Goal: Transaction & Acquisition: Purchase product/service

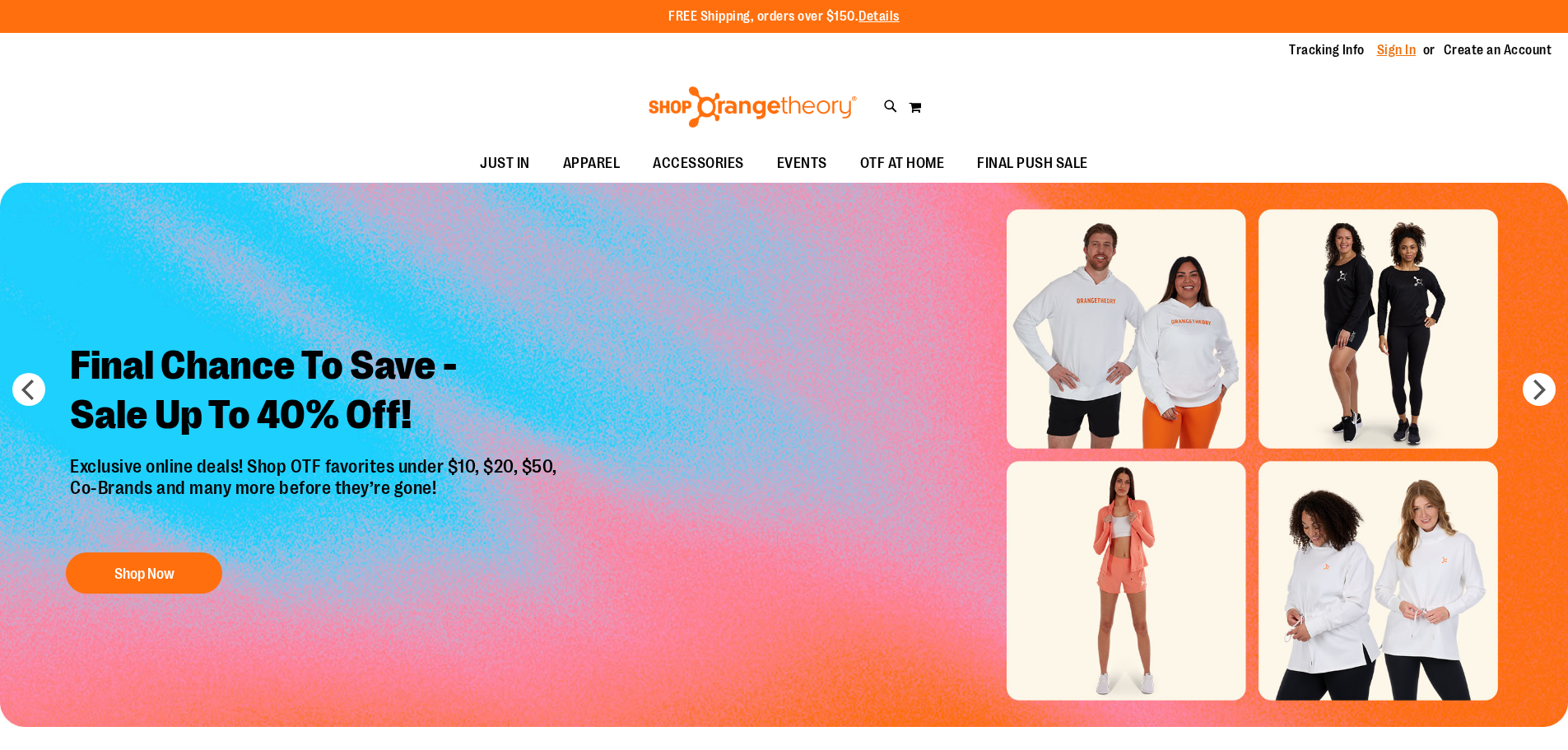
type input "**********"
click at [1399, 47] on link "Sign In" at bounding box center [1397, 50] width 40 height 18
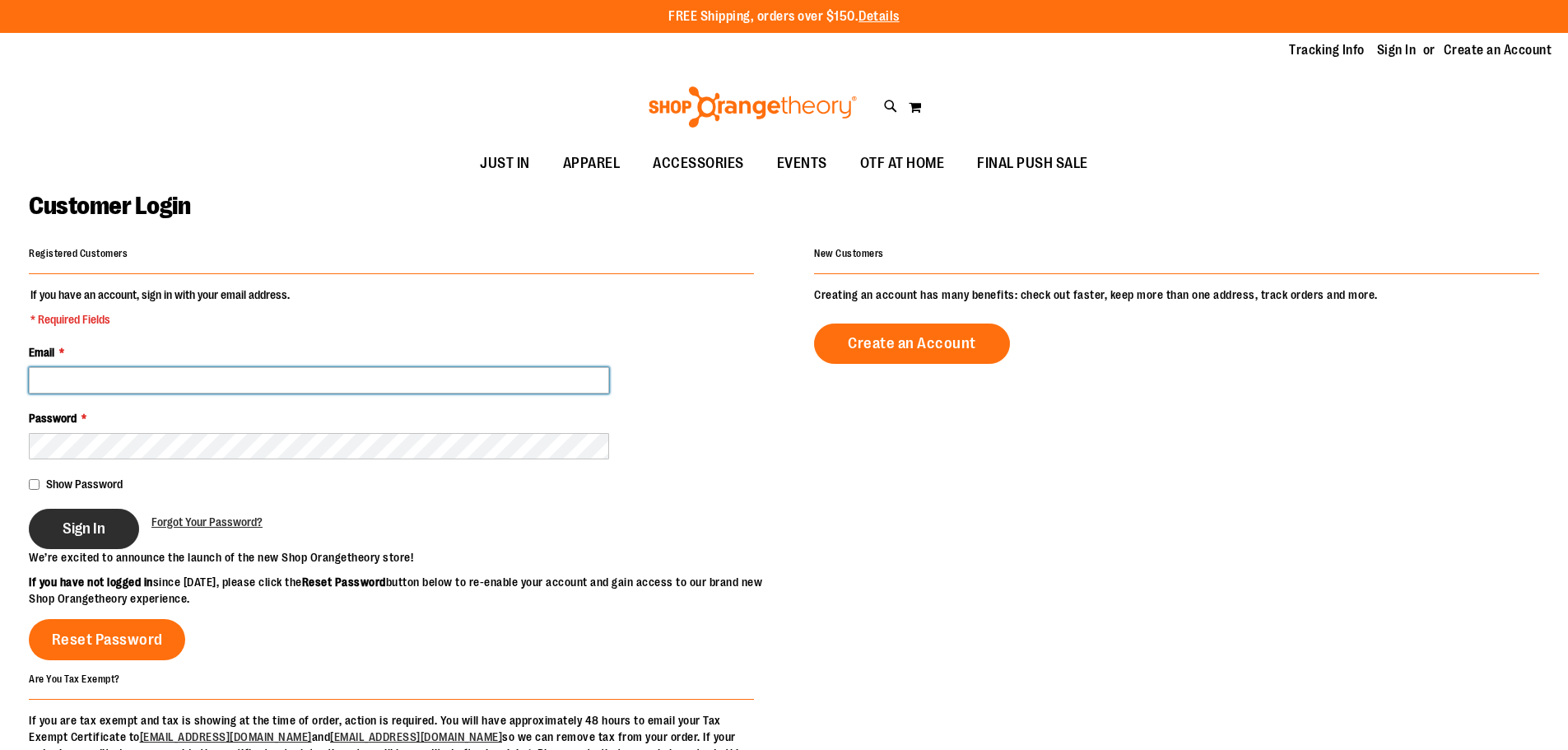
type input "**********"
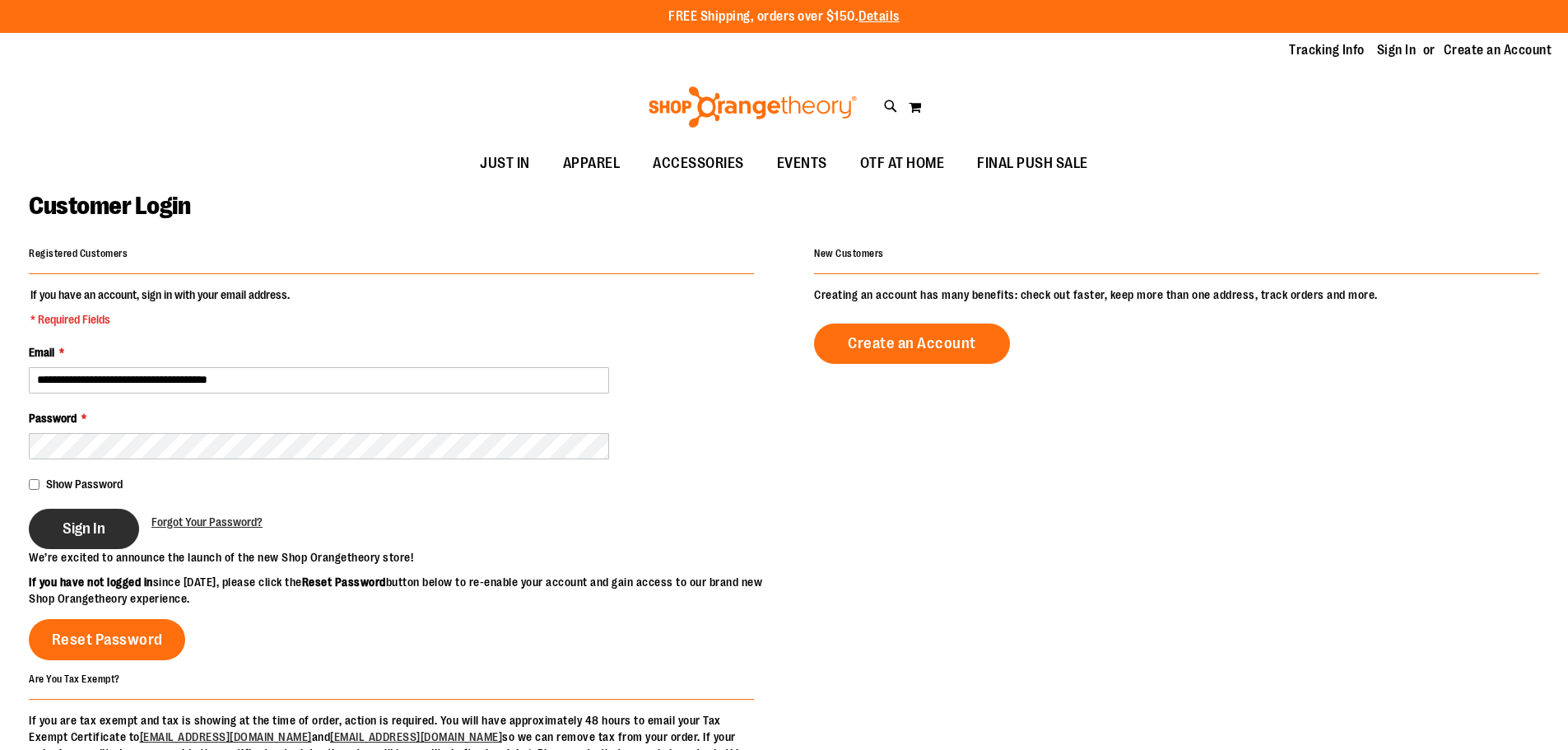
type input "**********"
click at [88, 521] on span "Sign In" at bounding box center [84, 528] width 43 height 18
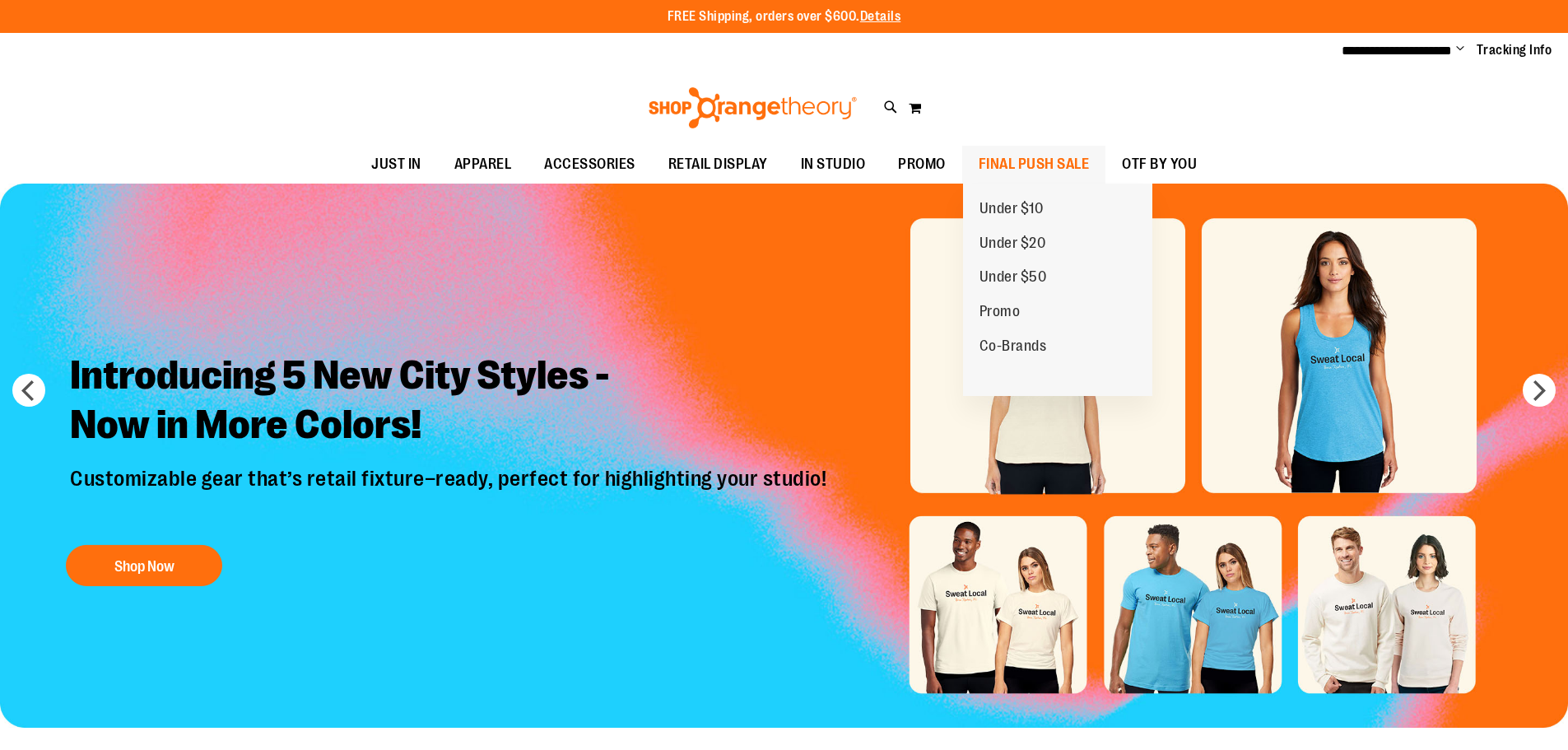
type input "**********"
click at [1027, 171] on span "FINAL PUSH SALE" at bounding box center [1034, 164] width 111 height 37
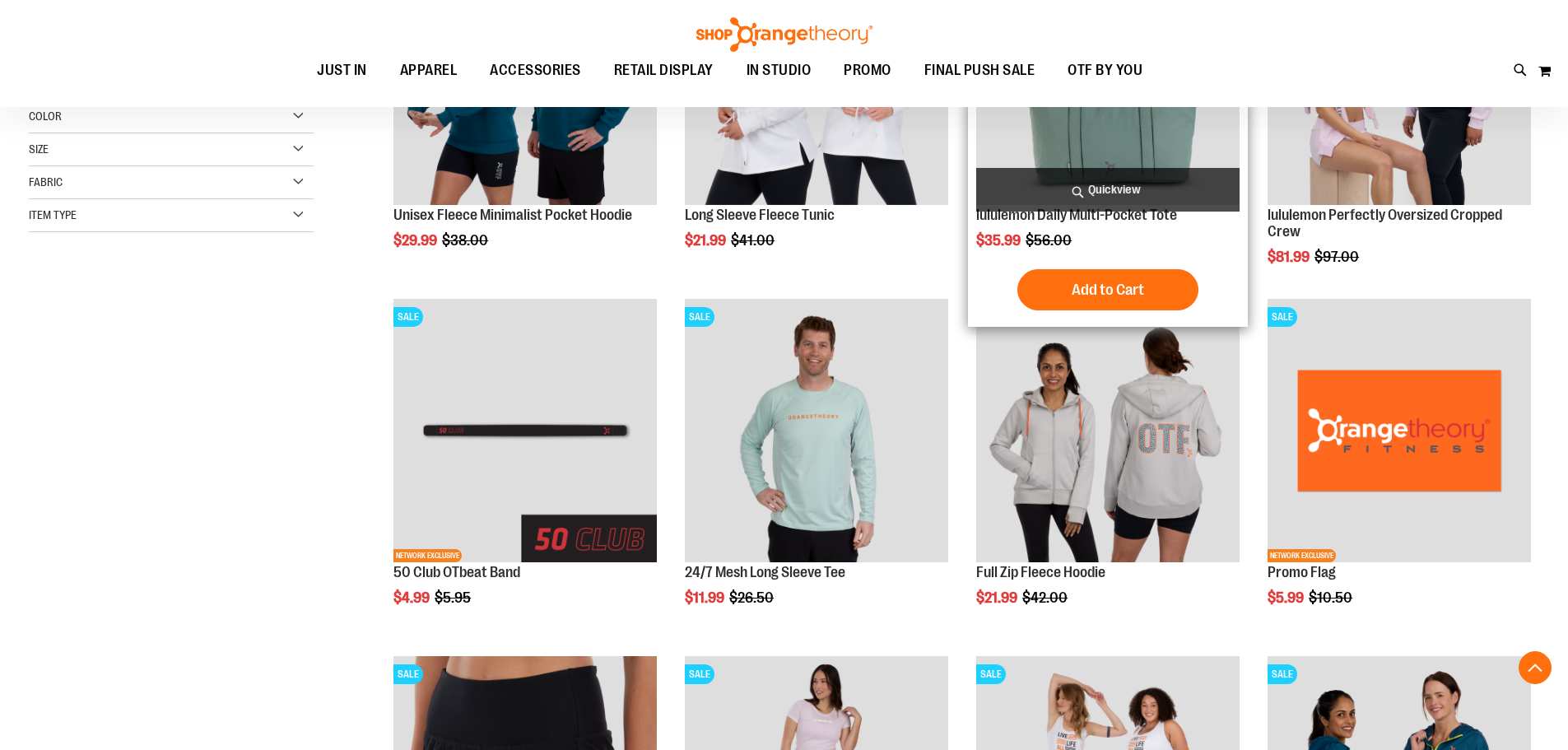
scroll to position [411, 0]
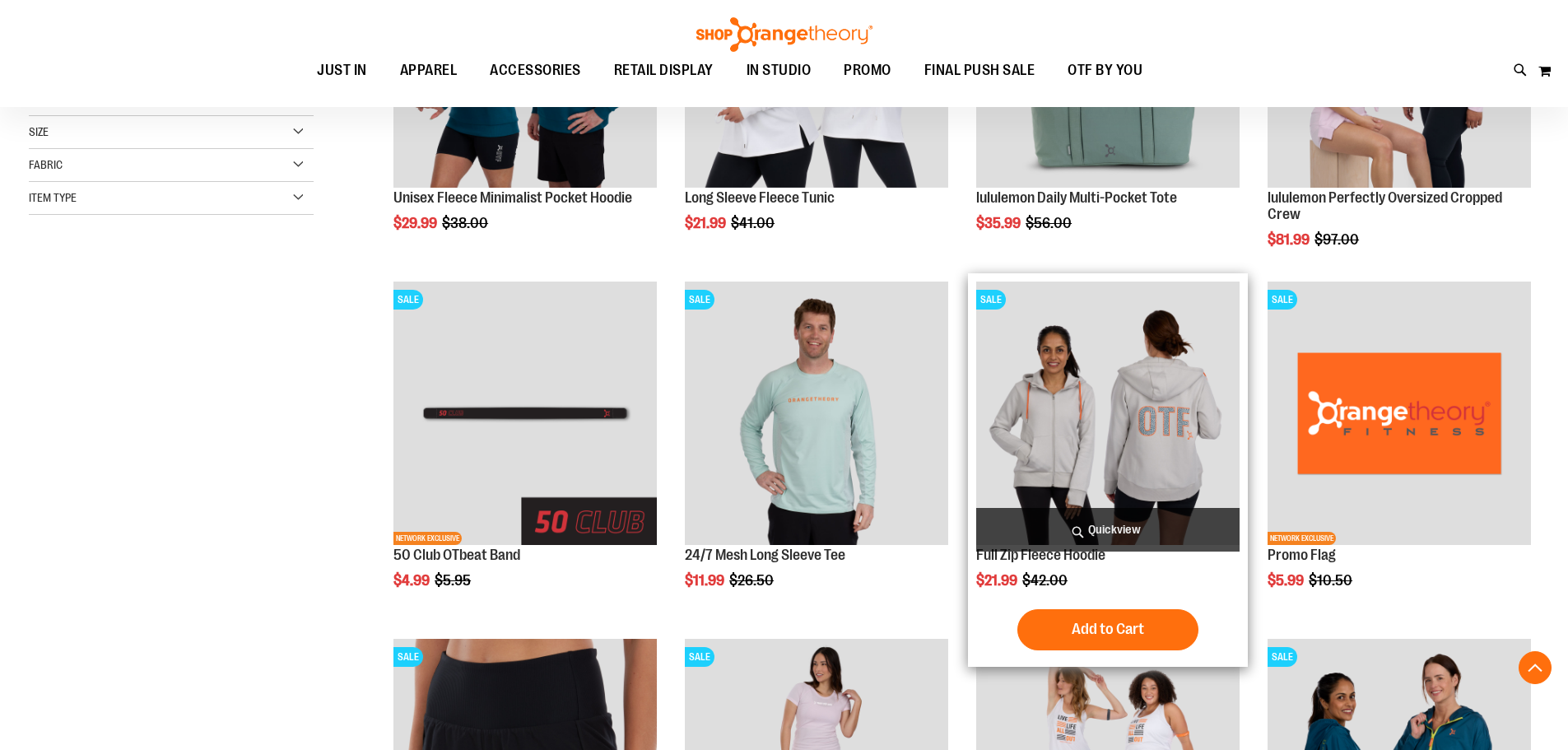
type input "**********"
click at [1152, 463] on img "product" at bounding box center [1108, 413] width 263 height 263
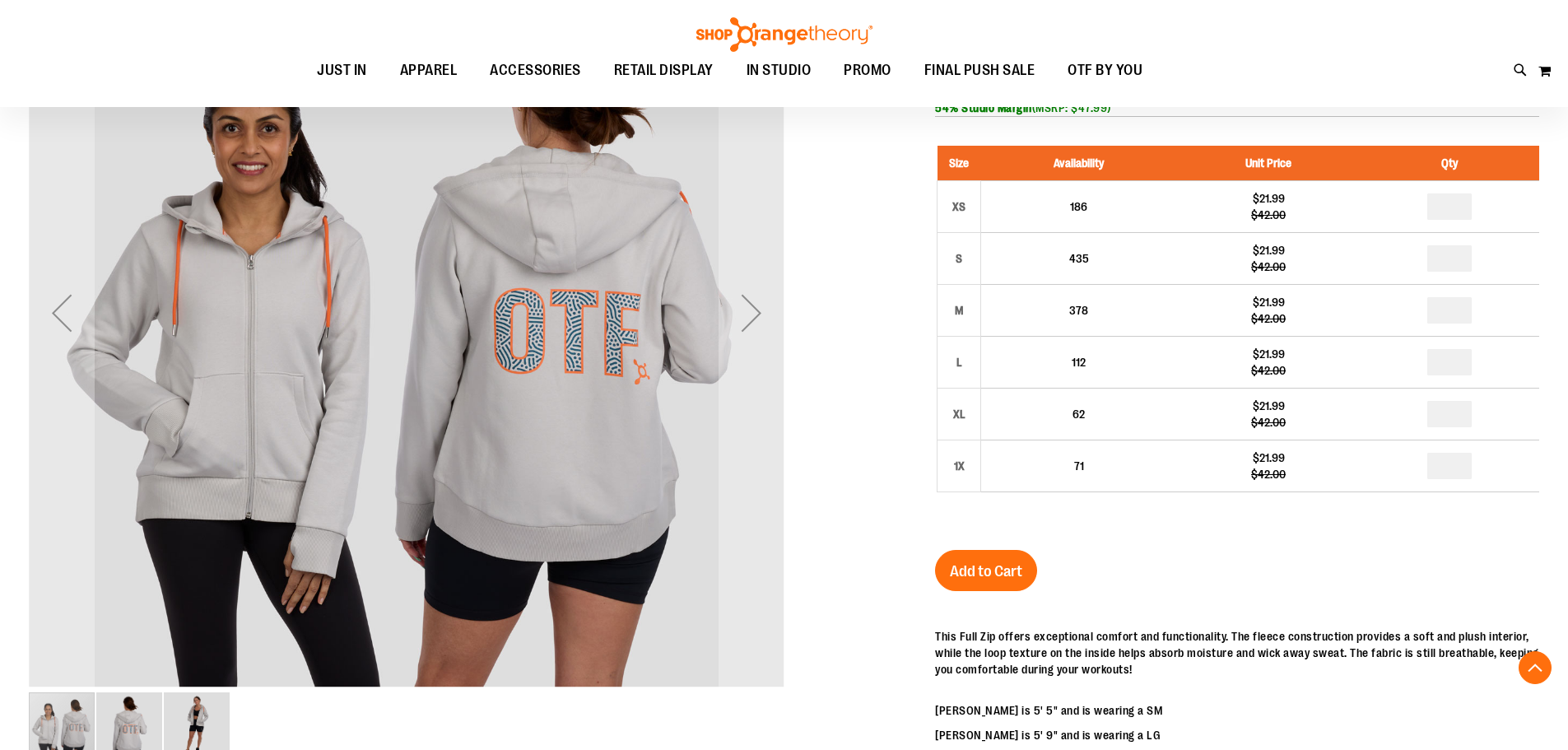
scroll to position [328, 0]
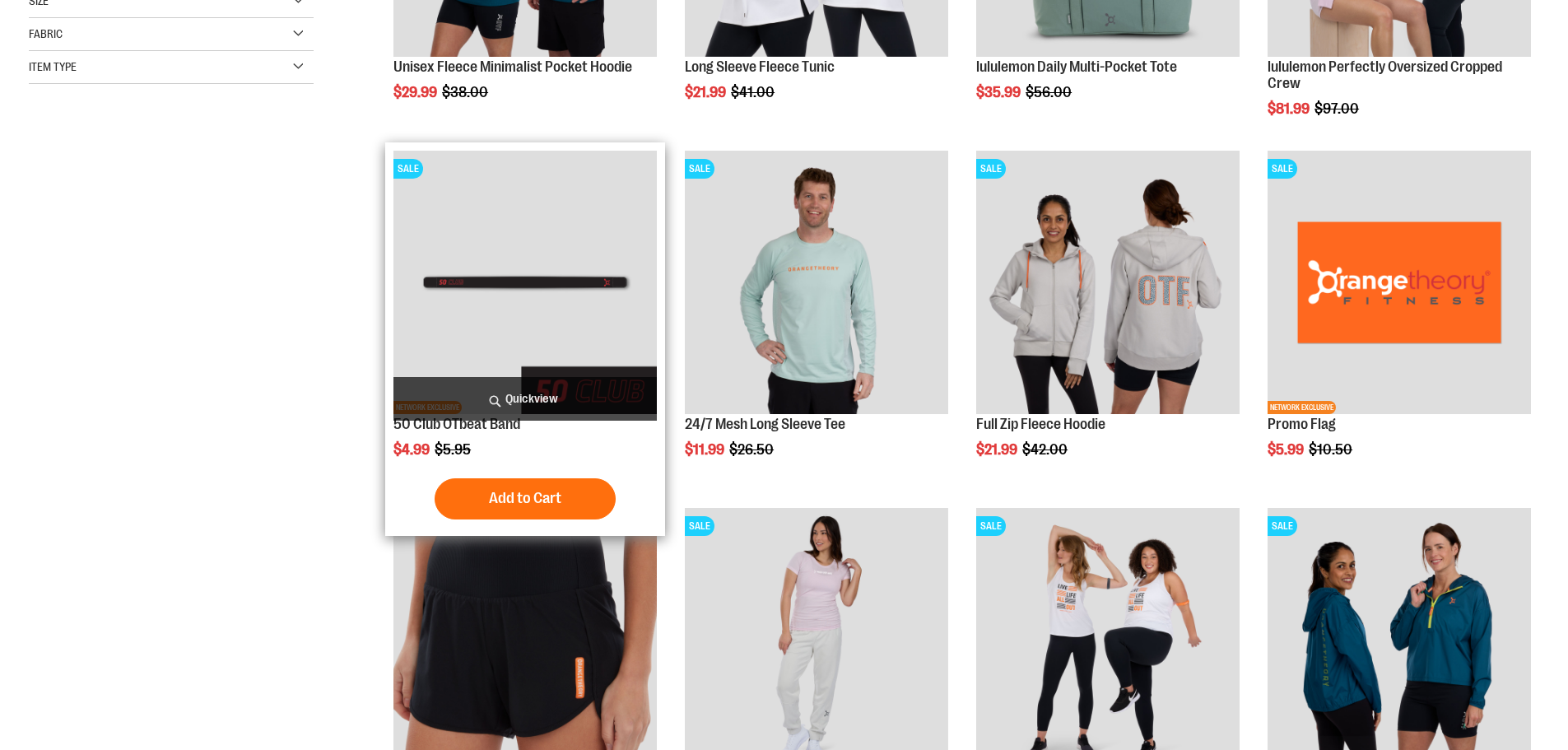
scroll to position [543, 0]
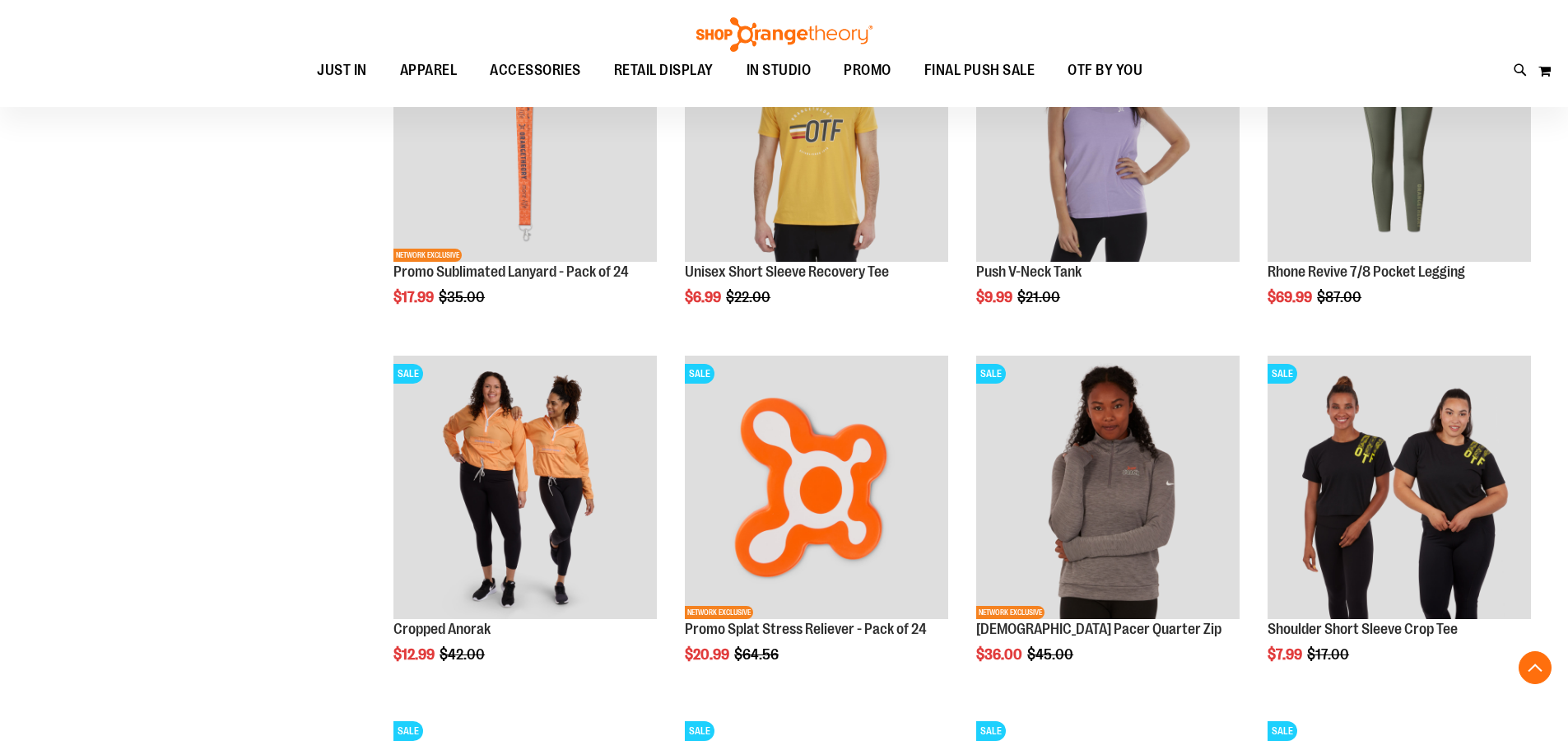
scroll to position [1447, 0]
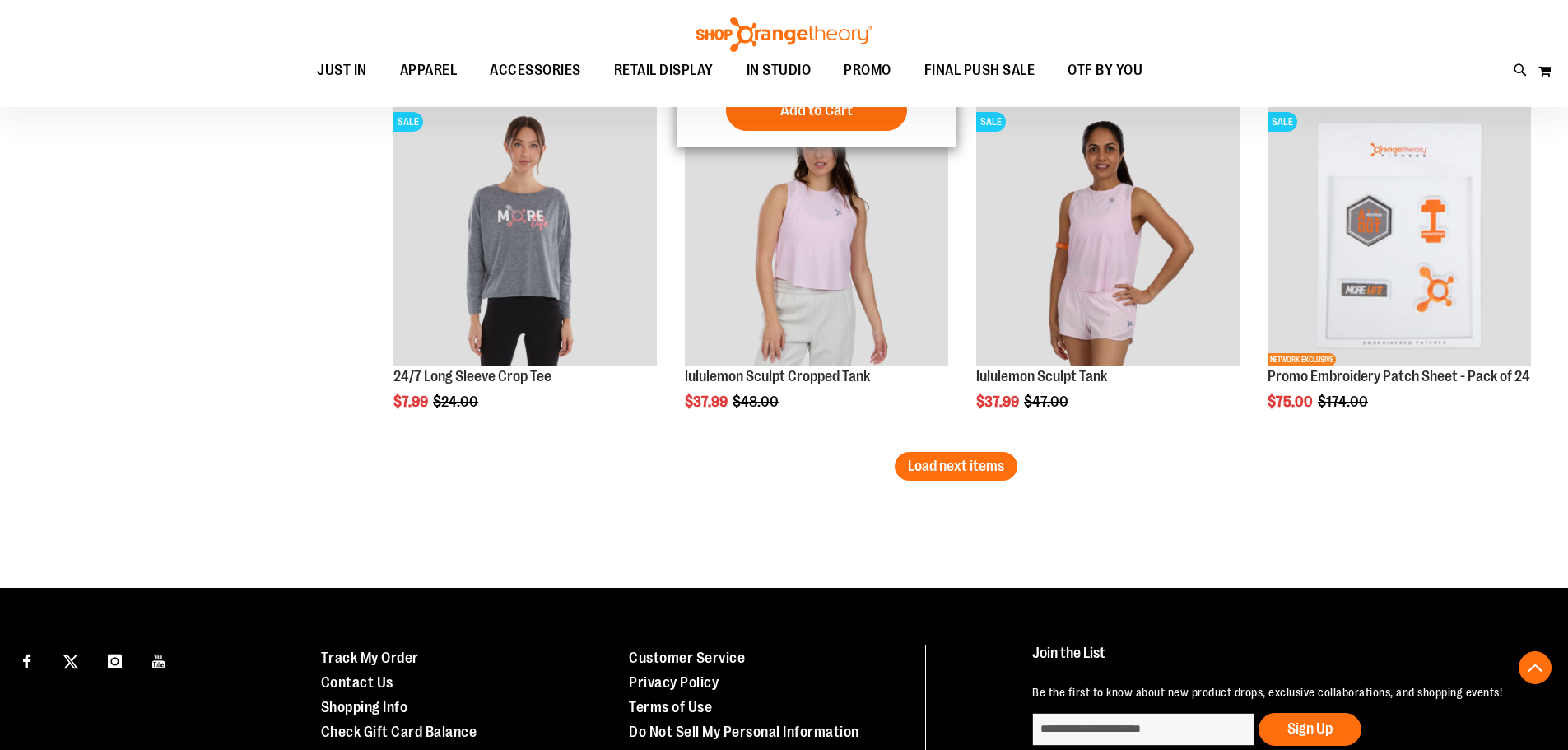
scroll to position [3093, 0]
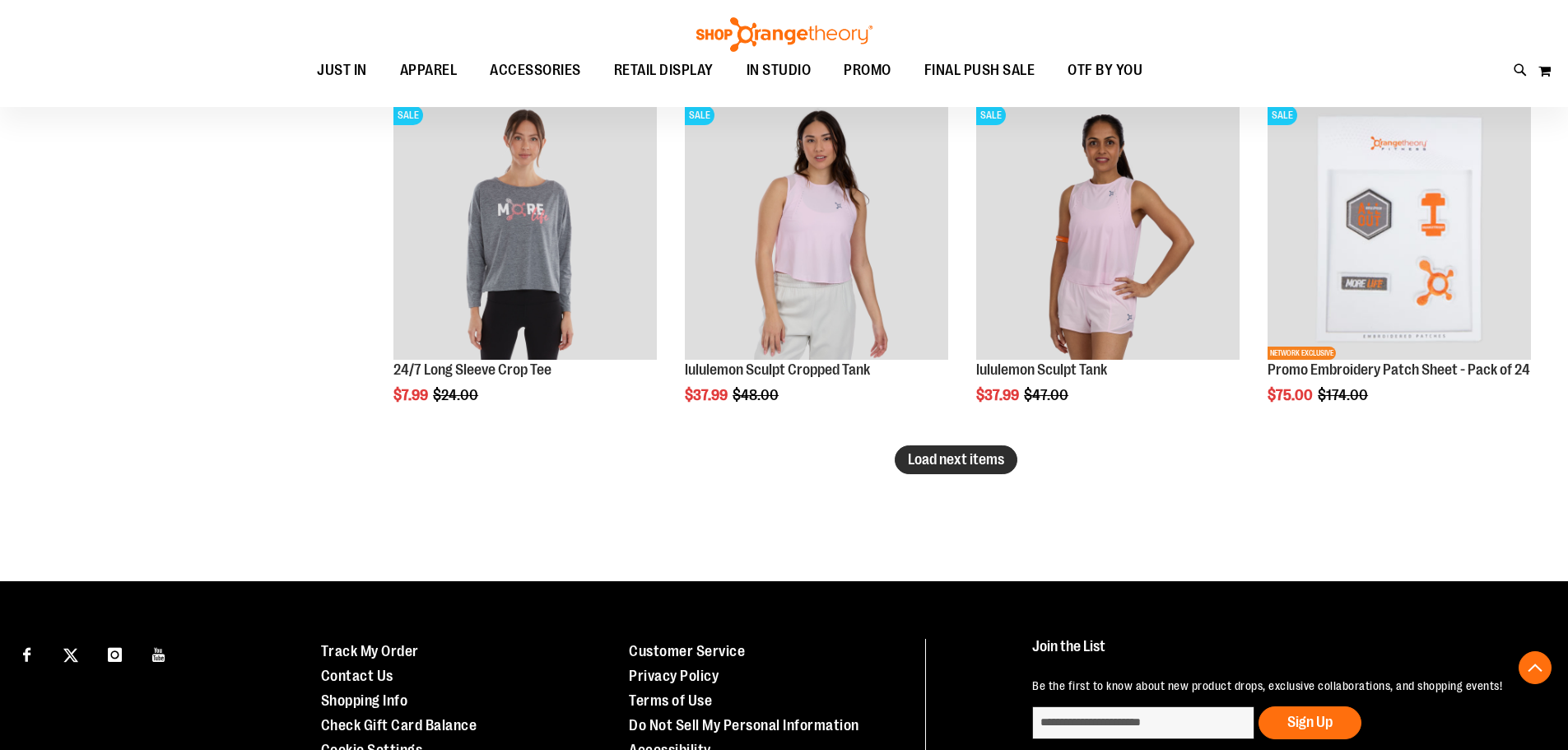
type input "**********"
click at [977, 458] on span "Load next items" at bounding box center [956, 460] width 97 height 17
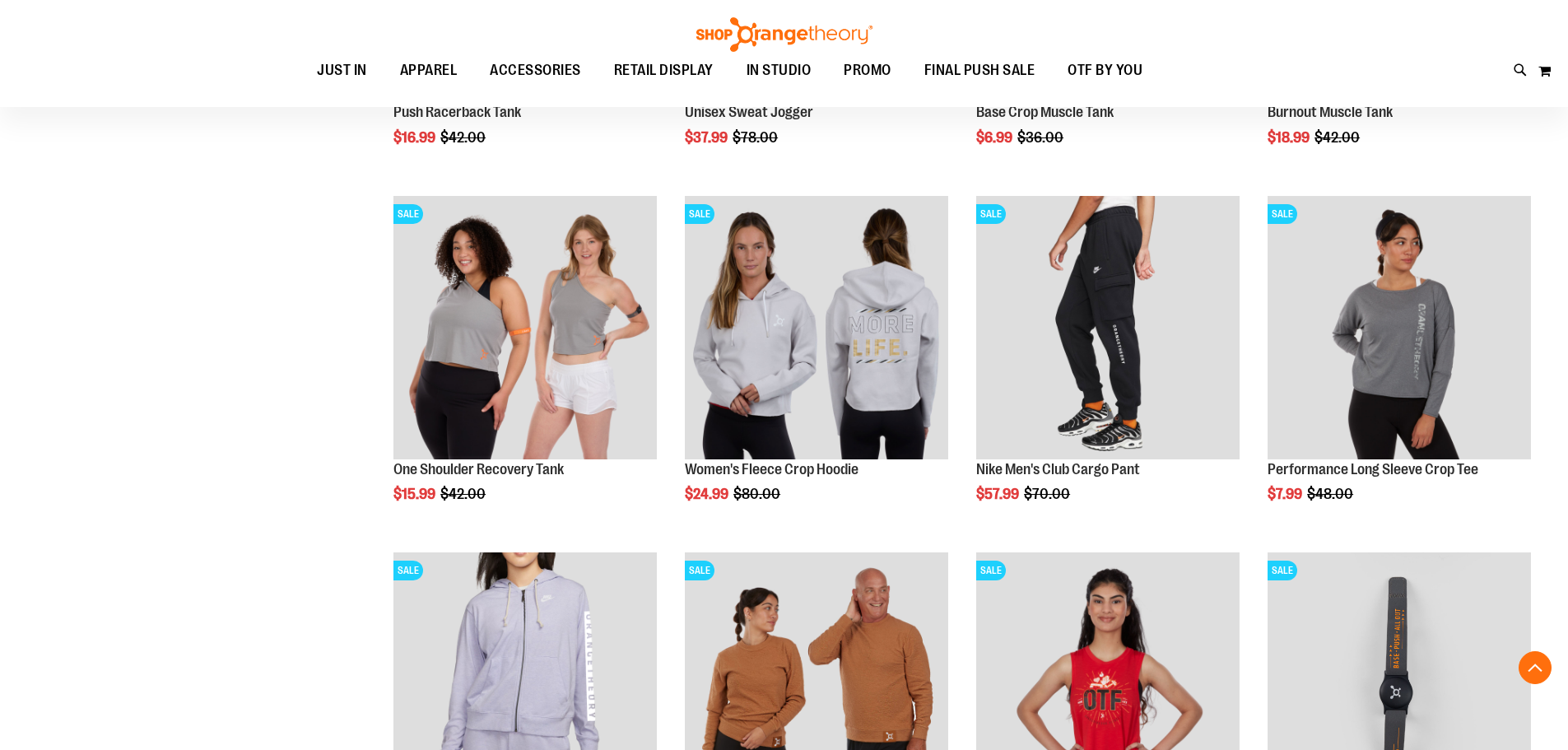
scroll to position [3752, 0]
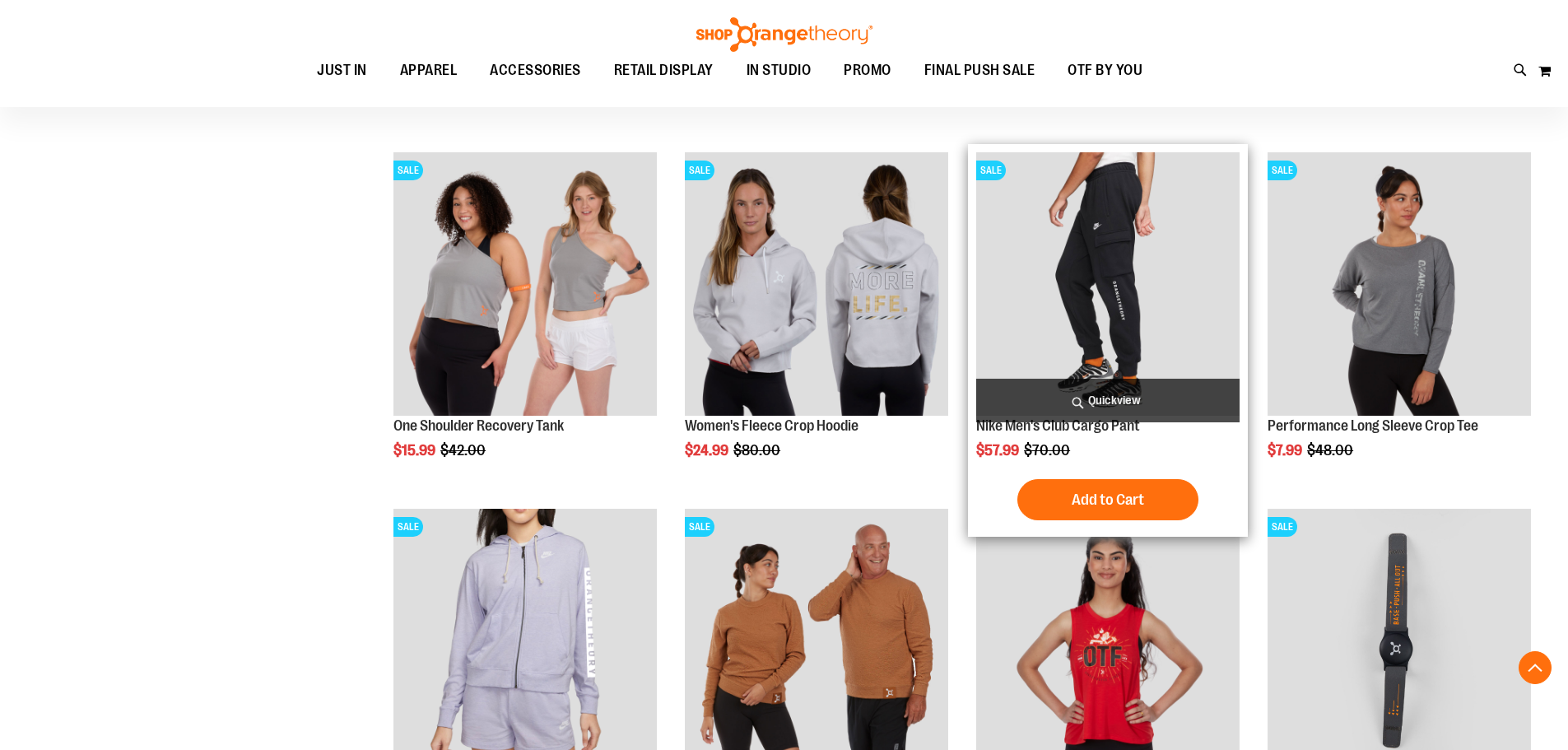
click at [1096, 330] on img "product" at bounding box center [1108, 284] width 263 height 263
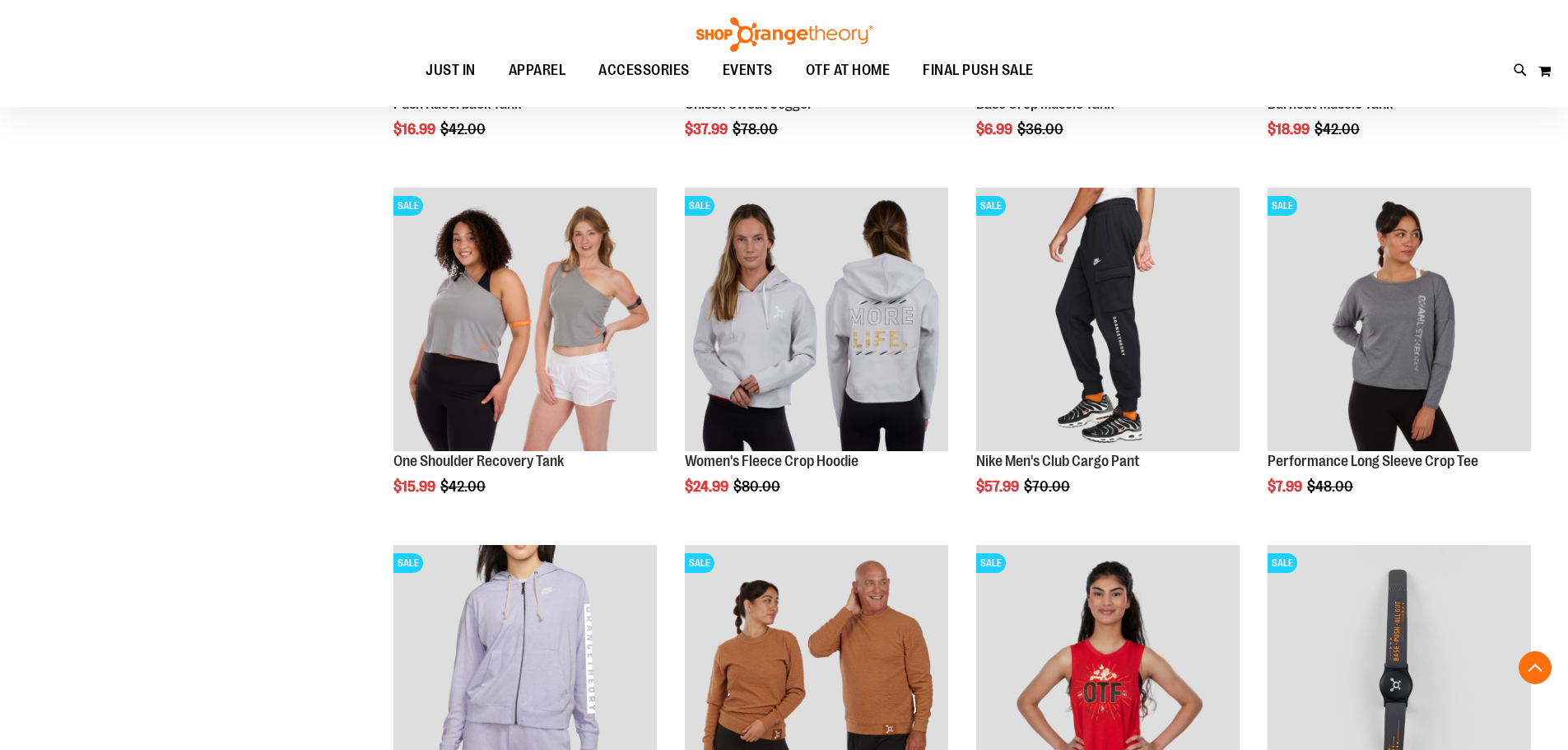
scroll to position [904, 0]
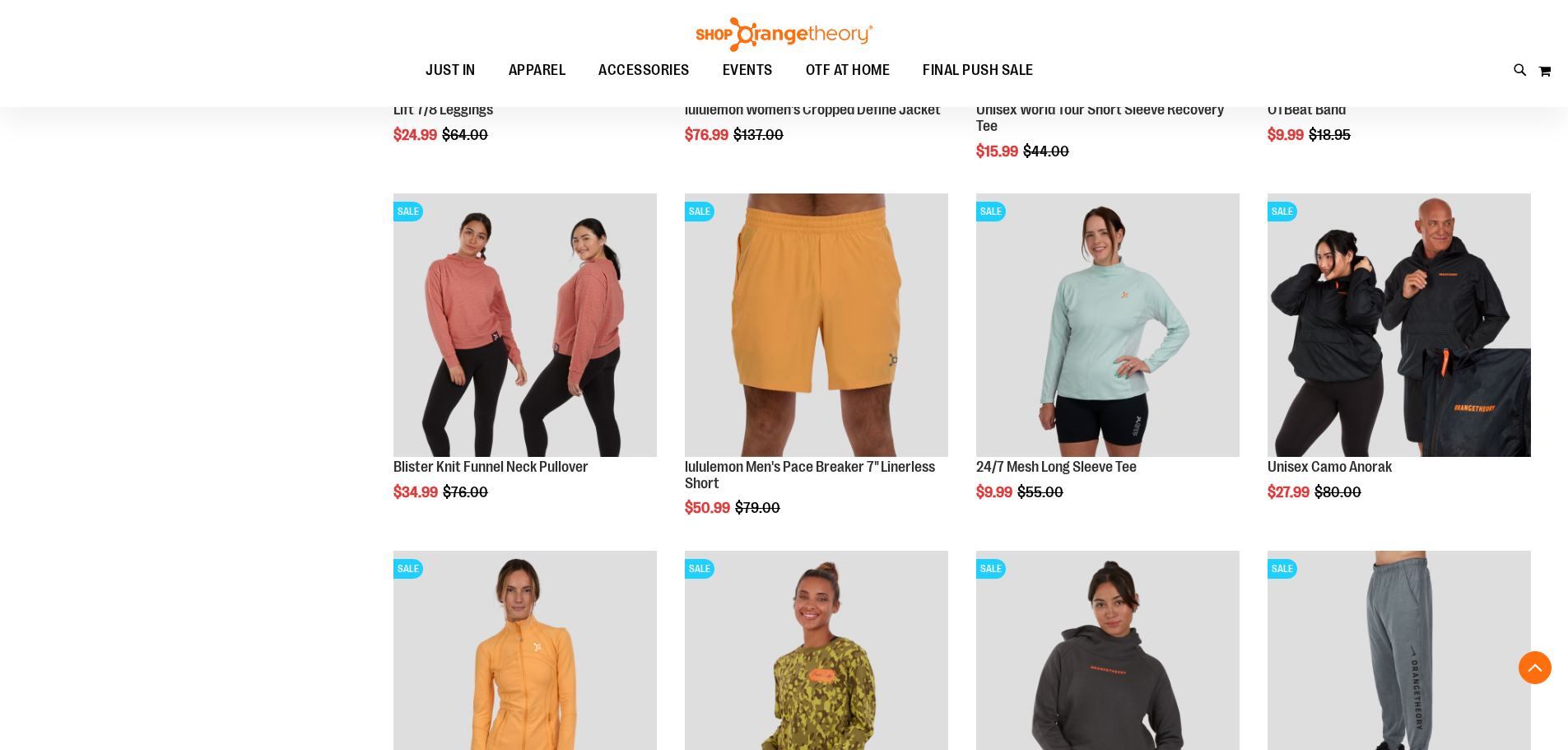
scroll to position [1645, 0]
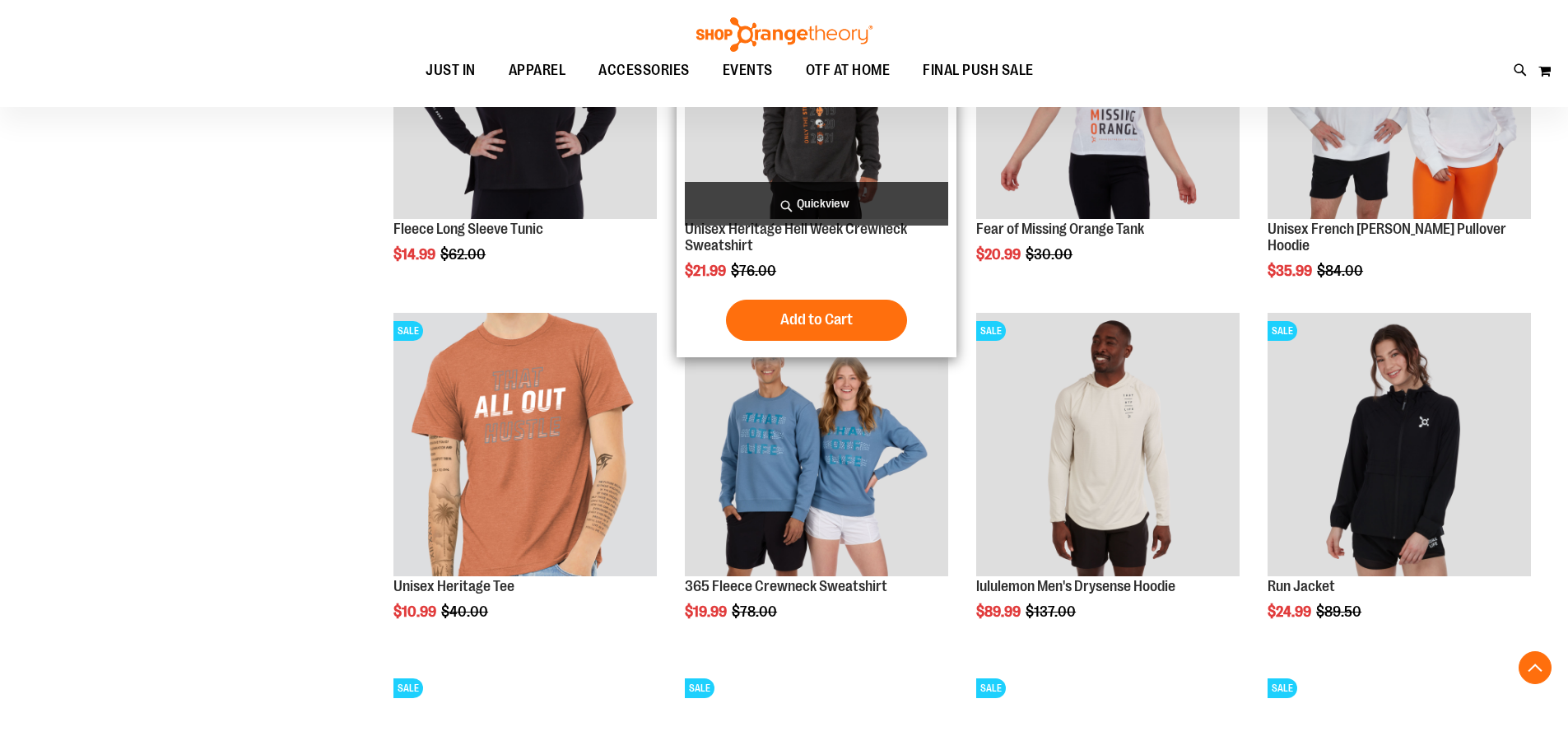
scroll to position [2632, 0]
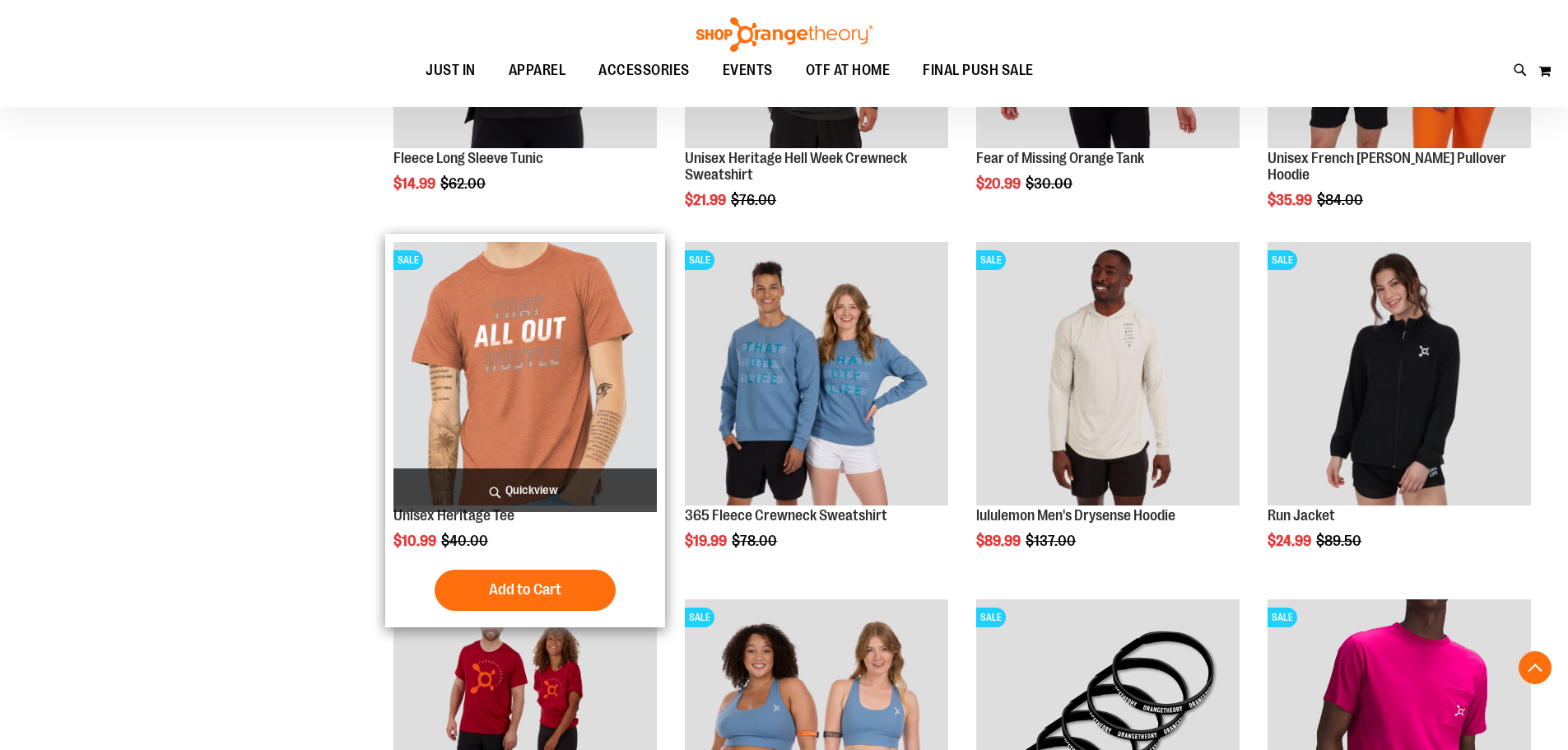
type input "**********"
click at [546, 393] on img "product" at bounding box center [525, 373] width 263 height 263
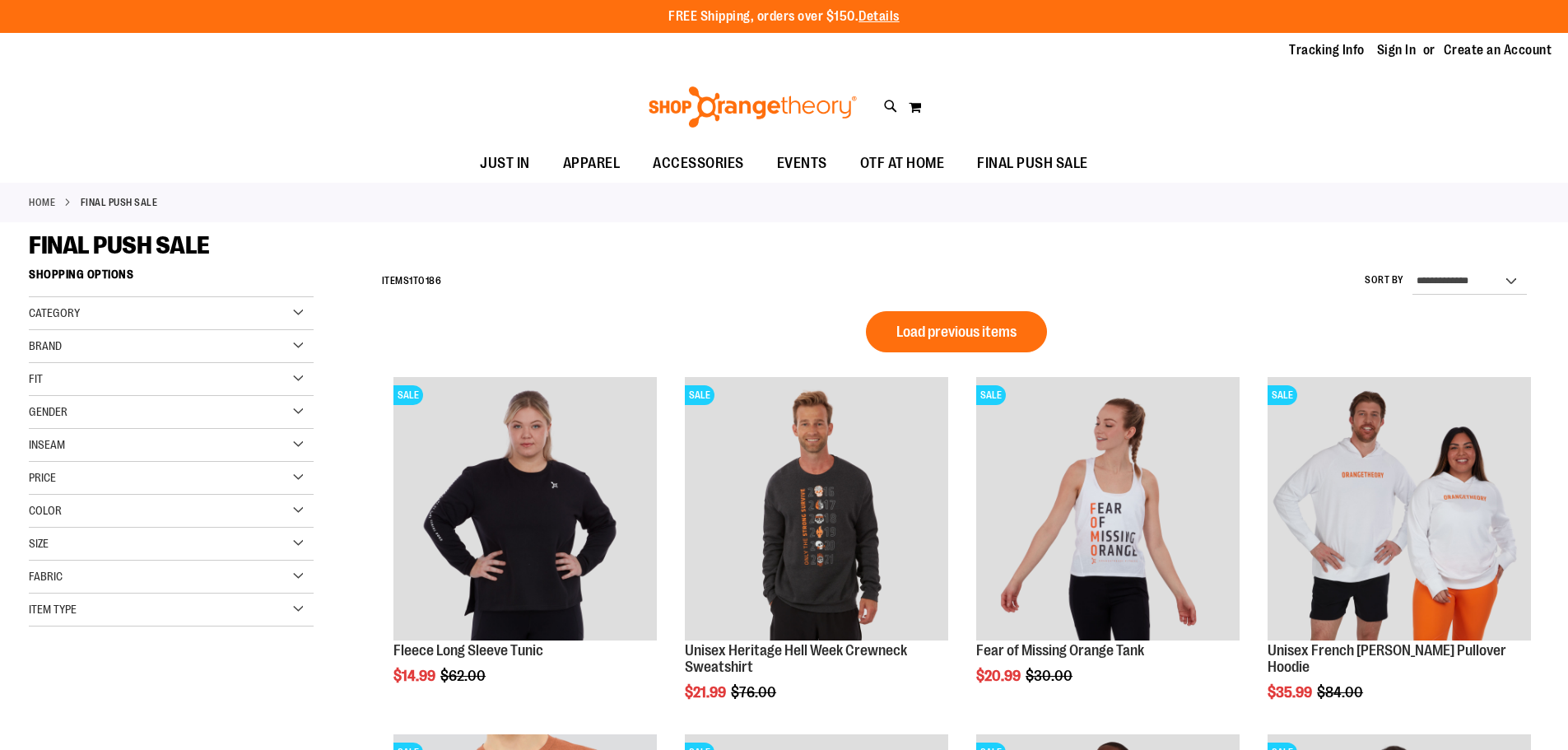
scroll to position [1103, 0]
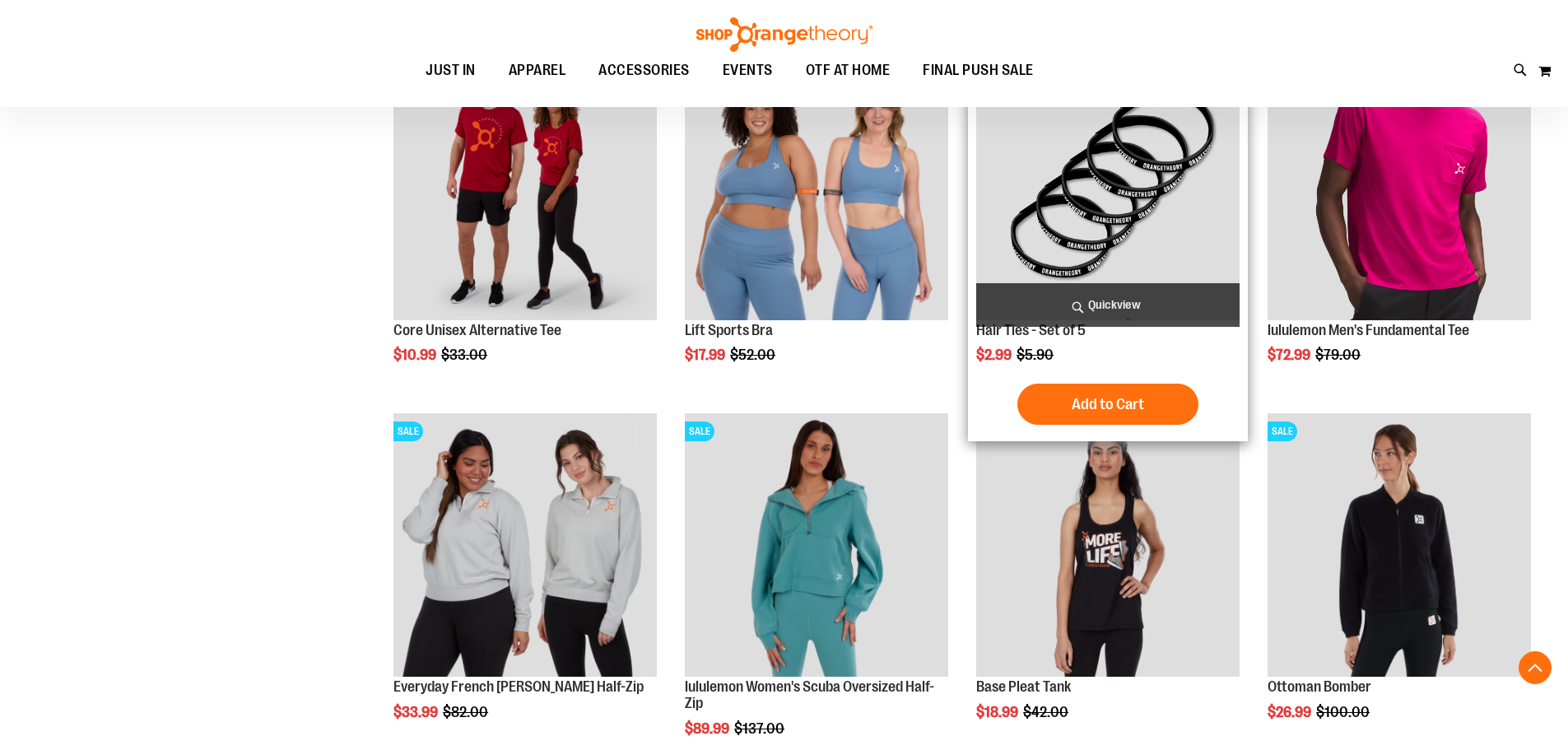
scroll to position [939, 0]
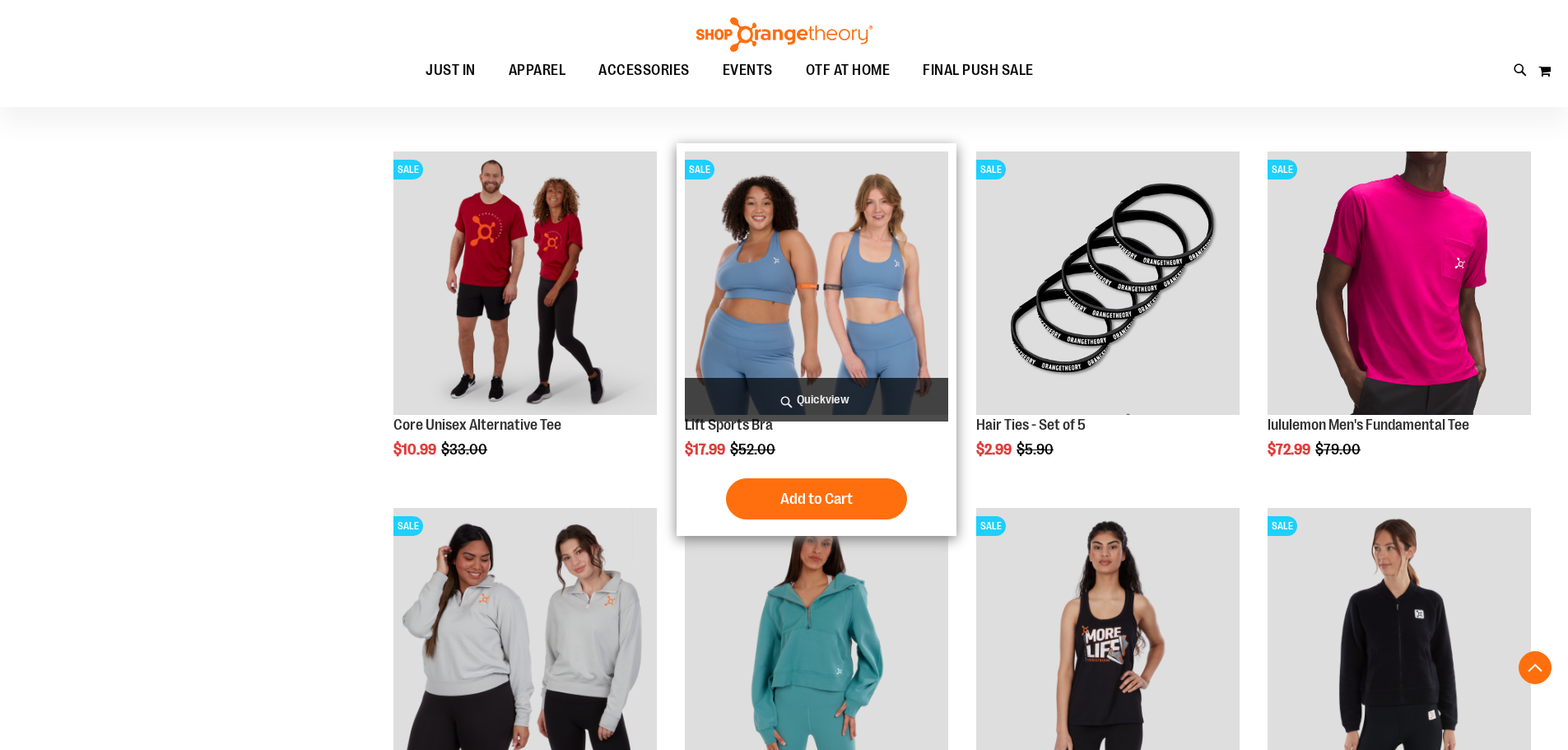
type input "**********"
click at [820, 265] on img "product" at bounding box center [816, 283] width 263 height 263
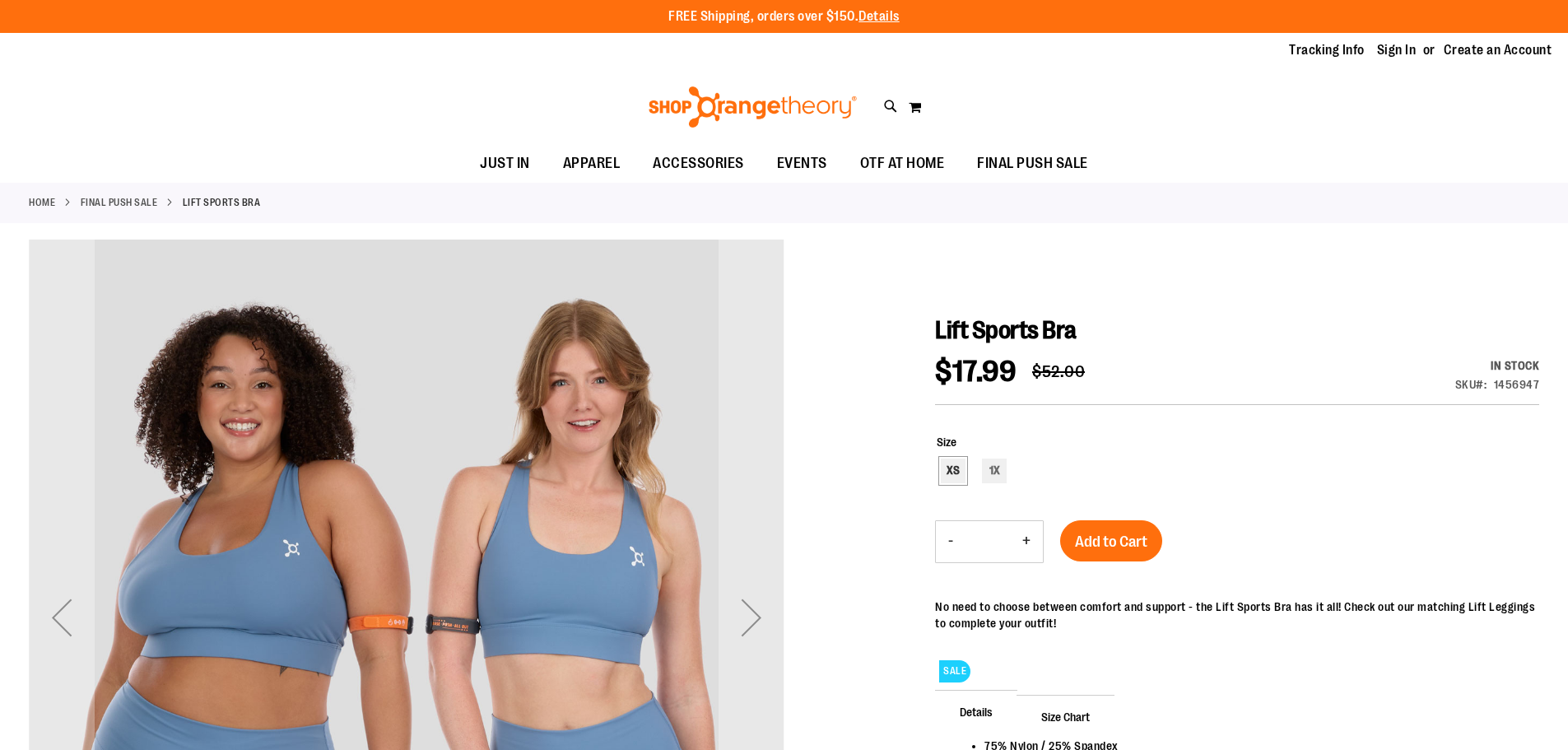
type input "**********"
click at [957, 468] on div "XS" at bounding box center [953, 471] width 25 height 25
type input "***"
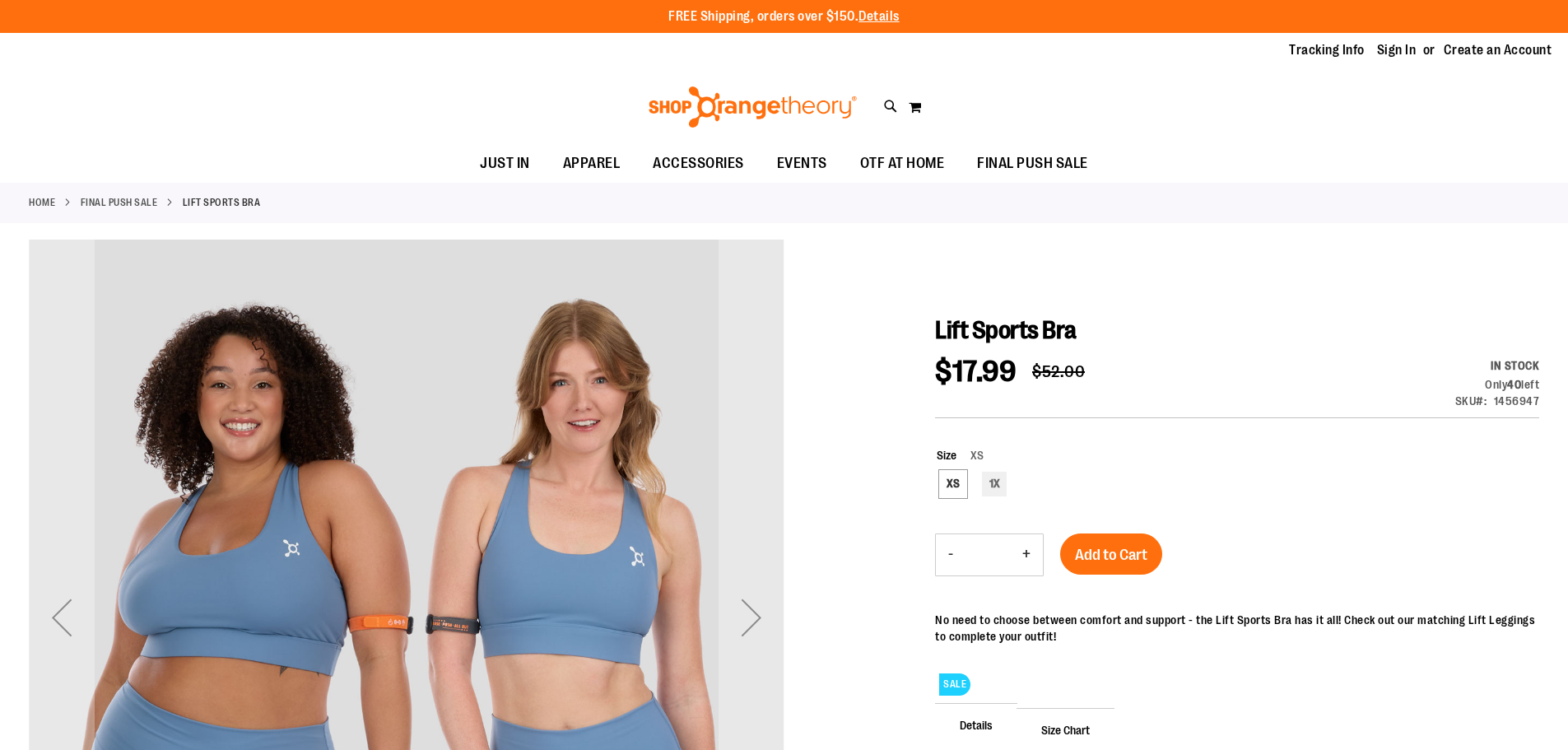
click at [1027, 554] on button "+" at bounding box center [1027, 554] width 33 height 41
type input "*"
click at [1087, 549] on span "Add to Cart" at bounding box center [1112, 554] width 73 height 18
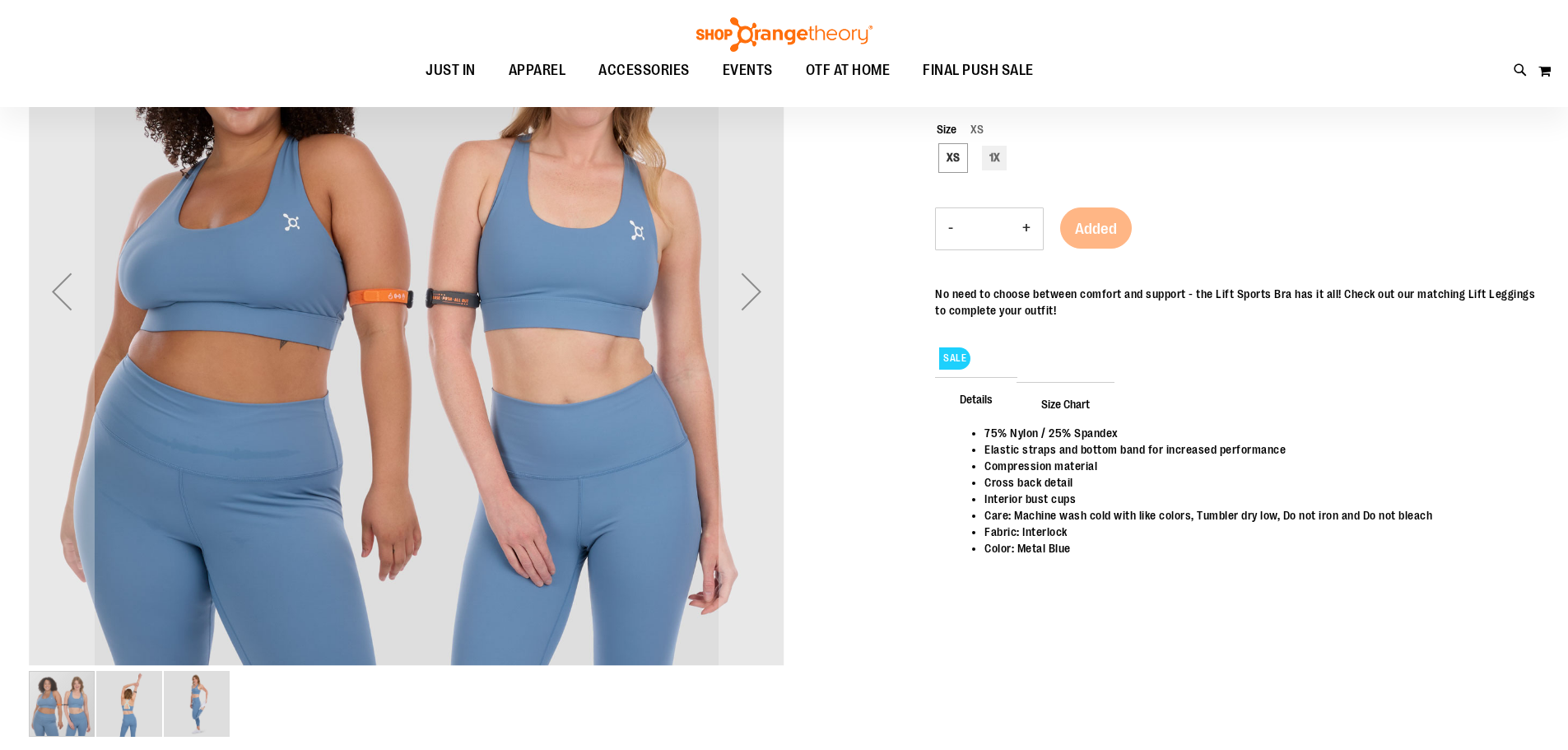
scroll to position [328, 0]
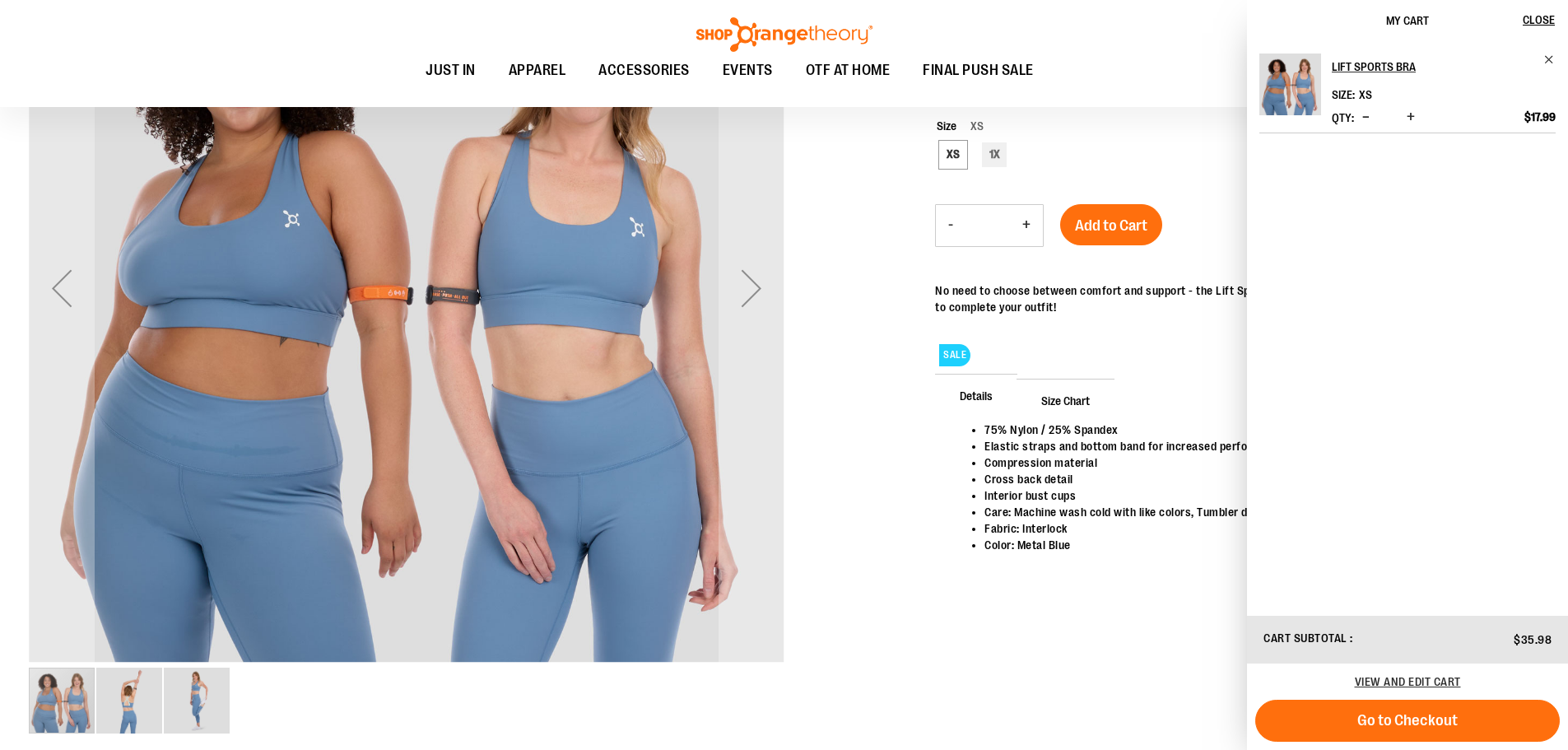
click at [1150, 634] on div at bounding box center [784, 333] width 1510 height 845
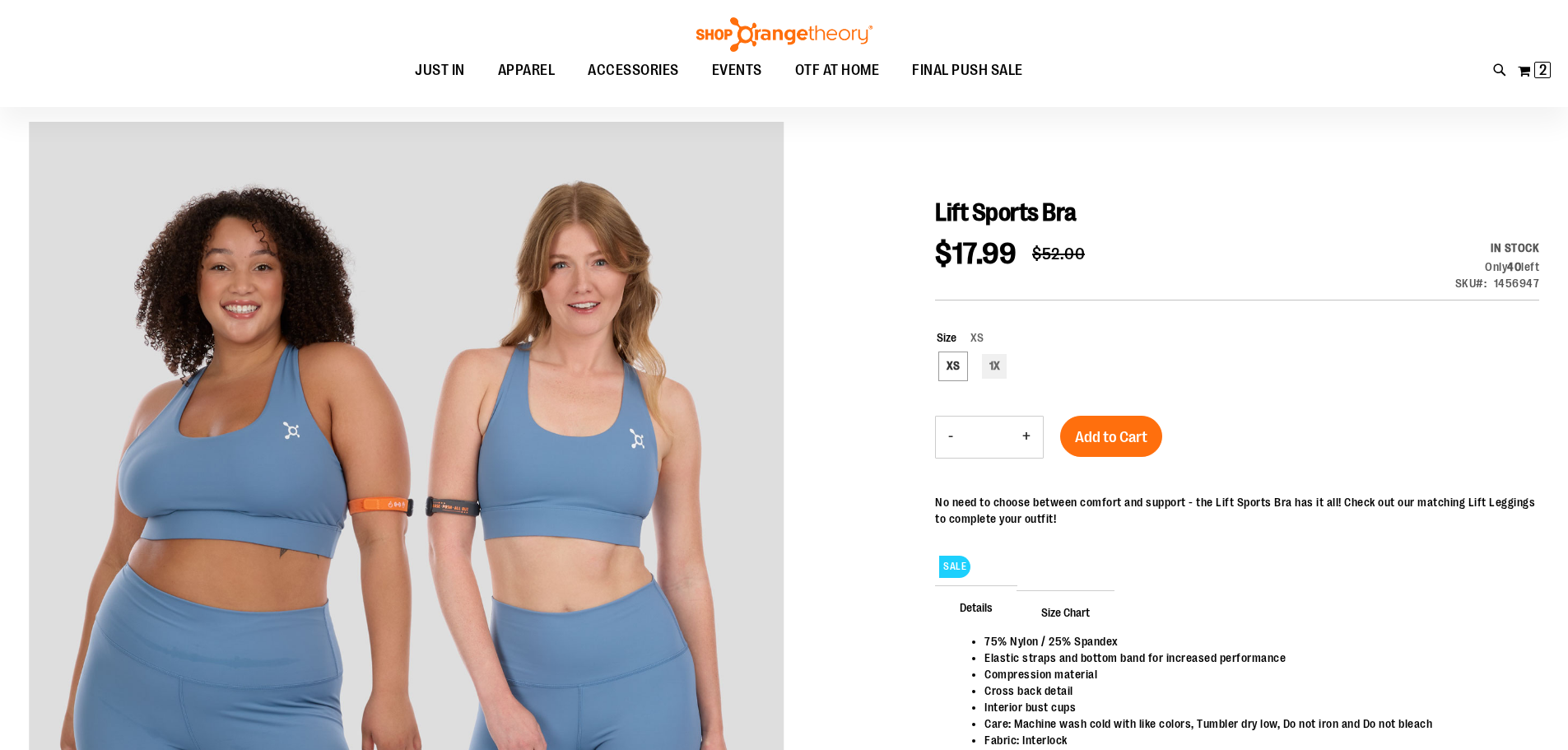
scroll to position [0, 0]
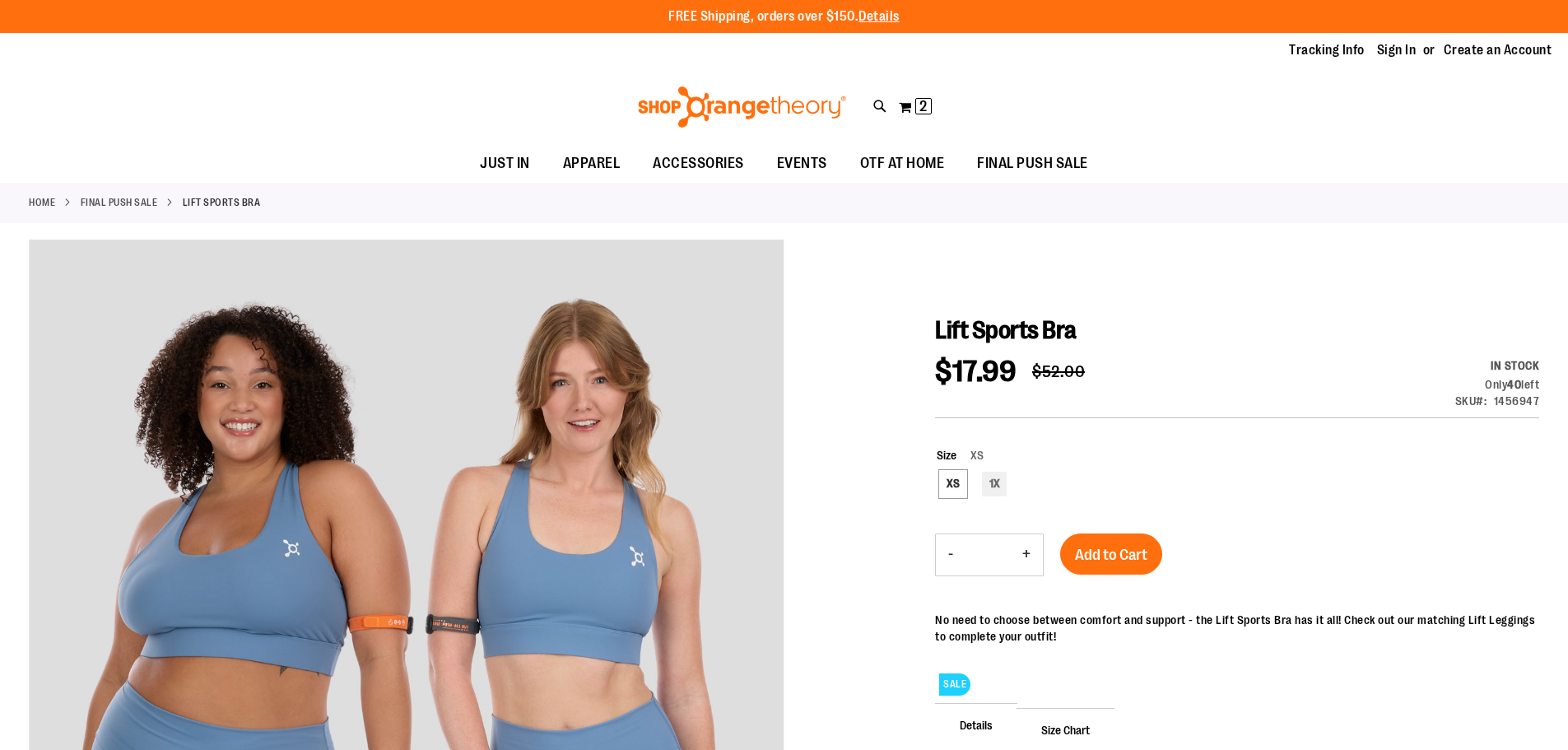
click at [124, 205] on link "FINAL PUSH SALE" at bounding box center [120, 202] width 78 height 15
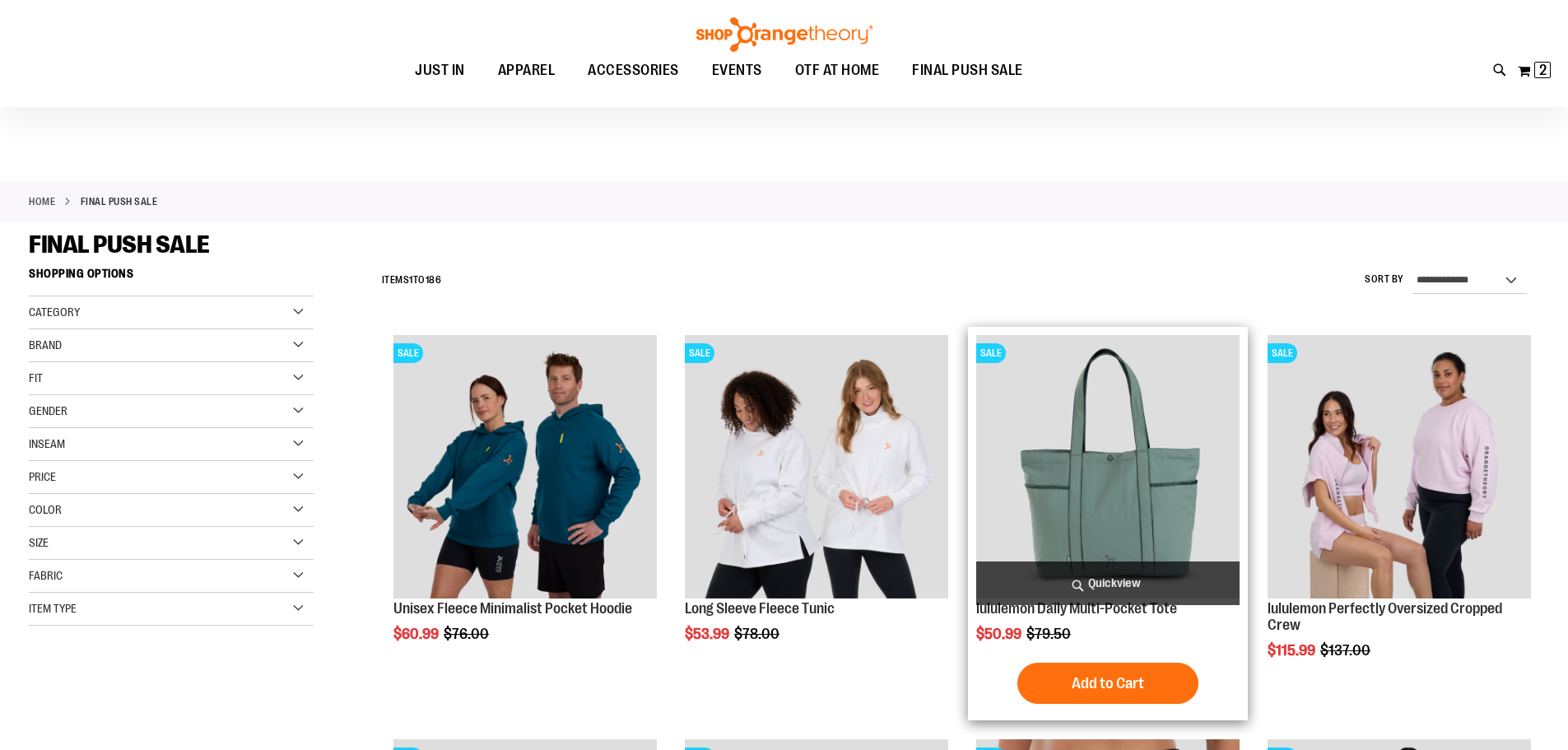
scroll to position [163, 0]
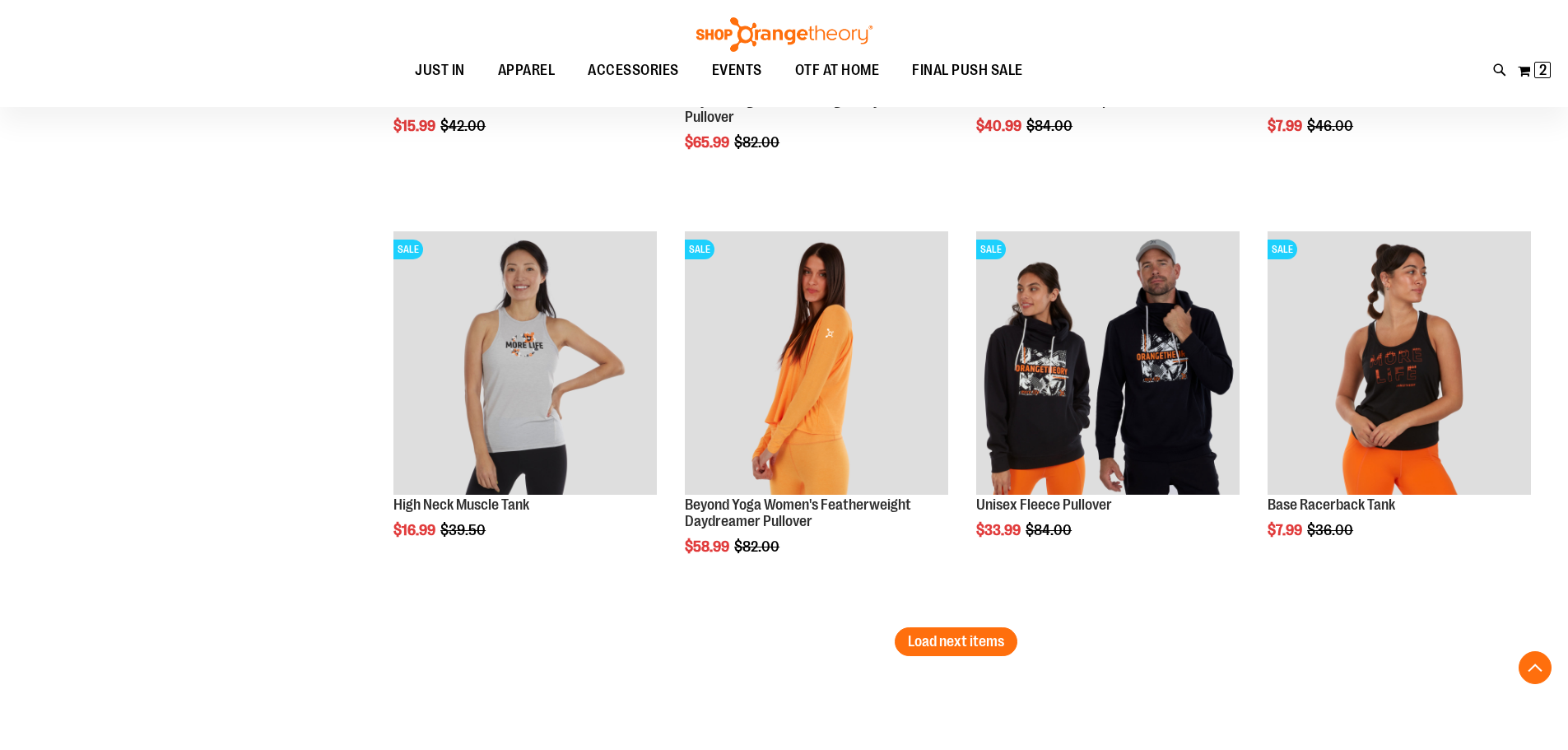
scroll to position [3337, 0]
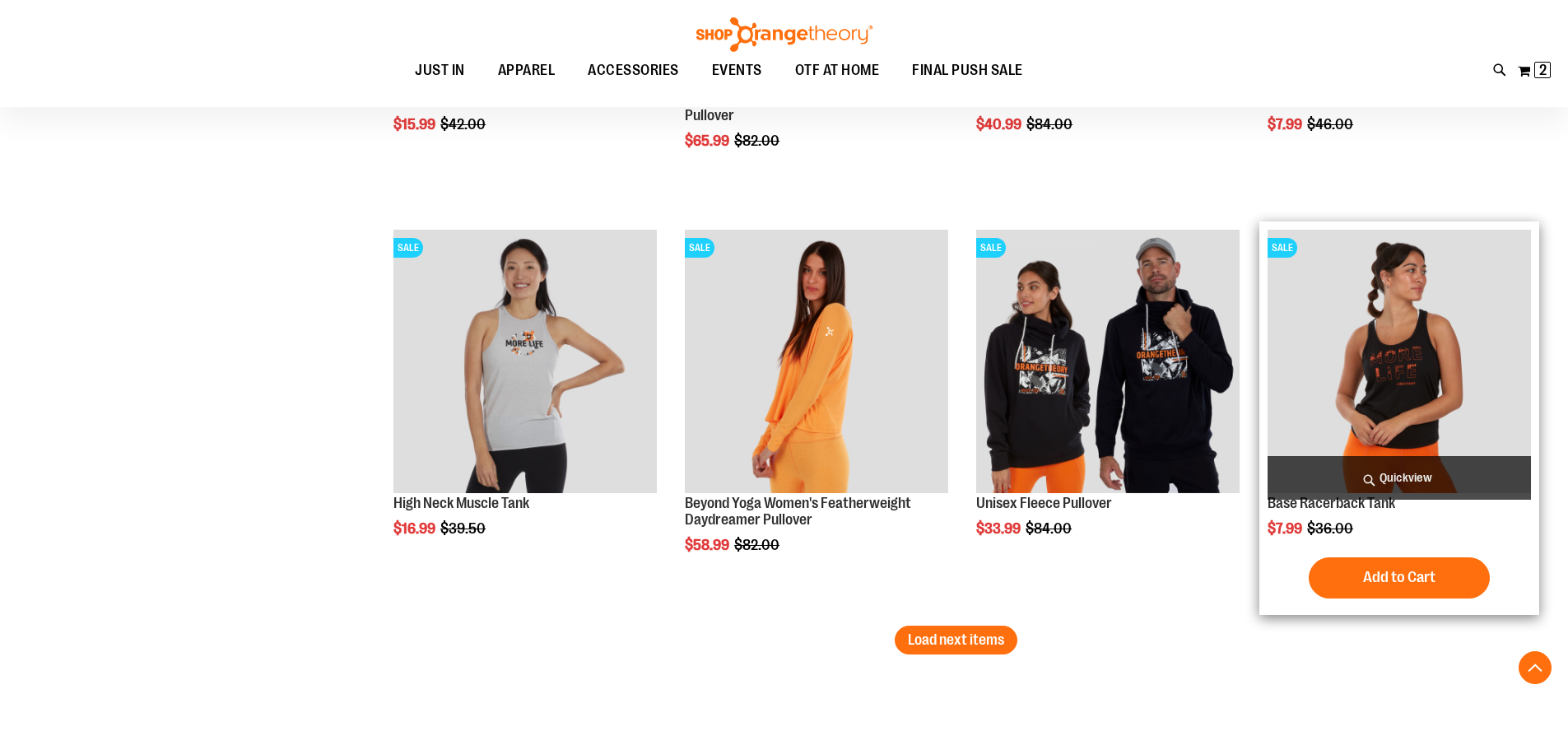
type input "**********"
click at [1398, 365] on img "product" at bounding box center [1399, 361] width 263 height 263
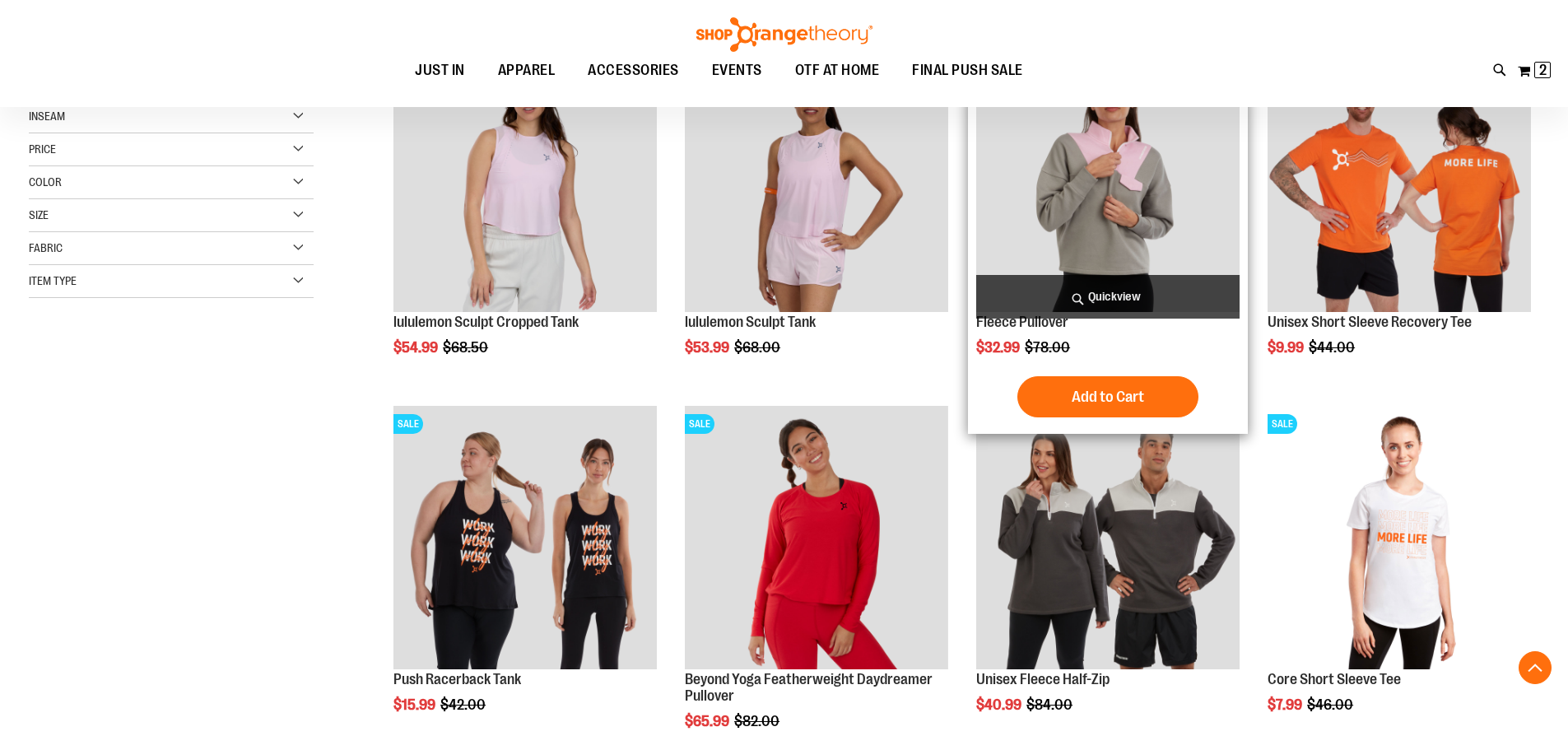
scroll to position [328, 0]
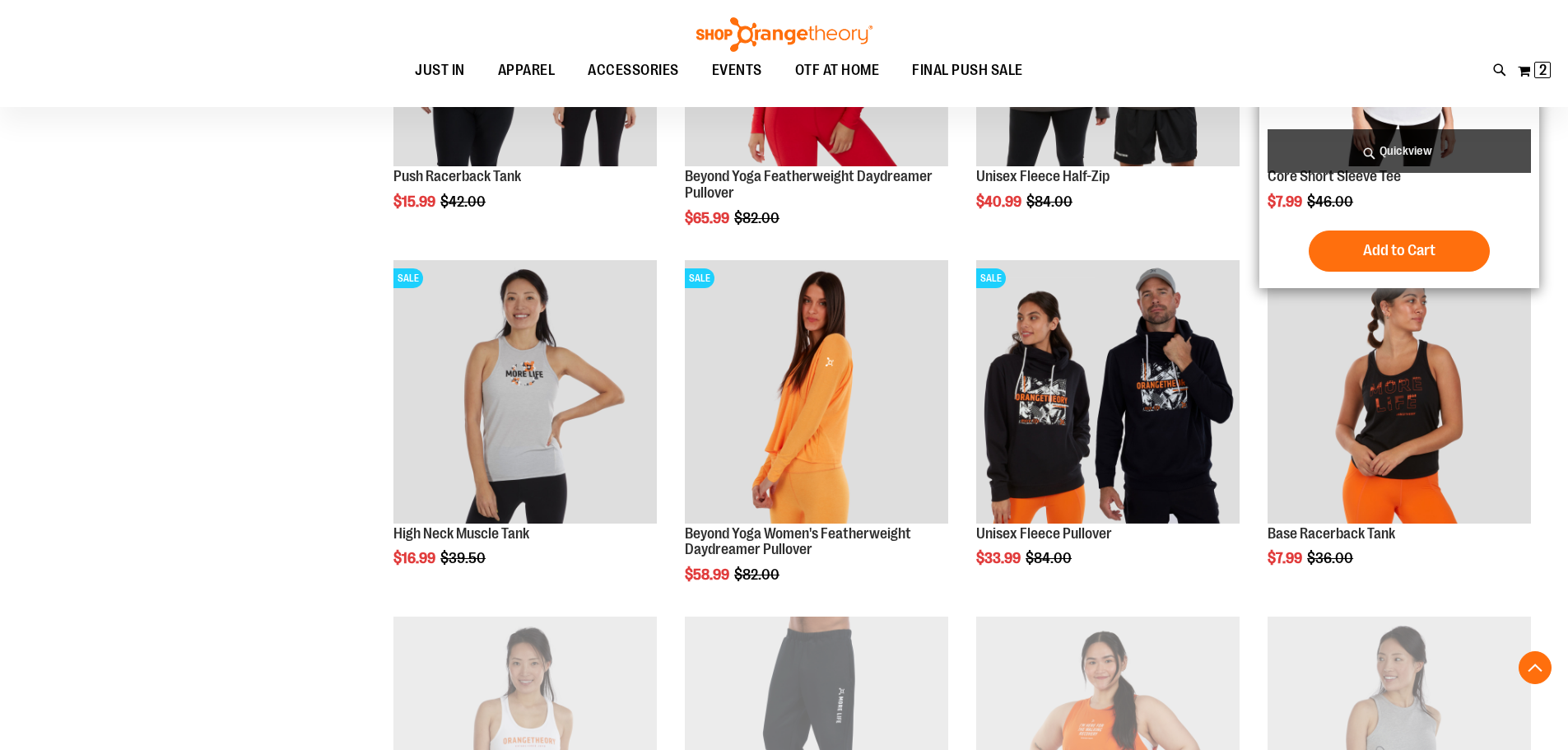
scroll to position [987, 0]
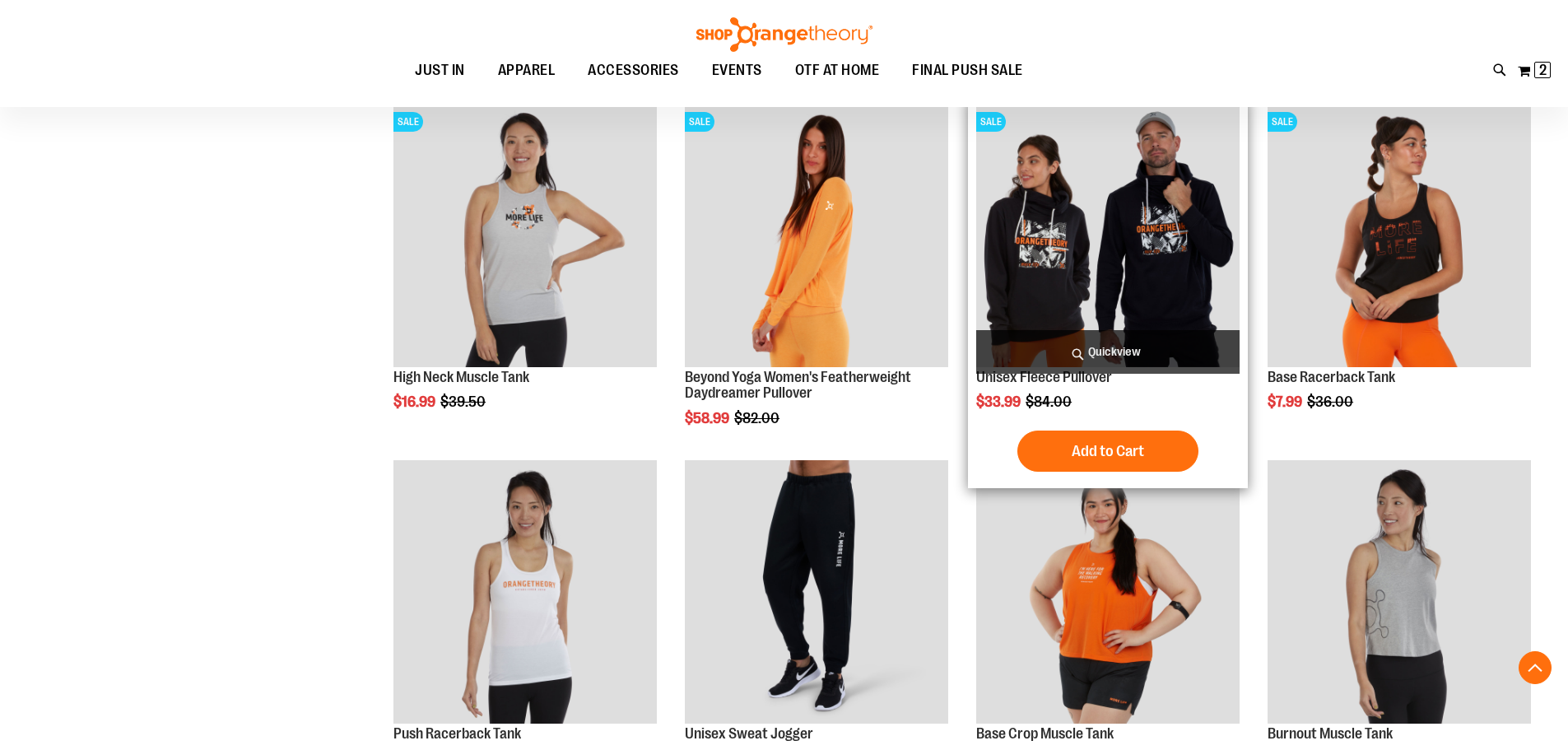
type input "**********"
click at [1119, 259] on img "product" at bounding box center [1108, 235] width 263 height 263
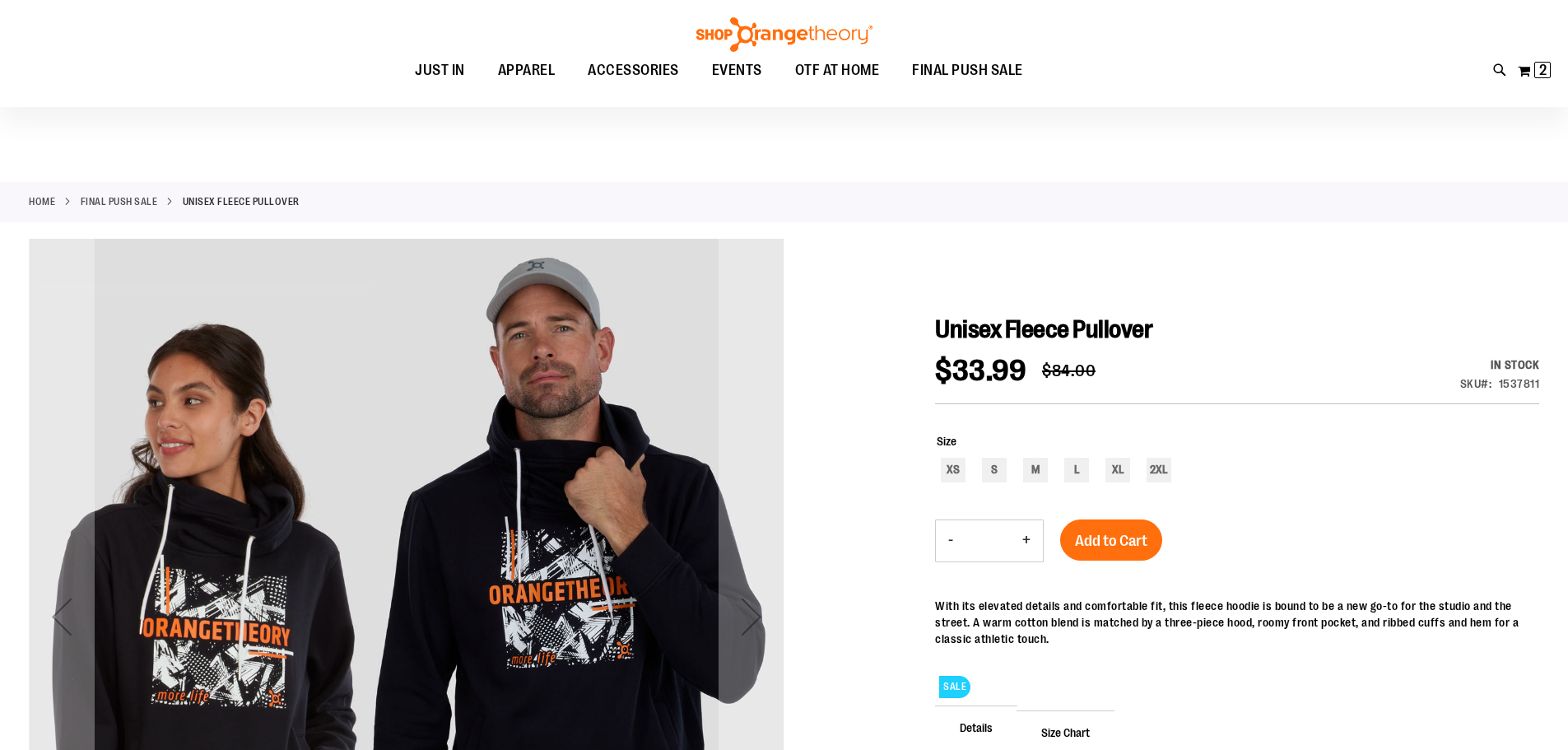
scroll to position [246, 0]
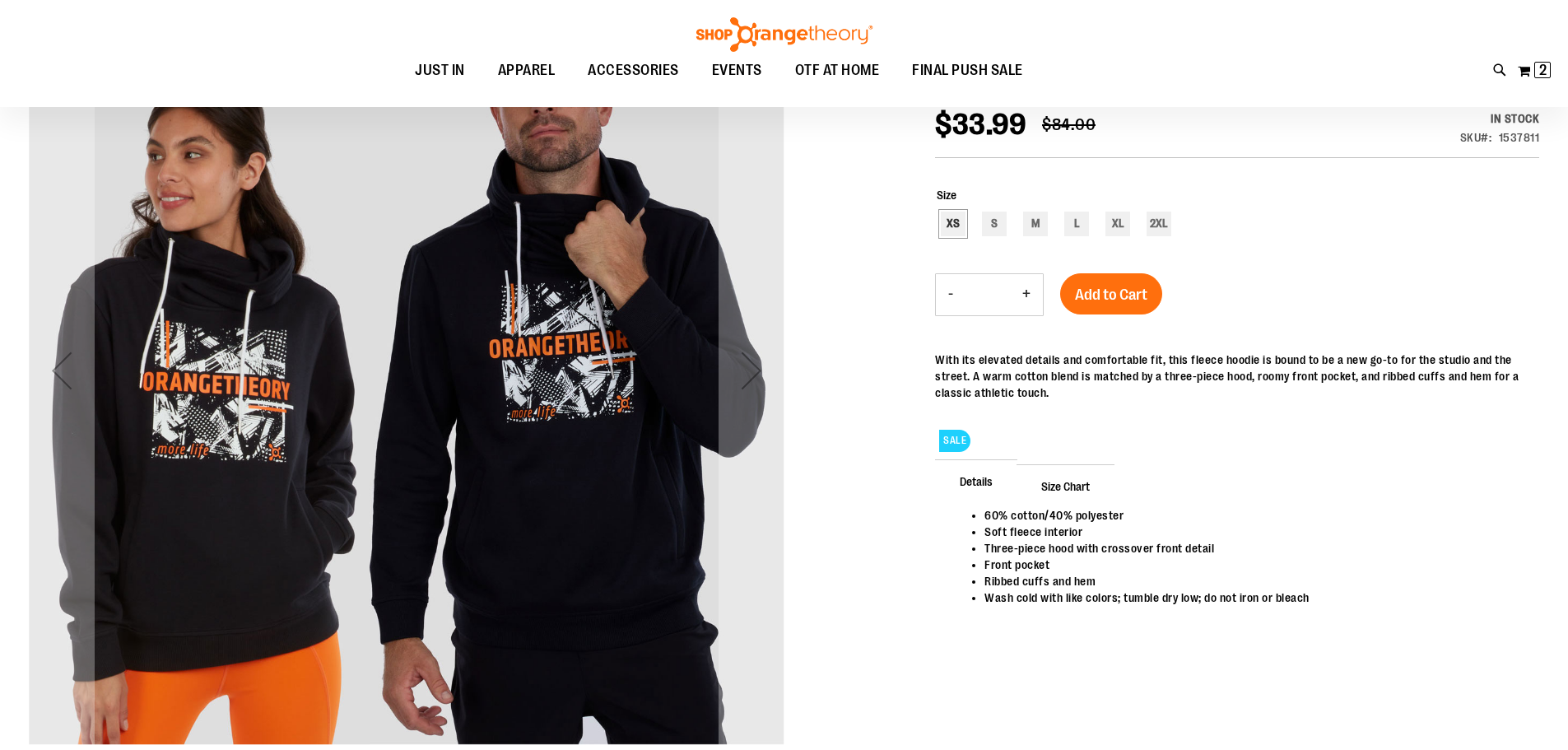
type input "**********"
click at [958, 219] on div "XS" at bounding box center [953, 224] width 25 height 25
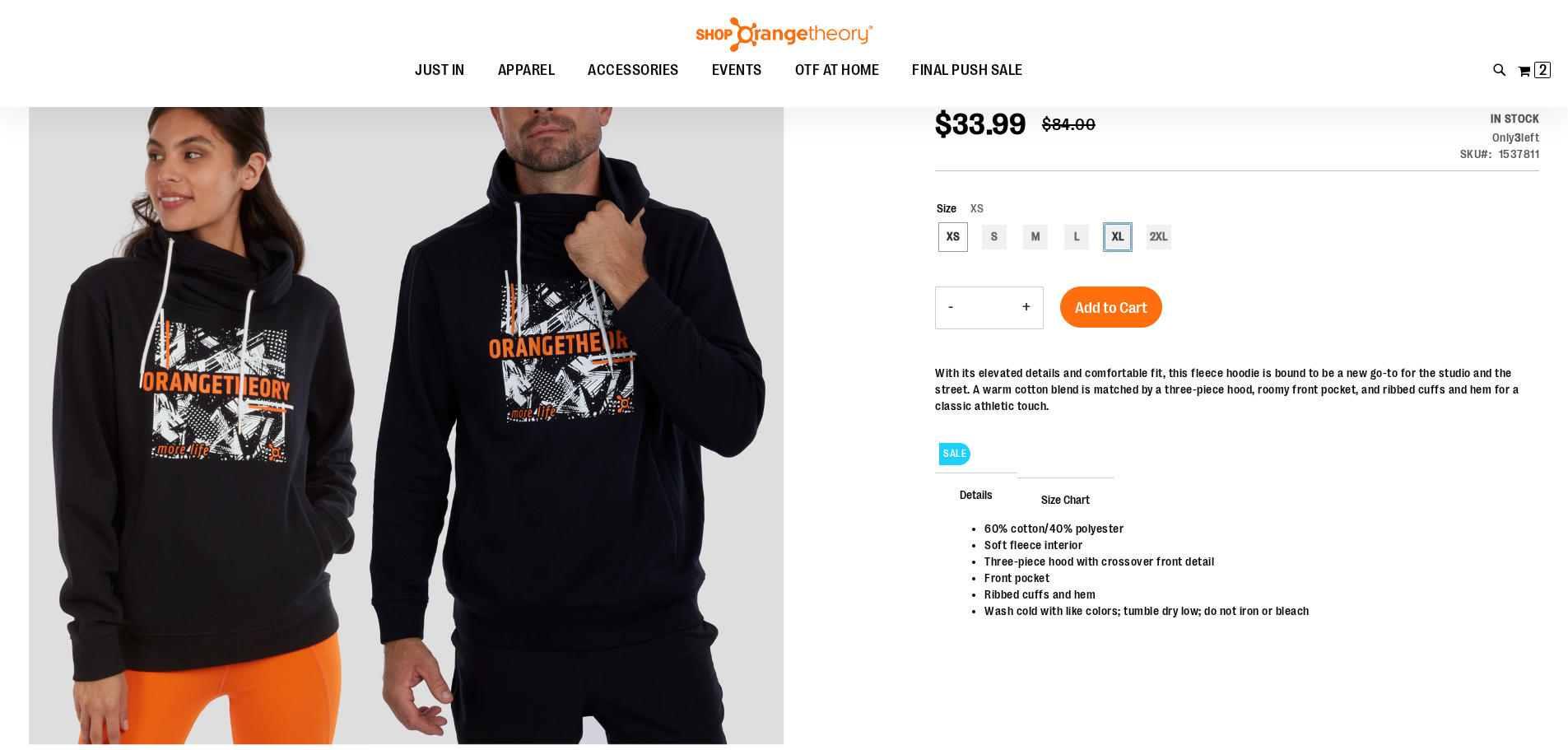
click at [1114, 233] on div "XL" at bounding box center [1117, 237] width 25 height 25
click at [1095, 303] on span "Add to Cart" at bounding box center [1112, 308] width 73 height 18
click at [1072, 233] on div "L" at bounding box center [1077, 237] width 25 height 25
type input "***"
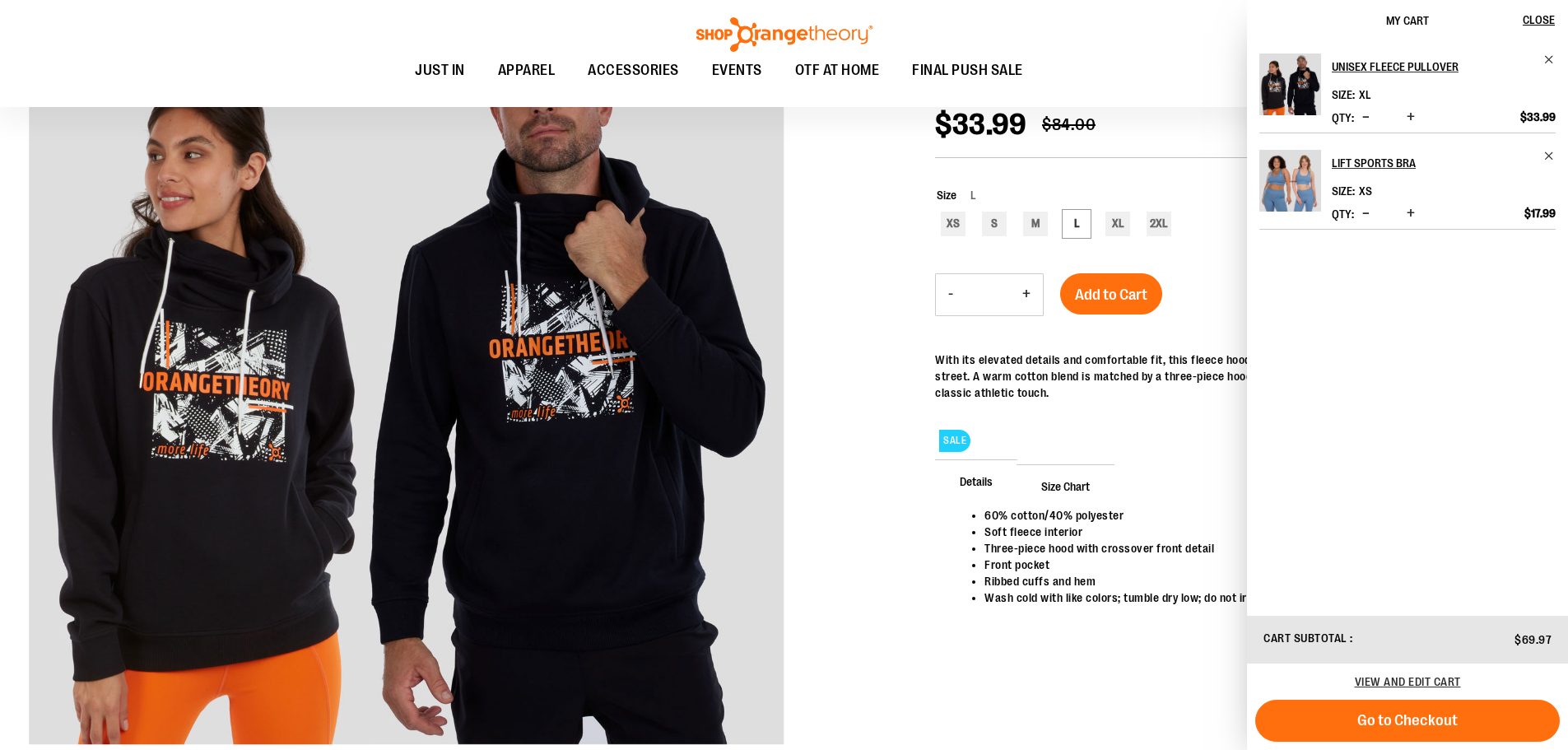
click at [1027, 295] on button "+" at bounding box center [1027, 295] width 33 height 41
type input "*"
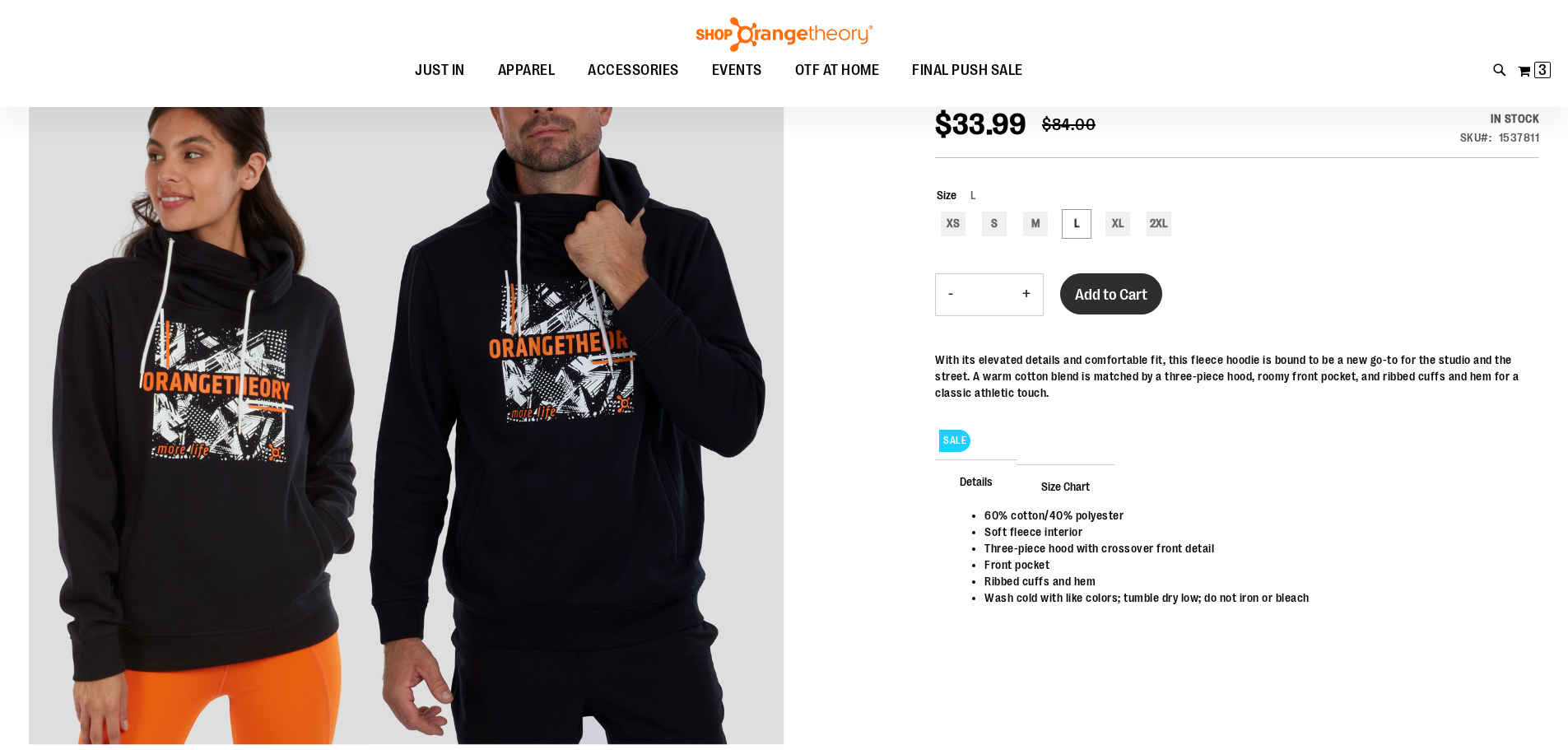
click at [1098, 293] on span "Add to Cart" at bounding box center [1112, 295] width 73 height 18
click at [1034, 223] on div "M" at bounding box center [1036, 224] width 25 height 25
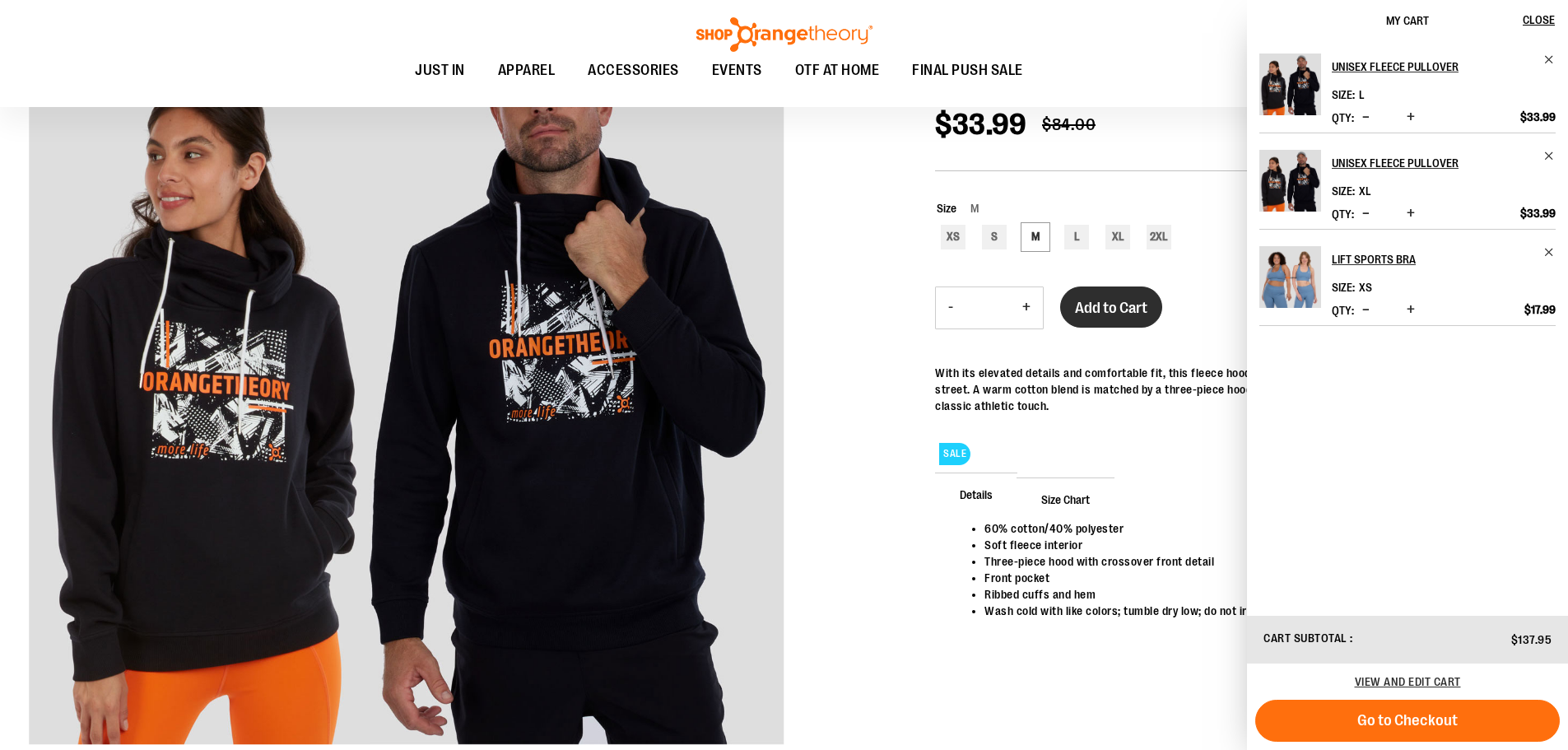
click at [1085, 302] on span "Add to Cart" at bounding box center [1112, 308] width 73 height 18
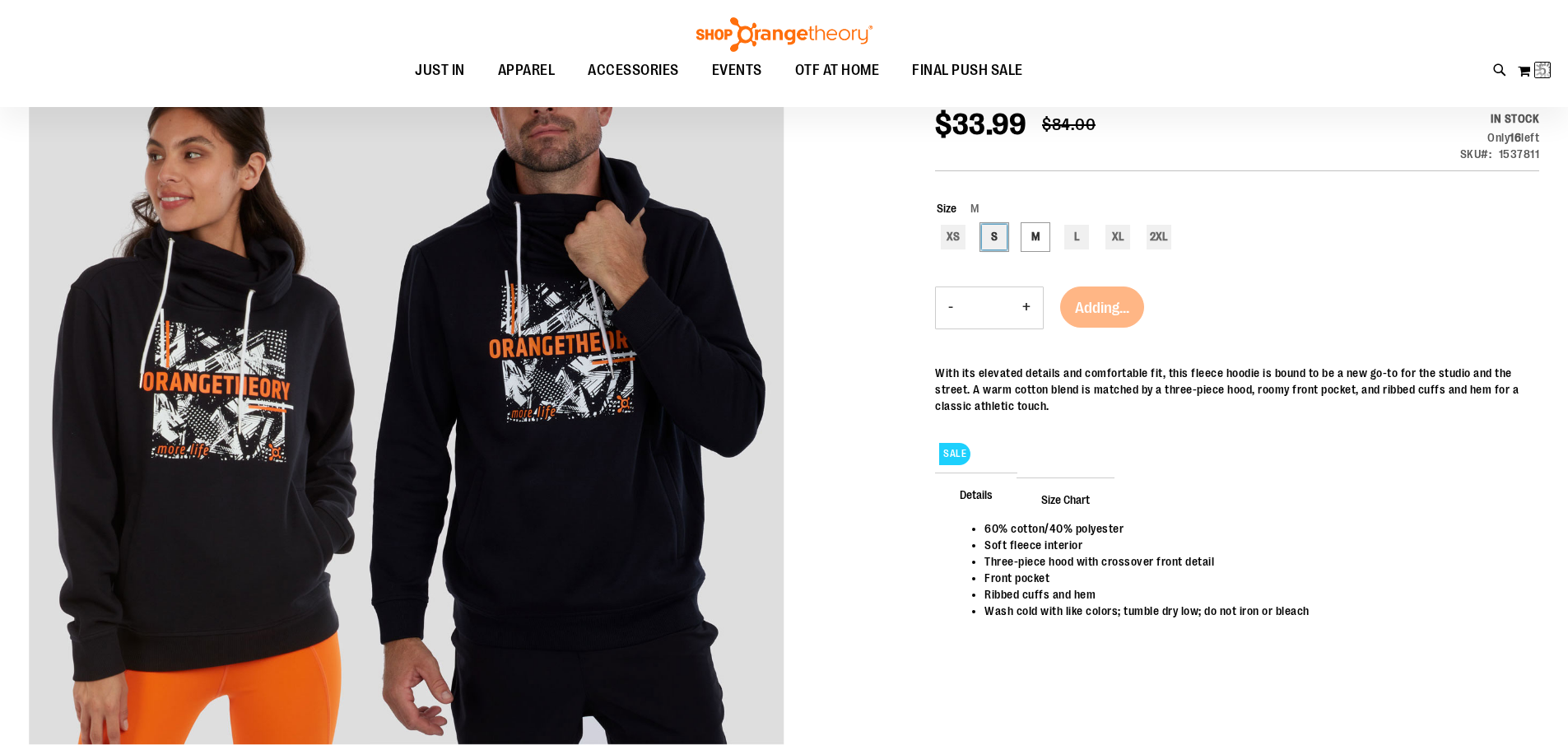
click at [997, 236] on div "S" at bounding box center [994, 237] width 25 height 25
click at [1093, 306] on span "Add to Cart" at bounding box center [1112, 308] width 73 height 18
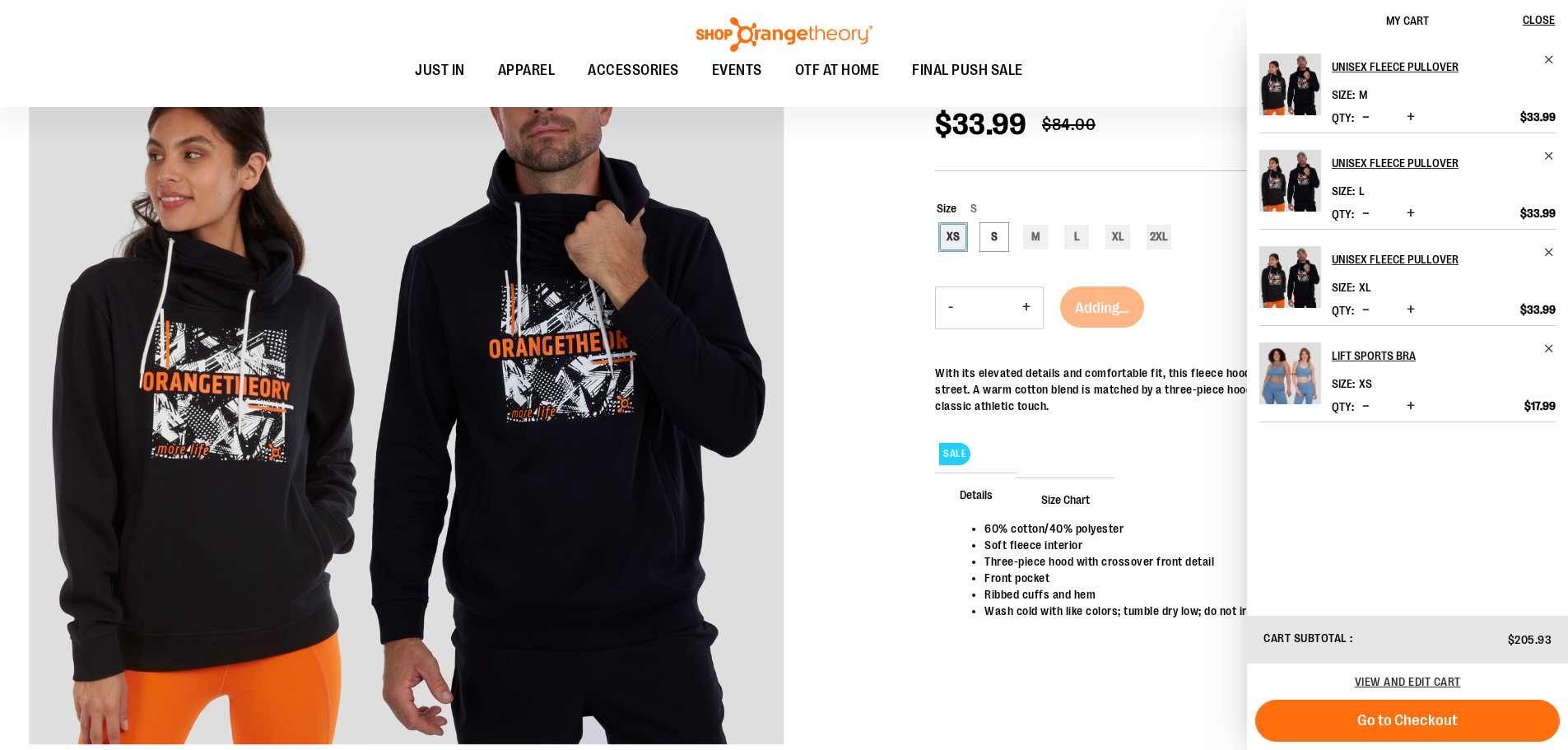
click at [954, 232] on div "XS" at bounding box center [953, 237] width 25 height 25
type input "***"
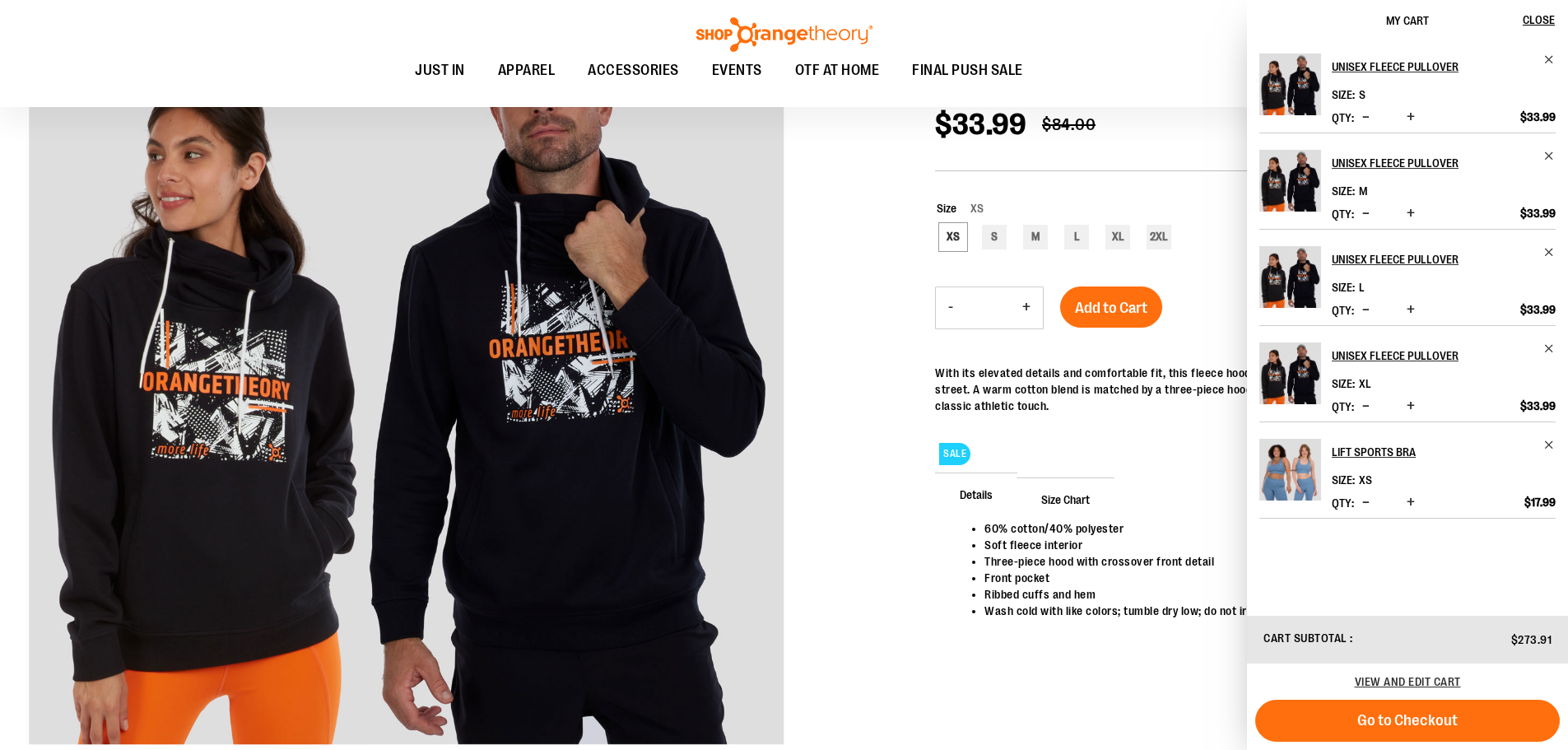
click at [948, 309] on button "-" at bounding box center [951, 308] width 30 height 41
type input "*"
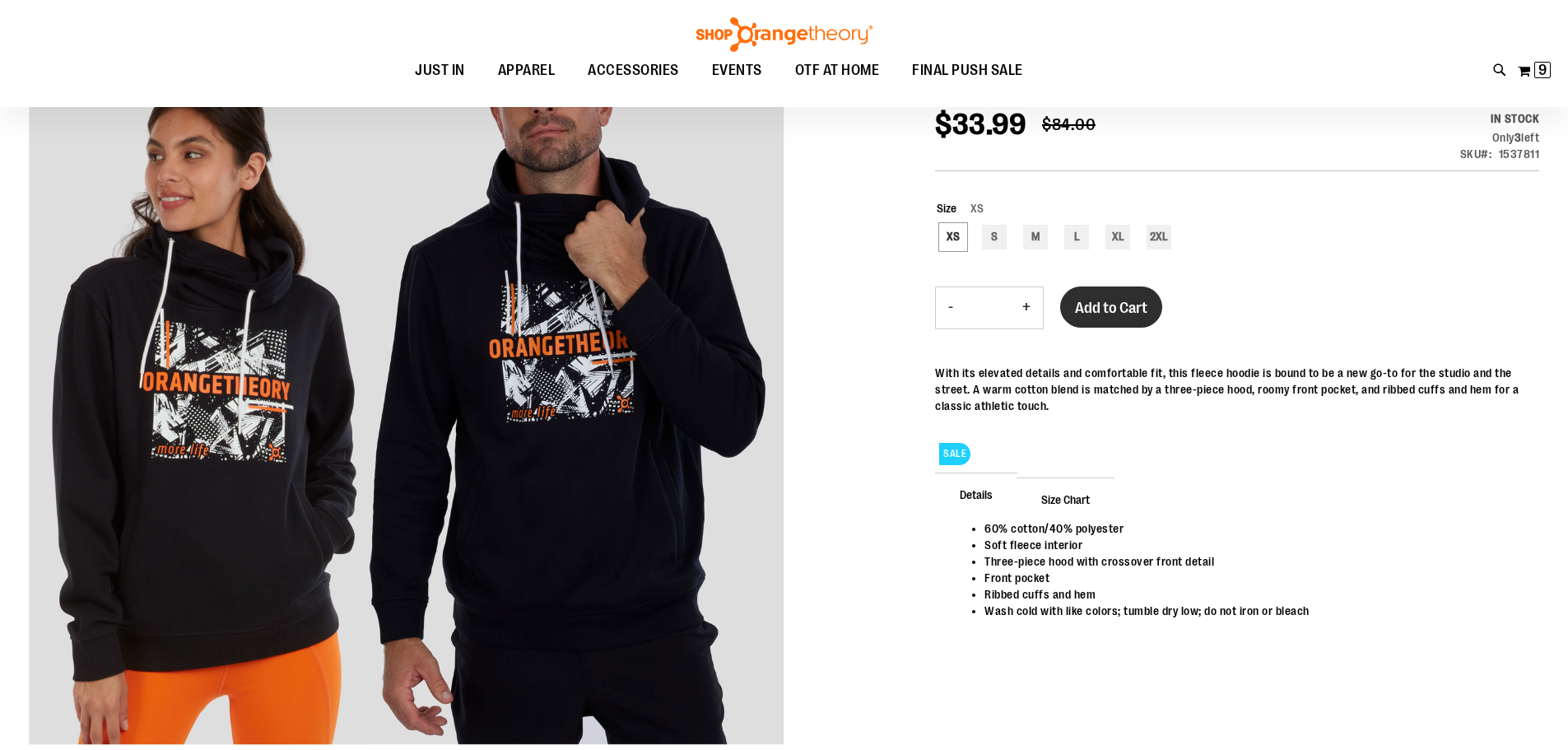
click at [1091, 306] on span "Add to Cart" at bounding box center [1112, 308] width 73 height 18
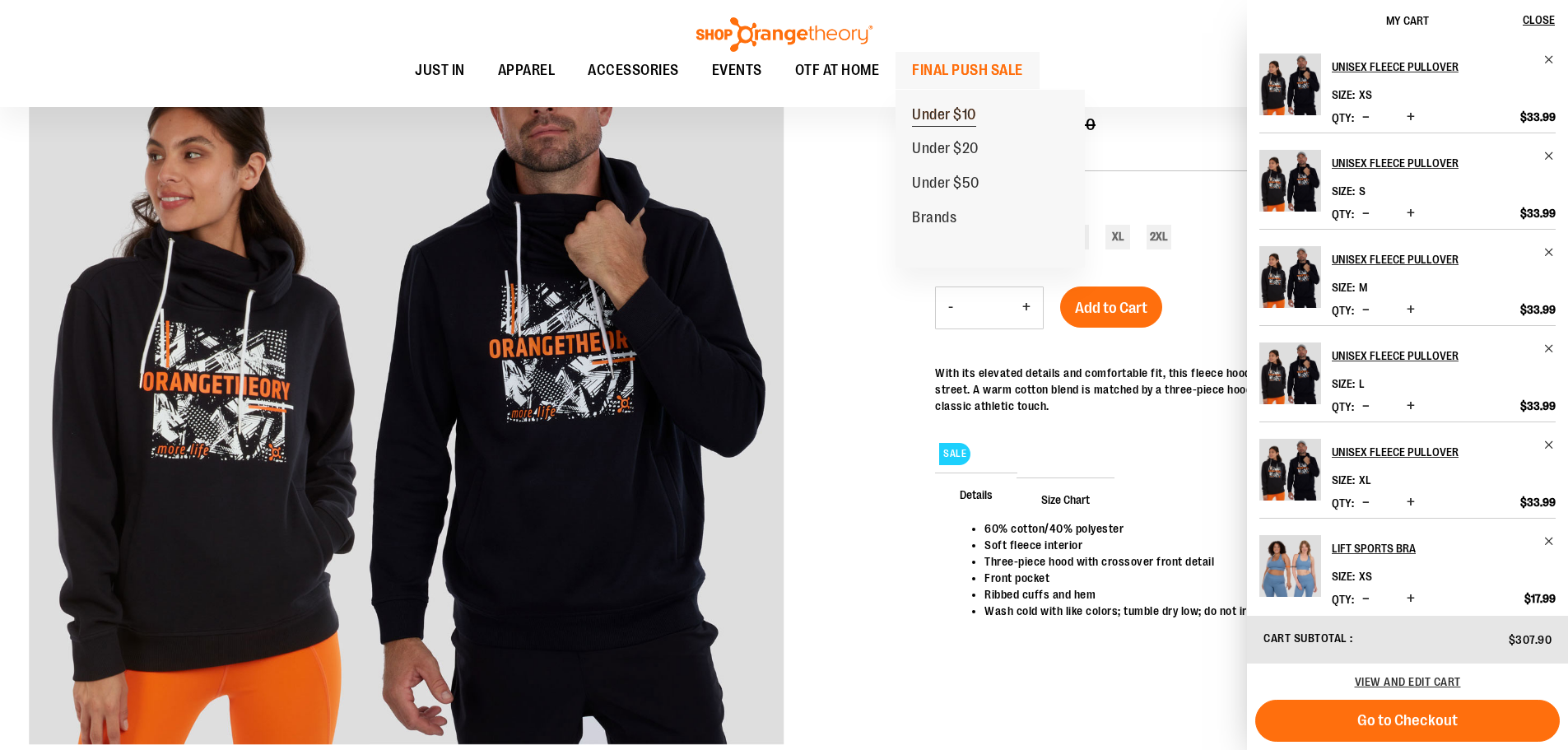
click at [940, 116] on span "Under $10" at bounding box center [944, 116] width 64 height 21
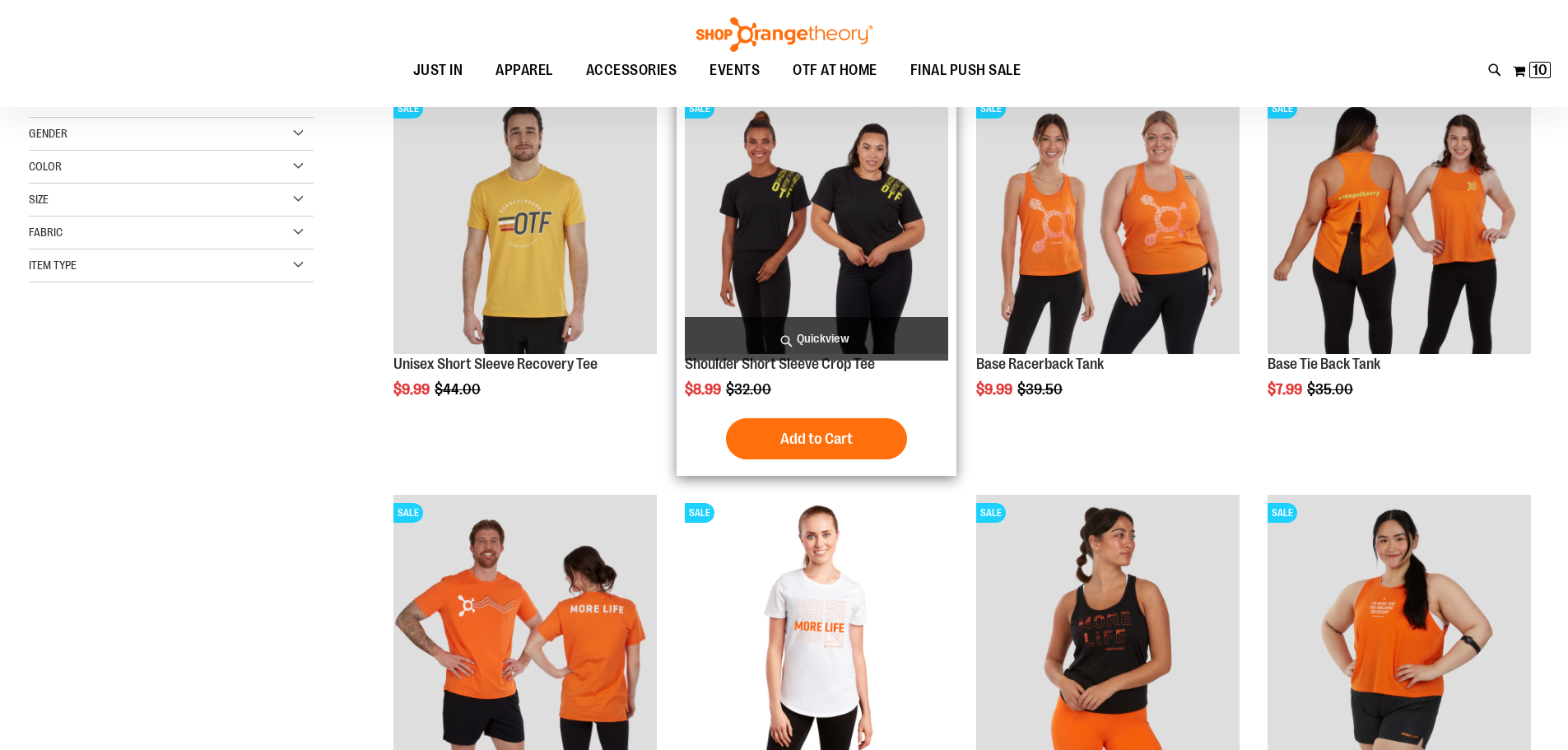
scroll to position [246, 0]
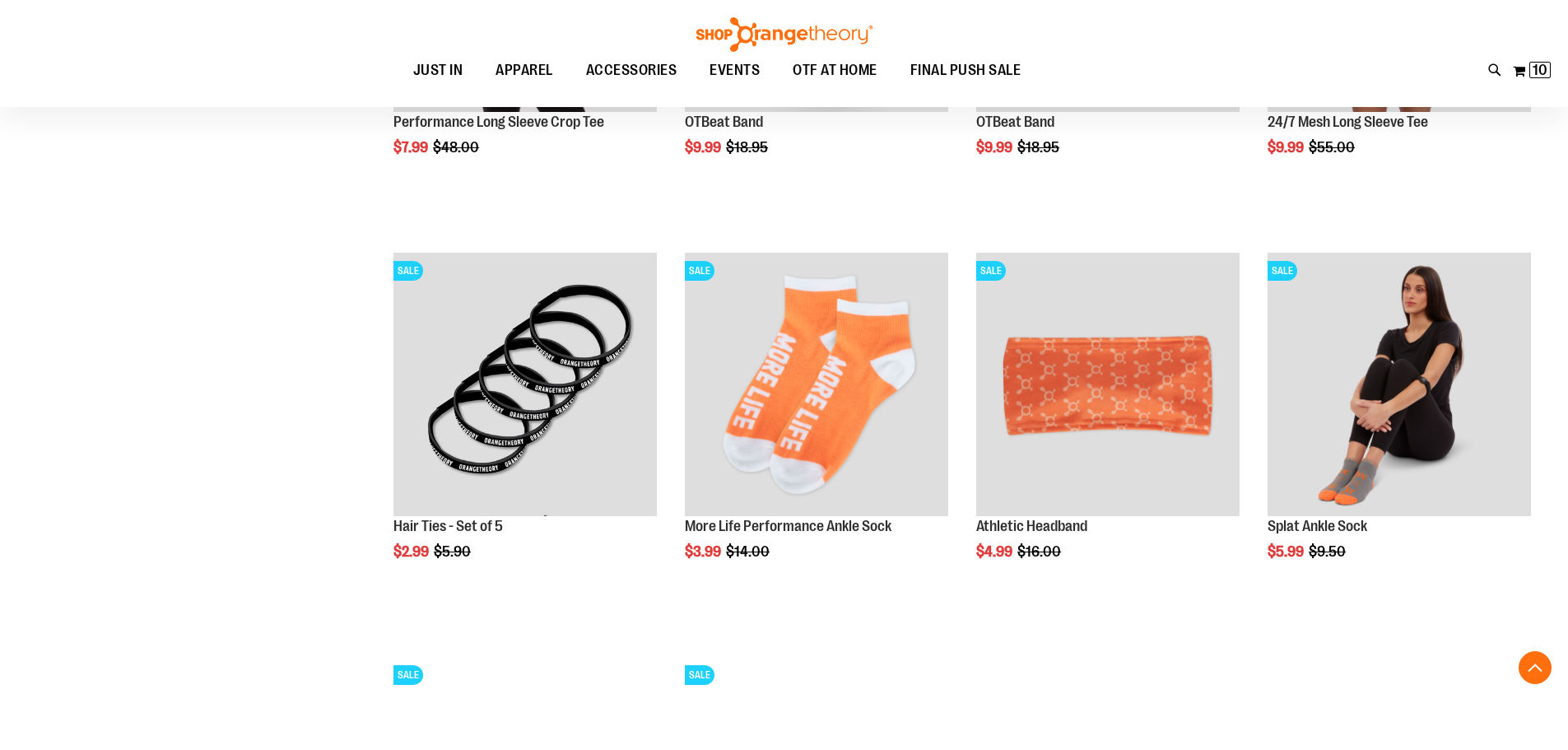
scroll to position [1233, 0]
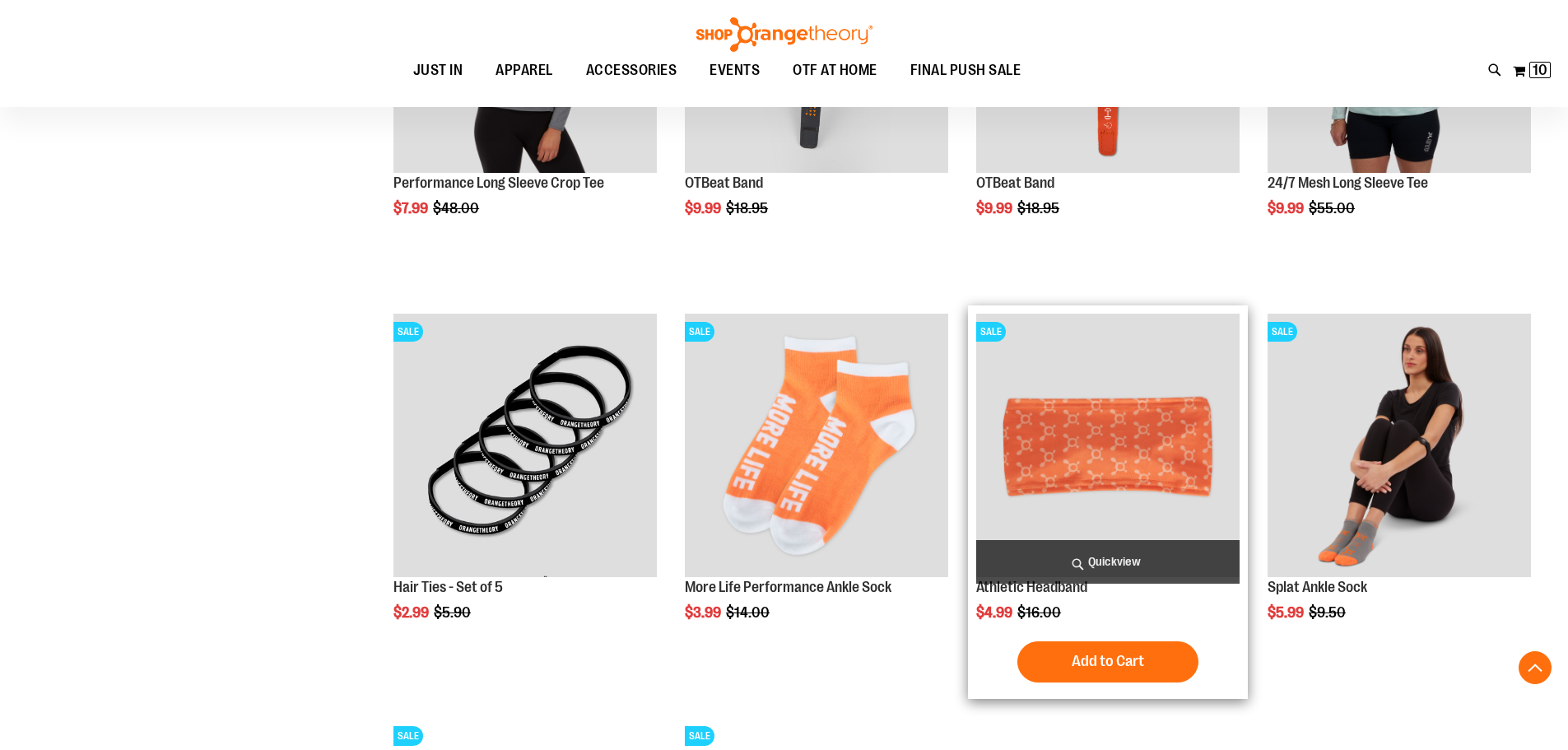
type input "**********"
click at [1106, 505] on img "product" at bounding box center [1108, 445] width 263 height 263
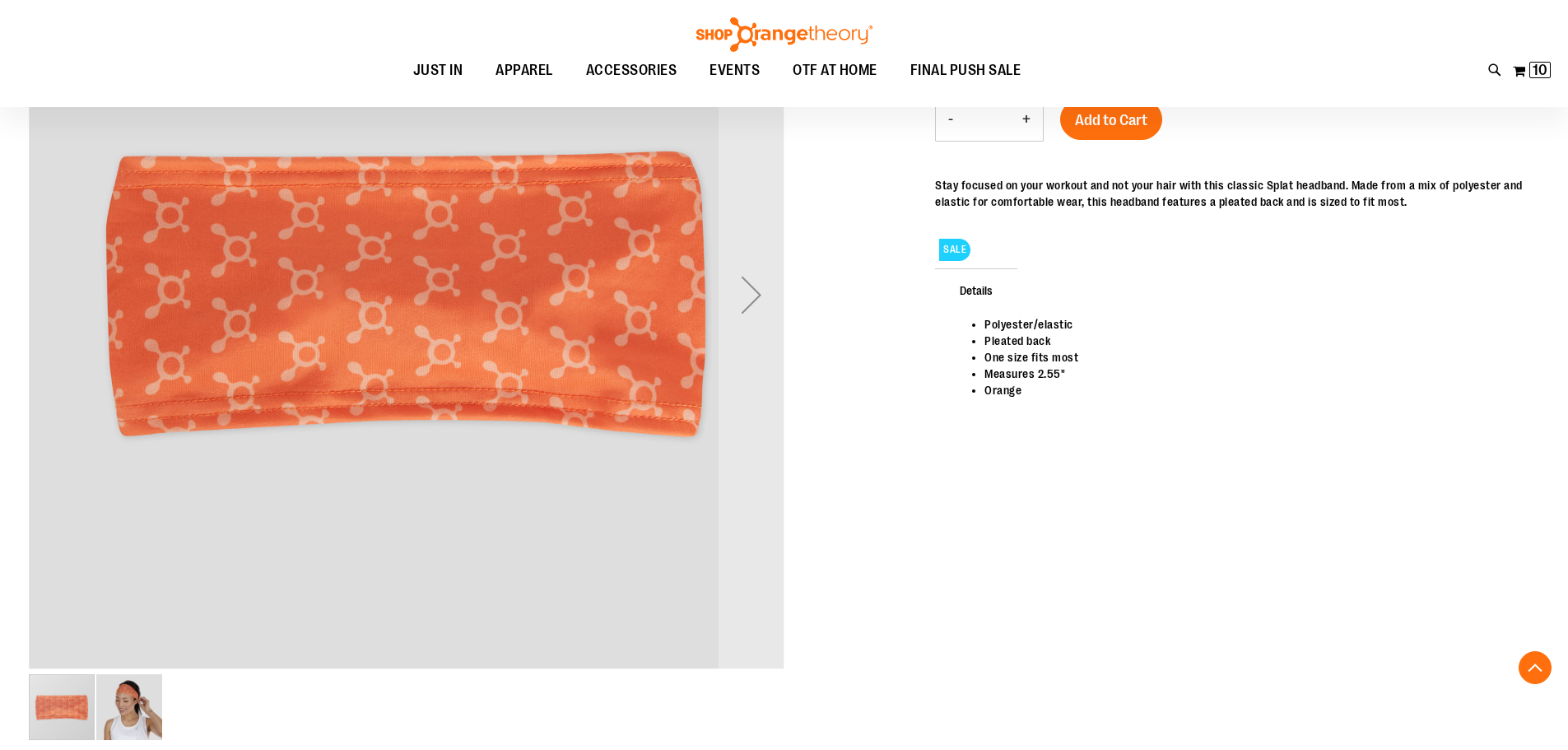
scroll to position [328, 0]
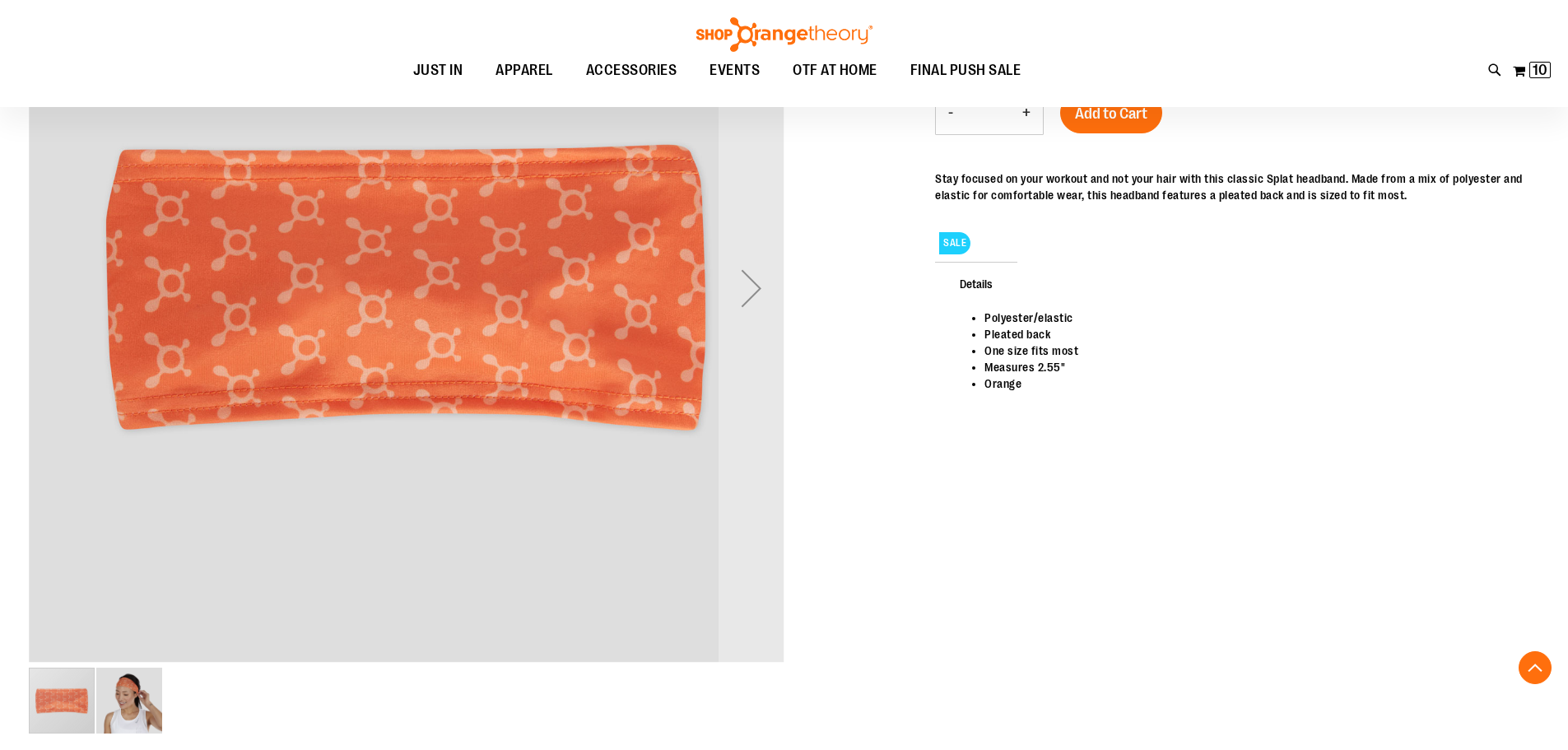
type input "**********"
click at [110, 703] on img "image 2 of 2" at bounding box center [130, 700] width 66 height 66
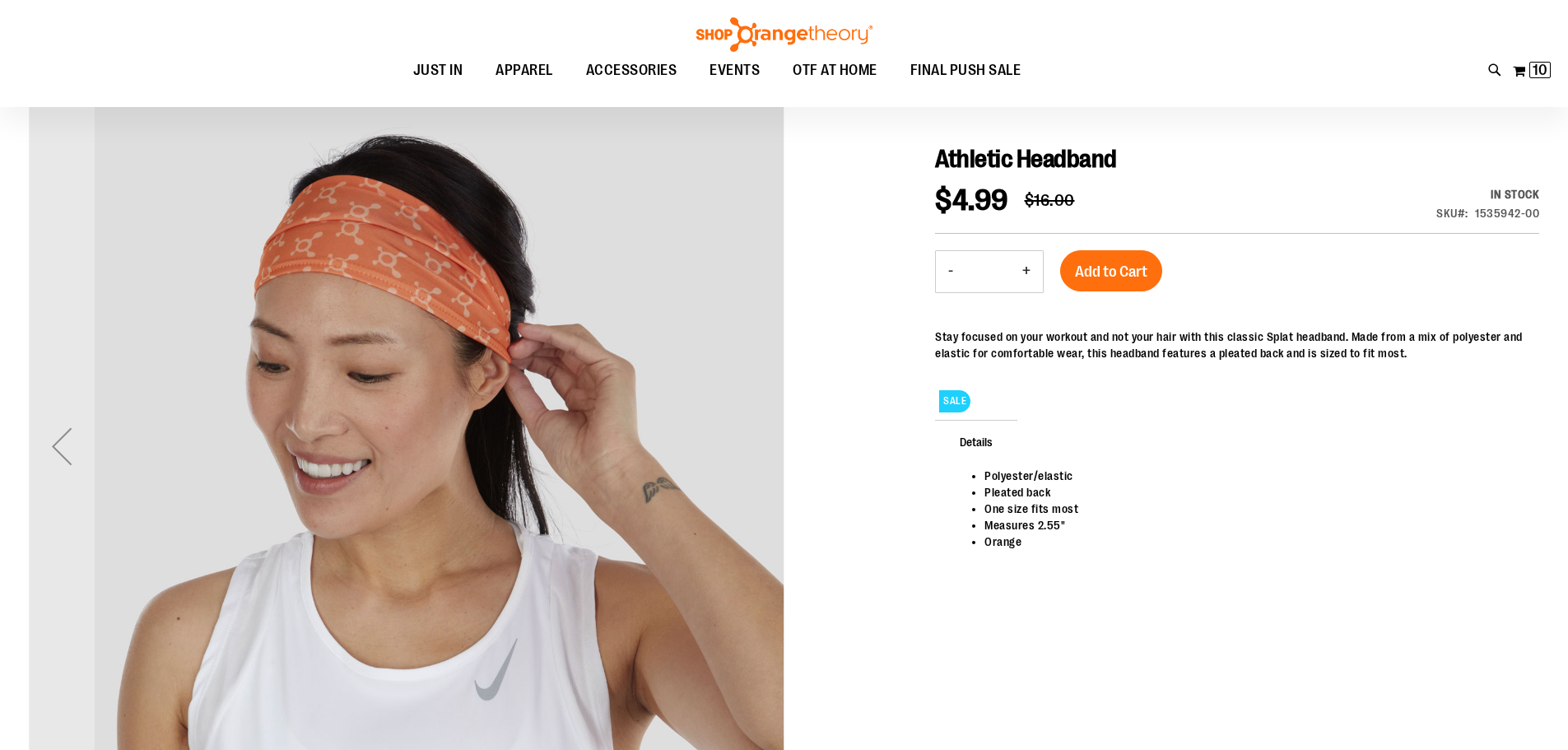
scroll to position [163, 0]
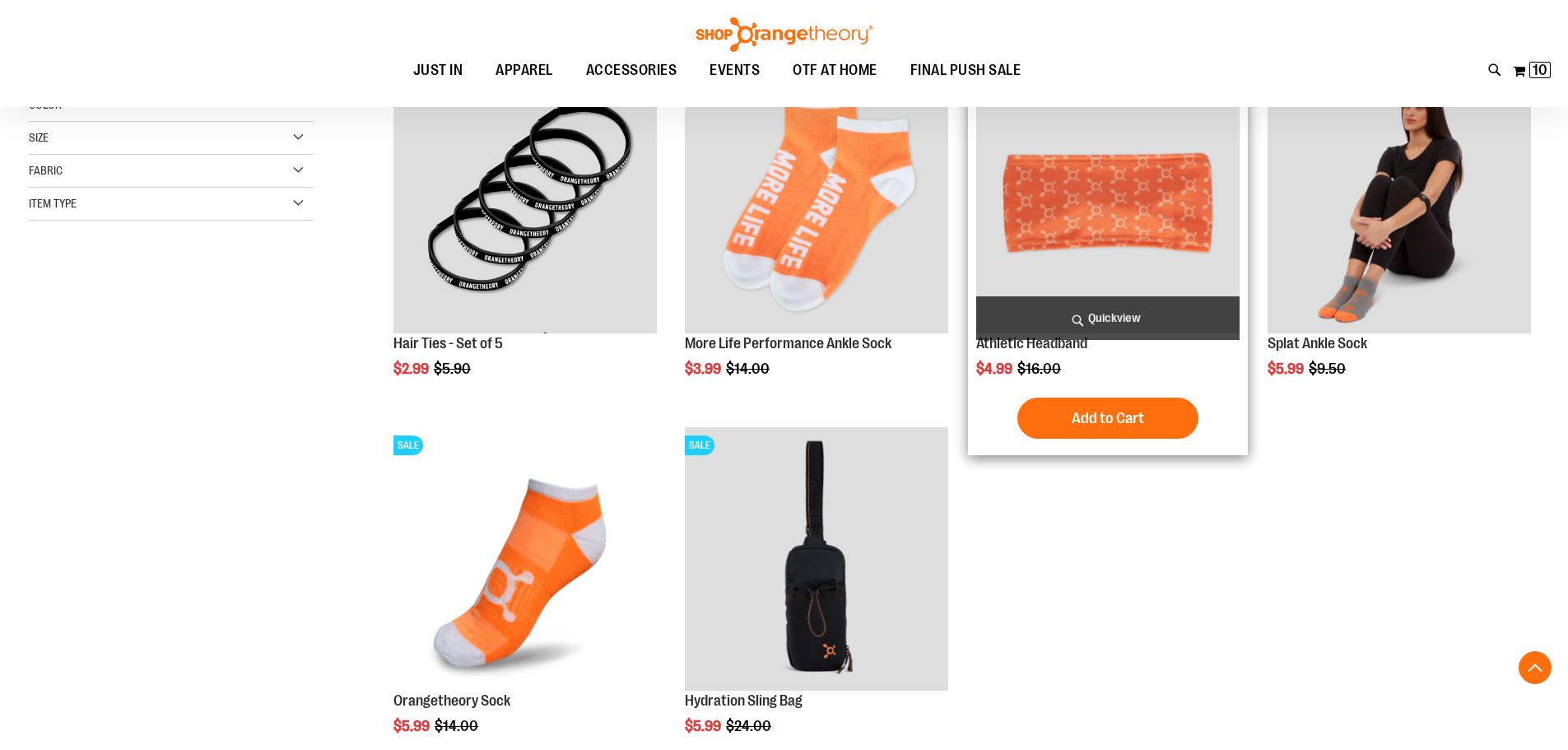
scroll to position [335, 0]
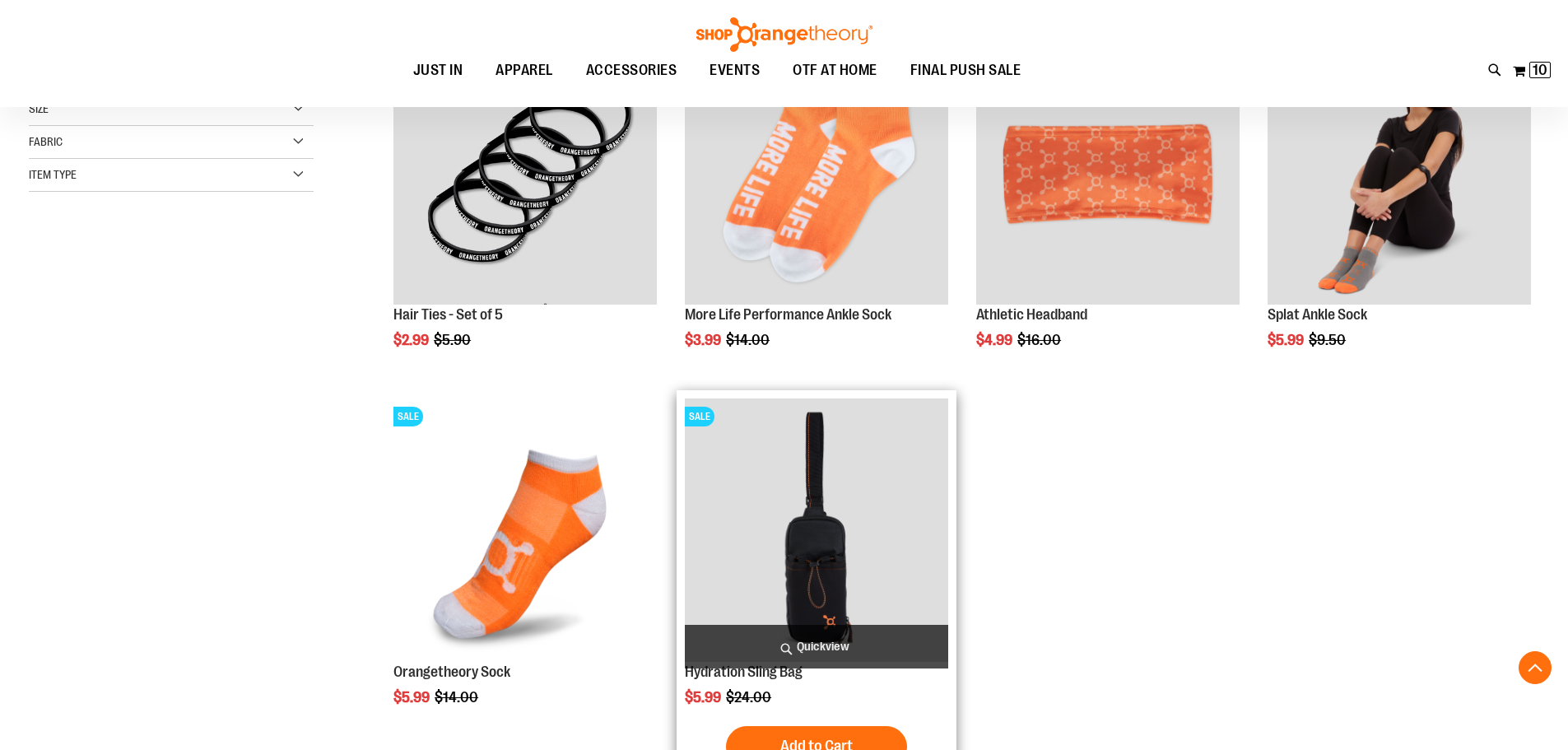
type input "**********"
click at [838, 470] on img "product" at bounding box center [816, 530] width 263 height 263
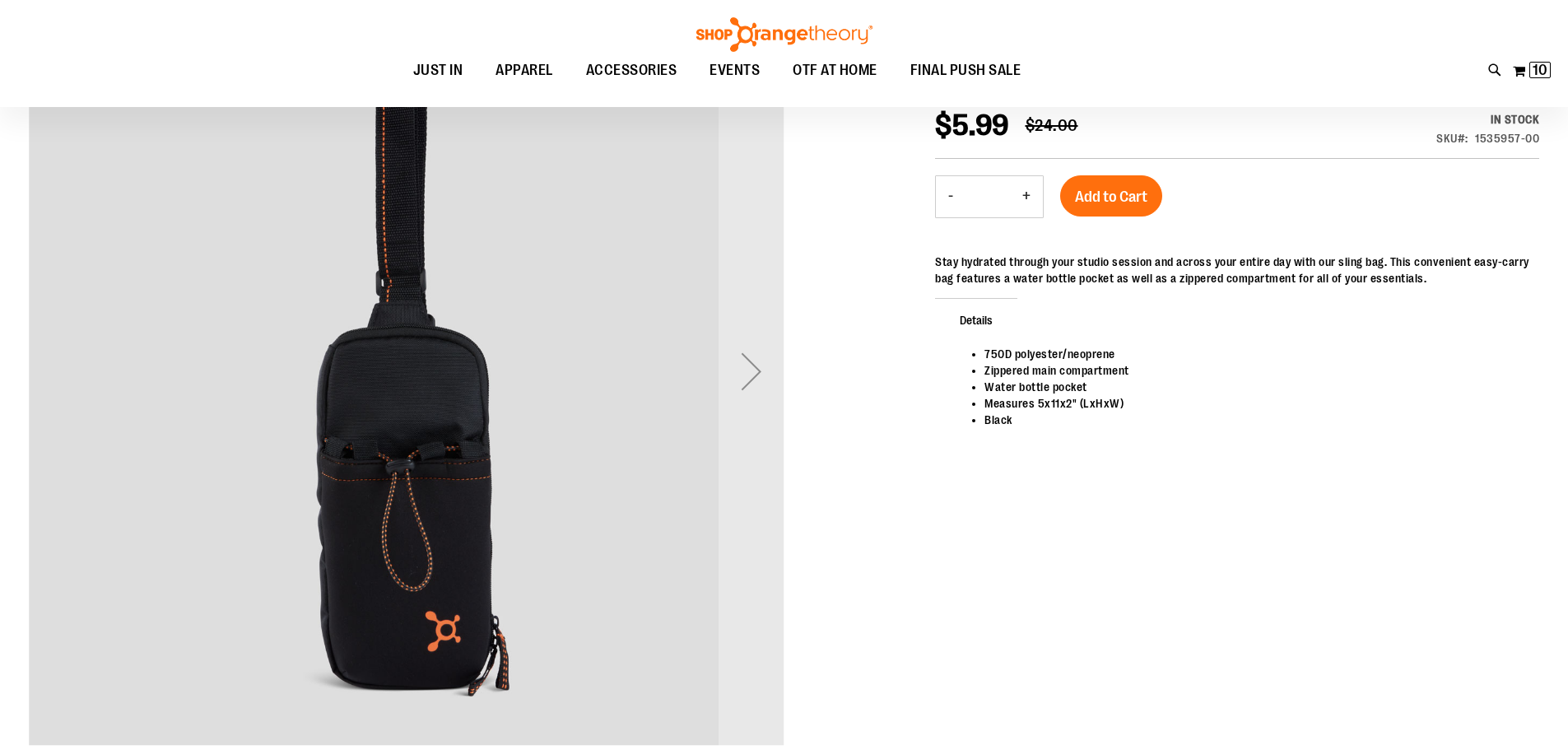
scroll to position [246, 0]
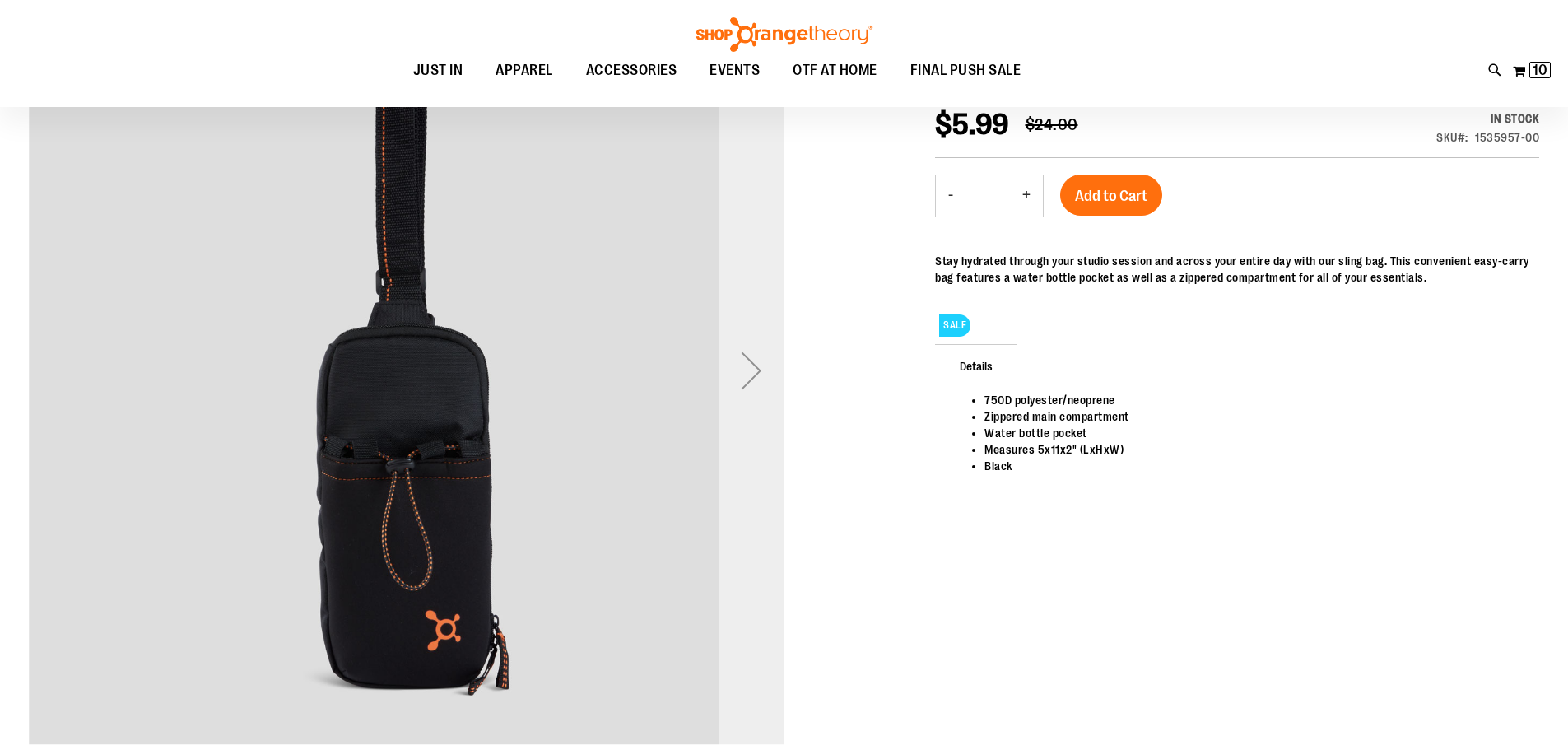
type input "**********"
click at [748, 371] on div "Next" at bounding box center [752, 370] width 66 height 66
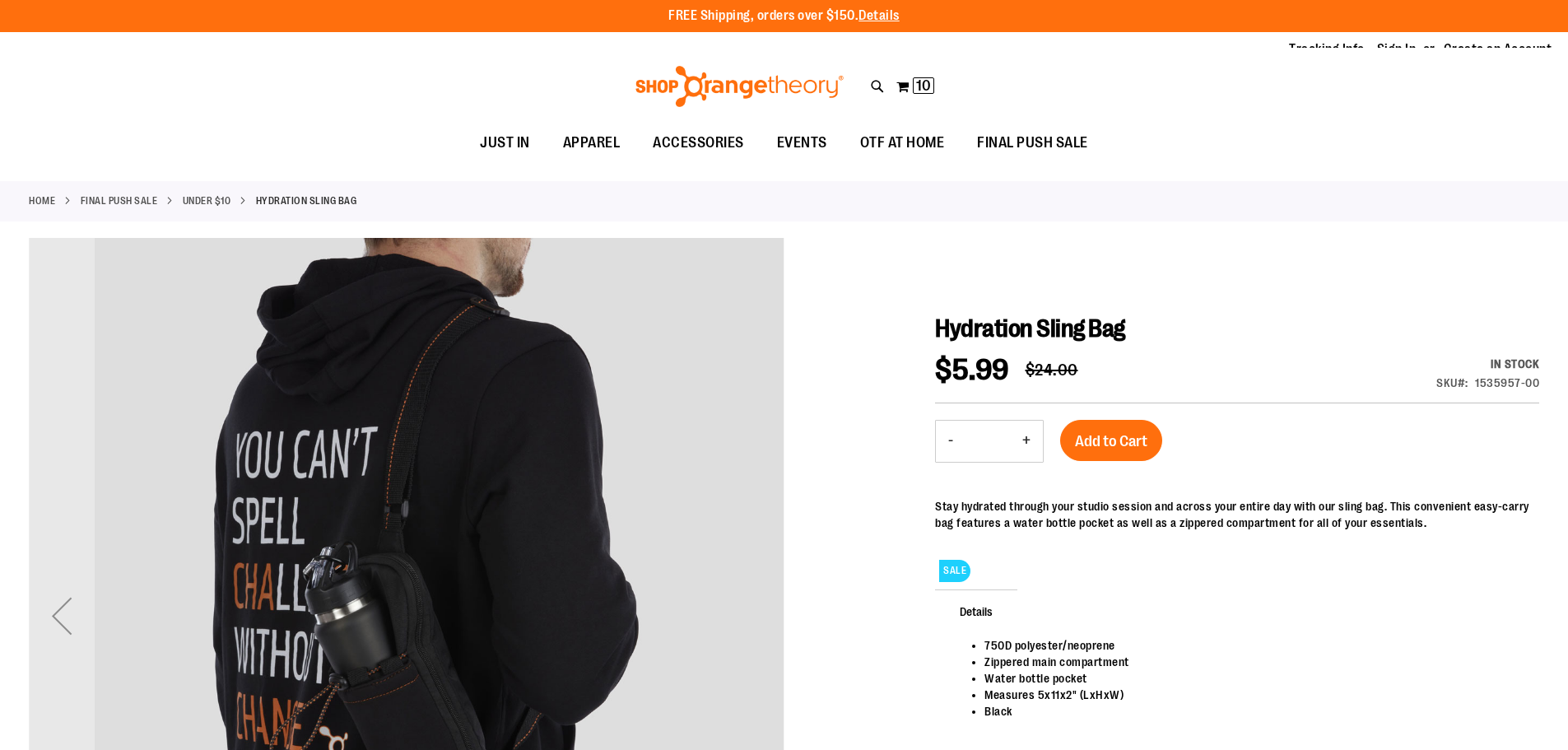
scroll to position [0, 0]
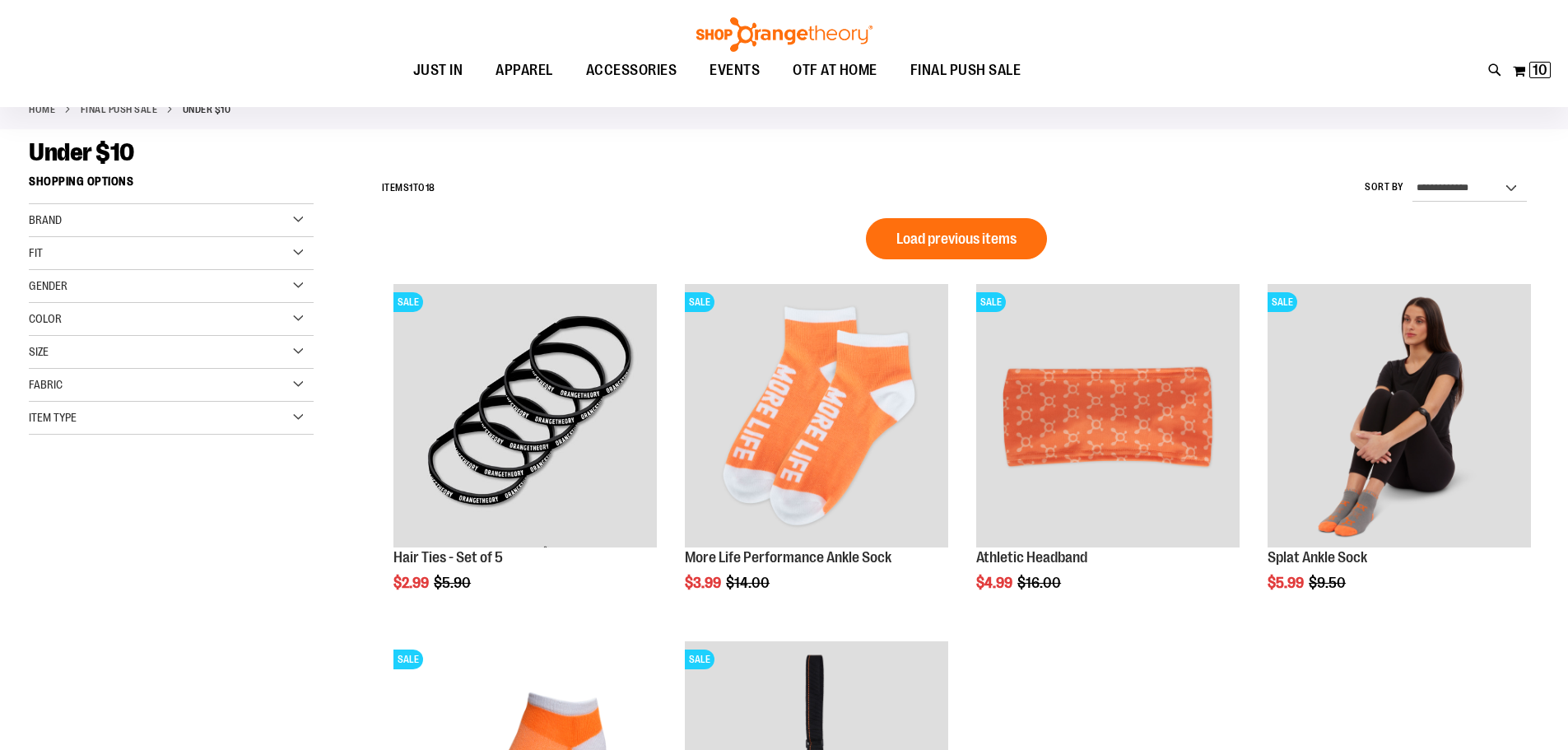
scroll to position [87, 0]
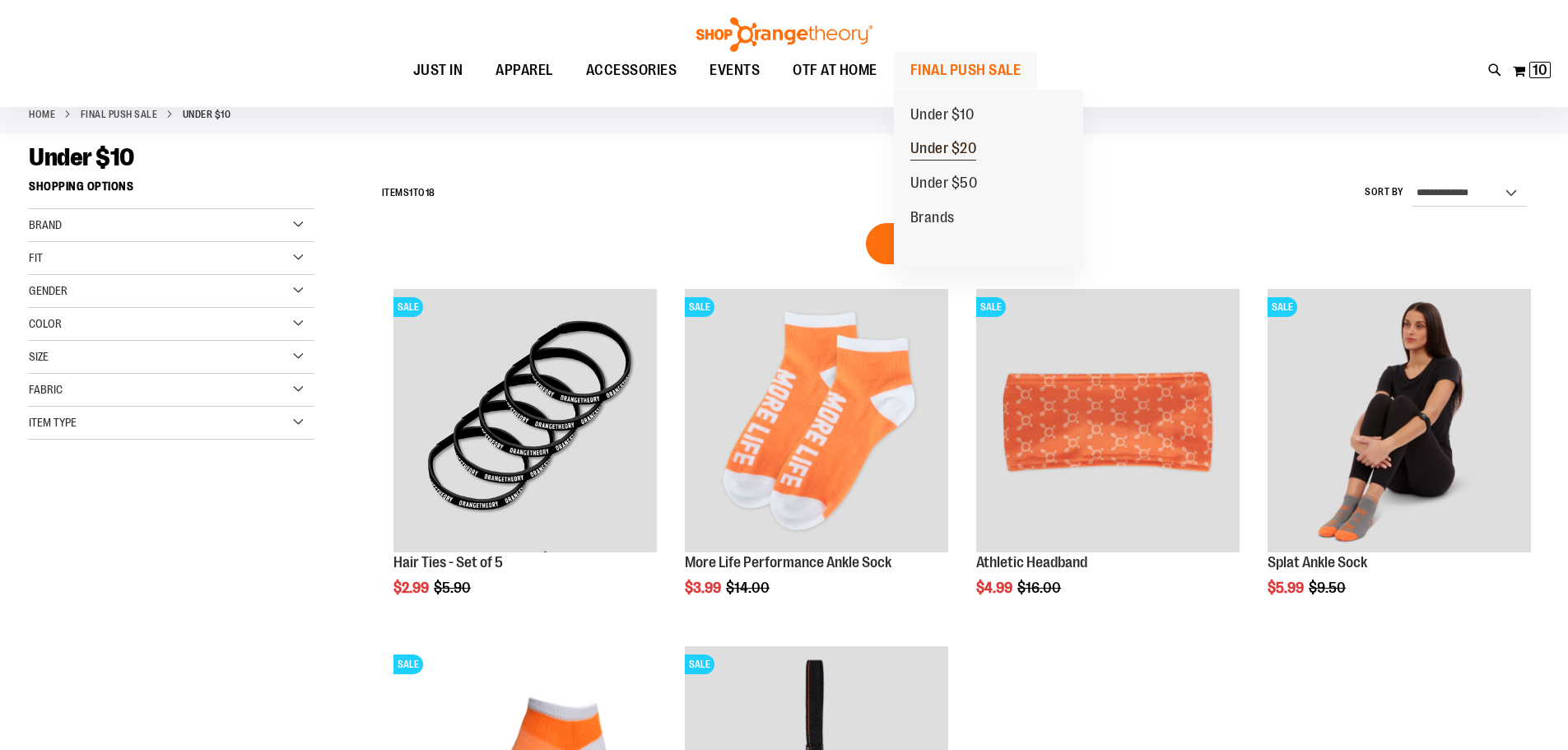
type input "**********"
click at [939, 149] on span "Under $20" at bounding box center [943, 150] width 67 height 21
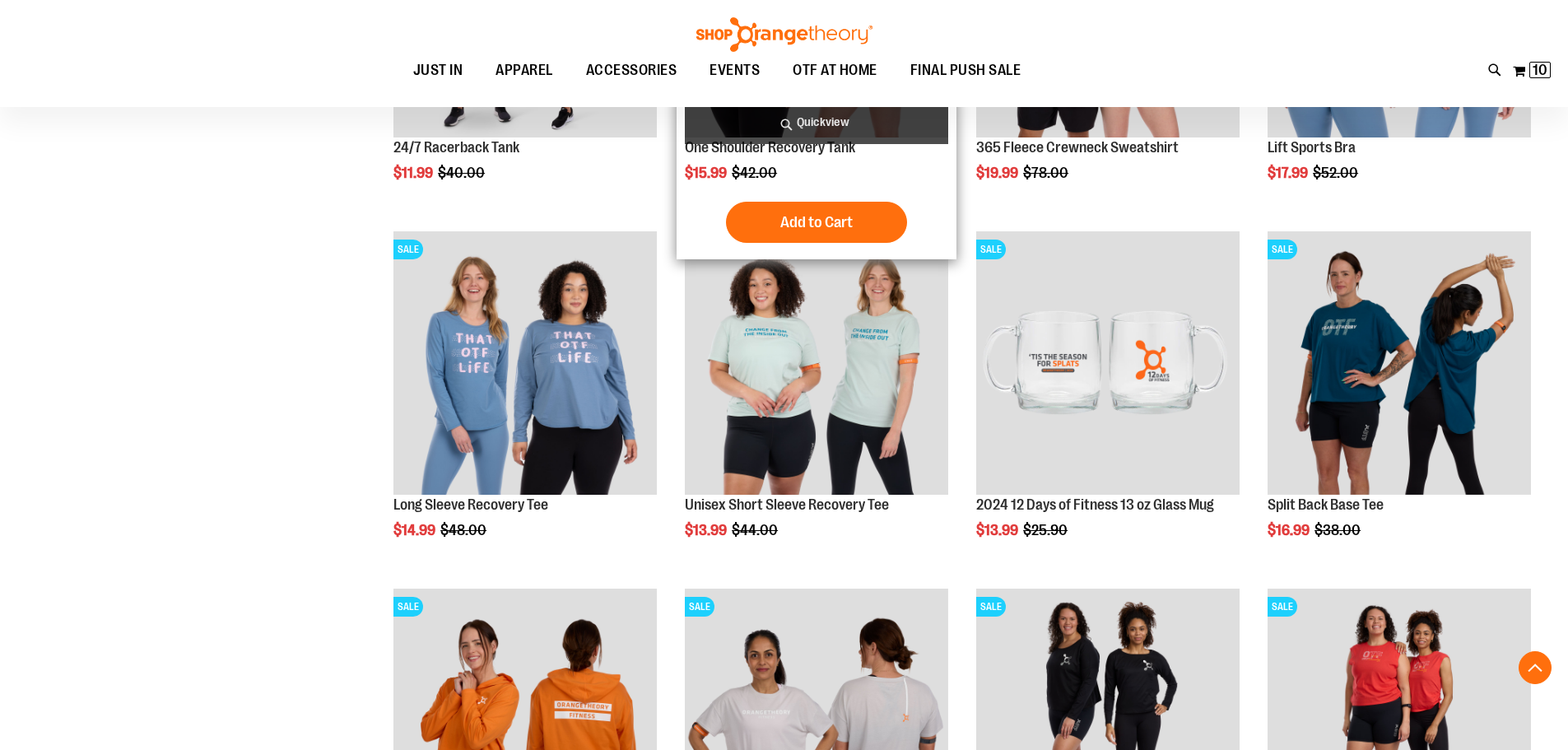
scroll to position [493, 0]
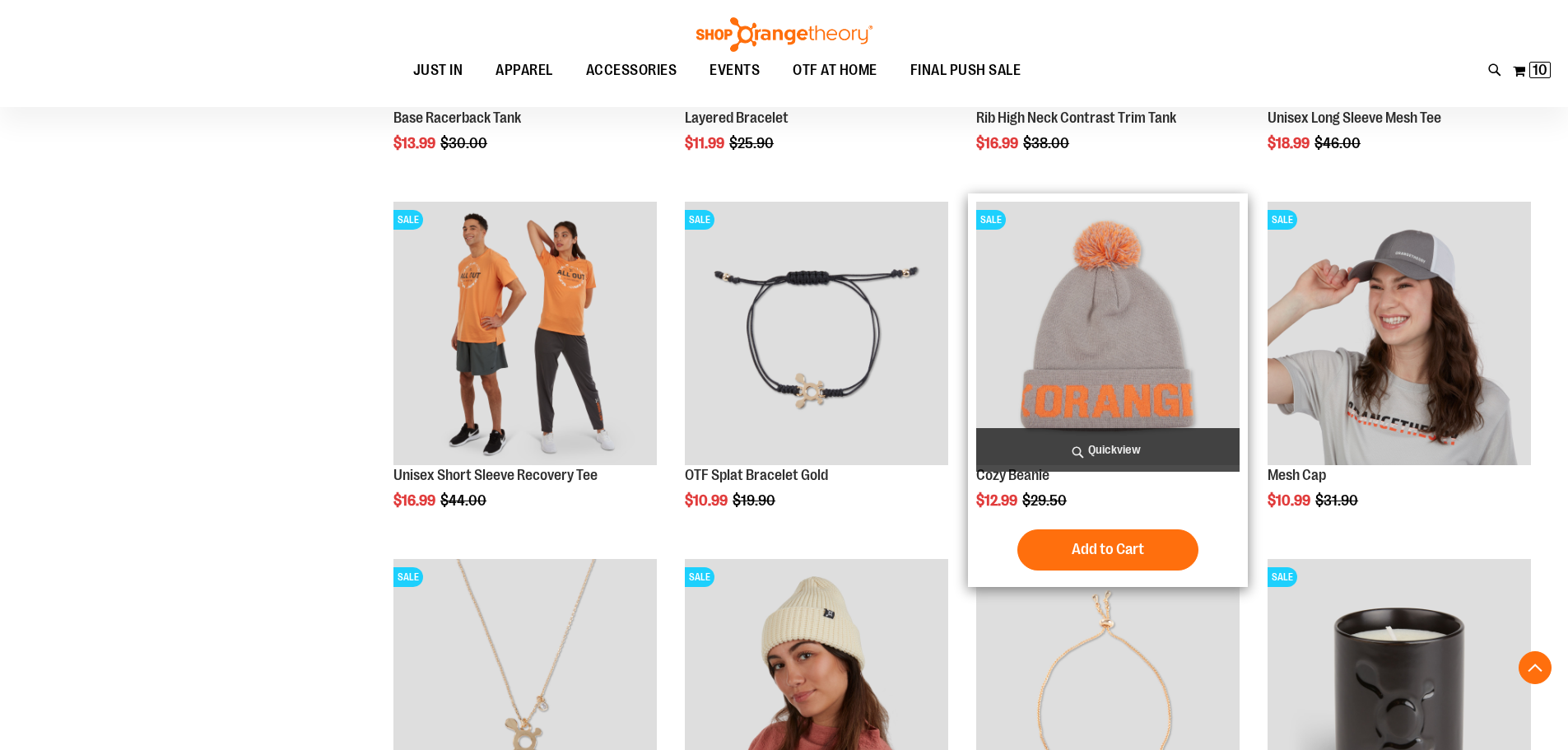
scroll to position [1645, 0]
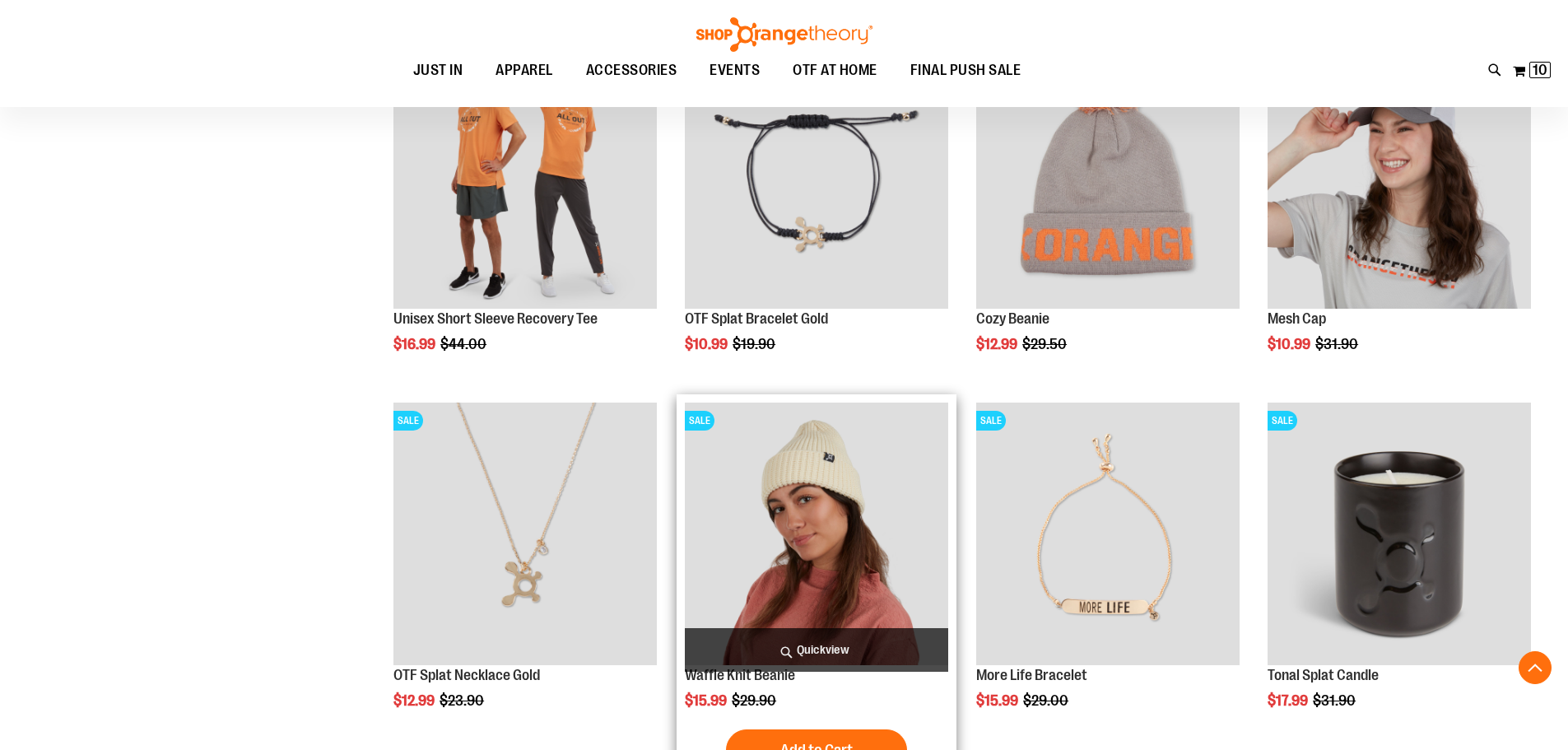
scroll to position [1809, 0]
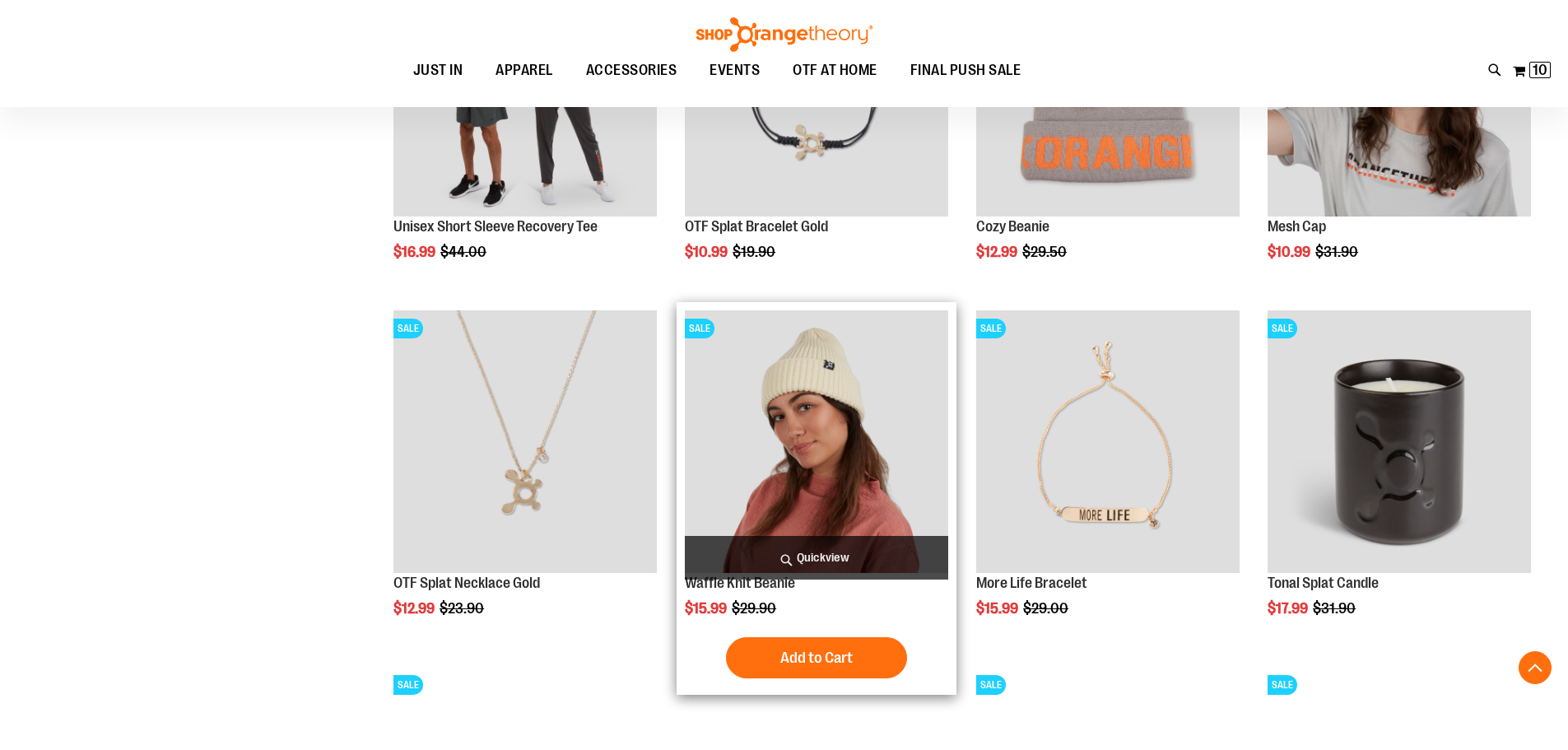
type input "**********"
click at [826, 435] on img "product" at bounding box center [816, 441] width 263 height 263
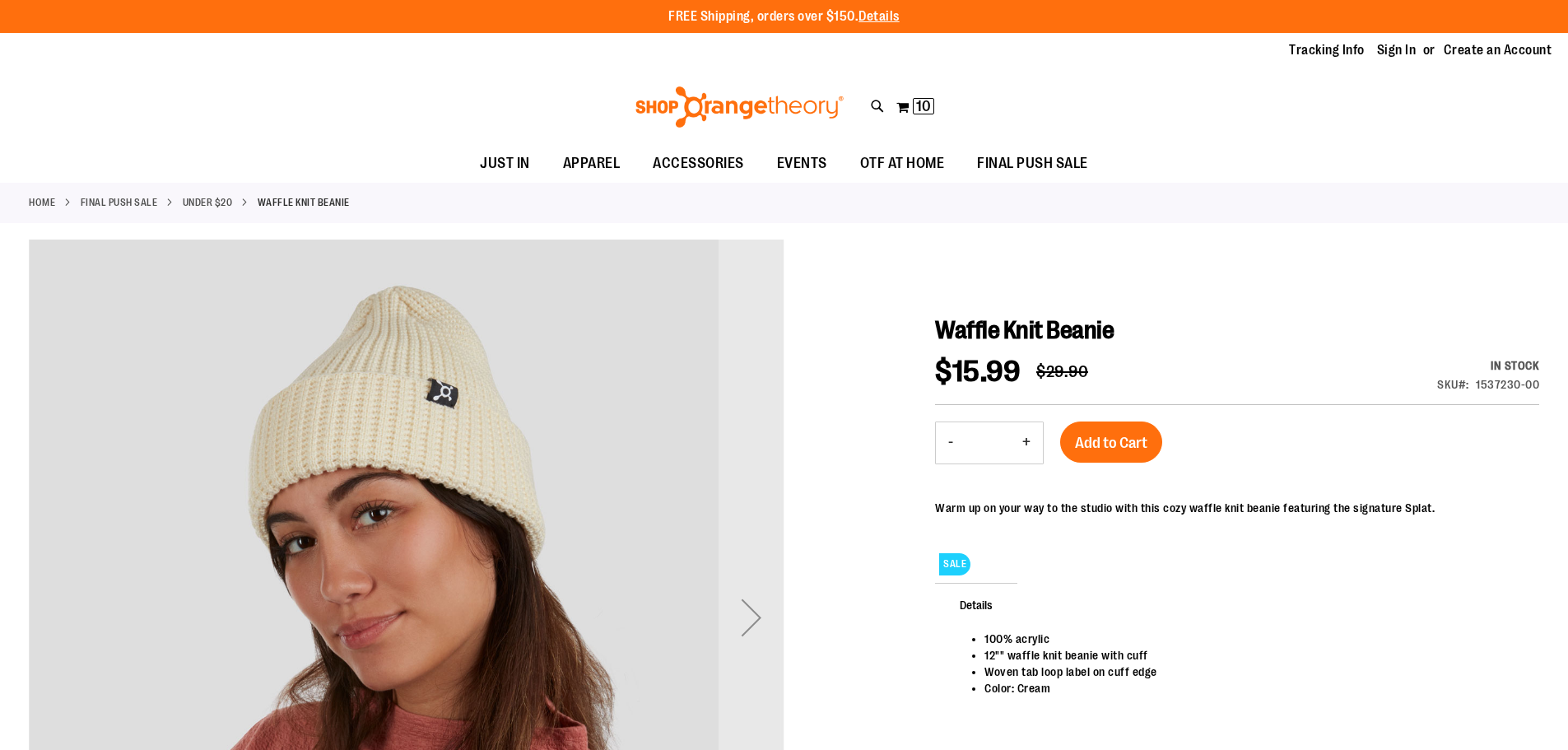
type input "**********"
click at [1032, 437] on button "+" at bounding box center [1027, 443] width 33 height 41
type input "*"
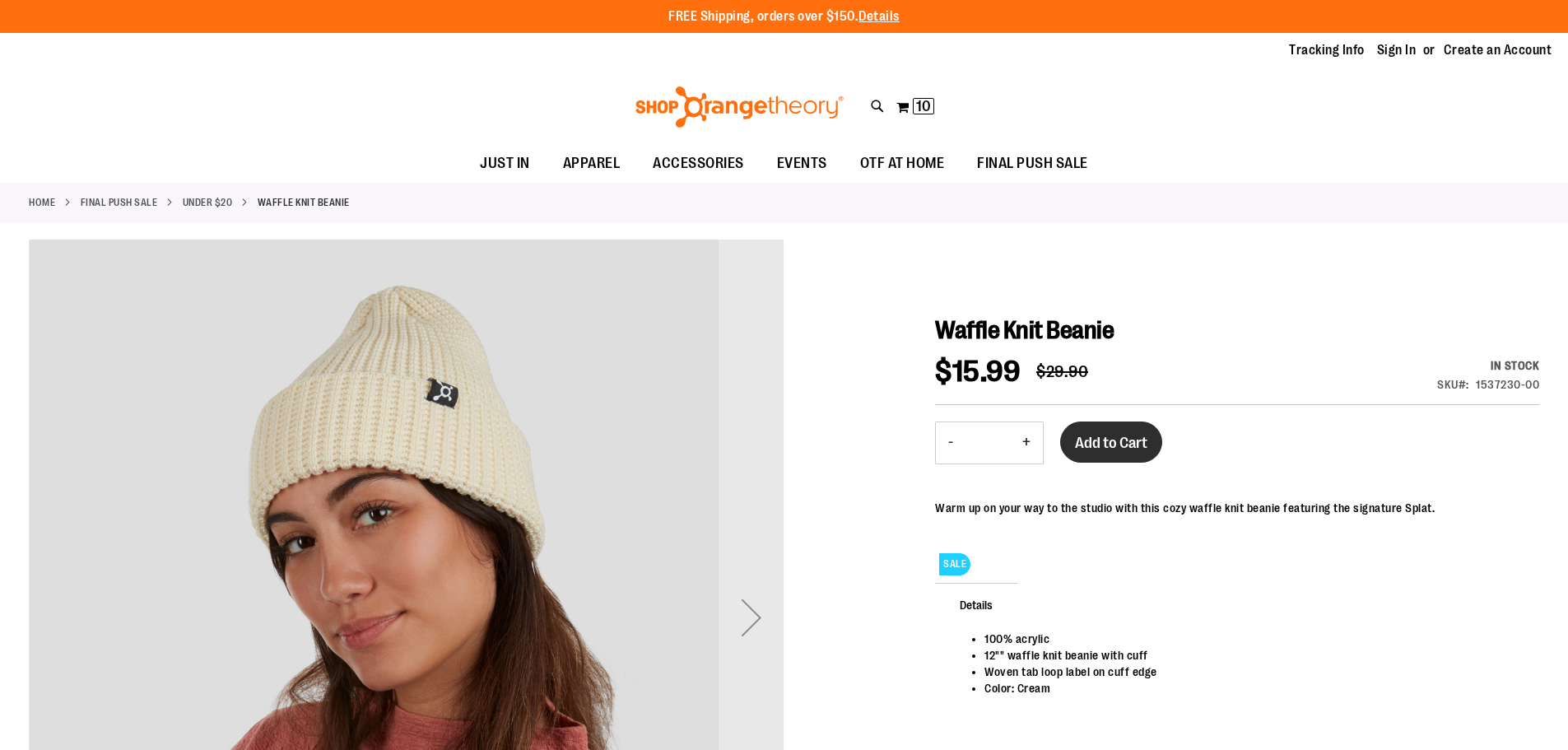
click at [1121, 432] on button "Add to Cart" at bounding box center [1112, 442] width 102 height 41
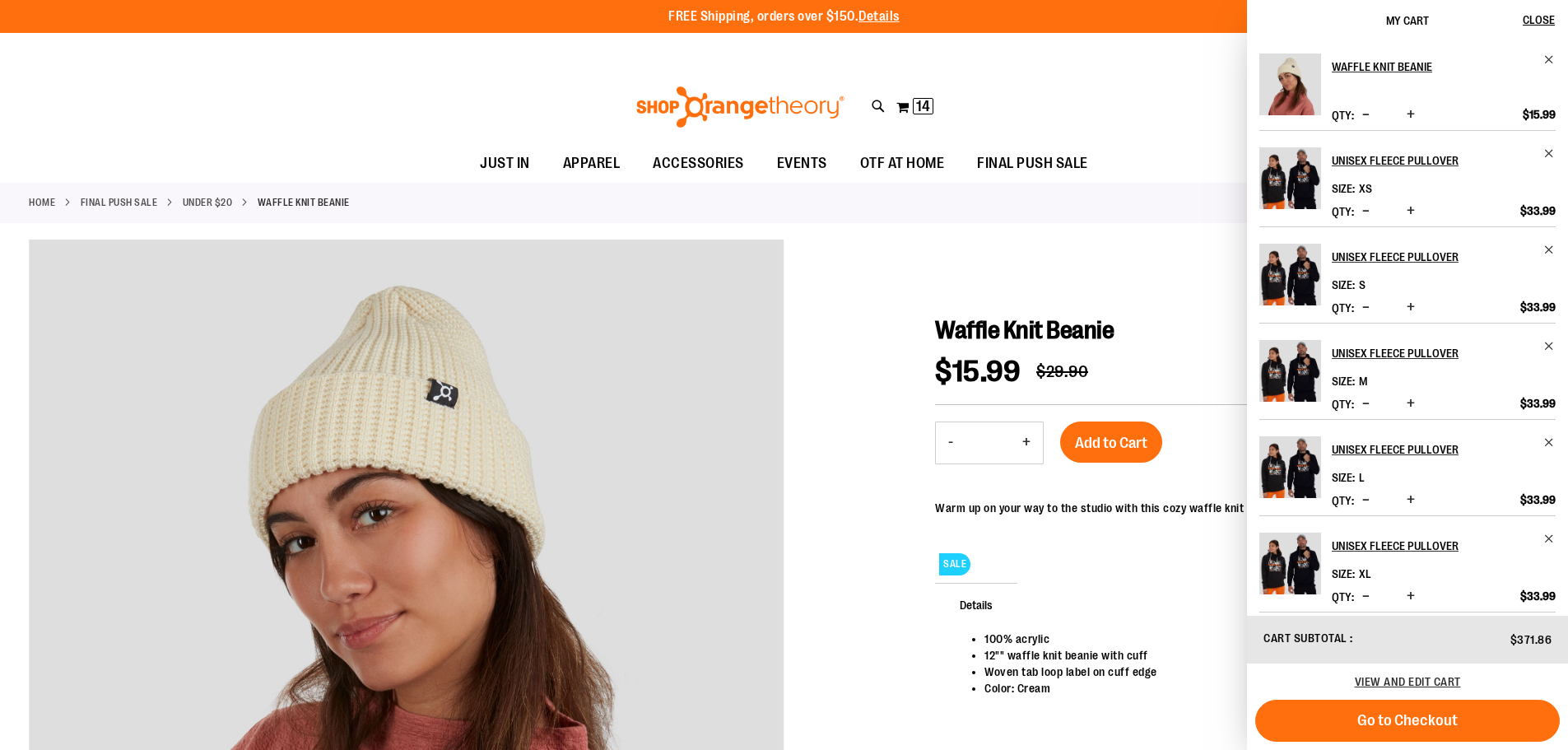
click at [824, 260] on div at bounding box center [784, 662] width 1510 height 845
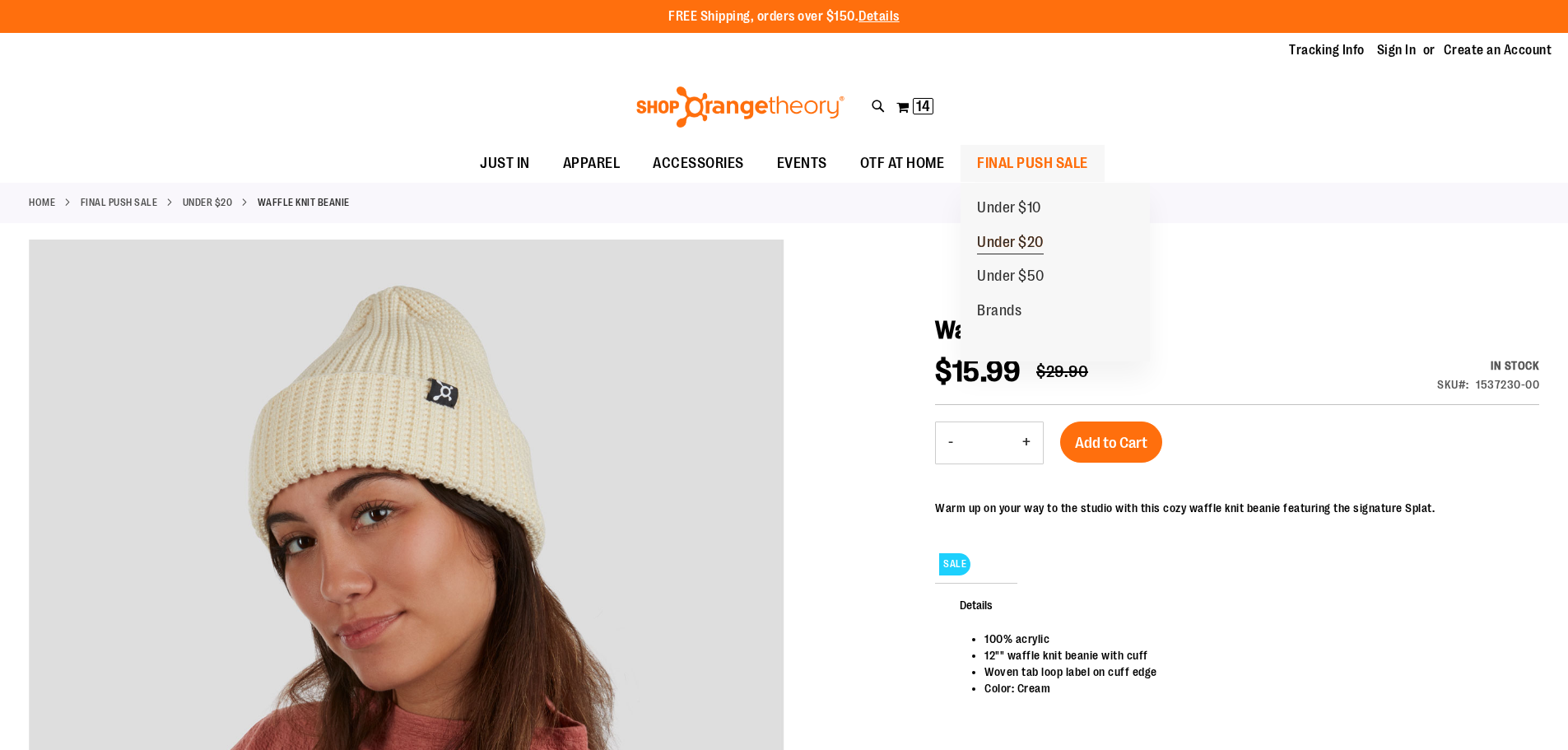
click at [1014, 236] on span "Under $20" at bounding box center [1010, 243] width 67 height 21
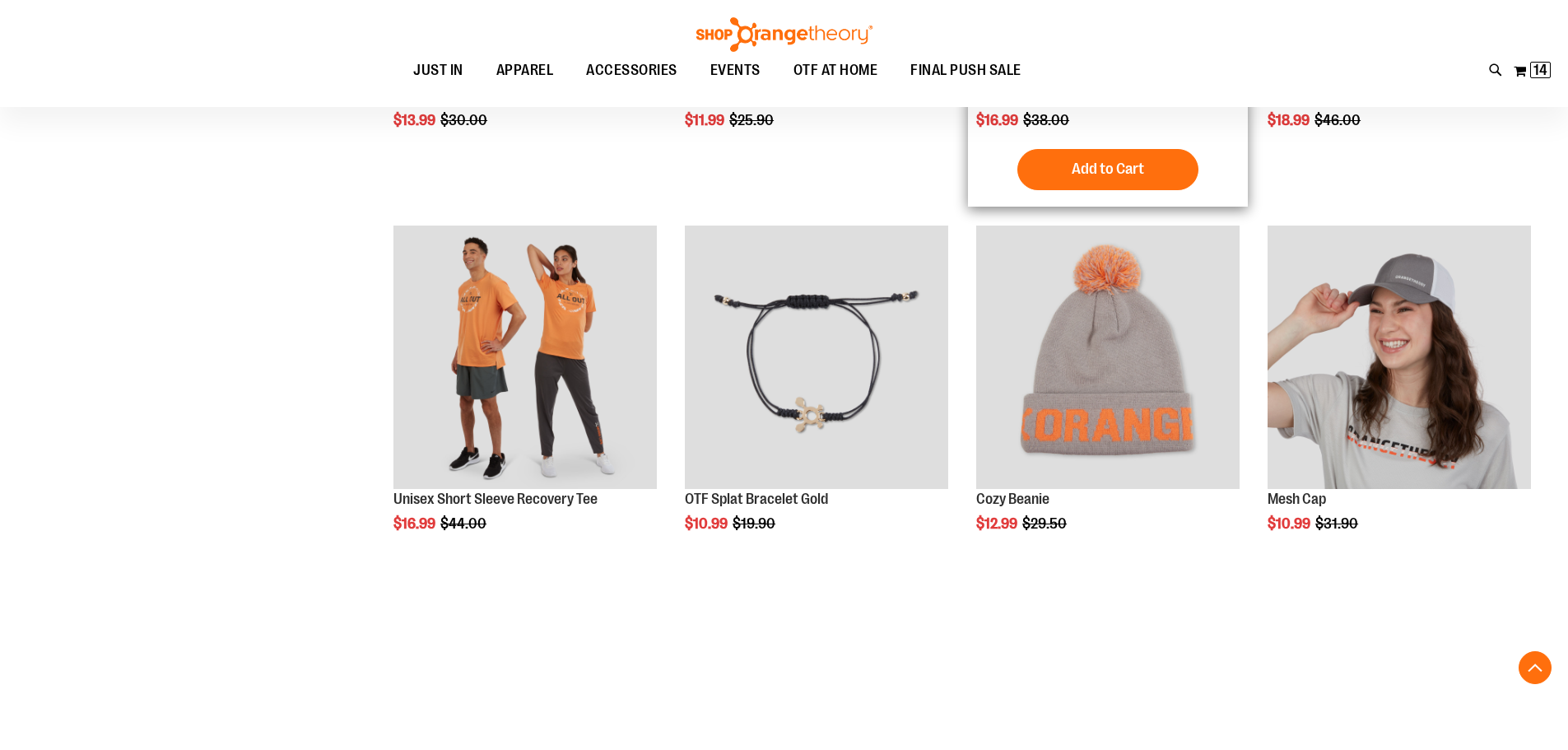
scroll to position [1545, 0]
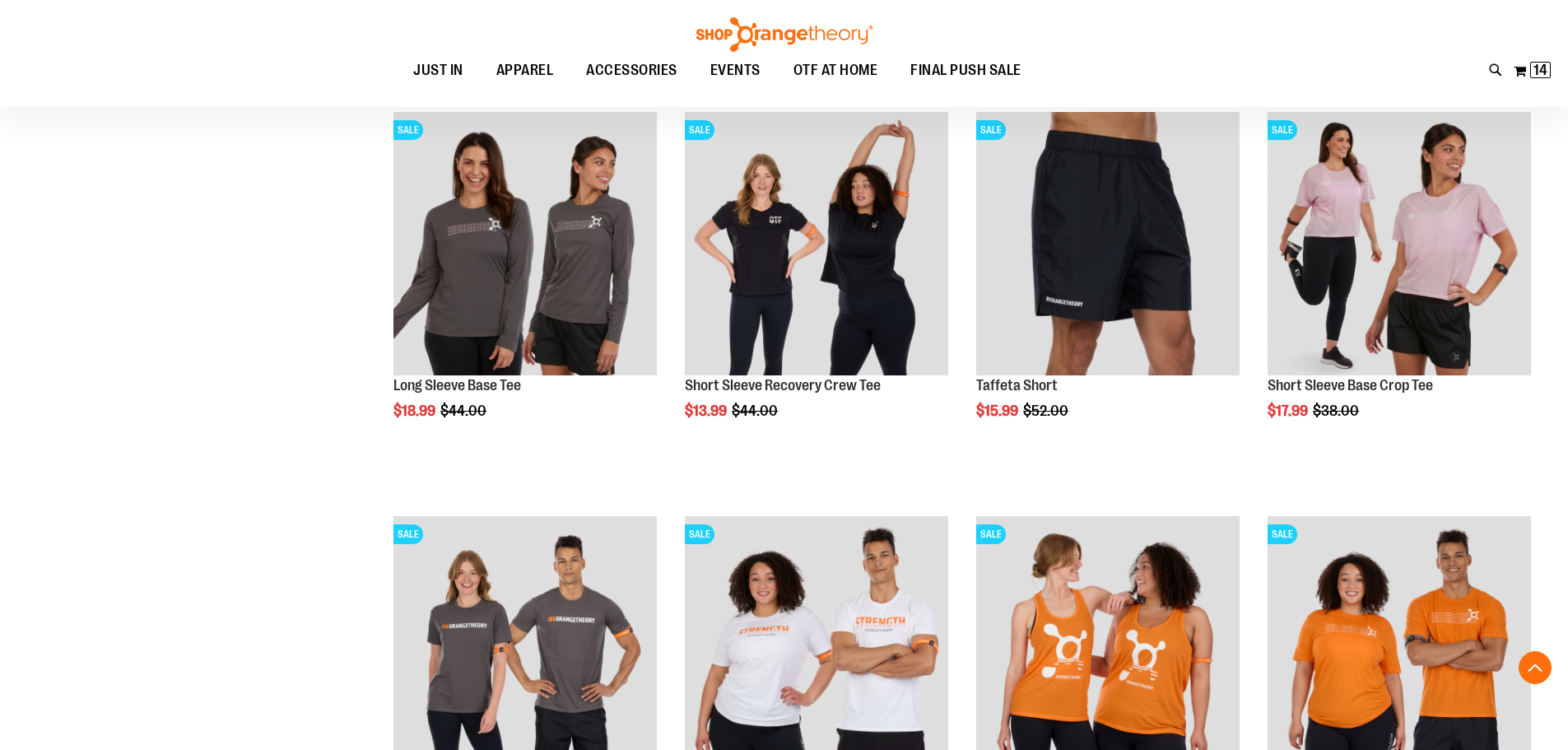
scroll to position [2862, 0]
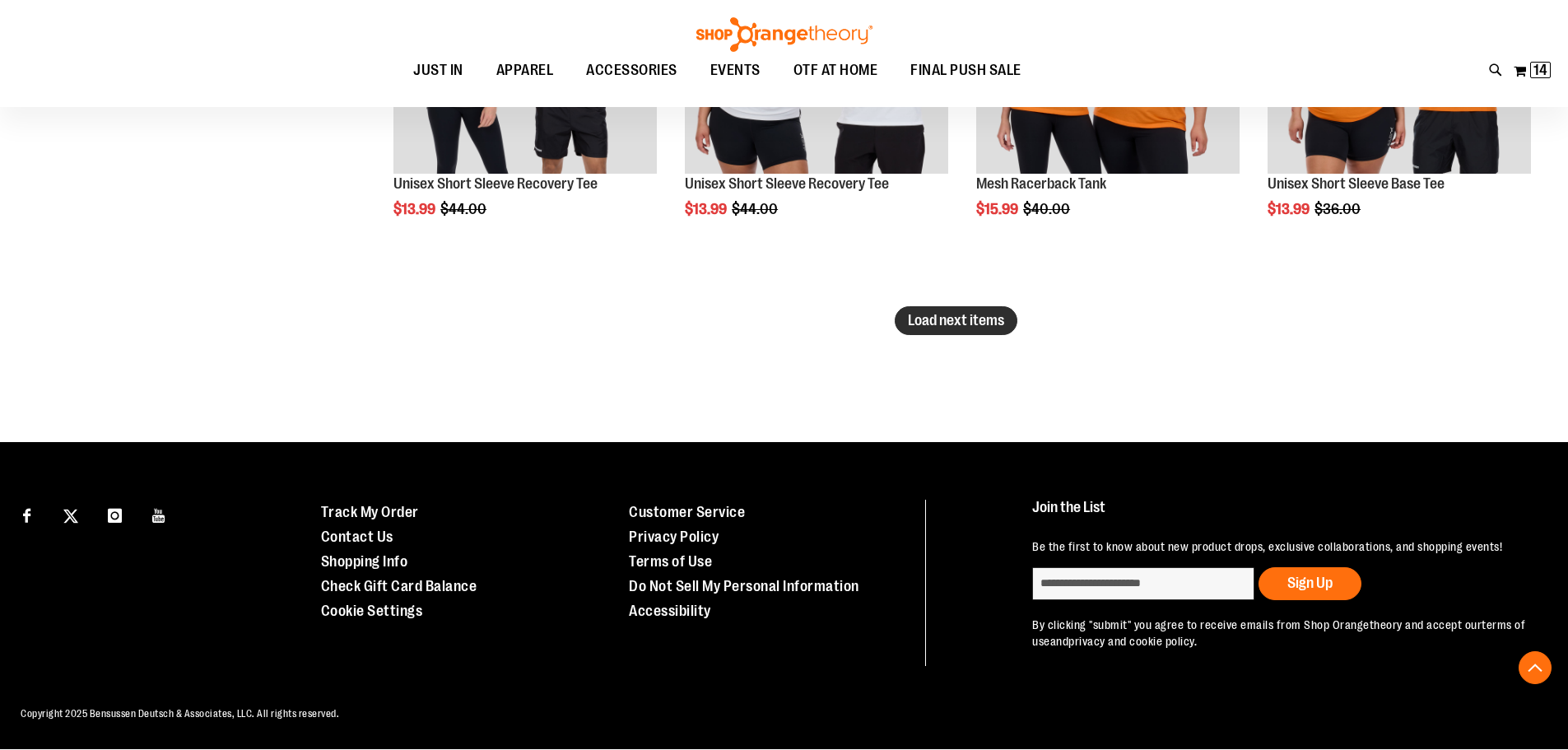
type input "**********"
click at [937, 326] on span "Load next items" at bounding box center [956, 320] width 97 height 17
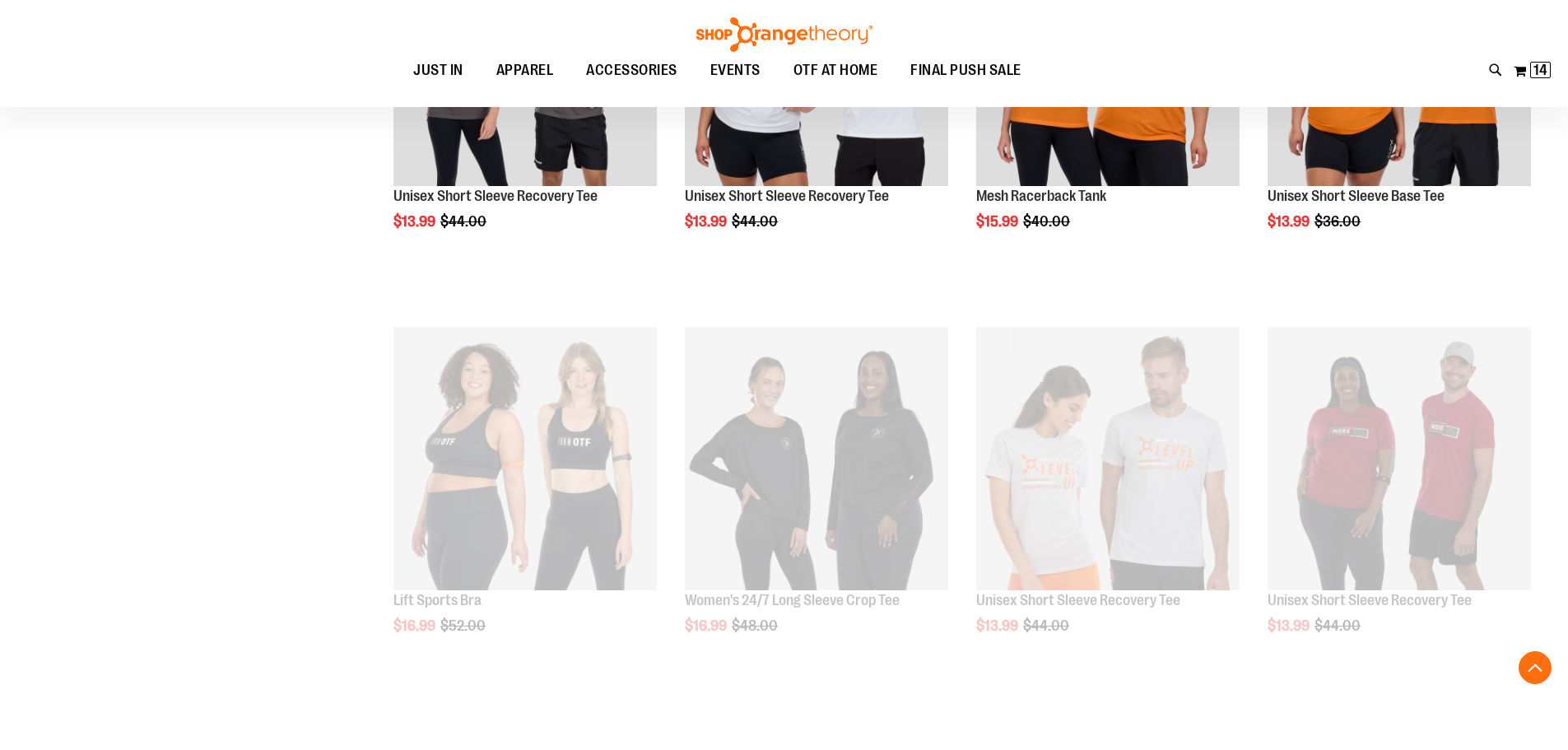
scroll to position [3474, 0]
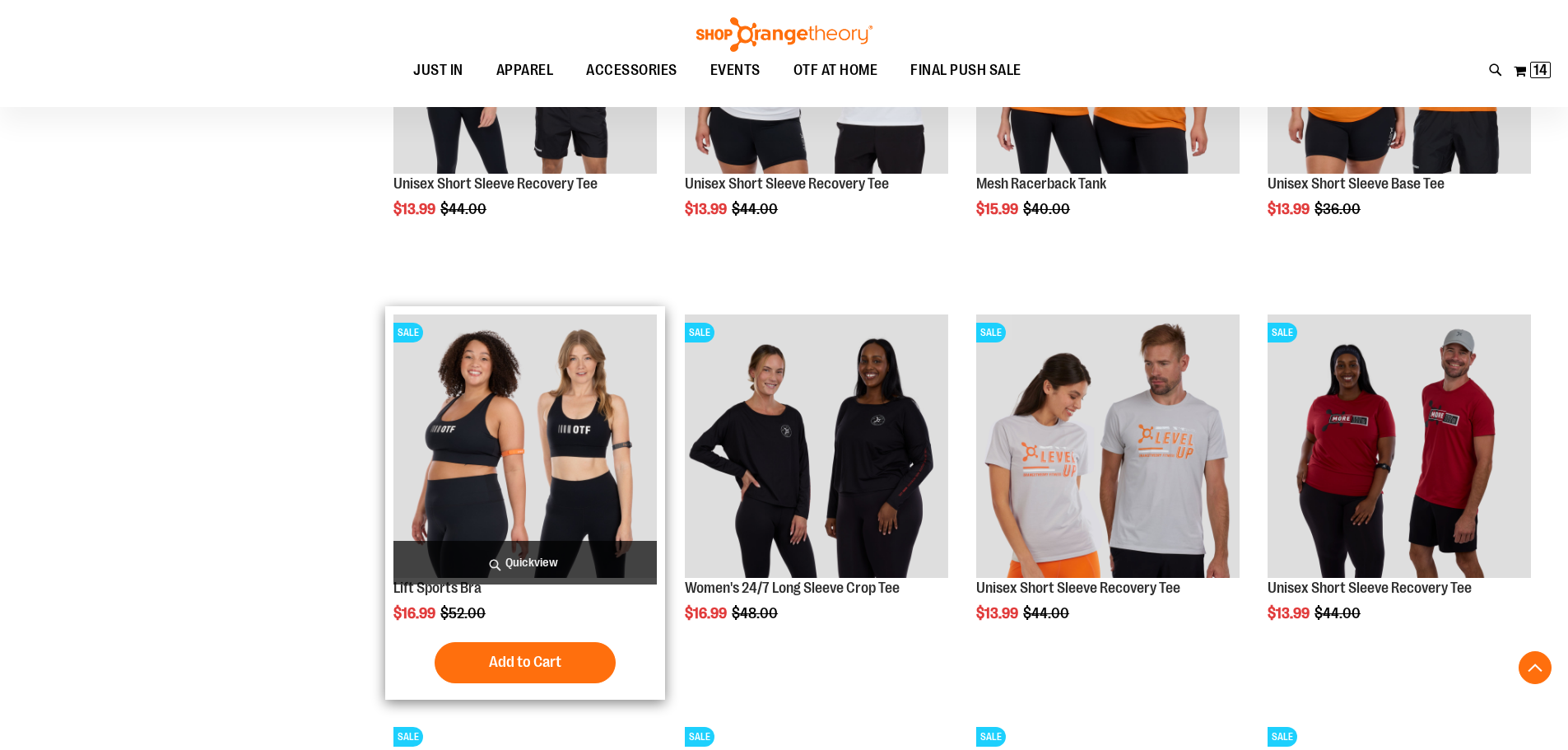
click at [531, 416] on img "product" at bounding box center [525, 446] width 263 height 263
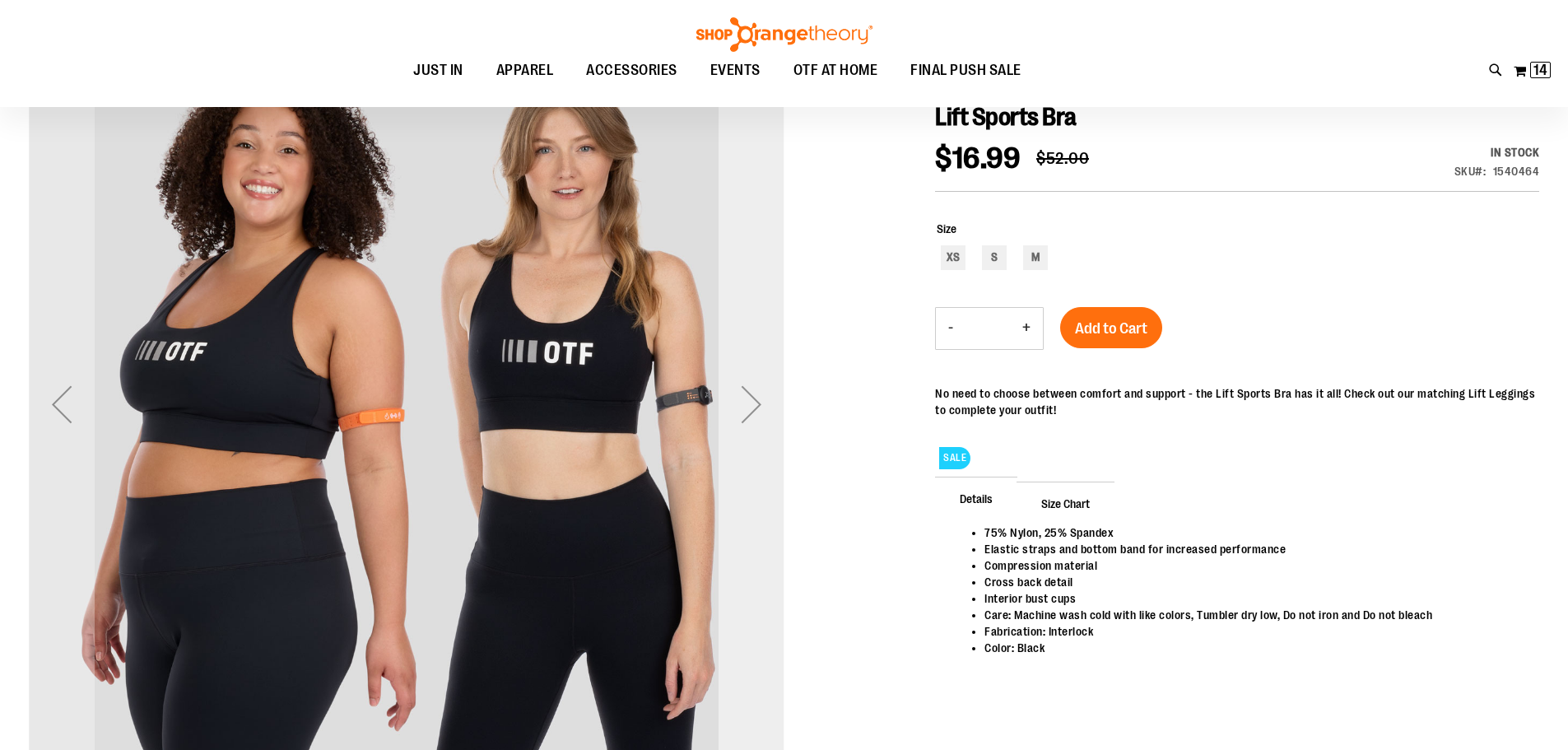
scroll to position [163, 0]
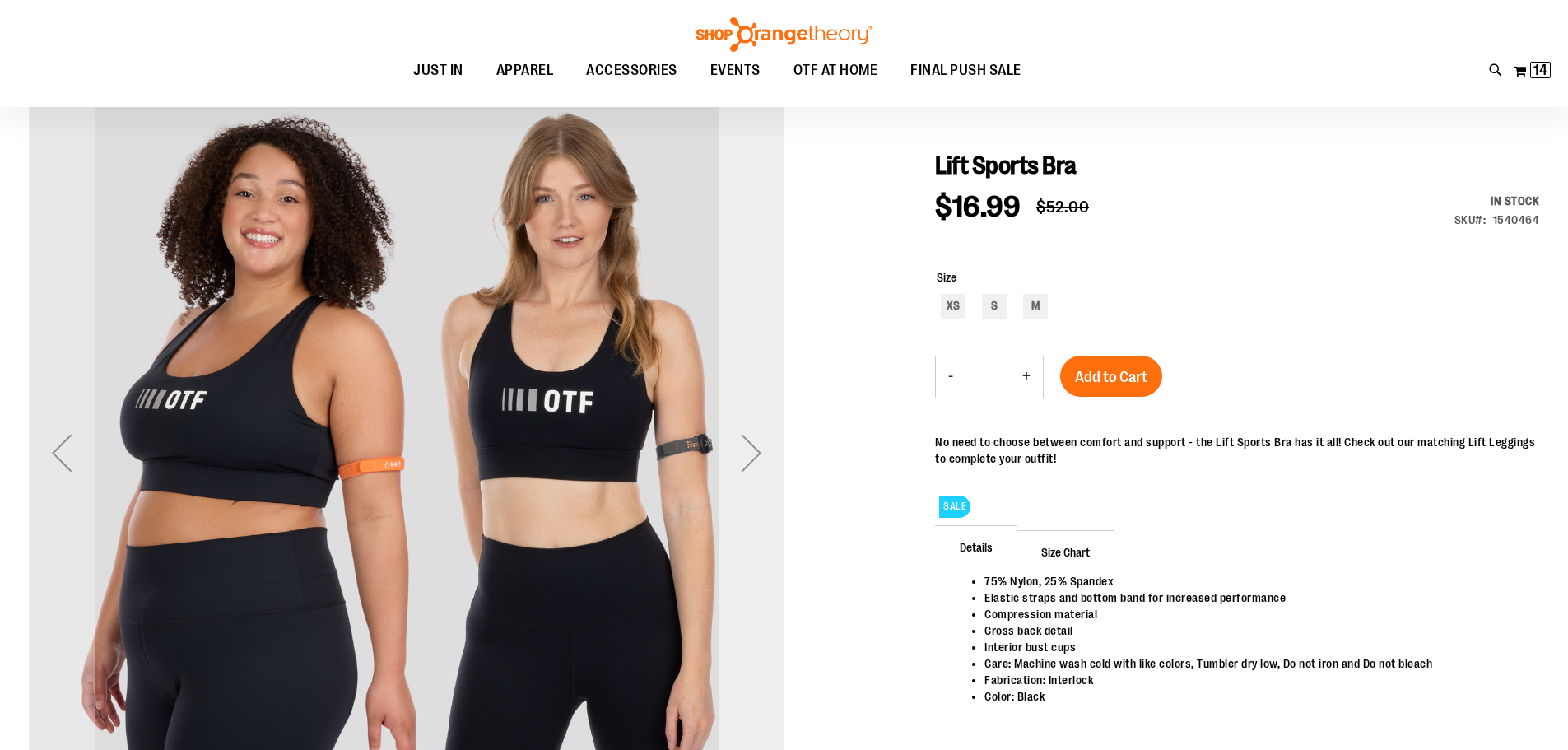
type input "**********"
click at [747, 457] on div "Next" at bounding box center [752, 453] width 66 height 66
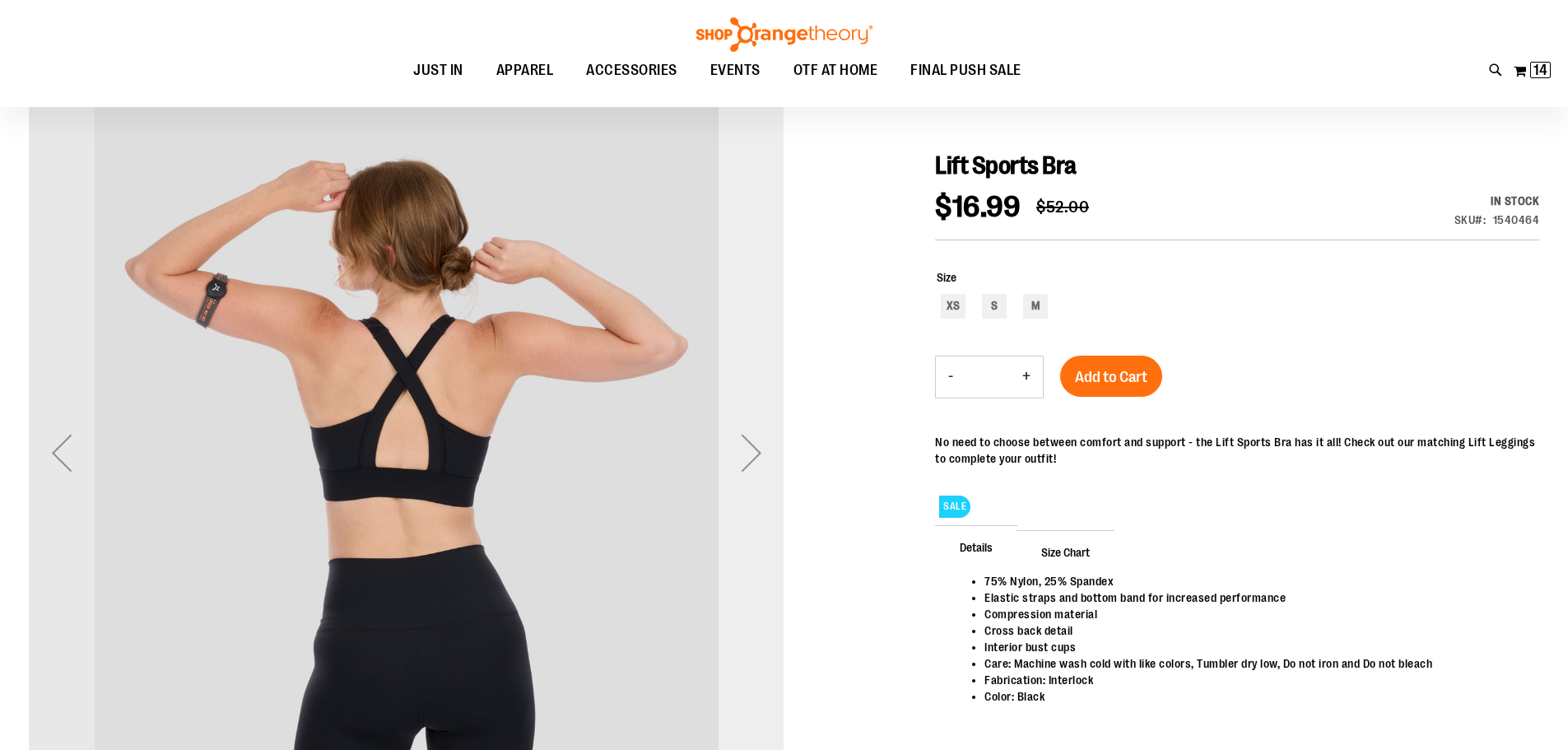
click at [747, 457] on div "Next" at bounding box center [752, 453] width 66 height 66
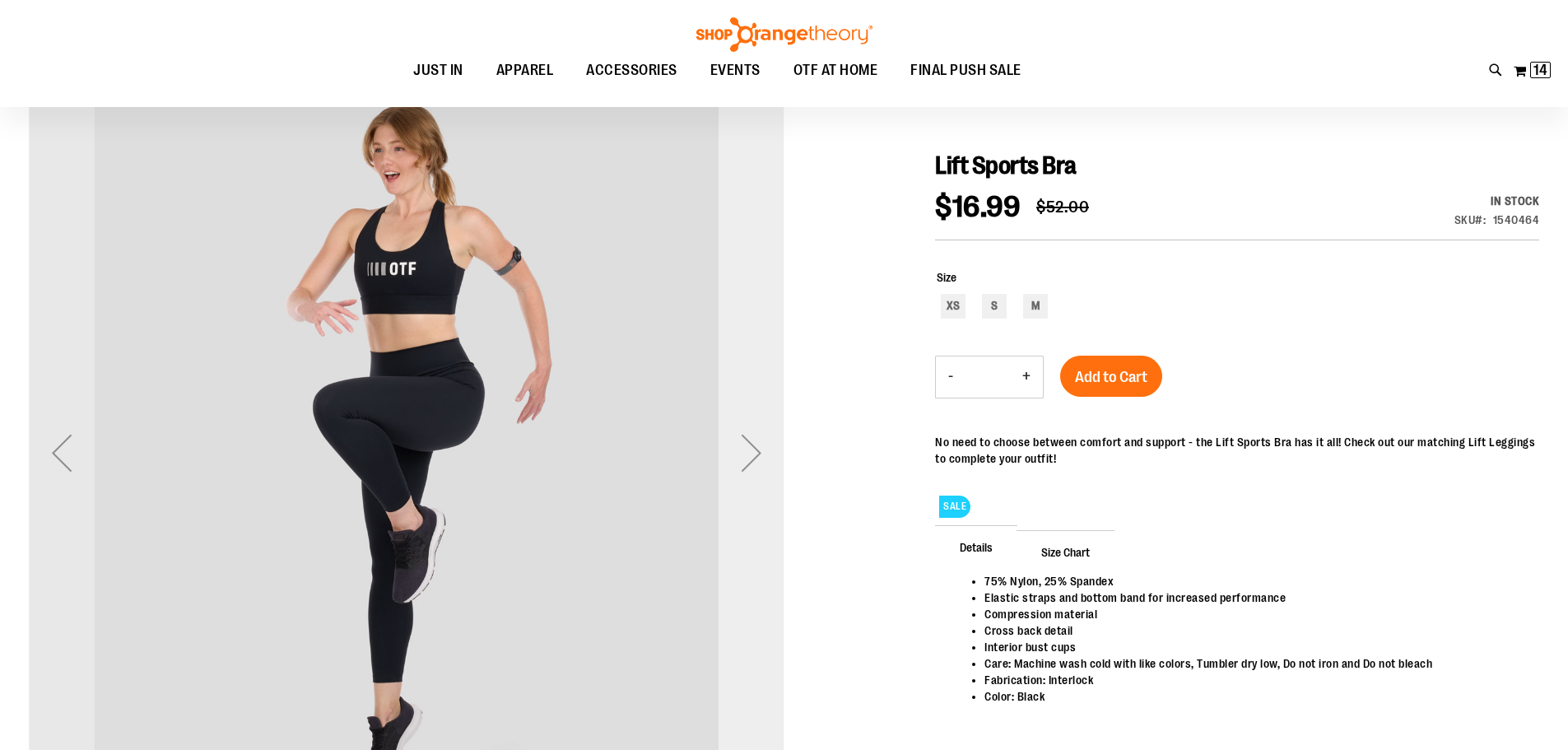
click at [747, 457] on div "Next" at bounding box center [752, 453] width 66 height 66
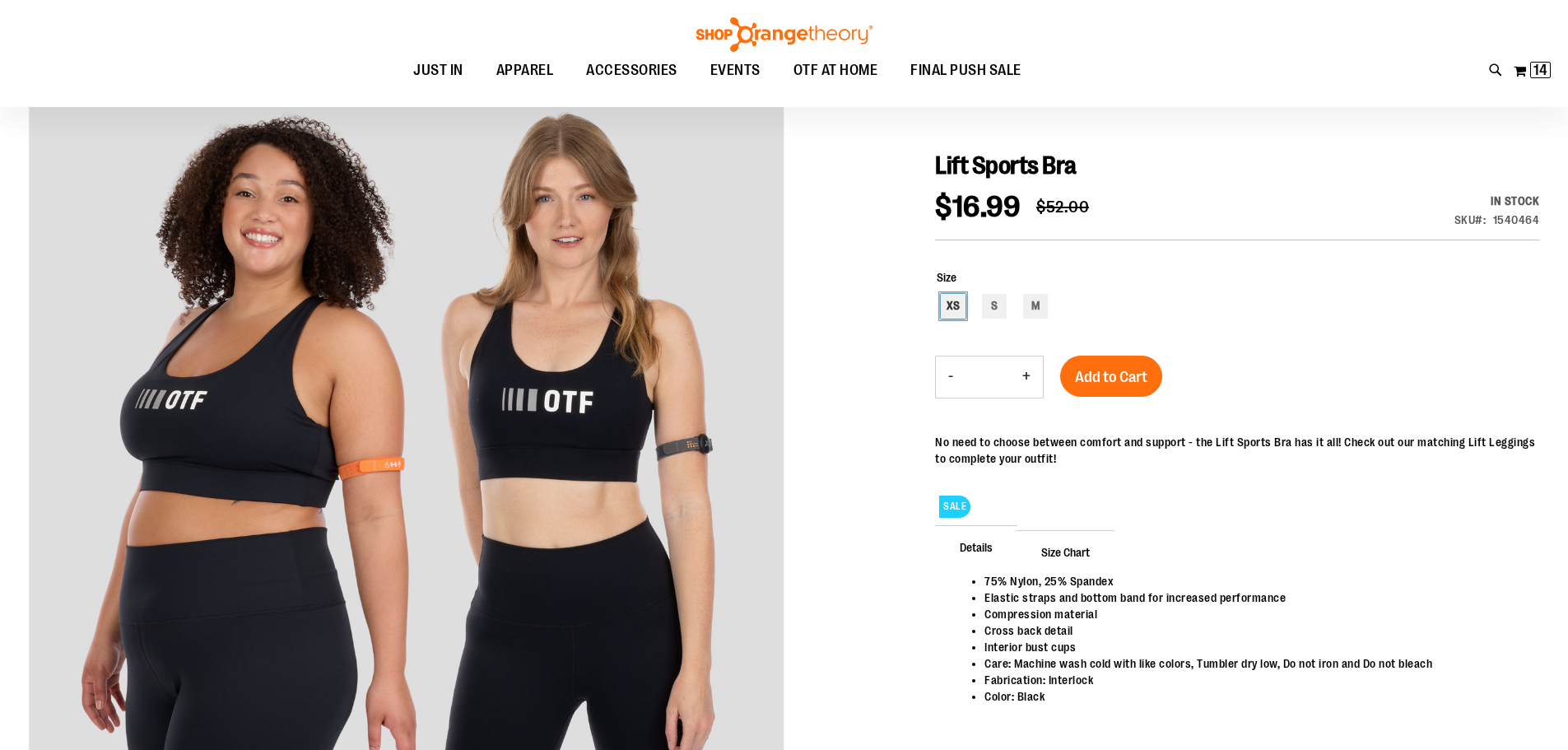
click at [956, 304] on div "XS" at bounding box center [953, 306] width 25 height 25
type input "***"
click at [1026, 379] on button "+" at bounding box center [1027, 377] width 33 height 41
type input "*"
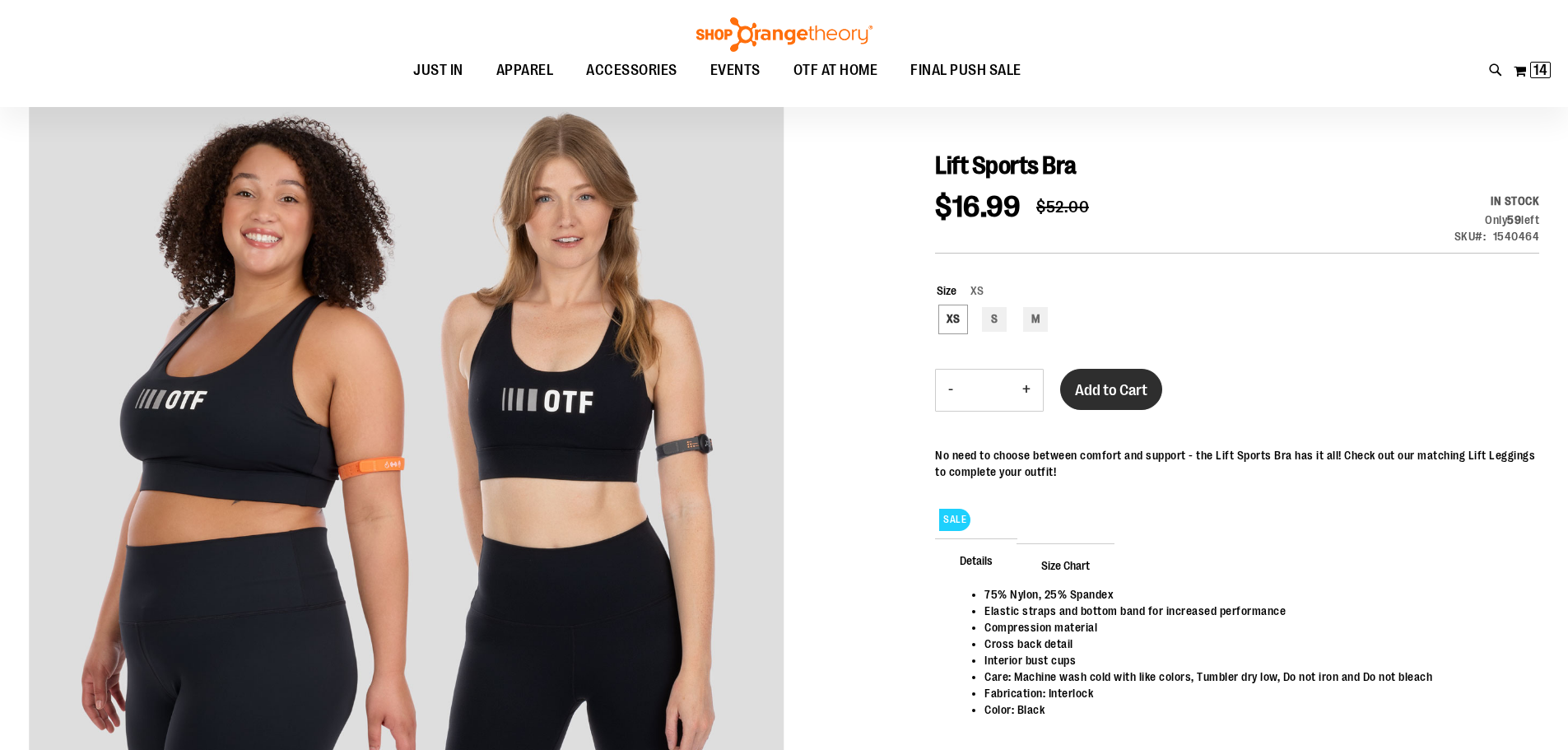
click at [1081, 385] on span "Add to Cart" at bounding box center [1112, 390] width 73 height 18
click at [996, 318] on div "S" at bounding box center [994, 319] width 25 height 25
type input "***"
click at [1027, 385] on button "+" at bounding box center [1027, 390] width 33 height 41
type input "*"
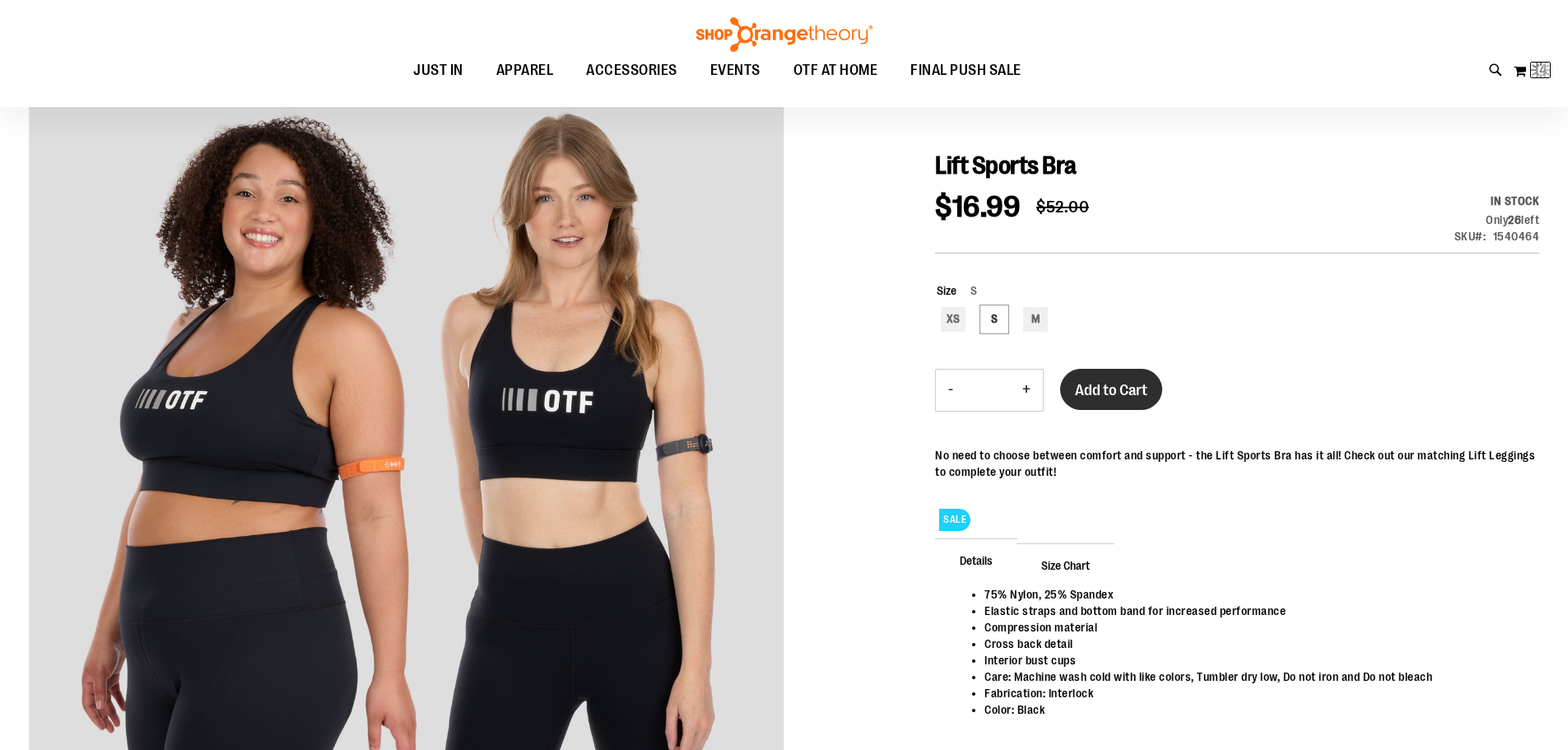
click at [1060, 391] on button "Add to Cart" at bounding box center [1112, 389] width 102 height 41
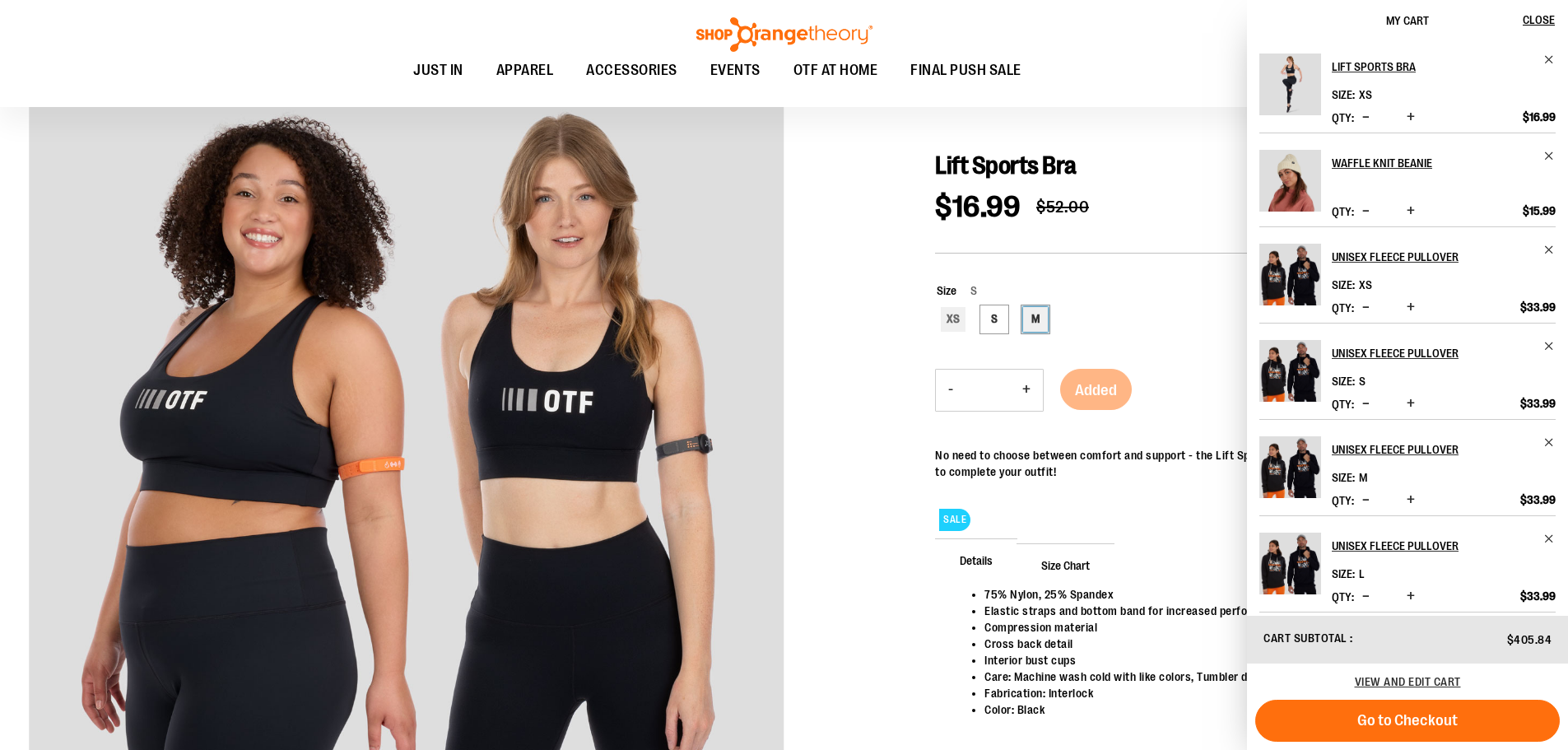
click at [1041, 323] on div "M" at bounding box center [1036, 319] width 25 height 25
type input "***"
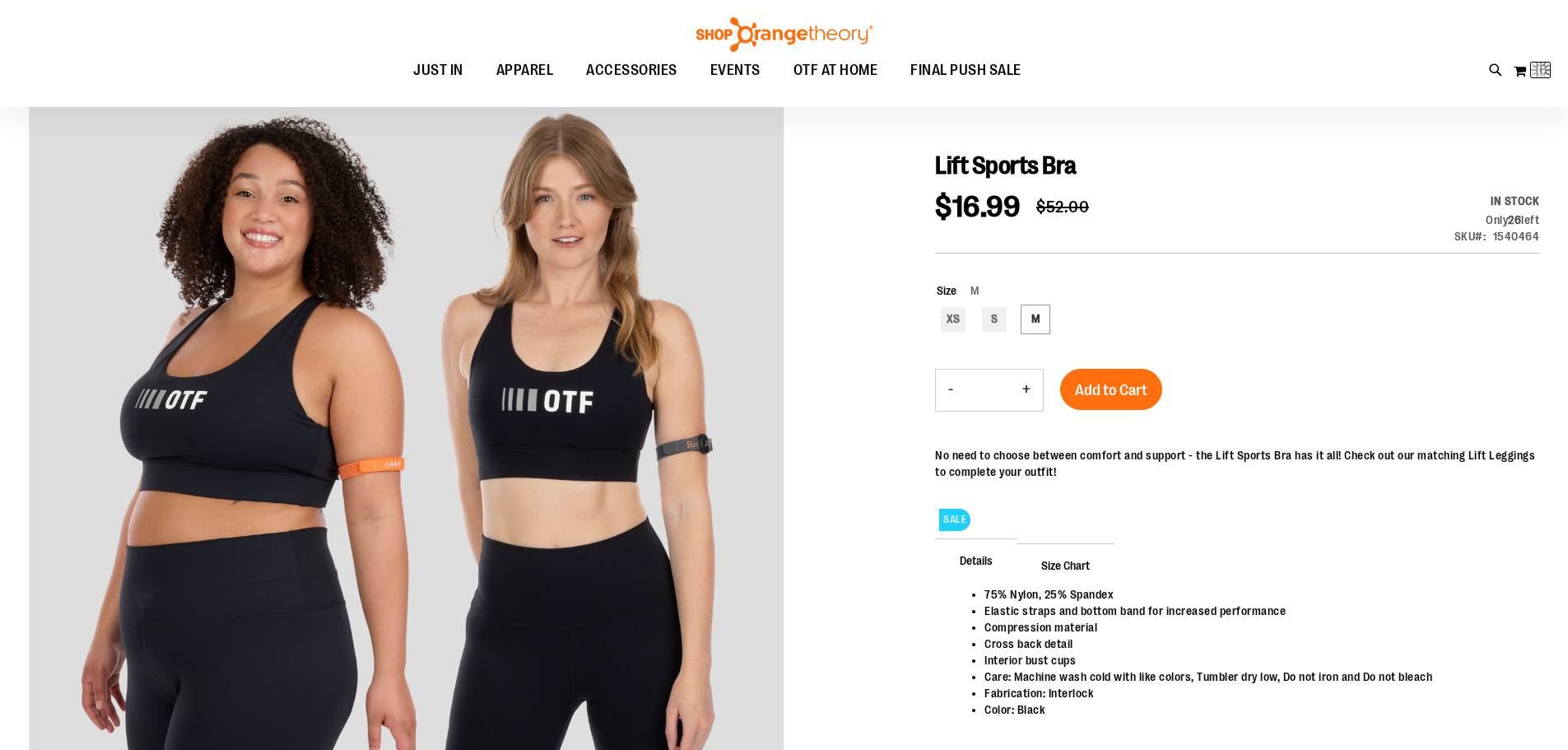
click at [942, 384] on button "-" at bounding box center [951, 390] width 30 height 41
type input "*"
click at [1098, 389] on span "Add to Cart" at bounding box center [1112, 390] width 73 height 18
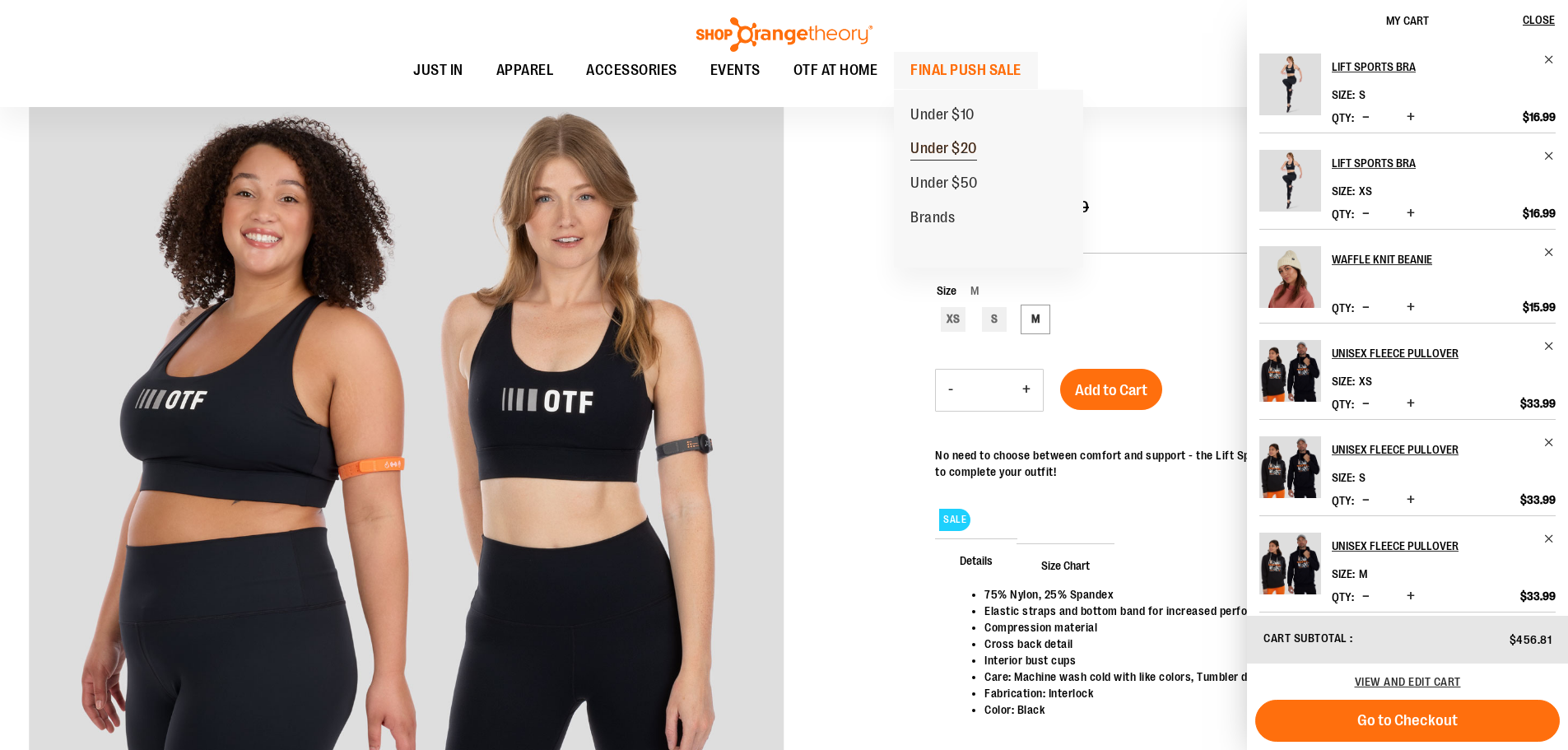
click at [935, 153] on span "Under $20" at bounding box center [943, 150] width 67 height 21
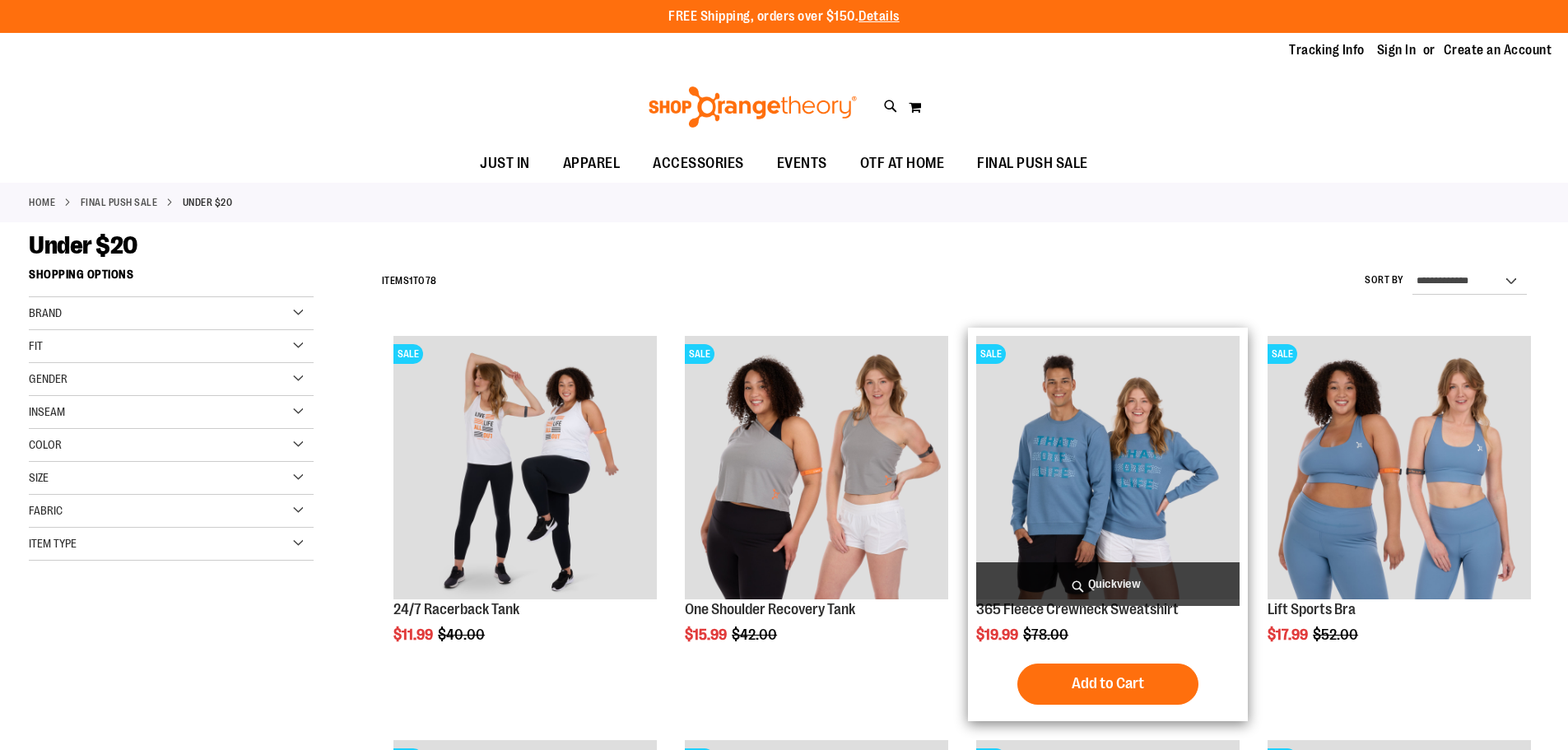
type input "**********"
click at [1108, 468] on img "product" at bounding box center [1108, 467] width 263 height 263
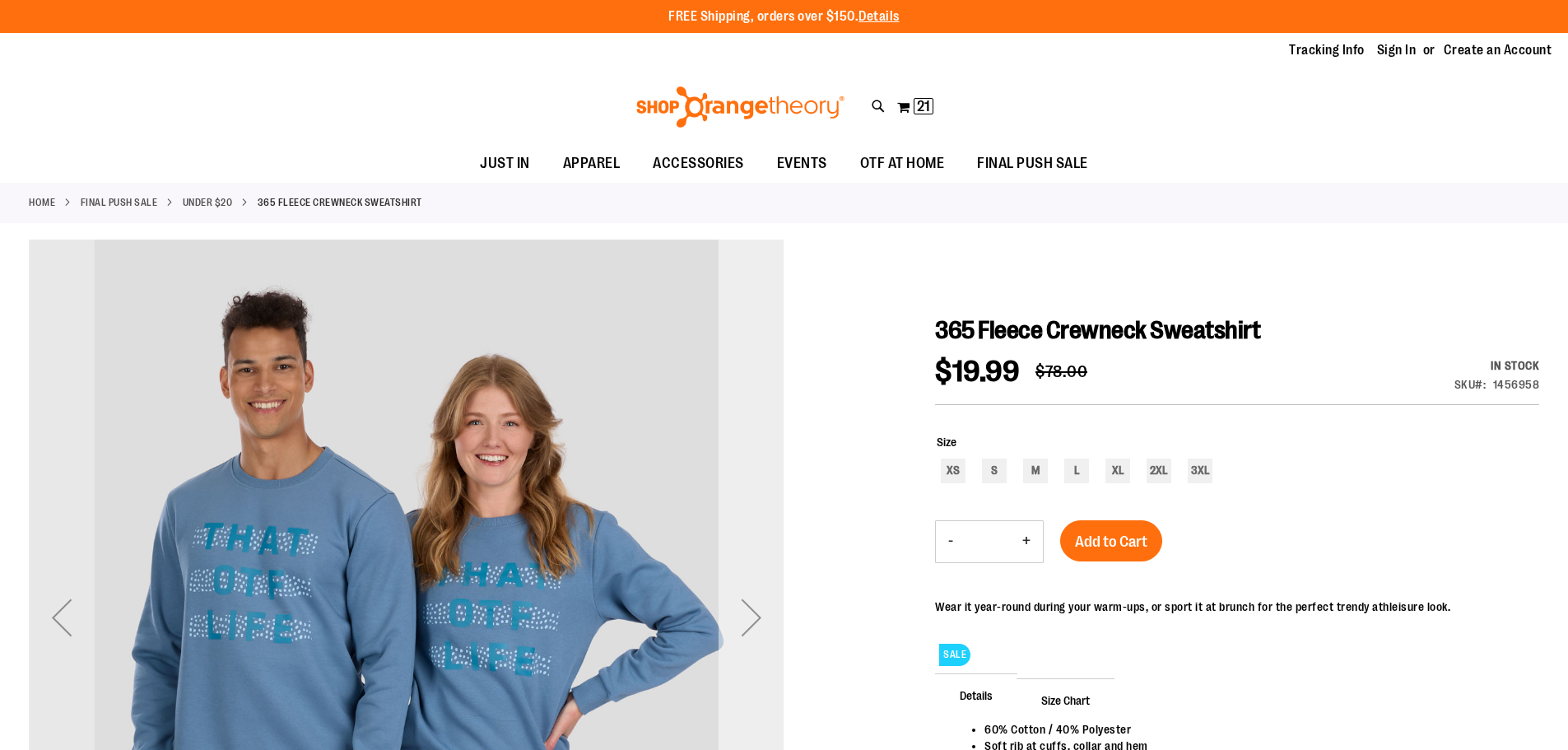
type input "**********"
click at [771, 620] on div "Next" at bounding box center [752, 617] width 66 height 66
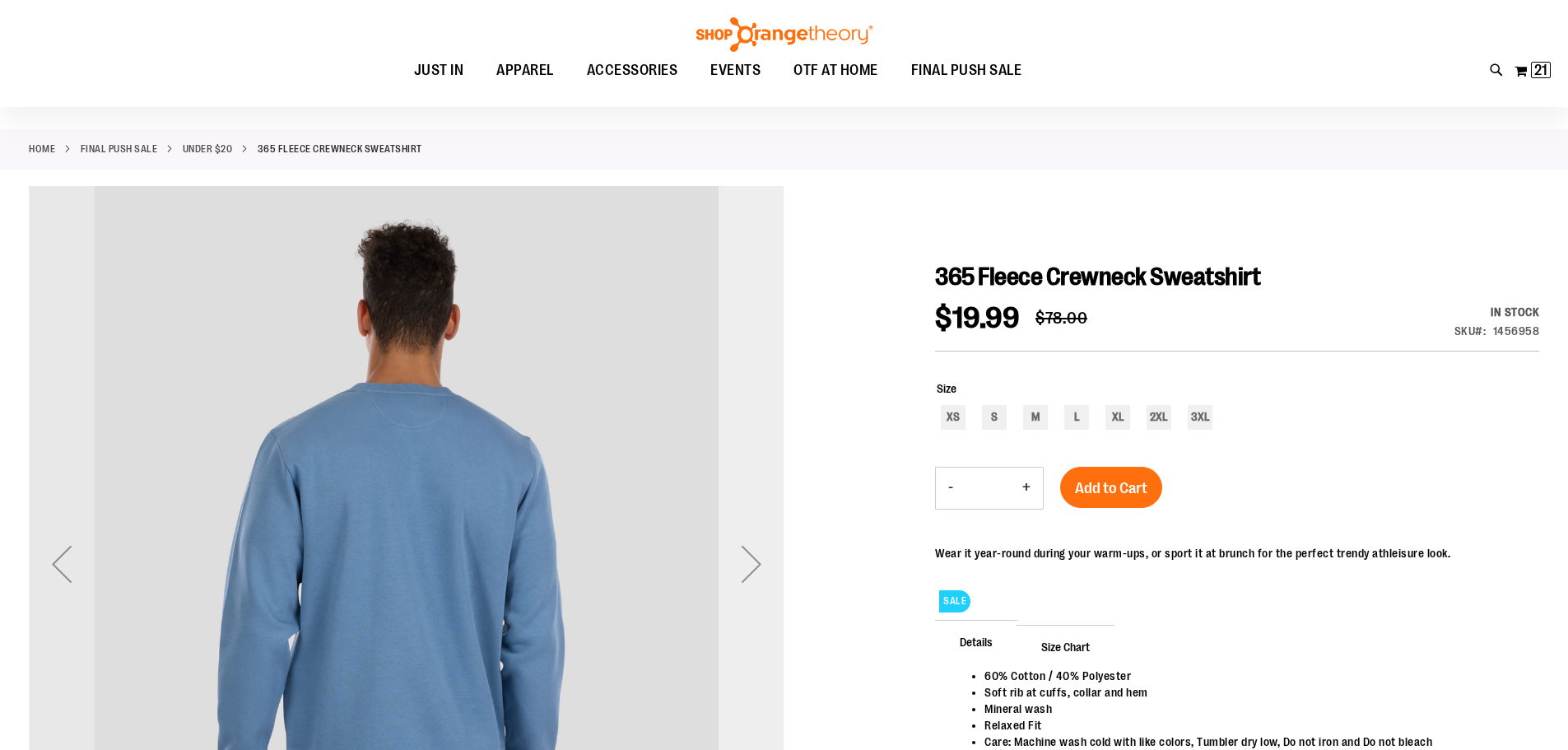
scroll to position [246, 0]
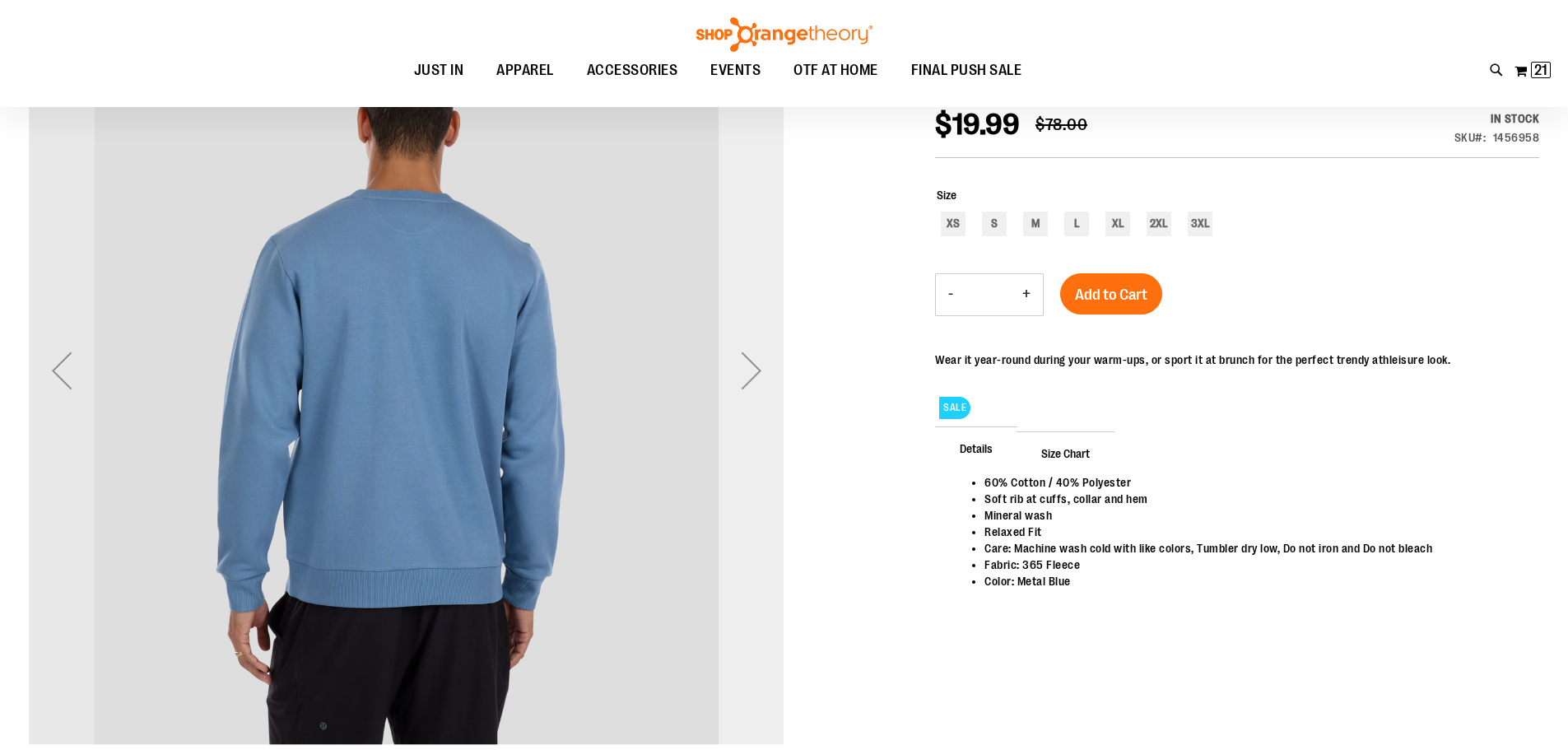
click at [751, 378] on div "Next" at bounding box center [752, 370] width 66 height 66
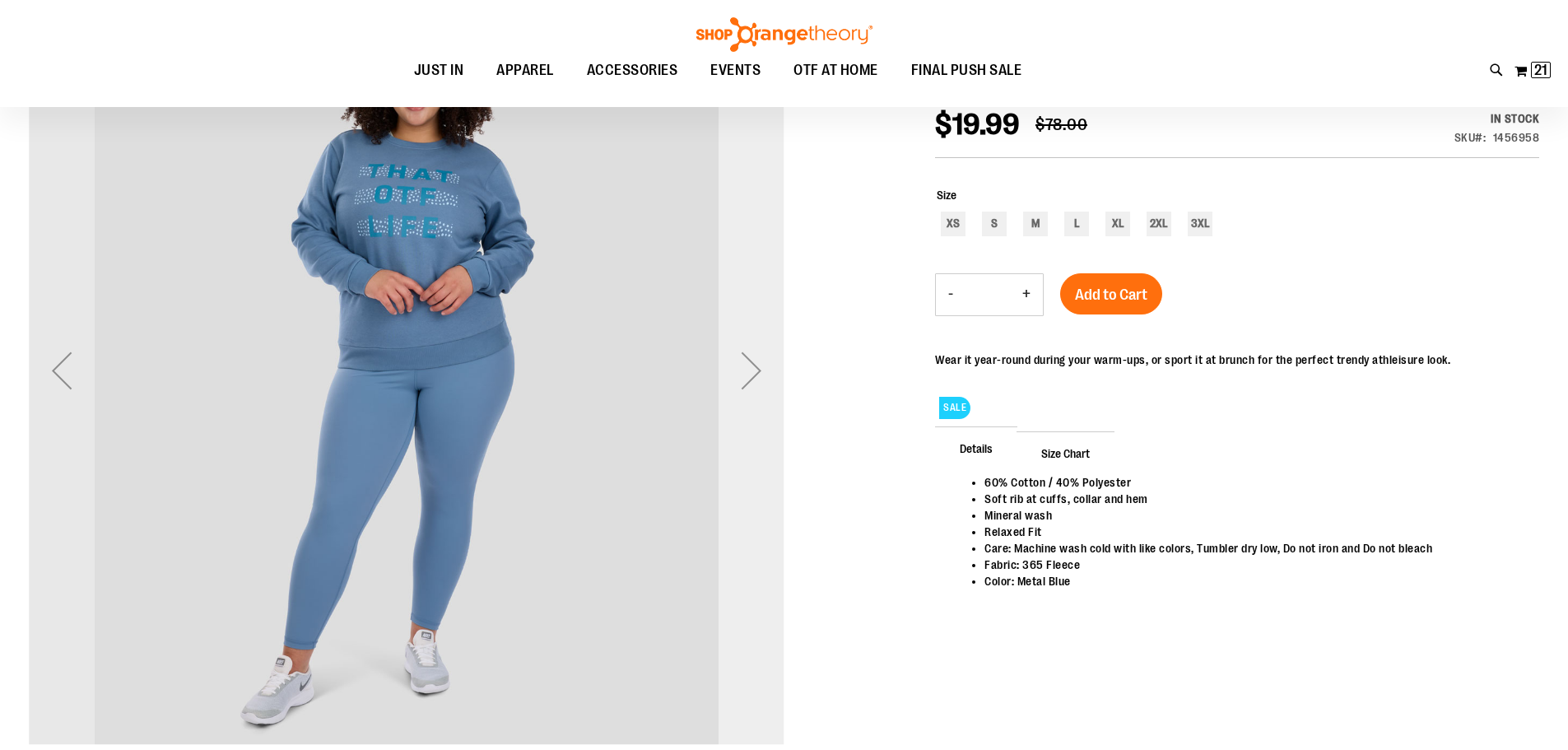
click at [751, 378] on div "Next" at bounding box center [752, 370] width 66 height 66
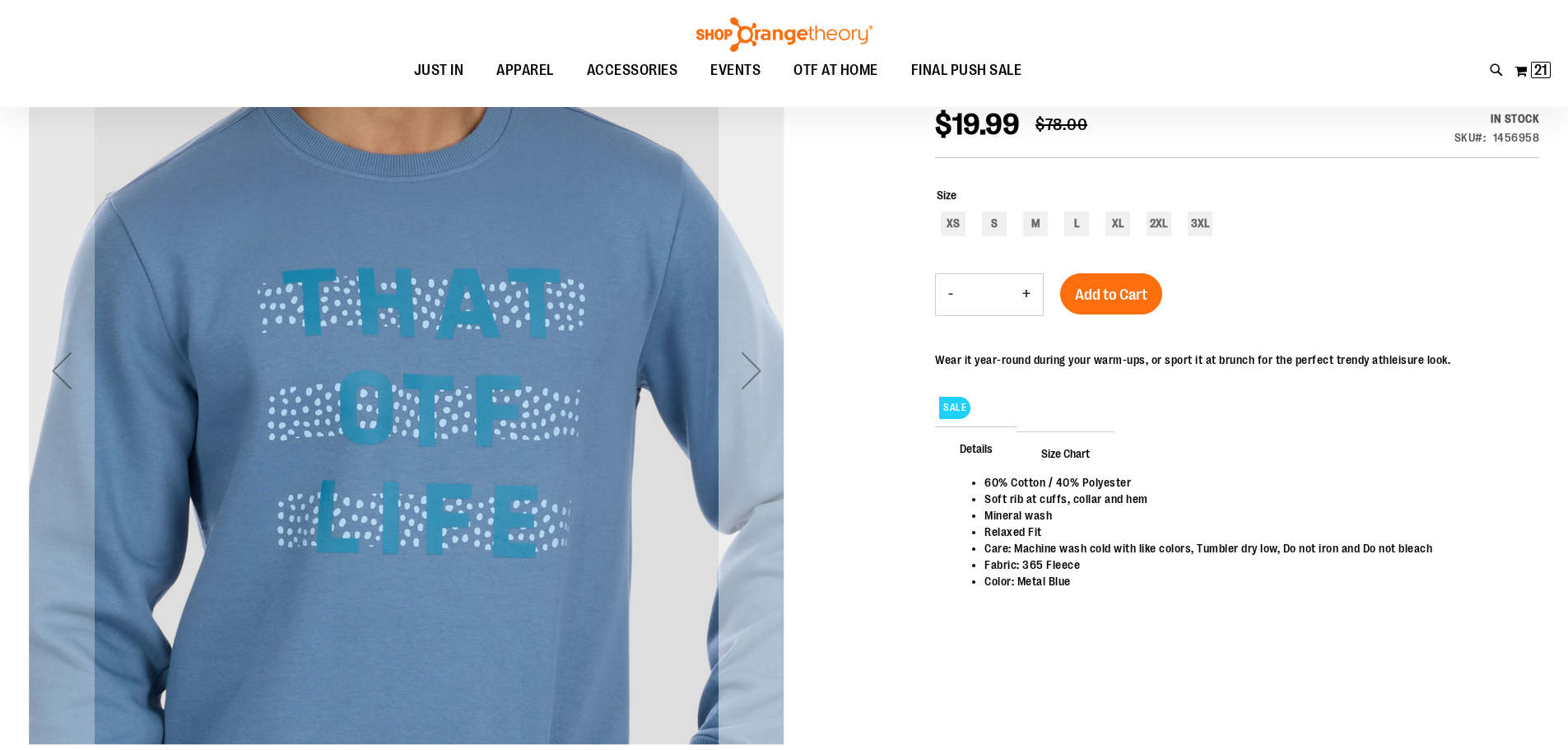
click at [751, 378] on div "Next" at bounding box center [752, 370] width 66 height 66
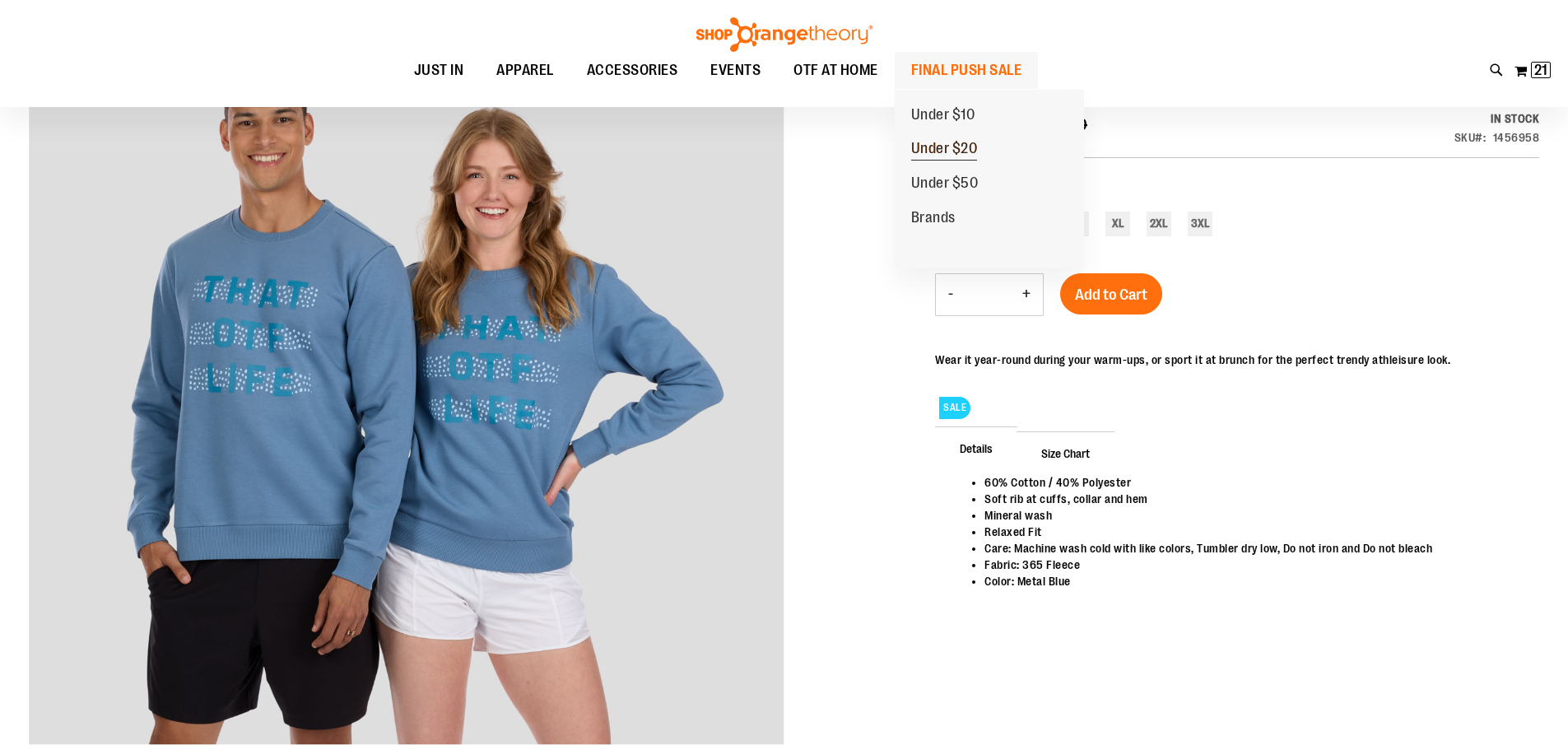
click at [927, 147] on span "Under $20" at bounding box center [944, 150] width 67 height 21
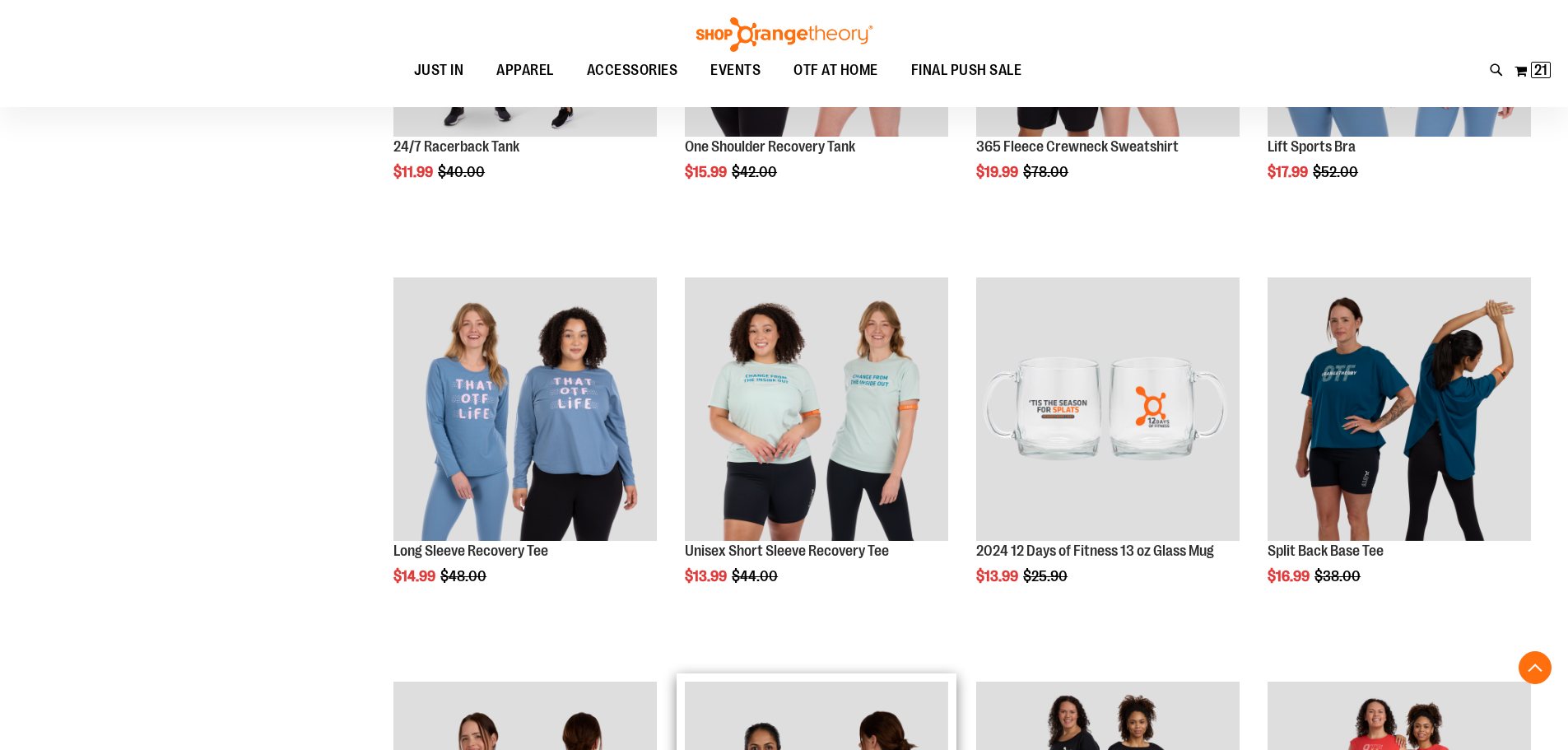
scroll to position [411, 0]
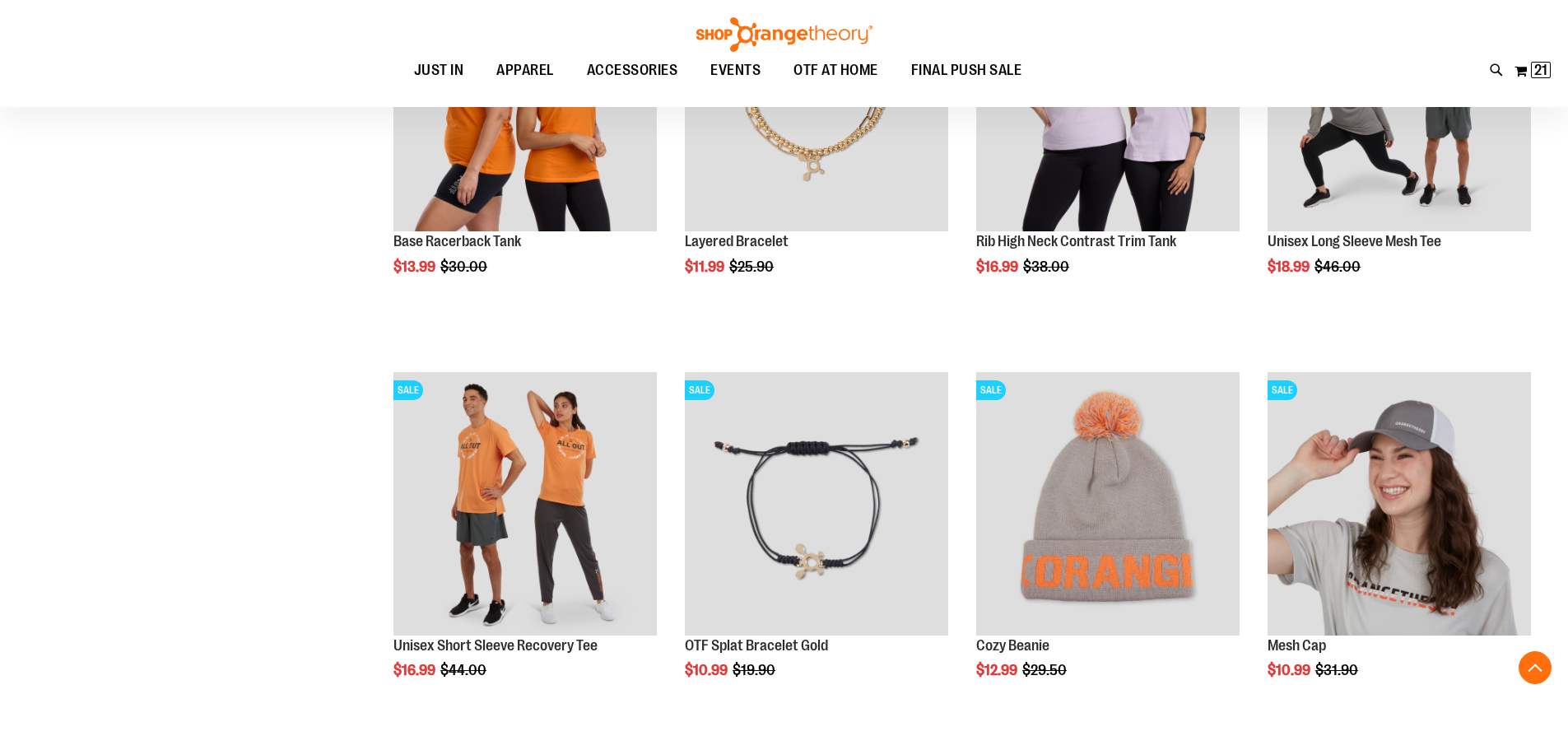
scroll to position [1398, 0]
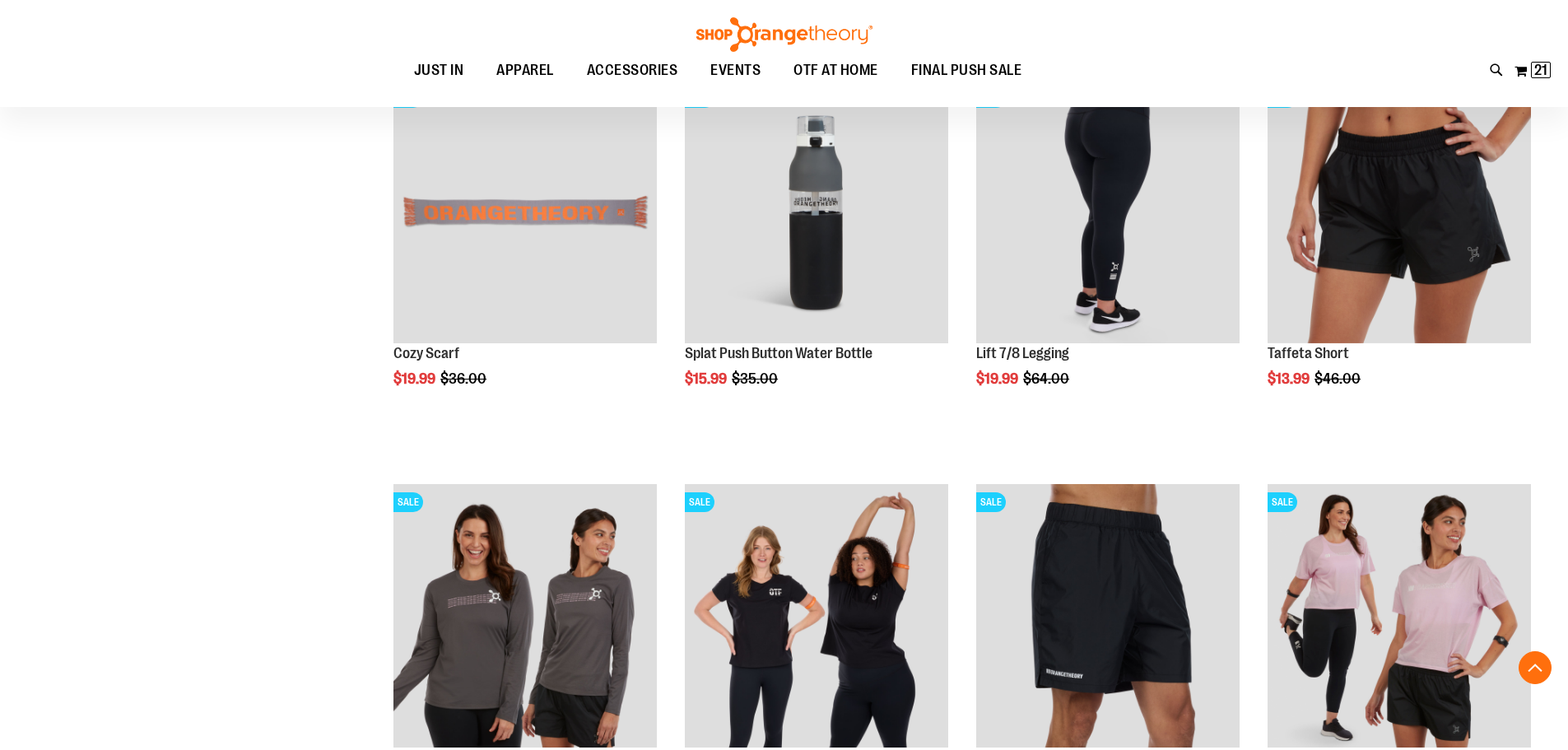
scroll to position [2468, 0]
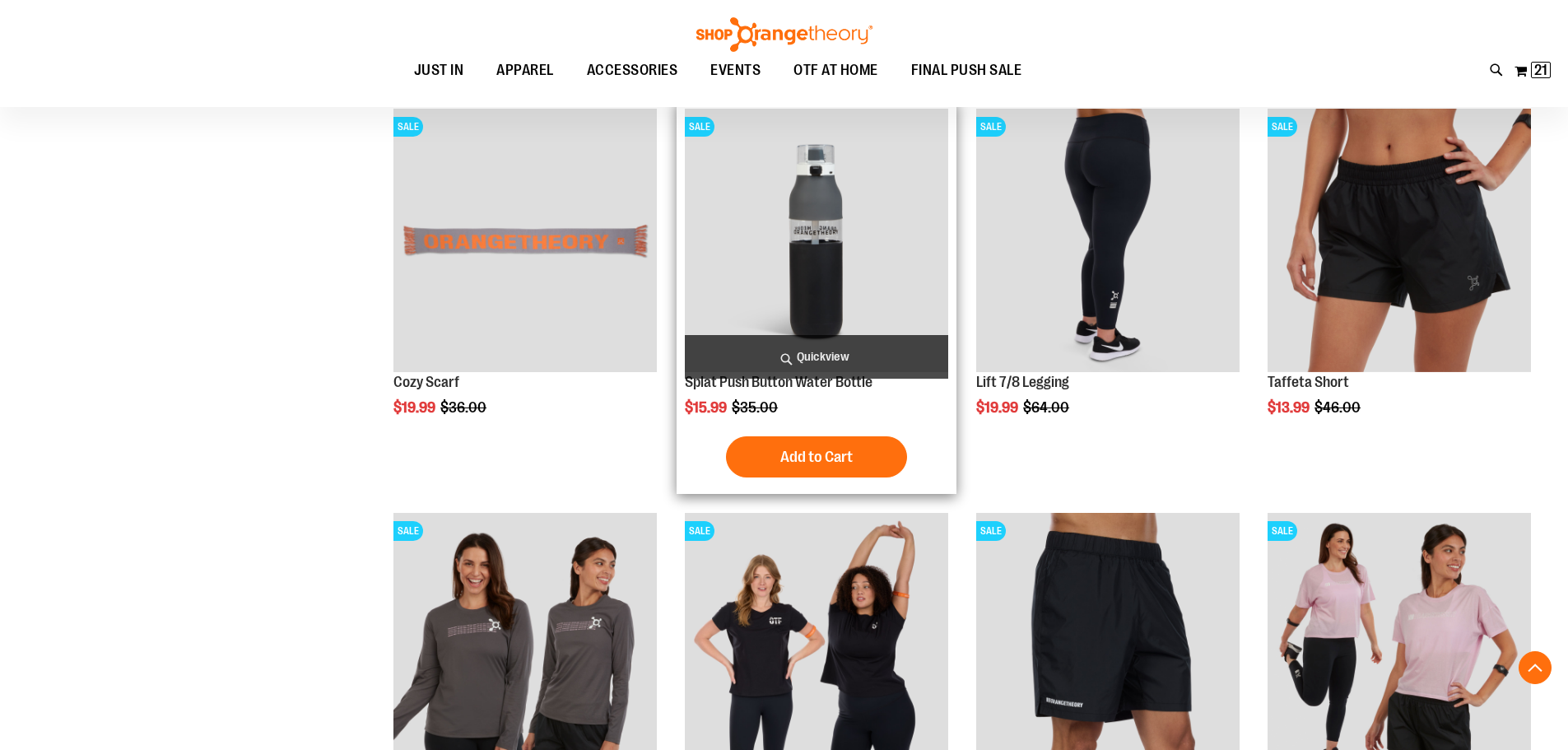
type input "**********"
click at [802, 248] on img "product" at bounding box center [816, 240] width 263 height 263
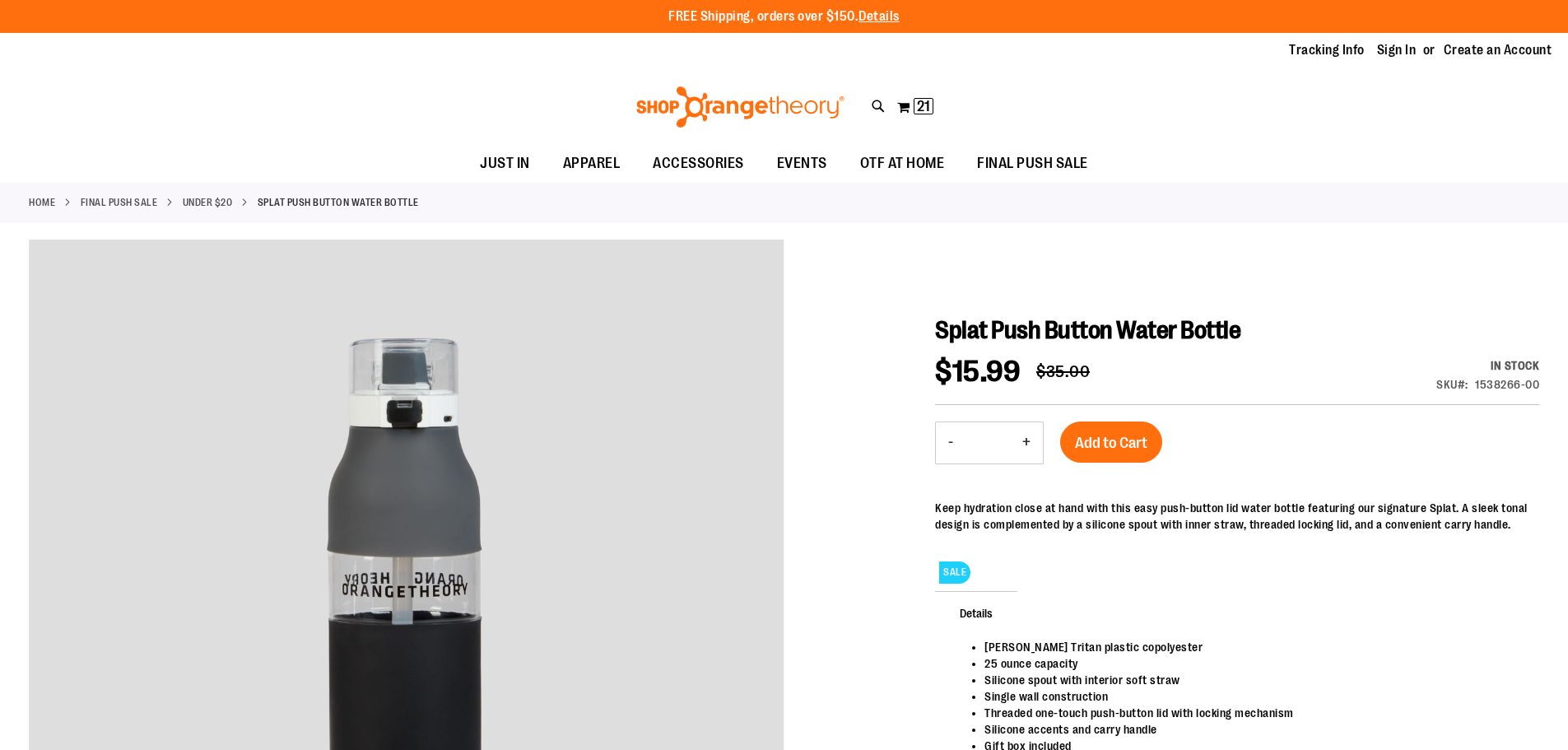
type input "**********"
click at [1027, 438] on button "+" at bounding box center [1027, 443] width 33 height 41
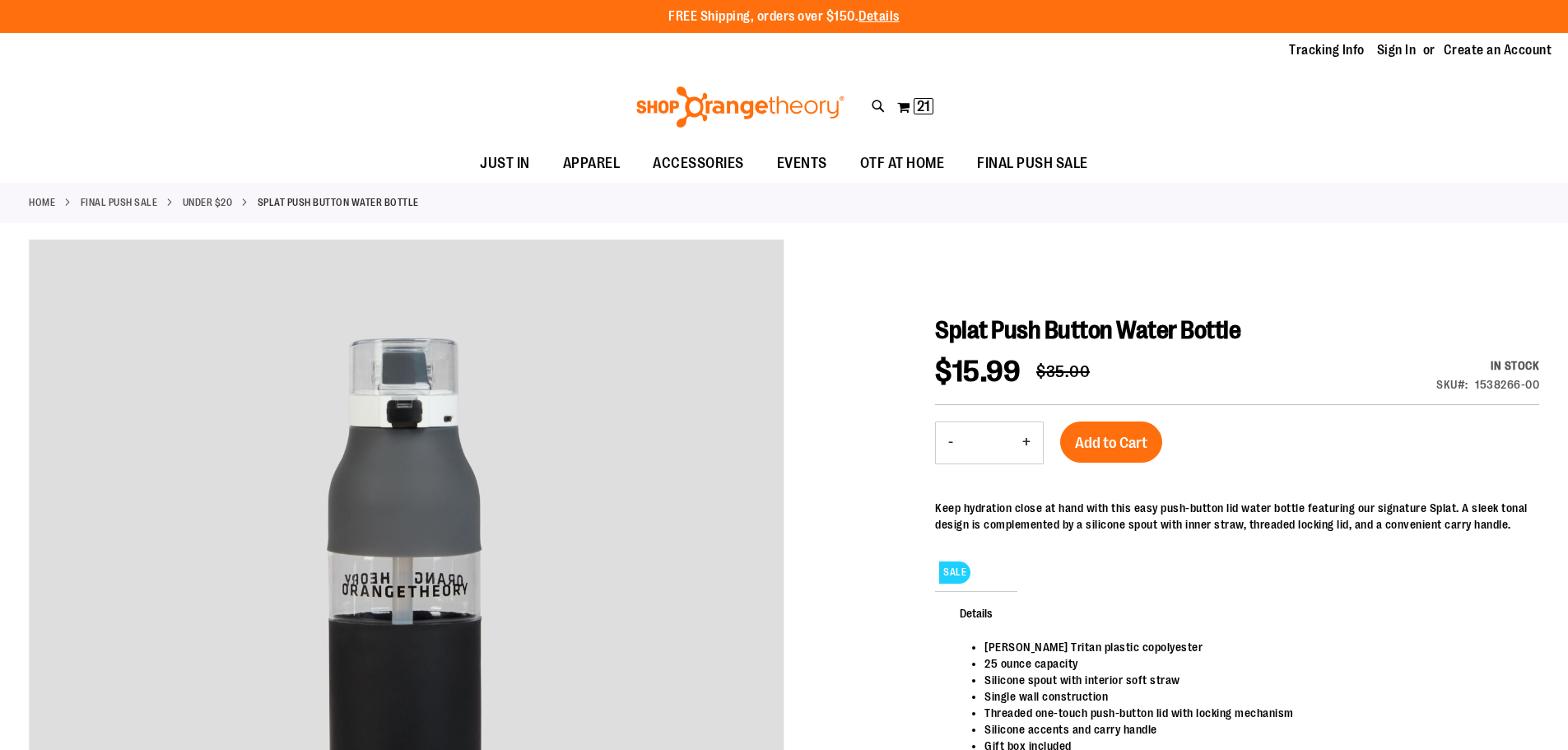
type input "*"
click at [1159, 430] on button "Add to Cart" at bounding box center [1112, 442] width 102 height 41
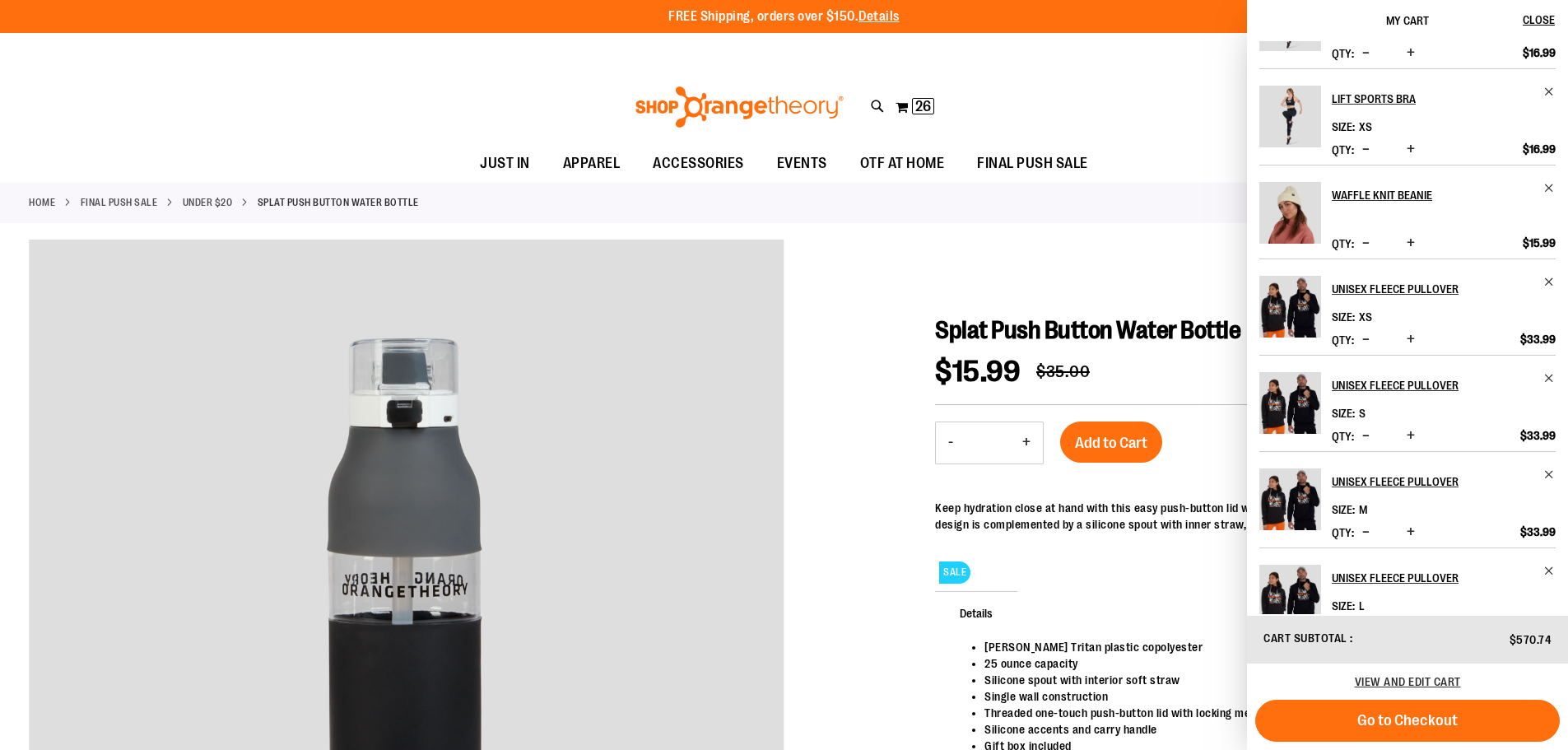
scroll to position [396, 0]
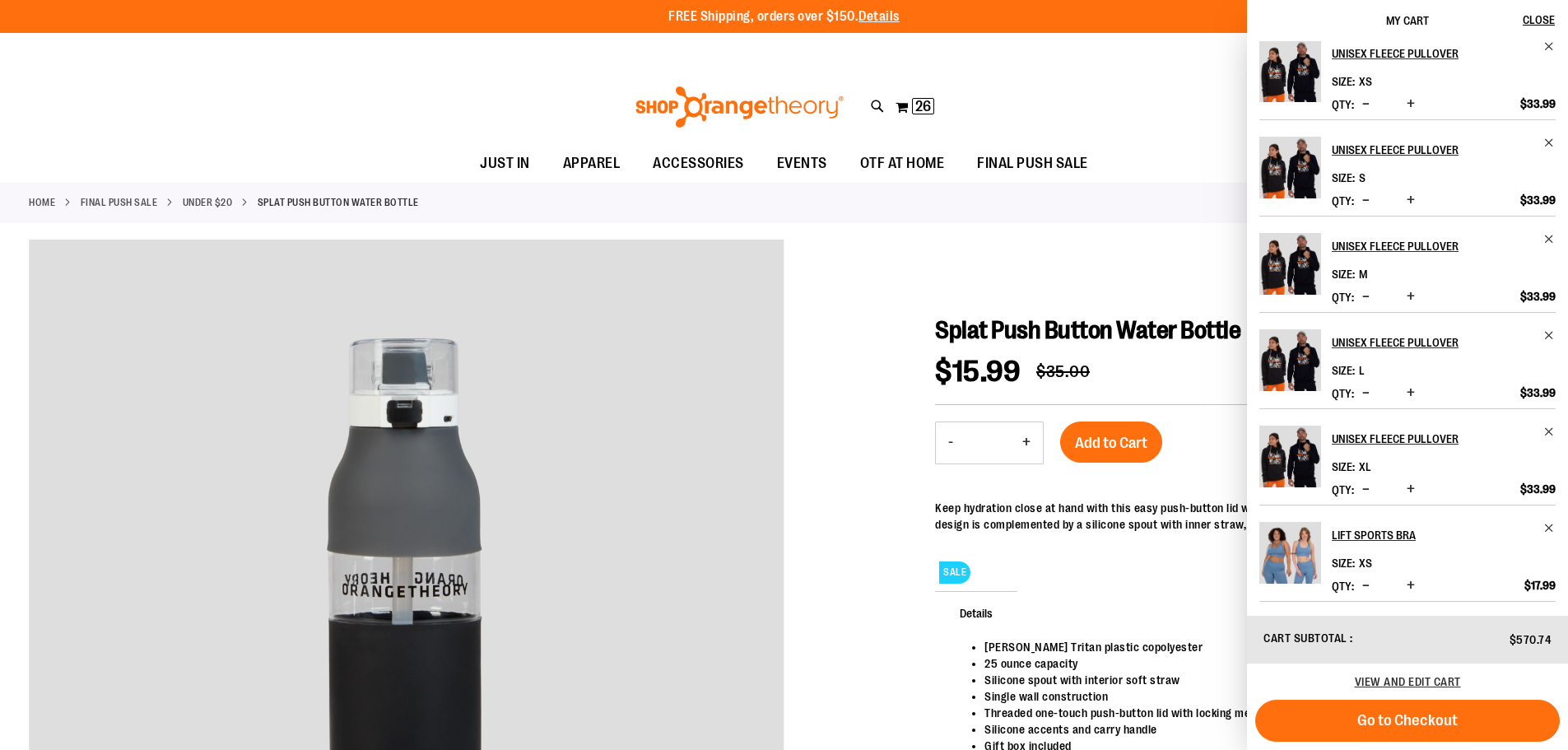
click at [1056, 272] on div at bounding box center [784, 627] width 1510 height 776
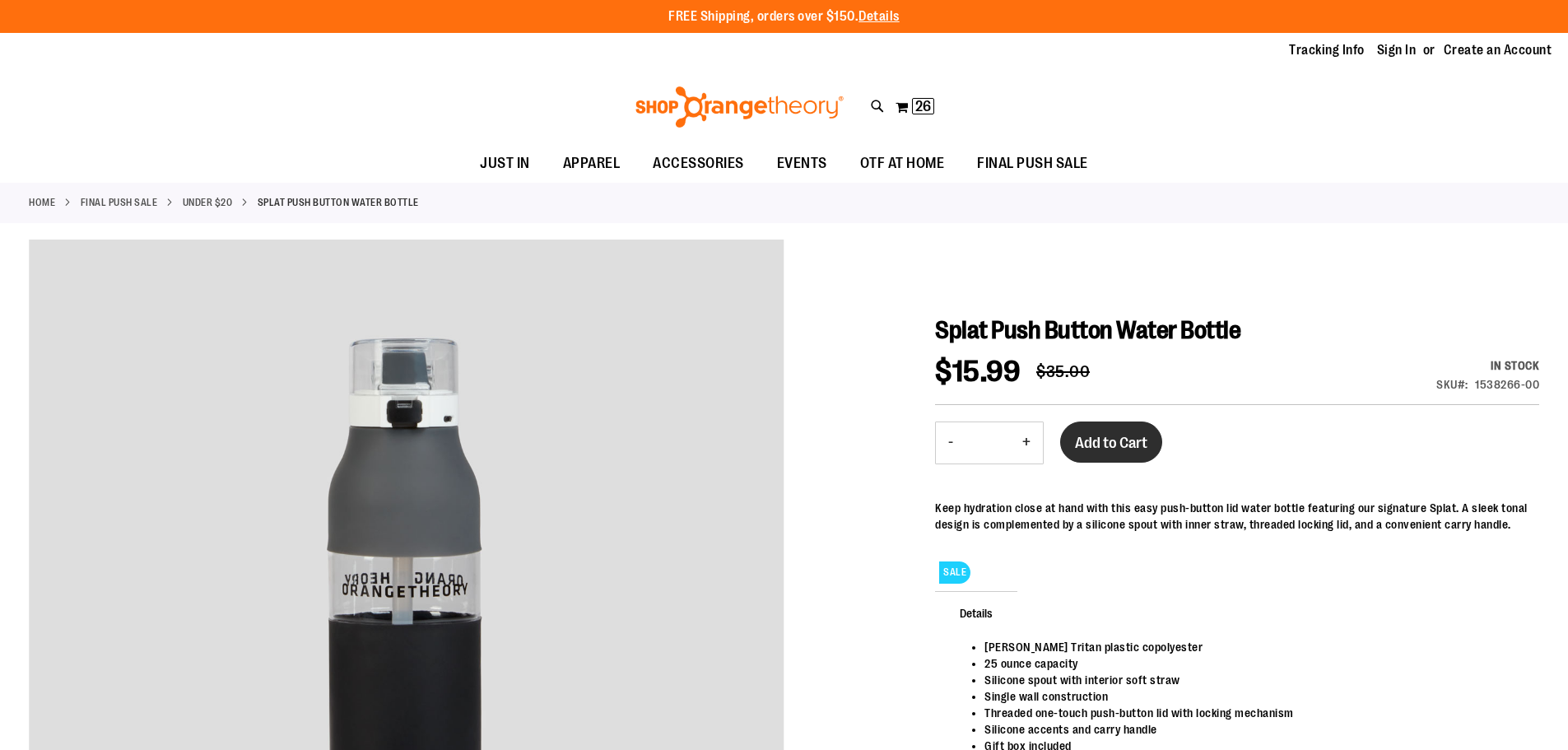
click at [1116, 438] on span "Add to Cart" at bounding box center [1112, 443] width 73 height 18
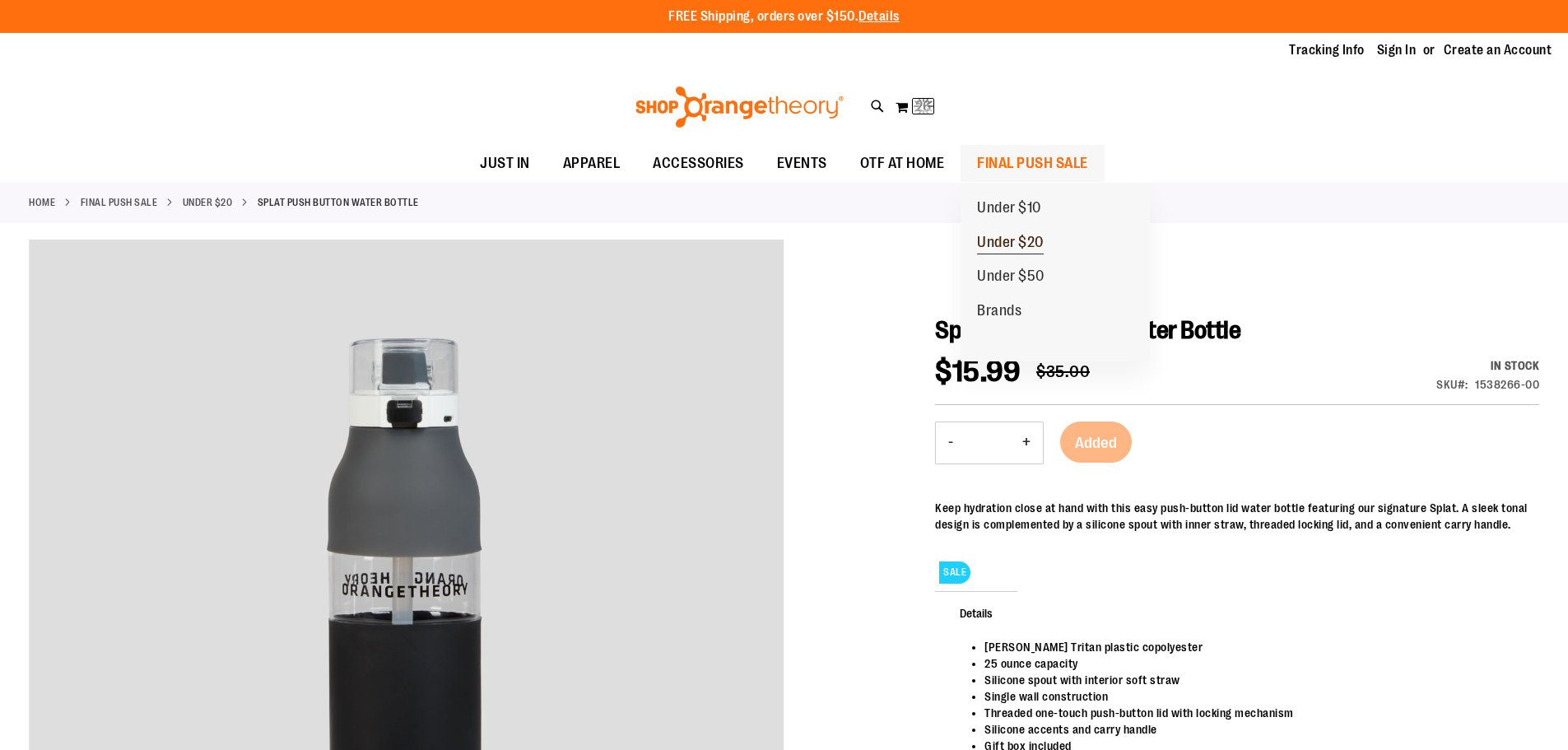
click at [1016, 238] on span "Under $20" at bounding box center [1010, 243] width 67 height 21
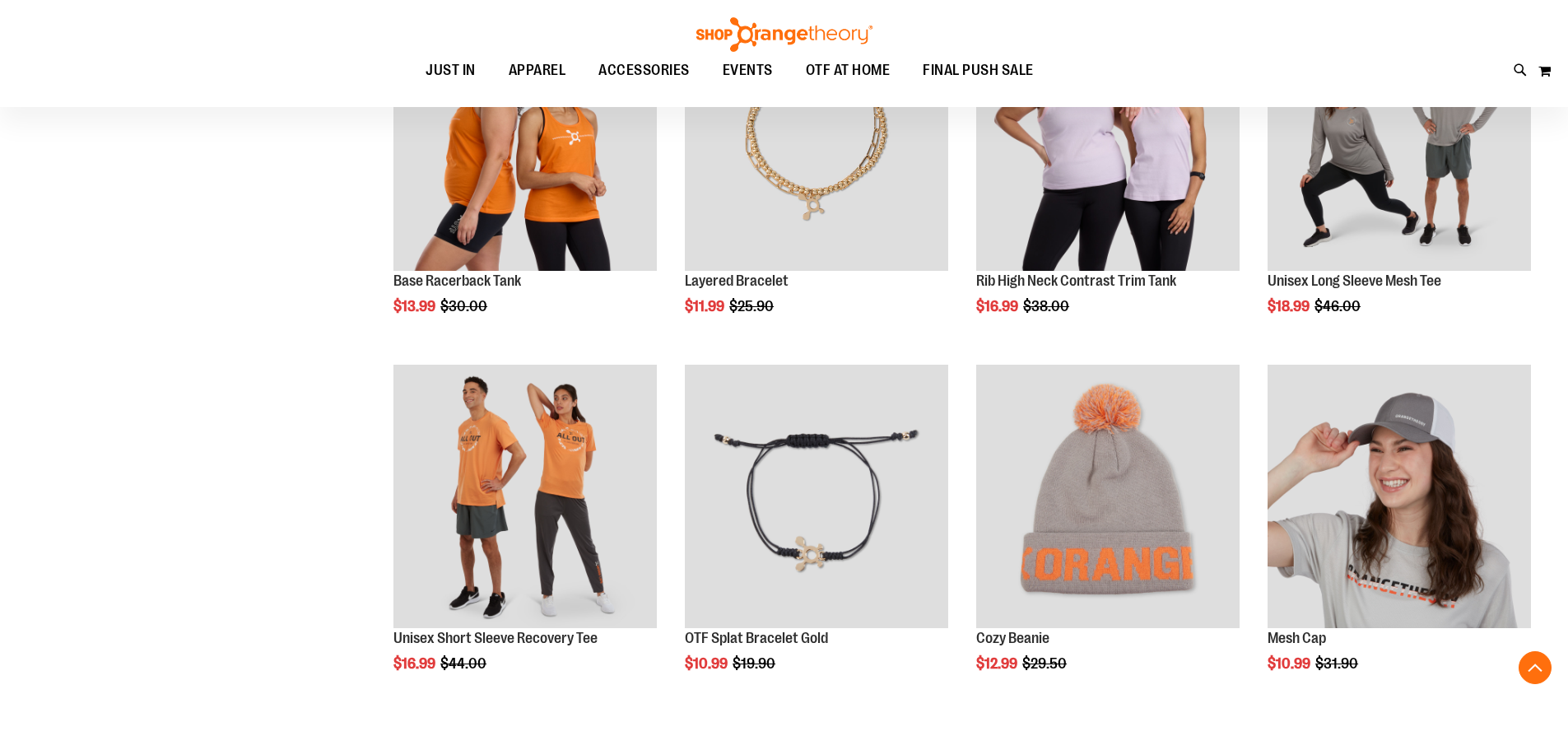
scroll to position [1892, 0]
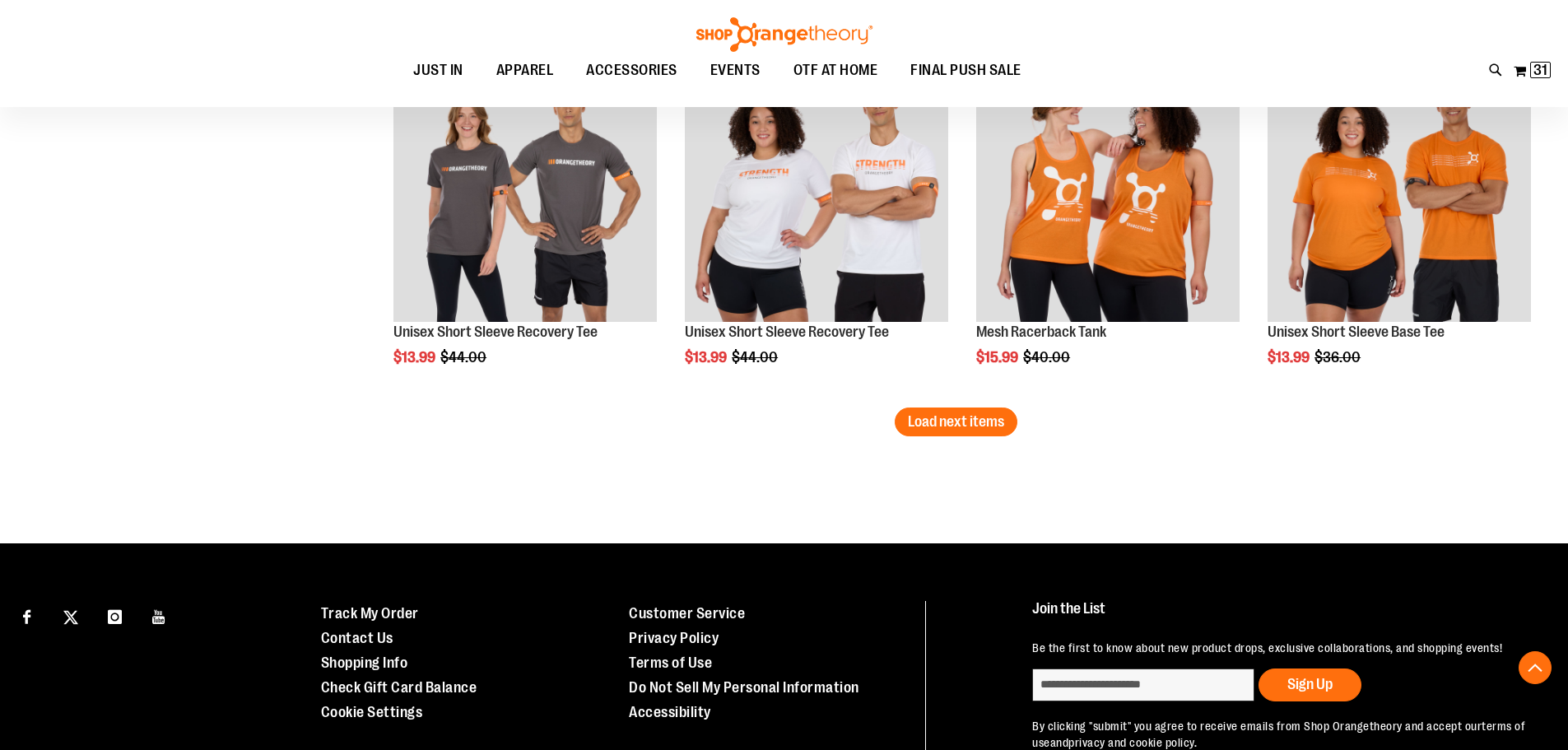
scroll to position [3209, 0]
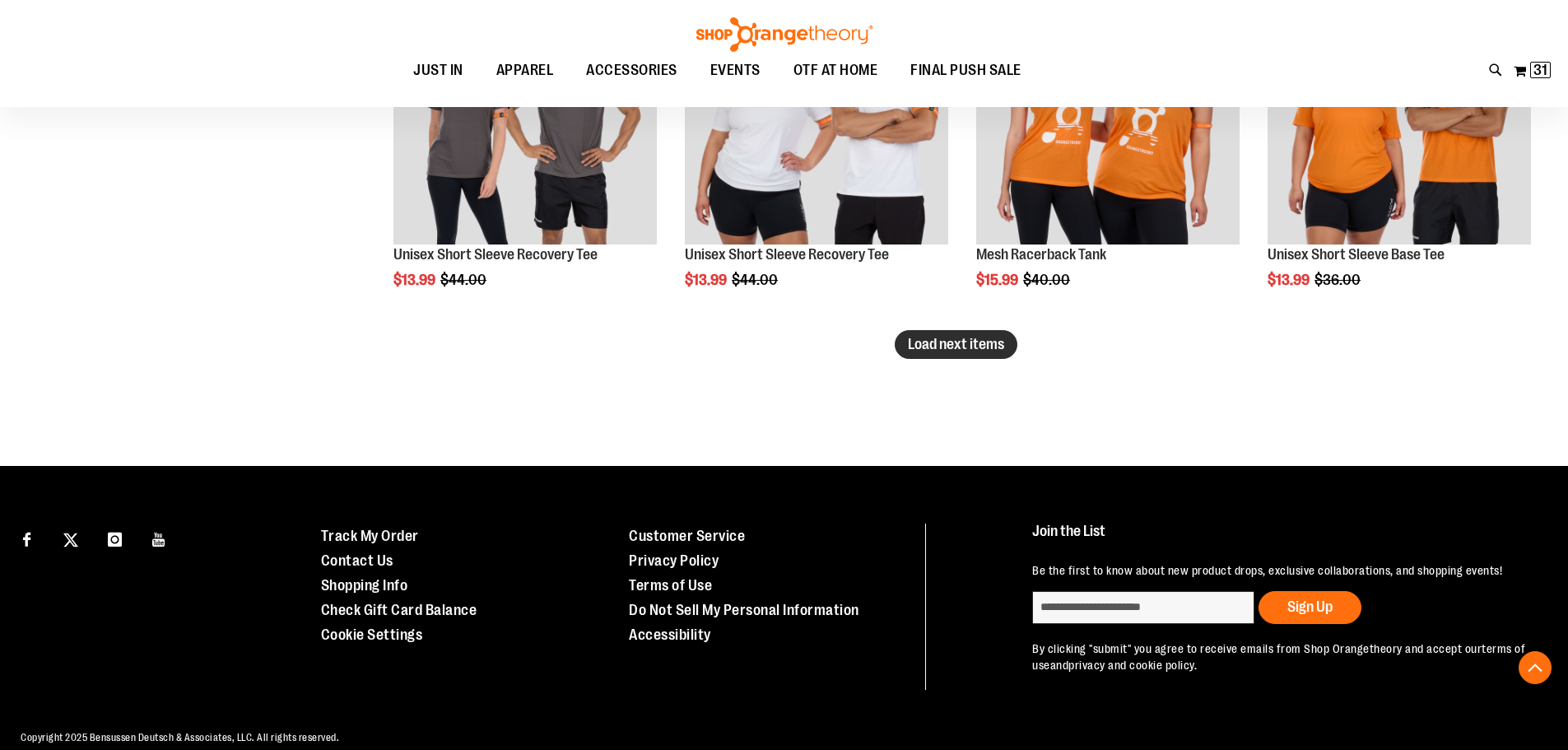
type input "**********"
click at [961, 335] on button "Load next items" at bounding box center [956, 344] width 123 height 29
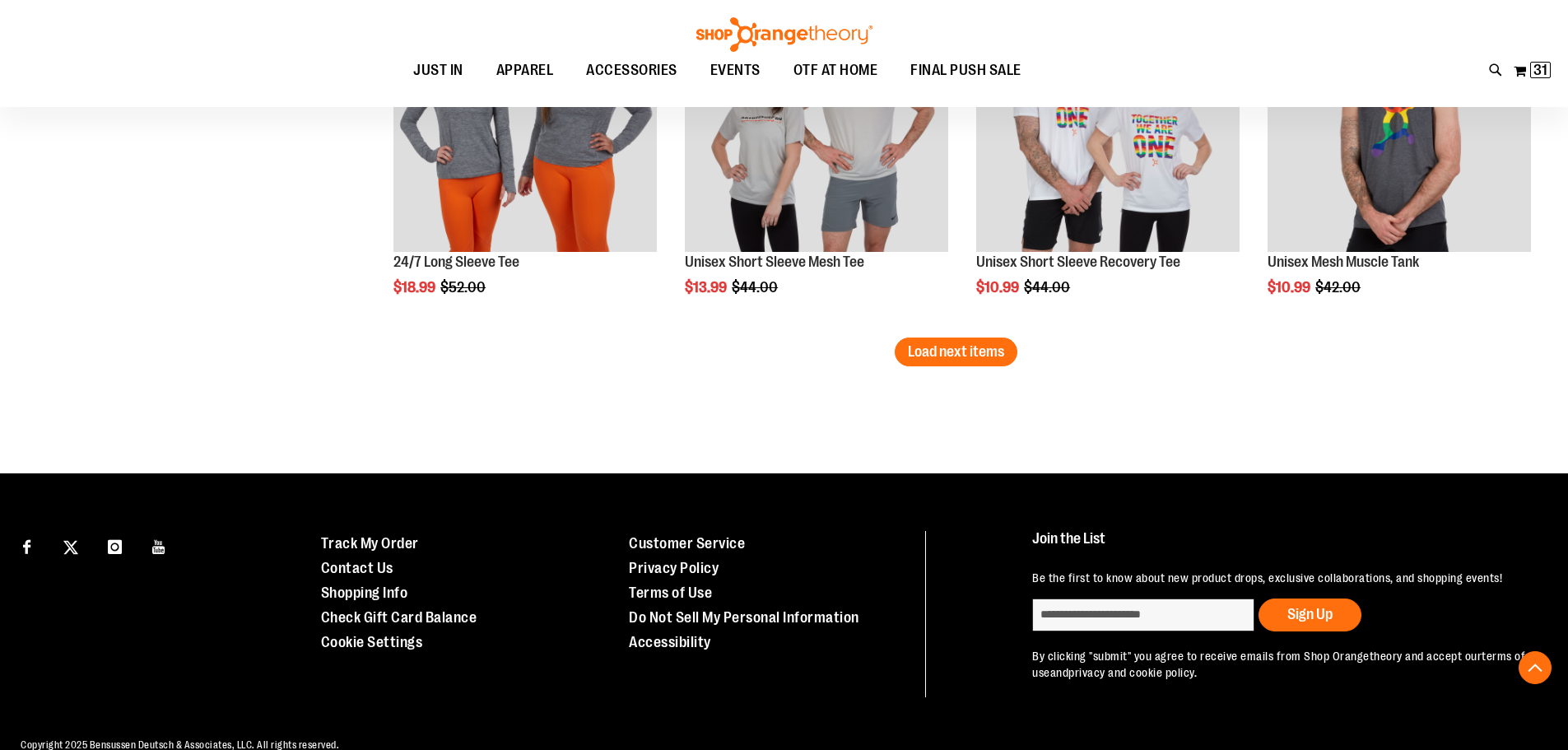
scroll to position [4278, 0]
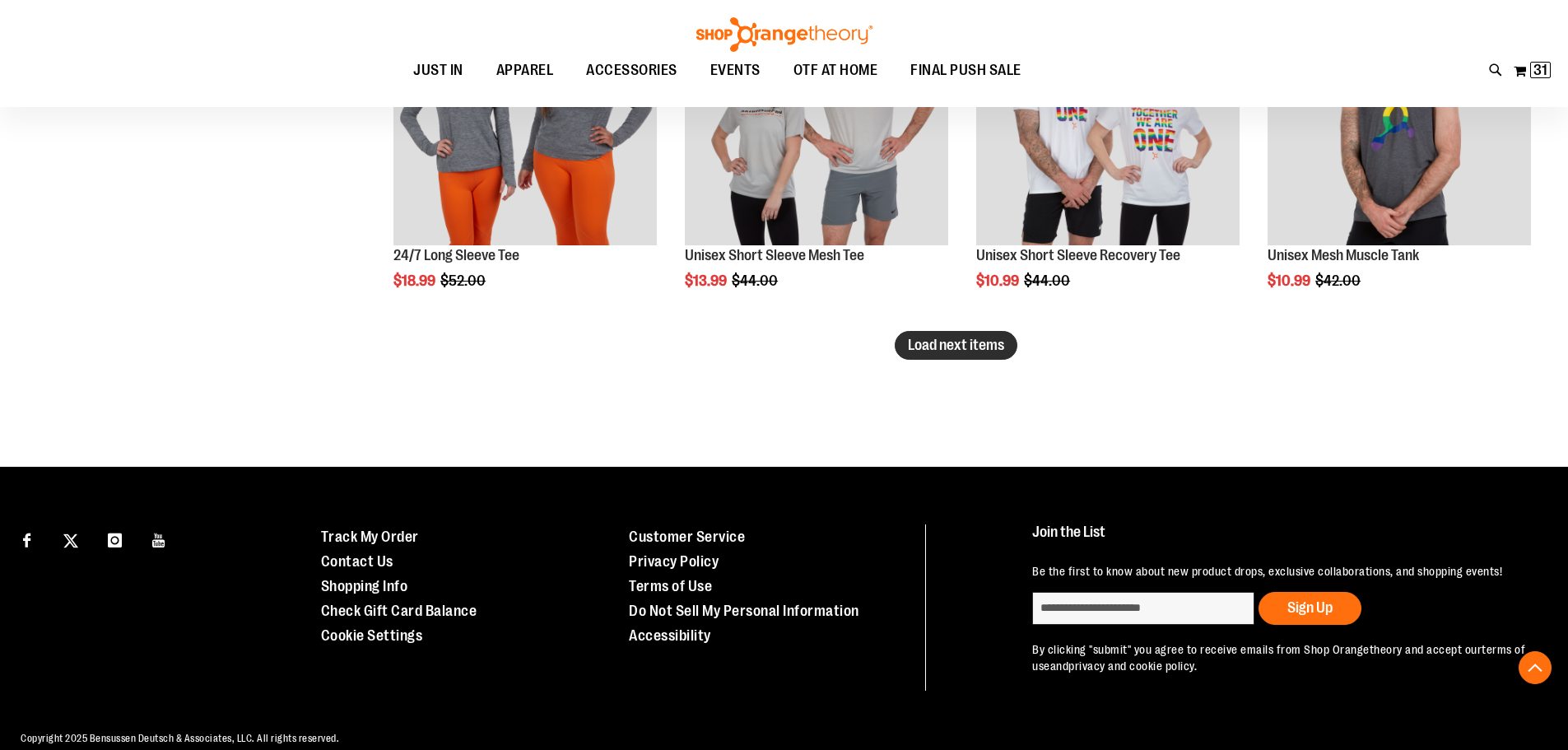
click at [961, 349] on span "Load next items" at bounding box center [956, 345] width 97 height 17
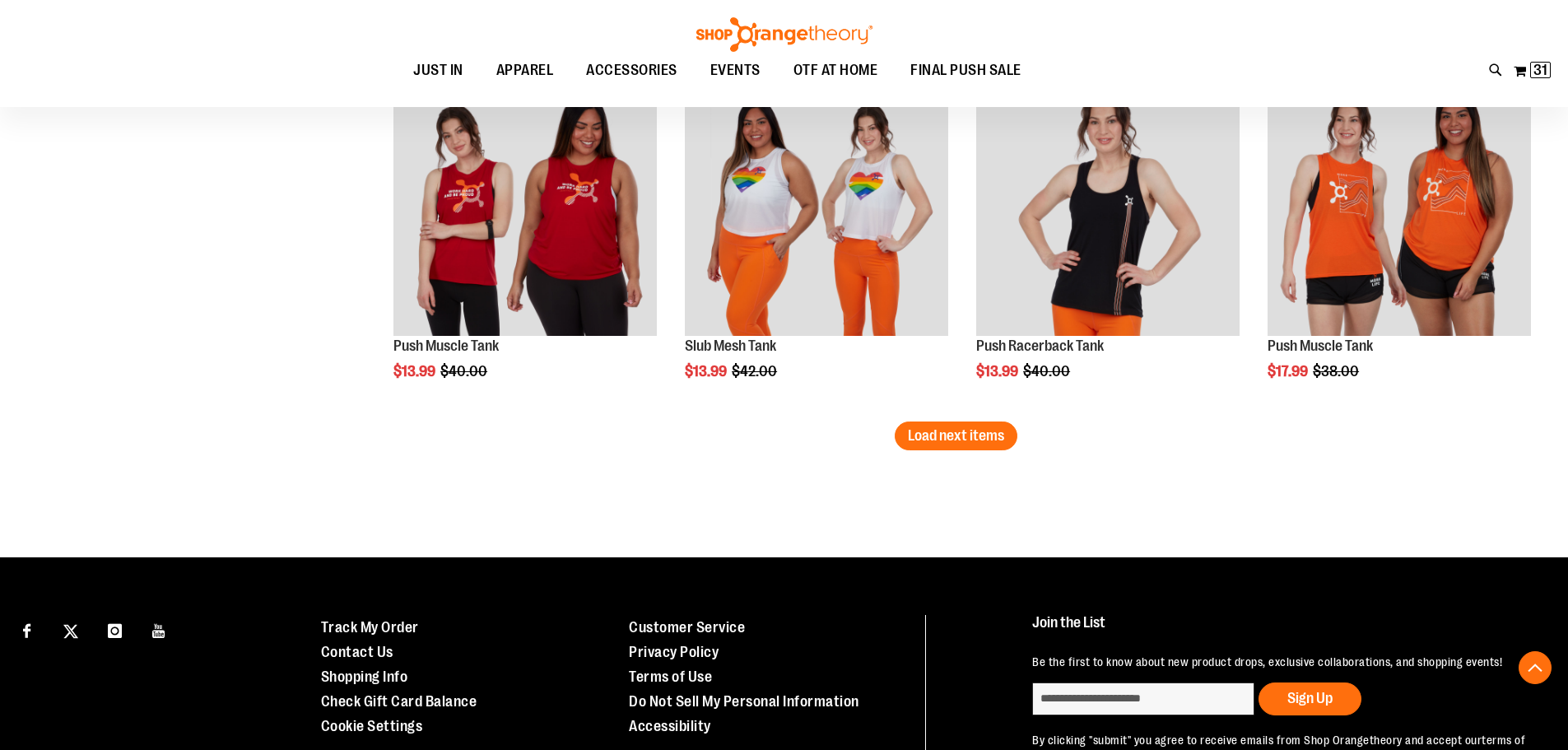
scroll to position [5266, 0]
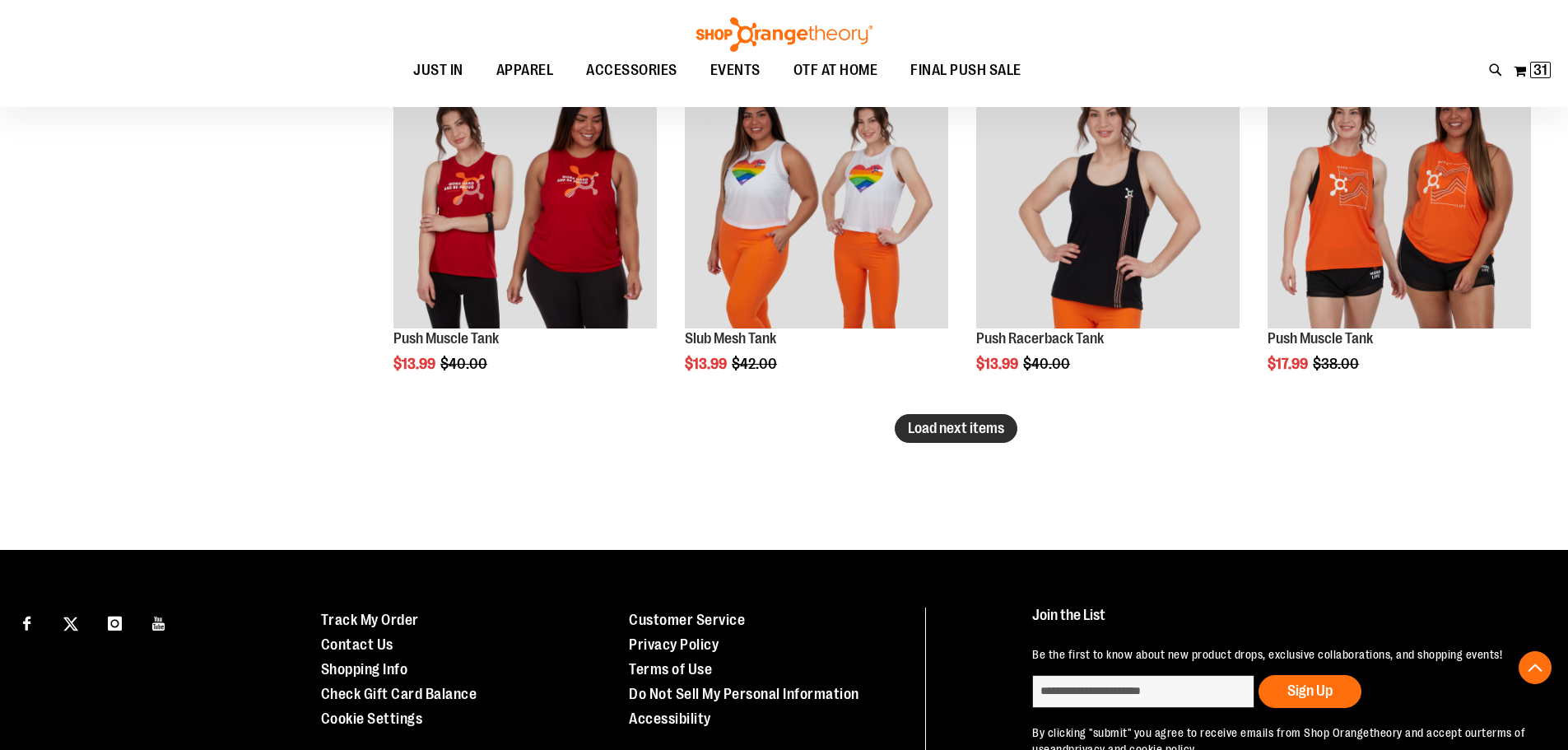
click at [958, 424] on span "Load next items" at bounding box center [956, 428] width 97 height 17
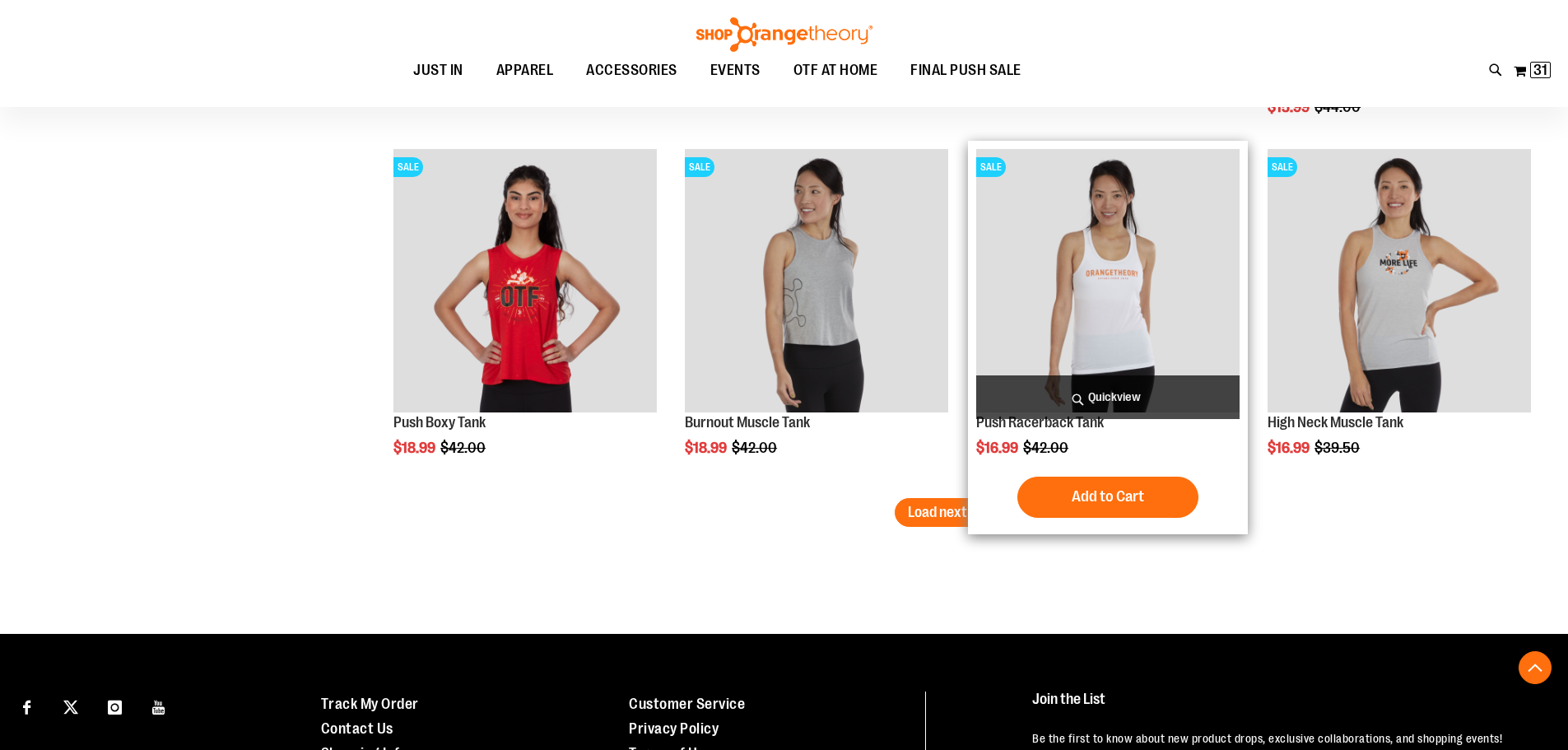
scroll to position [6253, 0]
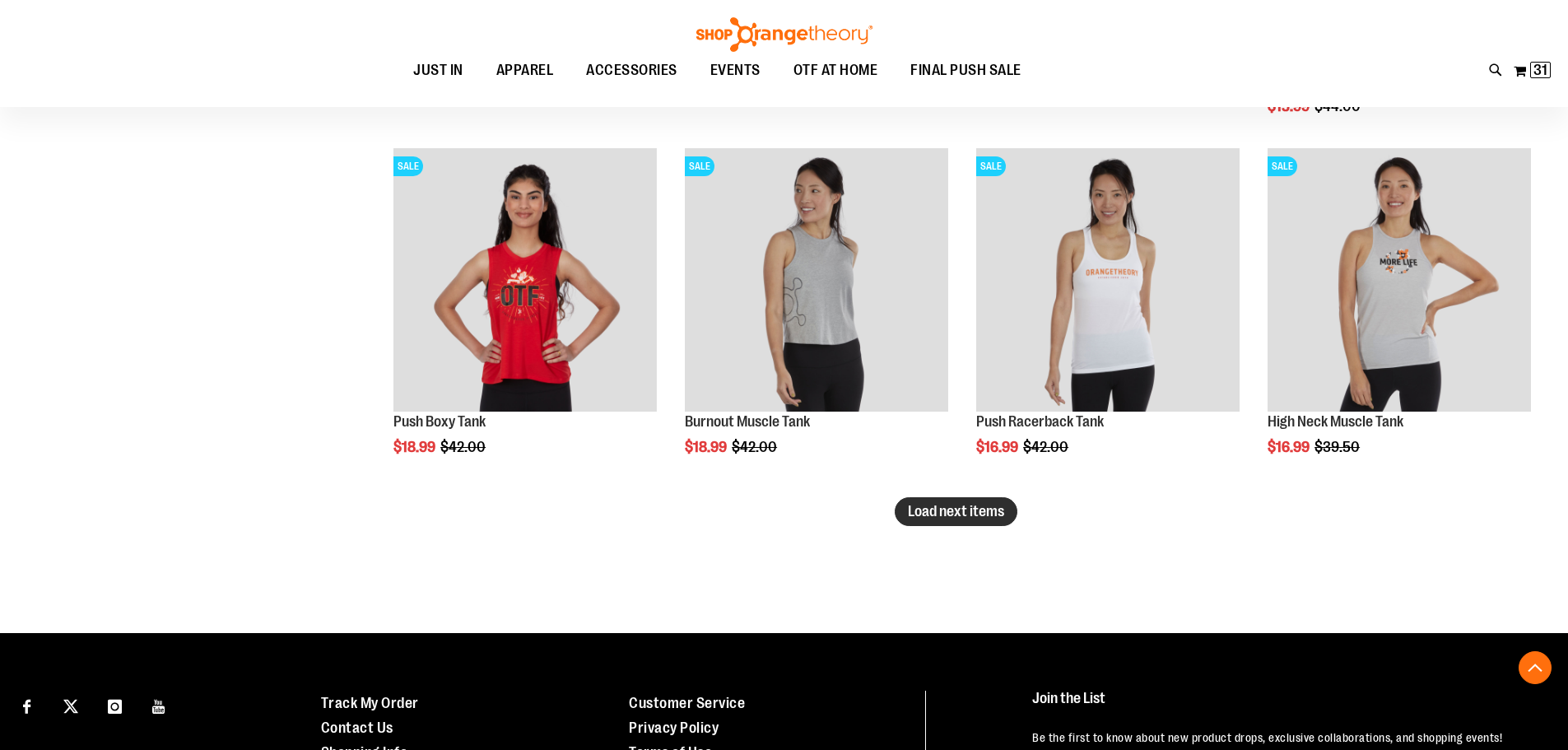
click at [979, 511] on span "Load next items" at bounding box center [956, 511] width 97 height 17
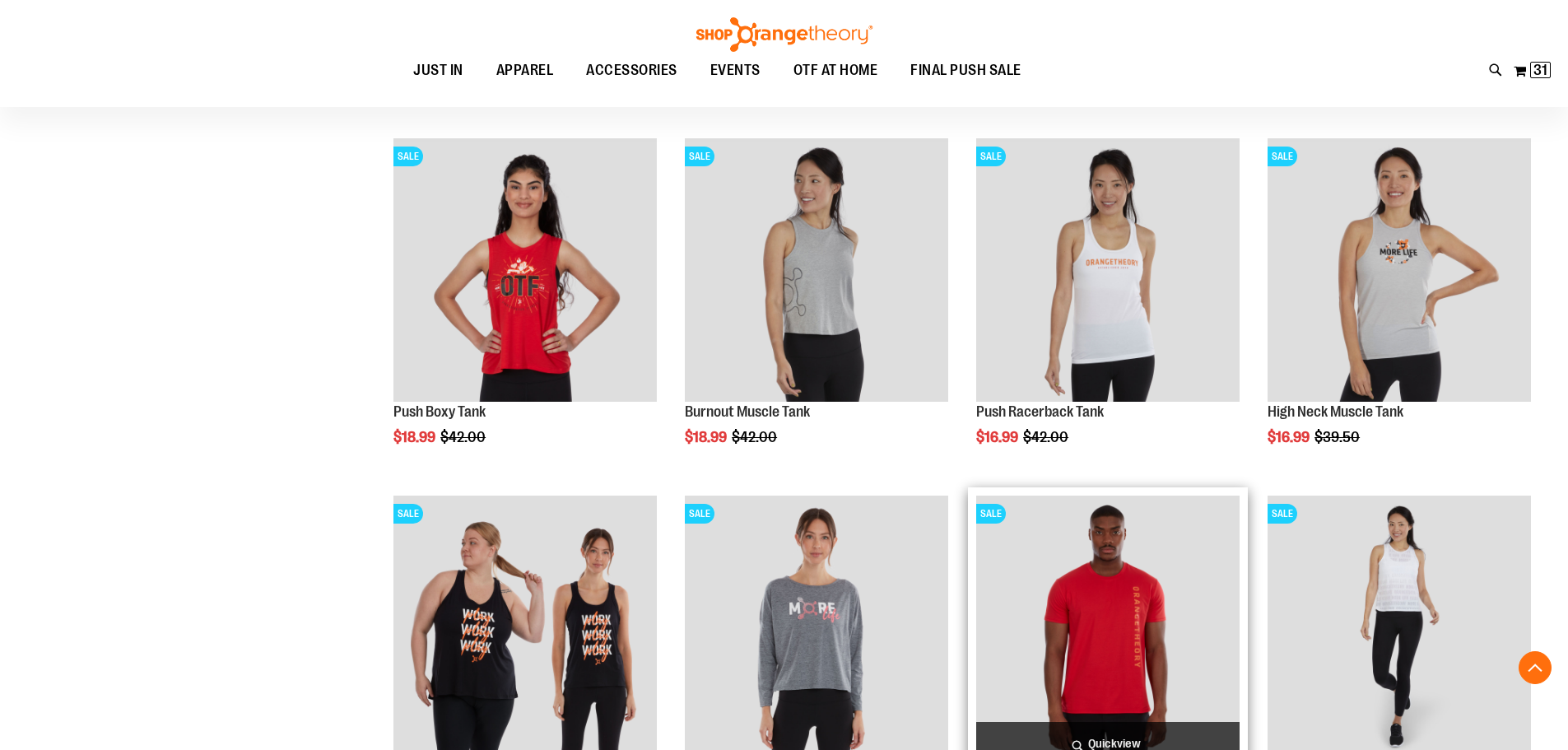
scroll to position [6253, 0]
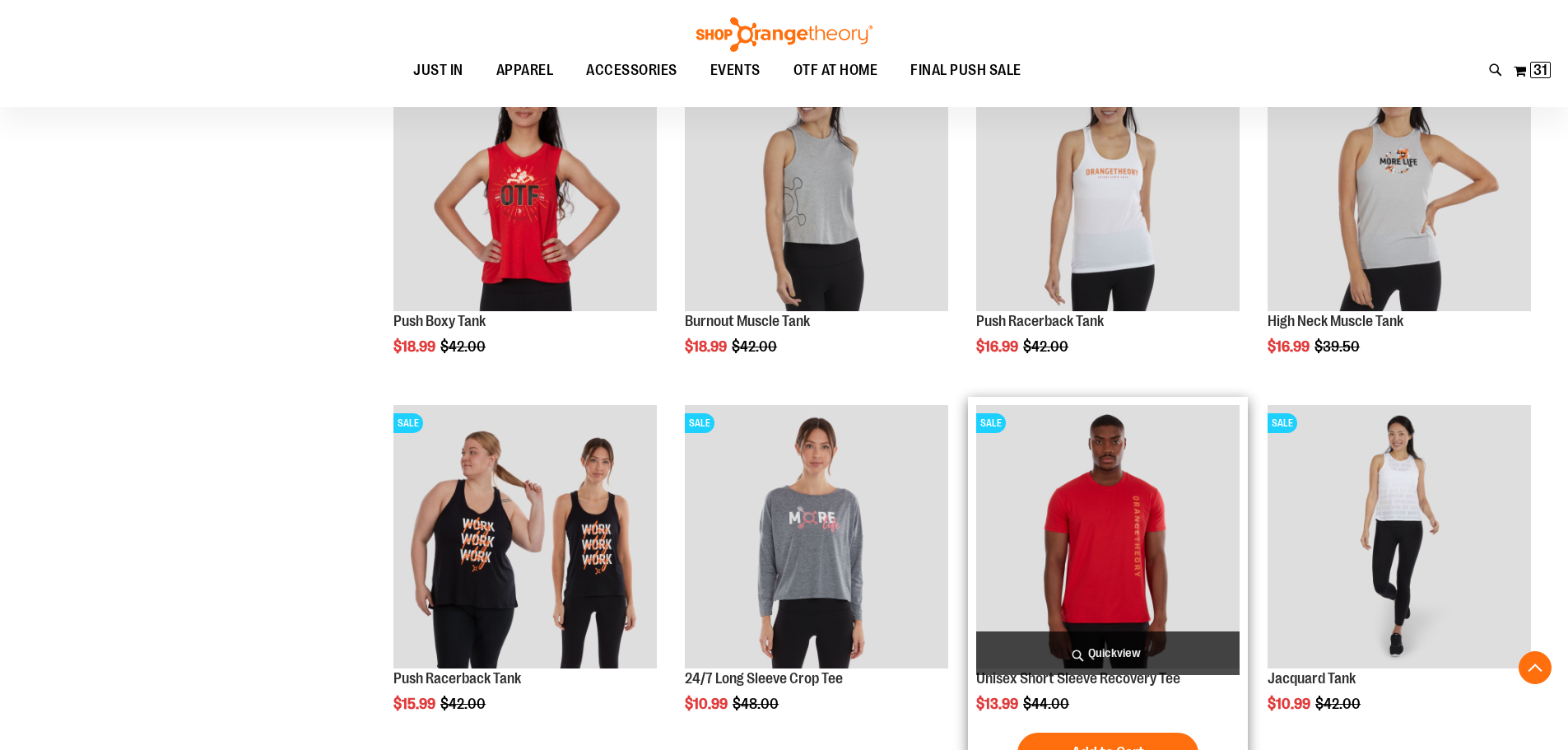
scroll to position [6583, 0]
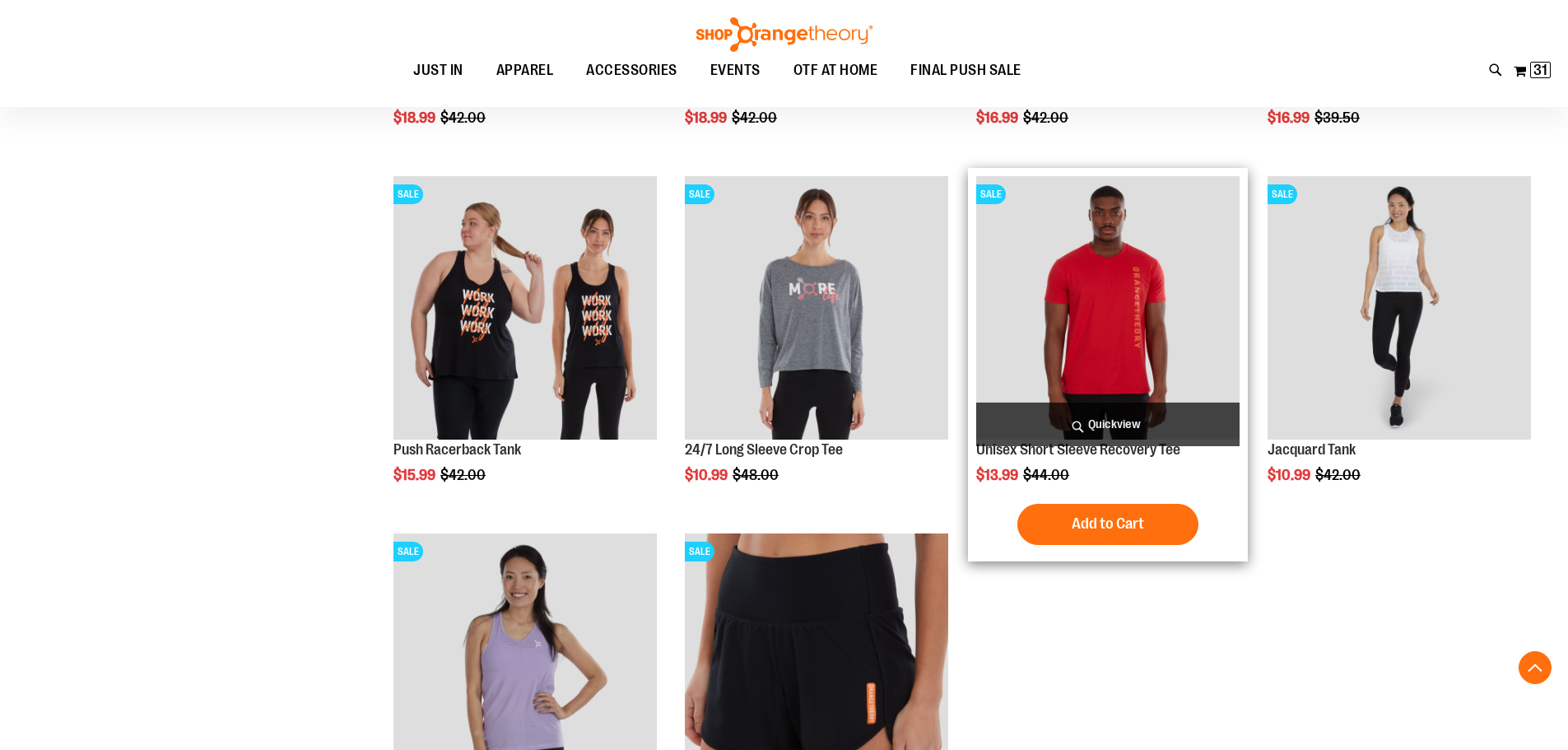
click at [1139, 338] on img "product" at bounding box center [1108, 307] width 263 height 263
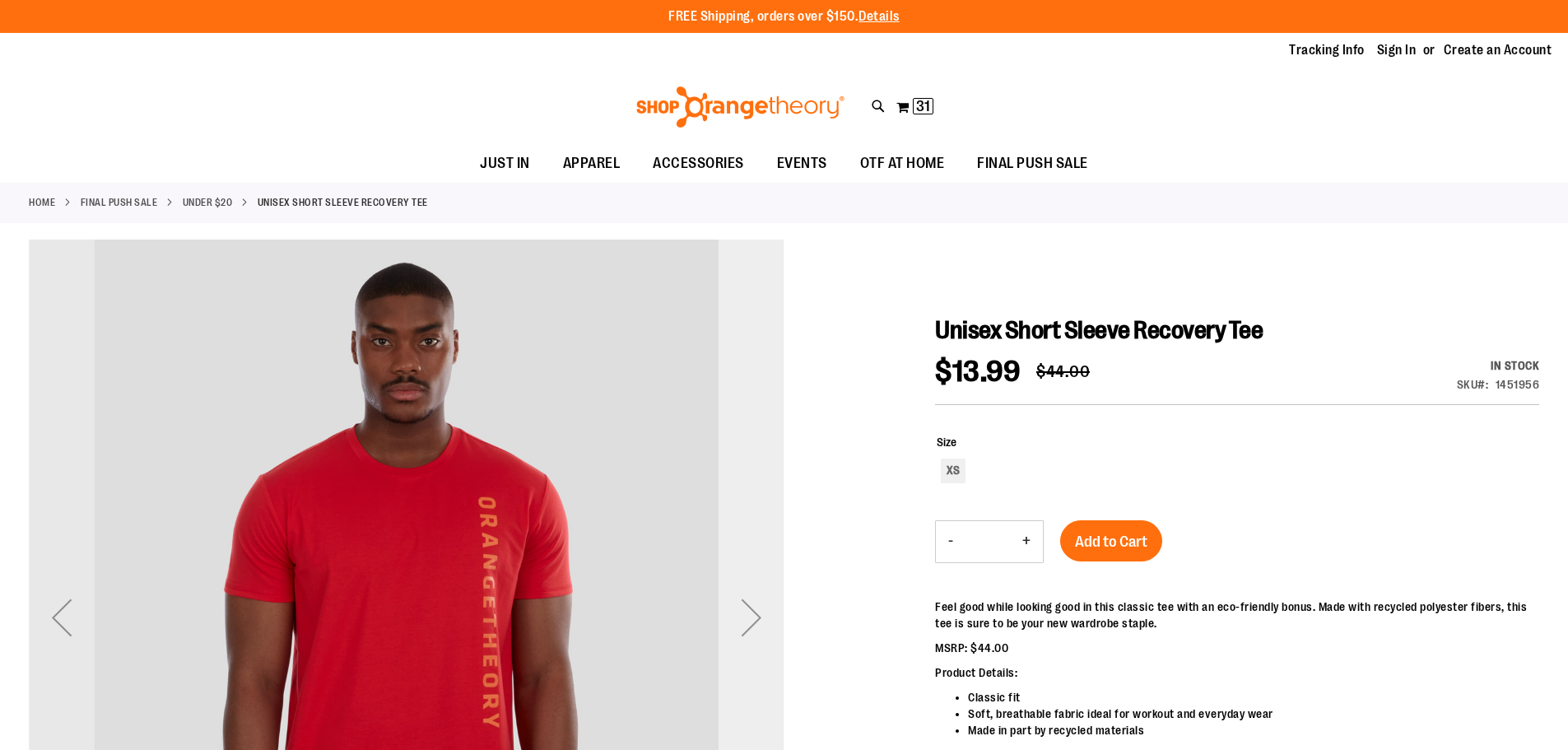
type input "**********"
click at [763, 594] on div "Next" at bounding box center [752, 617] width 66 height 66
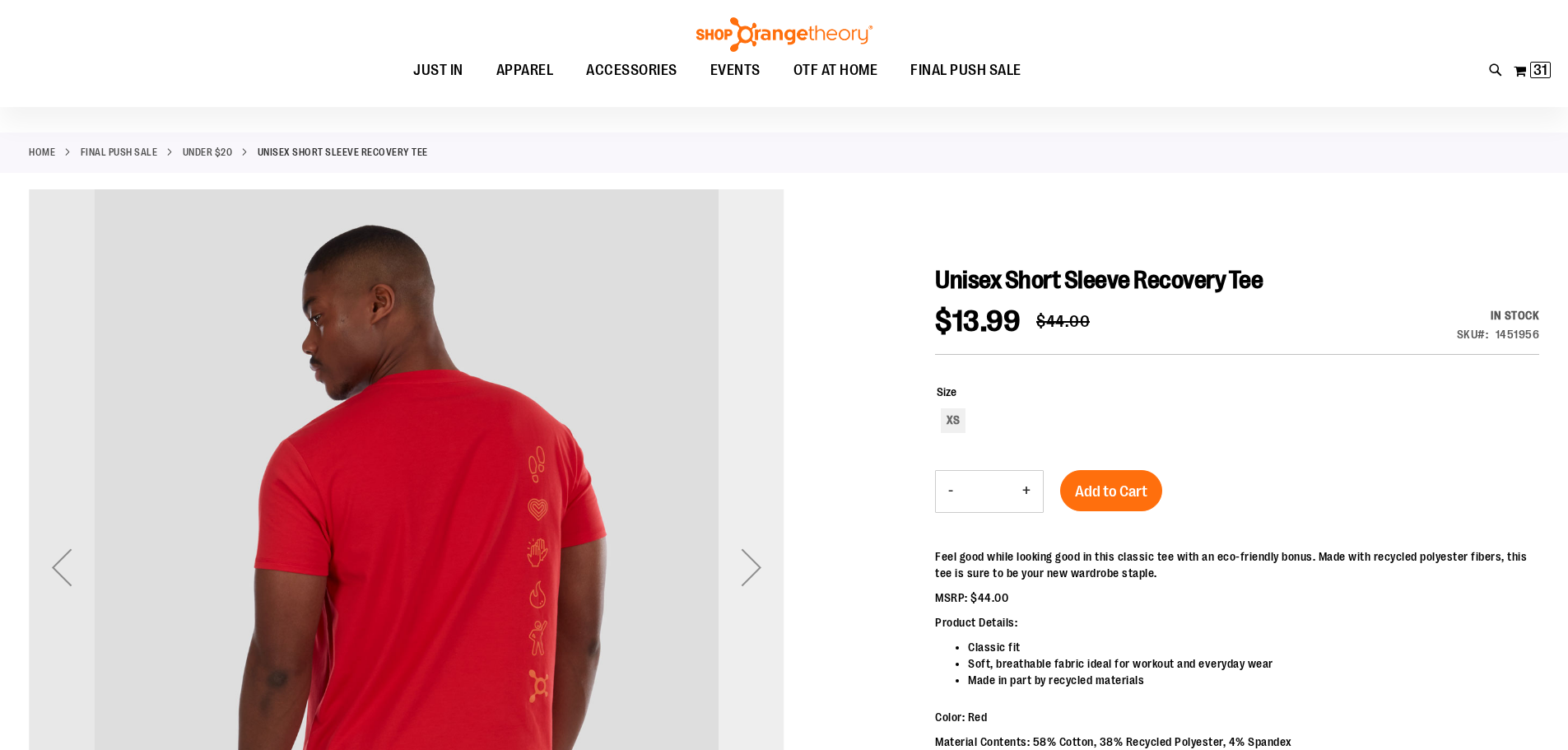
scroll to position [163, 0]
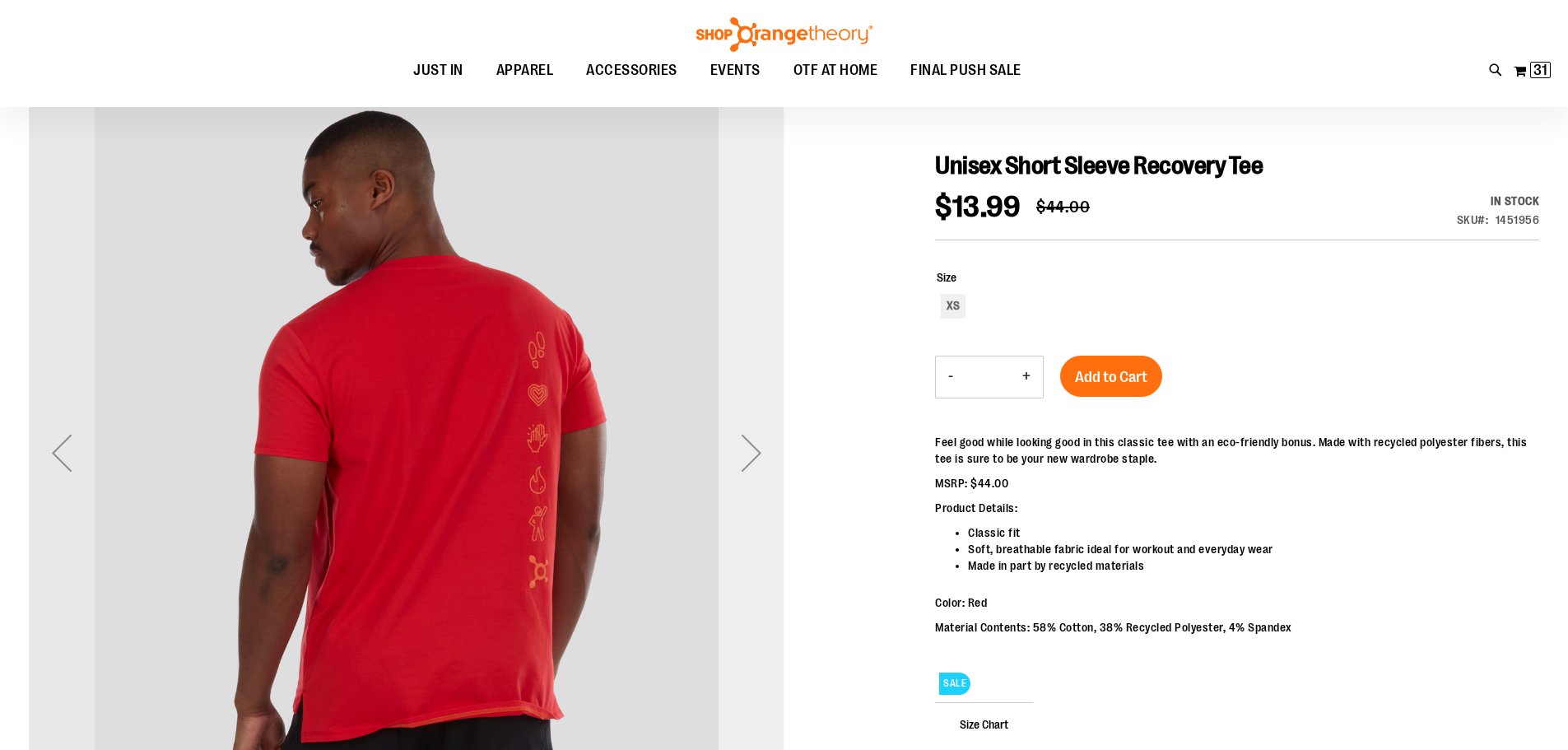
click at [782, 429] on div "Next" at bounding box center [752, 453] width 66 height 66
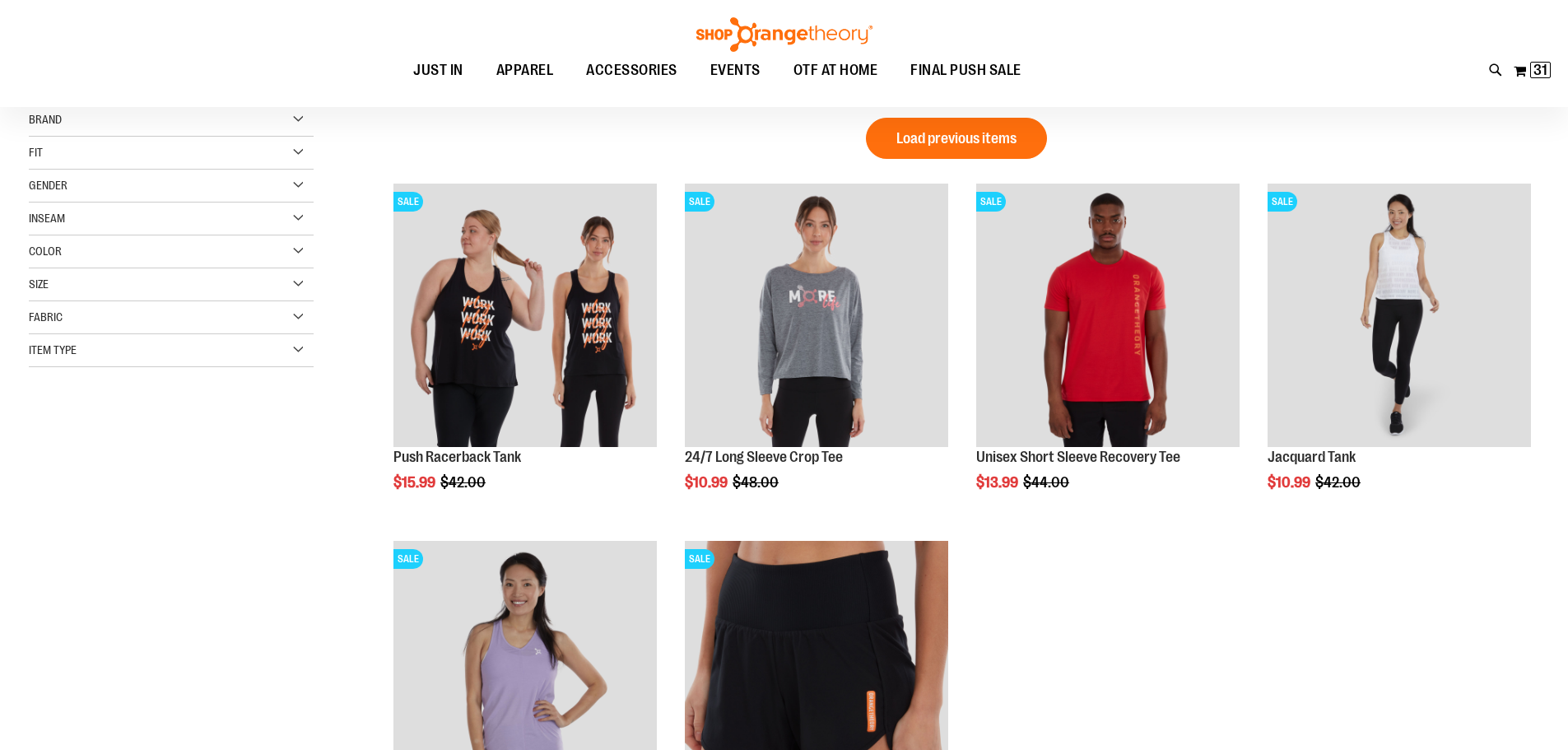
scroll to position [170, 0]
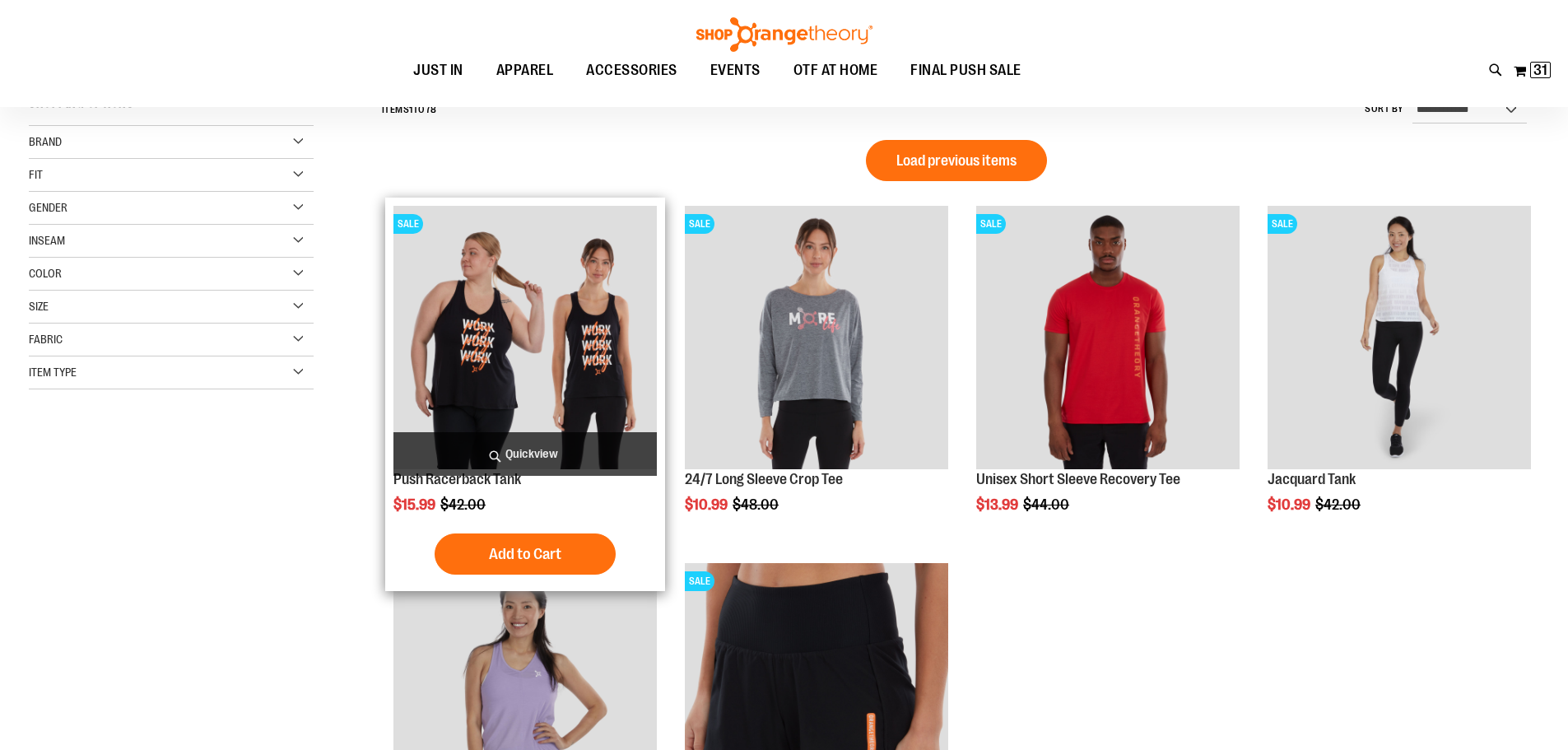
type input "**********"
click at [539, 360] on img "product" at bounding box center [525, 337] width 263 height 263
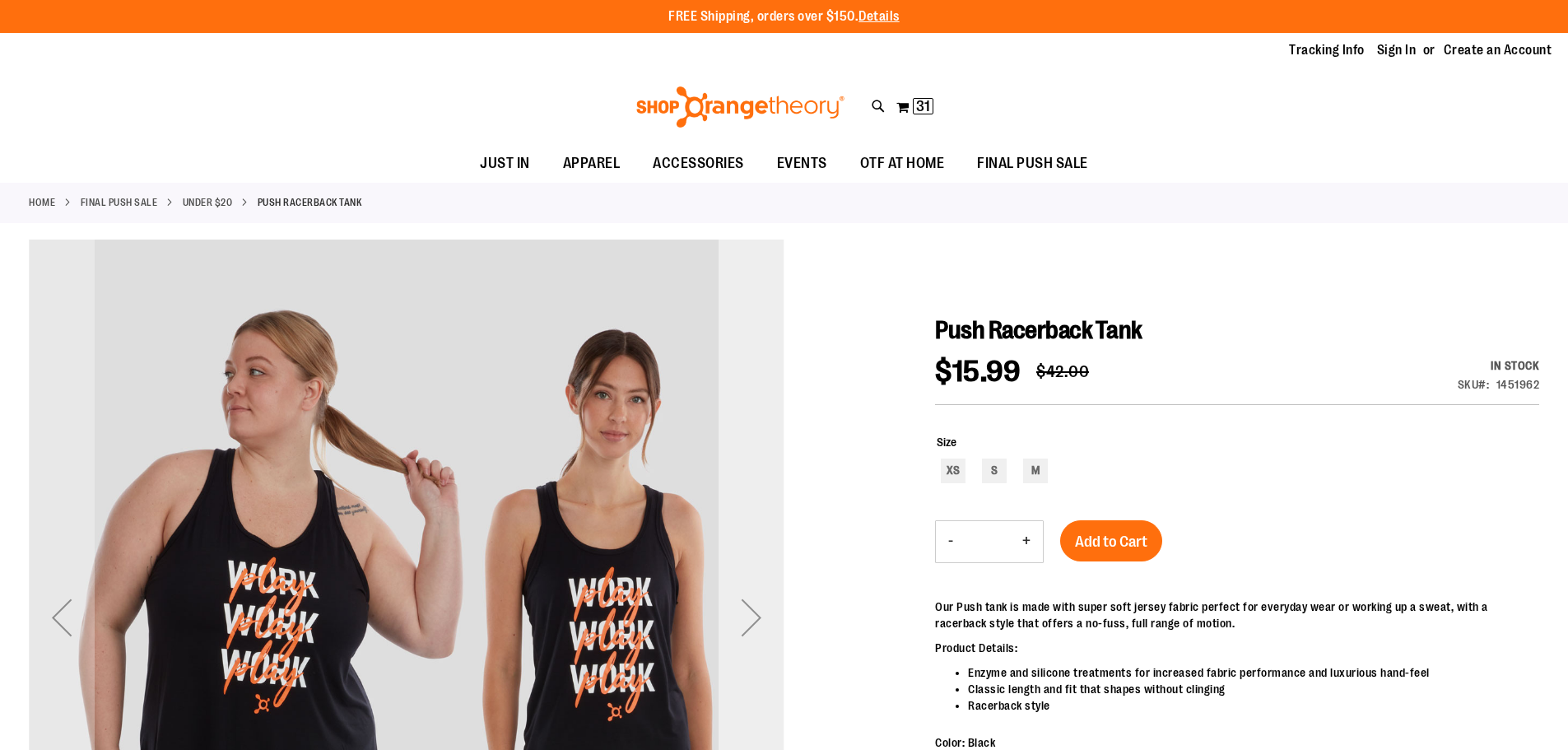
type input "**********"
click at [760, 594] on div "Next" at bounding box center [752, 617] width 66 height 66
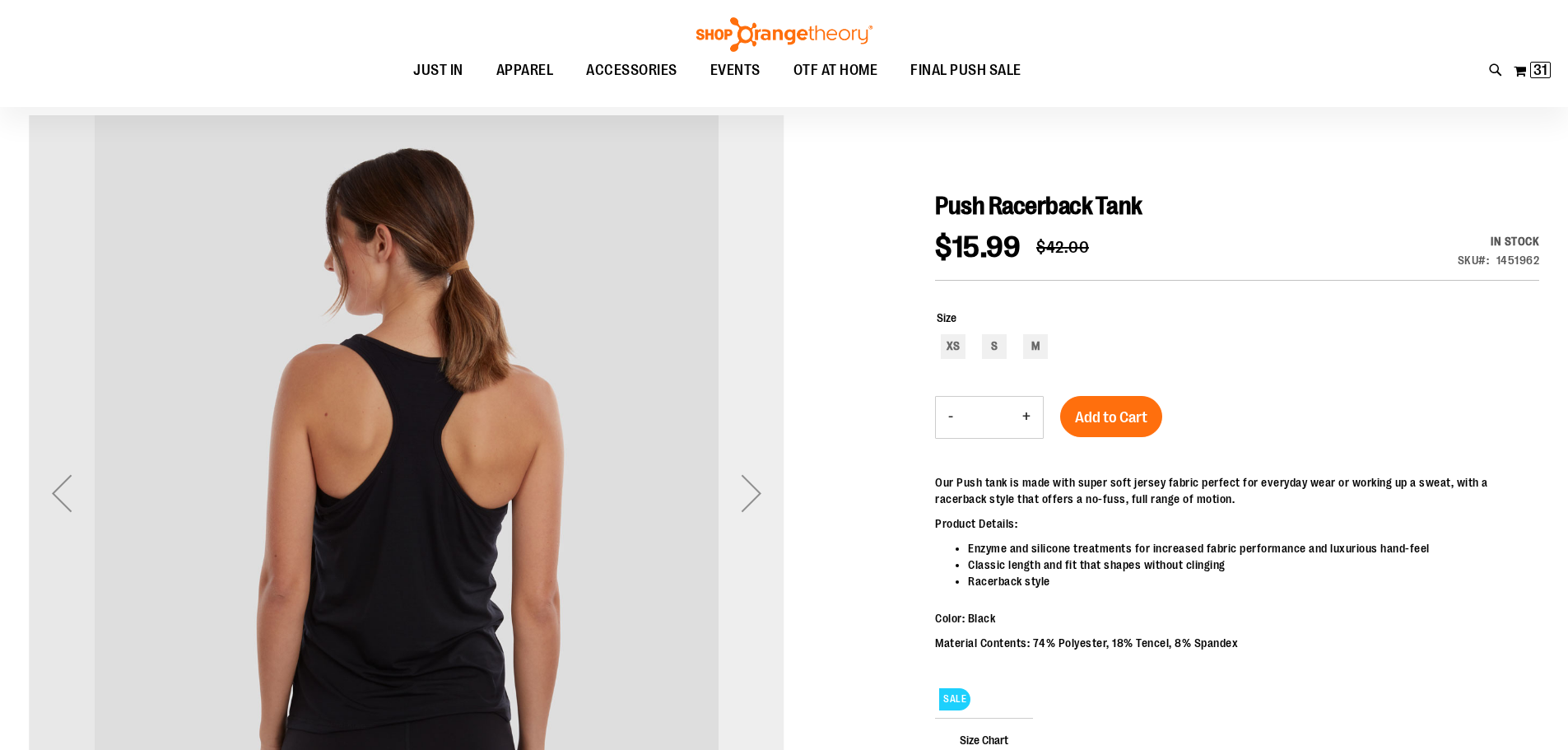
scroll to position [163, 0]
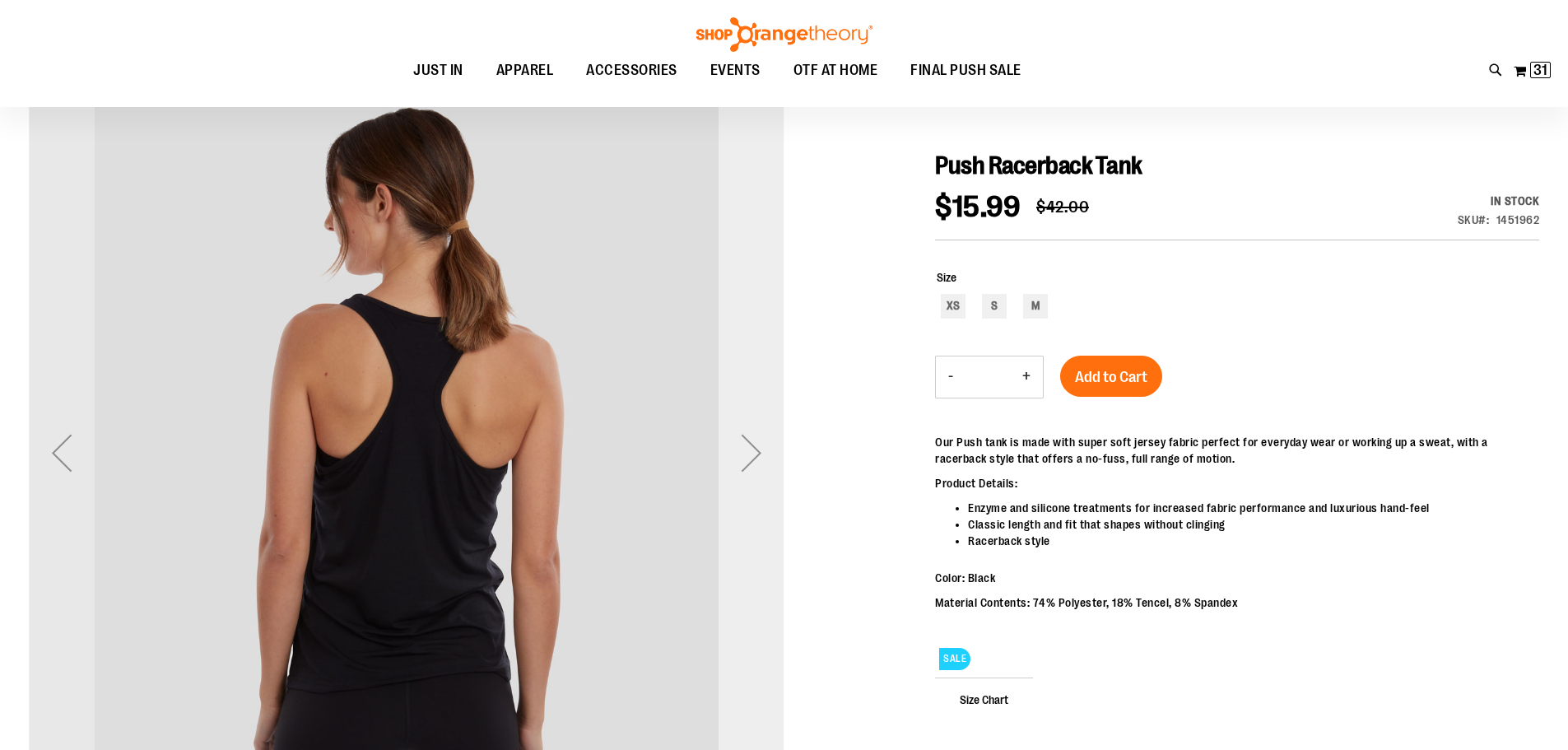
click at [754, 455] on div "Next" at bounding box center [752, 453] width 66 height 66
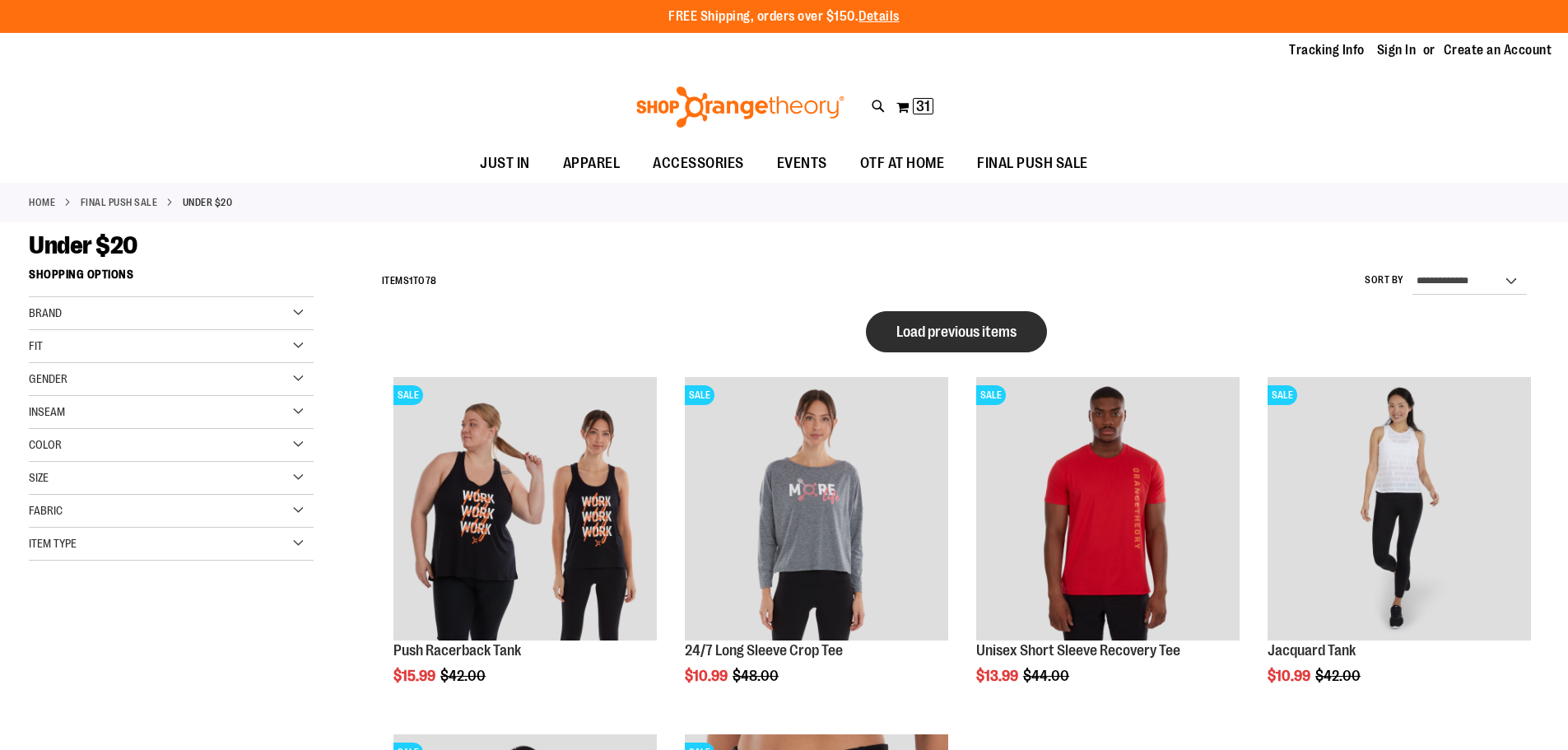
type input "**********"
click at [909, 343] on button "Load previous items" at bounding box center [956, 332] width 181 height 41
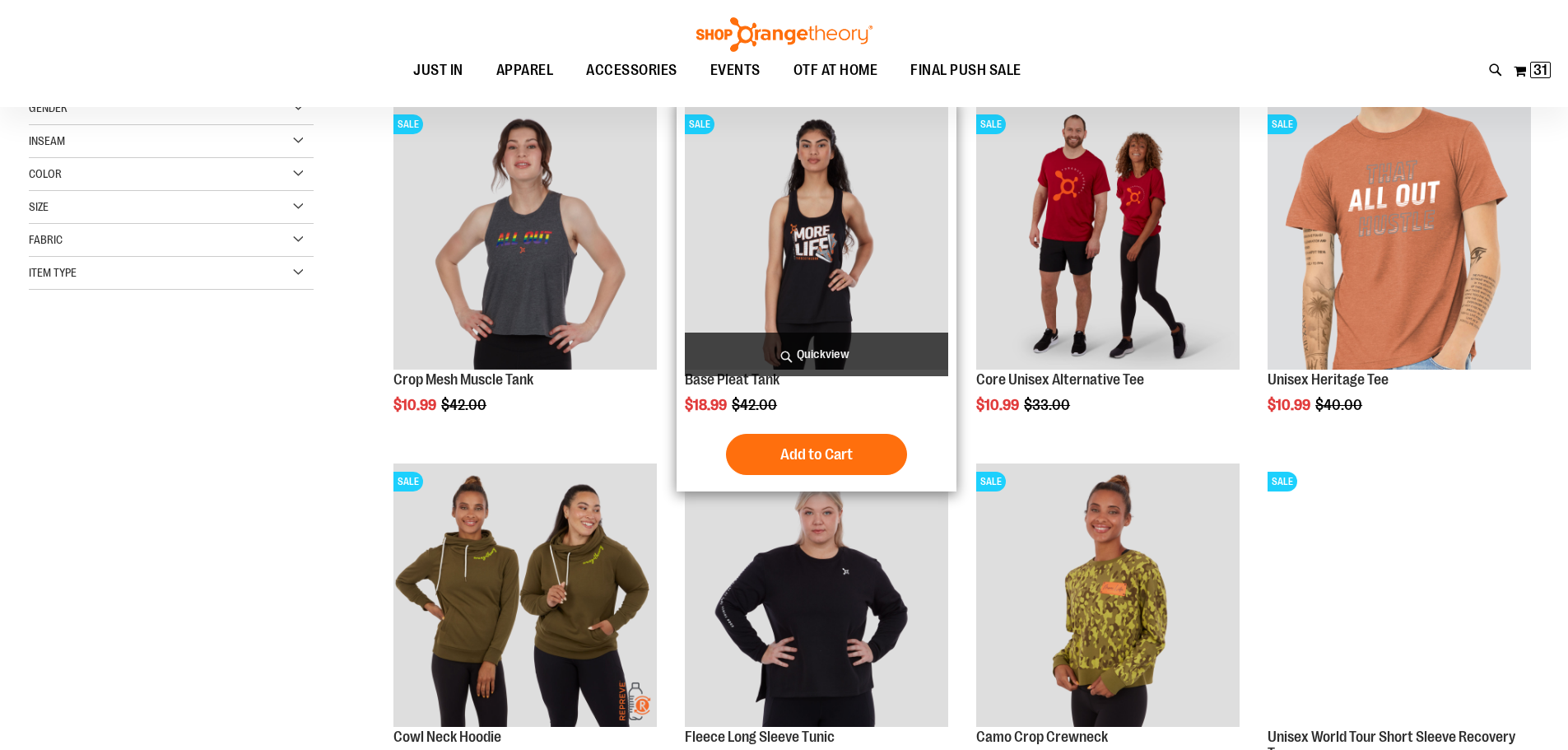
scroll to position [411, 0]
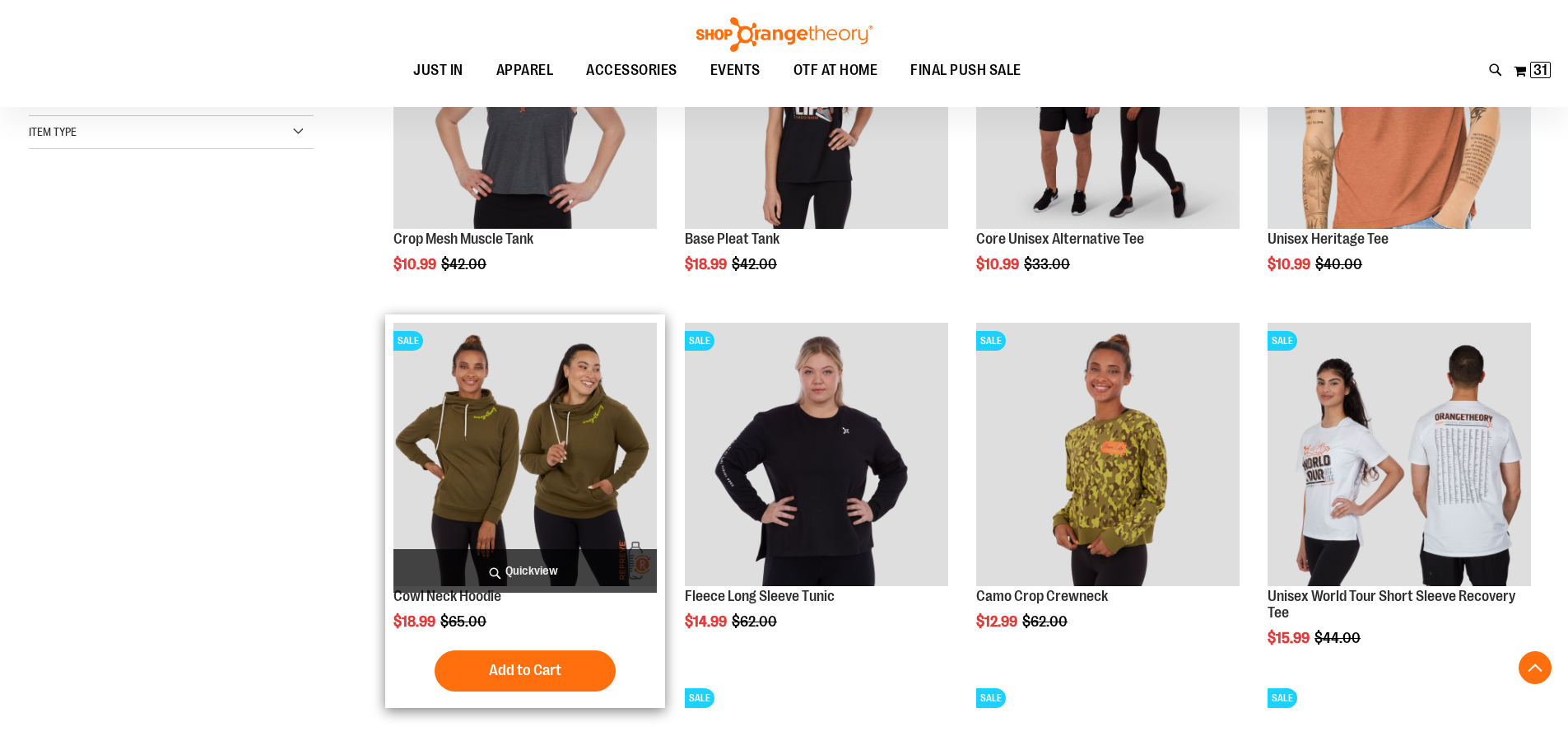
click at [552, 441] on img "product" at bounding box center [525, 454] width 263 height 263
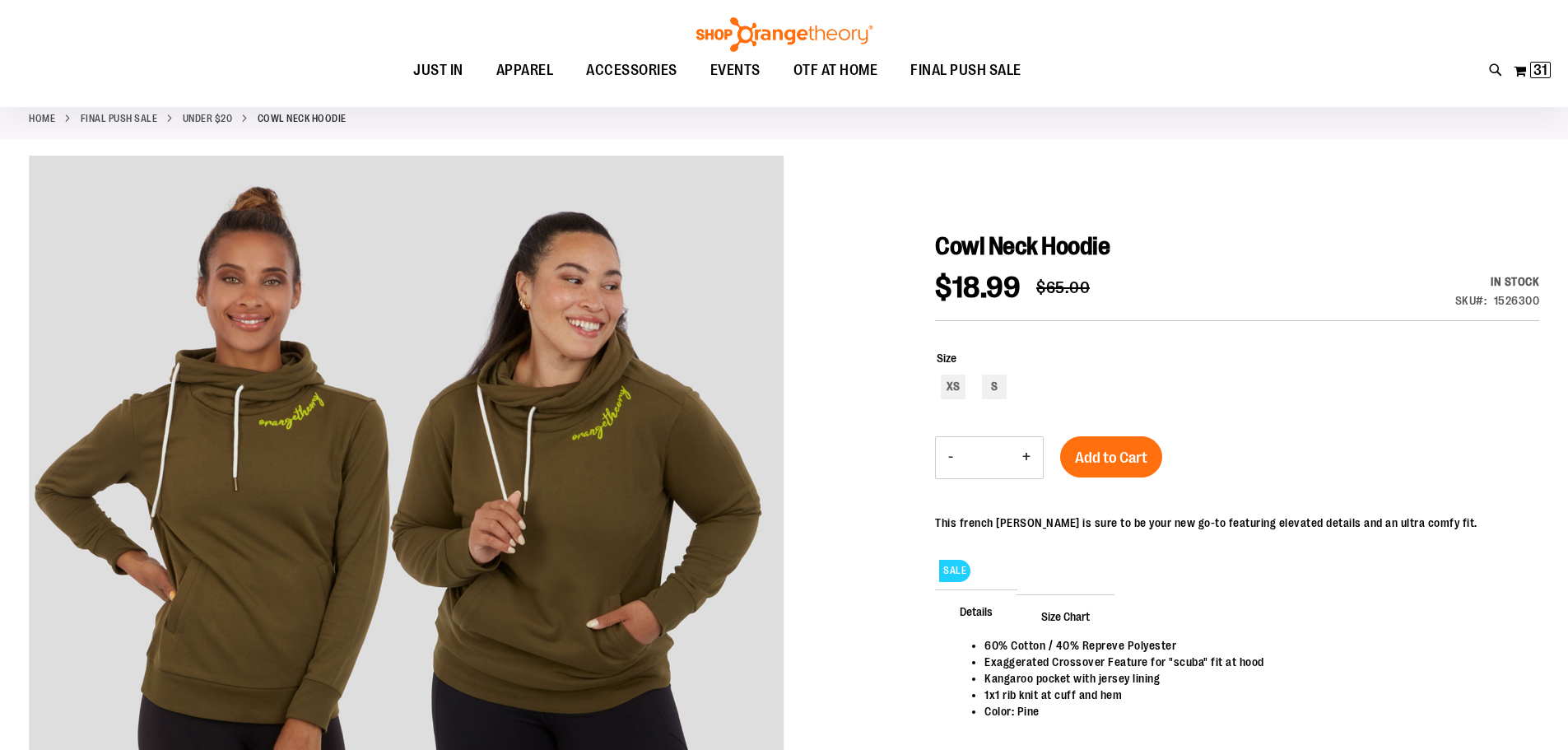
scroll to position [82, 0]
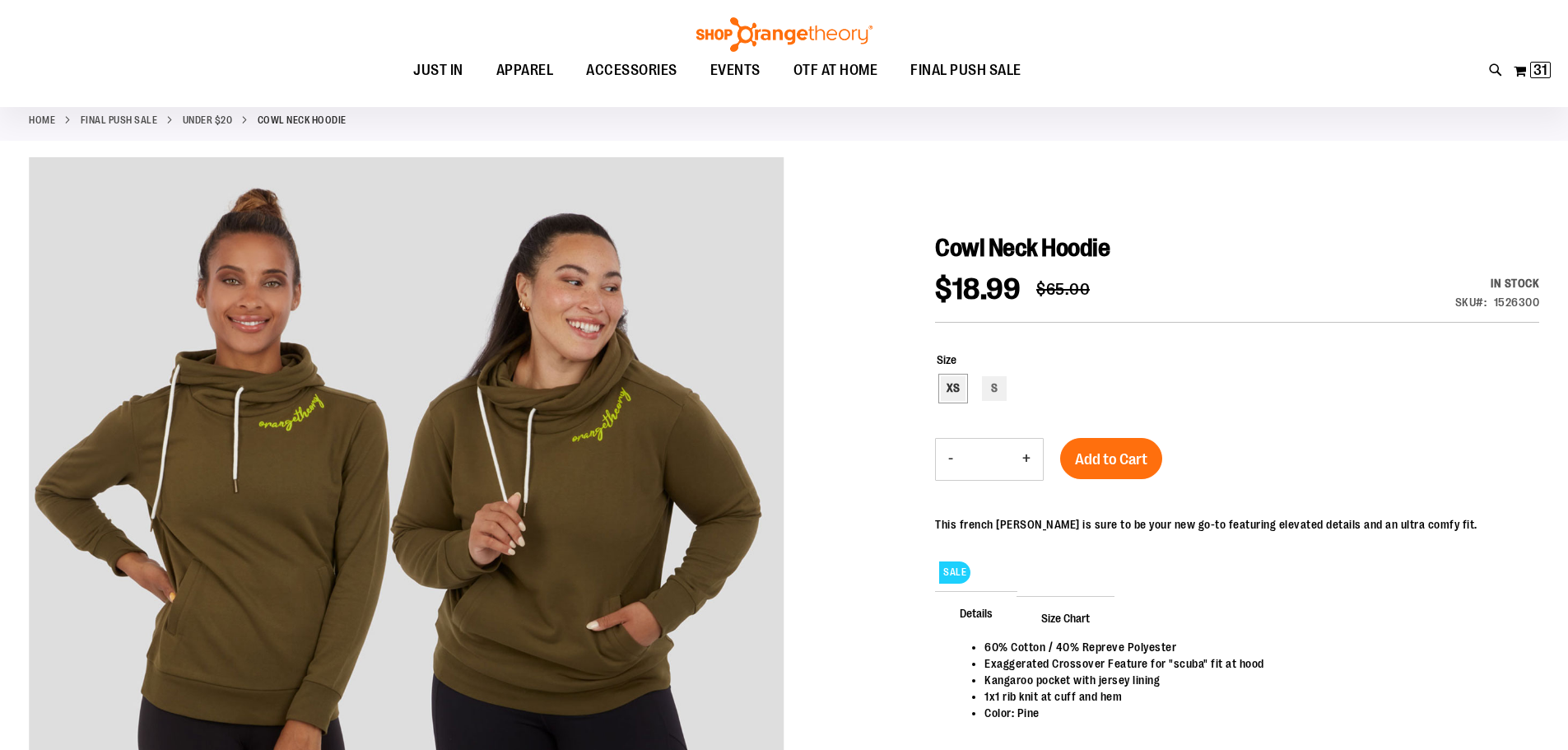
type input "**********"
click at [964, 394] on div "XS" at bounding box center [953, 389] width 25 height 25
click at [1084, 463] on span "Add to Cart" at bounding box center [1112, 460] width 73 height 18
click at [998, 386] on div "S" at bounding box center [994, 389] width 25 height 25
type input "***"
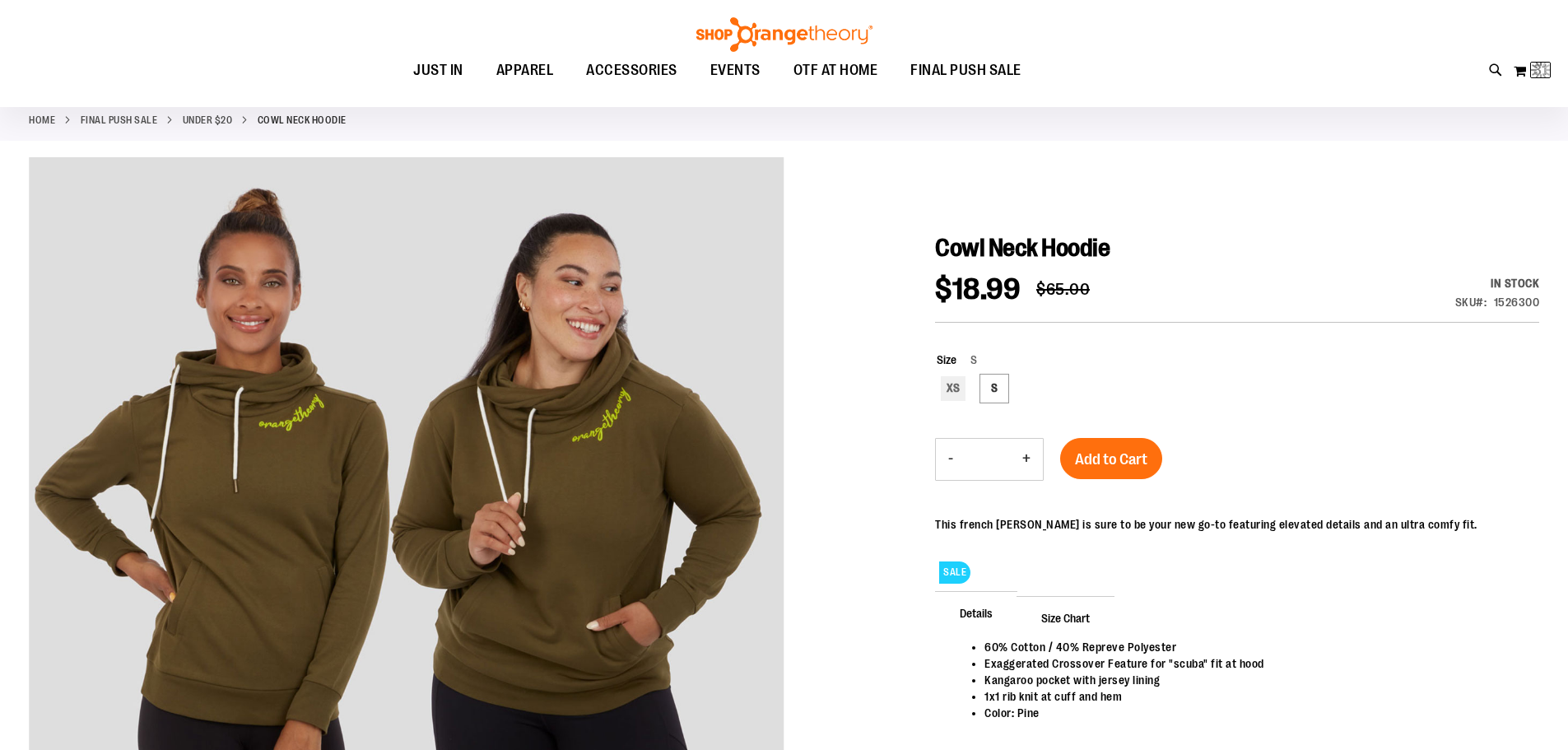
click at [1032, 462] on button "+" at bounding box center [1027, 460] width 33 height 41
type input "*"
click at [1081, 452] on span "Add to Cart" at bounding box center [1112, 460] width 73 height 18
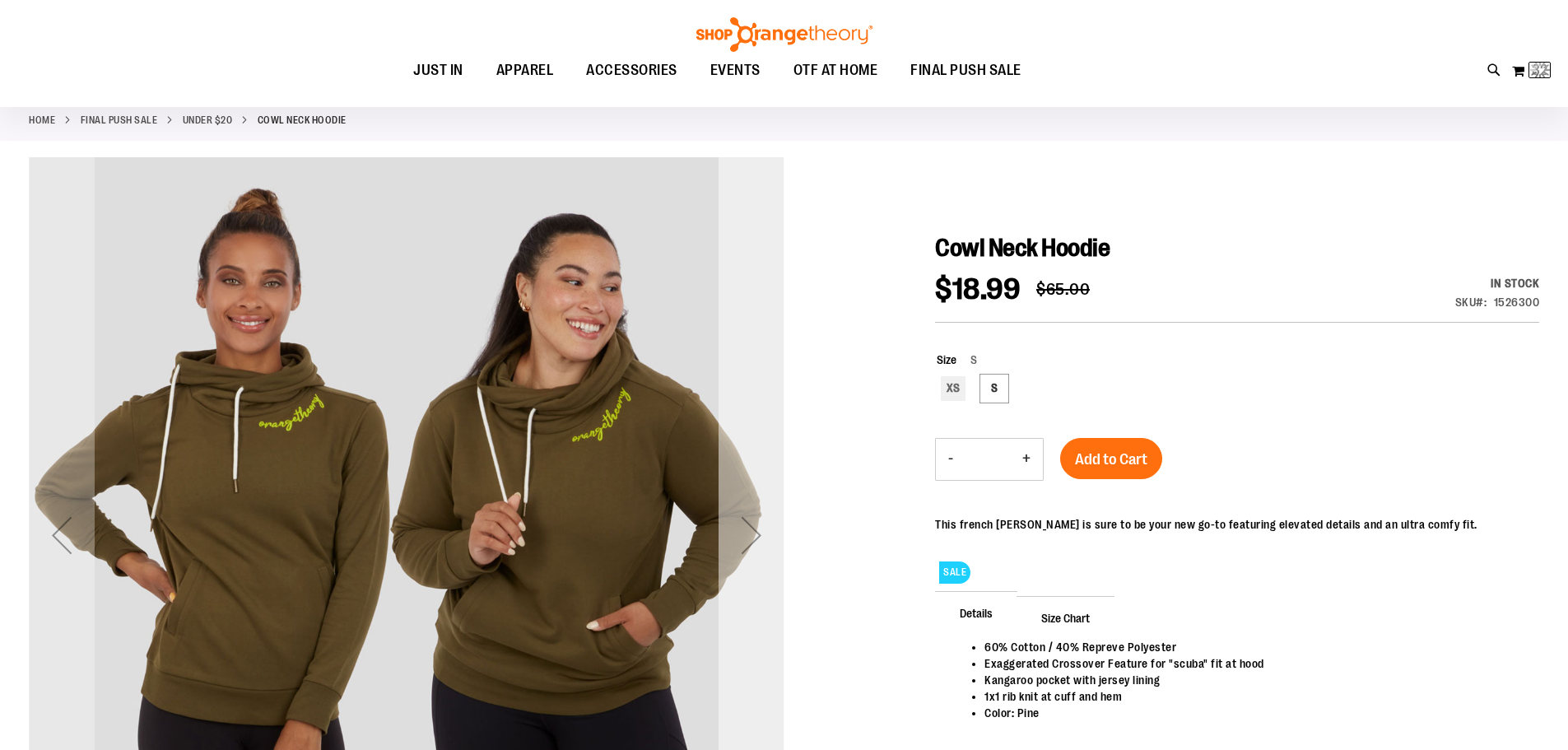
click at [761, 536] on div "Next" at bounding box center [752, 535] width 66 height 66
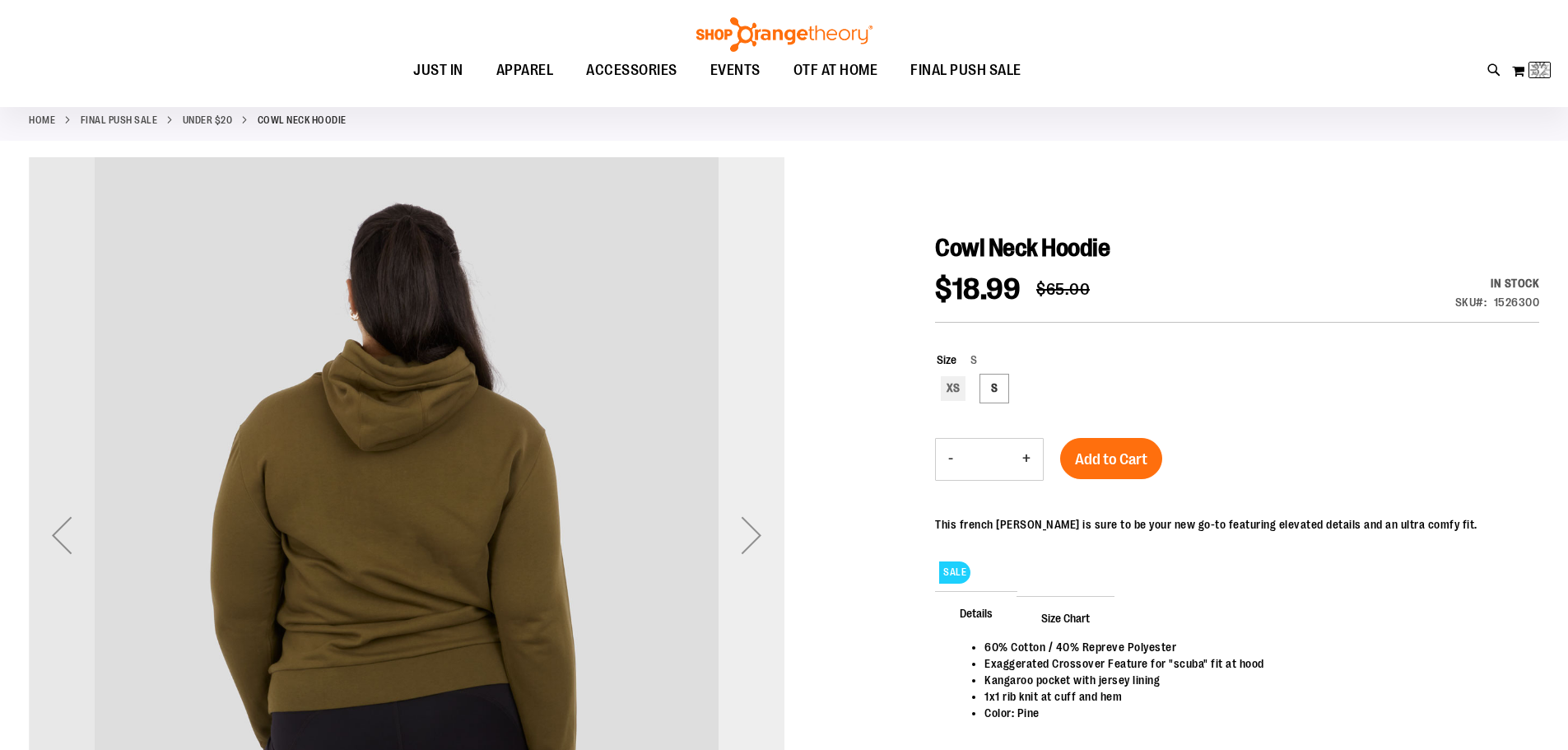
click at [761, 536] on div "Next" at bounding box center [752, 535] width 66 height 66
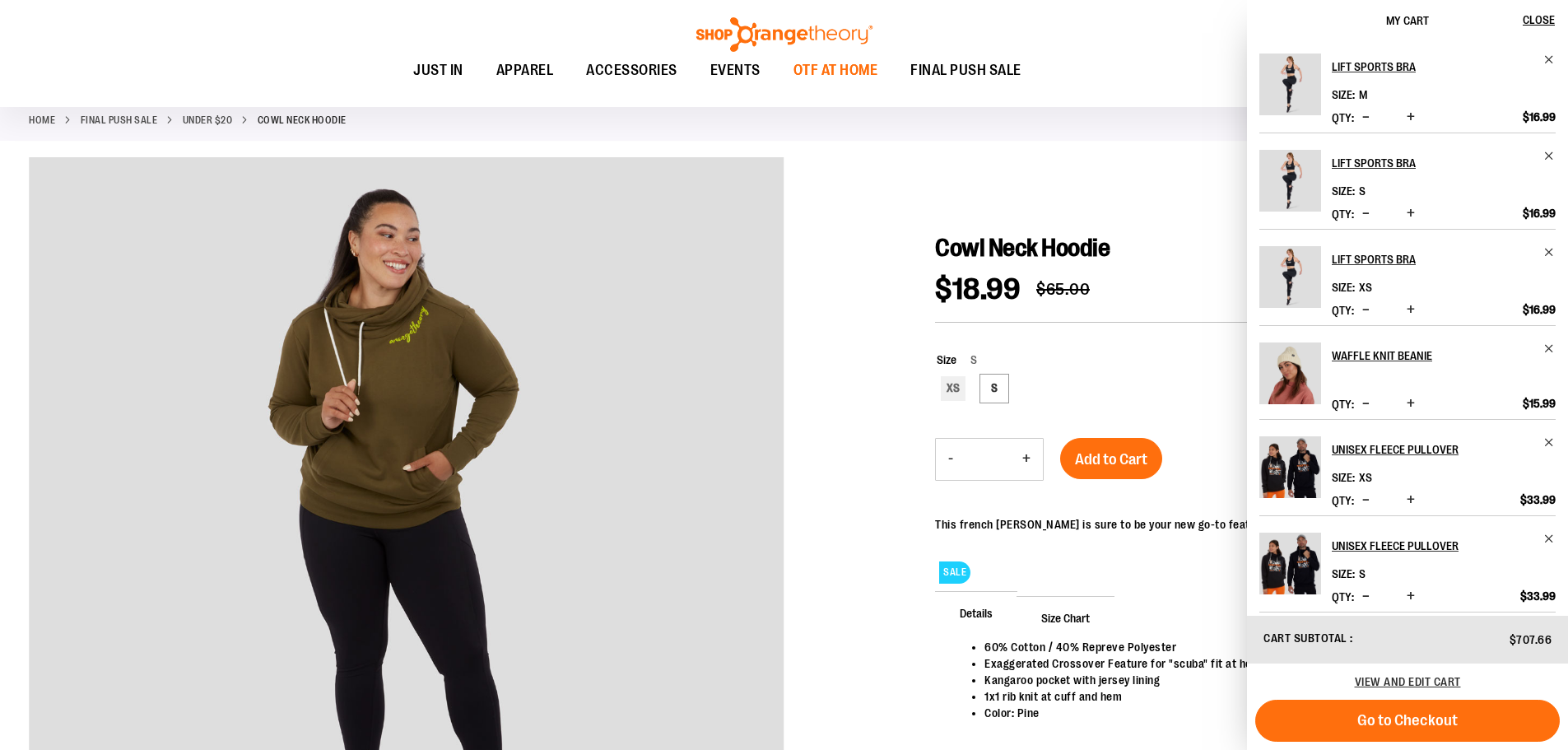
click at [858, 66] on span "OTF AT HOME" at bounding box center [835, 70] width 85 height 37
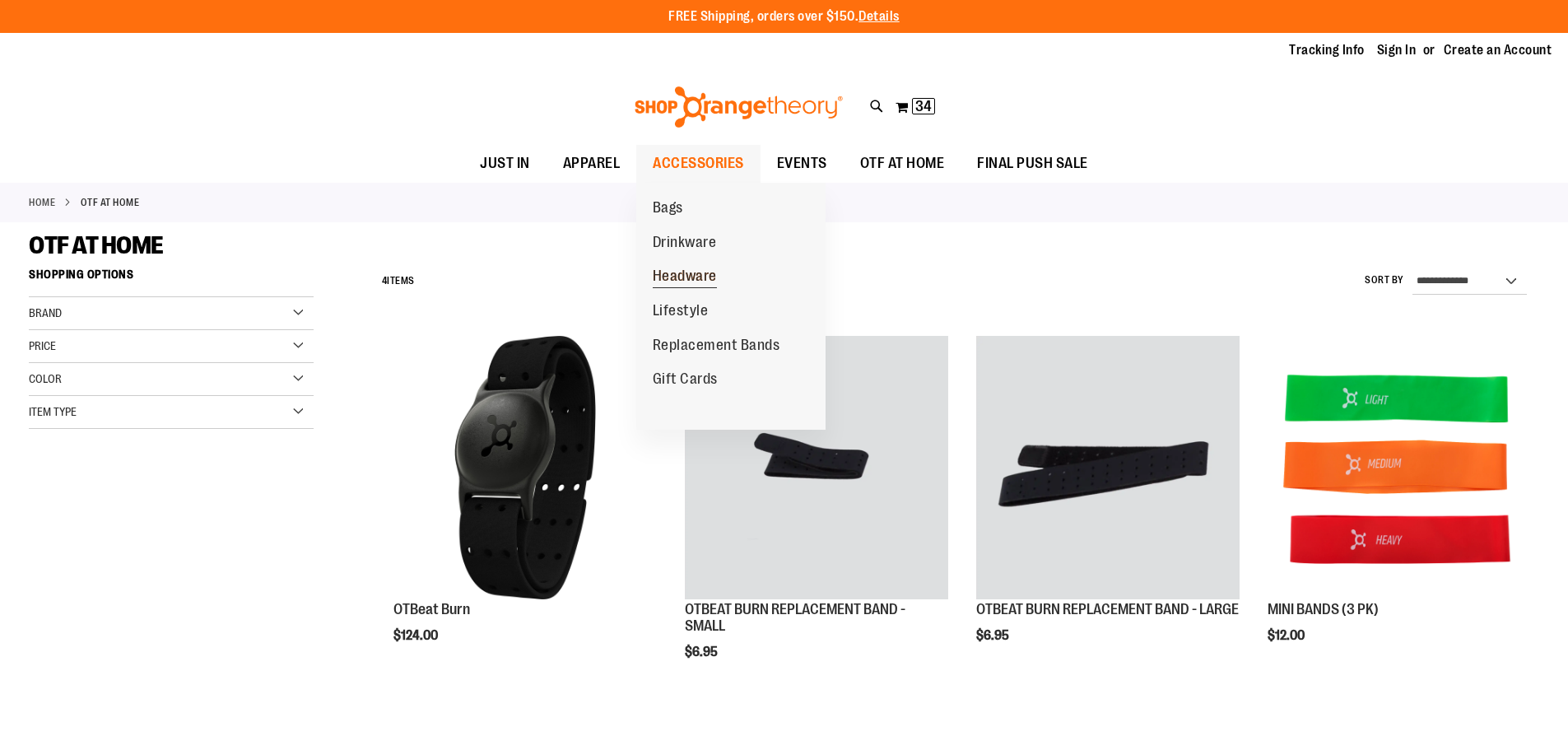
type input "**********"
click at [678, 285] on span "Headware" at bounding box center [685, 277] width 64 height 21
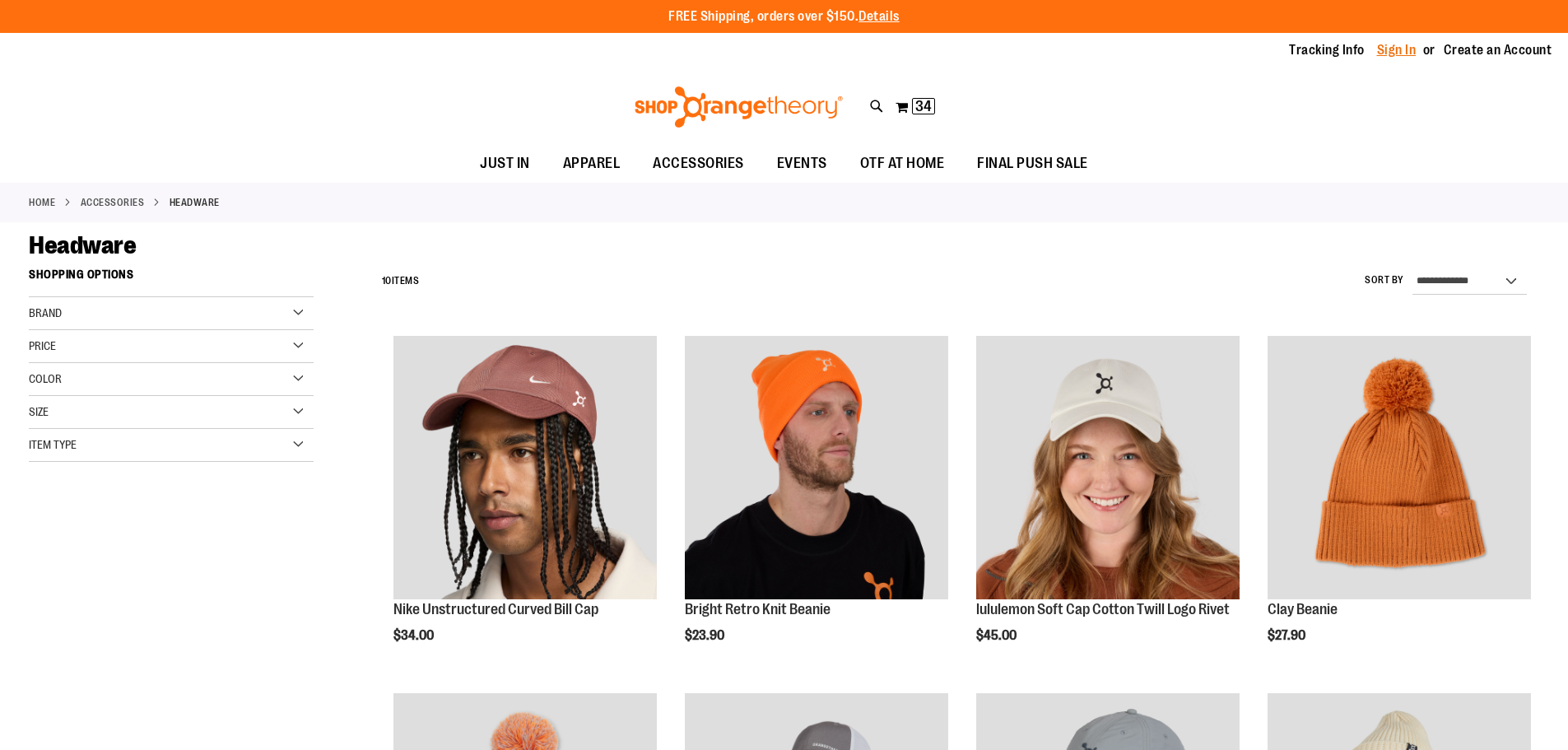
type input "**********"
click at [1401, 51] on link "Sign In" at bounding box center [1397, 50] width 40 height 18
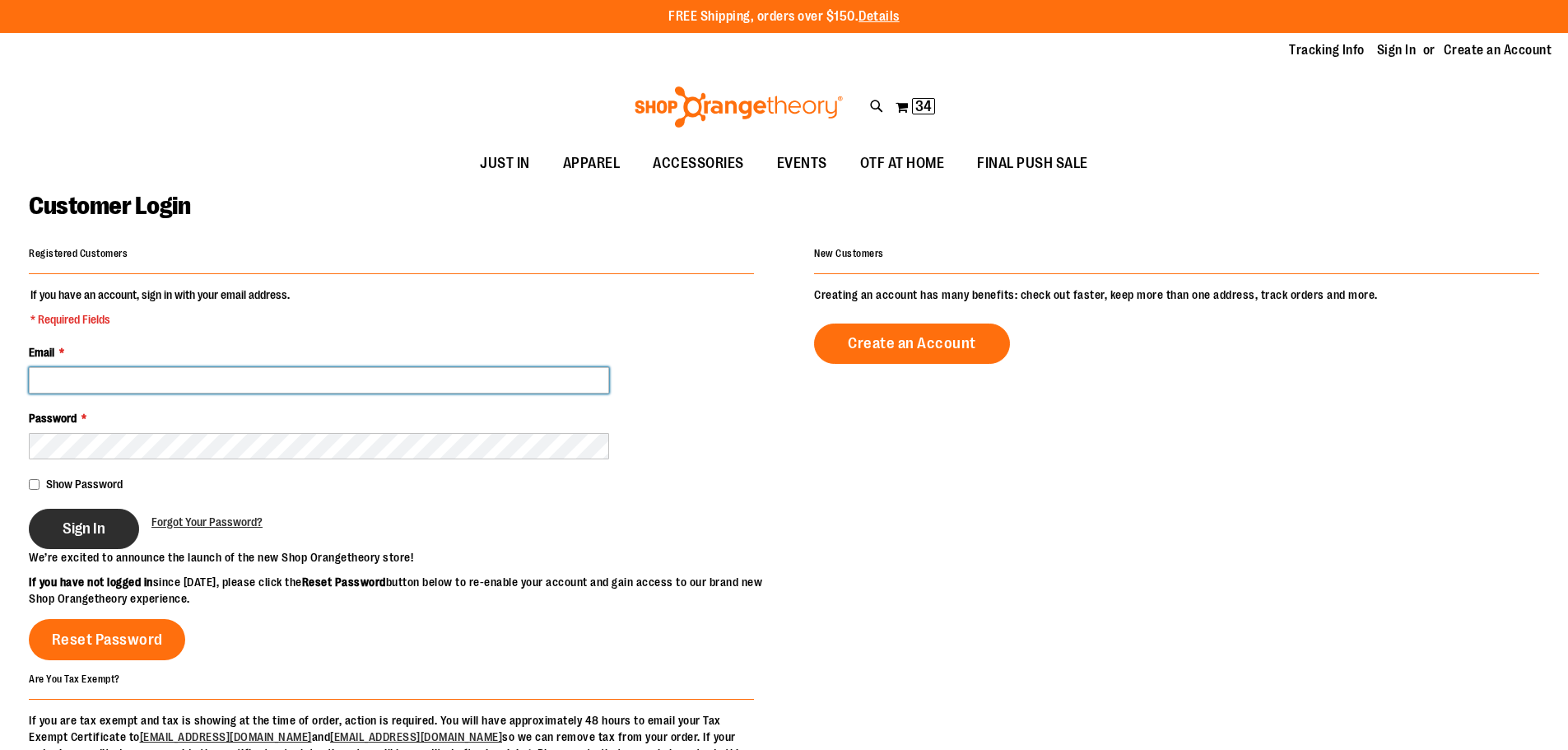
type input "**********"
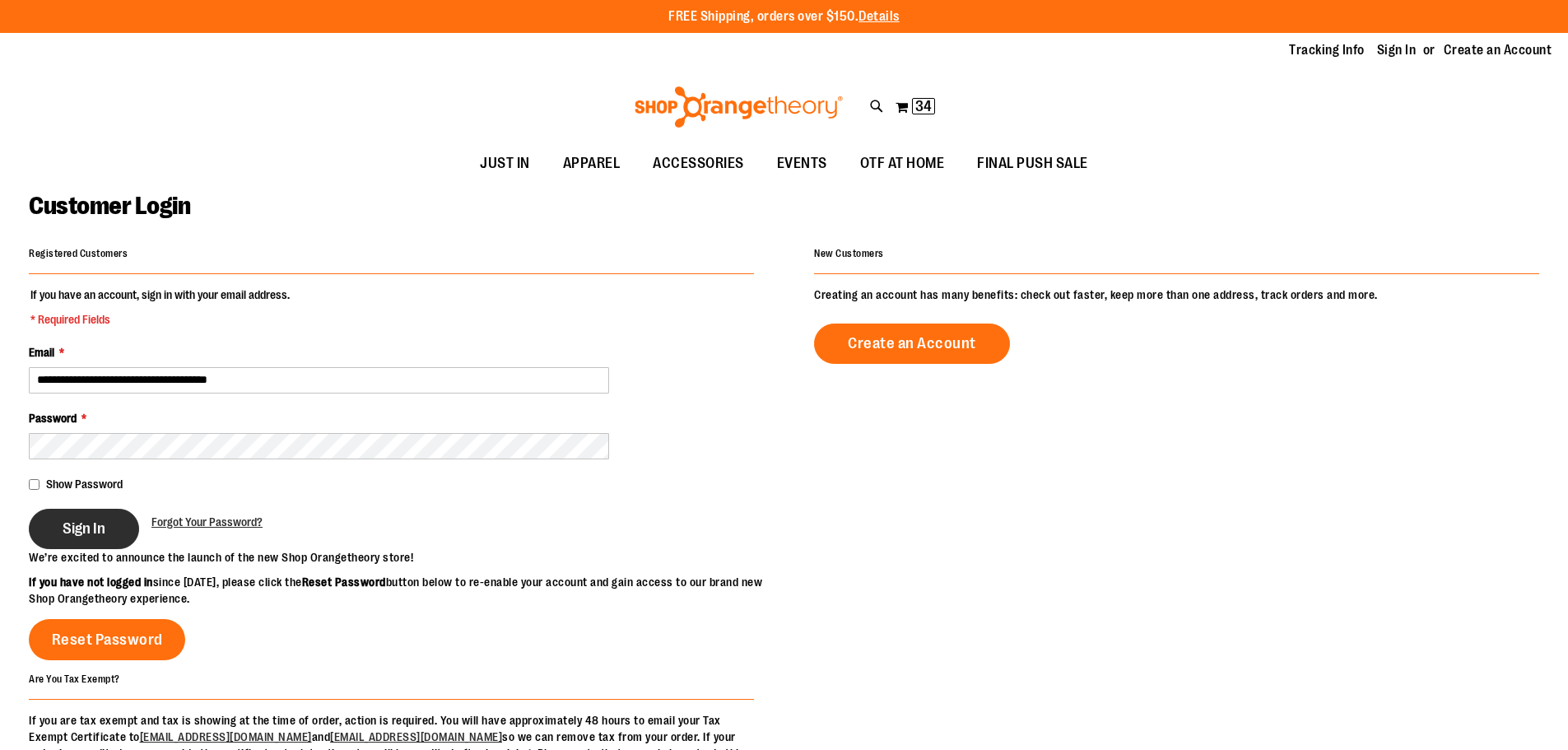
type input "**********"
click at [86, 531] on span "Sign In" at bounding box center [84, 528] width 43 height 18
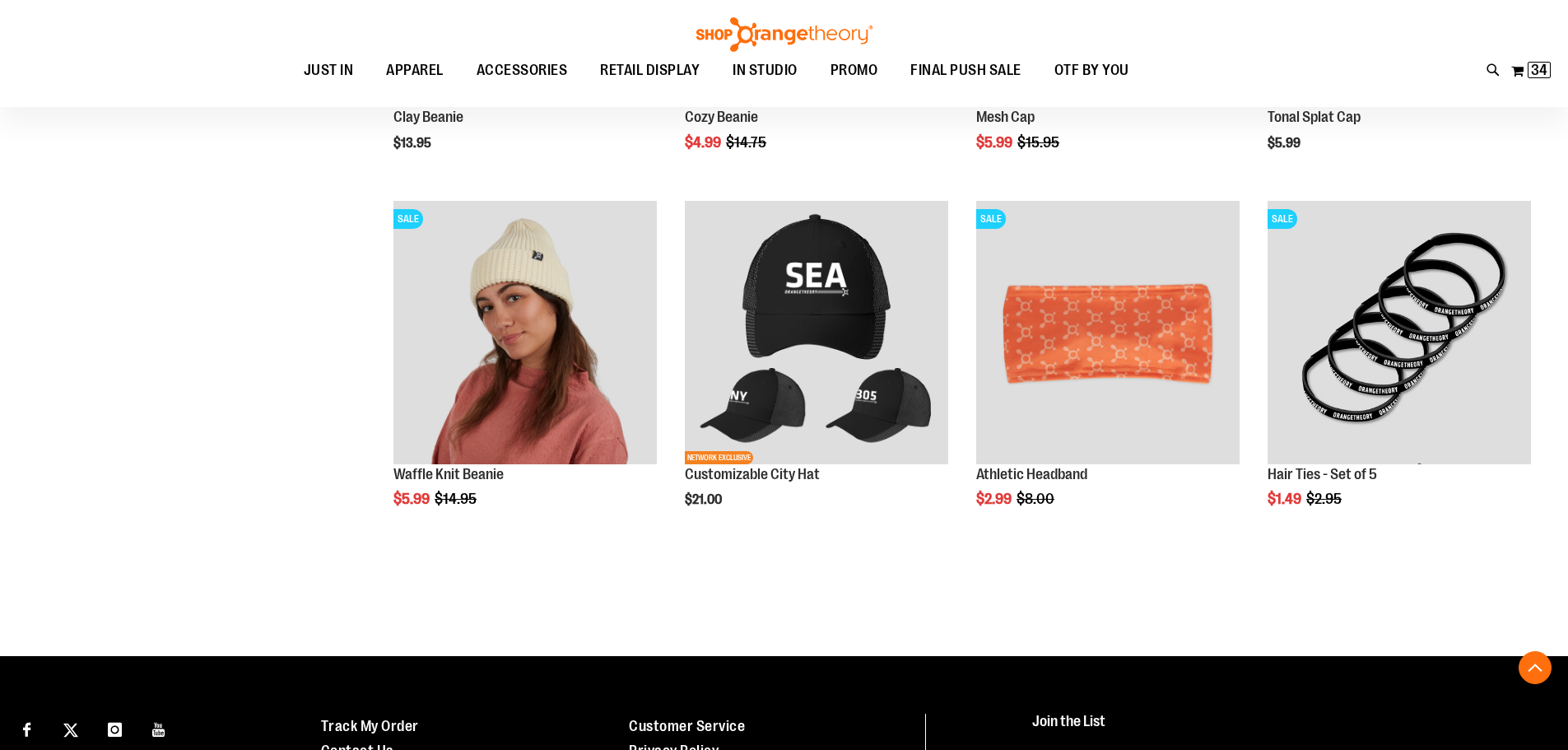
scroll to position [822, 0]
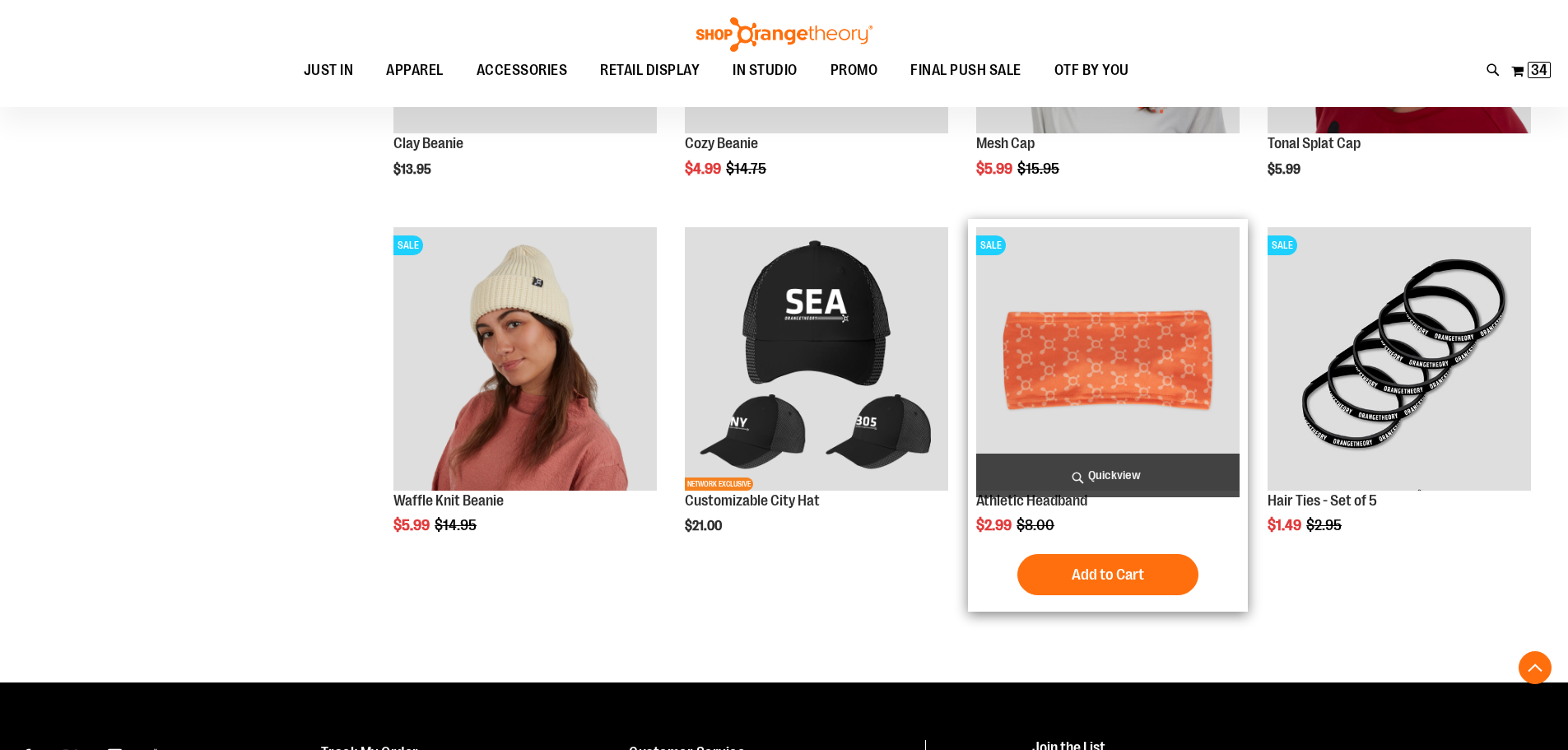
type input "**********"
click at [1111, 381] on img "product" at bounding box center [1108, 358] width 263 height 263
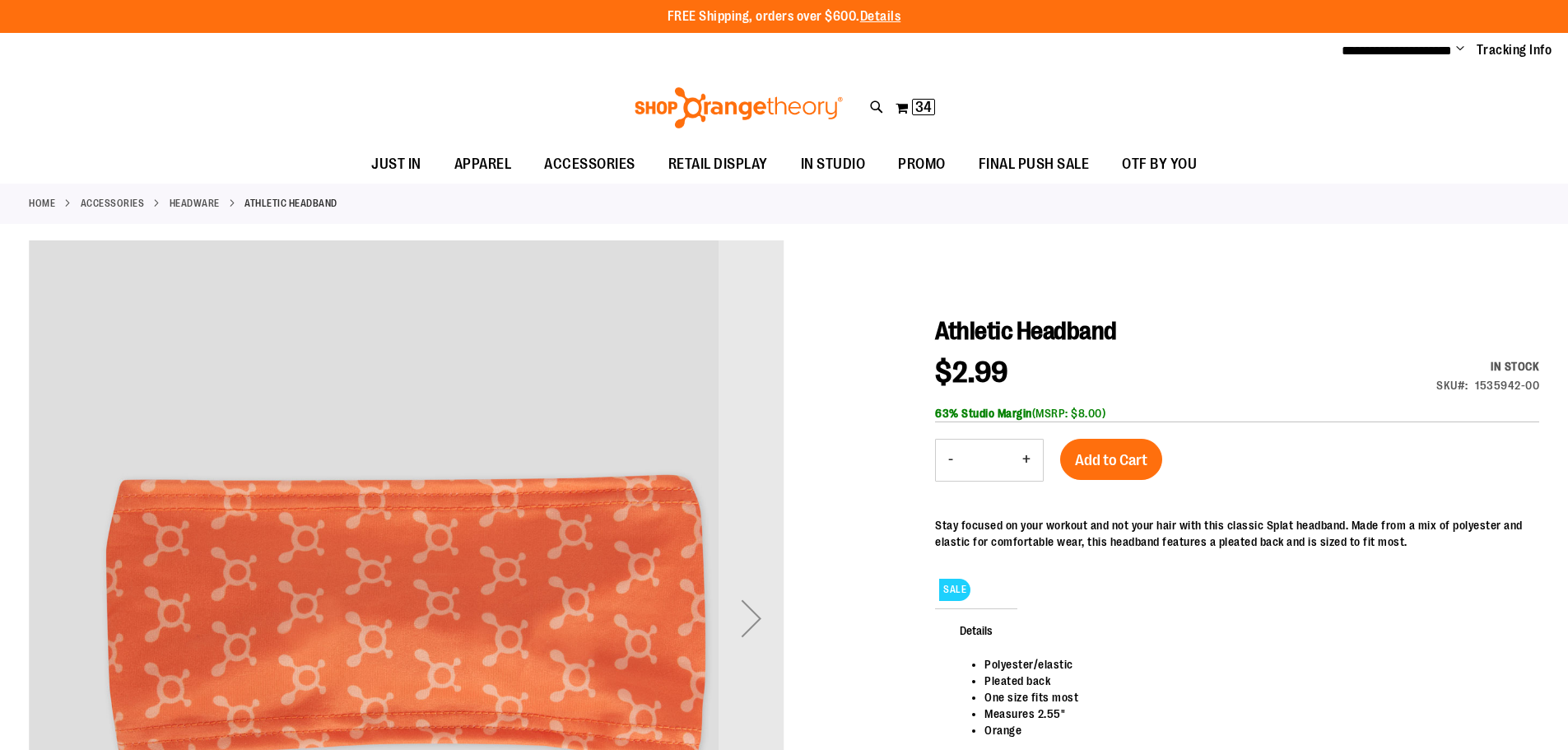
click at [1031, 459] on button "+" at bounding box center [1027, 460] width 33 height 41
type input "**********"
click at [1031, 459] on button "+" at bounding box center [1027, 460] width 33 height 41
type input "*"
click at [1112, 460] on span "Add to Cart" at bounding box center [1112, 460] width 73 height 18
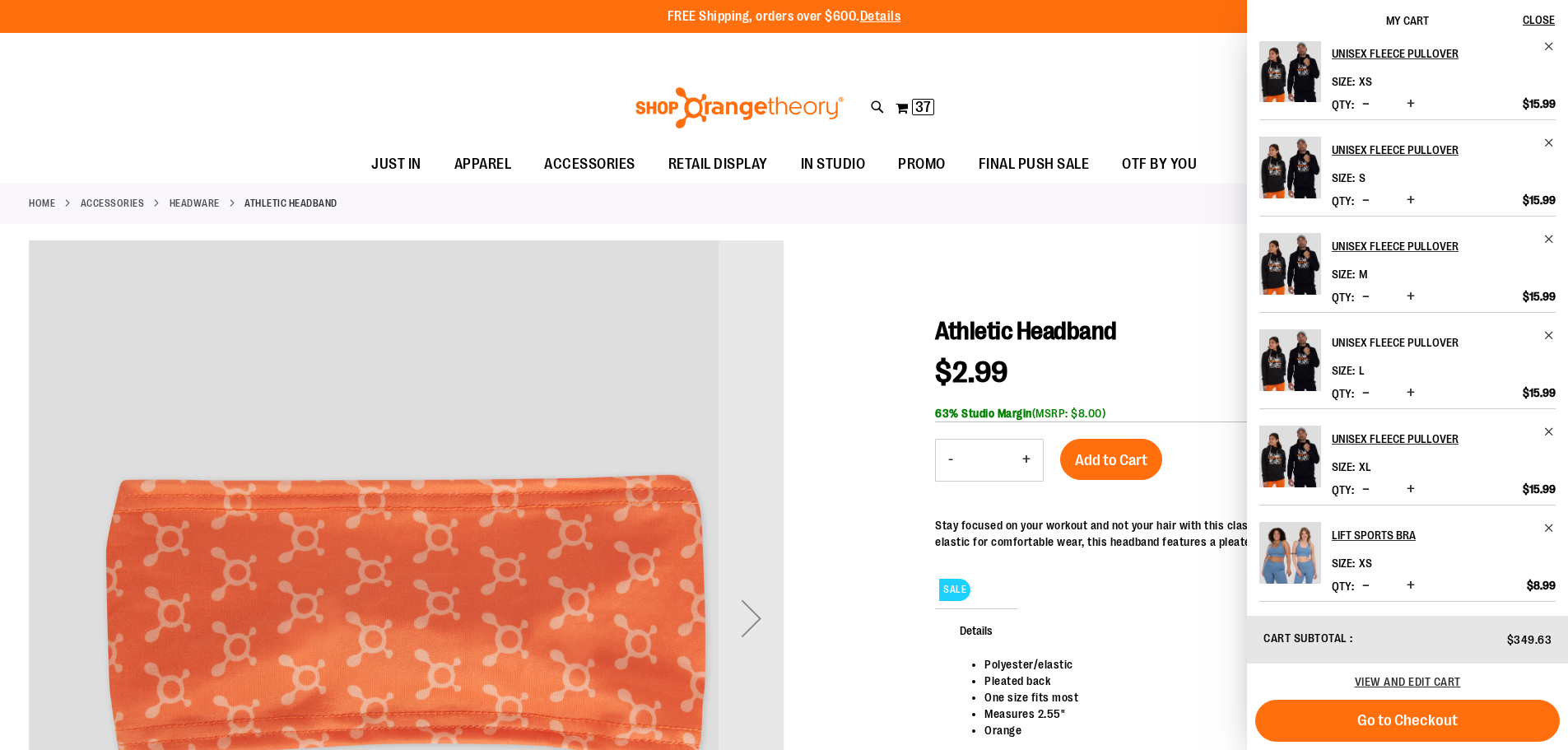
scroll to position [328, 0]
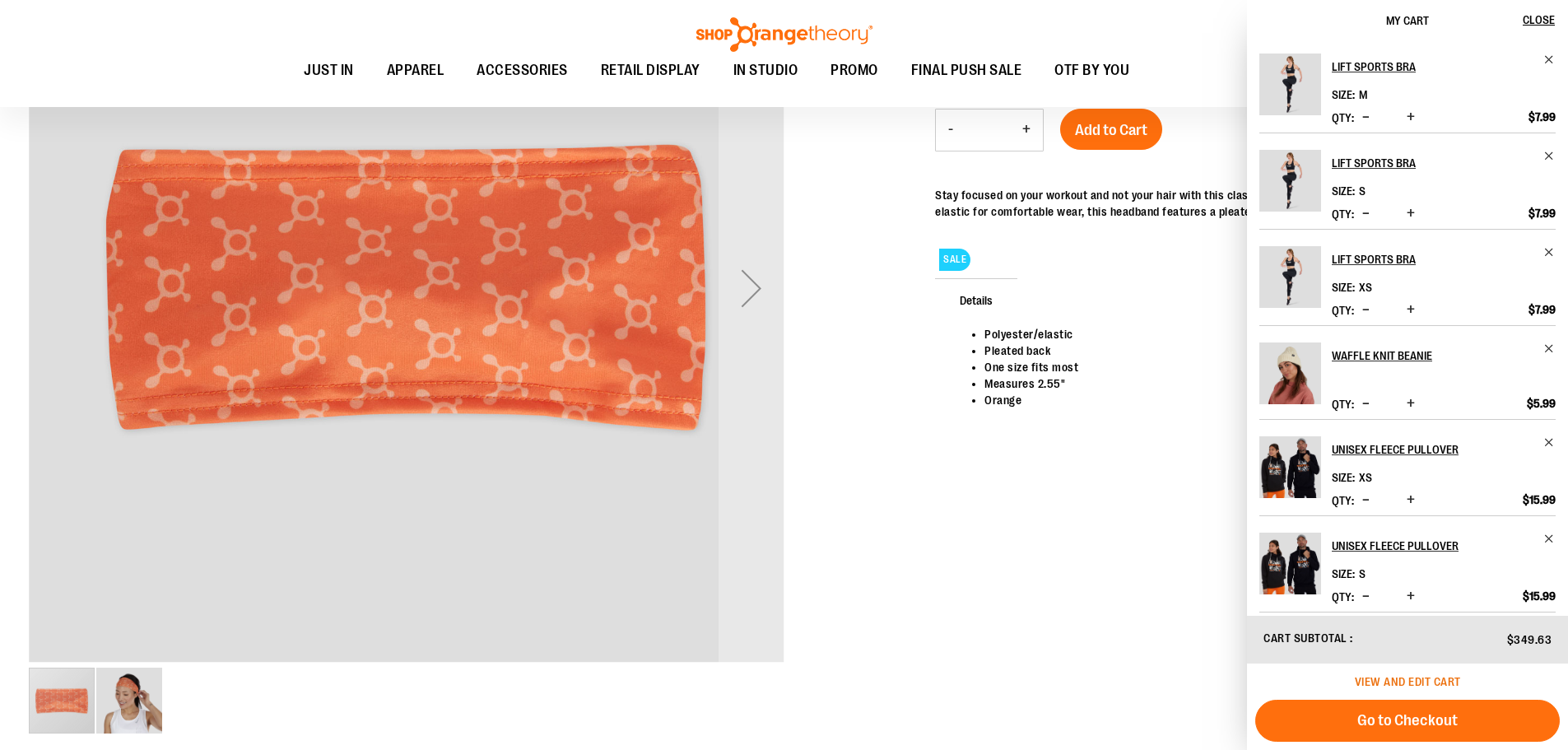
click at [1427, 679] on span "View and edit cart" at bounding box center [1408, 682] width 106 height 13
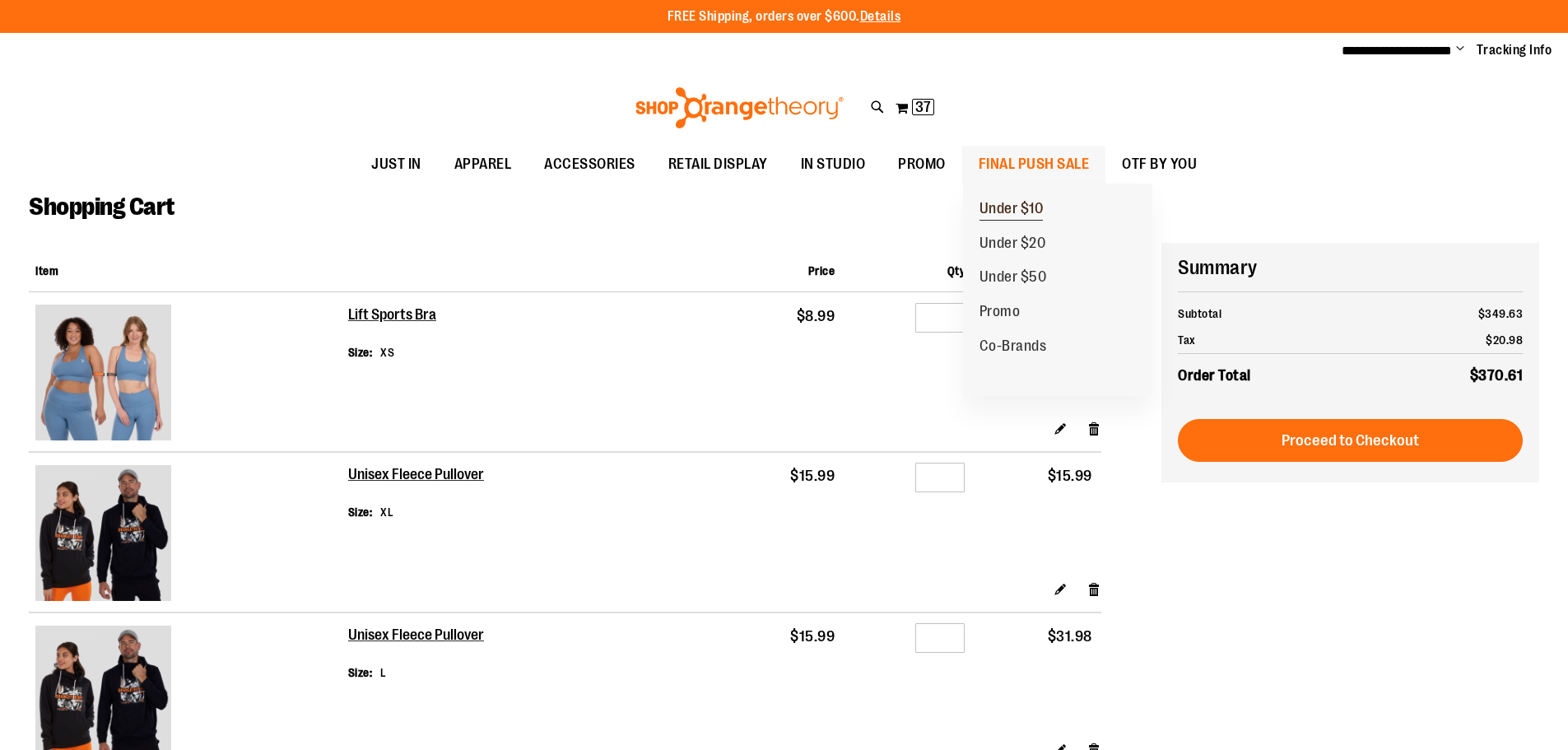
type input "**********"
click at [1006, 205] on span "Under $10" at bounding box center [1012, 210] width 64 height 21
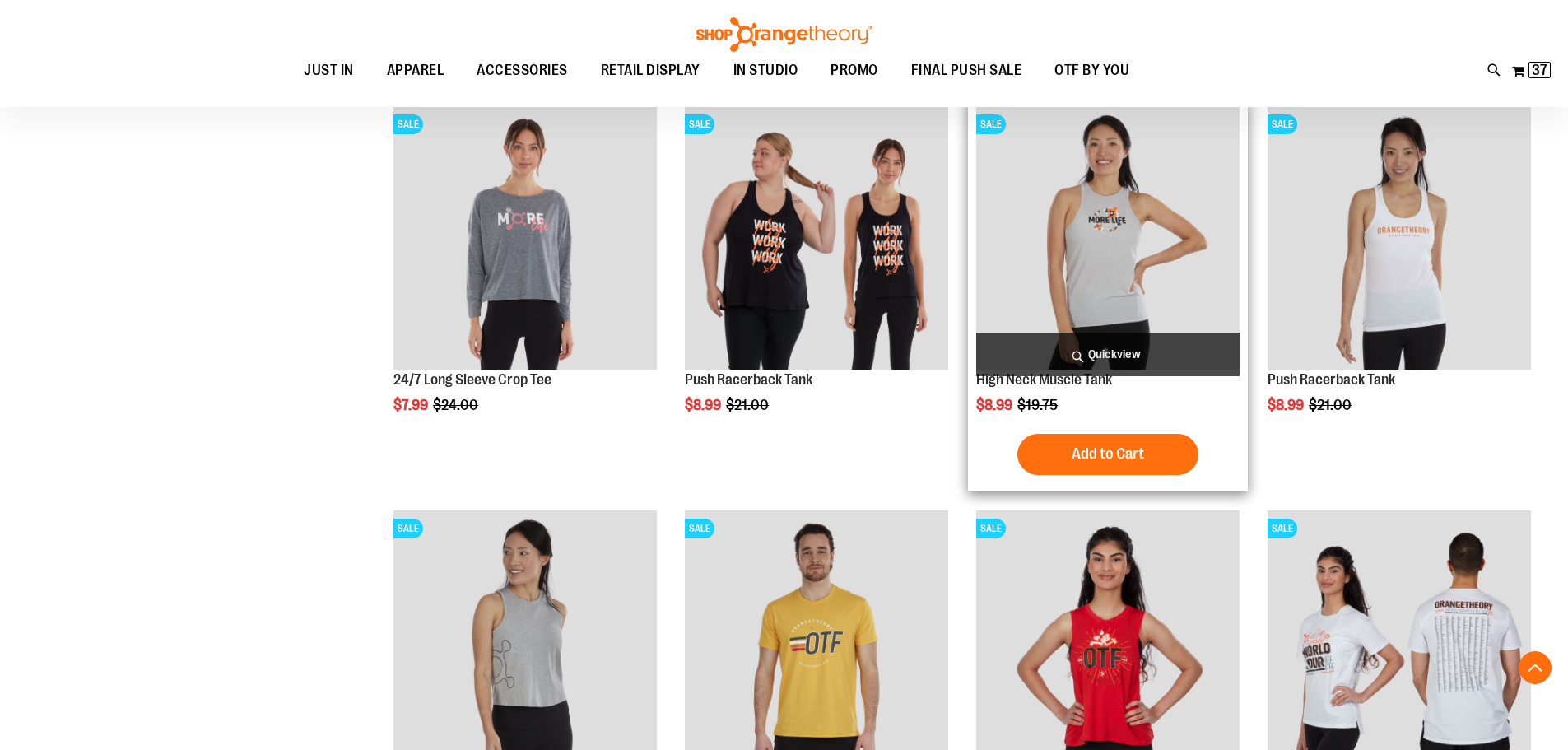
scroll to position [658, 0]
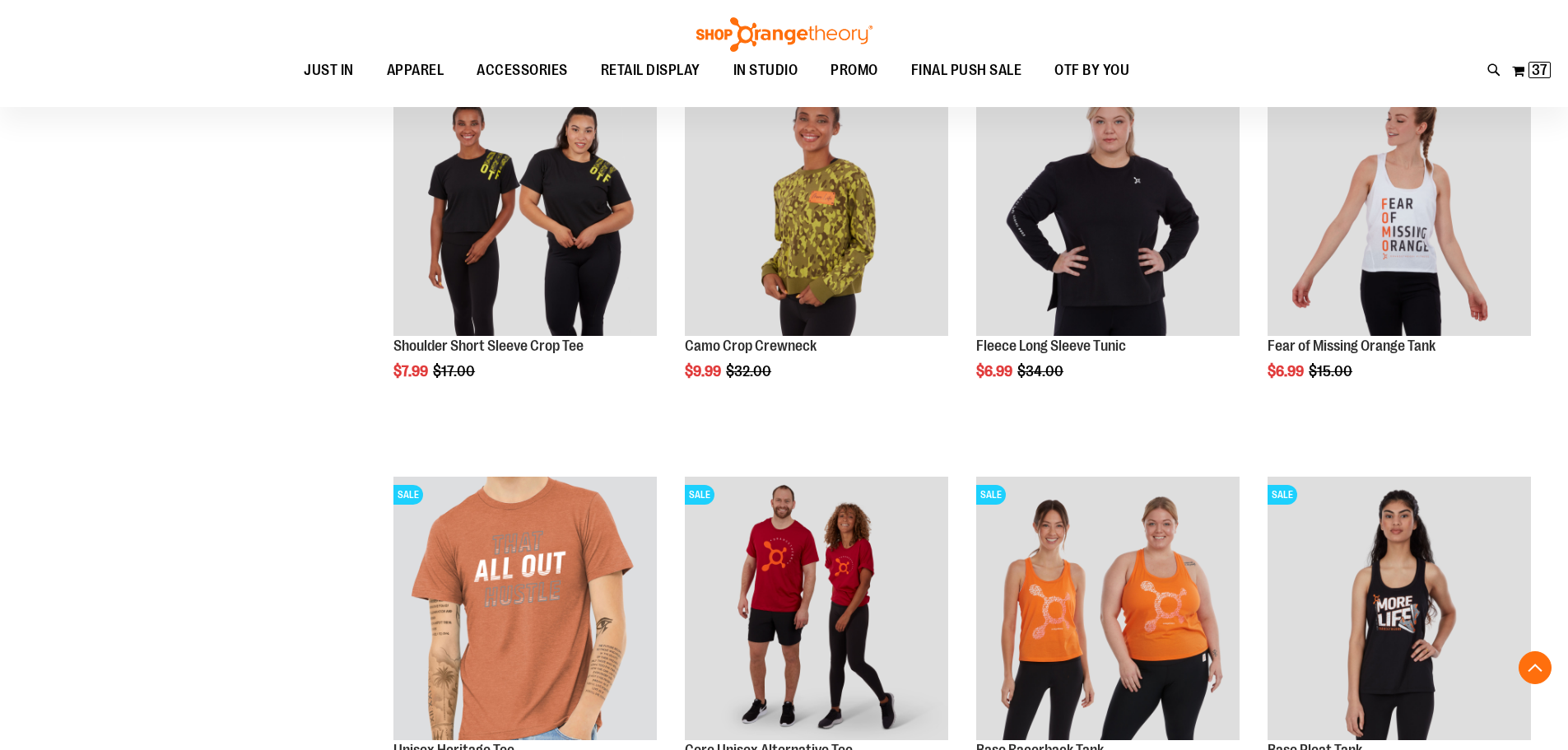
scroll to position [1480, 0]
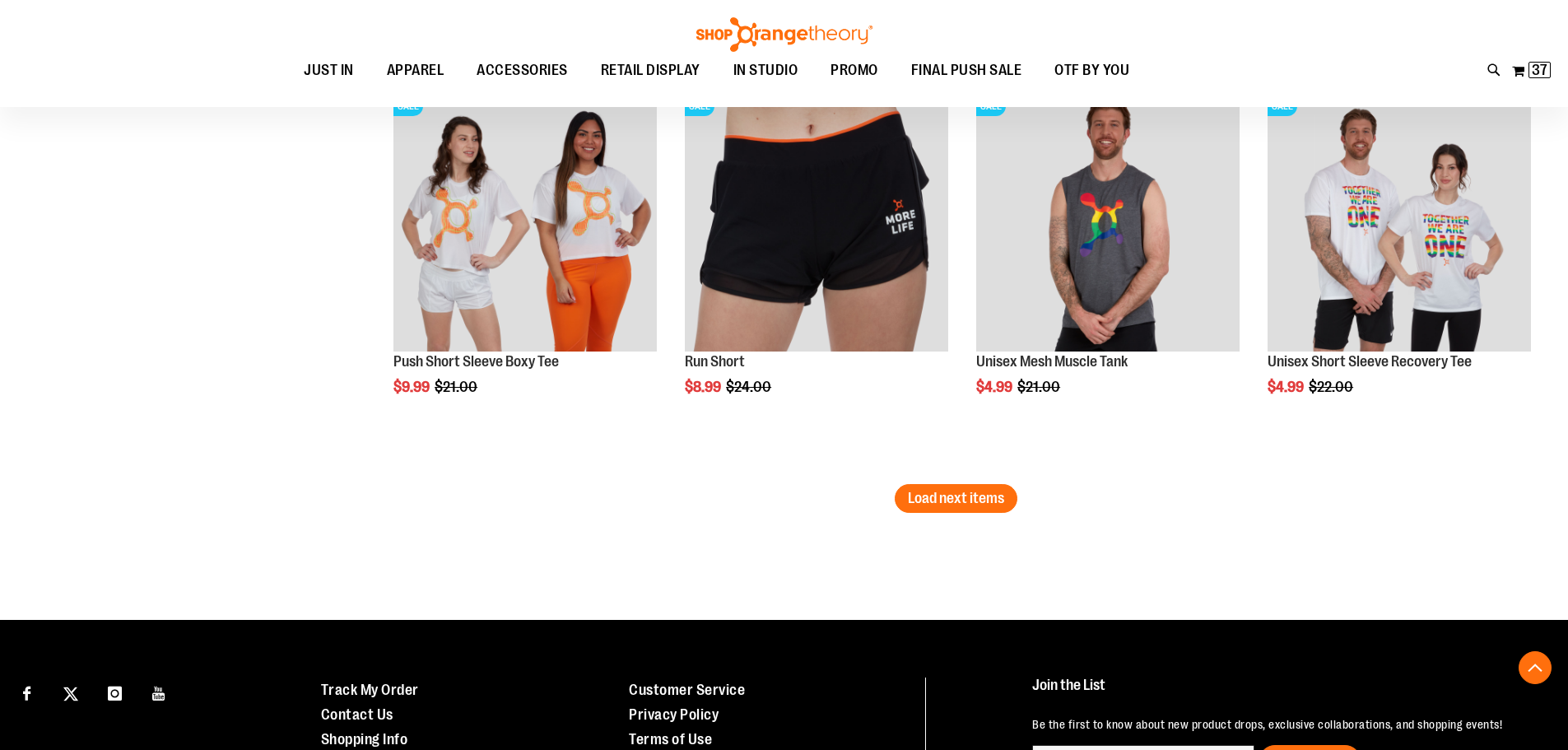
scroll to position [3538, 0]
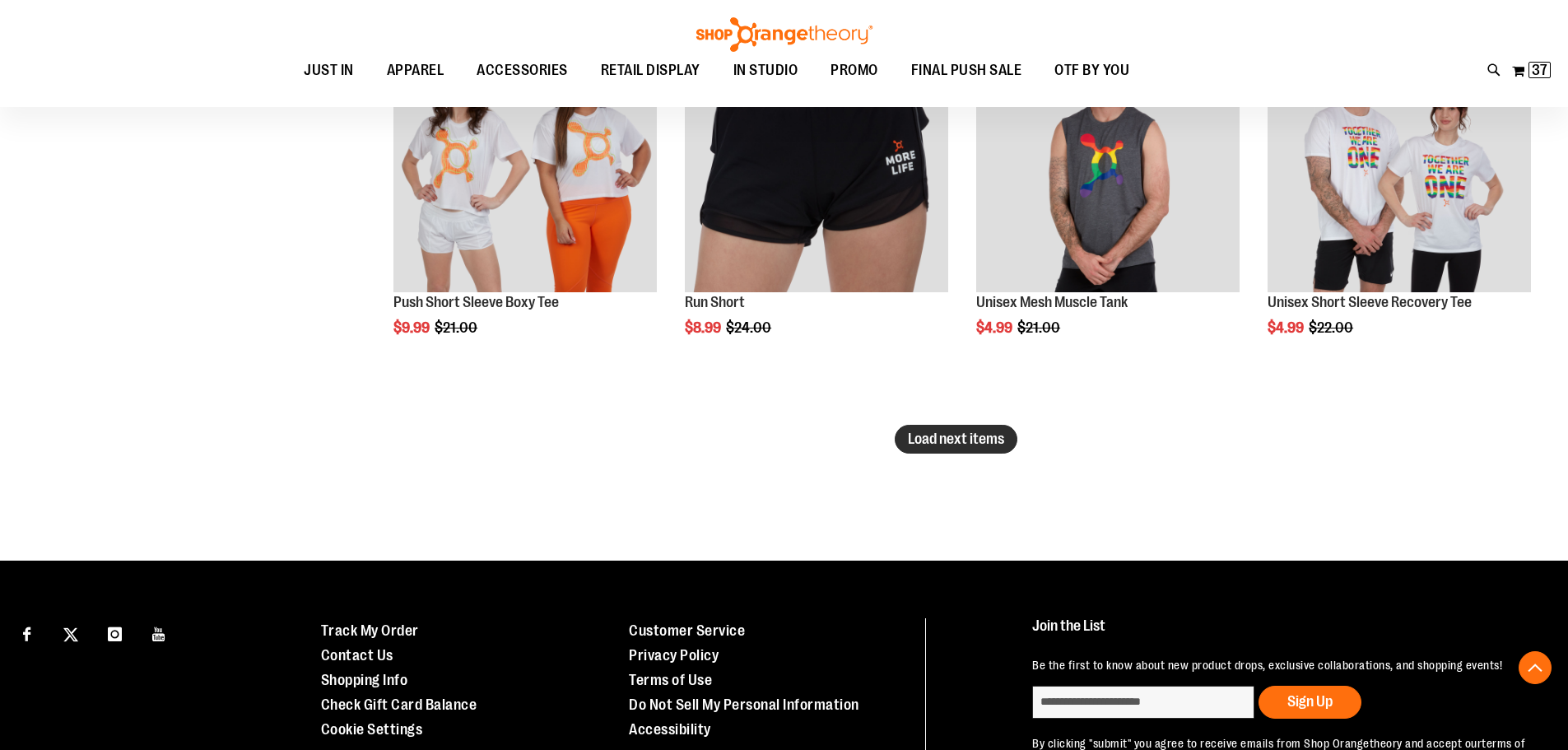
type input "**********"
click at [961, 447] on span "Load next items" at bounding box center [956, 439] width 97 height 17
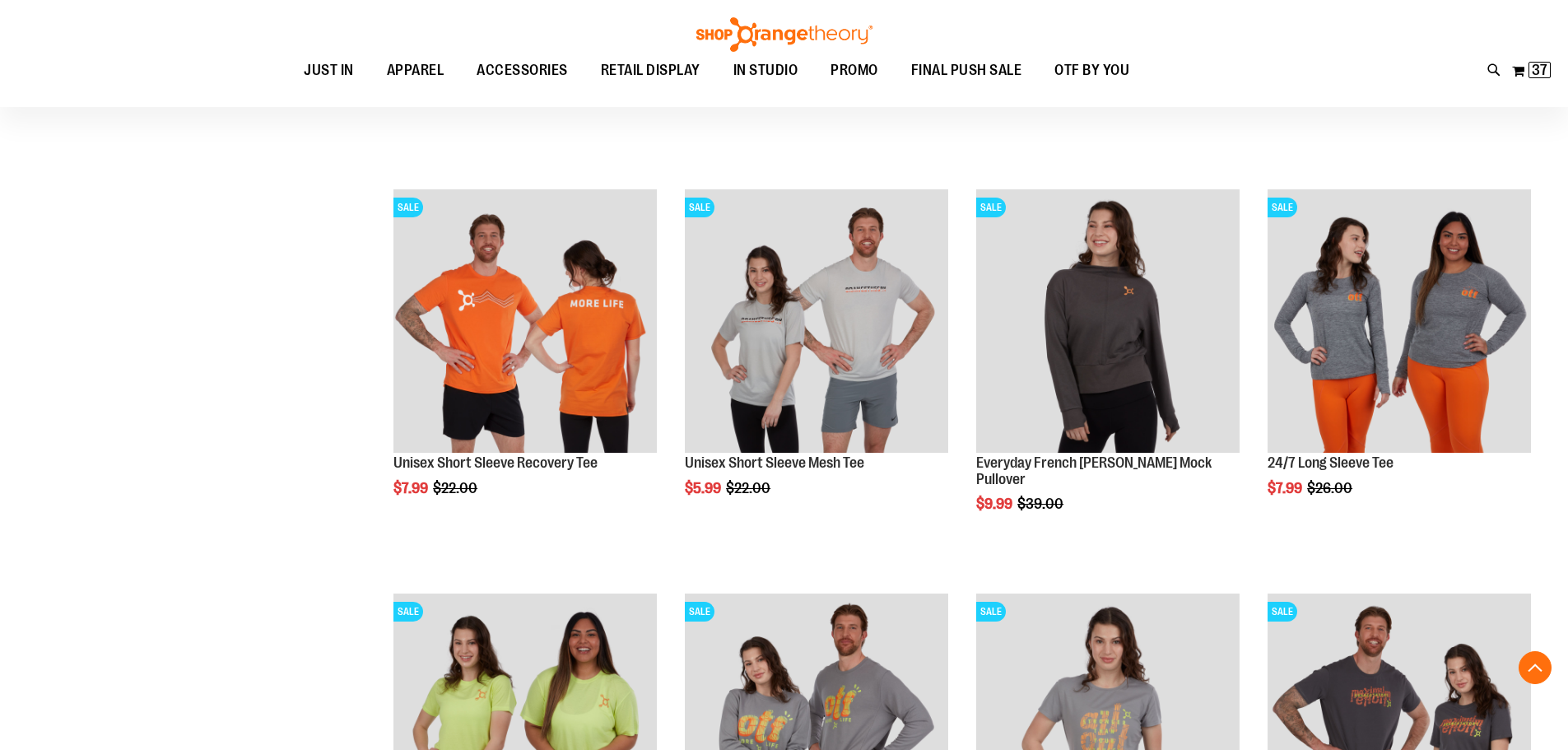
scroll to position [3785, 0]
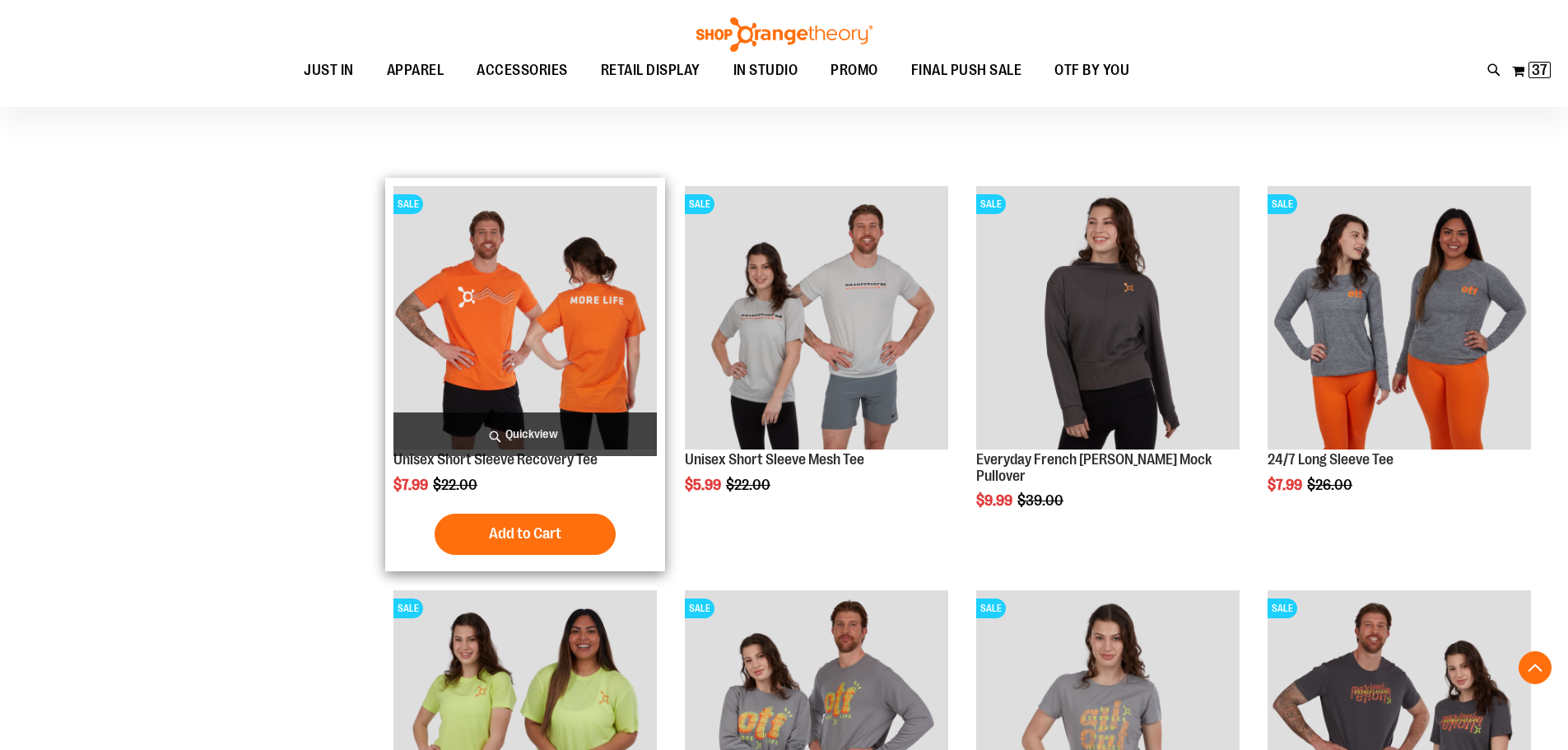
click at [508, 292] on img "product" at bounding box center [525, 317] width 263 height 263
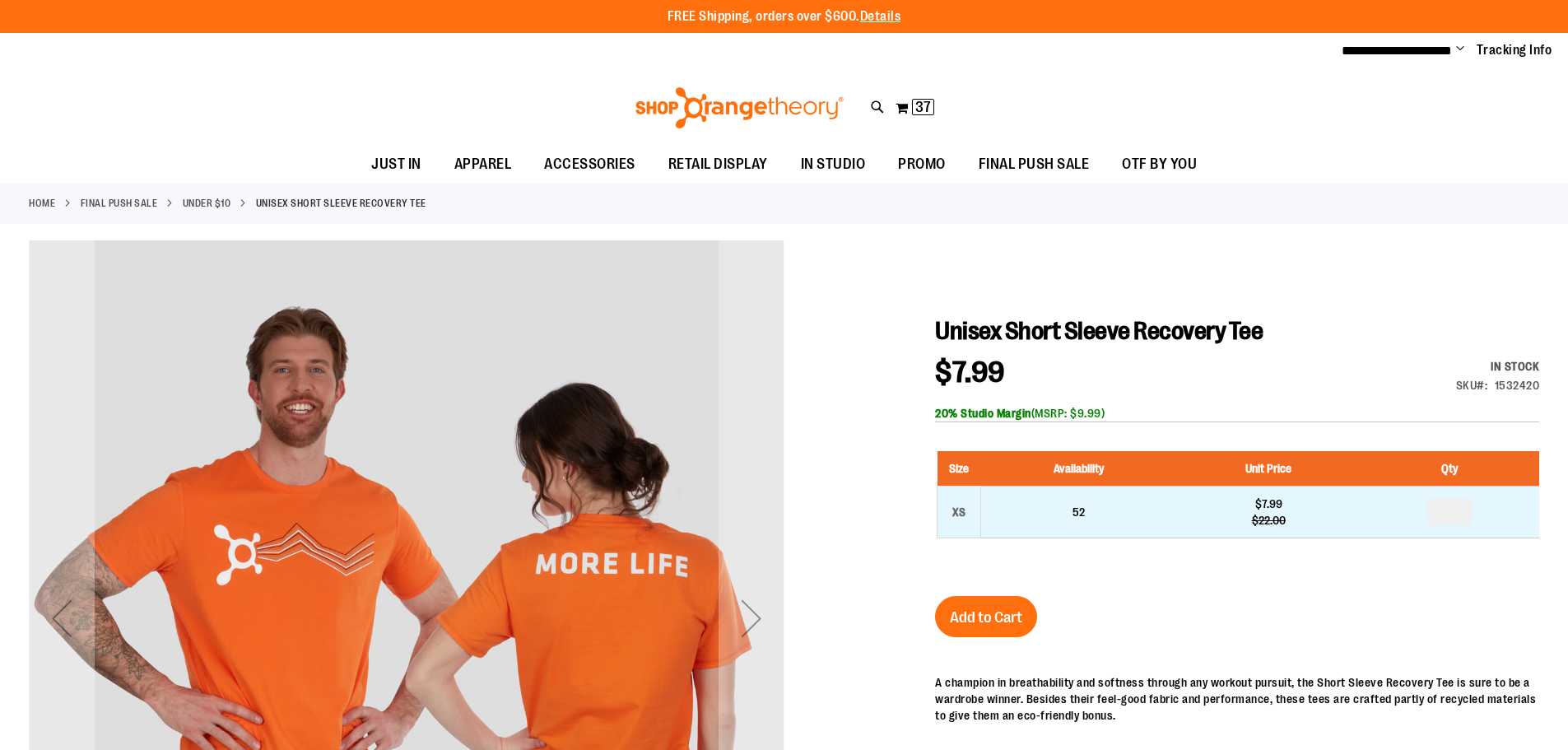
type input "**********"
click at [1454, 505] on input "number" at bounding box center [1449, 512] width 45 height 26
type input "*"
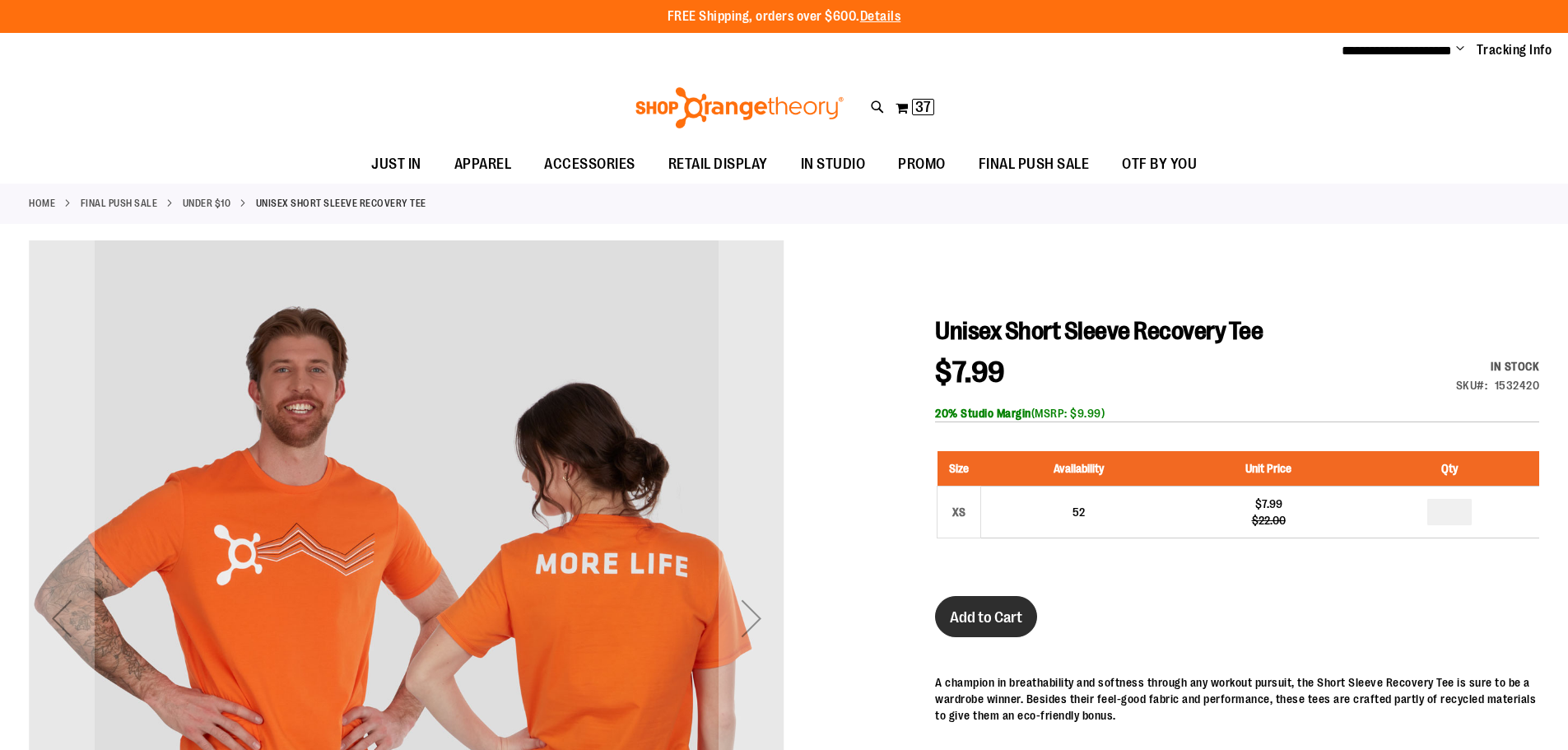
click at [977, 617] on span "Add to Cart" at bounding box center [986, 617] width 73 height 18
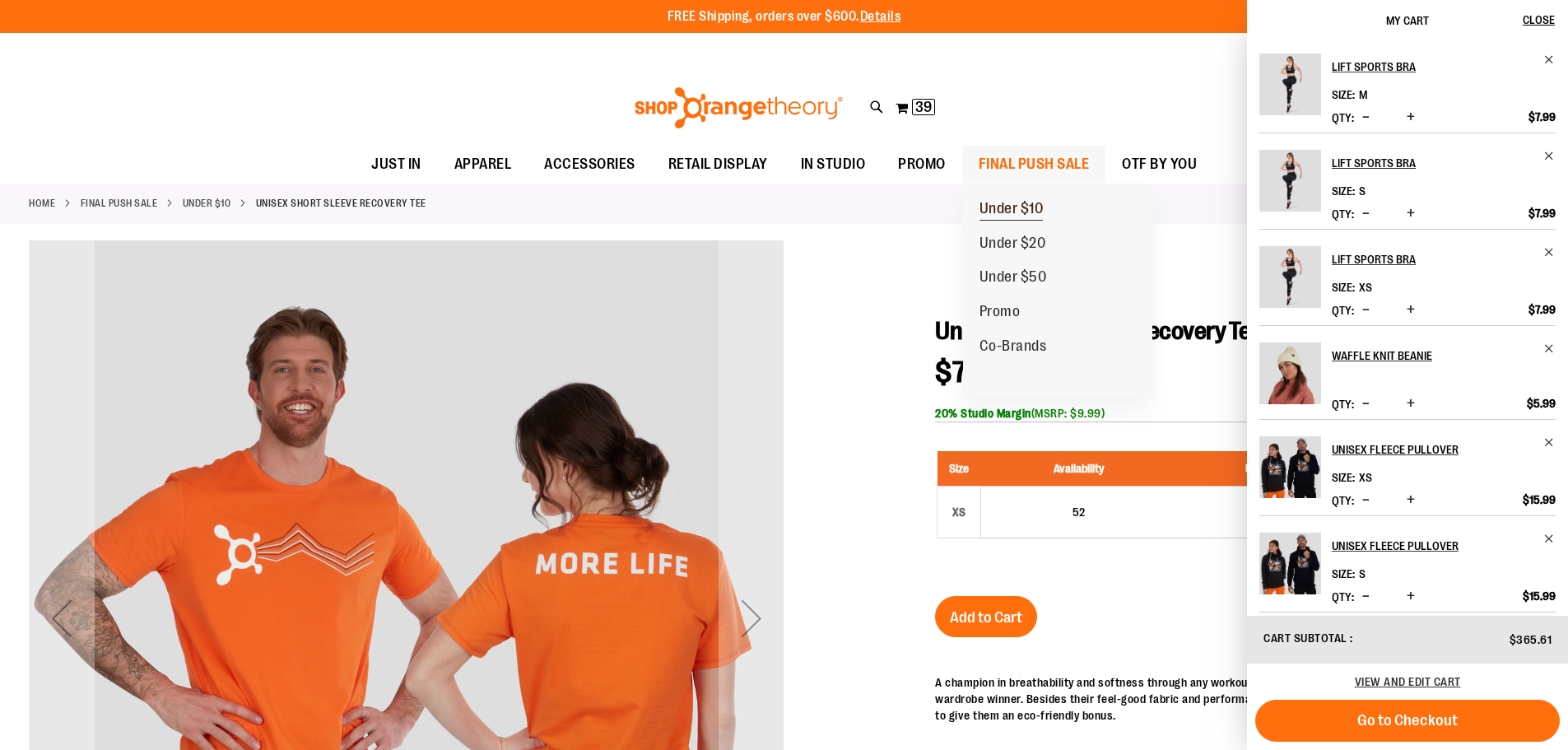
click at [1025, 207] on span "Under $10" at bounding box center [1012, 210] width 64 height 21
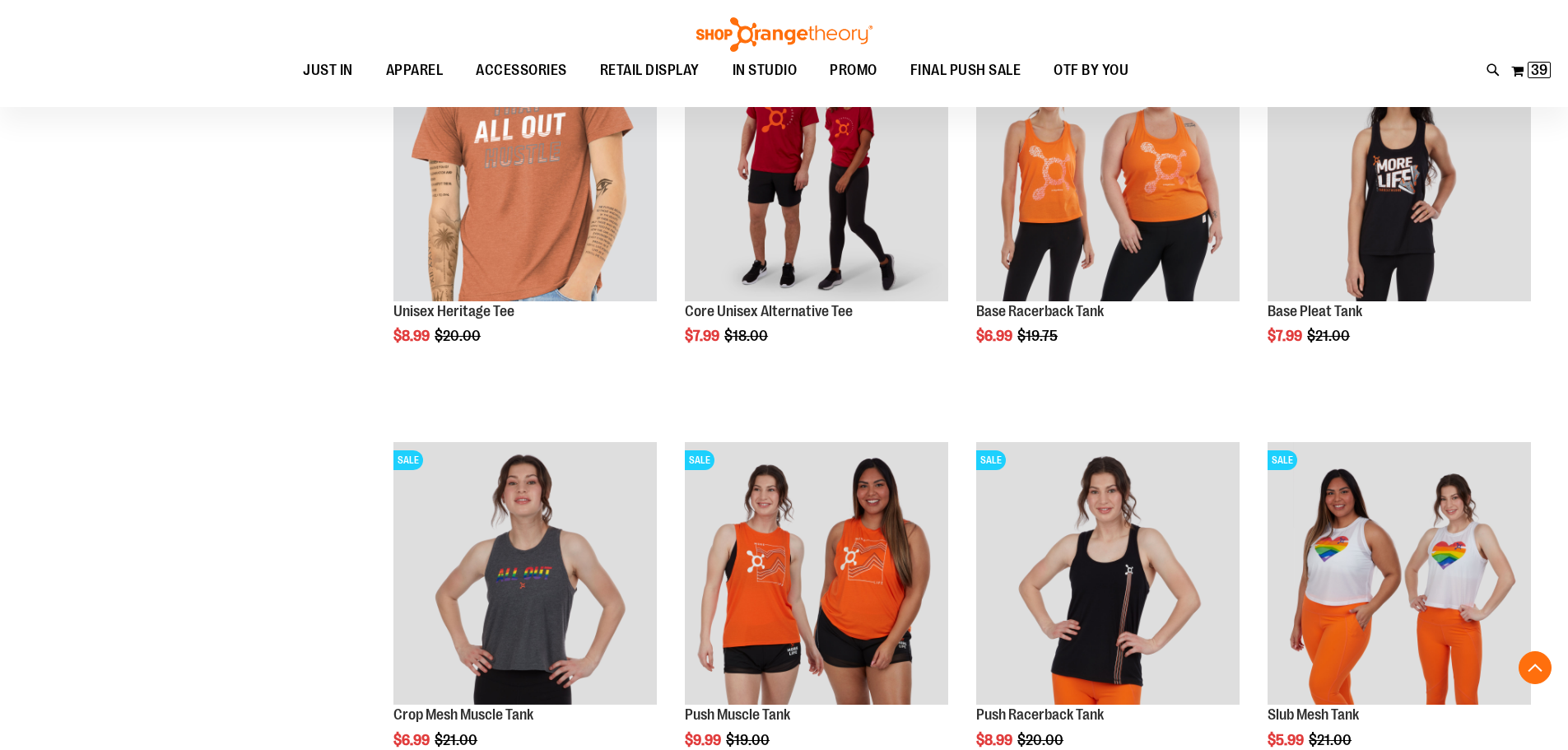
scroll to position [1974, 0]
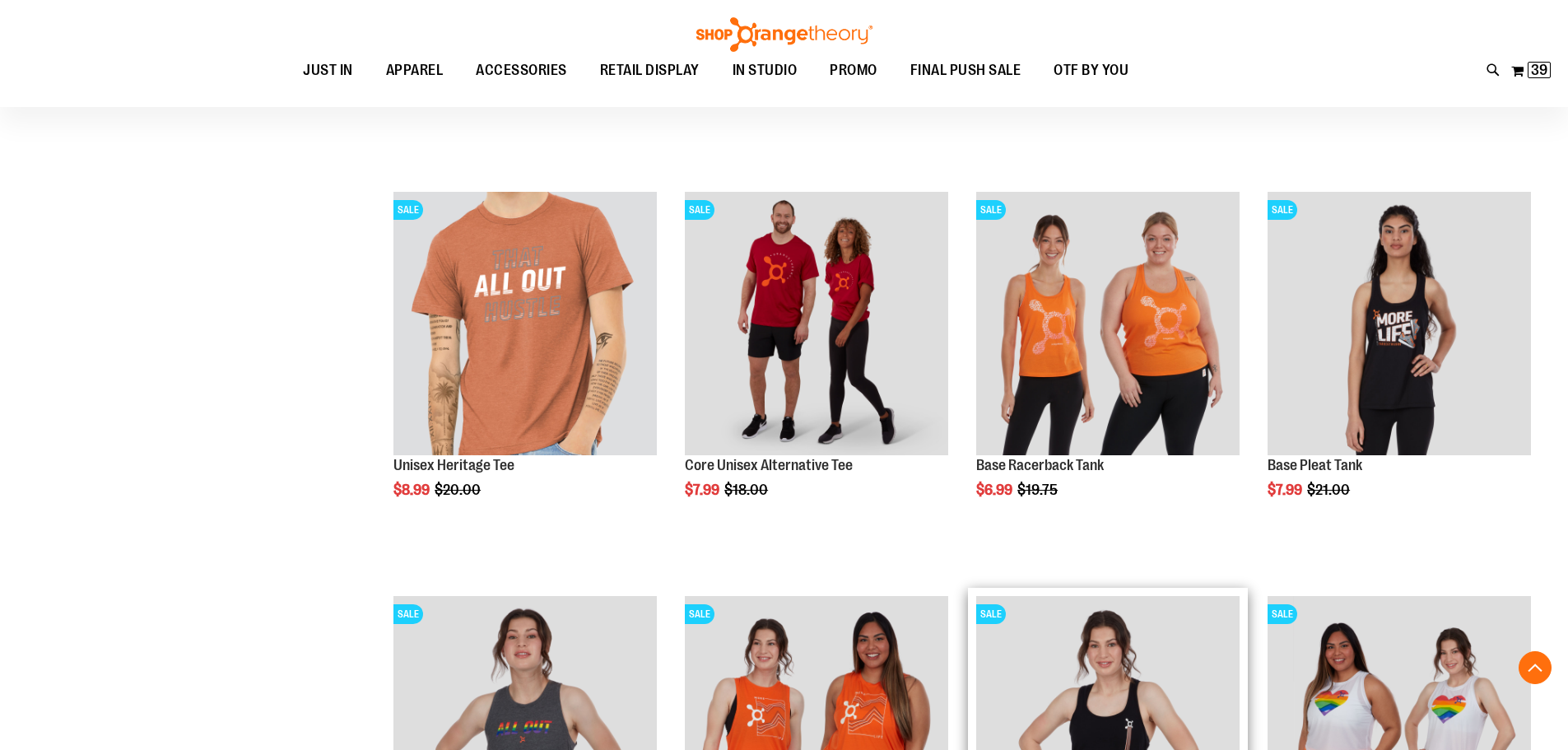
scroll to position [1727, 0]
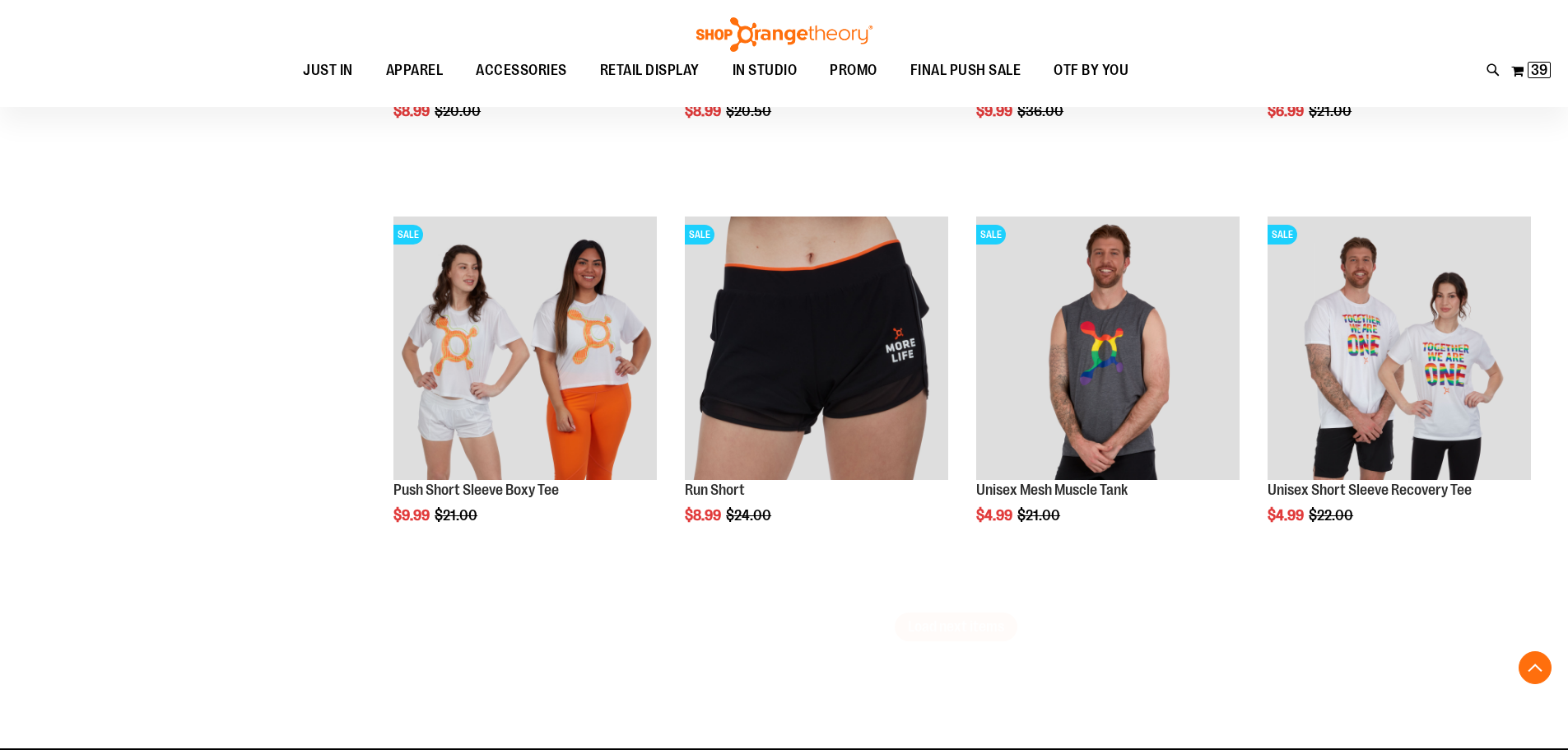
scroll to position [3373, 0]
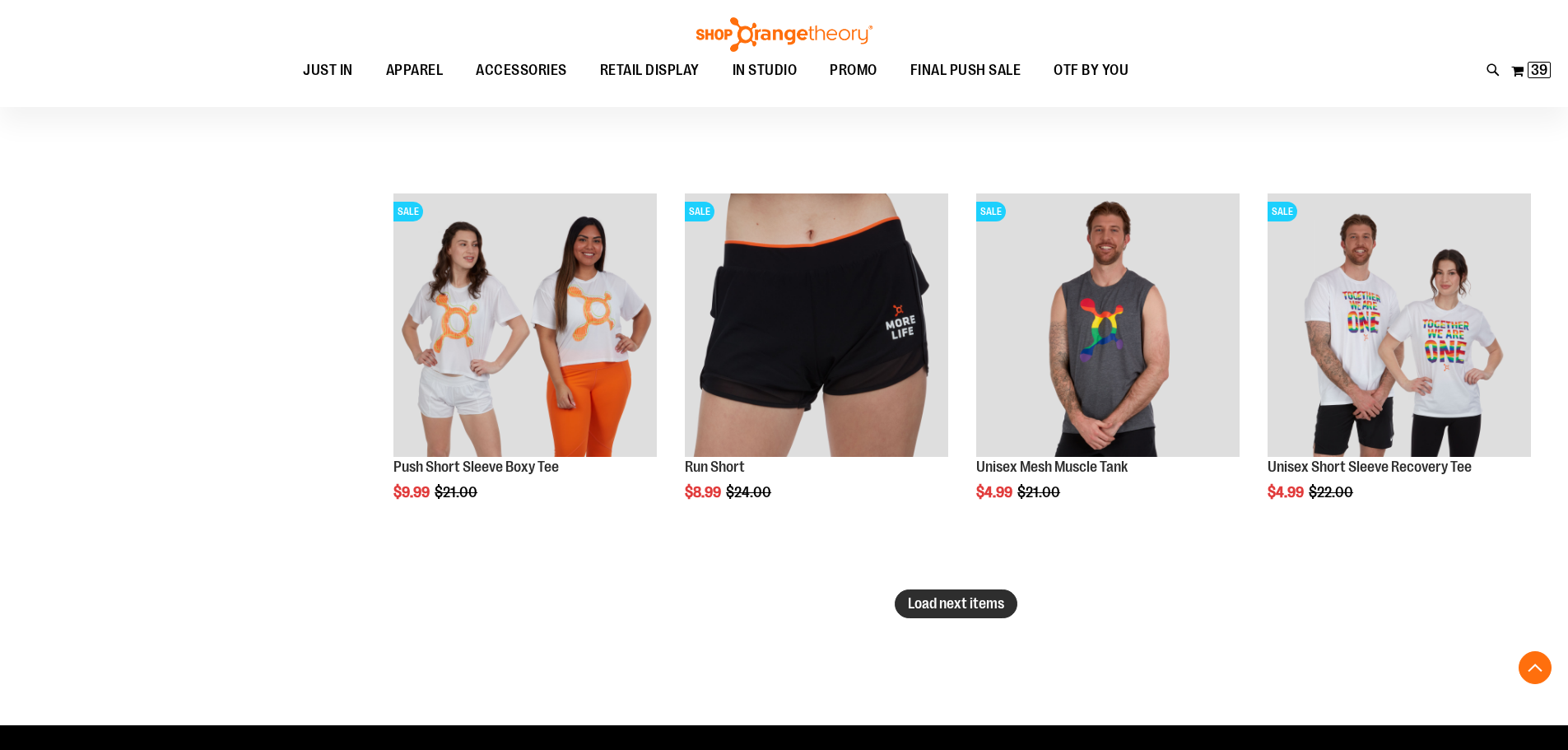
type input "**********"
click at [956, 604] on span "Load next items" at bounding box center [956, 603] width 97 height 17
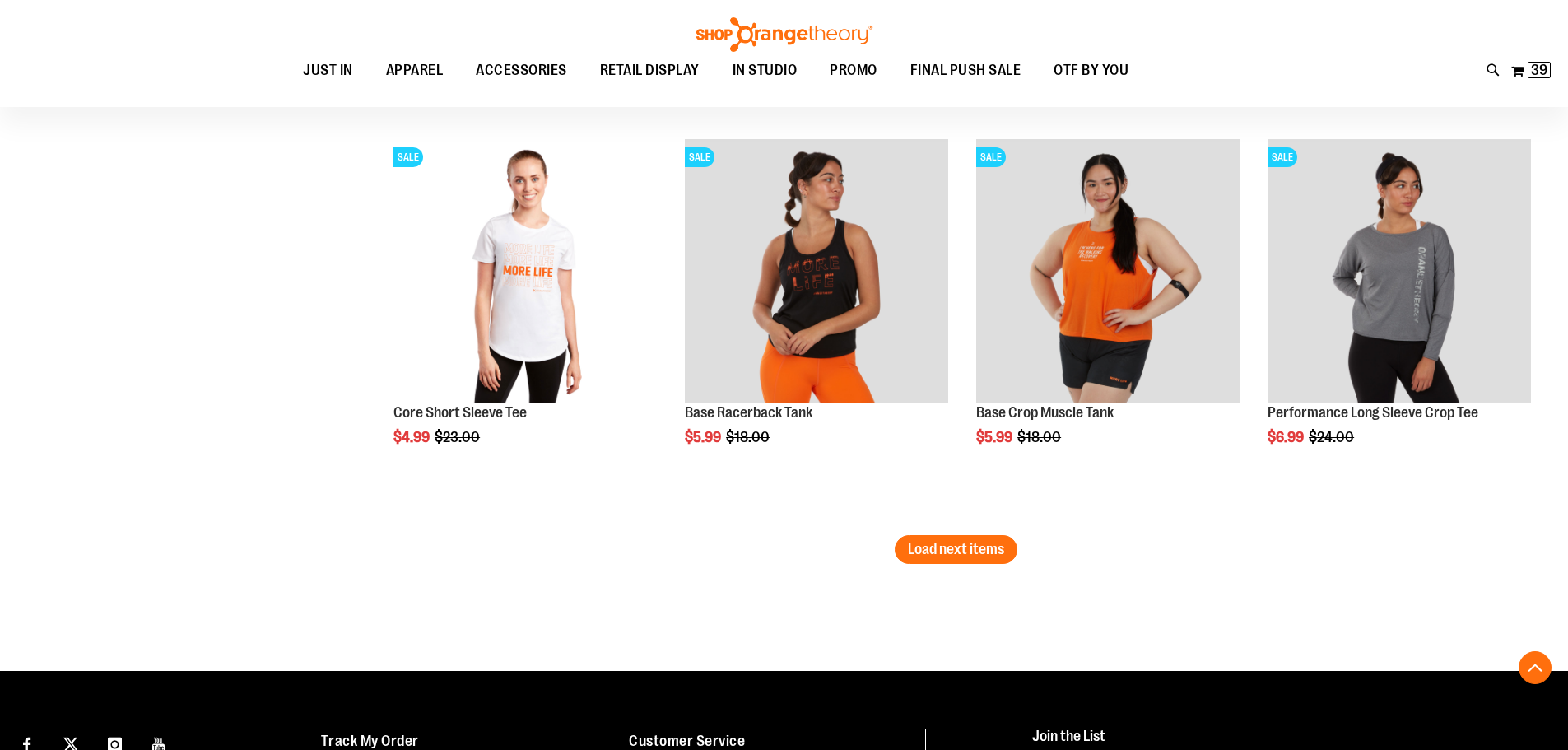
scroll to position [4690, 0]
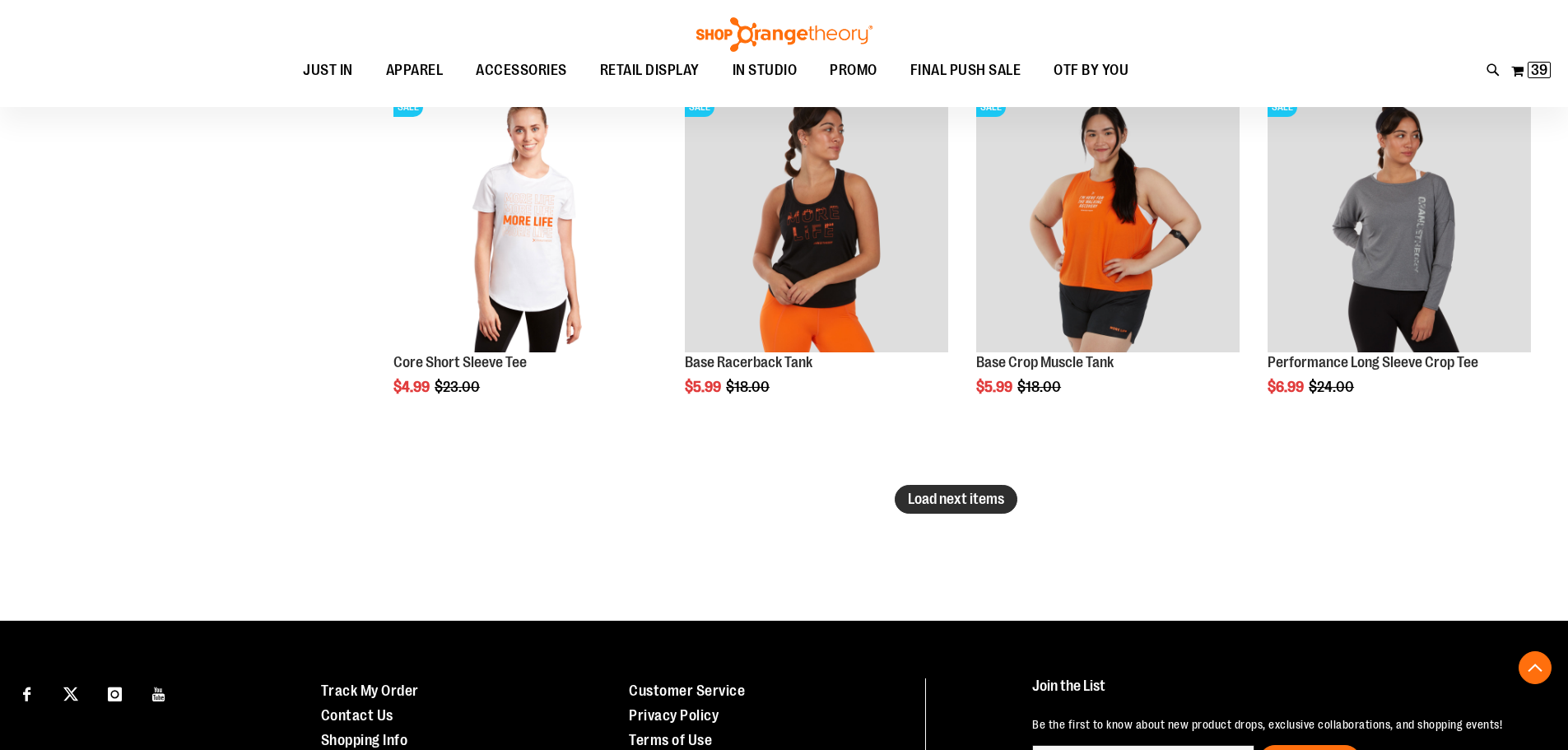
click at [971, 488] on button "Load next items" at bounding box center [956, 498] width 123 height 29
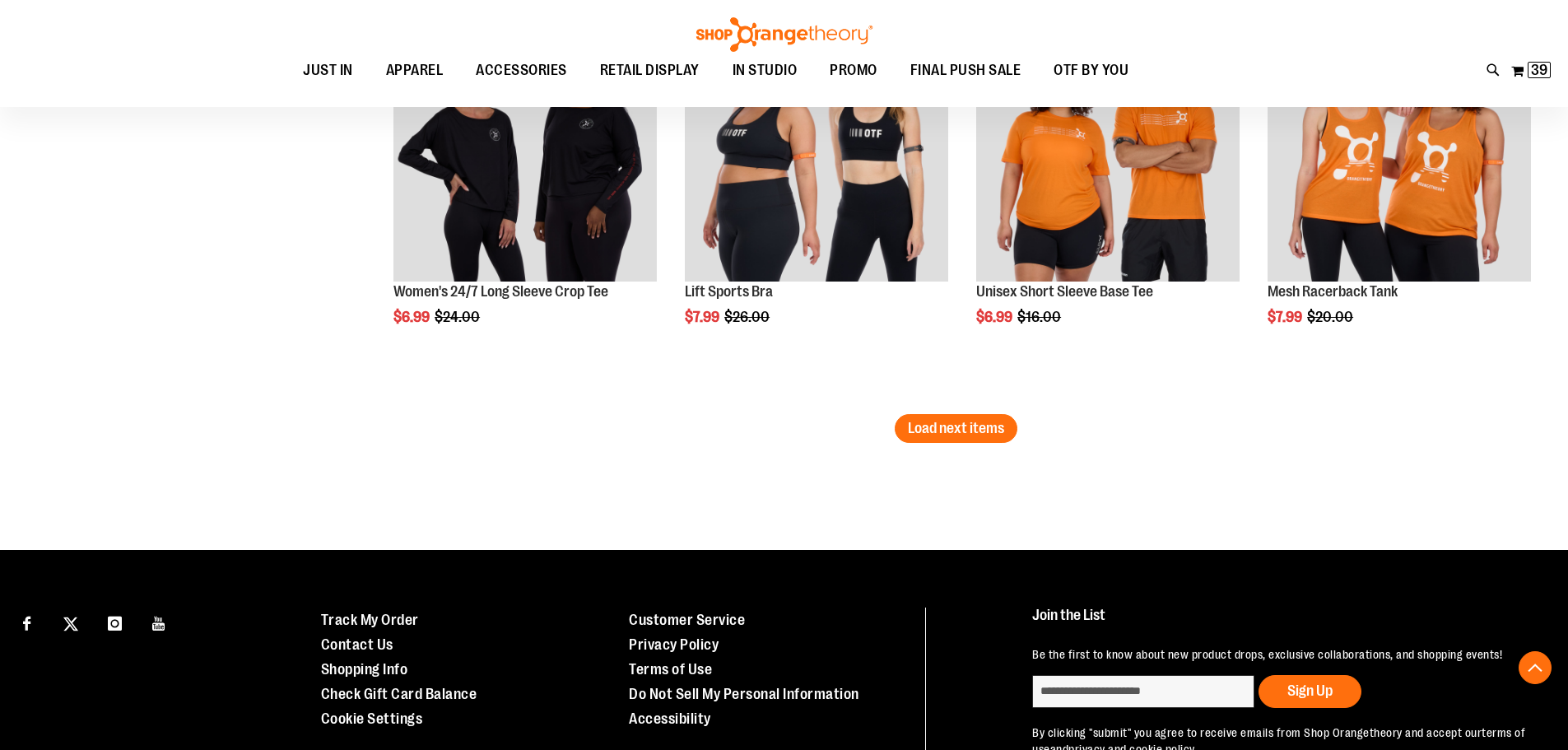
scroll to position [6007, 0]
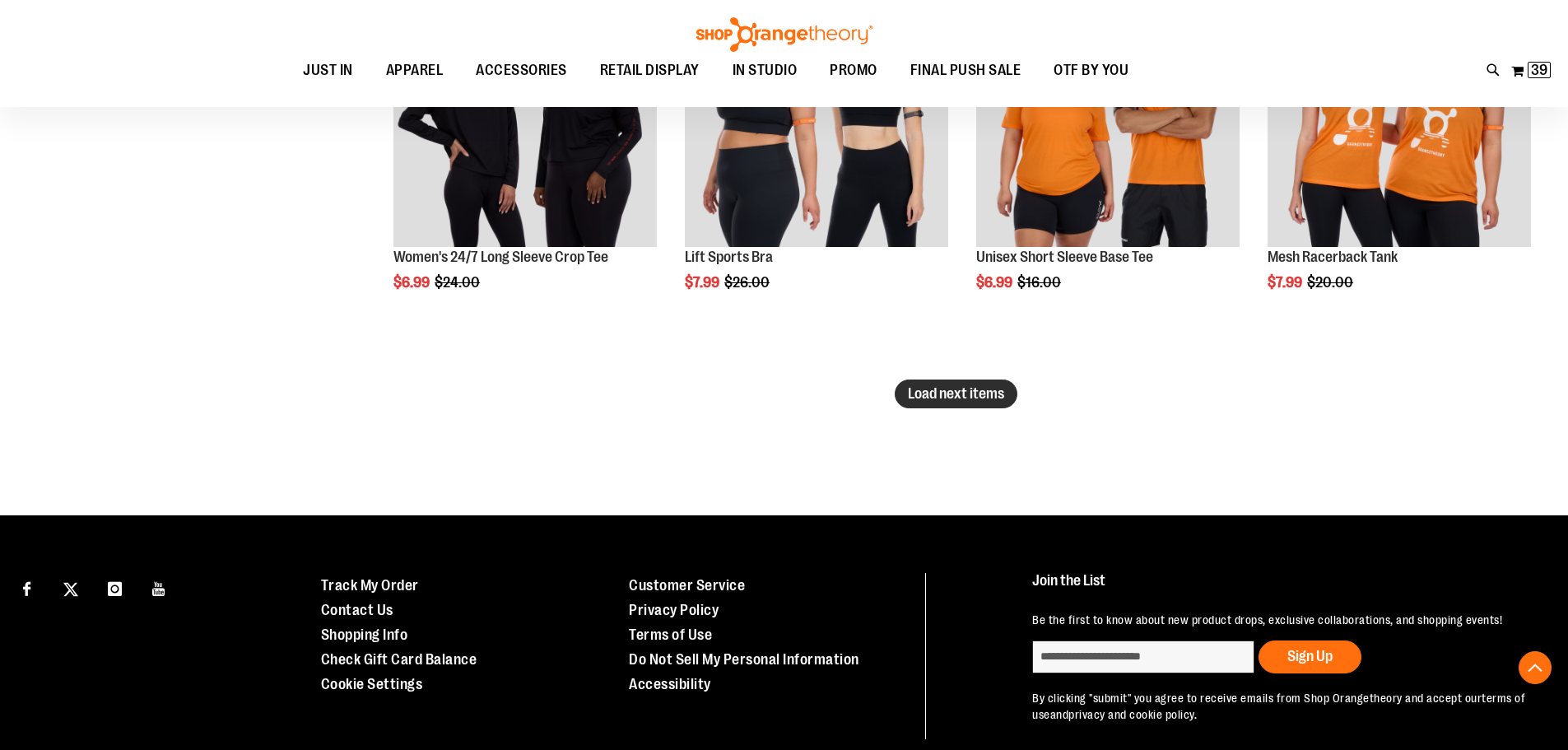
click at [975, 406] on button "Load next items" at bounding box center [956, 394] width 123 height 29
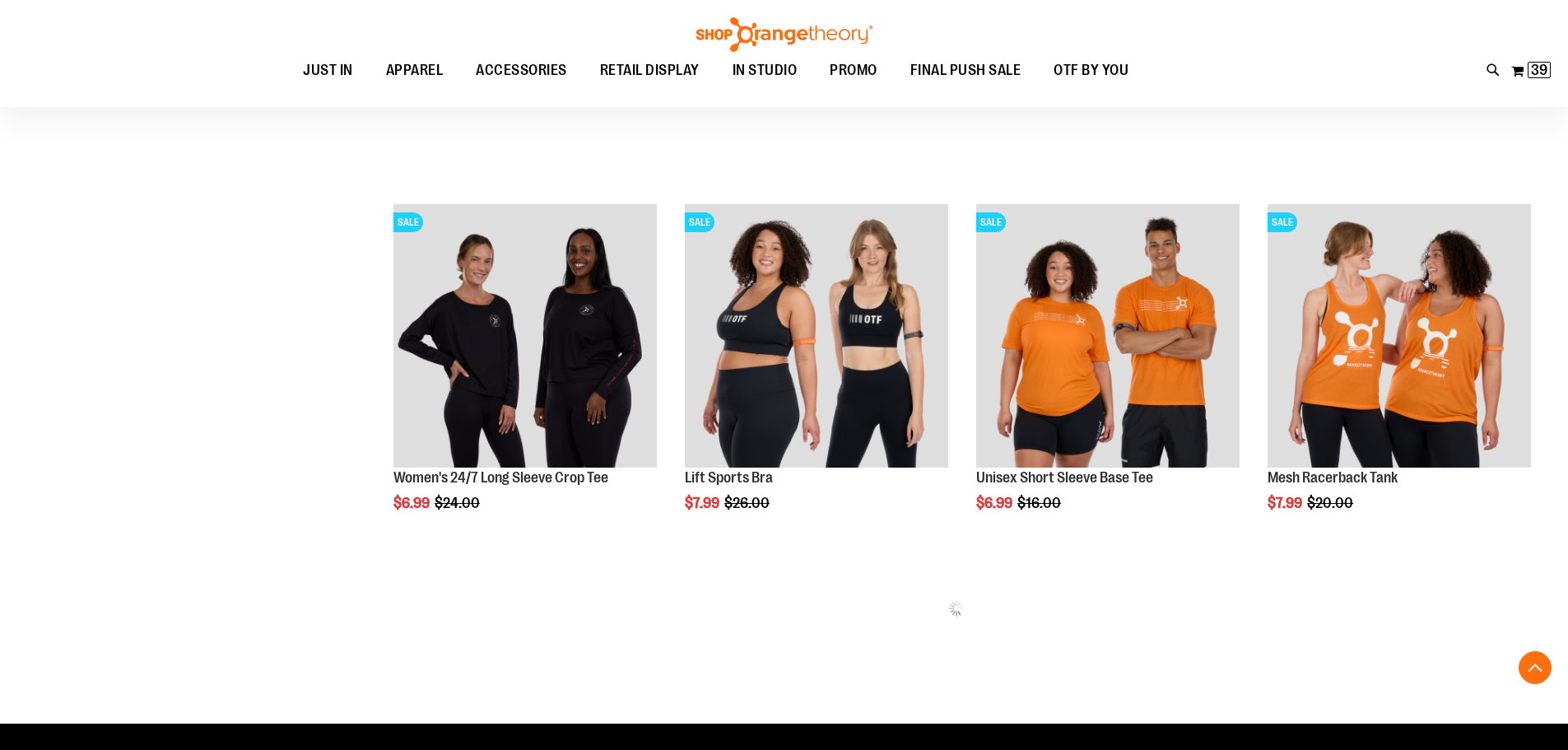
scroll to position [5759, 0]
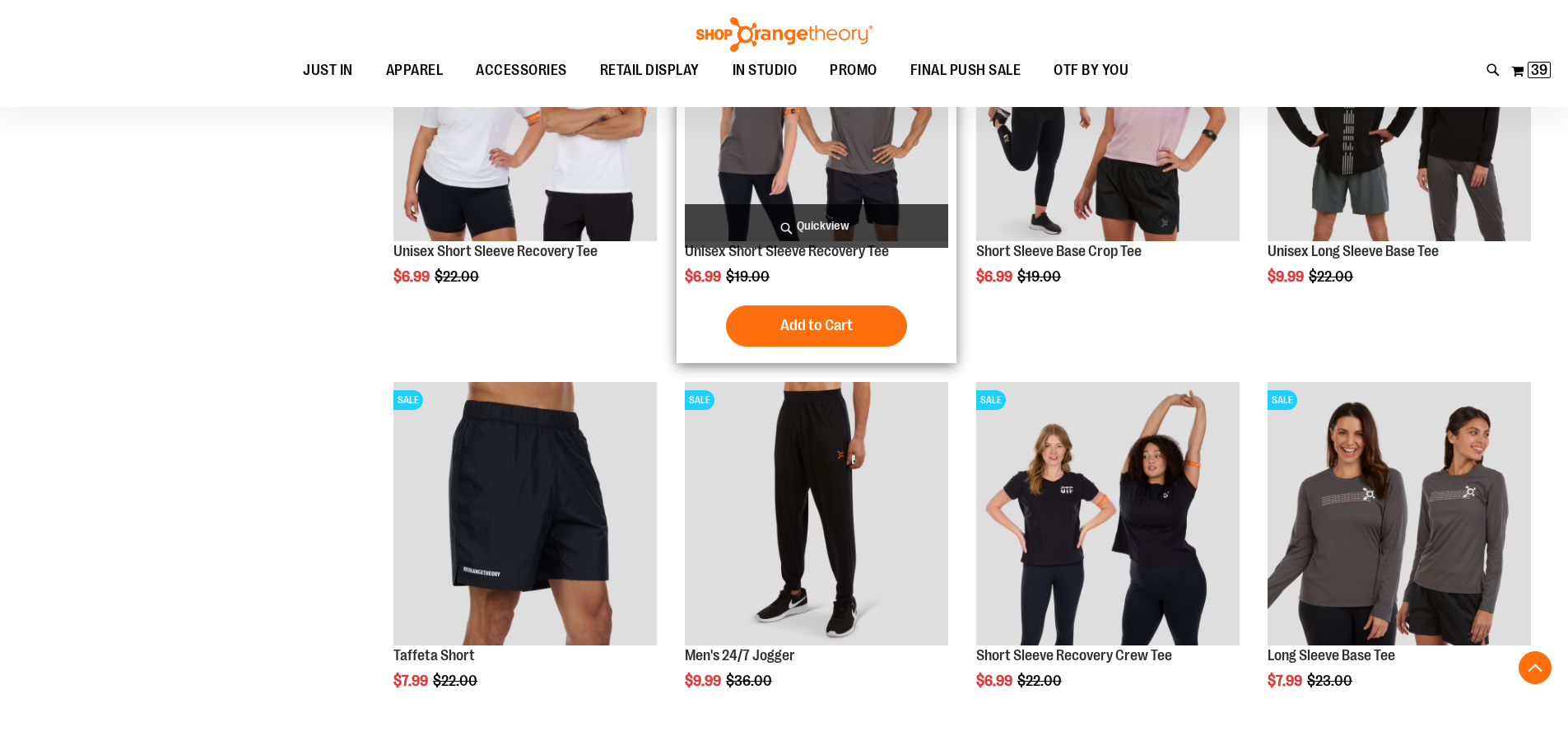
scroll to position [6417, 0]
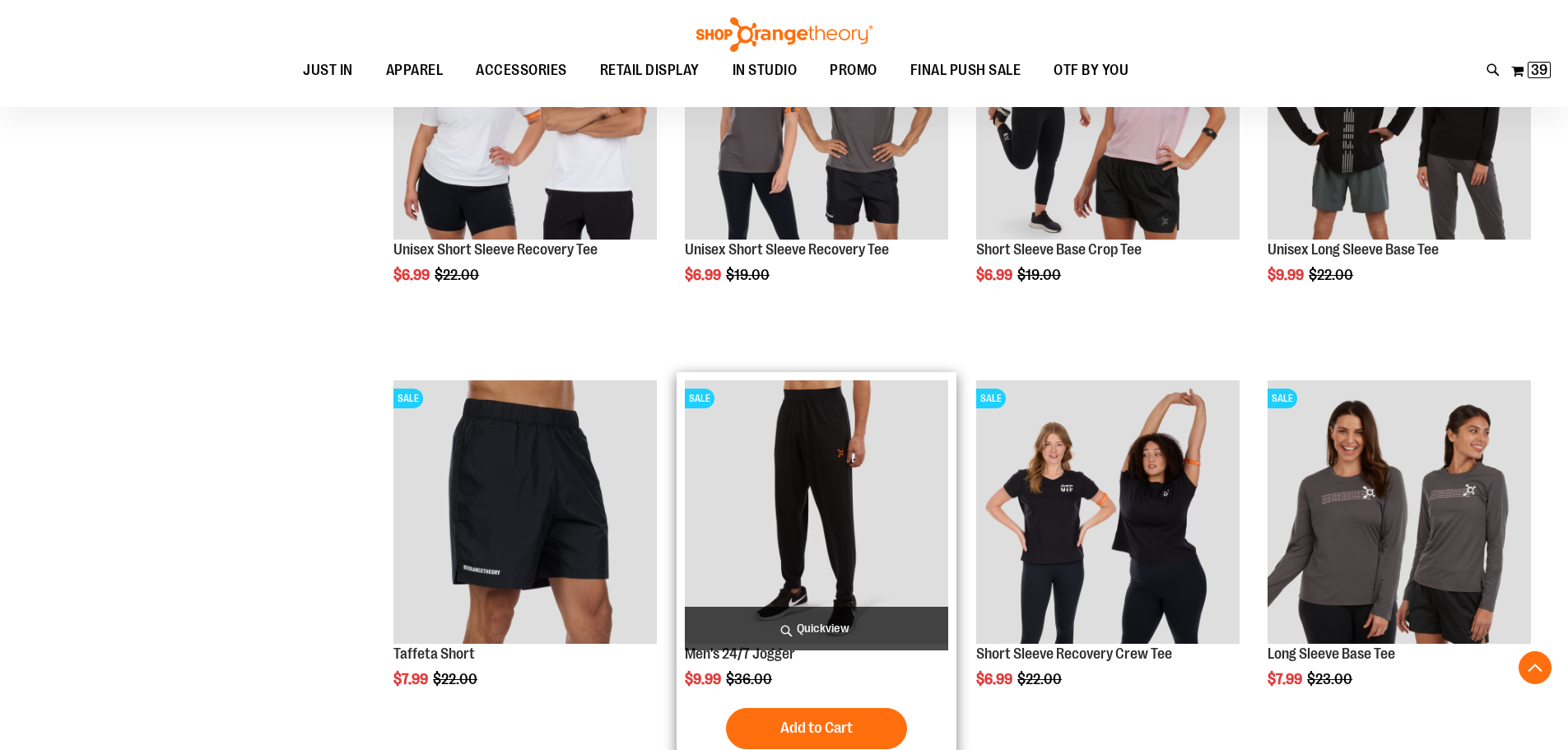
click at [896, 521] on img "product" at bounding box center [816, 512] width 263 height 263
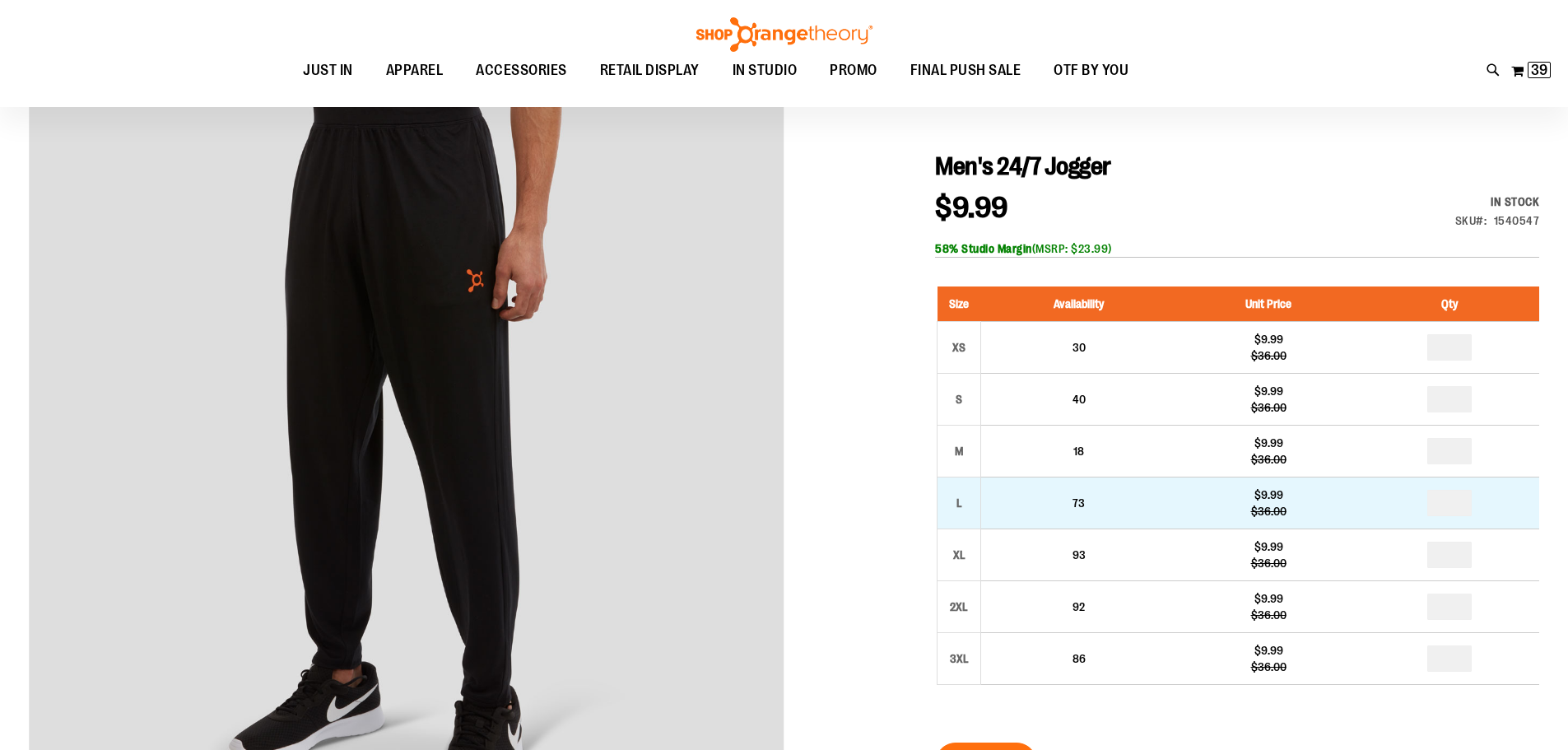
scroll to position [163, 0]
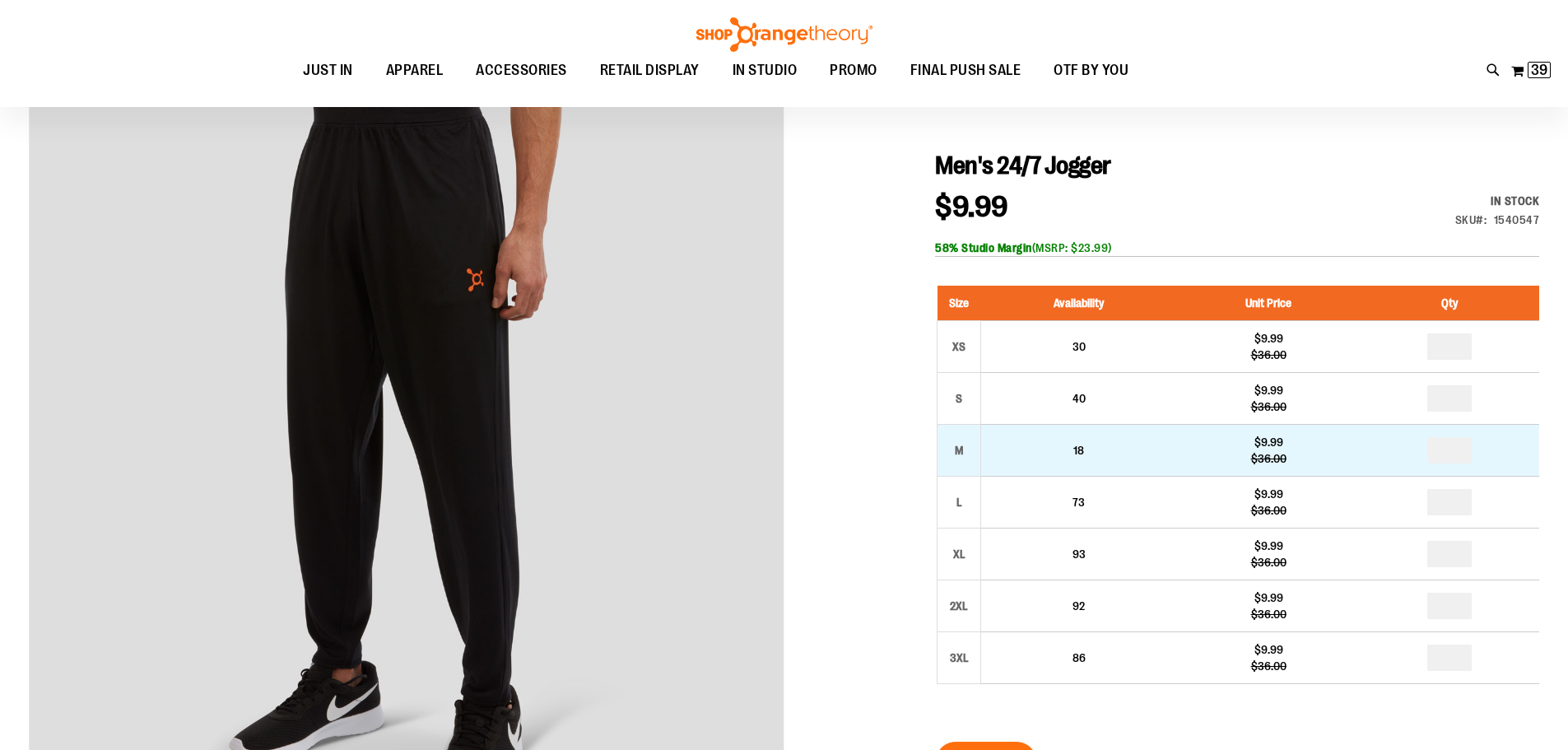
type input "**********"
click at [1465, 452] on input "number" at bounding box center [1449, 450] width 45 height 26
type input "*"
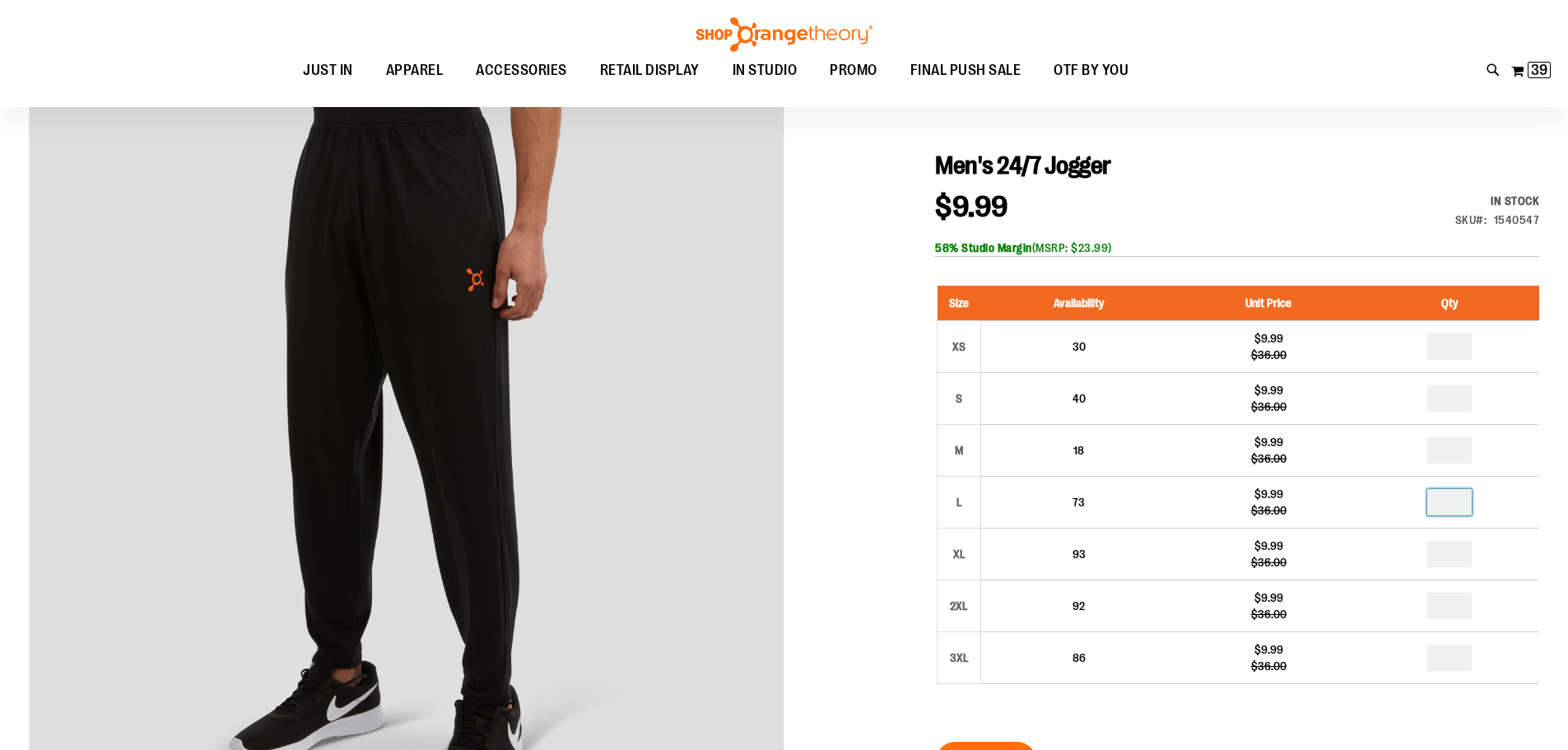
click at [1463, 505] on input "number" at bounding box center [1449, 502] width 45 height 26
type input "*"
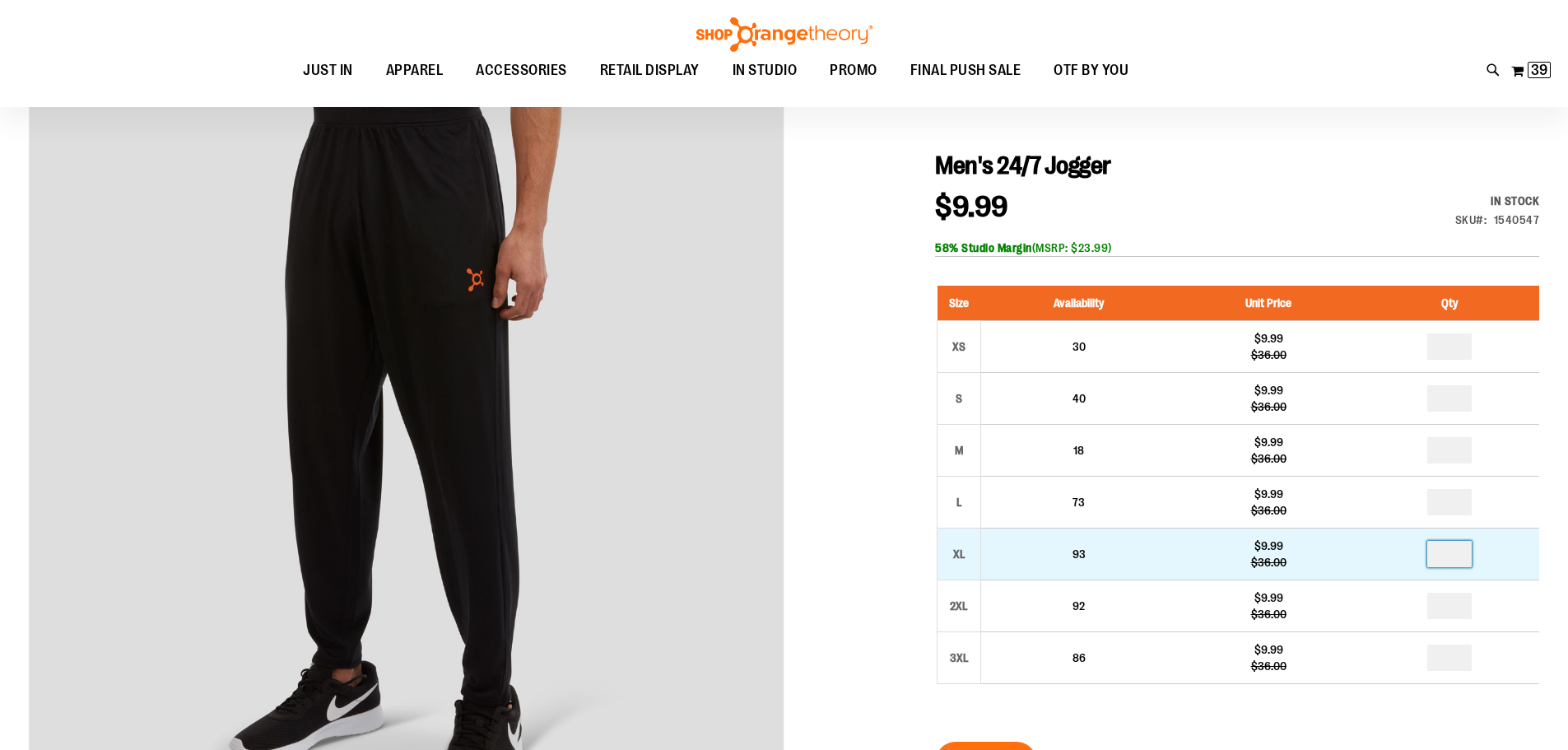
click at [1466, 551] on input "number" at bounding box center [1449, 554] width 45 height 26
type input "*"
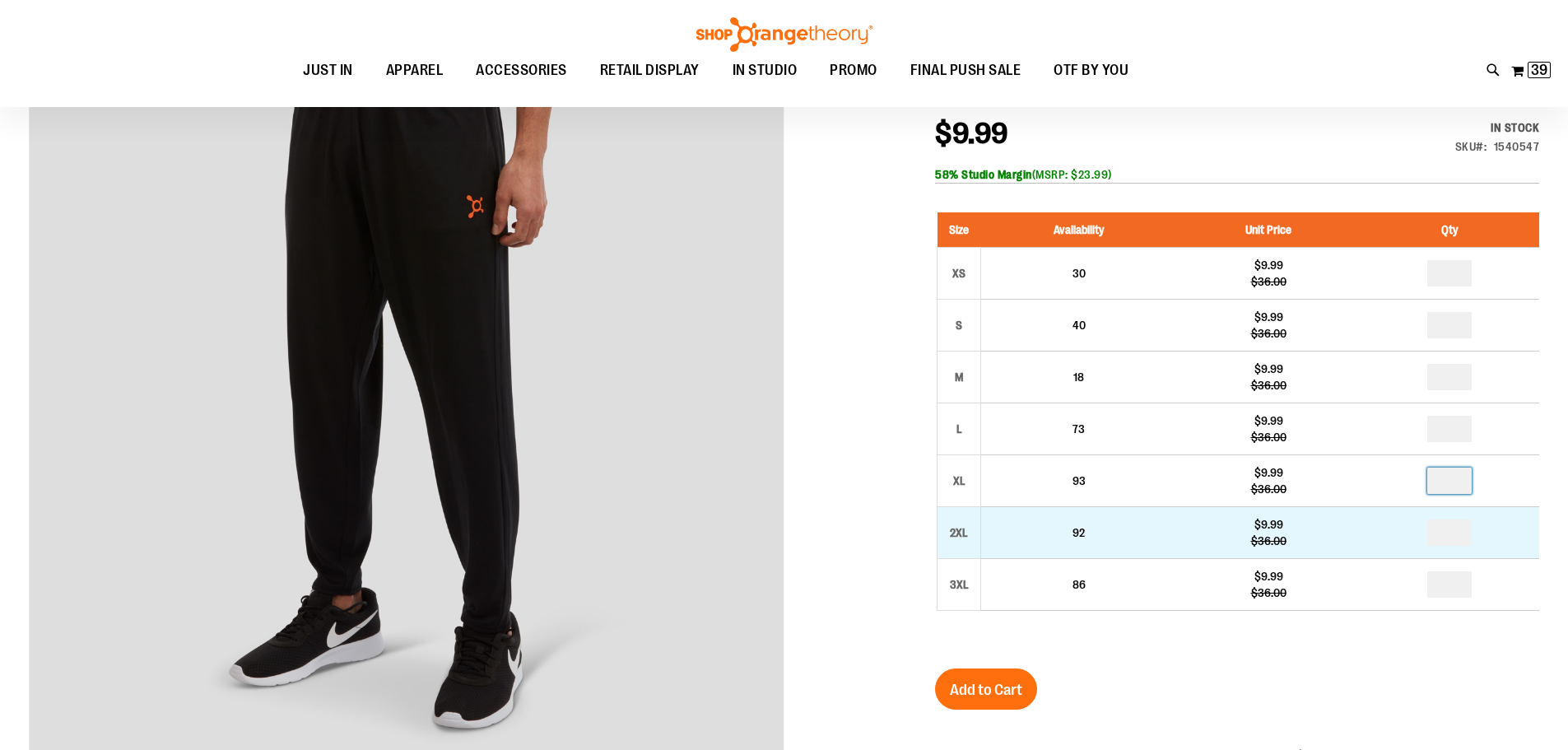
scroll to position [328, 0]
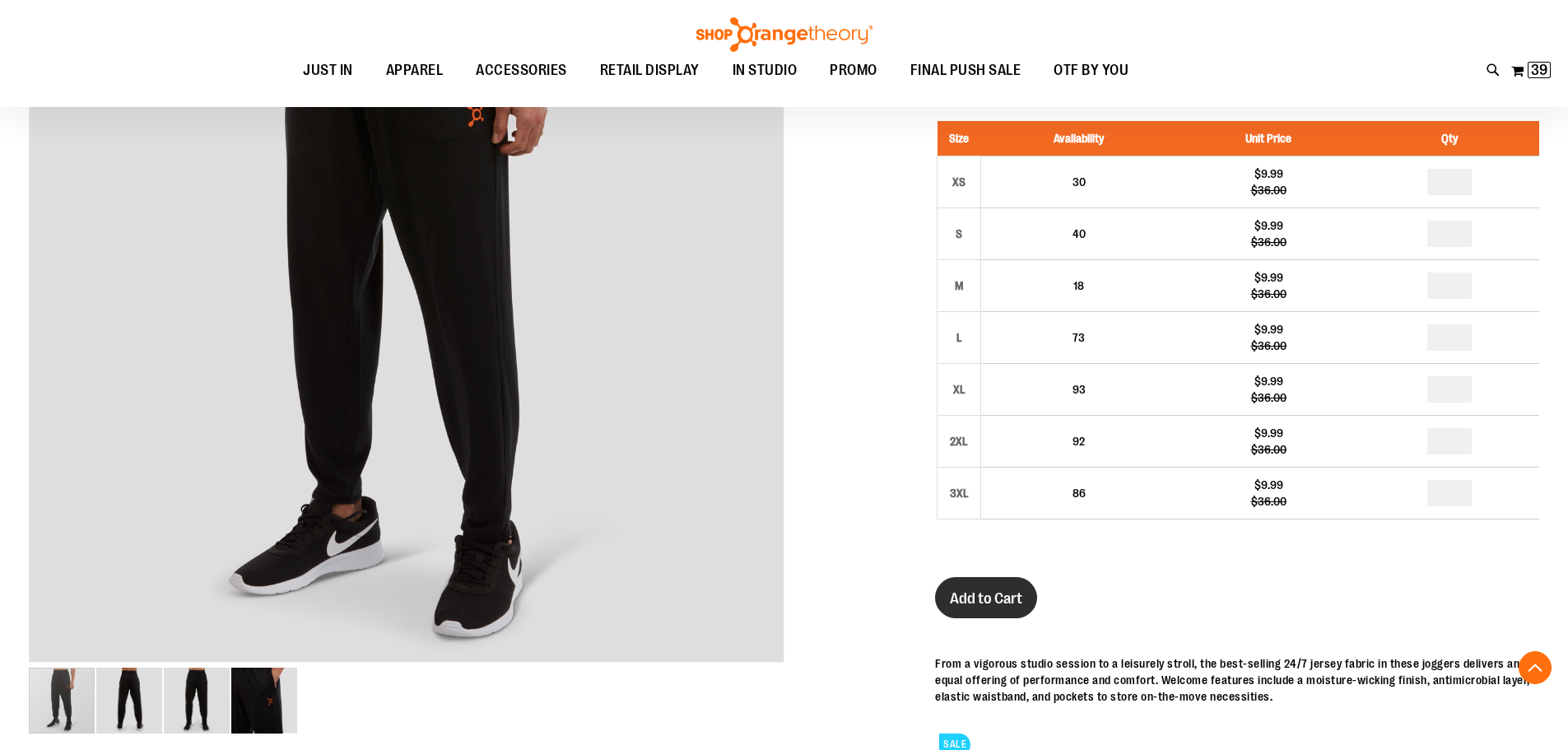
click at [987, 589] on span "Add to Cart" at bounding box center [986, 598] width 73 height 18
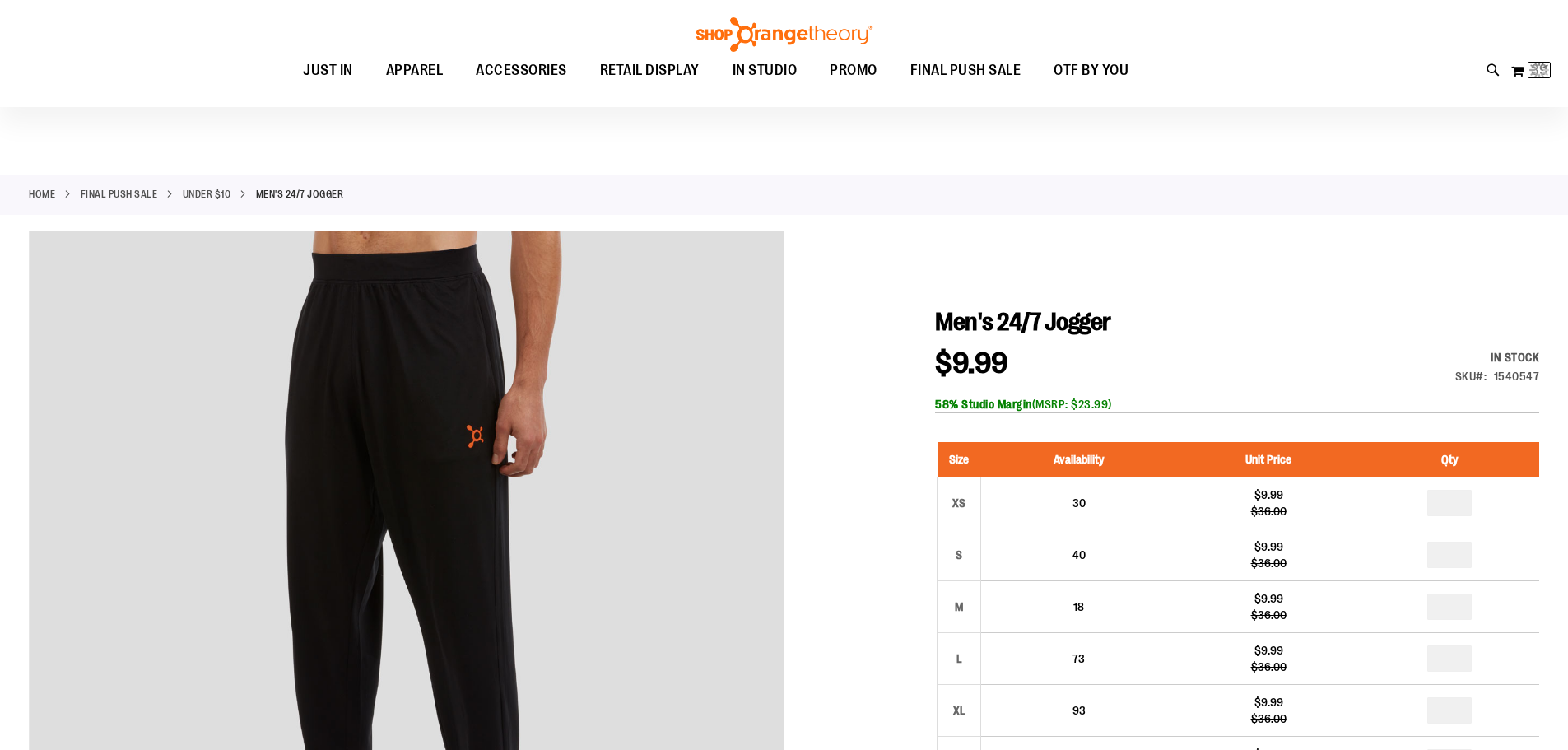
scroll to position [0, 0]
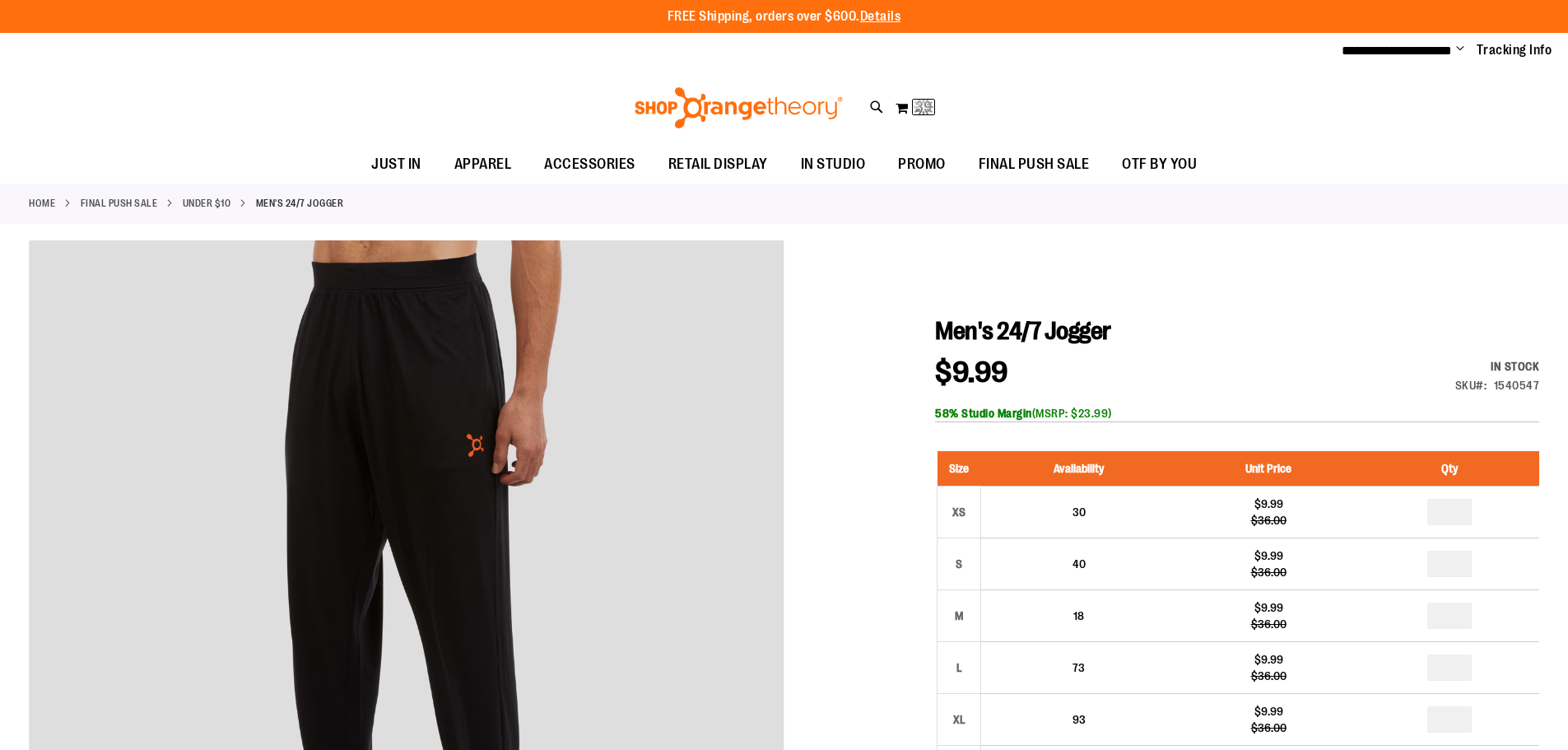
click at [196, 197] on link "Under $10" at bounding box center [206, 203] width 49 height 15
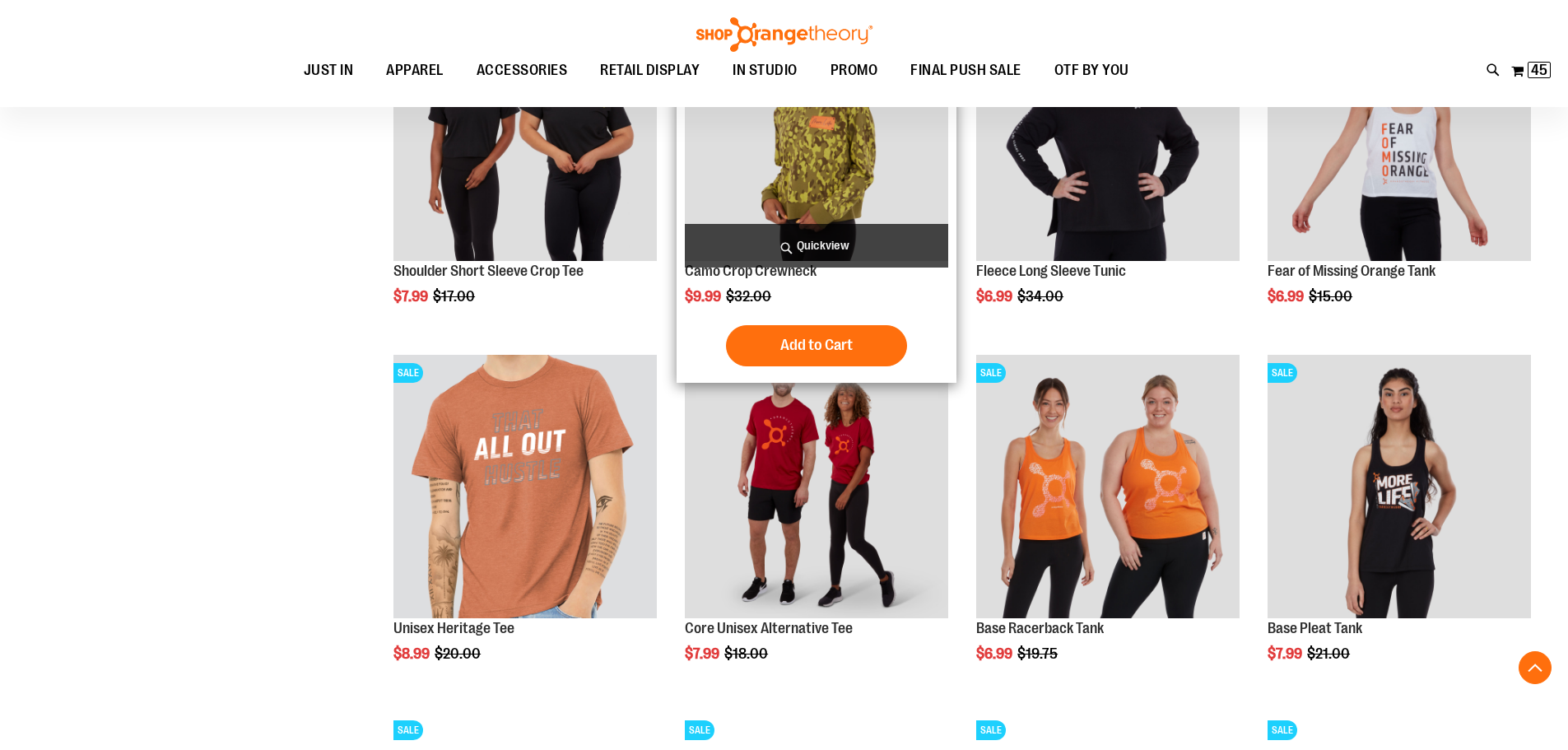
scroll to position [1819, 0]
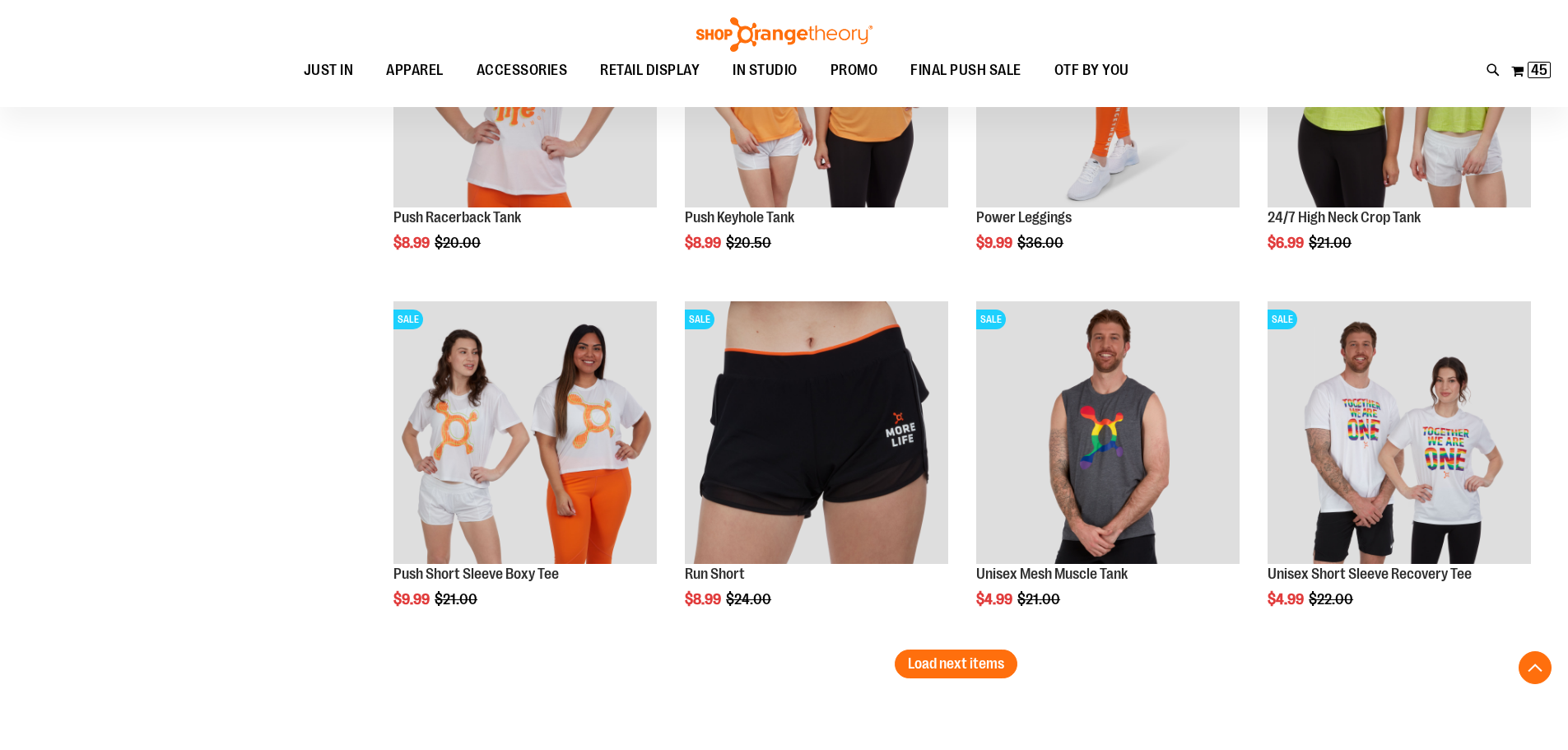
scroll to position [3219, 0]
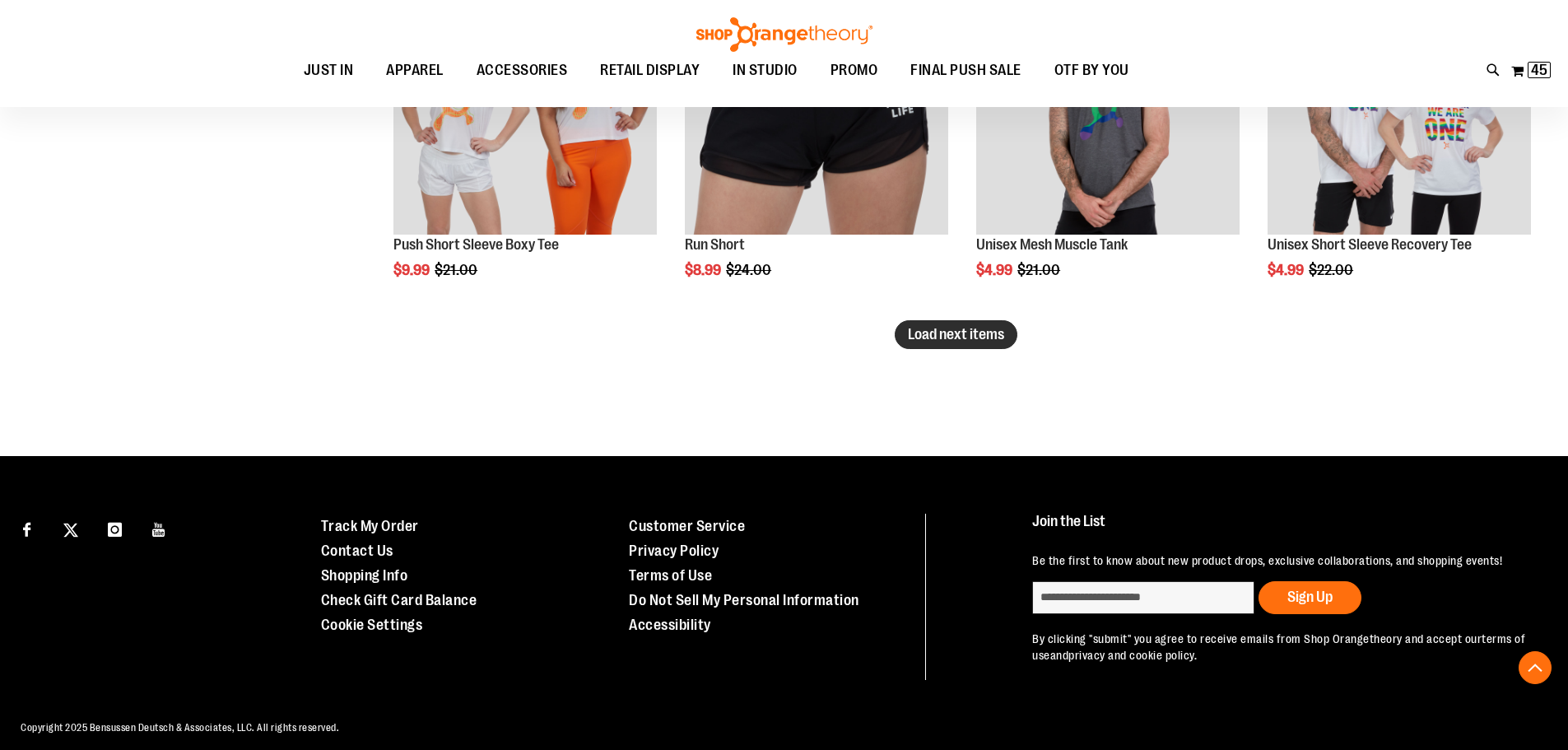
type input "**********"
click at [976, 335] on span "Load next items" at bounding box center [956, 334] width 97 height 17
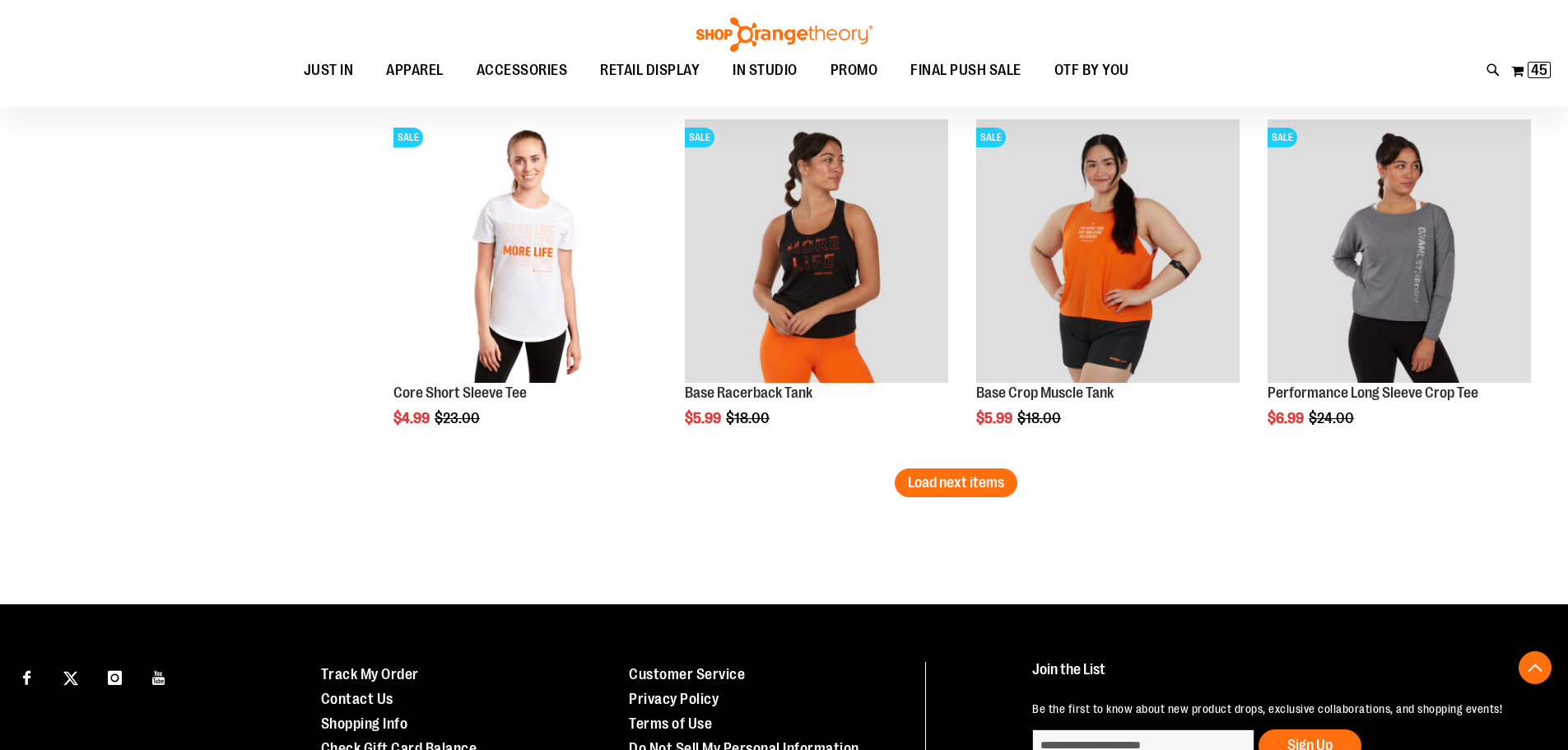
scroll to position [4205, 0]
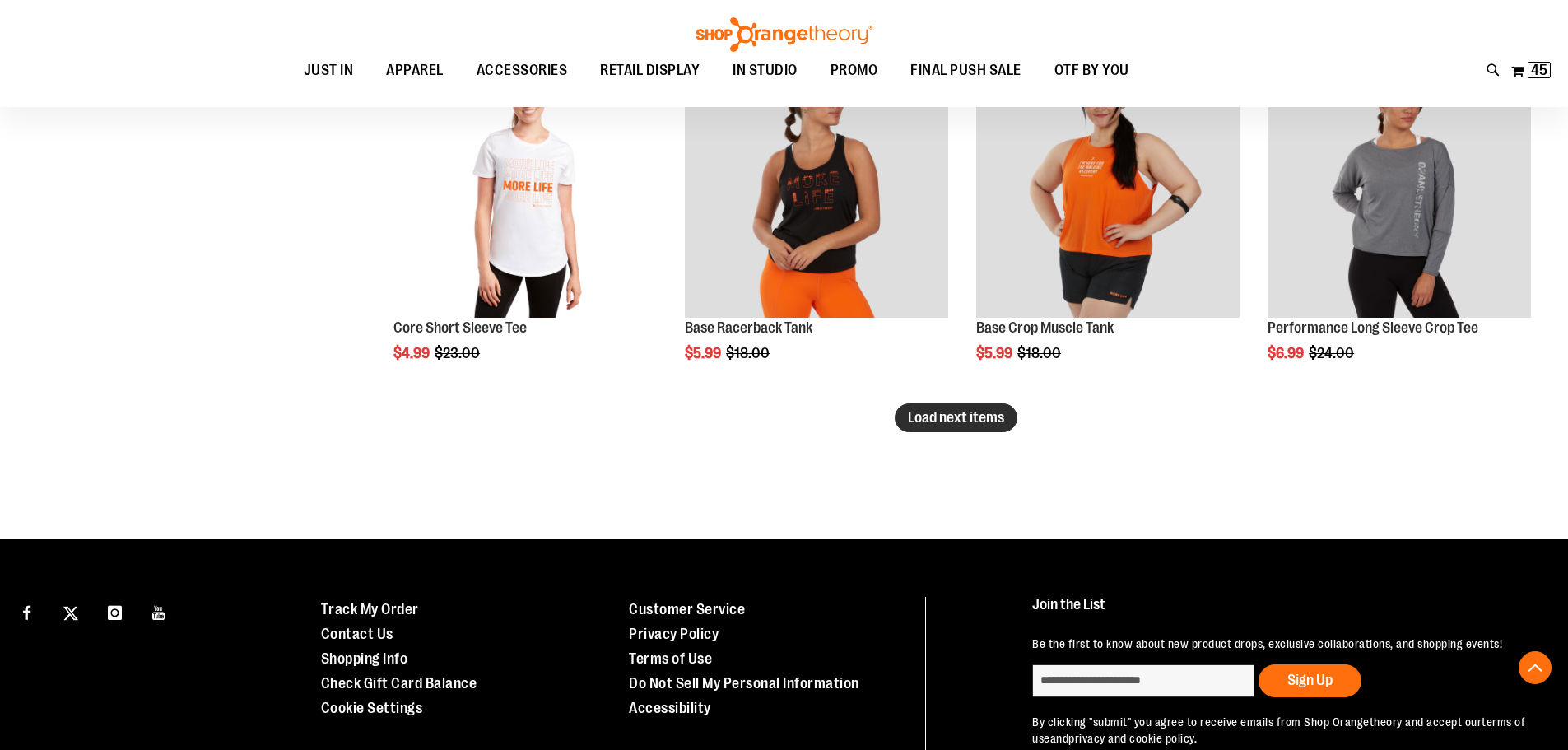
click at [971, 425] on span "Load next items" at bounding box center [956, 417] width 97 height 17
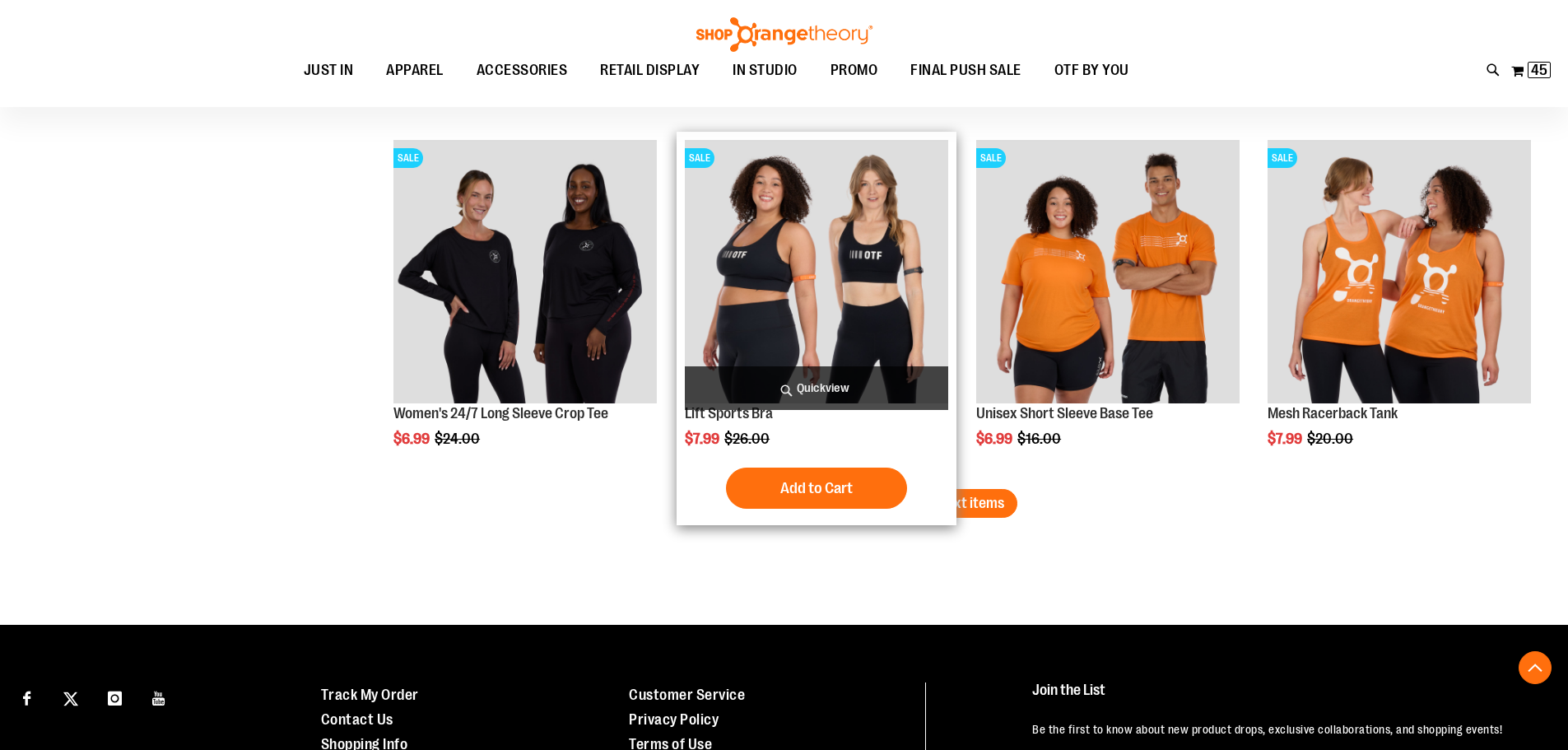
scroll to position [5193, 0]
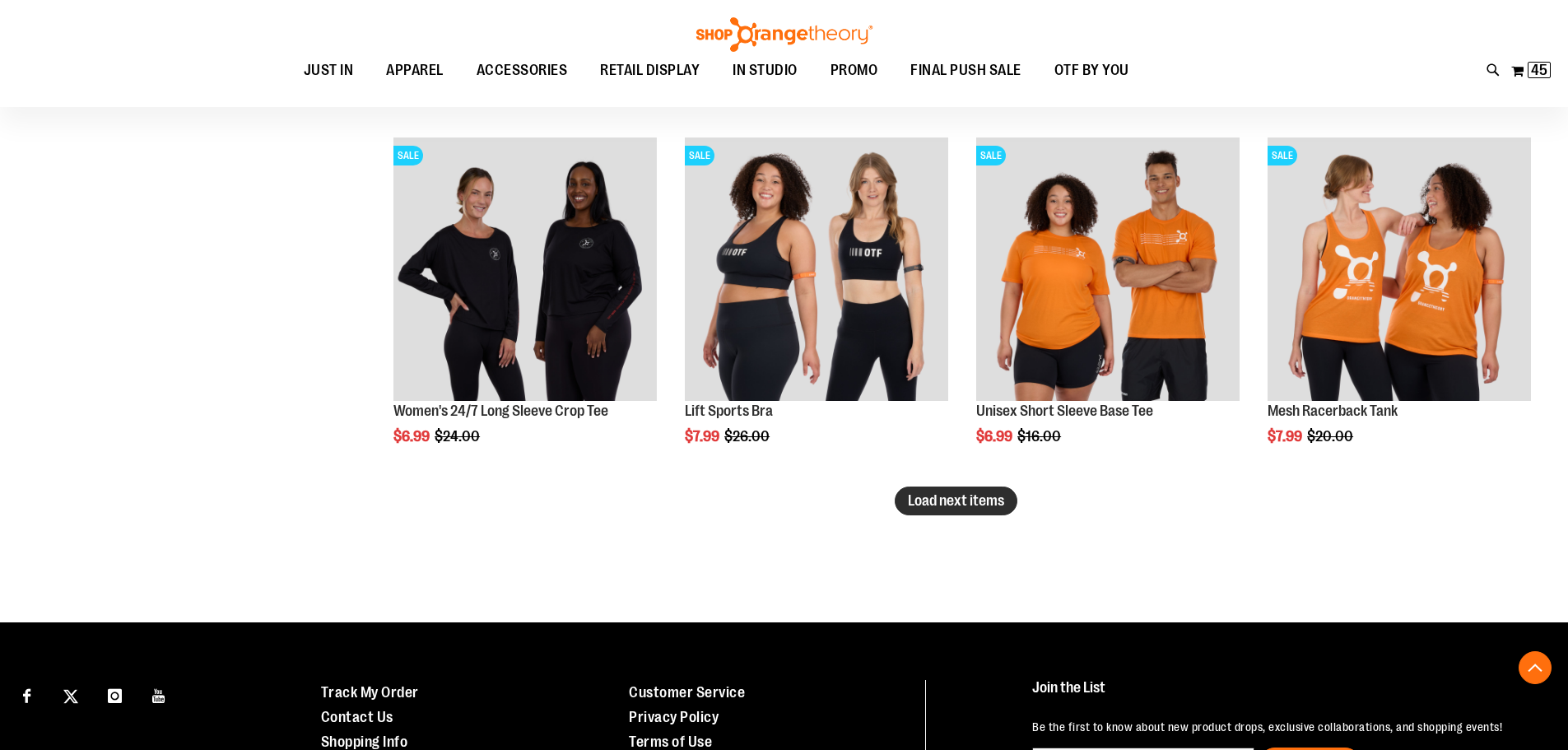
click at [927, 498] on span "Load next items" at bounding box center [956, 500] width 97 height 17
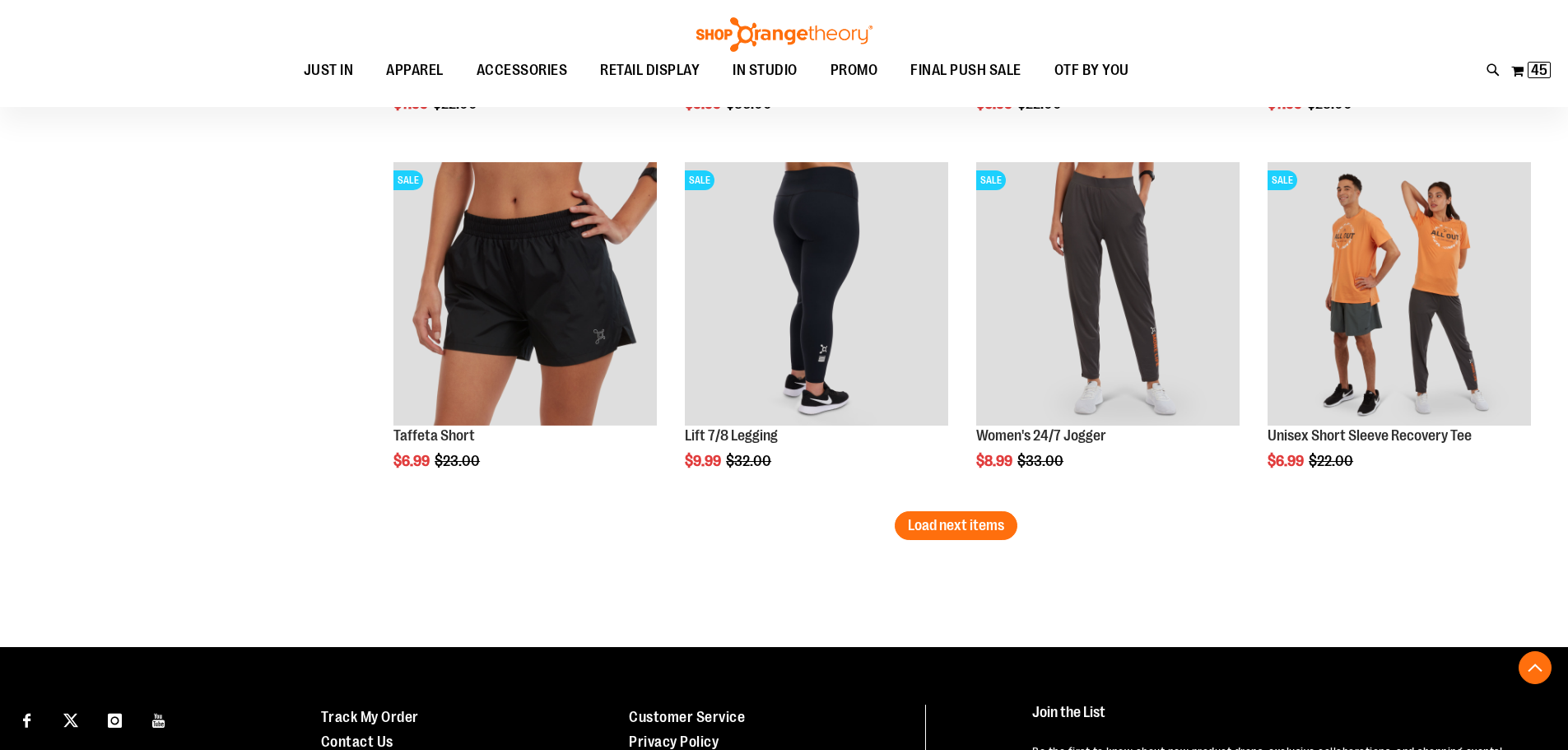
scroll to position [6263, 0]
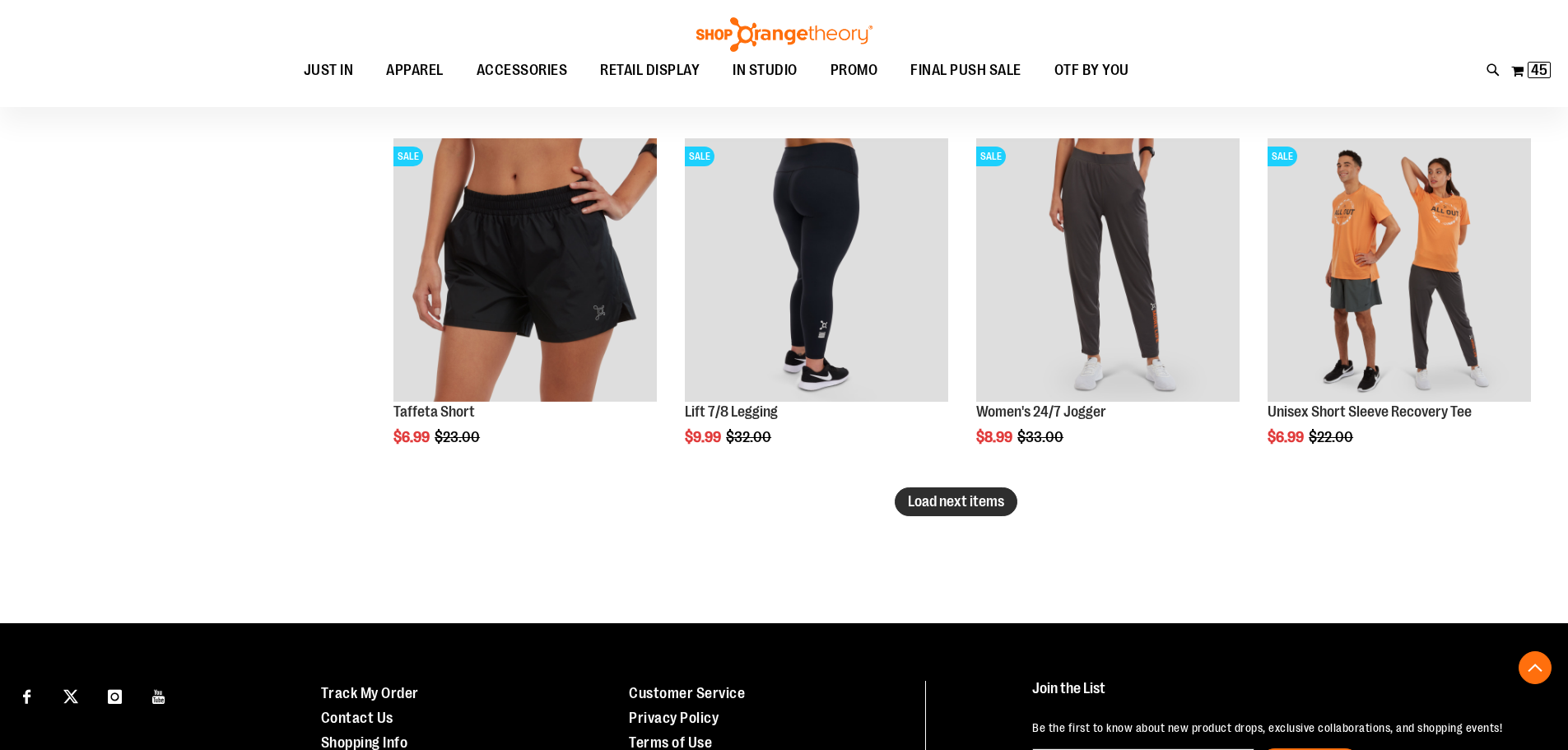
click at [966, 497] on span "Load next items" at bounding box center [956, 501] width 97 height 17
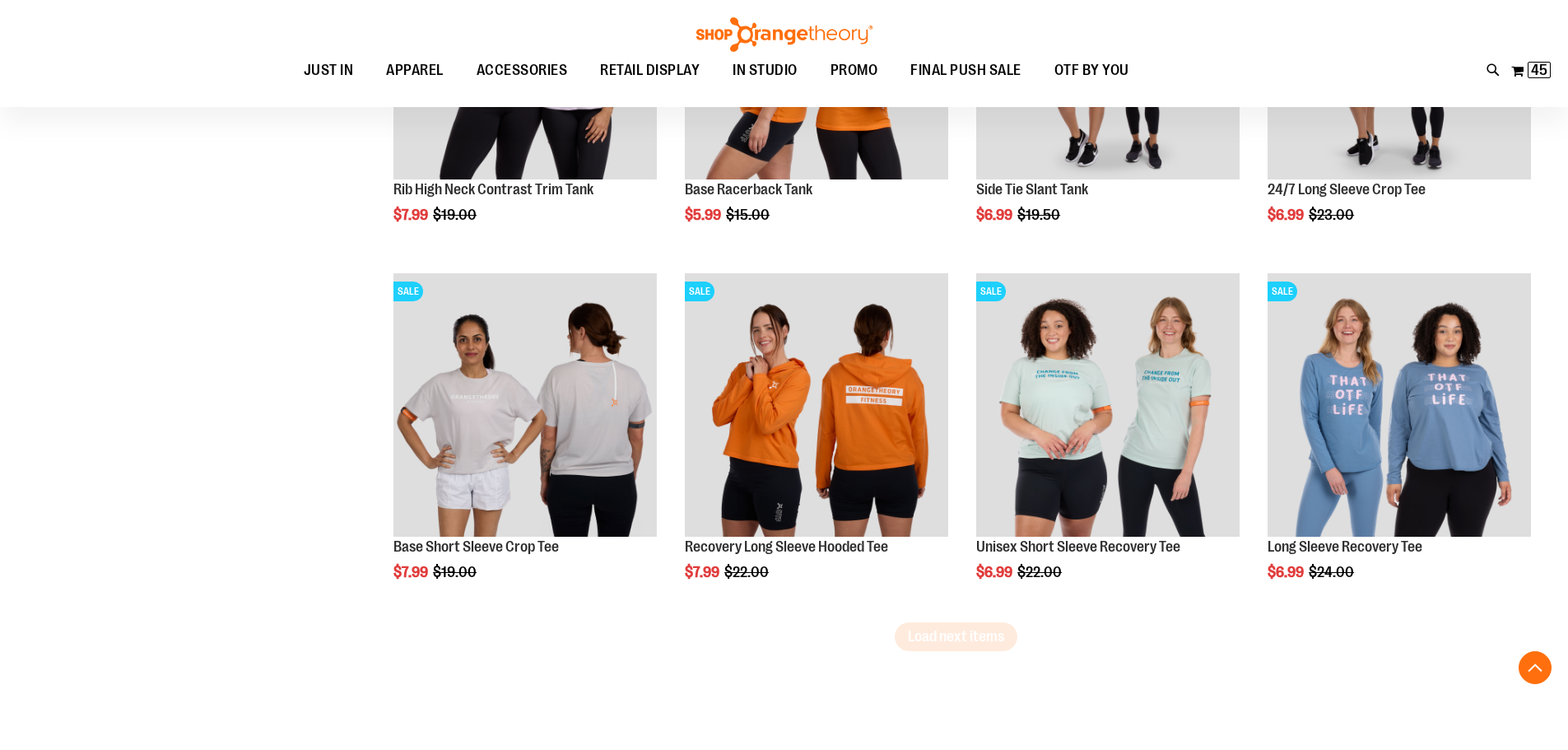
scroll to position [7251, 0]
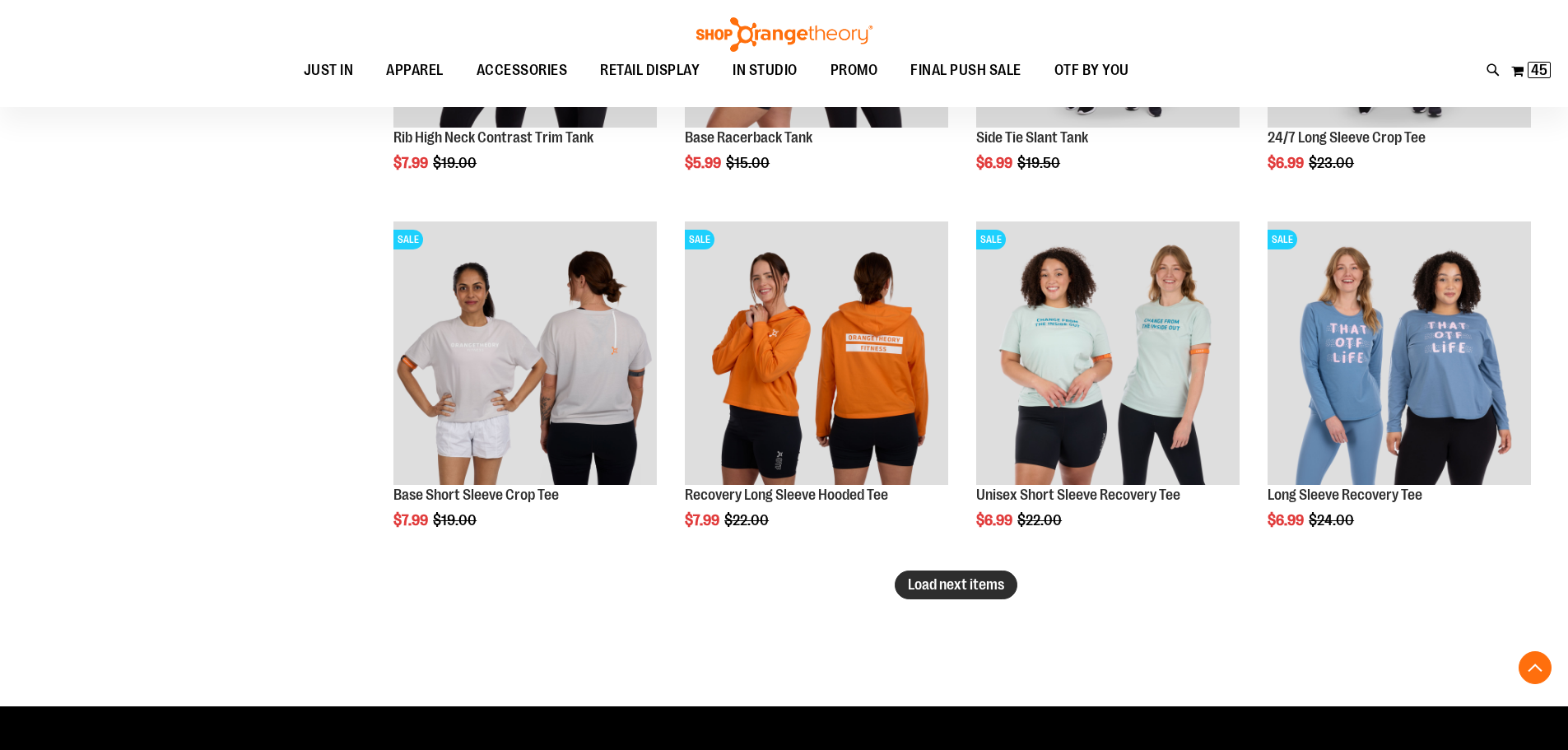
click at [964, 582] on span "Load next items" at bounding box center [956, 584] width 97 height 17
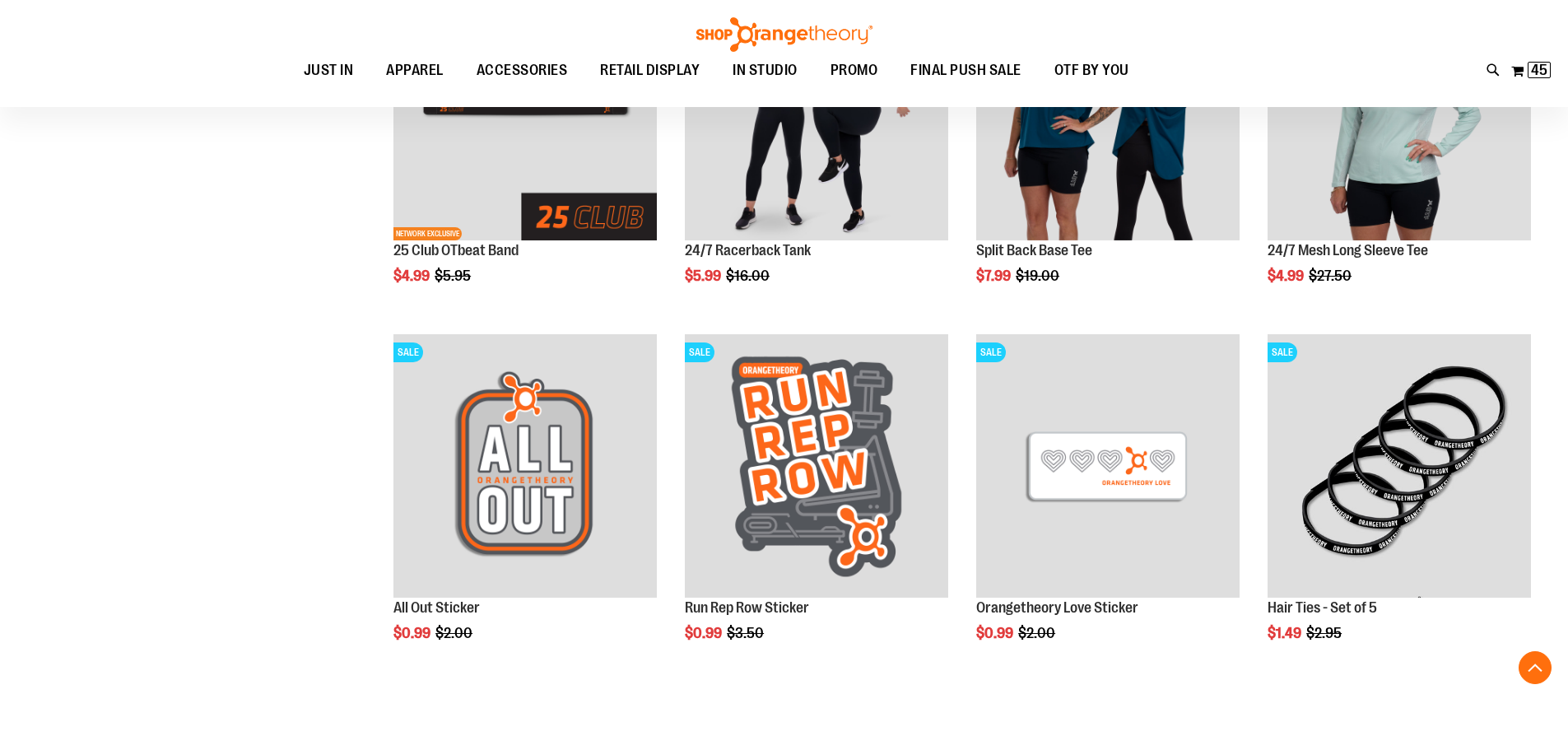
scroll to position [8238, 0]
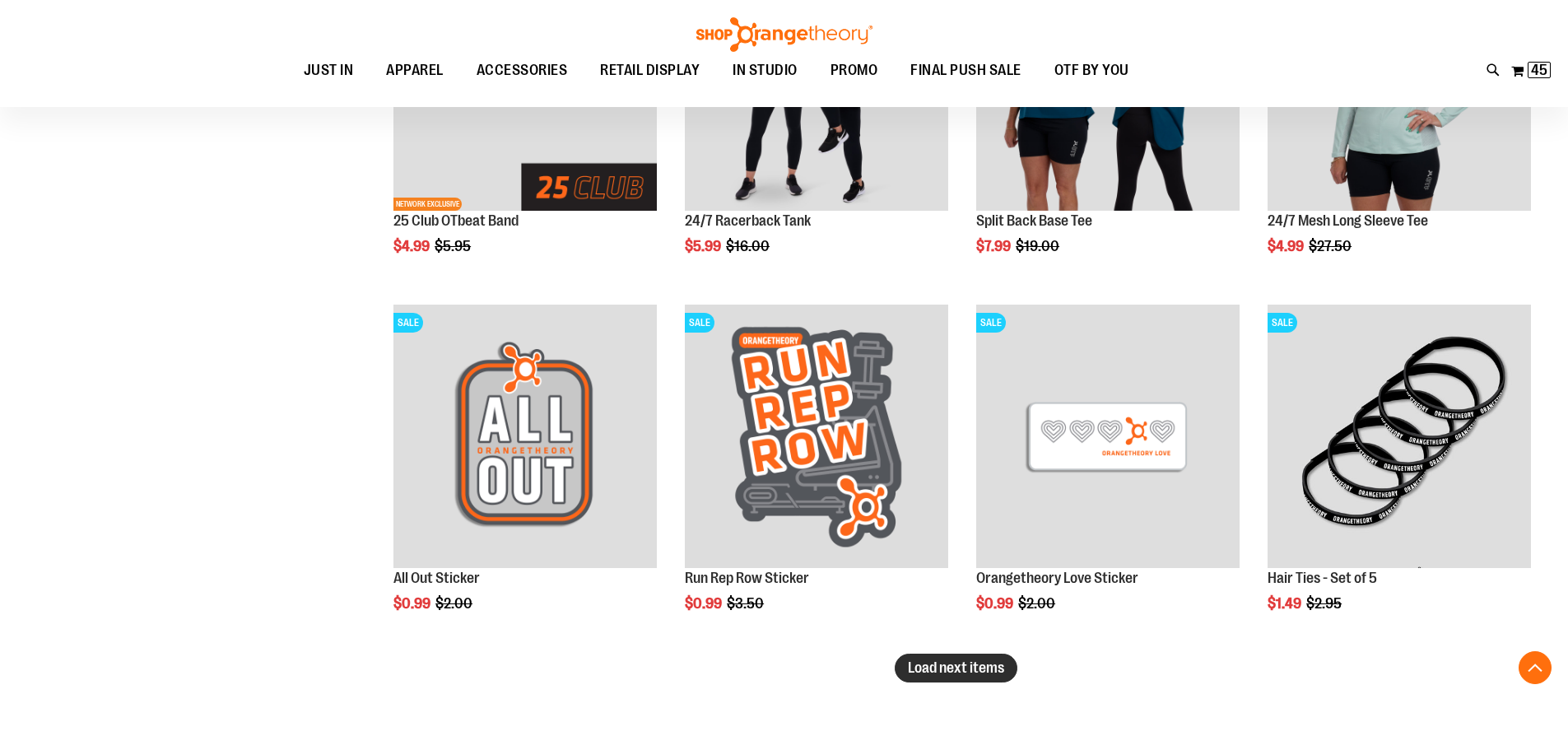
click at [978, 664] on span "Load next items" at bounding box center [956, 667] width 97 height 17
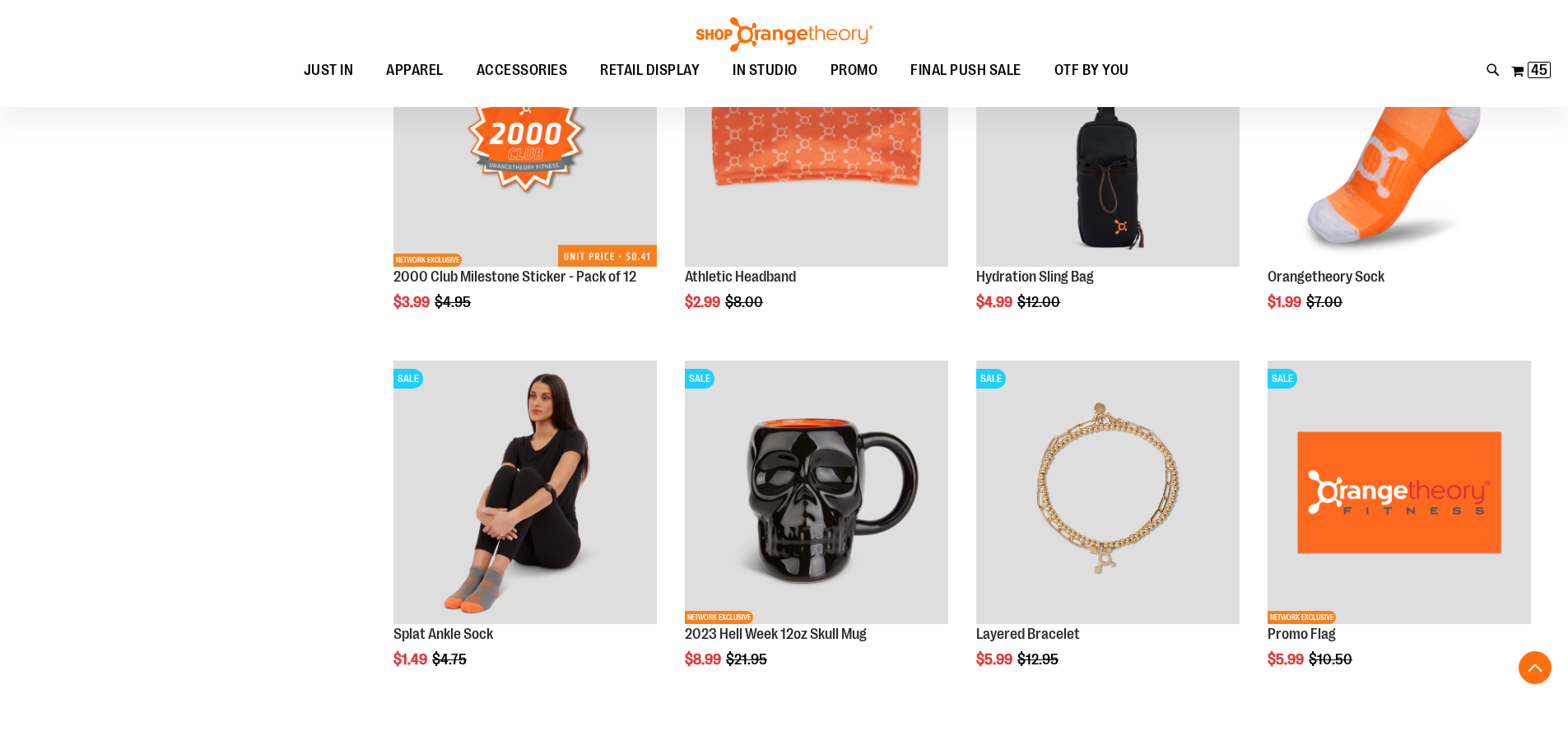
scroll to position [9308, 0]
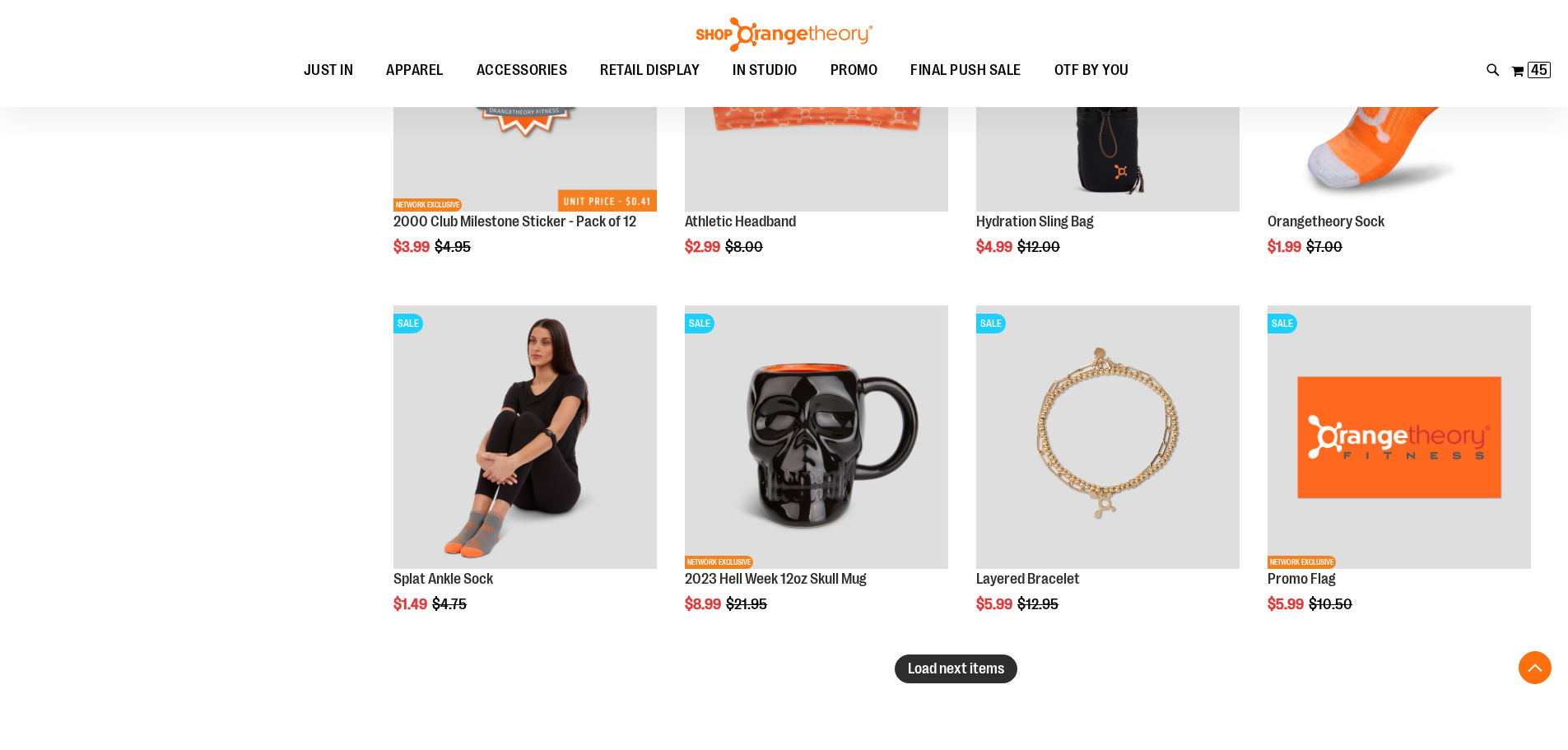
click at [963, 672] on span "Load next items" at bounding box center [956, 668] width 97 height 17
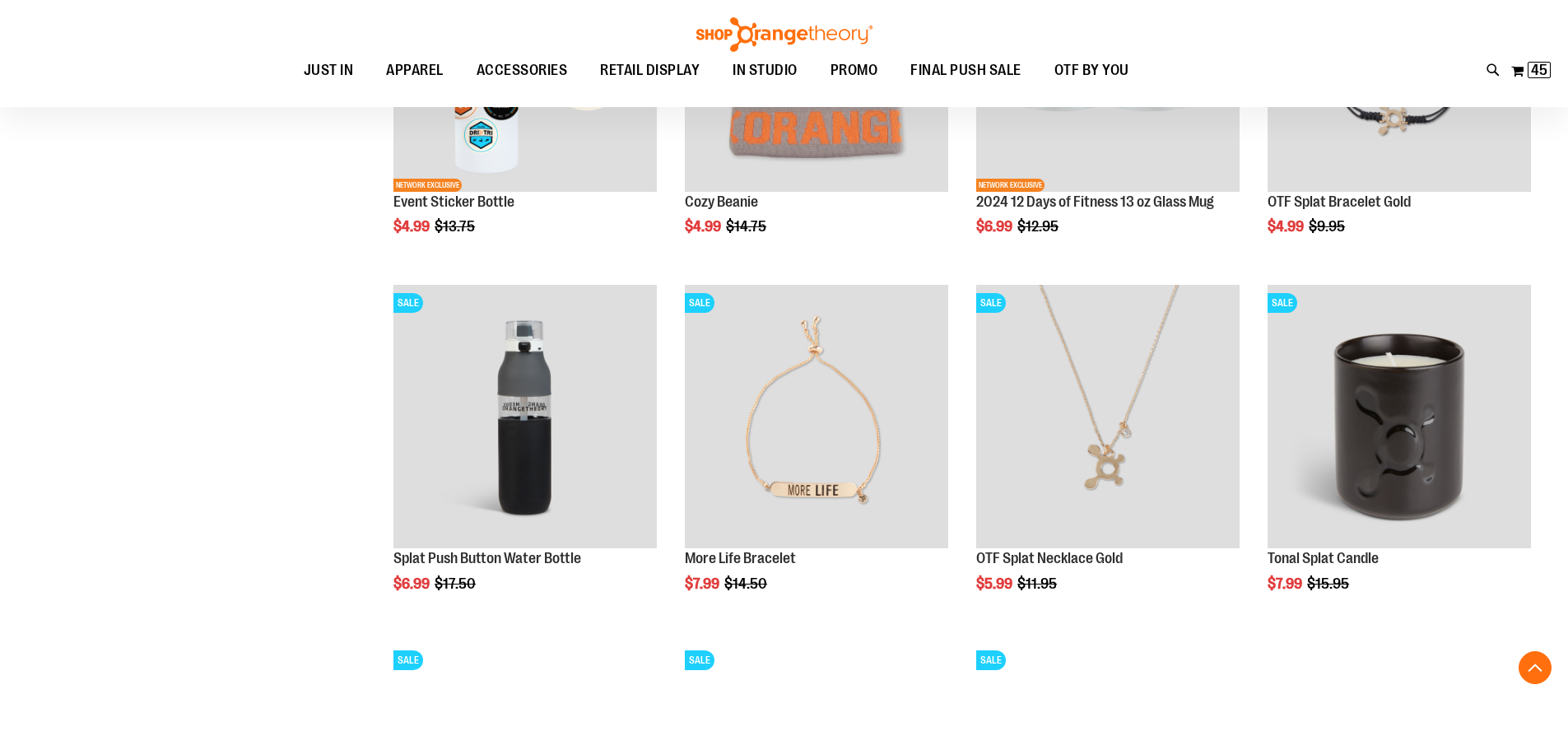
scroll to position [10048, 0]
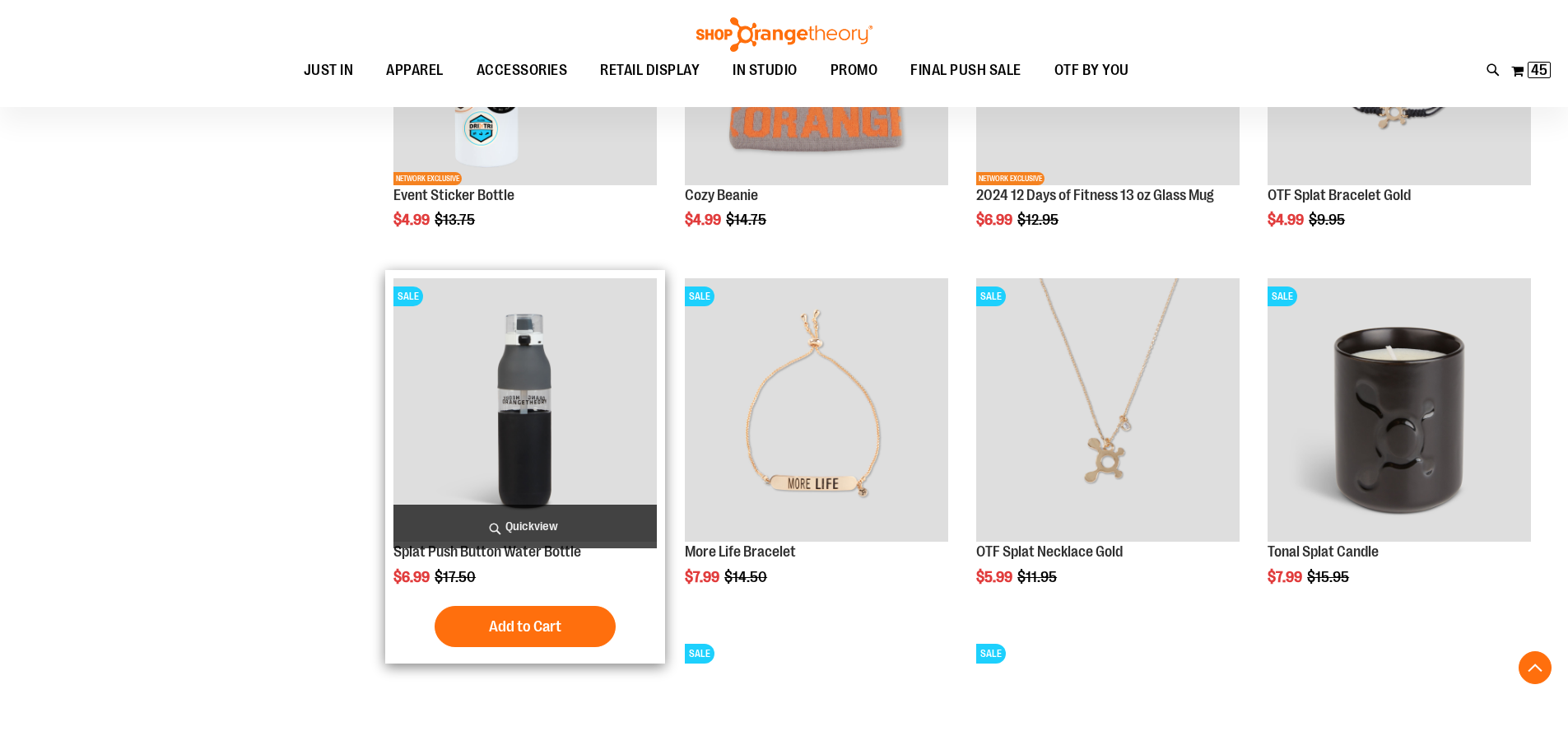
click at [595, 405] on img "product" at bounding box center [525, 409] width 263 height 263
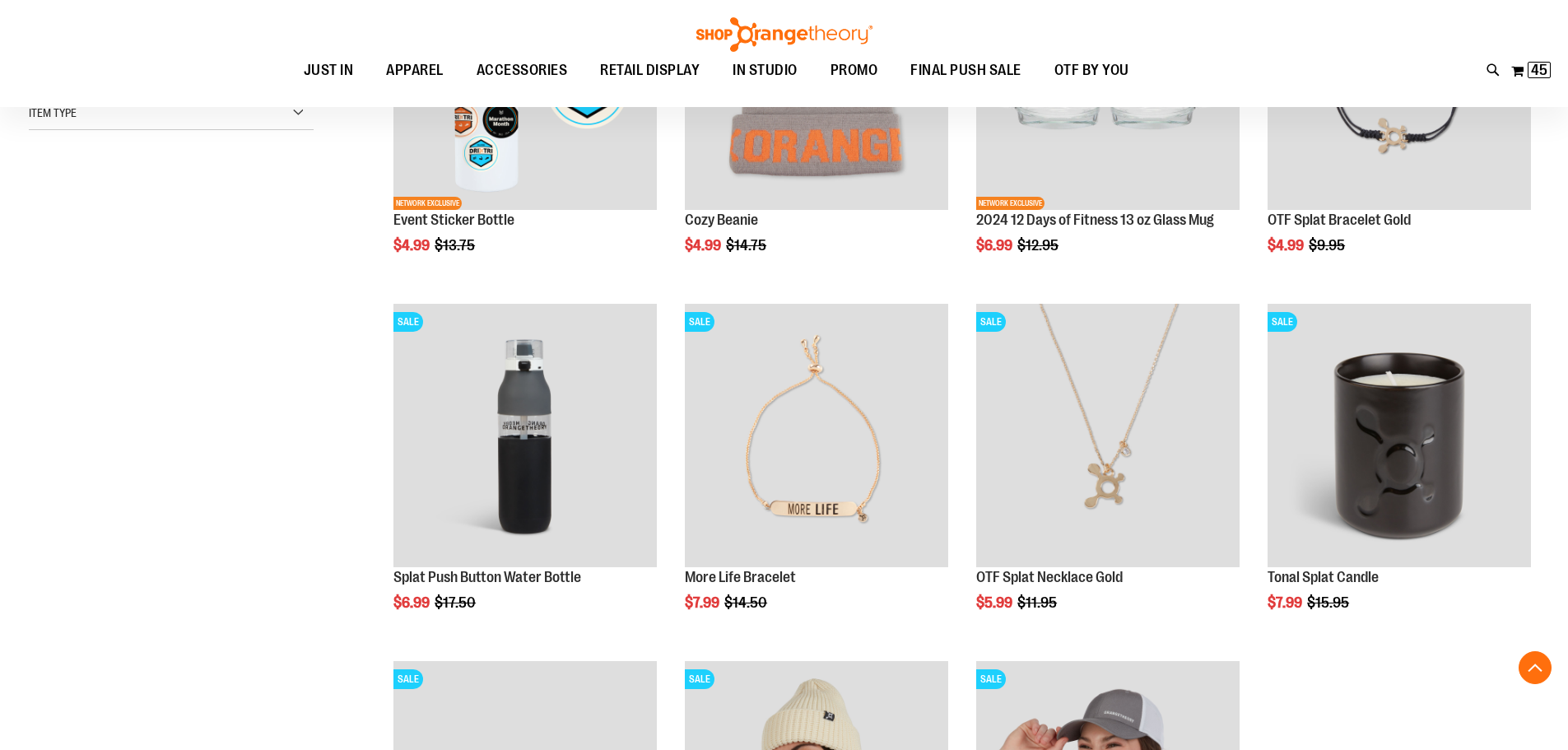
scroll to position [411, 0]
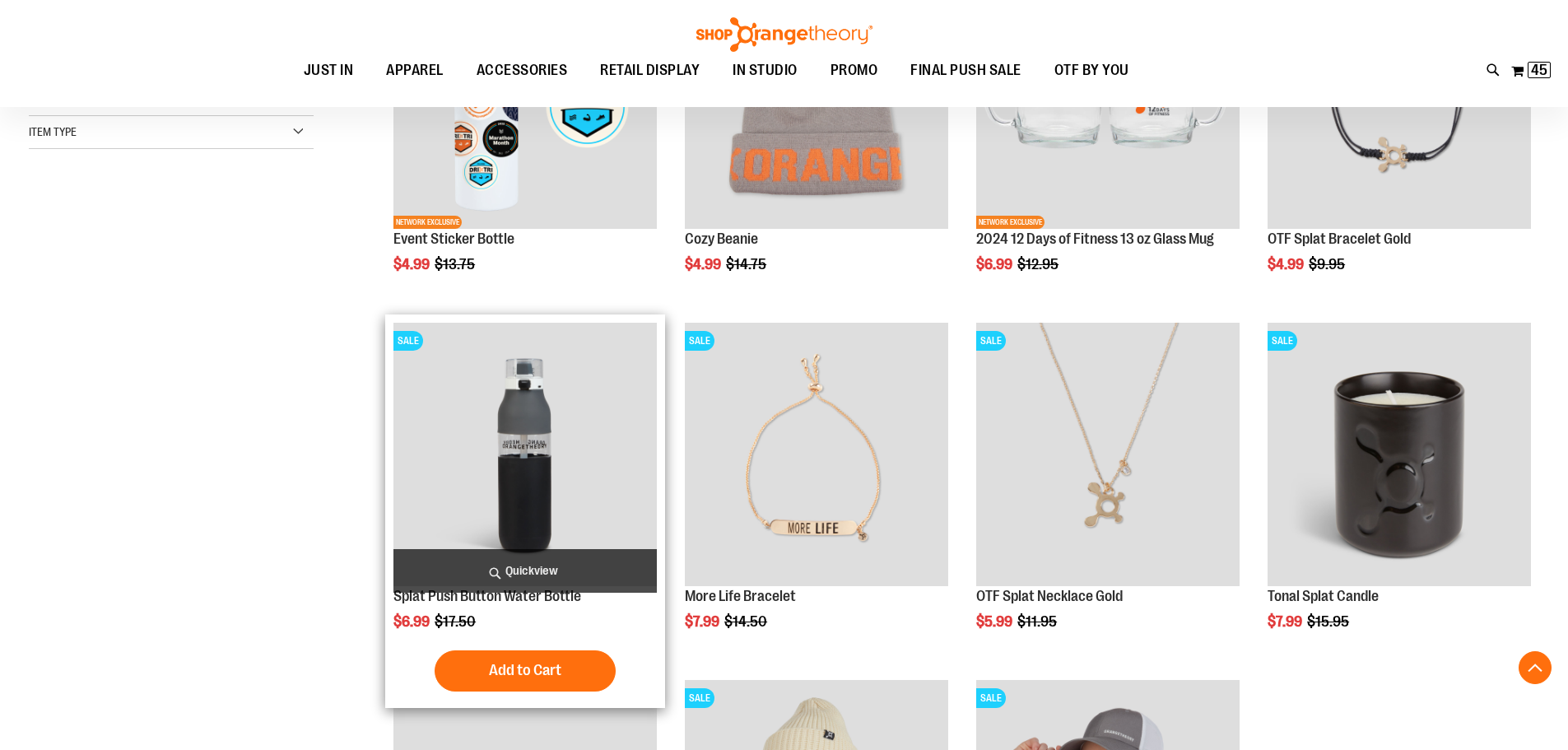
type input "**********"
click at [548, 453] on img "product" at bounding box center [525, 454] width 263 height 263
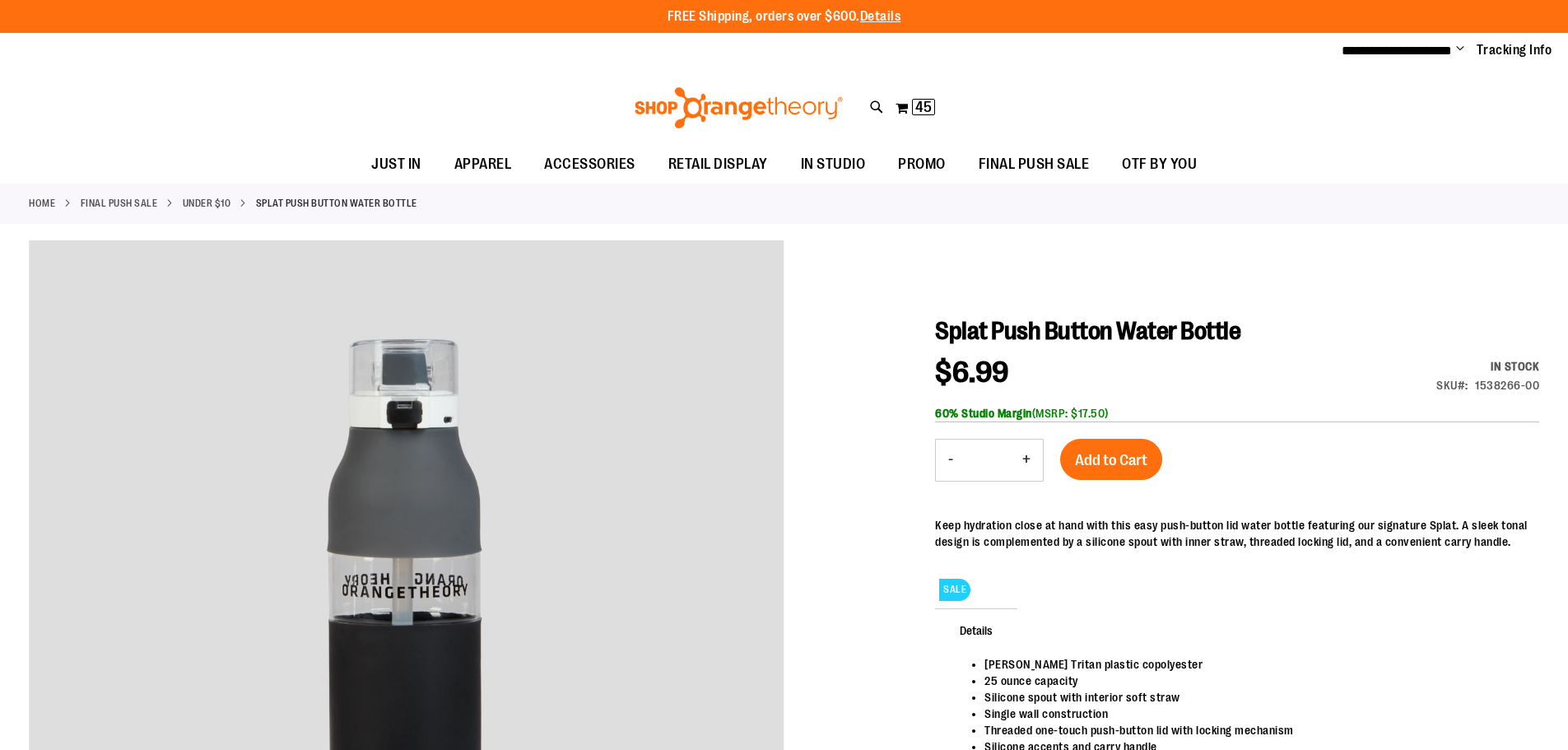
type input "**********"
click at [1021, 453] on button "+" at bounding box center [1027, 460] width 33 height 41
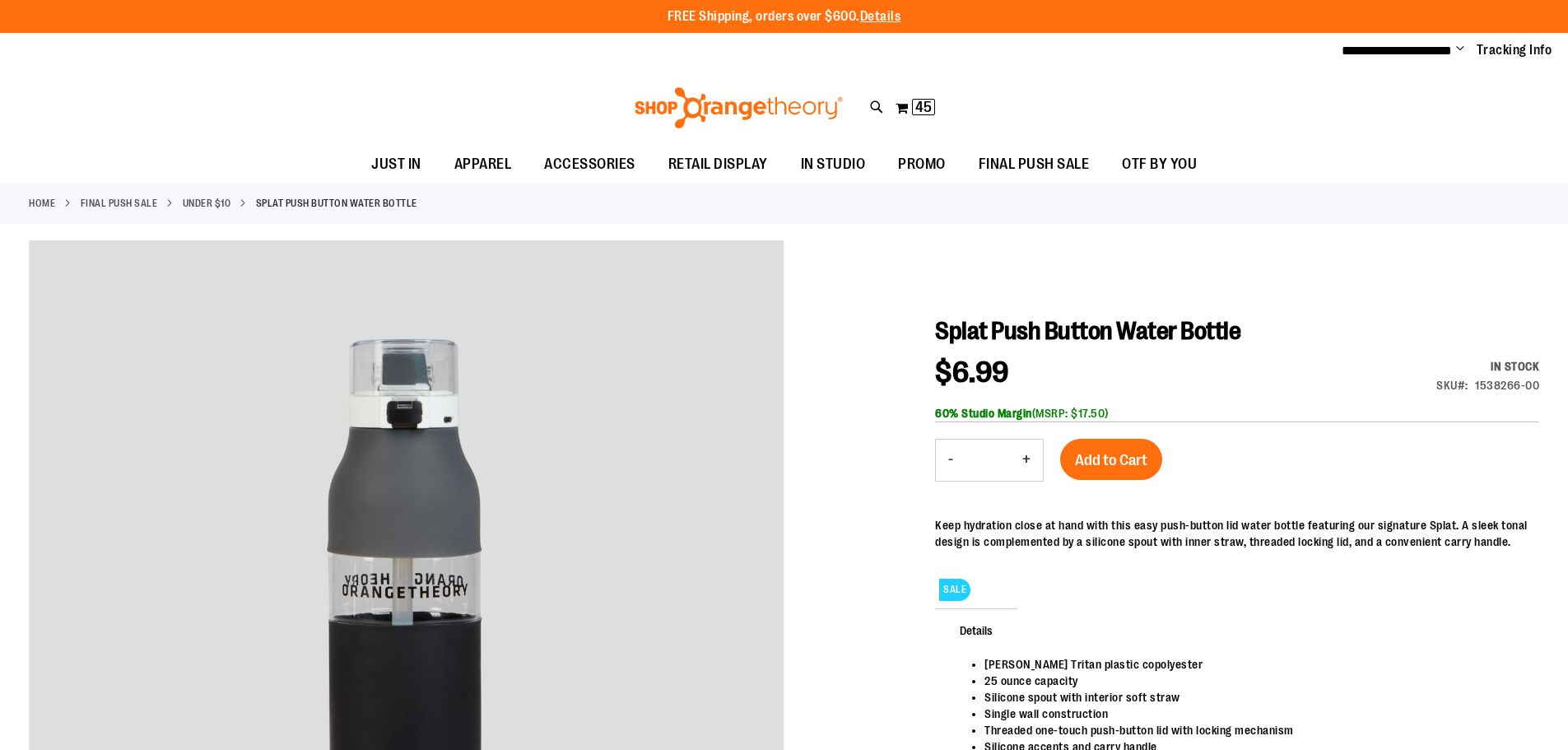
type input "*"
click at [1068, 450] on button "Add to Cart" at bounding box center [1112, 460] width 102 height 41
click at [214, 205] on link "Under $10" at bounding box center [206, 203] width 49 height 15
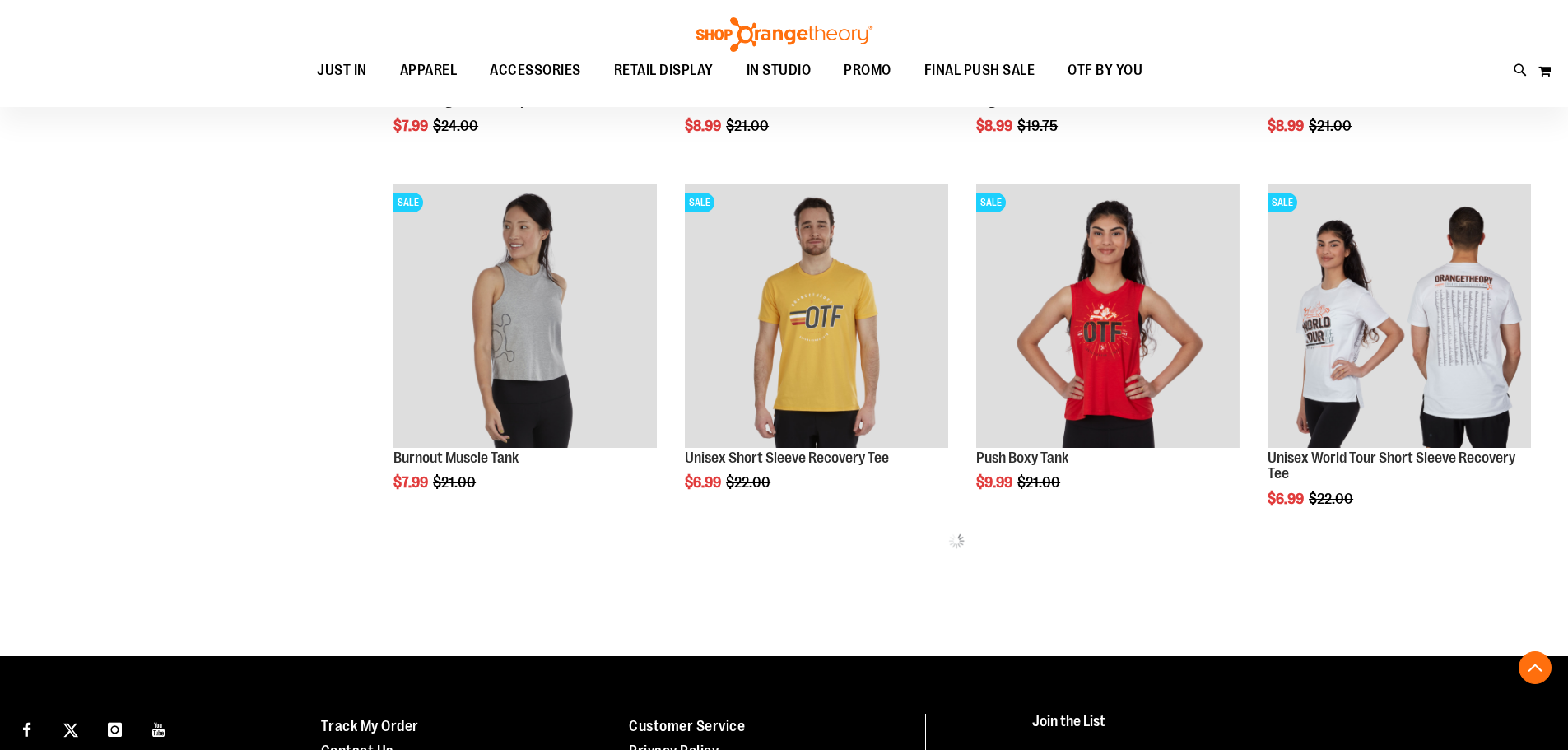
scroll to position [658, 0]
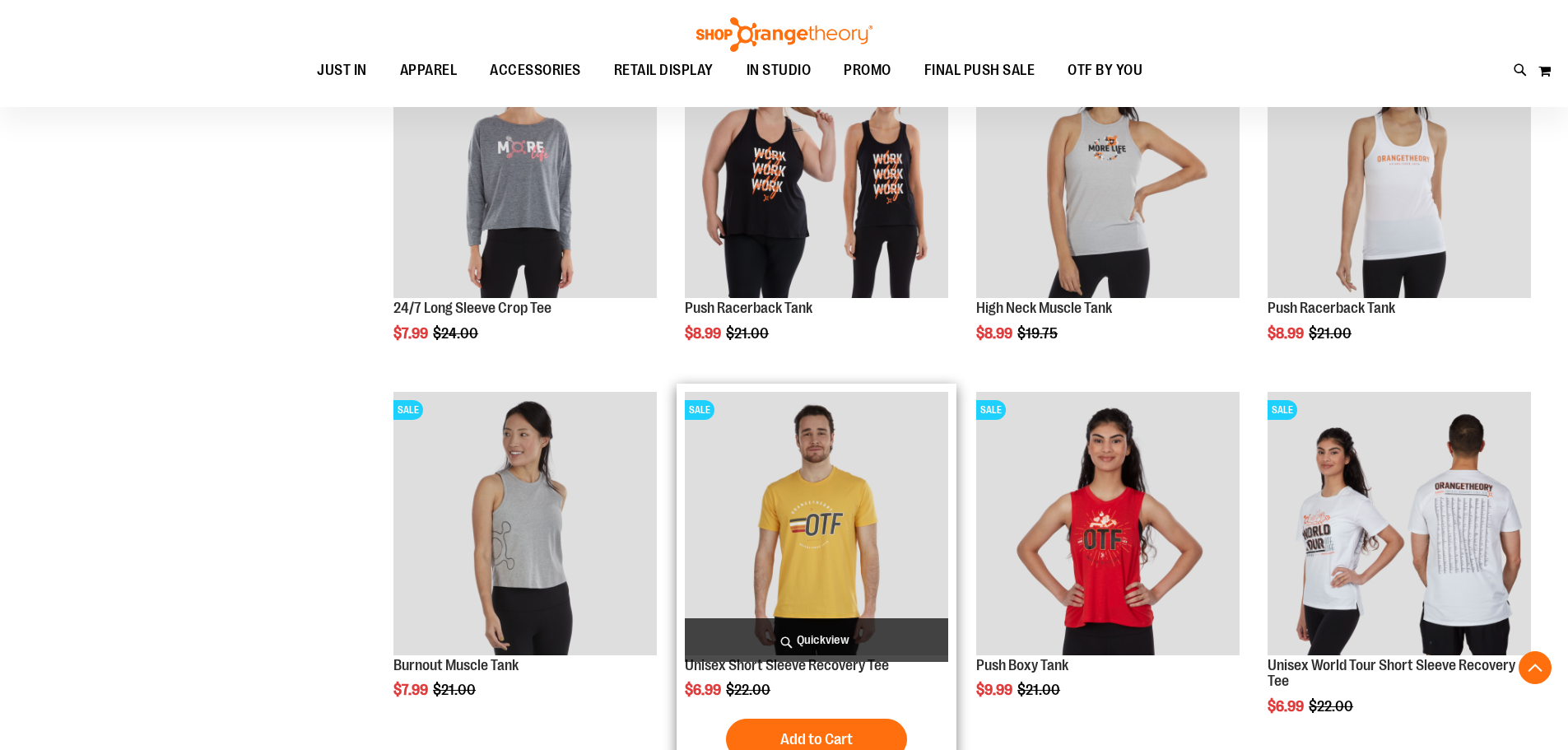
type input "**********"
click at [849, 550] on img "product" at bounding box center [816, 523] width 263 height 263
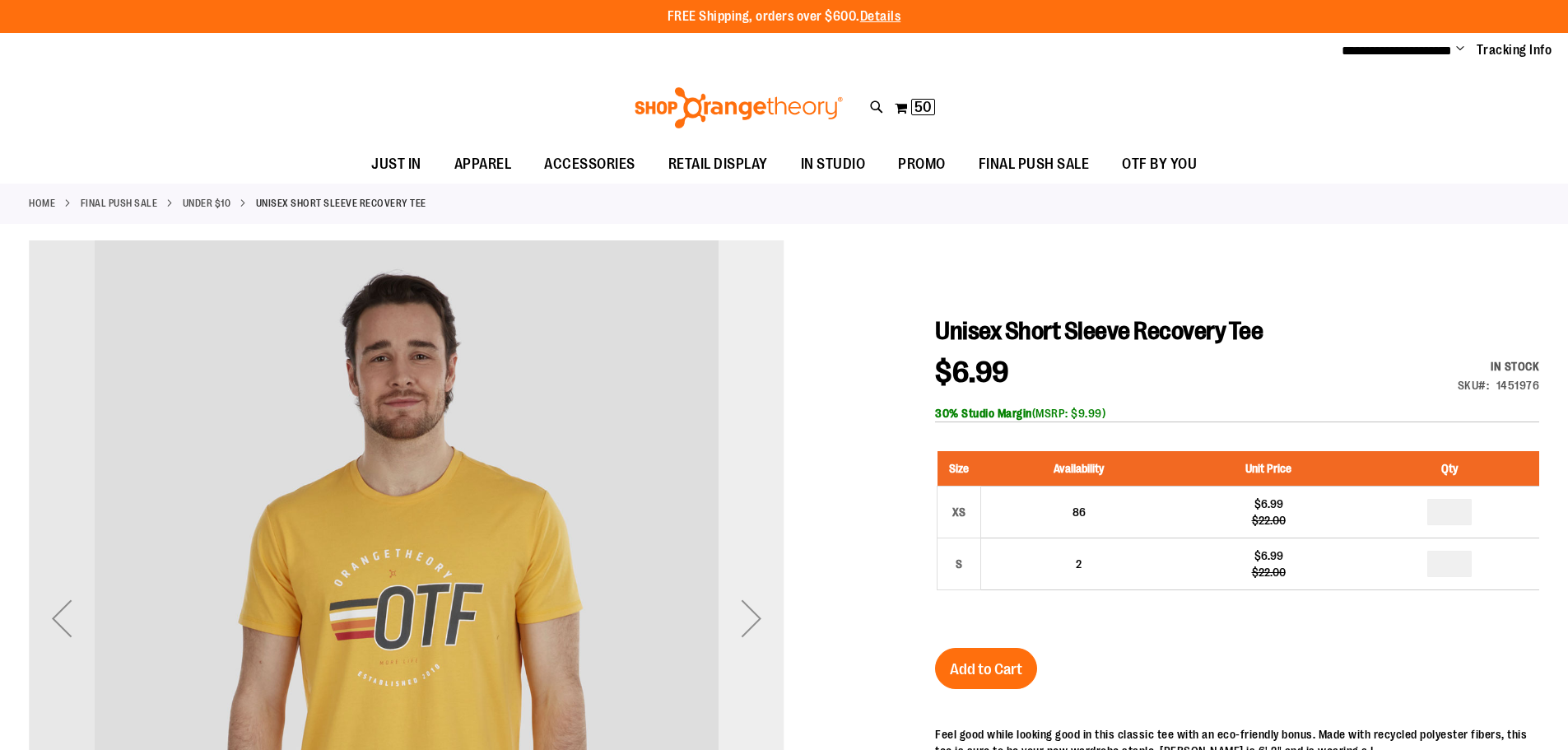
type input "**********"
click at [772, 601] on div "Next" at bounding box center [752, 618] width 66 height 66
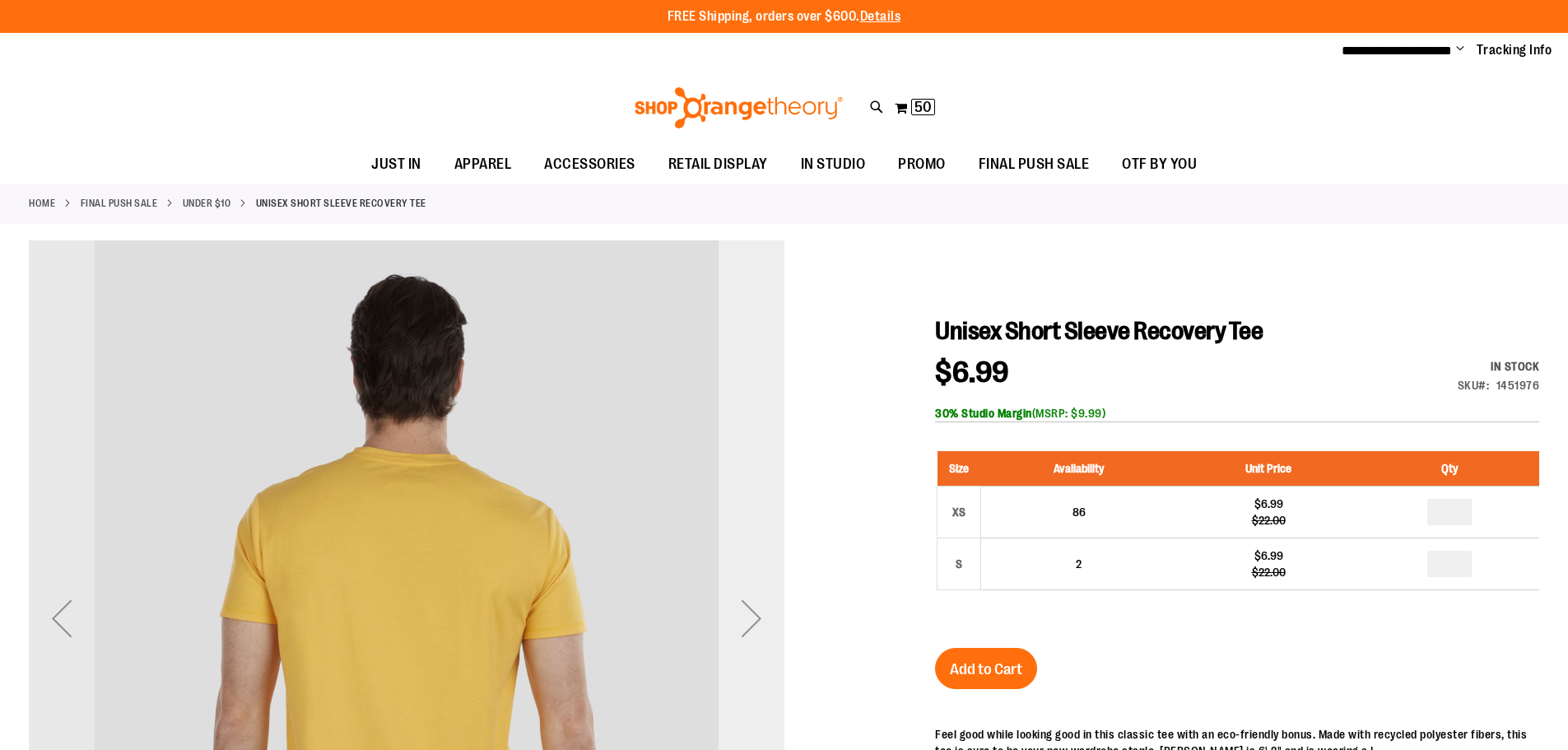
click at [772, 601] on div "Next" at bounding box center [752, 618] width 66 height 66
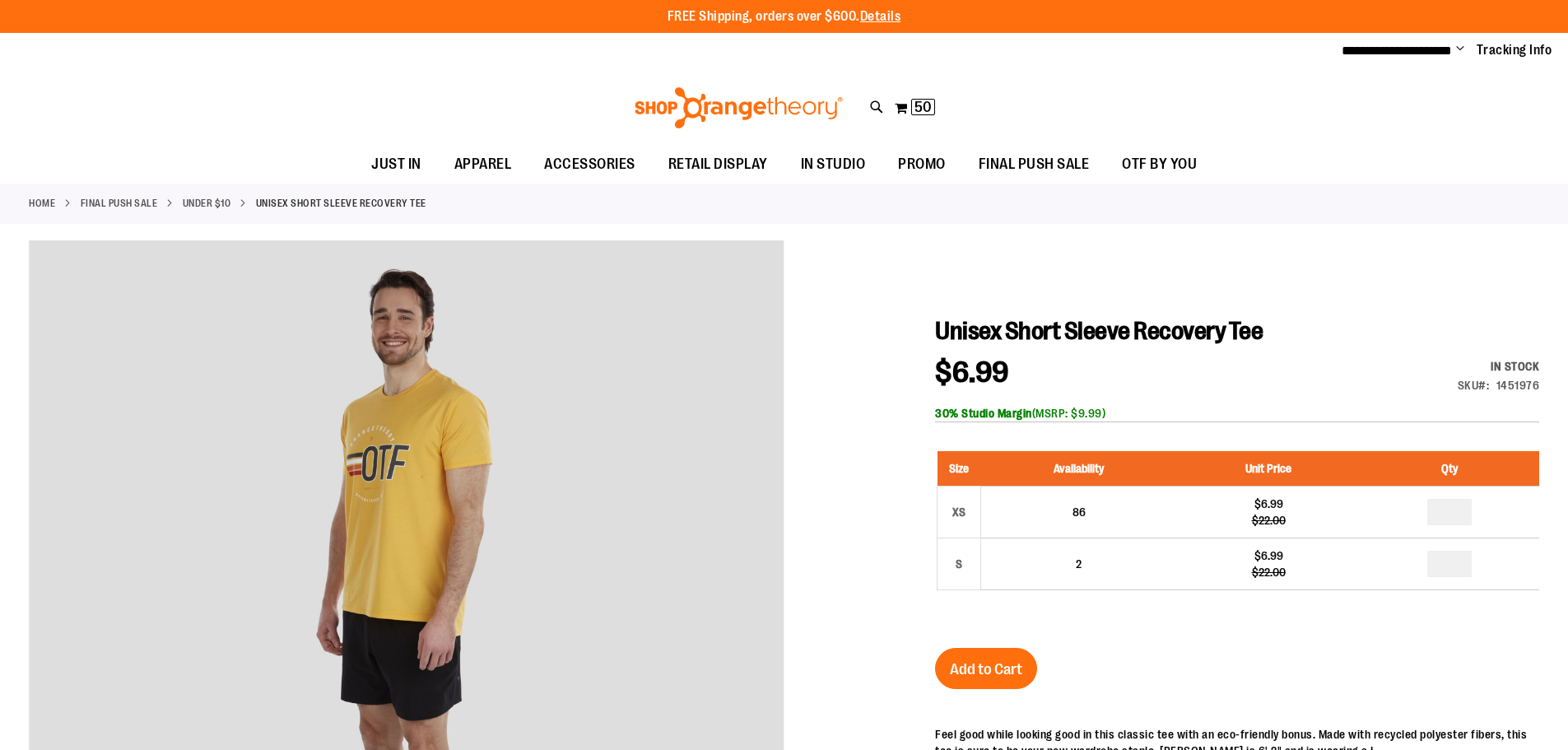
click at [197, 202] on link "Under $10" at bounding box center [206, 203] width 49 height 15
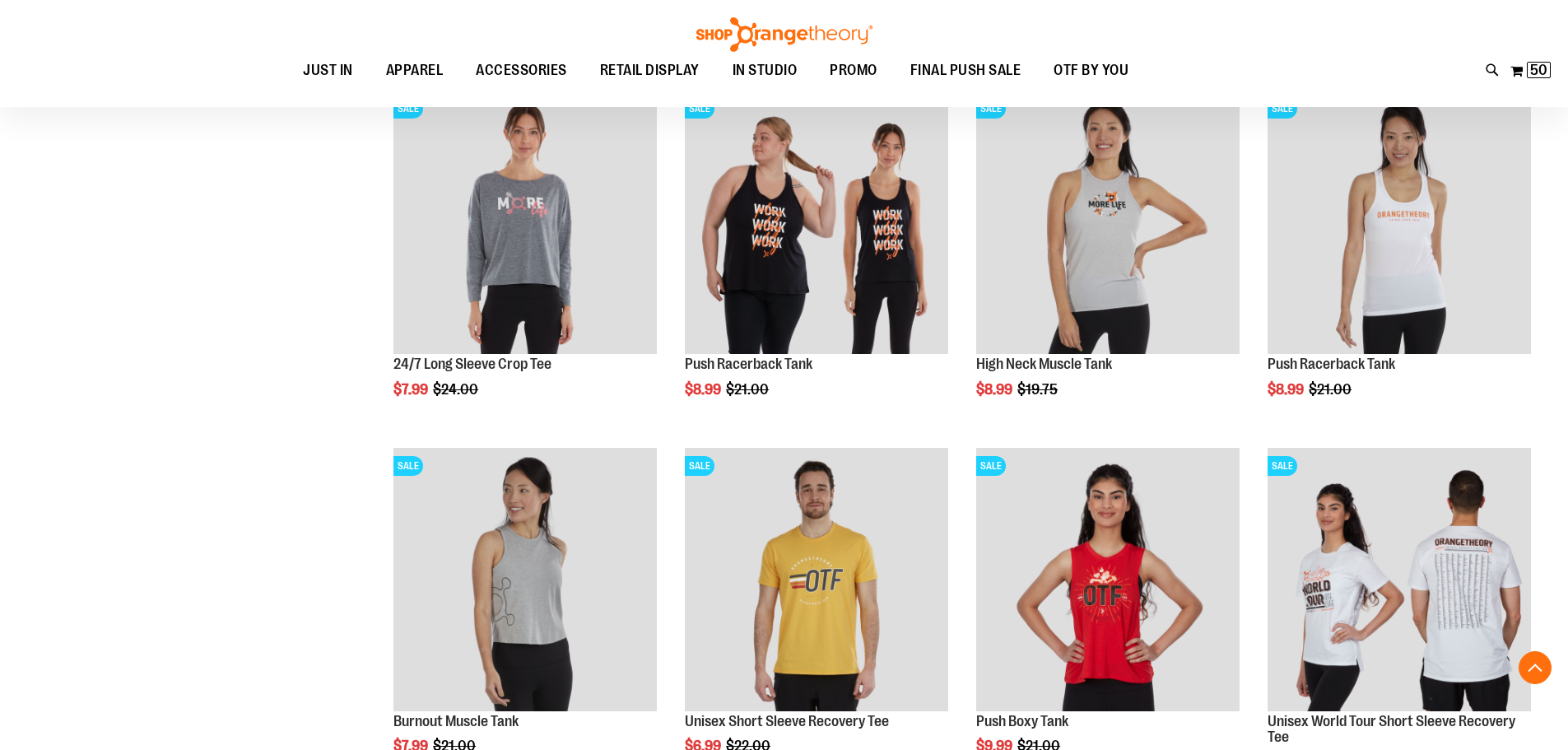
scroll to position [475, 0]
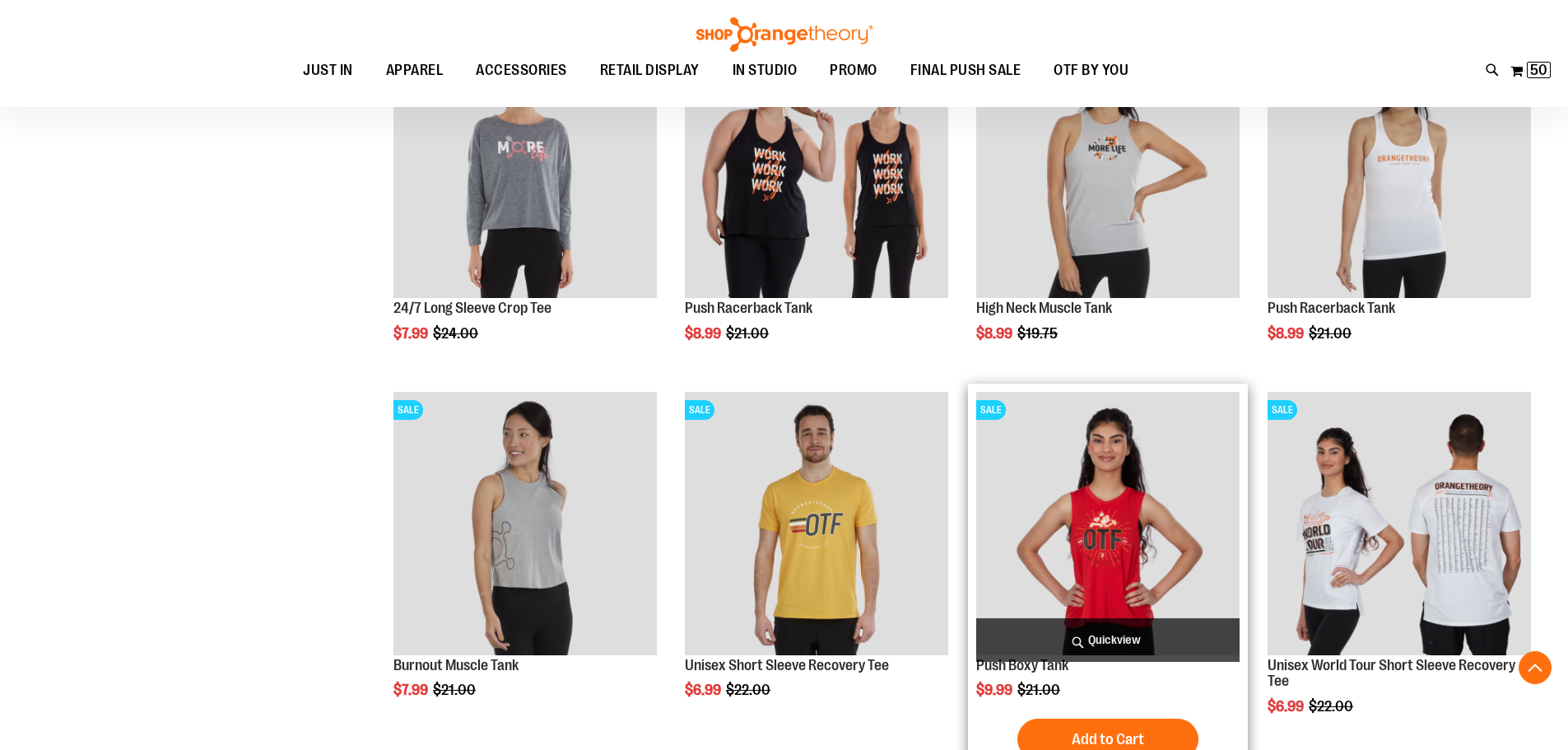
type input "**********"
click at [1126, 546] on img "product" at bounding box center [1108, 523] width 263 height 263
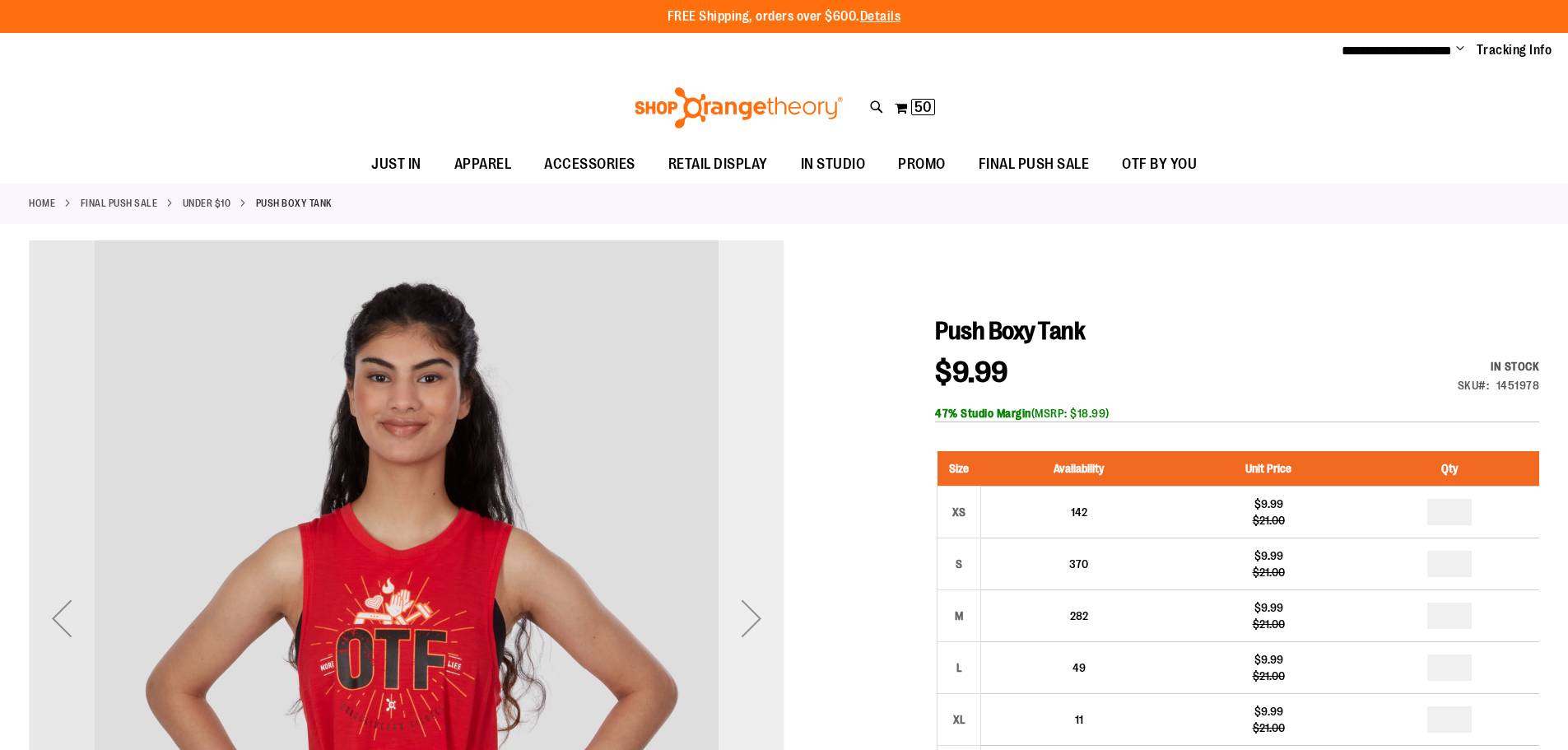
type input "**********"
click at [767, 628] on div "Next" at bounding box center [752, 618] width 66 height 66
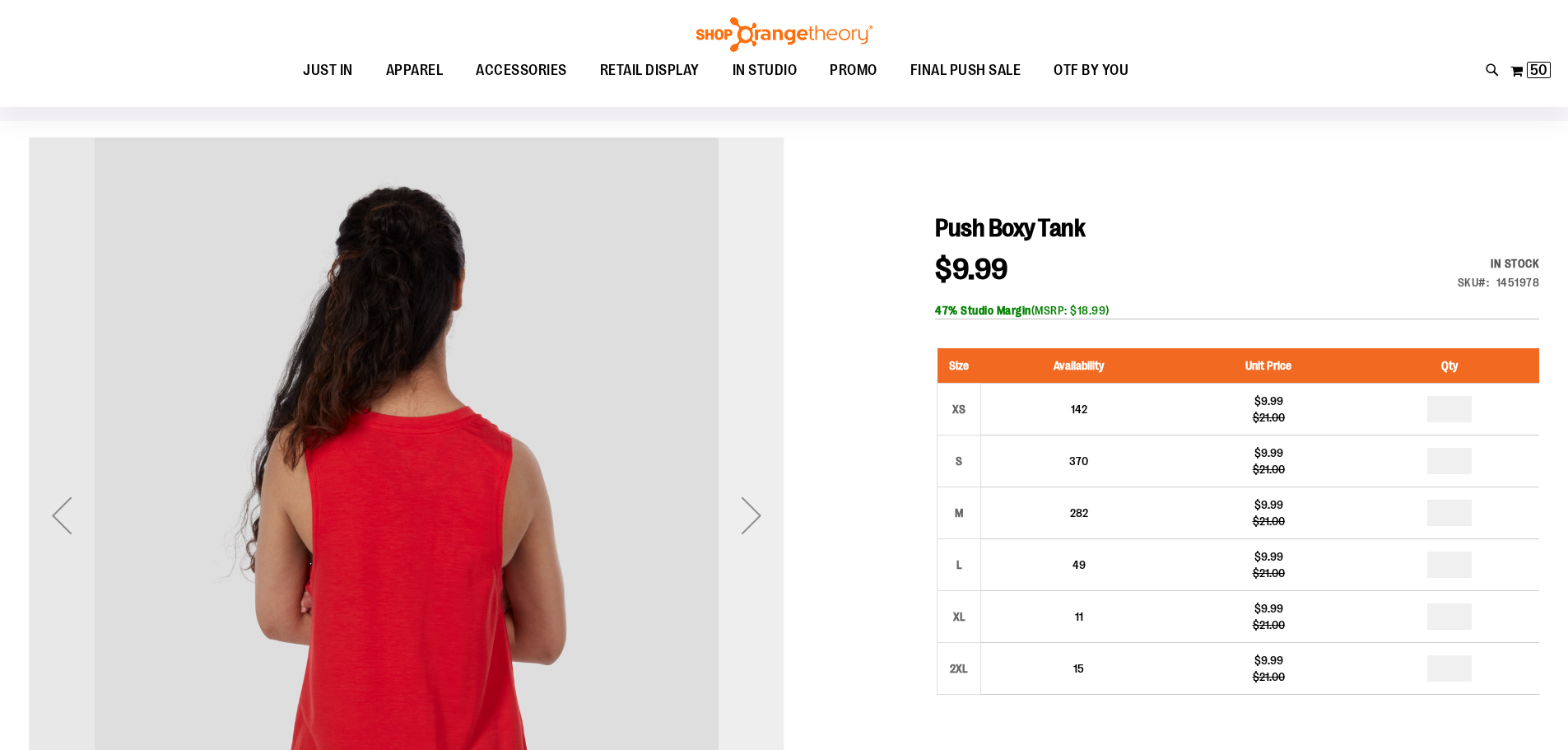
scroll to position [246, 0]
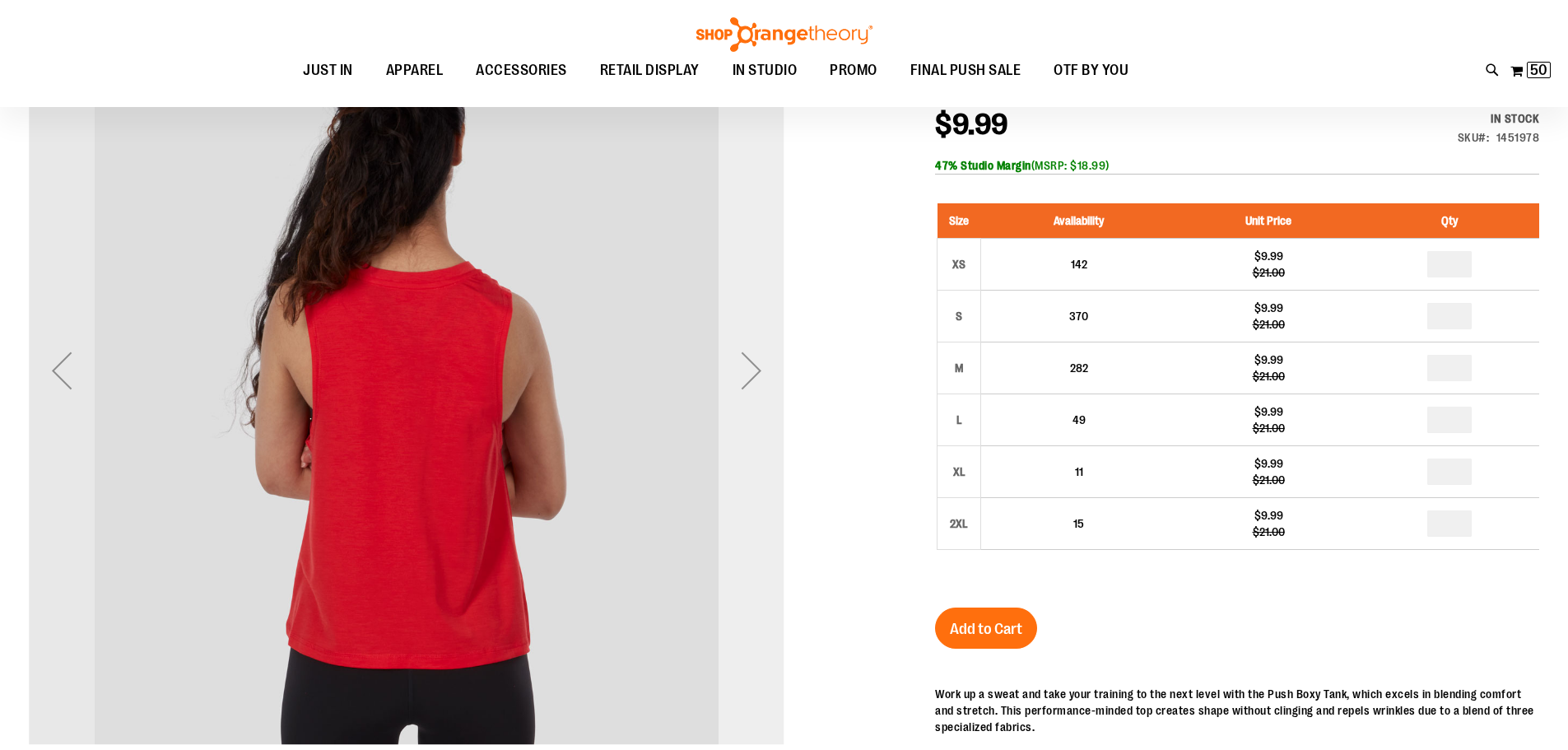
click at [750, 379] on div "Next" at bounding box center [752, 370] width 66 height 66
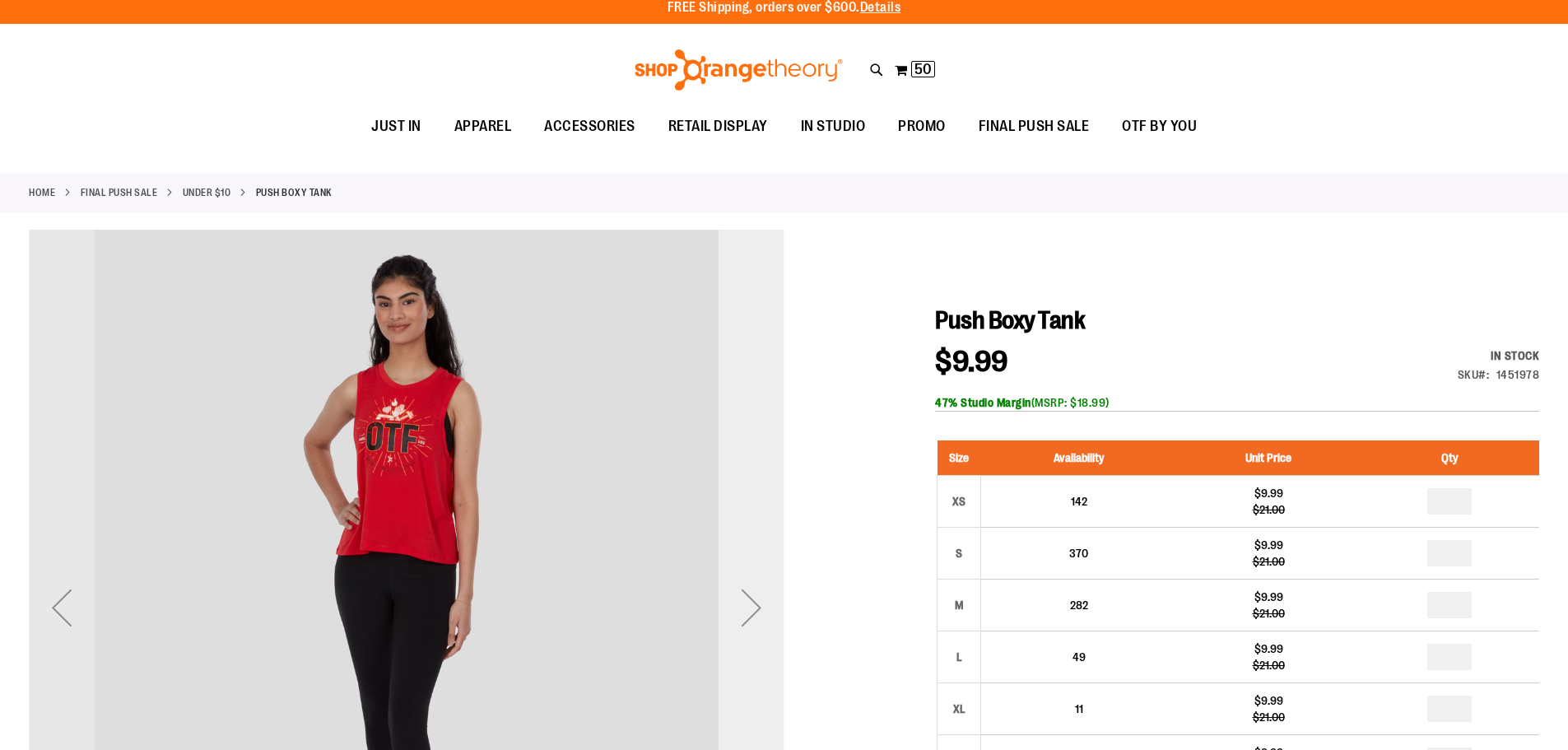
scroll to position [0, 0]
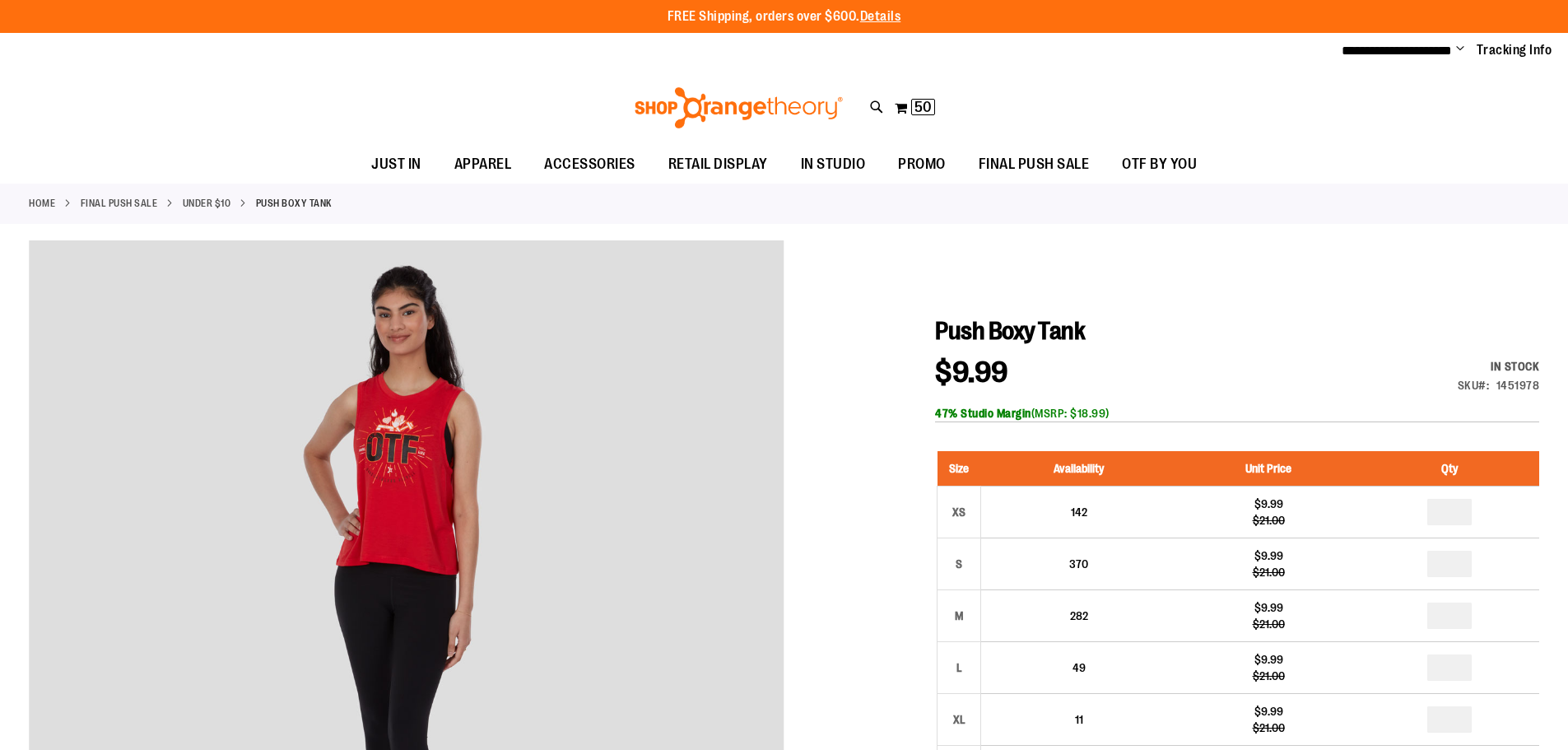
click at [220, 203] on link "Under $10" at bounding box center [206, 203] width 49 height 15
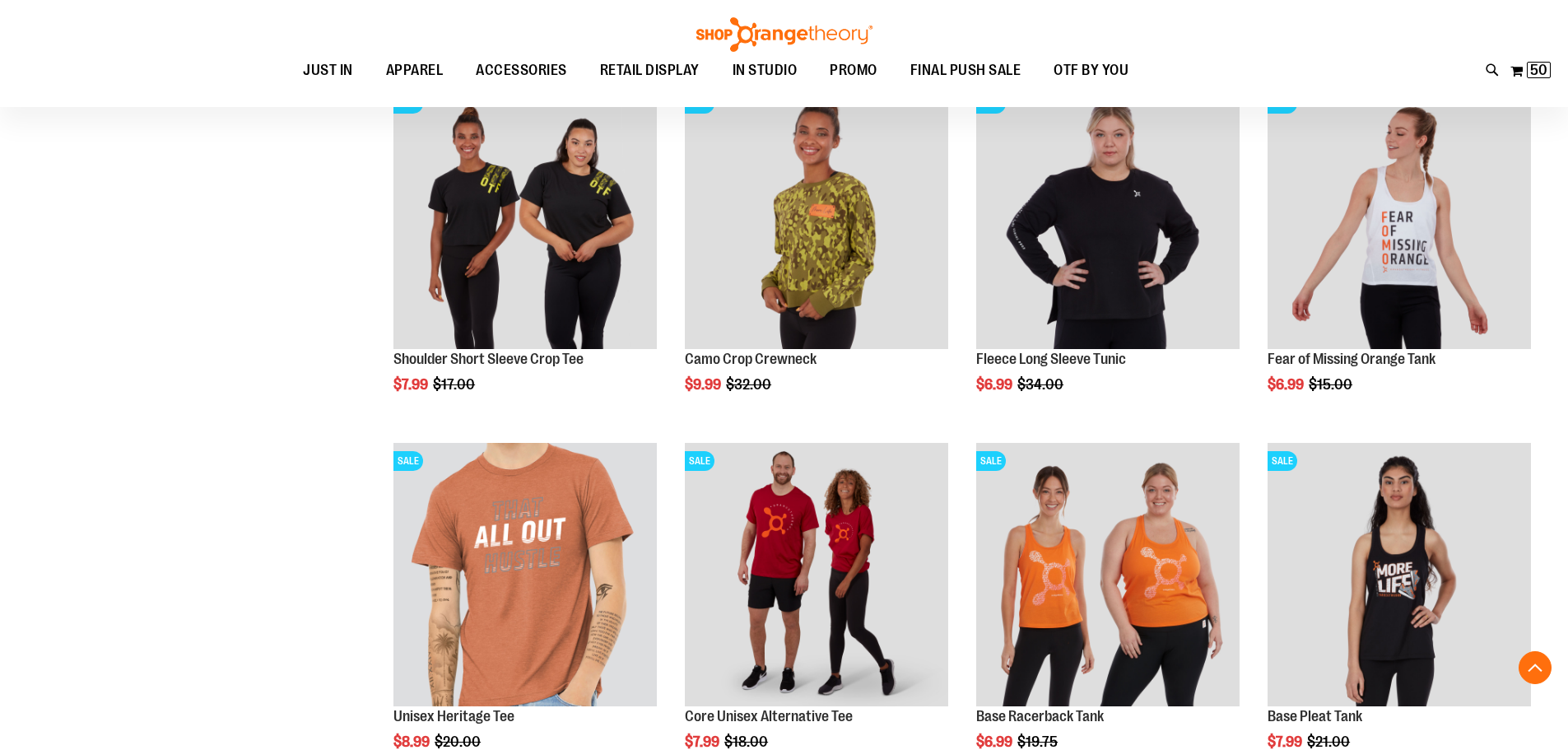
scroll to position [1316, 0]
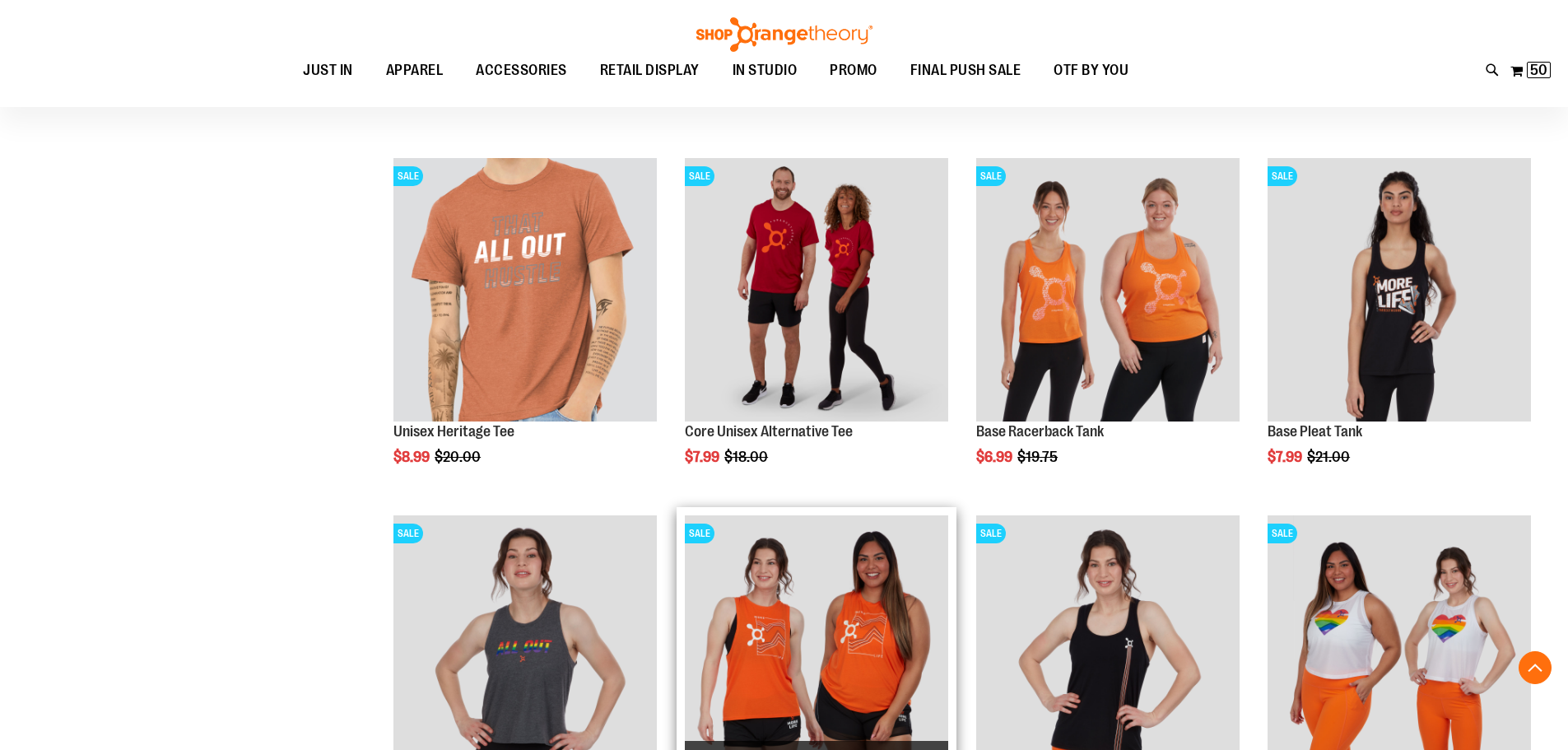
scroll to position [1645, 0]
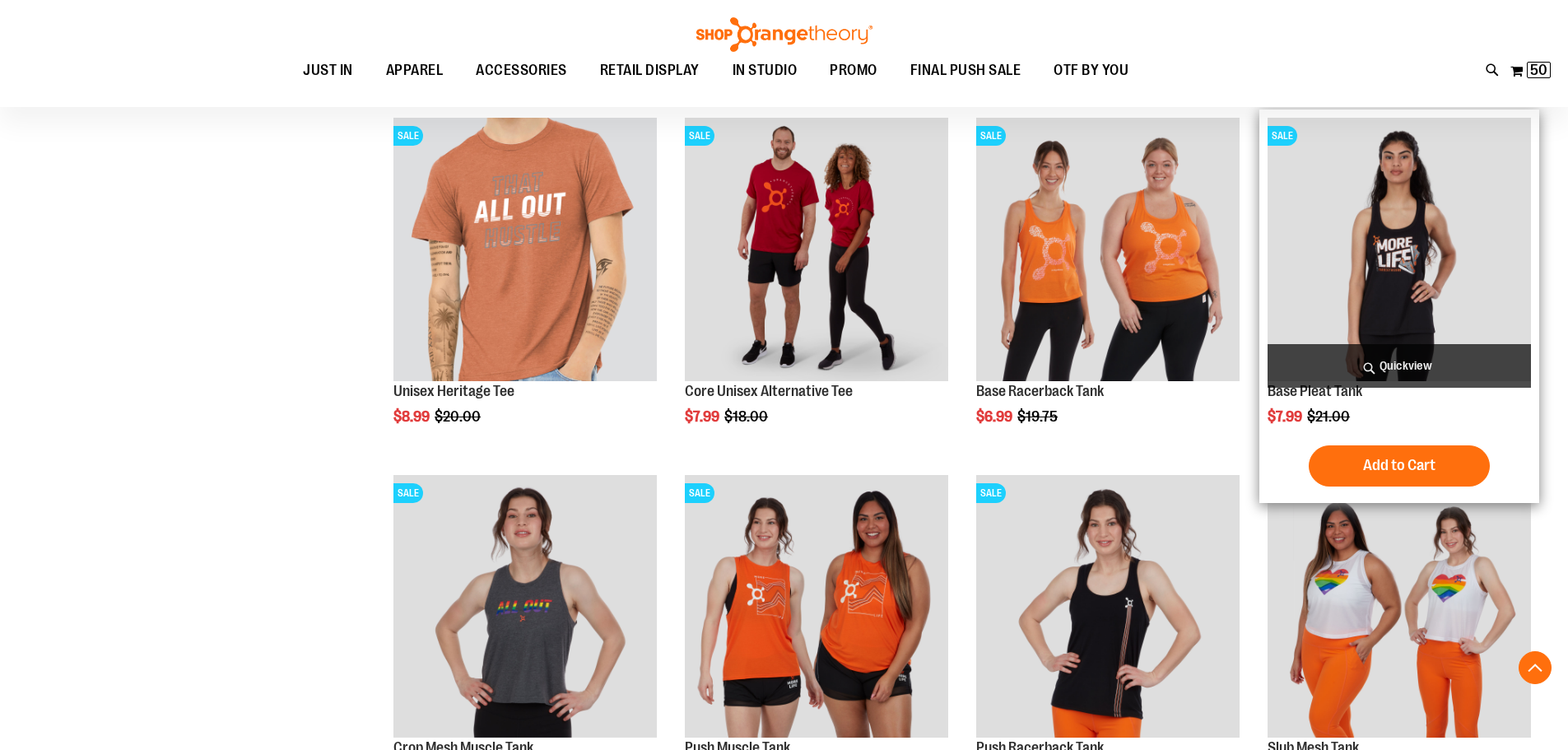
type input "**********"
click at [1405, 247] on img "product" at bounding box center [1399, 249] width 263 height 263
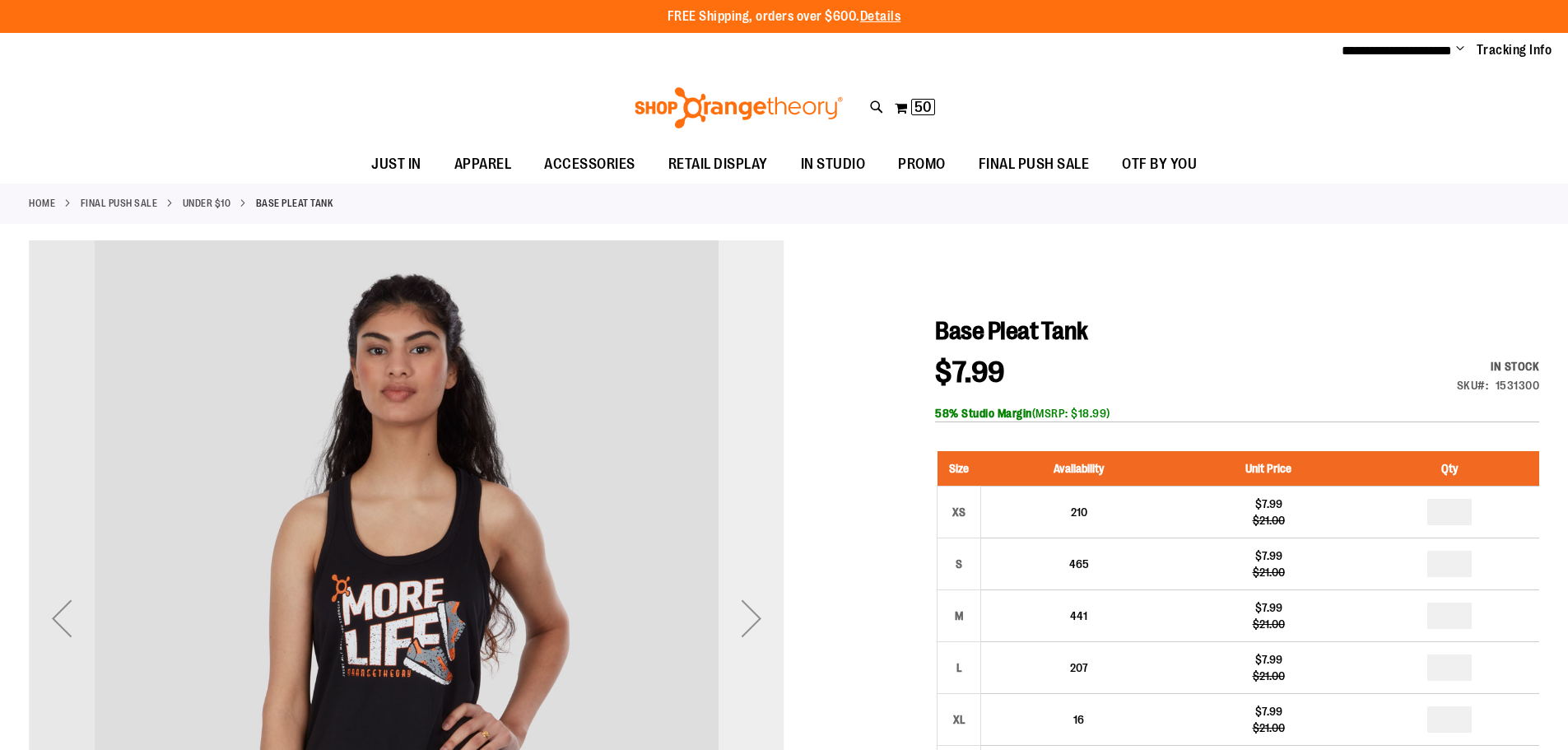
type input "**********"
click at [763, 616] on div "Next" at bounding box center [752, 618] width 66 height 66
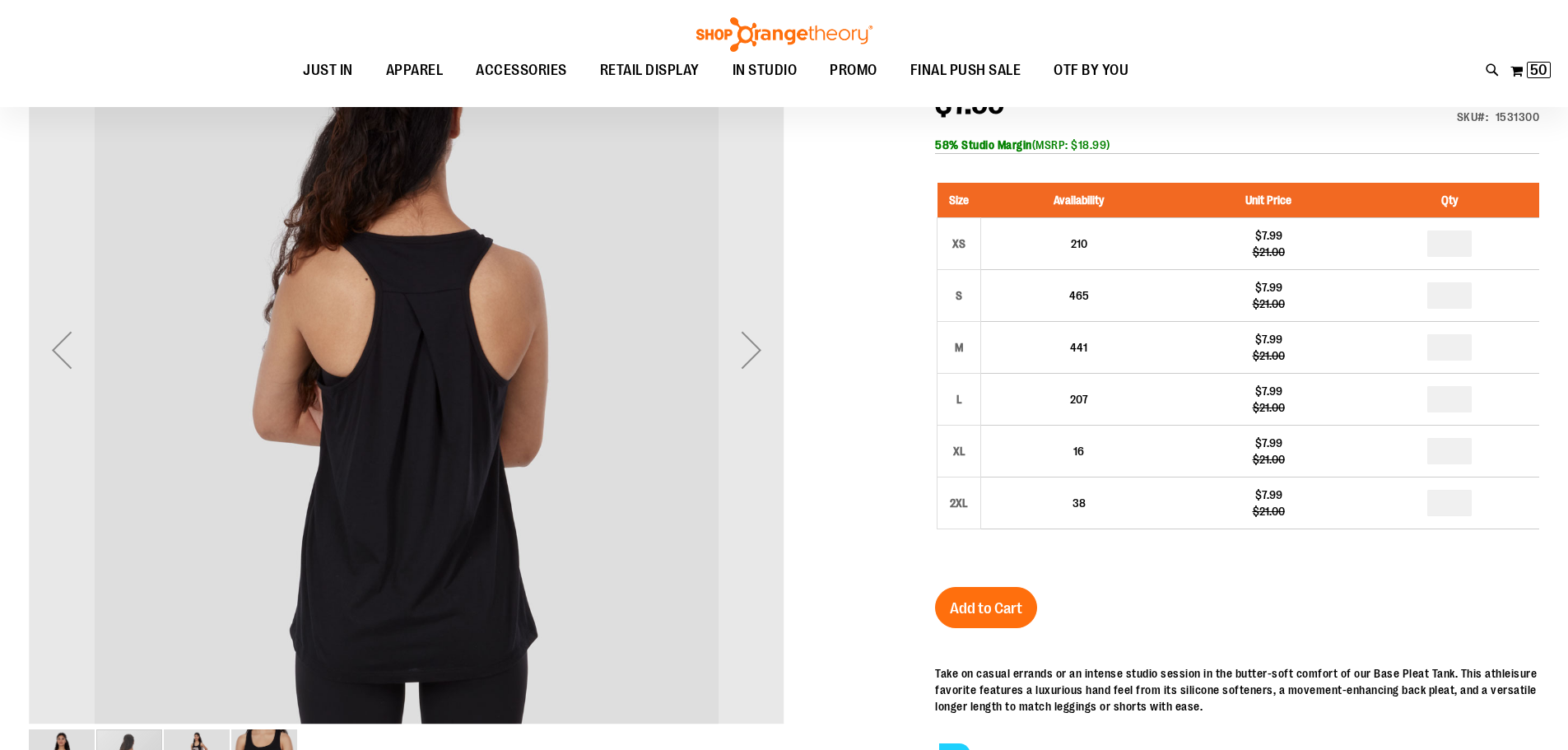
scroll to position [163, 0]
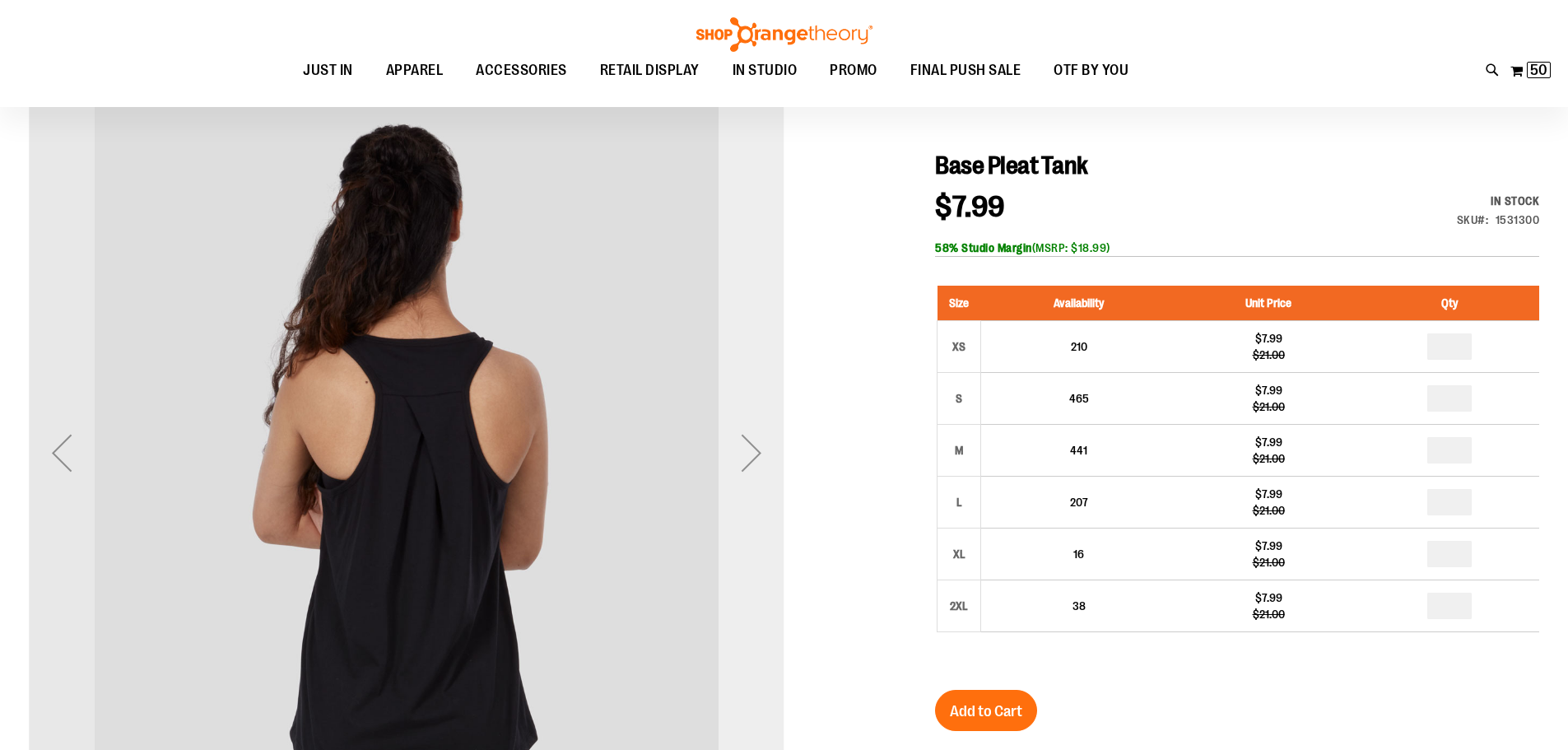
click at [758, 466] on div "Next" at bounding box center [752, 453] width 66 height 66
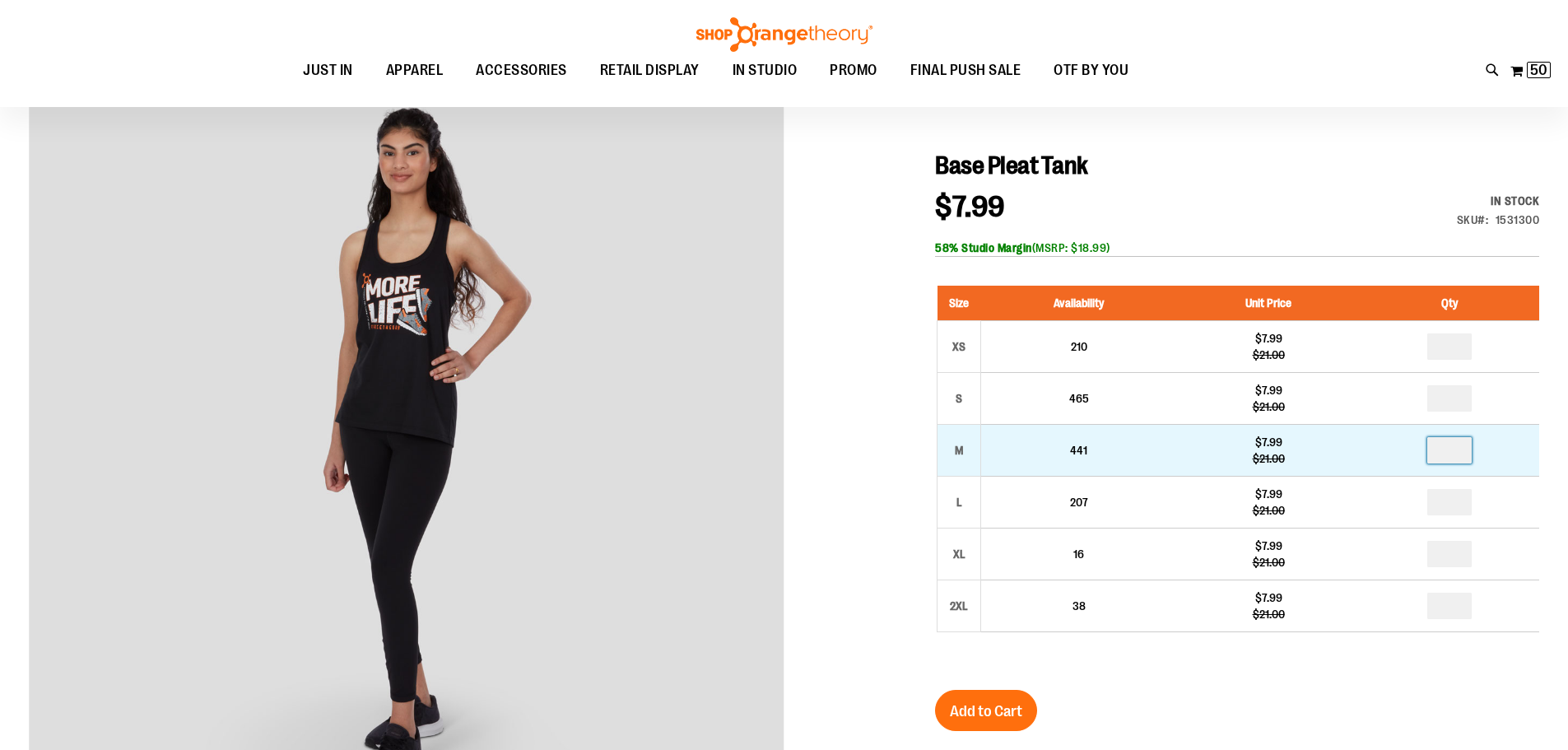
click at [1465, 450] on input "number" at bounding box center [1449, 450] width 45 height 26
type input "*"
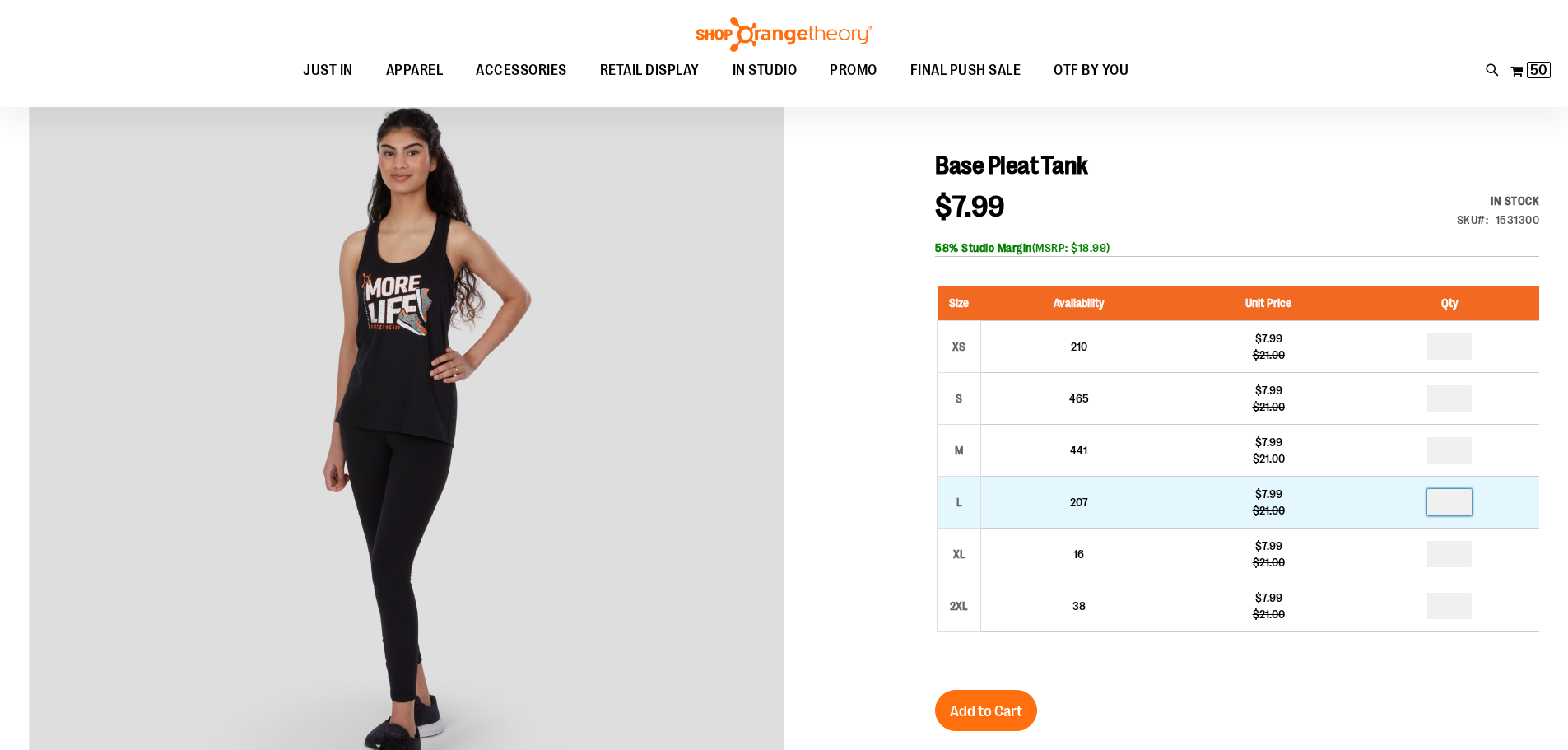
click at [1464, 493] on input "number" at bounding box center [1449, 502] width 45 height 26
type input "*"
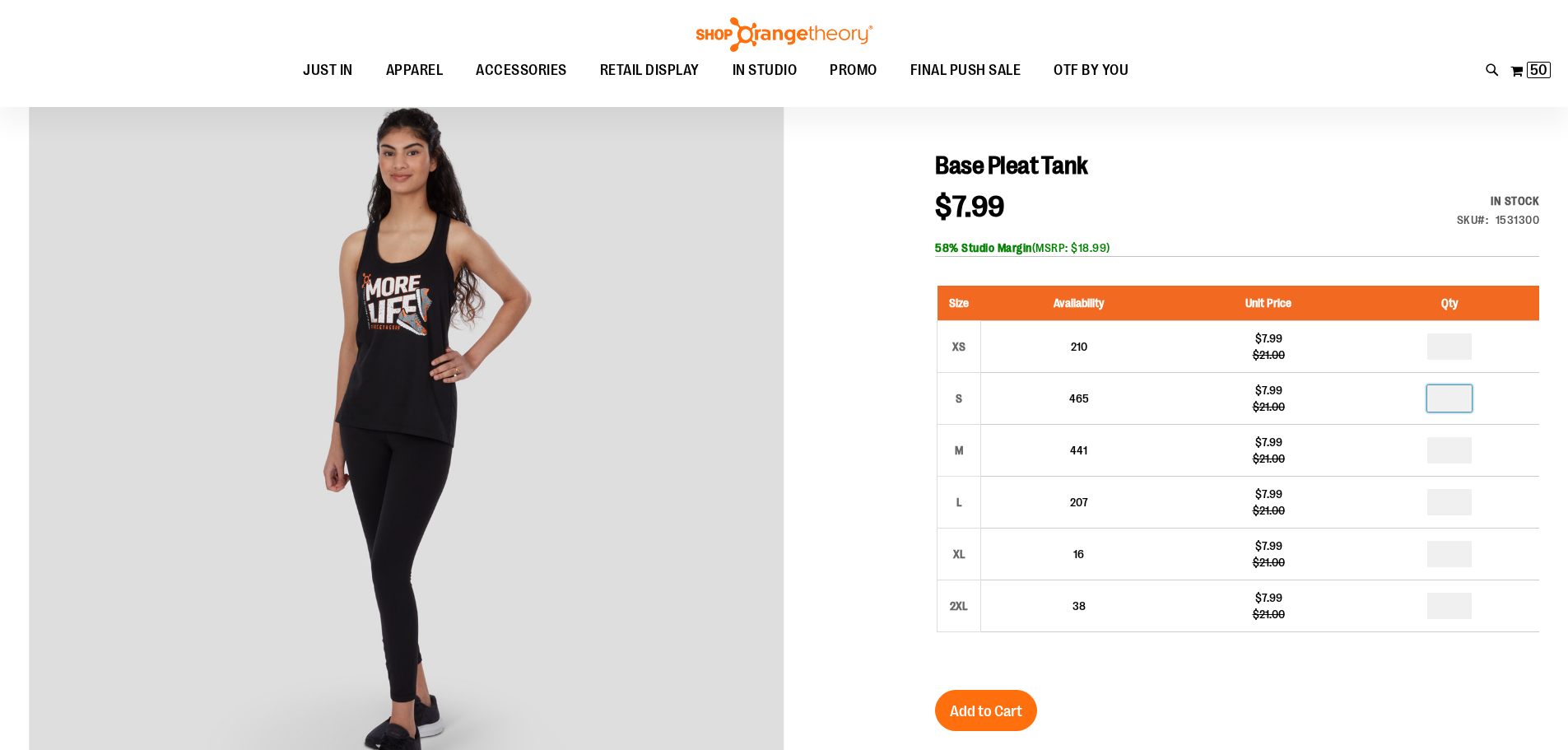
click at [1458, 398] on input "number" at bounding box center [1449, 399] width 45 height 26
type input "*"
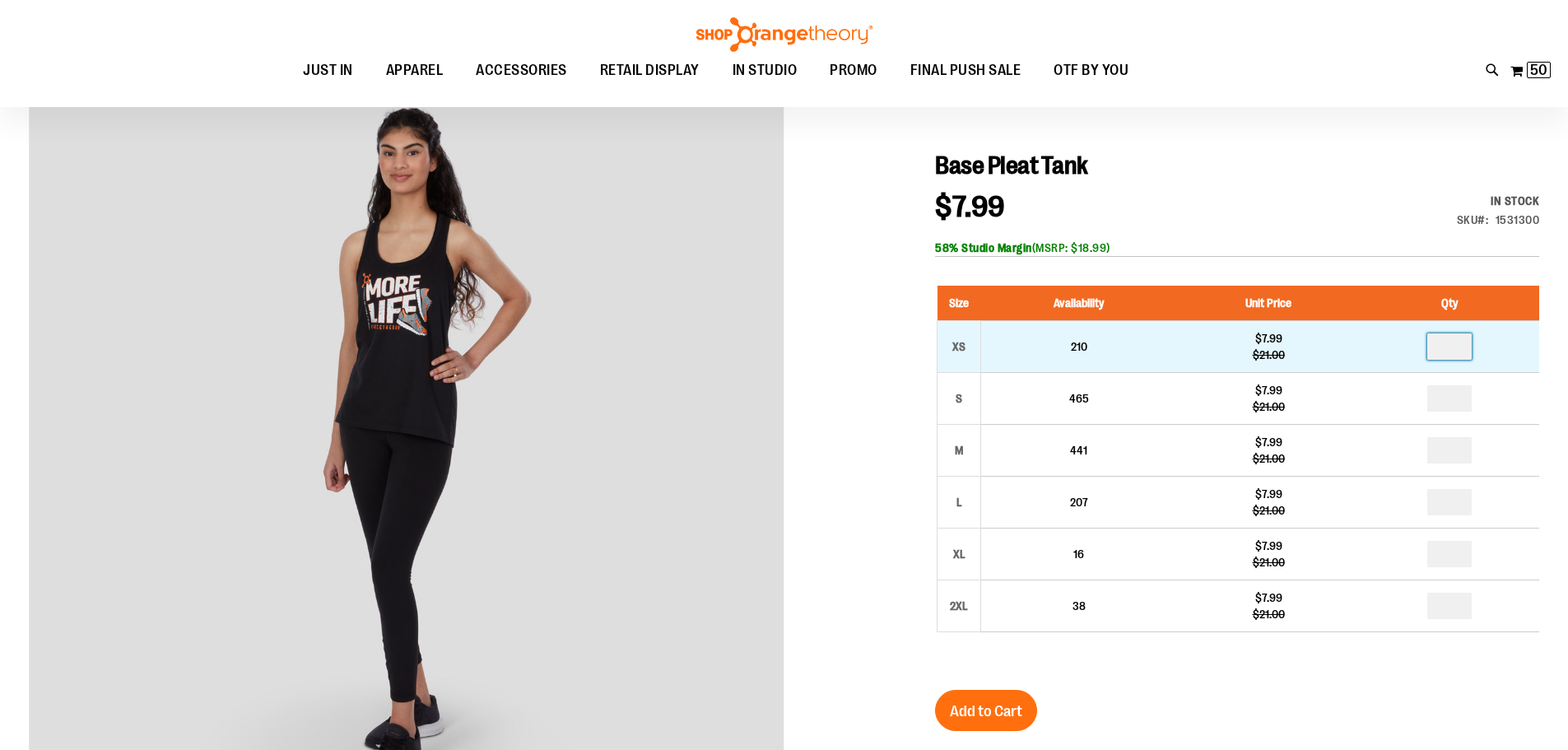
click at [1460, 344] on input "number" at bounding box center [1449, 347] width 45 height 26
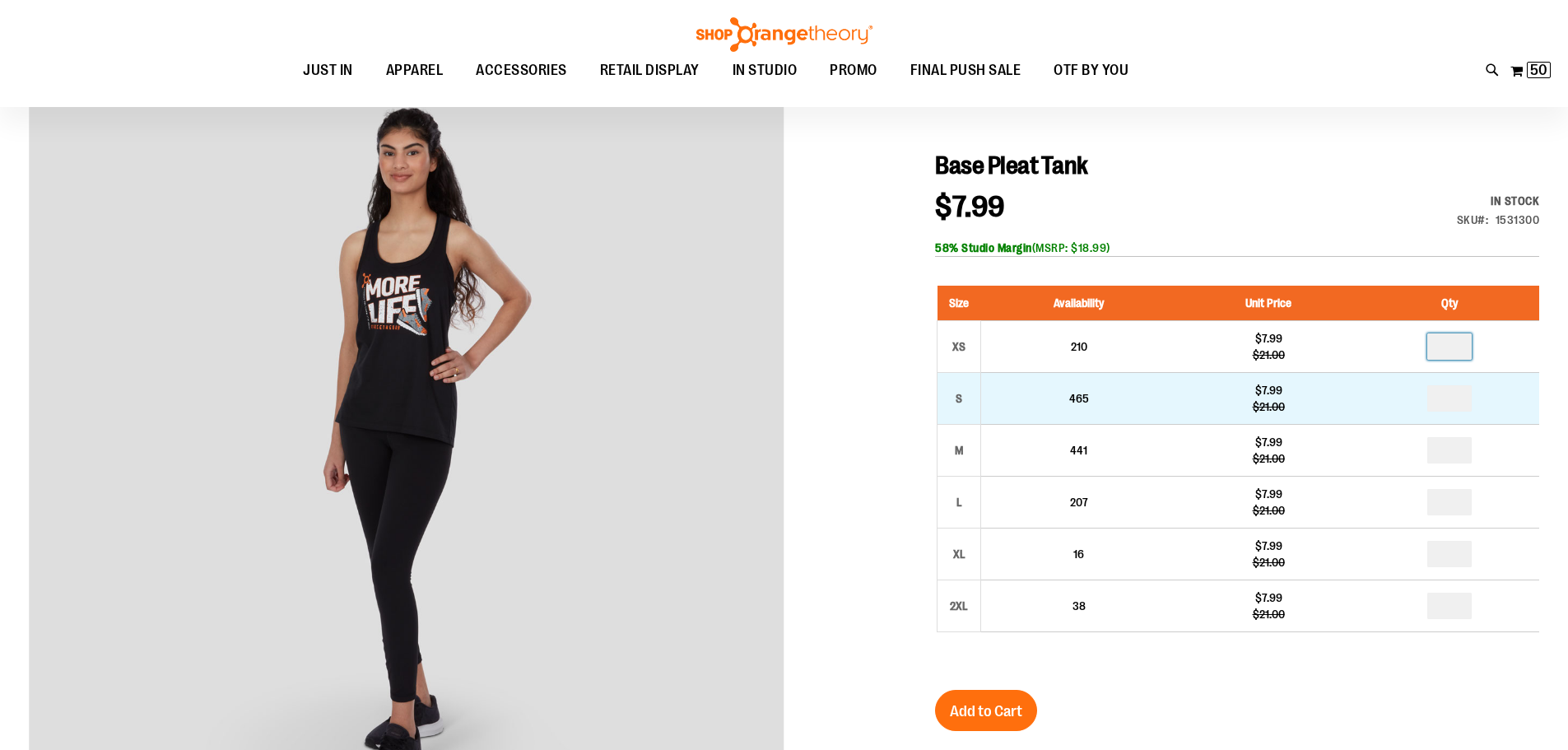
type input "*"
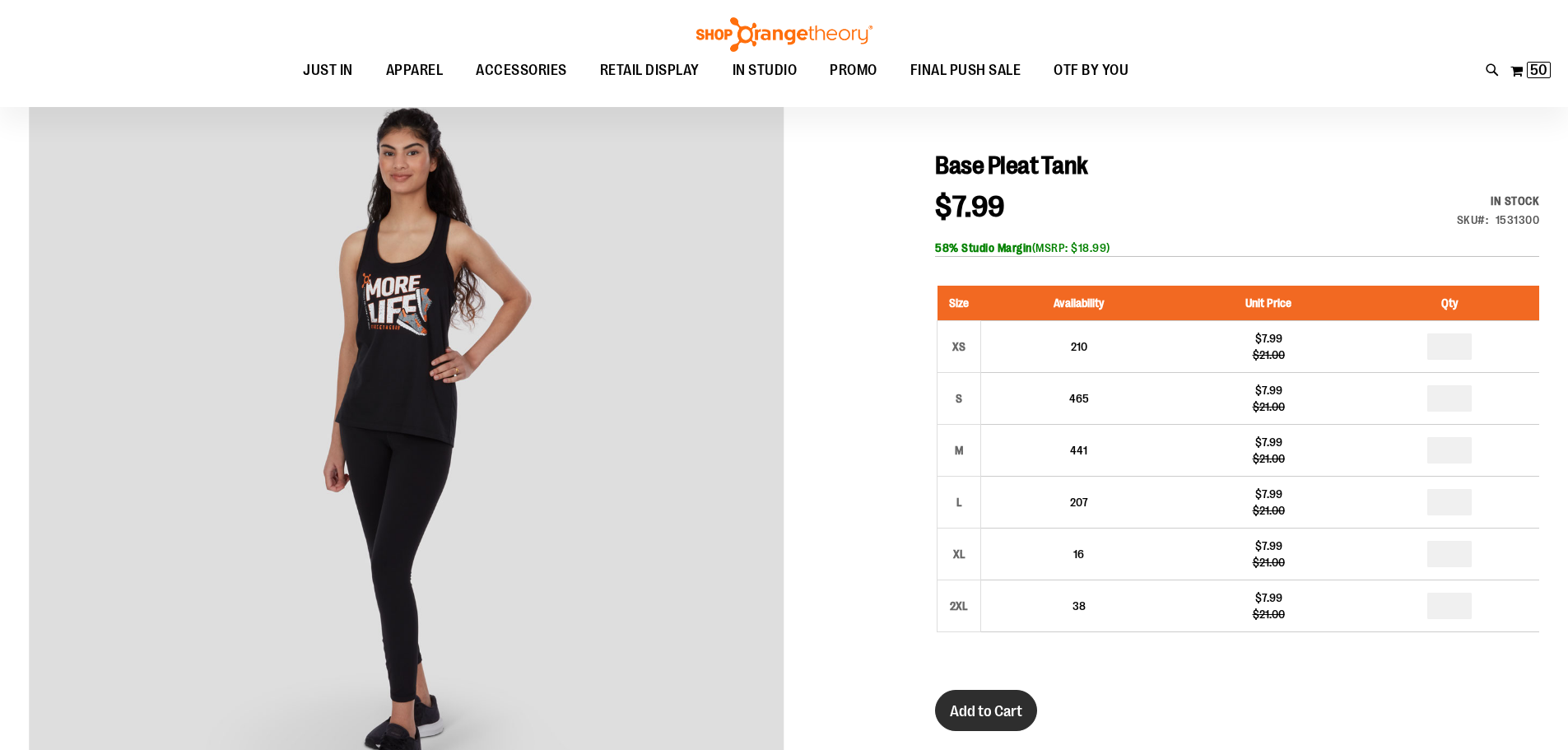
click at [974, 714] on span "Add to Cart" at bounding box center [986, 711] width 73 height 18
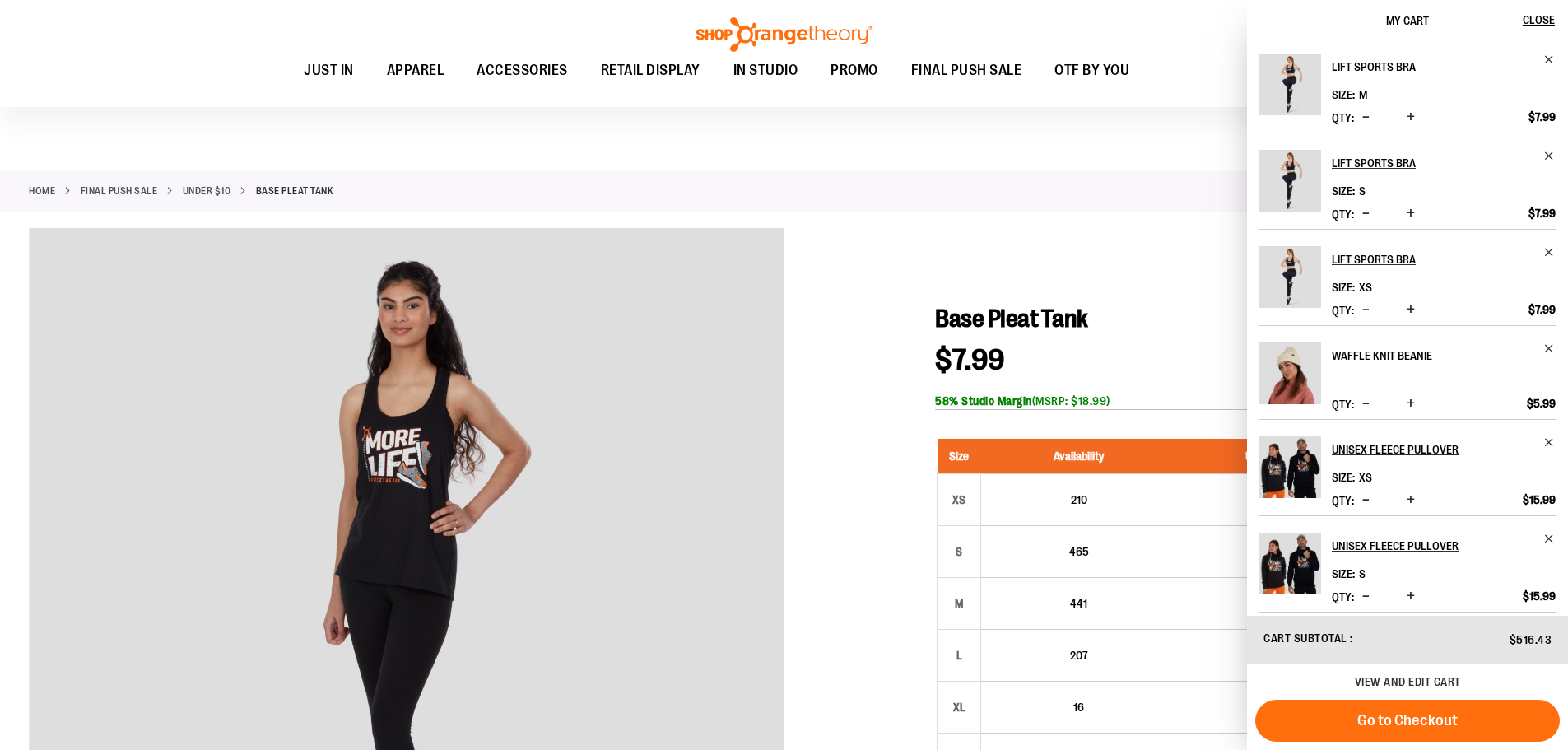
scroll to position [0, 0]
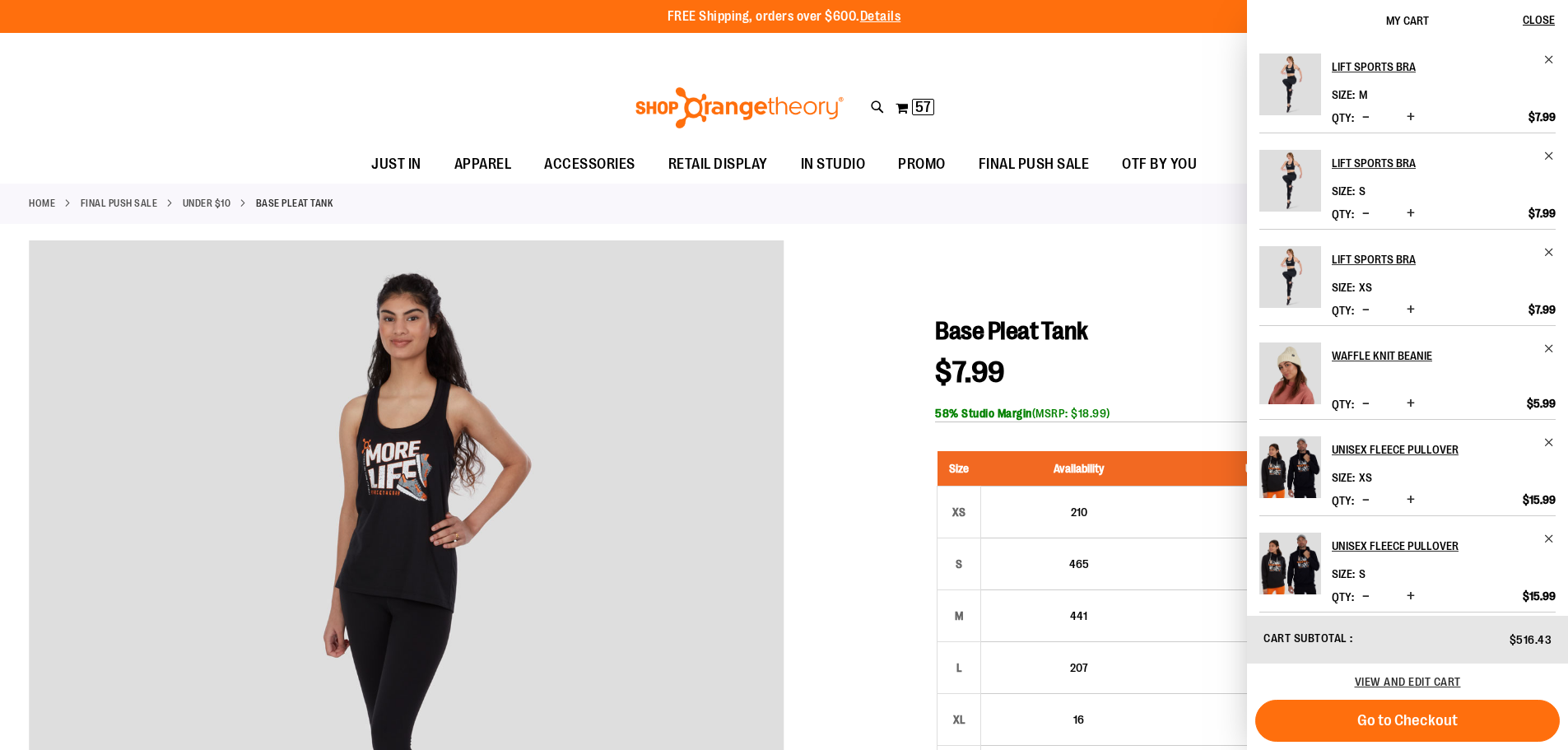
click at [1366, 214] on span "Decrease product quantity" at bounding box center [1366, 213] width 7 height 17
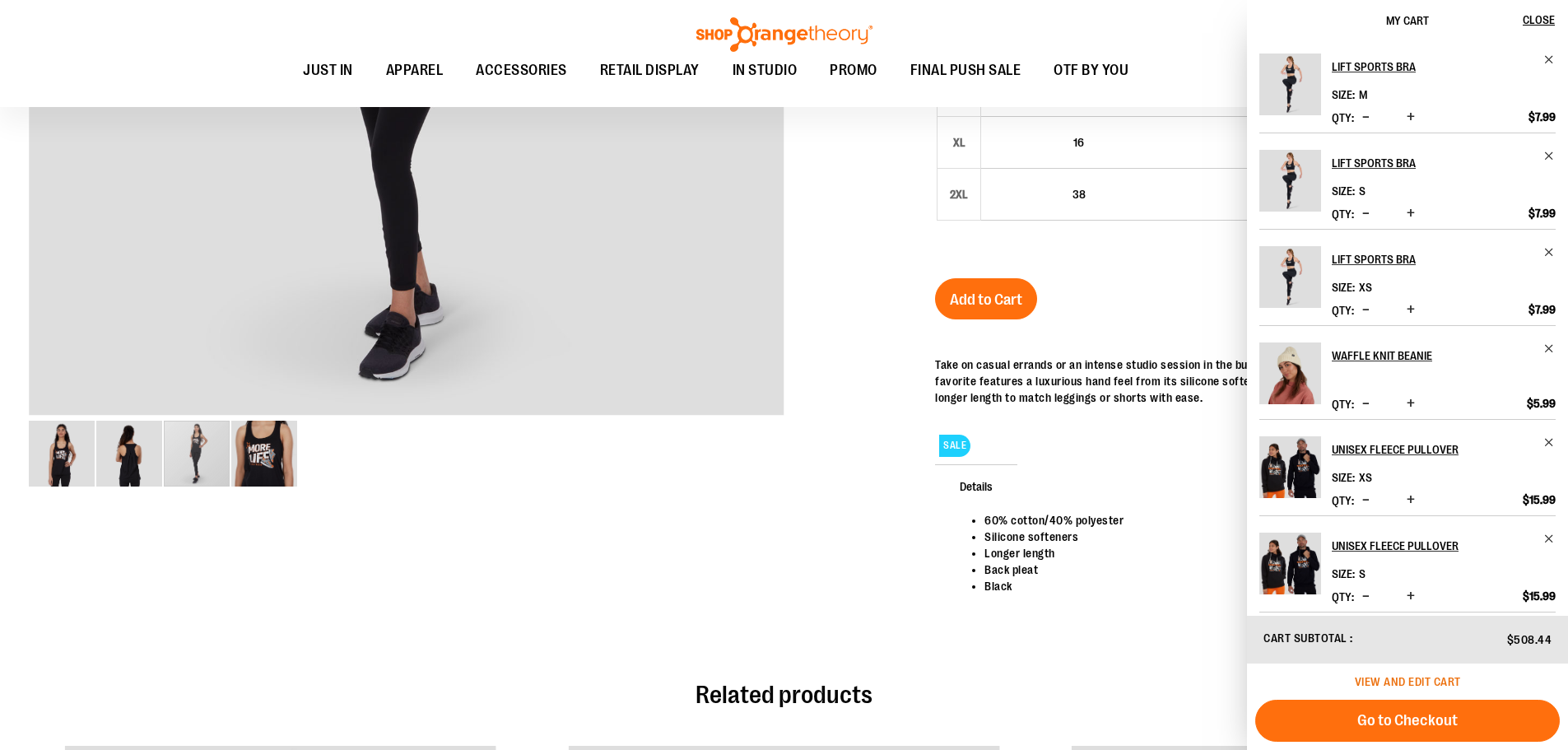
click at [1388, 676] on span "View and edit cart" at bounding box center [1408, 682] width 106 height 13
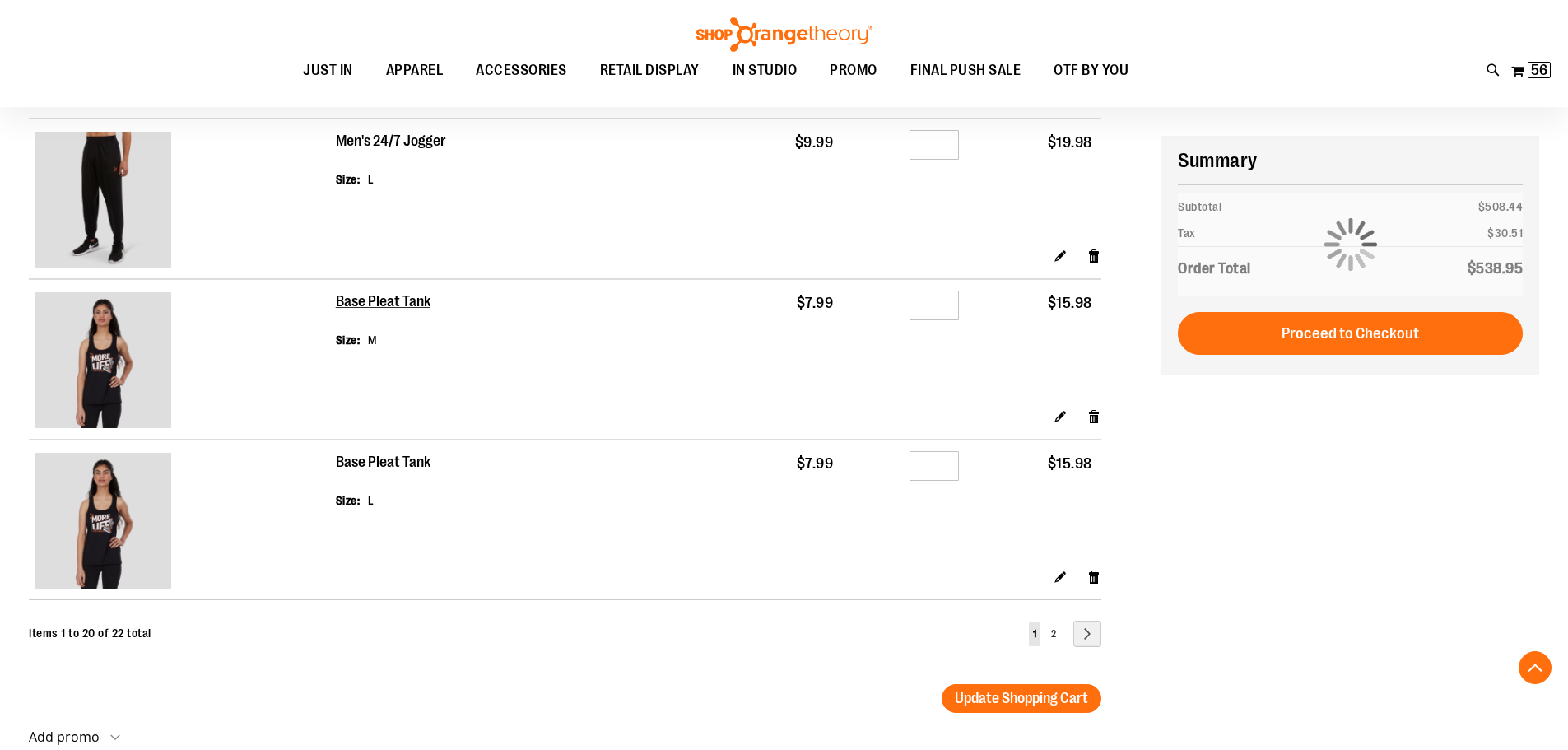
scroll to position [2961, 0]
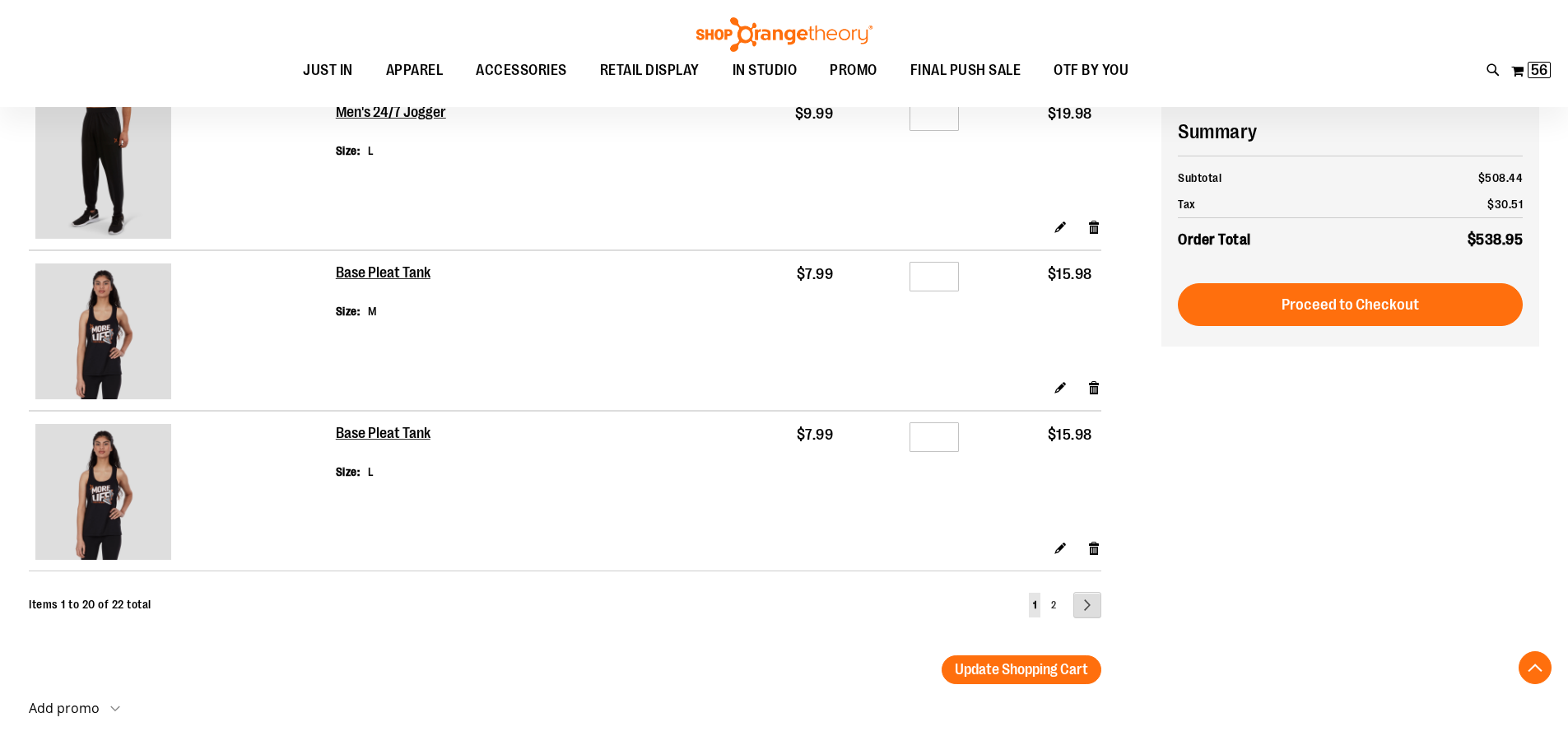
type input "**********"
click at [1084, 604] on link "Page Next" at bounding box center [1088, 605] width 28 height 26
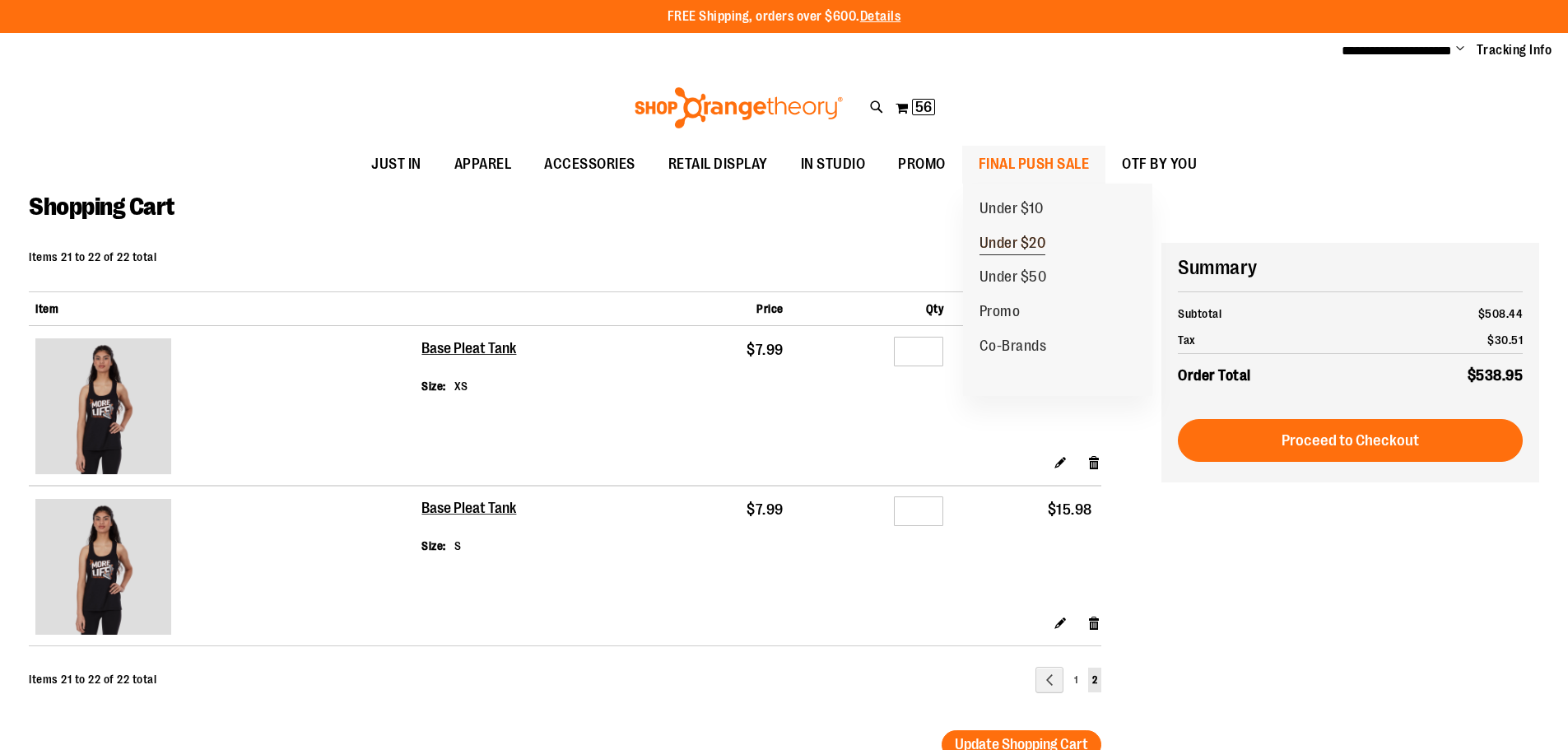
type input "**********"
click at [1002, 238] on span "Under $20" at bounding box center [1013, 244] width 67 height 21
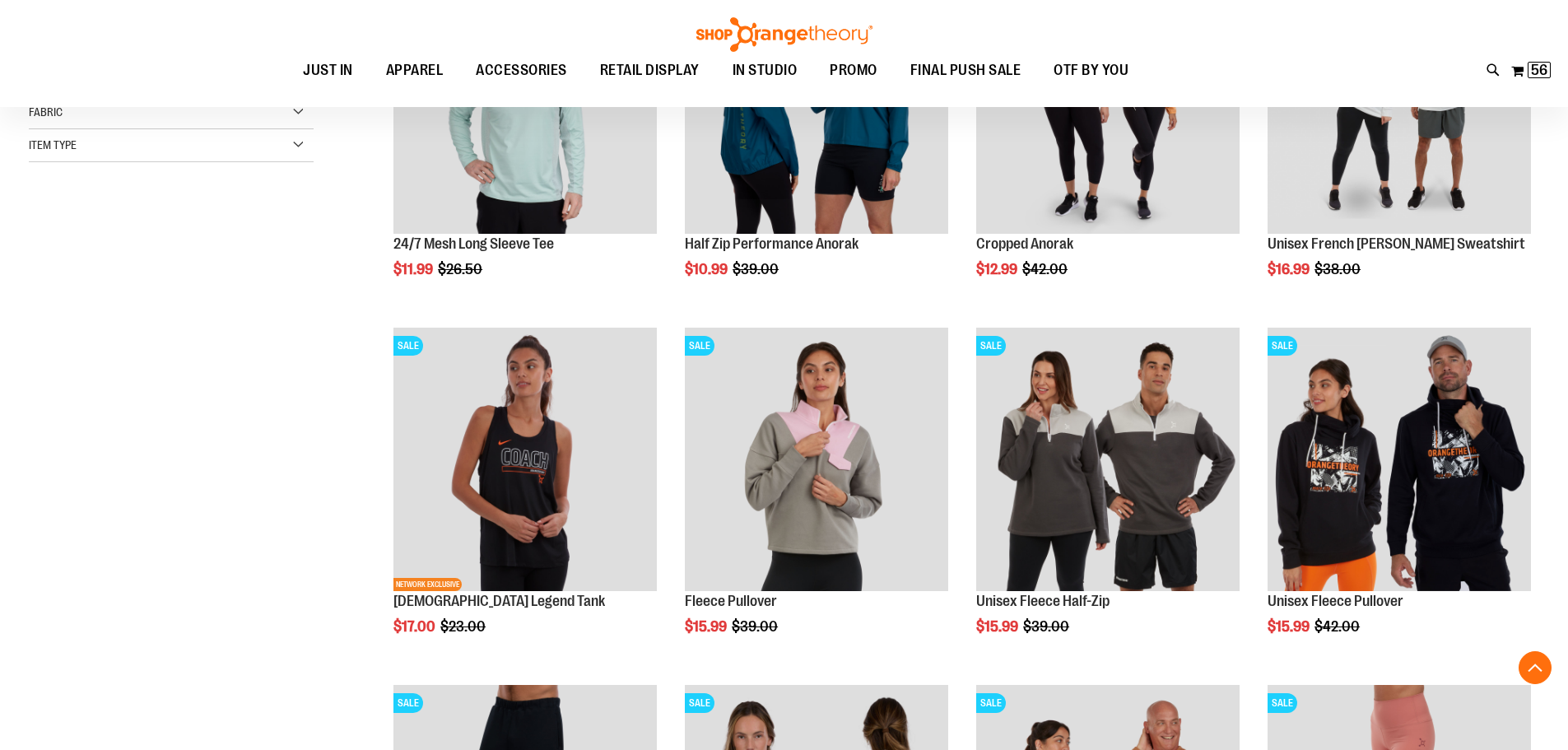
scroll to position [411, 0]
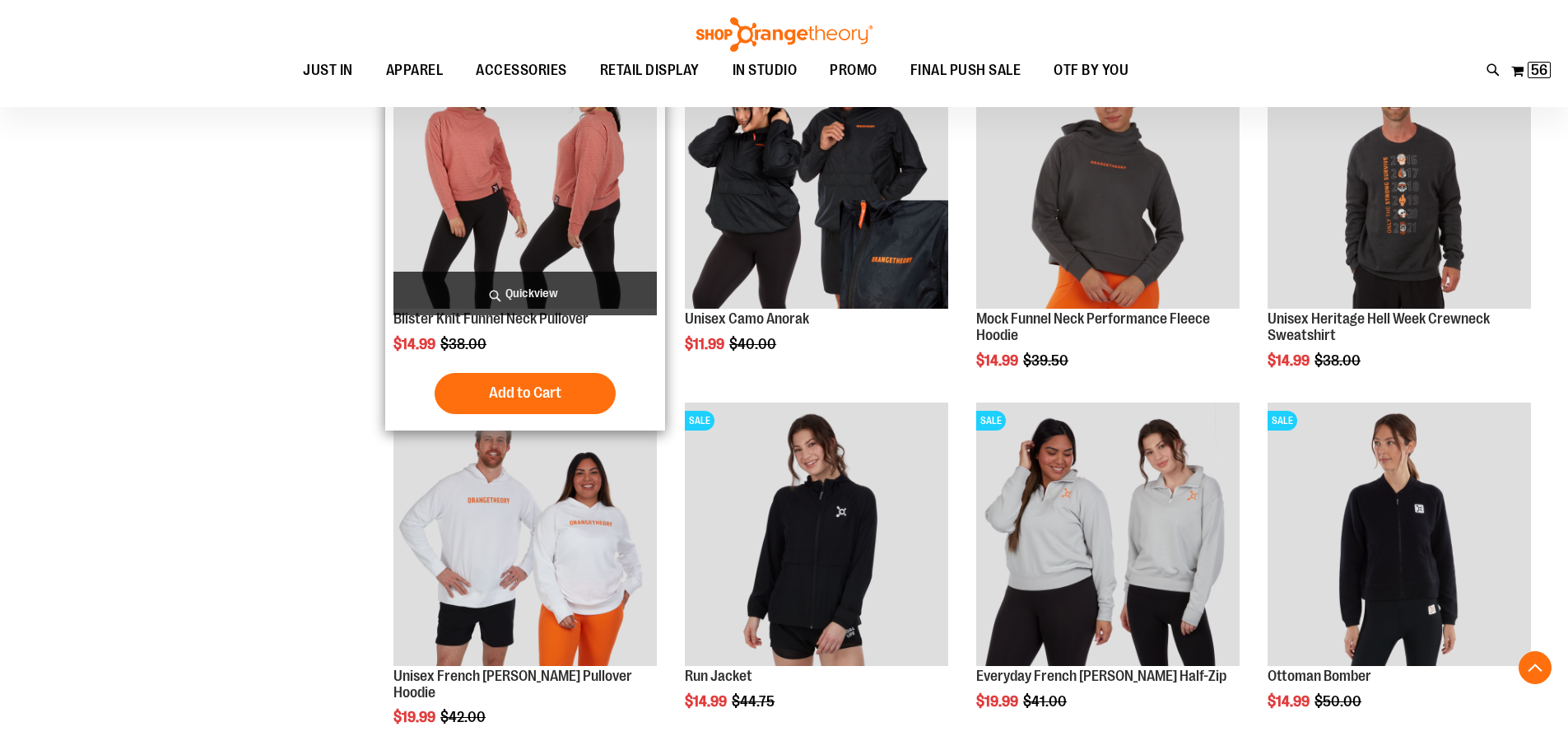
scroll to position [1398, 0]
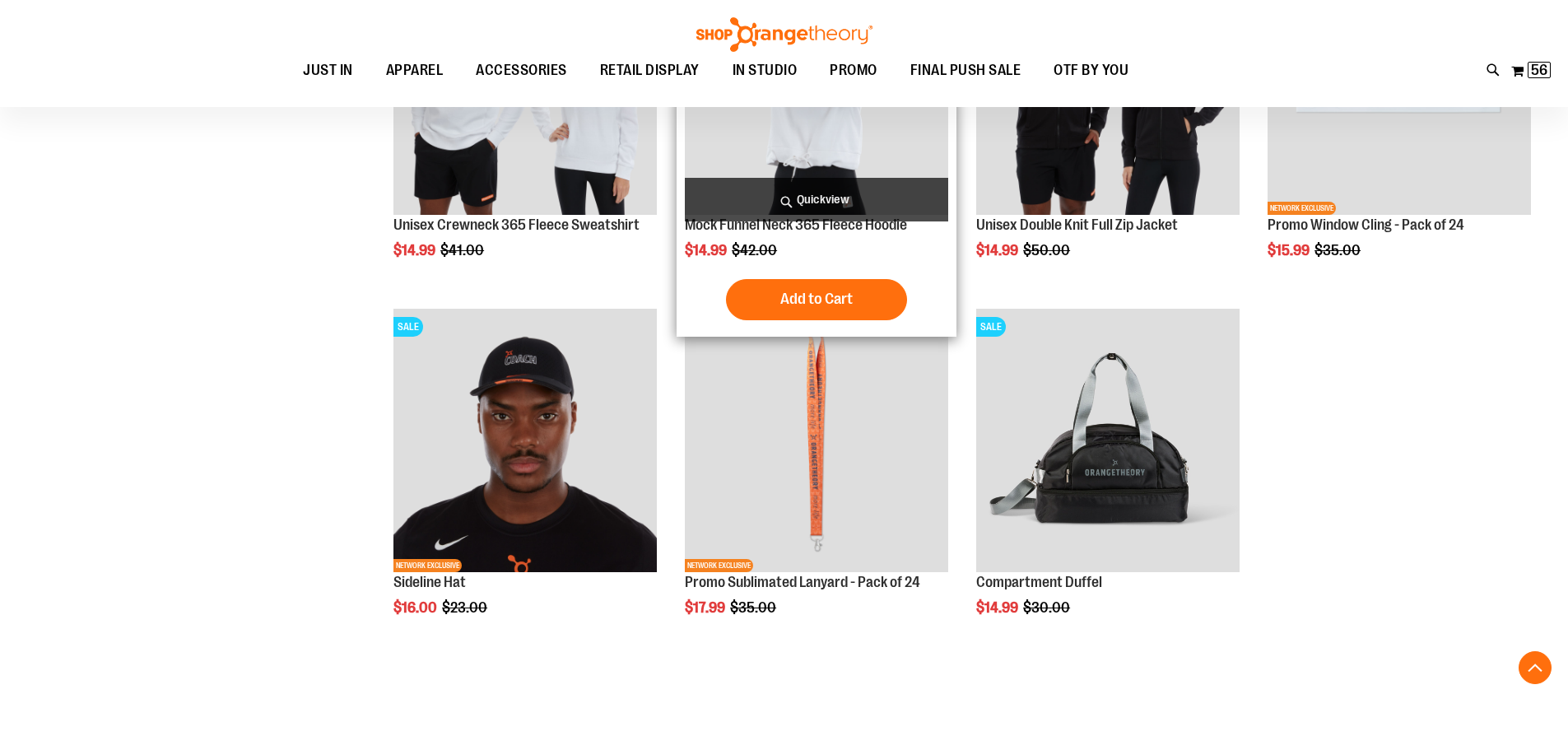
scroll to position [2550, 0]
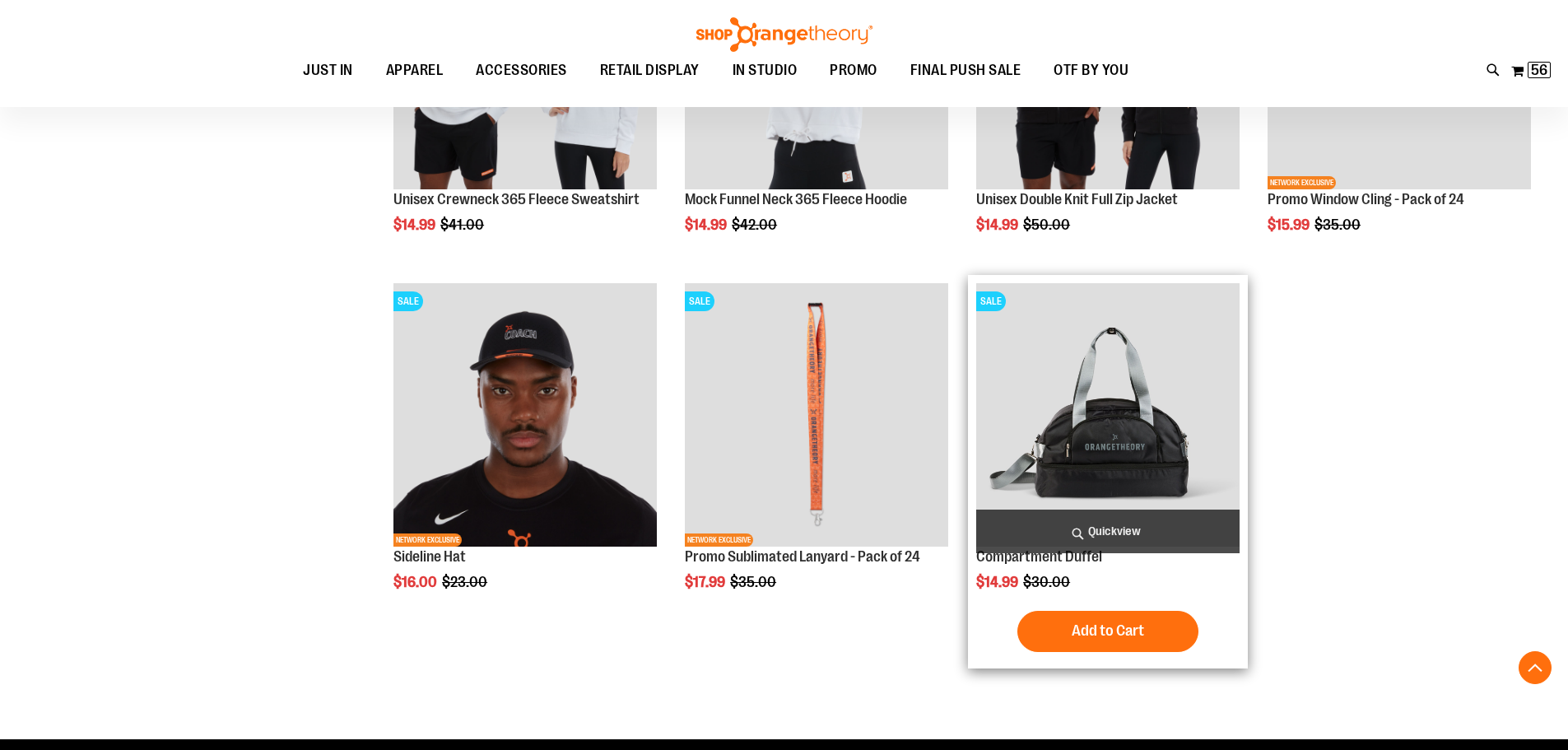
type input "**********"
click at [1117, 424] on img "product" at bounding box center [1108, 414] width 263 height 263
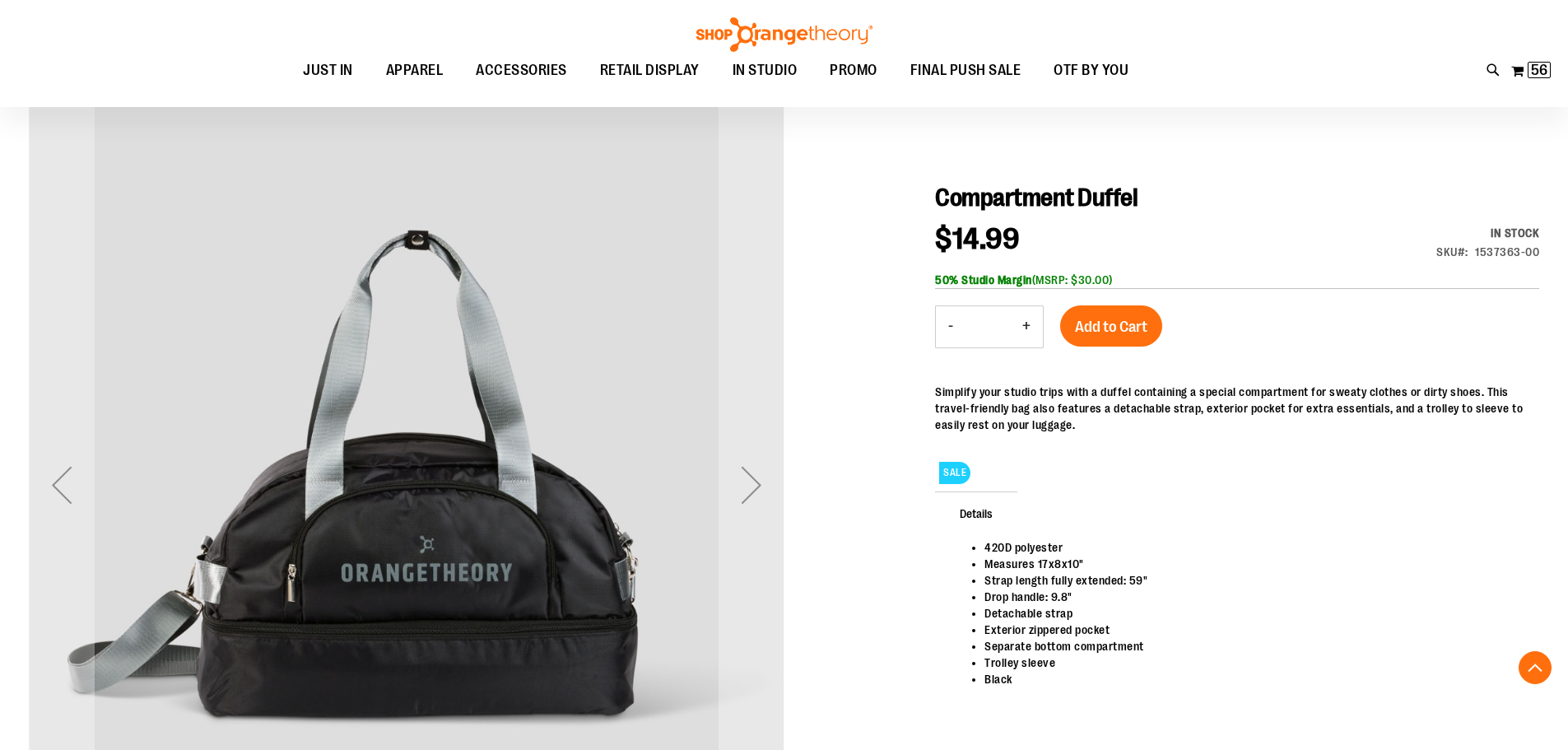
scroll to position [328, 0]
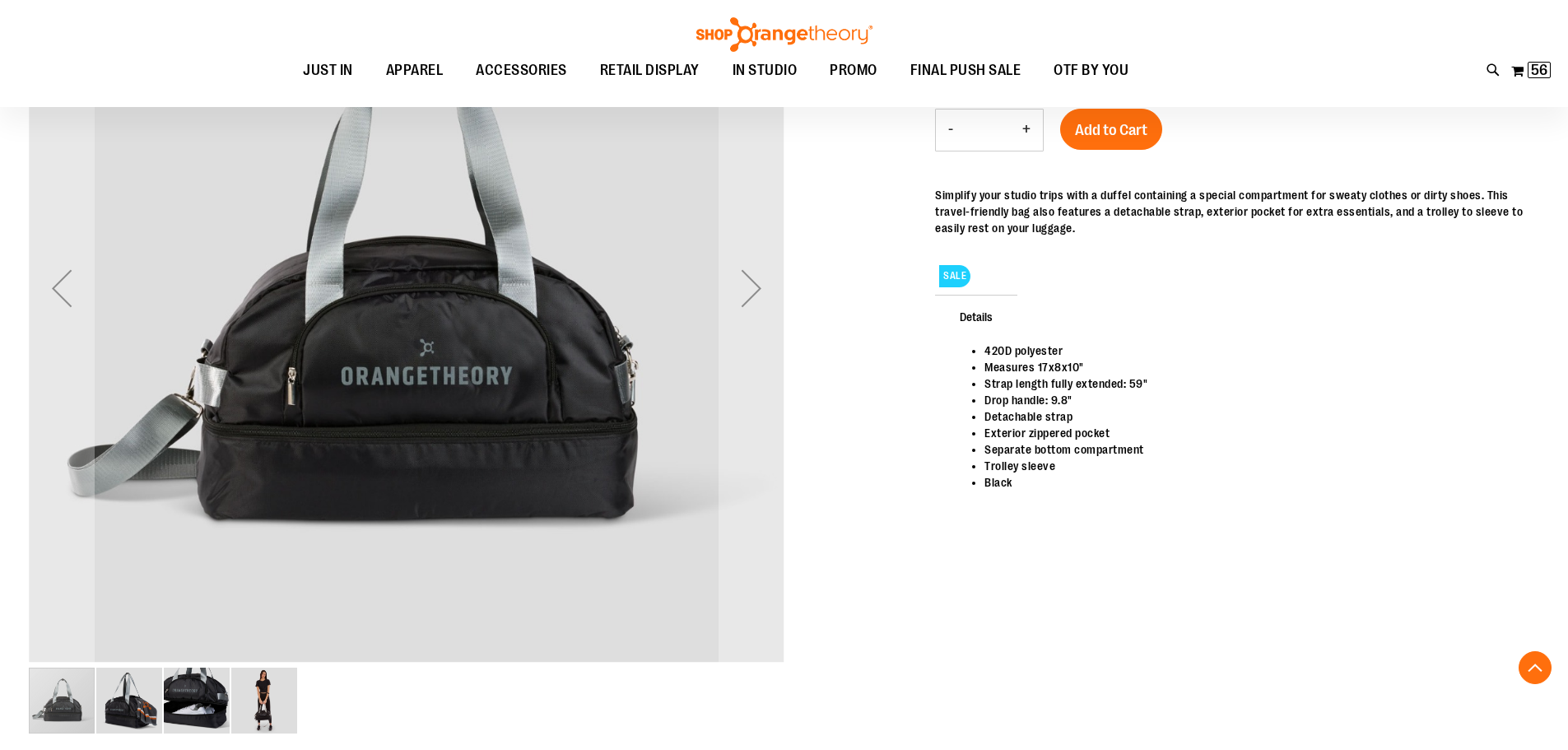
type input "**********"
click at [142, 693] on img "image 2 of 4" at bounding box center [130, 700] width 66 height 66
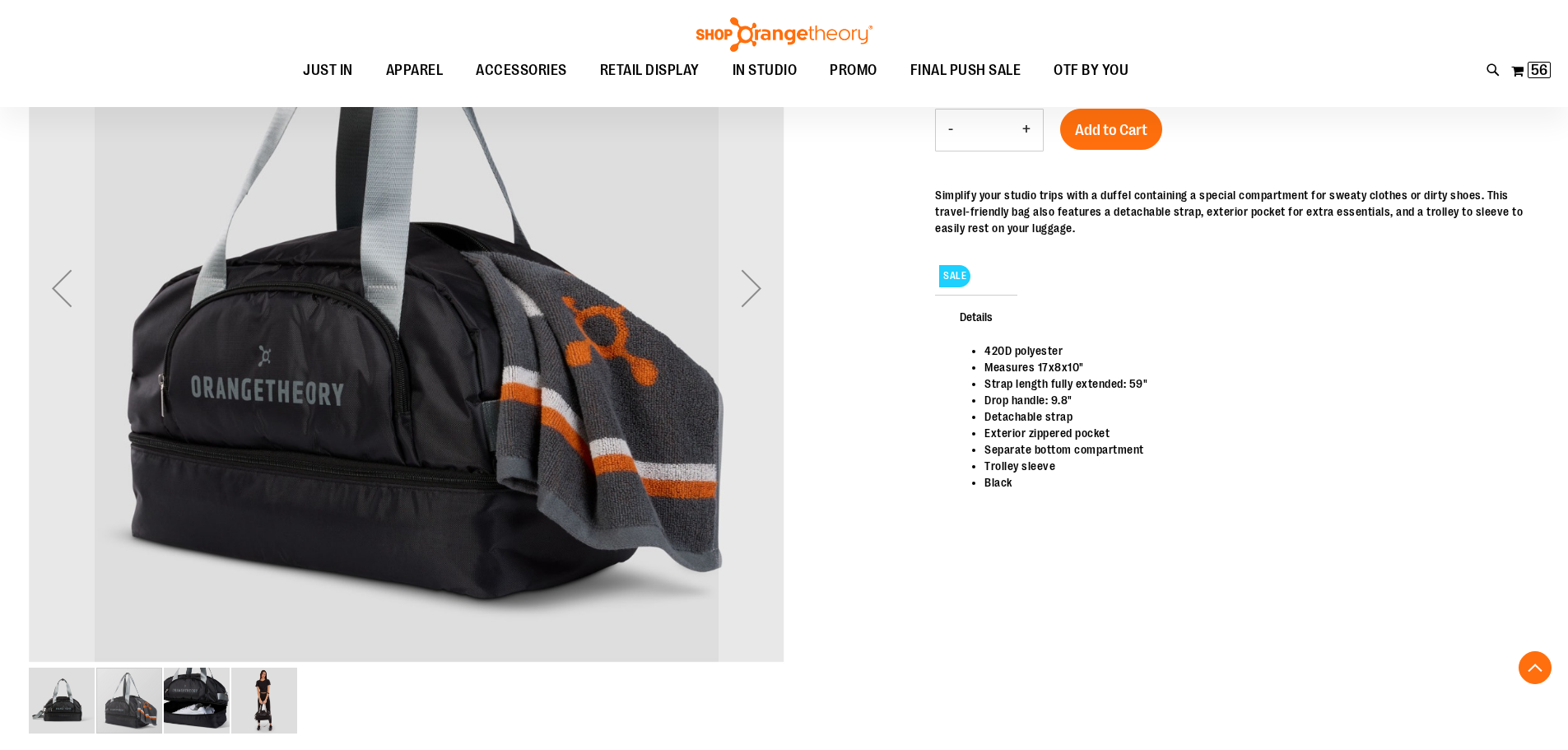
click at [187, 715] on img "image 3 of 4" at bounding box center [196, 700] width 66 height 66
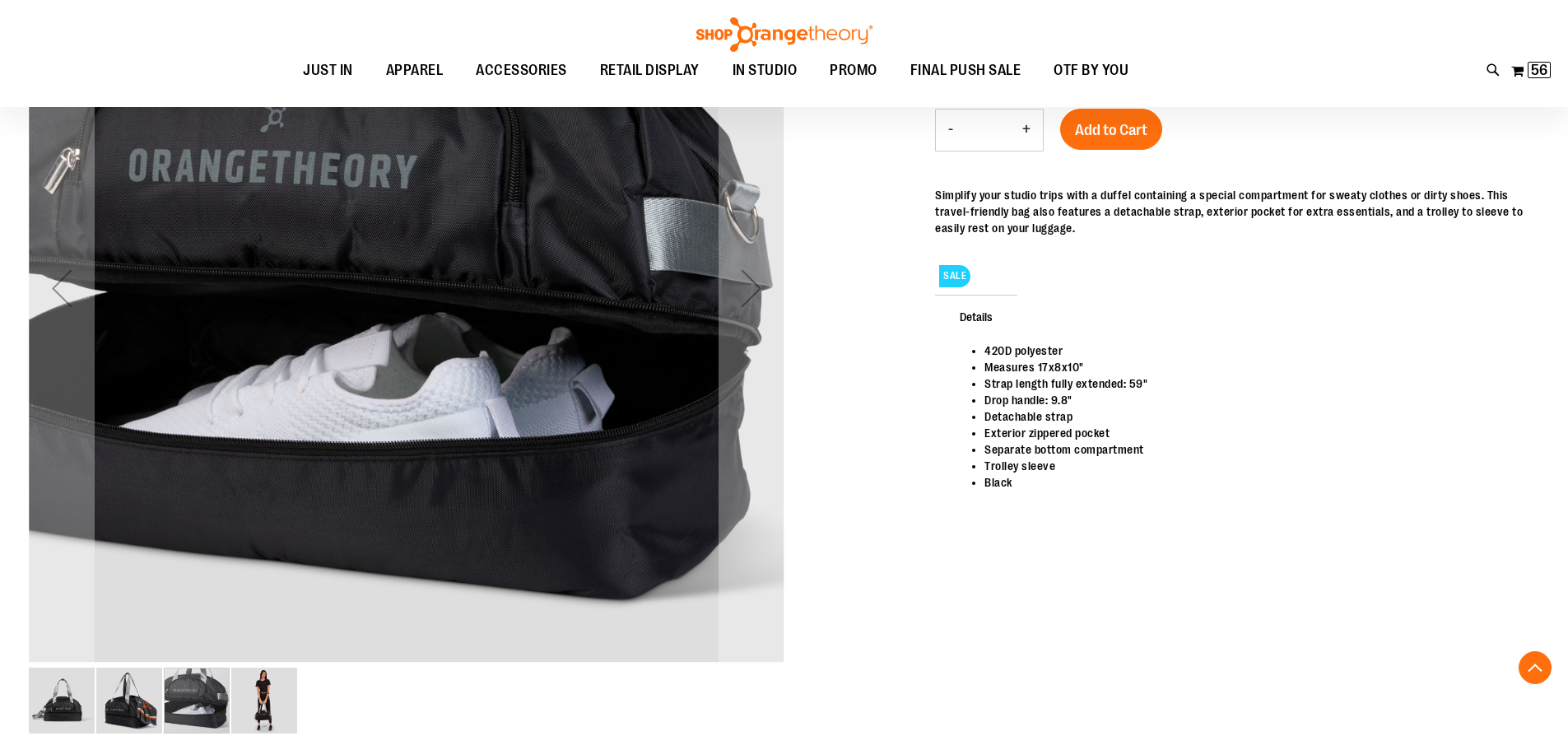
click at [276, 714] on img "image 4 of 4" at bounding box center [264, 700] width 66 height 66
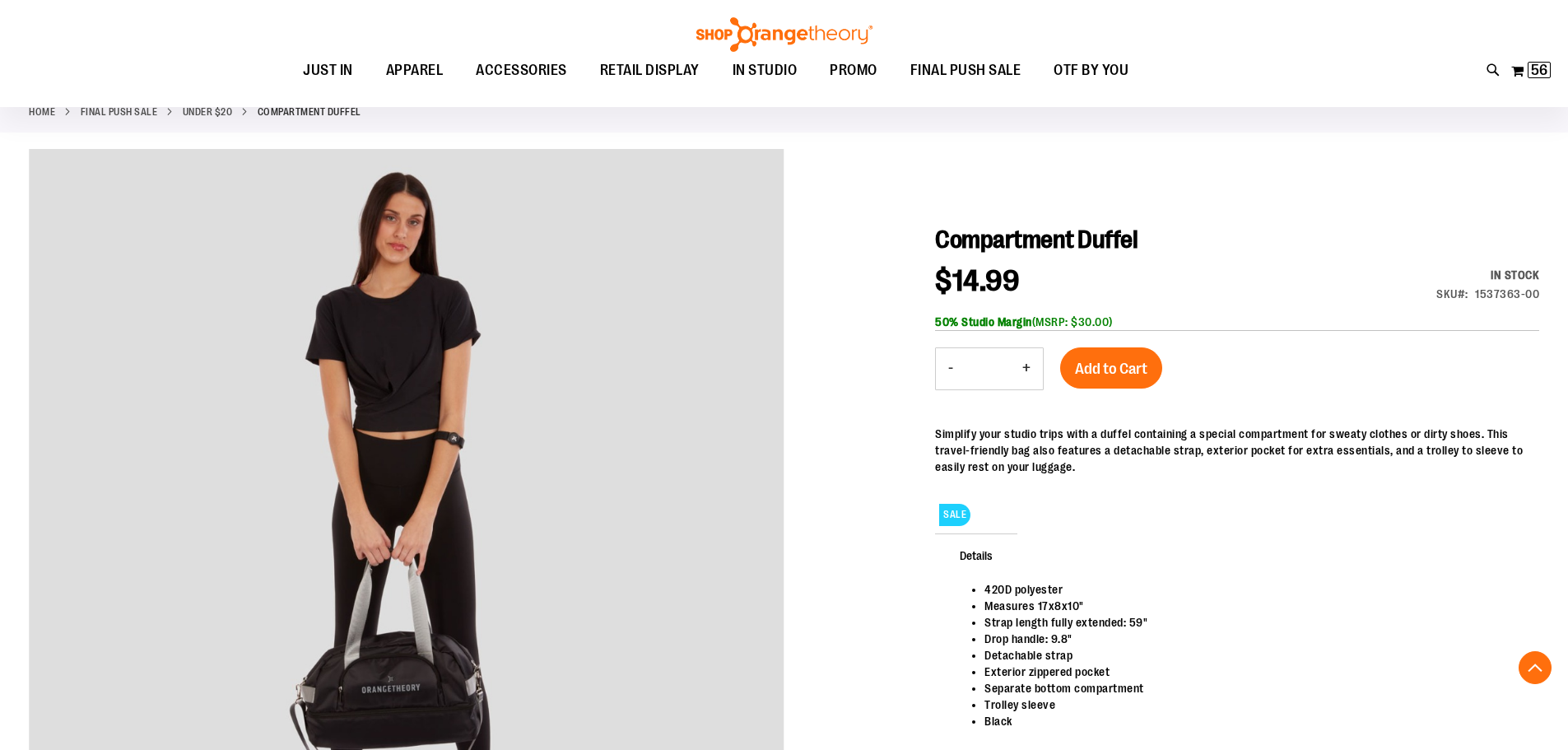
scroll to position [82, 0]
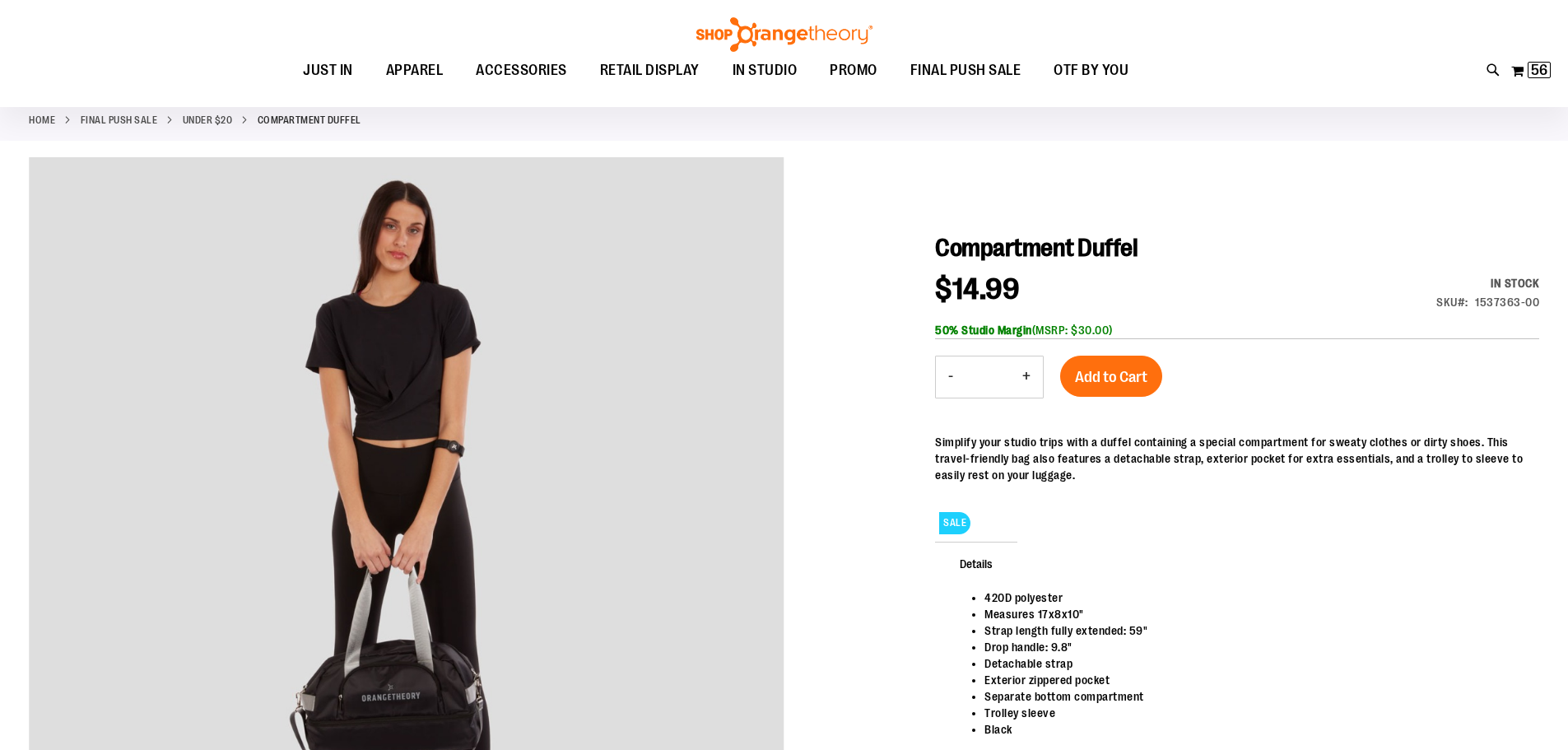
click at [1033, 369] on button "+" at bounding box center [1027, 377] width 33 height 41
click at [1023, 376] on button "+" at bounding box center [1027, 377] width 33 height 41
type input "*"
click at [1075, 374] on span "Add to Cart" at bounding box center [1112, 377] width 73 height 18
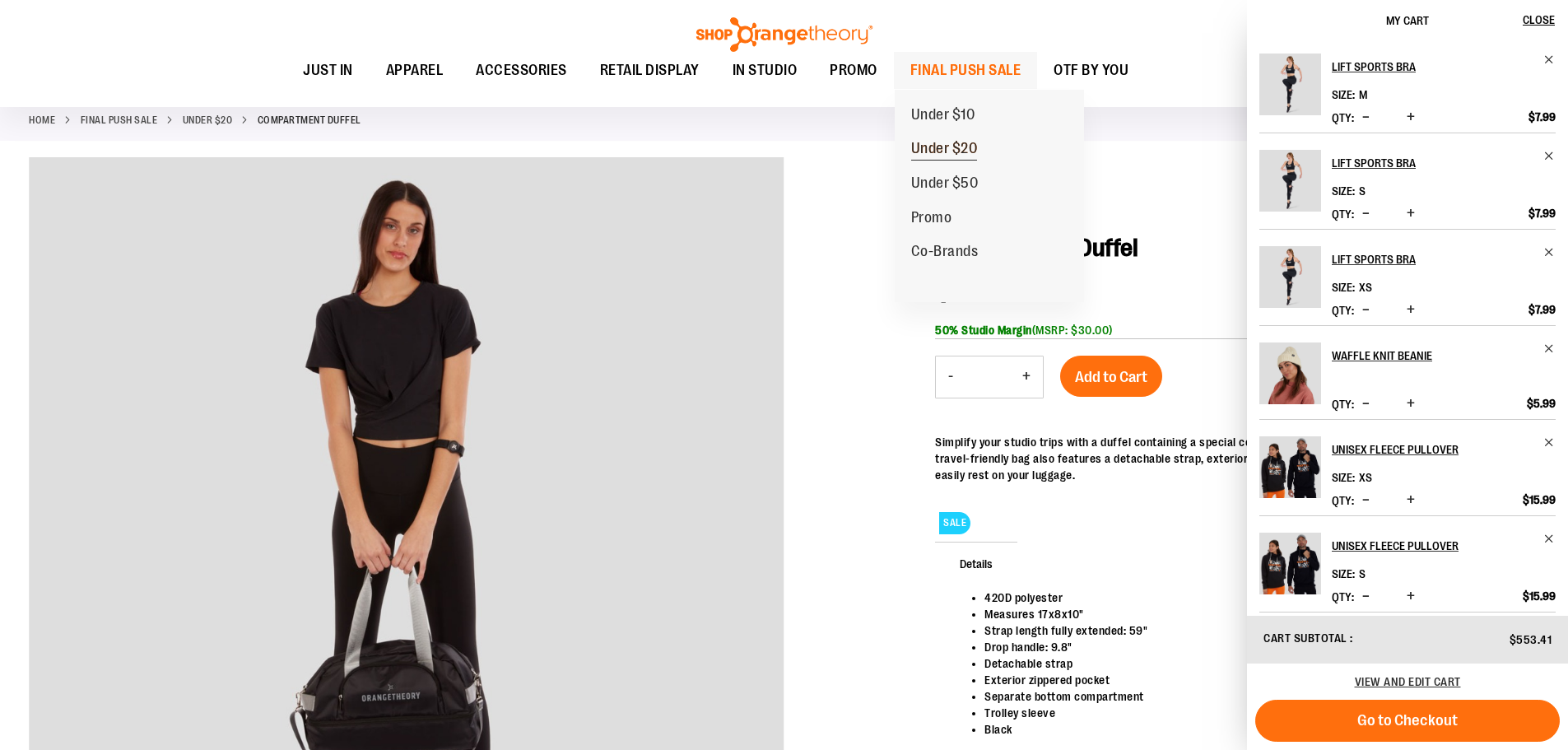
click at [968, 145] on span "Under $20" at bounding box center [944, 150] width 67 height 21
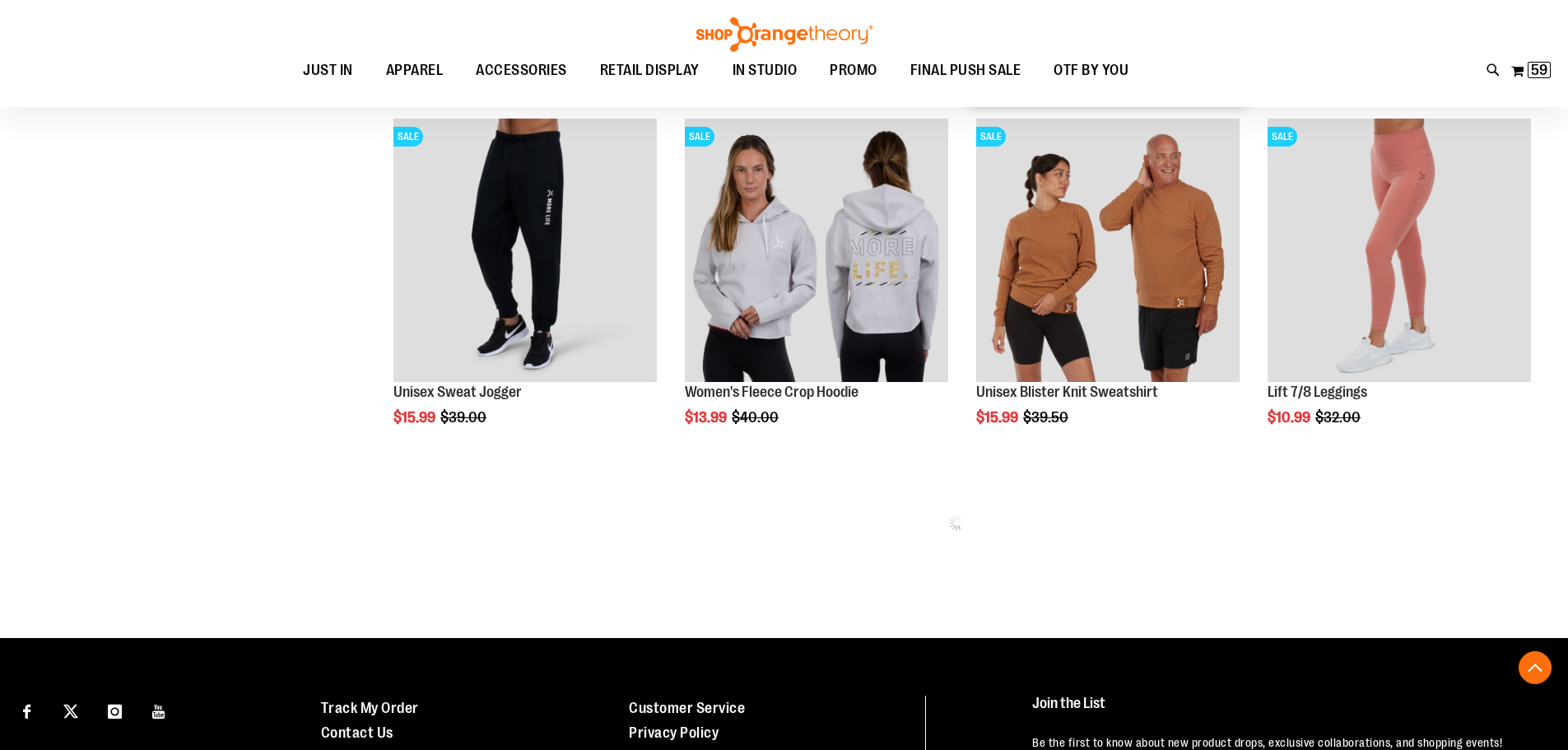
scroll to position [1069, 0]
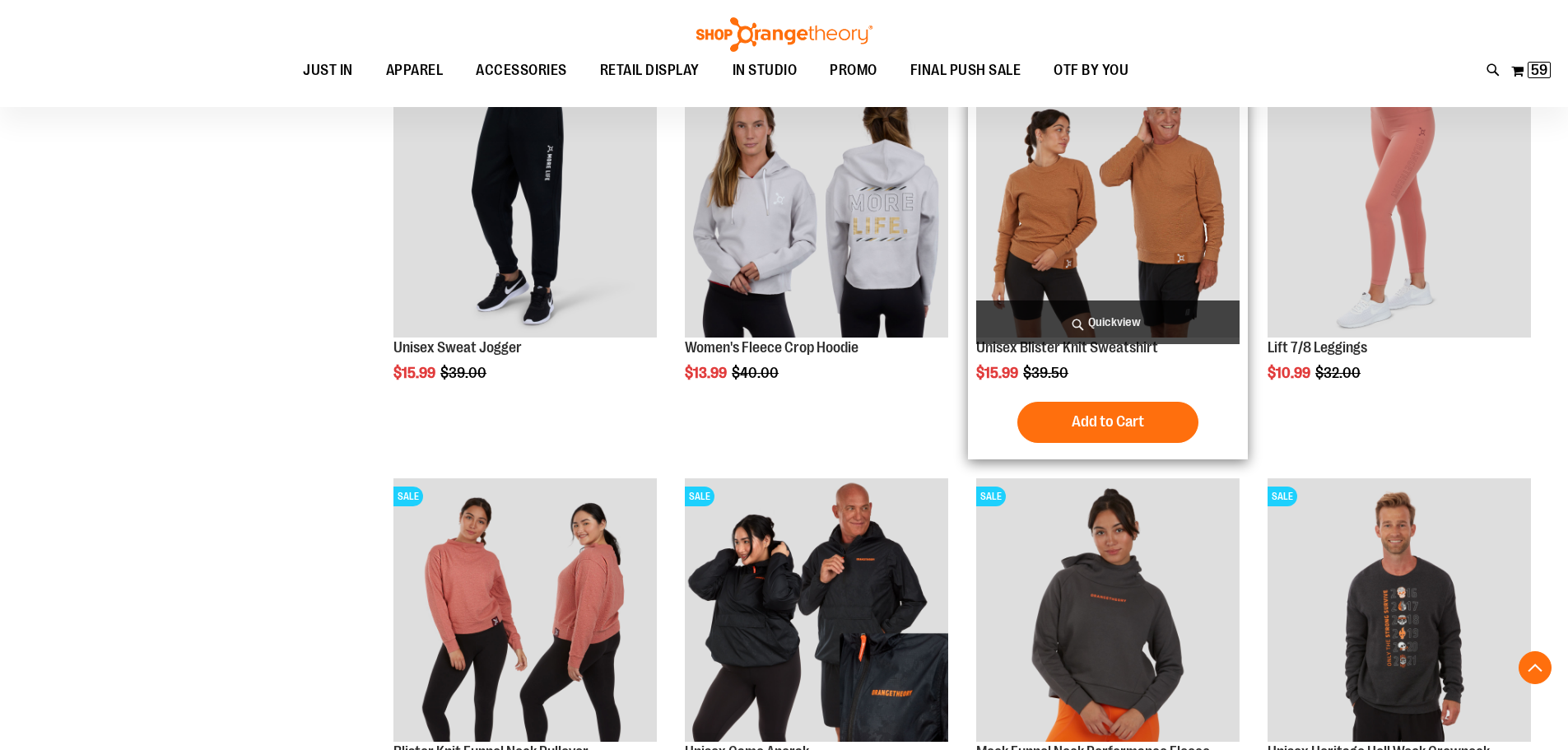
type input "**********"
click at [1125, 243] on img "product" at bounding box center [1108, 205] width 263 height 263
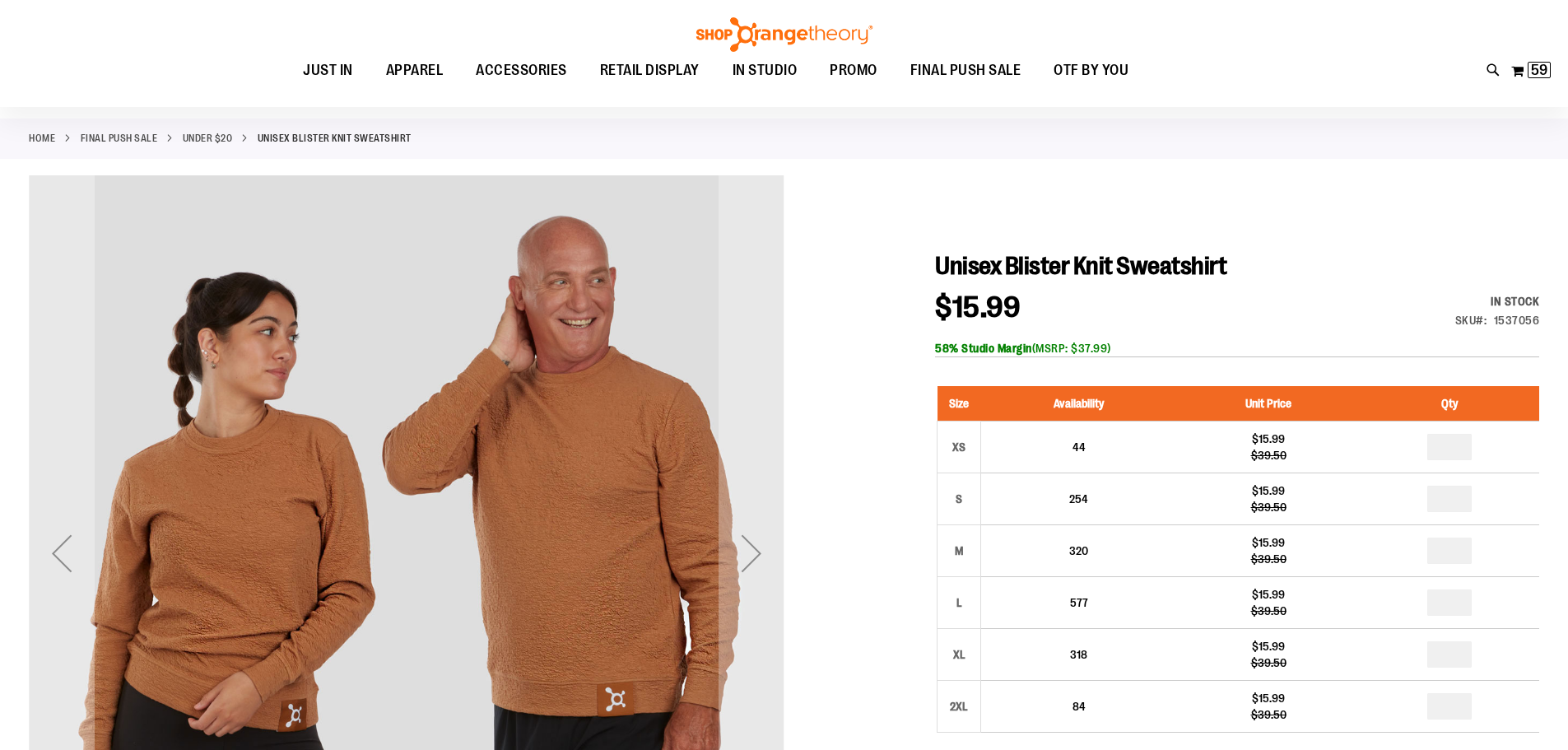
scroll to position [163, 0]
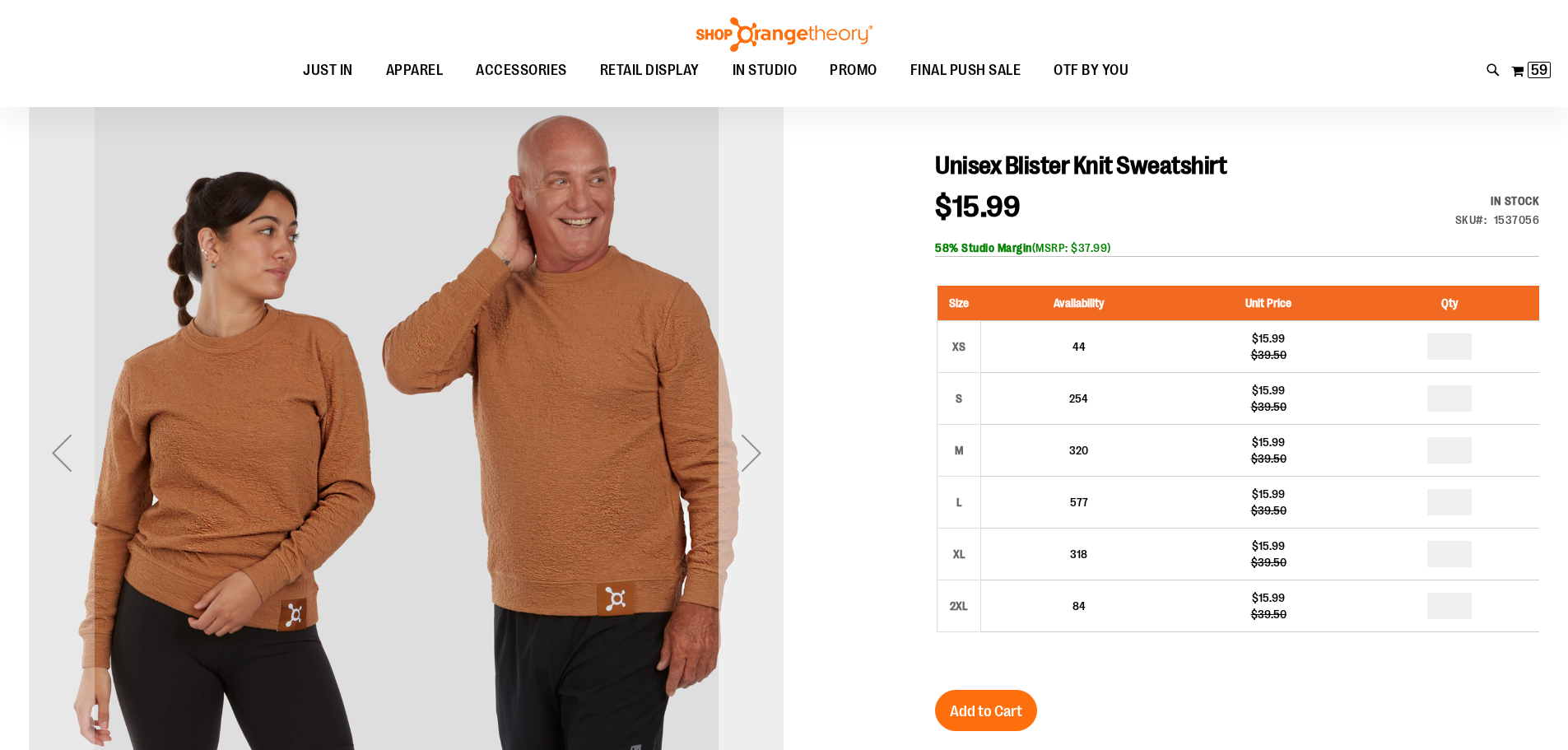
type input "**********"
click at [756, 461] on div "Next" at bounding box center [752, 453] width 66 height 66
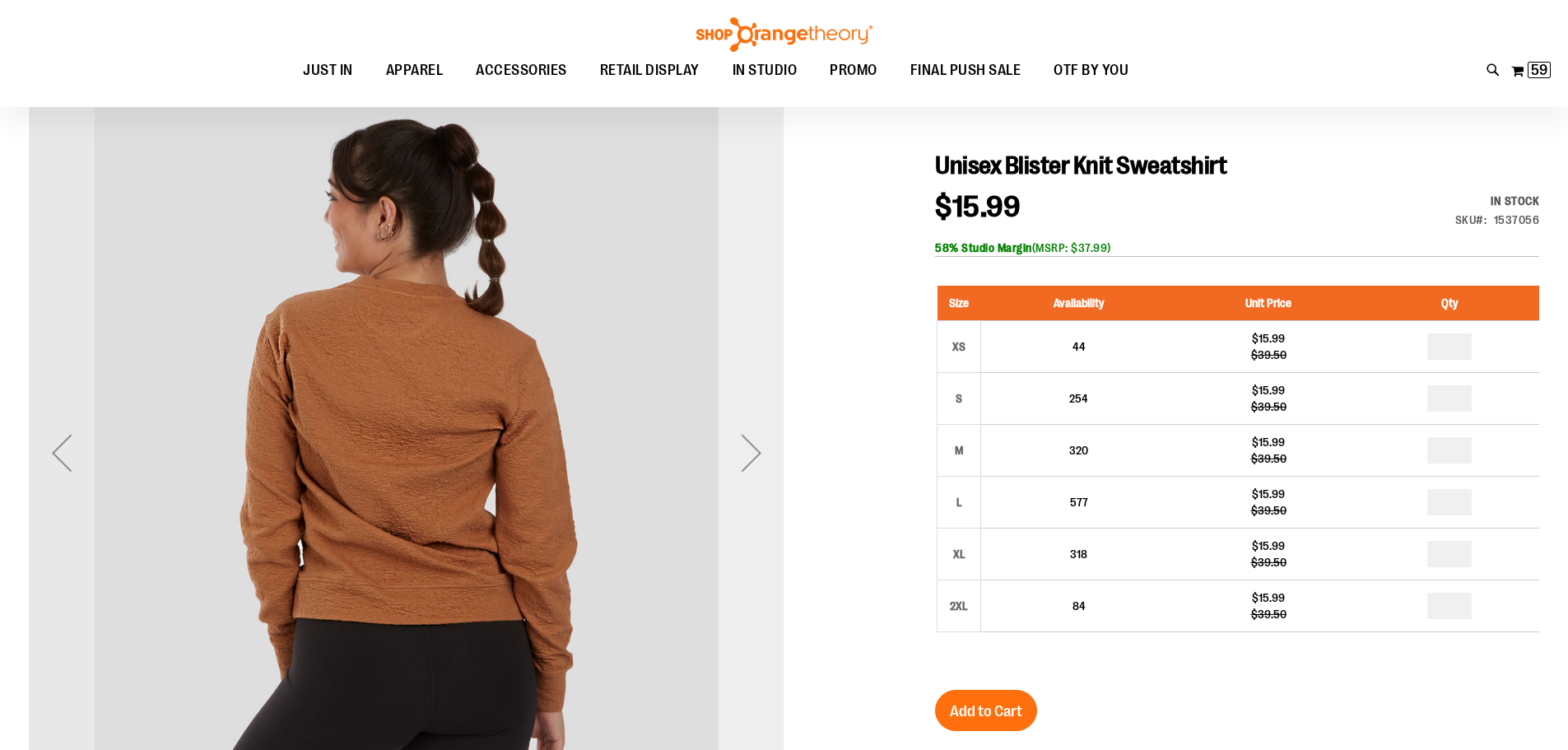
click at [756, 461] on div "Next" at bounding box center [752, 453] width 66 height 66
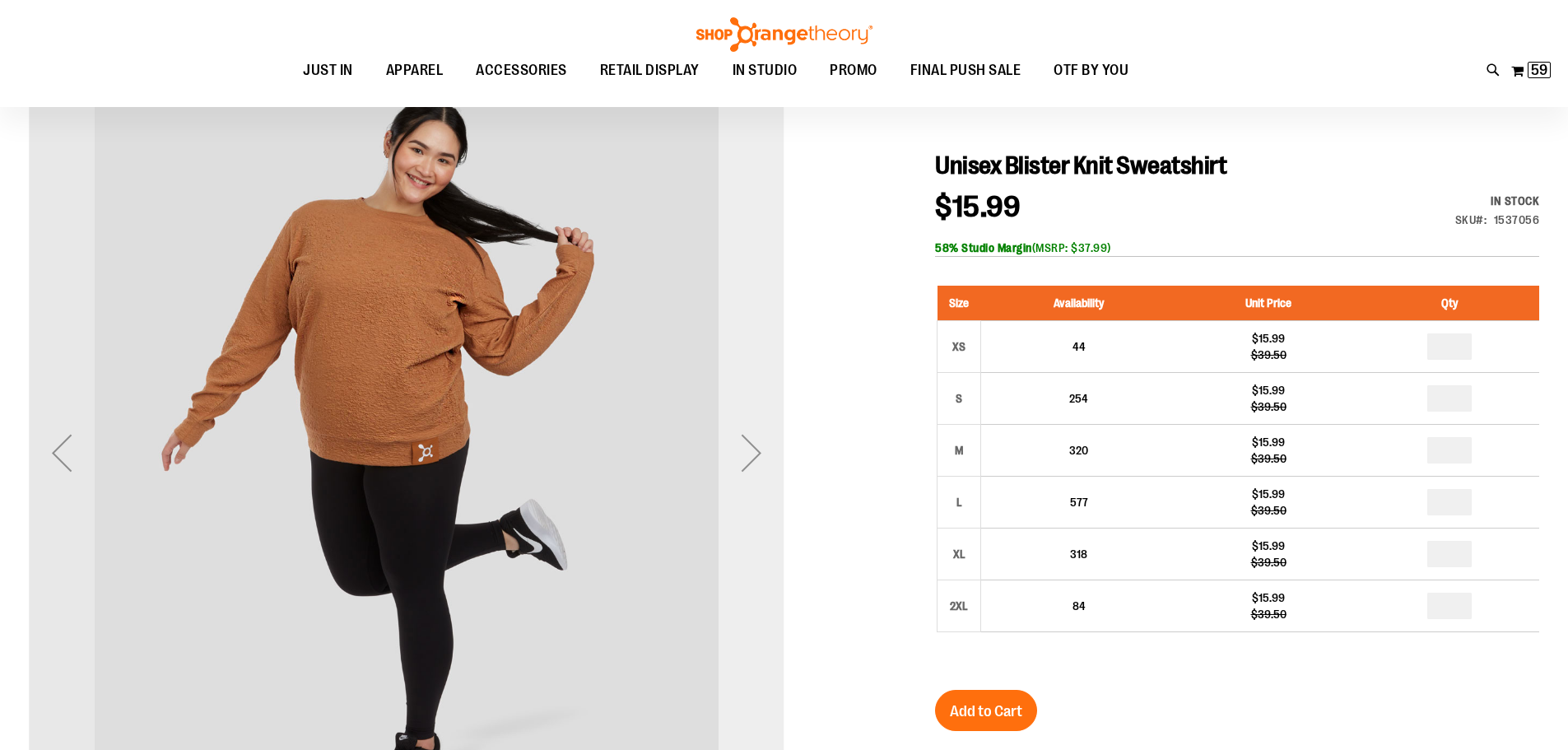
click at [756, 461] on div "Next" at bounding box center [752, 453] width 66 height 66
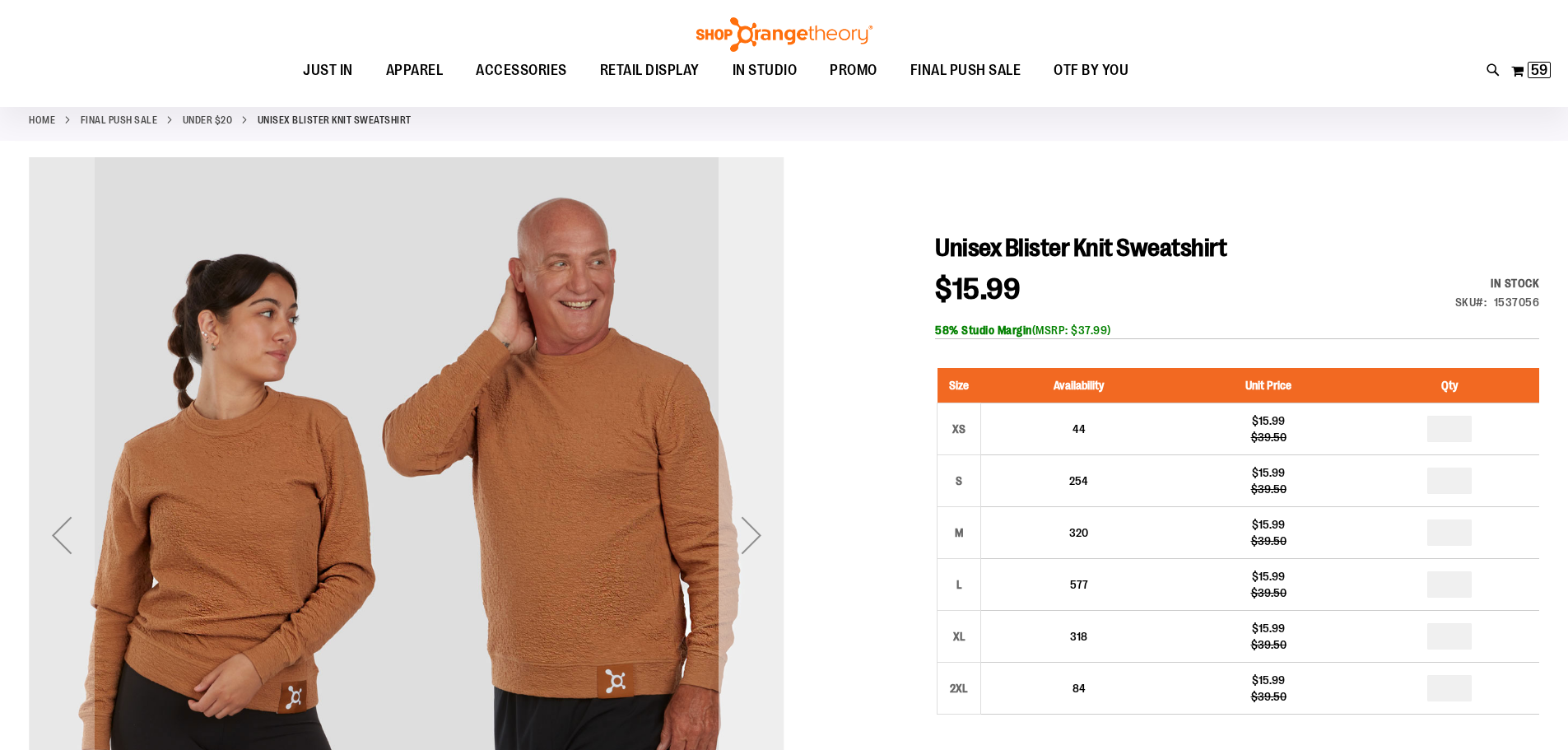
scroll to position [0, 0]
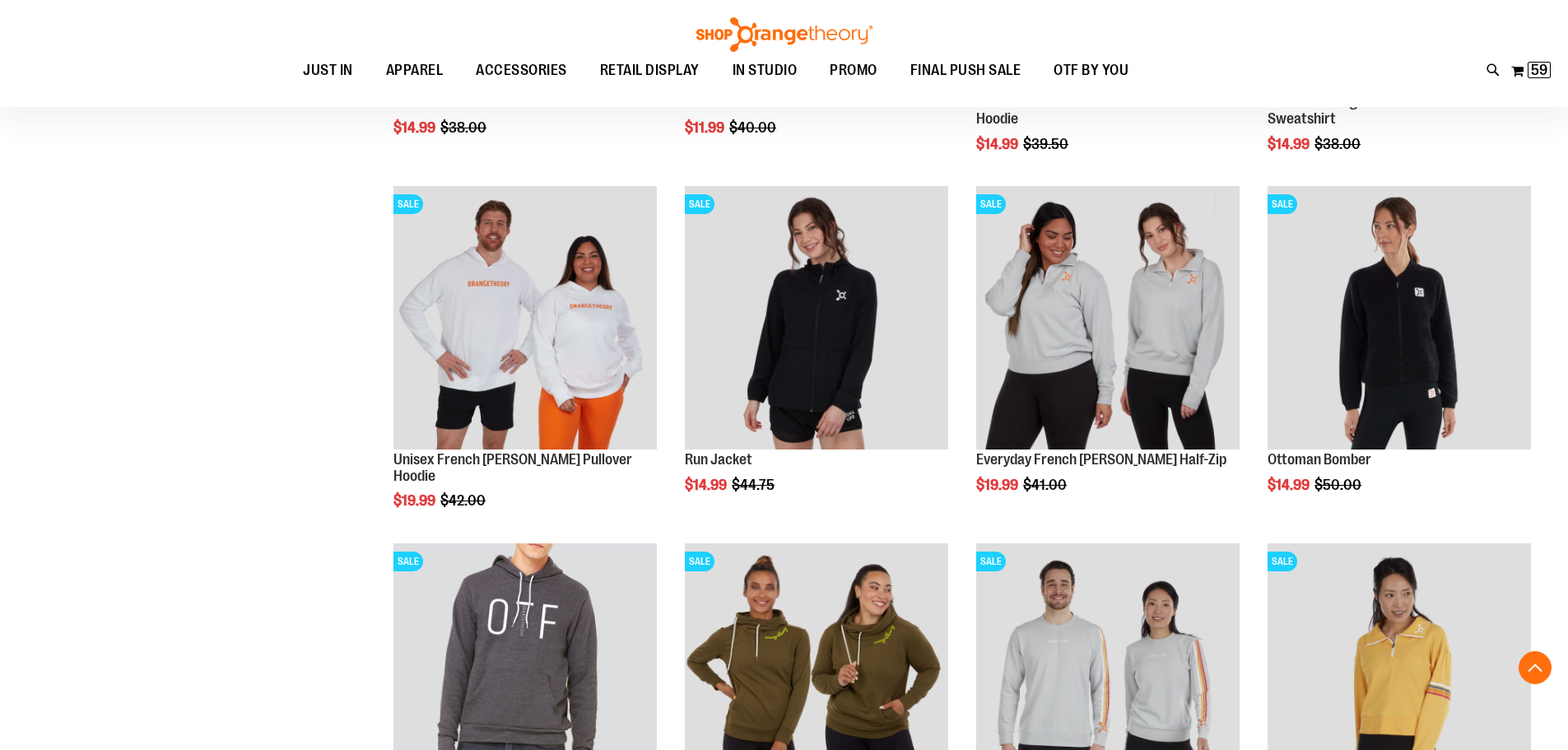
scroll to position [1480, 0]
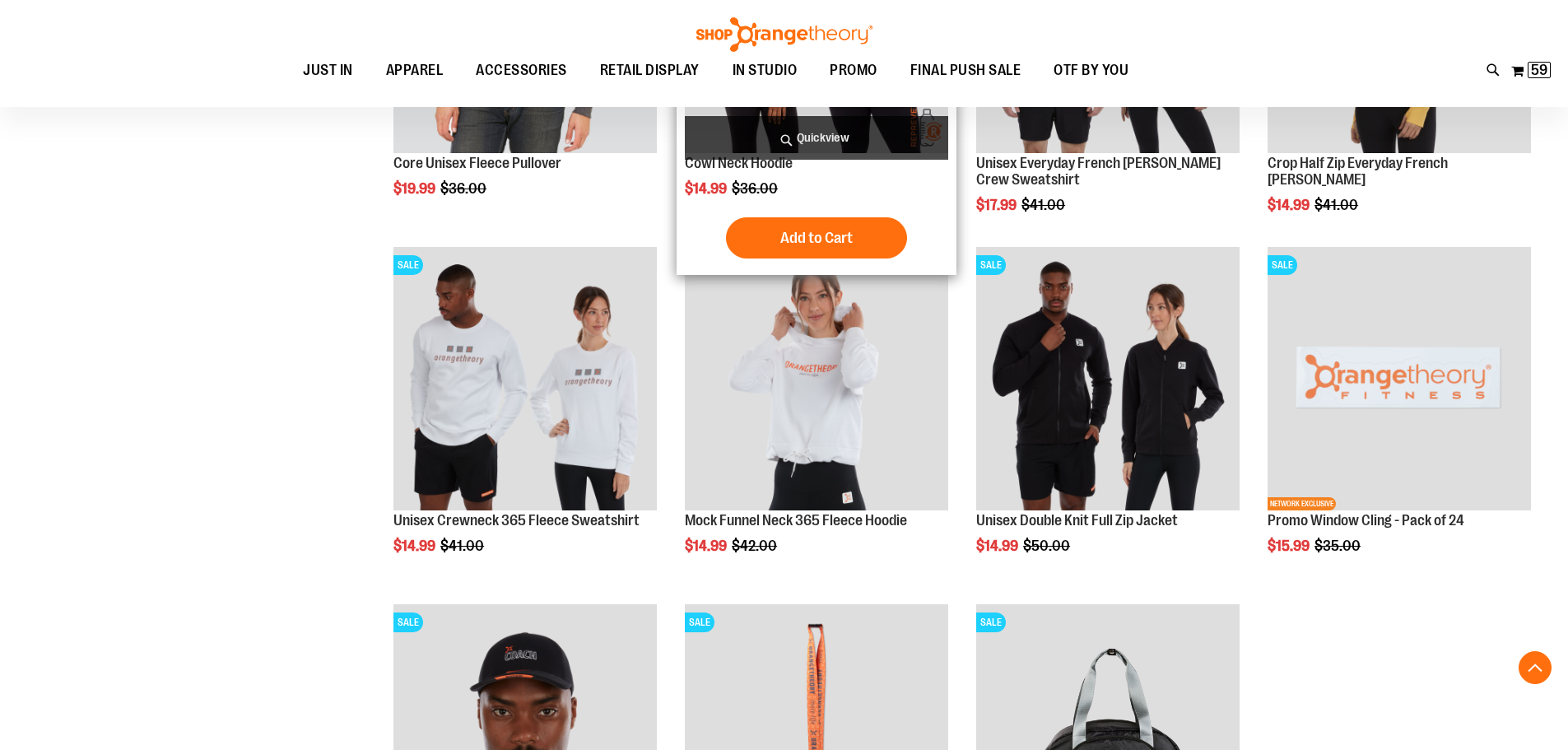
scroll to position [2056, 0]
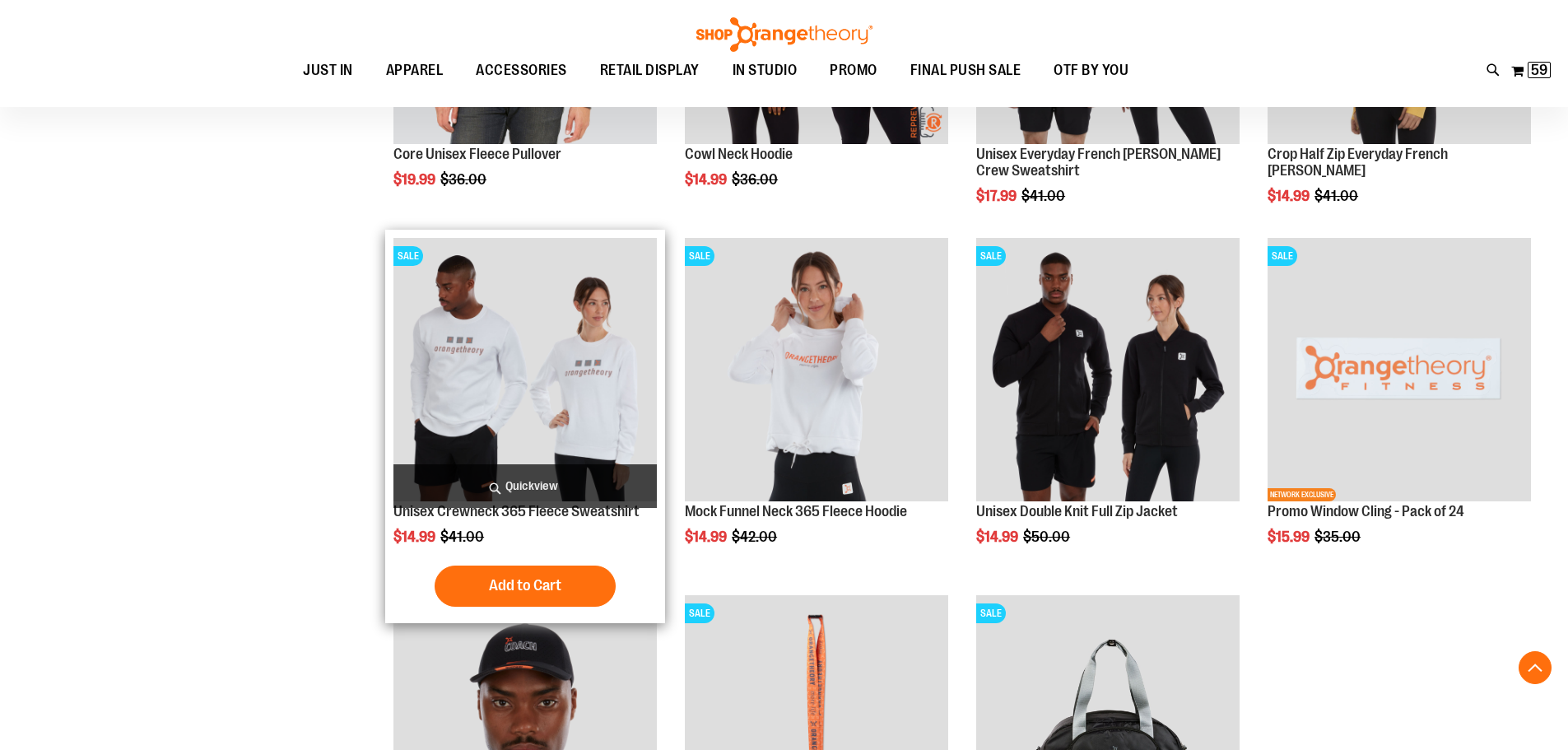
type input "**********"
click at [529, 385] on img "product" at bounding box center [525, 369] width 263 height 263
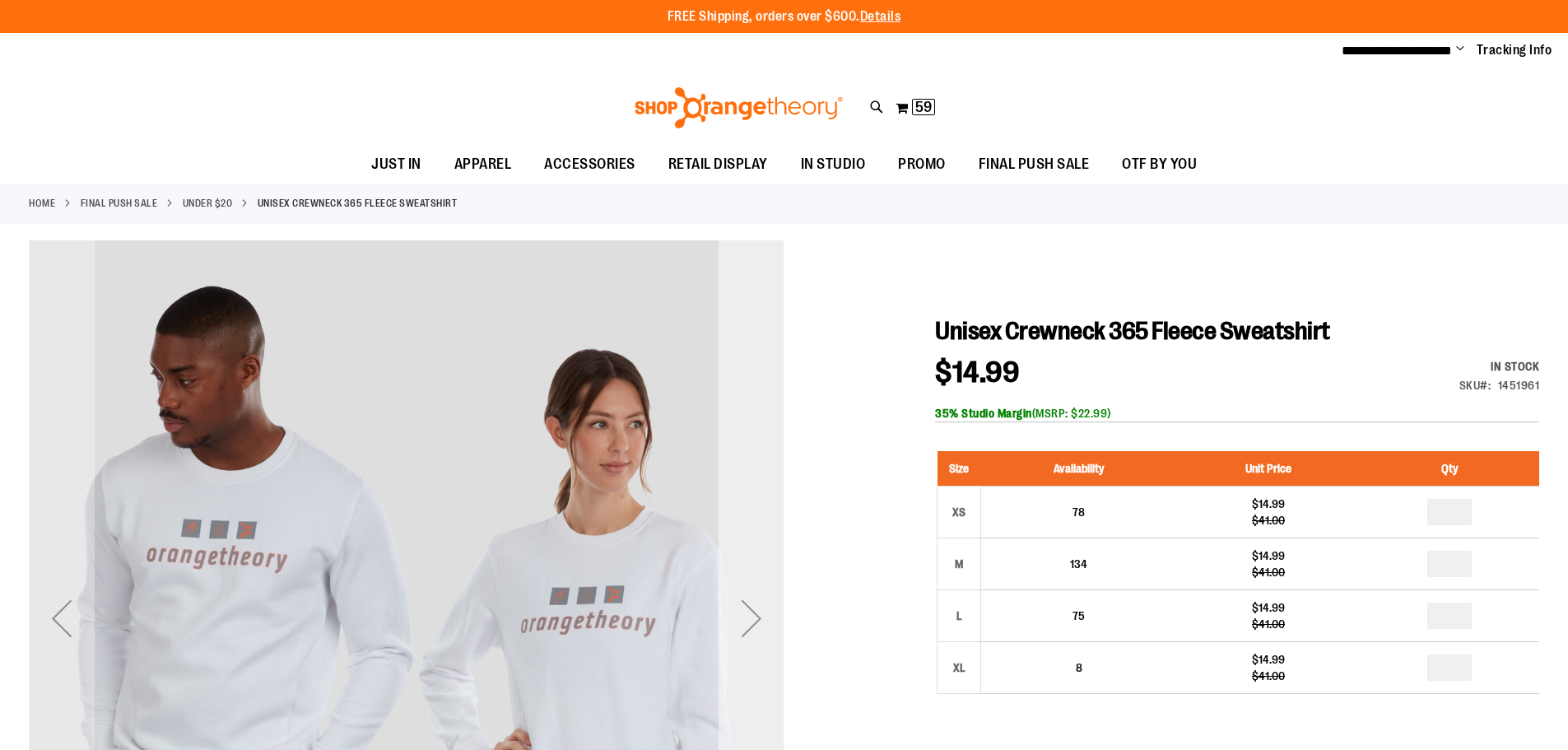
type input "**********"
click at [760, 621] on div "Next" at bounding box center [752, 618] width 66 height 66
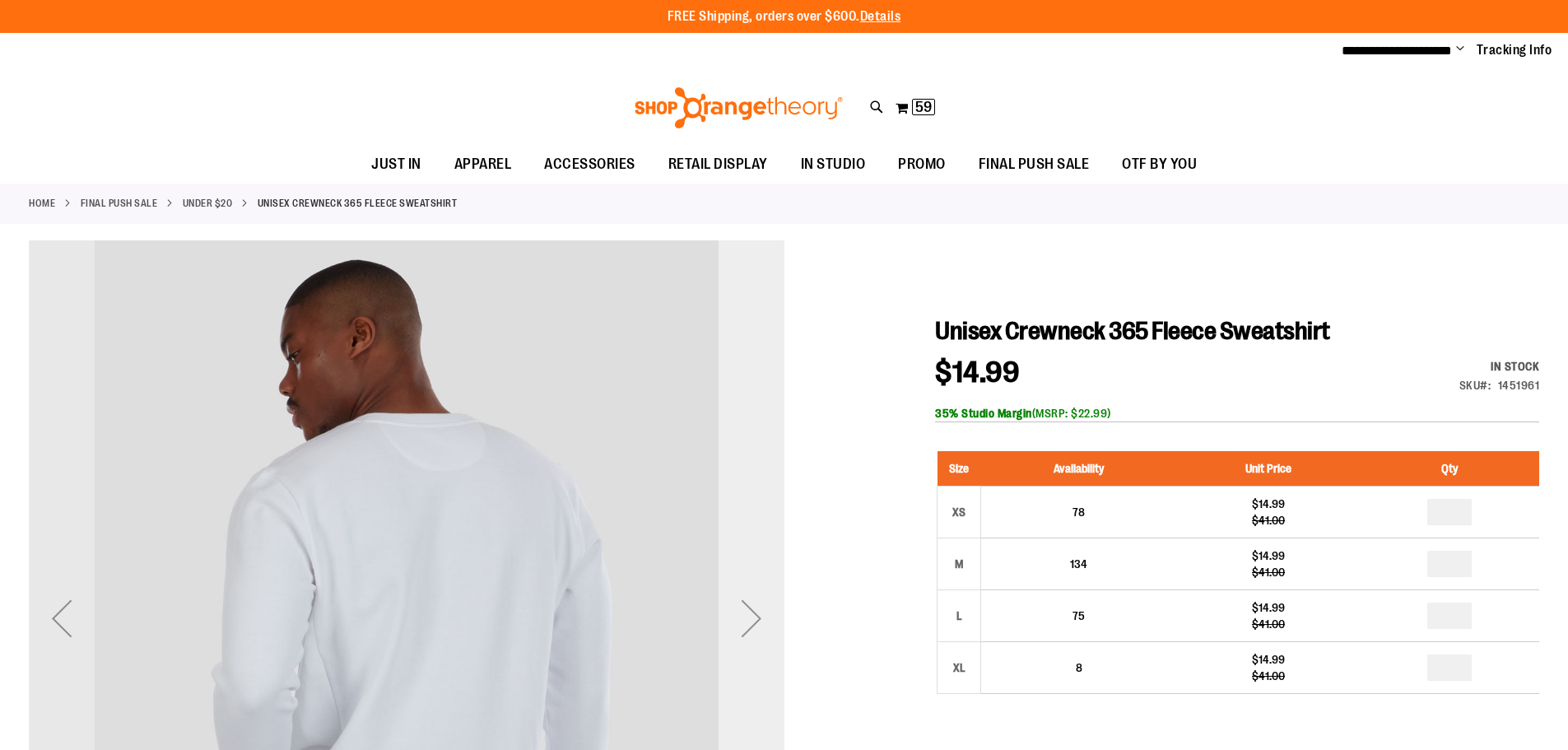
click at [760, 621] on div "Next" at bounding box center [752, 618] width 66 height 66
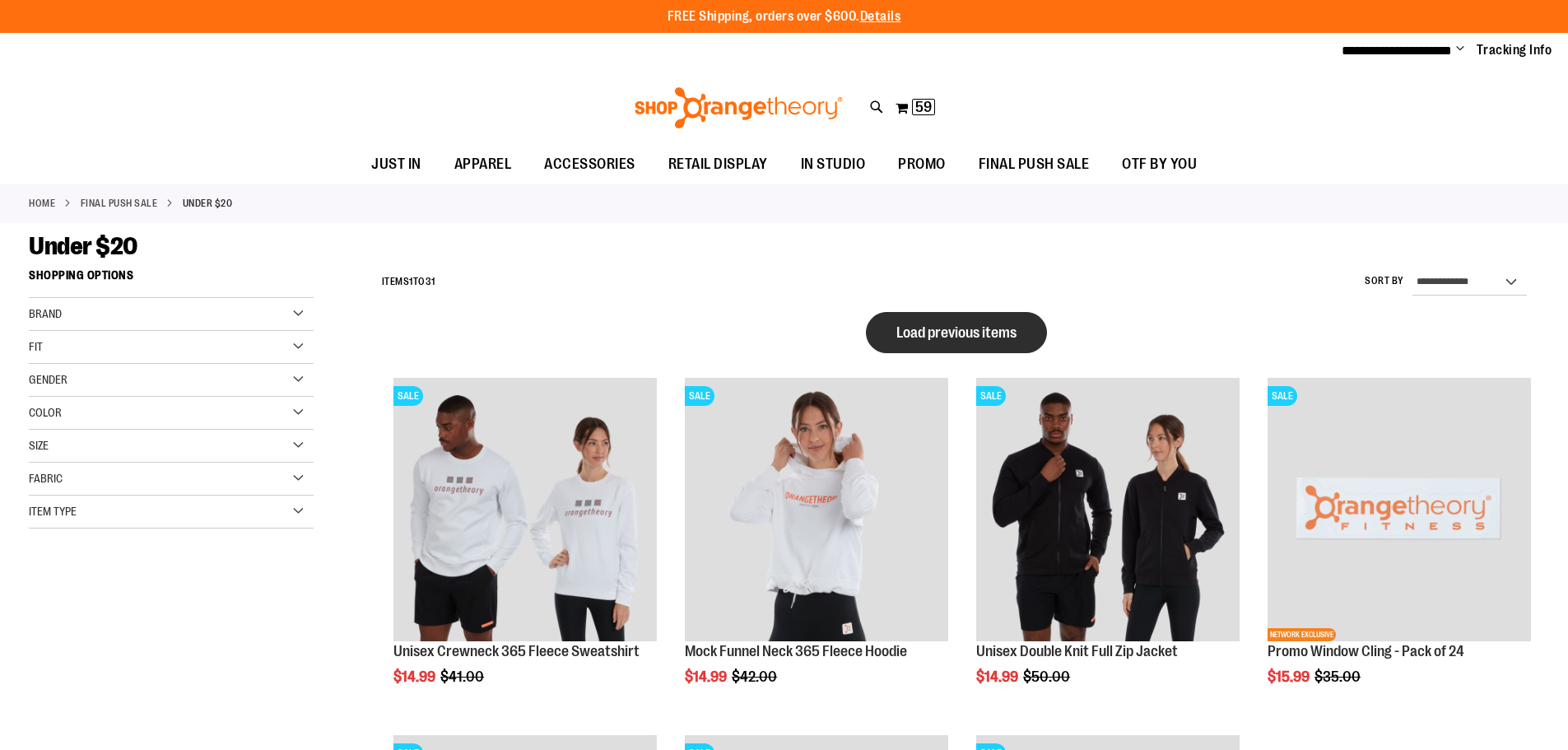
type input "**********"
click at [960, 339] on span "Load previous items" at bounding box center [956, 333] width 120 height 17
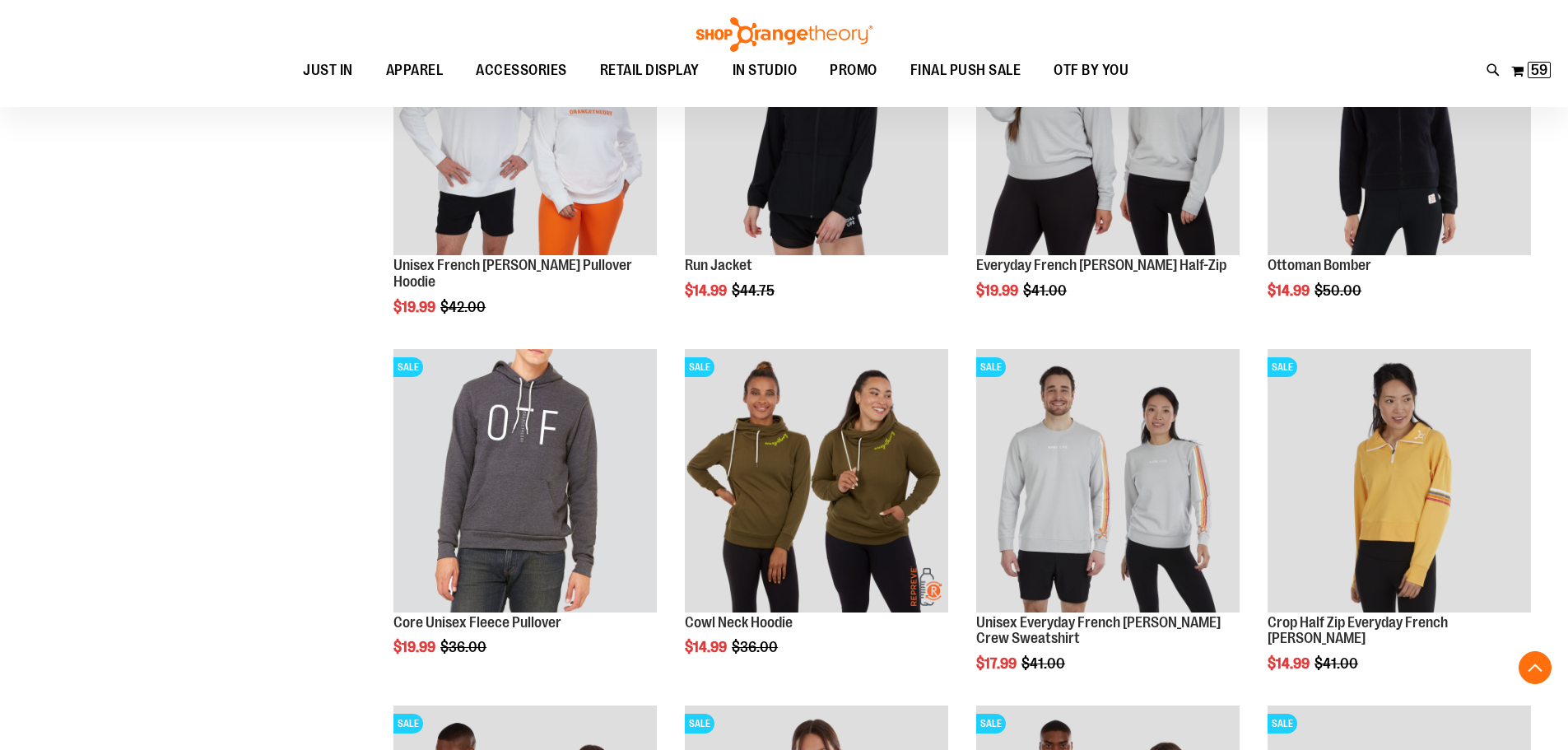
scroll to position [822, 0]
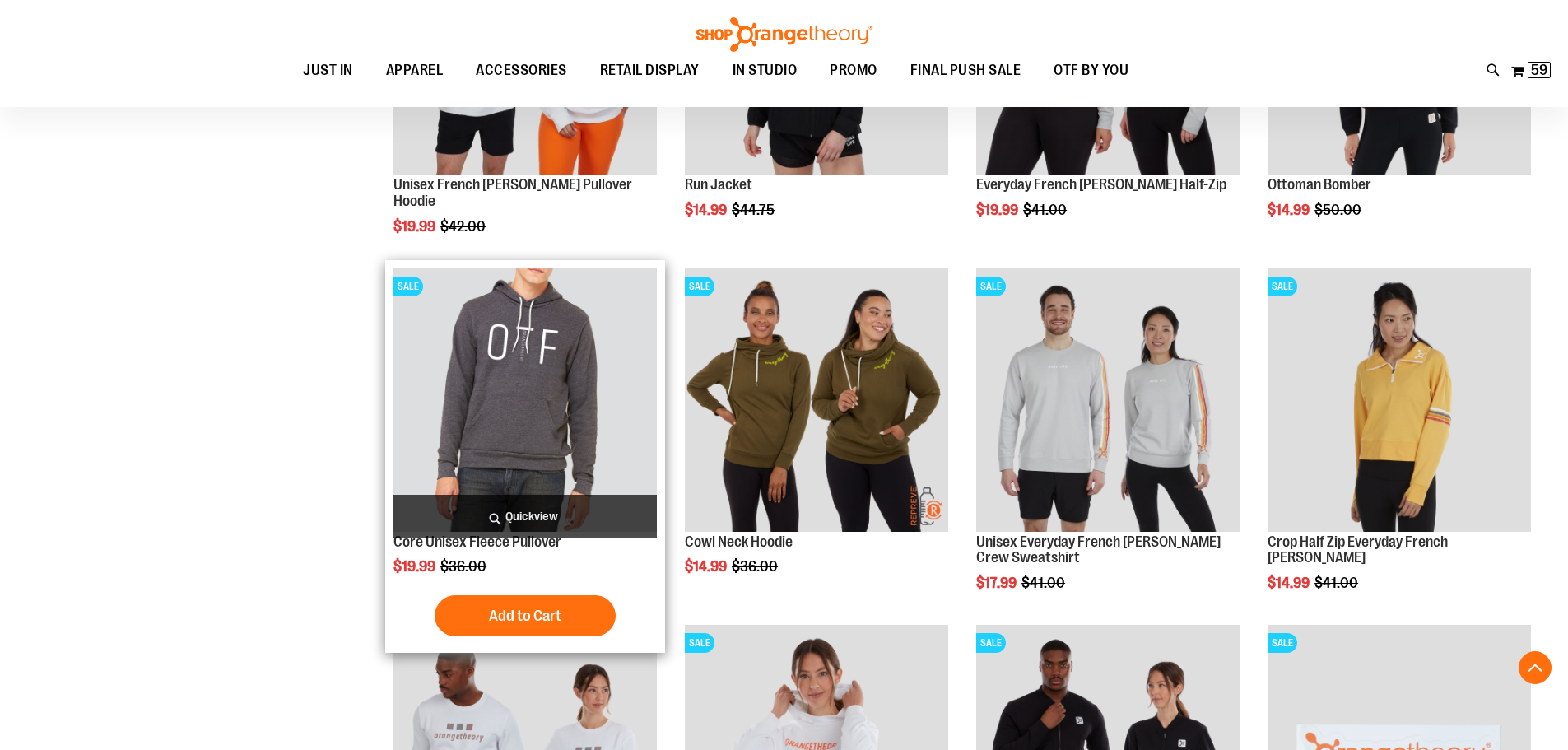
click at [515, 347] on img "product" at bounding box center [525, 399] width 263 height 263
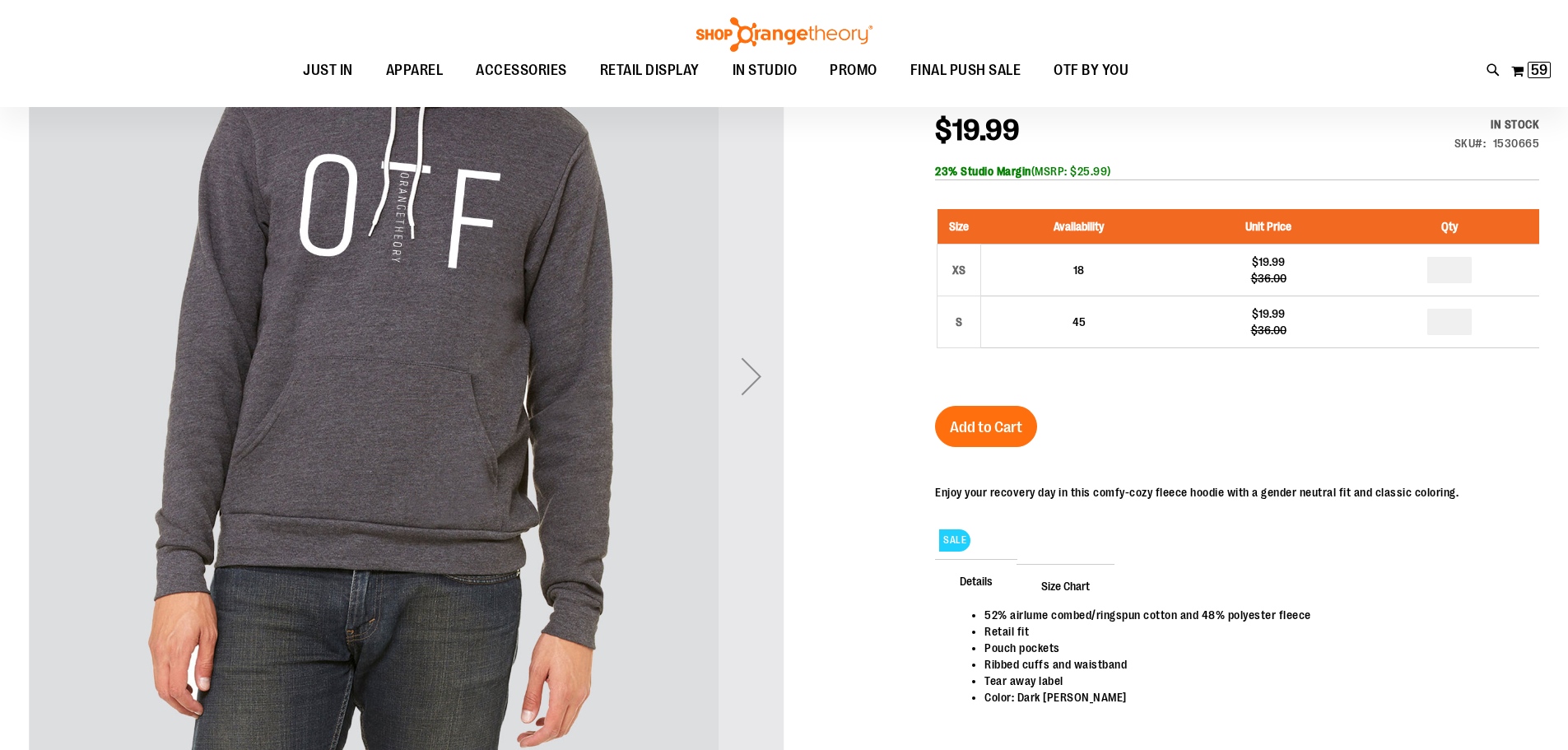
scroll to position [246, 0]
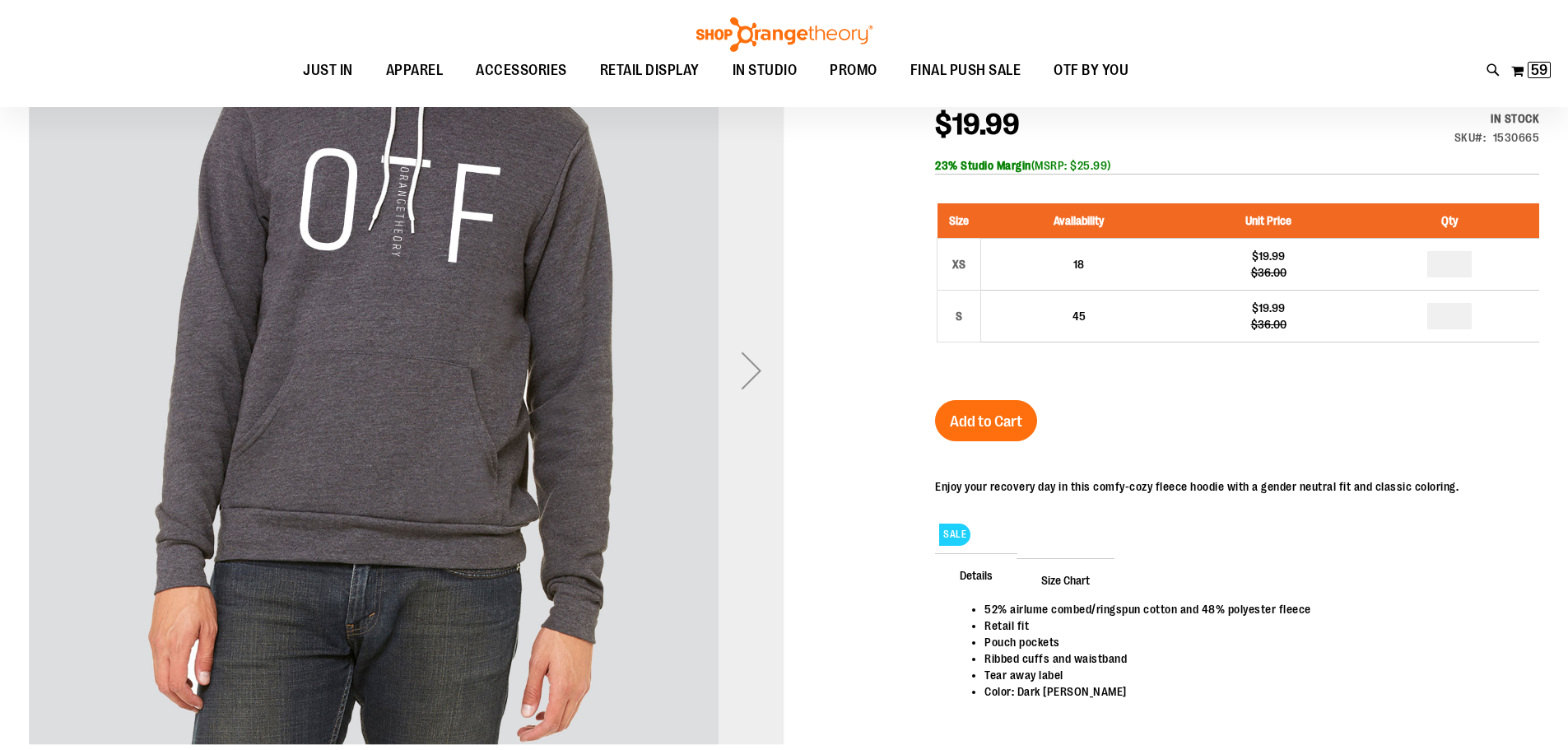
type input "**********"
click at [757, 370] on div "Next" at bounding box center [752, 370] width 66 height 66
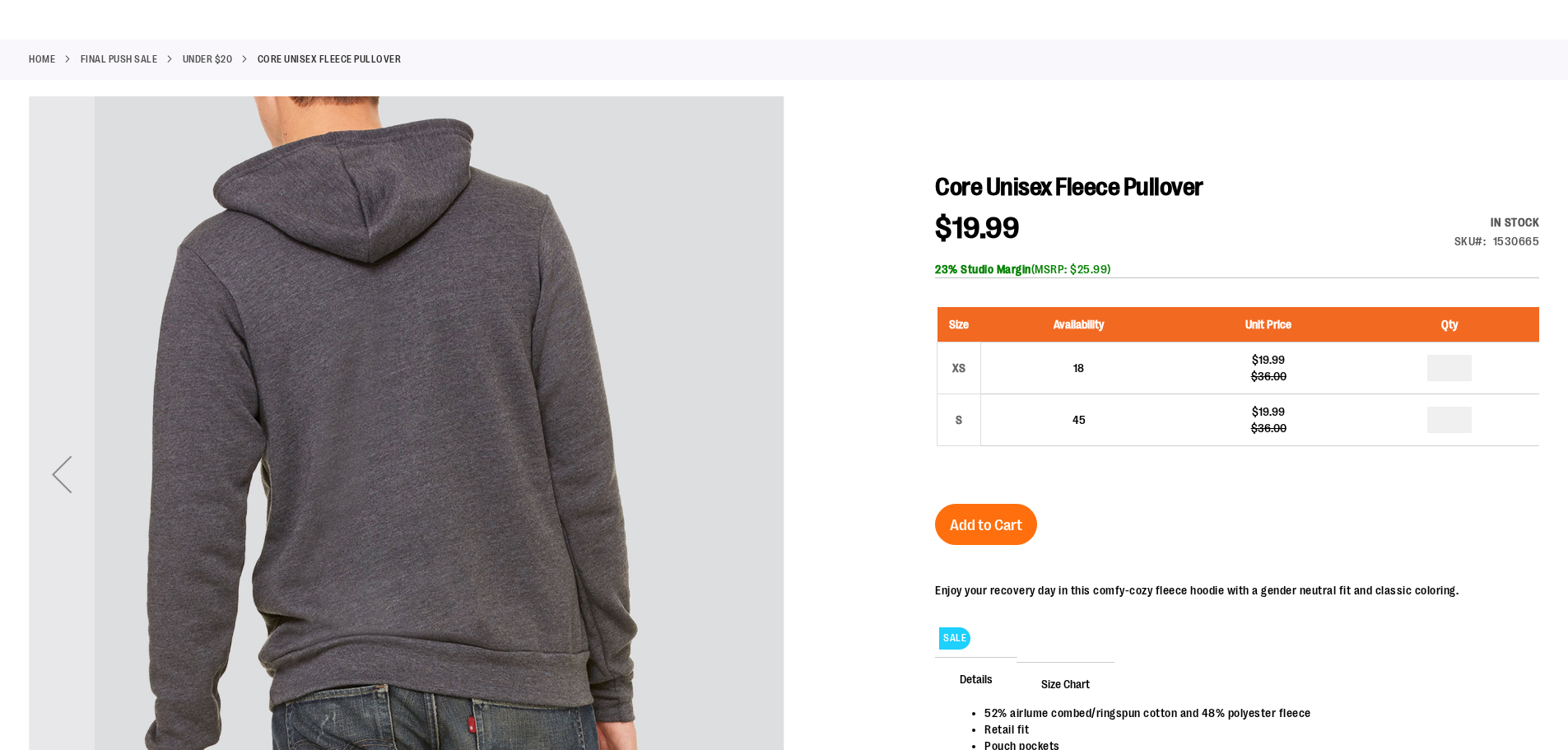
scroll to position [0, 0]
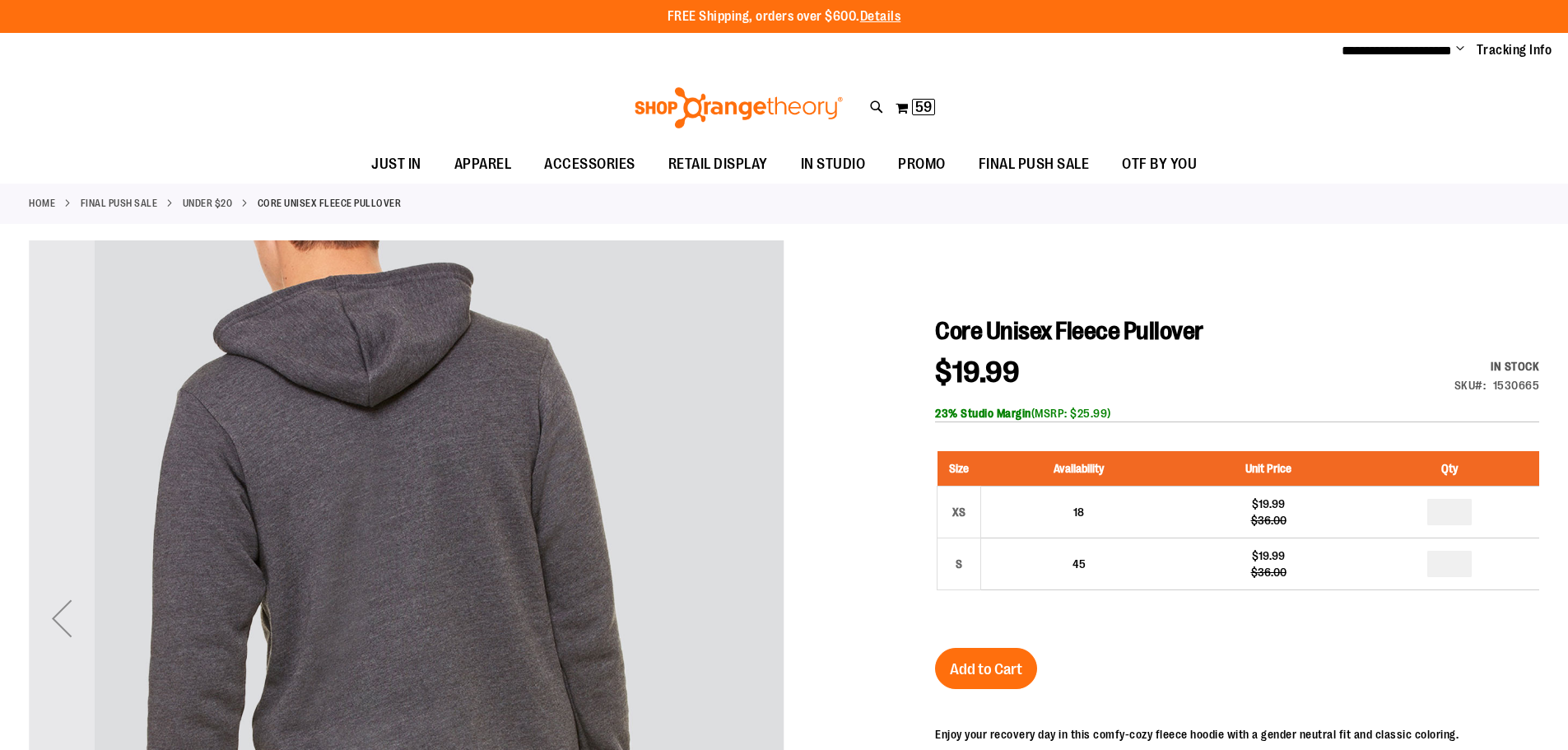
click at [69, 577] on div "Previous" at bounding box center [62, 618] width 66 height 756
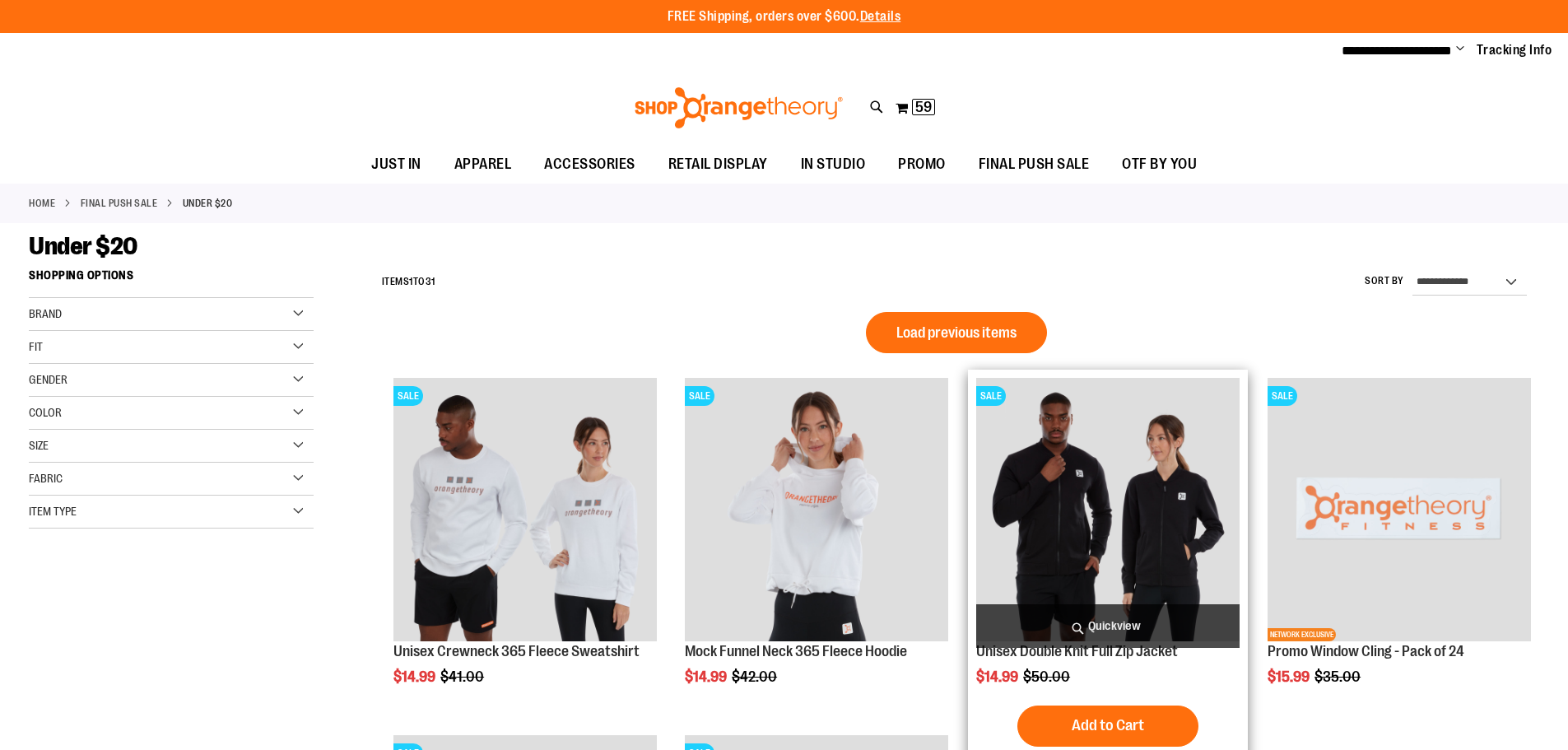
type input "**********"
click at [1178, 559] on img "product" at bounding box center [1108, 509] width 263 height 263
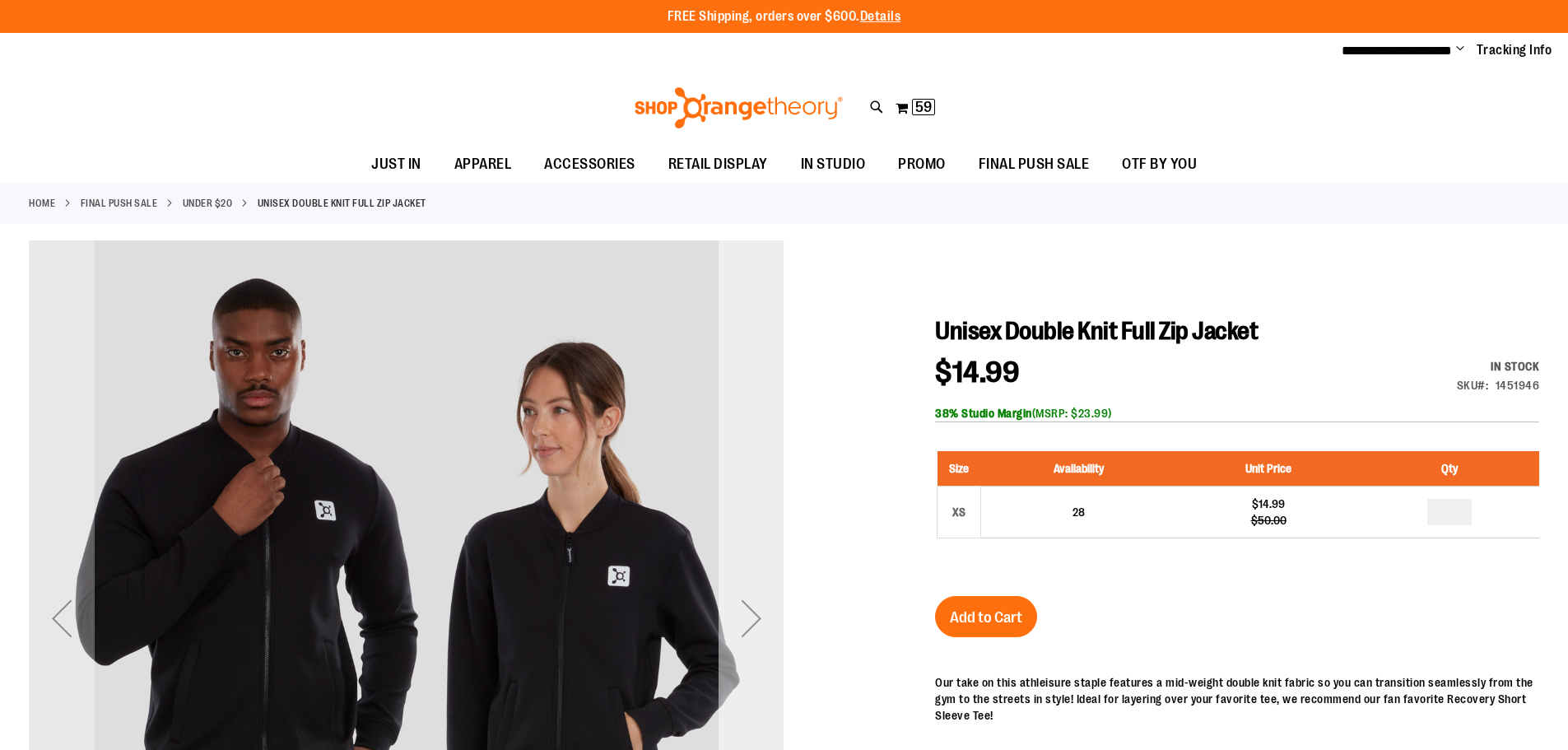
type input "**********"
click at [752, 611] on div "Next" at bounding box center [752, 618] width 66 height 66
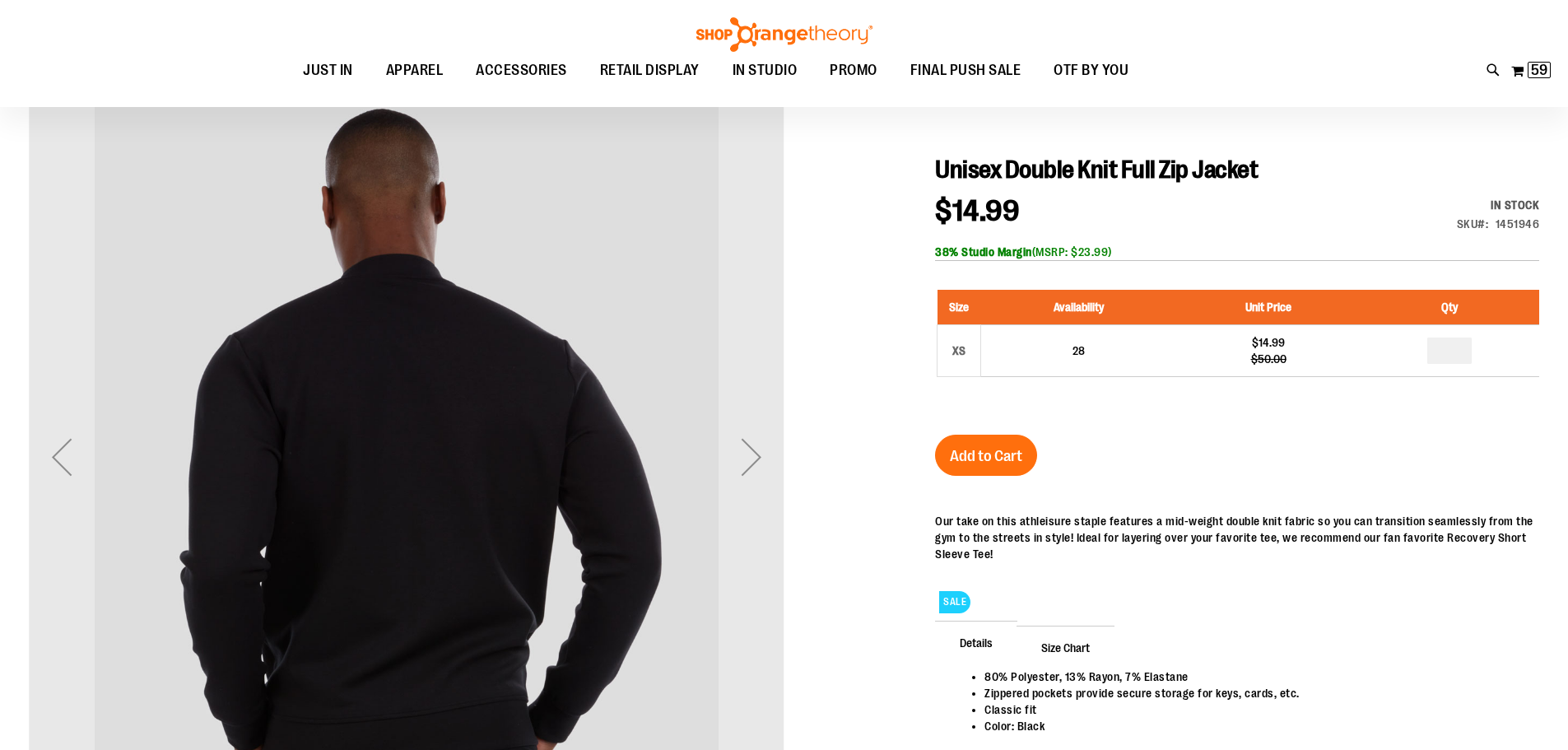
scroll to position [82, 0]
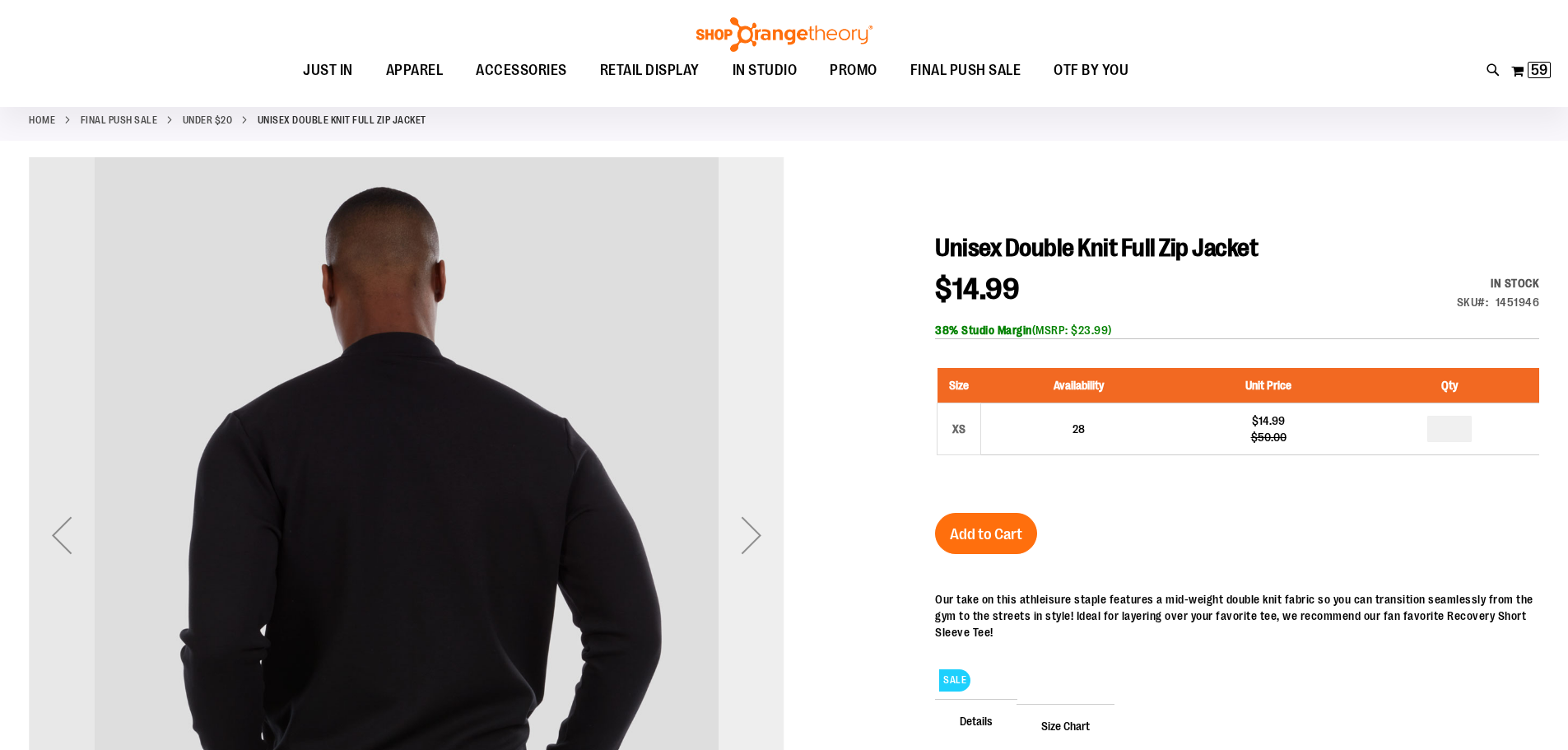
click at [757, 545] on div "Next" at bounding box center [752, 535] width 66 height 66
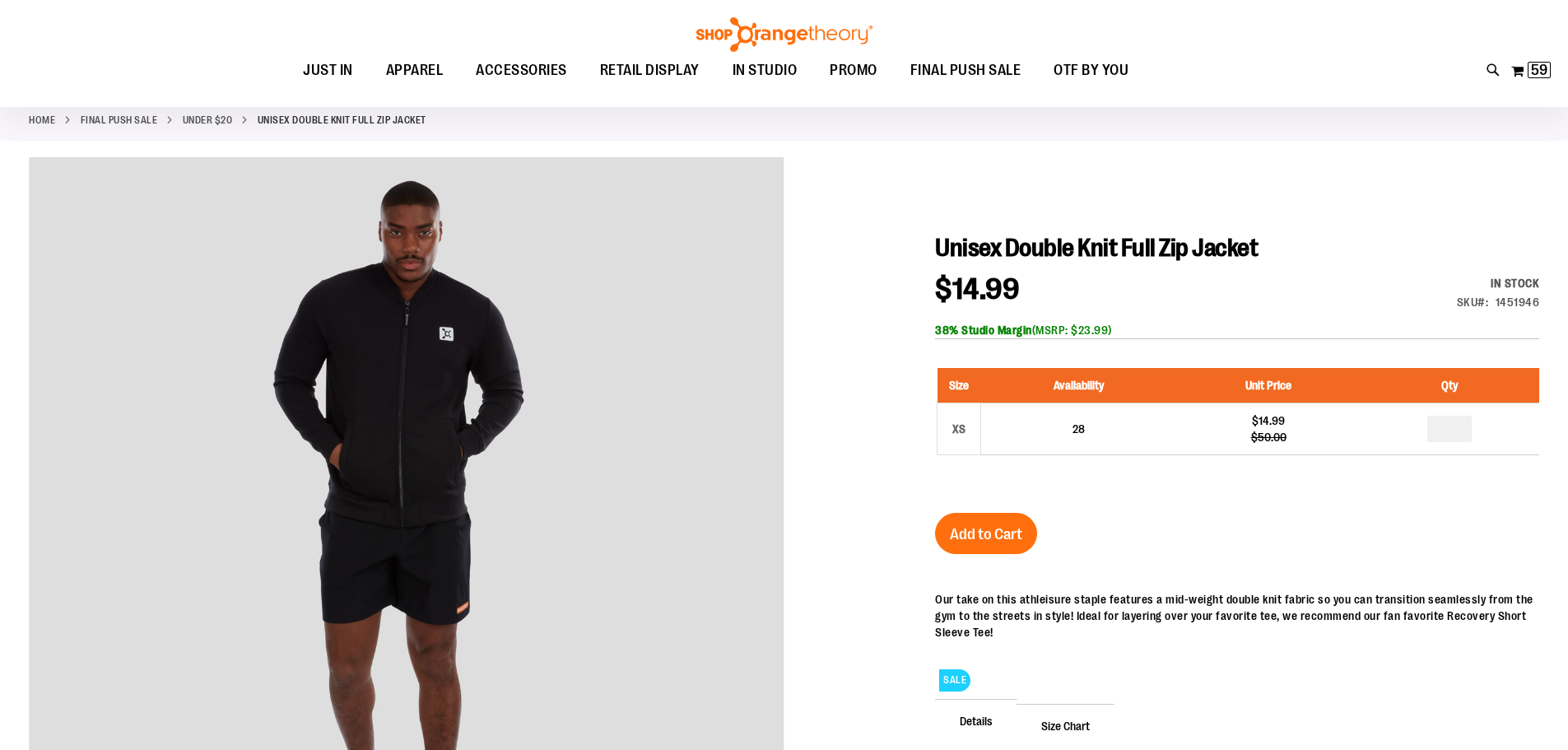
click at [197, 124] on link "Under $20" at bounding box center [207, 120] width 50 height 15
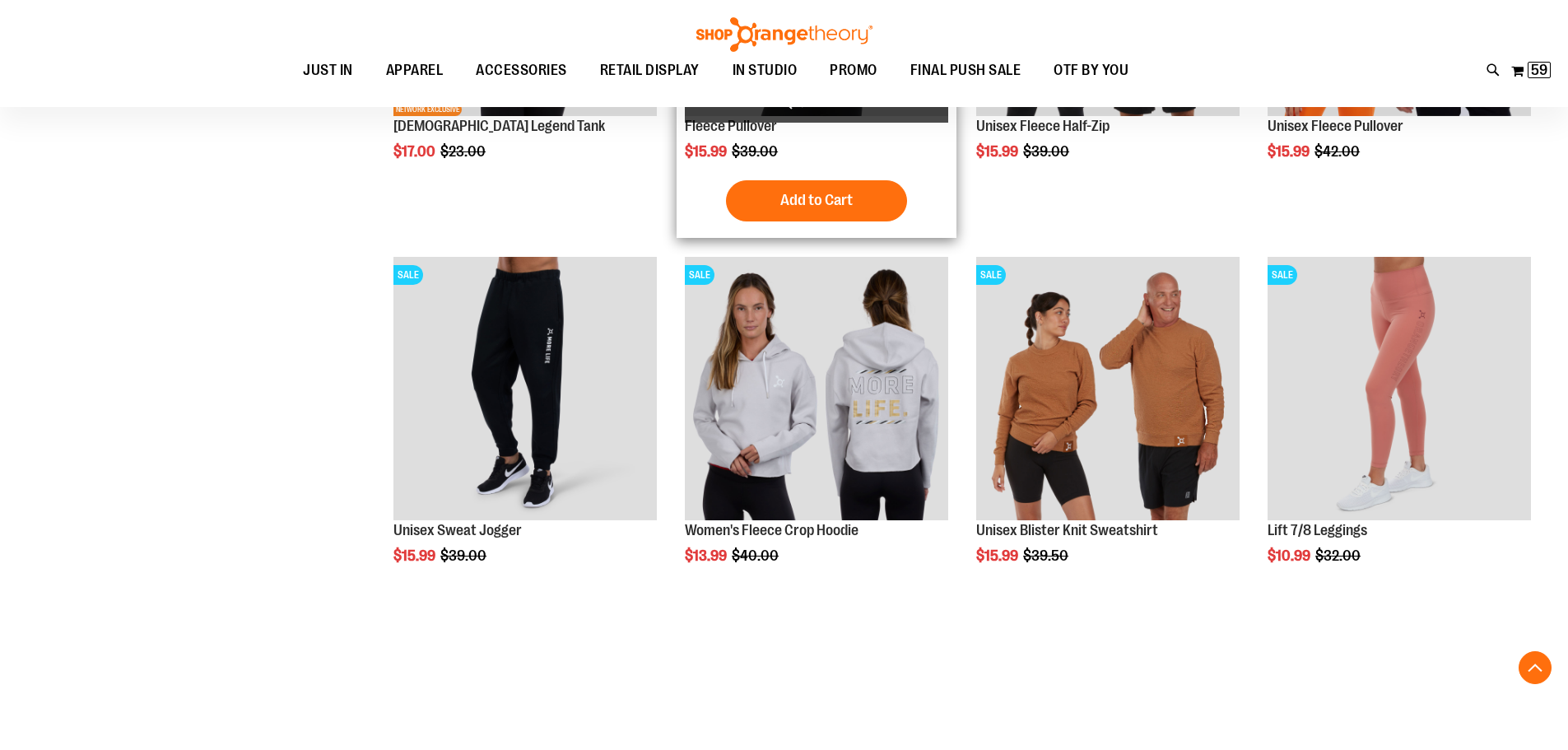
scroll to position [987, 0]
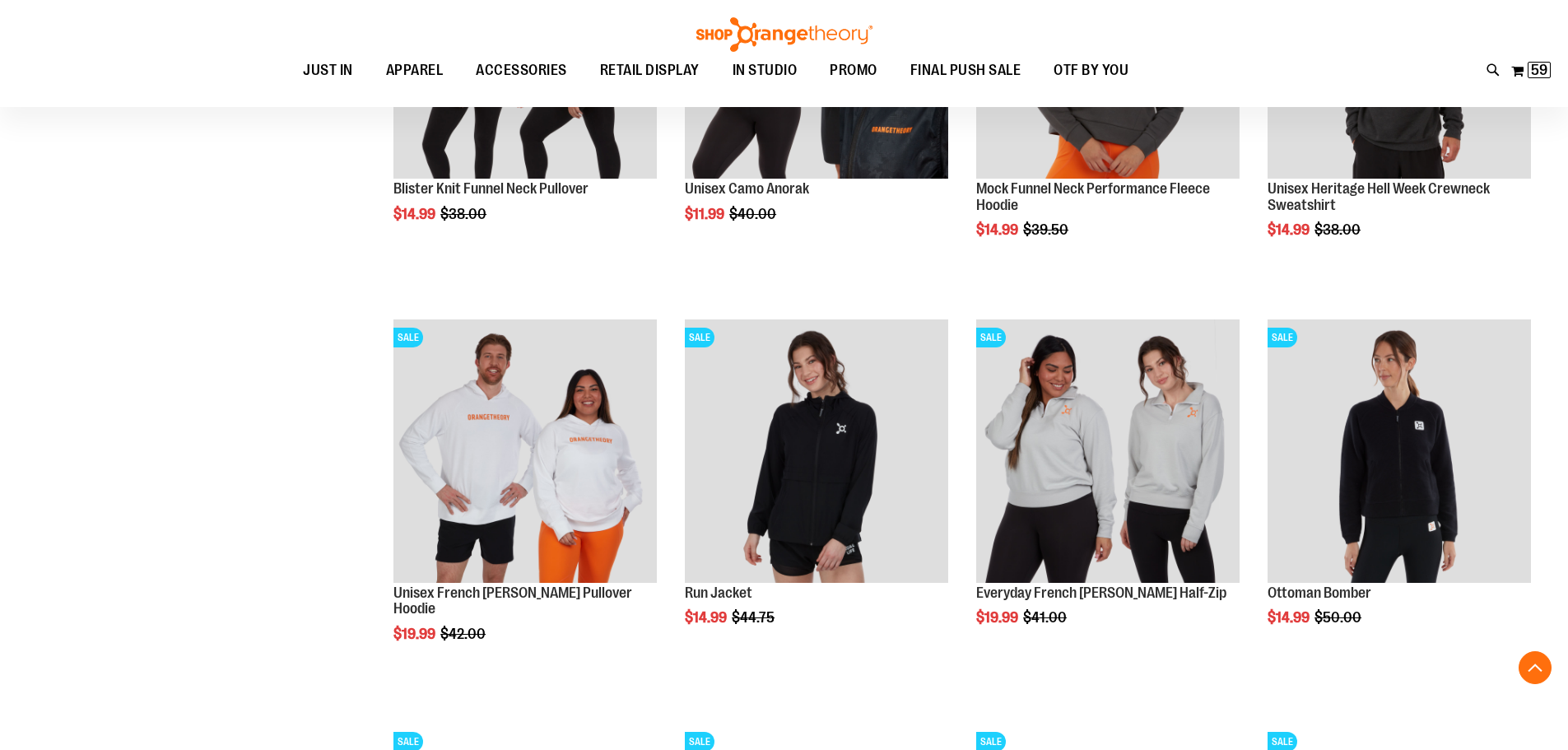
scroll to position [1727, 0]
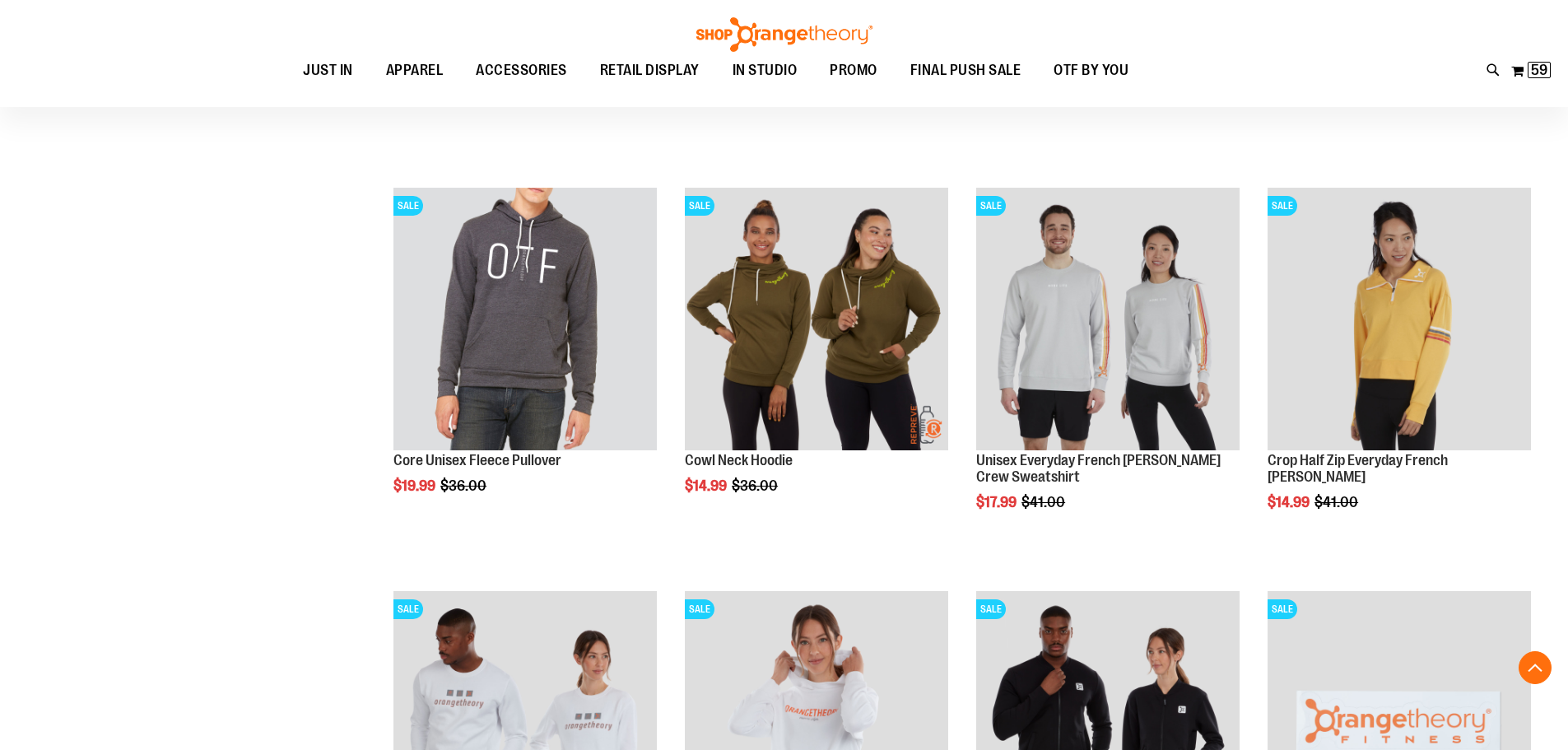
scroll to position [2139, 0]
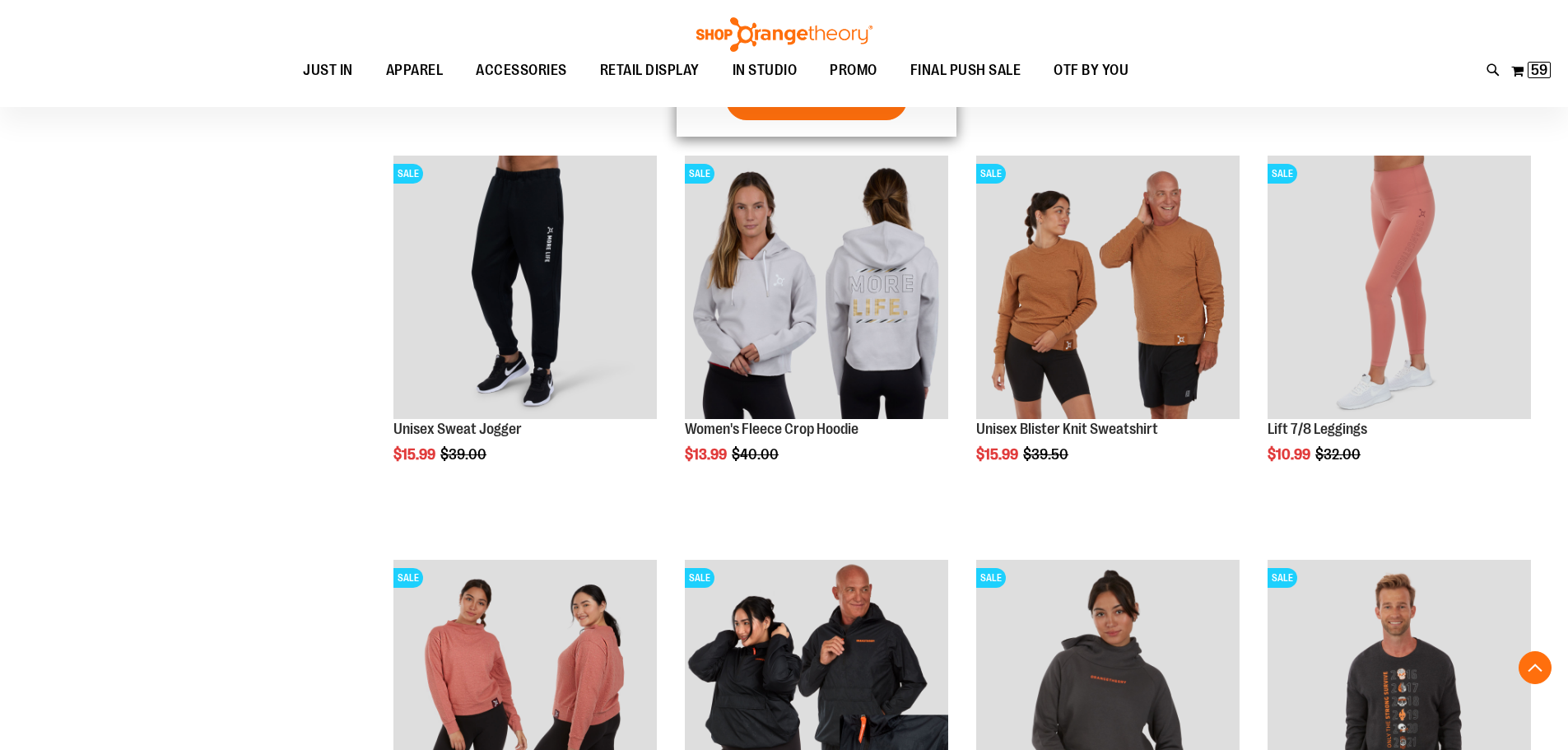
scroll to position [987, 0]
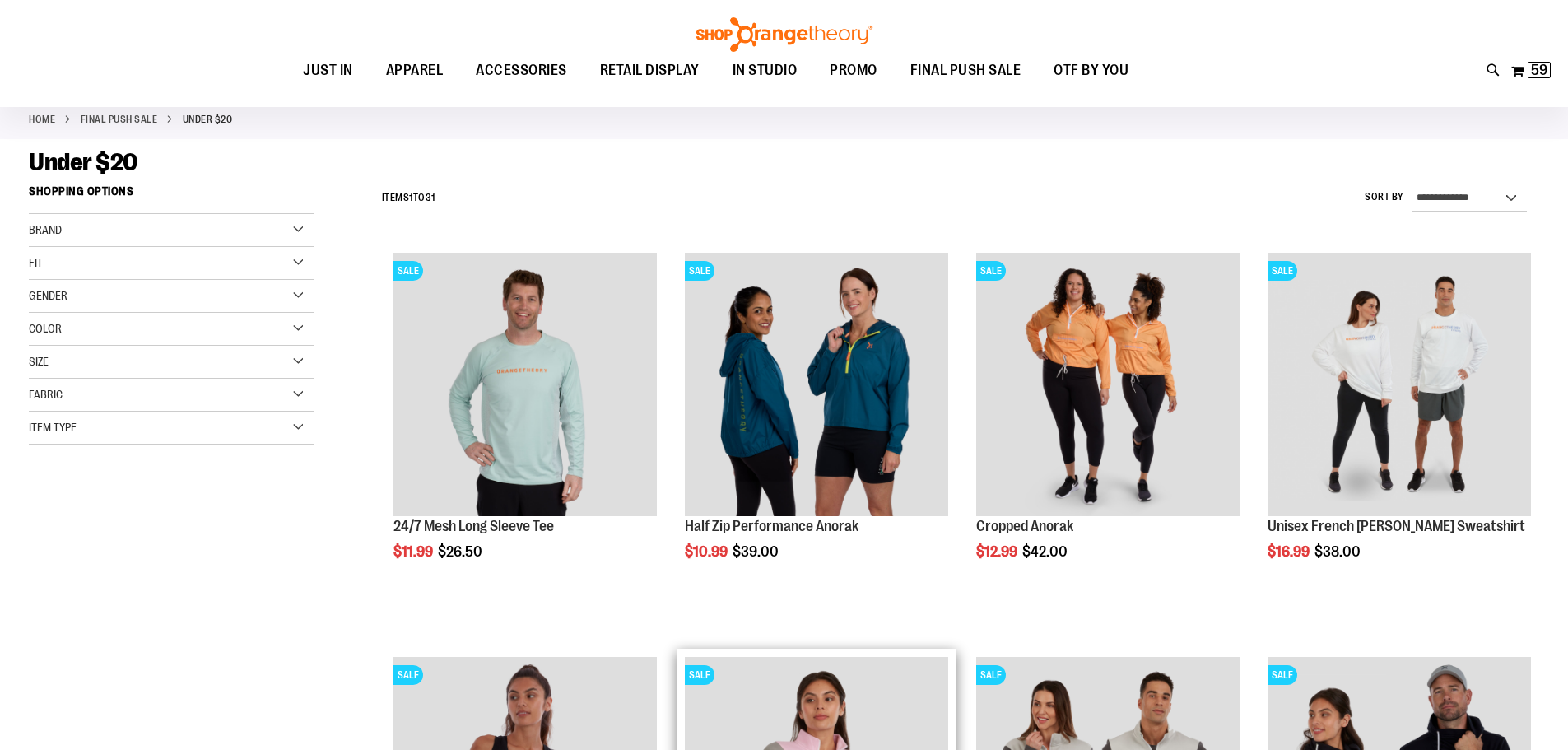
scroll to position [82, 0]
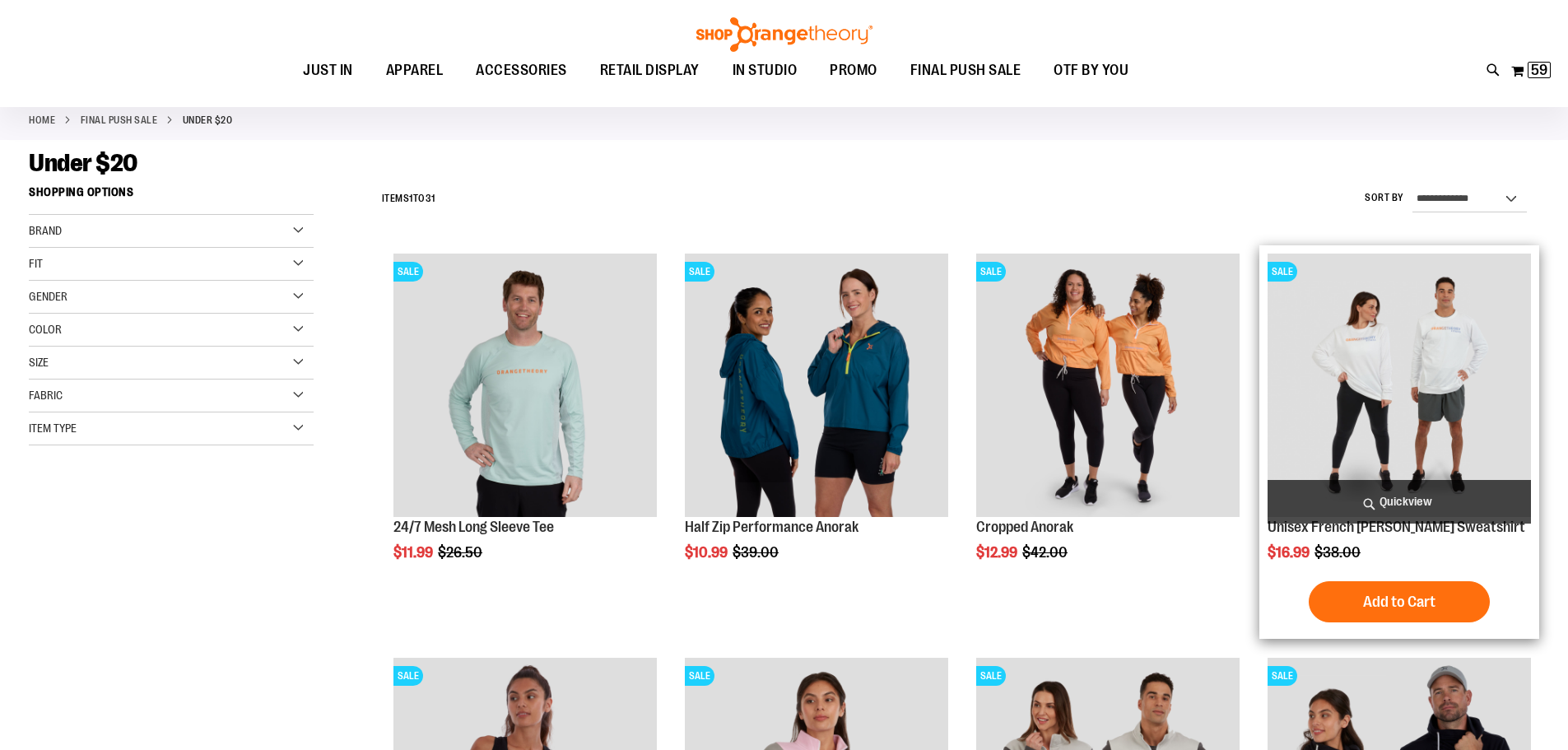
type input "**********"
click at [1390, 389] on img "product" at bounding box center [1399, 384] width 263 height 263
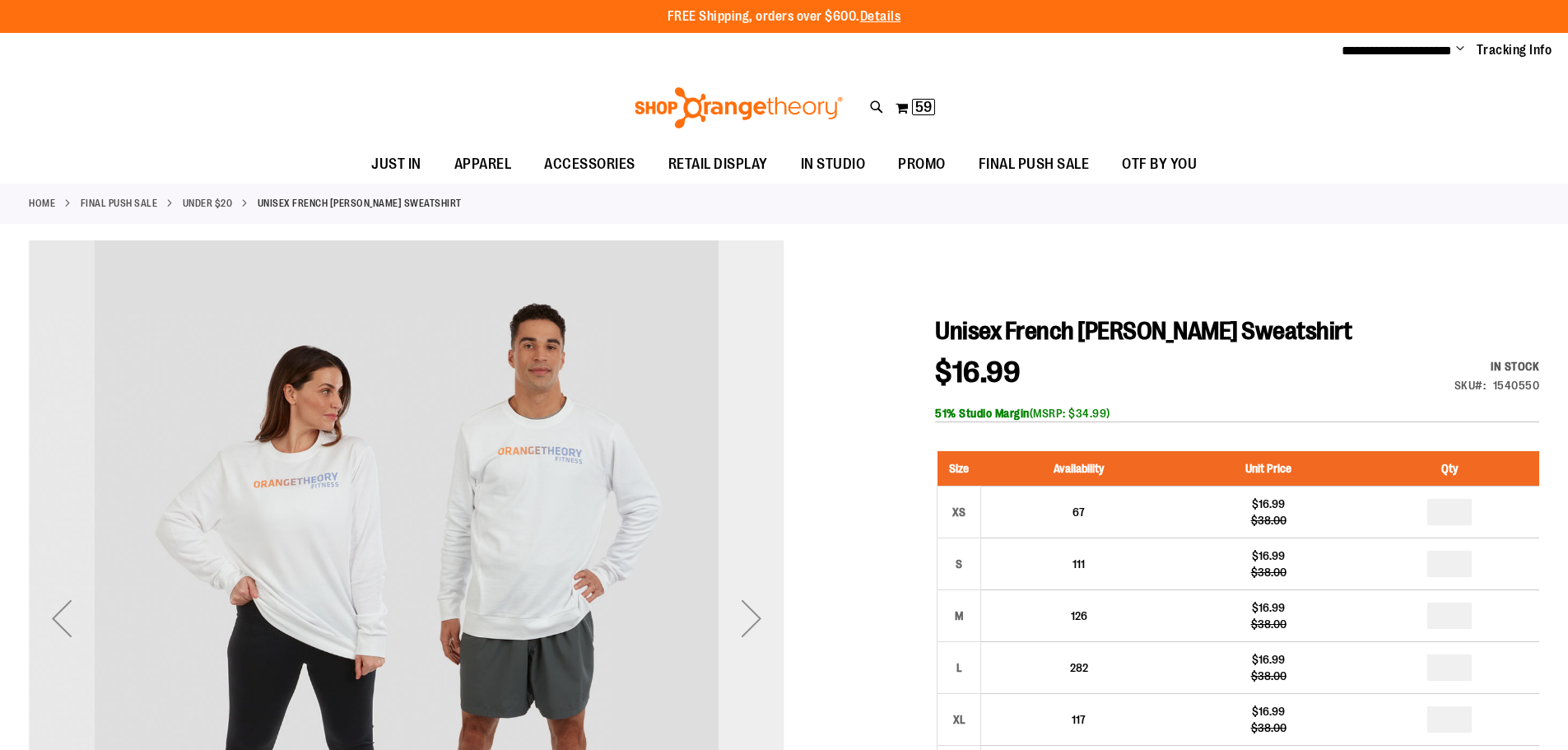
type input "**********"
click at [744, 611] on div "Next" at bounding box center [752, 618] width 66 height 66
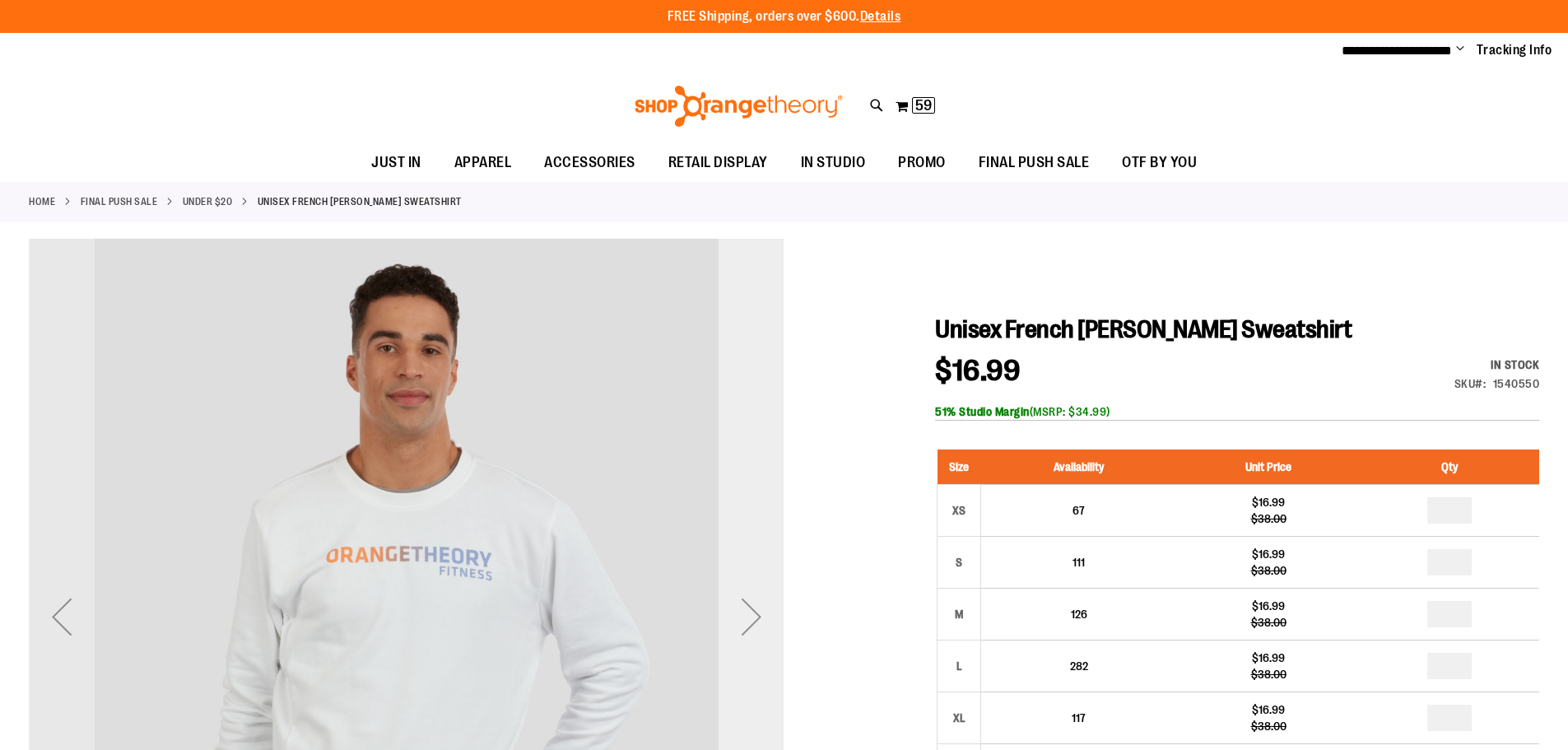
click at [744, 611] on div "Next" at bounding box center [752, 616] width 66 height 66
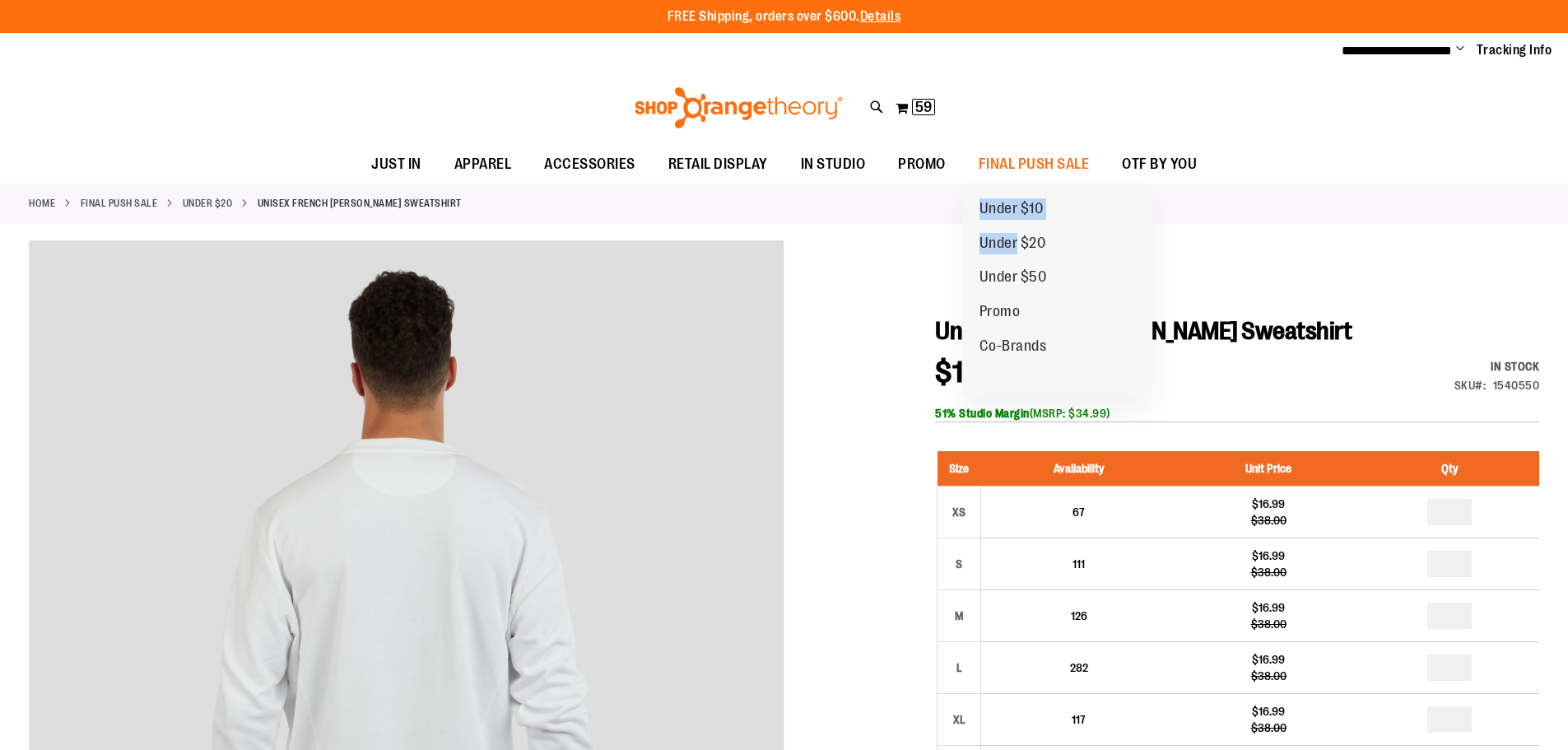
drag, startPoint x: 1018, startPoint y: 182, endPoint x: 1014, endPoint y: 269, distance: 87.1
click at [1018, 252] on ul "Under $10 Under $20 Under $50 Promo Co-Brands" at bounding box center [1057, 290] width 189 height 213
click at [1041, 275] on span "Under $50" at bounding box center [1013, 278] width 68 height 21
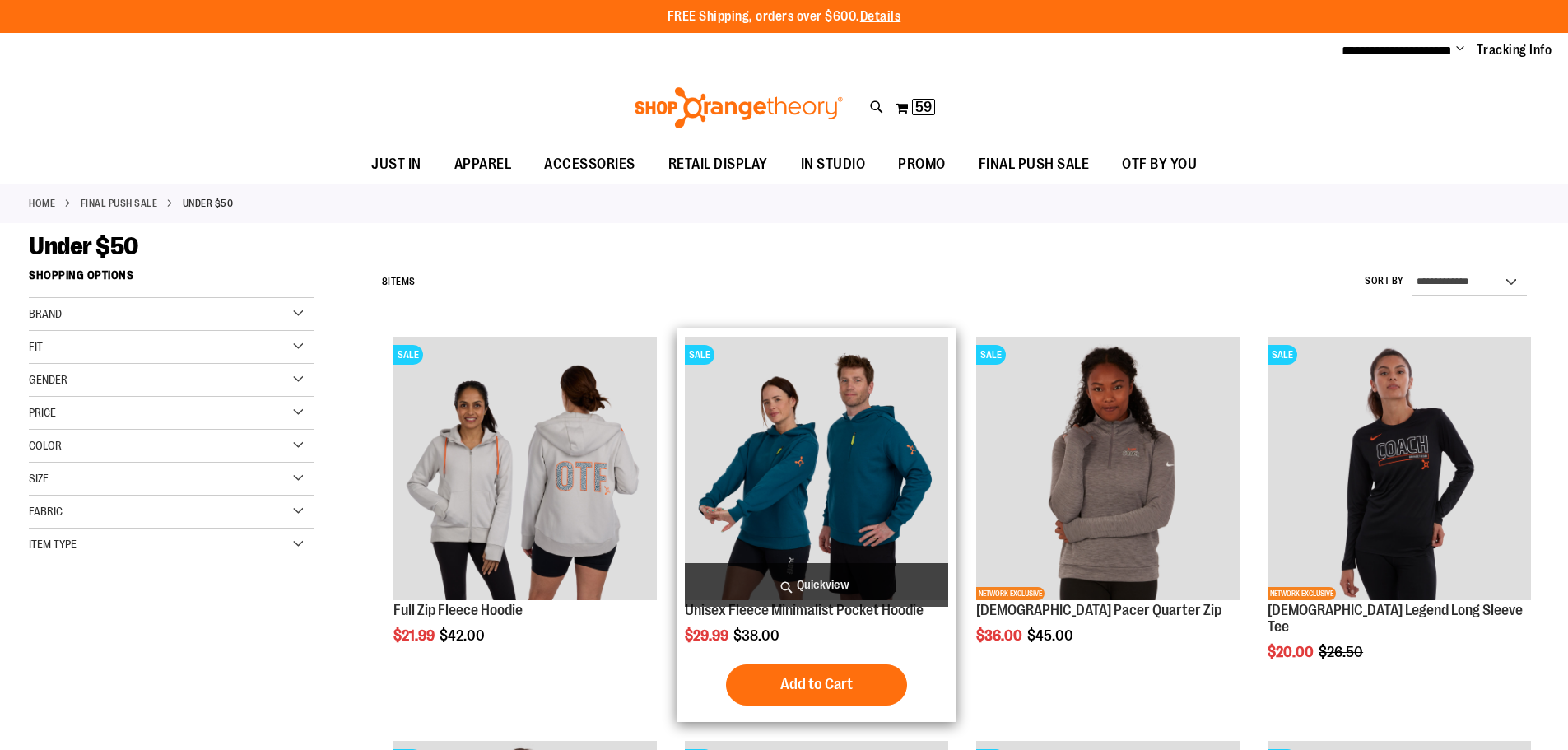
type input "**********"
click at [843, 490] on img "product" at bounding box center [816, 468] width 263 height 263
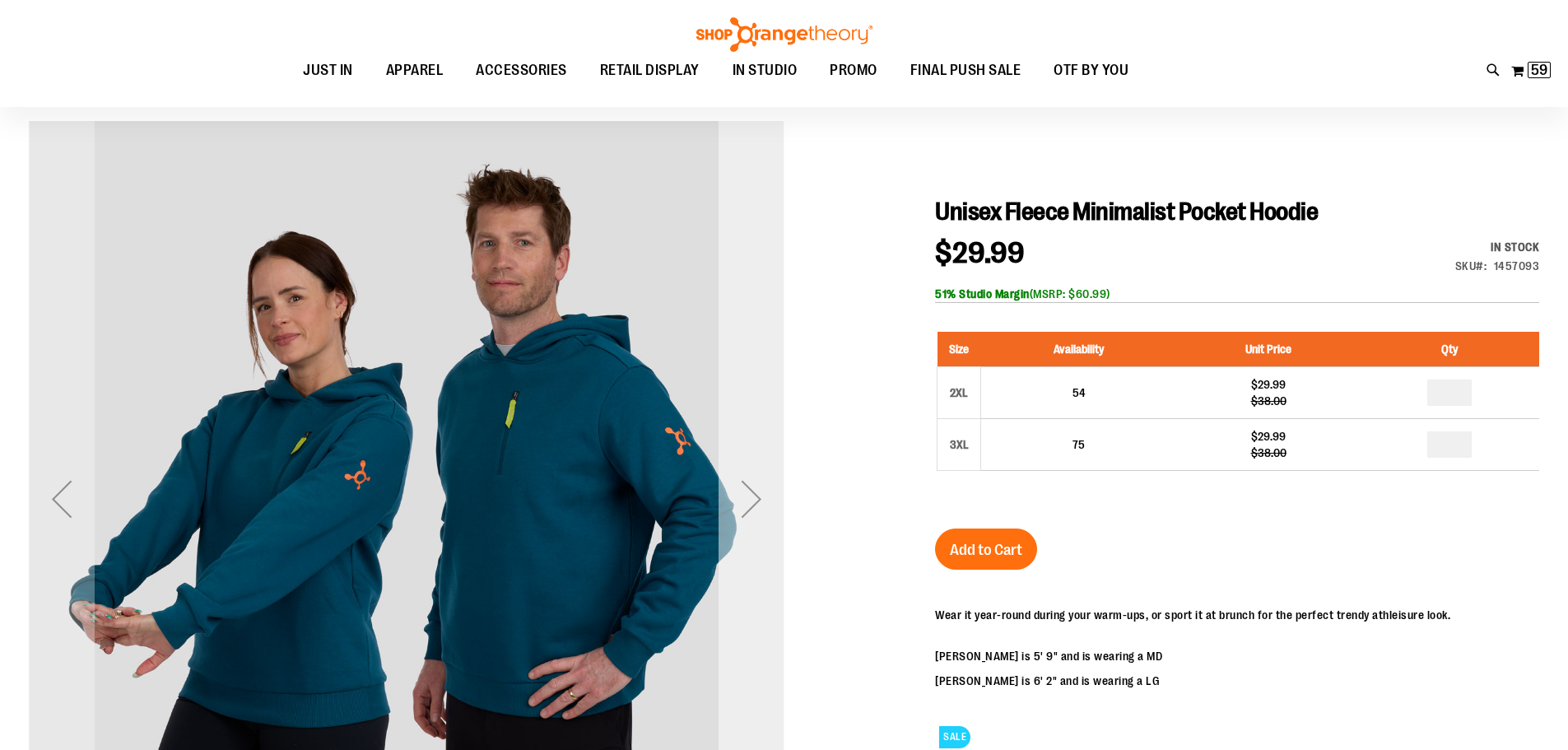
scroll to position [82, 0]
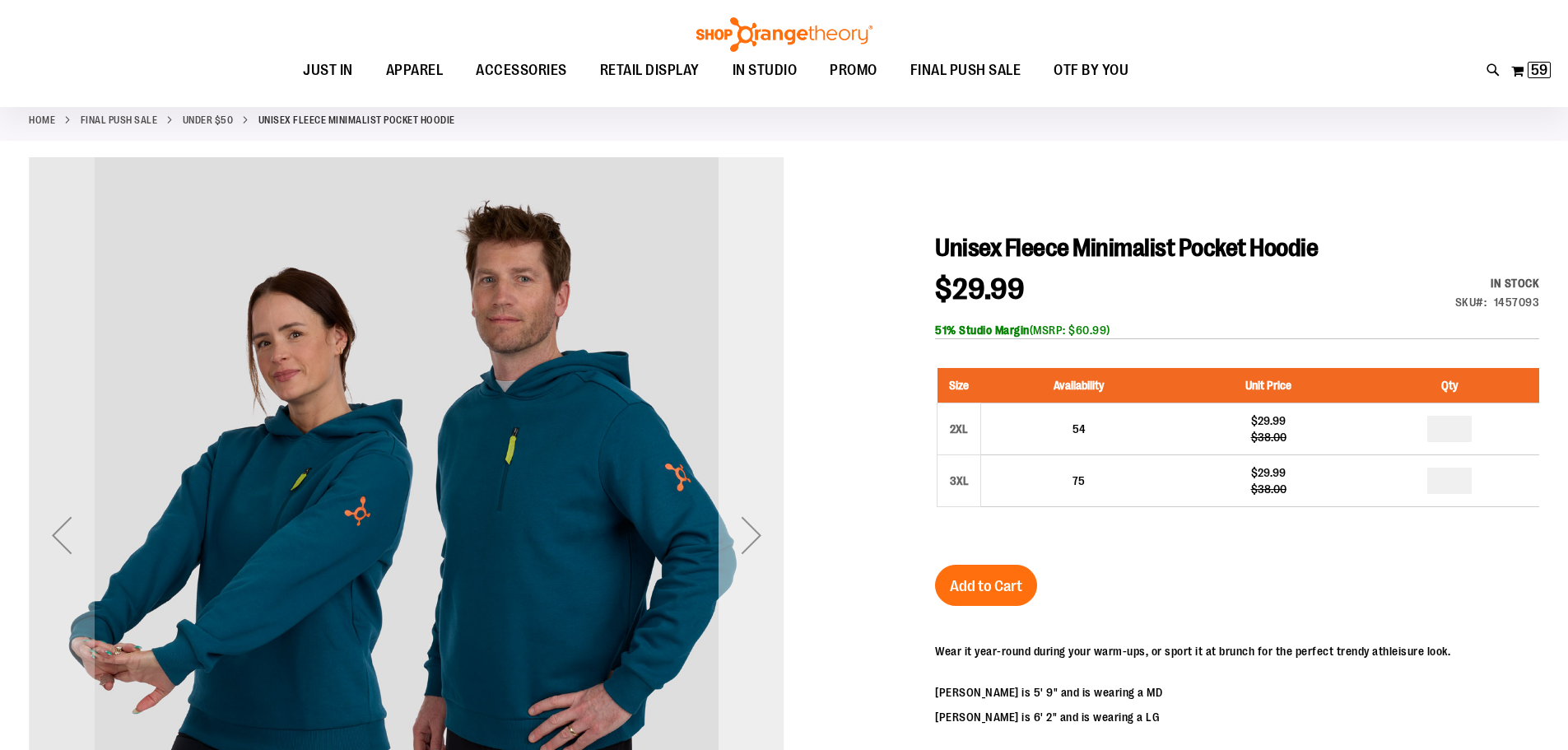
type input "**********"
click at [761, 544] on div "Next" at bounding box center [752, 535] width 66 height 66
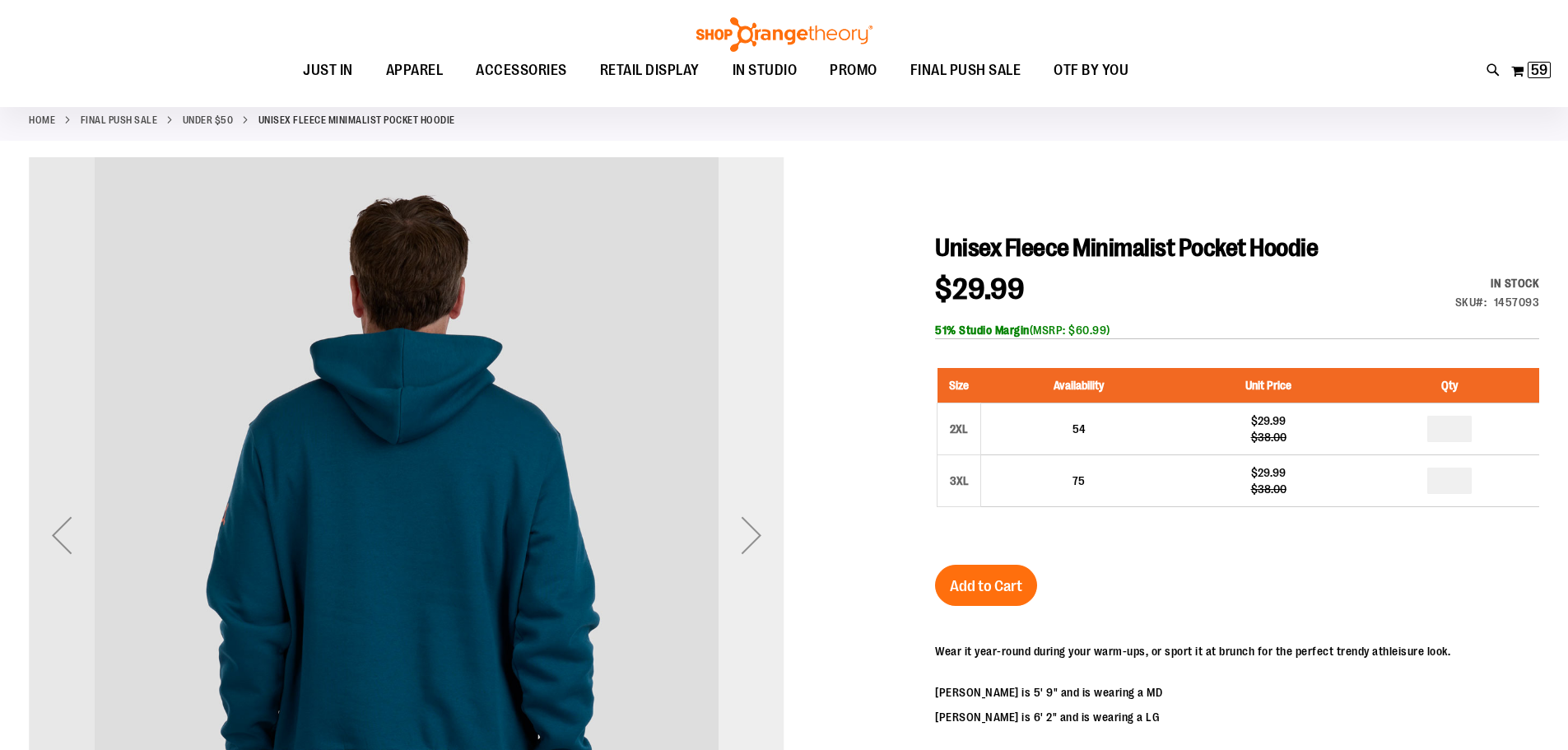
click at [761, 544] on div "Next" at bounding box center [752, 535] width 66 height 66
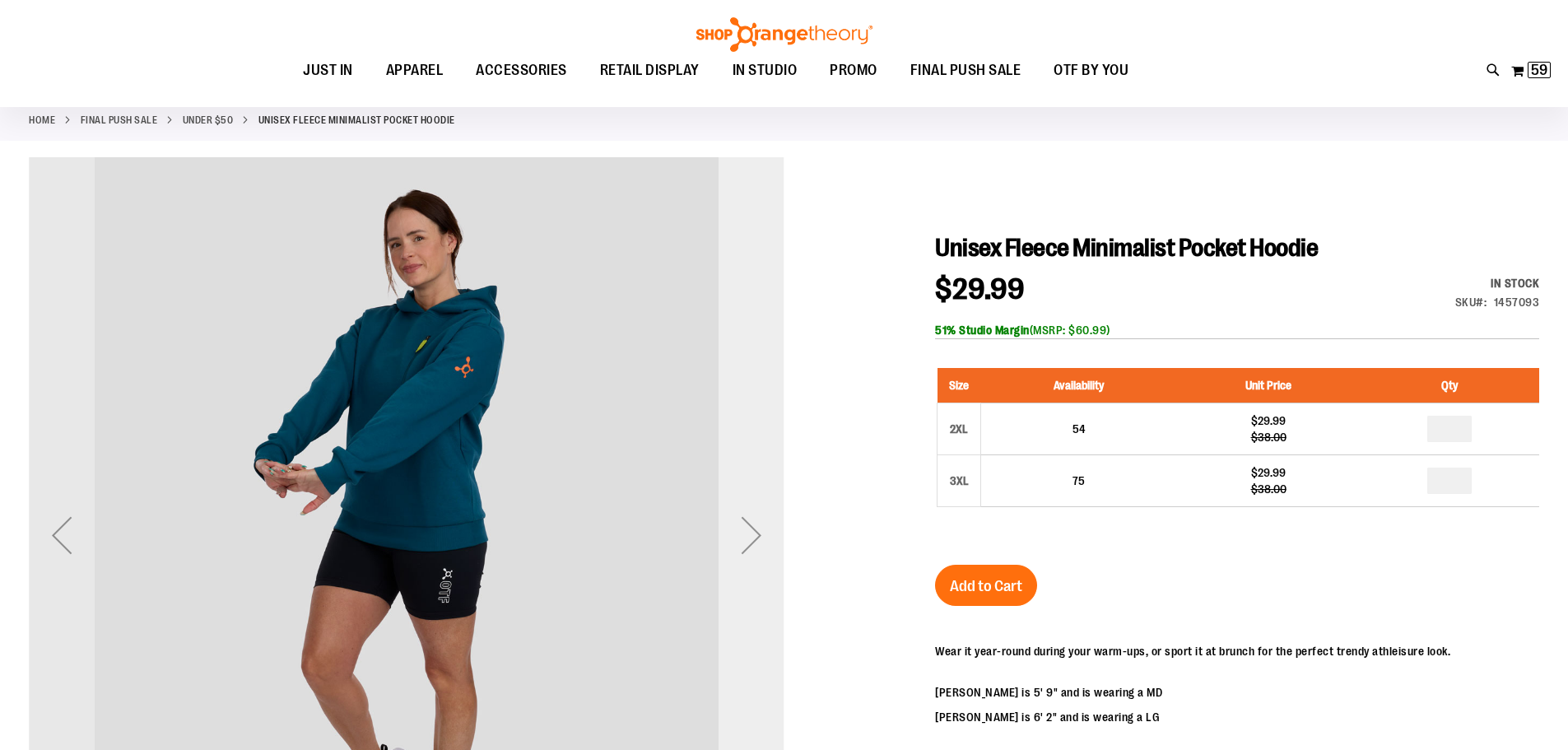
click at [761, 544] on div "Next" at bounding box center [752, 535] width 66 height 66
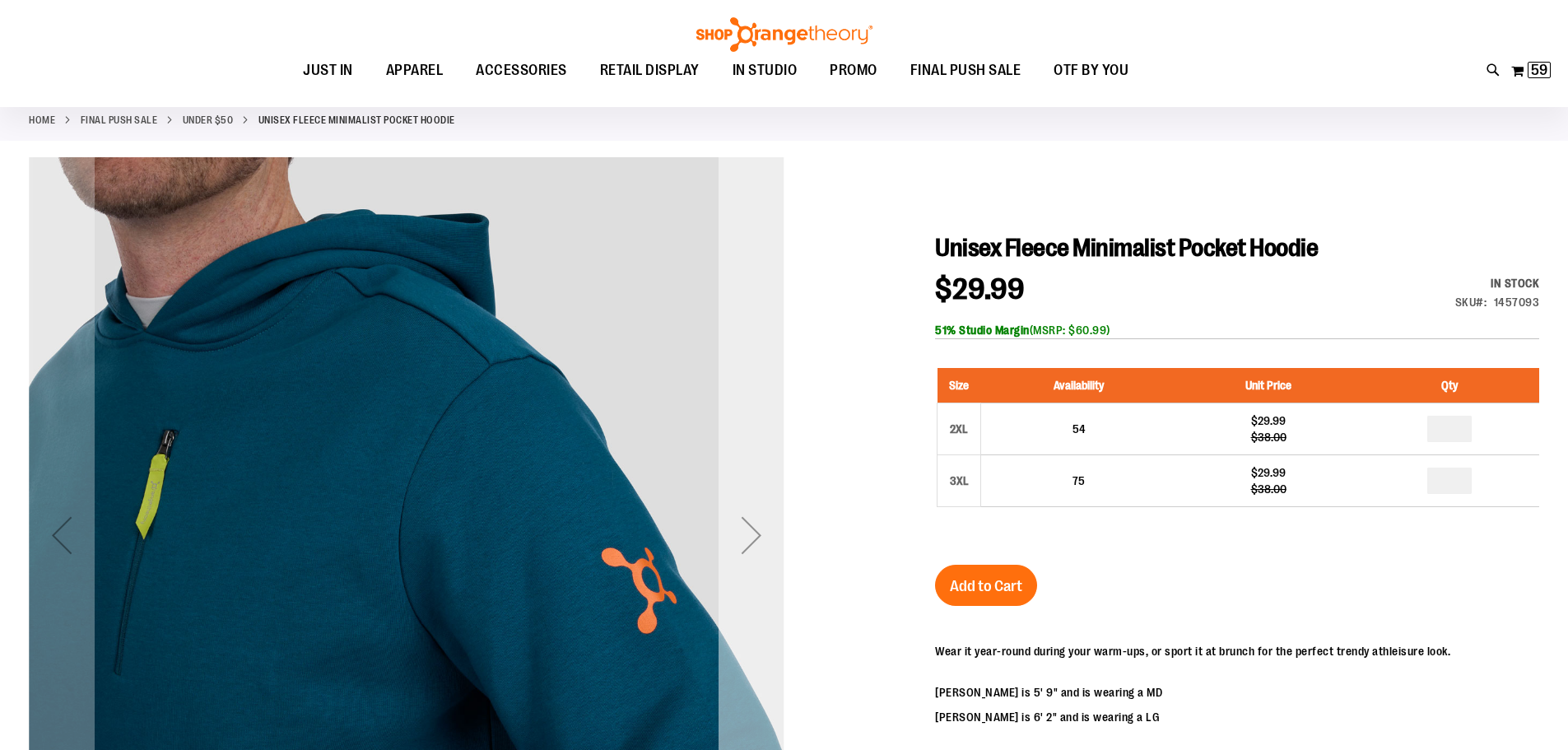
click at [761, 544] on div "Next" at bounding box center [752, 535] width 66 height 66
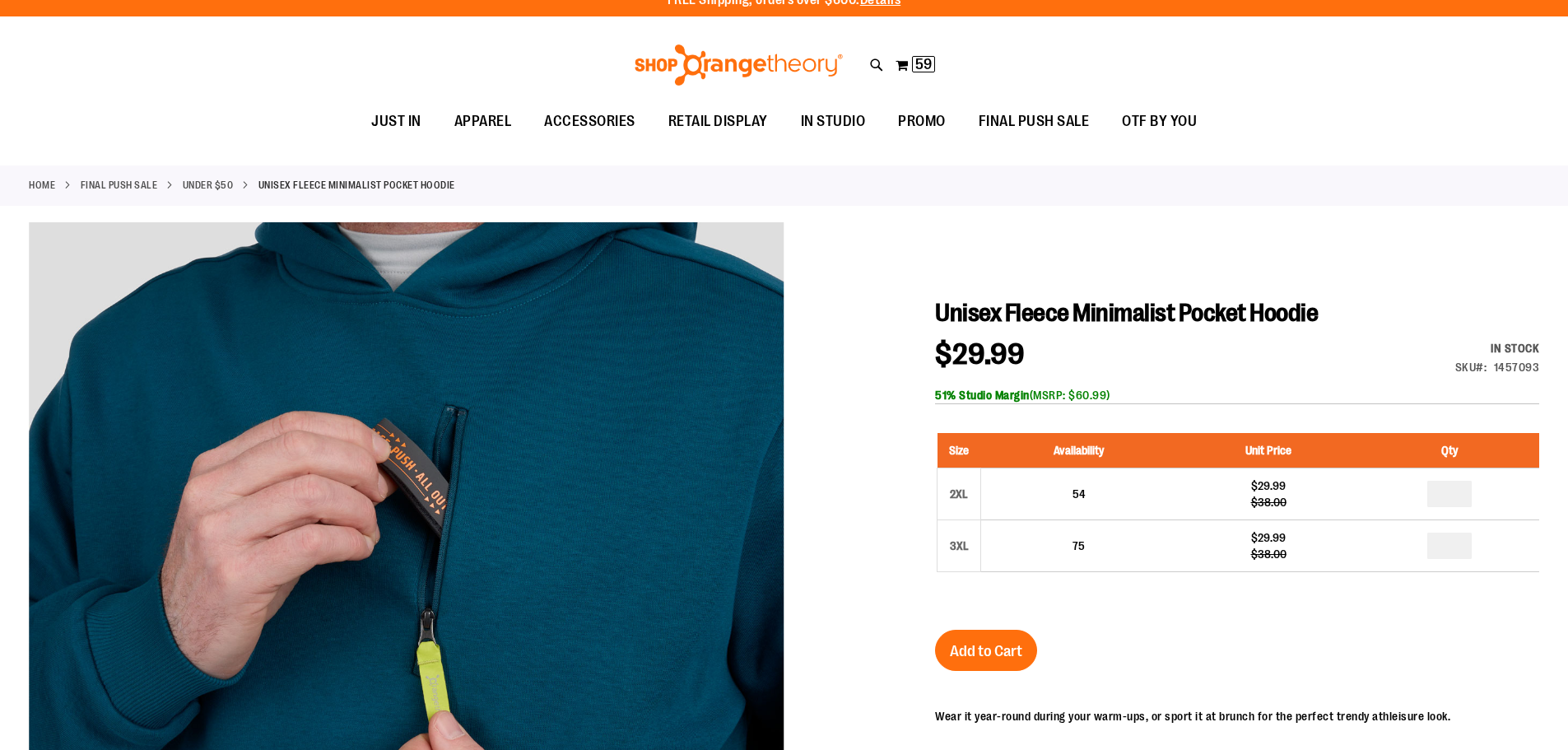
scroll to position [0, 0]
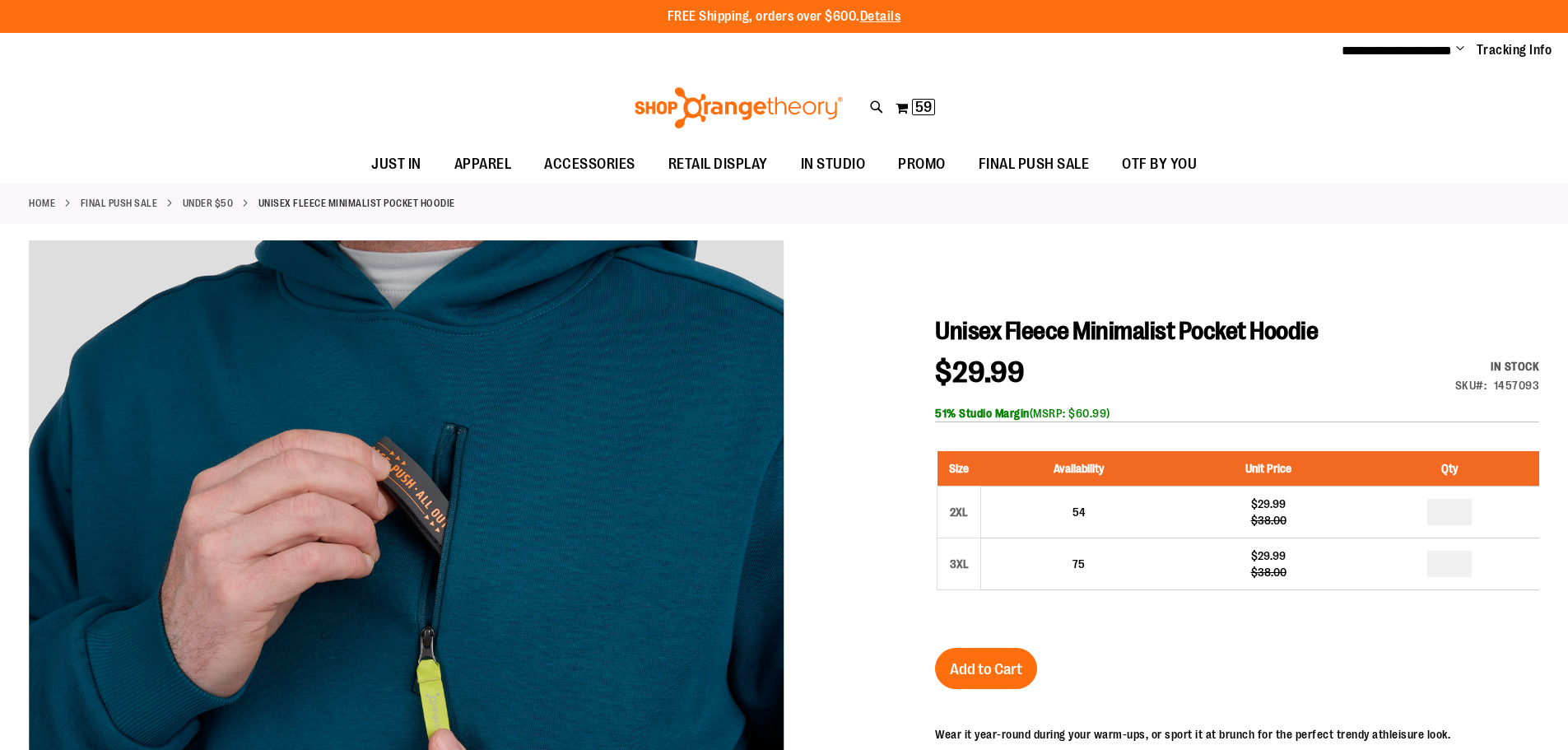
click at [200, 200] on link "Under $50" at bounding box center [208, 203] width 51 height 15
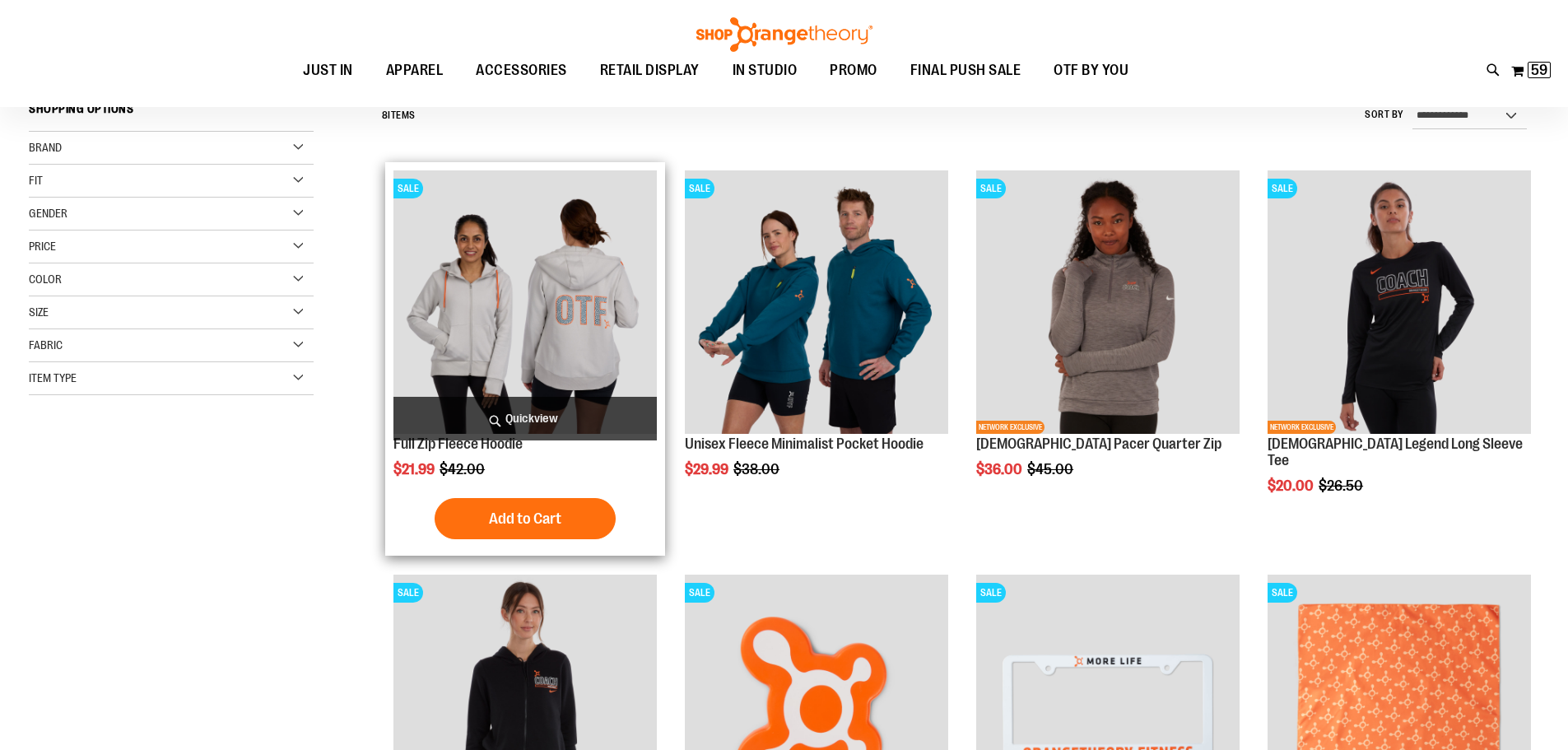
scroll to position [163, 0]
type input "**********"
click at [545, 309] on img "product" at bounding box center [525, 302] width 263 height 263
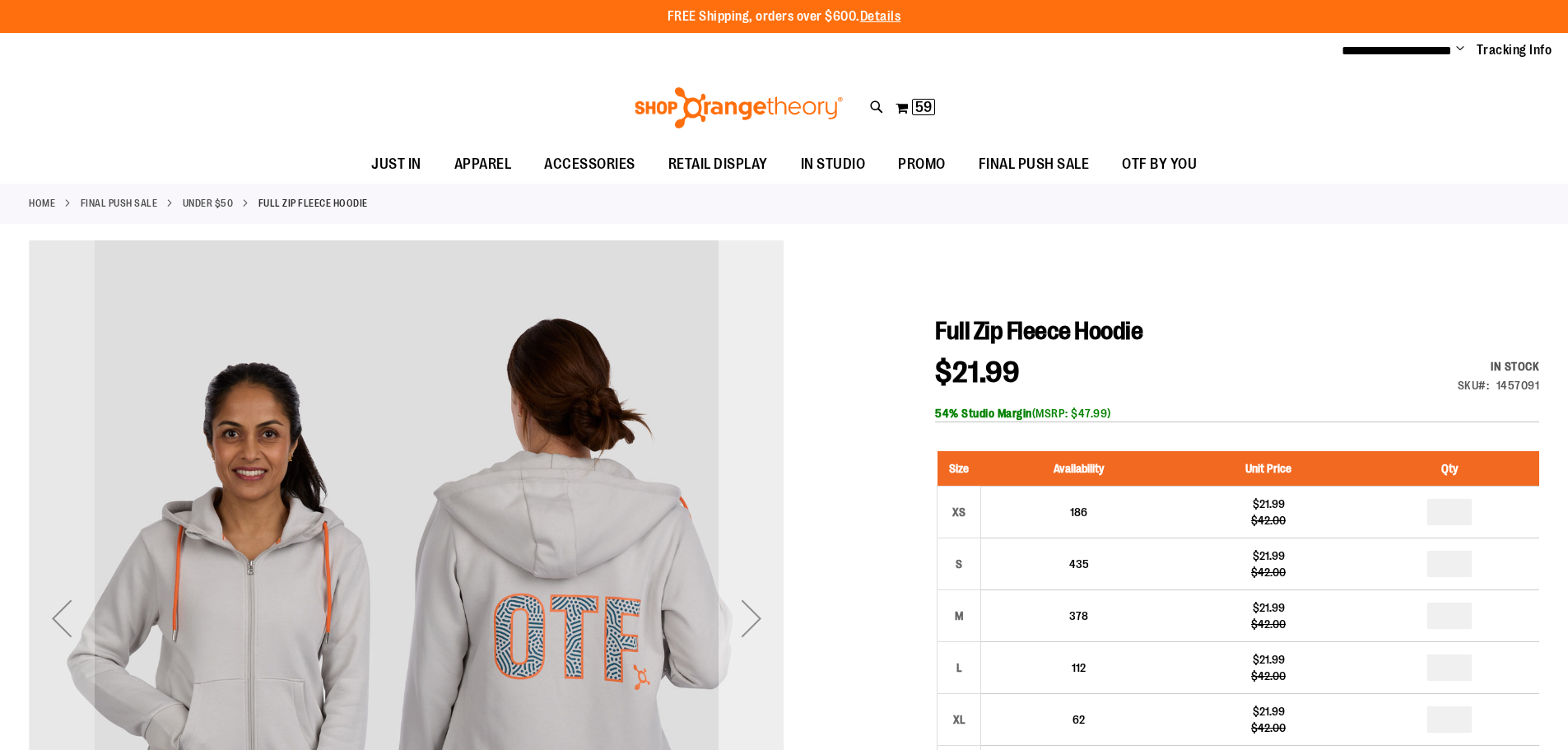
type input "**********"
click at [744, 609] on div "Next" at bounding box center [752, 618] width 66 height 66
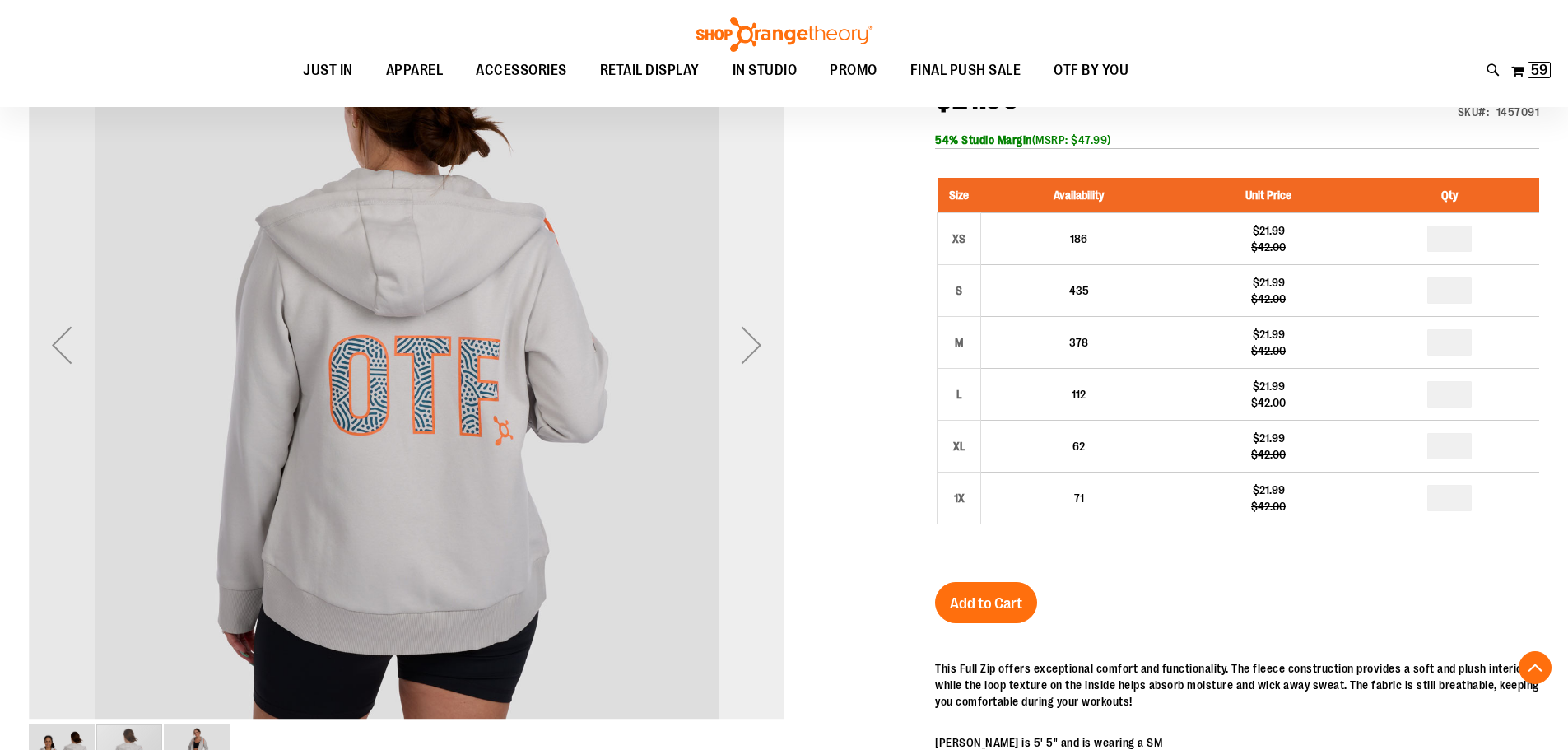
scroll to position [82, 0]
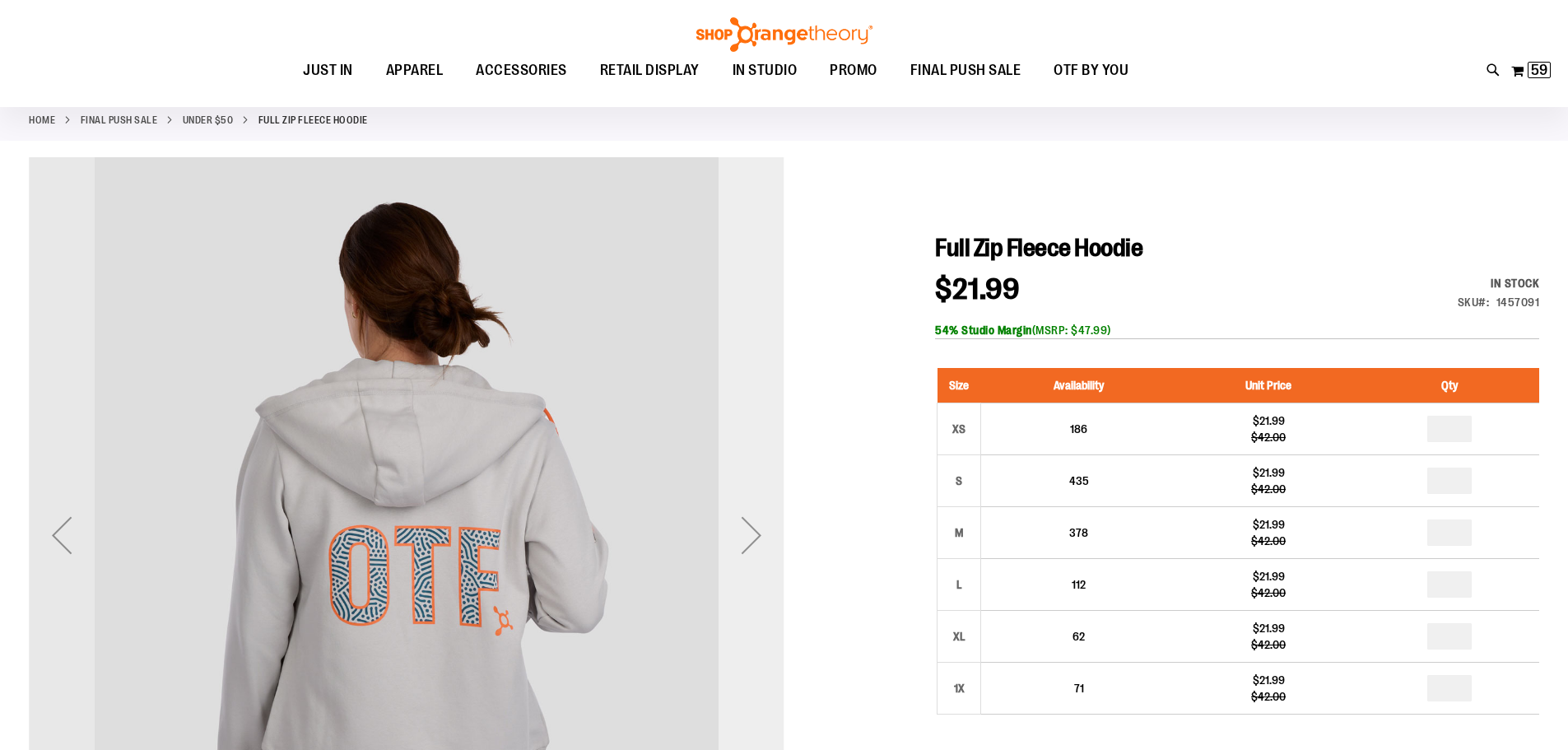
click at [746, 540] on div "Next" at bounding box center [752, 535] width 66 height 66
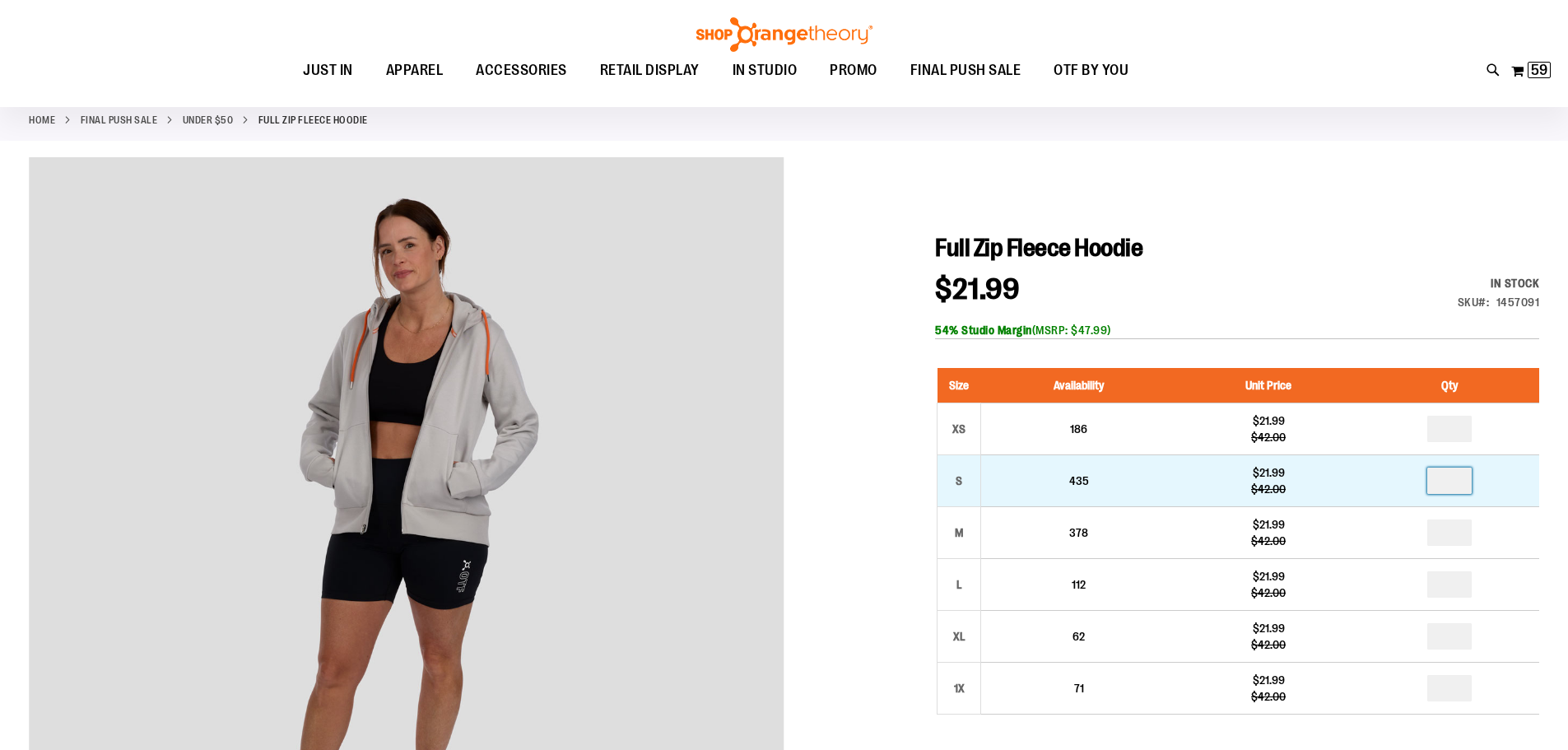
click at [1455, 479] on input "number" at bounding box center [1449, 480] width 45 height 26
type input "*"
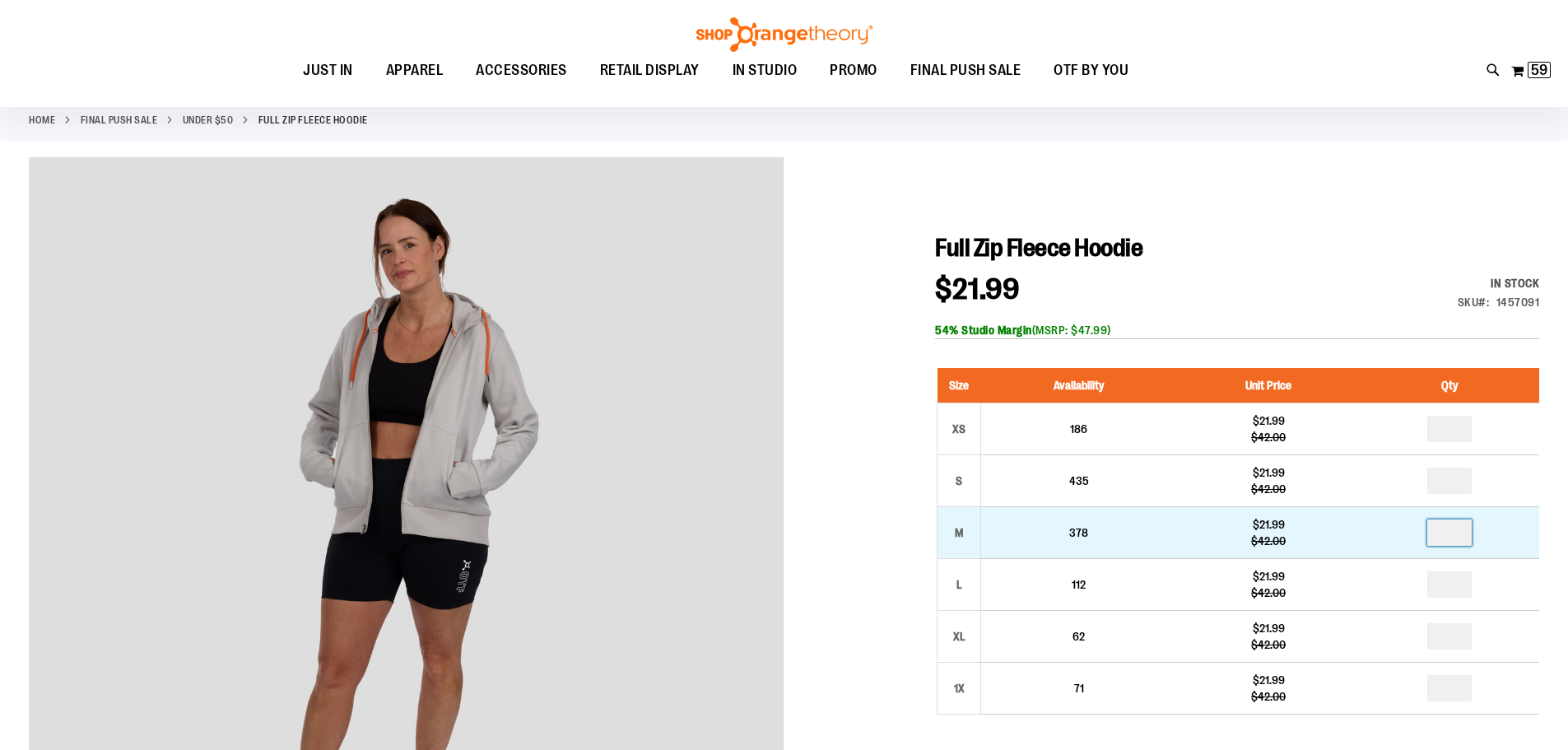
click at [1457, 529] on input "number" at bounding box center [1449, 532] width 45 height 26
type input "*"
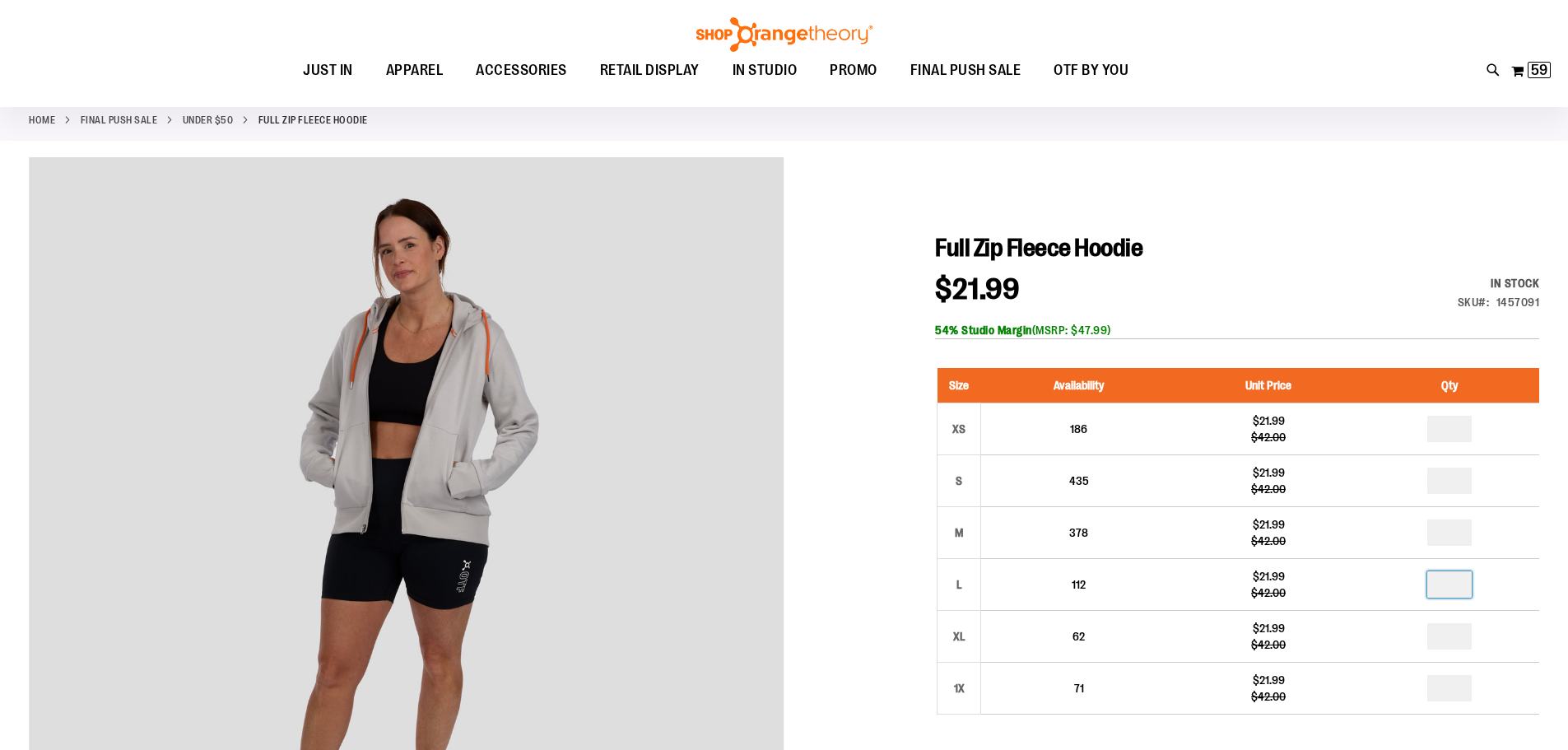
click at [1460, 584] on input "number" at bounding box center [1449, 584] width 45 height 26
type input "*"
click at [1457, 422] on input "number" at bounding box center [1449, 429] width 45 height 26
type input "*"
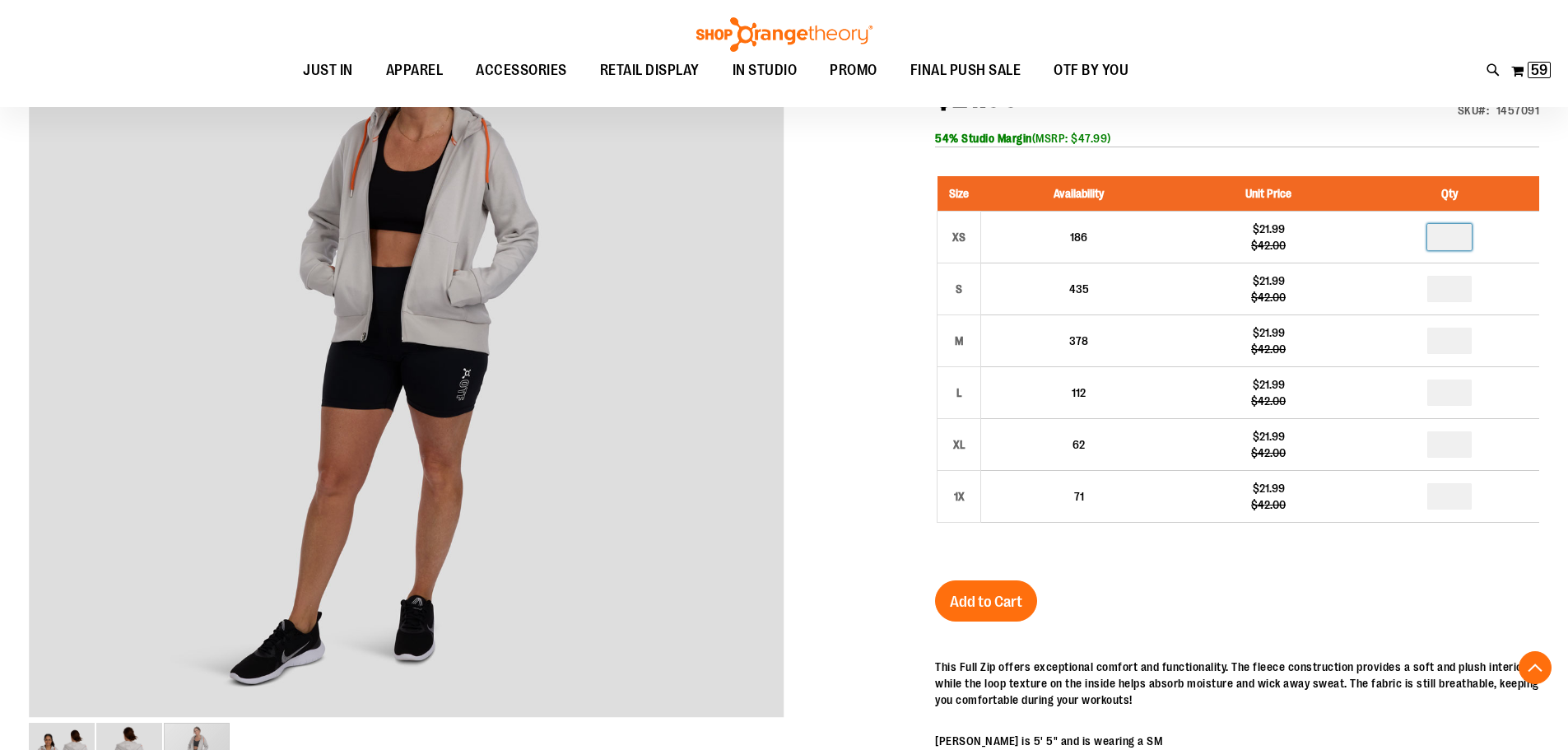
scroll to position [328, 0]
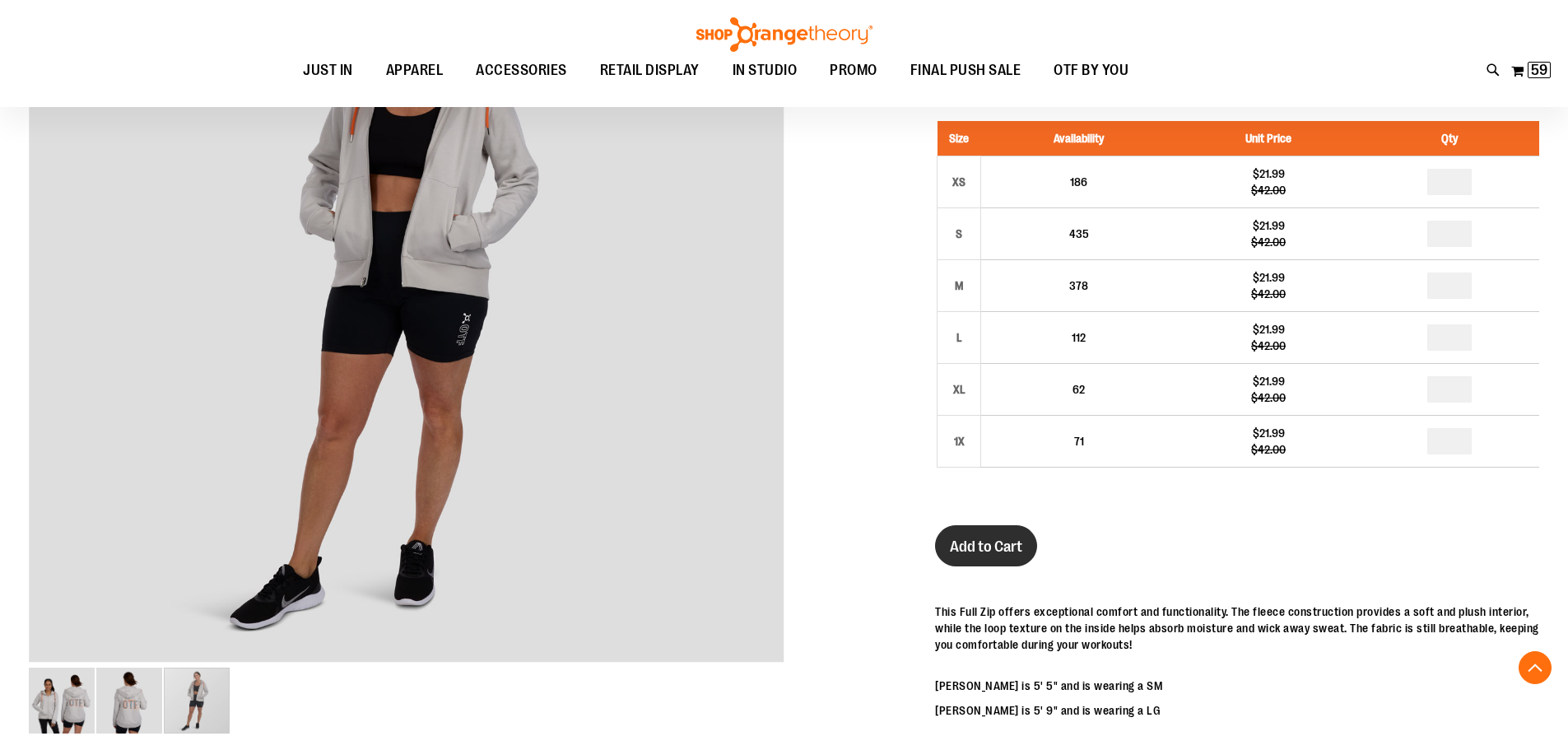
click at [983, 543] on span "Add to Cart" at bounding box center [986, 546] width 73 height 18
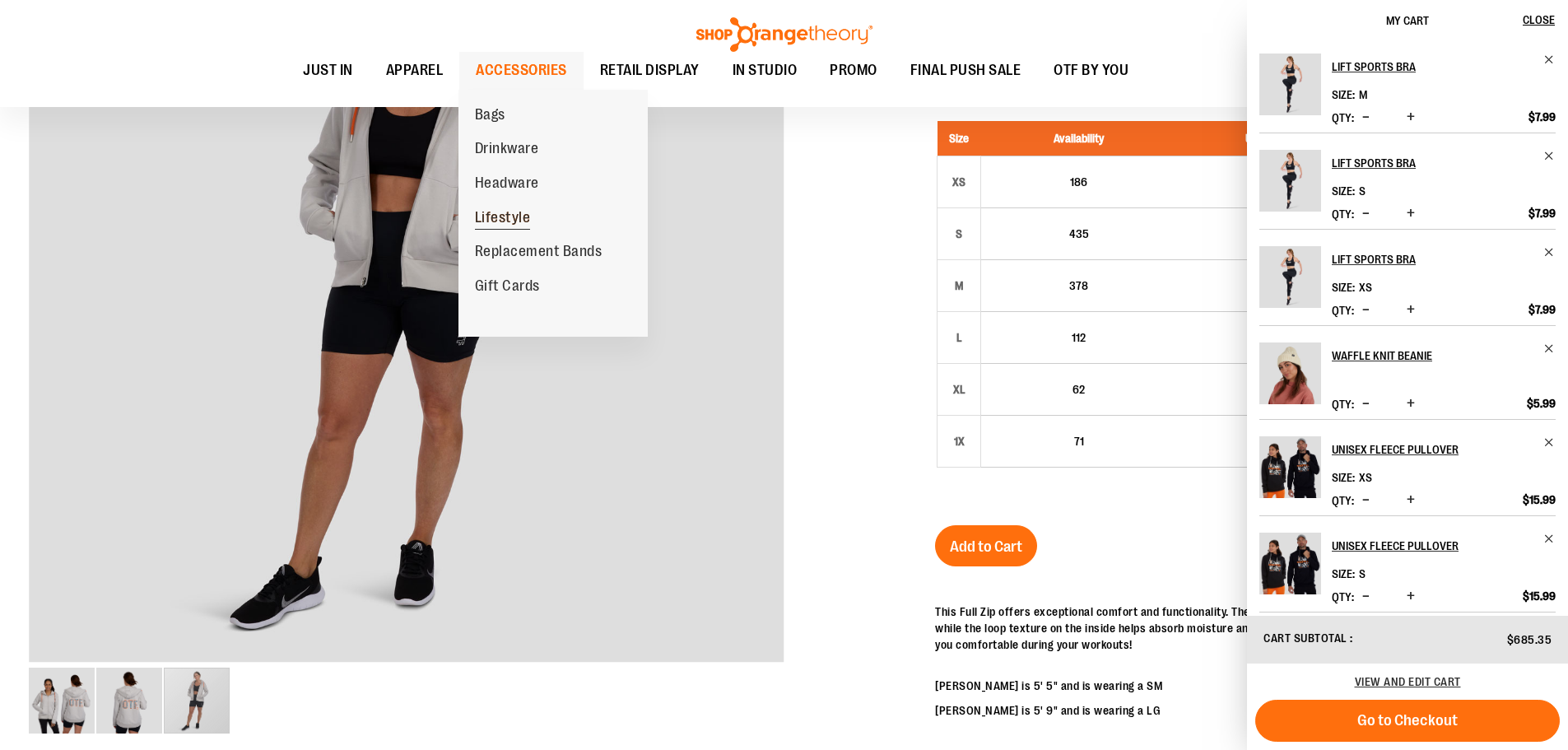
click at [517, 215] on span "Lifestyle" at bounding box center [503, 219] width 56 height 21
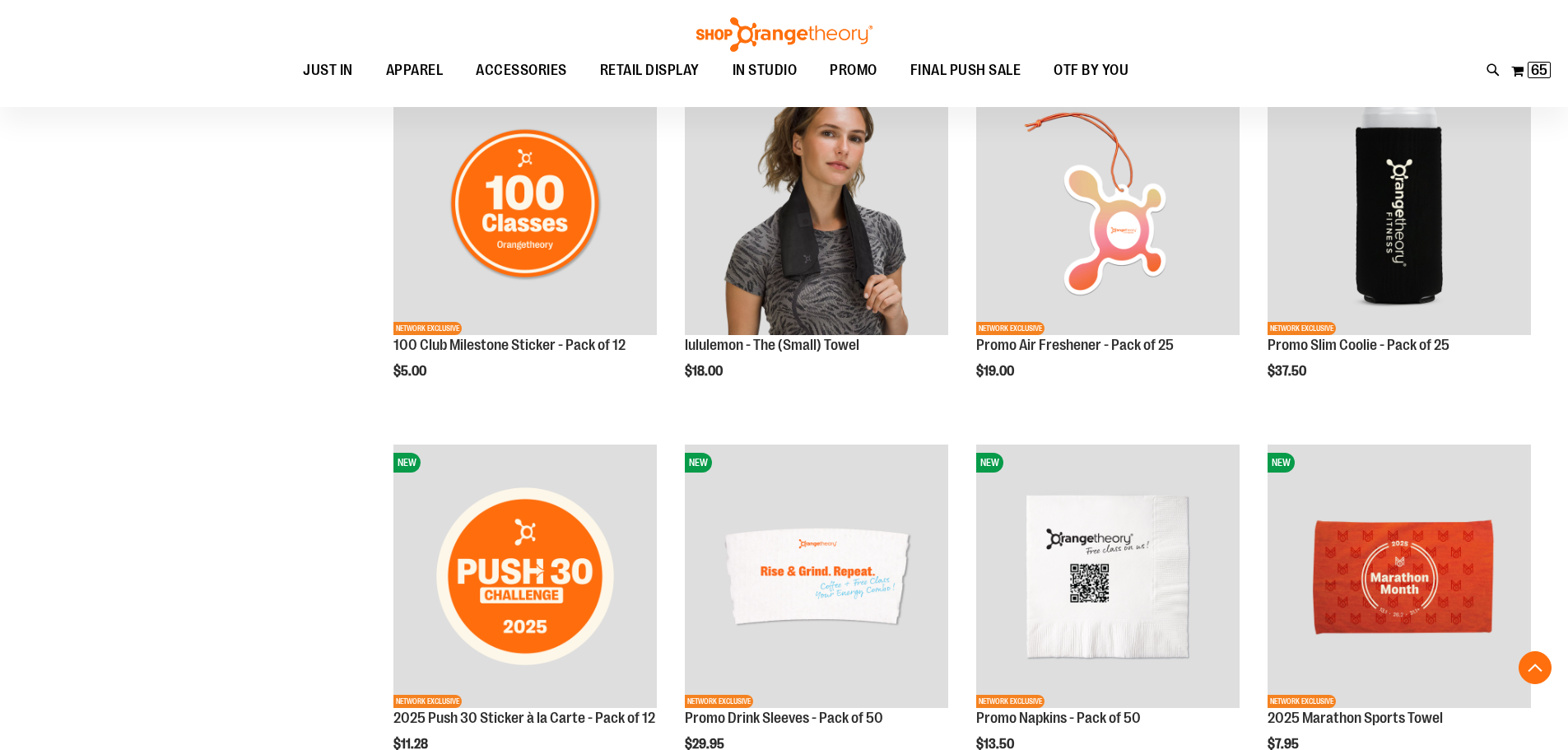
scroll to position [658, 0]
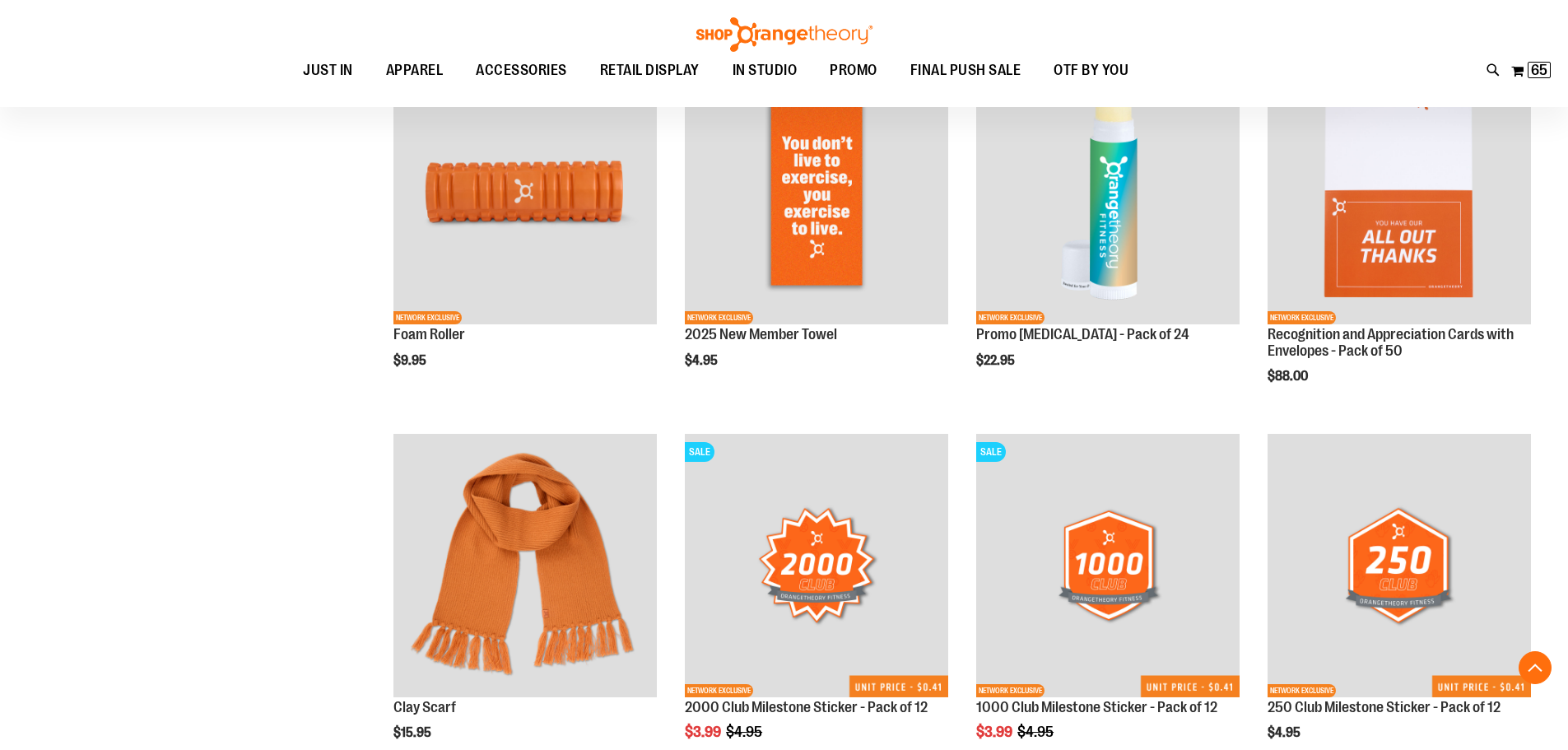
scroll to position [1398, 0]
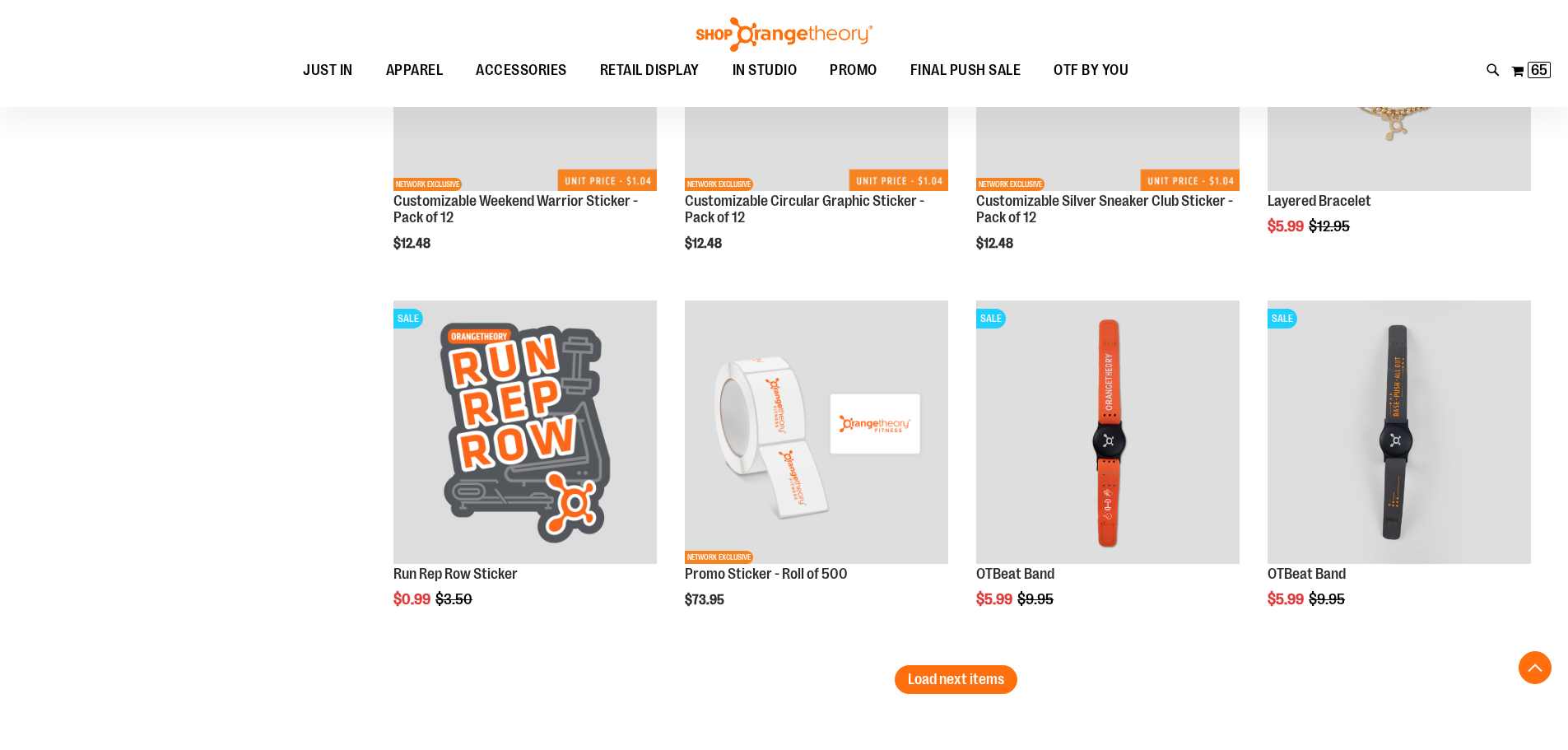
scroll to position [3044, 0]
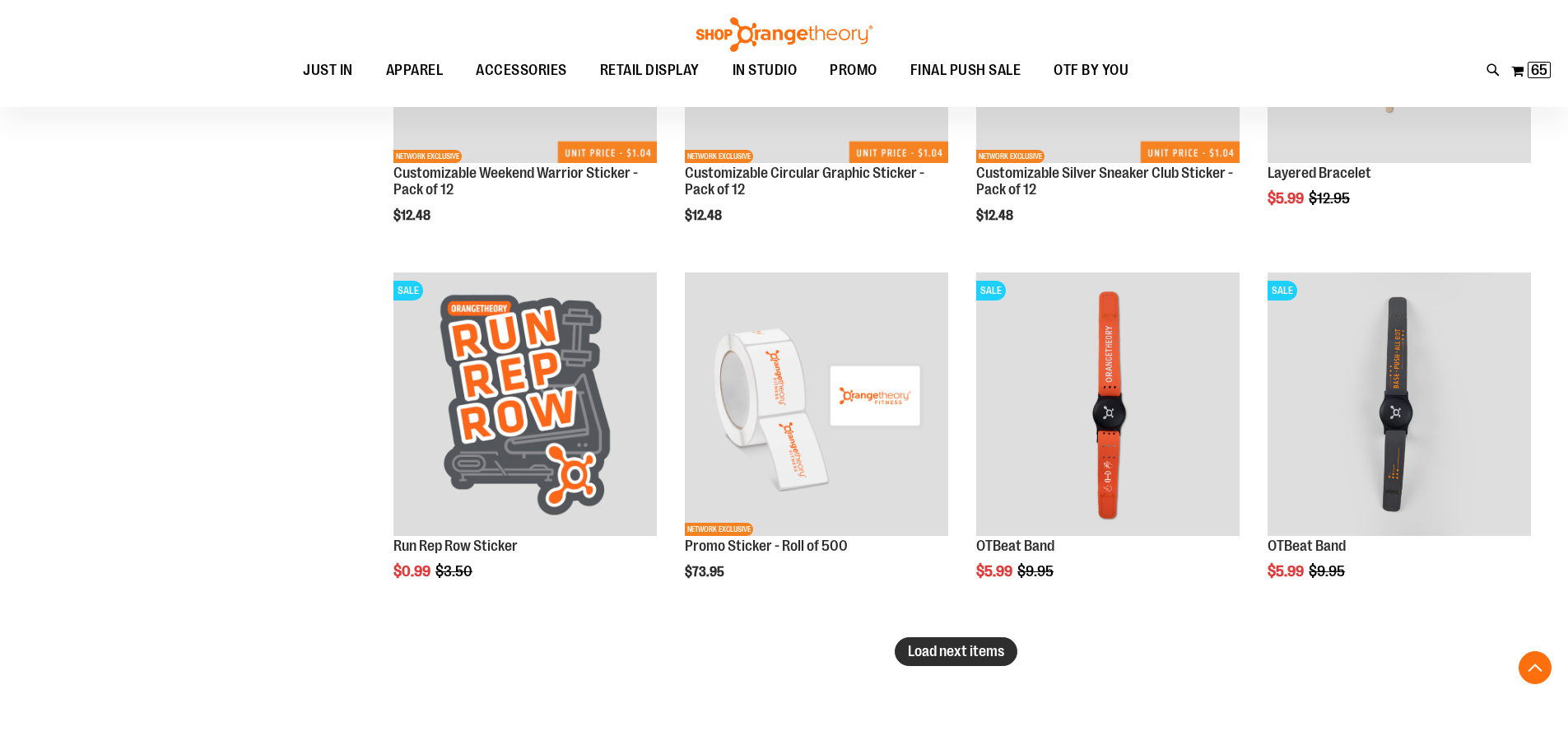
type input "**********"
click at [950, 645] on span "Load next items" at bounding box center [956, 651] width 97 height 17
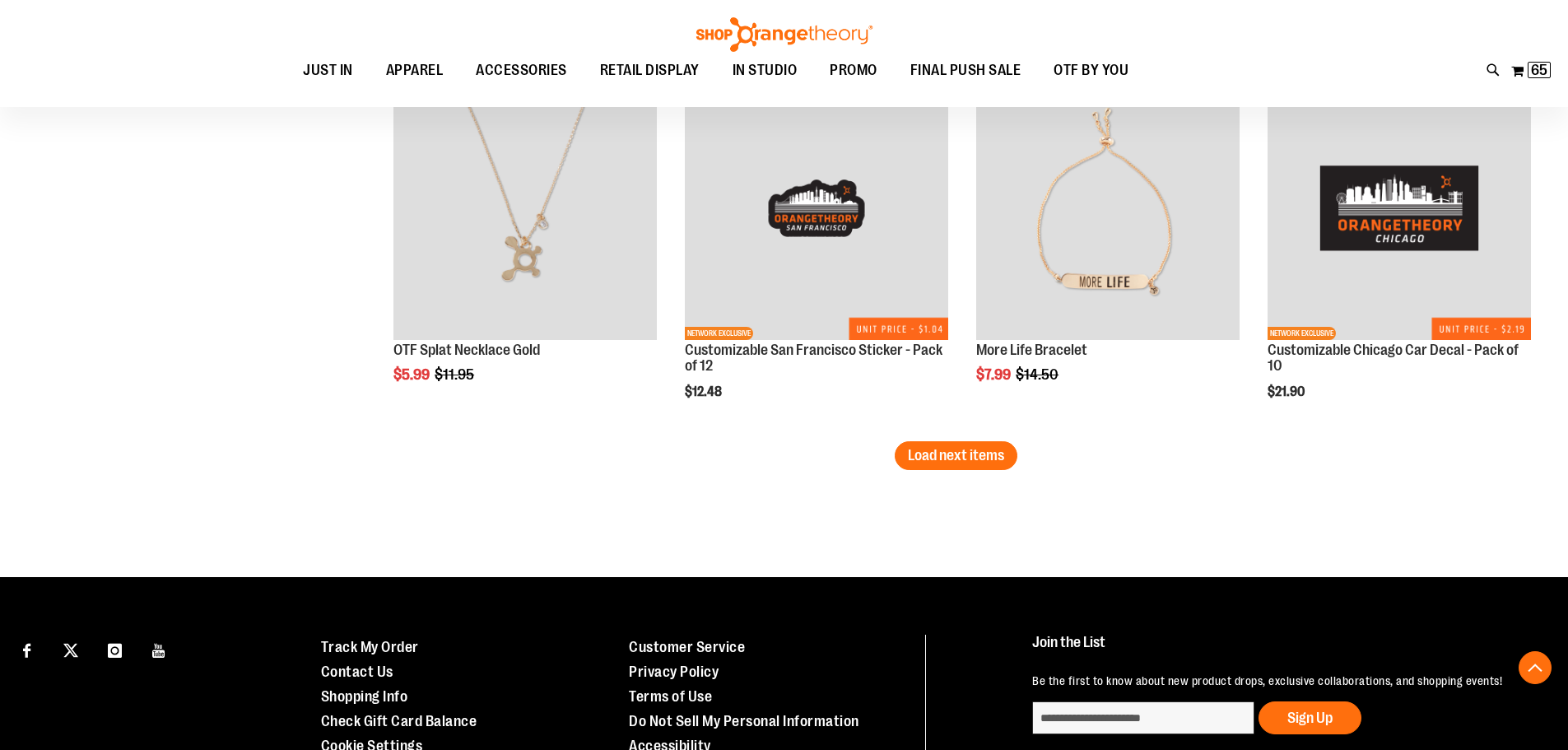
scroll to position [4443, 0]
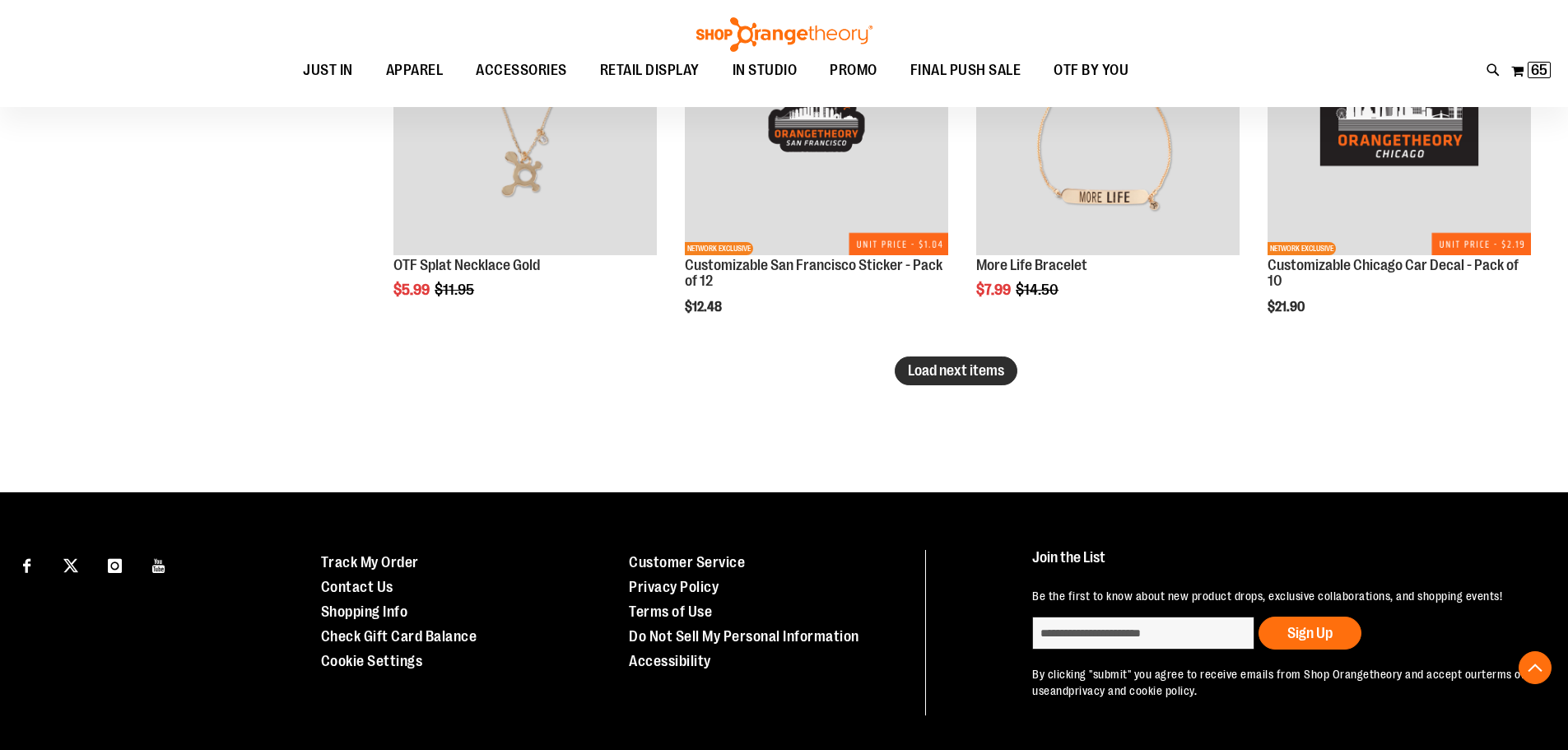
click at [977, 362] on span "Load next items" at bounding box center [956, 370] width 97 height 17
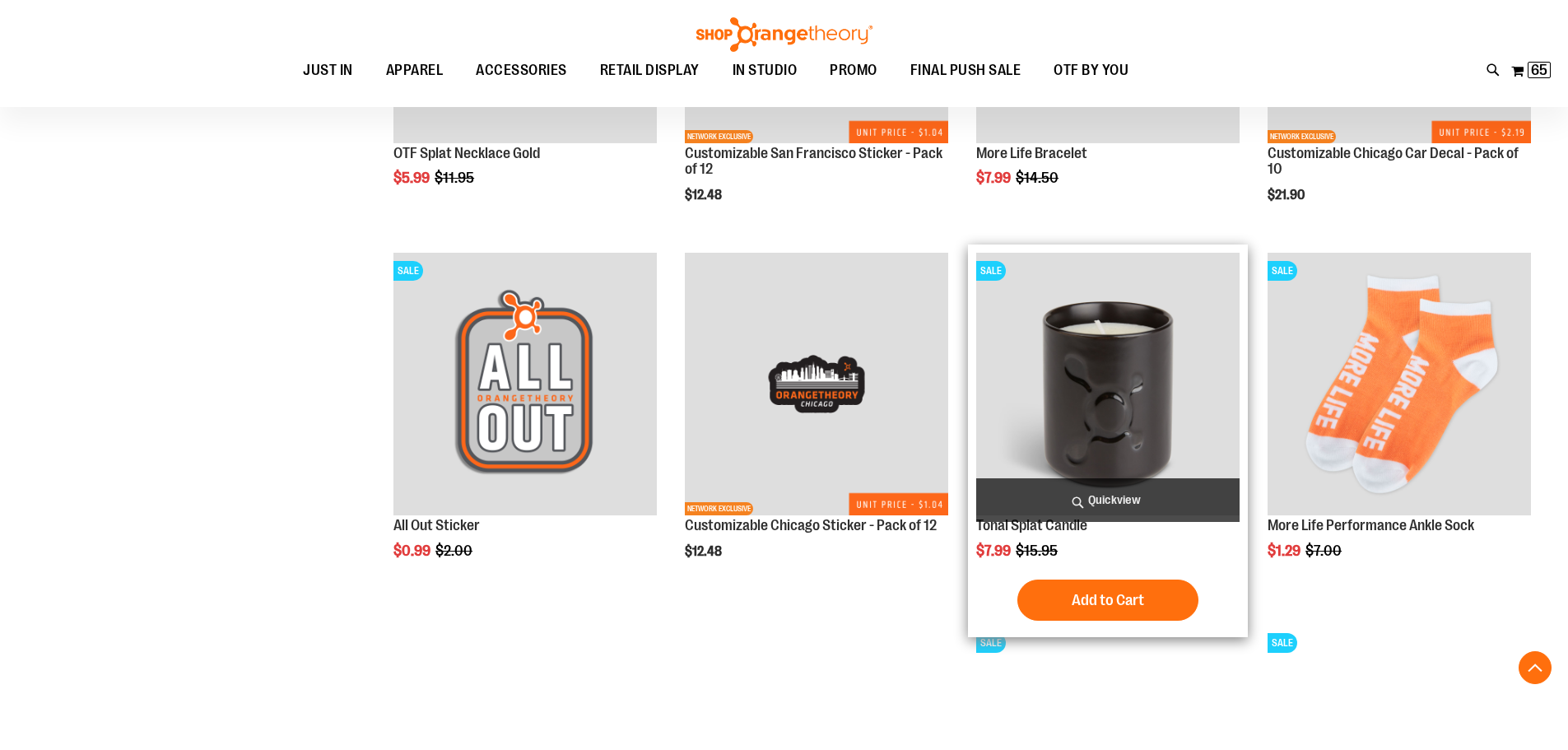
scroll to position [4525, 0]
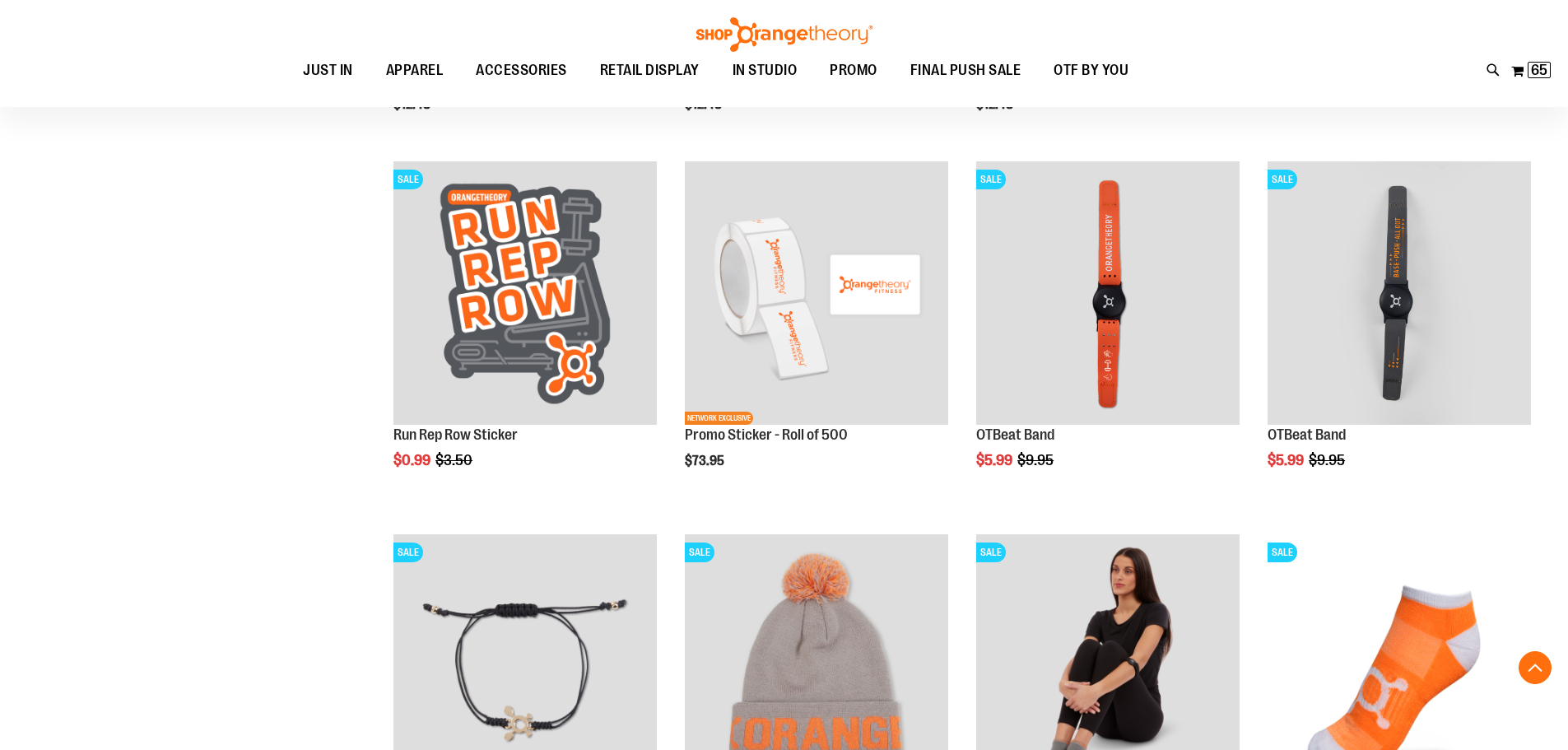
scroll to position [3126, 0]
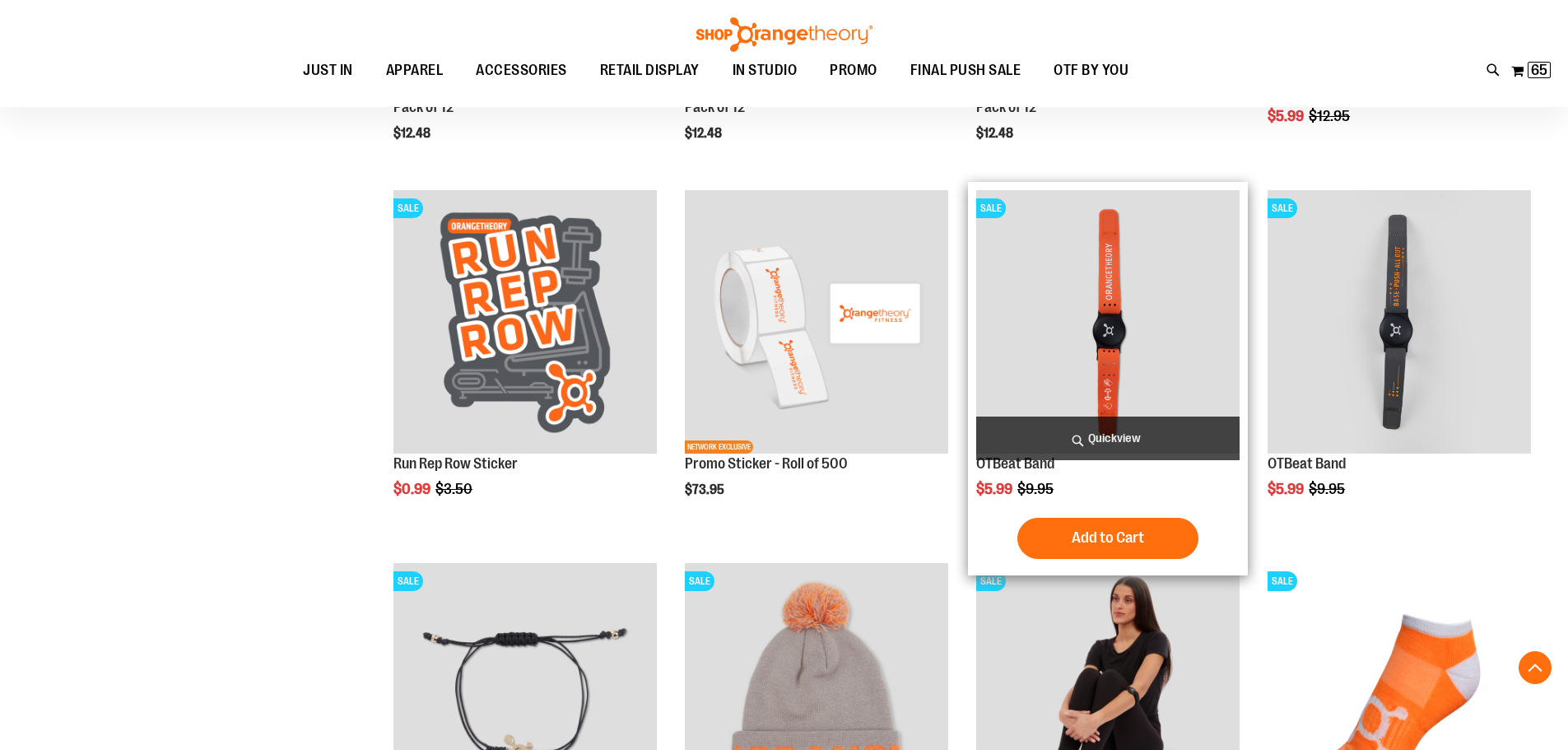
click at [1171, 338] on img "product" at bounding box center [1108, 321] width 263 height 263
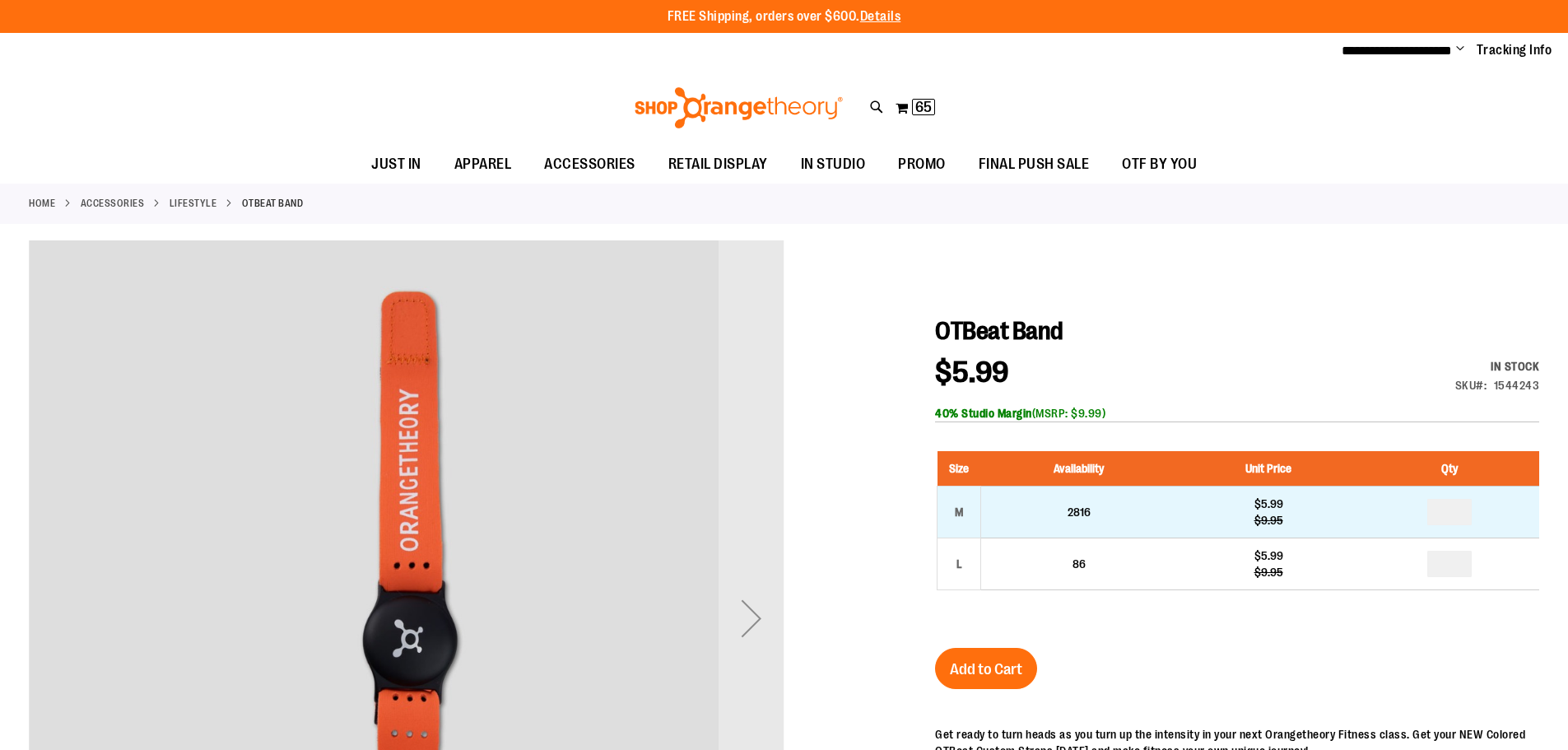
type input "**********"
click at [1465, 517] on input "number" at bounding box center [1449, 512] width 45 height 26
type input "*"
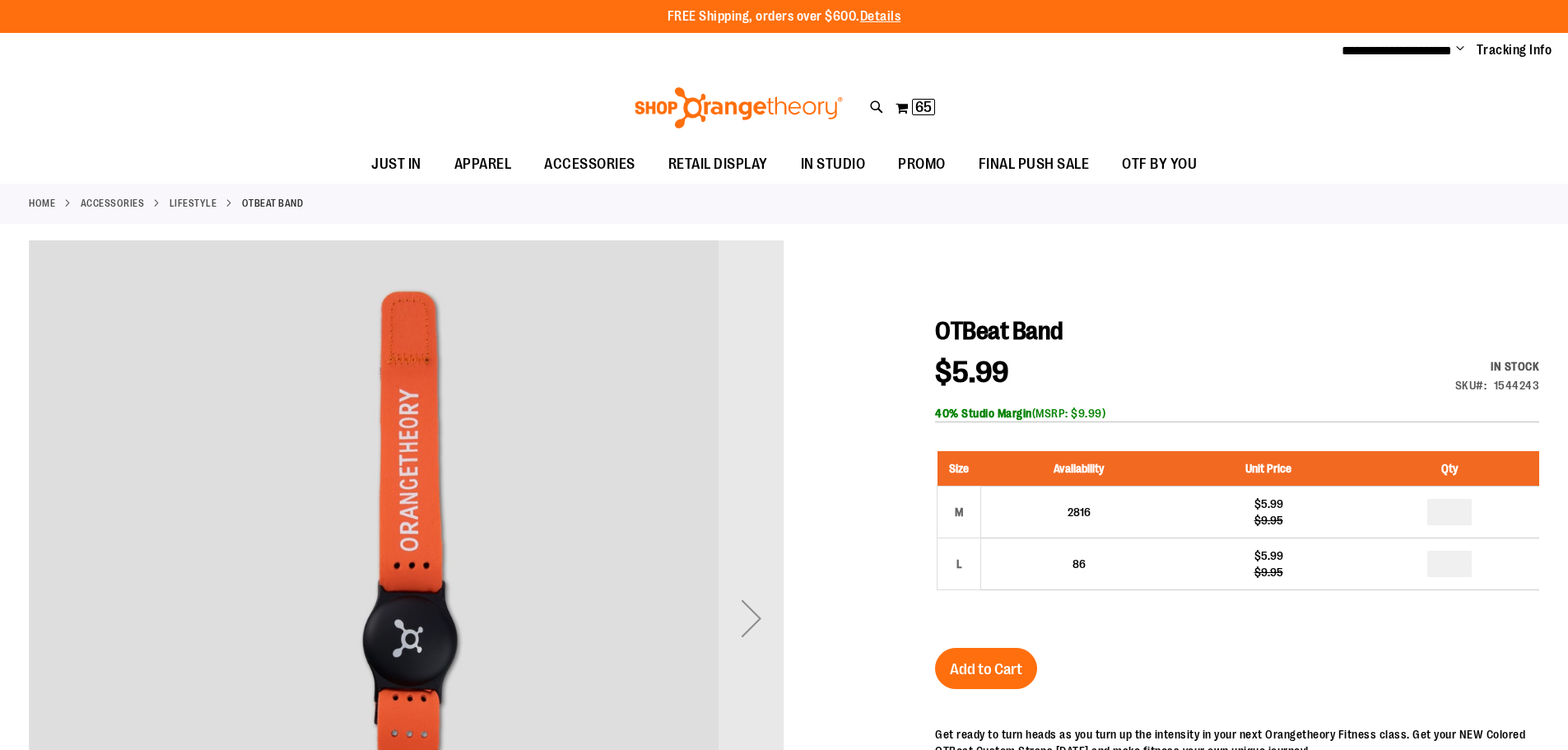
type input "*"
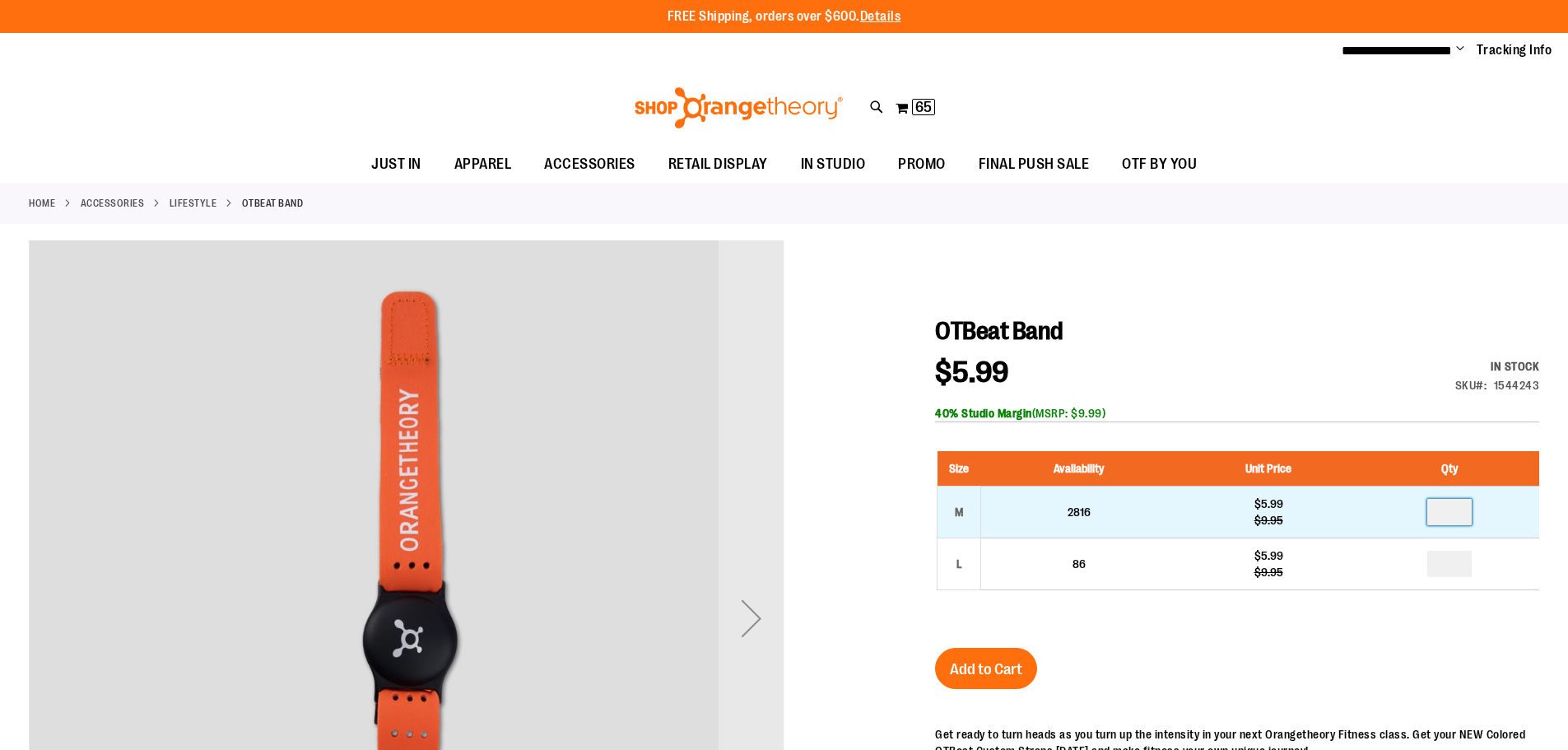
click at [1448, 517] on input "*" at bounding box center [1449, 512] width 45 height 26
click at [1457, 510] on input "*" at bounding box center [1449, 512] width 45 height 26
type input "*"
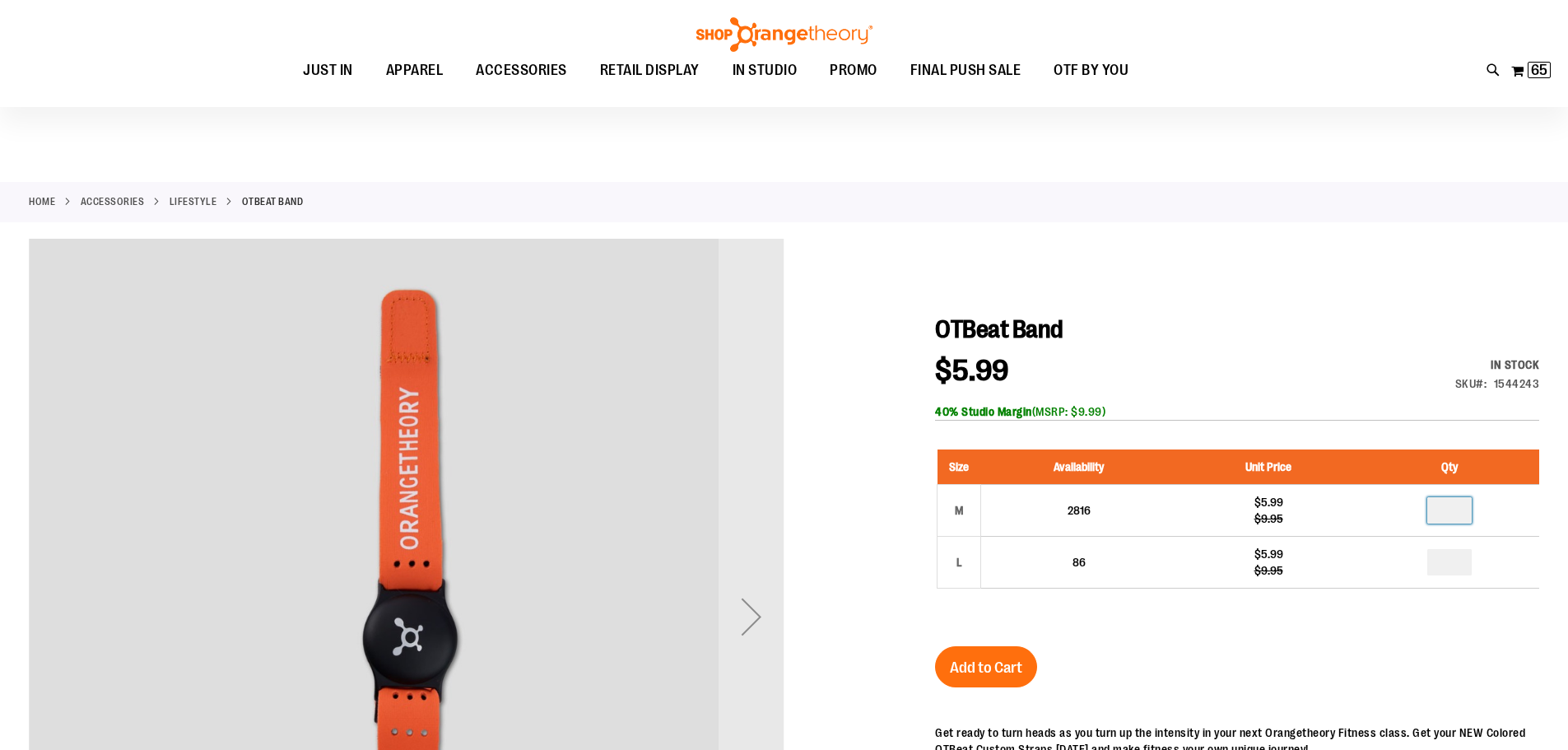
scroll to position [82, 0]
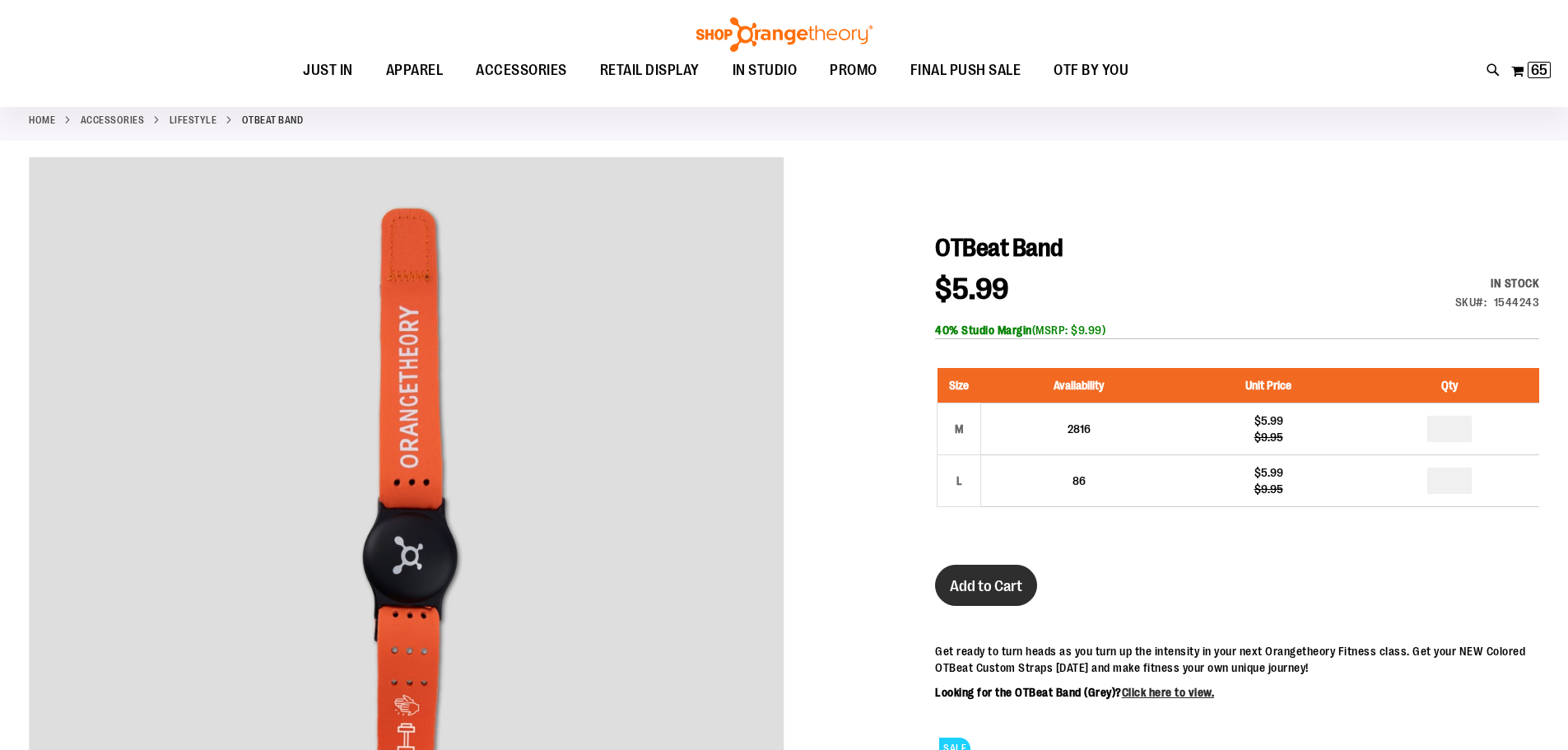
click at [985, 573] on button "Add to Cart" at bounding box center [986, 585] width 102 height 41
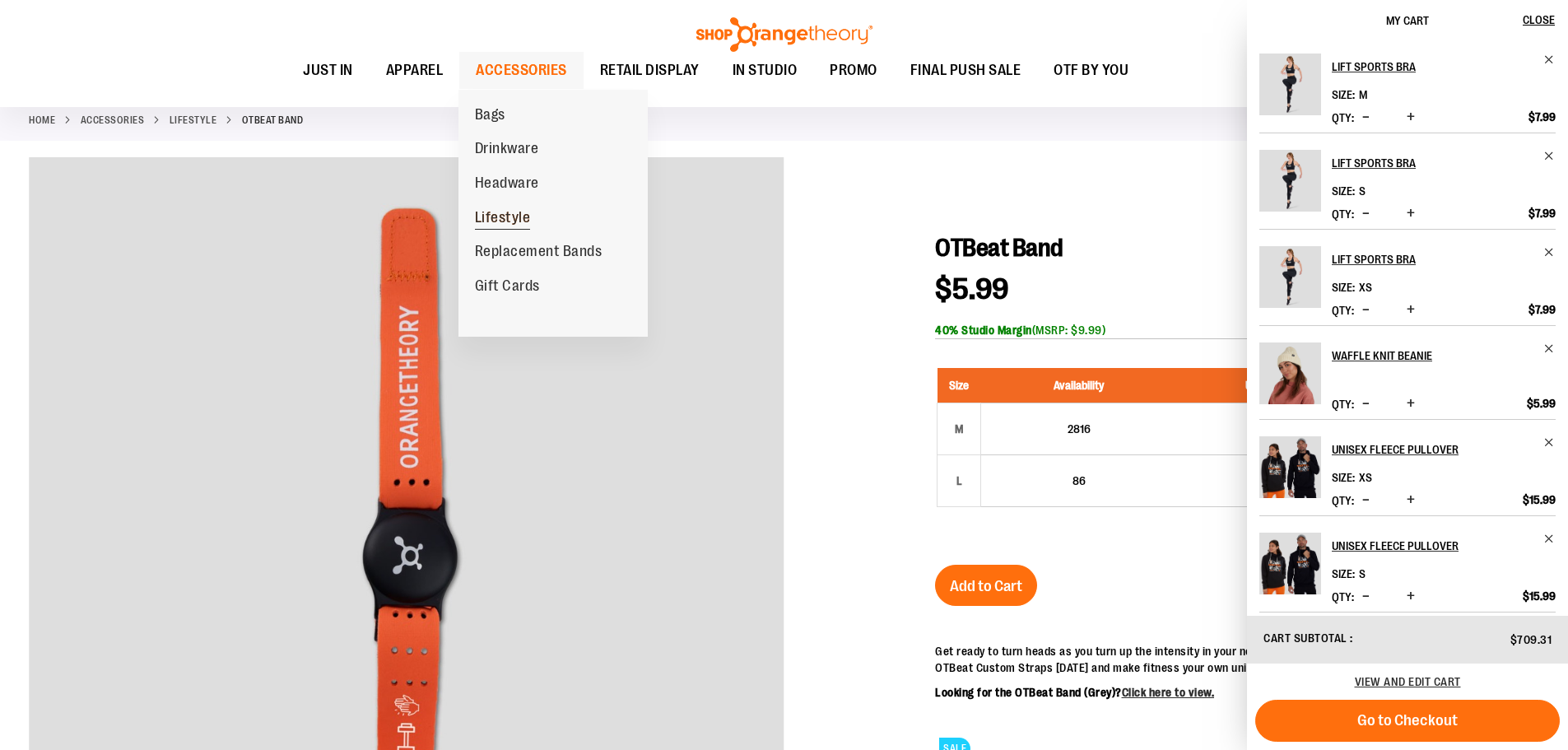
click at [489, 225] on span "Lifestyle" at bounding box center [503, 219] width 56 height 21
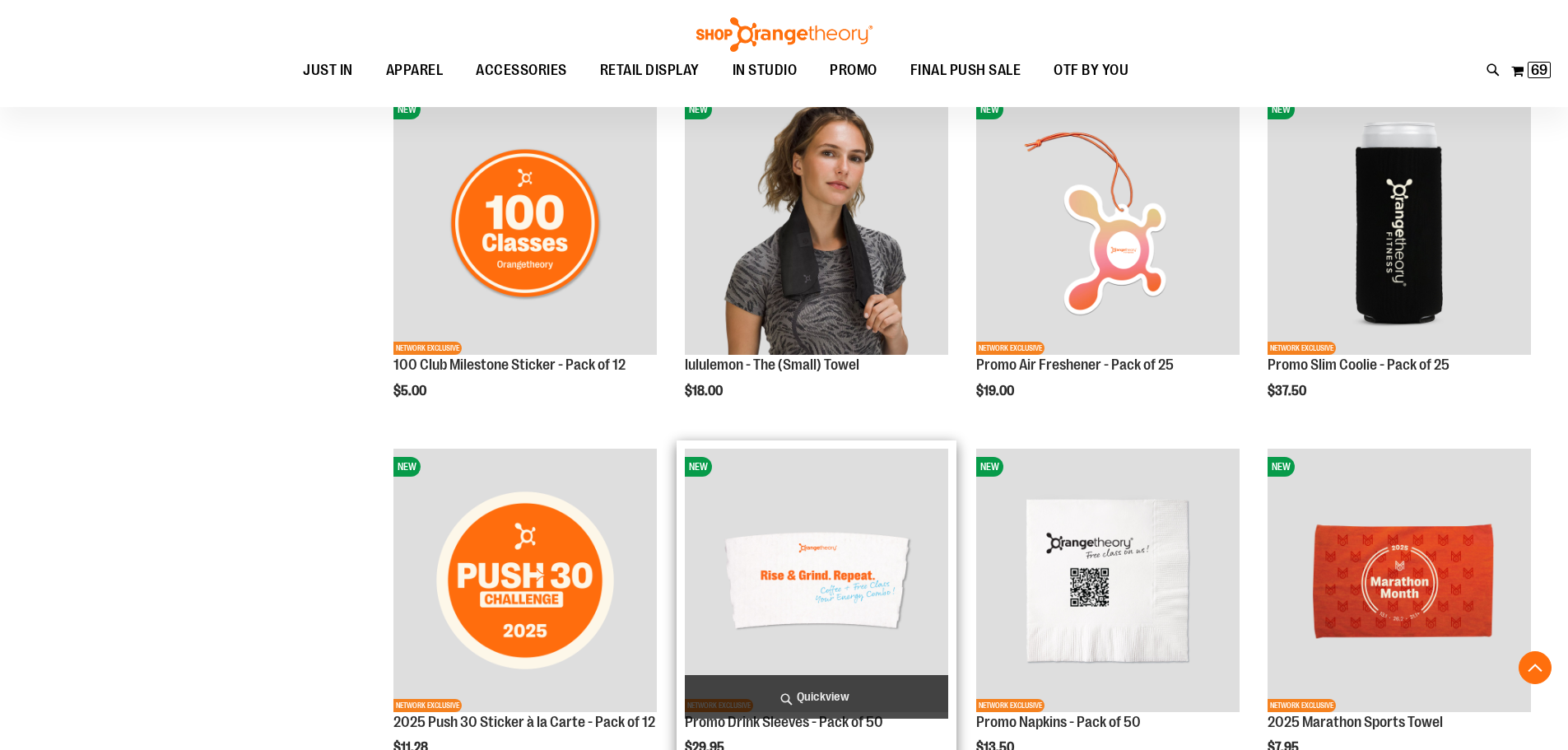
scroll to position [575, 0]
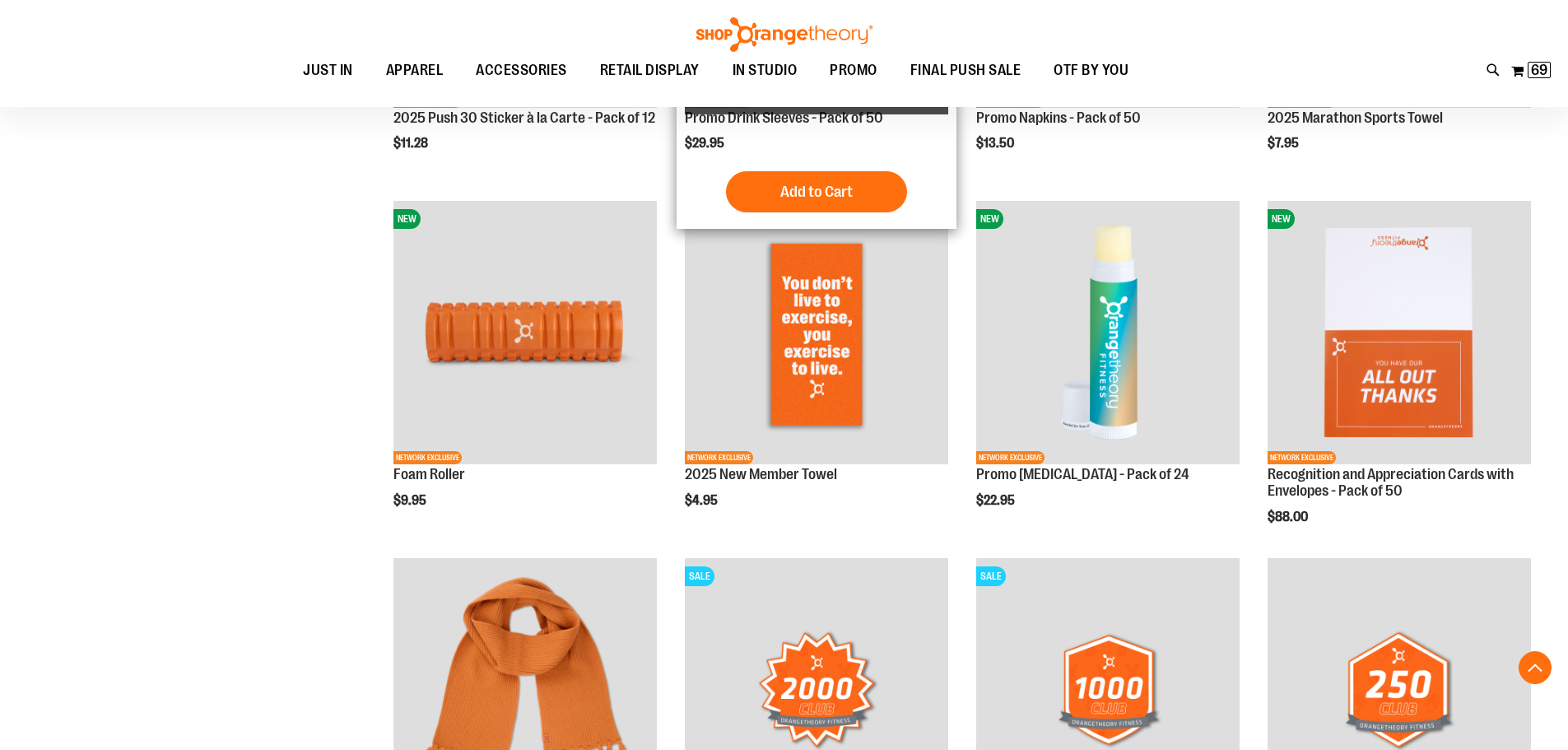
scroll to position [1233, 0]
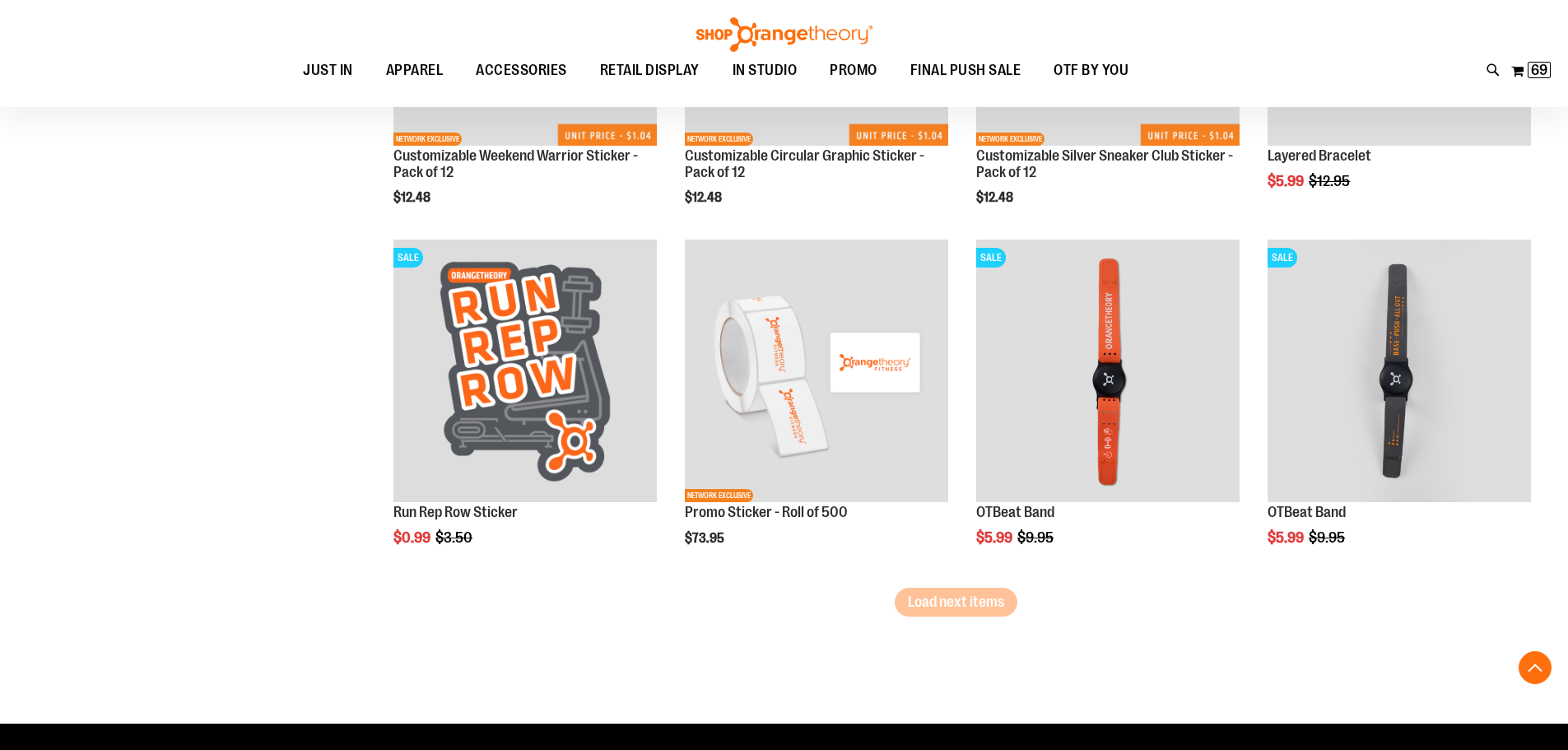
scroll to position [2961, 0]
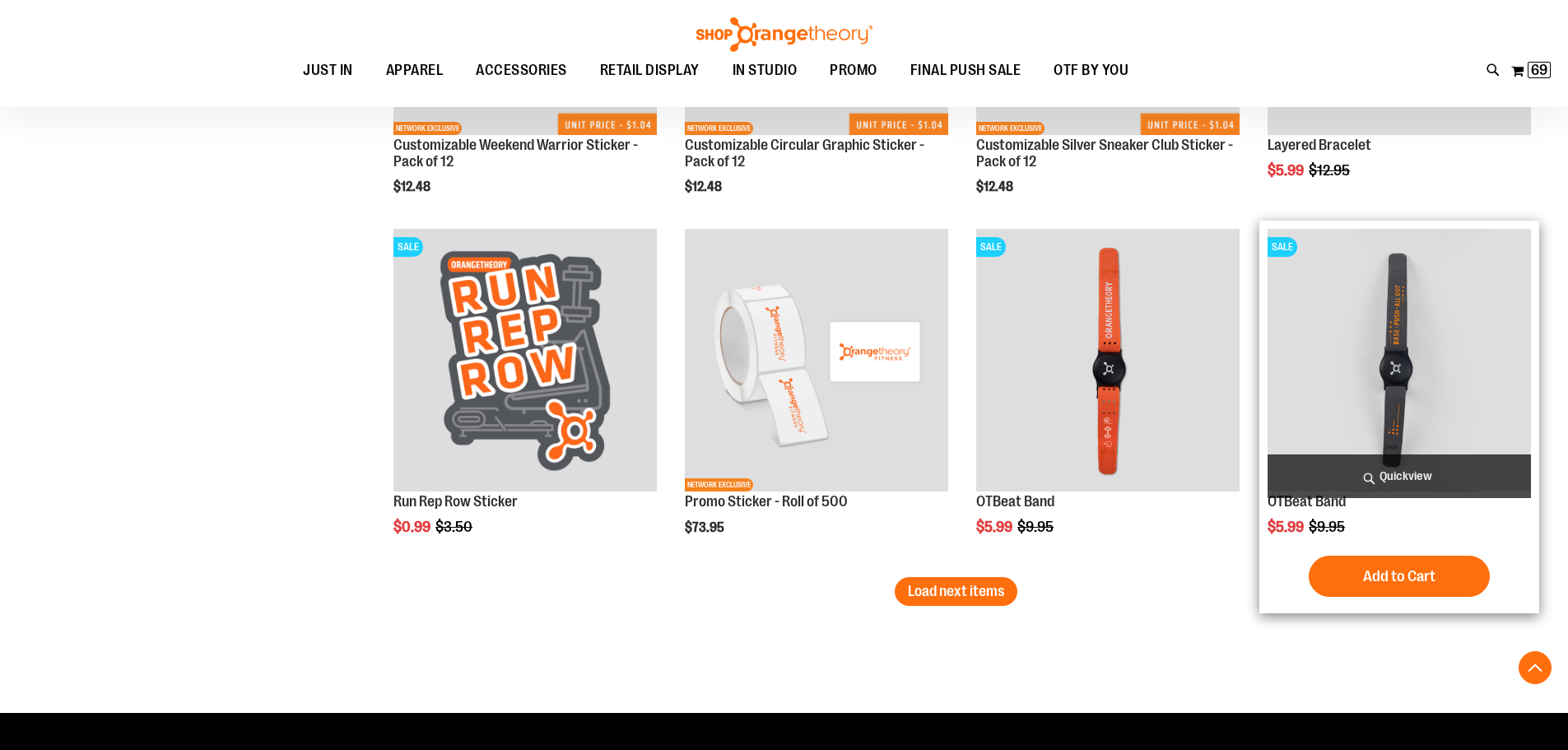
type input "**********"
click at [1358, 335] on img "product" at bounding box center [1399, 360] width 263 height 263
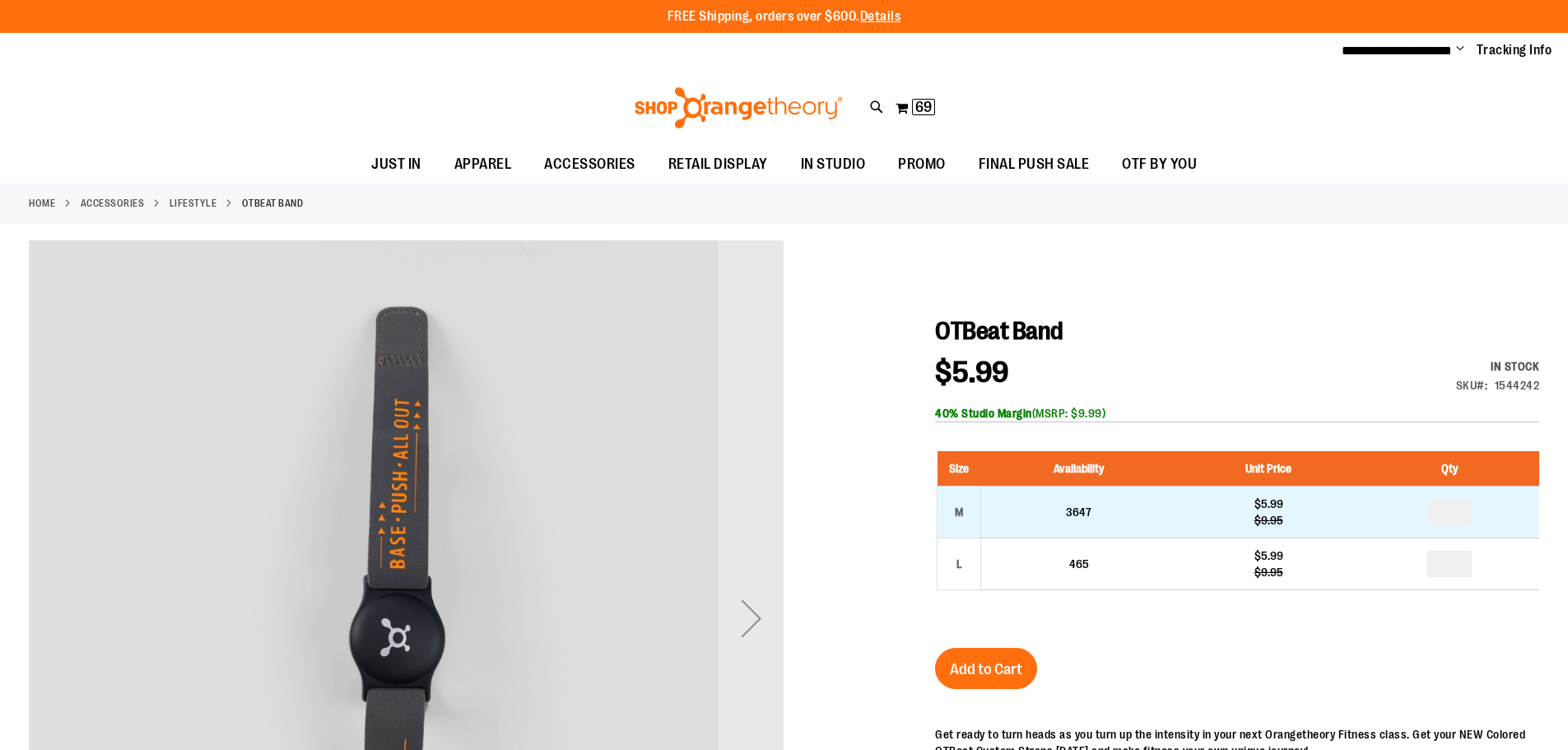
type input "**********"
click at [1460, 514] on input "number" at bounding box center [1449, 512] width 45 height 26
type input "*"
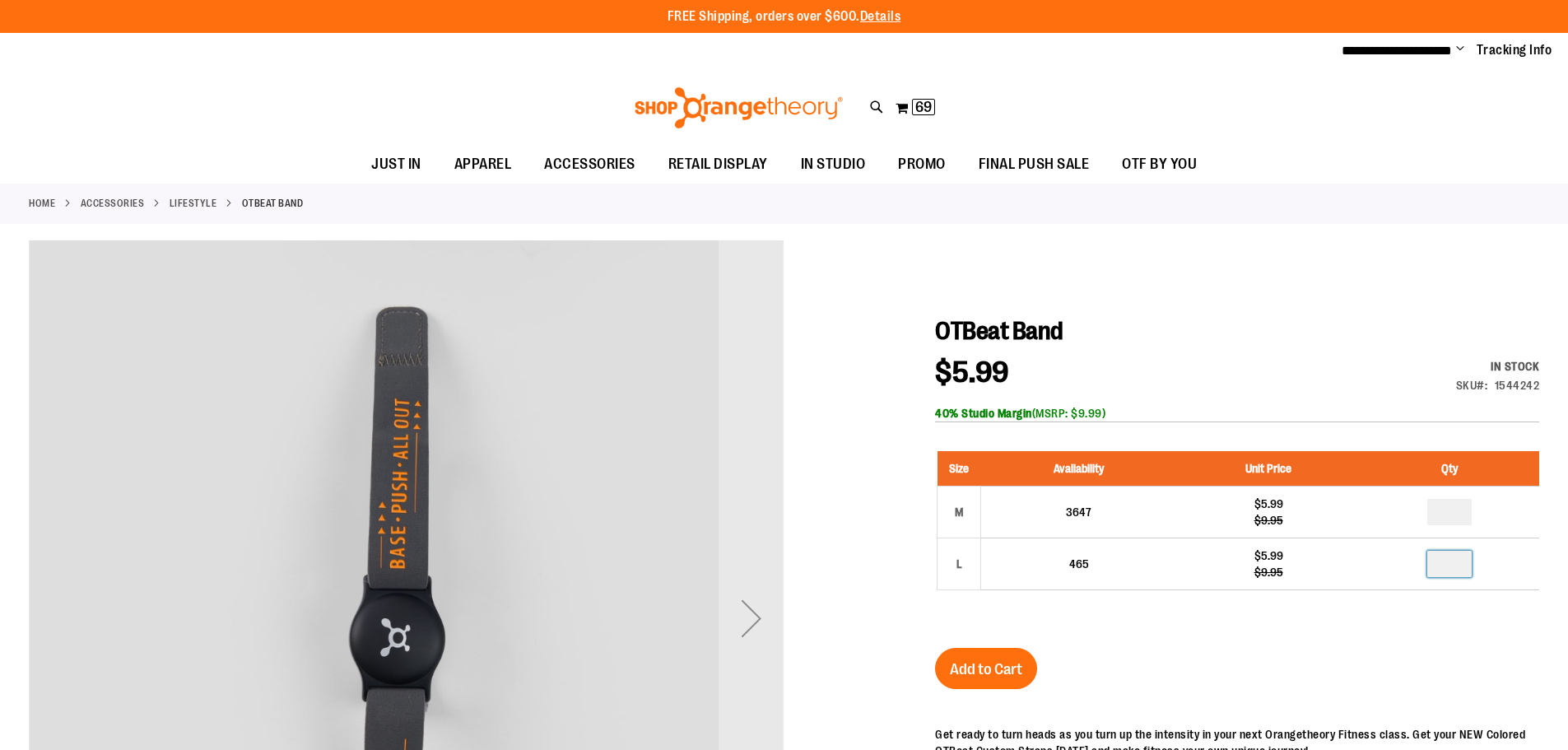
click at [1453, 563] on input "number" at bounding box center [1449, 564] width 45 height 26
type input "*"
click at [962, 672] on span "Add to Cart" at bounding box center [986, 669] width 73 height 18
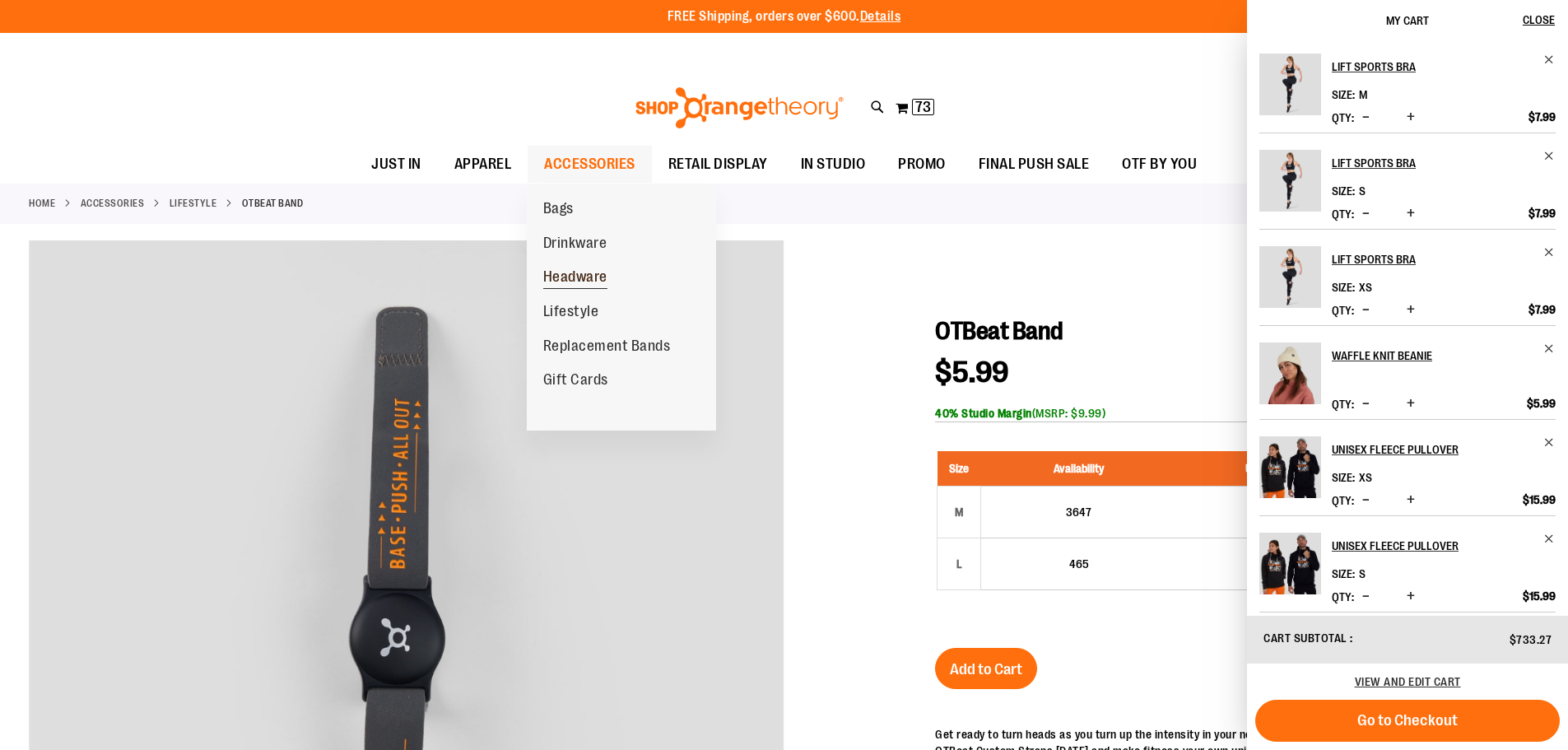
click at [566, 280] on span "Headware" at bounding box center [575, 278] width 64 height 21
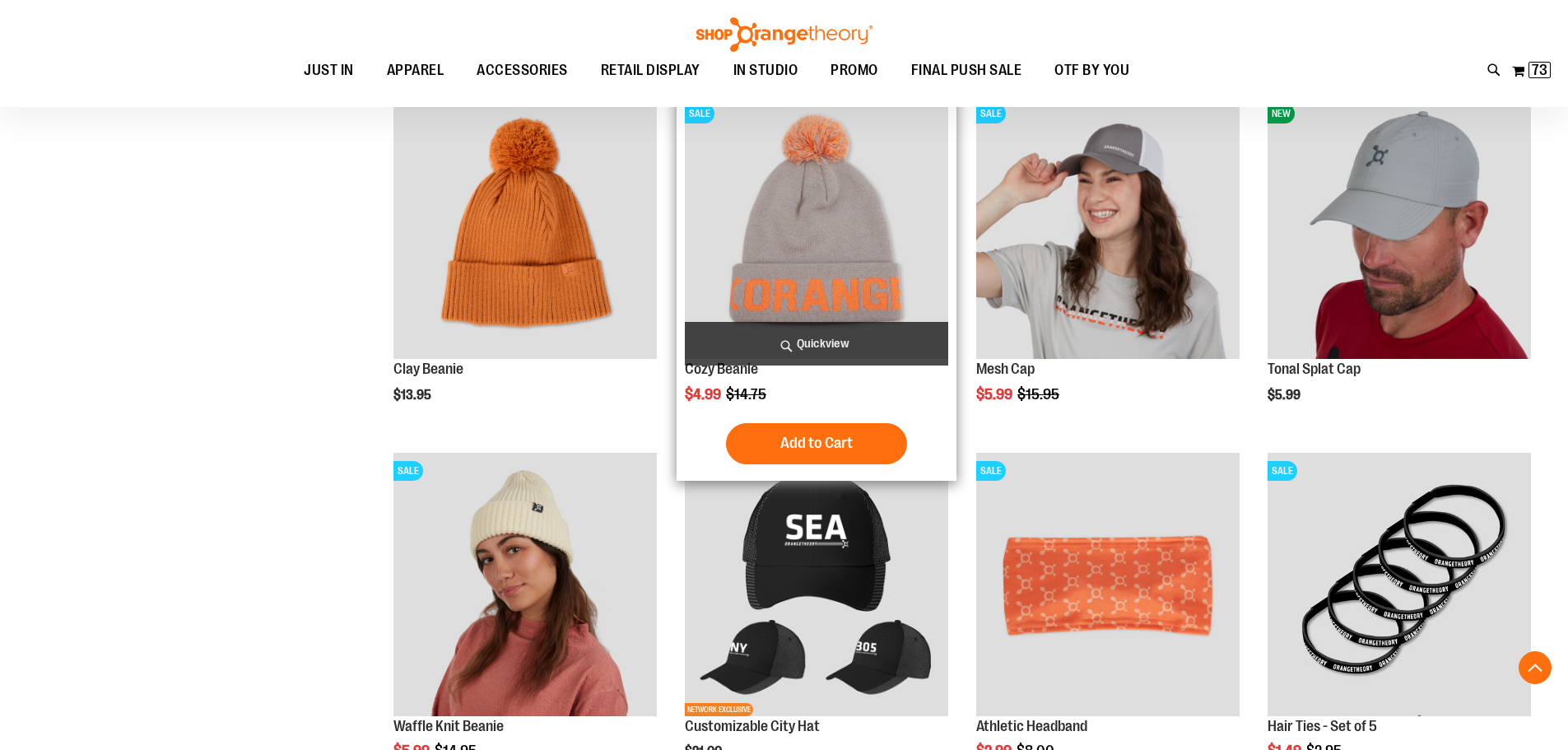
scroll to position [575, 0]
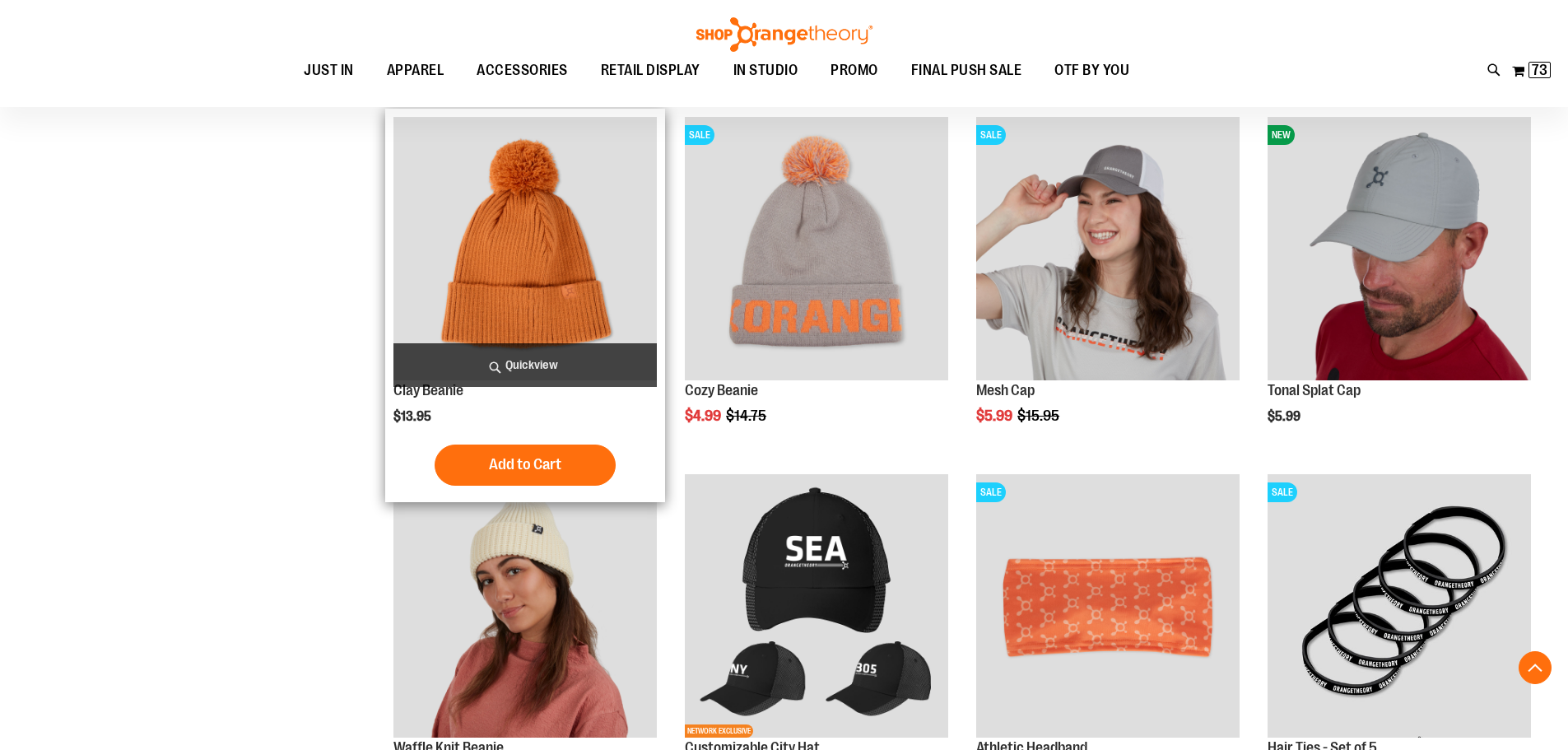
type input "**********"
click at [593, 284] on img "product" at bounding box center [525, 248] width 263 height 263
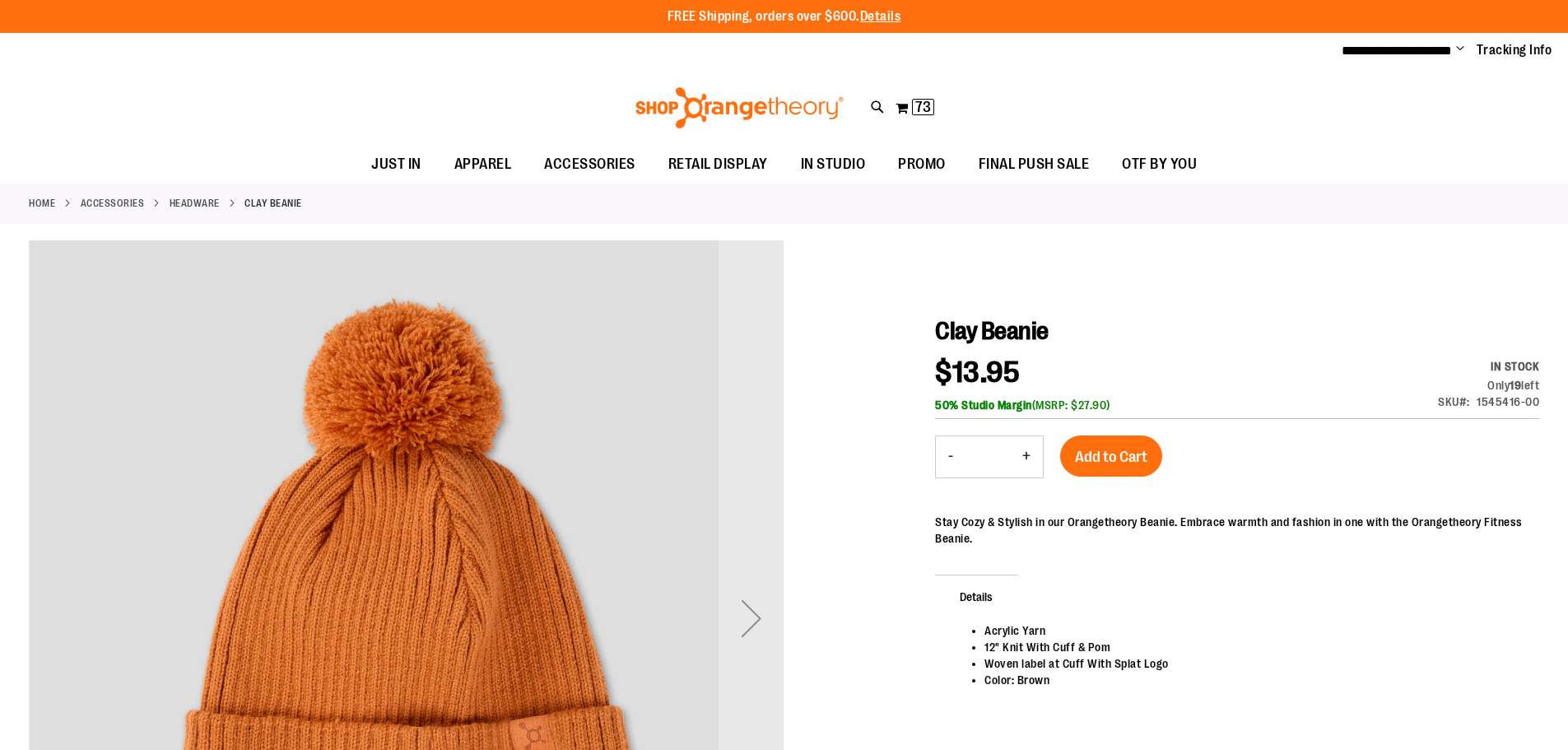
type input "**********"
click at [1024, 460] on button "+" at bounding box center [1027, 457] width 33 height 41
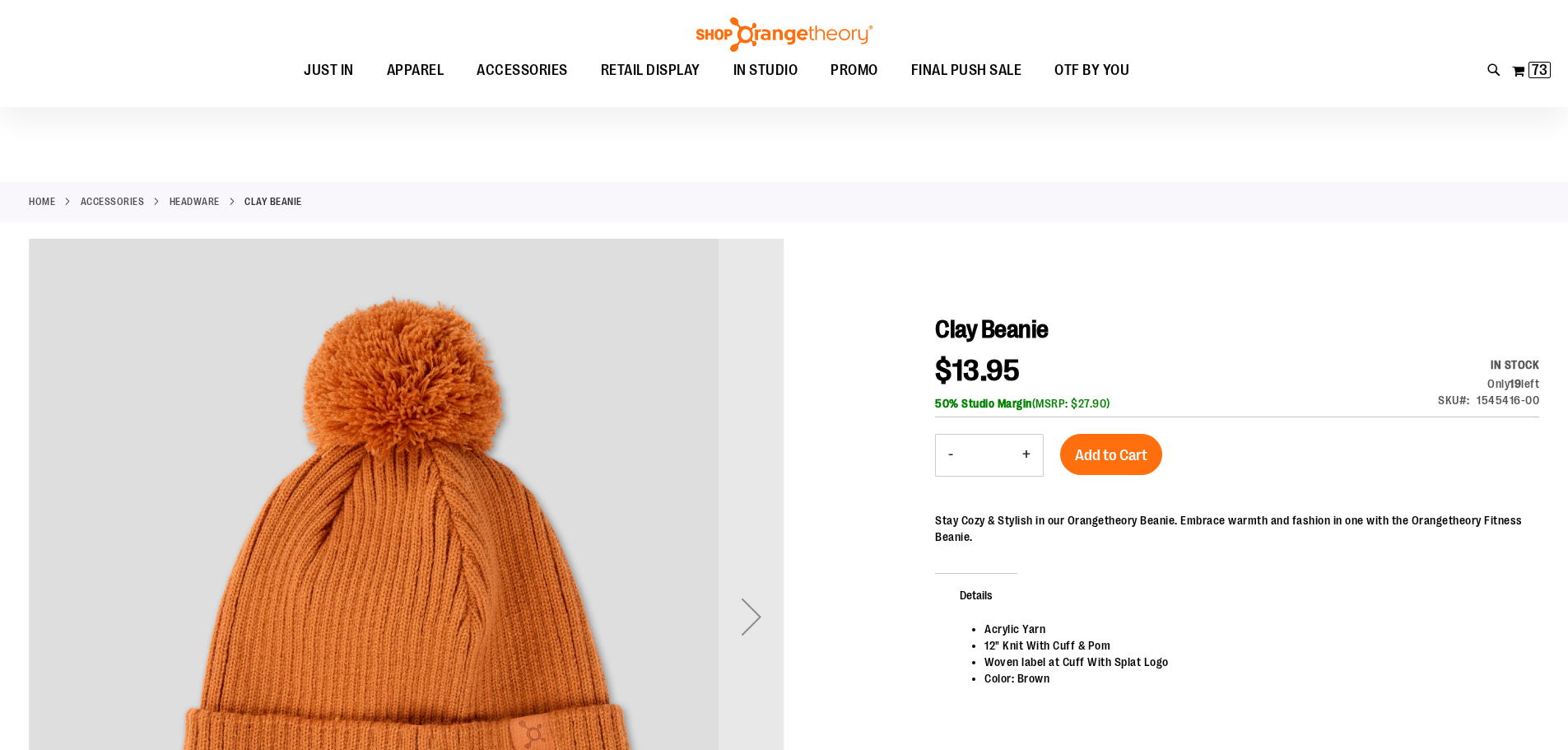
scroll to position [82, 0]
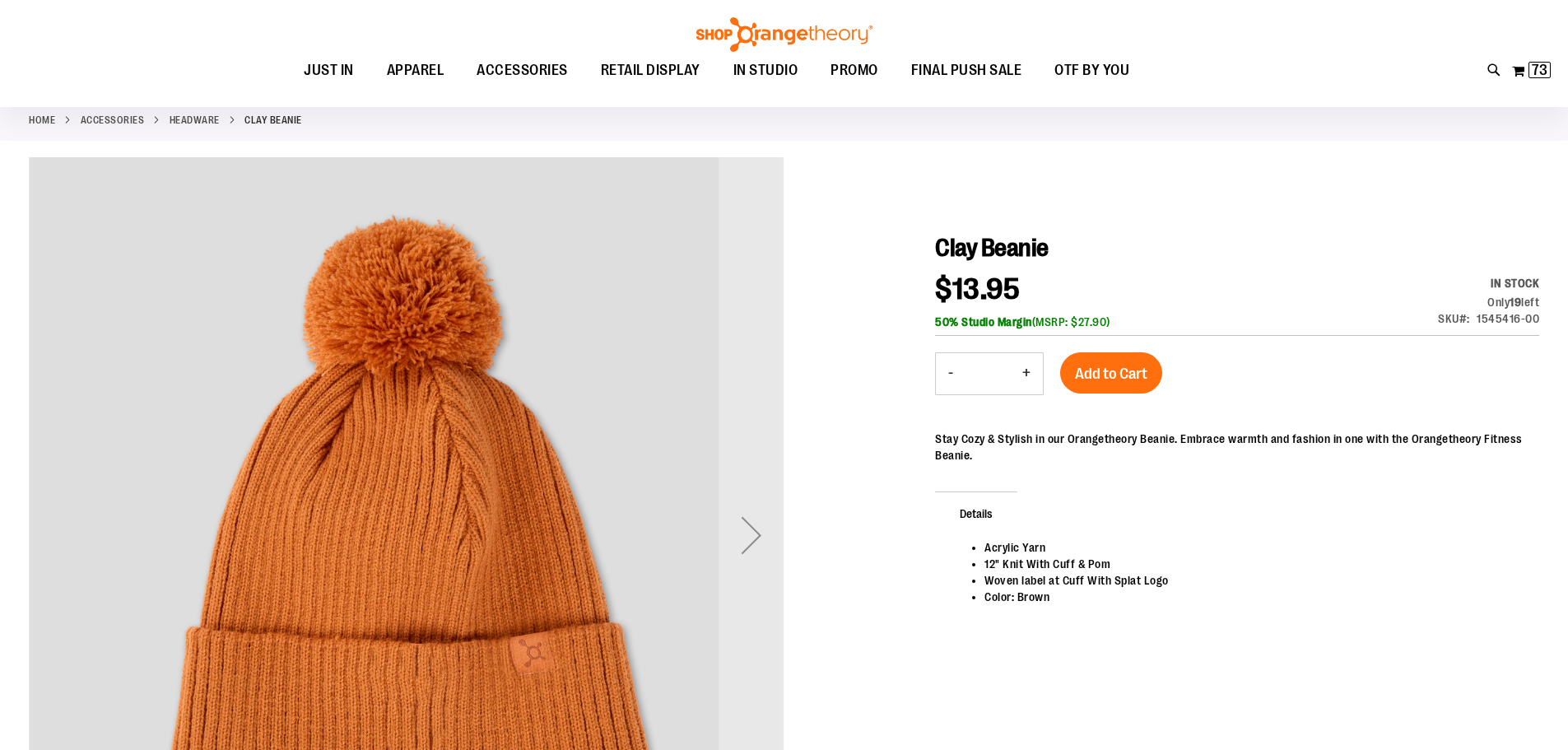
click at [1032, 367] on button "+" at bounding box center [1027, 374] width 33 height 41
type input "*"
click at [1093, 369] on span "Add to Cart" at bounding box center [1112, 374] width 73 height 18
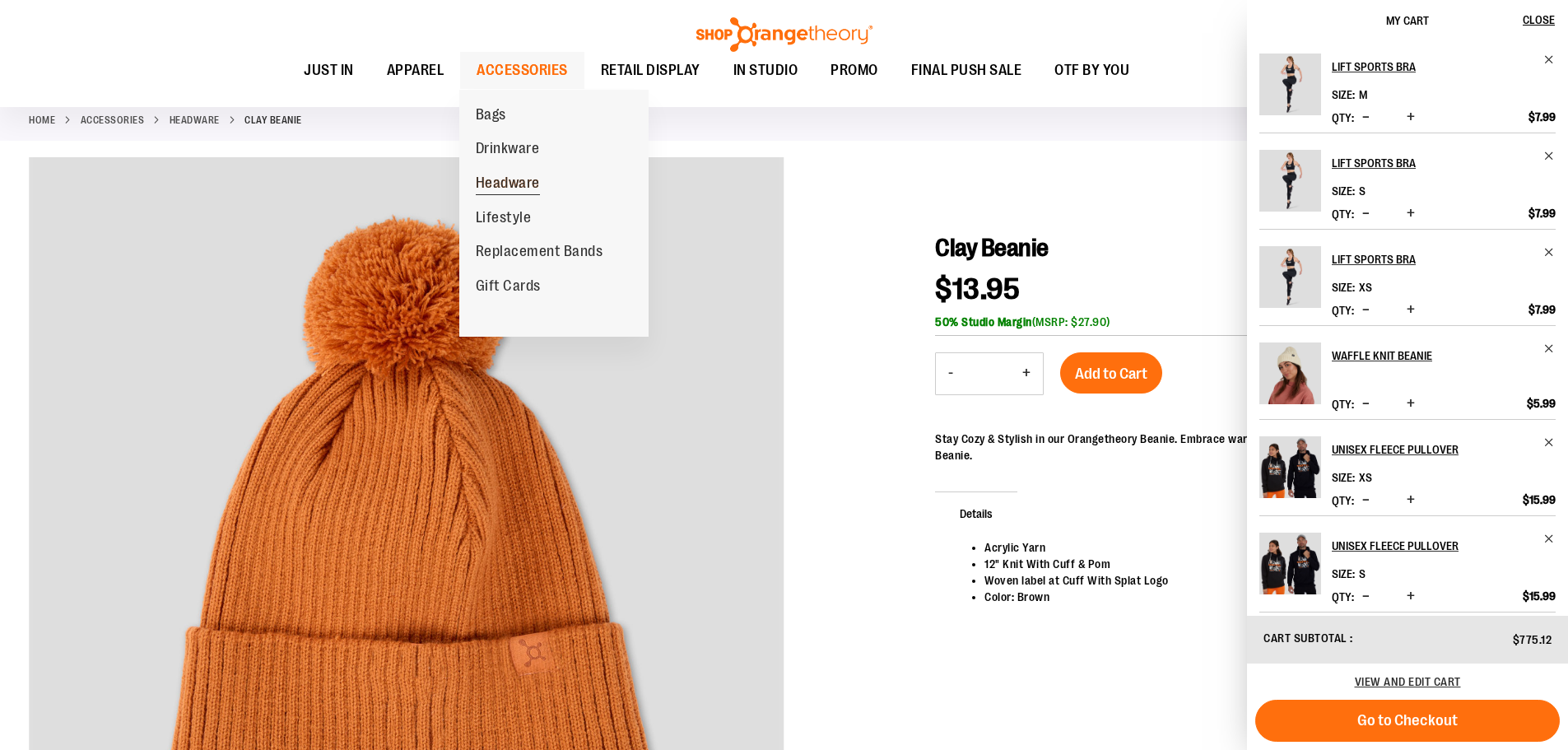
click at [513, 183] on span "Headware" at bounding box center [508, 184] width 64 height 21
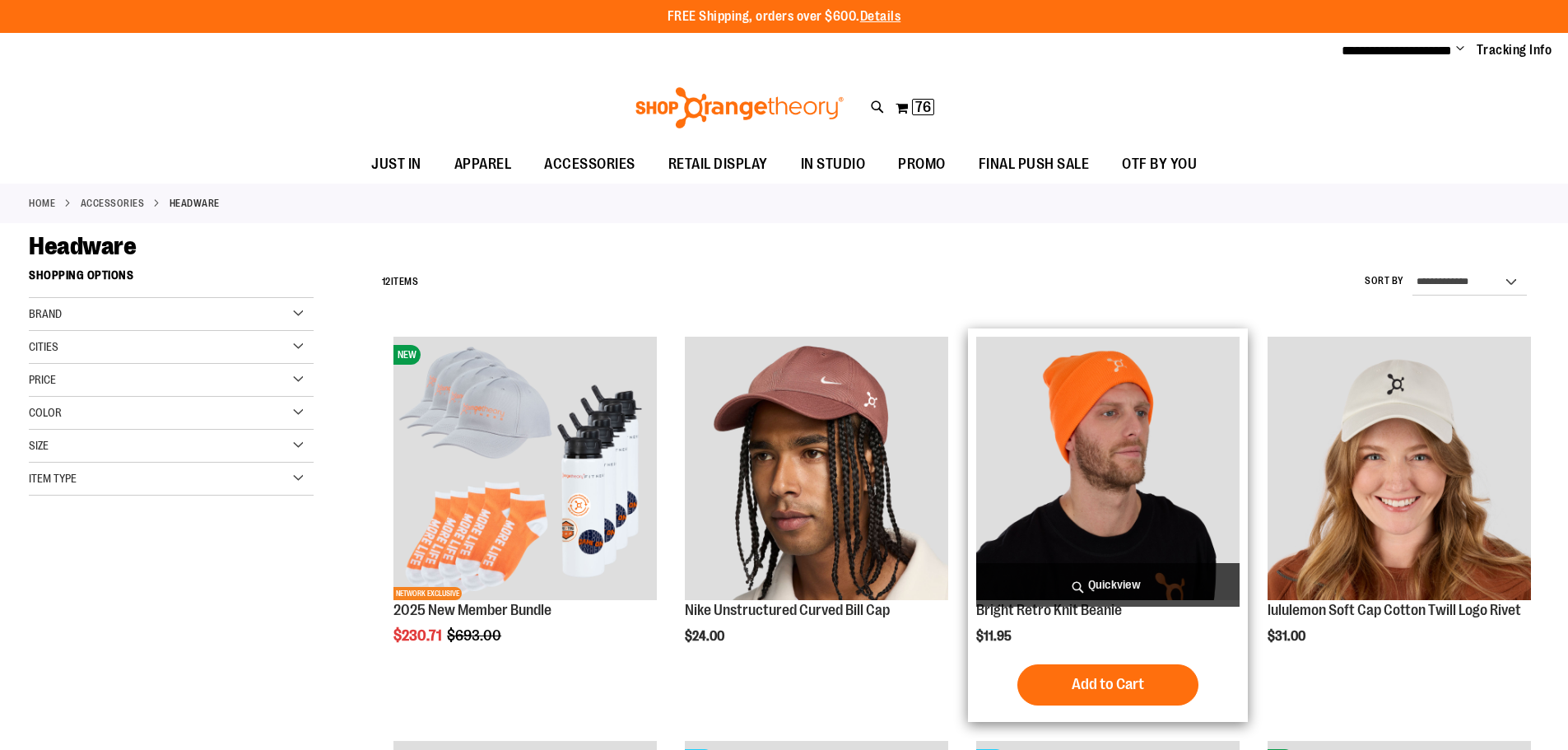
type input "**********"
click at [1186, 454] on img "product" at bounding box center [1108, 468] width 263 height 263
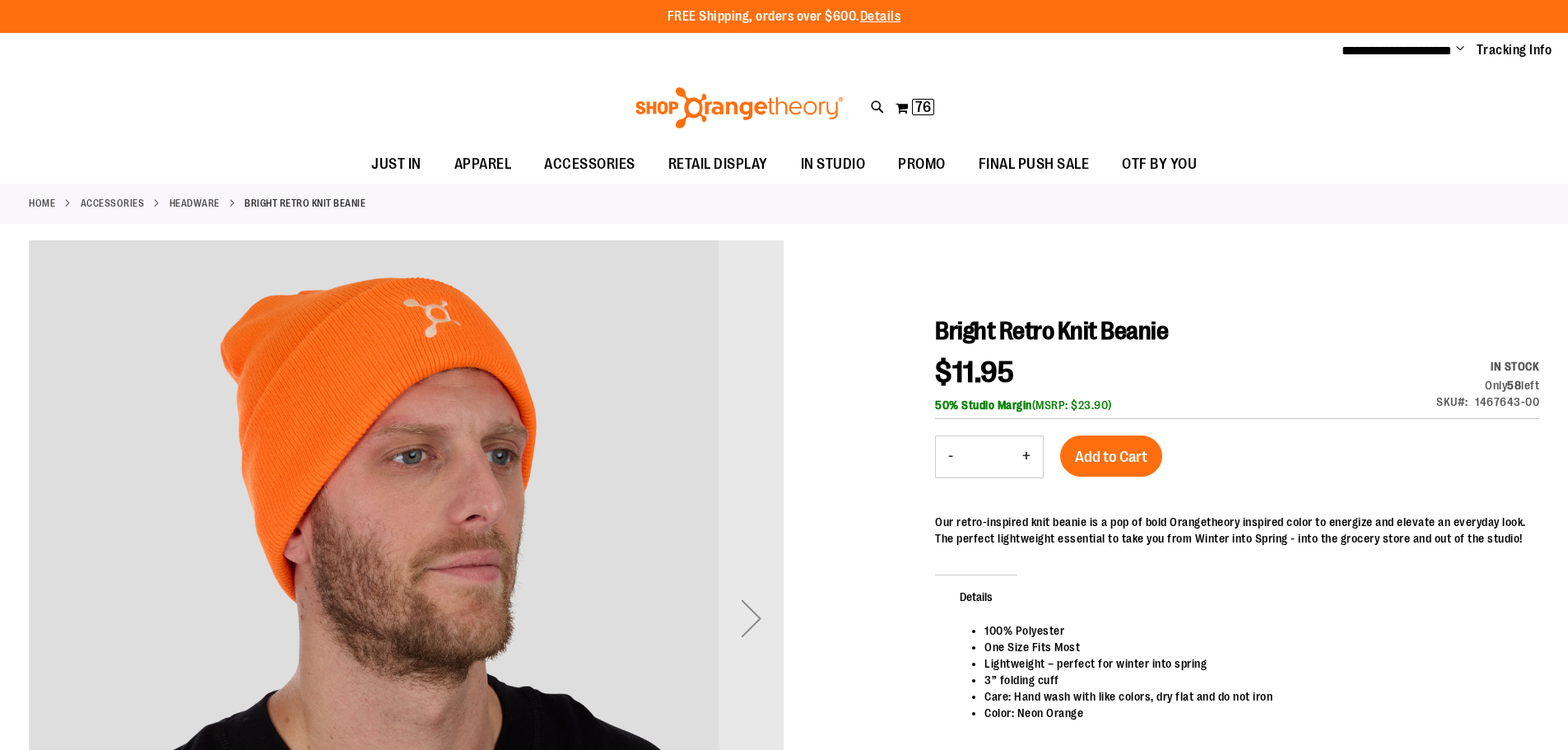
type input "**********"
click at [1024, 455] on button "+" at bounding box center [1027, 457] width 33 height 41
click at [1037, 450] on button "+" at bounding box center [1027, 457] width 33 height 41
click at [946, 456] on button "-" at bounding box center [951, 457] width 30 height 41
type input "*"
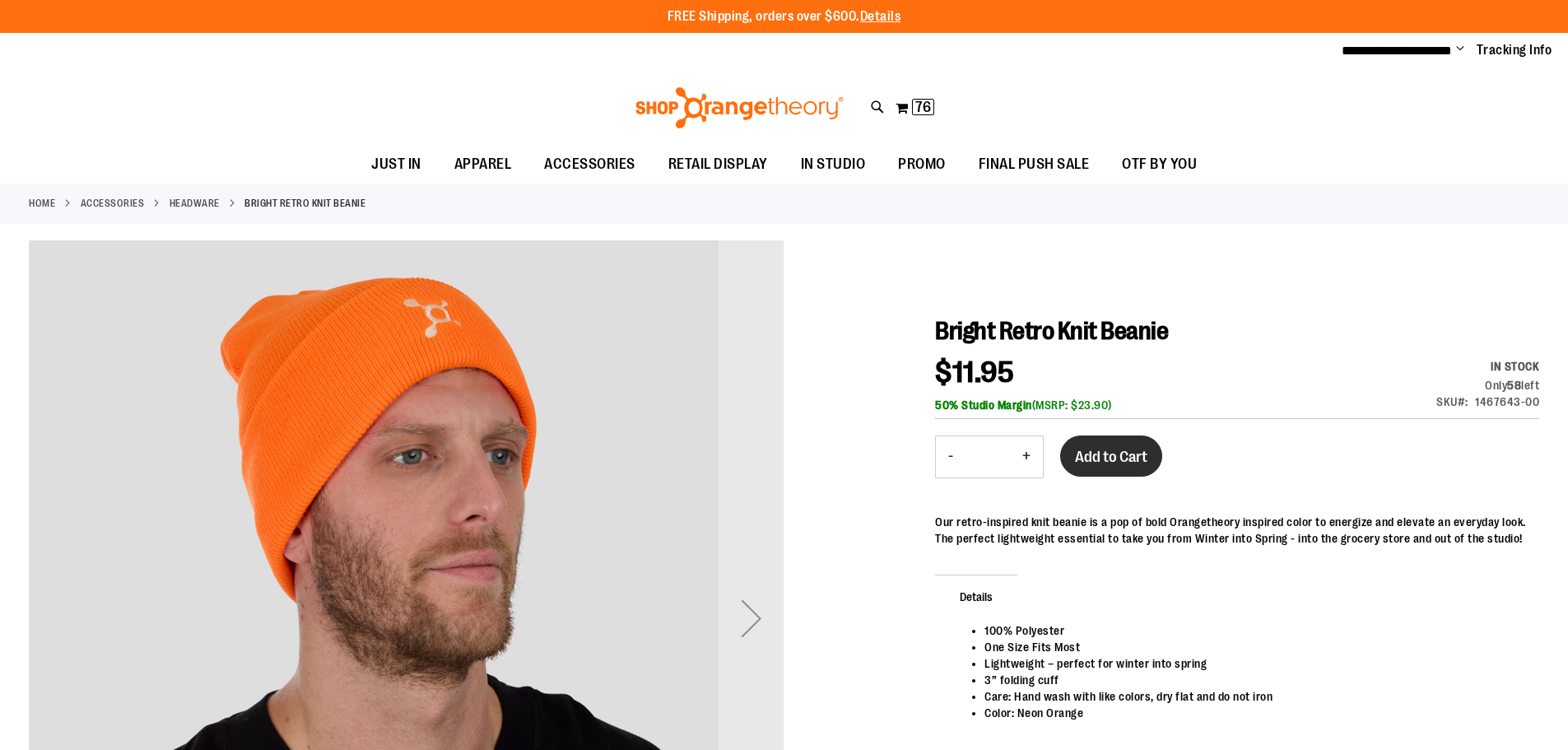
click at [1092, 449] on span "Add to Cart" at bounding box center [1112, 457] width 73 height 18
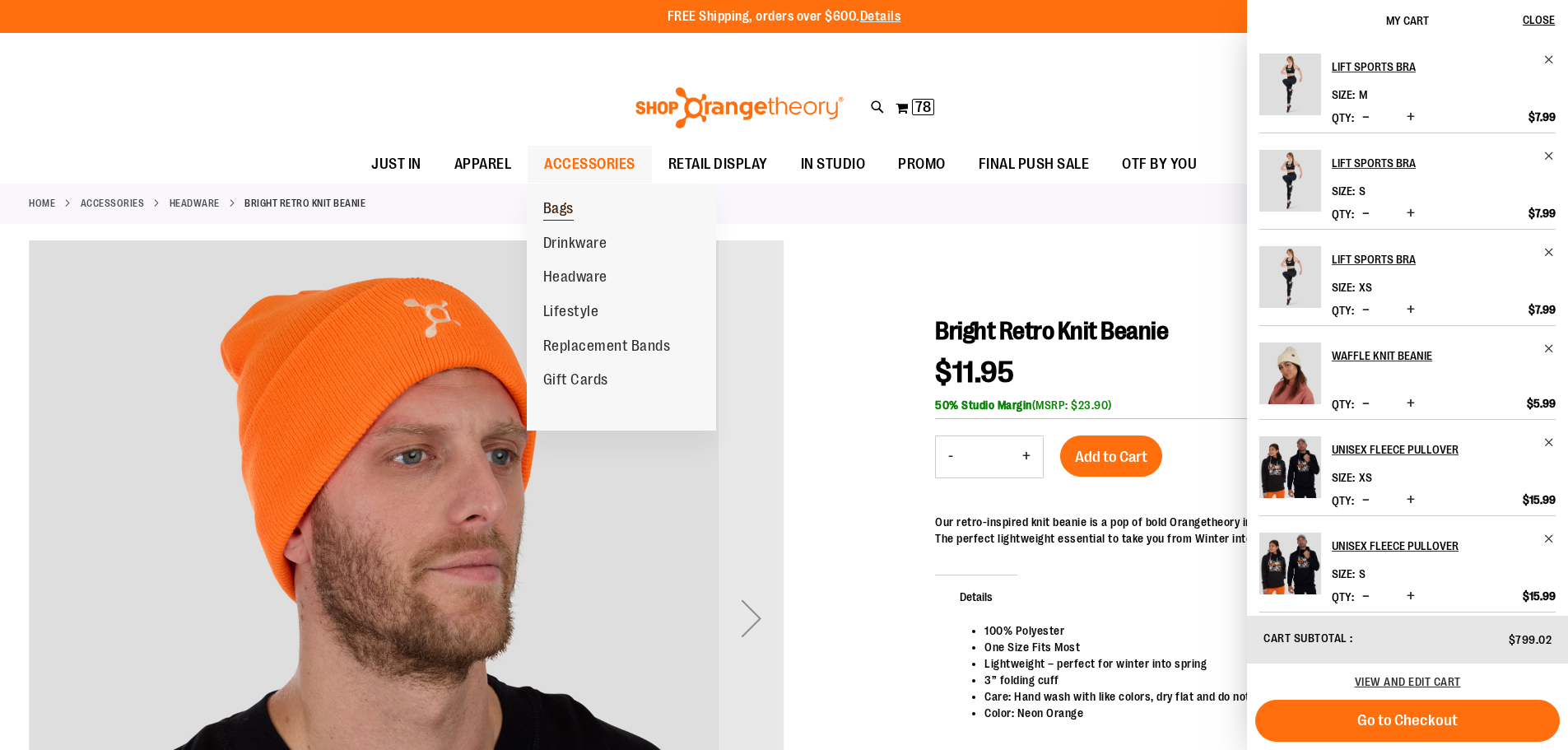
click at [557, 203] on span "Bags" at bounding box center [558, 210] width 31 height 21
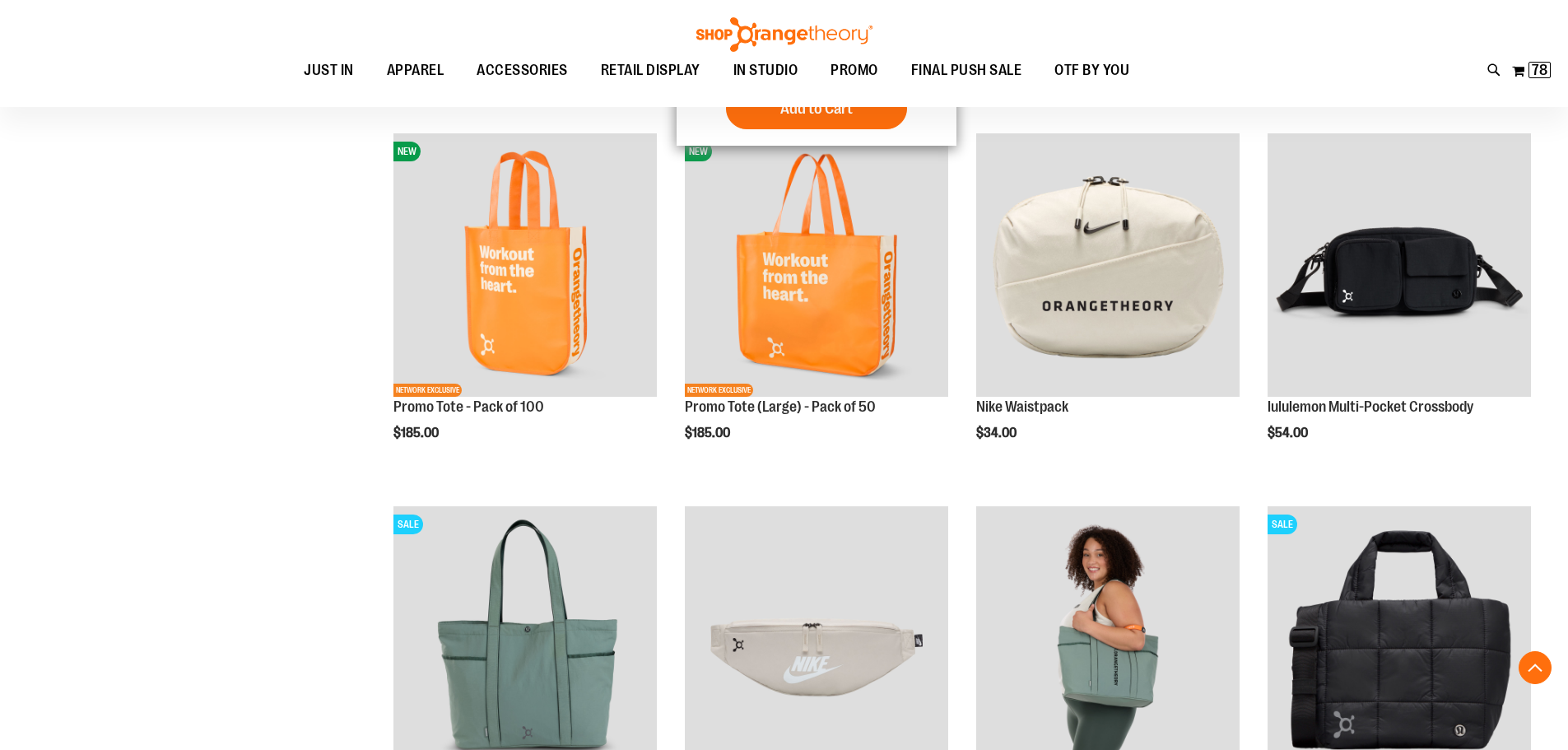
scroll to position [575, 0]
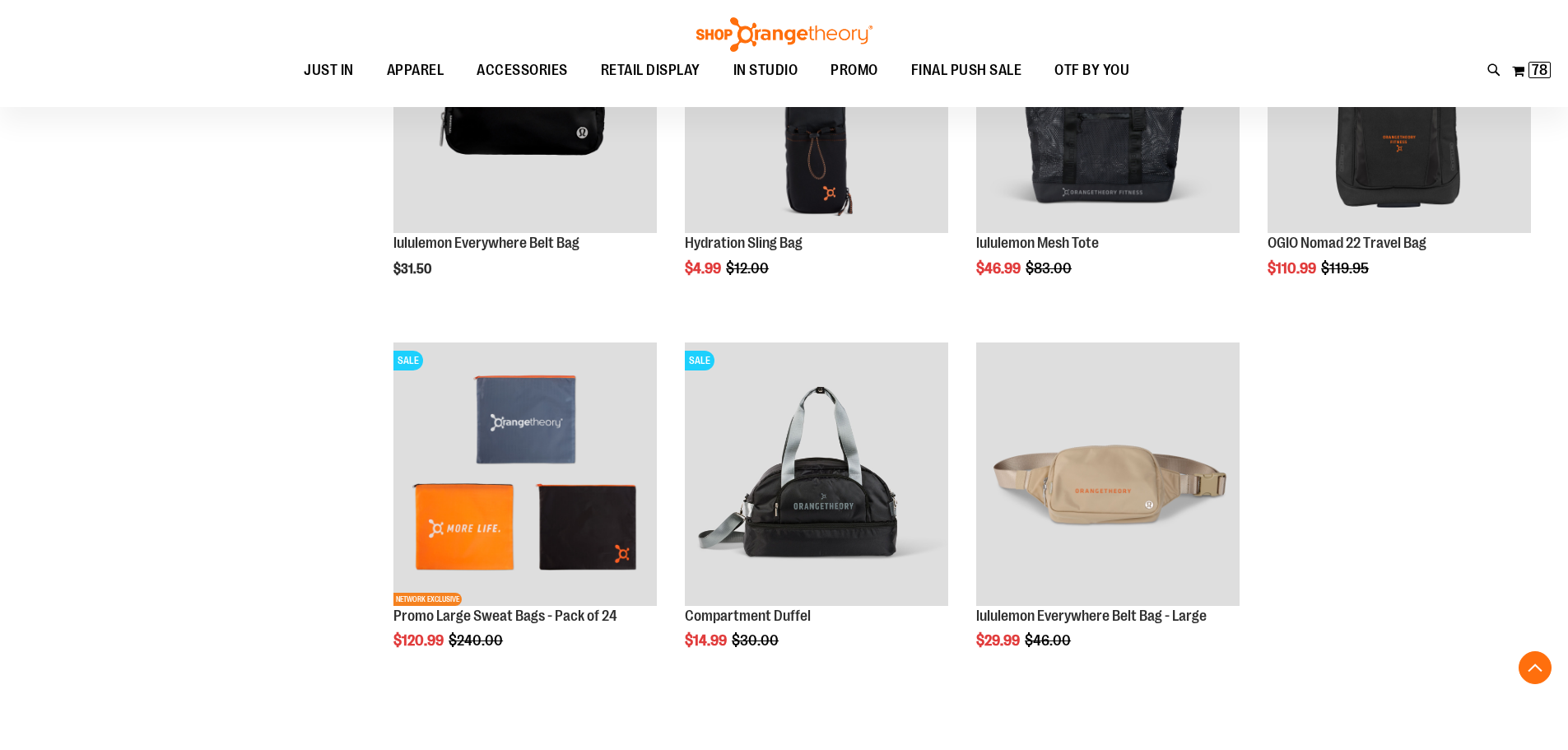
scroll to position [1563, 0]
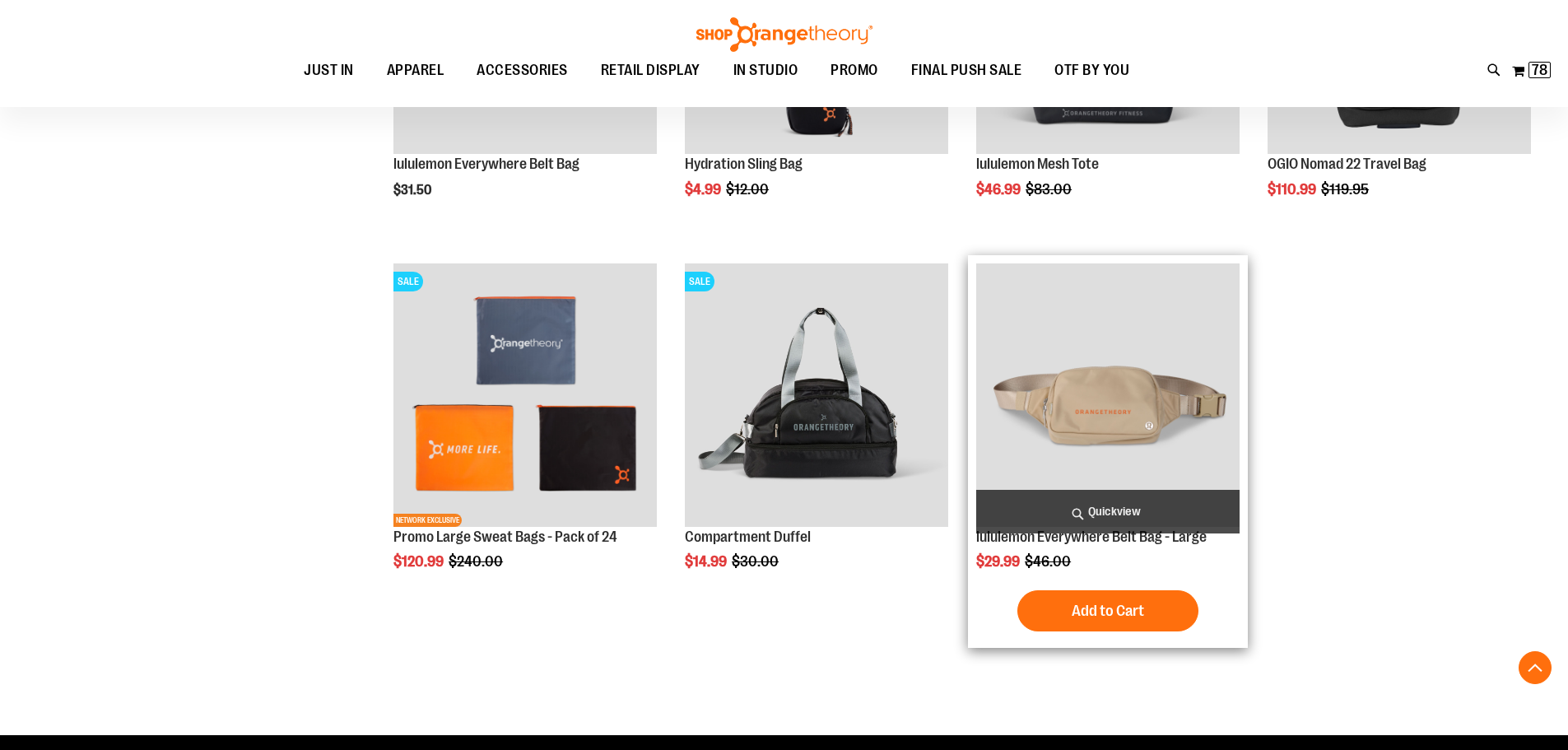
type input "**********"
click at [1159, 445] on img "product" at bounding box center [1108, 394] width 263 height 263
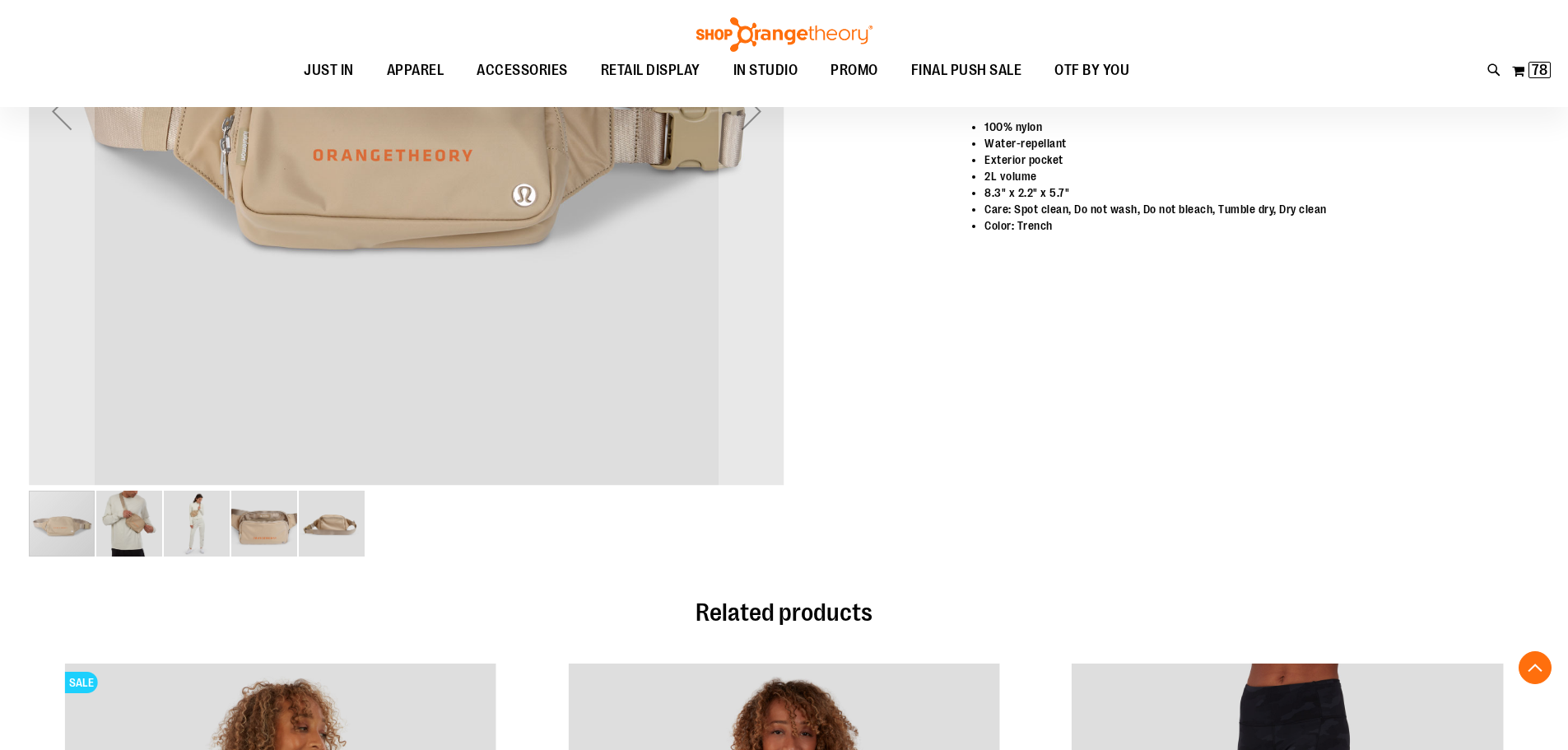
scroll to position [411, 0]
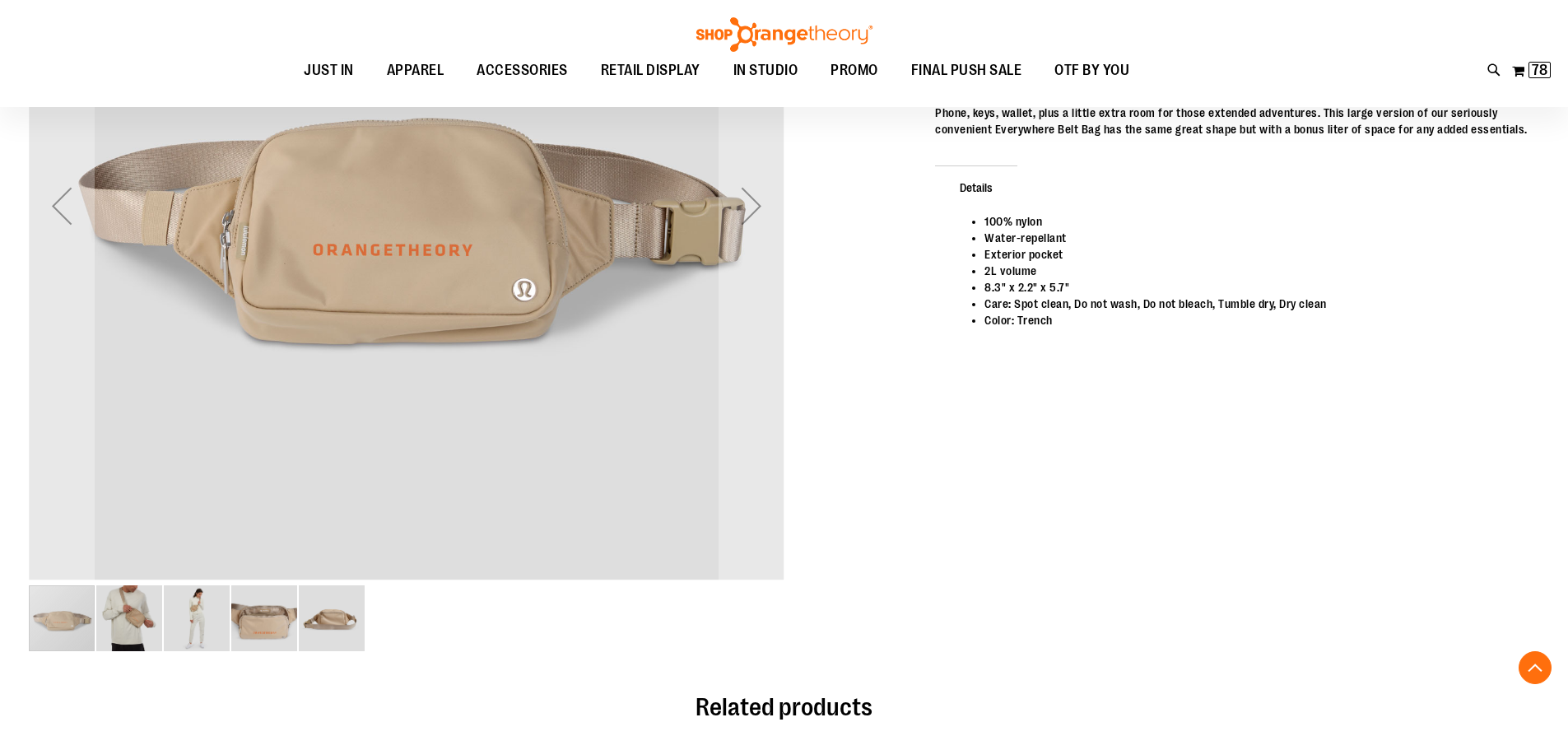
type input "**********"
click at [141, 619] on img "image 2 of 5" at bounding box center [130, 618] width 66 height 66
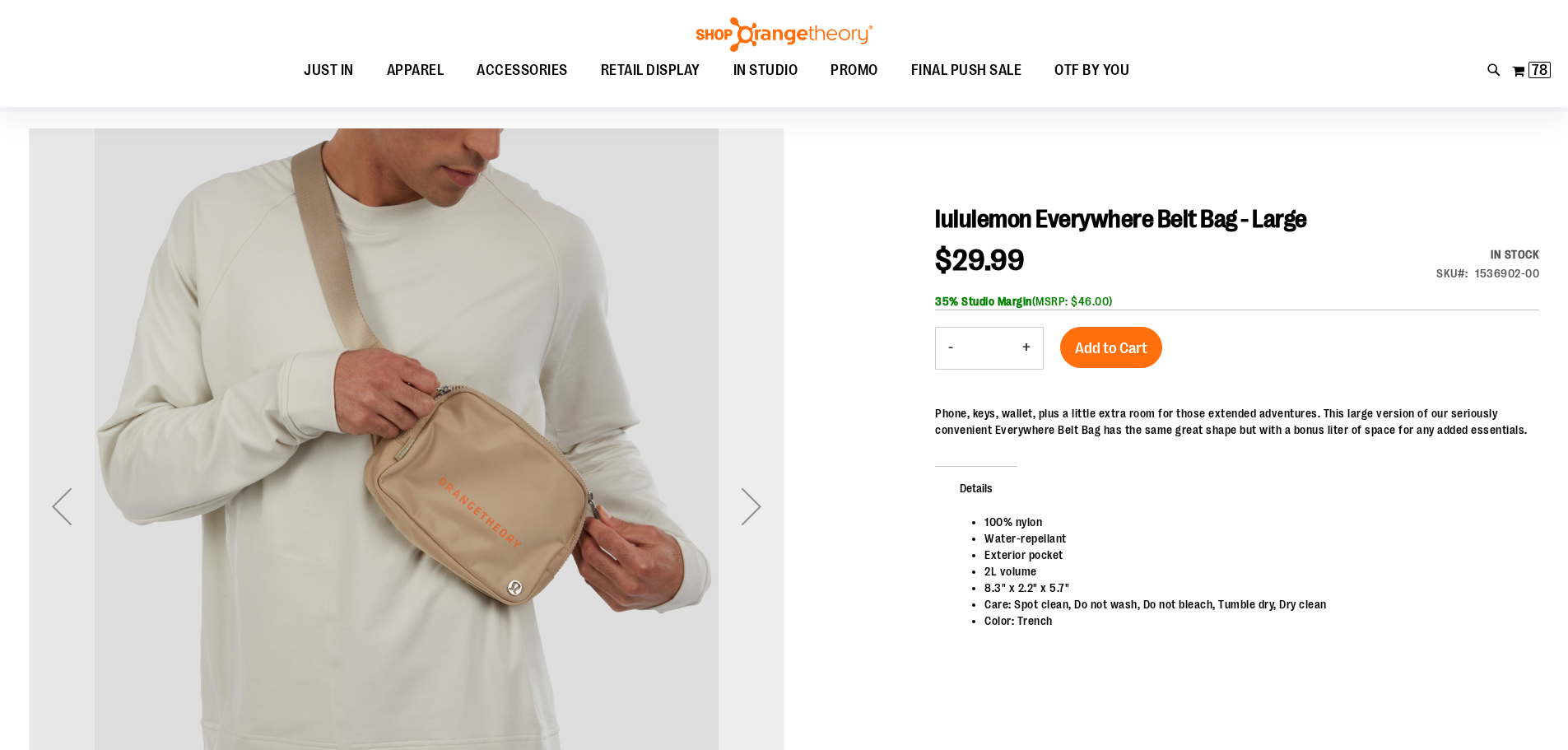
scroll to position [82, 0]
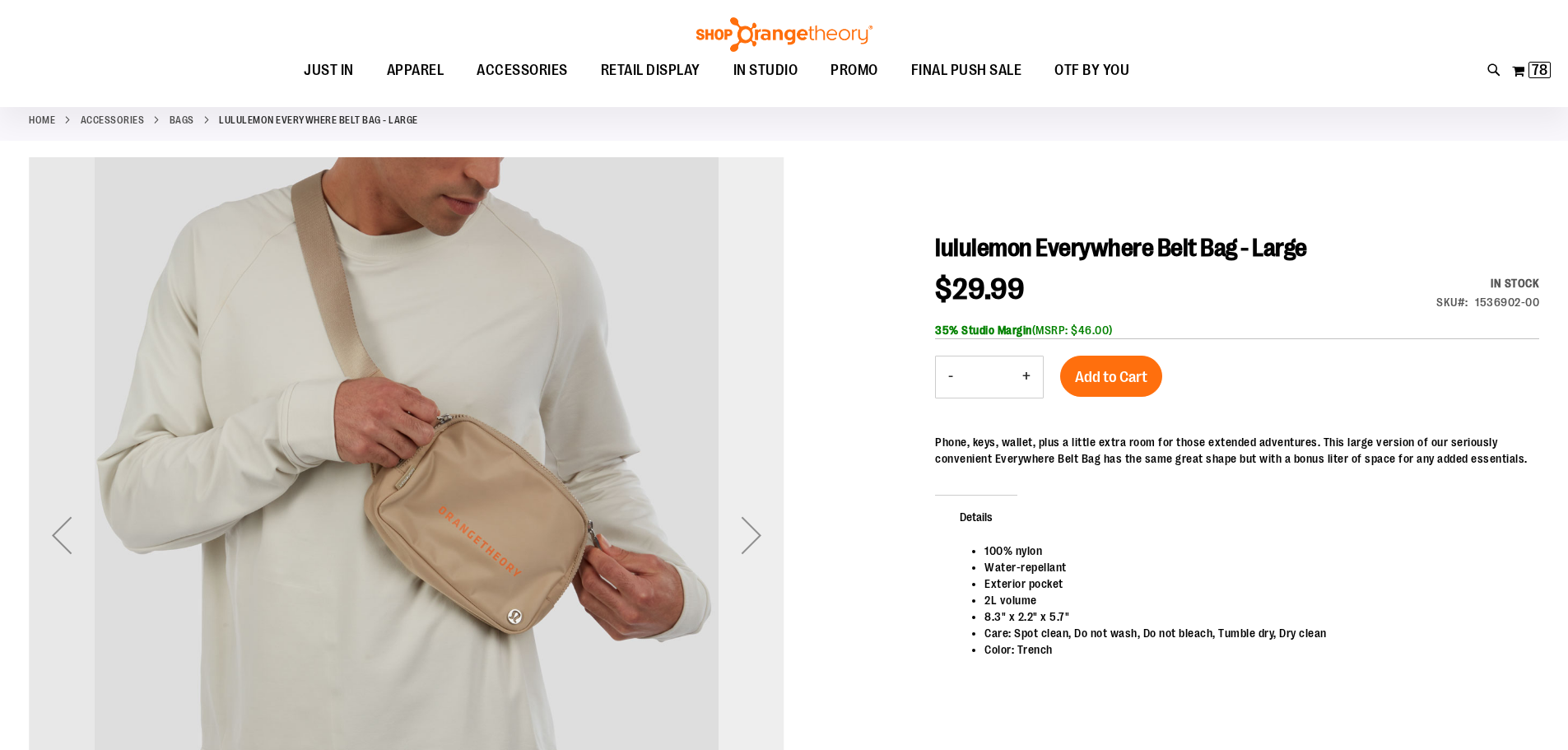
click at [773, 512] on div "Next" at bounding box center [752, 535] width 66 height 66
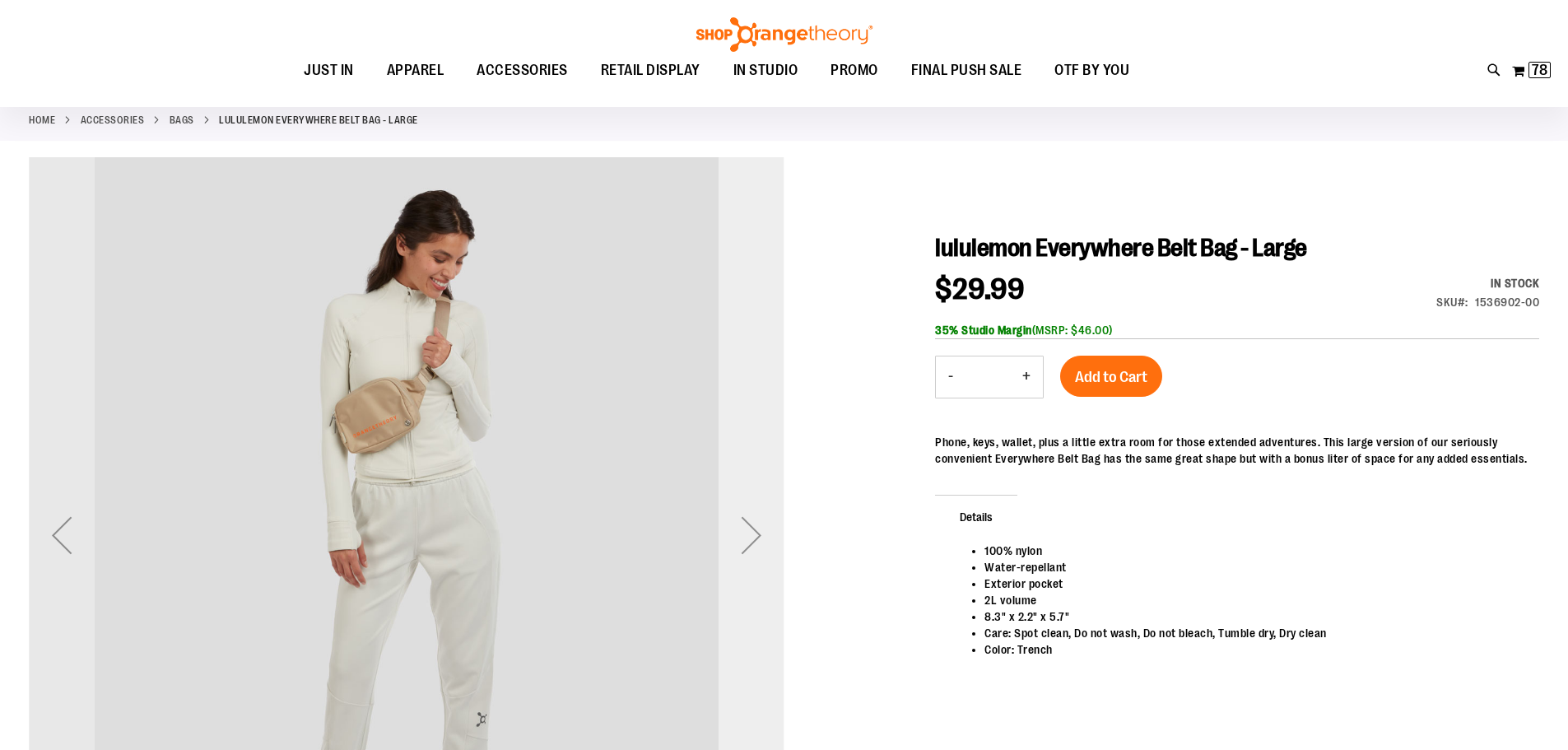
click at [769, 528] on div "Next" at bounding box center [752, 535] width 66 height 66
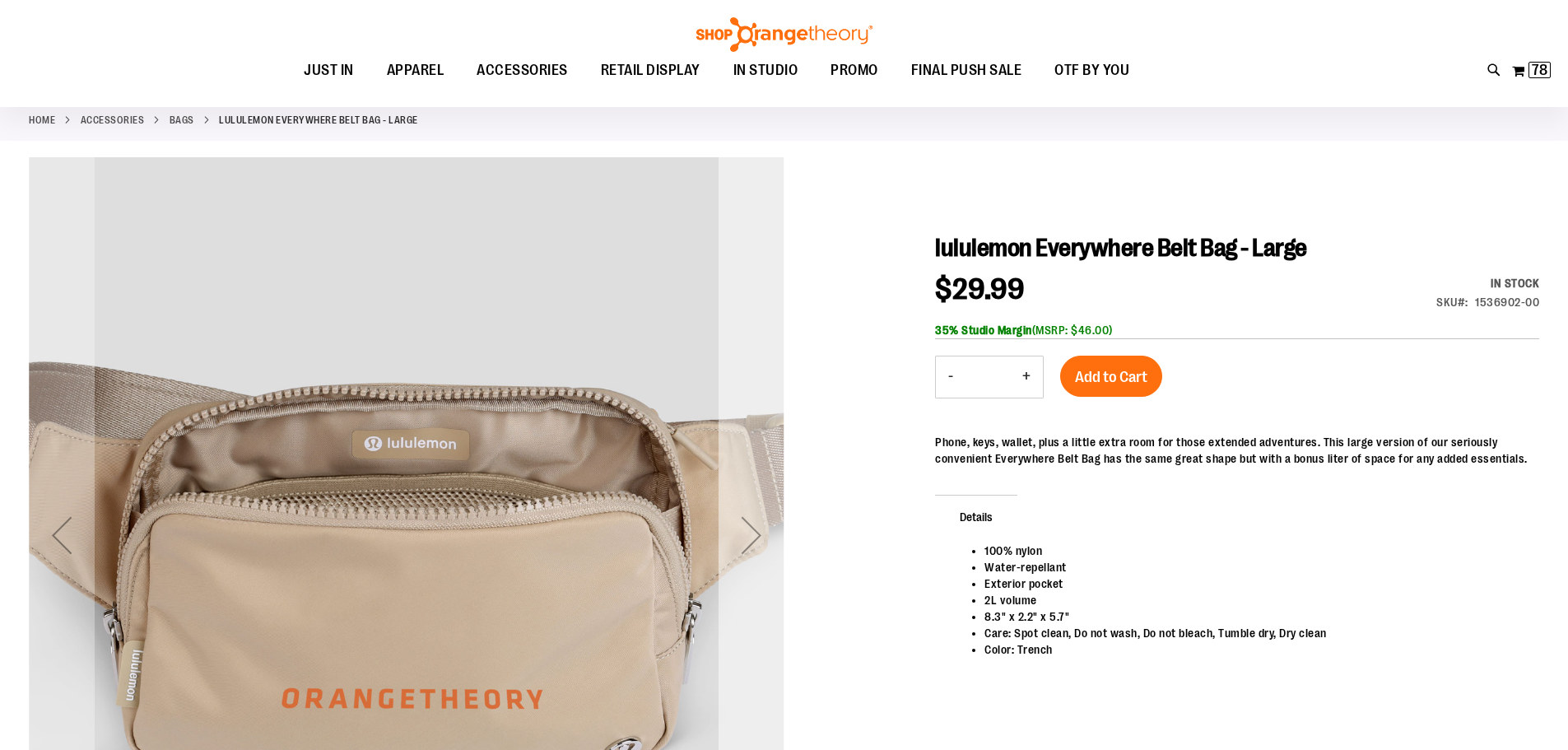
click at [769, 528] on div "Next" at bounding box center [752, 535] width 66 height 66
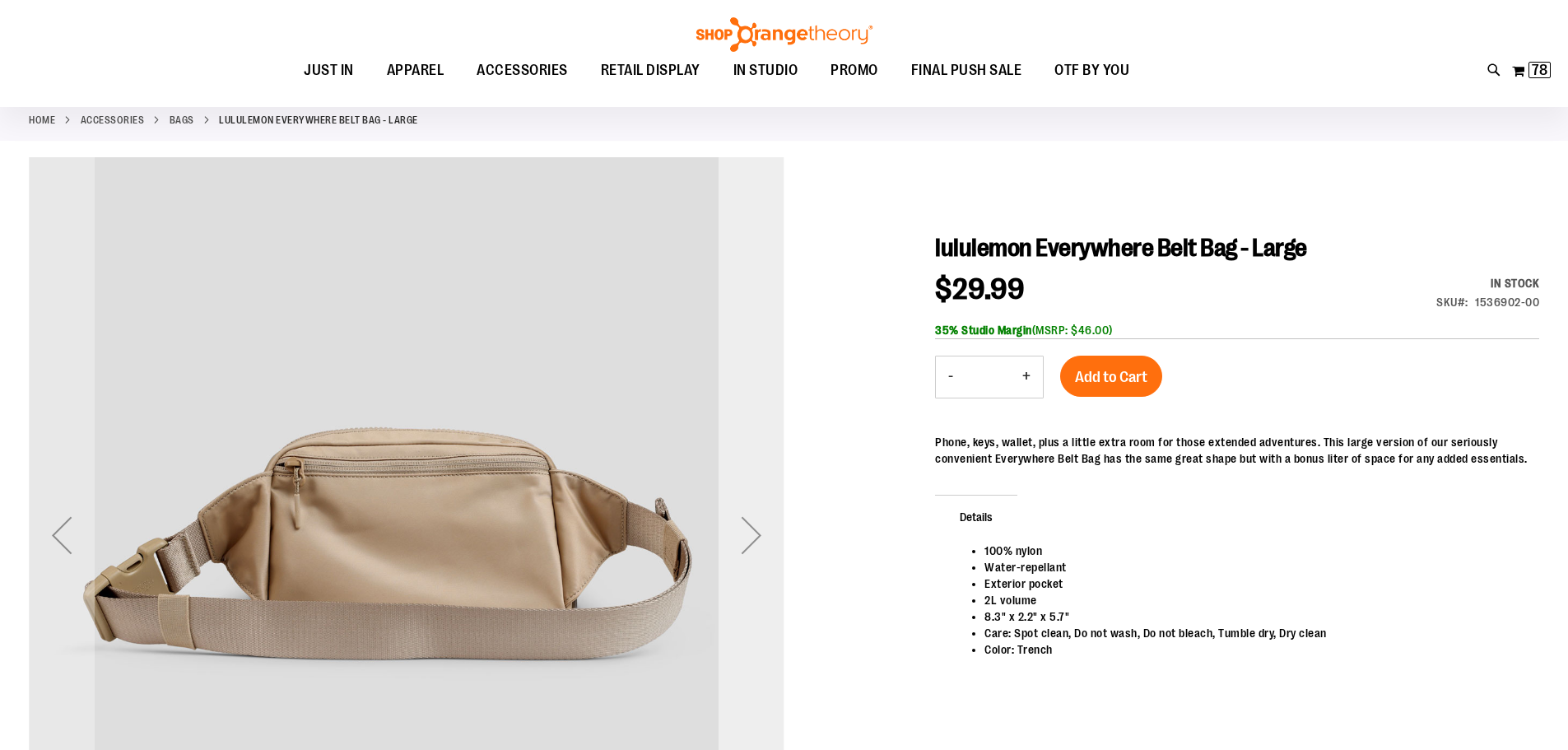
click at [769, 528] on div "Next" at bounding box center [752, 535] width 66 height 66
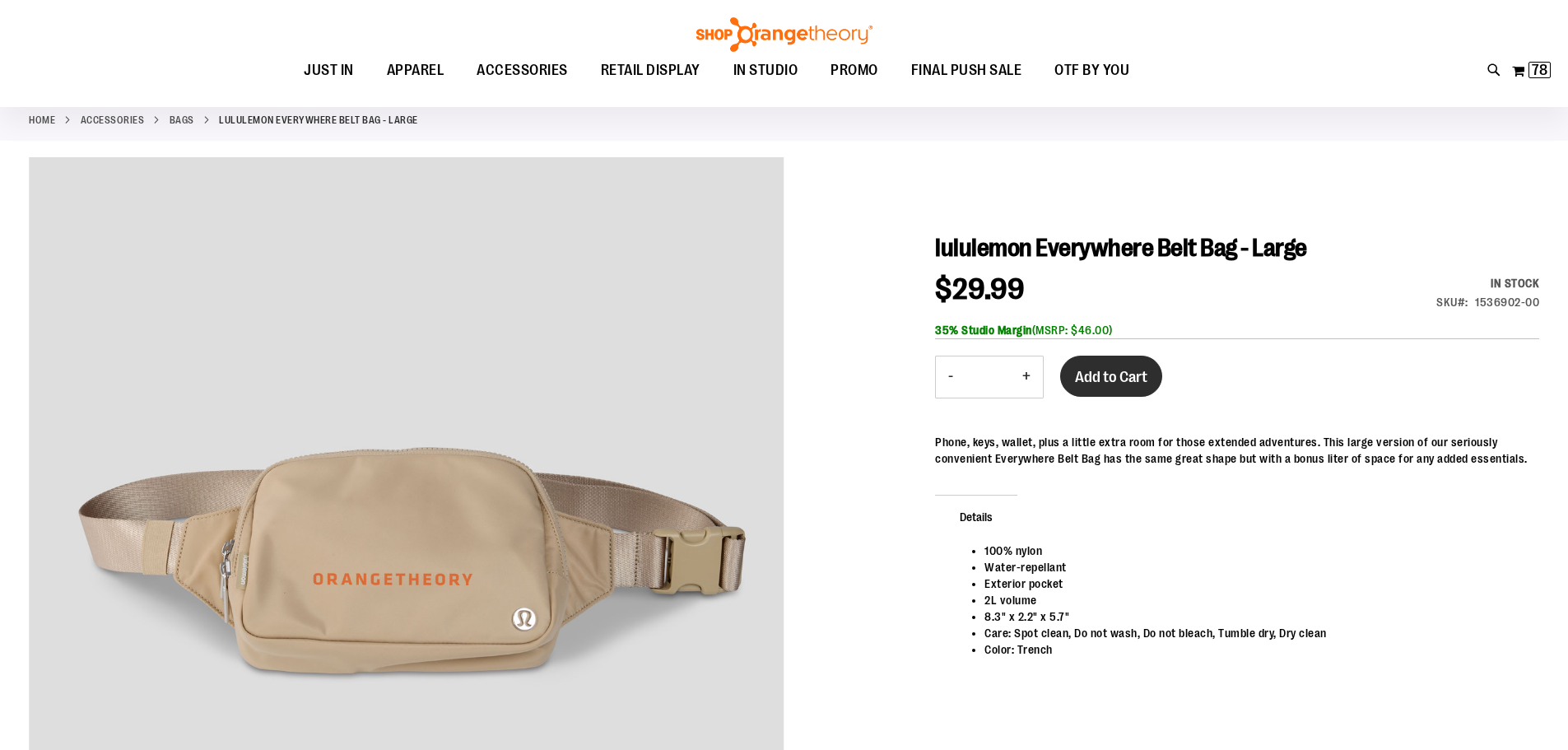
click at [1126, 371] on span "Add to Cart" at bounding box center [1112, 377] width 73 height 18
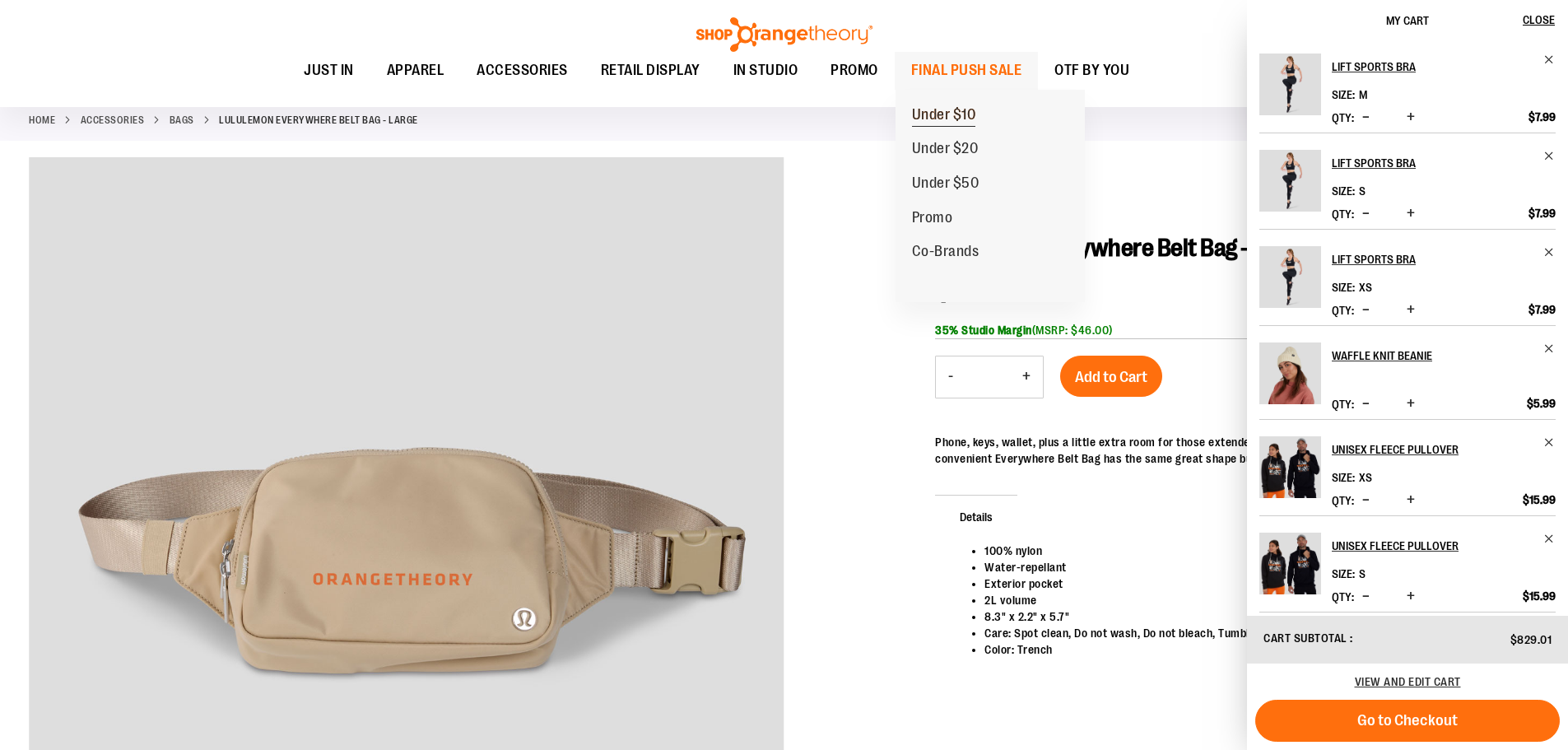
click at [945, 114] on span "Under $10" at bounding box center [944, 116] width 64 height 21
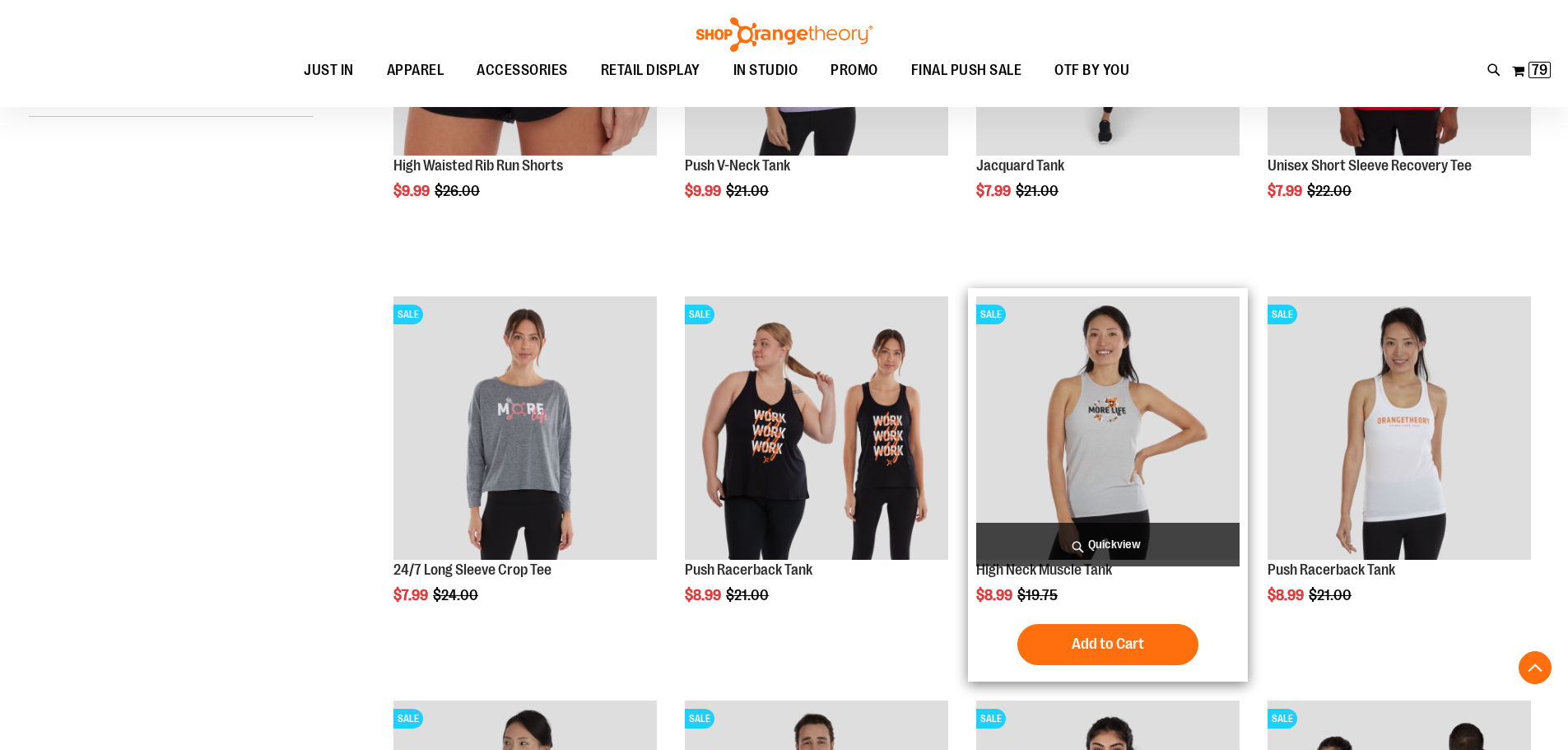
scroll to position [658, 0]
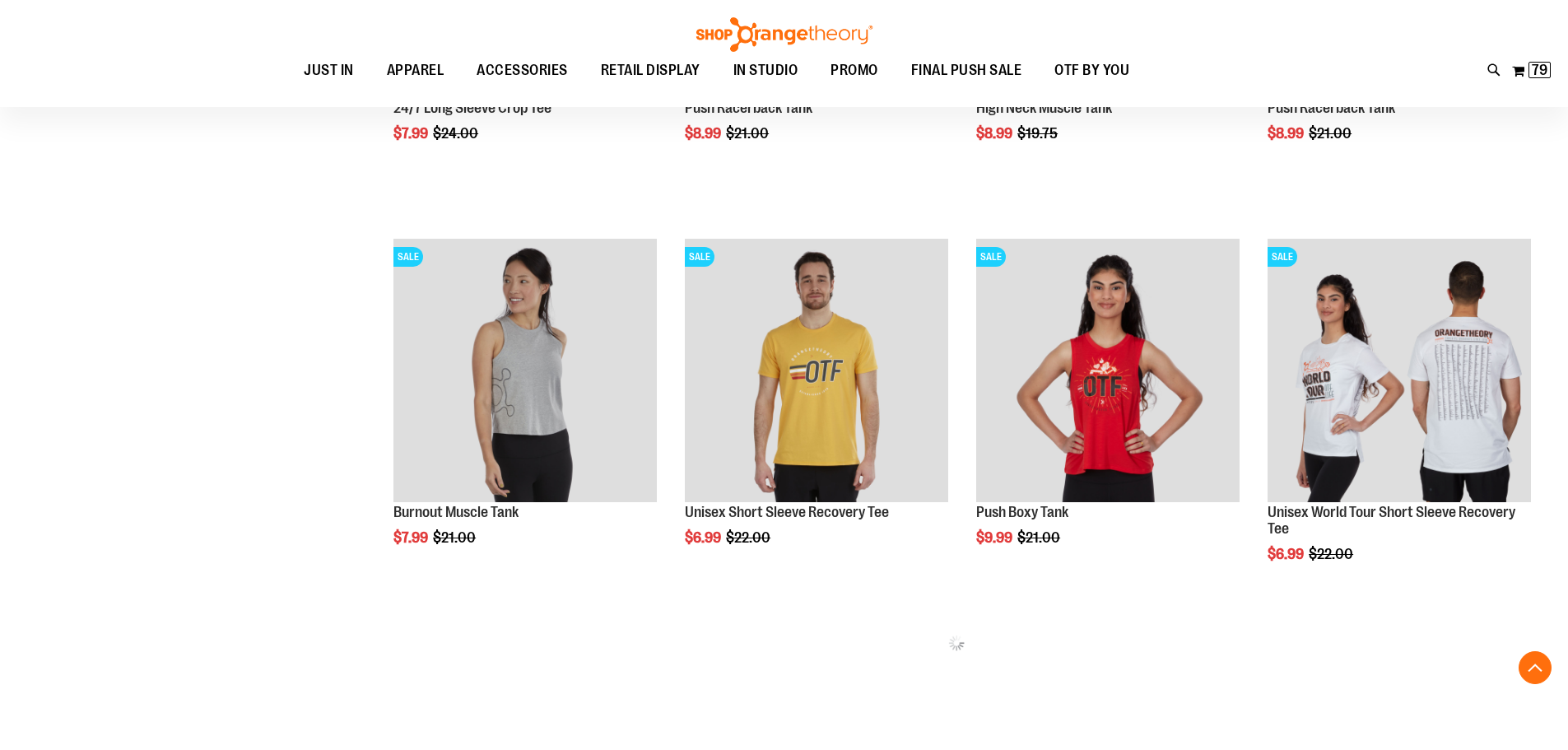
scroll to position [1069, 0]
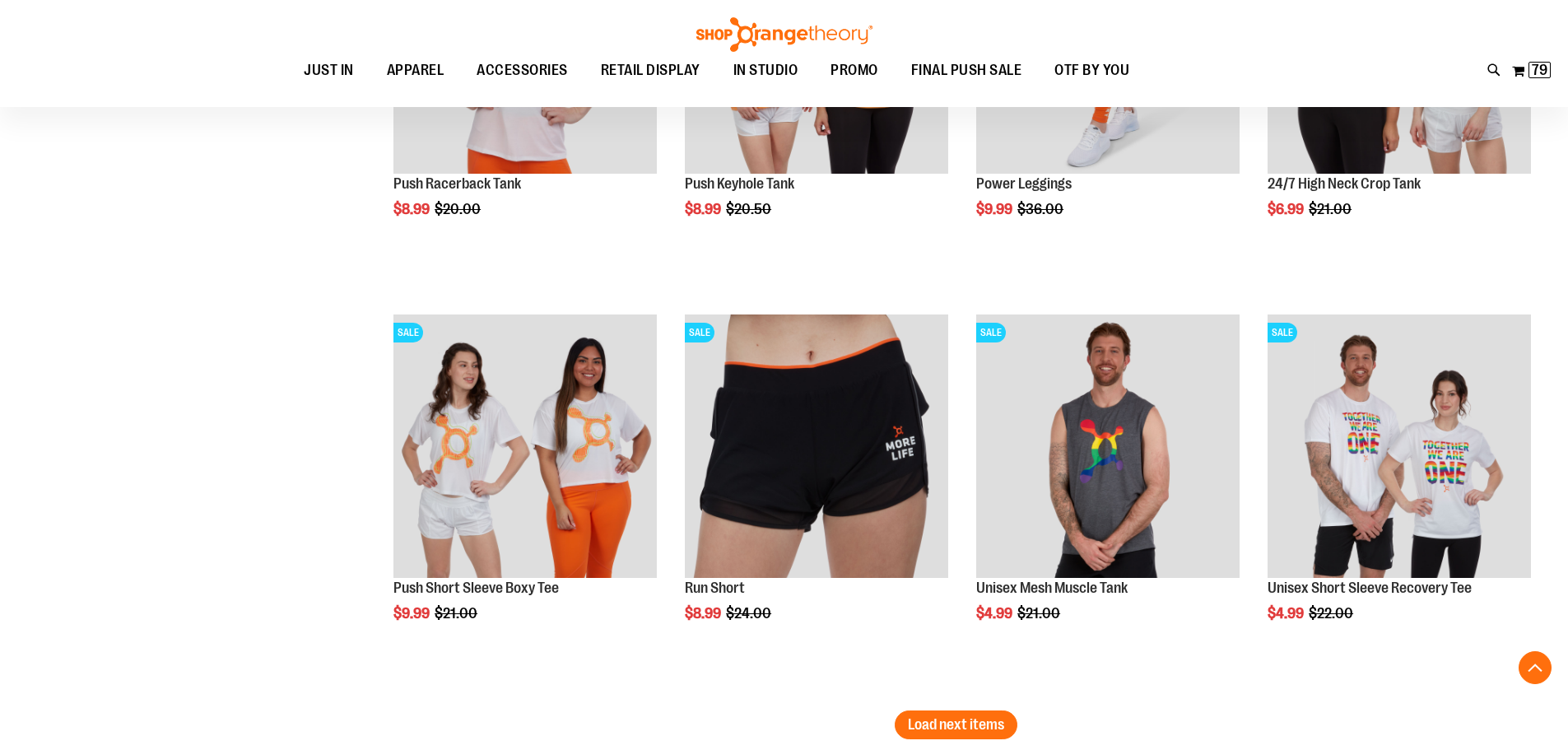
scroll to position [3538, 0]
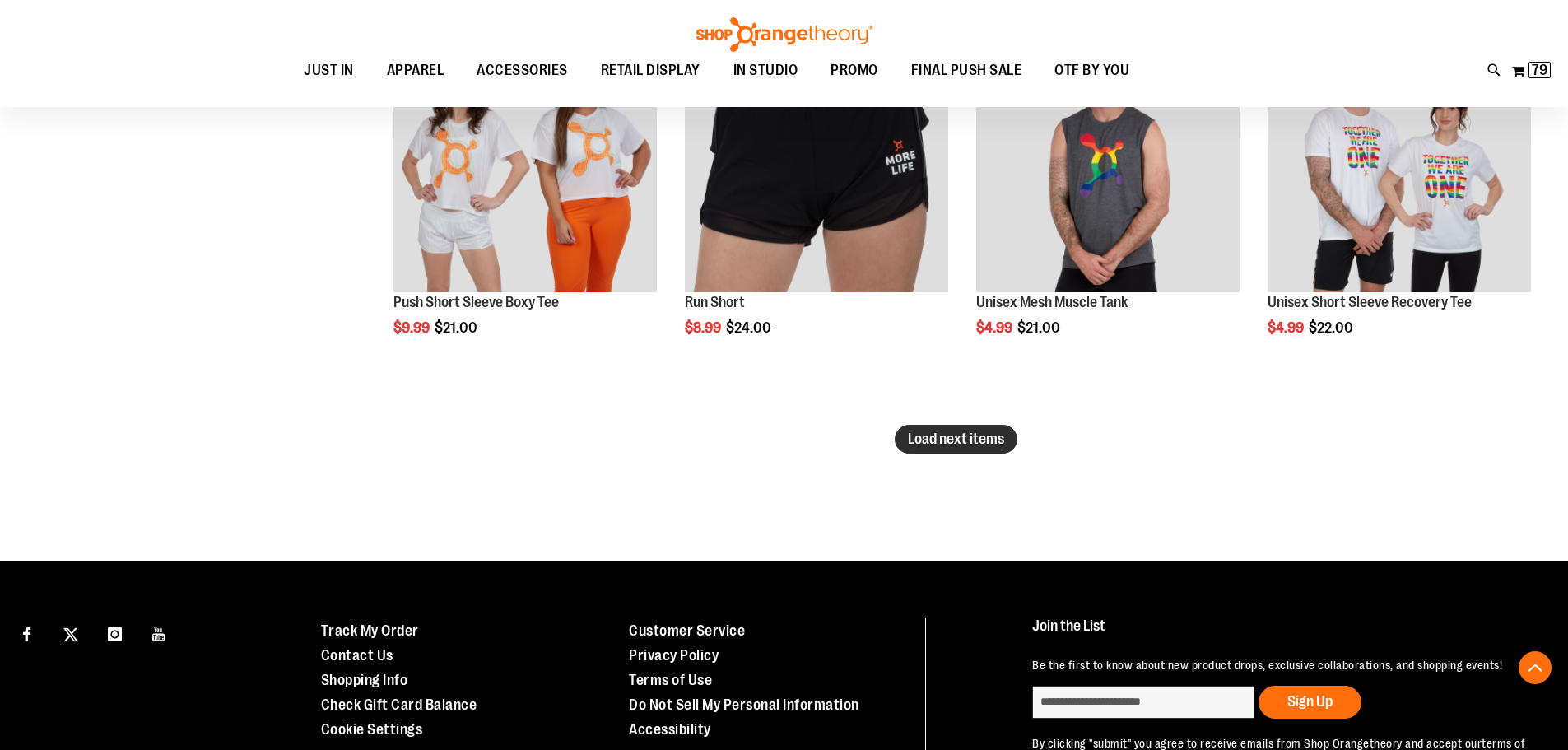
type input "**********"
click button "Load next items"
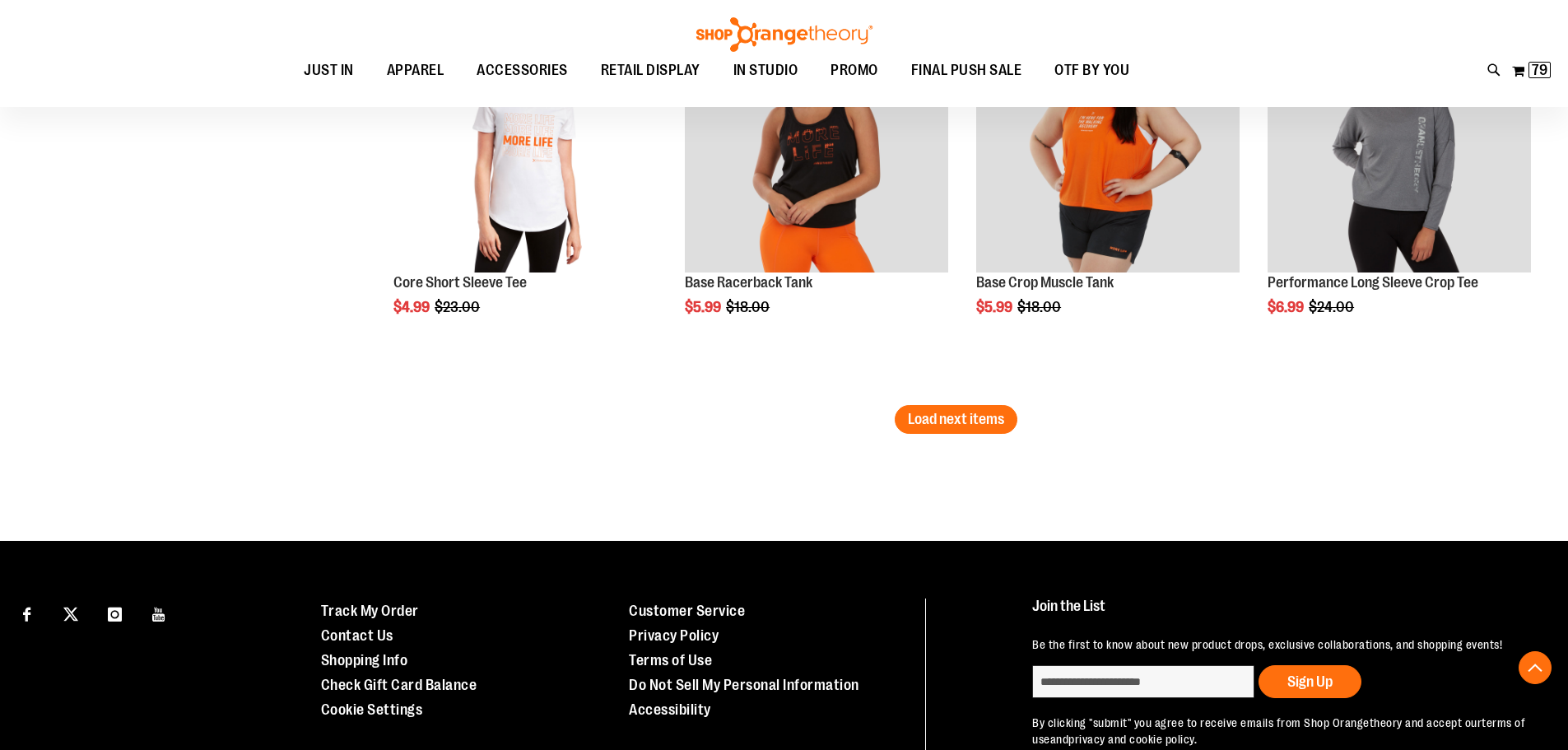
scroll to position [4772, 0]
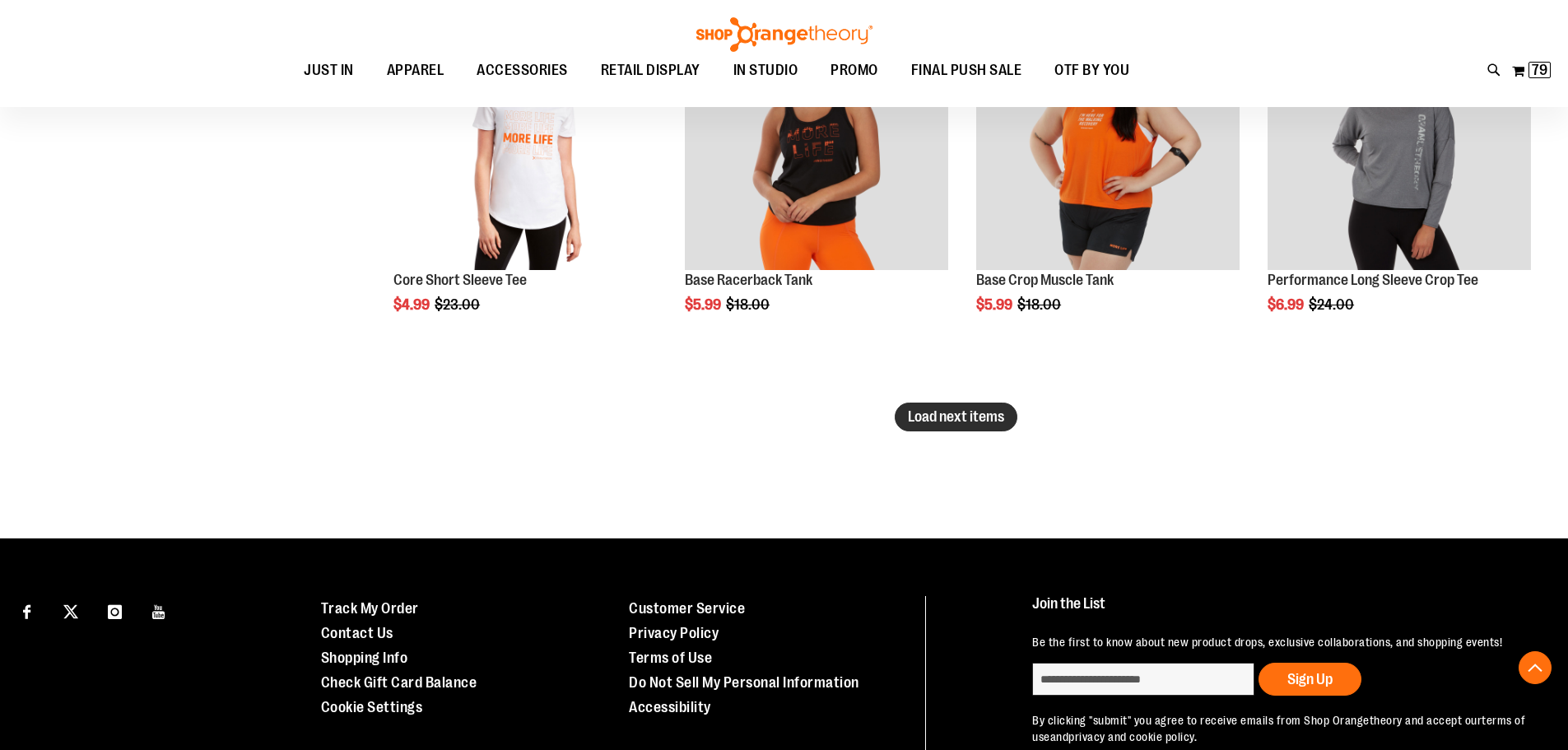
click span "Load next items"
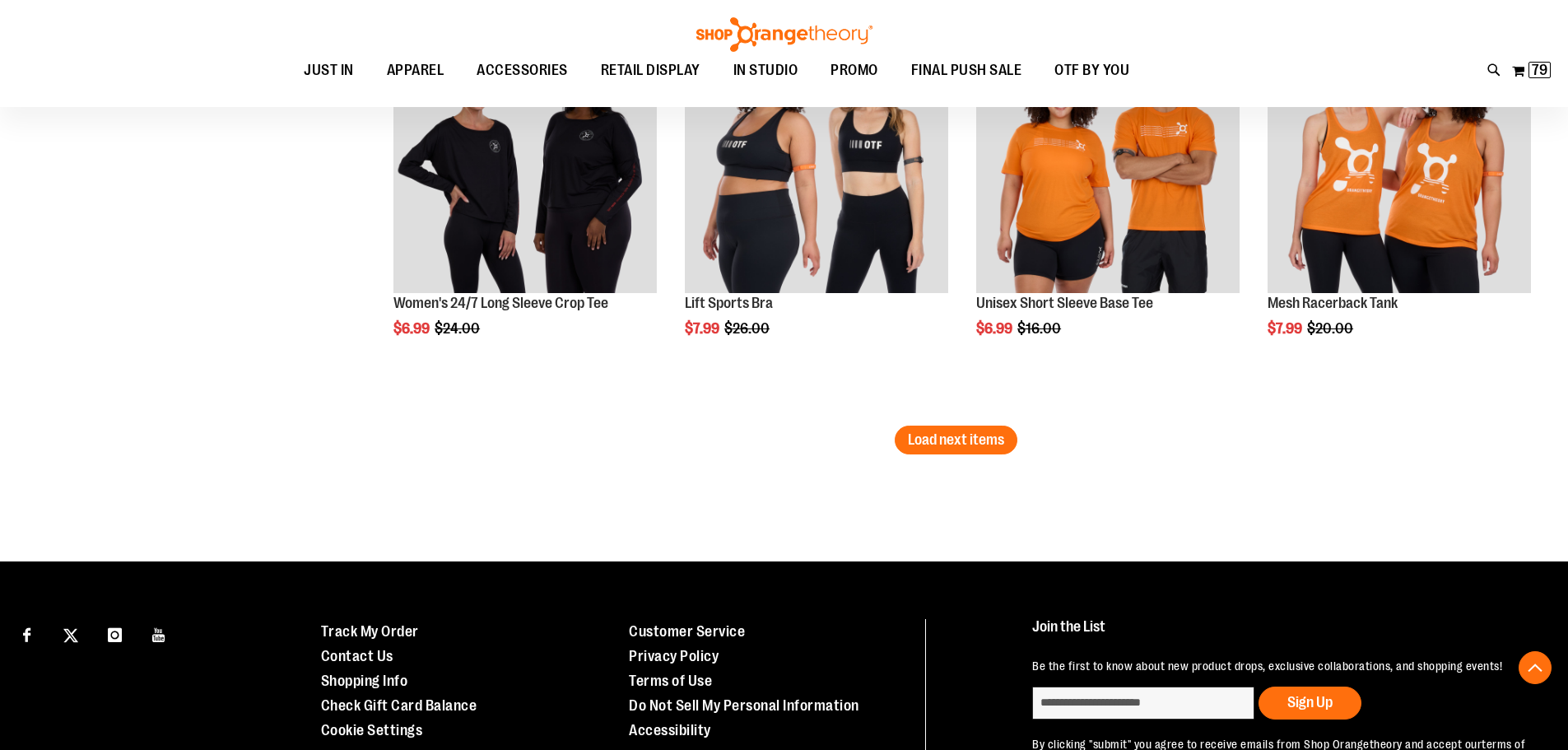
scroll to position [6007, 0]
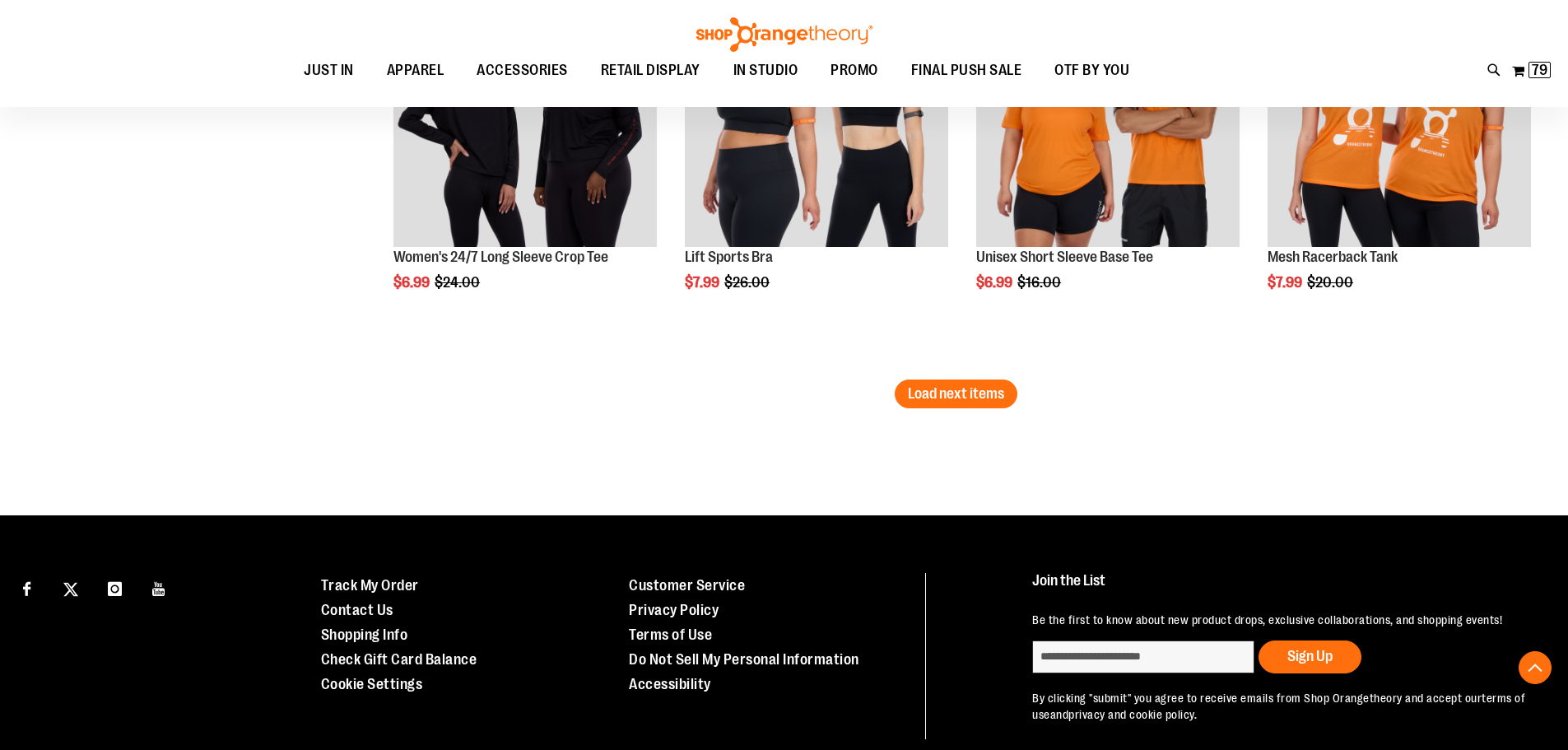
click div "**********"
click button "Load next items"
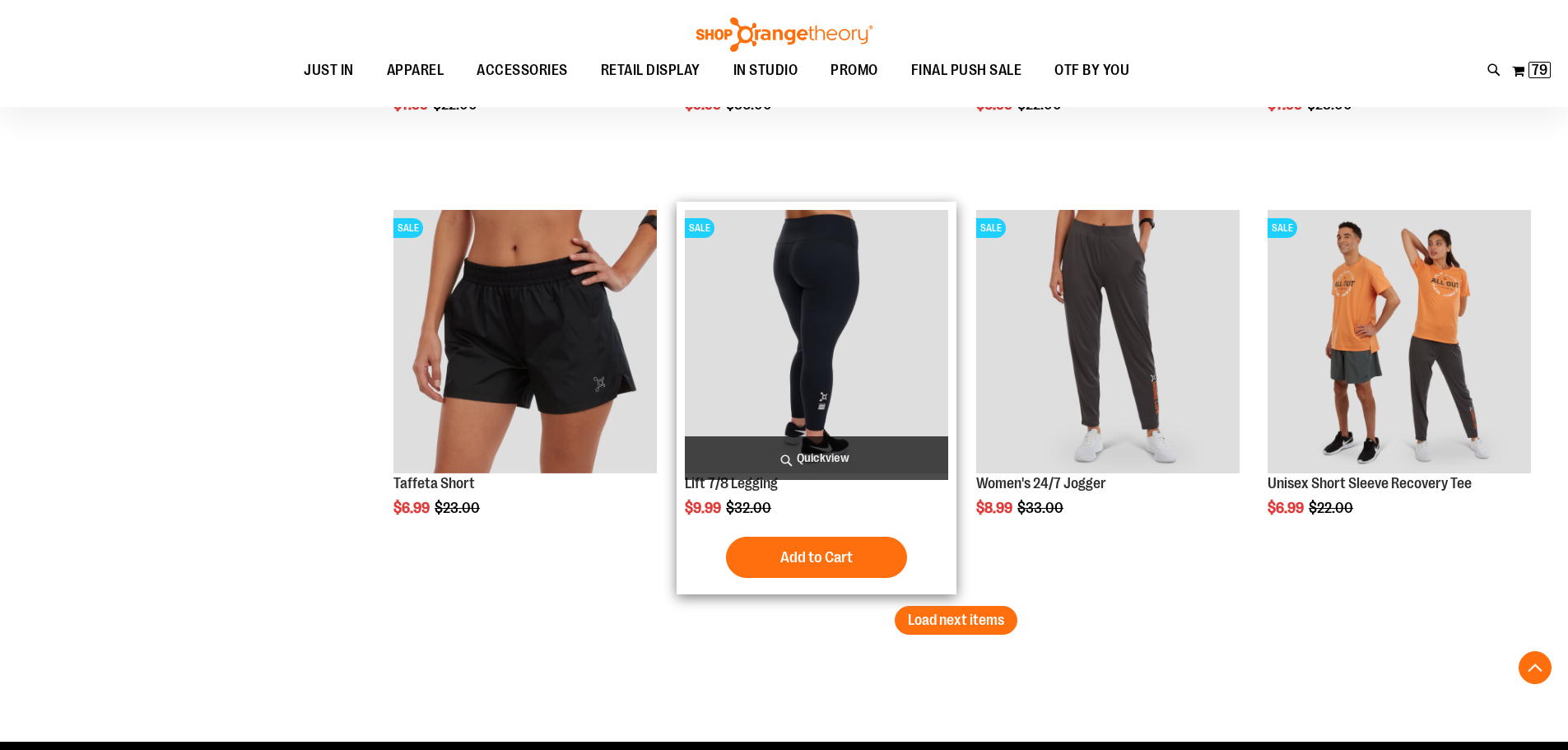
scroll to position [6993, 0]
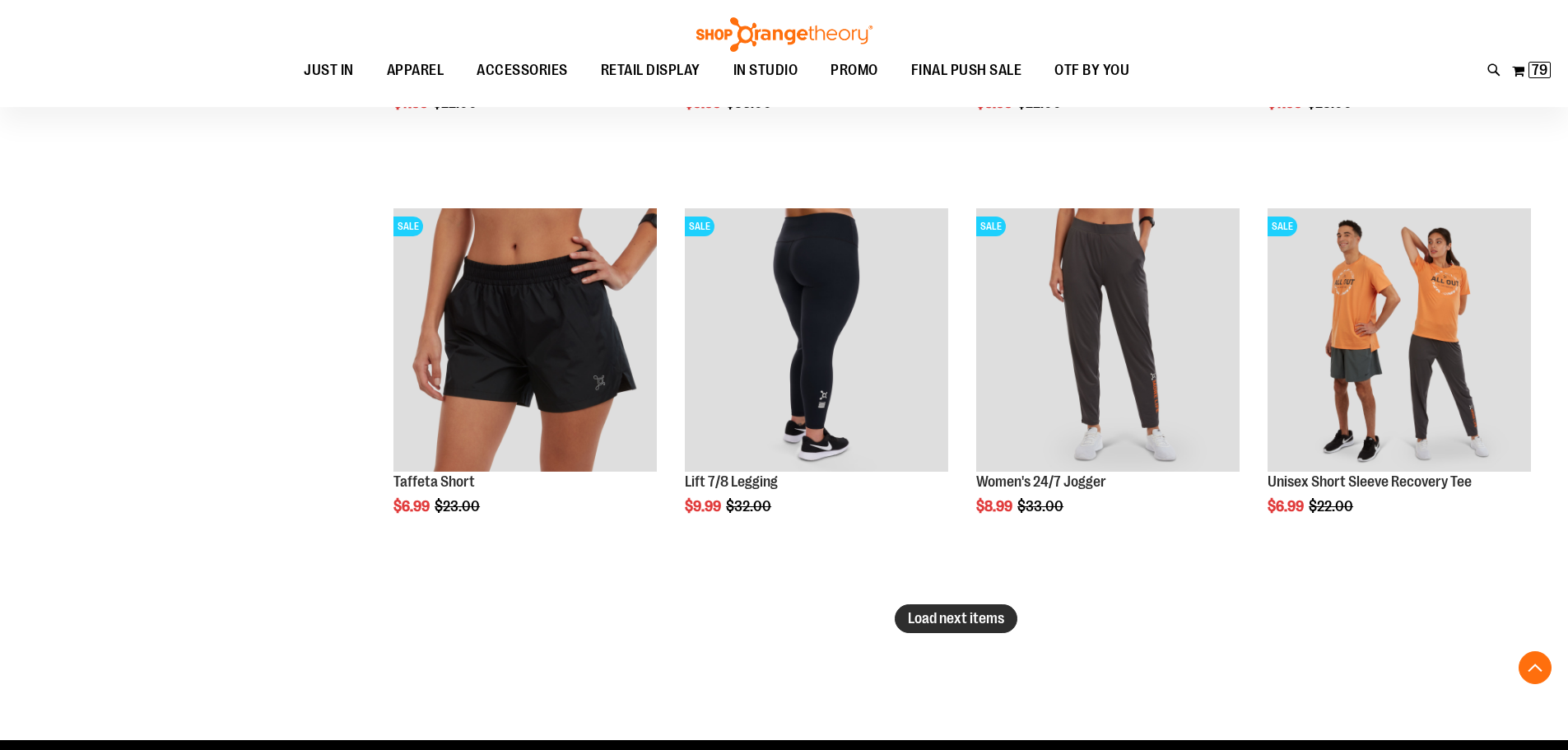
click span "Load next items"
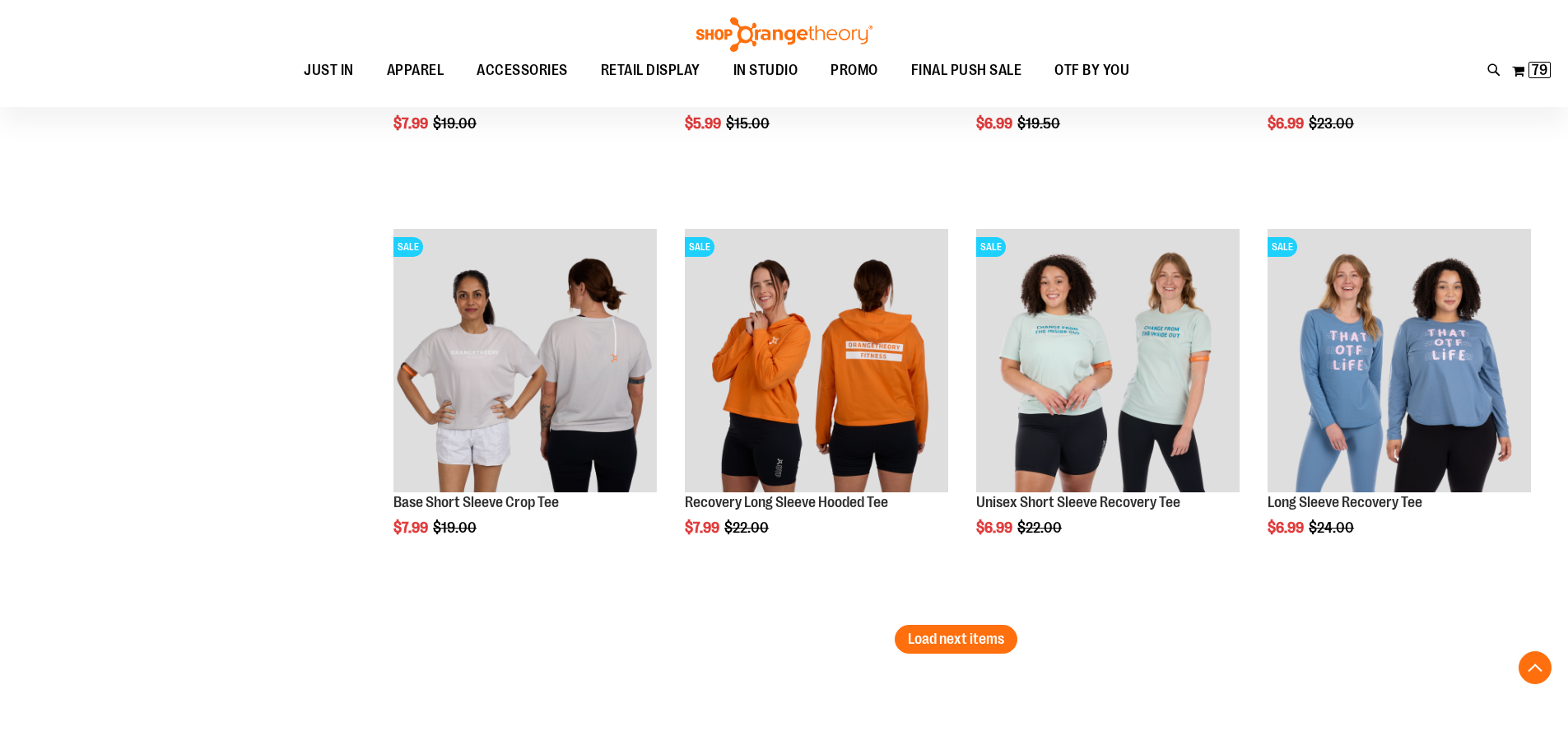
scroll to position [8228, 0]
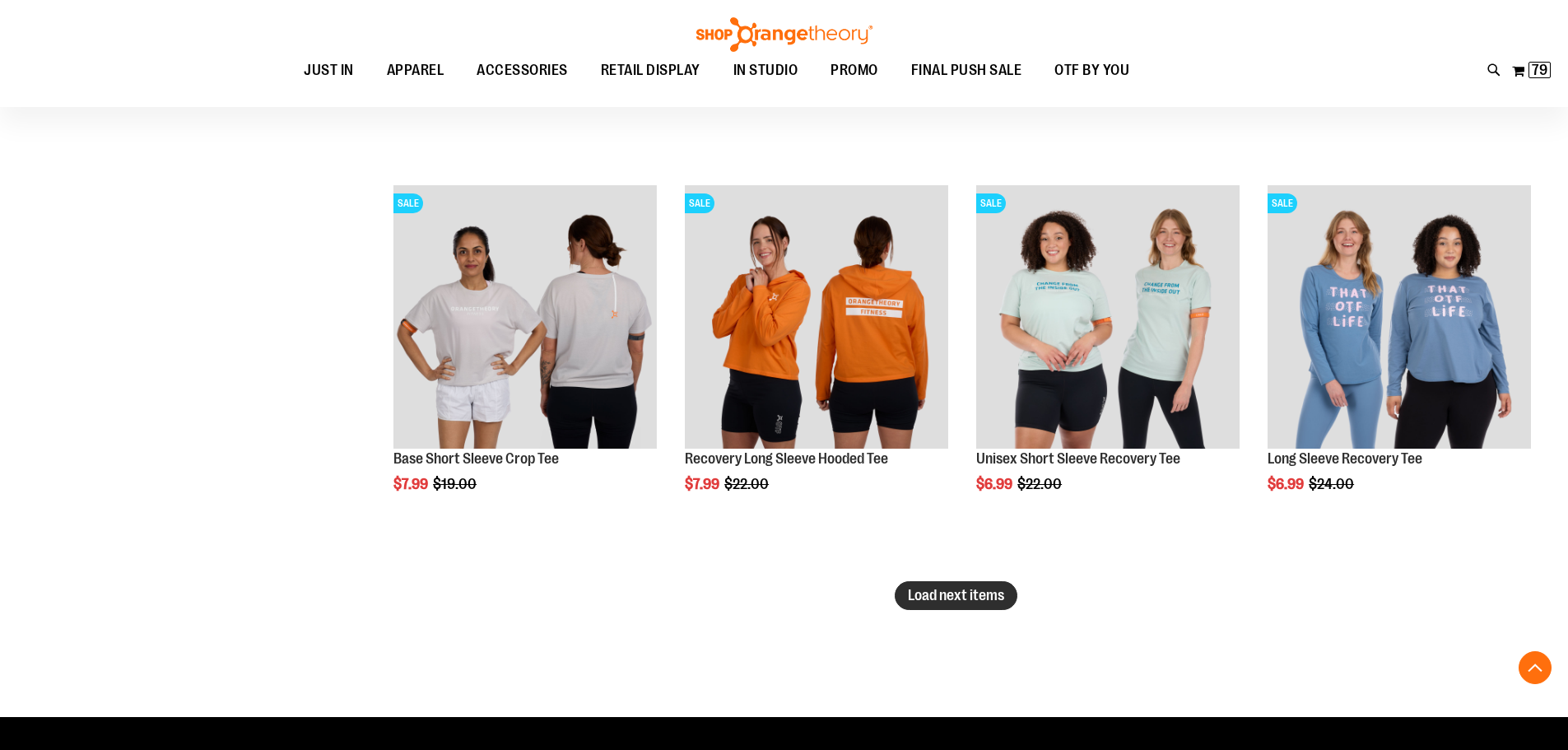
click span "Load next items"
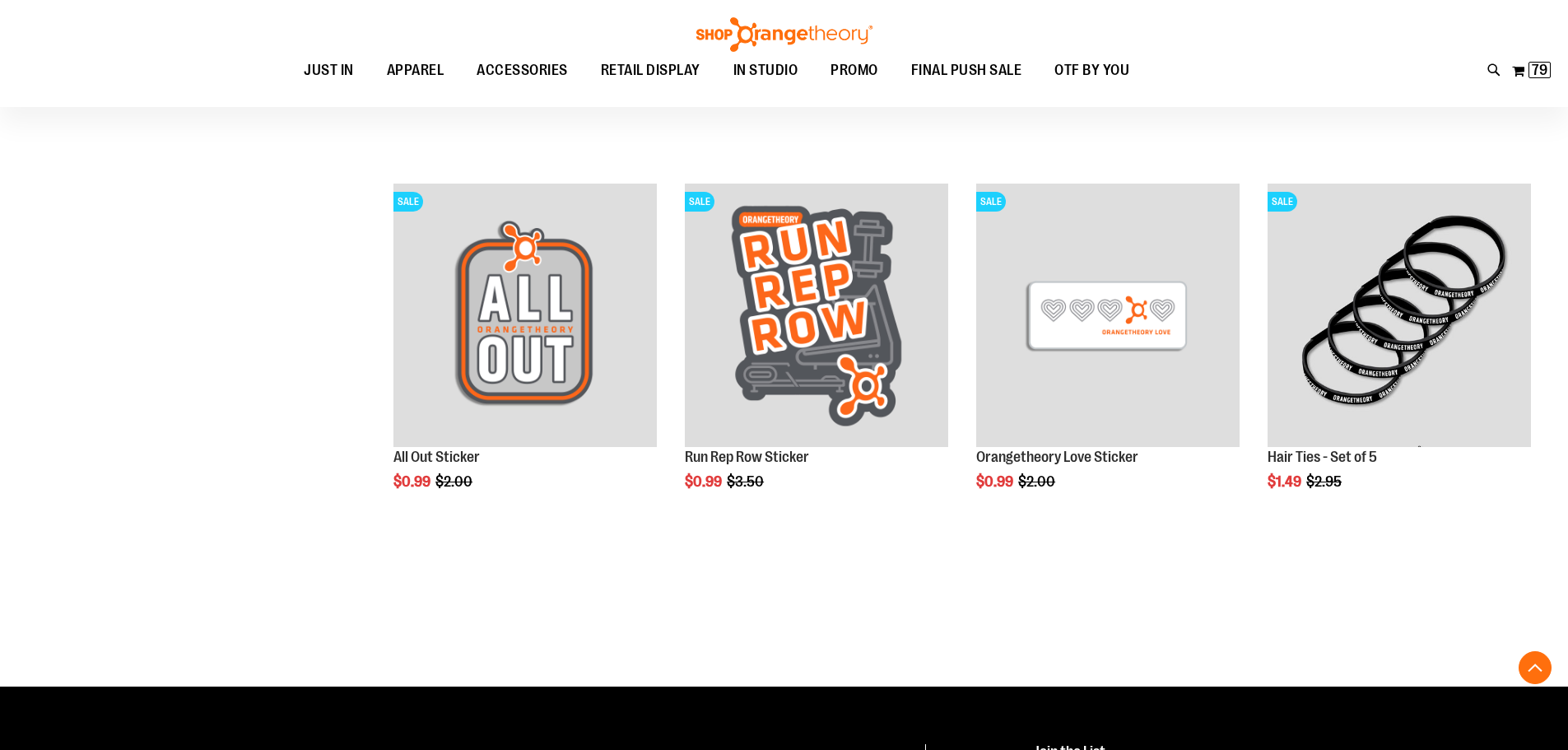
scroll to position [9545, 0]
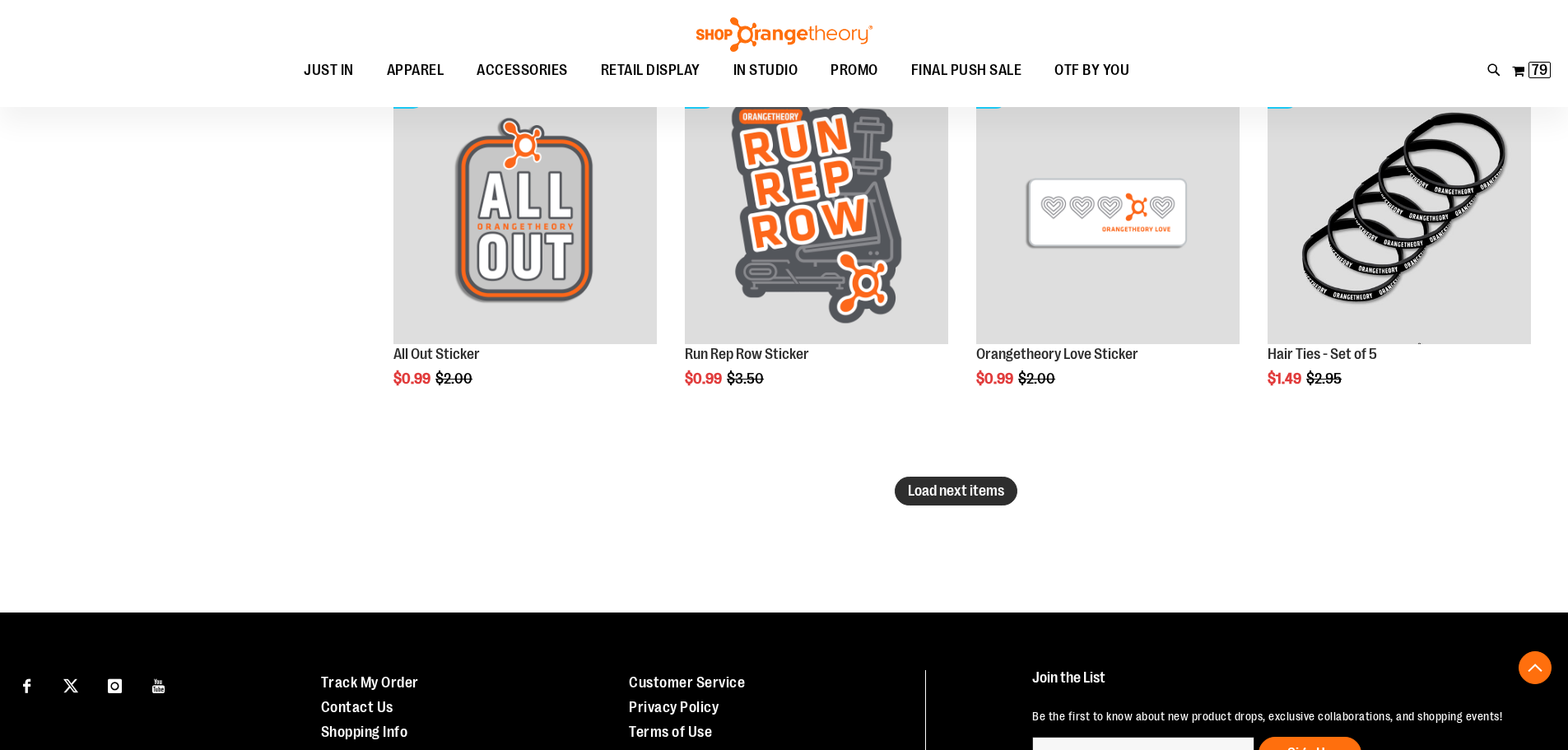
click span "Load next items"
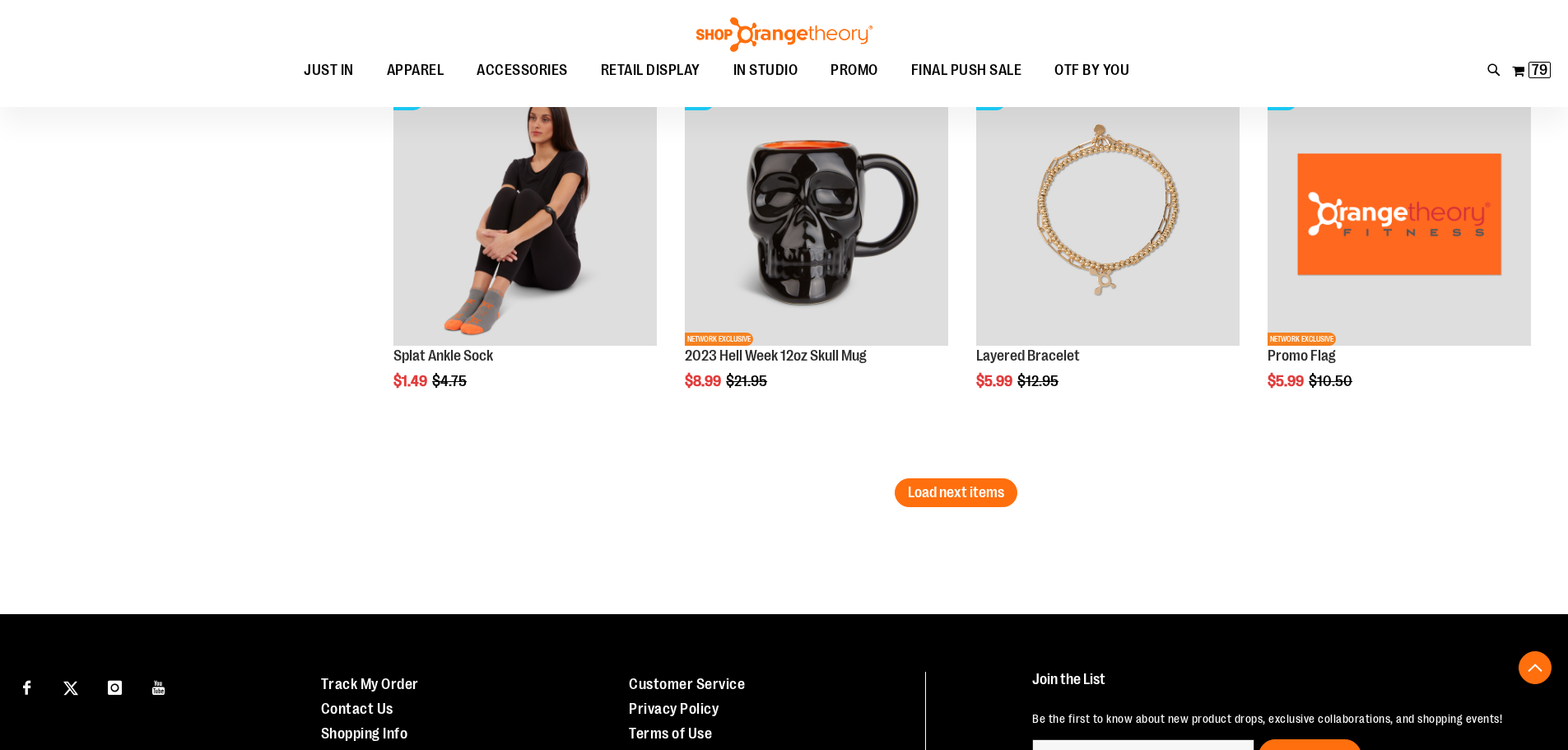
scroll to position [10779, 0]
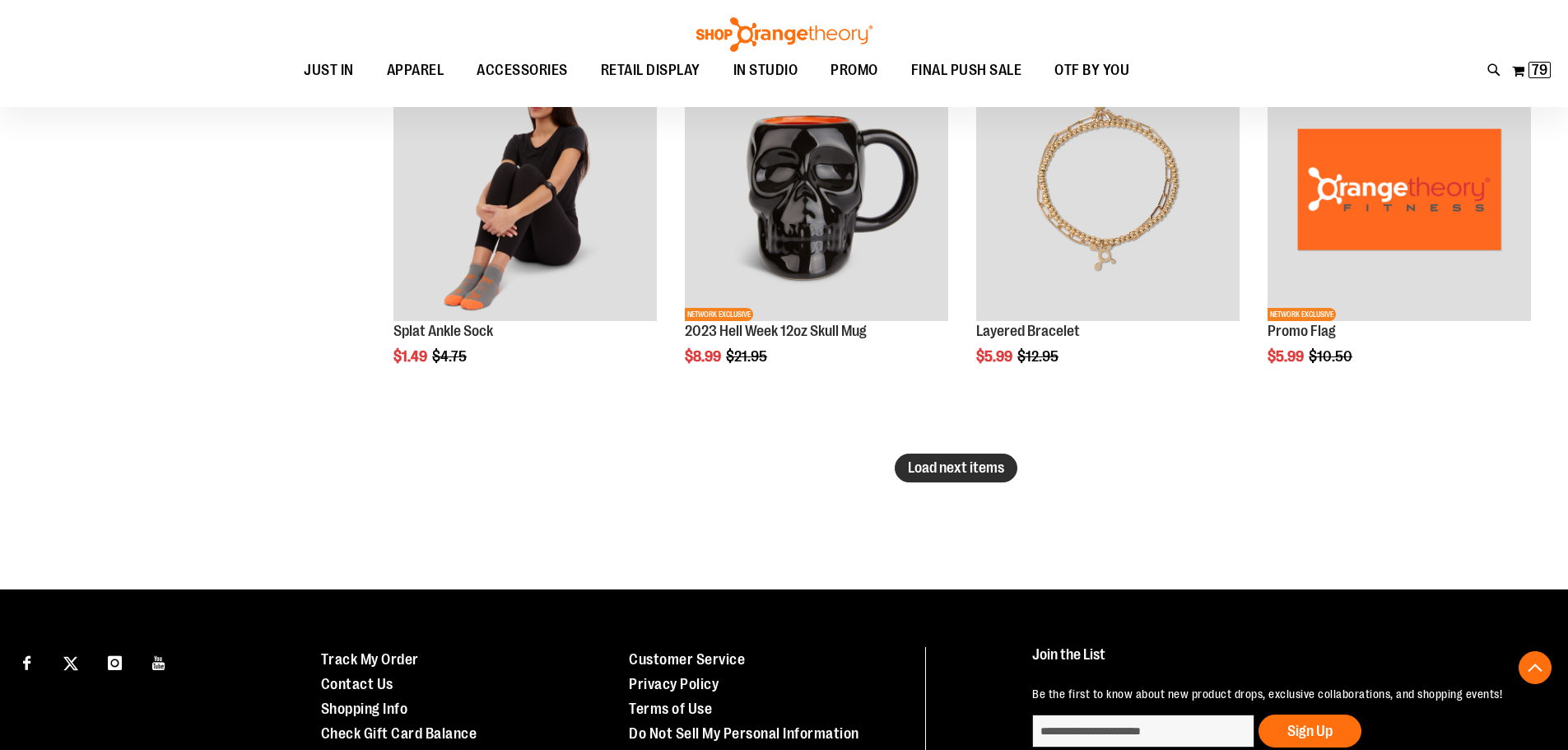
click button "Load next items"
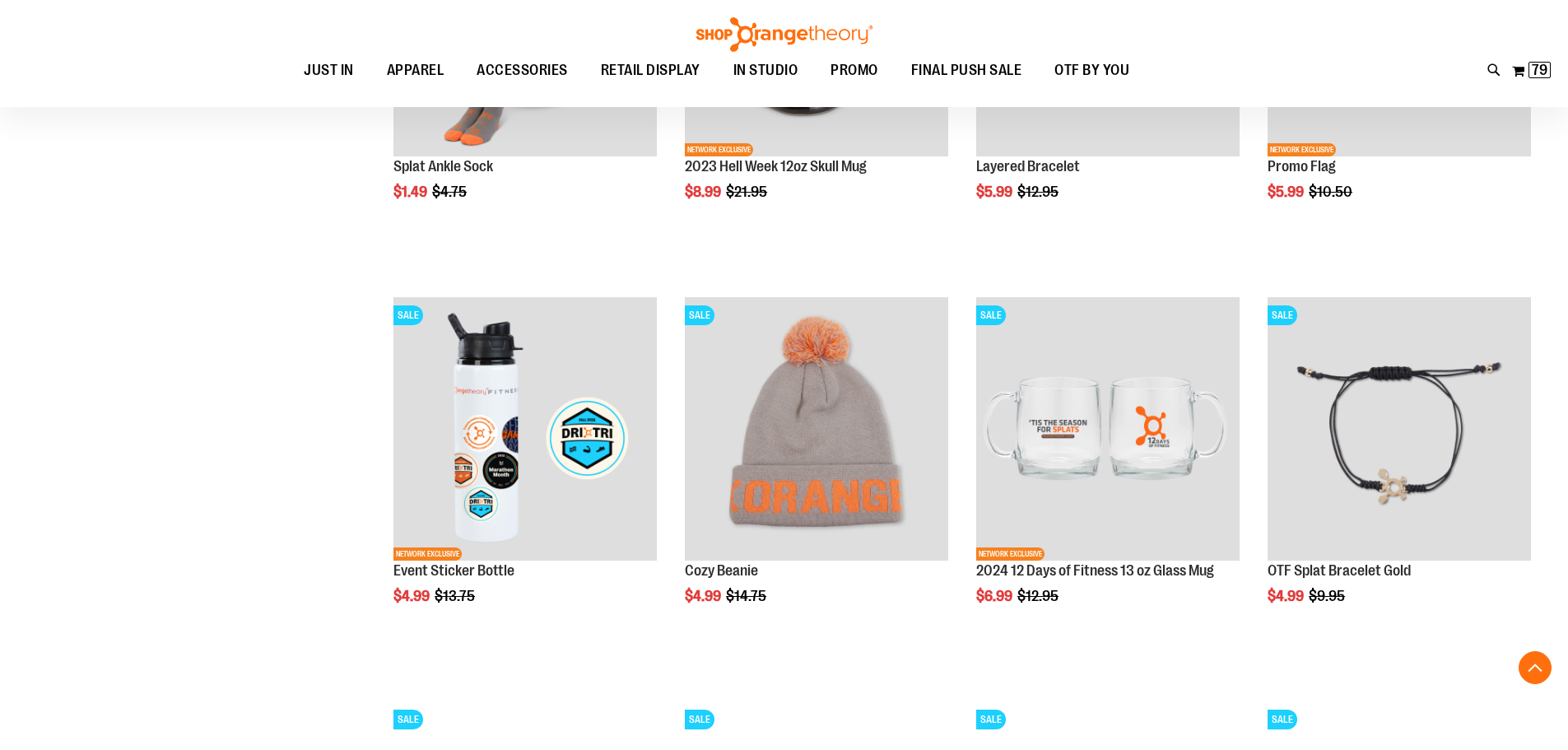
scroll to position [10861, 0]
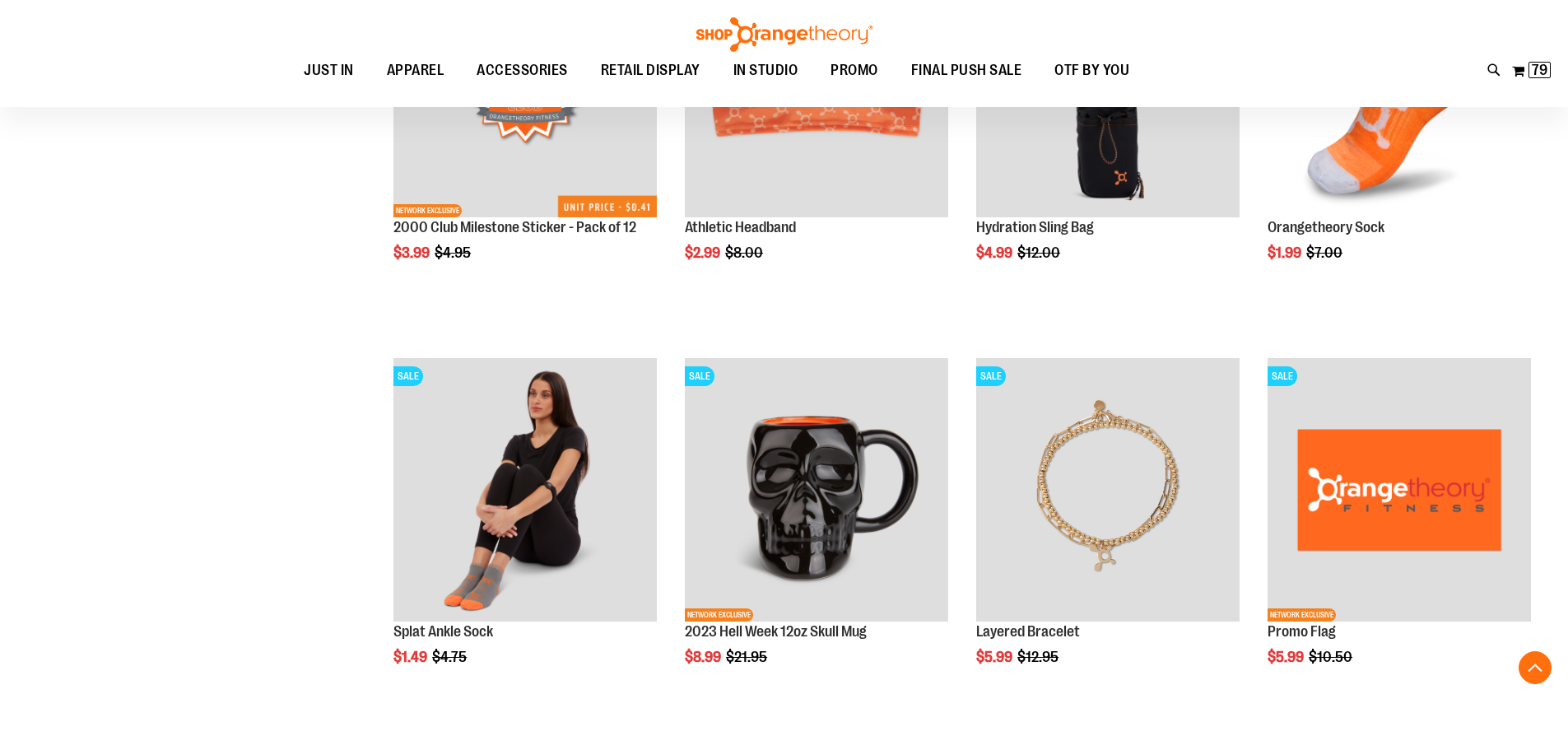
scroll to position [10450, 0]
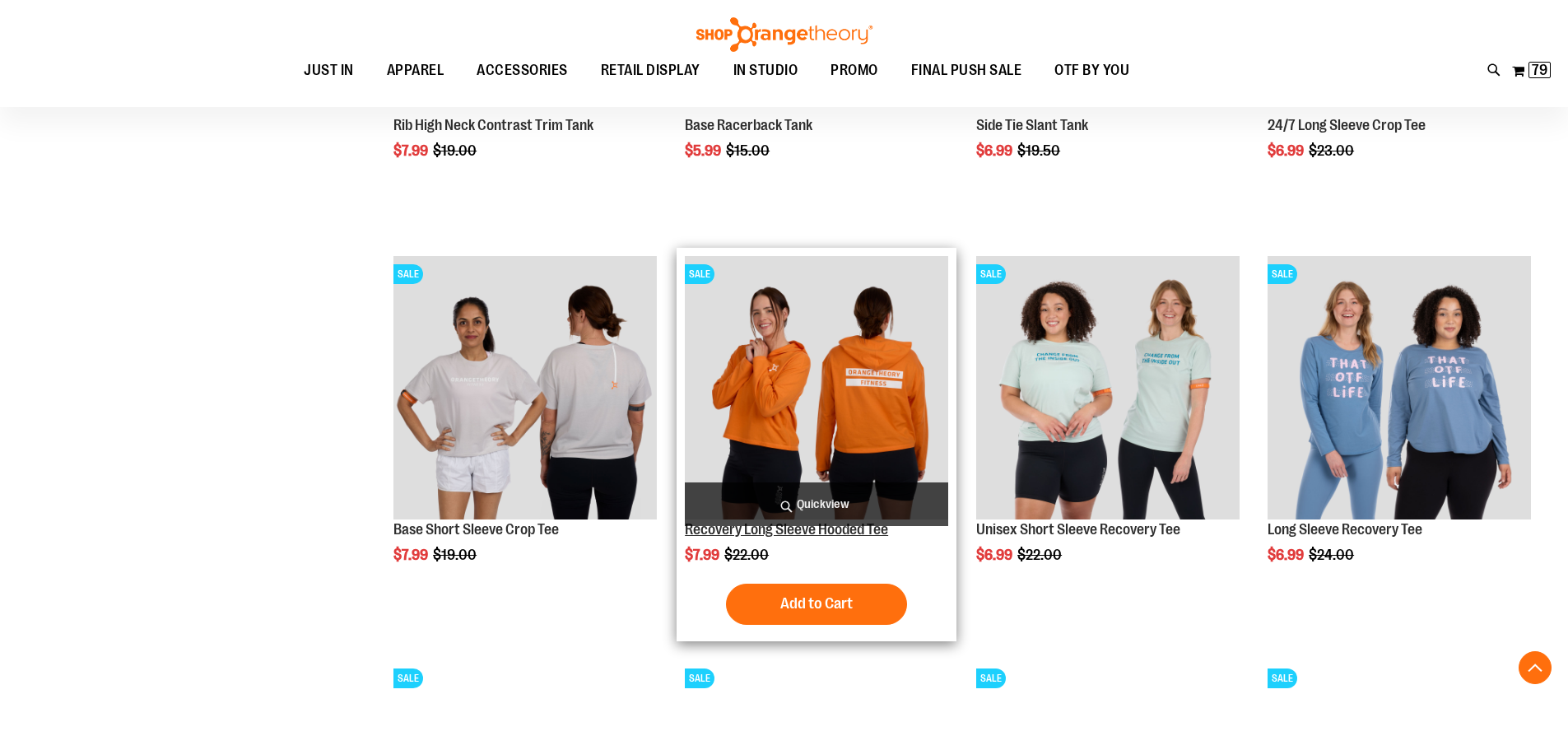
scroll to position [8064, 0]
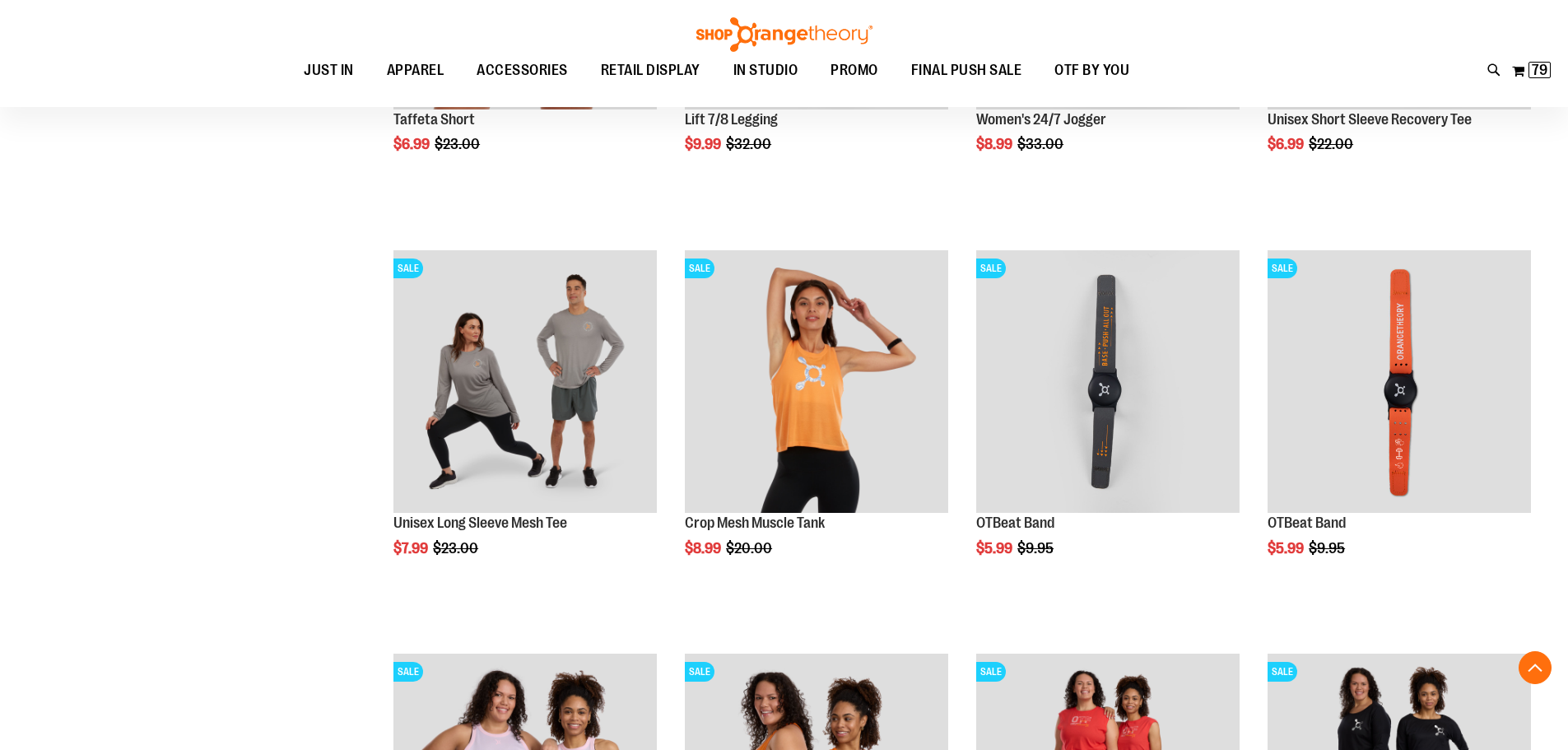
scroll to position [7323, 0]
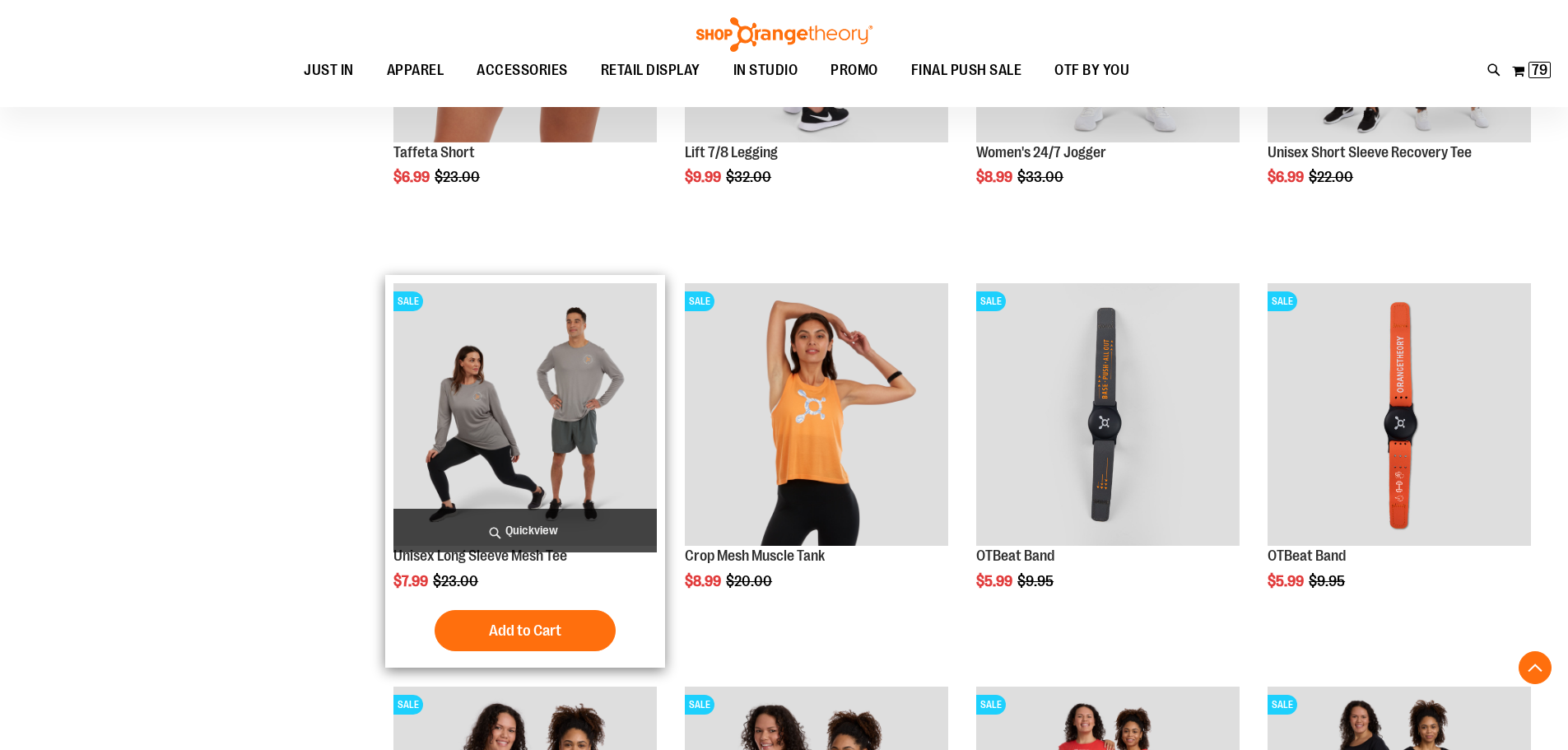
click img "product"
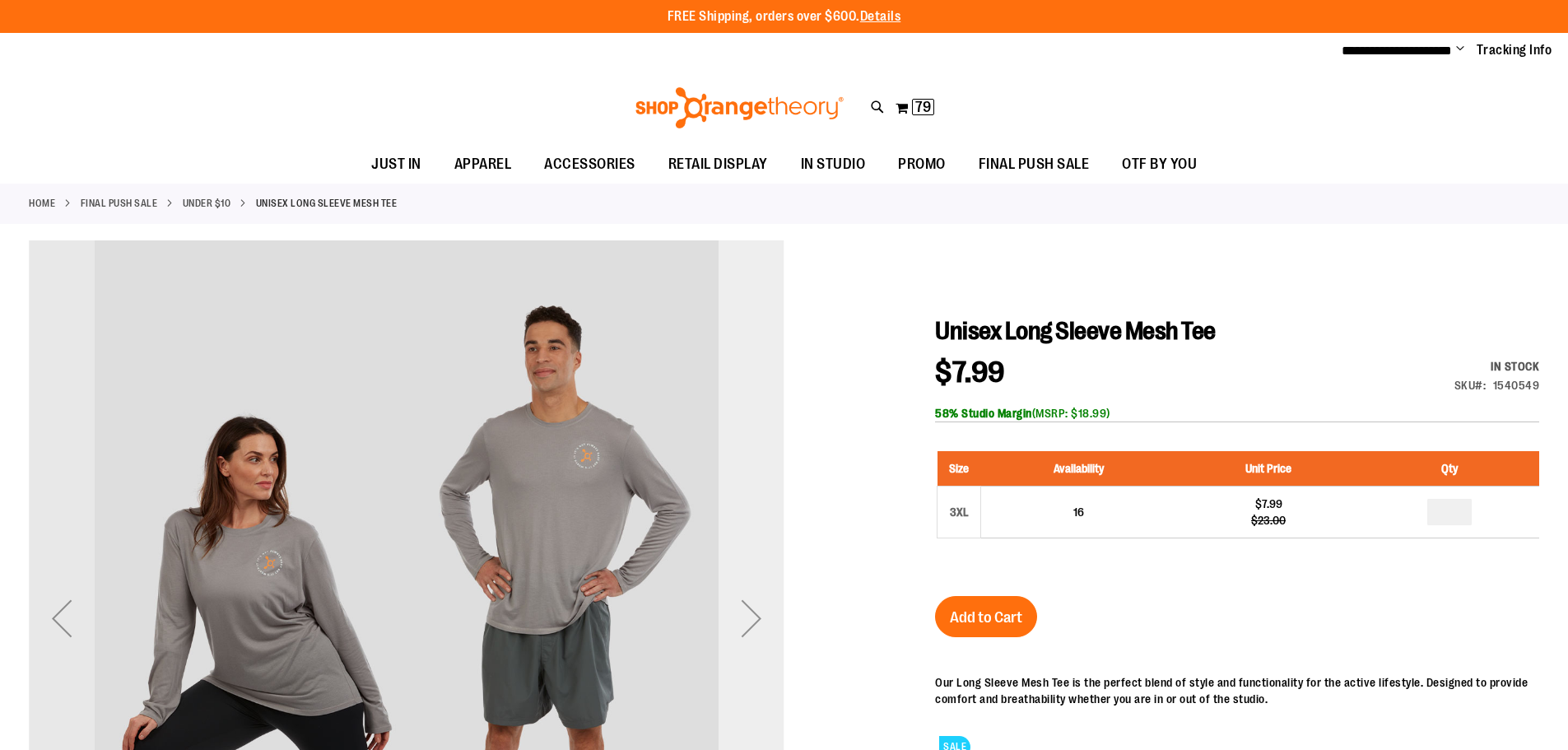
type input "**********"
click at [749, 616] on div "Next" at bounding box center [752, 618] width 66 height 66
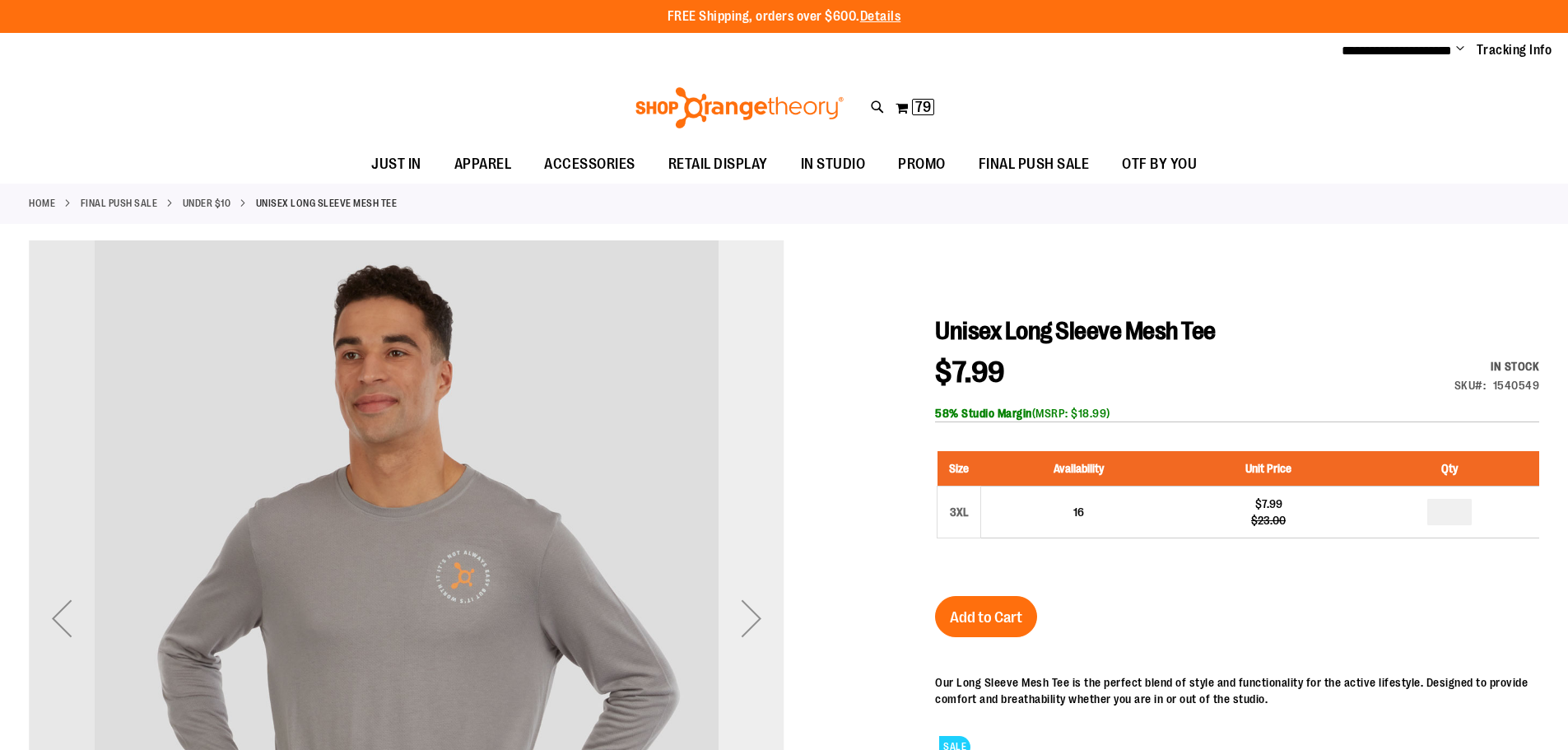
click at [754, 606] on div "Next" at bounding box center [752, 618] width 66 height 66
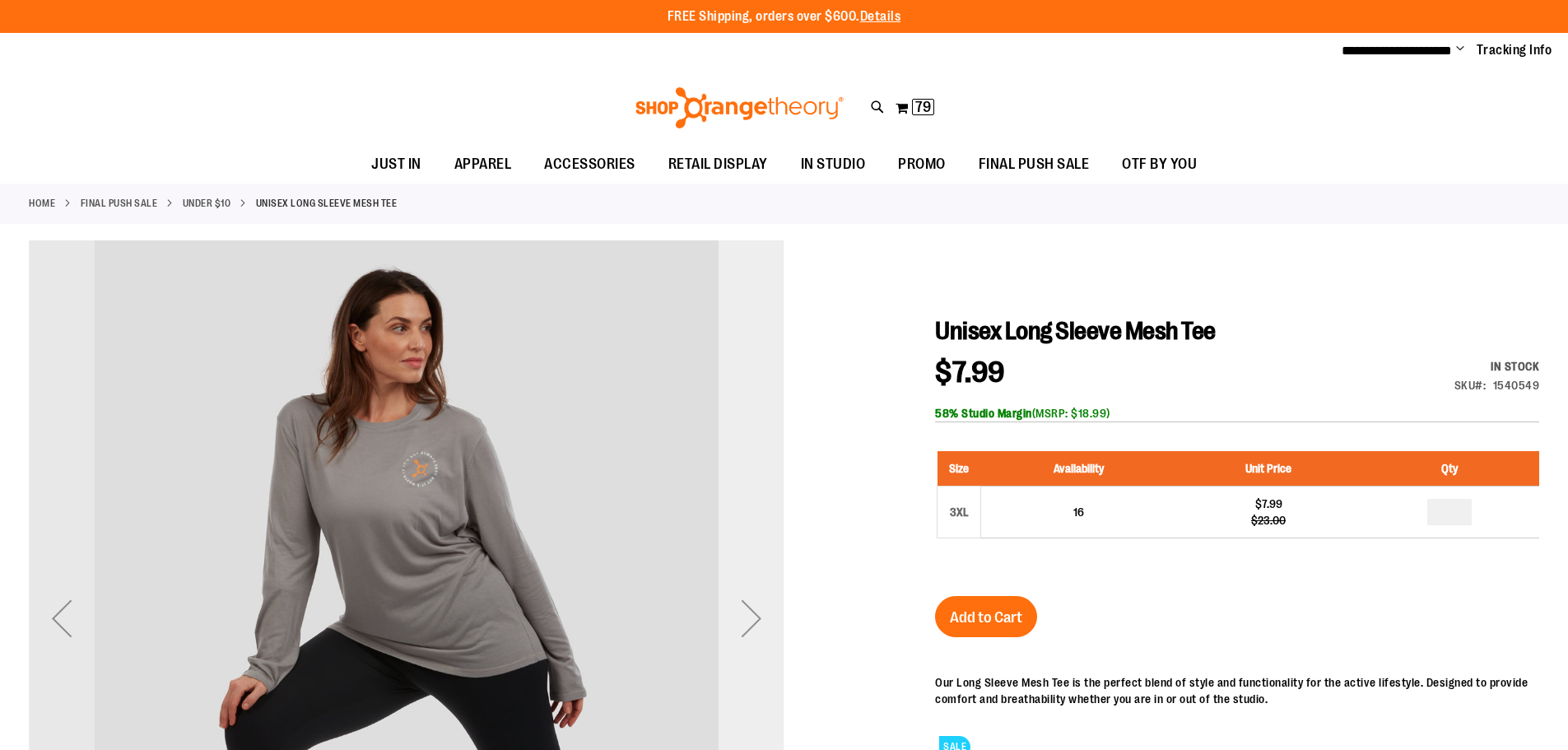
click at [754, 606] on div "Next" at bounding box center [752, 618] width 66 height 66
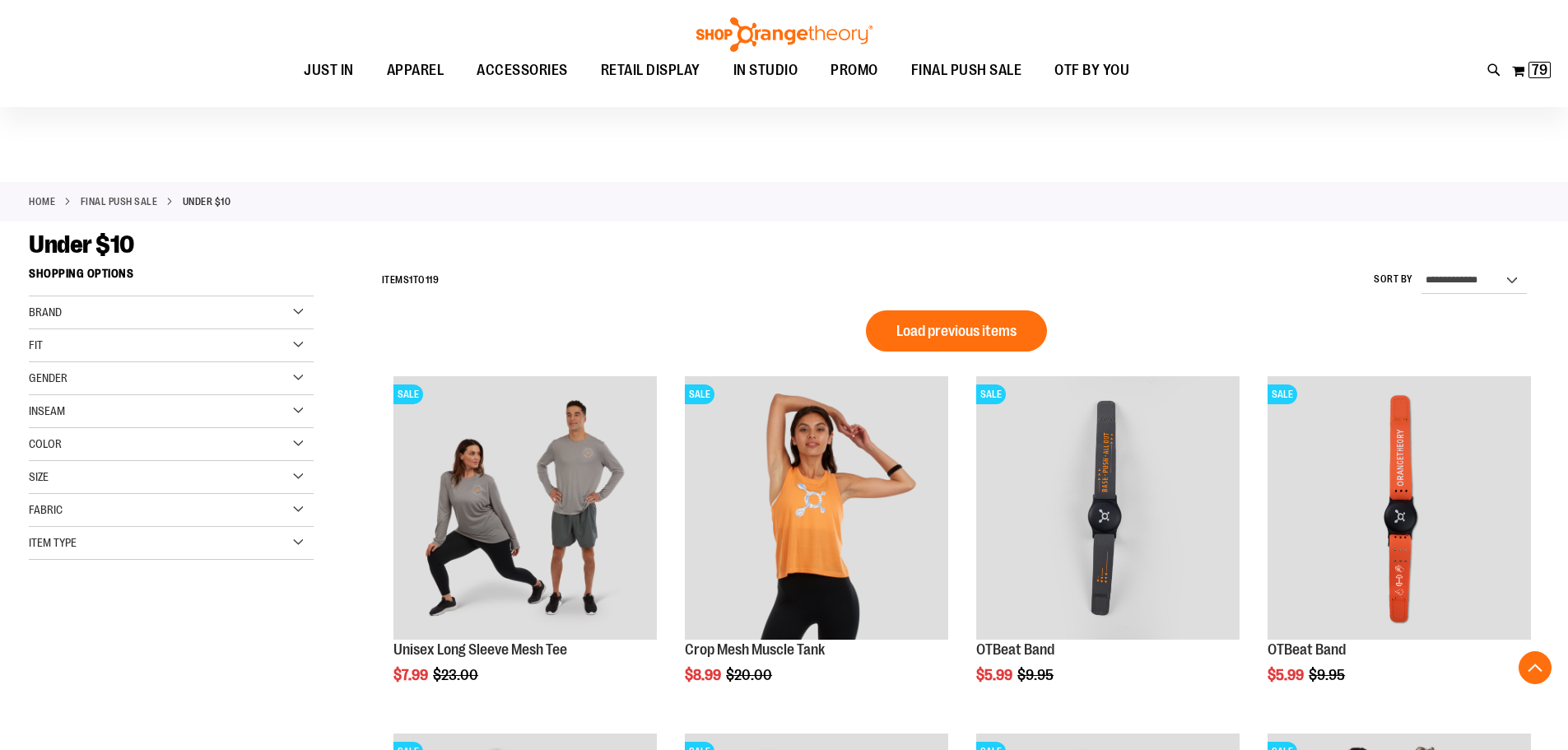
scroll to position [1103, 0]
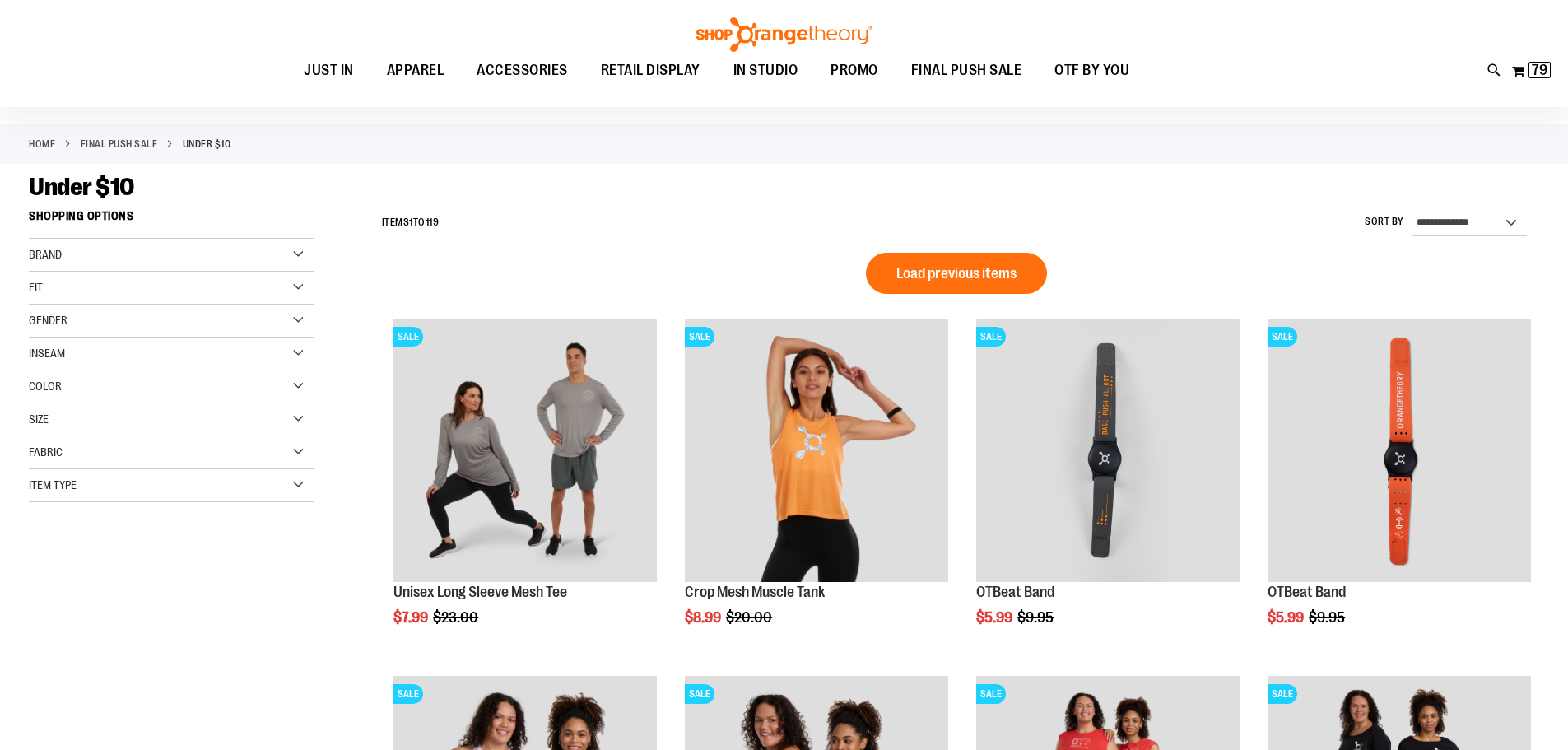
scroll to position [34, 0]
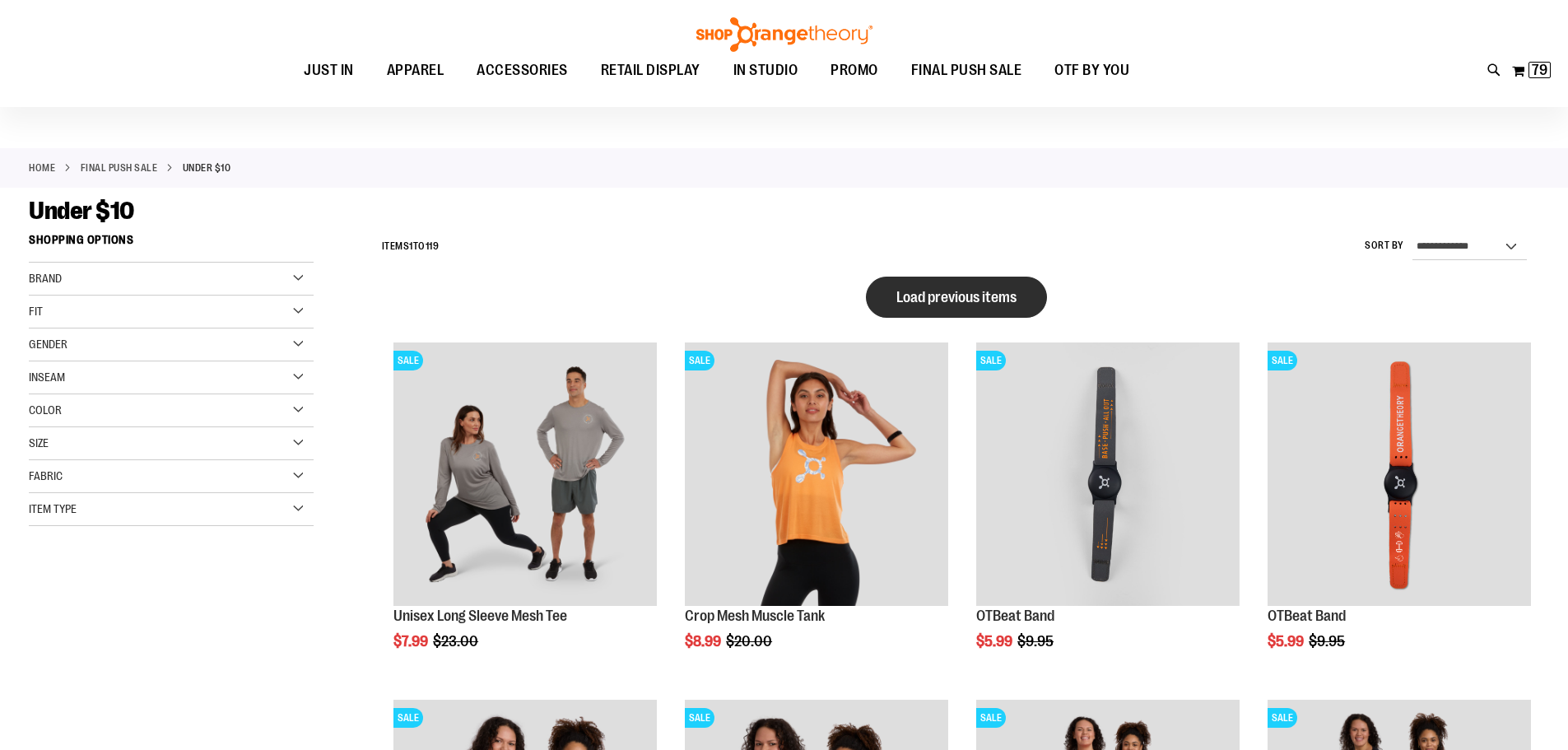
type input "**********"
click at [957, 299] on span "Load previous items" at bounding box center [956, 297] width 120 height 17
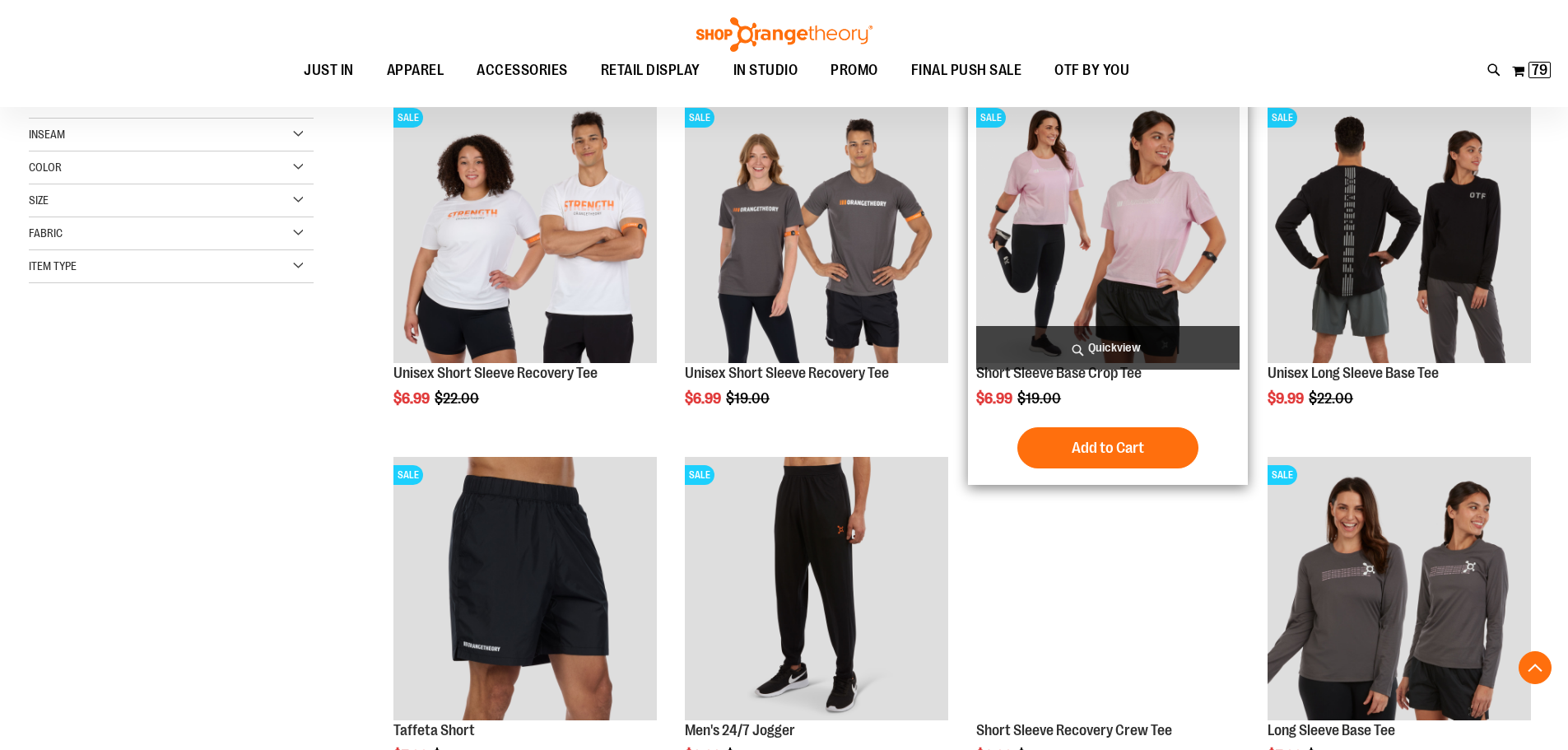
scroll to position [363, 0]
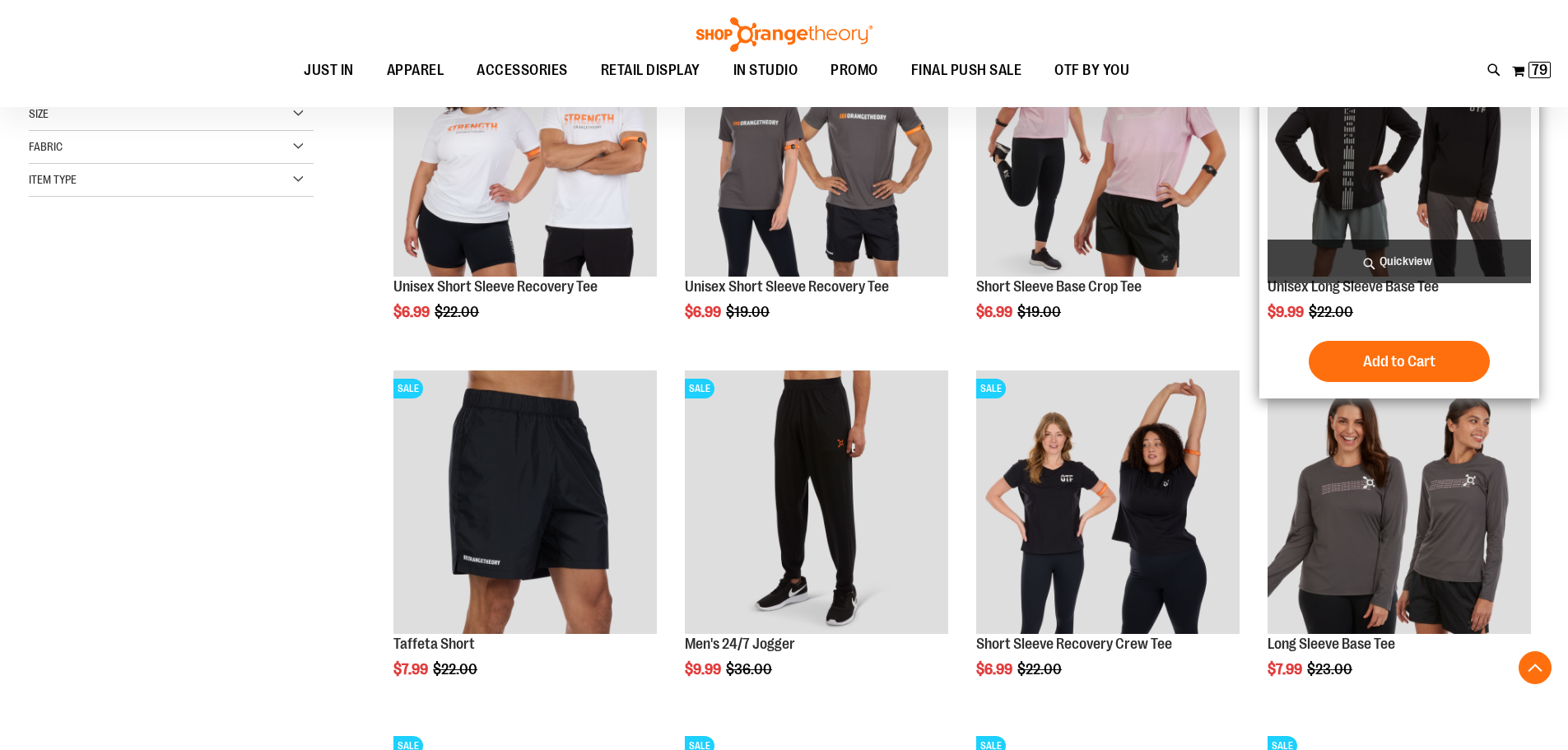
click at [1368, 181] on img "product" at bounding box center [1399, 144] width 263 height 263
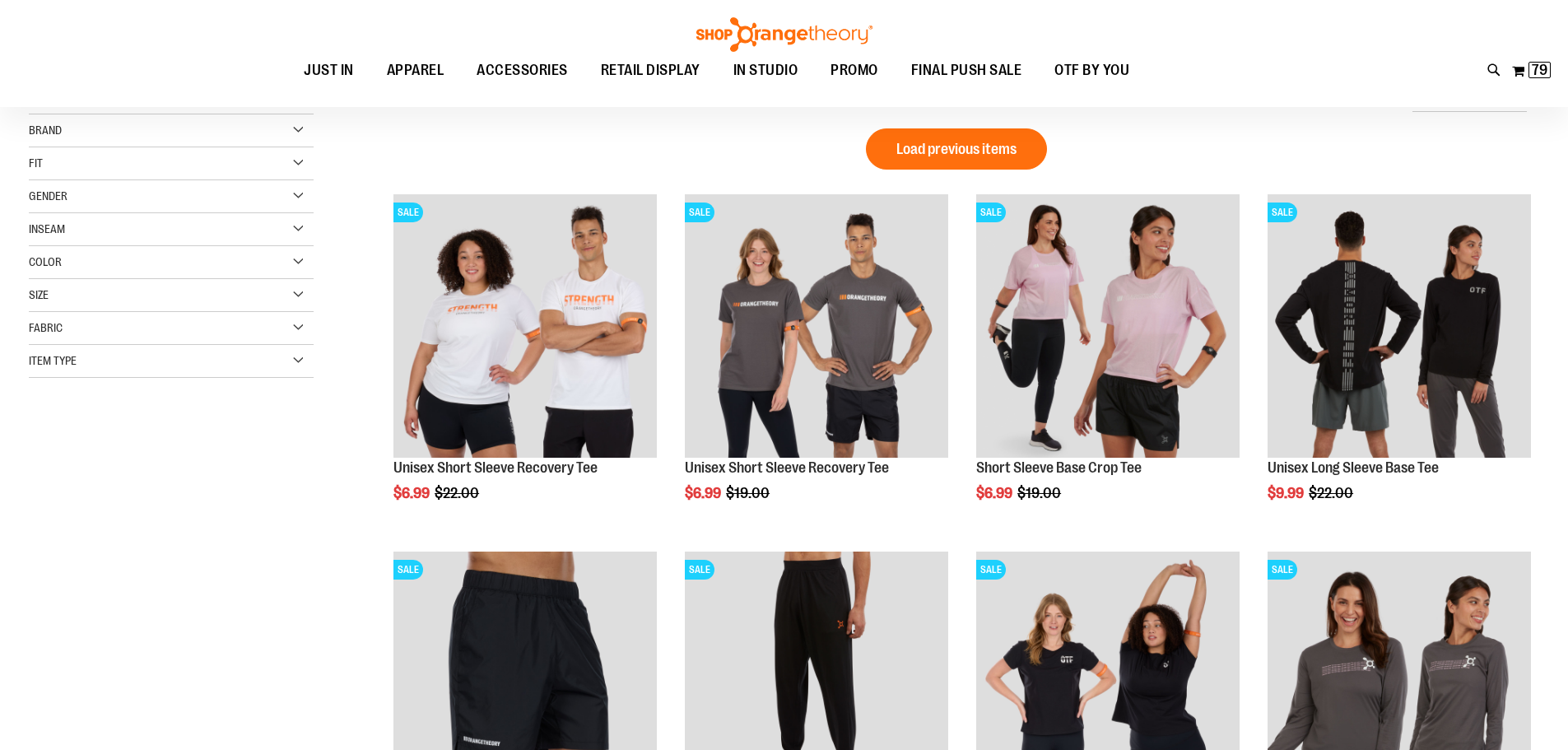
scroll to position [181, 0]
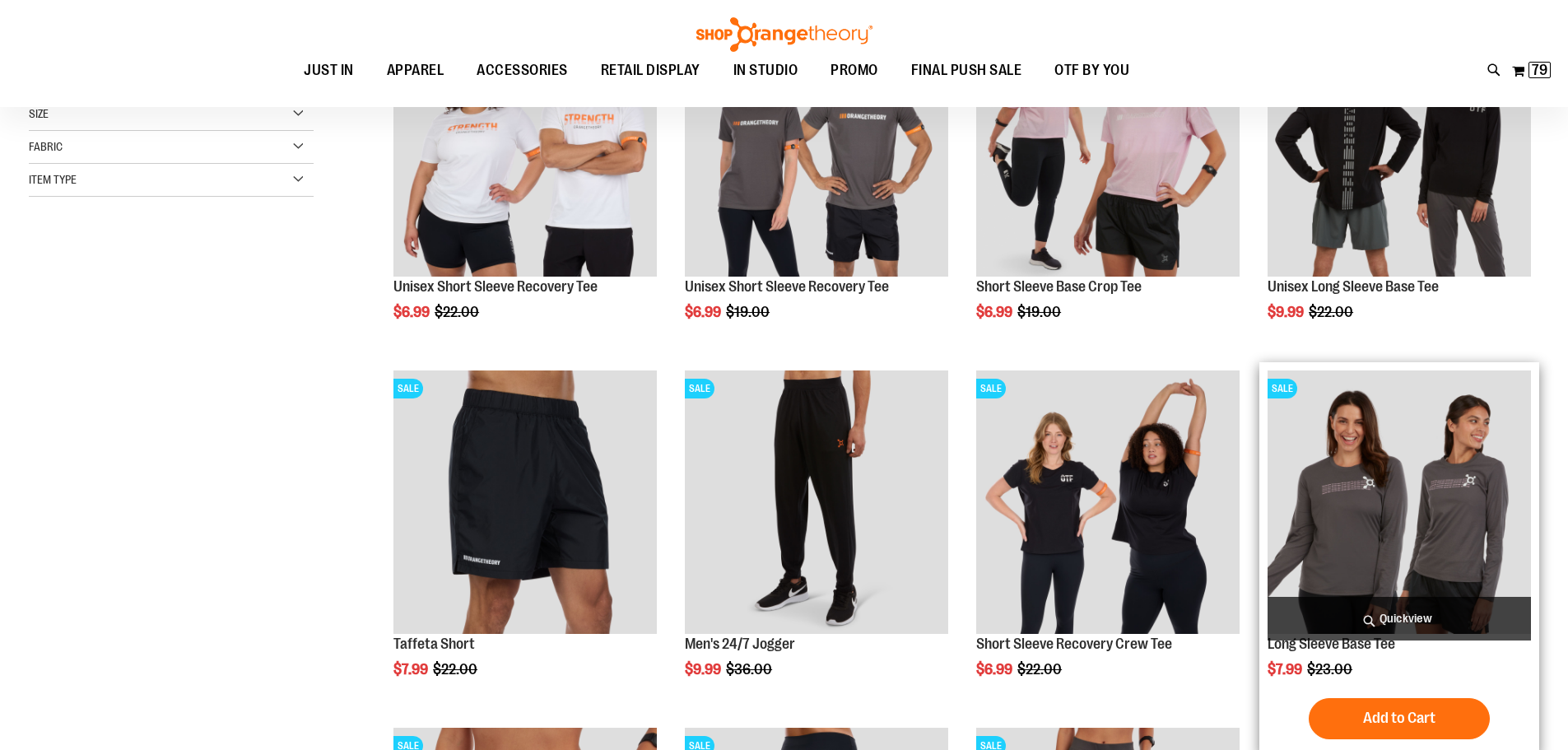
type input "**********"
click at [1431, 546] on img "product" at bounding box center [1399, 502] width 263 height 263
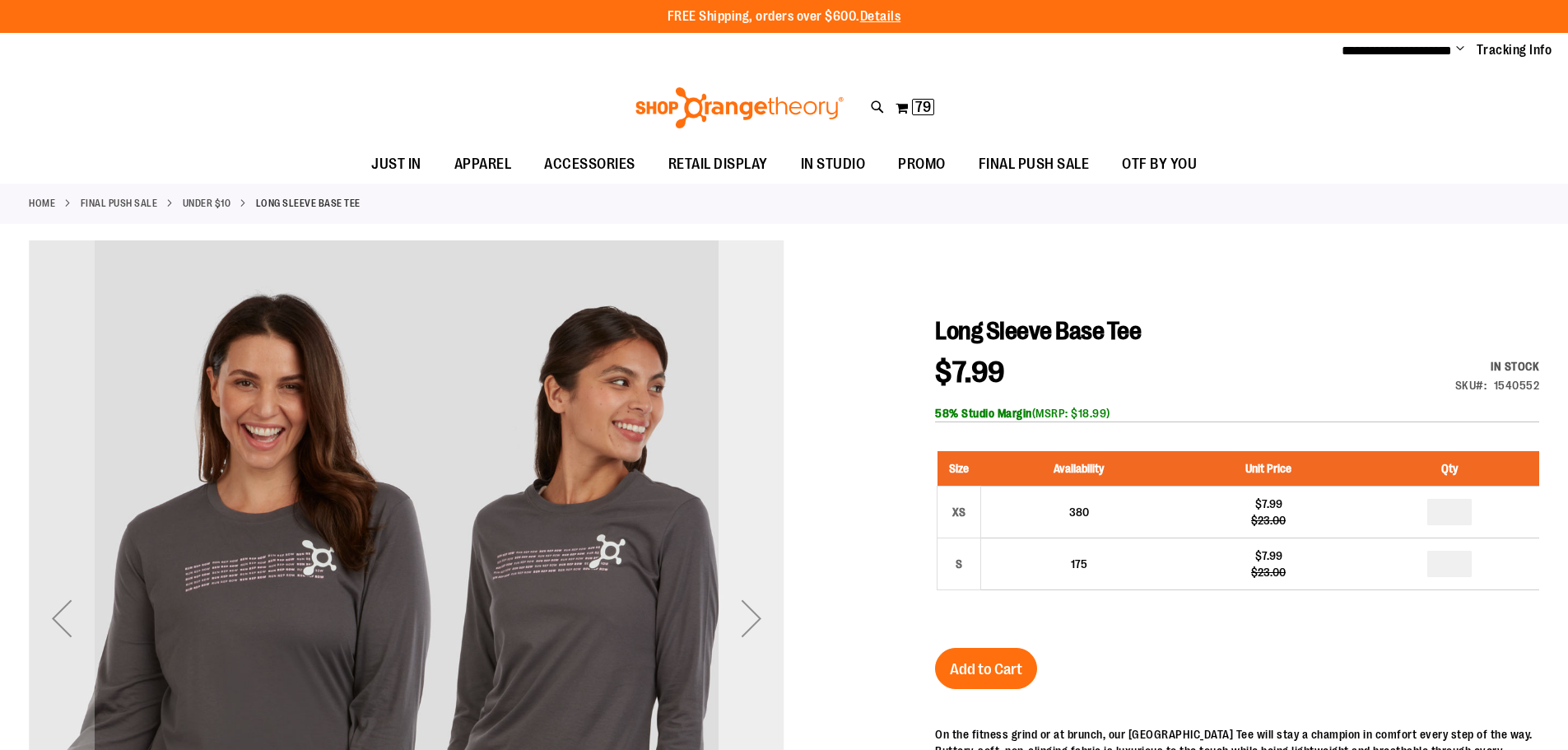
type input "**********"
click at [738, 631] on div "Next" at bounding box center [752, 618] width 66 height 66
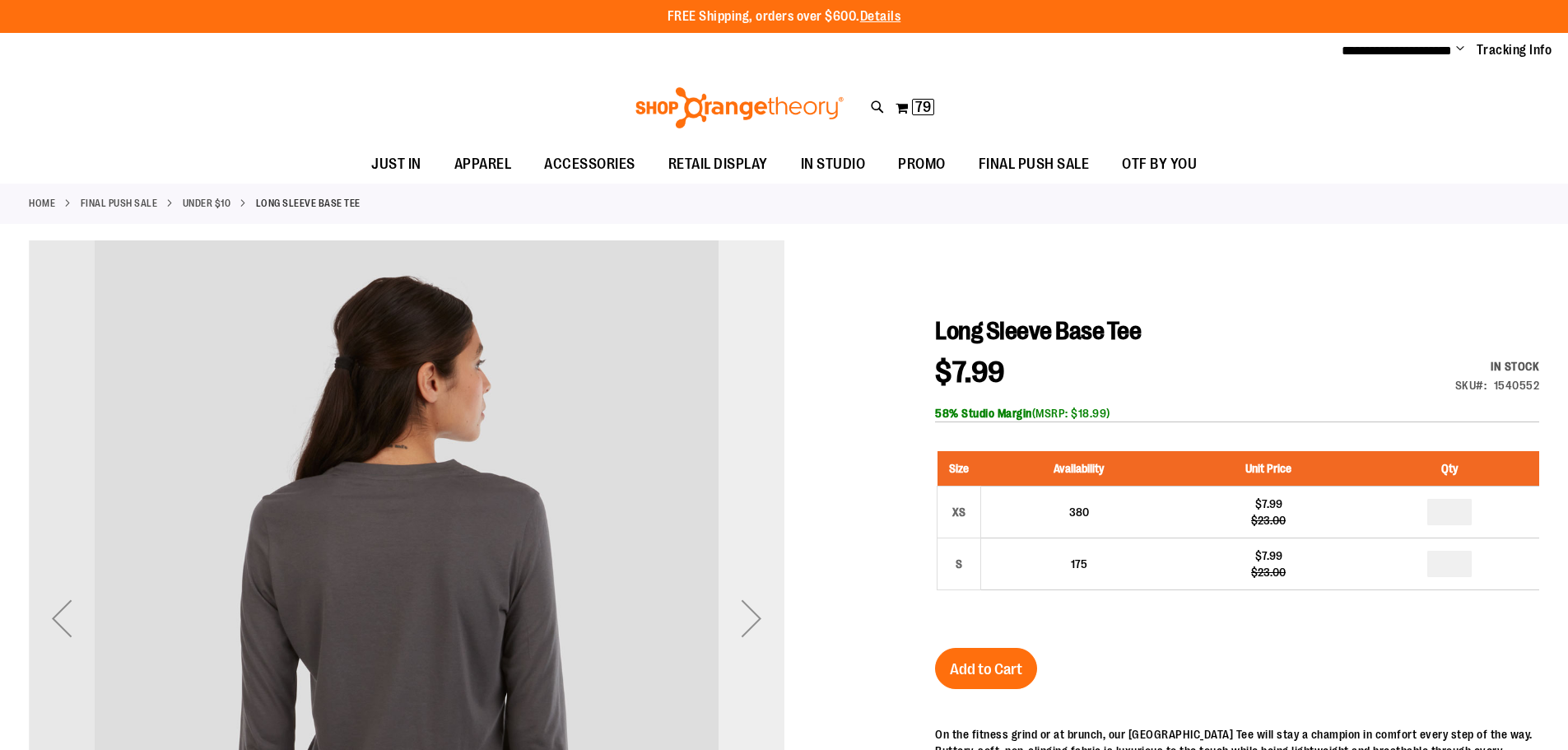
click at [738, 631] on div "Next" at bounding box center [752, 618] width 66 height 66
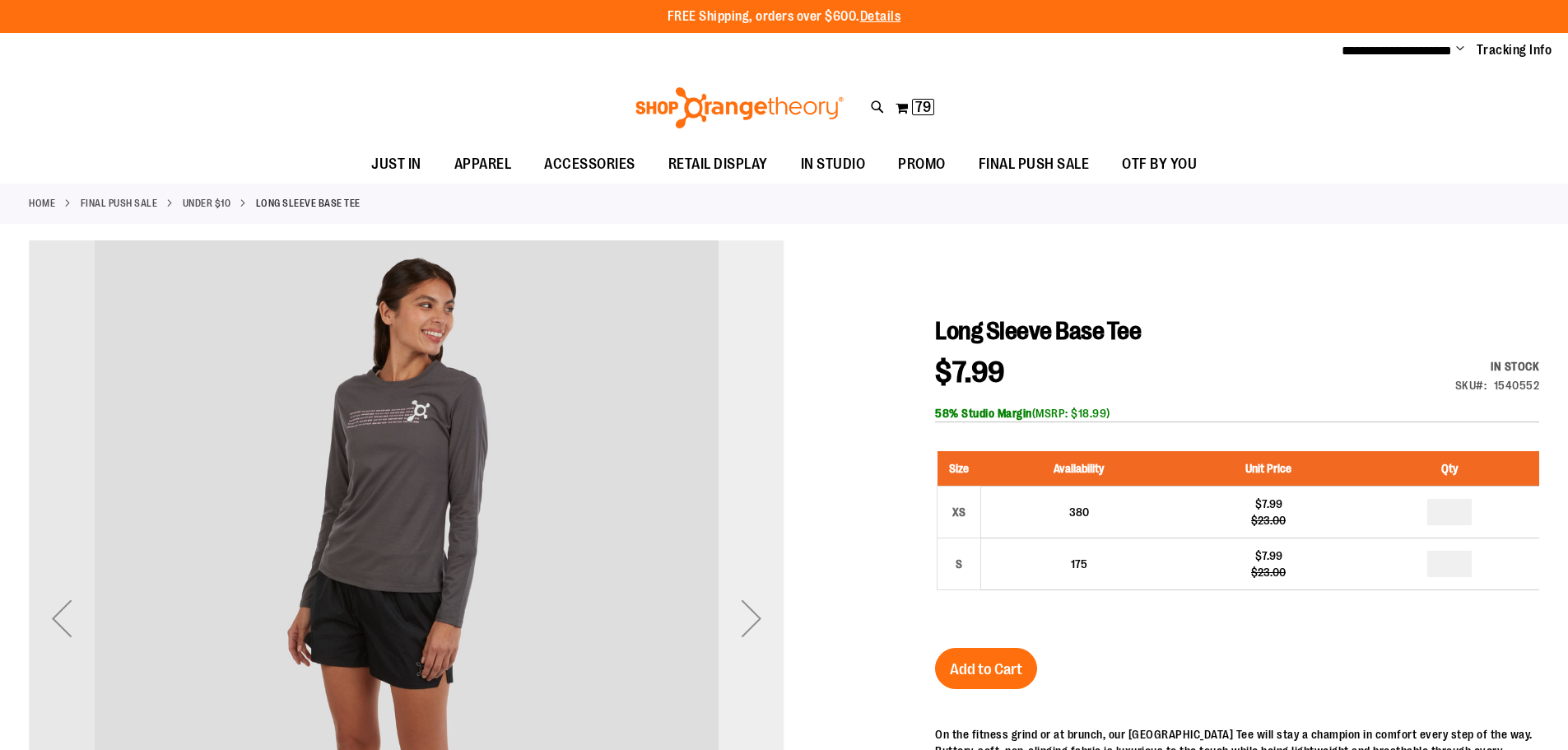
click at [738, 631] on div "Next" at bounding box center [752, 618] width 66 height 66
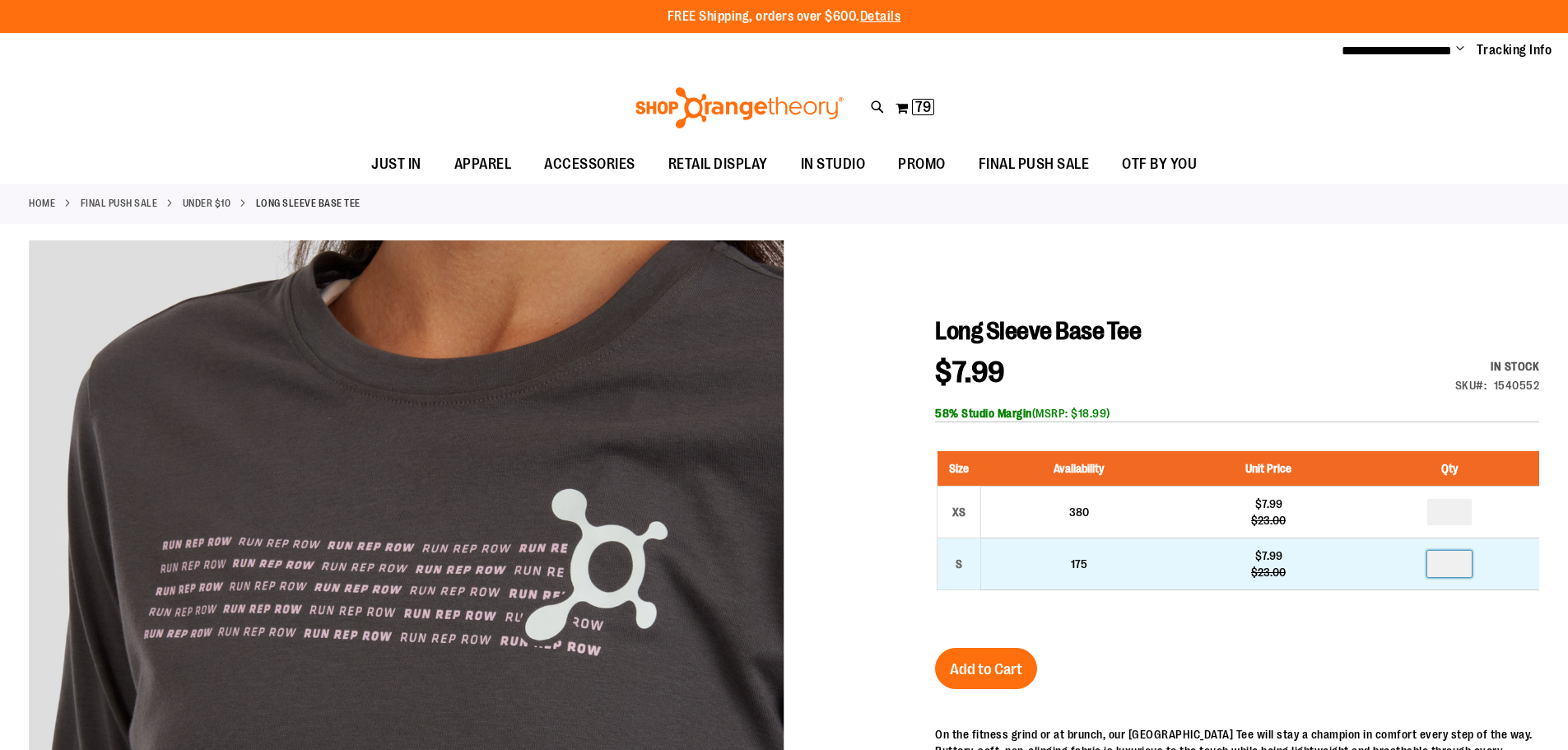
click at [1454, 566] on input "number" at bounding box center [1449, 564] width 45 height 26
type input "*"
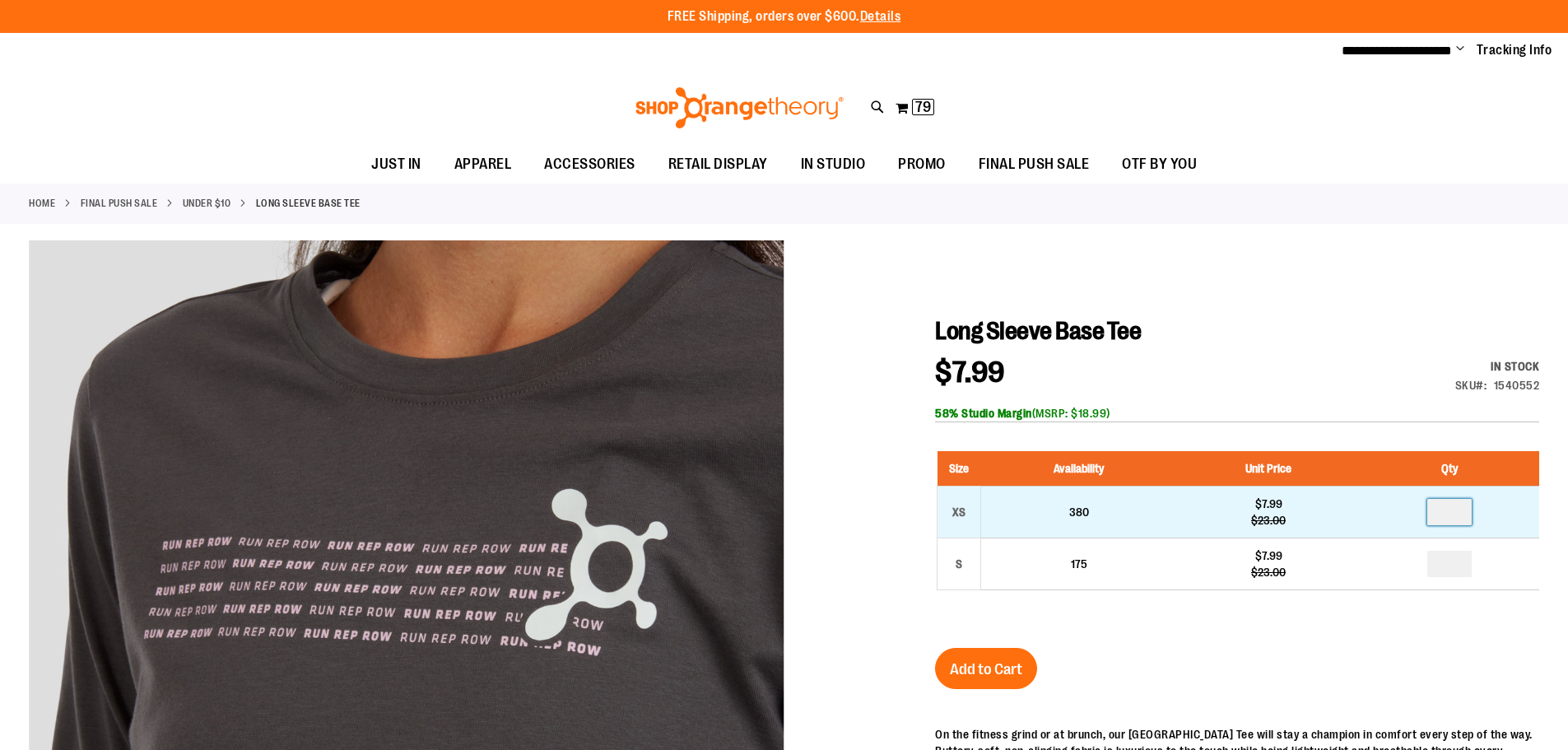
click at [1456, 510] on input "number" at bounding box center [1449, 512] width 45 height 26
type input "*"
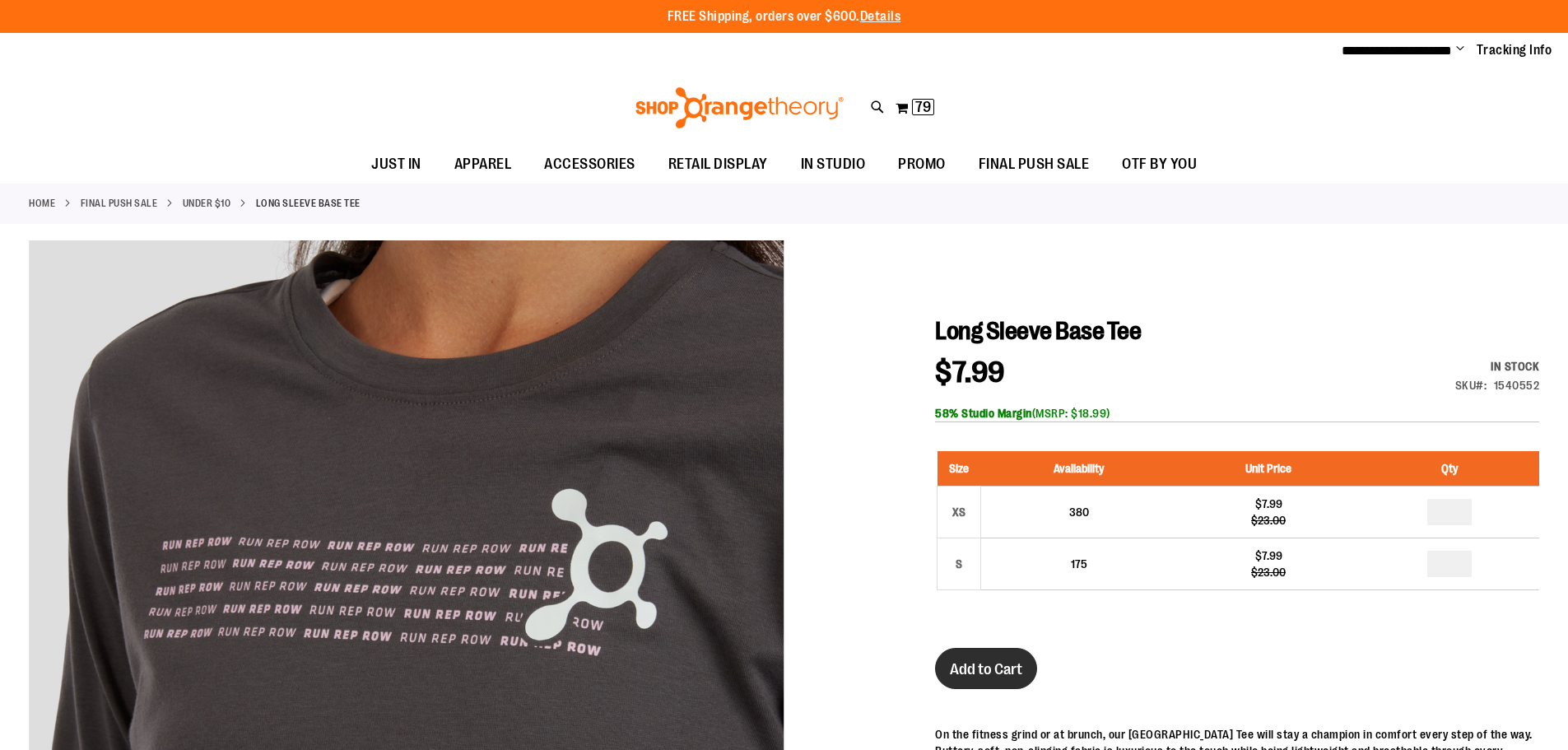
click at [988, 668] on span "Add to Cart" at bounding box center [986, 669] width 73 height 18
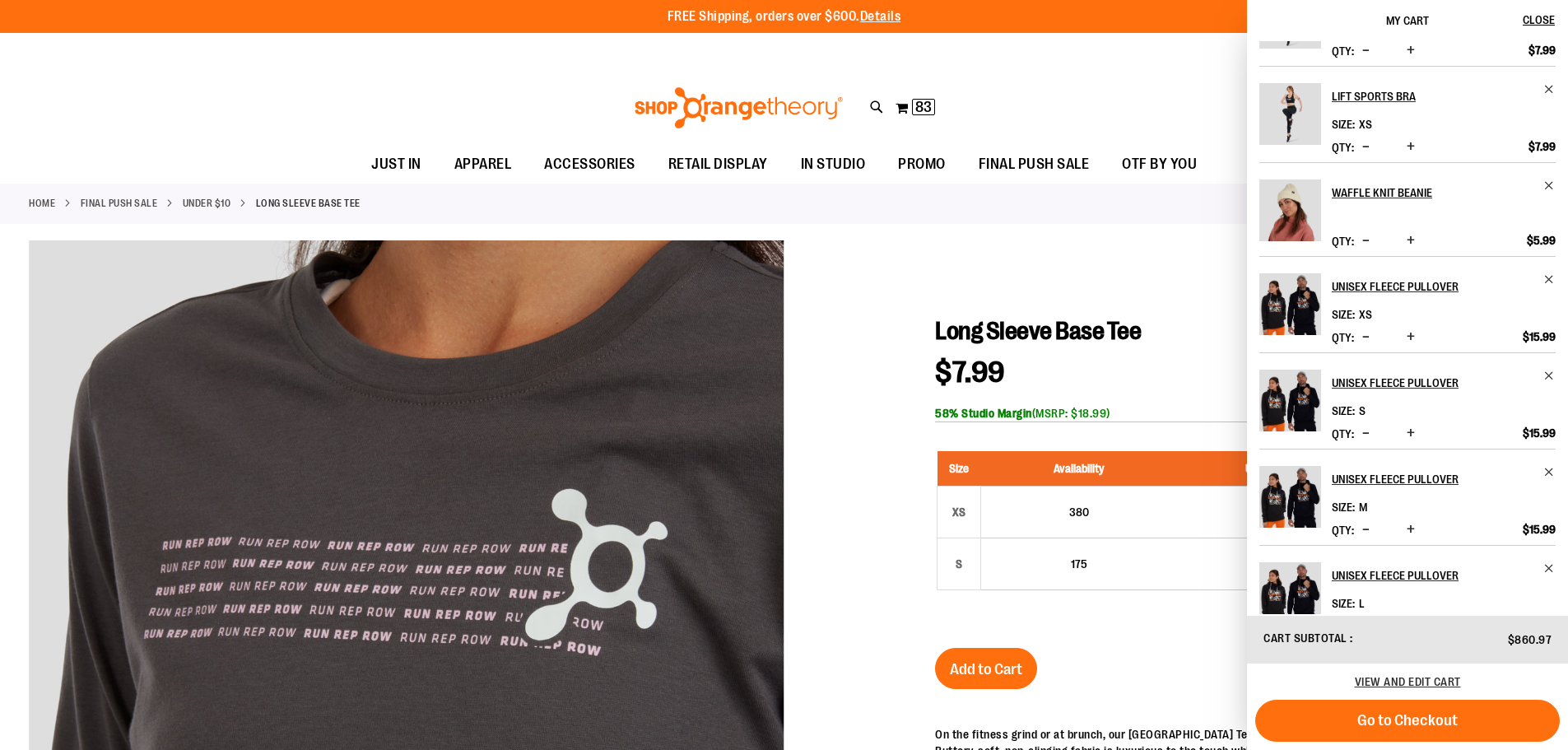
scroll to position [164, 0]
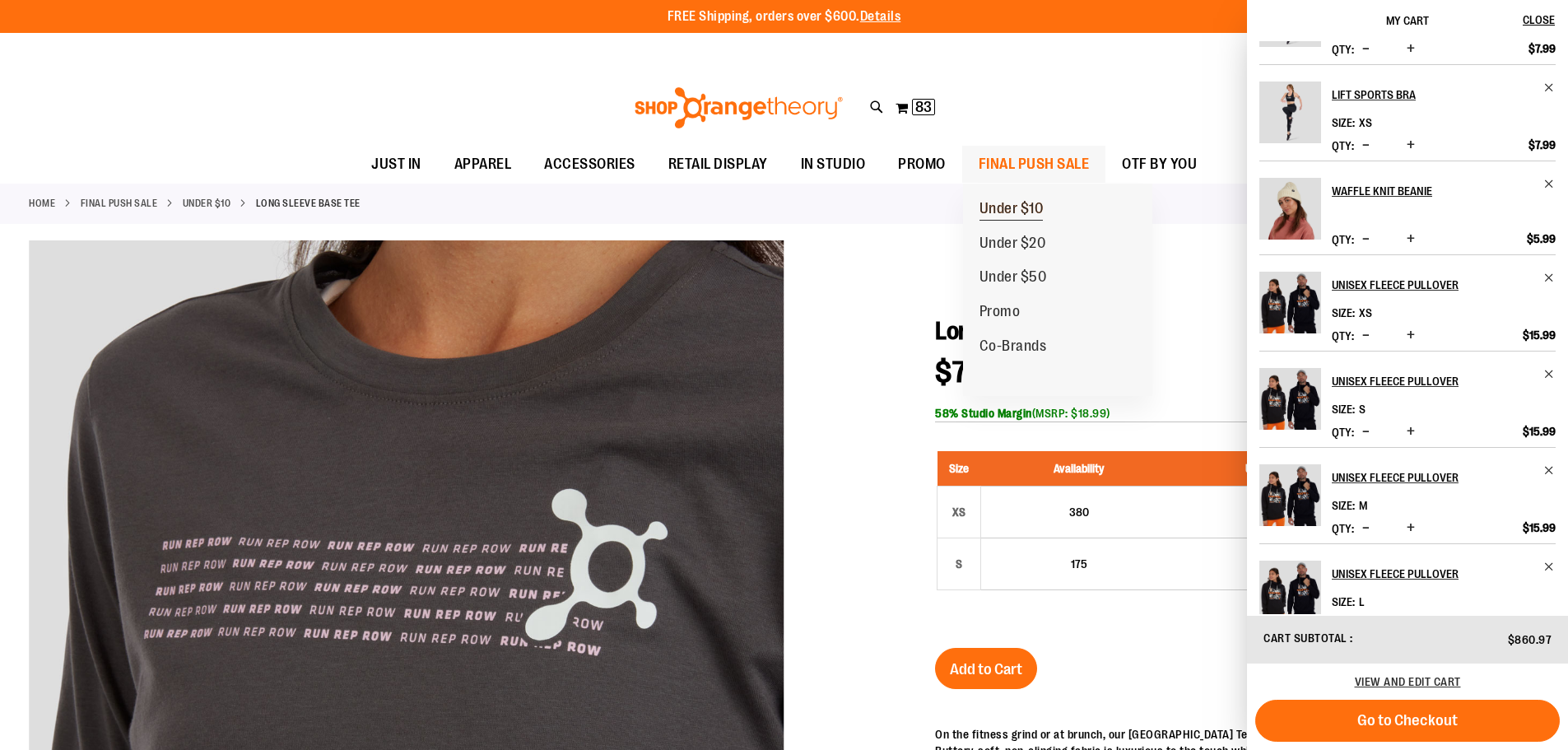
click at [1025, 212] on span "Under $10" at bounding box center [1012, 210] width 64 height 21
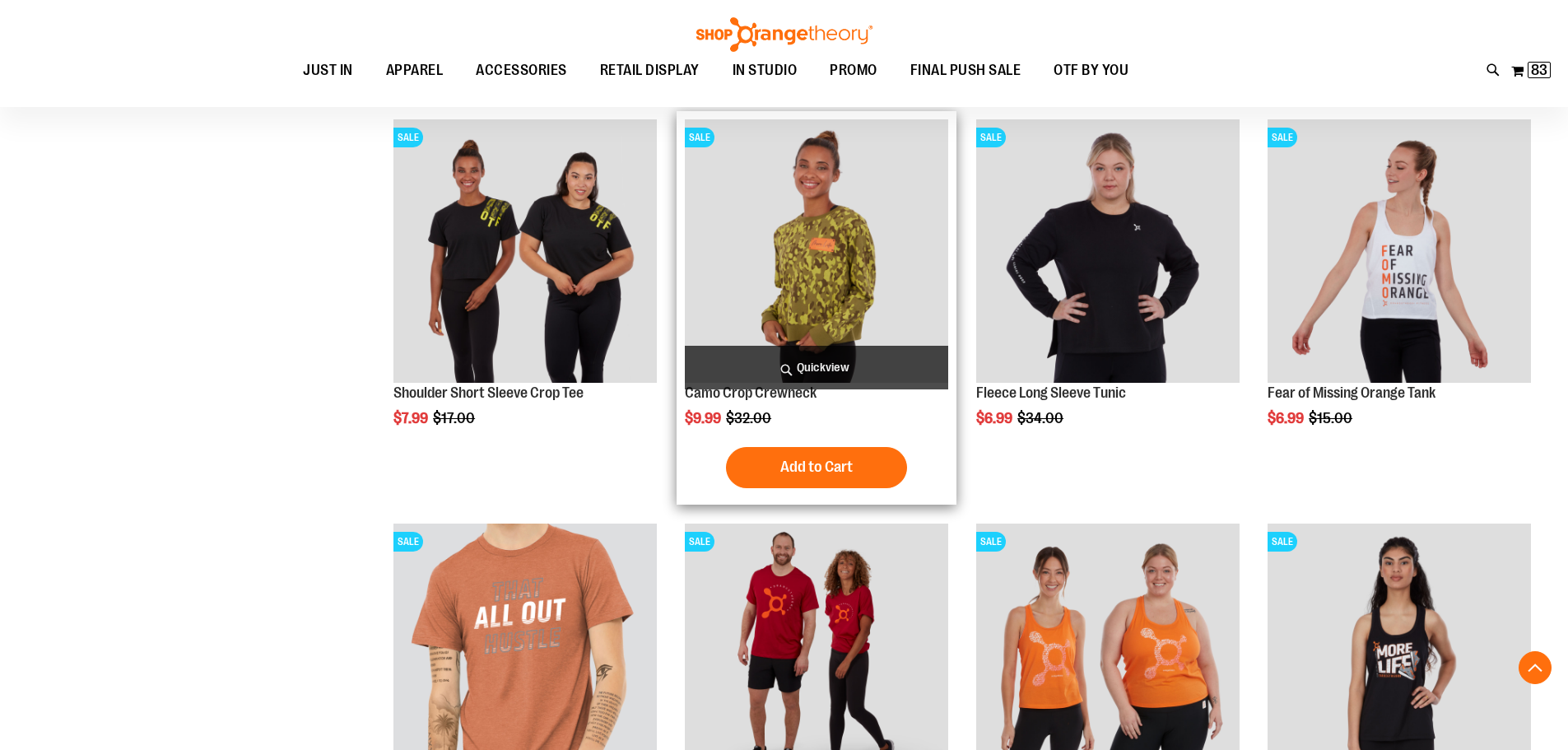
scroll to position [1398, 0]
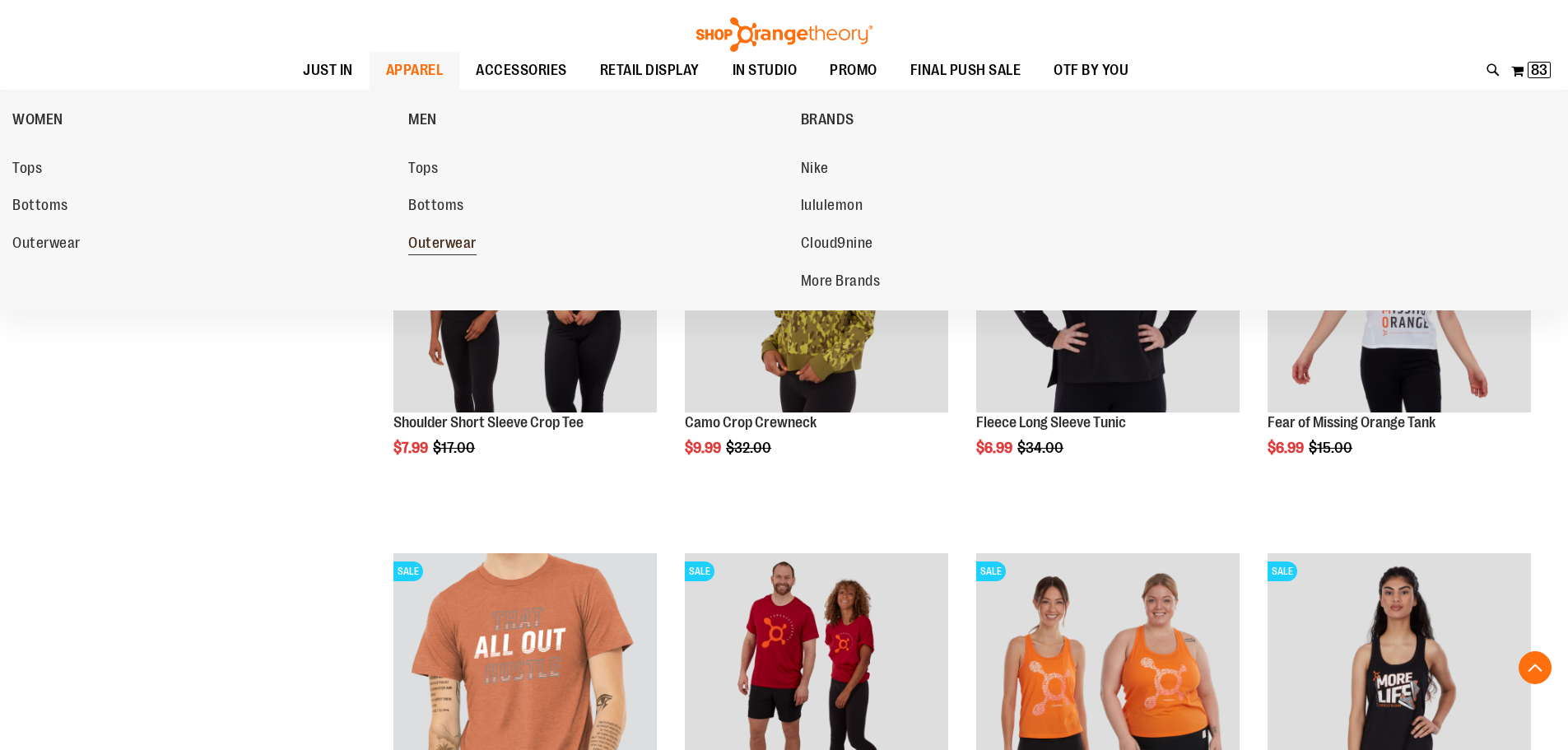
type input "**********"
click at [442, 235] on span "Outerwear" at bounding box center [442, 244] width 68 height 21
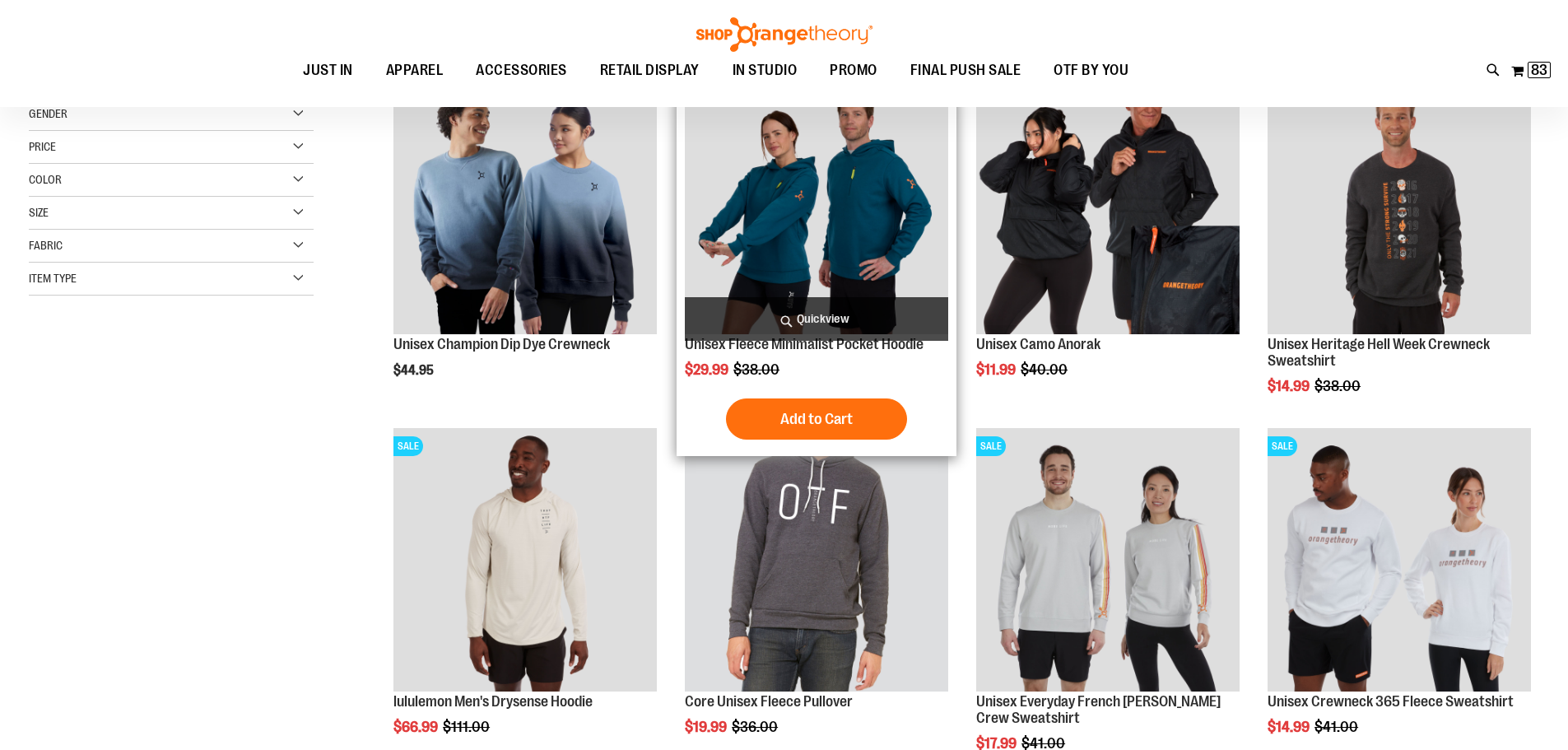
scroll to position [246, 0]
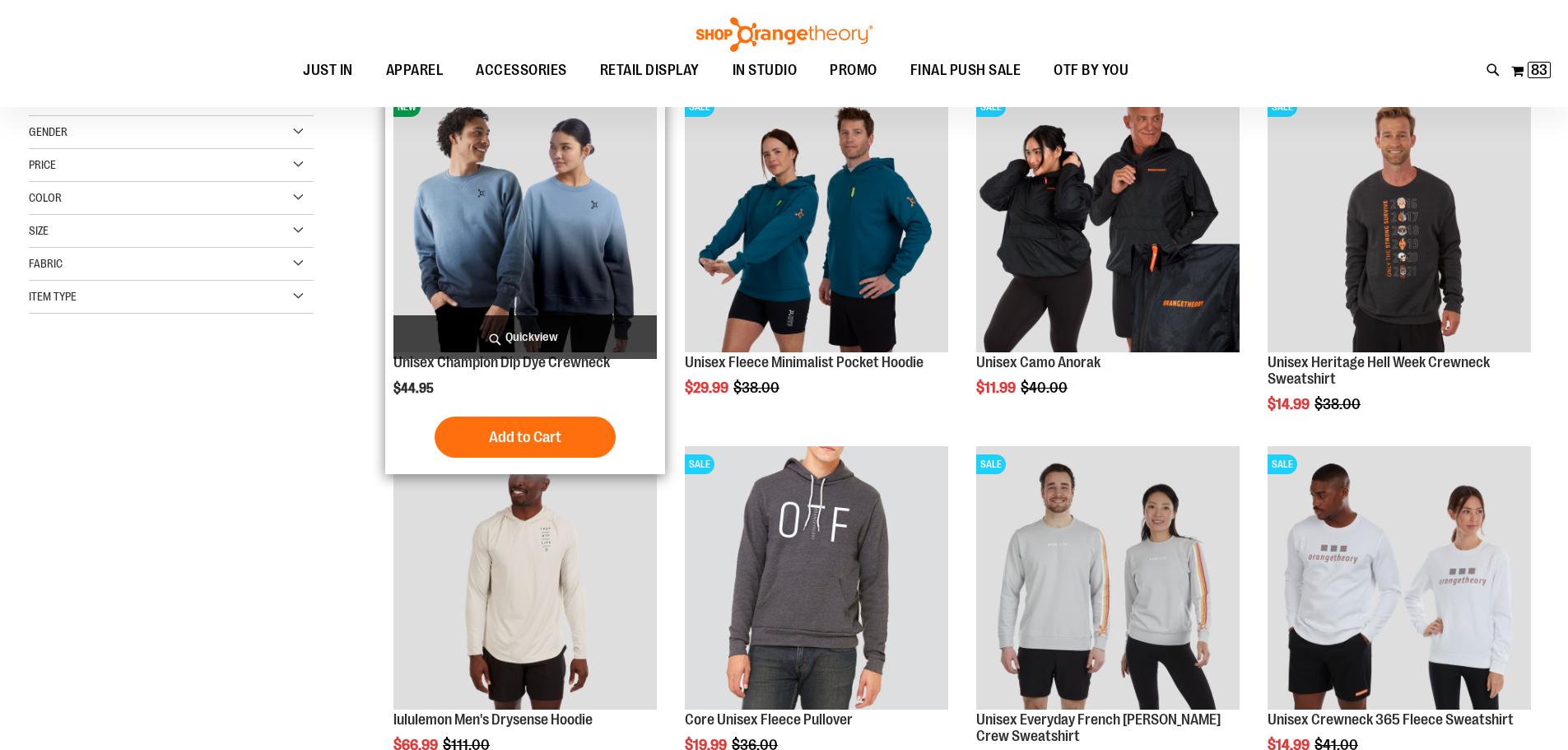
type input "**********"
click at [508, 210] on img "product" at bounding box center [525, 220] width 263 height 263
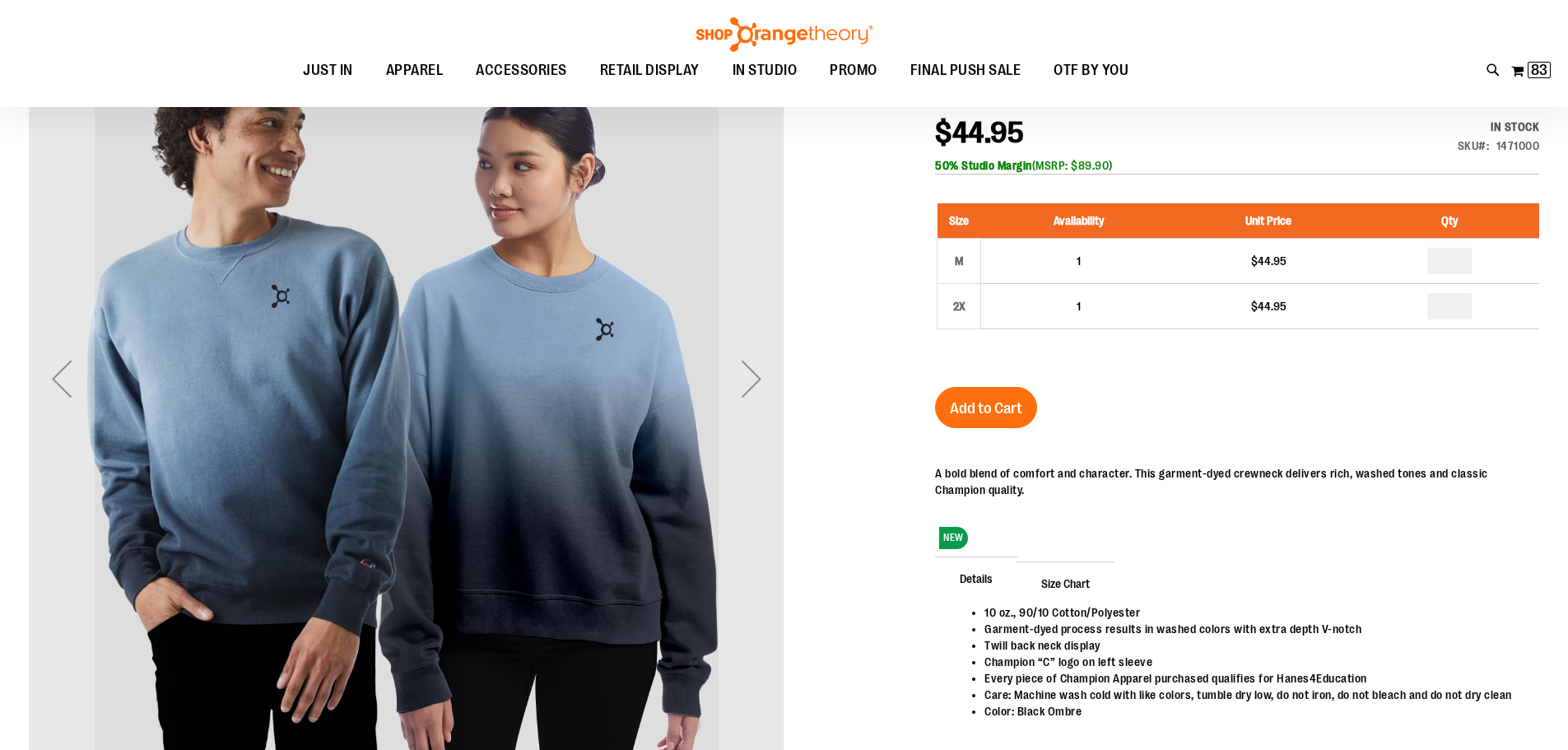
scroll to position [246, 0]
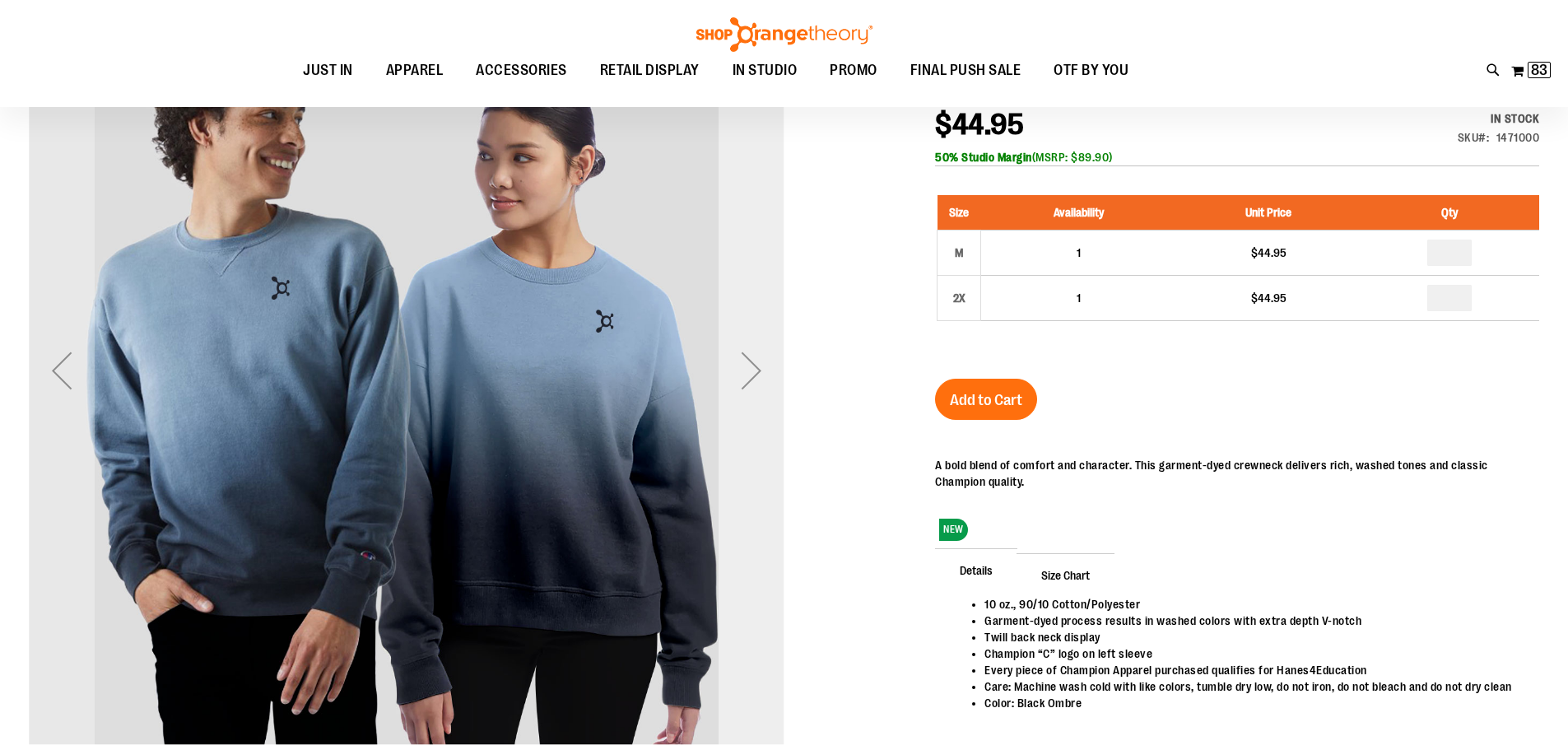
type input "**********"
click at [772, 368] on div "Next" at bounding box center [752, 370] width 66 height 66
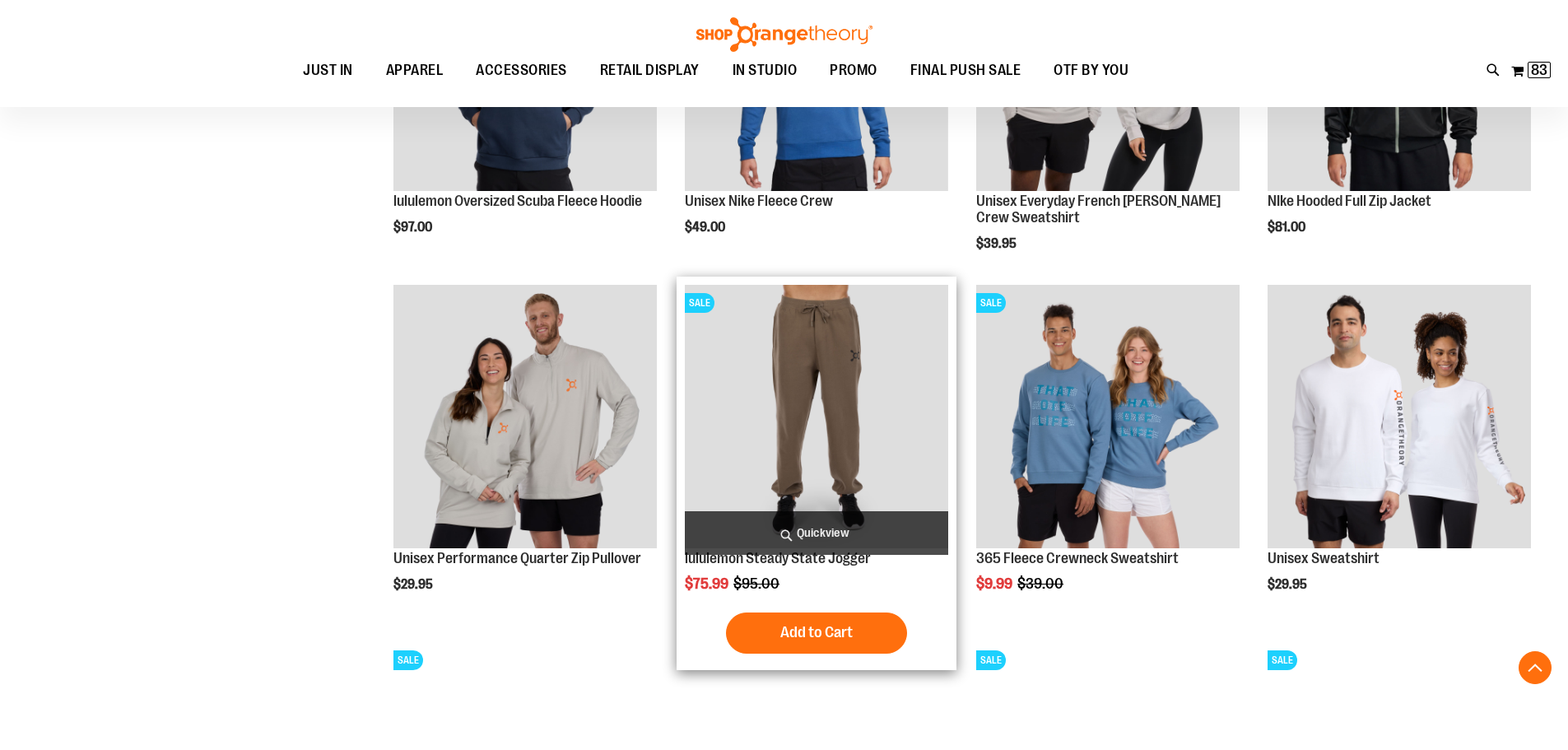
scroll to position [1303, 0]
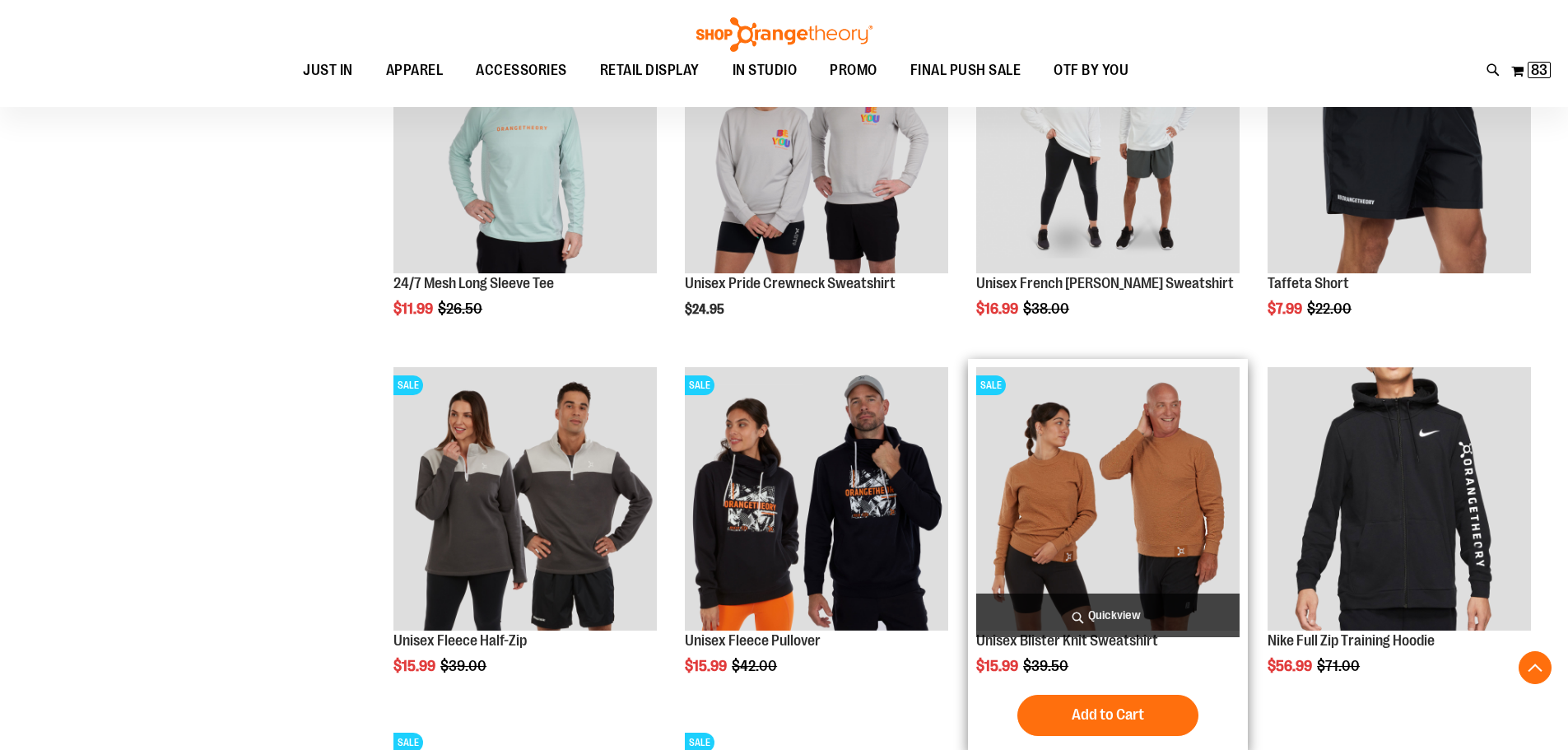
scroll to position [1796, 0]
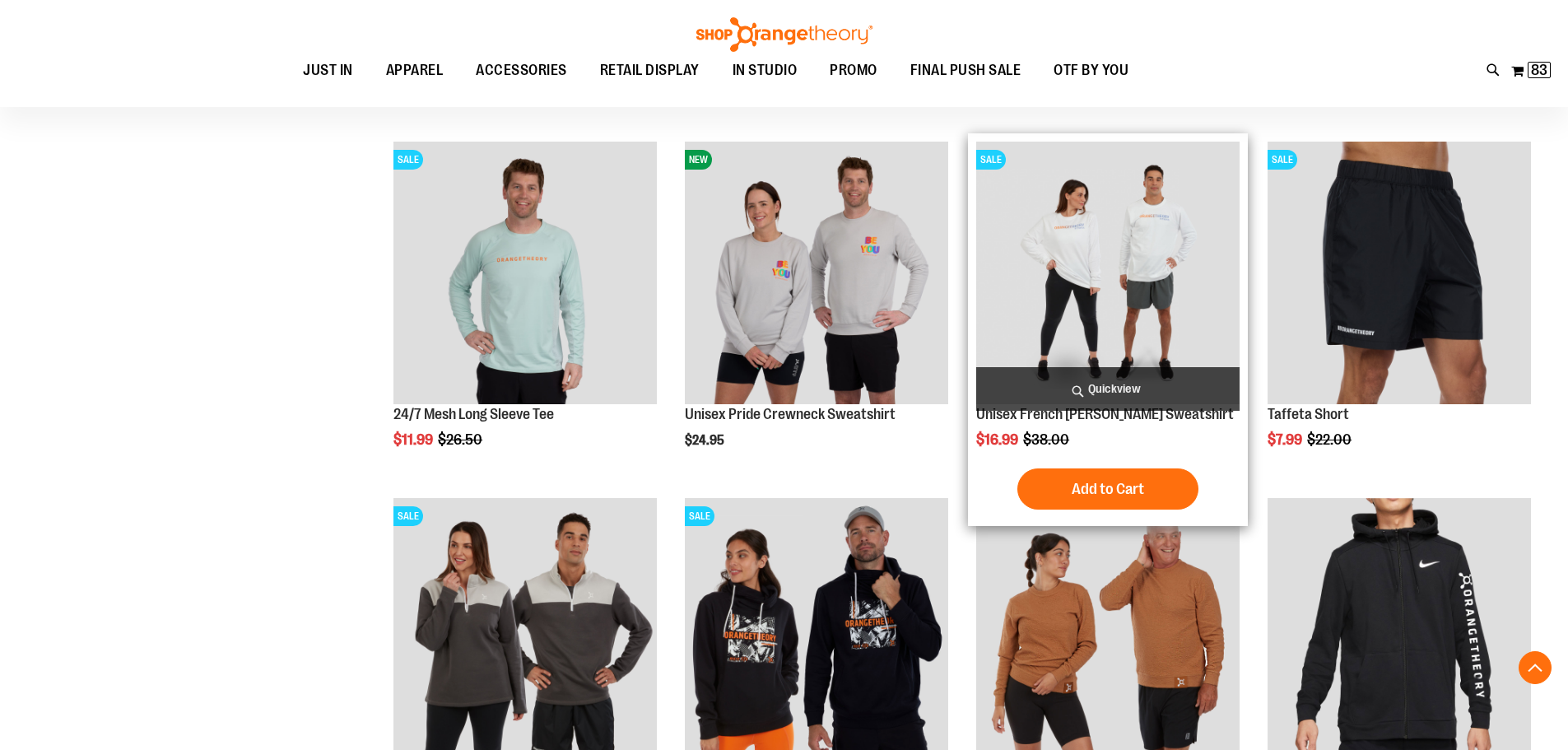
type input "**********"
click at [1150, 258] on img "product" at bounding box center [1108, 273] width 263 height 263
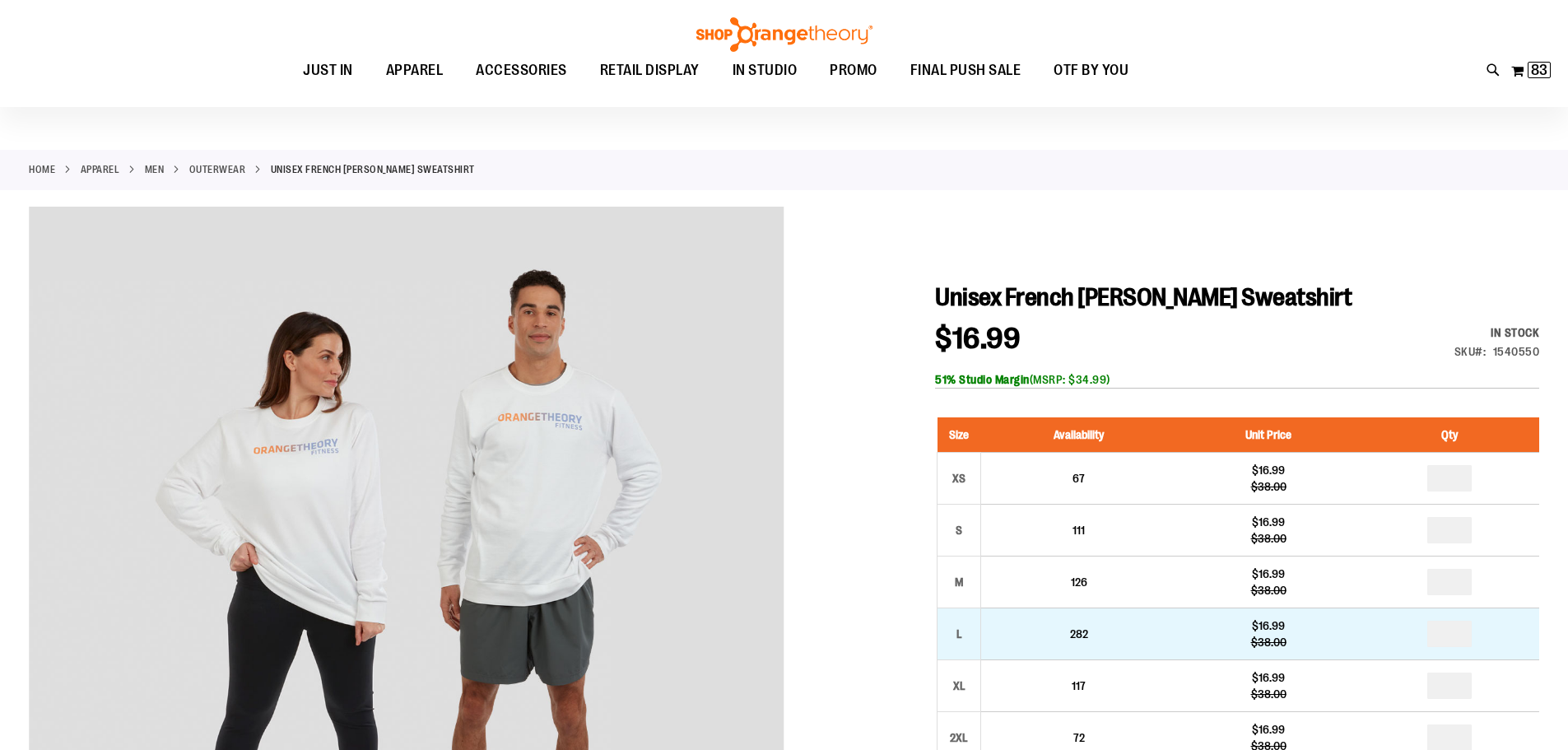
scroll to position [163, 0]
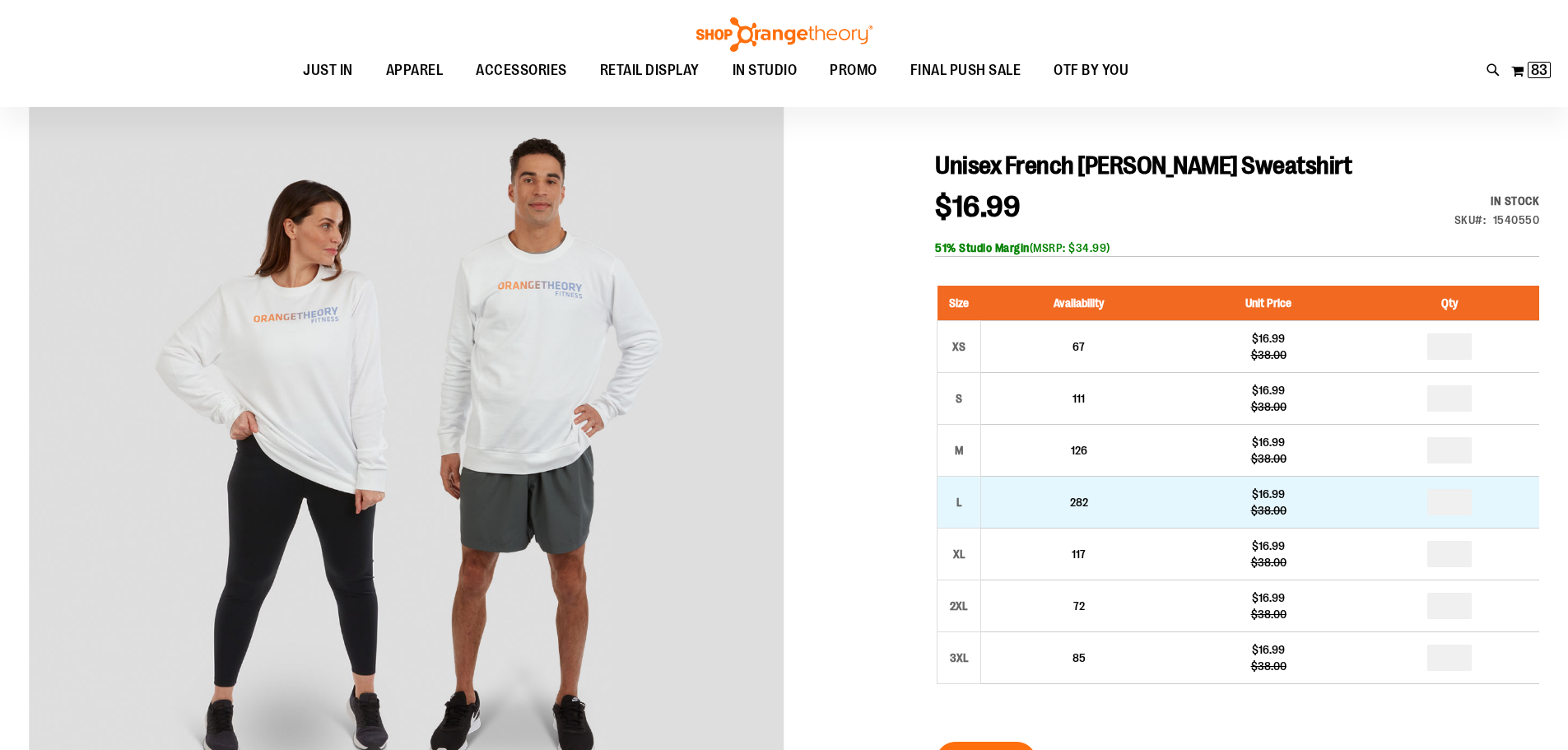
type input "**********"
click at [1460, 498] on input "*" at bounding box center [1449, 502] width 45 height 26
type input "*"
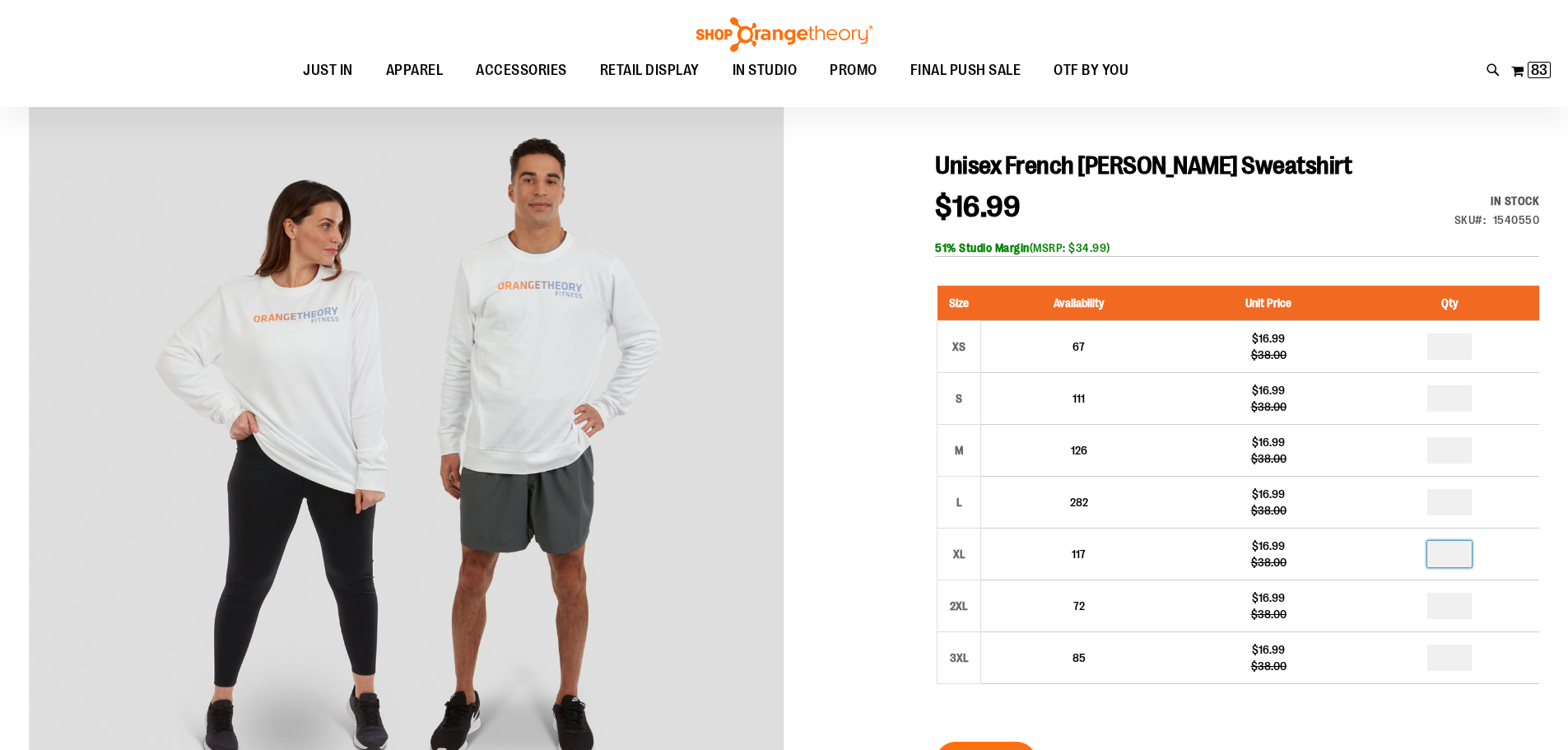
click at [1465, 554] on input "number" at bounding box center [1449, 554] width 45 height 26
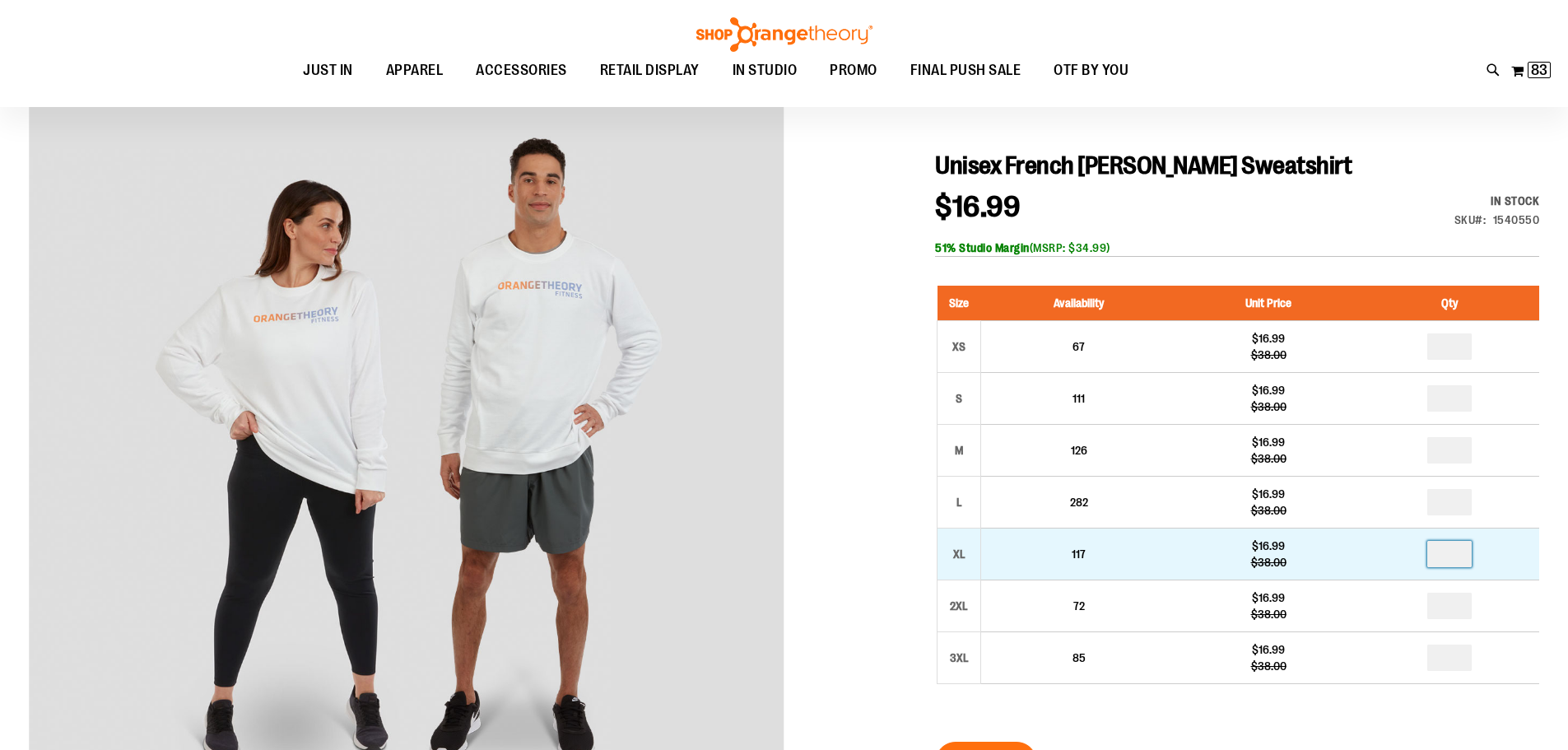
type input "*"
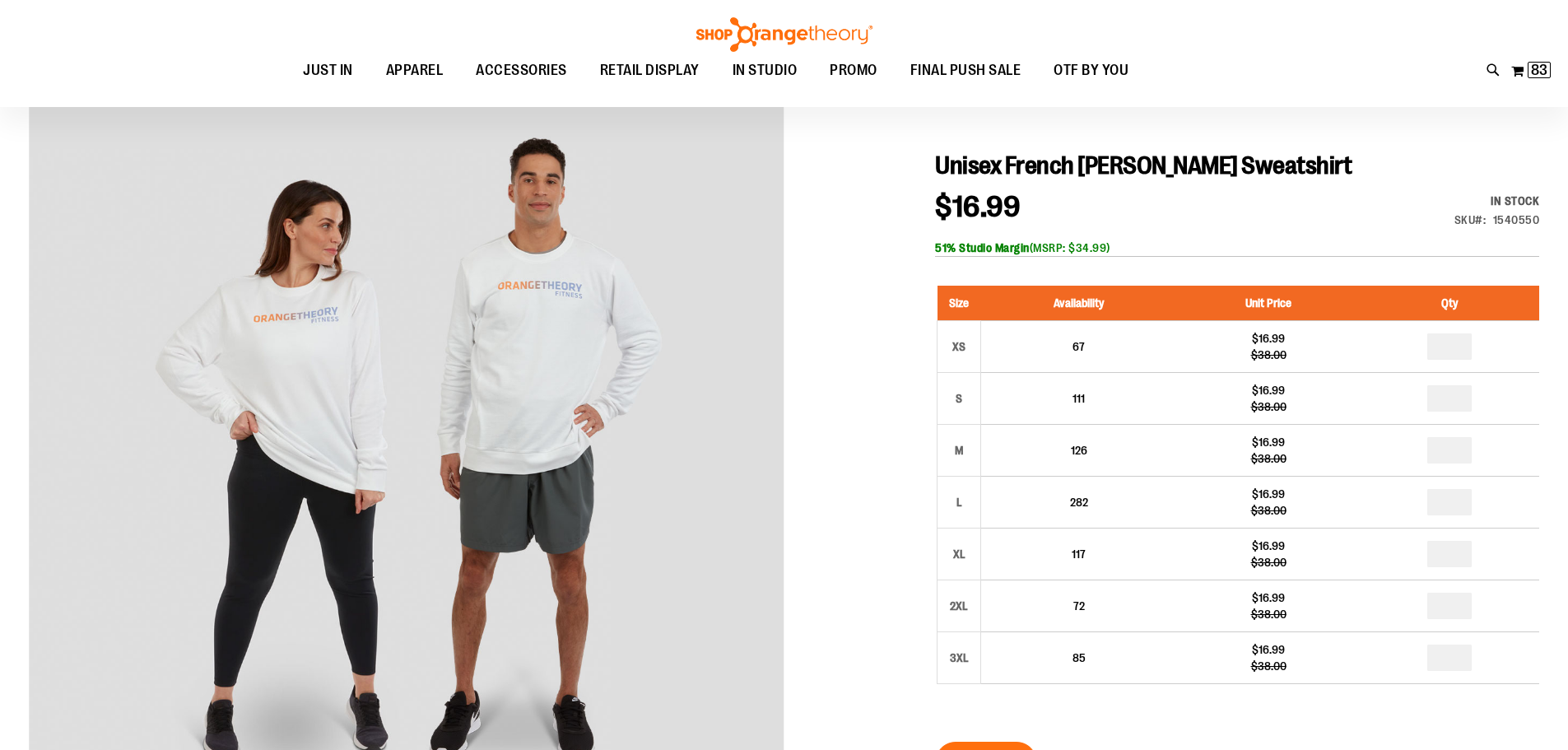
type input "*"
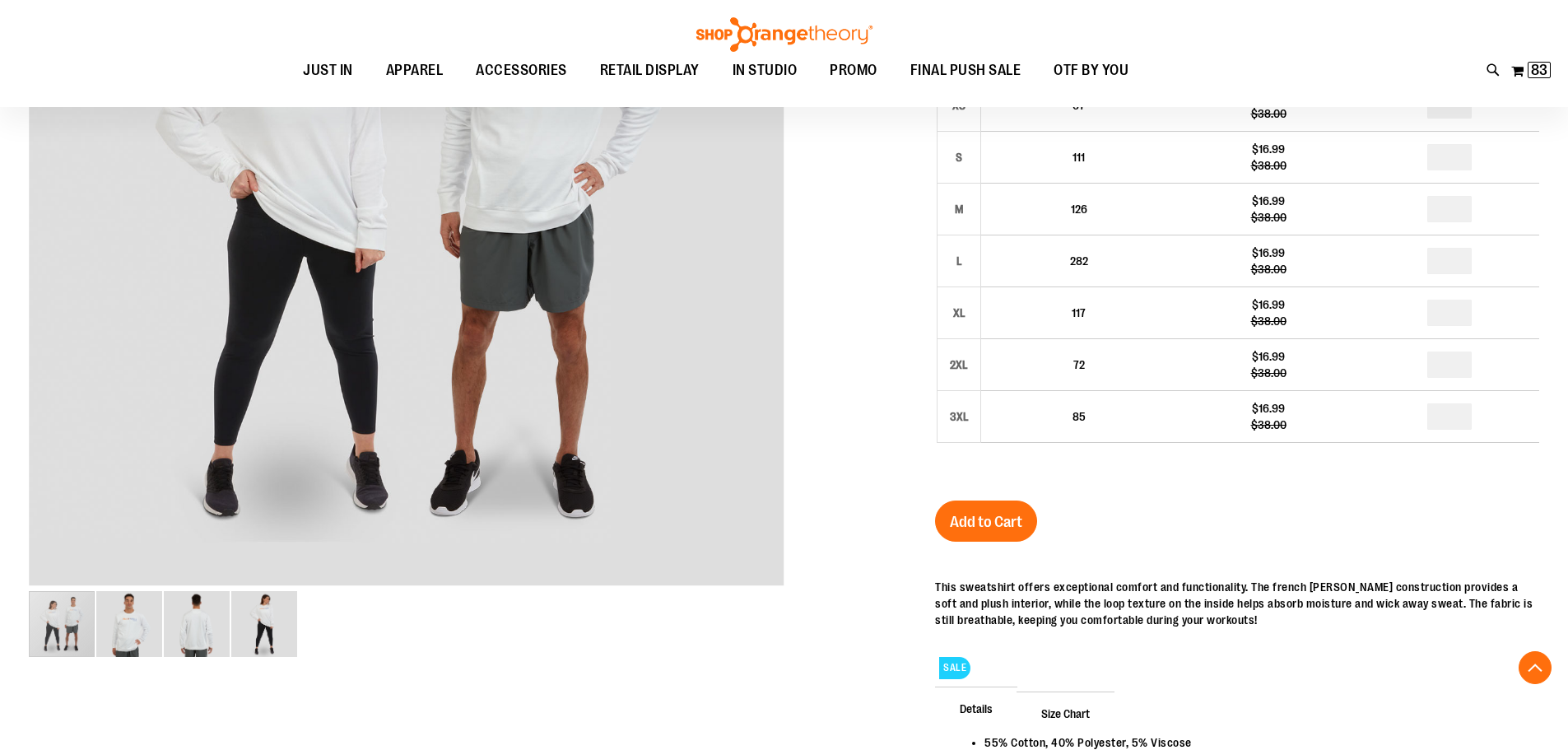
scroll to position [411, 0]
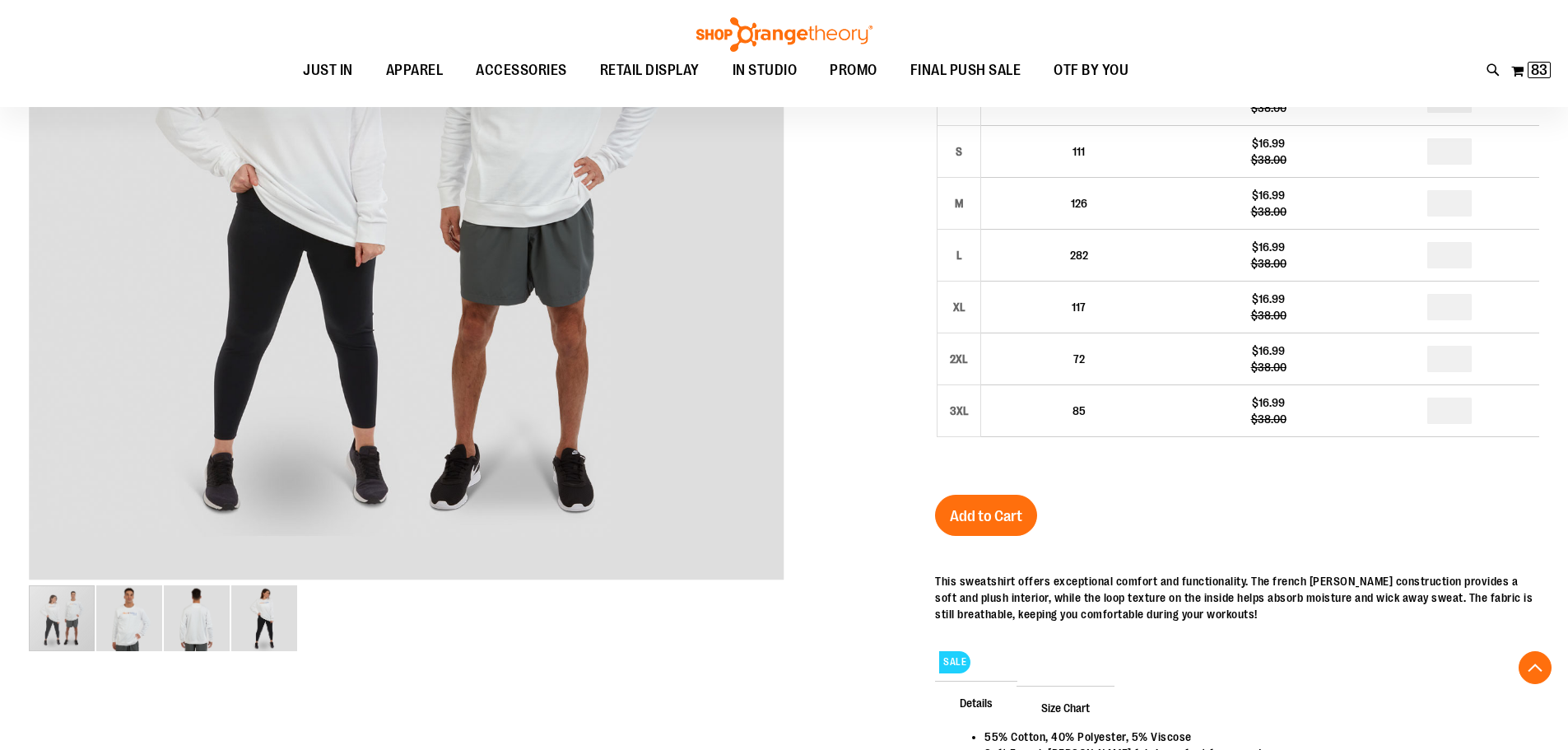
click at [971, 514] on span "Add to Cart" at bounding box center [986, 516] width 73 height 18
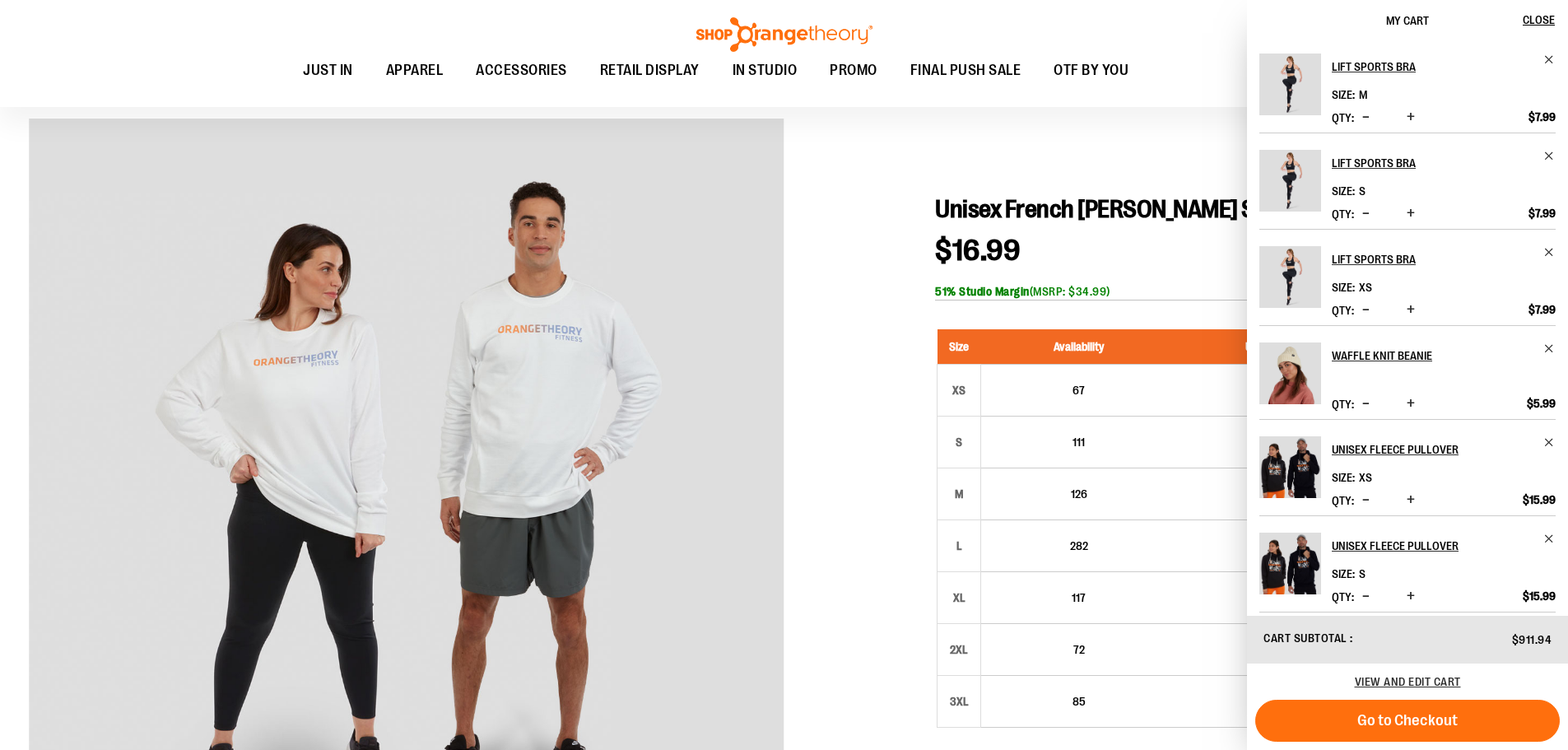
scroll to position [82, 0]
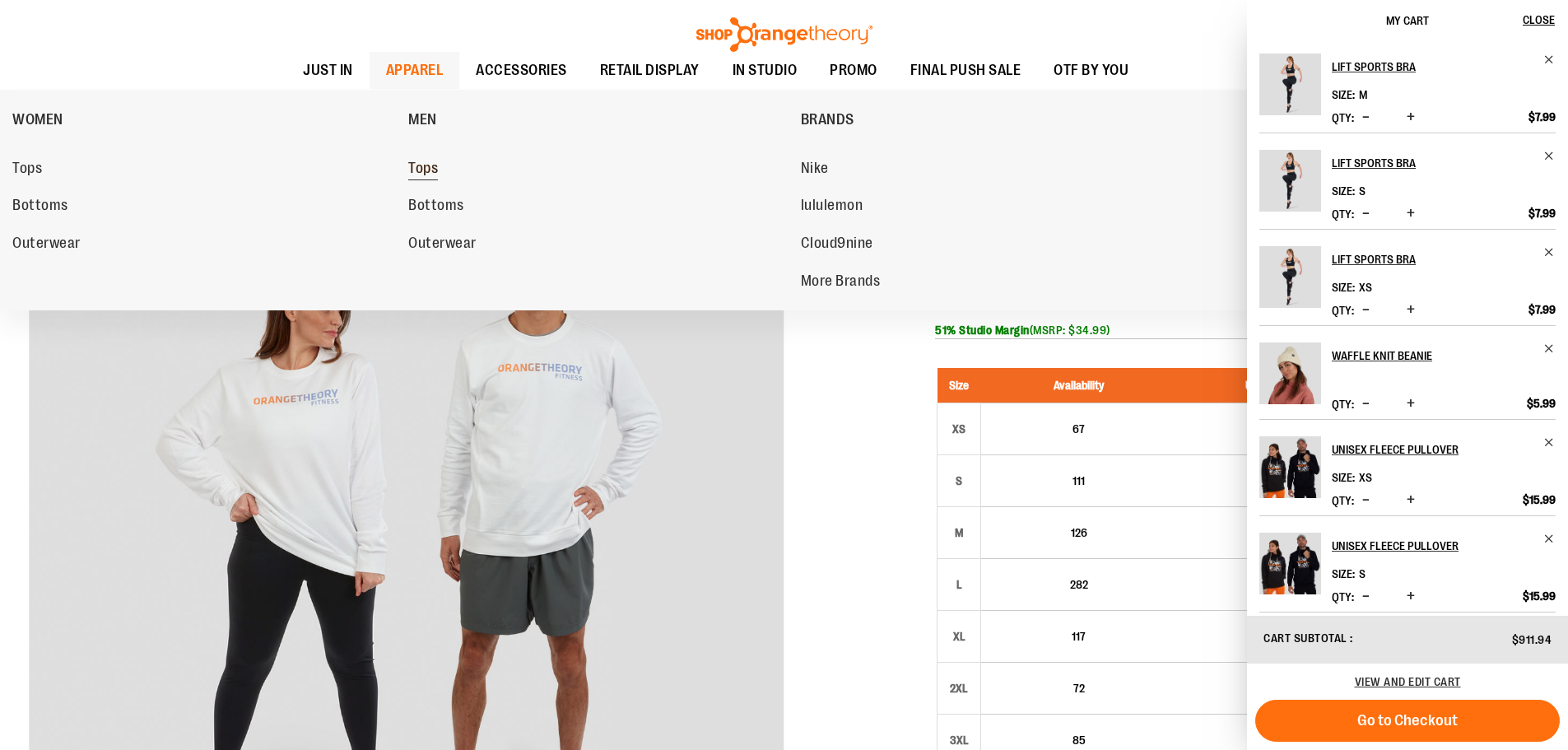
click at [423, 169] on span "Tops" at bounding box center [423, 169] width 30 height 21
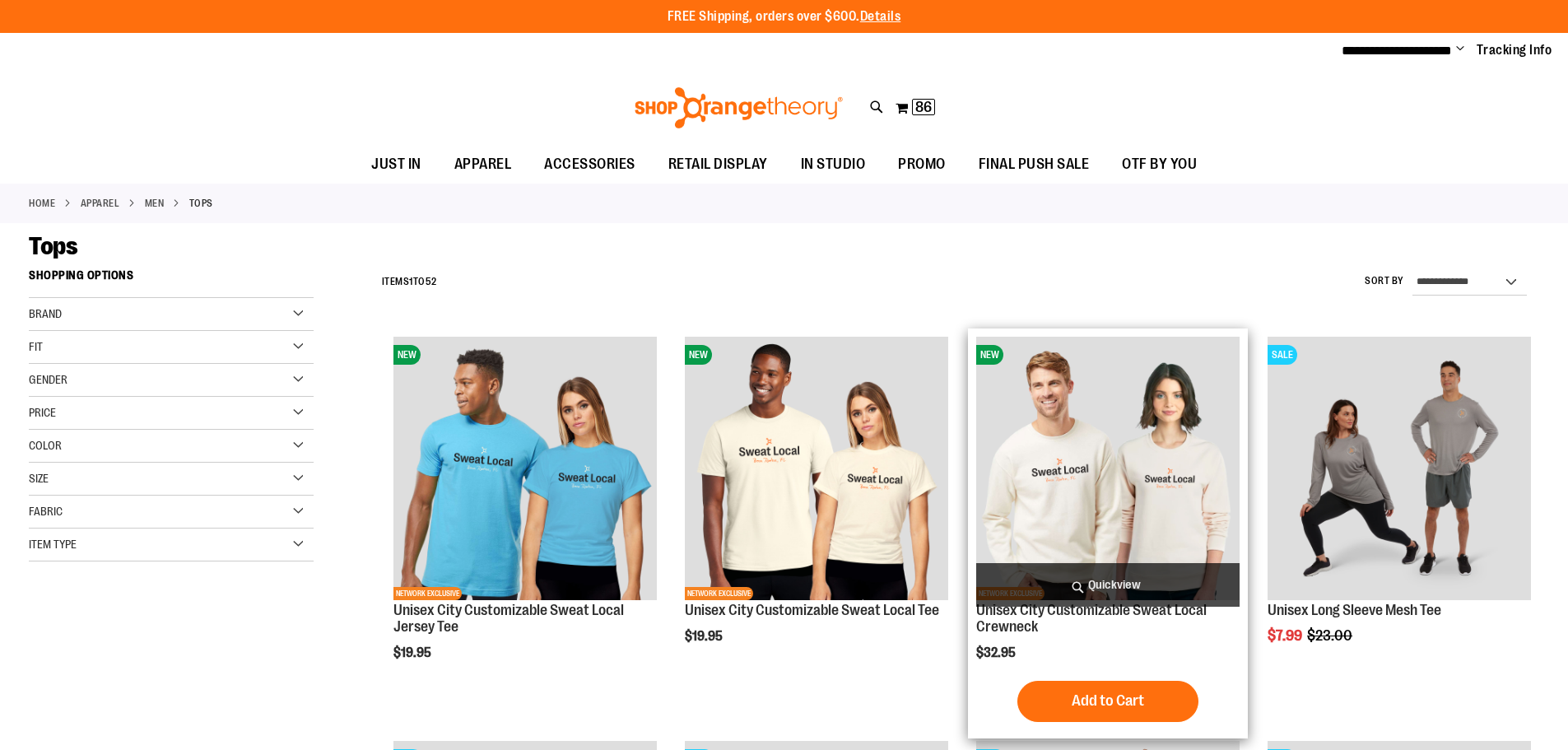
type input "**********"
click at [1071, 450] on img "product" at bounding box center [1108, 468] width 263 height 263
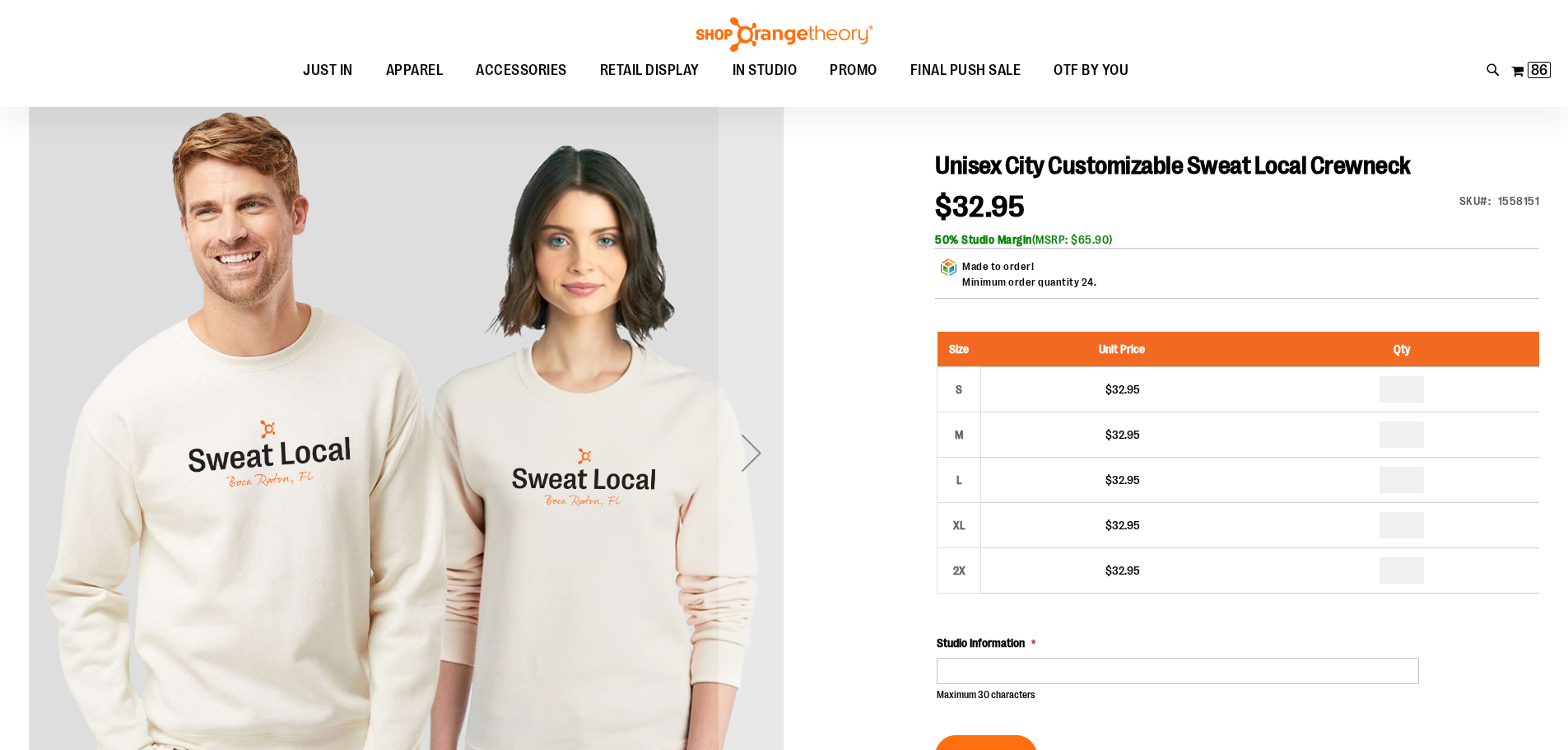
scroll to position [246, 0]
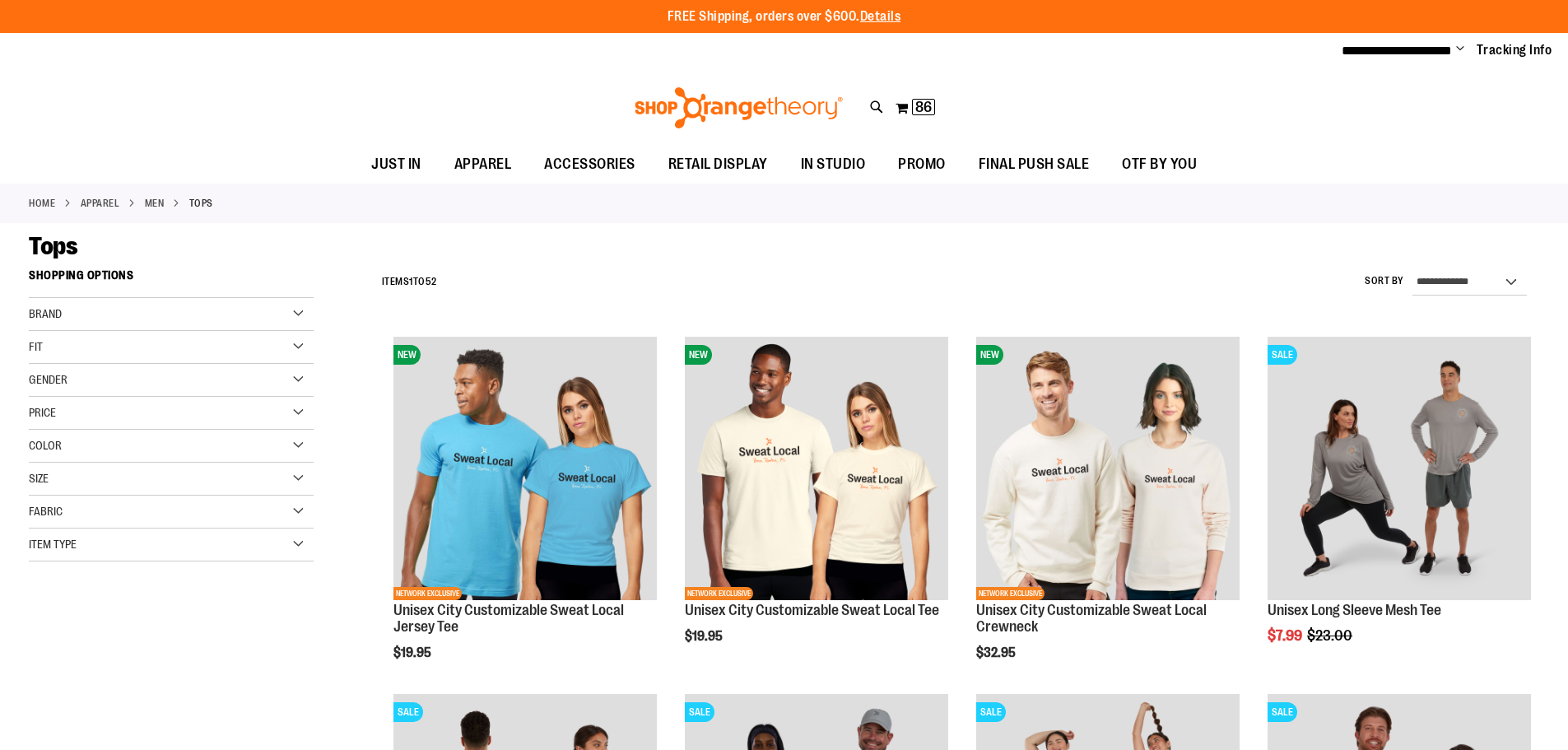
scroll to position [411, 0]
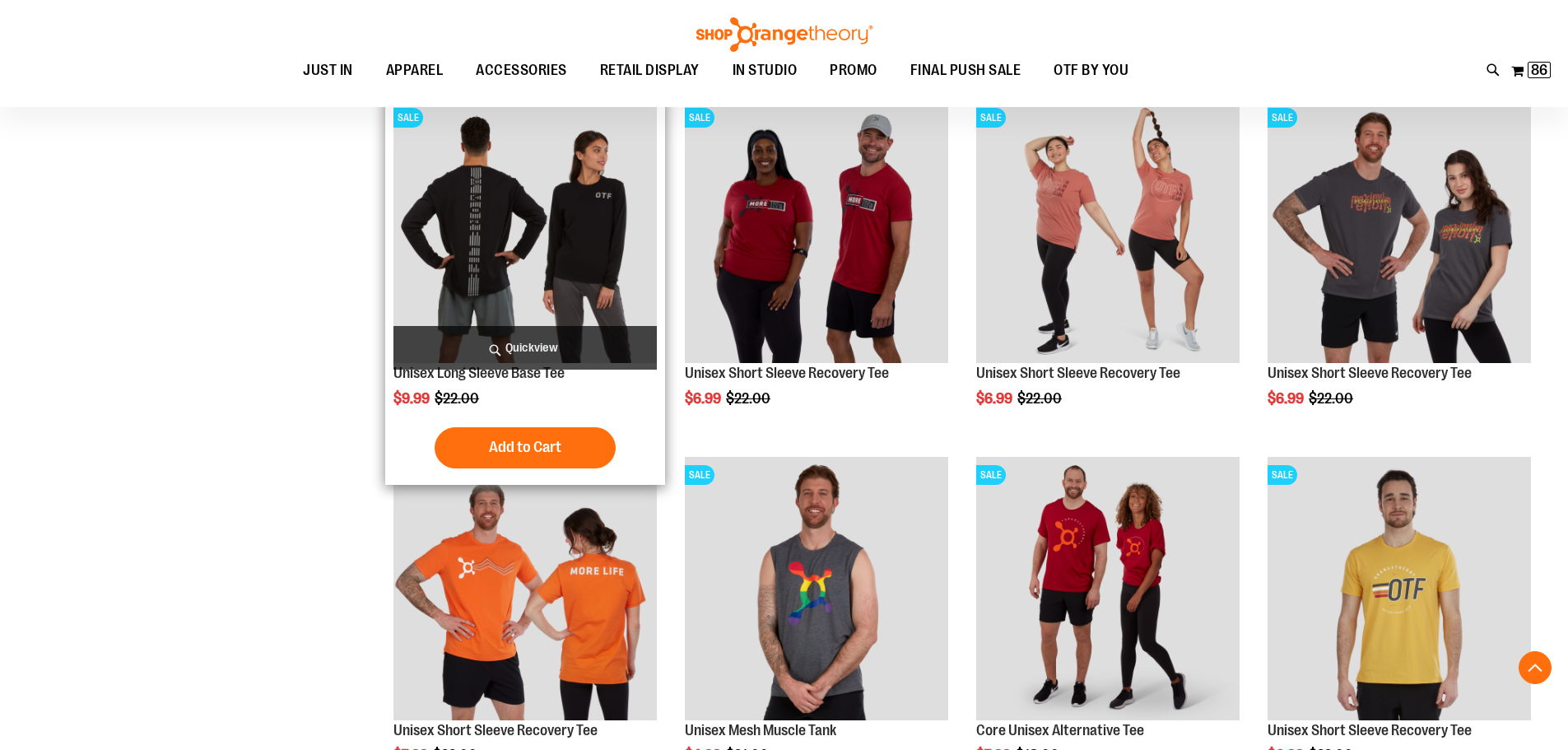
type input "**********"
click at [531, 281] on img "product" at bounding box center [525, 231] width 263 height 263
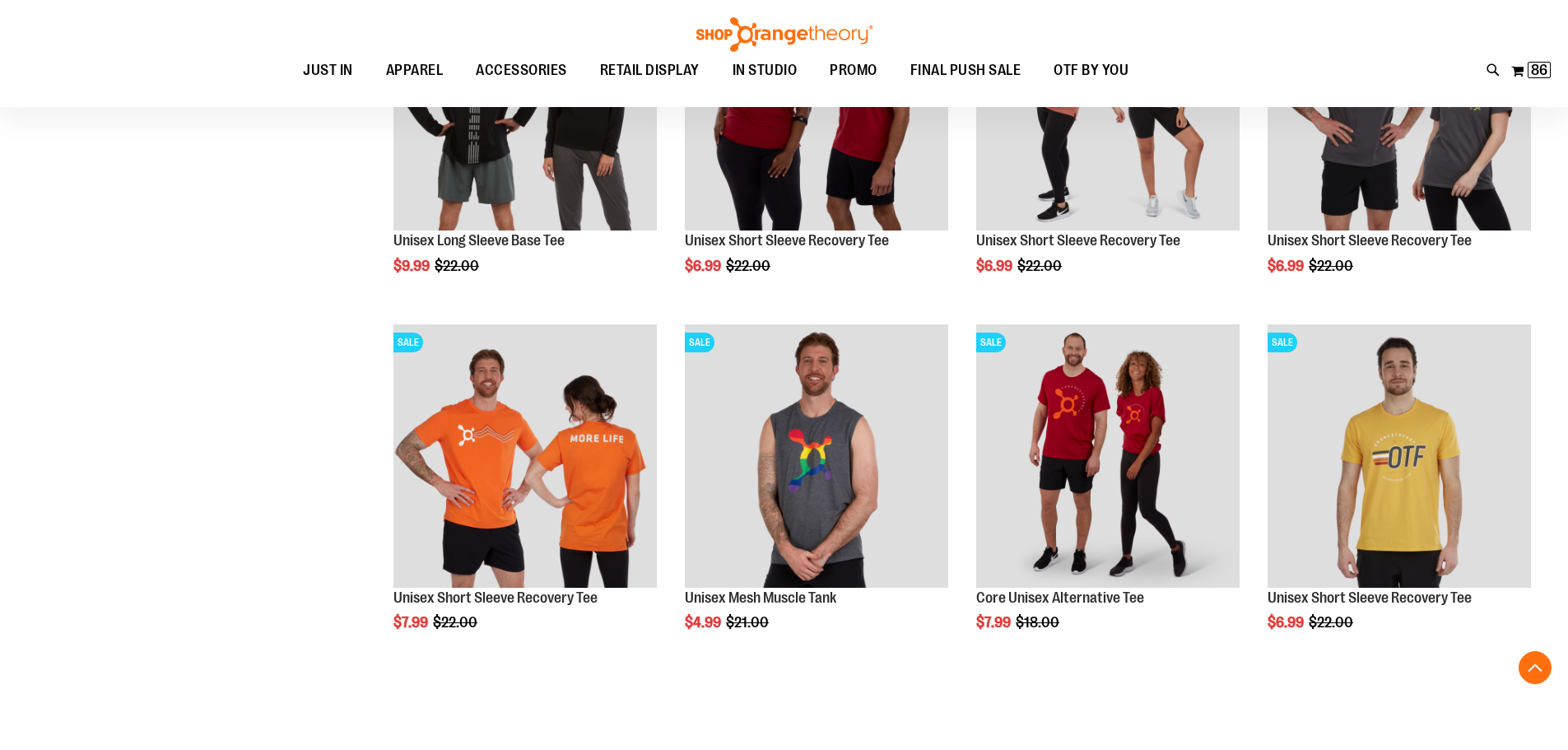
scroll to position [411, 0]
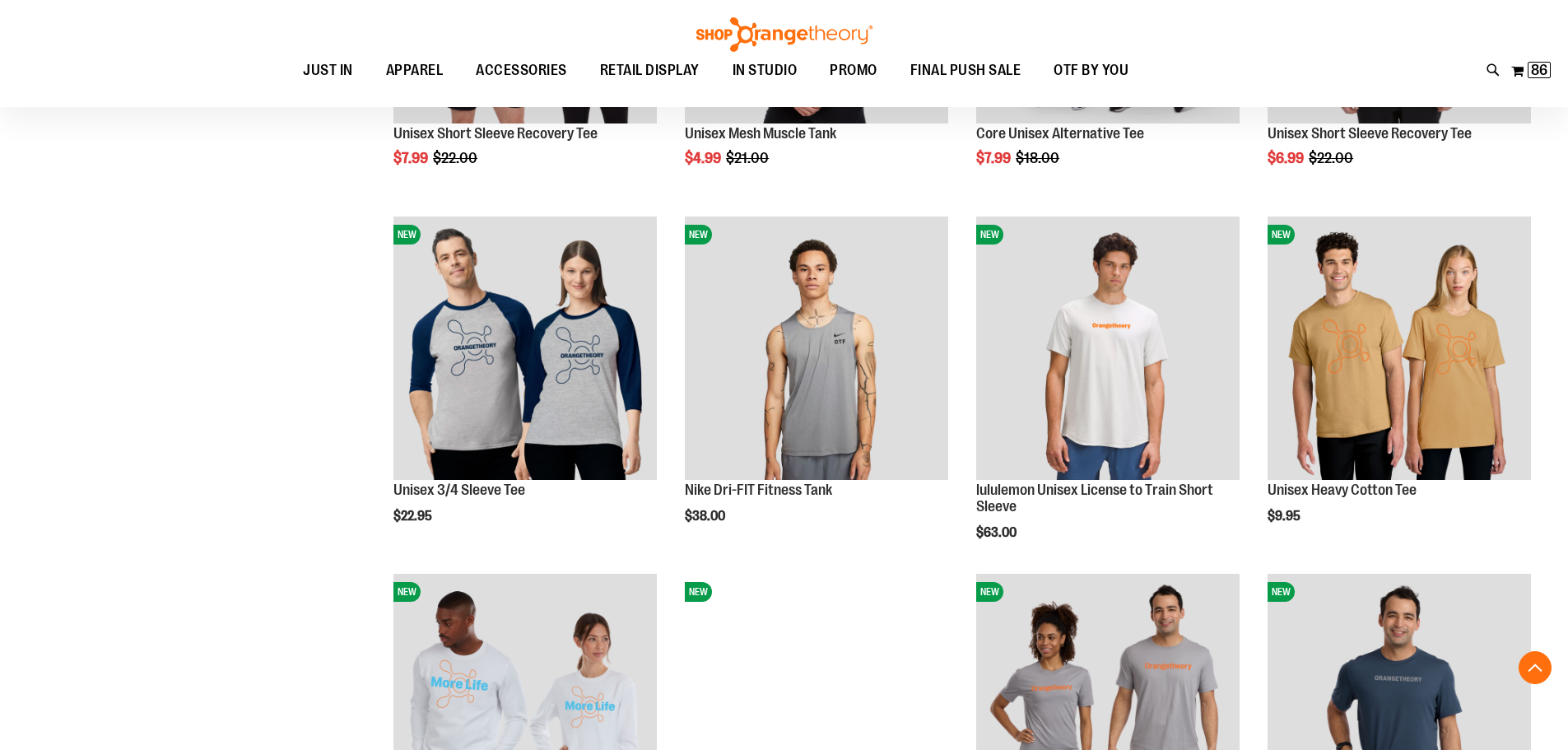
scroll to position [1069, 0]
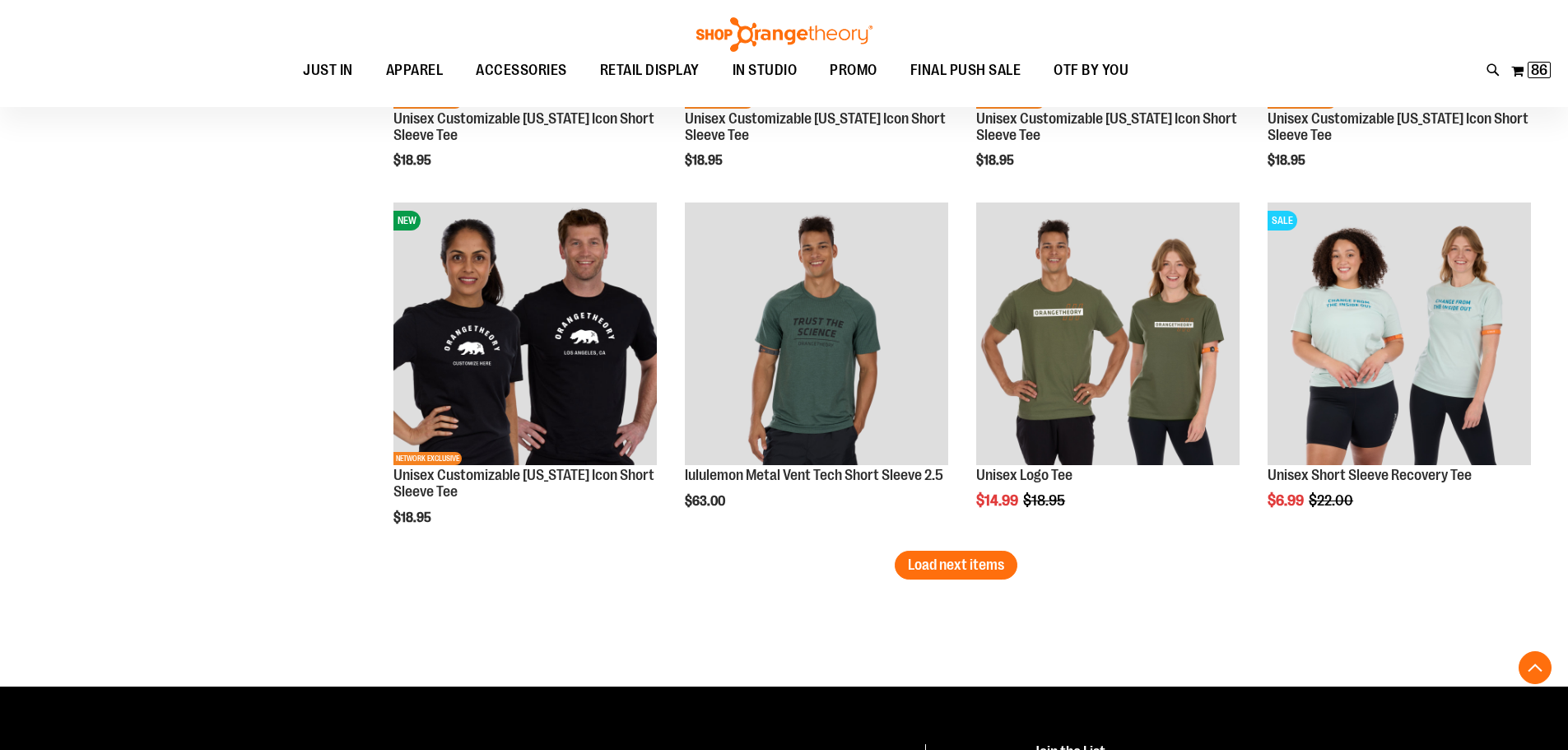
scroll to position [2961, 0]
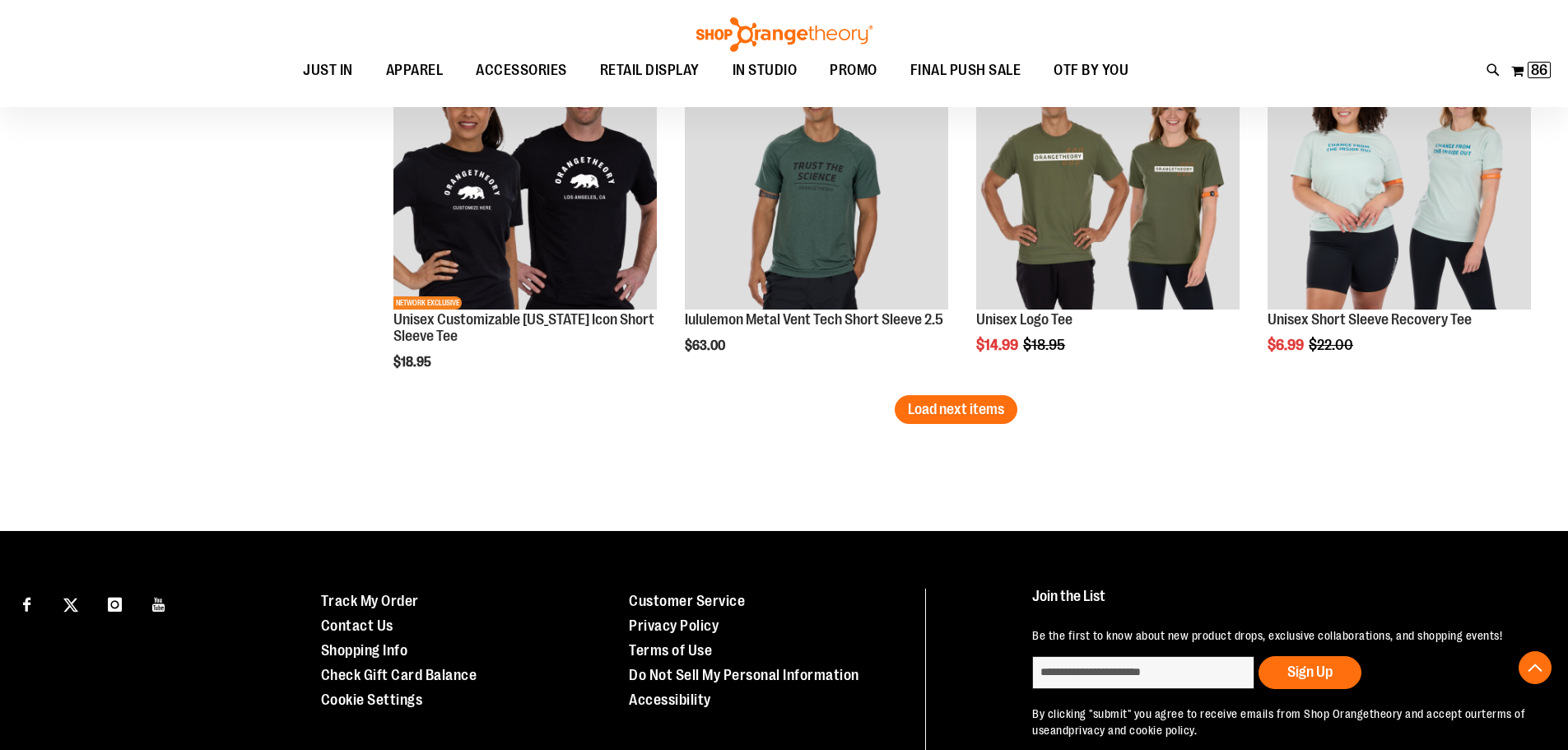
type input "**********"
click at [923, 406] on span "Load next items" at bounding box center [956, 409] width 97 height 17
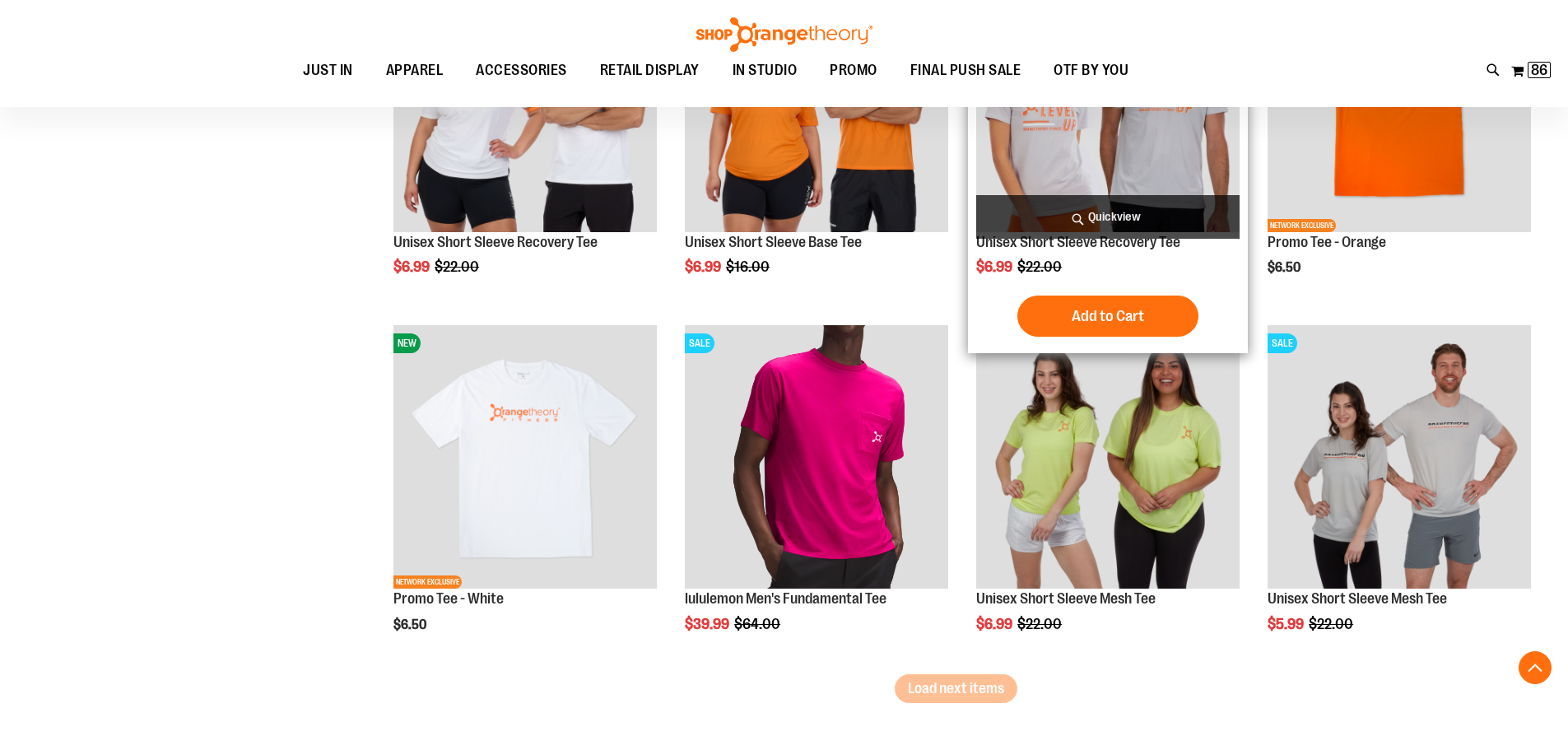
scroll to position [3949, 0]
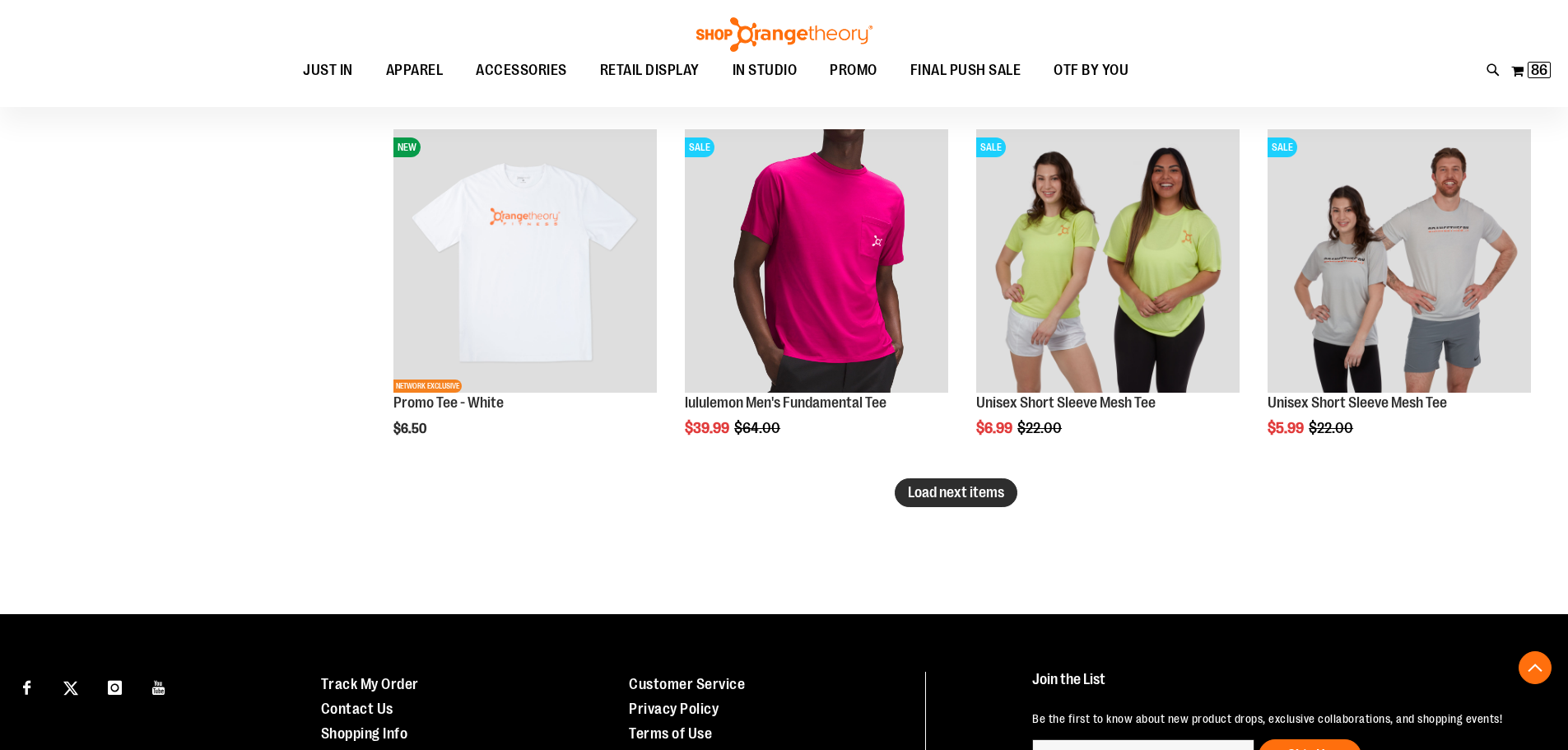
click at [978, 497] on span "Load next items" at bounding box center [956, 492] width 97 height 17
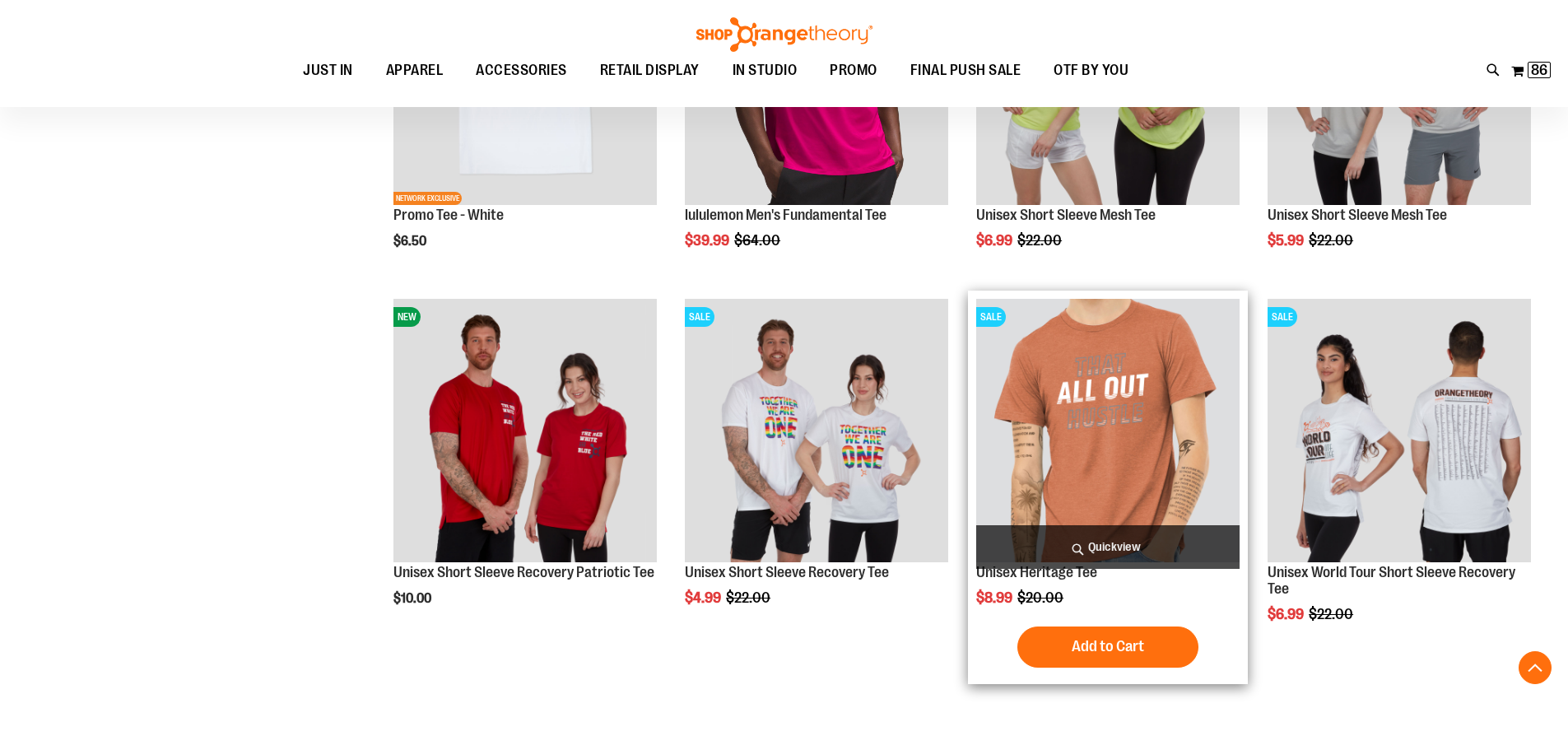
scroll to position [4114, 0]
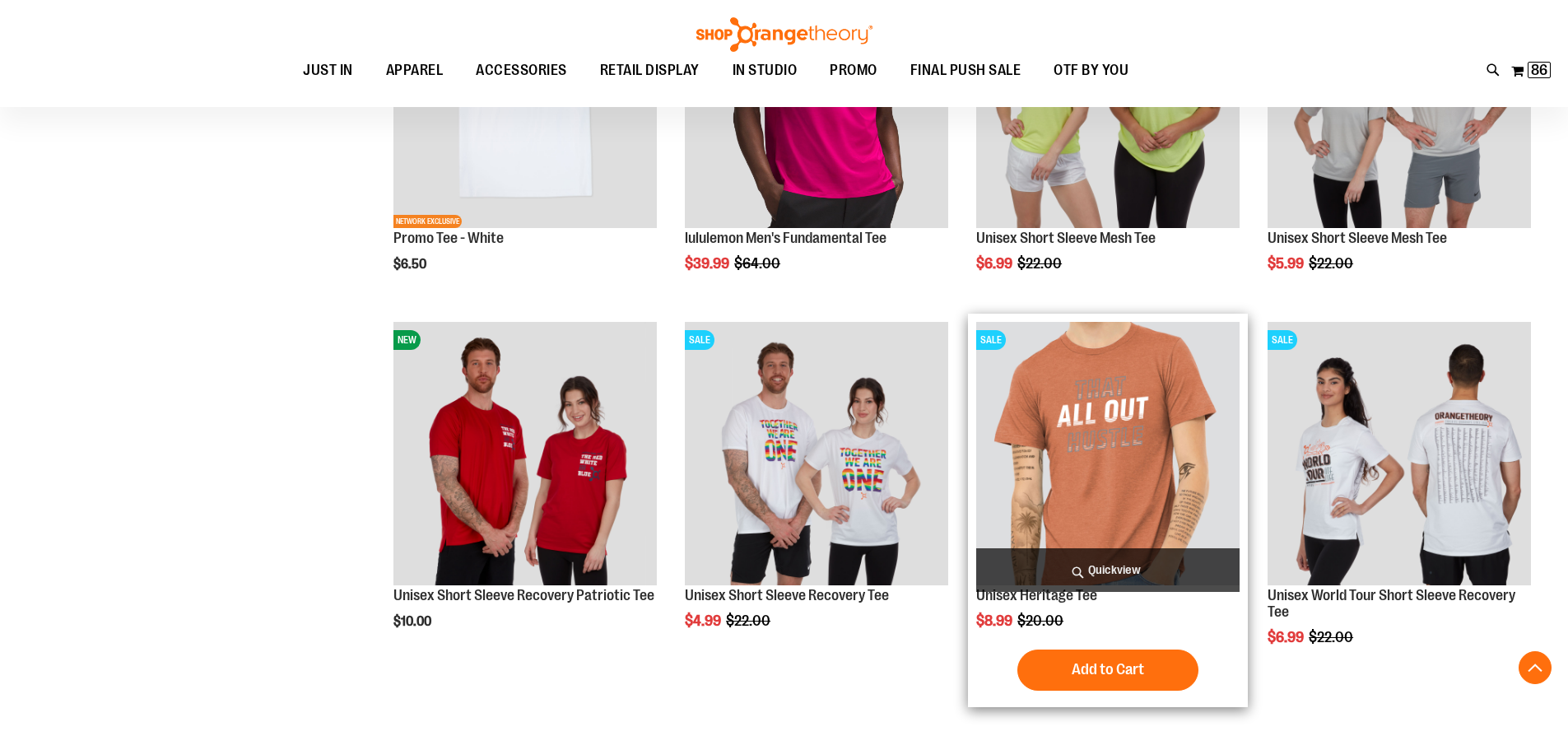
click at [1082, 463] on img "product" at bounding box center [1108, 453] width 263 height 263
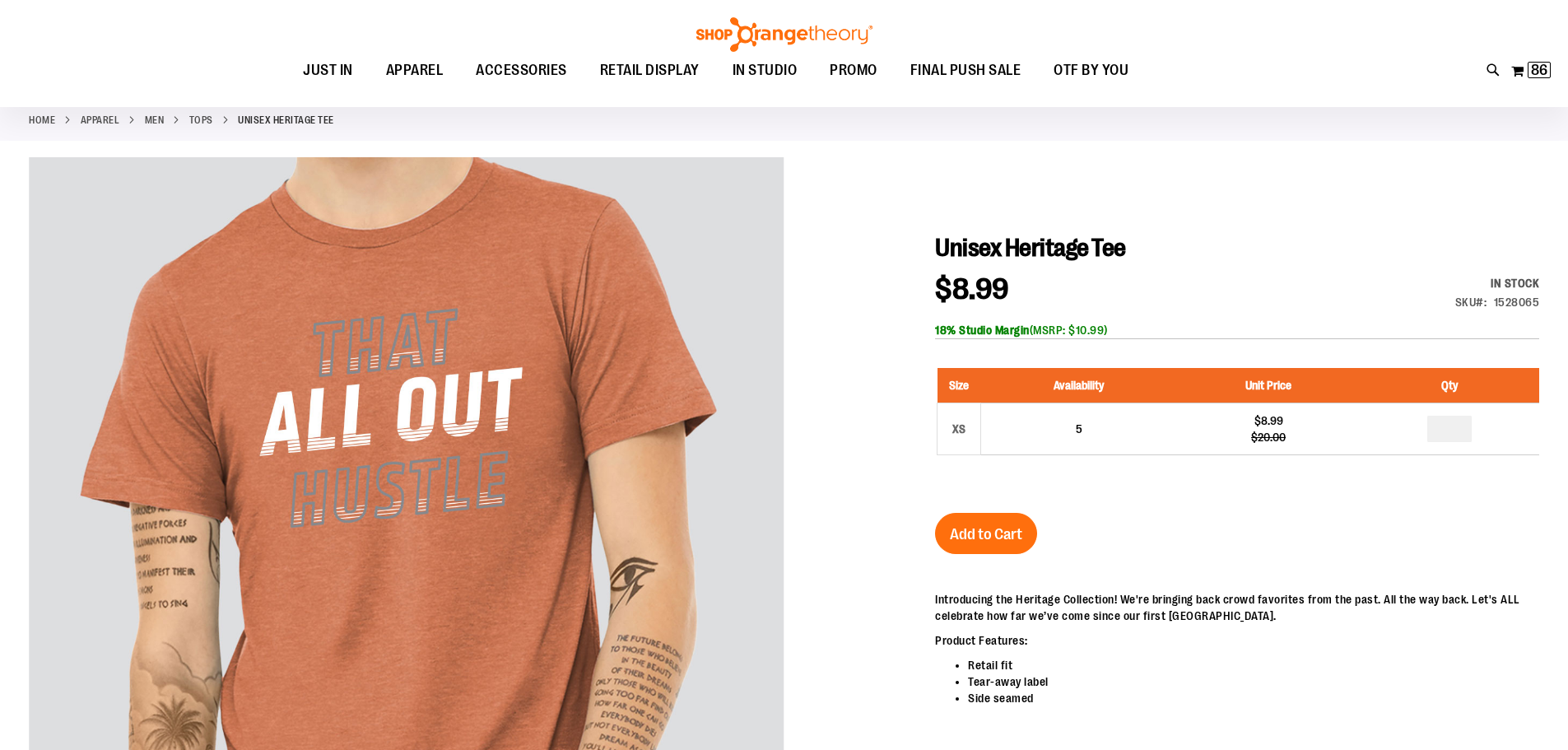
scroll to position [163, 0]
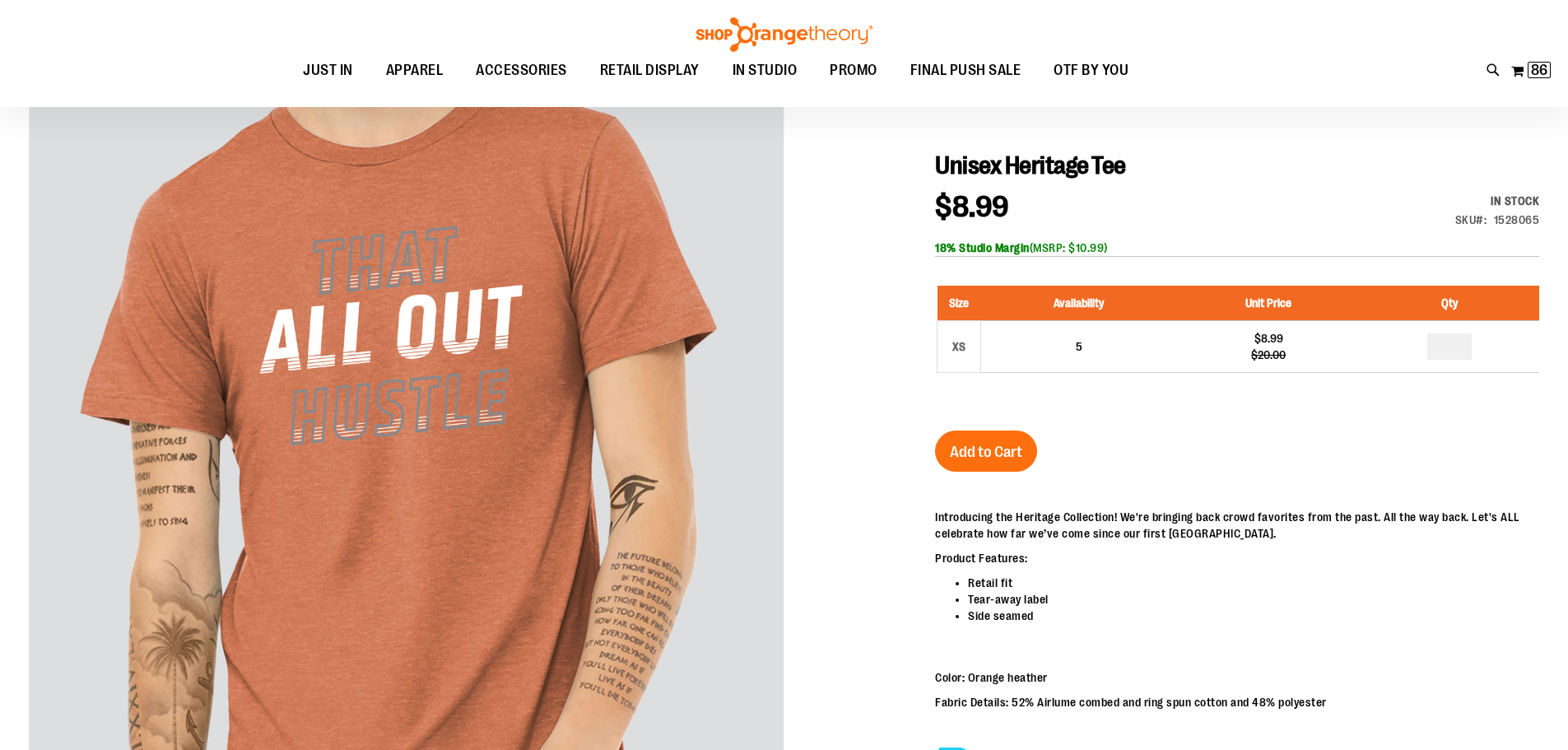
type input "**********"
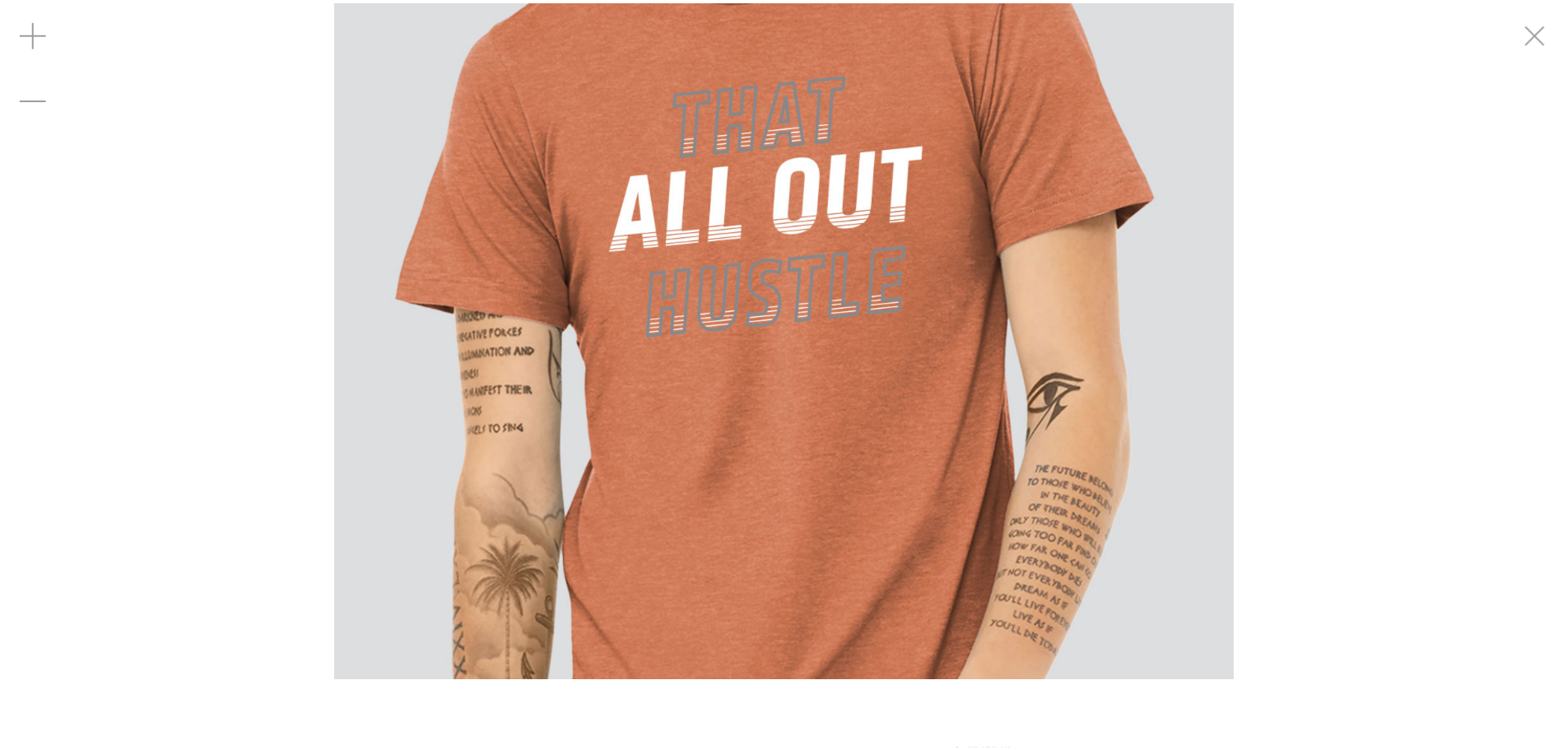
scroll to position [163, 0]
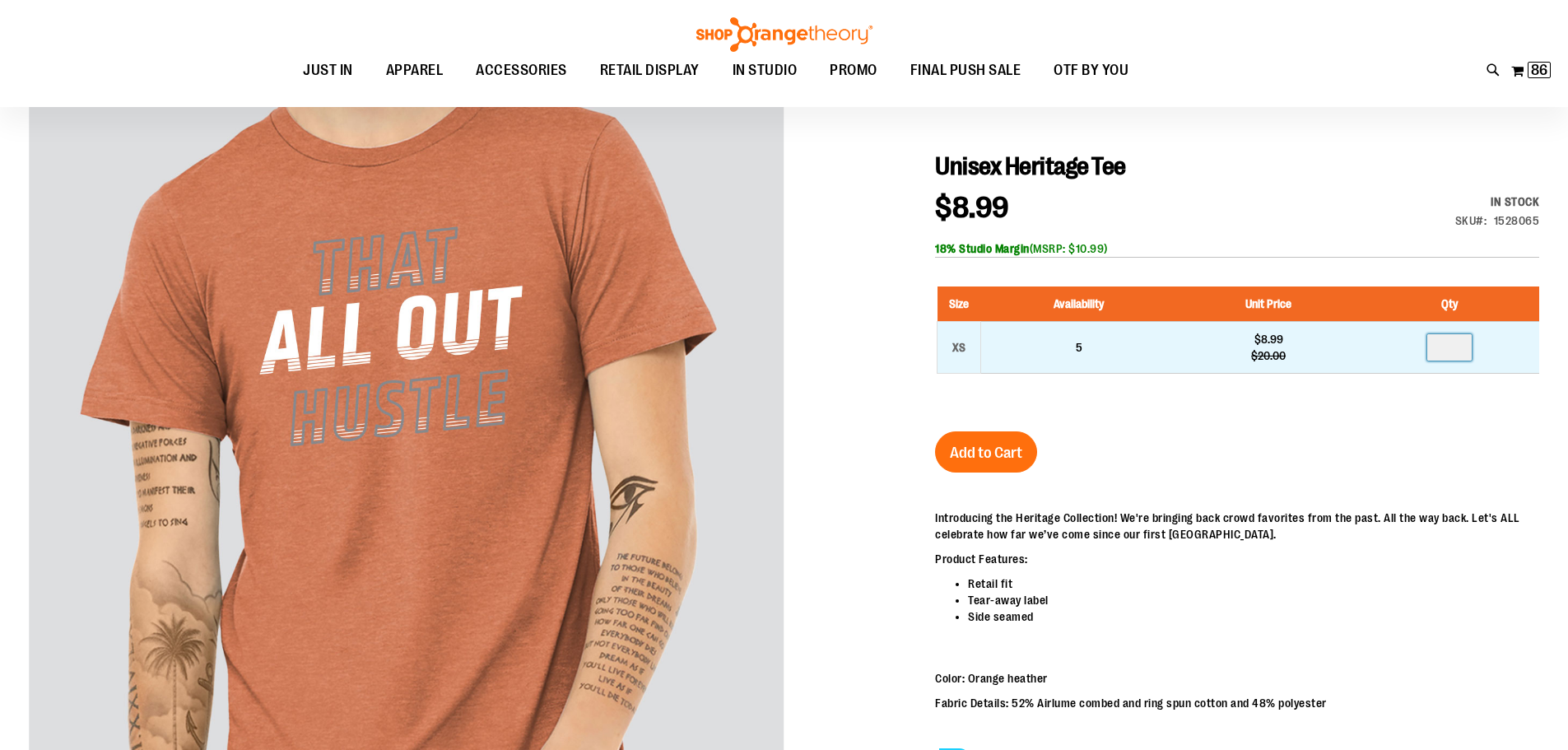
click at [1455, 345] on input "number" at bounding box center [1449, 347] width 45 height 26
type input "*"
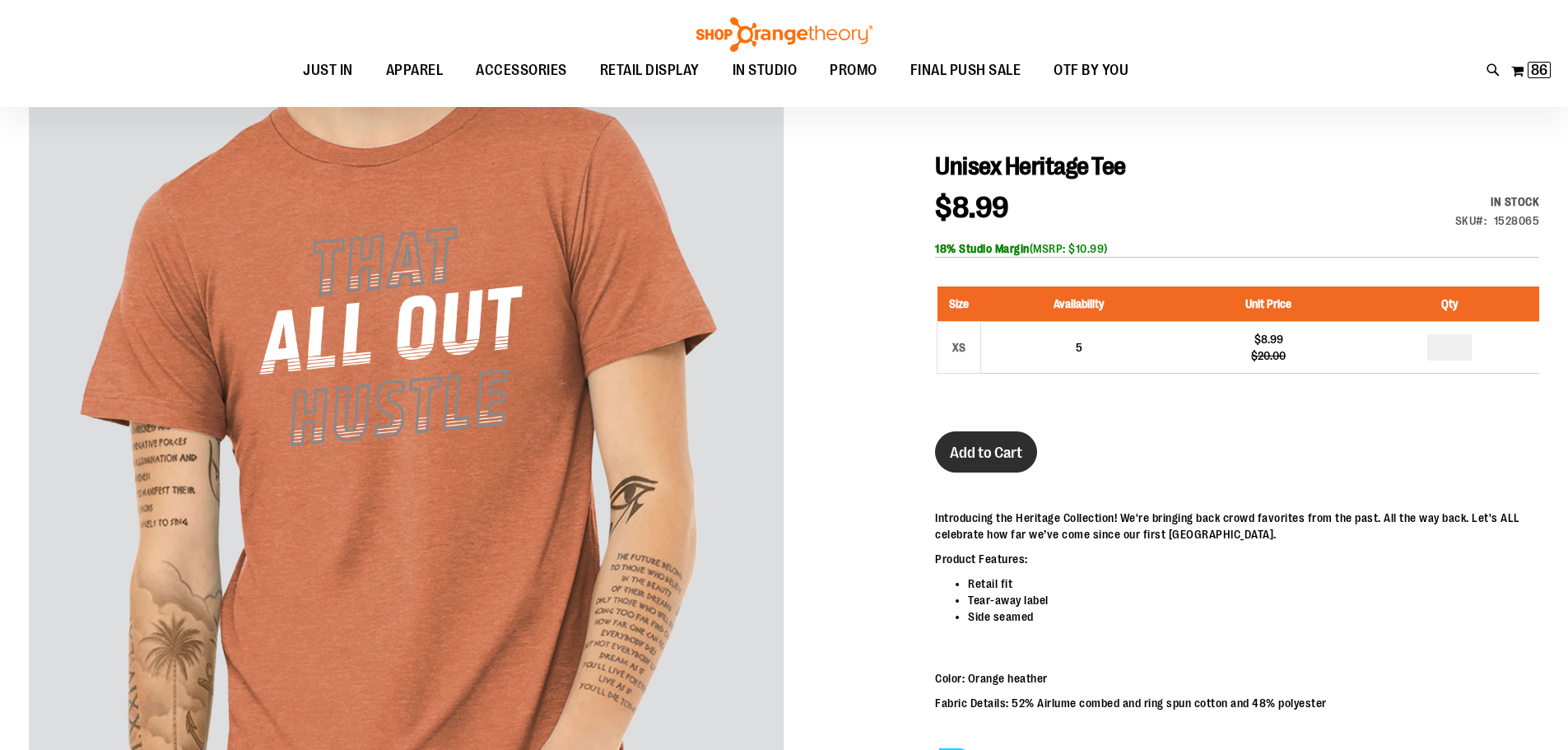
click at [1018, 450] on span "Add to Cart" at bounding box center [986, 453] width 73 height 18
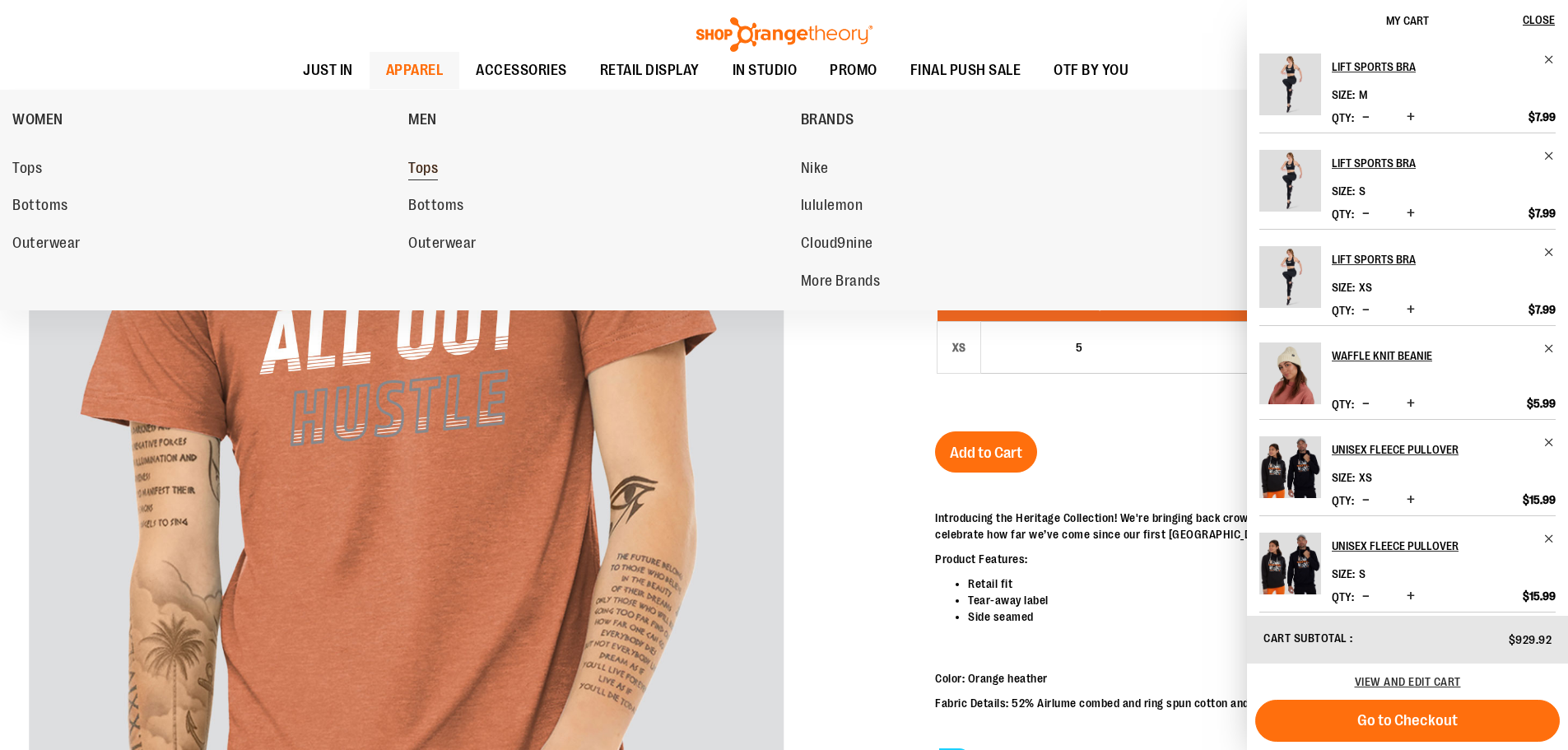
click at [420, 167] on span "Tops" at bounding box center [423, 169] width 30 height 21
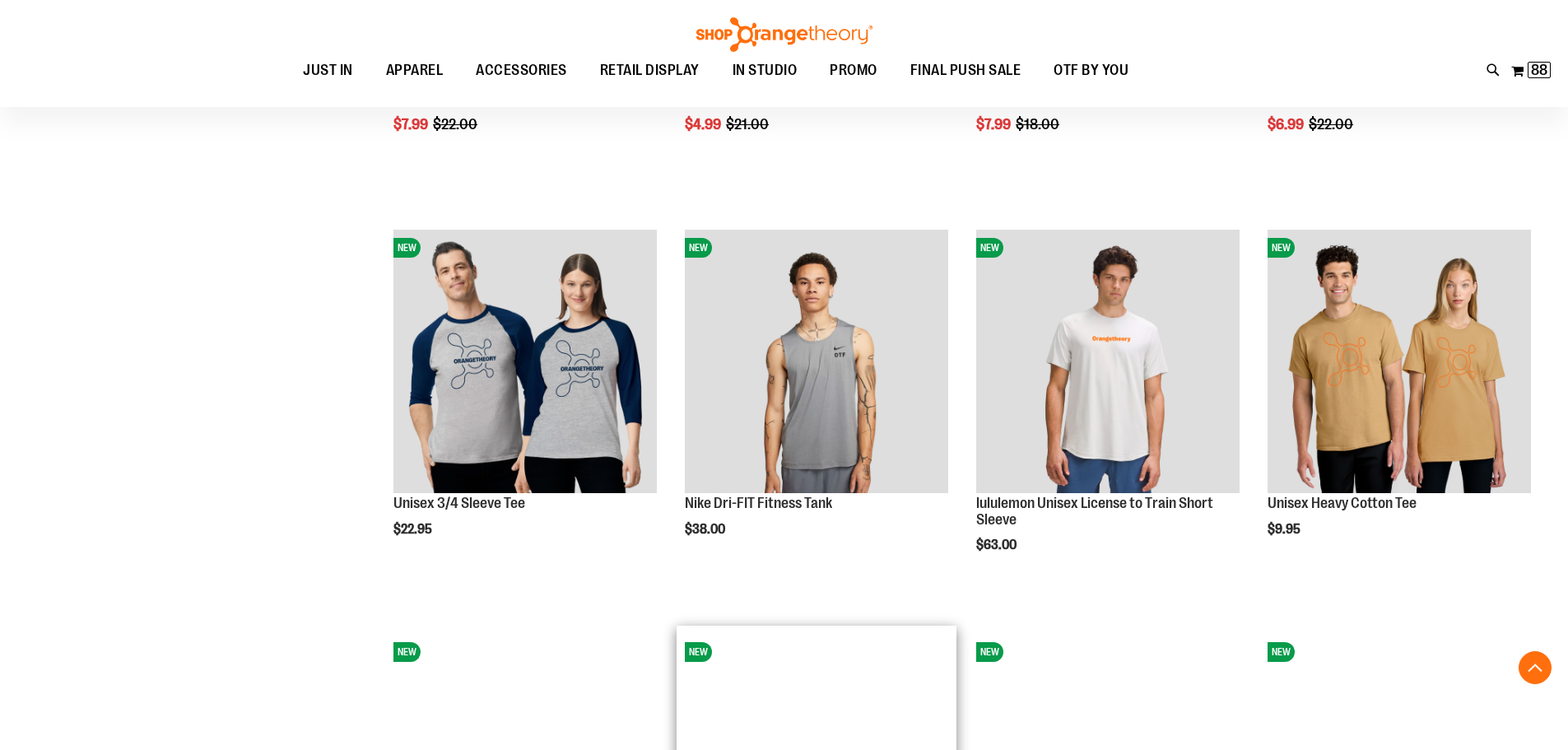
scroll to position [1303, 0]
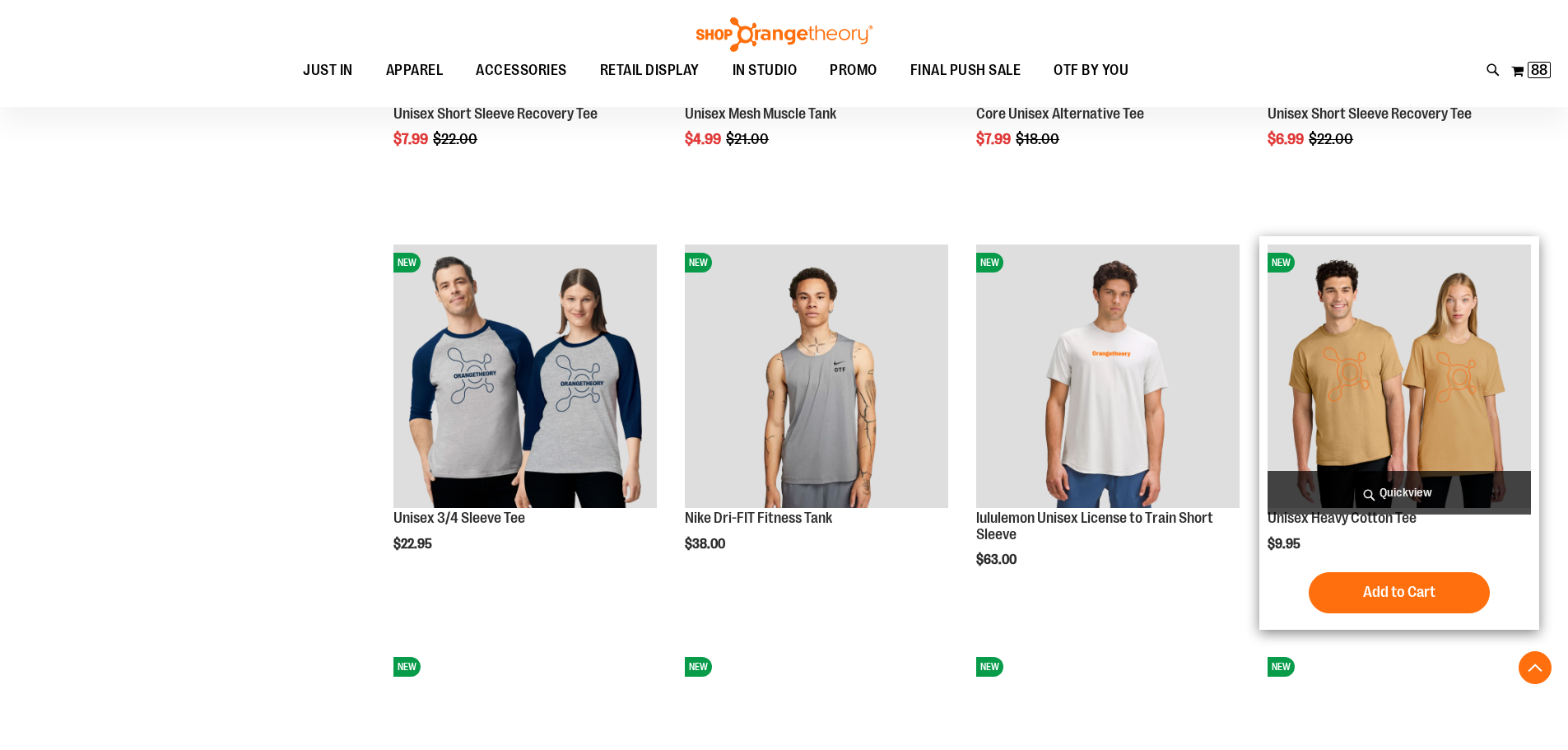
type input "**********"
click at [1415, 390] on img "product" at bounding box center [1399, 375] width 263 height 263
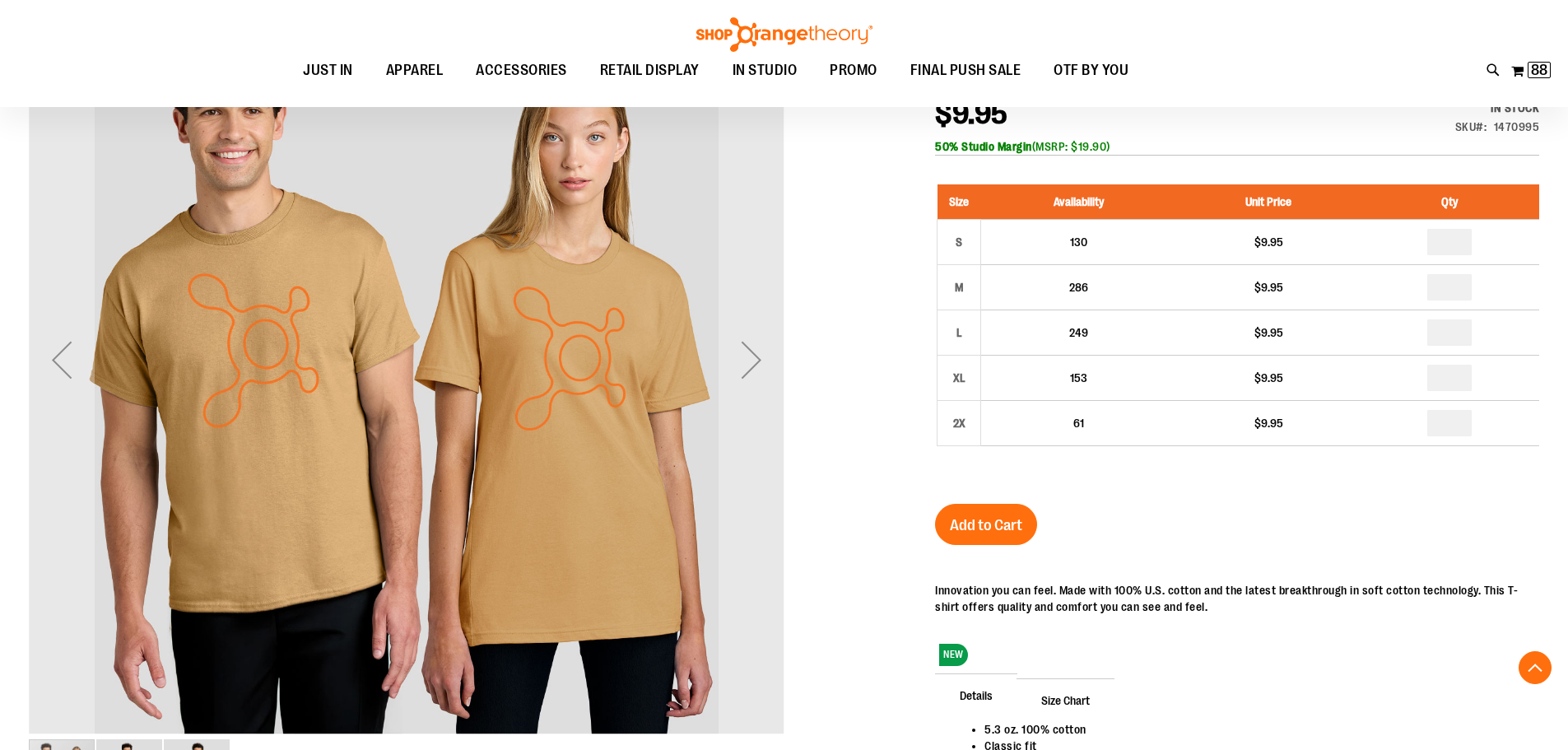
scroll to position [163, 0]
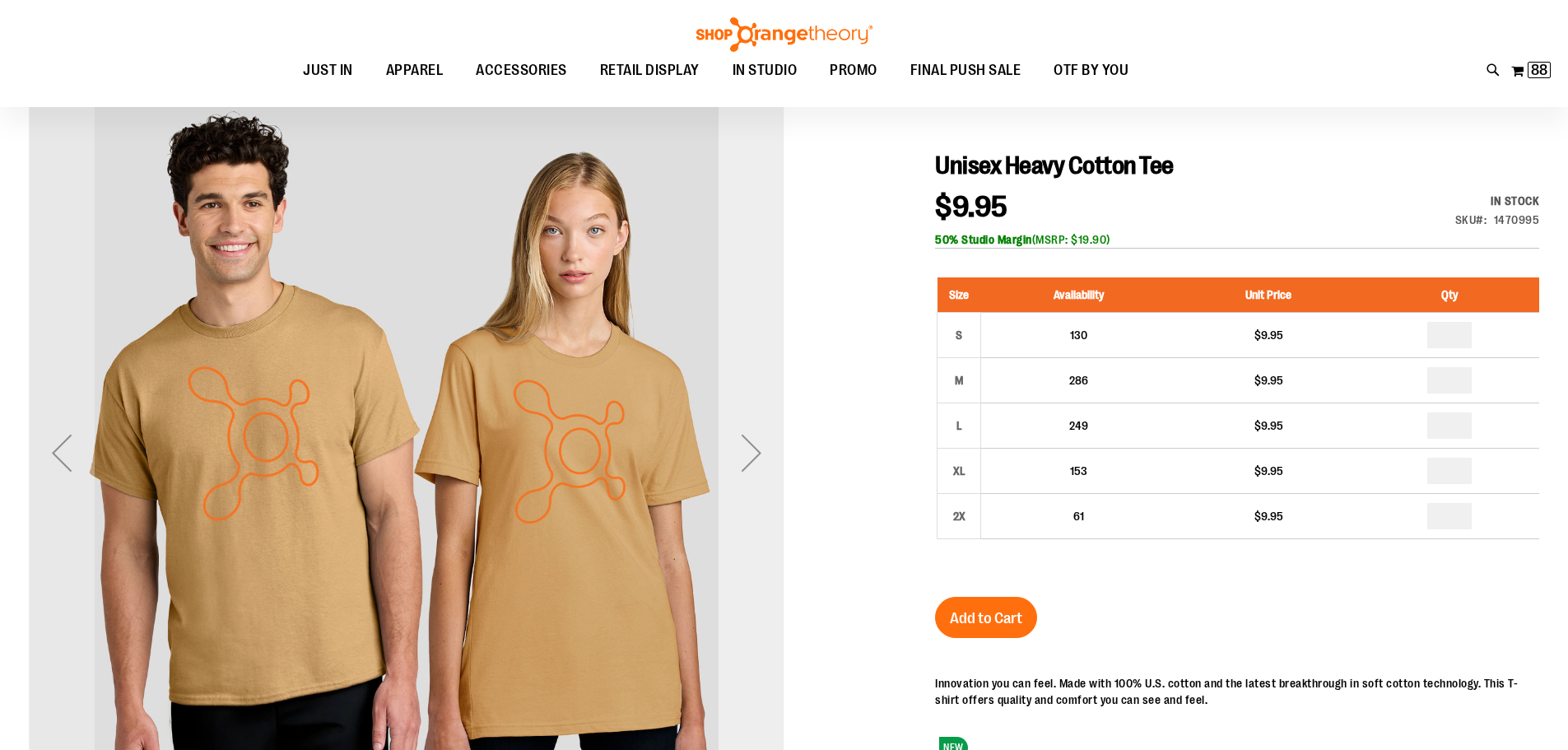
type input "**********"
click at [744, 450] on div "Next" at bounding box center [752, 453] width 66 height 66
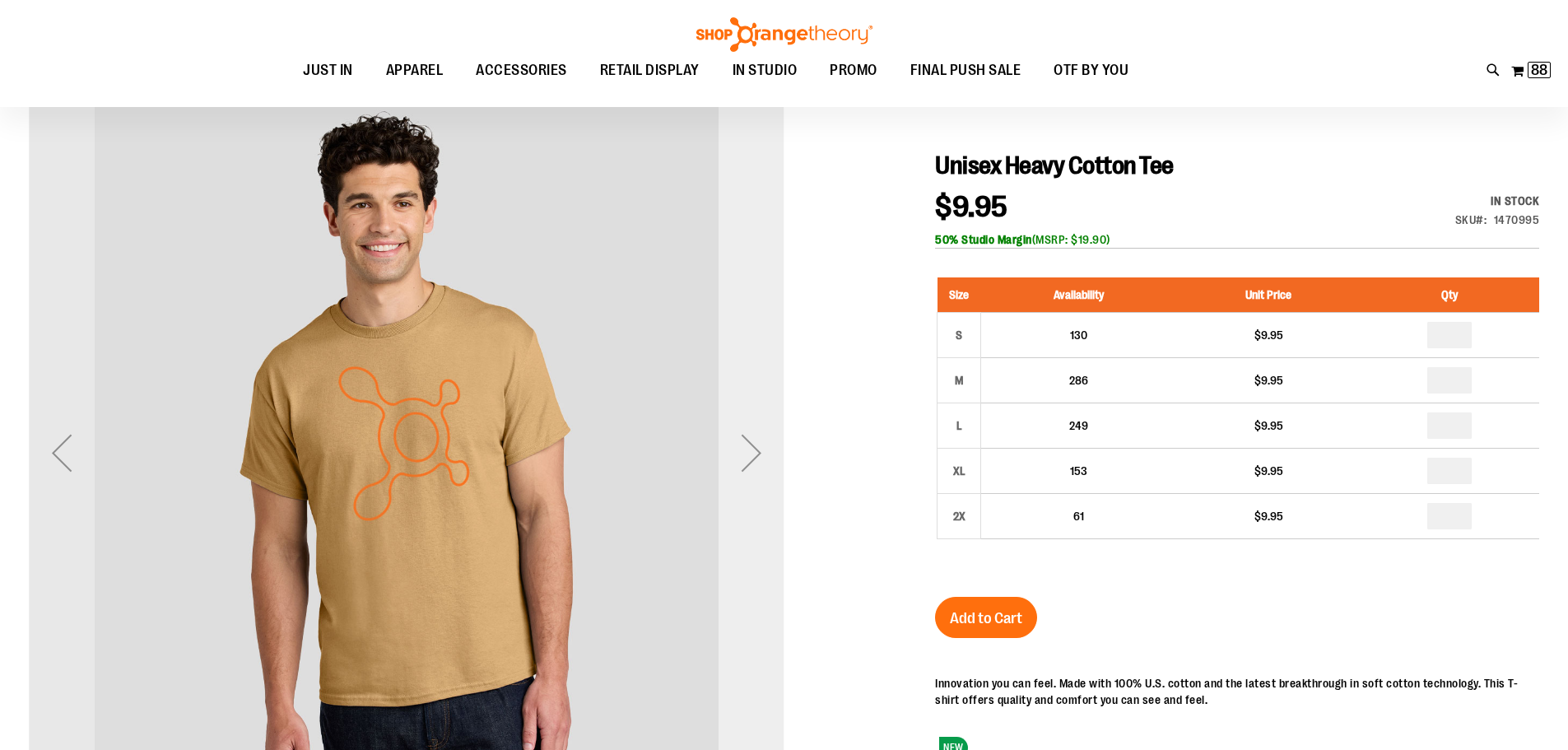
click at [744, 450] on div "Next" at bounding box center [752, 453] width 66 height 66
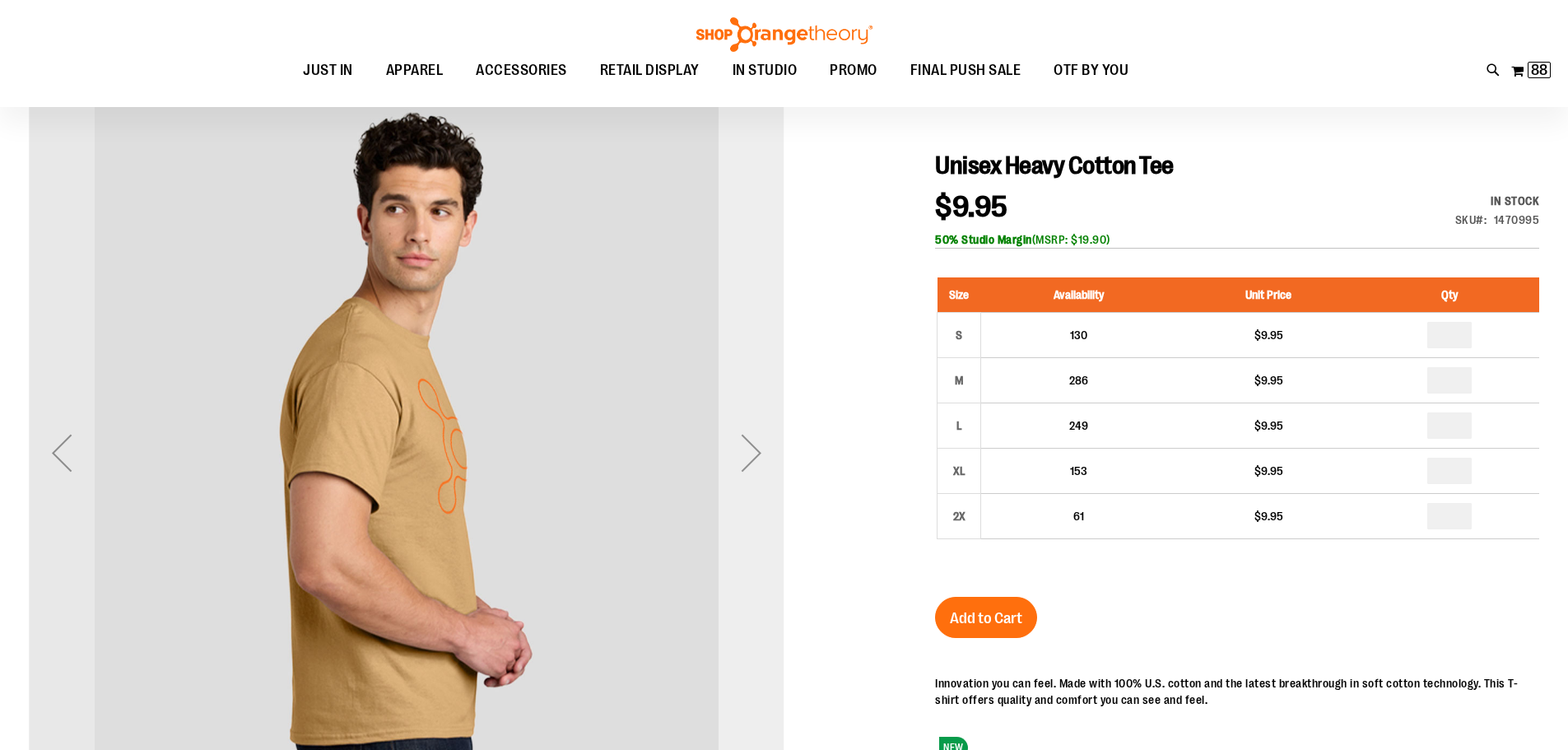
click at [744, 450] on div "Next" at bounding box center [752, 453] width 66 height 66
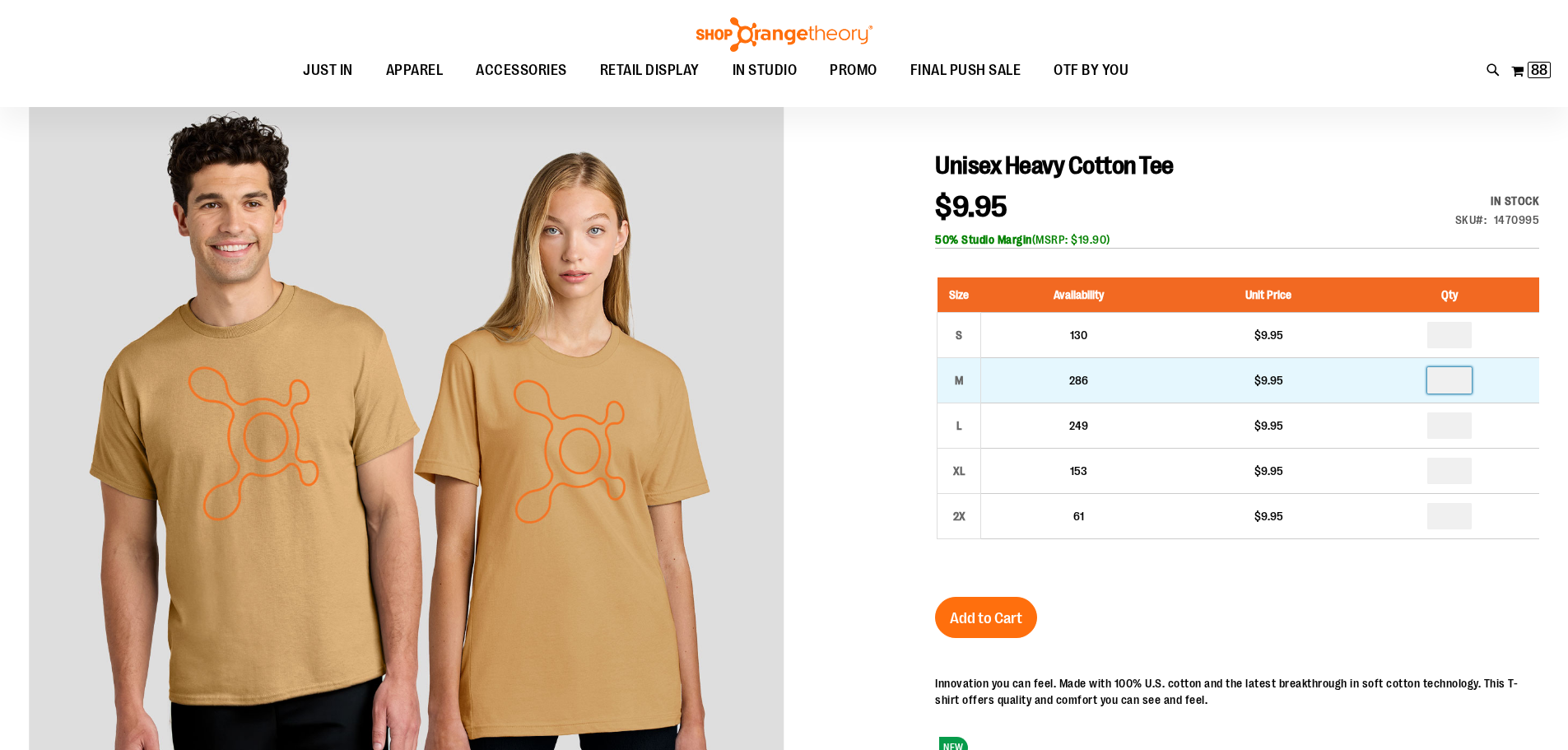
click at [1452, 377] on input "number" at bounding box center [1449, 380] width 45 height 26
type input "*"
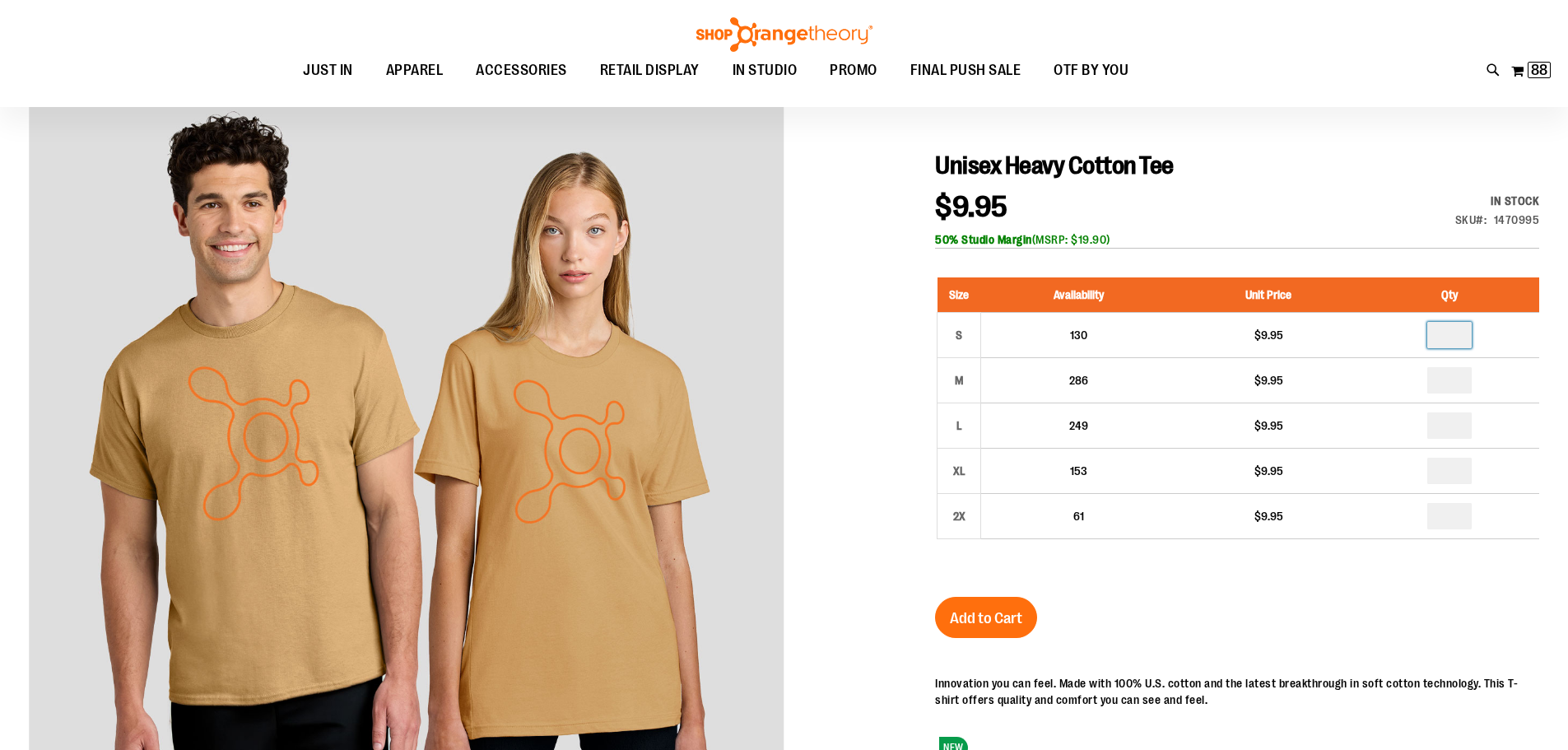
click at [1456, 340] on input "number" at bounding box center [1449, 335] width 45 height 26
type input "*"
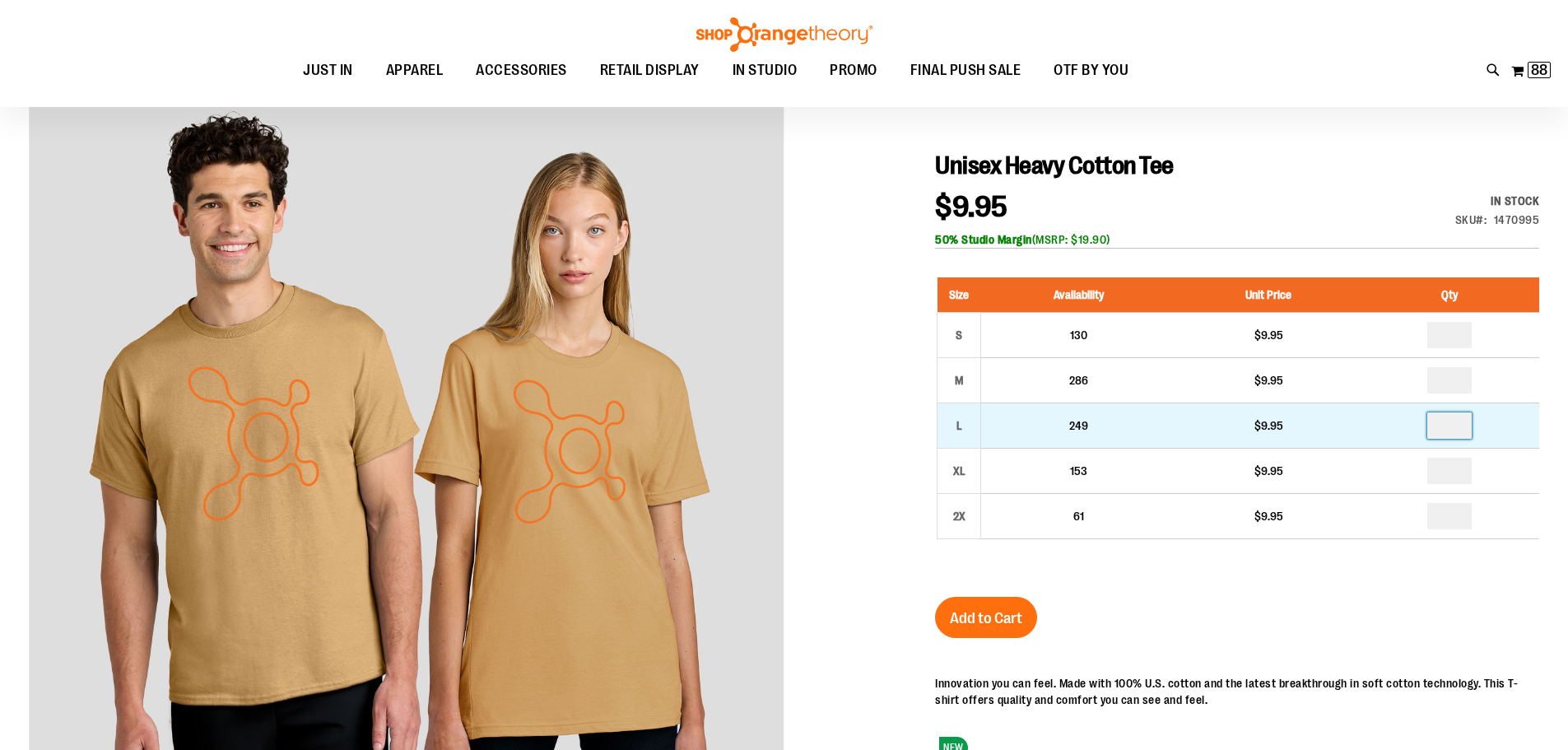
click at [1463, 423] on input "number" at bounding box center [1449, 426] width 45 height 26
type input "*"
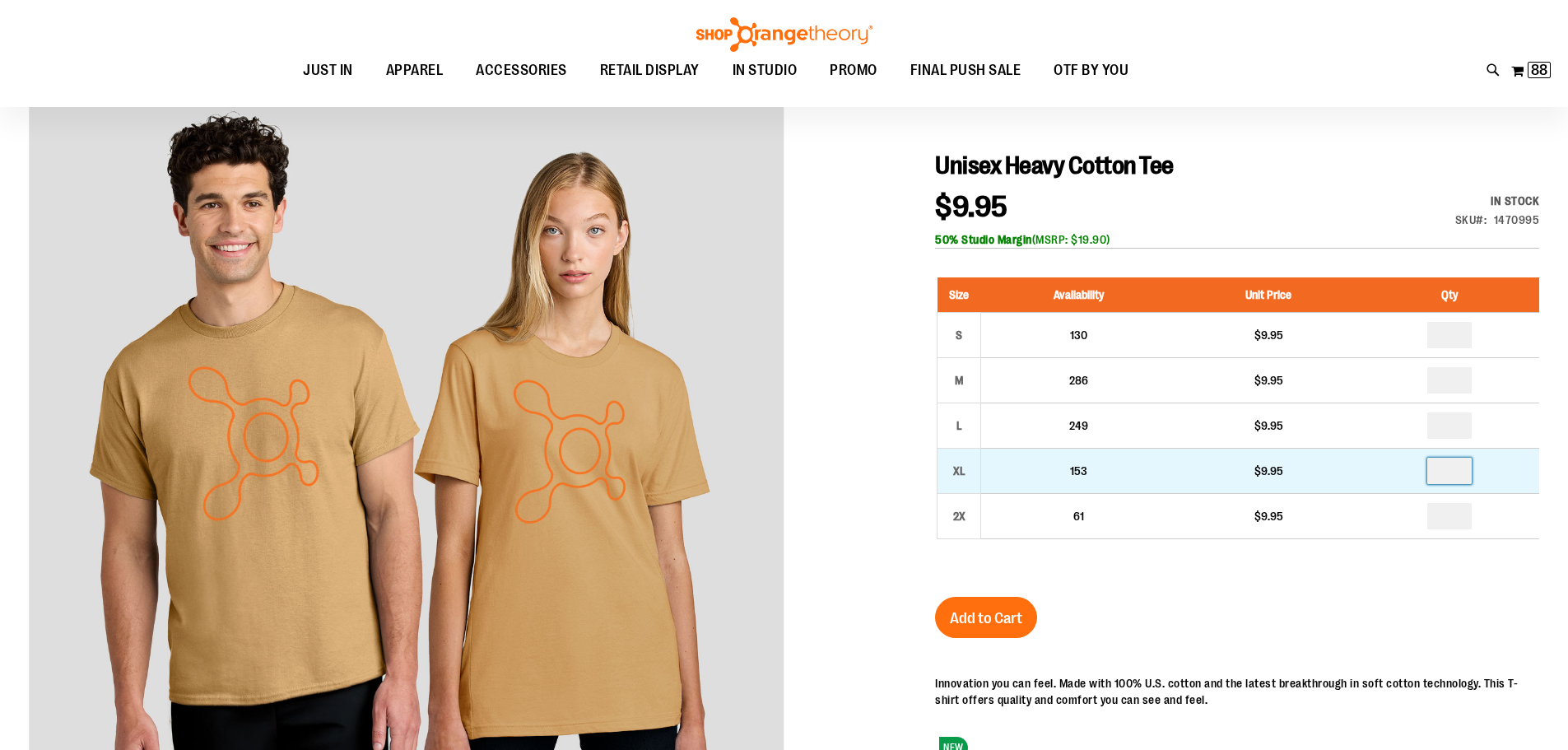
click at [1453, 474] on input "number" at bounding box center [1449, 471] width 45 height 26
type input "*"
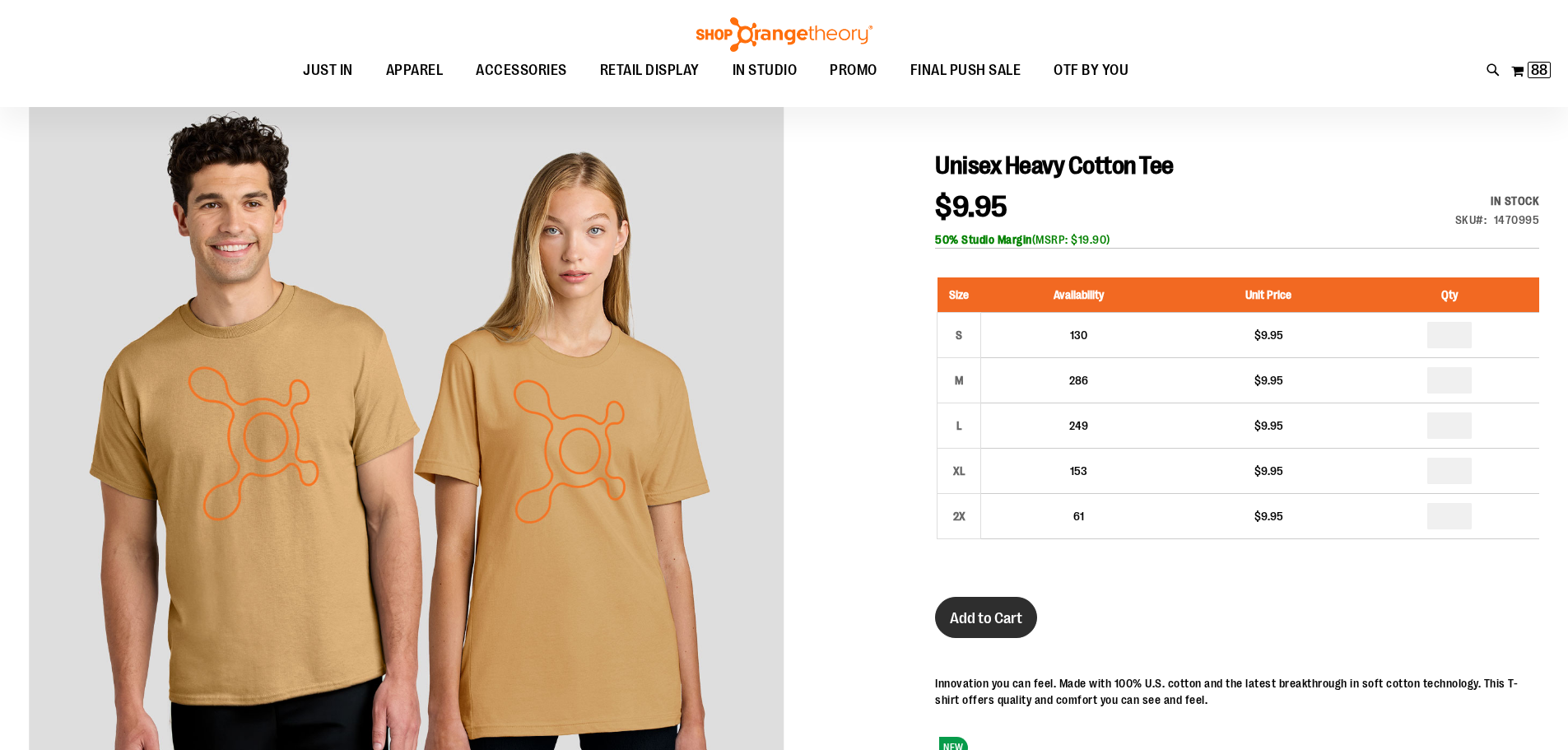
click at [994, 624] on span "Add to Cart" at bounding box center [986, 618] width 73 height 18
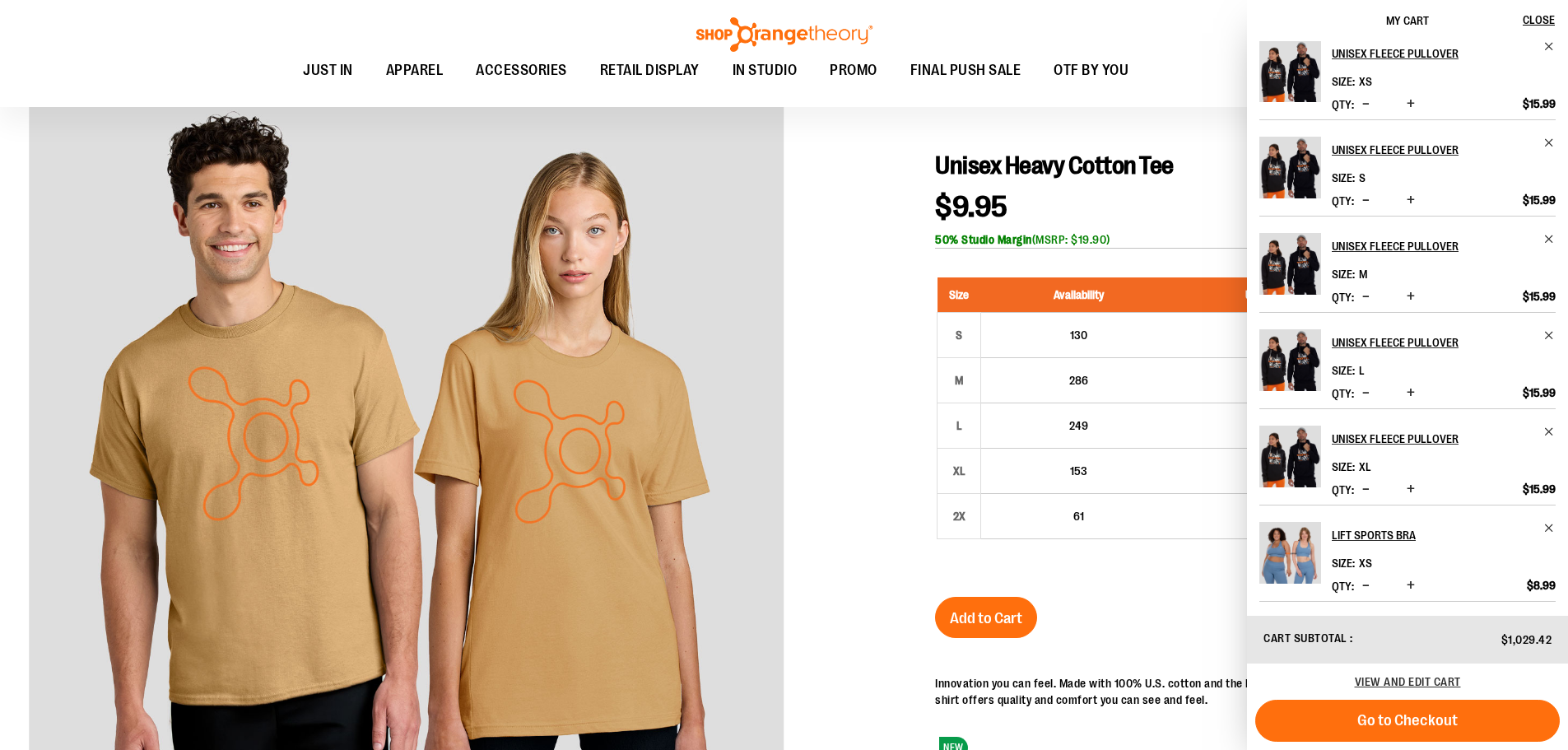
scroll to position [0, 0]
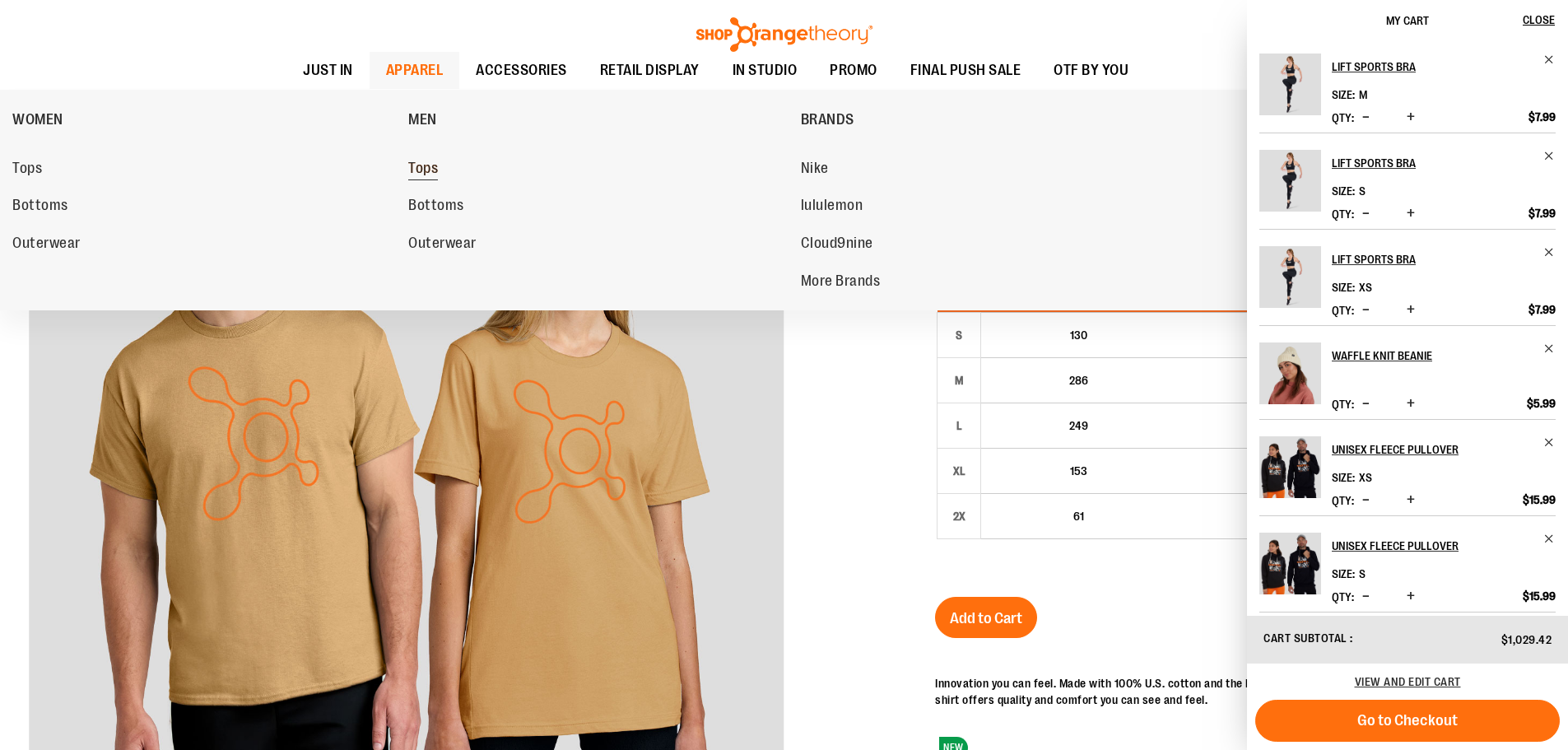
click at [415, 172] on span "Tops" at bounding box center [423, 169] width 30 height 21
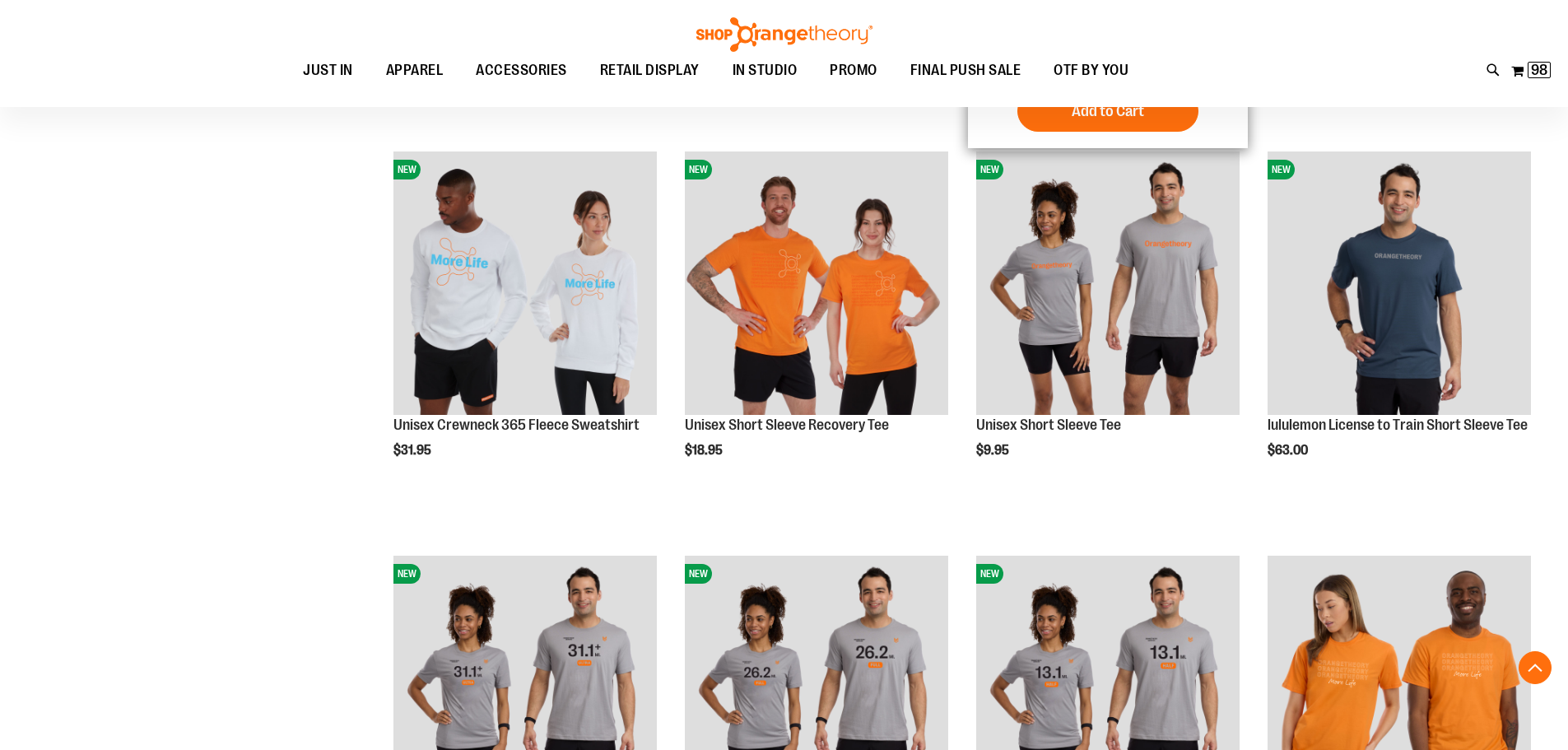
scroll to position [1645, 0]
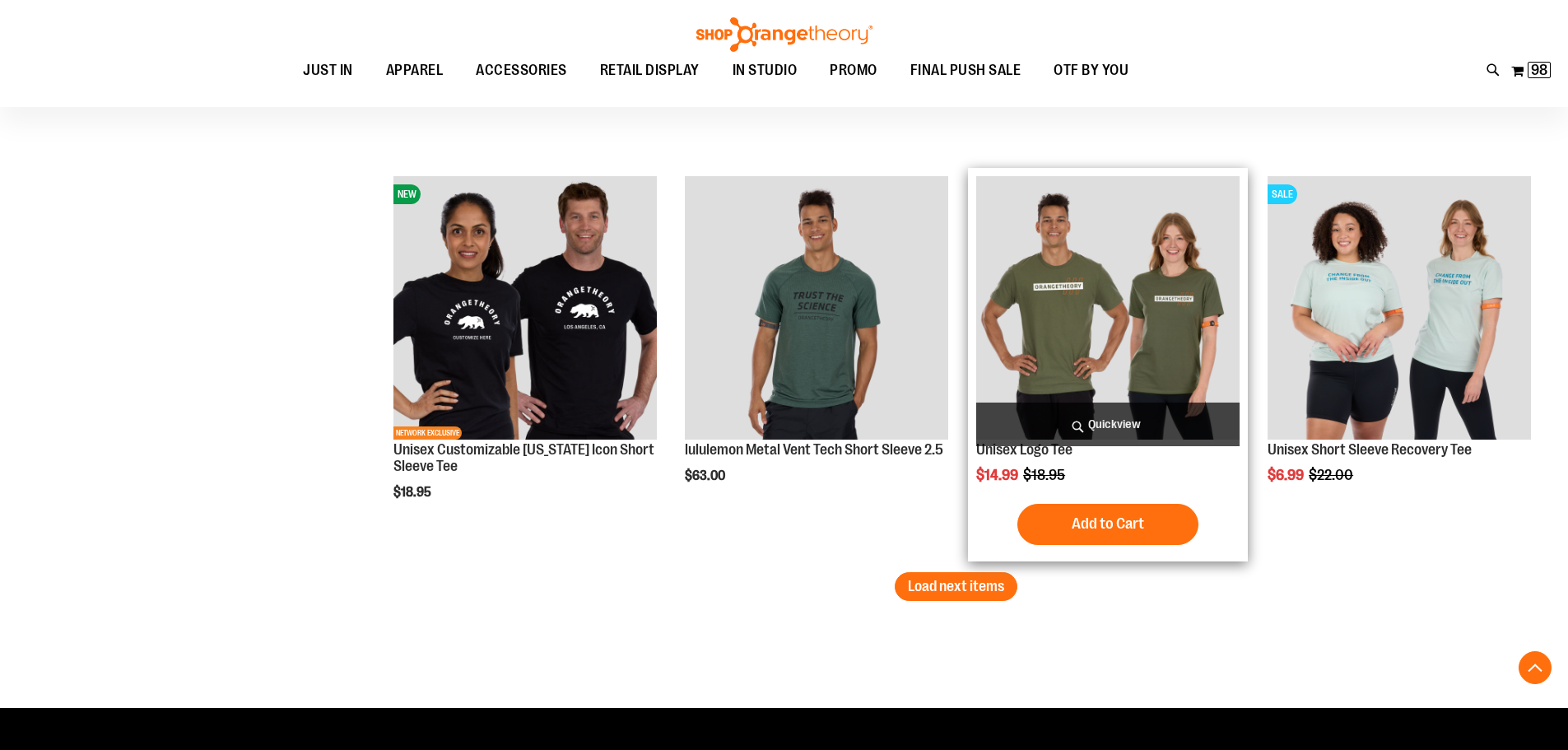
scroll to position [3290, 0]
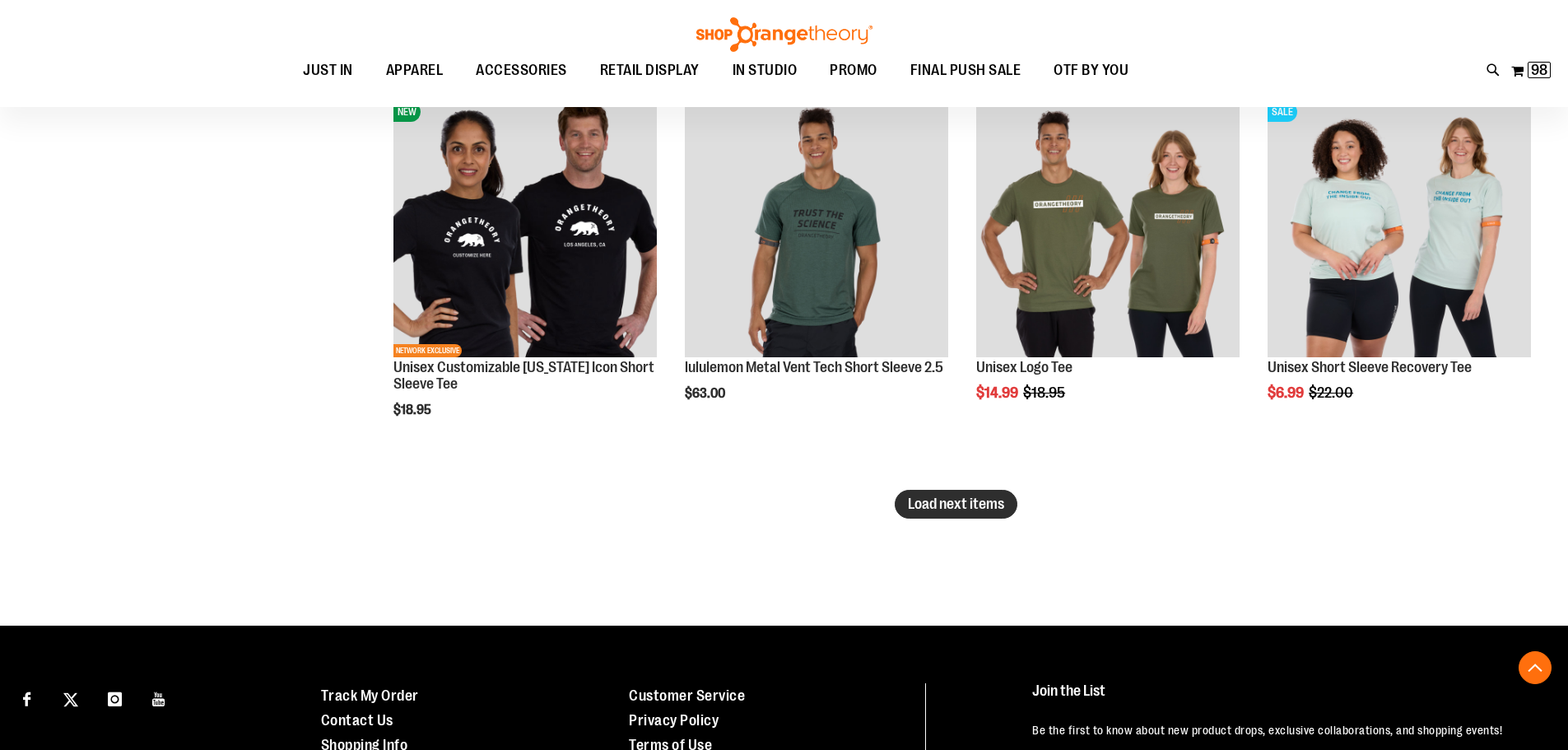
type input "**********"
click at [985, 511] on span "Load next items" at bounding box center [956, 503] width 97 height 17
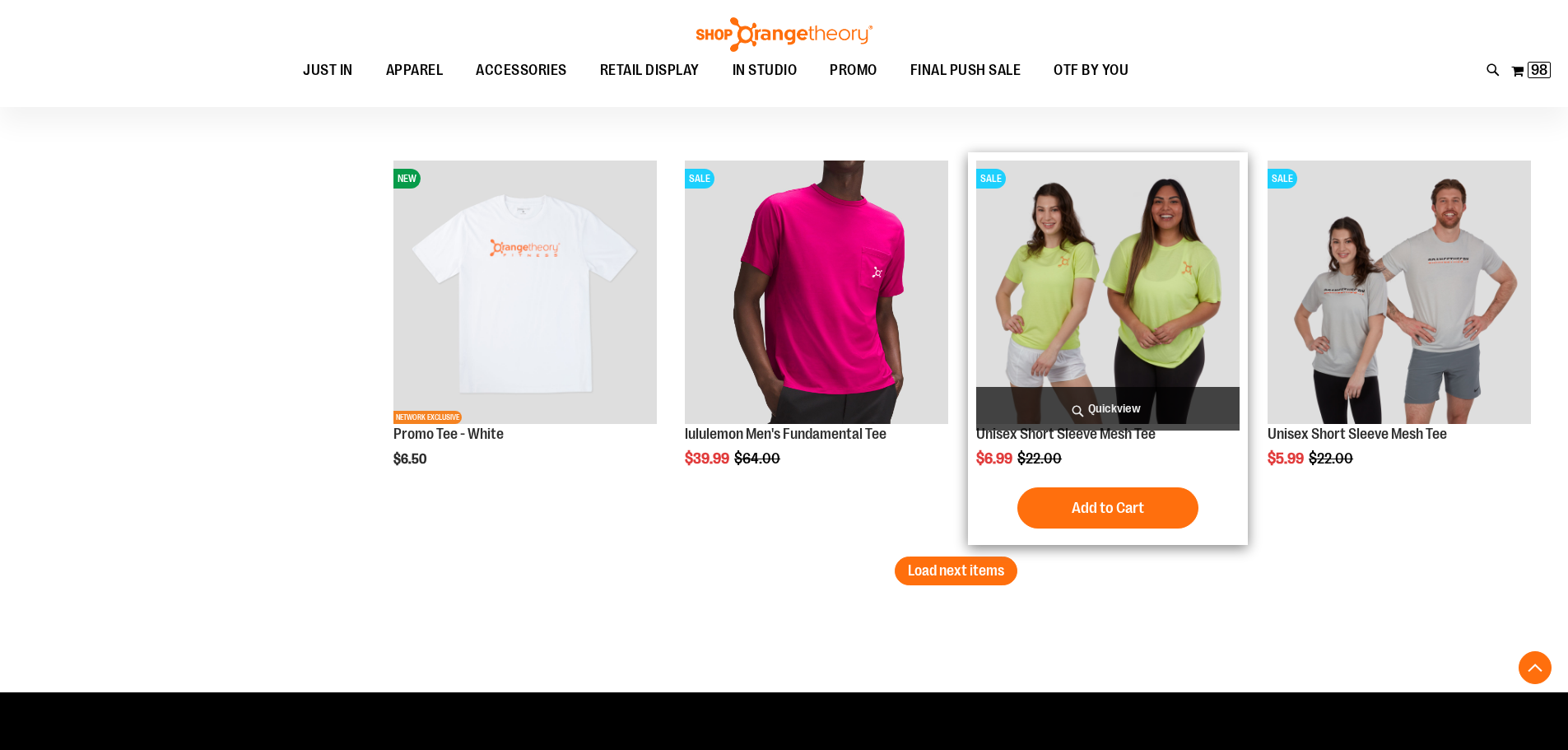
scroll to position [4443, 0]
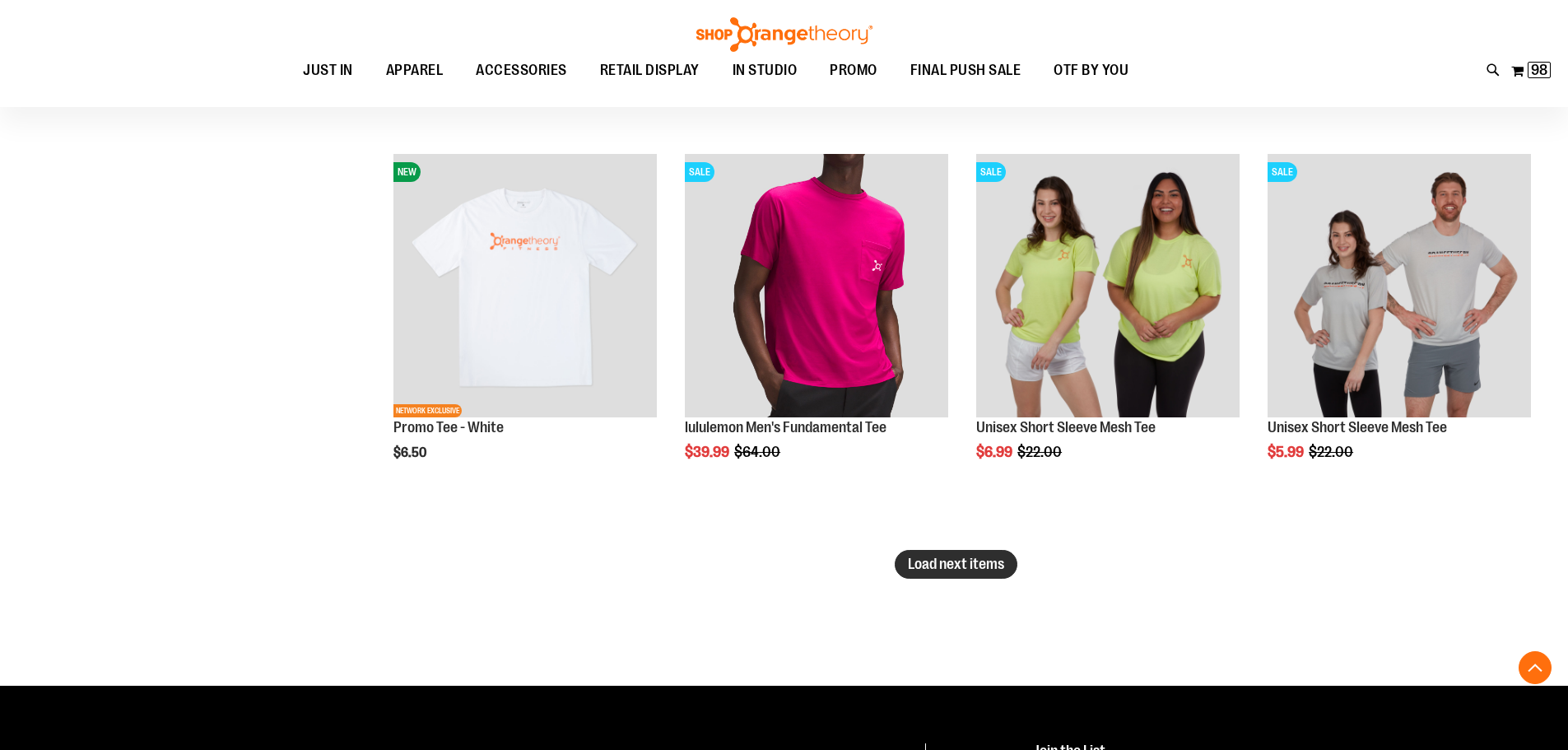
click at [918, 560] on span "Load next items" at bounding box center [956, 564] width 97 height 17
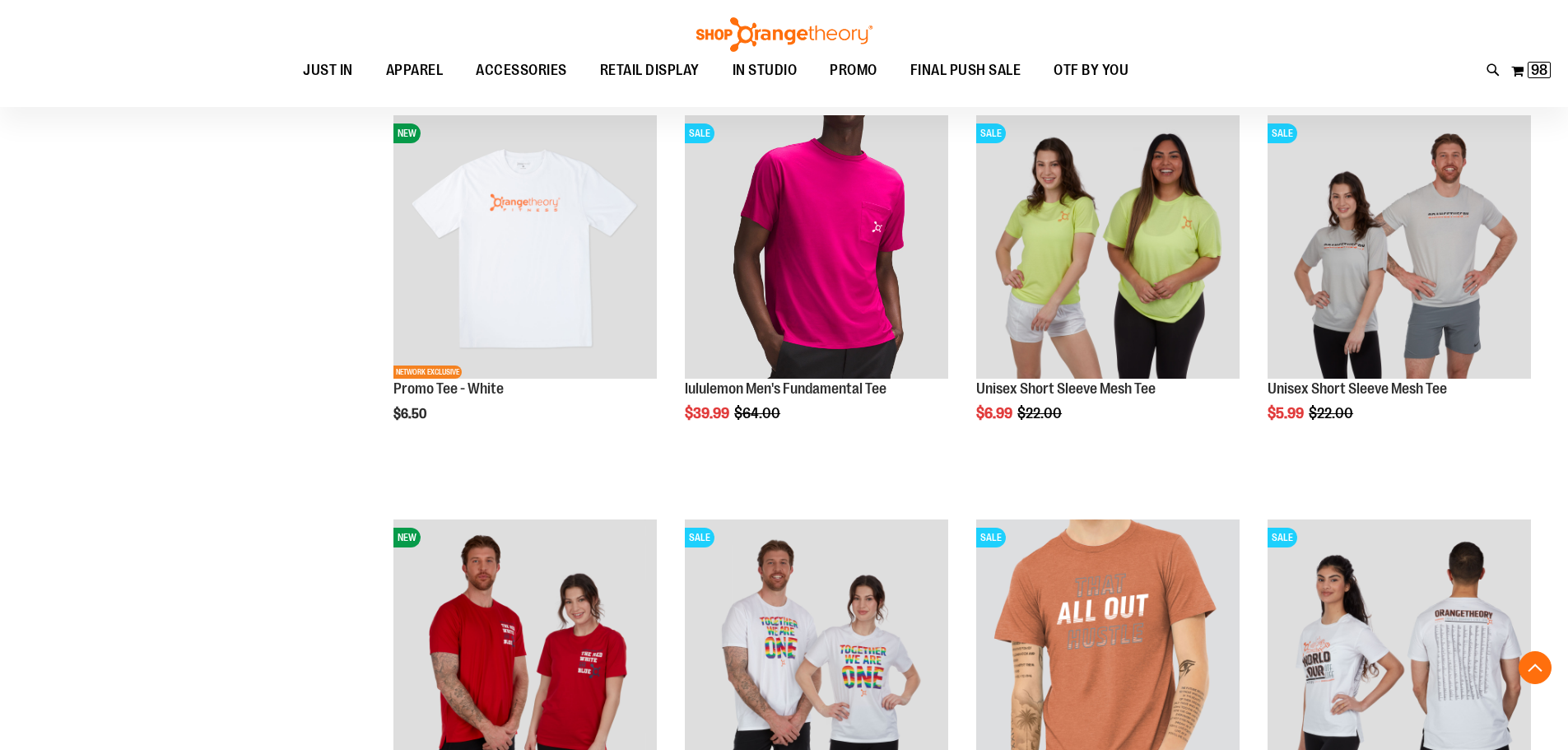
scroll to position [4361, 0]
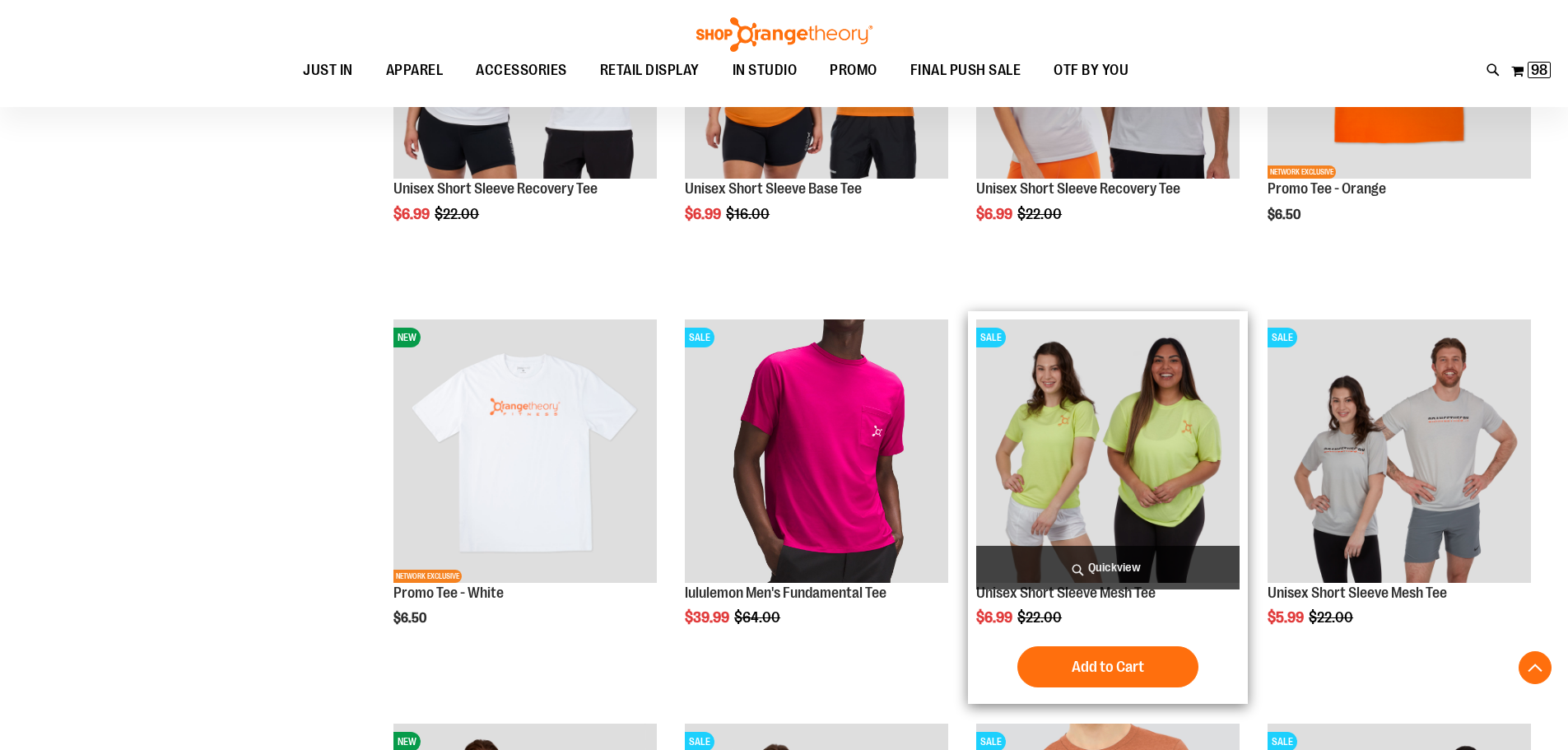
scroll to position [4278, 0]
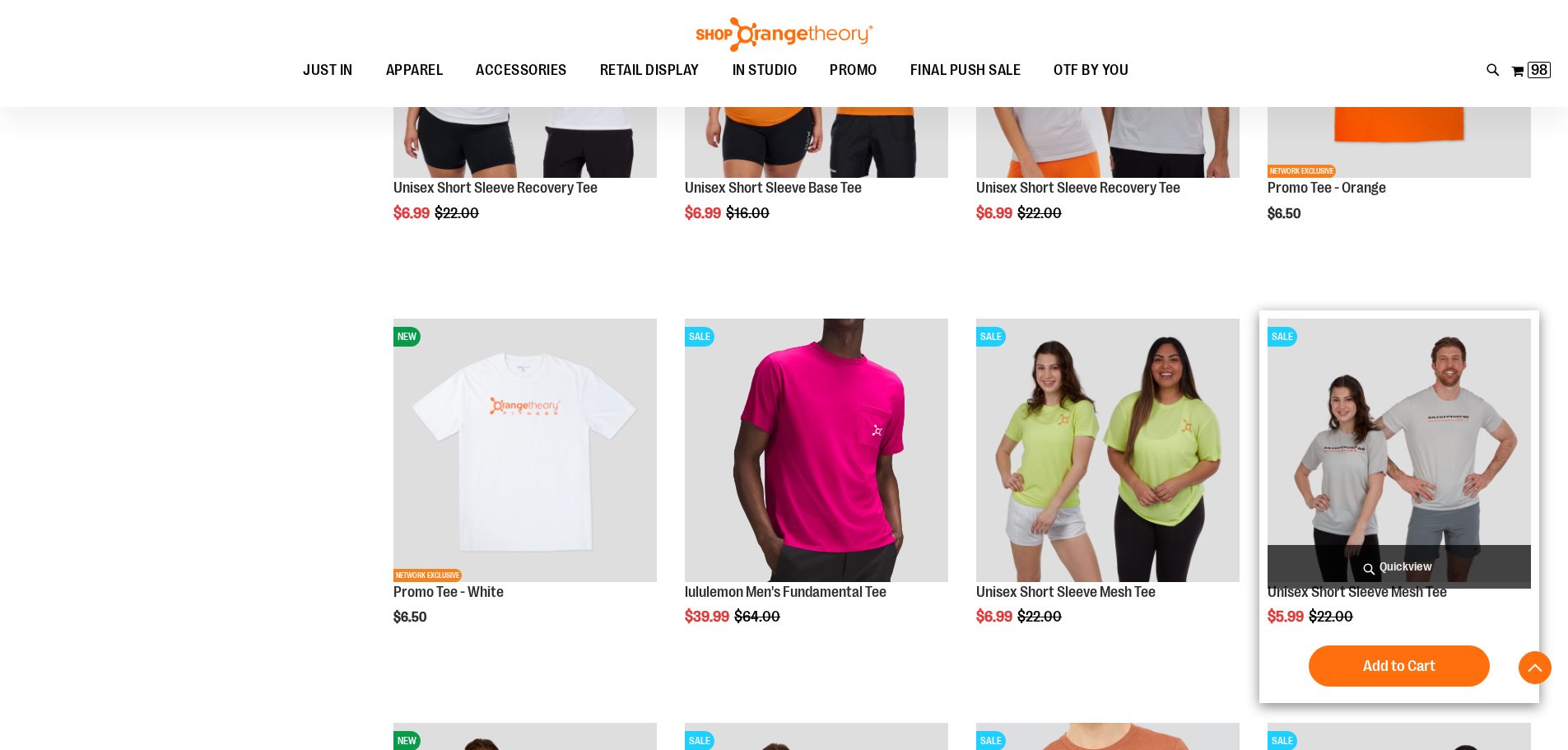
click at [1417, 483] on img "product" at bounding box center [1399, 450] width 263 height 263
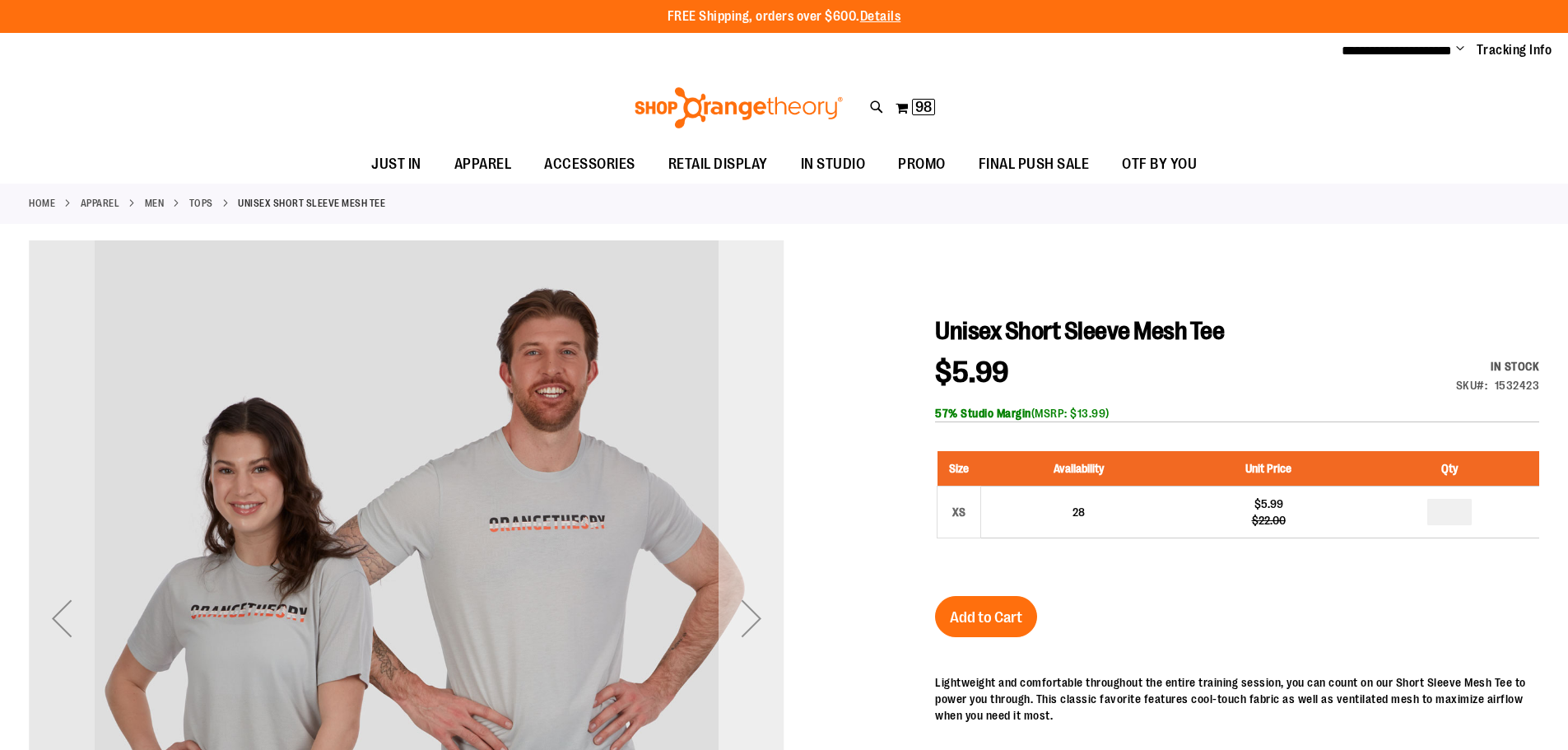
type input "**********"
click at [745, 618] on div "Next" at bounding box center [752, 618] width 66 height 66
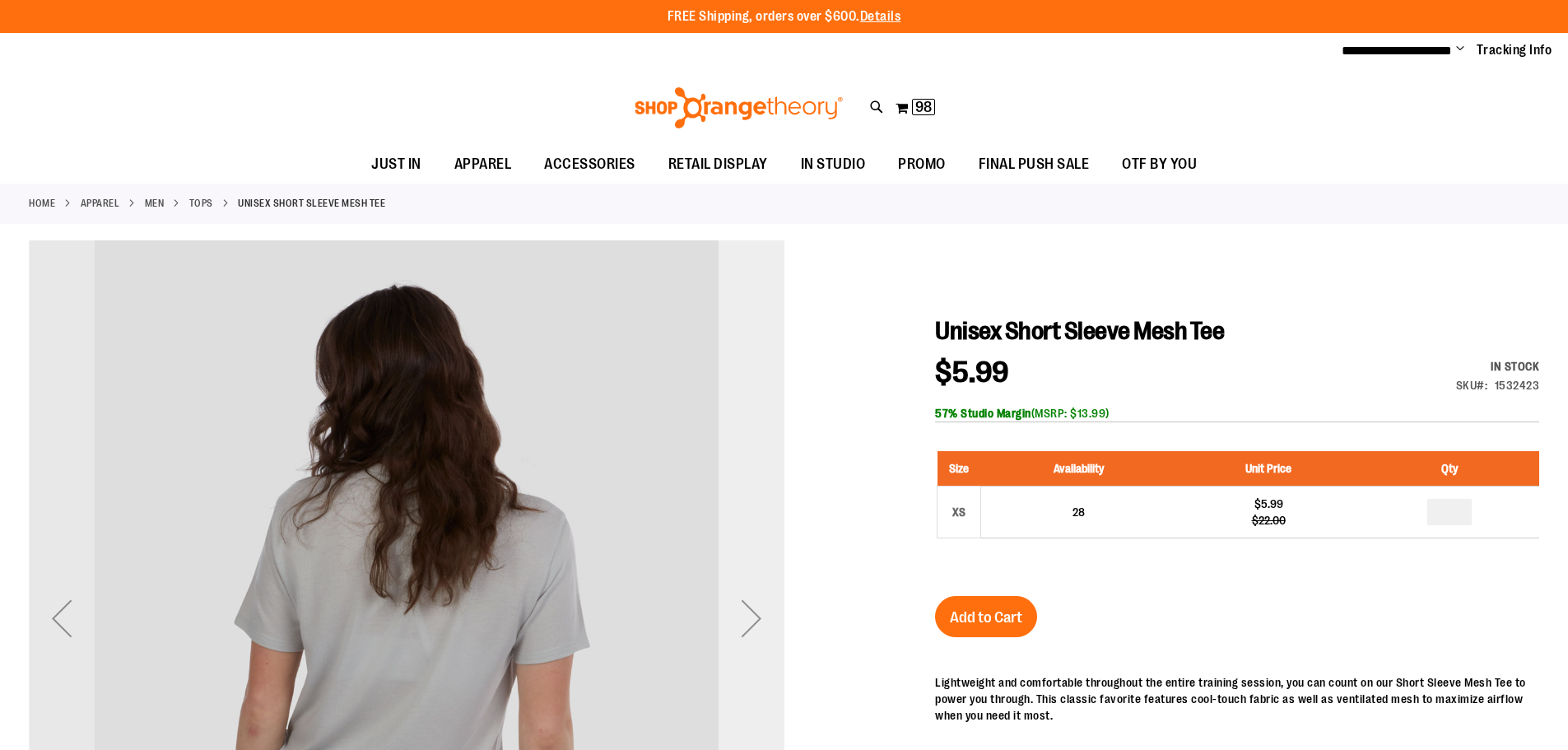
click at [745, 618] on div "Next" at bounding box center [752, 618] width 66 height 66
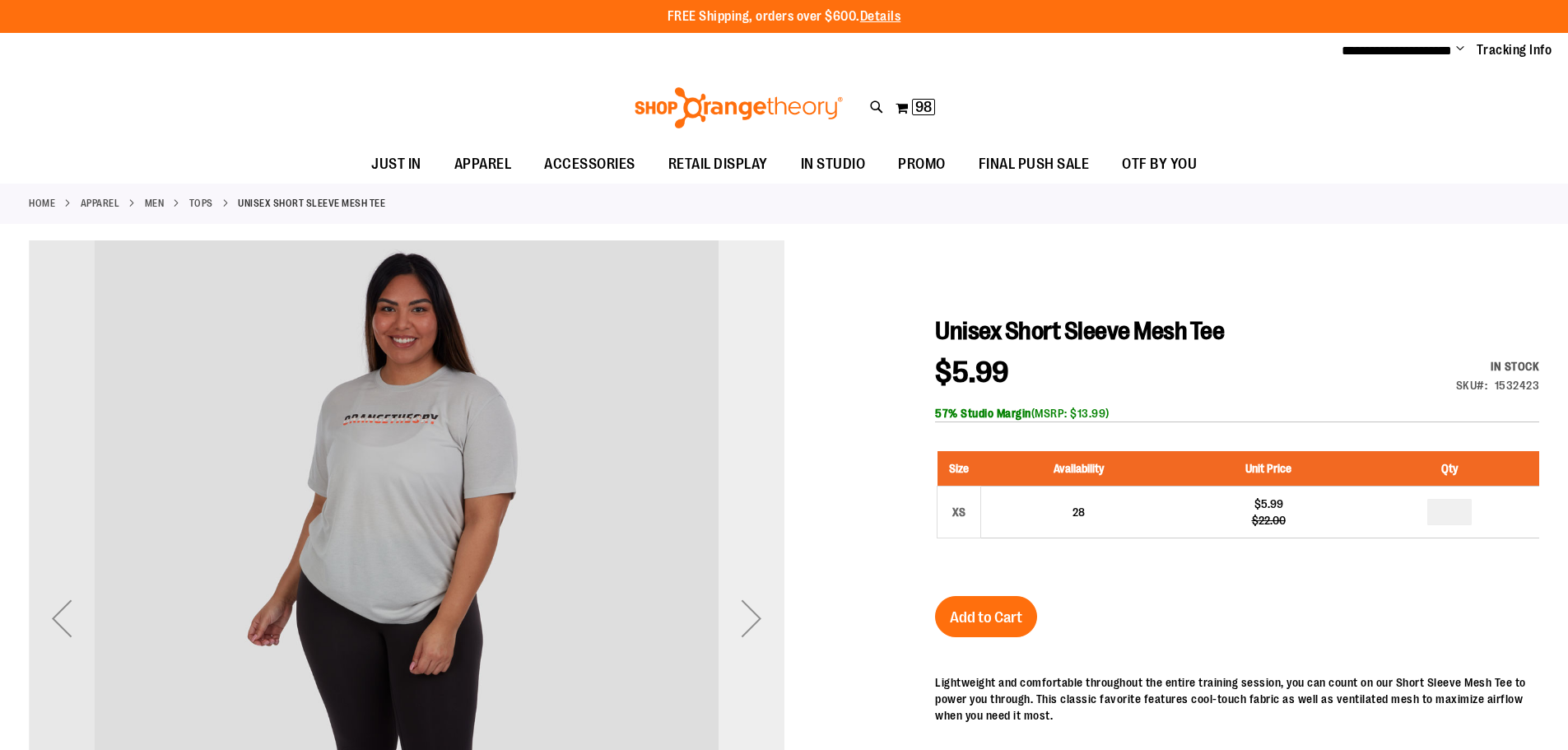
click at [745, 618] on div "Next" at bounding box center [752, 618] width 66 height 66
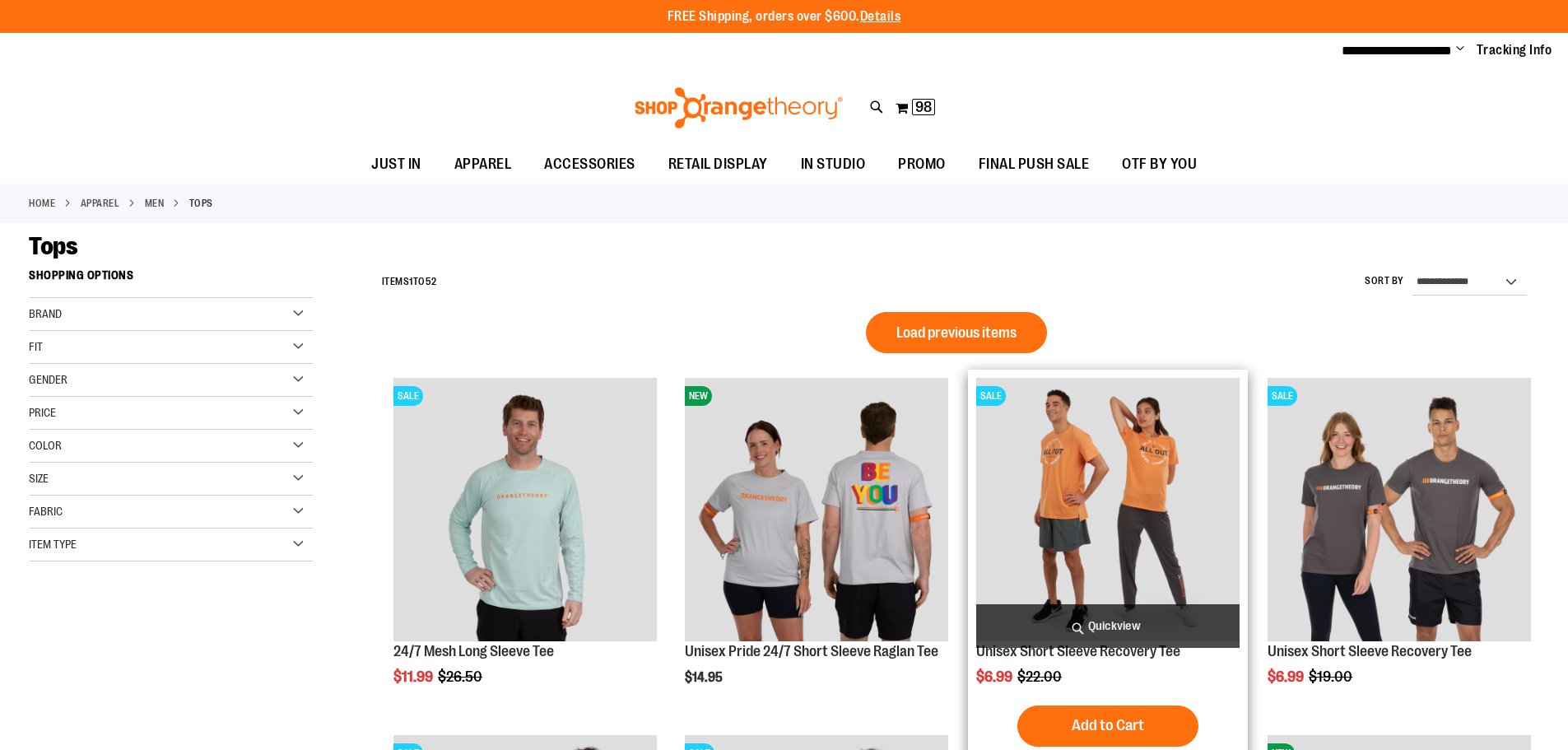
scroll to position [1103, 0]
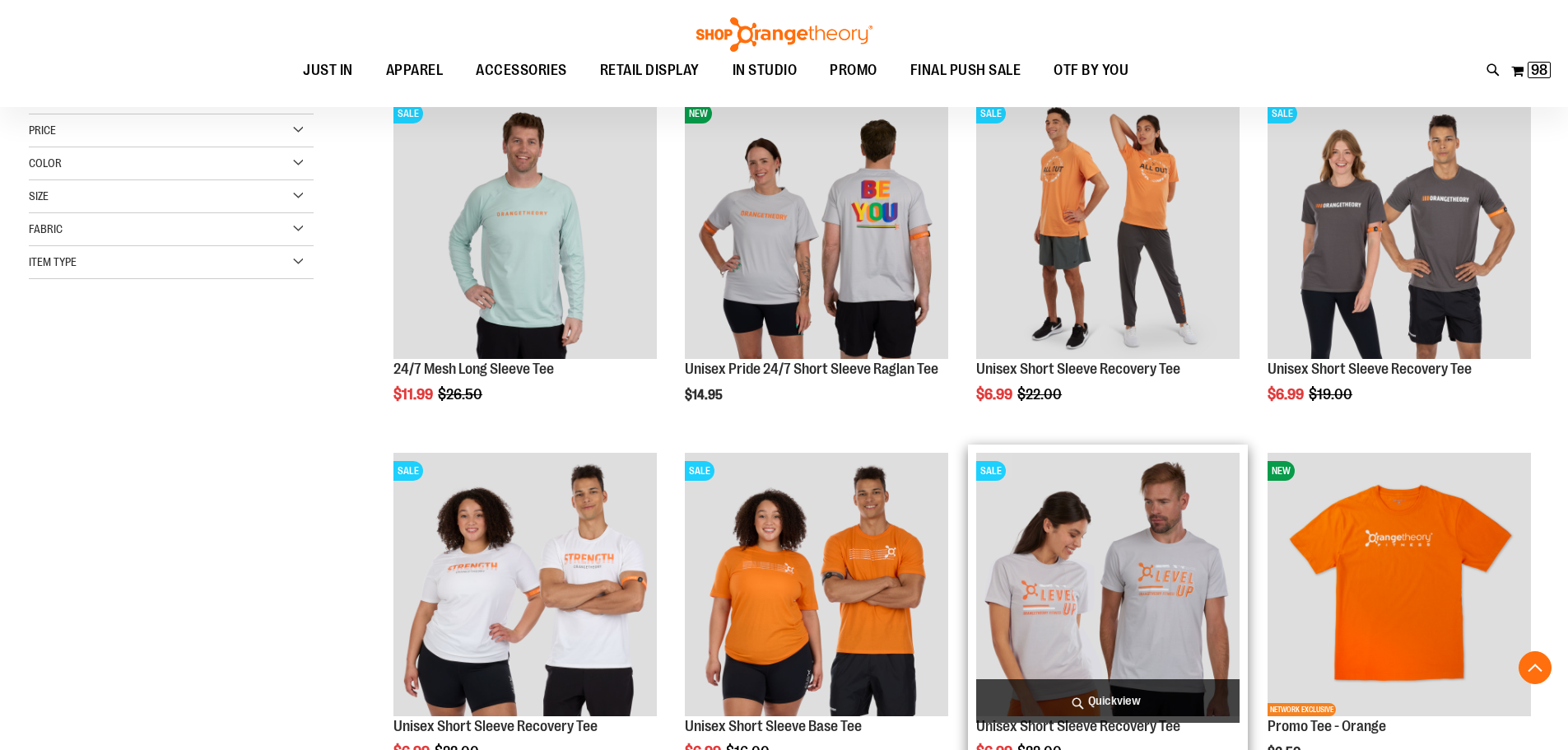
scroll to position [610, 0]
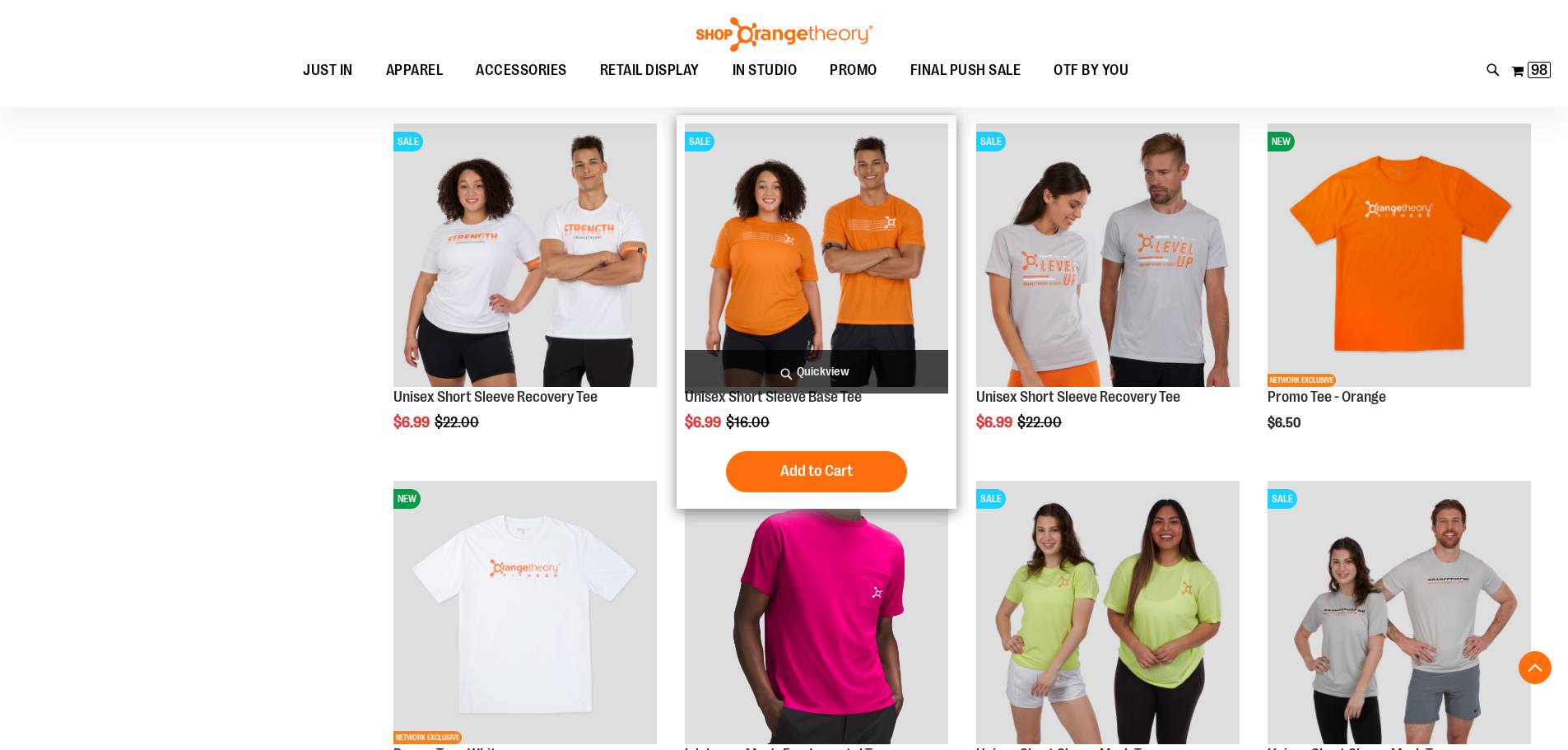
type input "**********"
click at [818, 329] on img "product" at bounding box center [816, 255] width 263 height 263
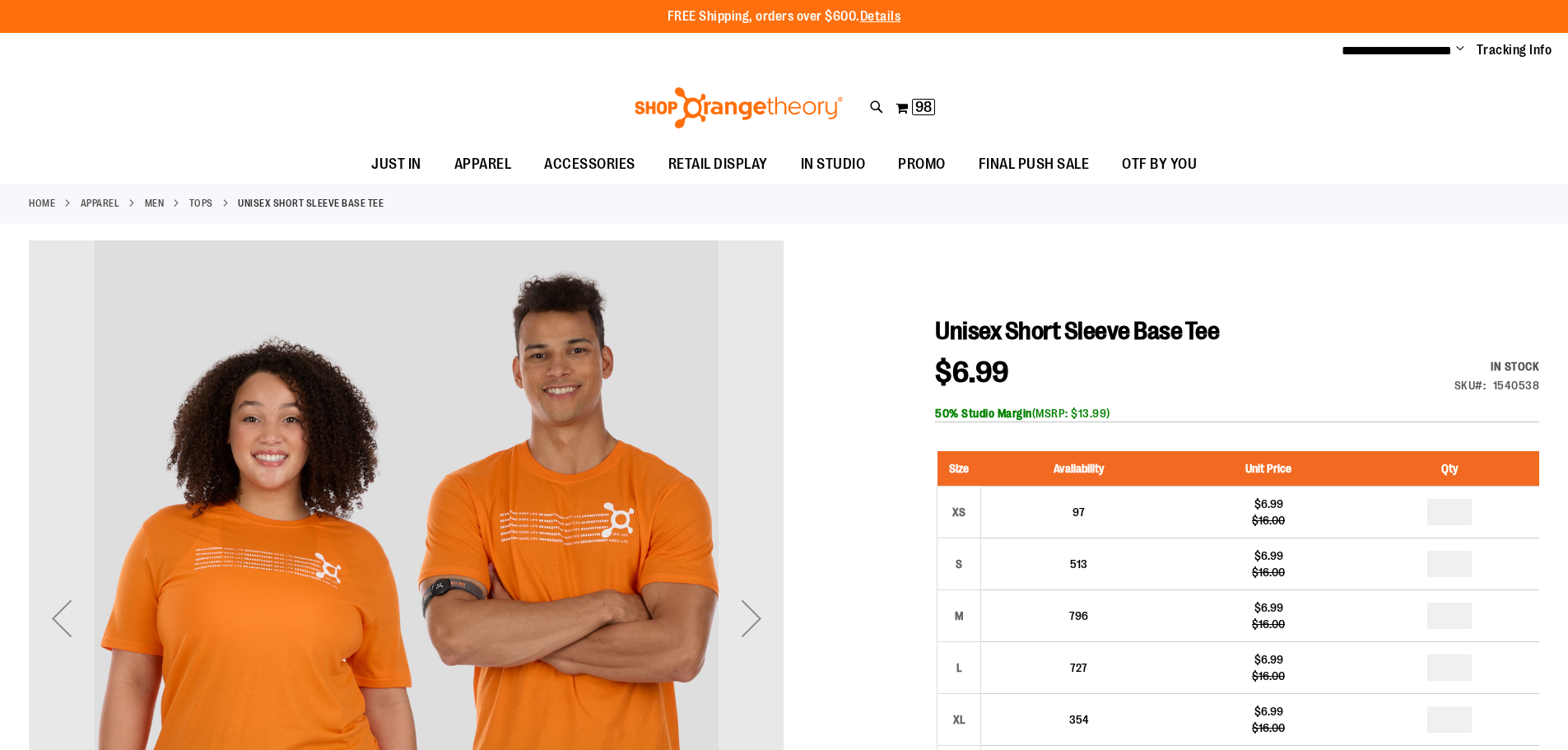
type input "**********"
click at [759, 610] on div "Next" at bounding box center [752, 618] width 66 height 66
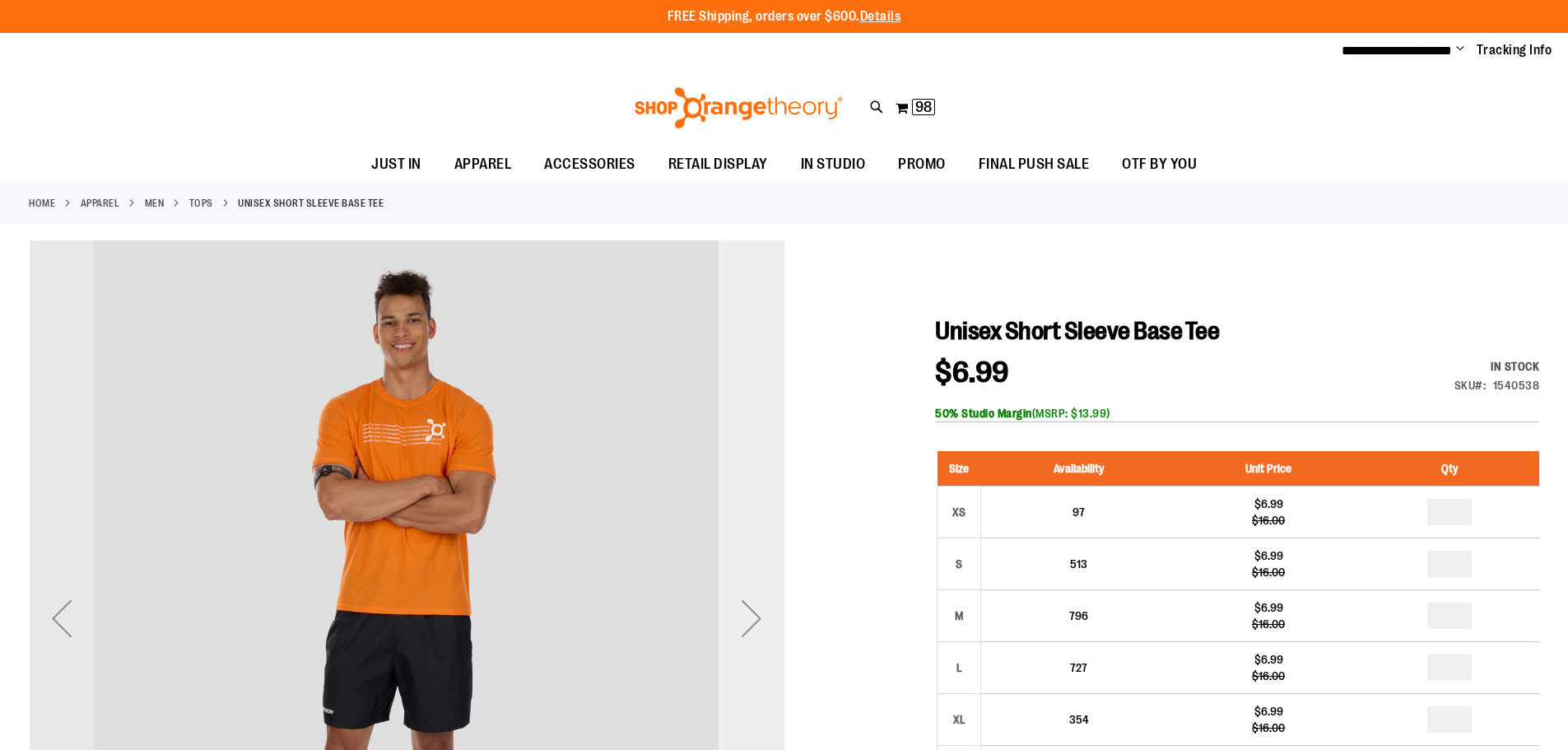
click at [759, 610] on div "Next" at bounding box center [752, 618] width 66 height 66
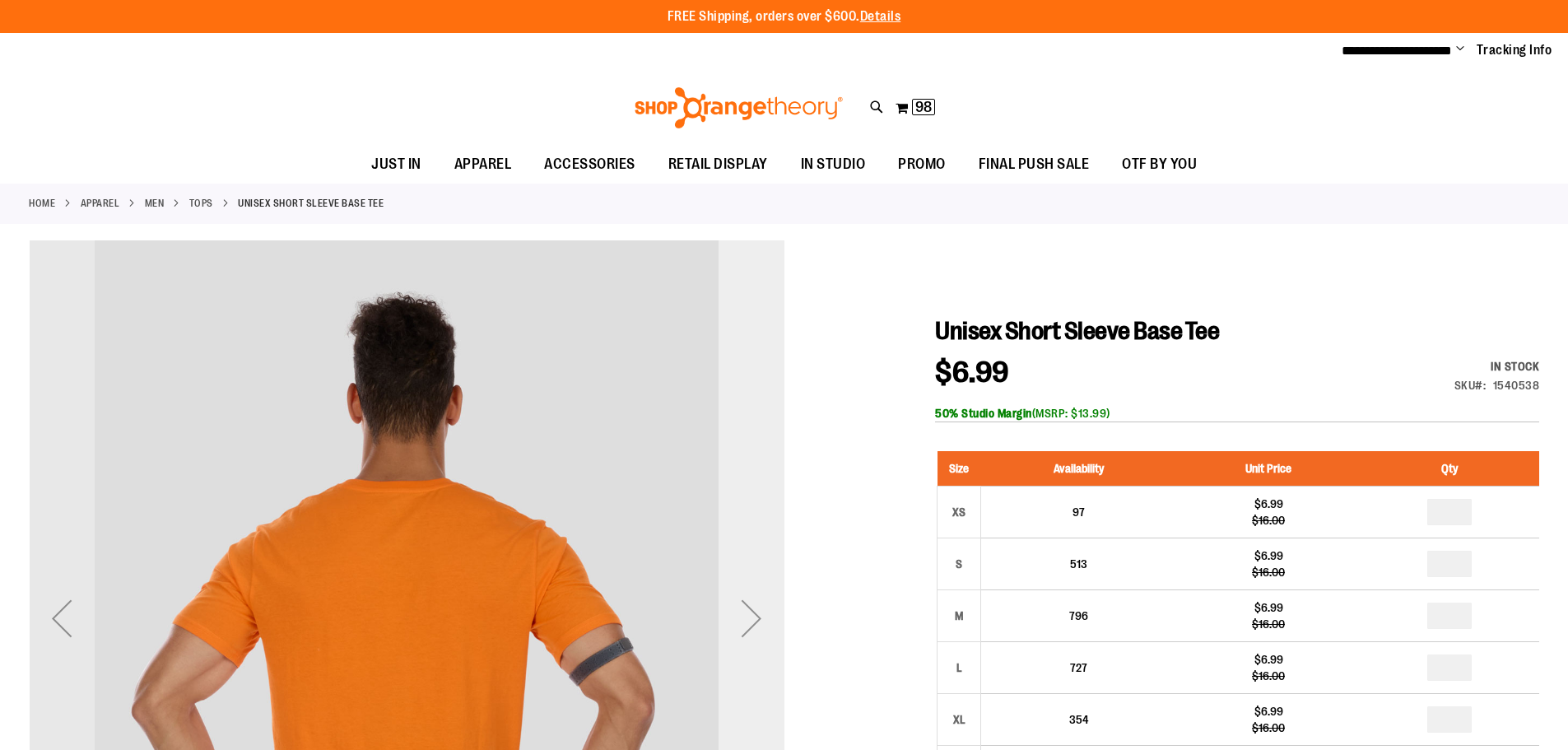
click at [759, 610] on div "Next" at bounding box center [752, 618] width 66 height 66
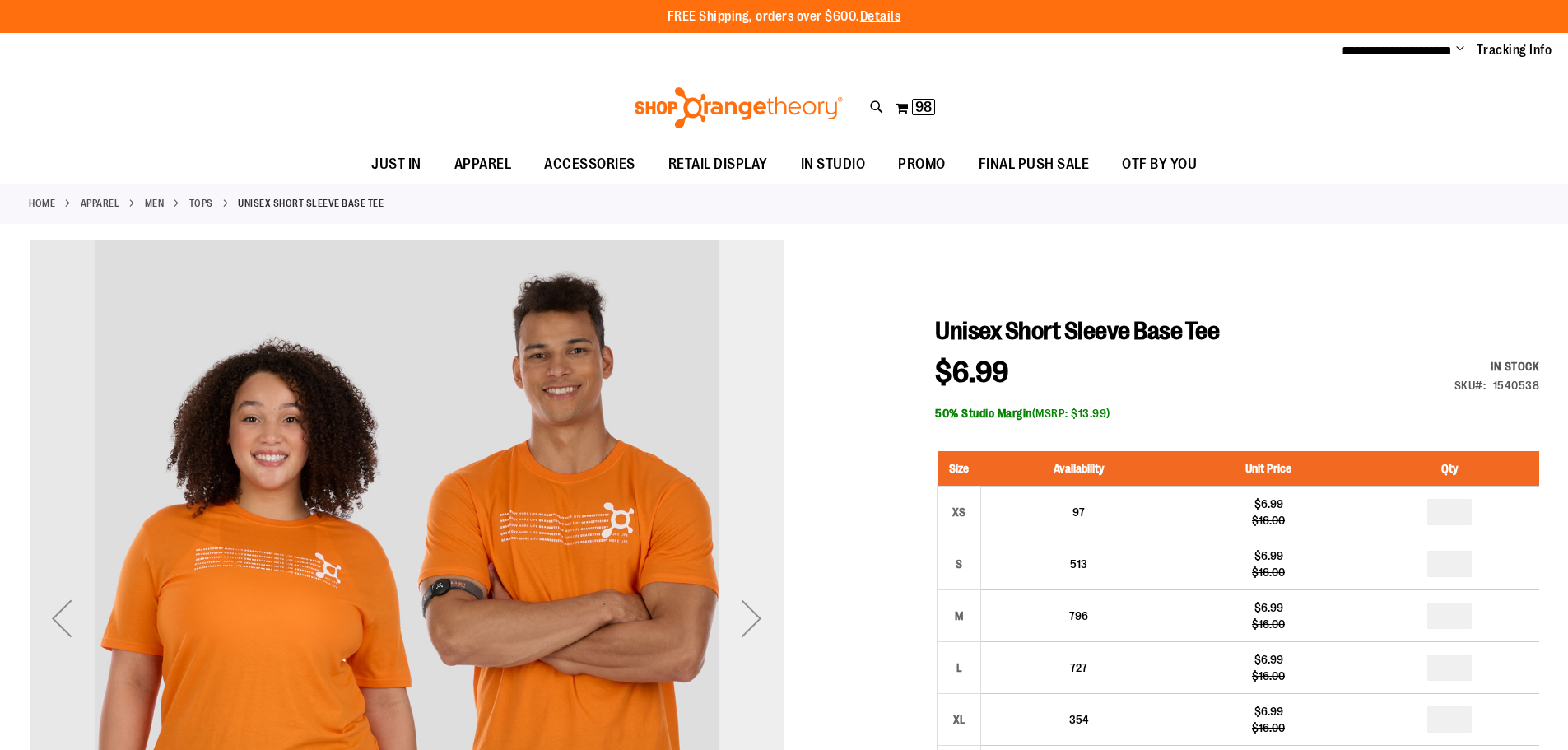
click at [759, 610] on div "Next" at bounding box center [752, 618] width 66 height 66
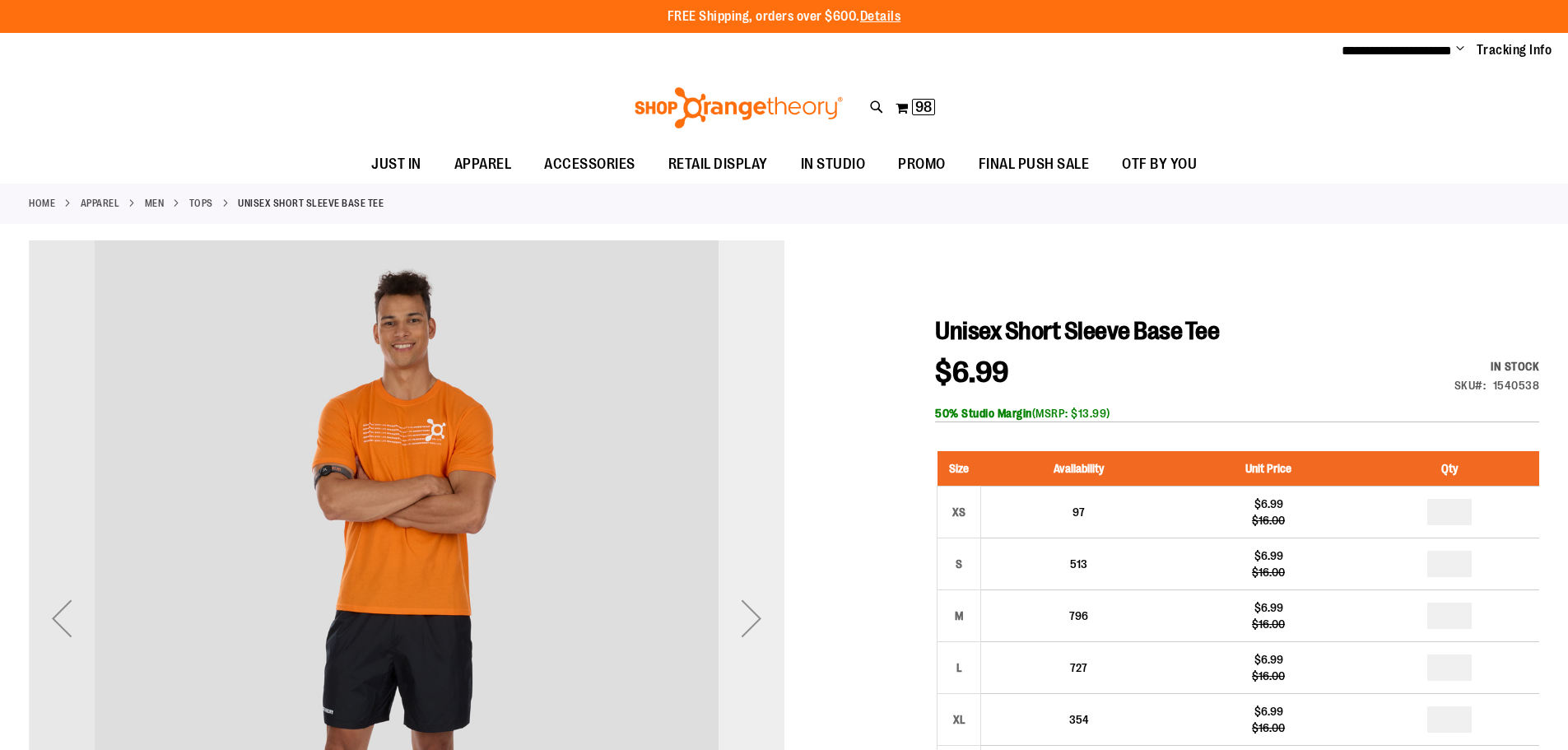
click at [759, 610] on div "Next" at bounding box center [752, 618] width 66 height 66
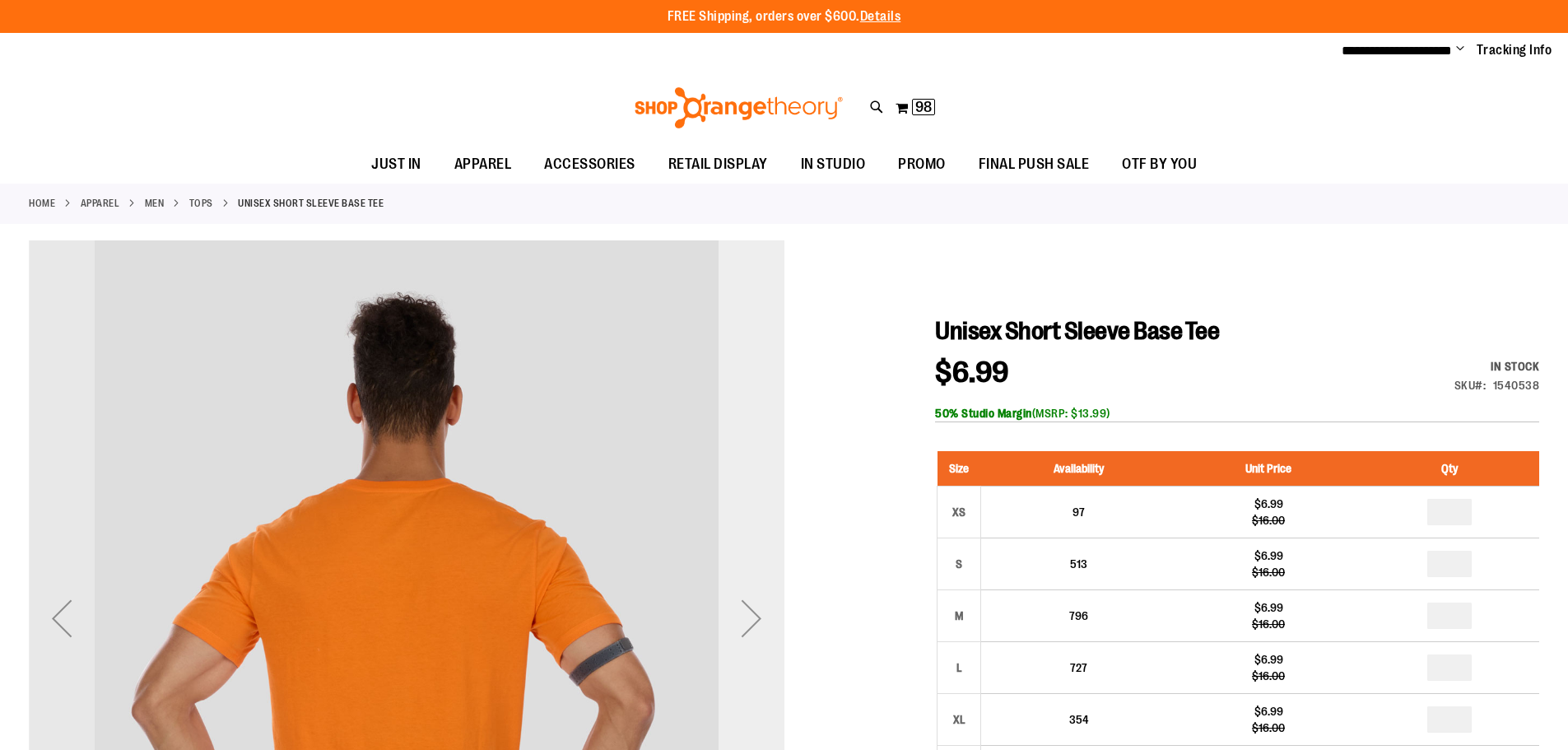
click at [759, 610] on div "Next" at bounding box center [752, 618] width 66 height 66
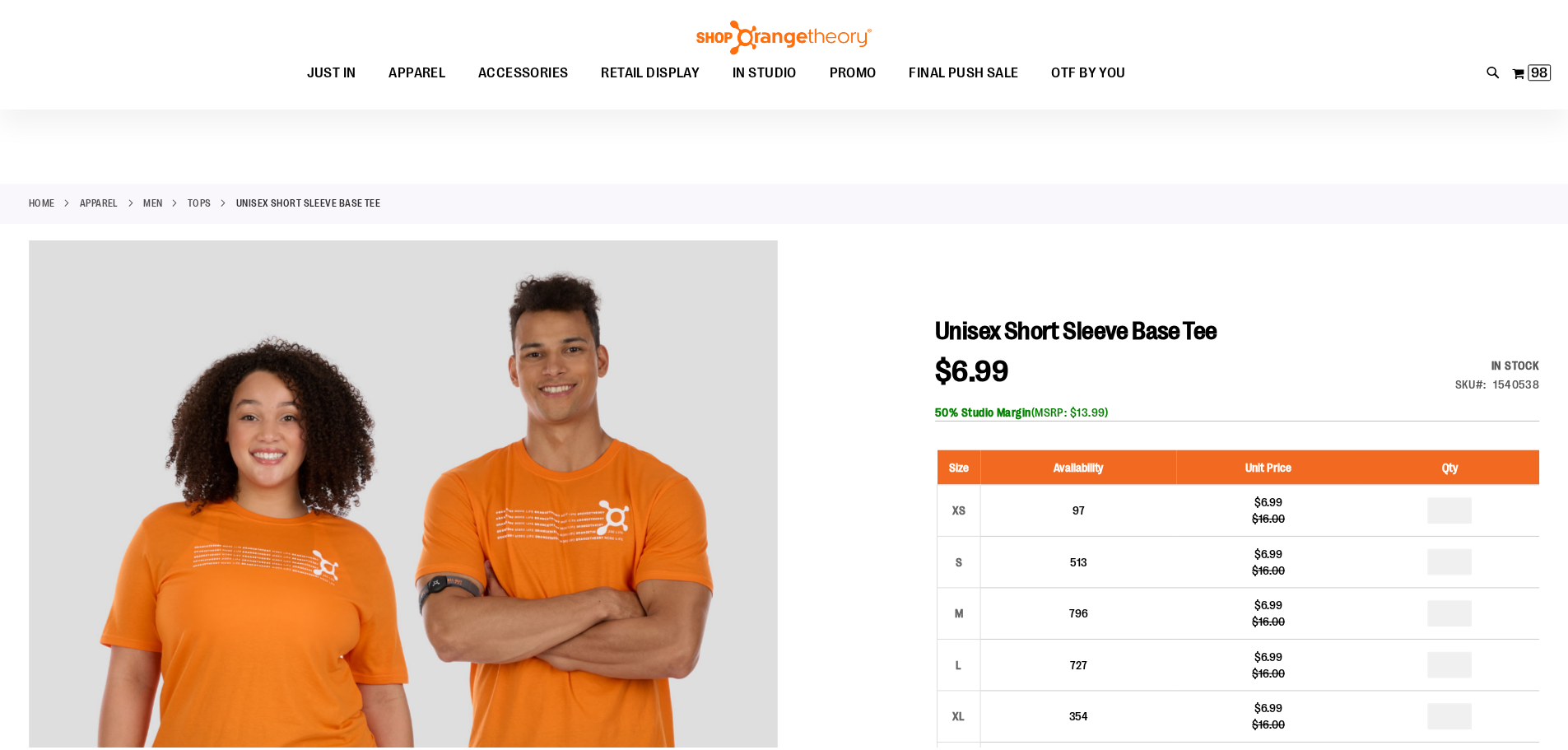
scroll to position [245, 0]
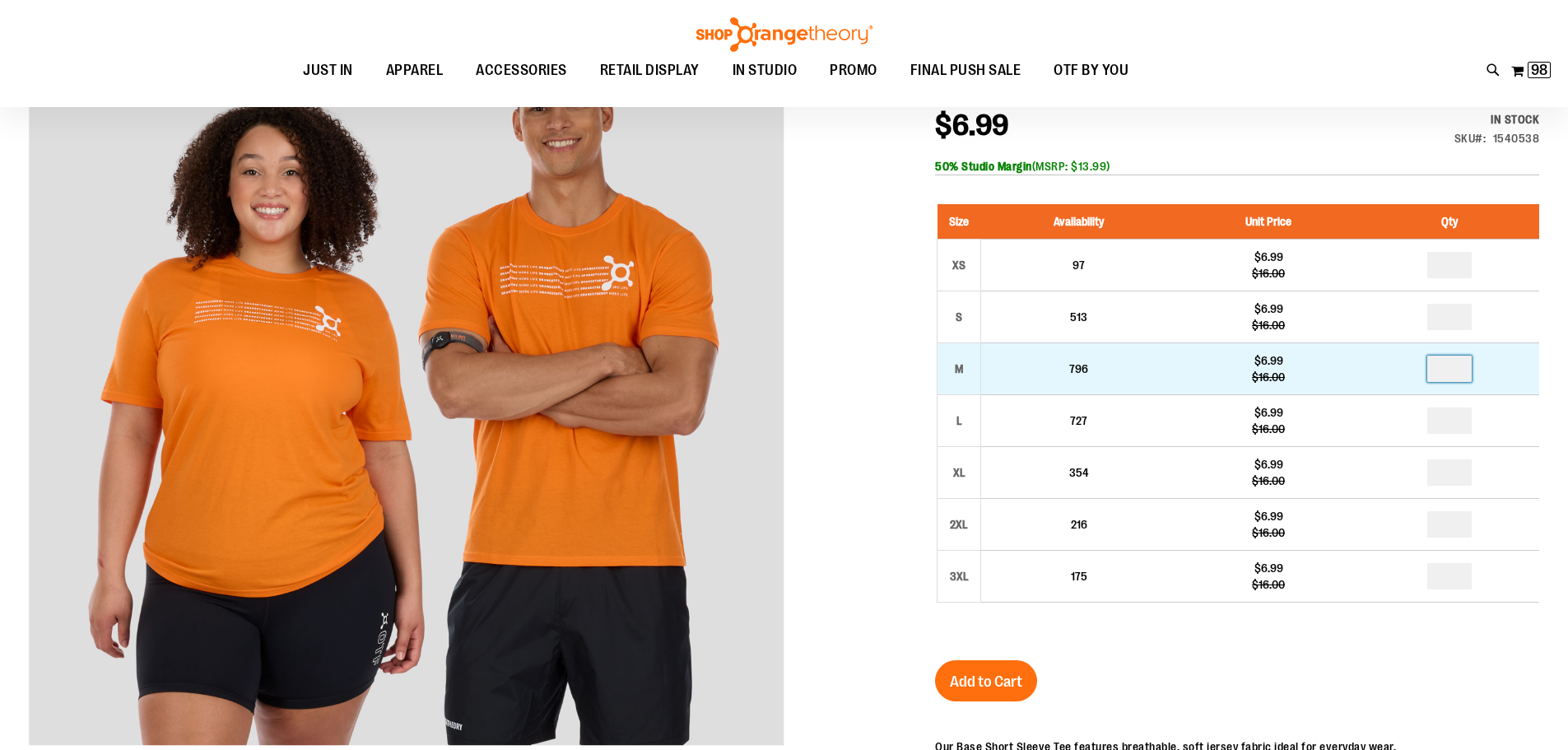
click at [1457, 367] on input "number" at bounding box center [1449, 369] width 45 height 26
type input "*"
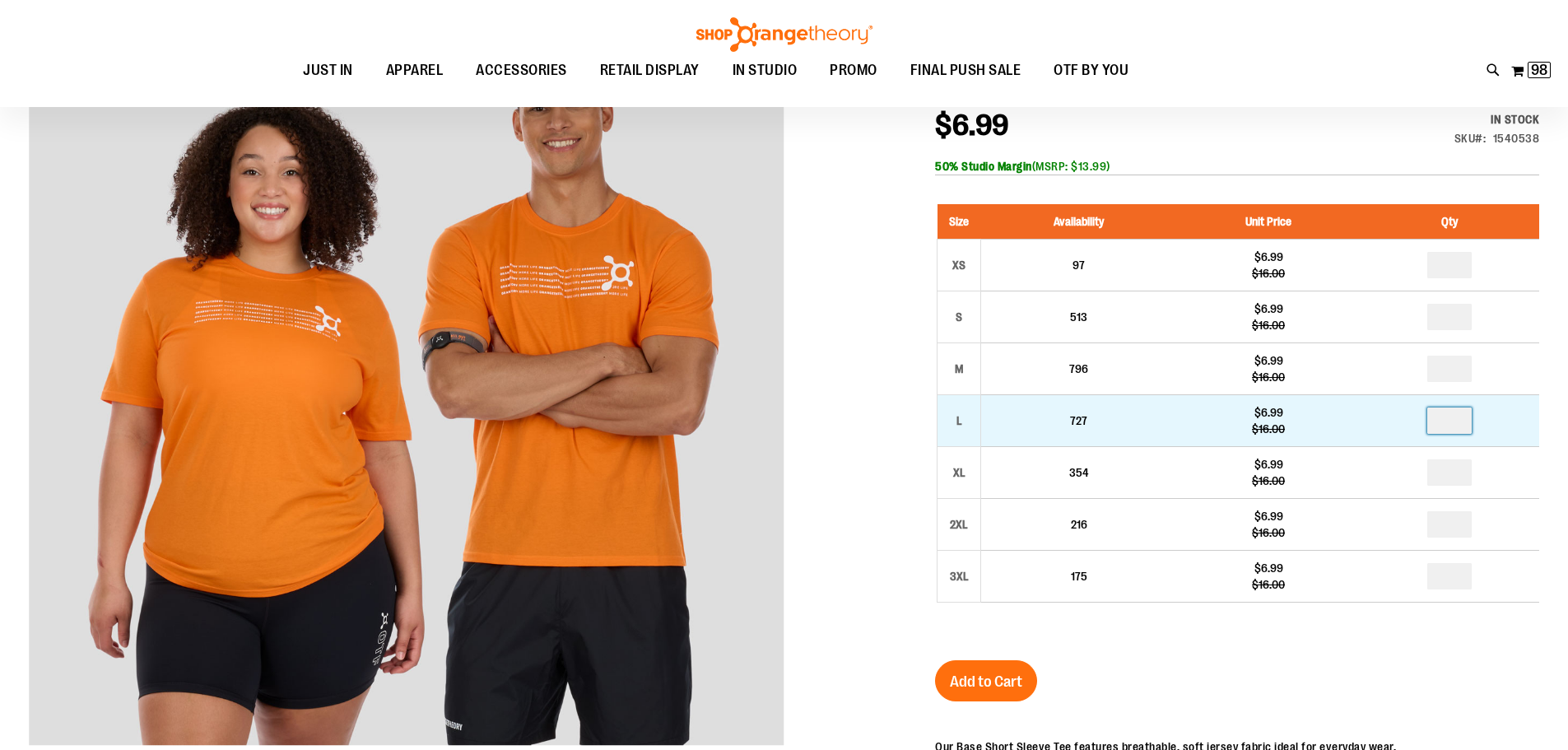
click at [1456, 427] on input "number" at bounding box center [1449, 421] width 45 height 26
type input "*"
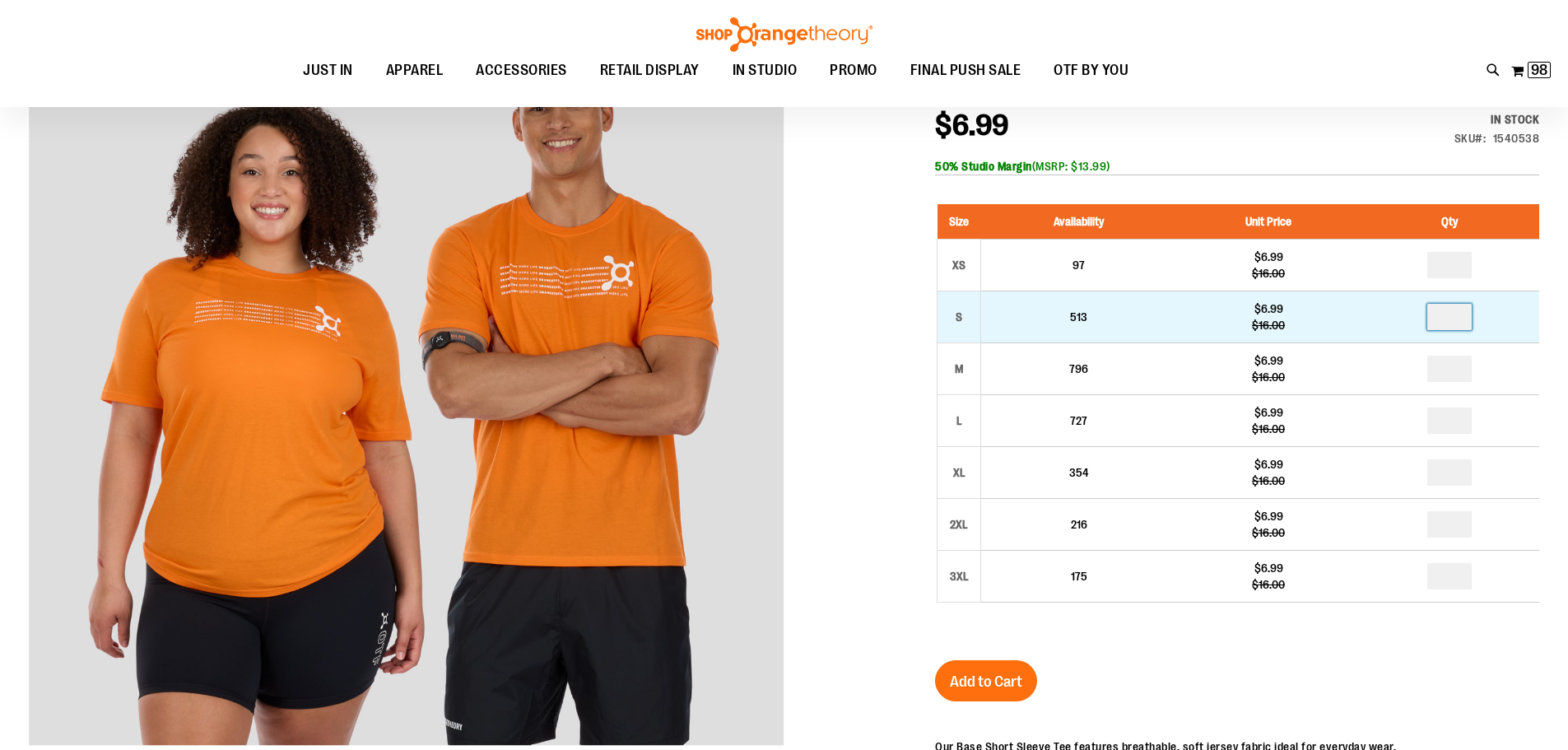
click at [1462, 314] on input "number" at bounding box center [1449, 317] width 45 height 26
type input "*"
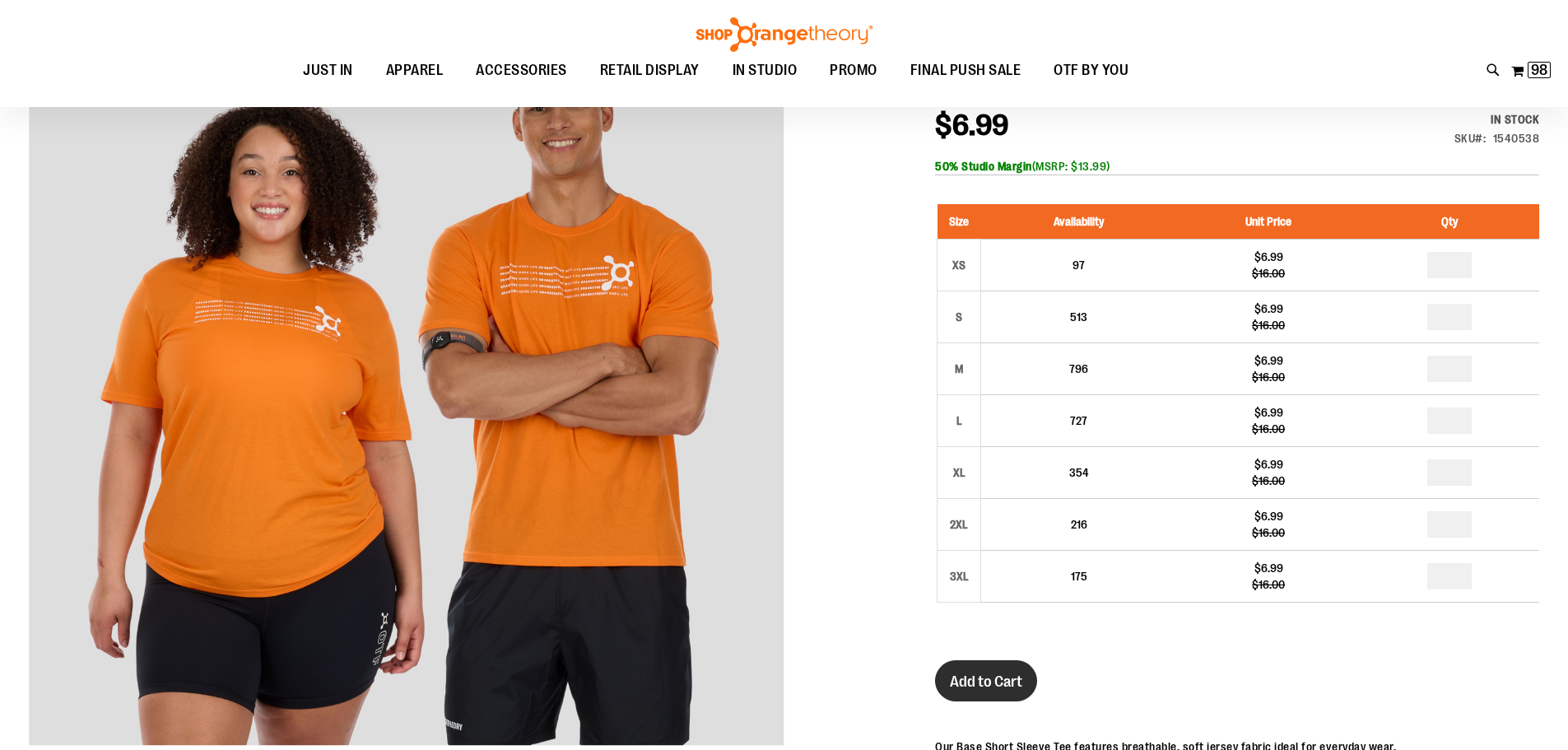
click at [969, 686] on span "Add to Cart" at bounding box center [986, 682] width 73 height 18
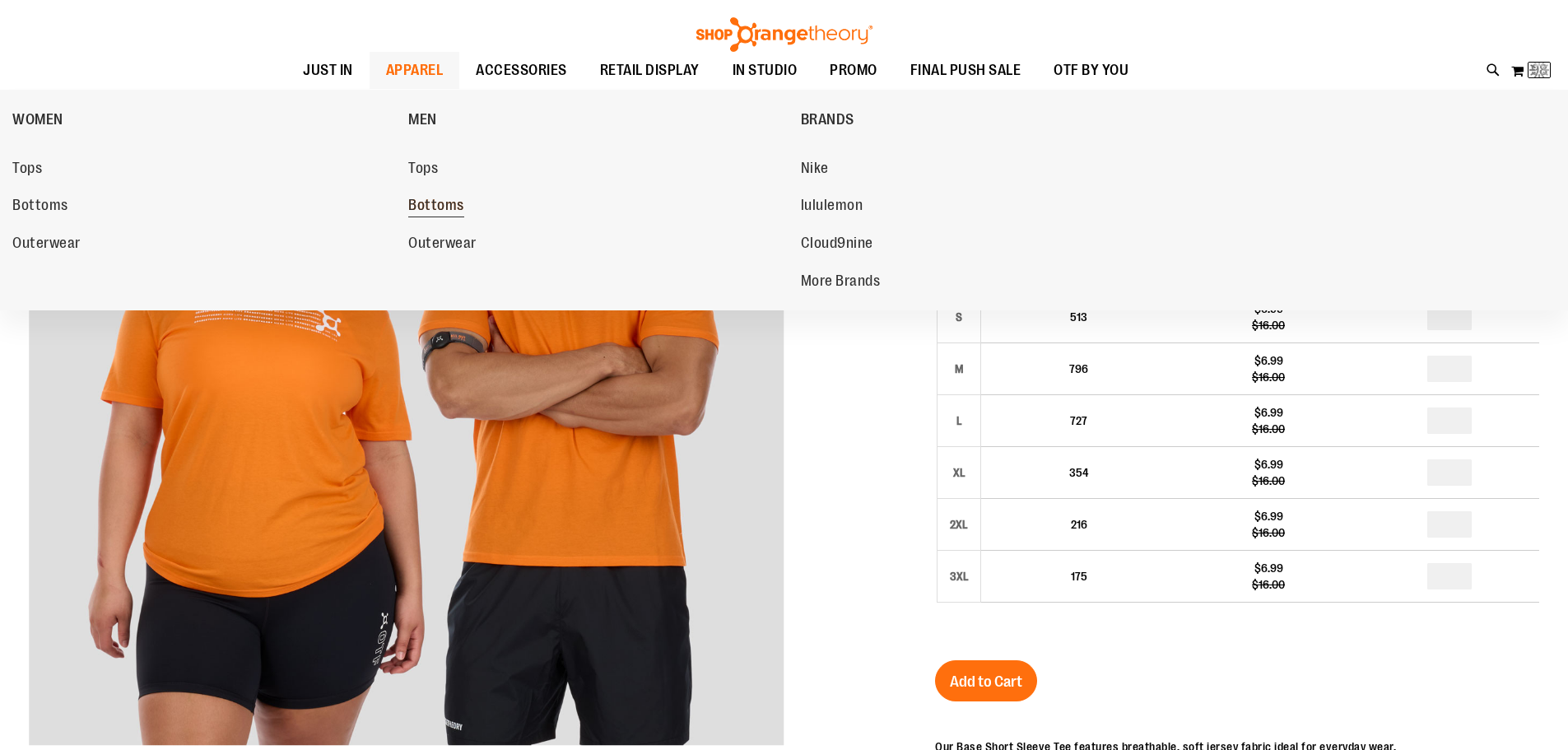
click at [417, 200] on span "Bottoms" at bounding box center [437, 206] width 56 height 21
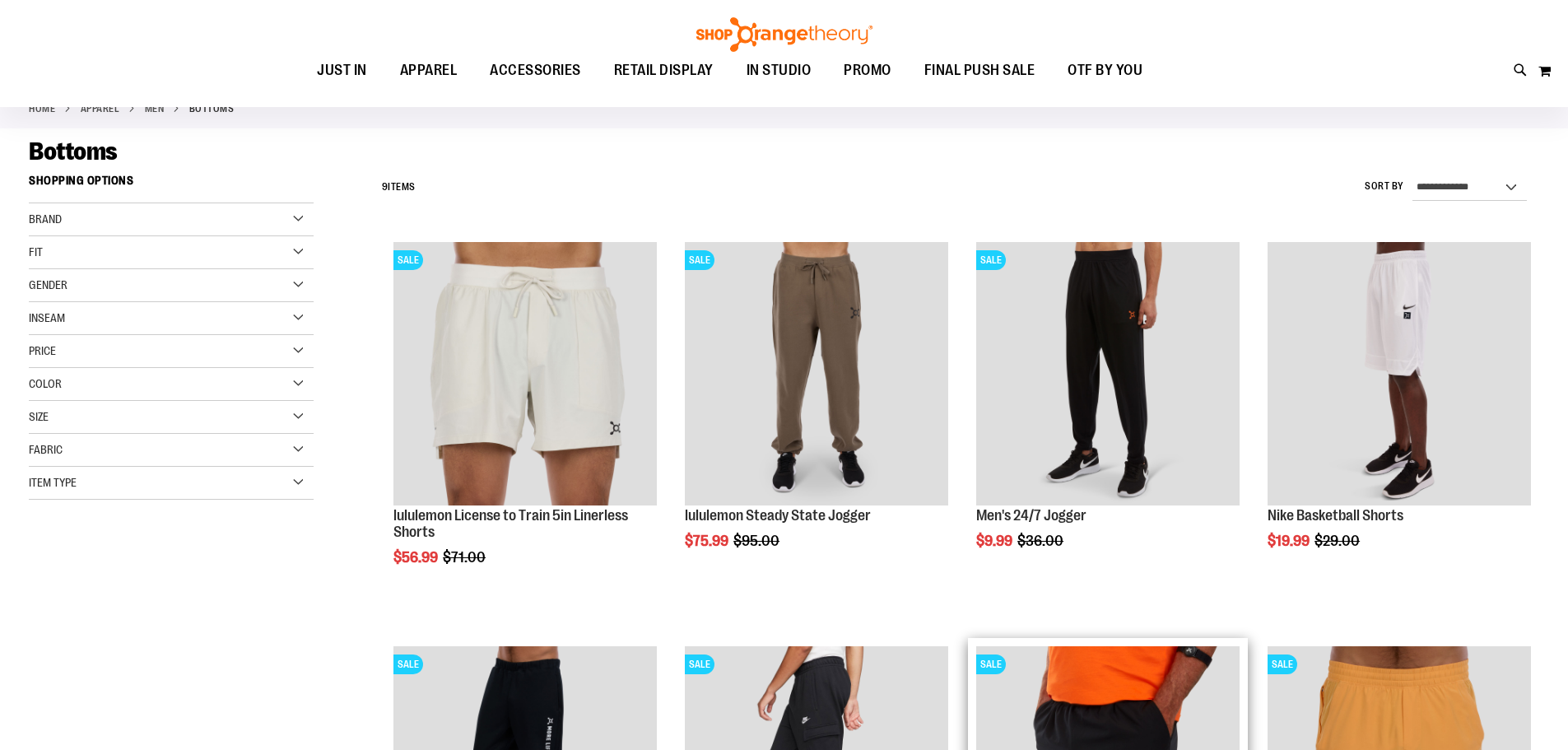
scroll to position [82, 0]
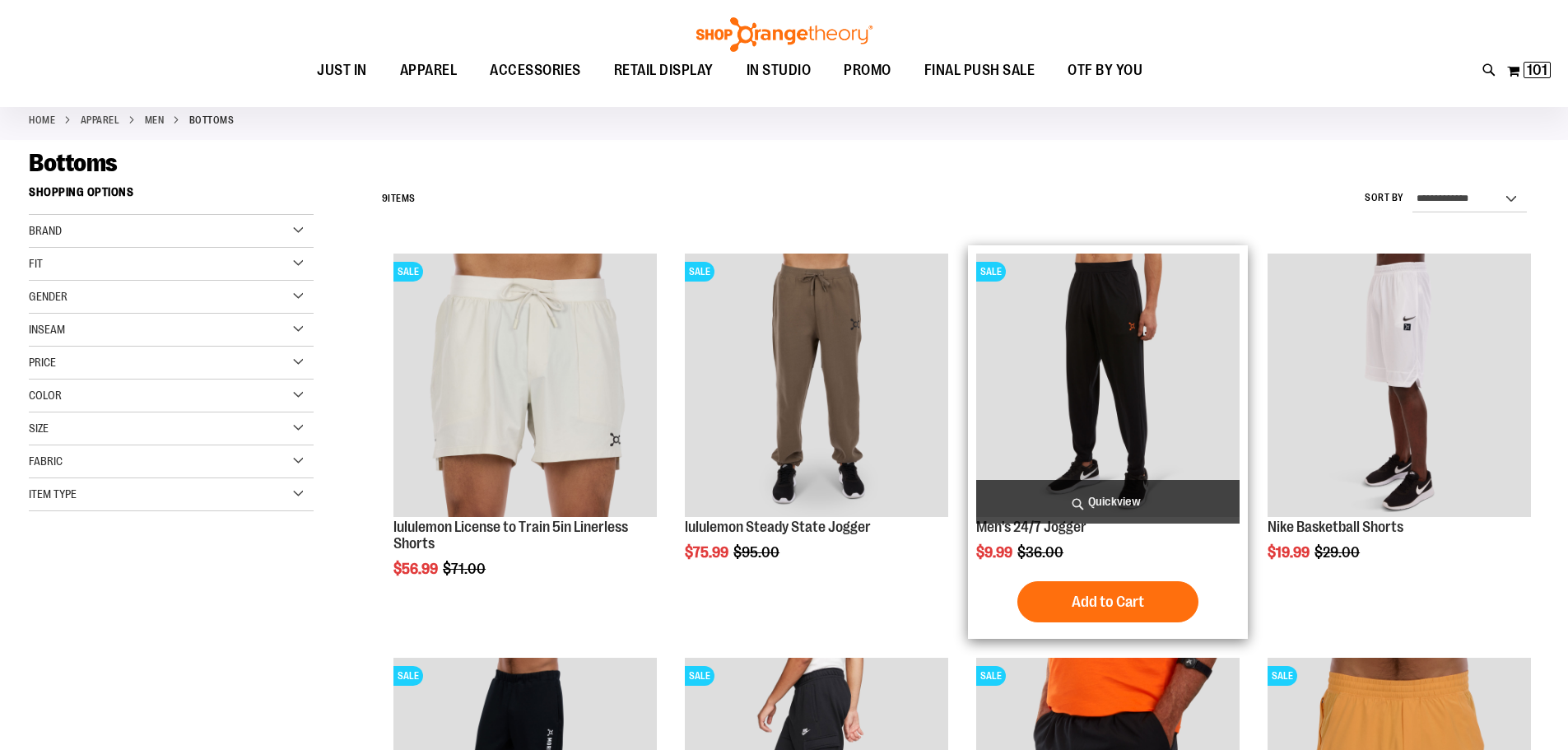
type input "**********"
click at [1060, 429] on img "product" at bounding box center [1108, 384] width 263 height 263
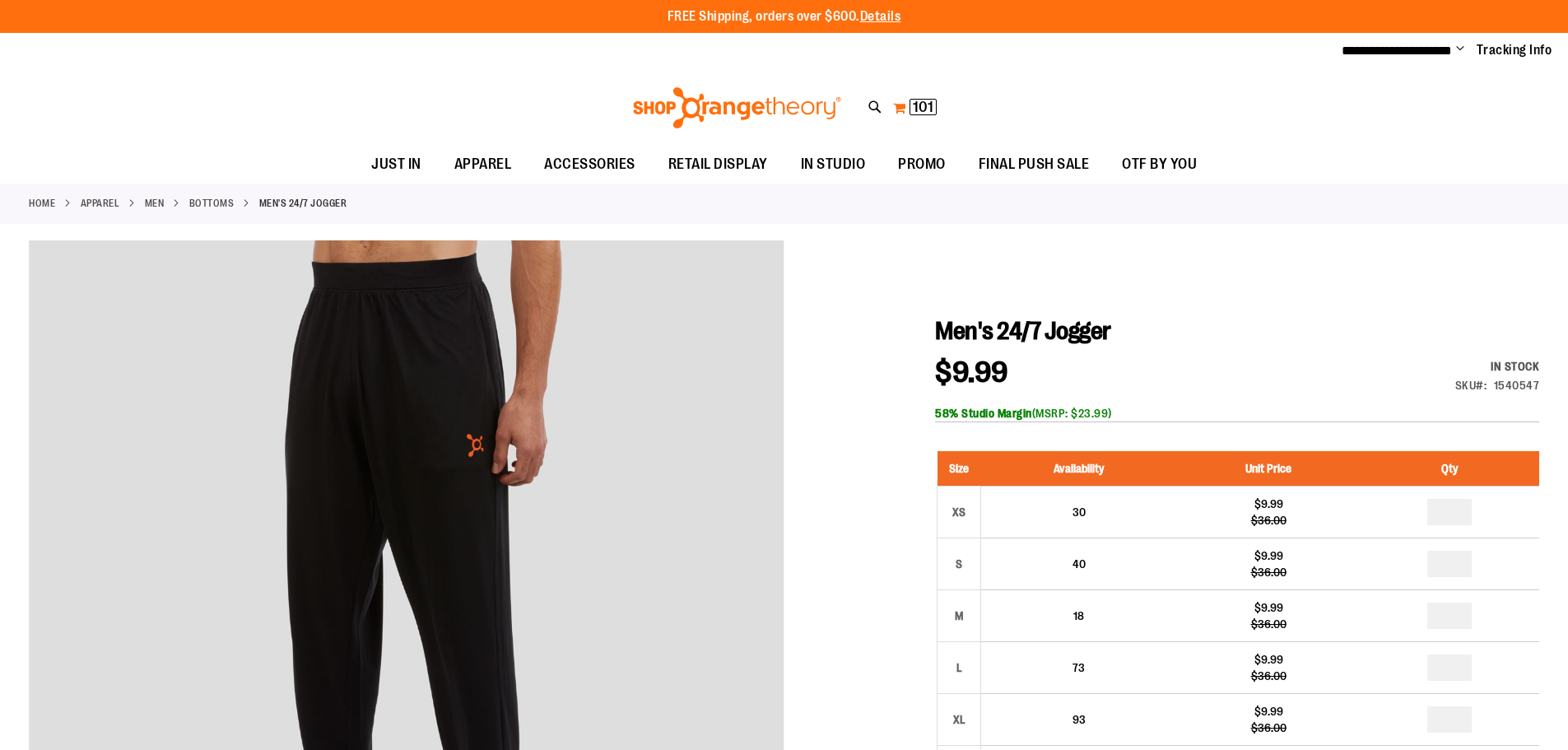
type input "**********"
click at [925, 100] on span "101" at bounding box center [923, 107] width 21 height 17
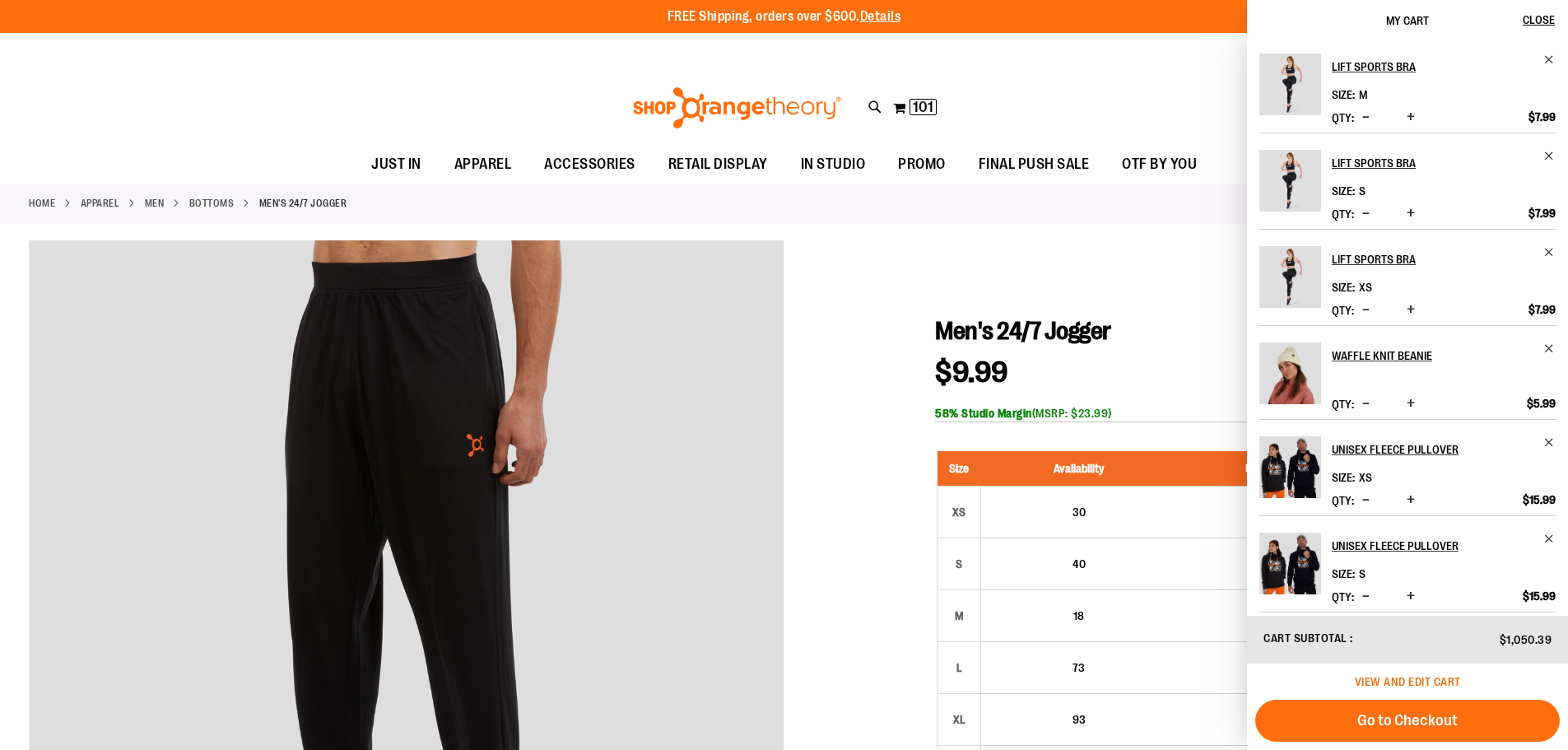
click at [1385, 679] on span "View and edit cart" at bounding box center [1408, 682] width 106 height 13
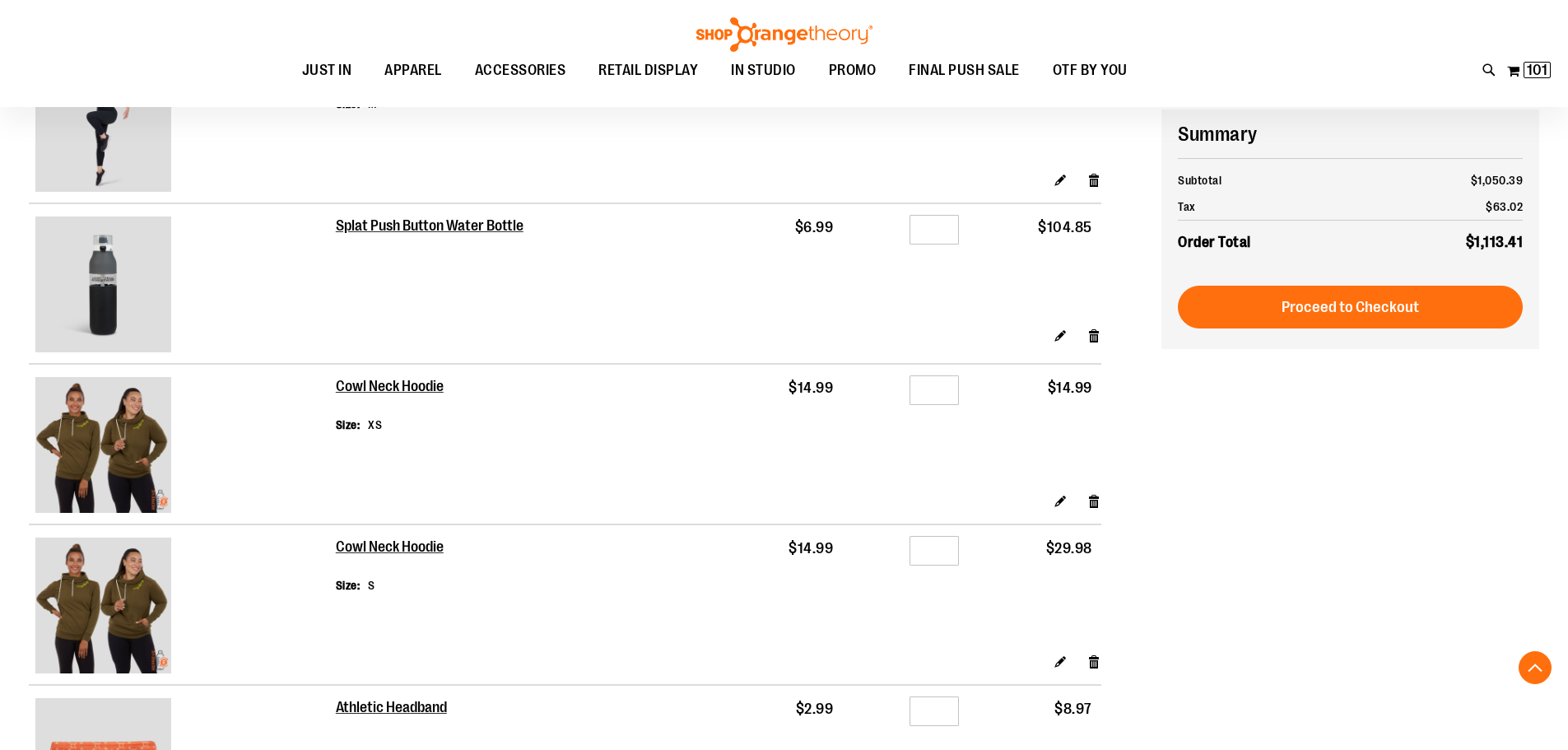
scroll to position [1727, 0]
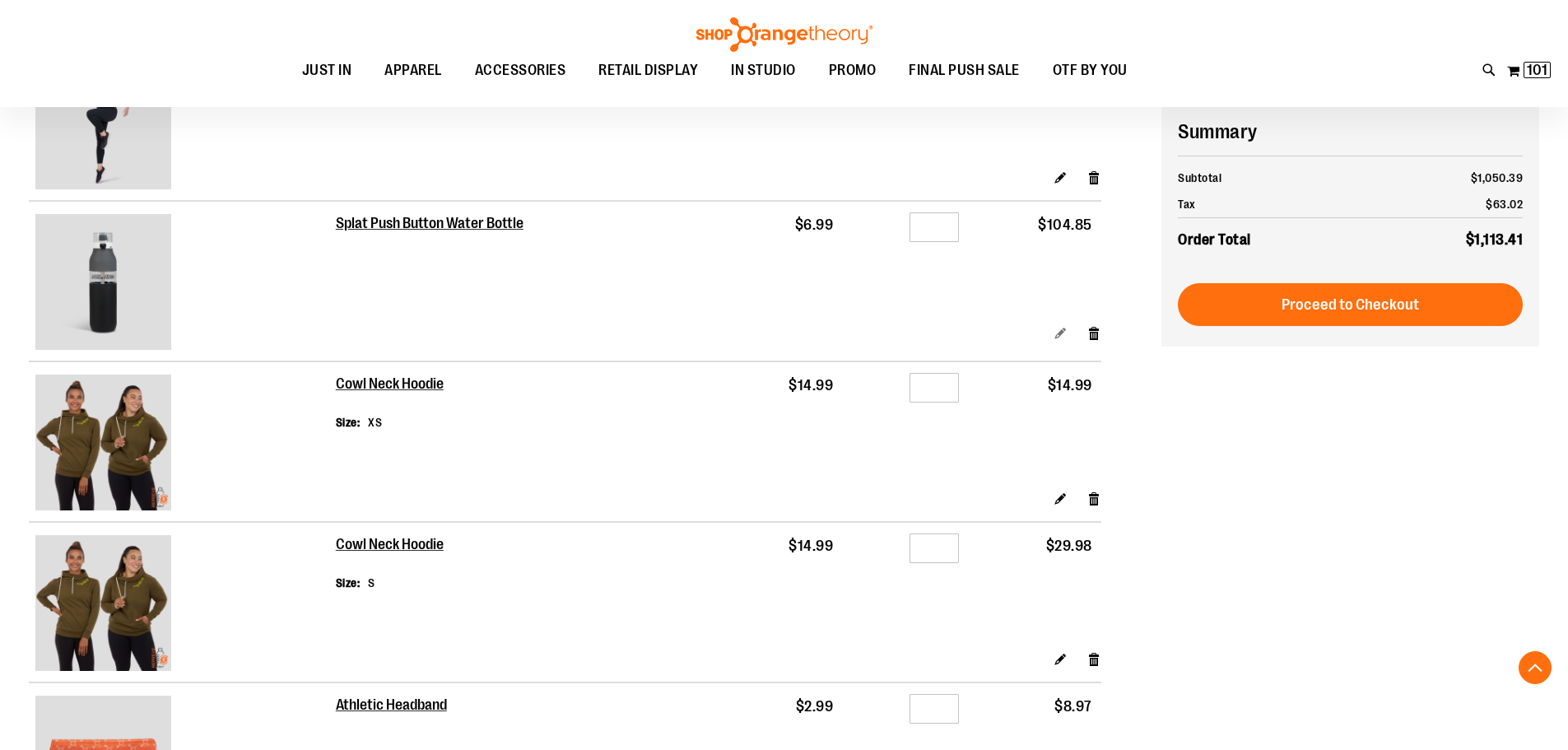
type input "**********"
click at [1067, 330] on link "Edit" at bounding box center [1060, 333] width 14 height 17
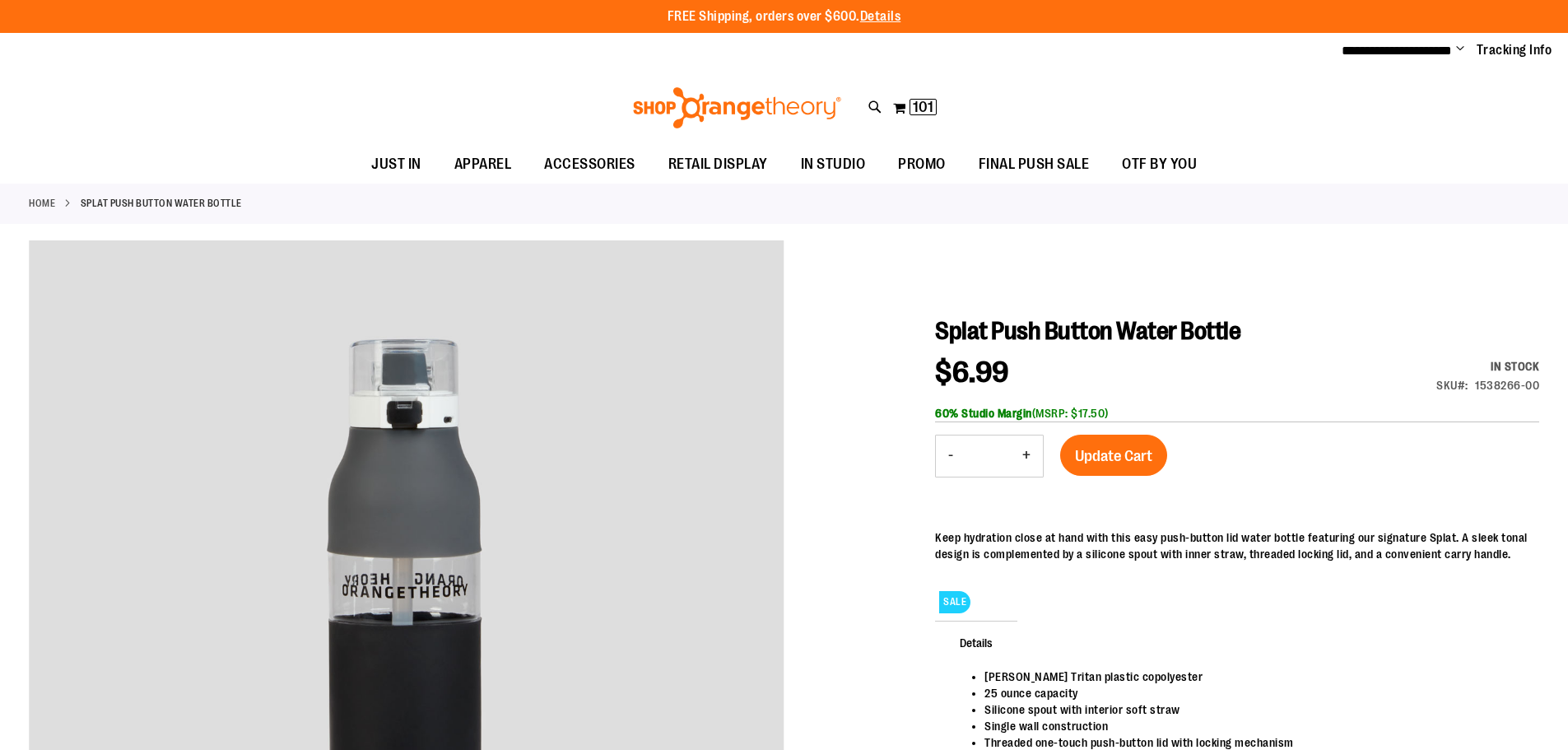
type input "**********"
click at [952, 450] on button "-" at bounding box center [951, 456] width 30 height 41
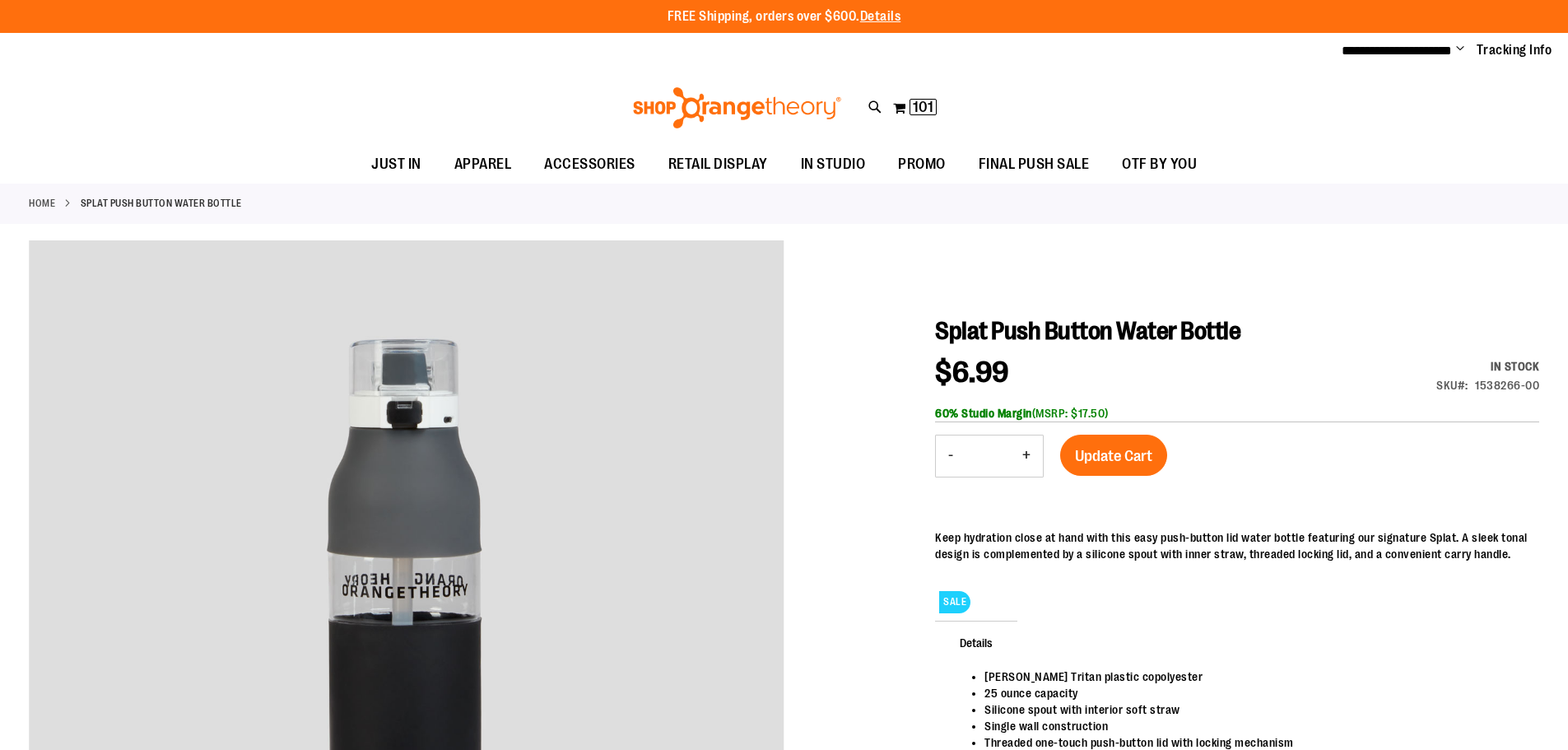
click at [952, 450] on button "-" at bounding box center [951, 456] width 30 height 41
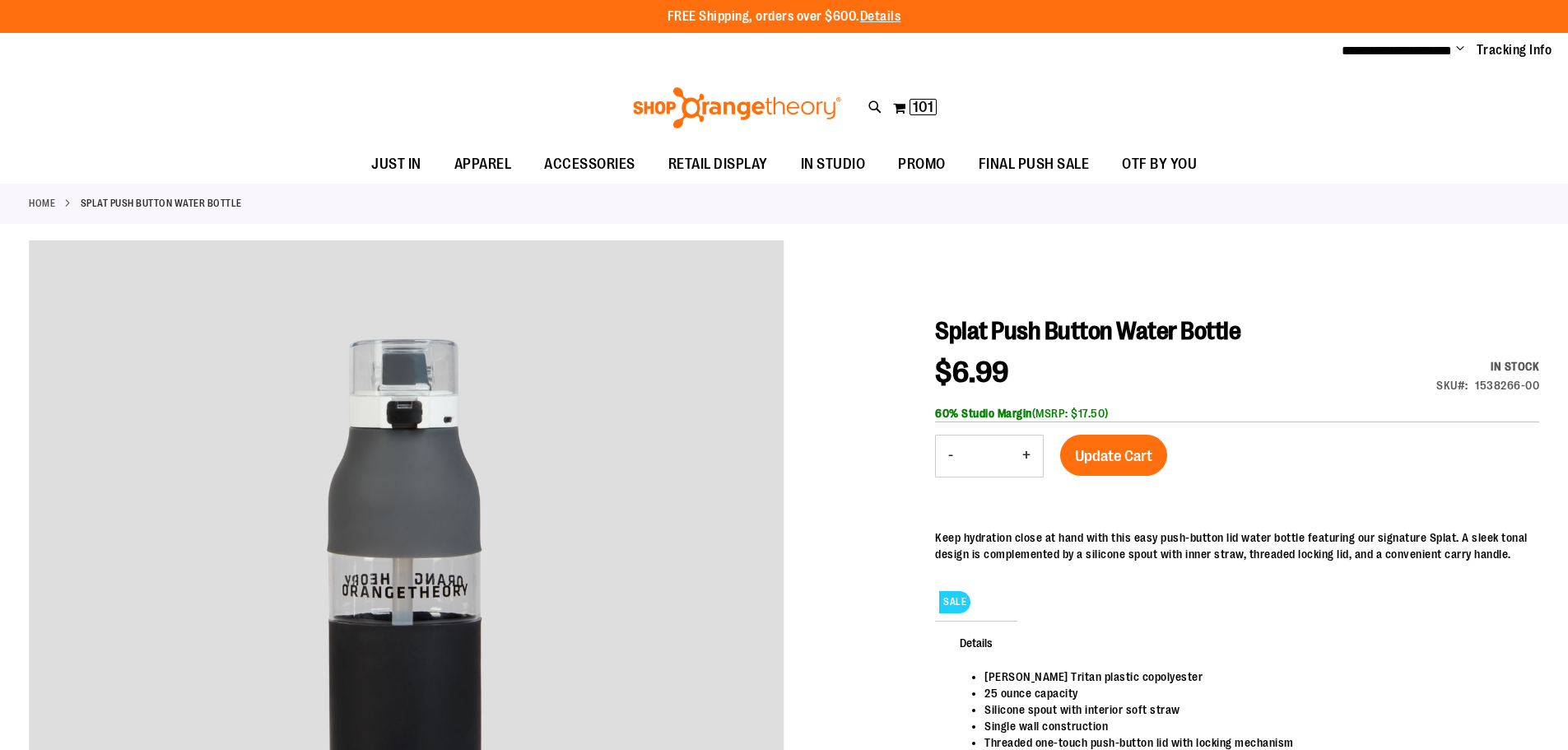
type input "*"
click at [1117, 450] on span "Update Cart" at bounding box center [1114, 456] width 78 height 18
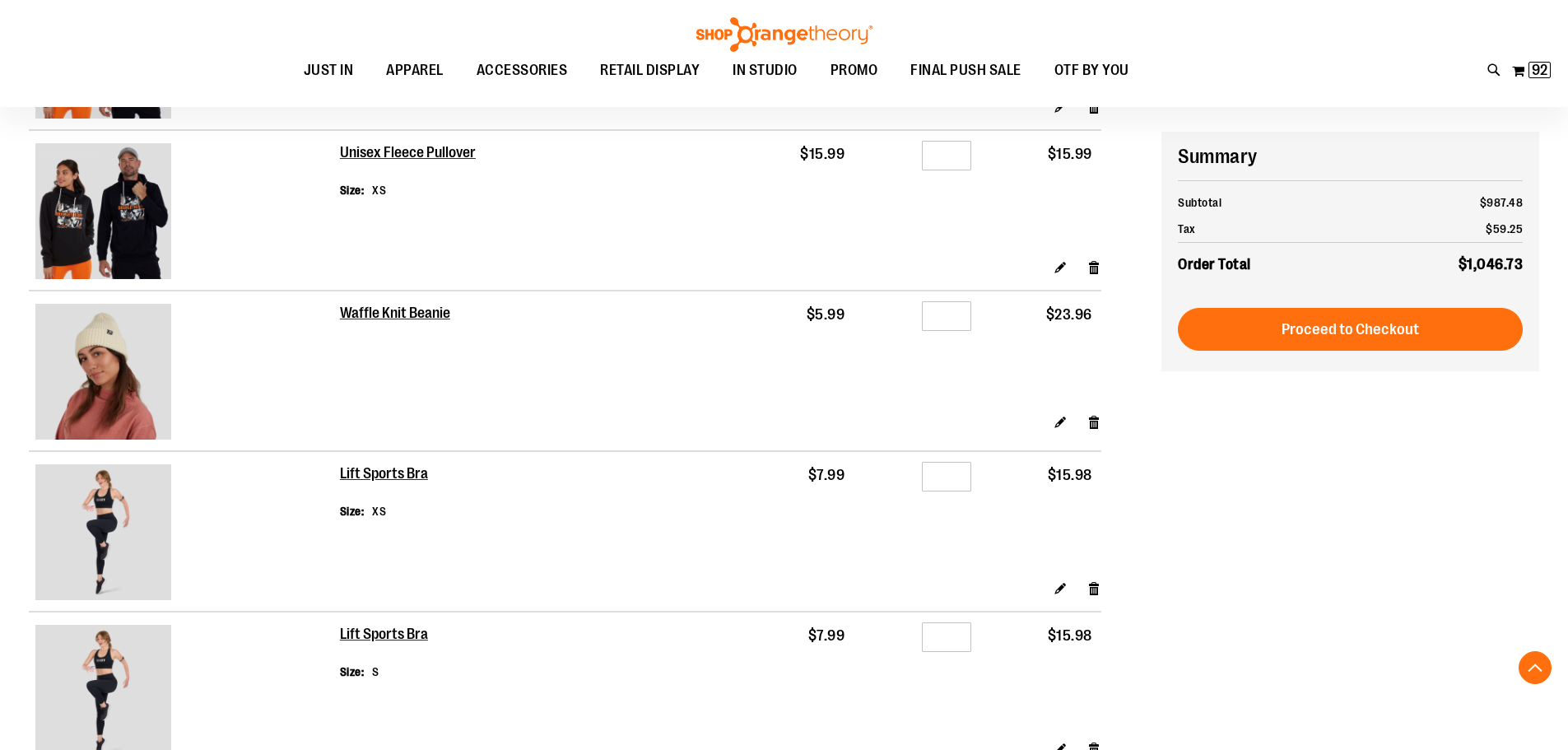
scroll to position [987, 0]
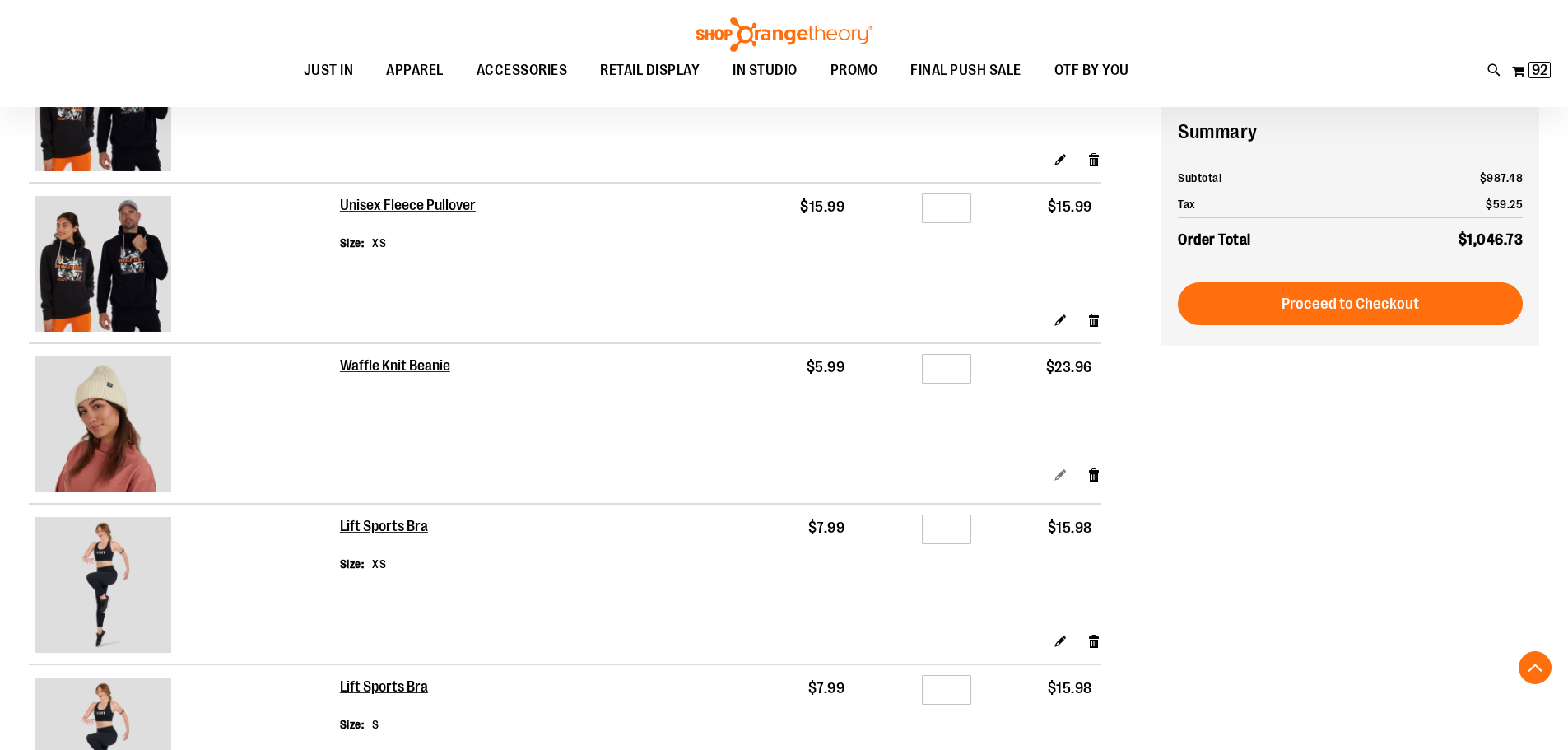
type input "**********"
click at [1062, 475] on link "Edit" at bounding box center [1060, 474] width 14 height 17
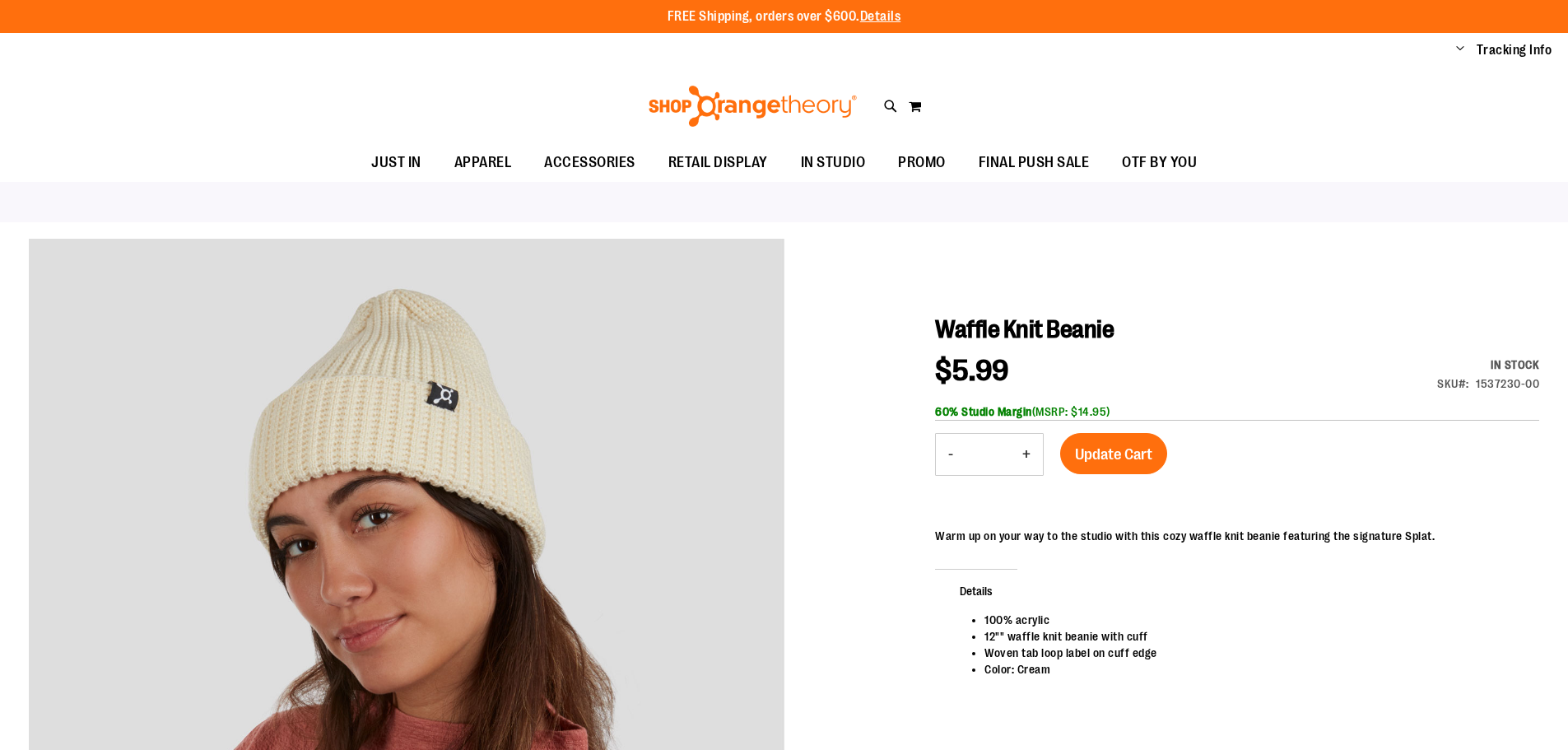
type input "*"
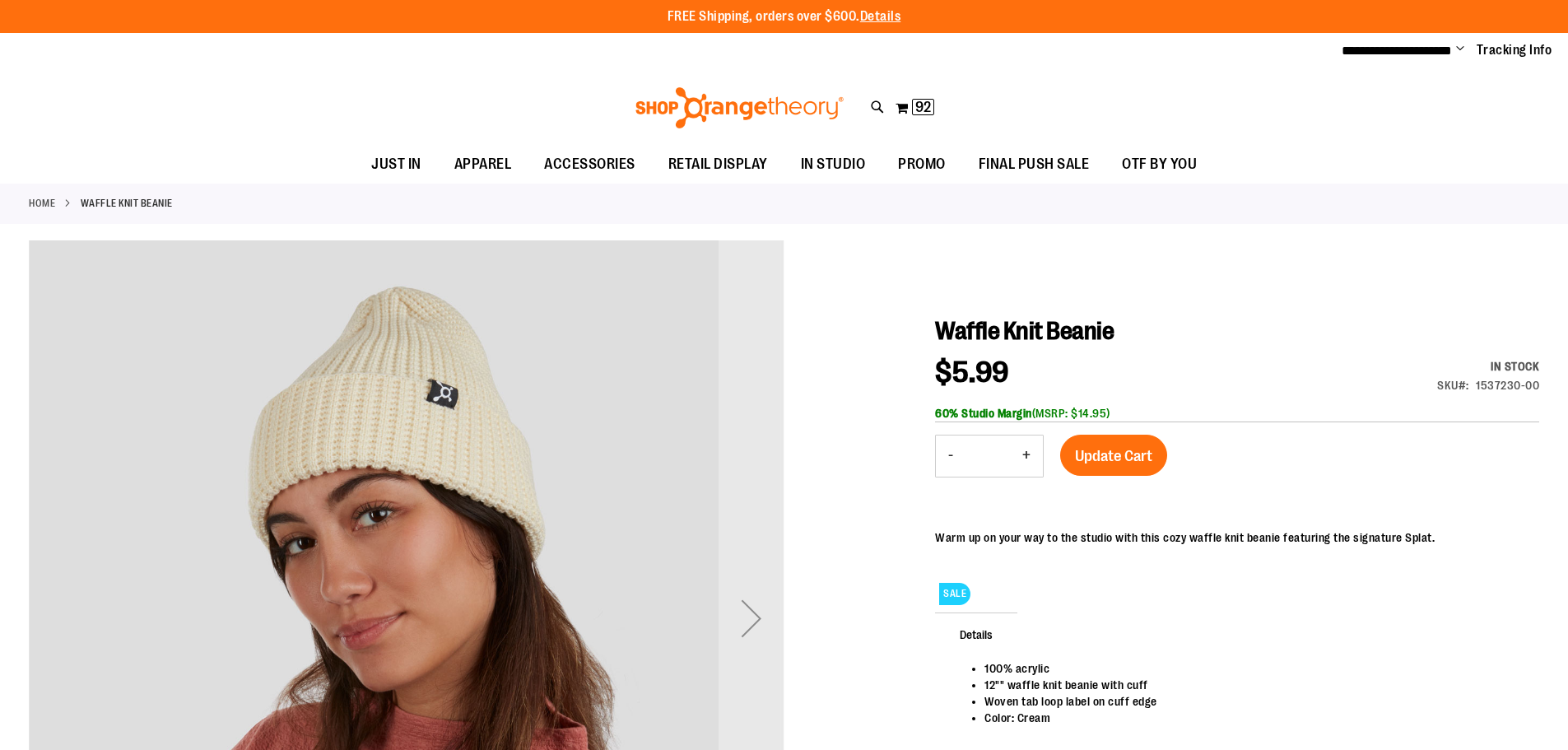
type input "**********"
click at [951, 456] on button "-" at bounding box center [951, 456] width 30 height 41
type input "*"
click at [1105, 458] on span "Update Cart" at bounding box center [1114, 456] width 78 height 18
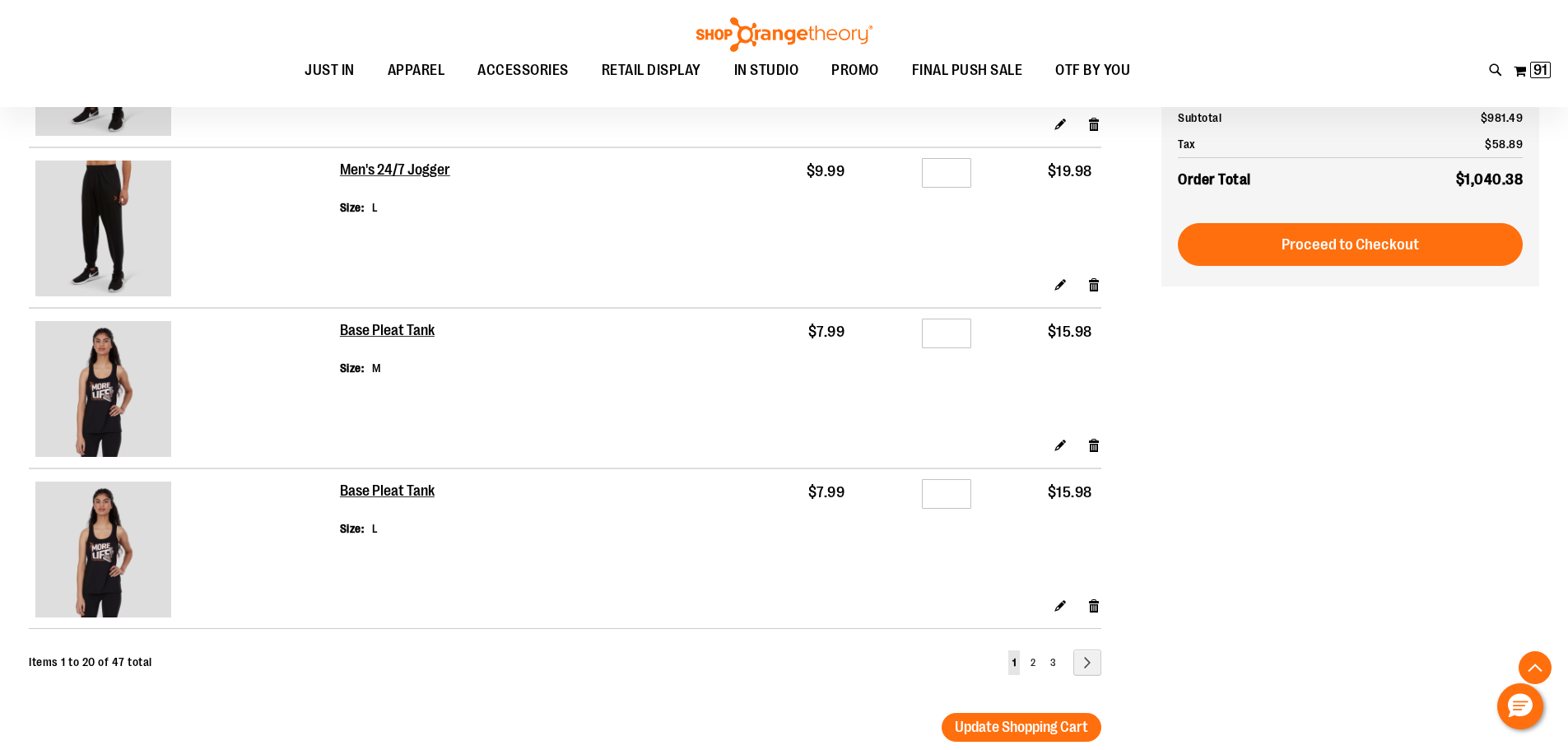
scroll to position [2961, 0]
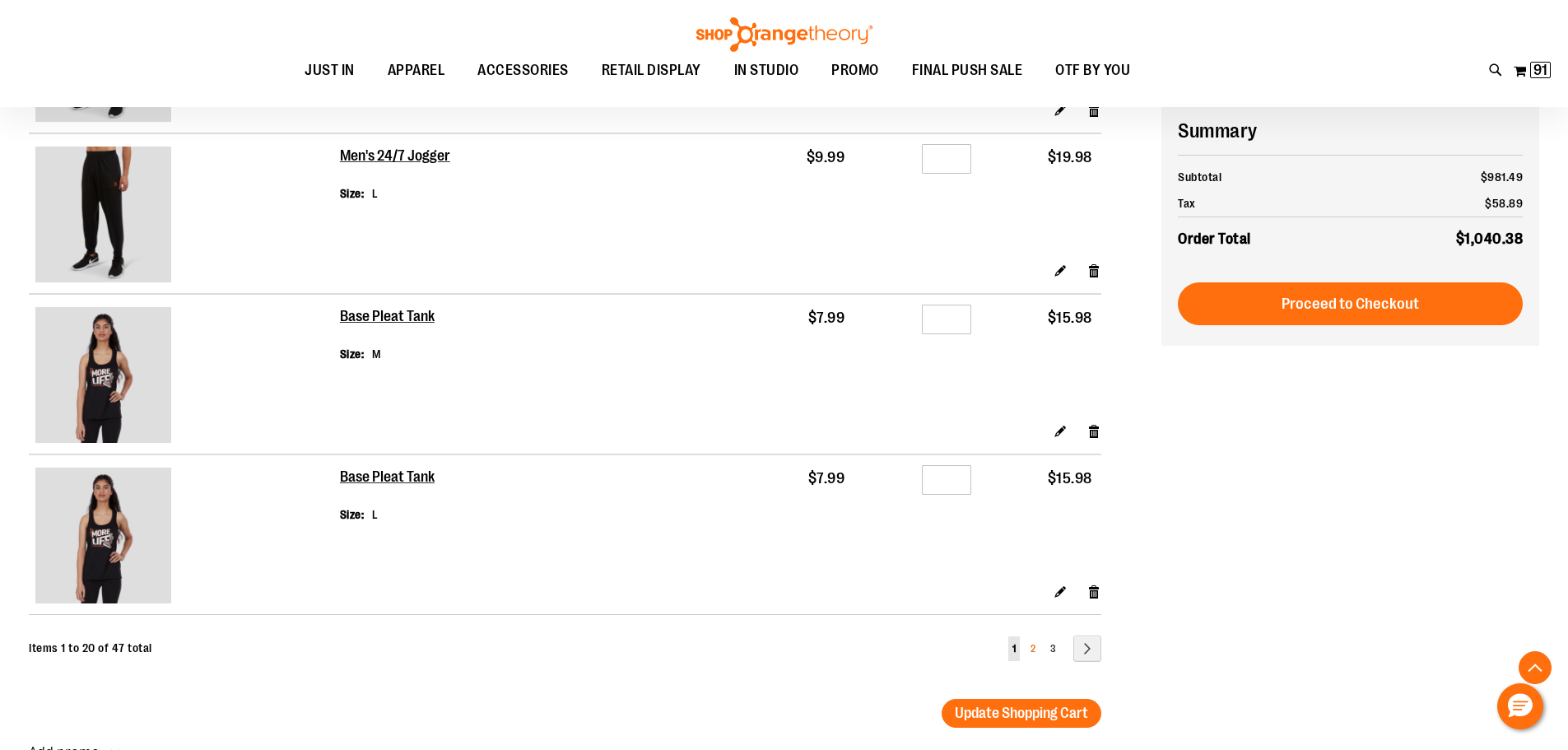
type input "**********"
click at [1034, 640] on link "Page 2" at bounding box center [1033, 649] width 13 height 25
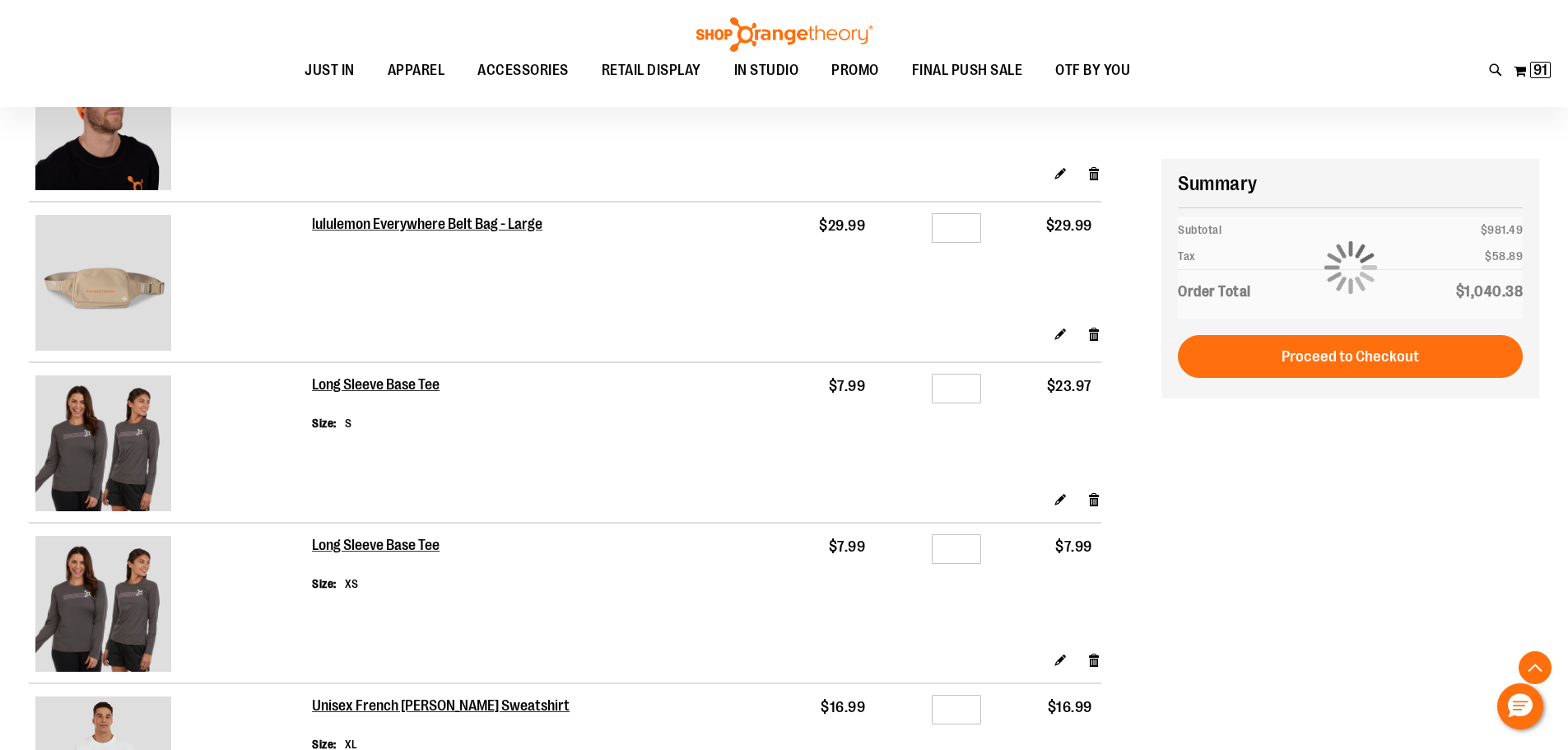
scroll to position [2304, 0]
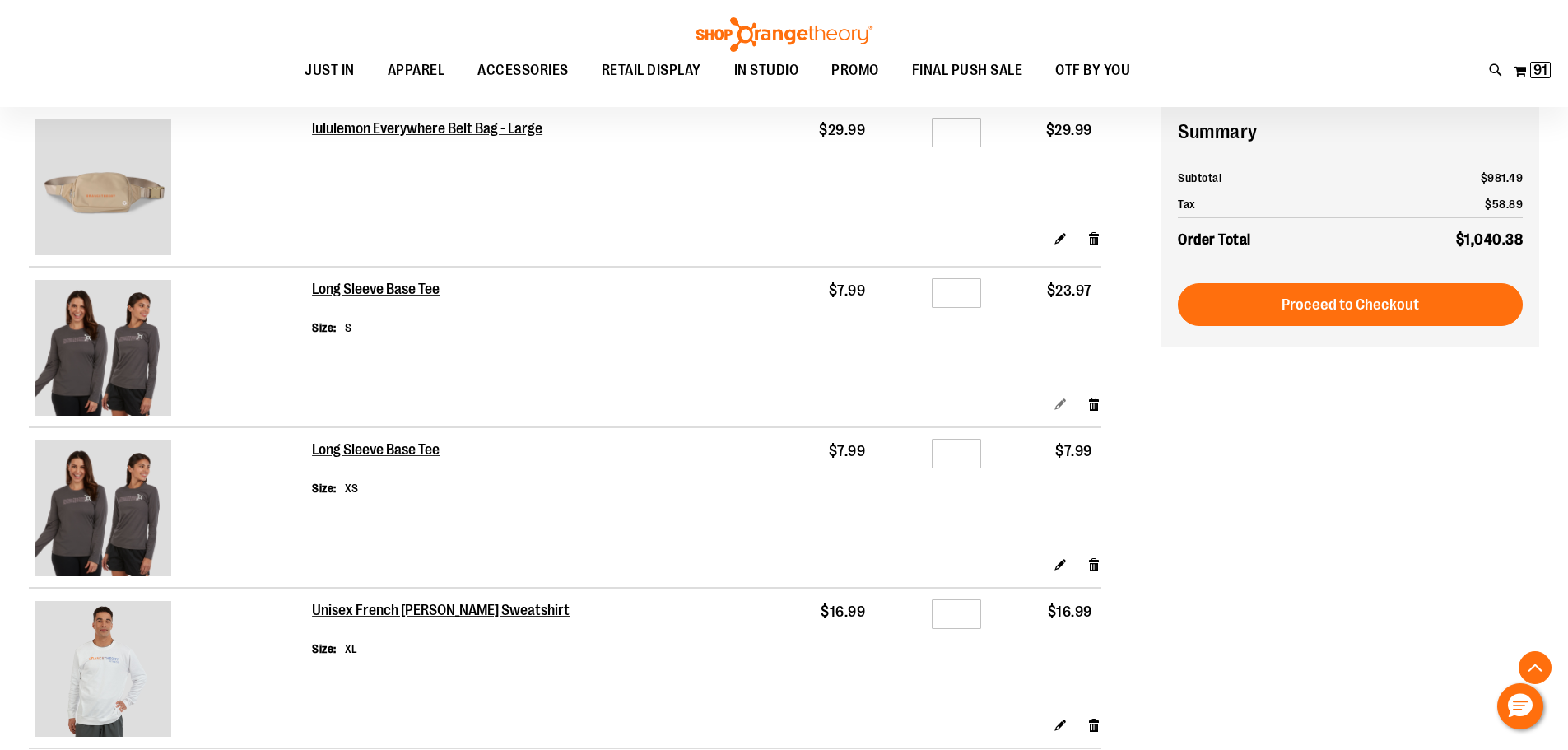
type input "**********"
click at [1055, 403] on link "Edit" at bounding box center [1060, 403] width 14 height 17
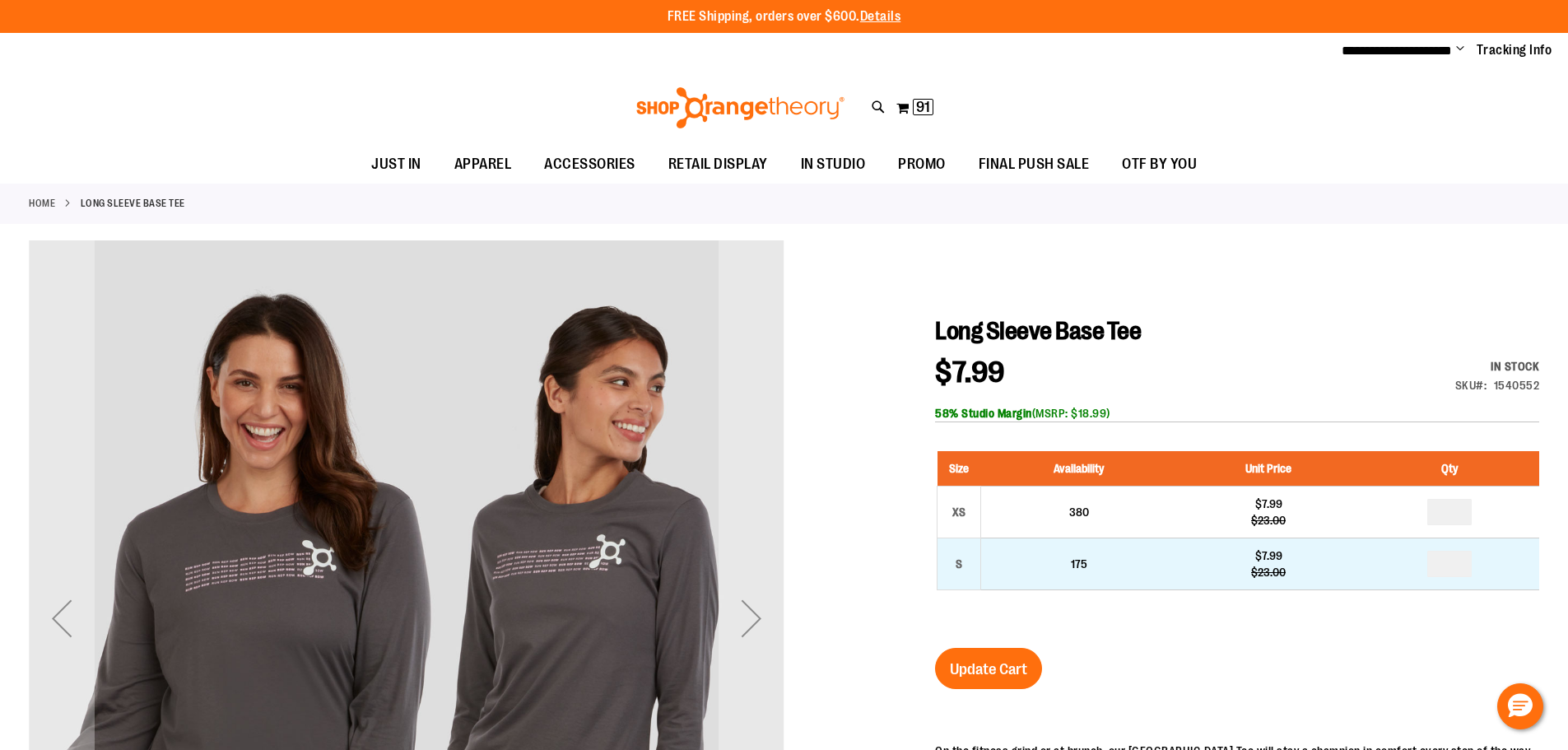
type input "**********"
click at [1455, 566] on input "number" at bounding box center [1449, 564] width 45 height 26
type input "**"
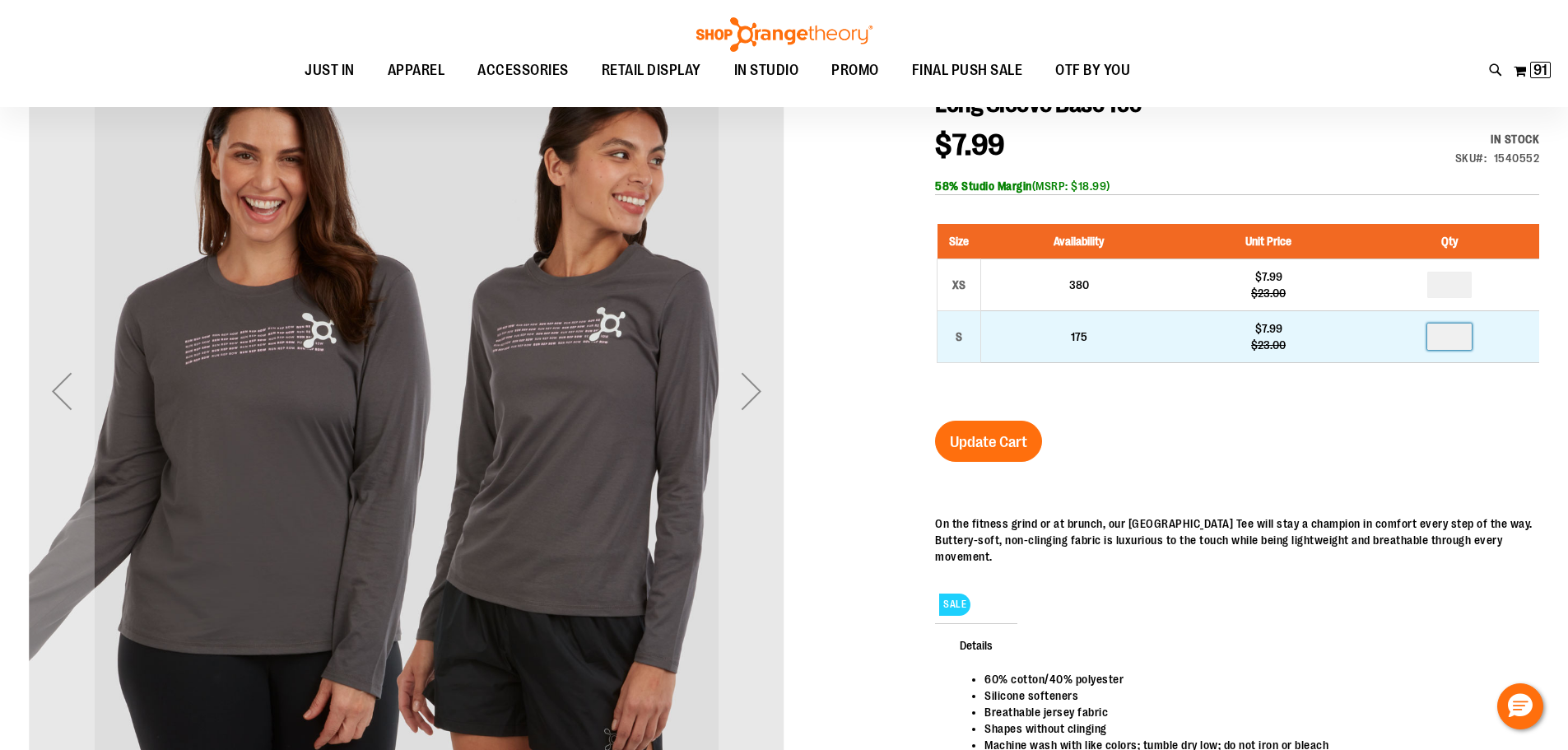
scroll to position [246, 0]
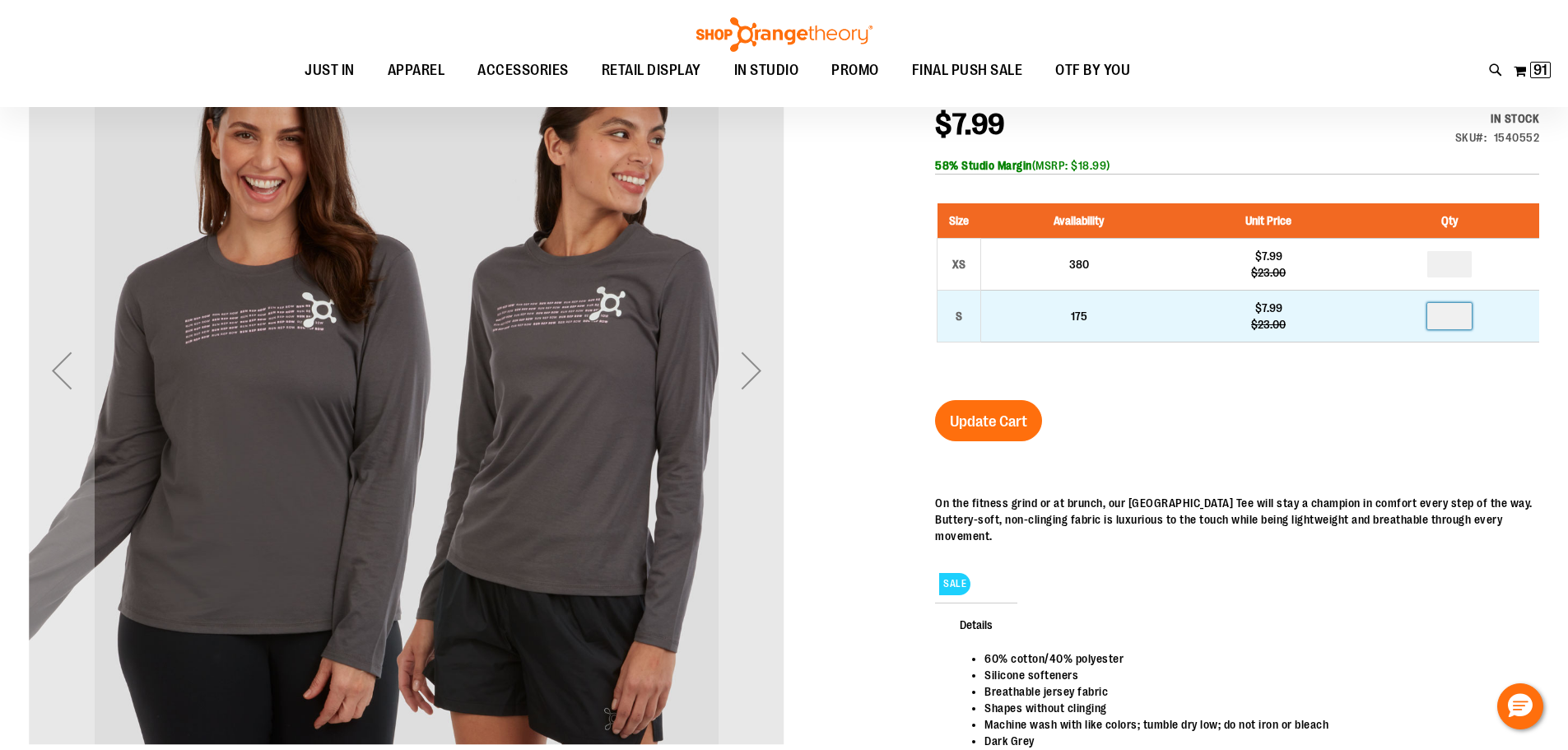
type input "*"
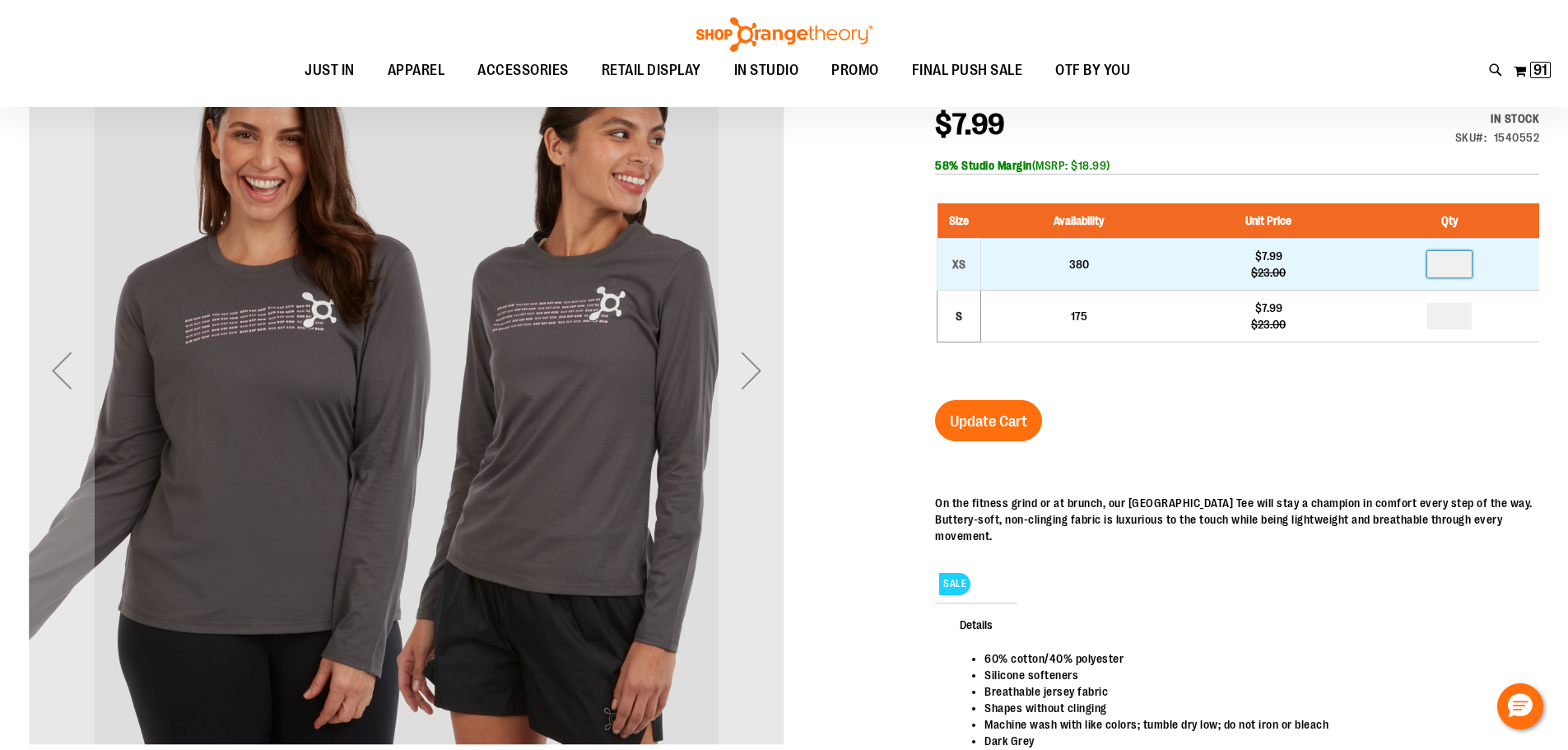
click at [1459, 262] on input "number" at bounding box center [1449, 264] width 45 height 26
type input "*"
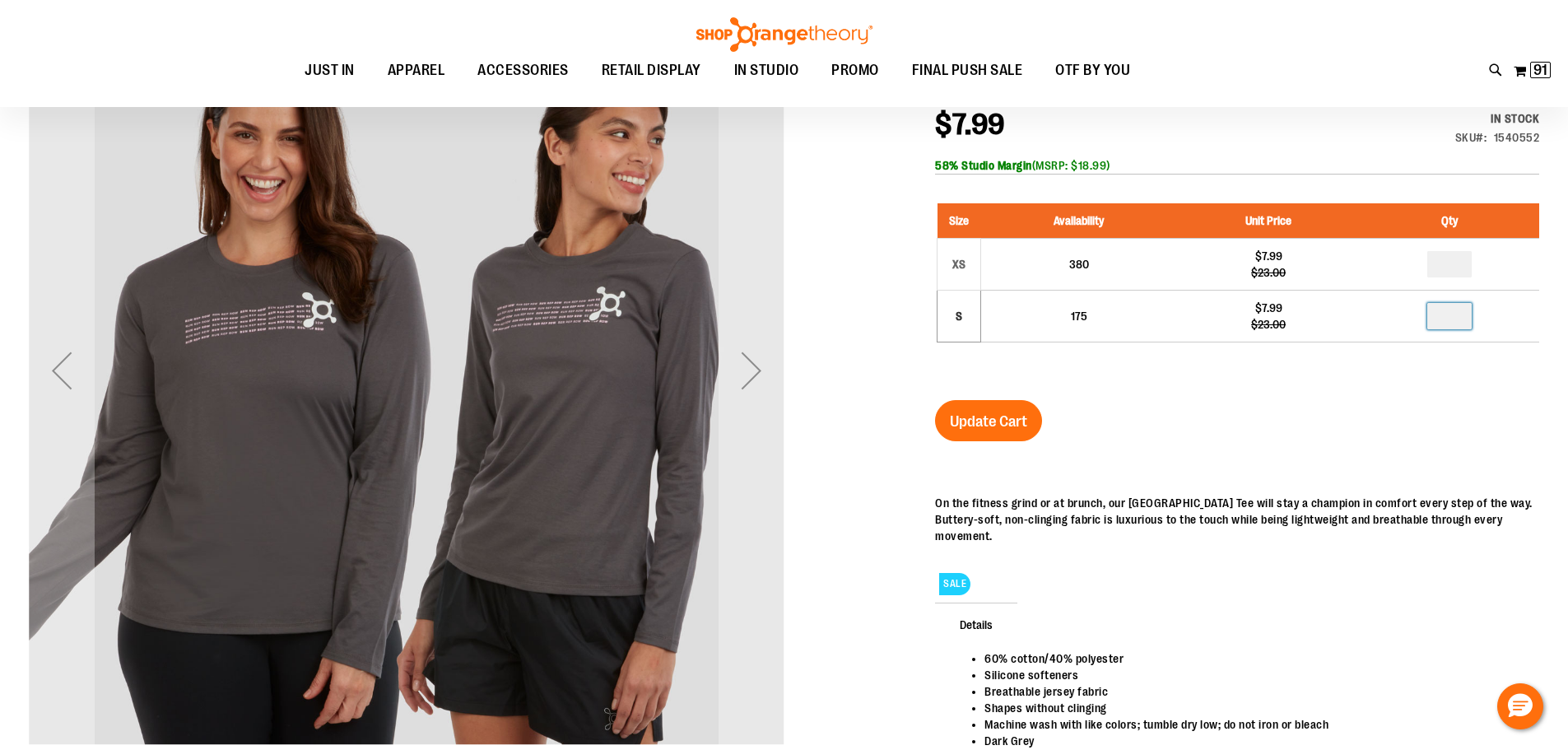
click at [1454, 318] on input "*" at bounding box center [1449, 316] width 45 height 26
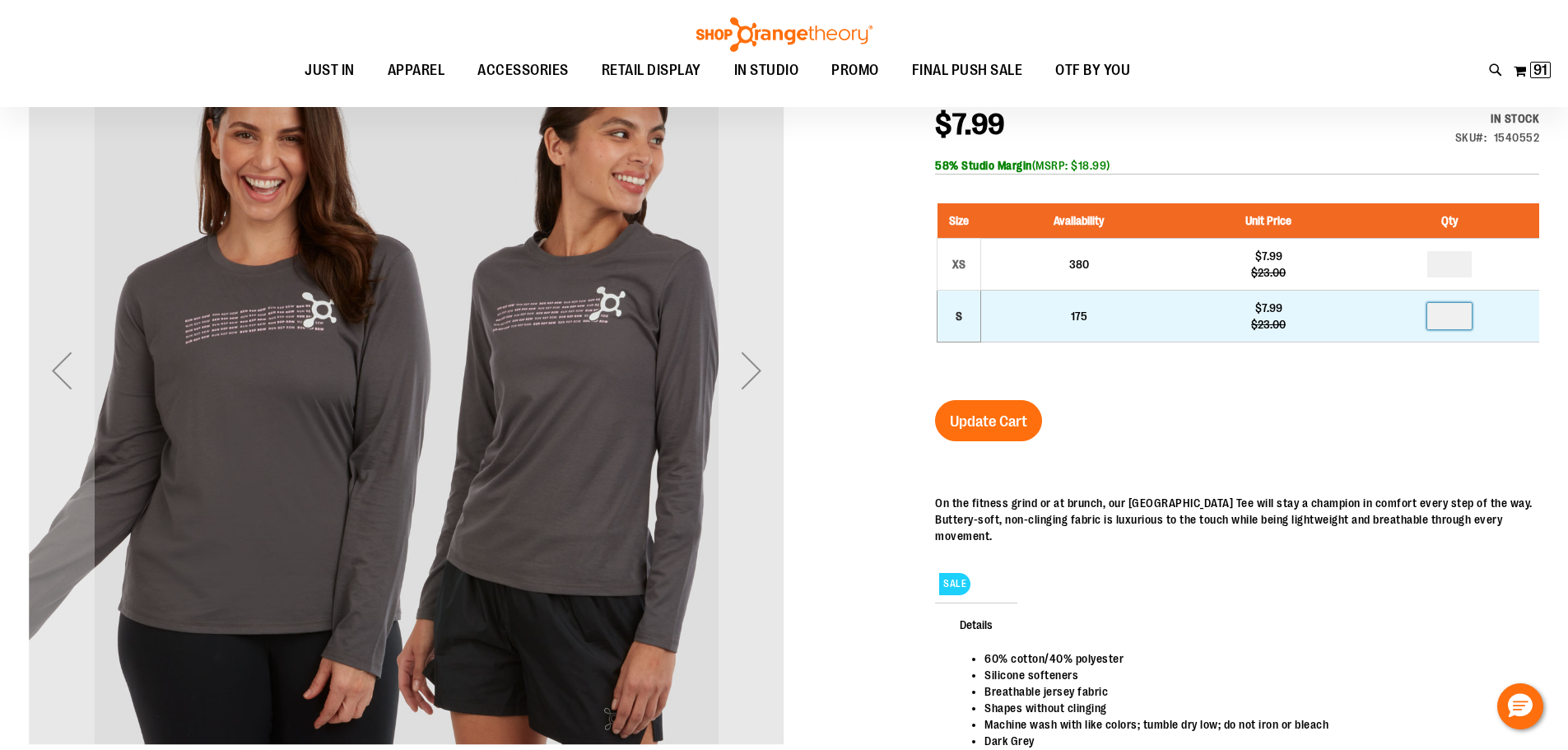
type input "*"
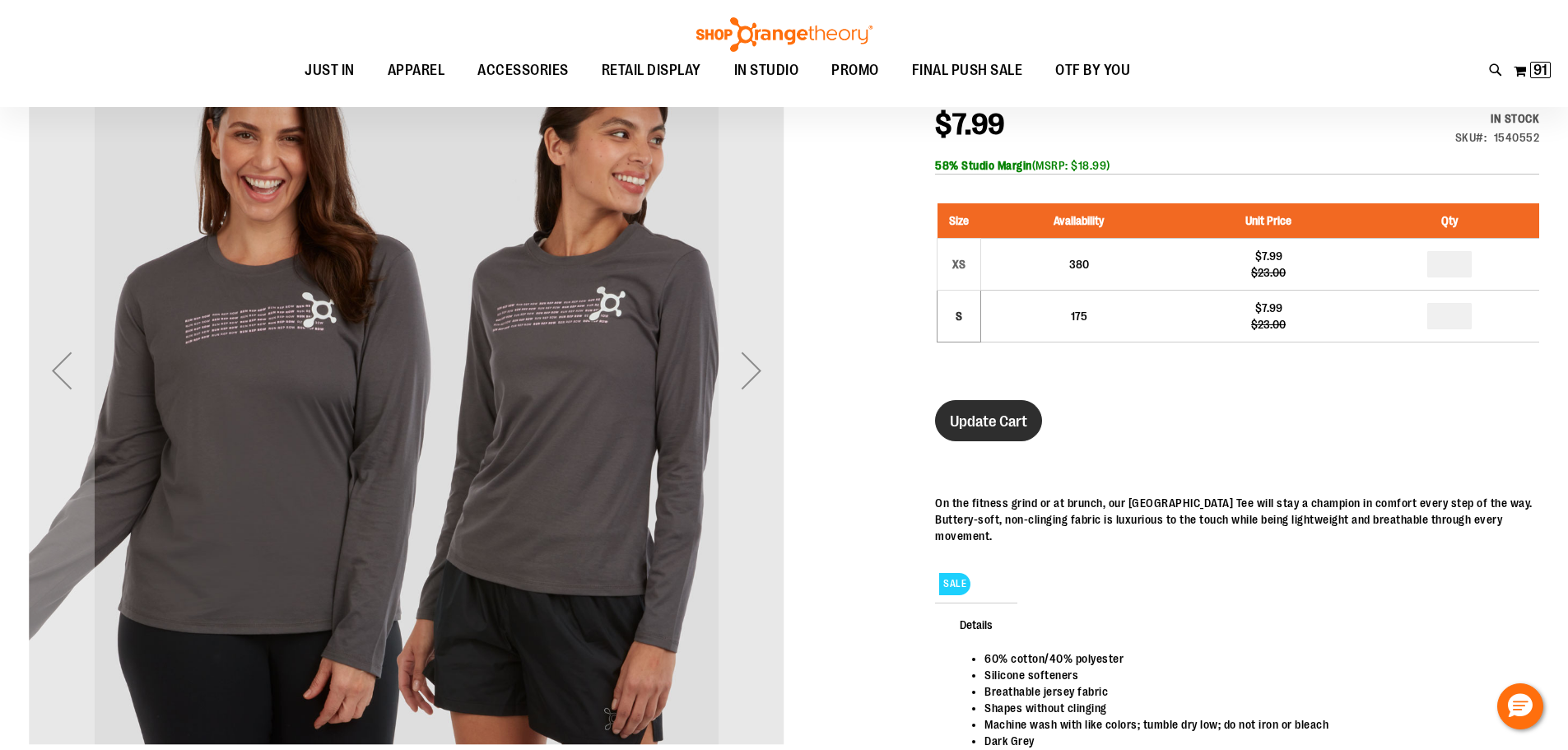
click at [964, 427] on span "Update Cart" at bounding box center [989, 422] width 78 height 18
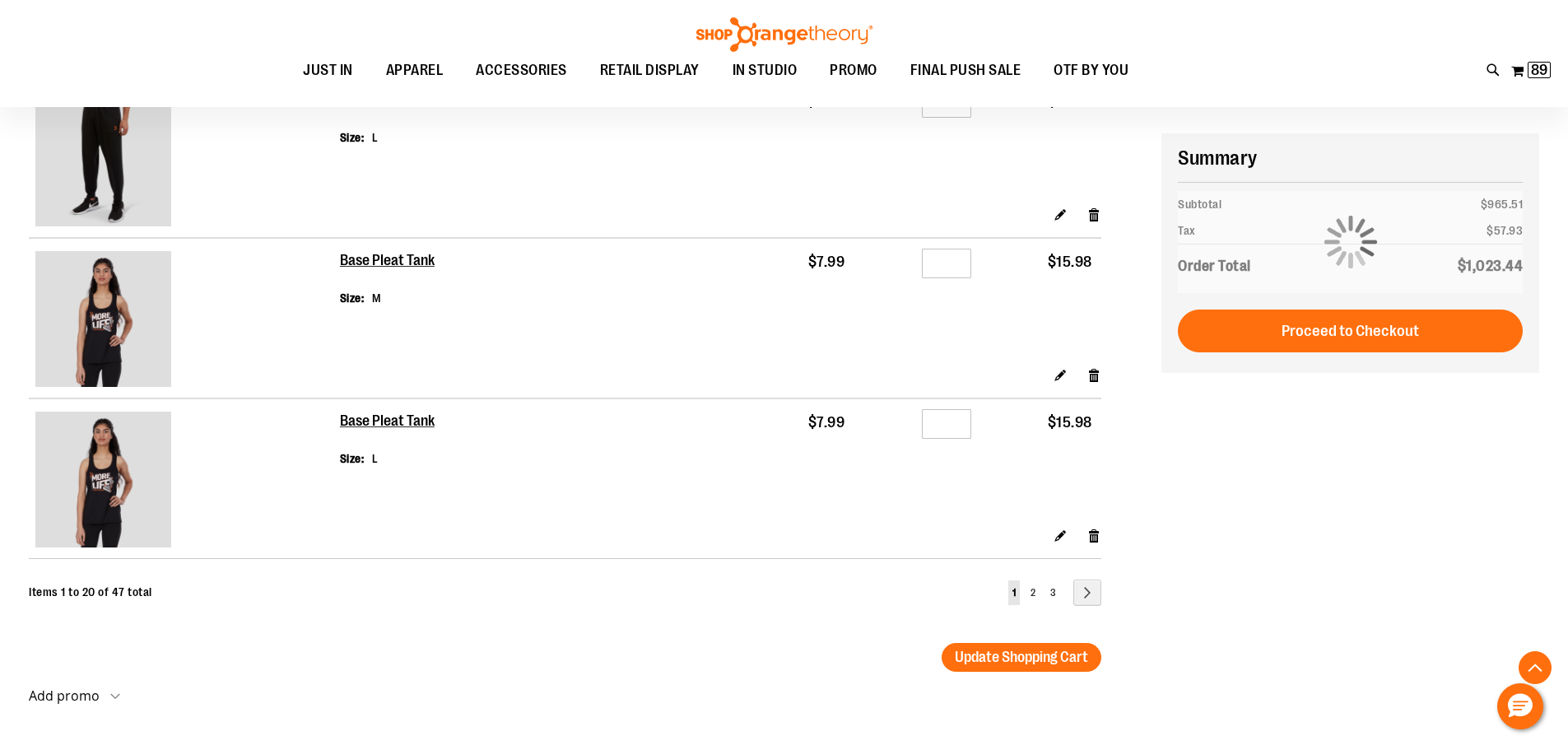
scroll to position [3044, 0]
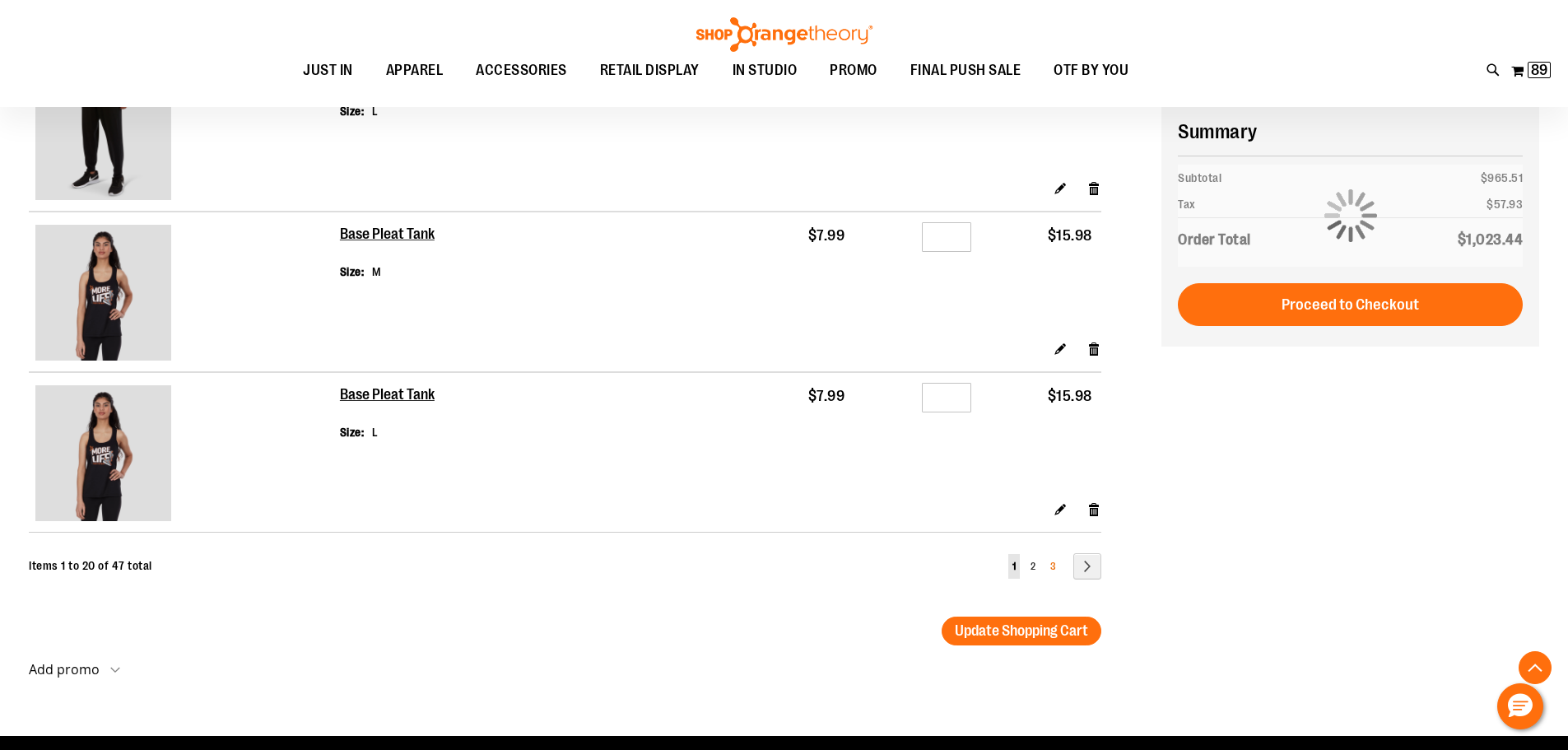
type input "**********"
click at [1053, 568] on span "3" at bounding box center [1053, 566] width 6 height 12
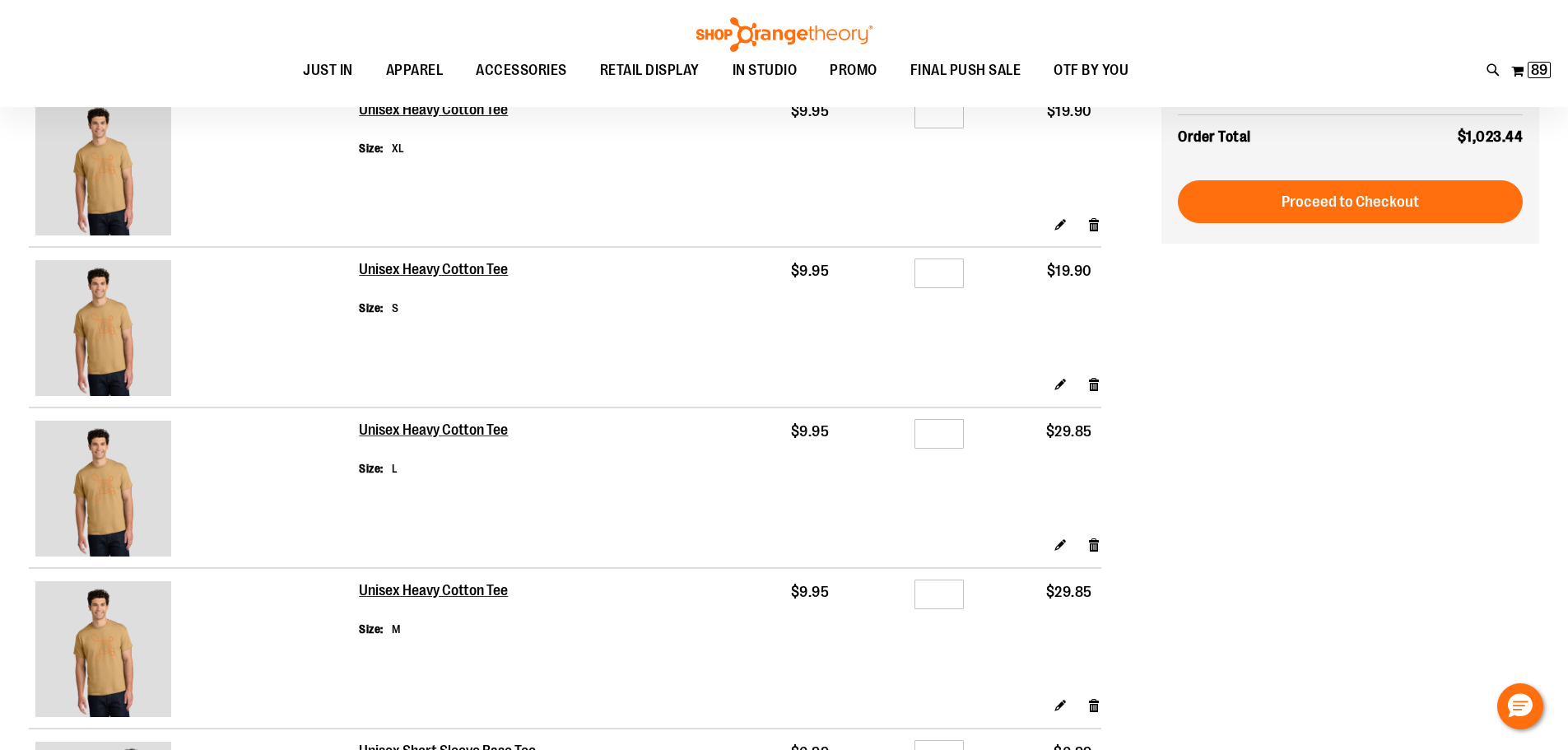
scroll to position [246, 0]
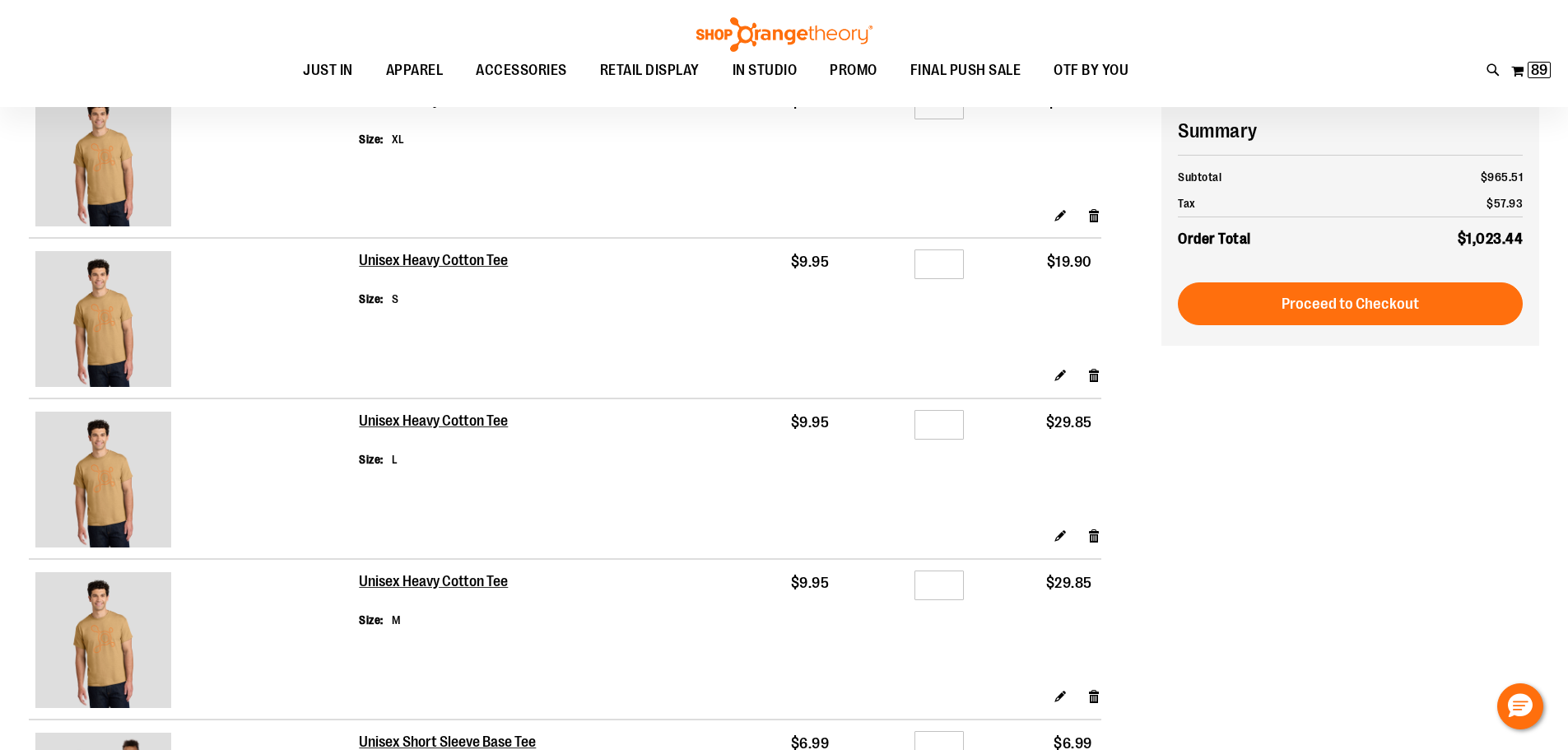
type input "**********"
click at [953, 421] on input "*" at bounding box center [939, 425] width 50 height 30
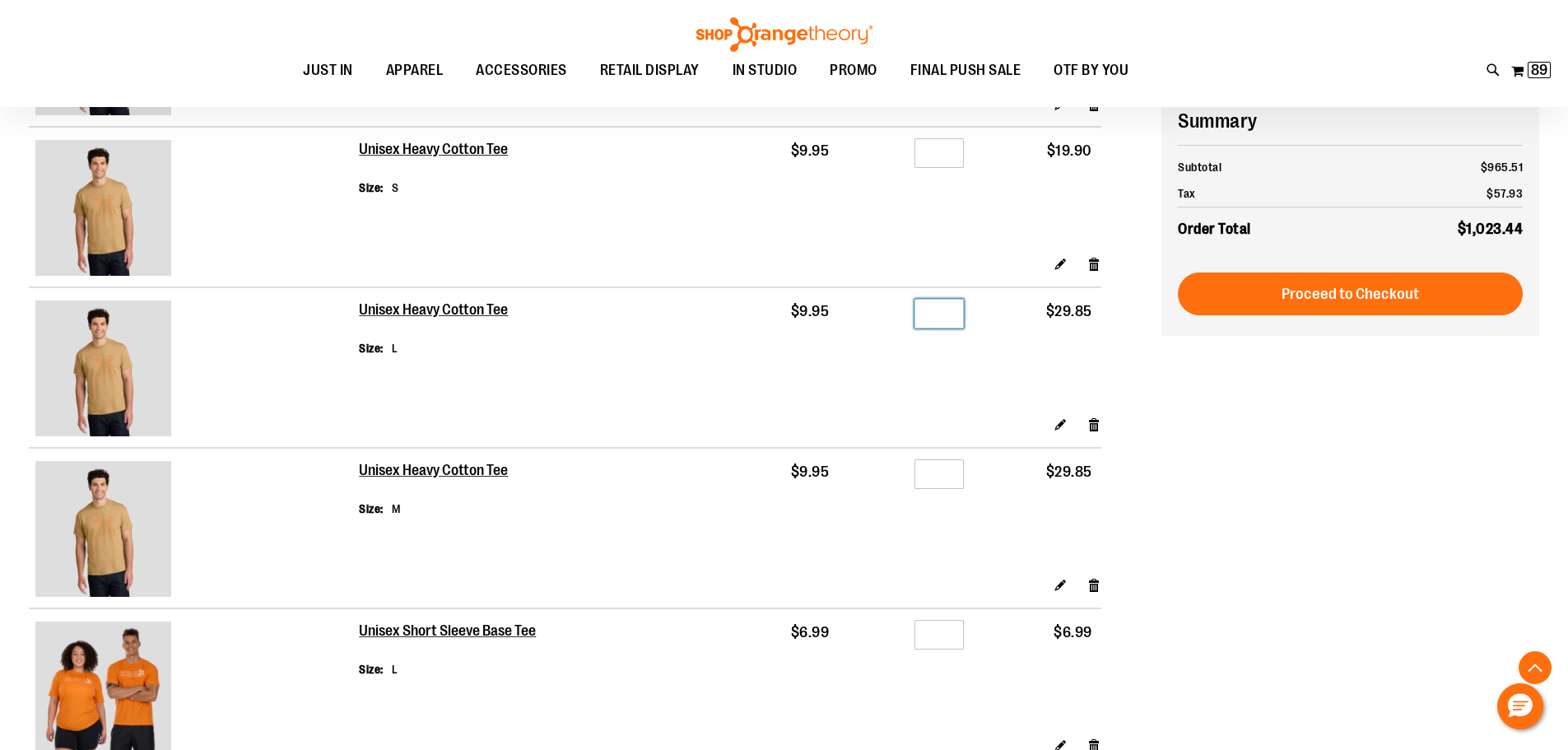
scroll to position [328, 0]
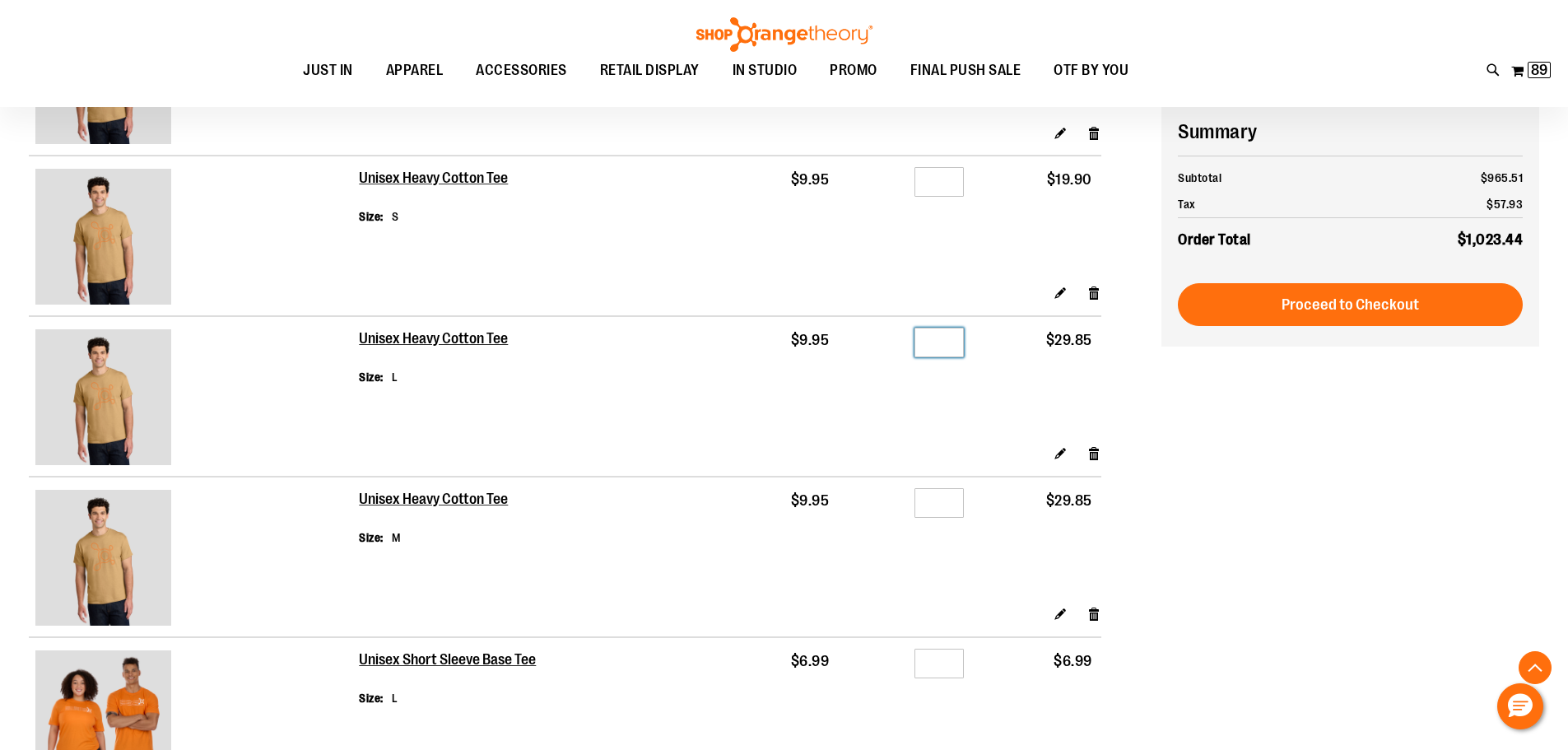
type input "*"
click at [952, 500] on input "*" at bounding box center [939, 502] width 50 height 30
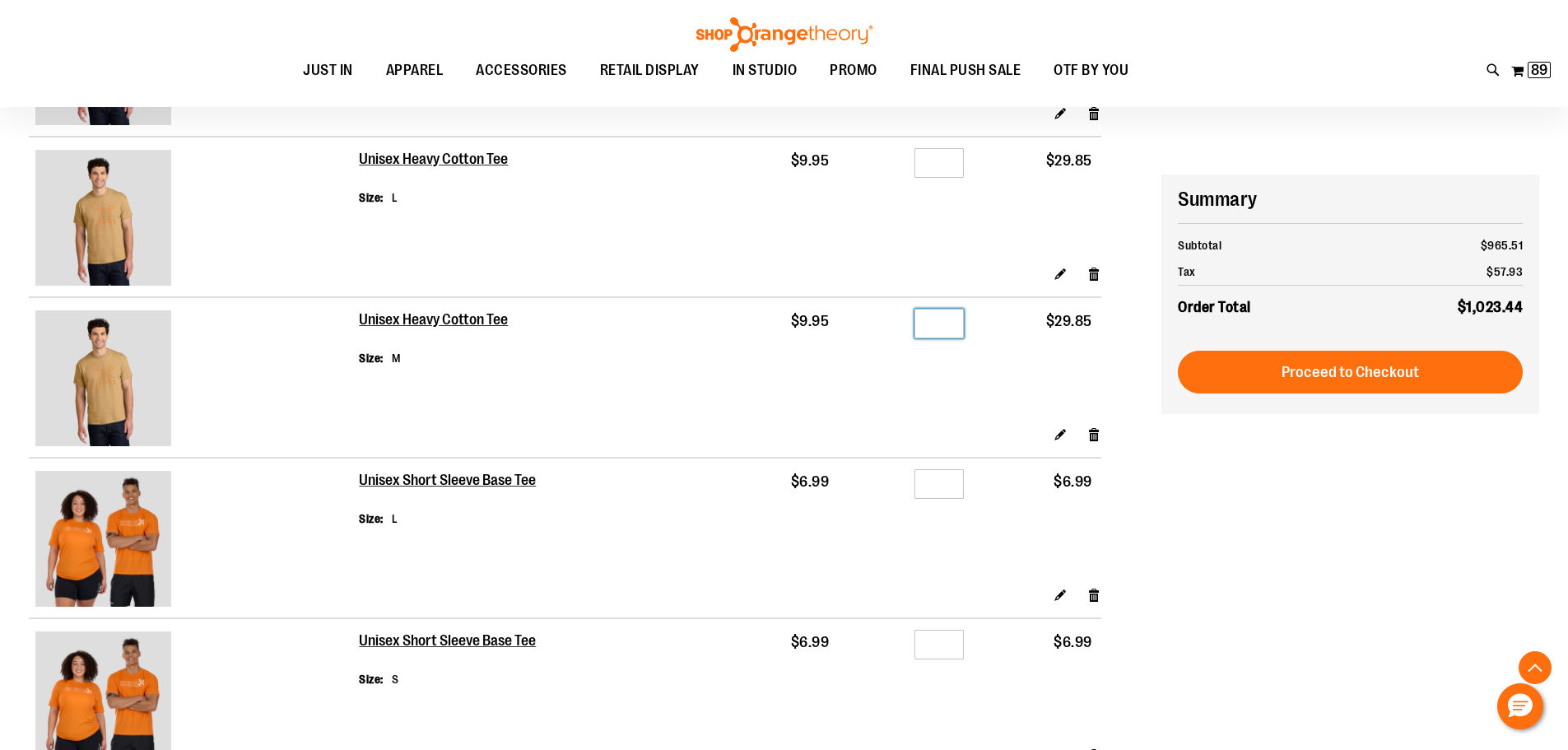
scroll to position [575, 0]
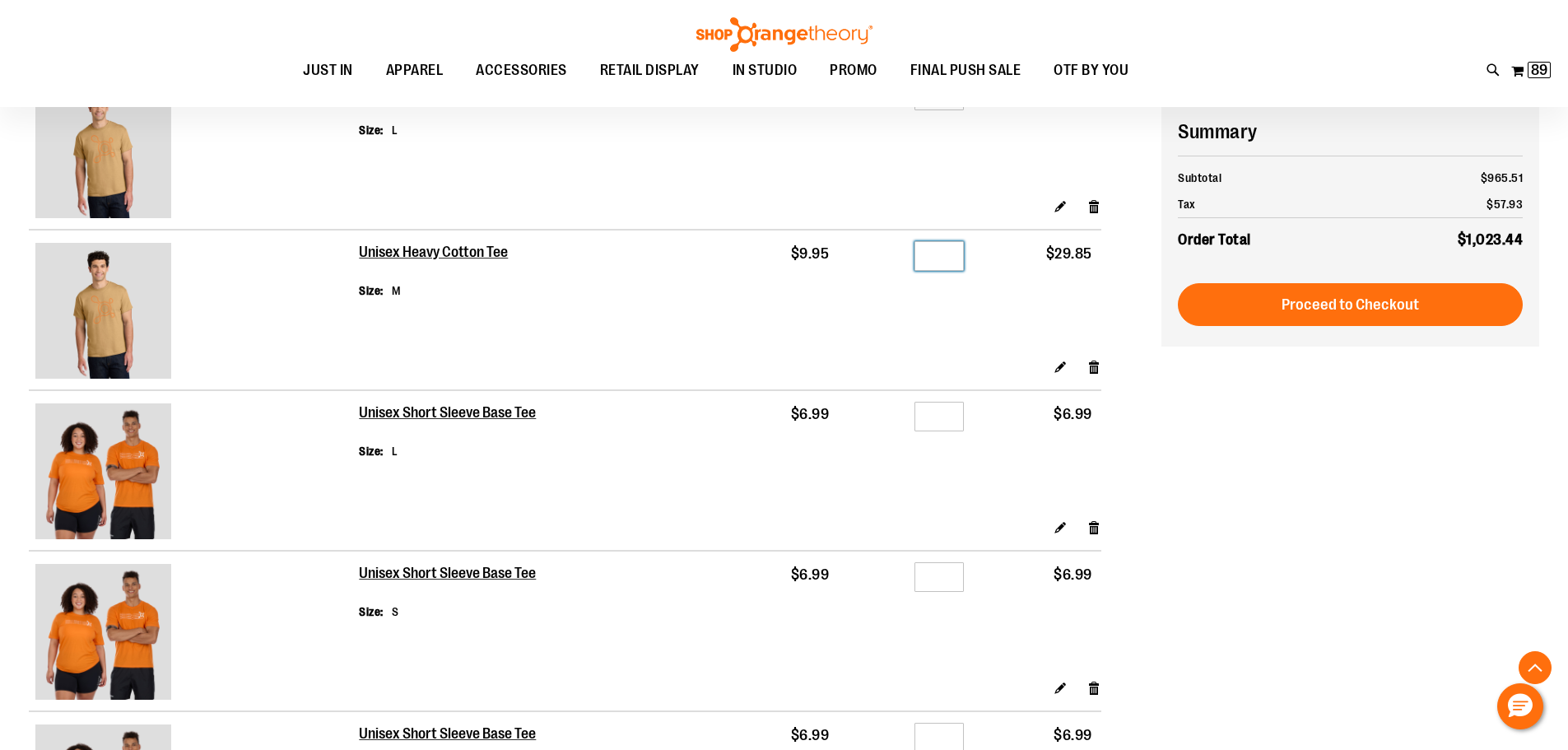
type input "*"
click at [1137, 415] on form "Items 41 to 47 of 47 total Page Page Previous Page 1 Page 2 You're currently re…" at bounding box center [595, 325] width 1132 height 1318
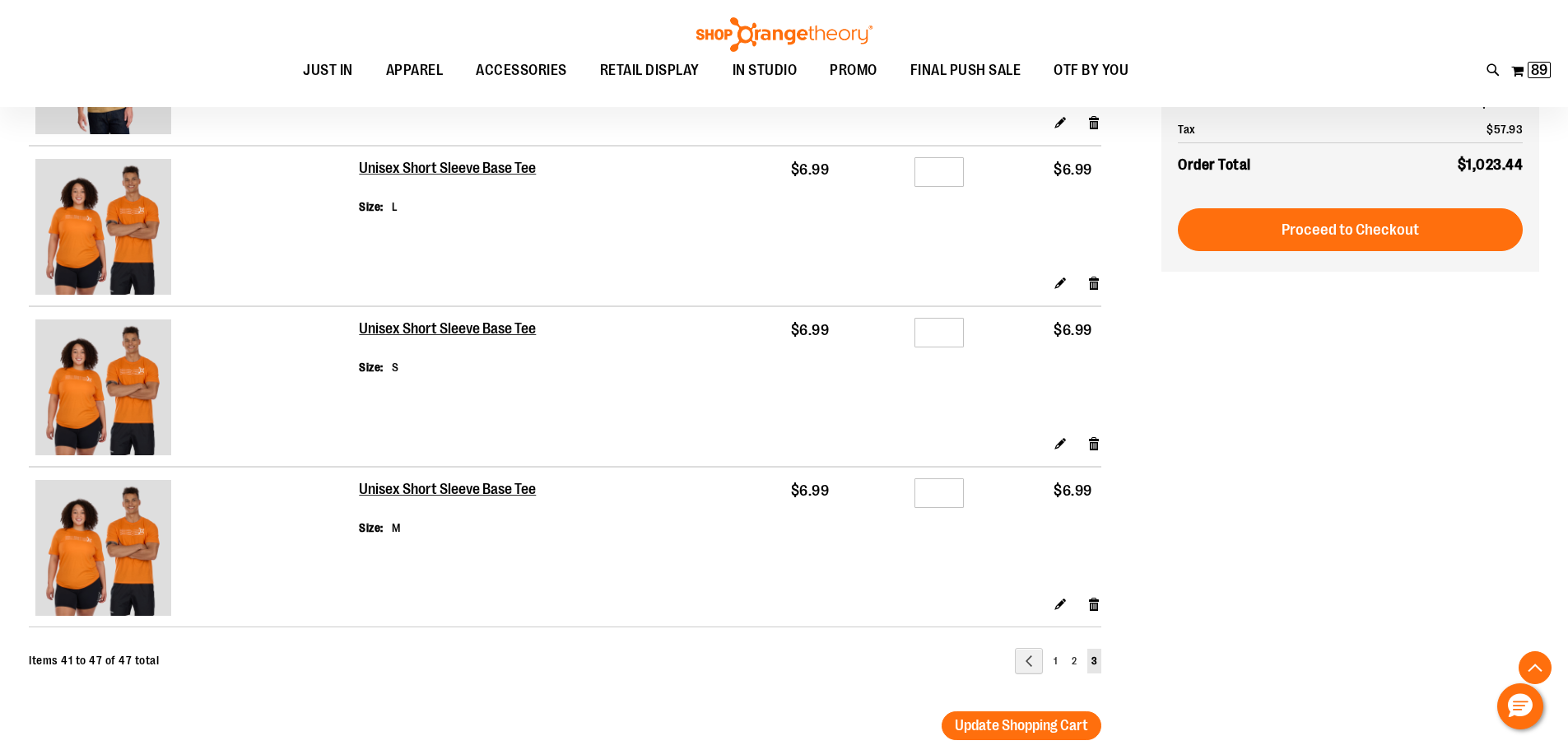
scroll to position [904, 0]
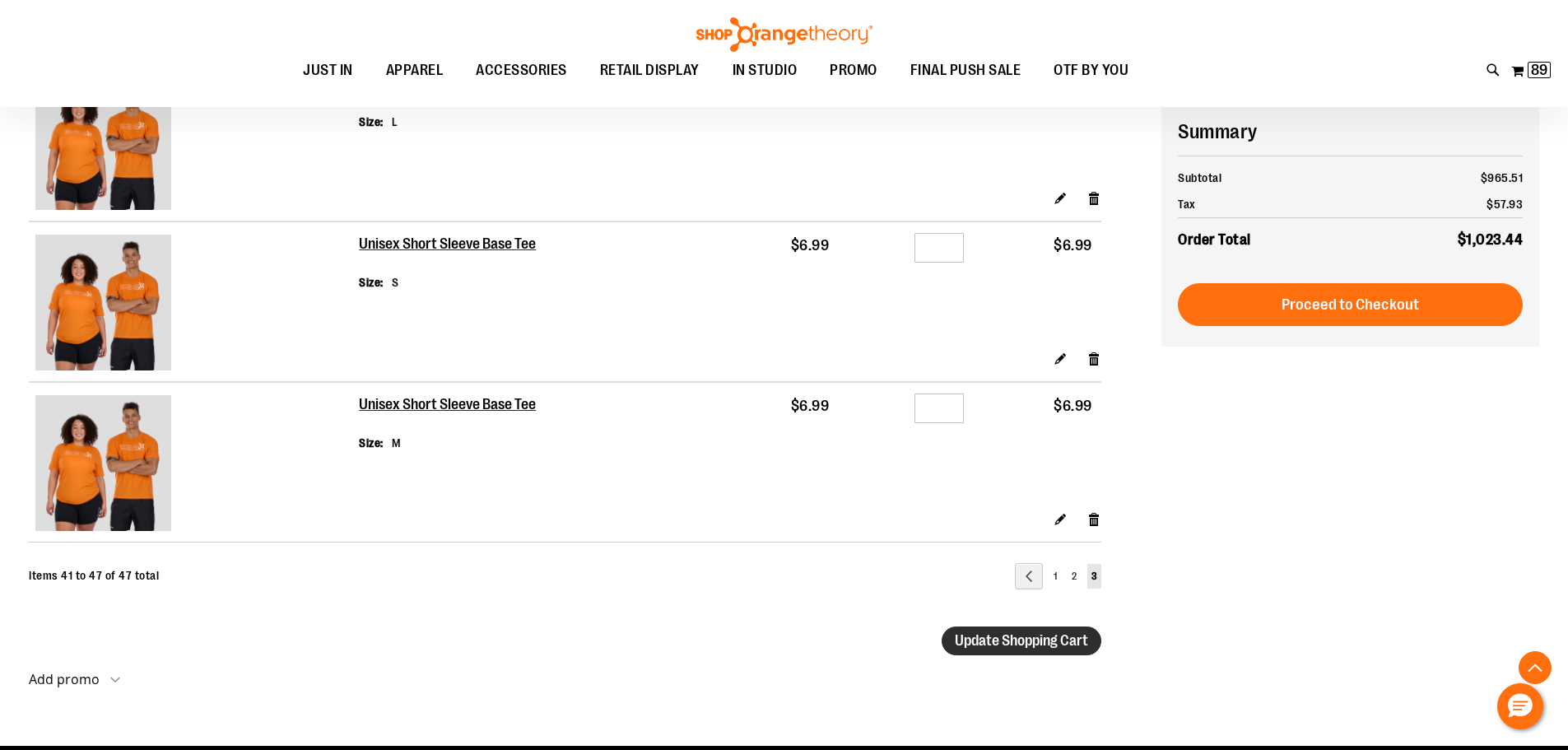
click at [1037, 646] on span "Update Shopping Cart" at bounding box center [1022, 640] width 134 height 17
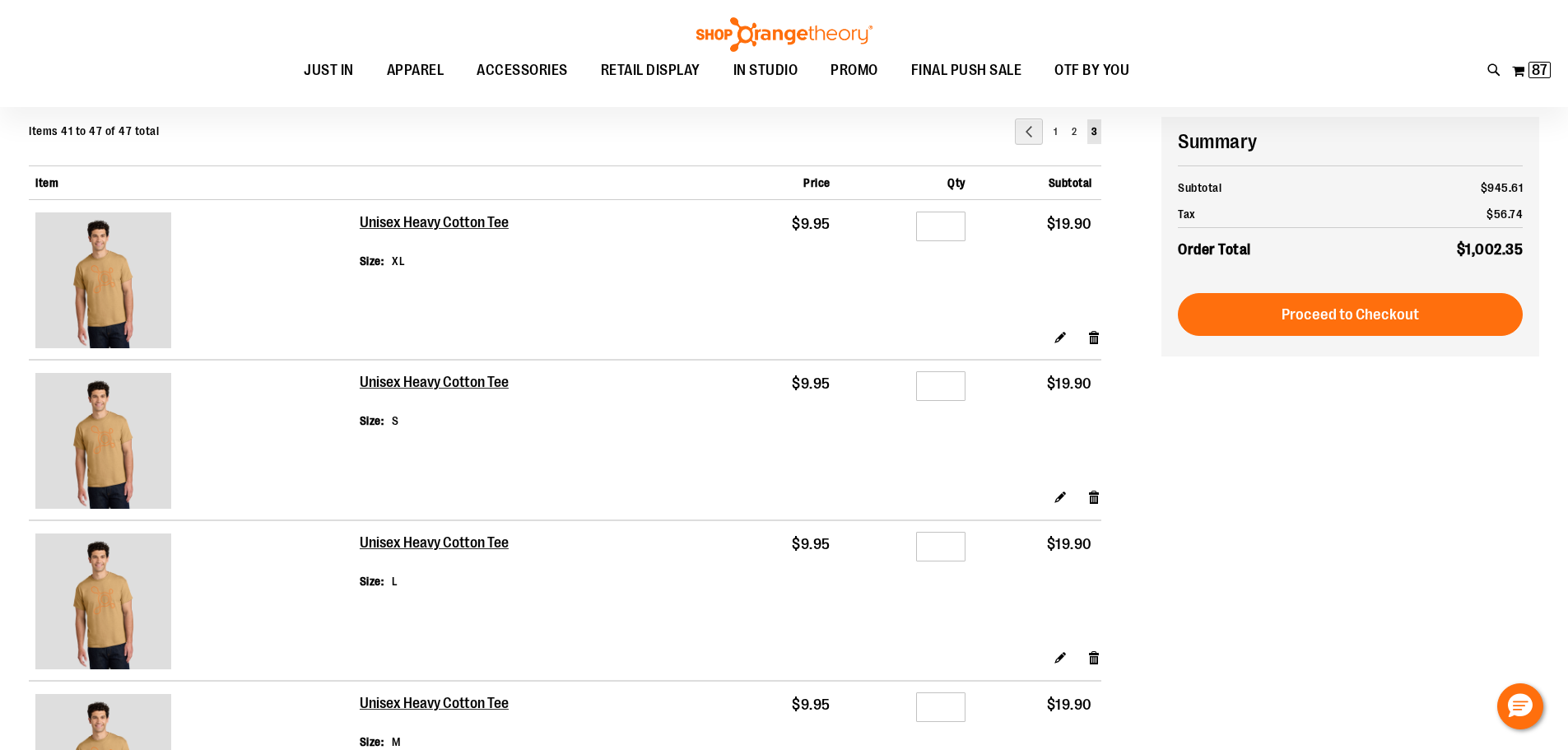
scroll to position [246, 0]
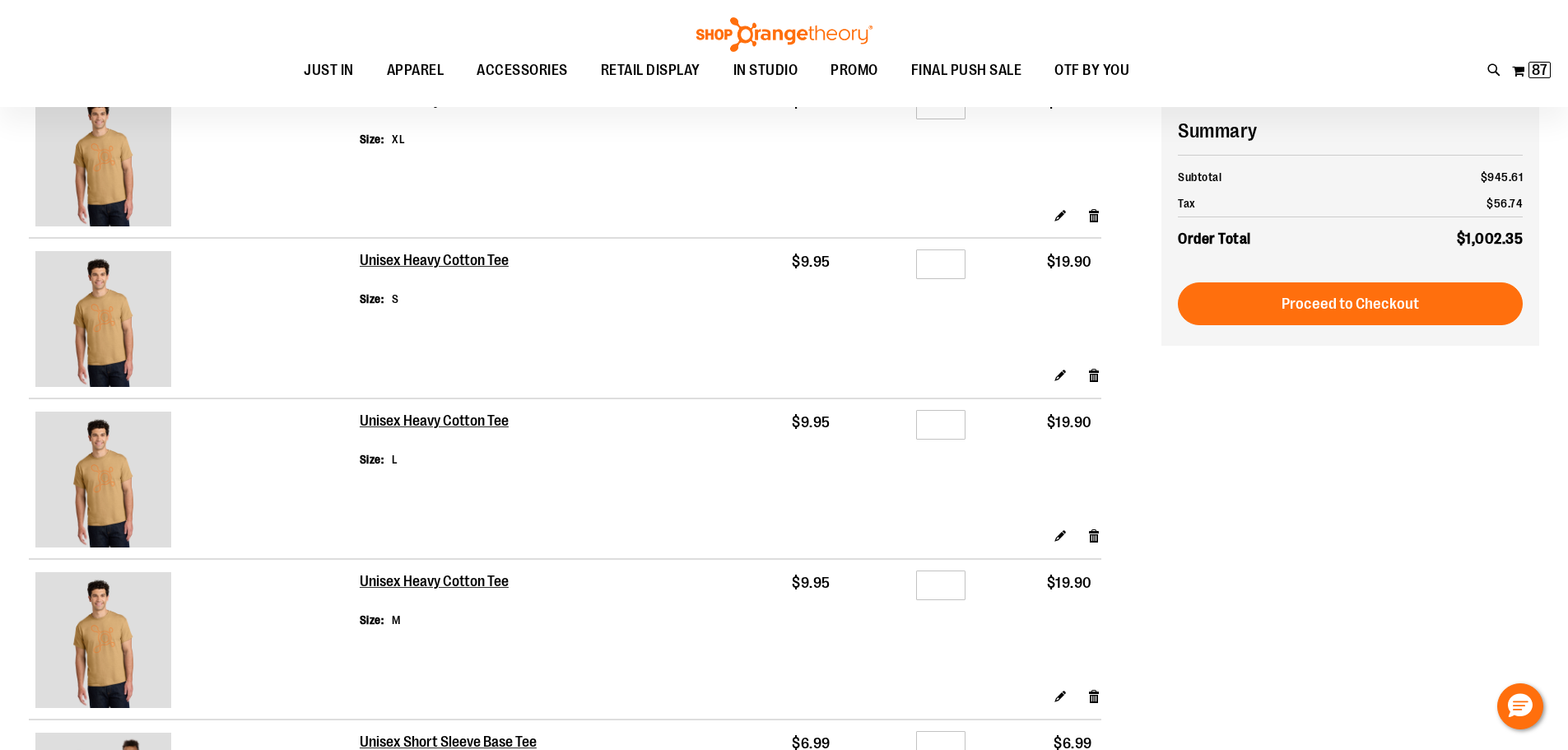
type input "**********"
click at [942, 262] on input "*" at bounding box center [941, 264] width 50 height 30
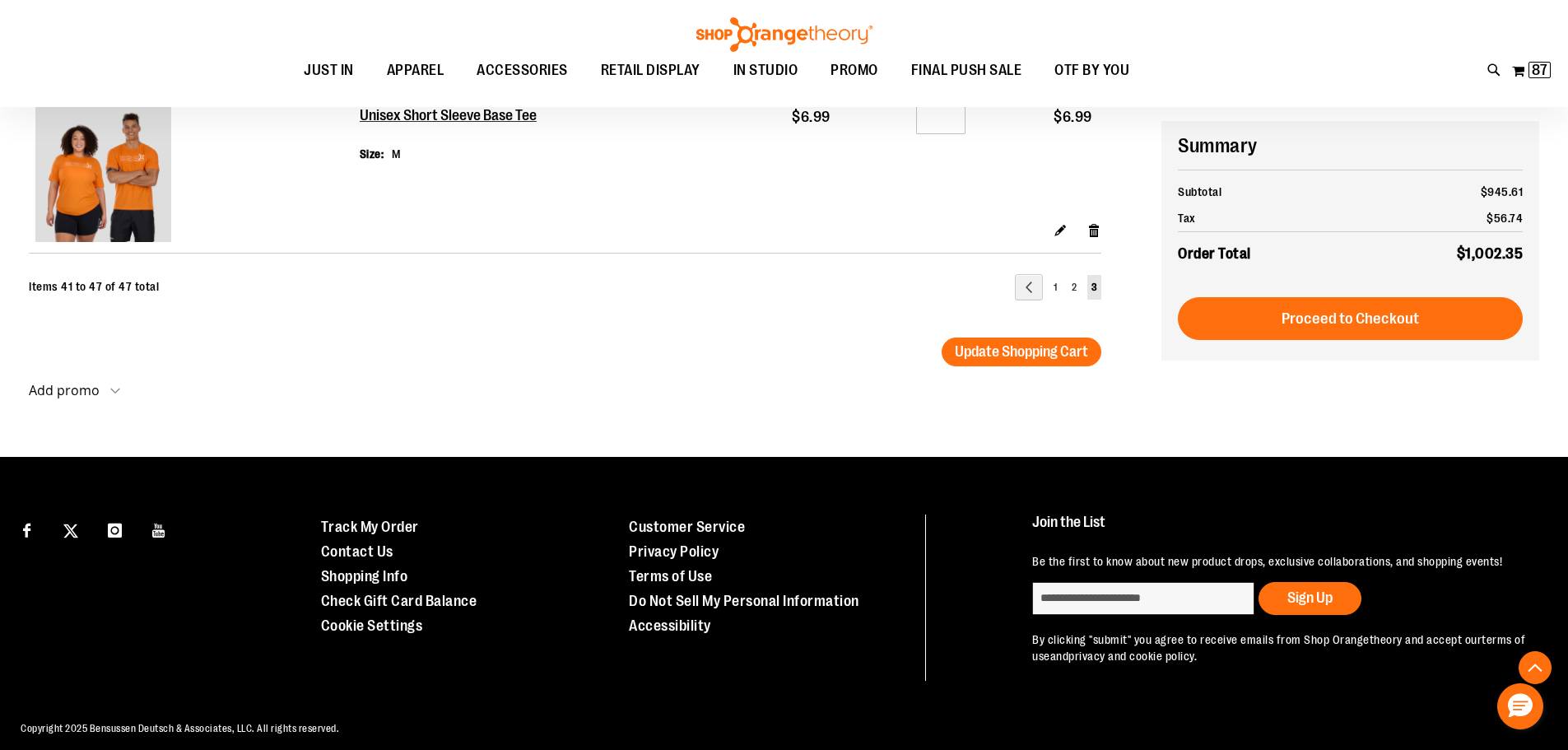
scroll to position [1208, 0]
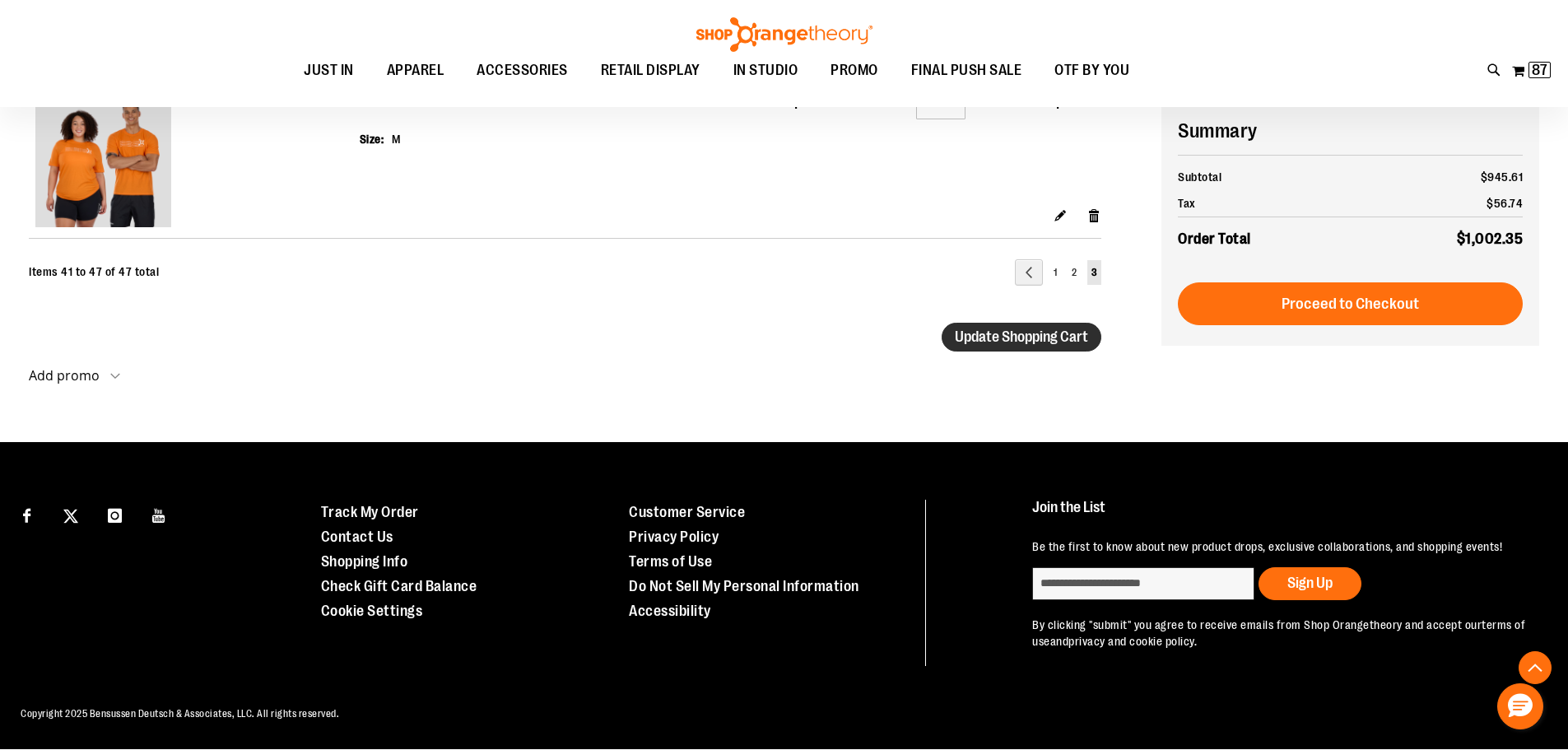
type input "*"
click at [1032, 342] on span "Update Shopping Cart" at bounding box center [1022, 337] width 134 height 17
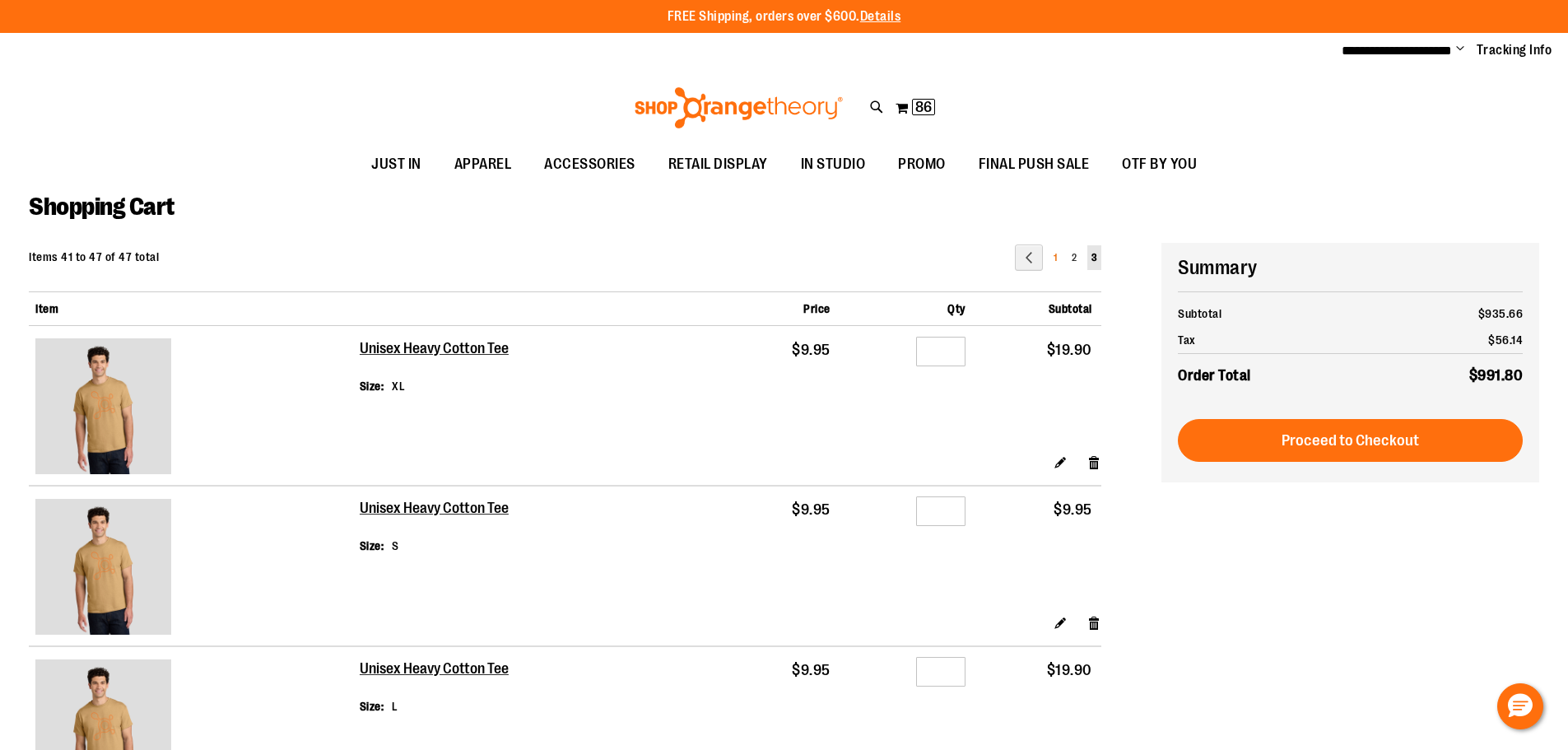
type input "**********"
click at [1056, 257] on span "1" at bounding box center [1056, 257] width 3 height 12
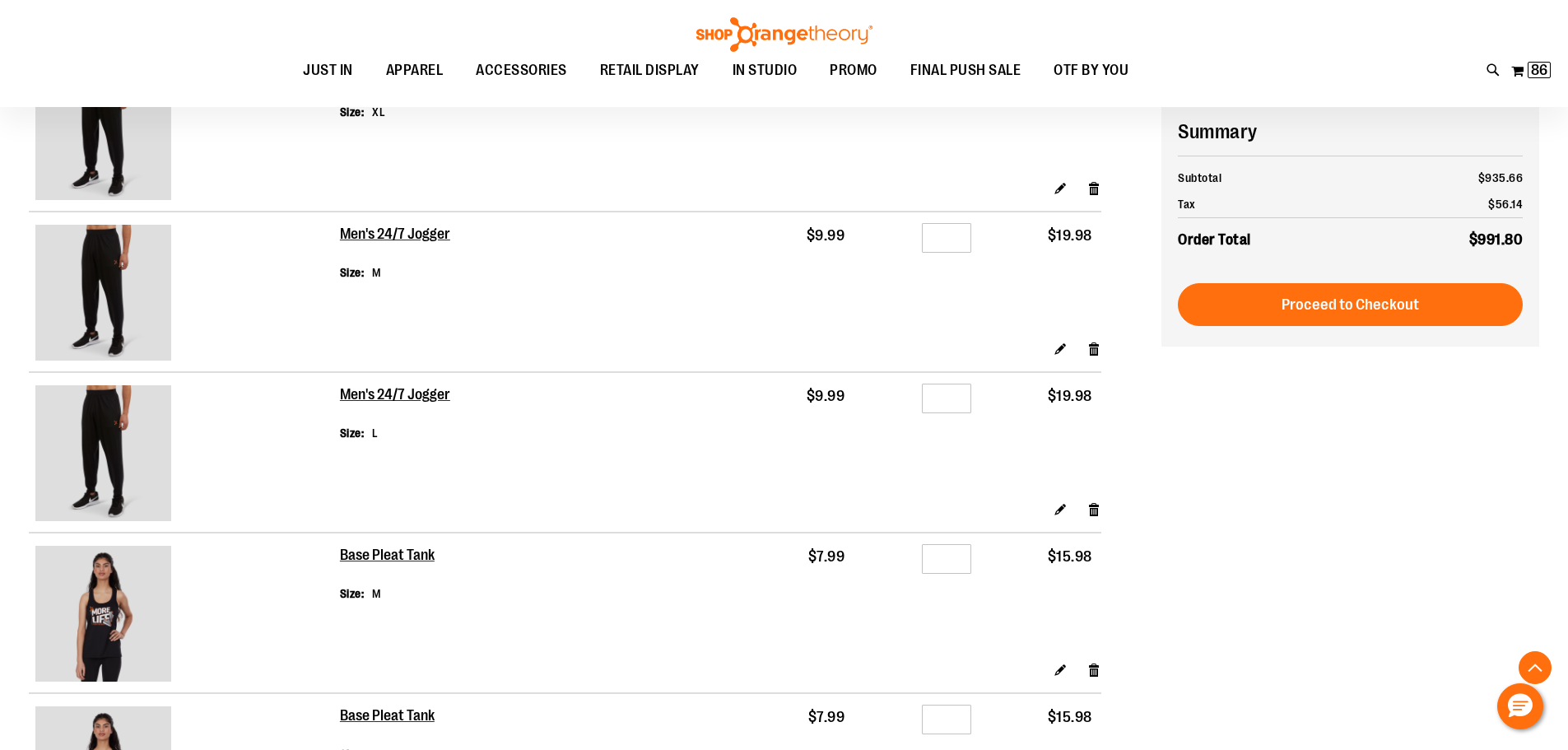
scroll to position [2715, 0]
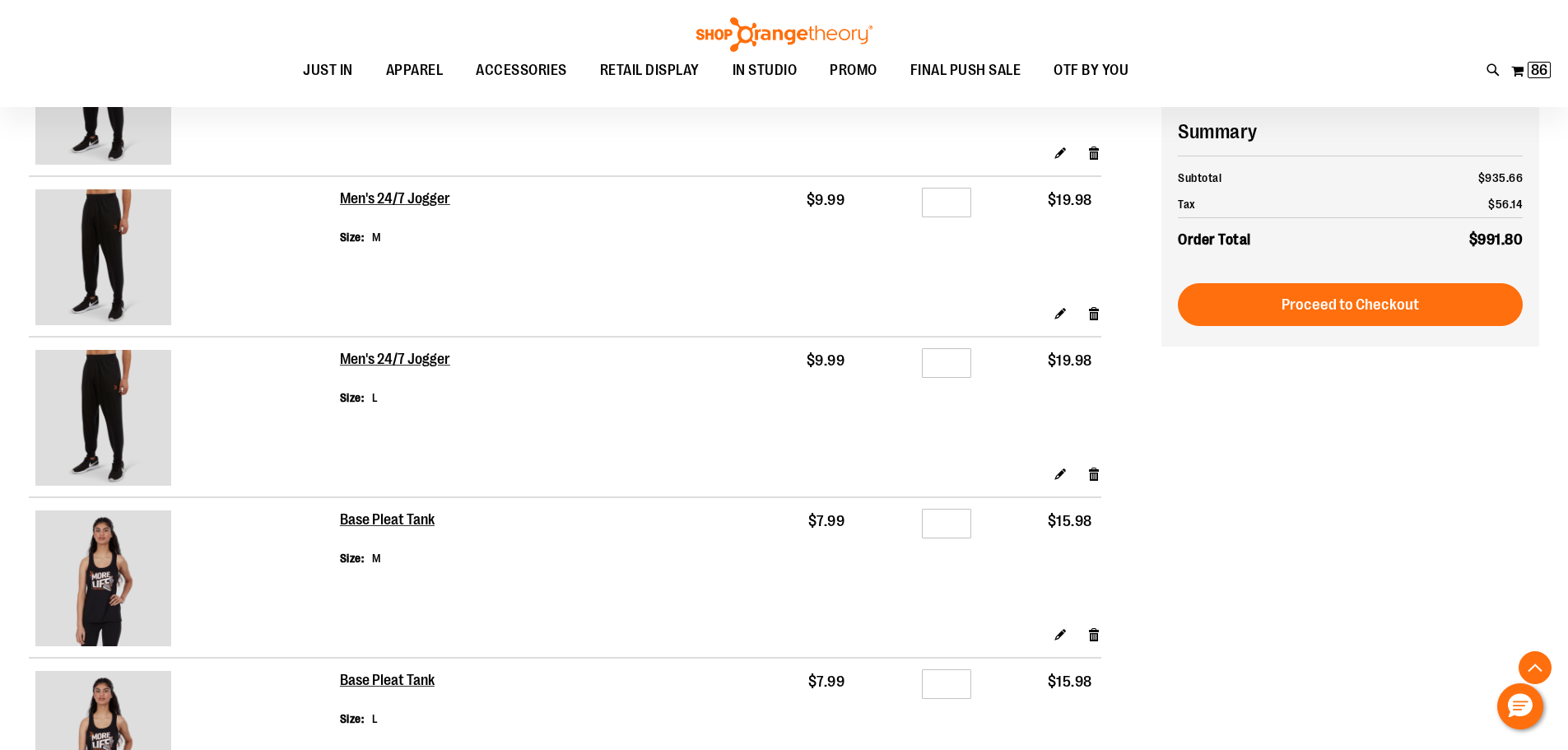
type input "**********"
click at [960, 369] on input "*" at bounding box center [947, 363] width 50 height 30
type input "*"
click at [957, 203] on input "*" at bounding box center [947, 202] width 50 height 30
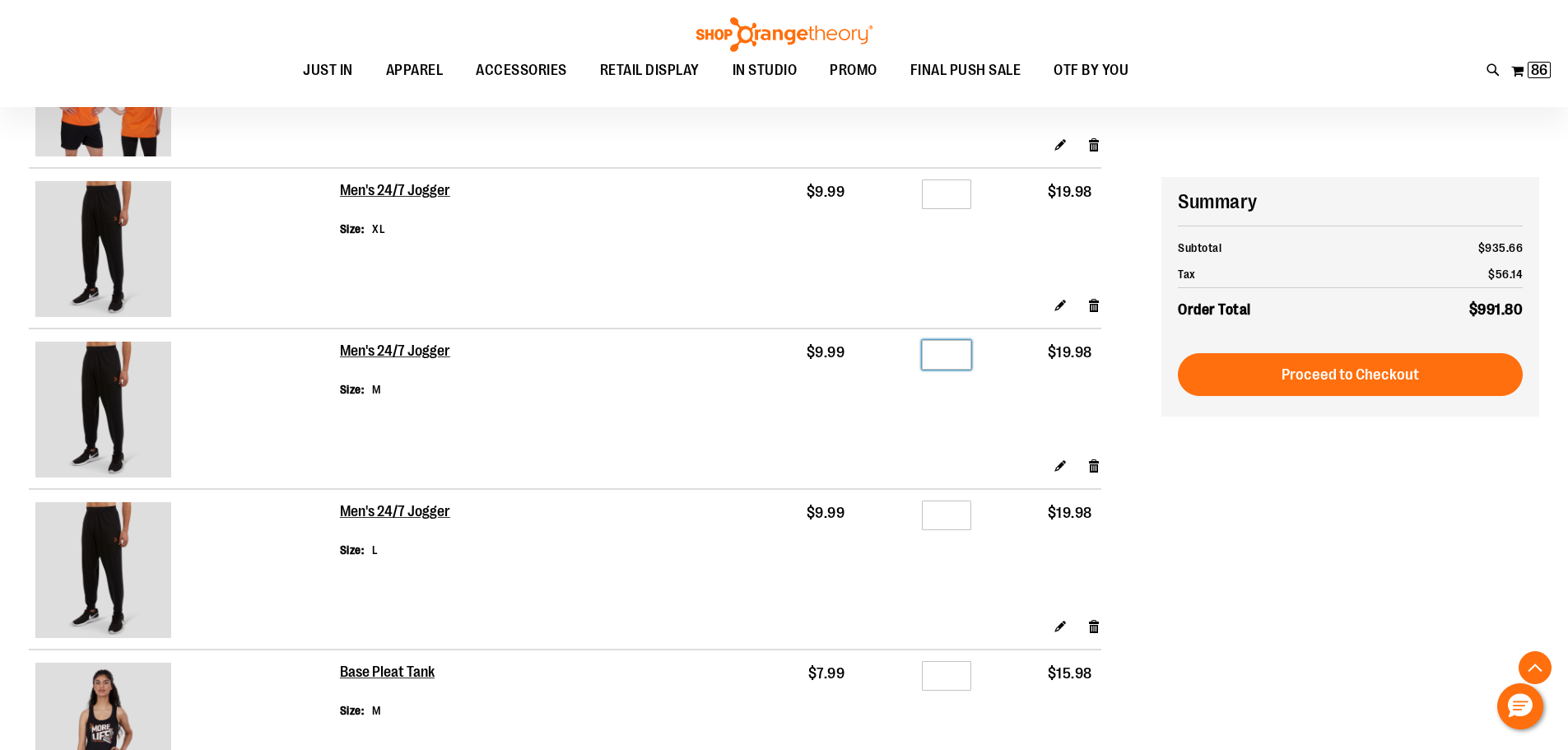
scroll to position [2468, 0]
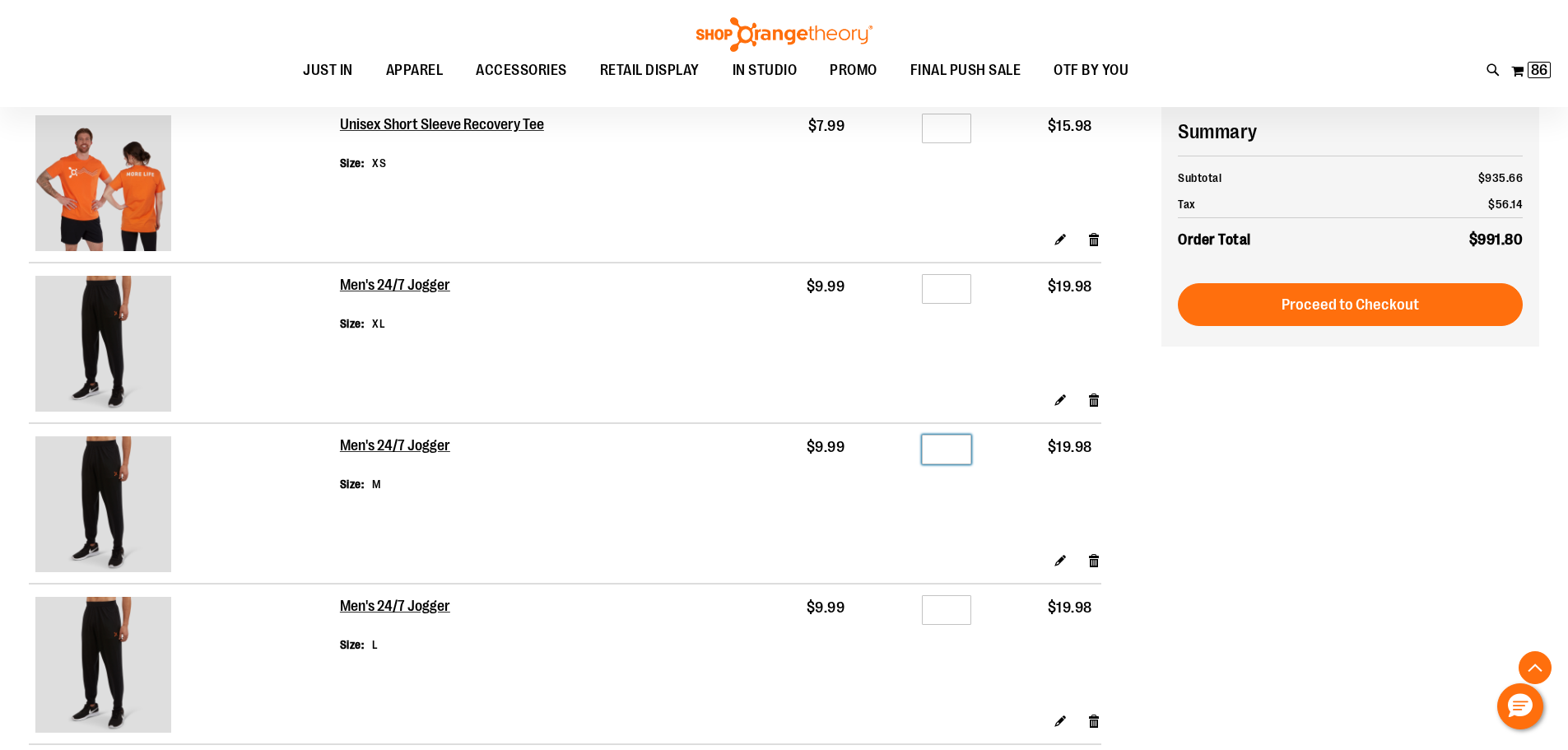
type input "*"
click at [957, 288] on input "*" at bounding box center [947, 289] width 50 height 30
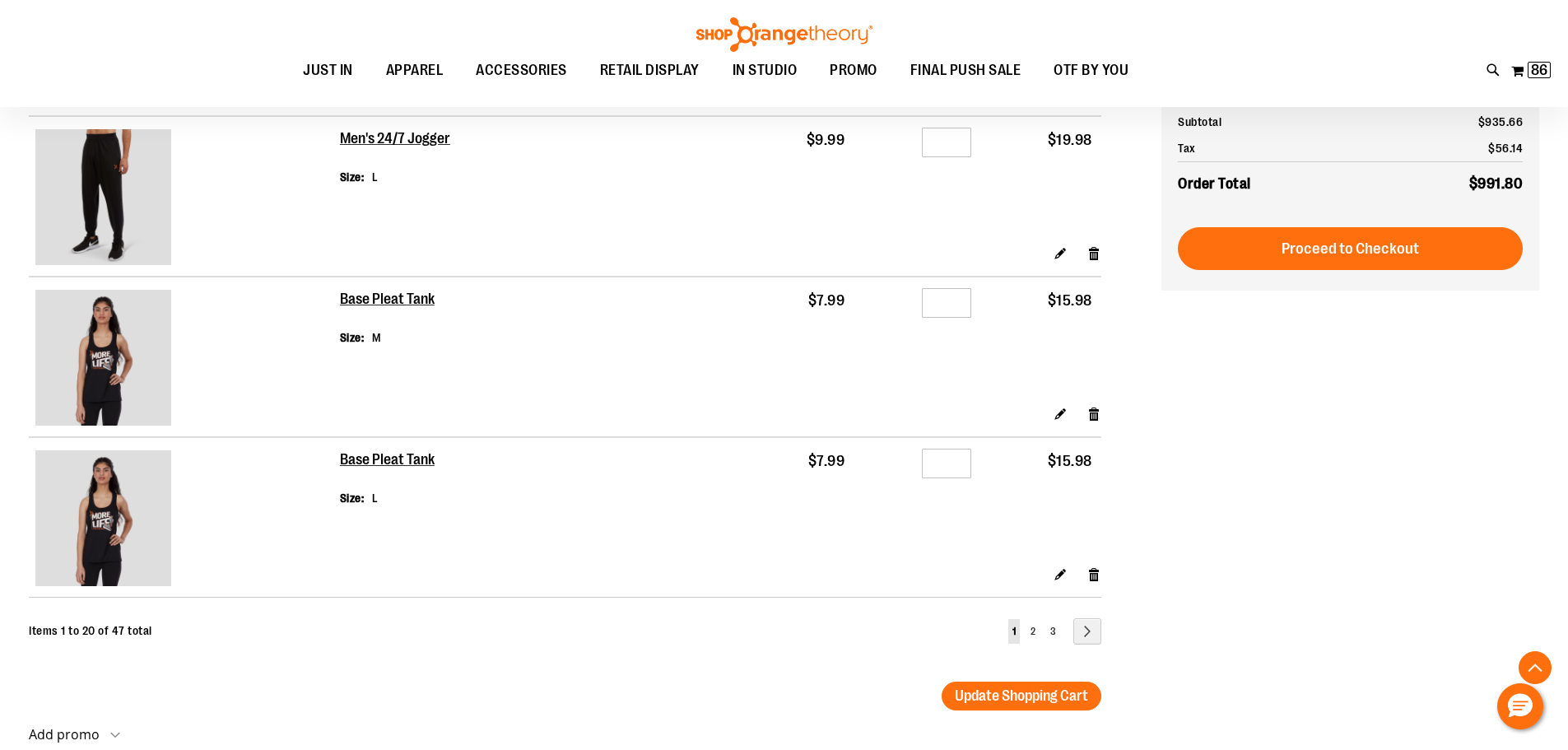
scroll to position [2961, 0]
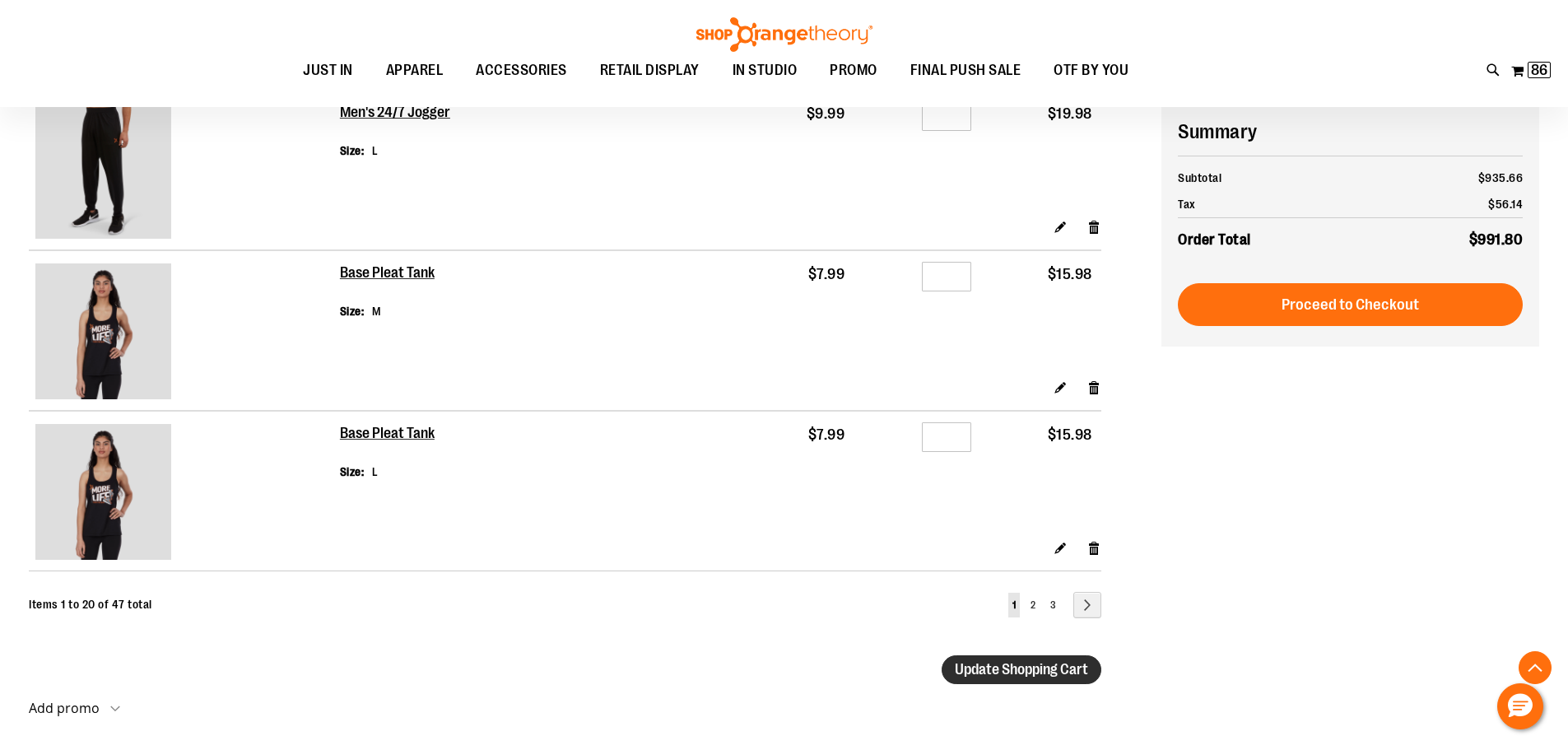
type input "*"
click at [1010, 667] on span "Update Shopping Cart" at bounding box center [1022, 669] width 134 height 17
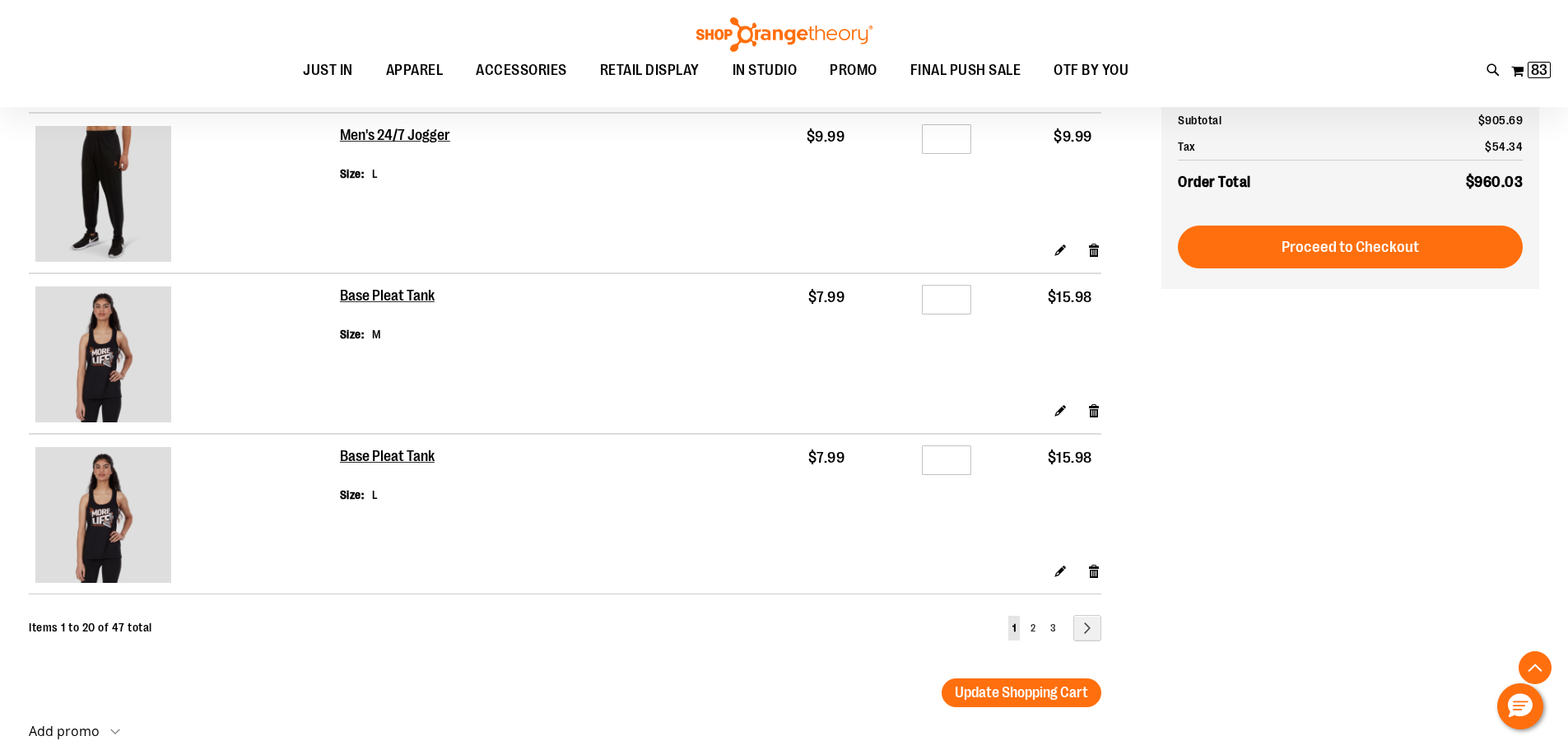
scroll to position [2961, 0]
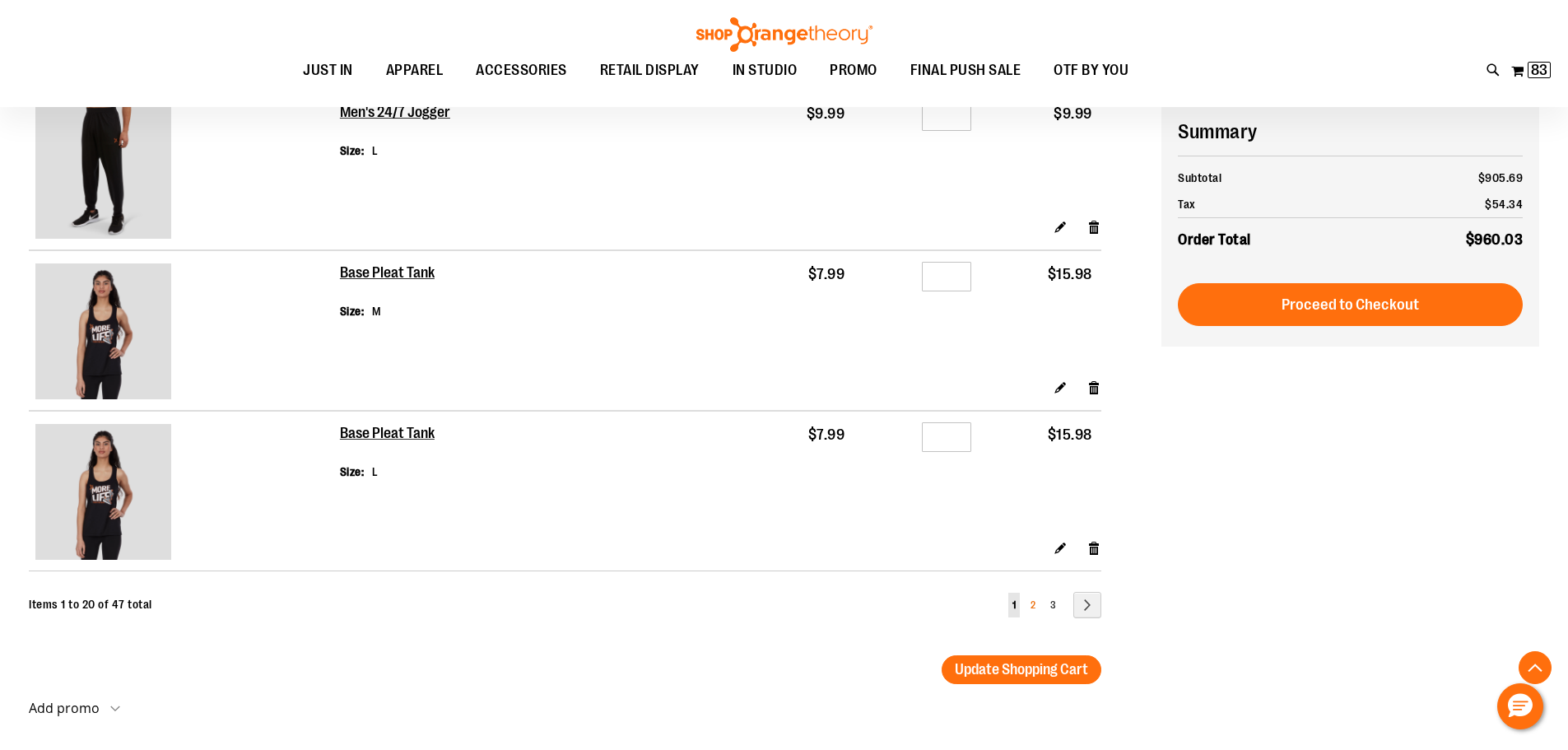
type input "**********"
click at [1034, 604] on span "2" at bounding box center [1033, 605] width 5 height 12
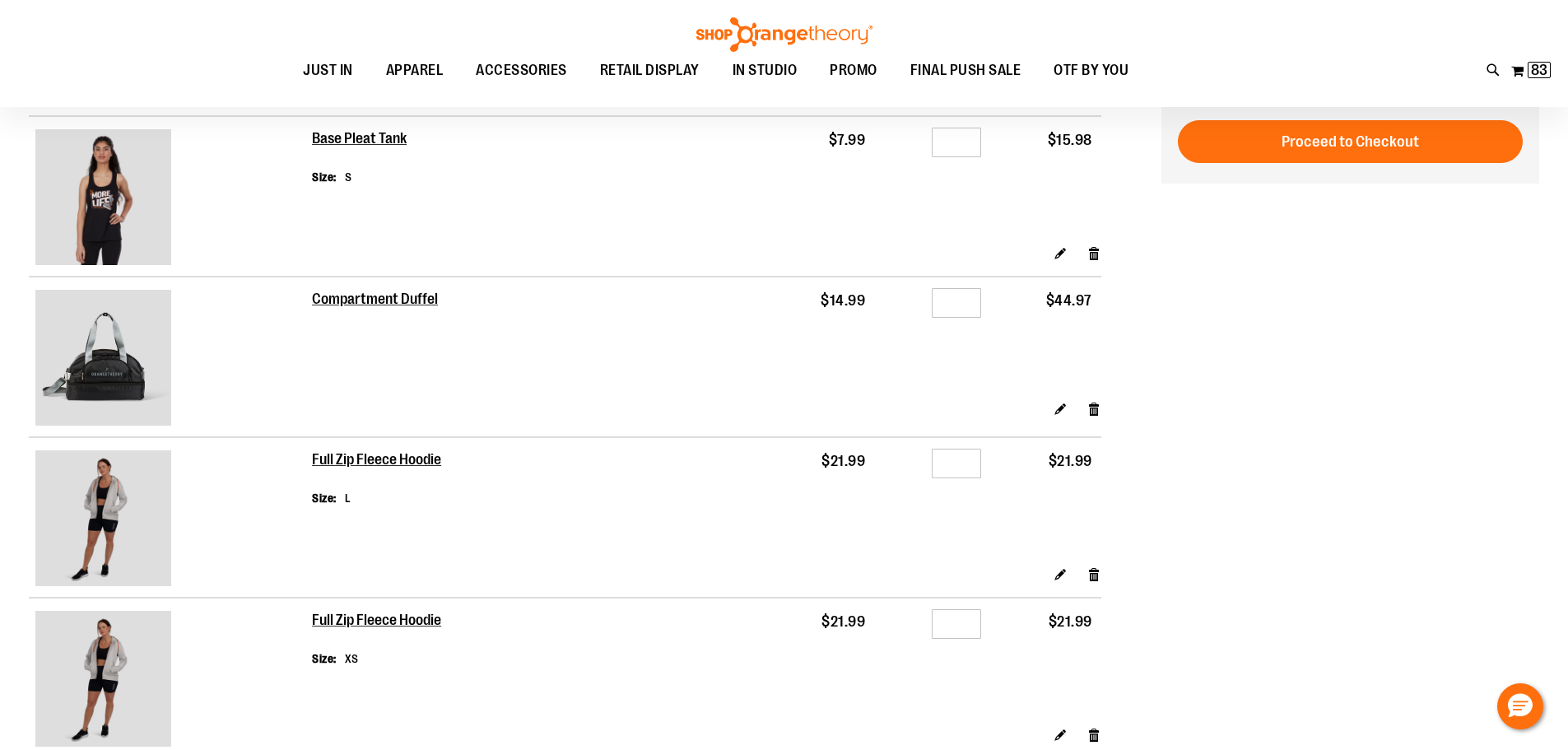
scroll to position [411, 0]
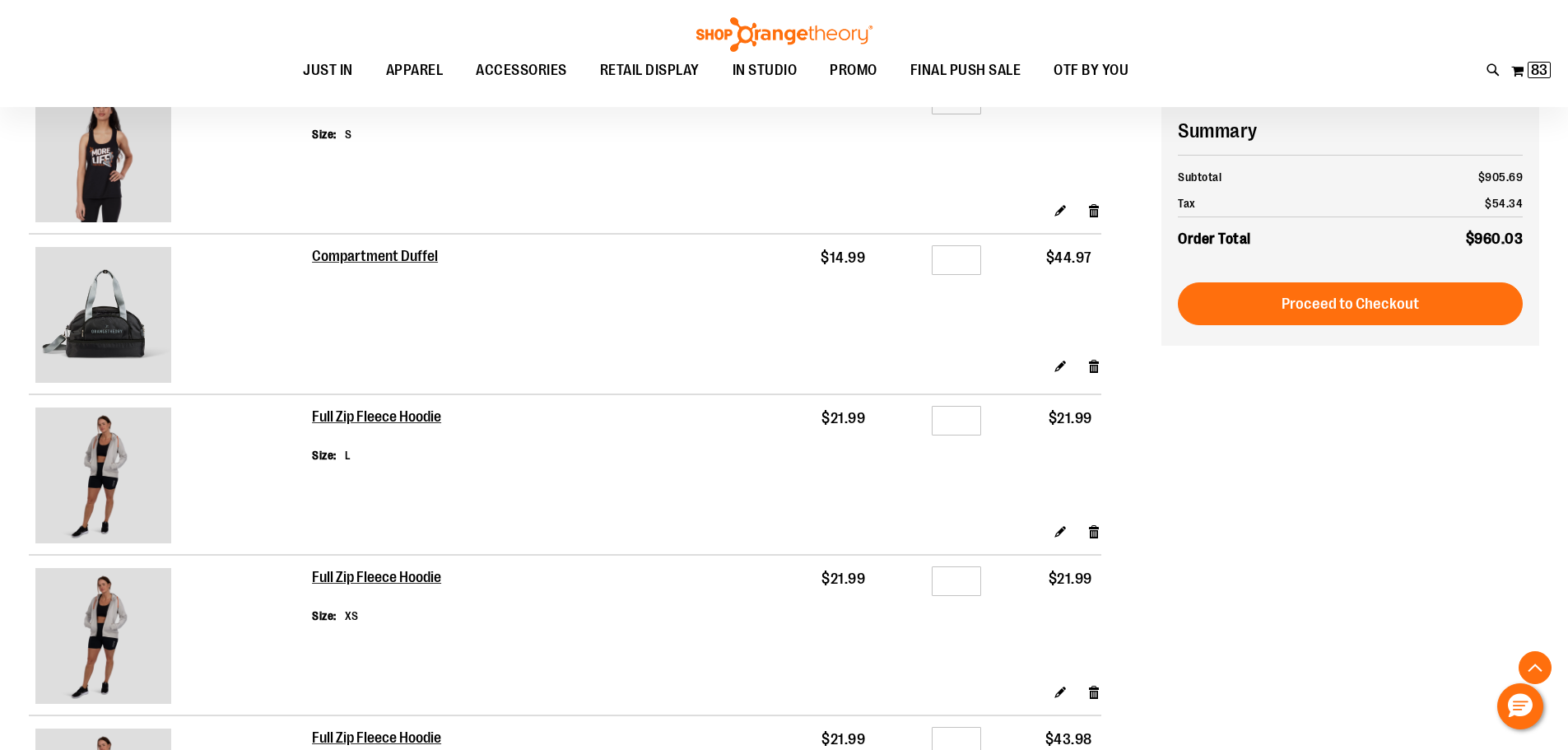
type input "**********"
click at [956, 263] on input "*" at bounding box center [956, 260] width 50 height 30
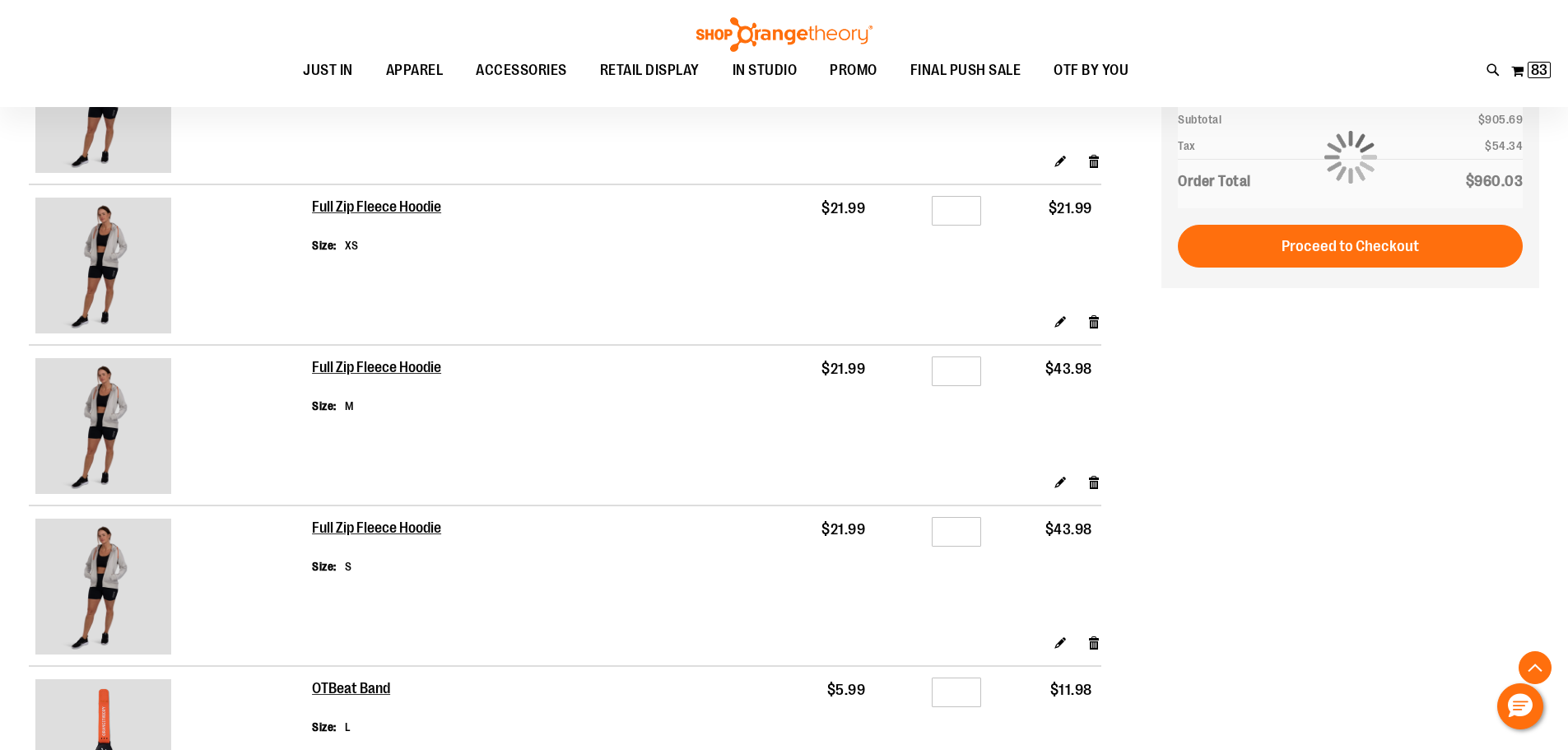
scroll to position [822, 0]
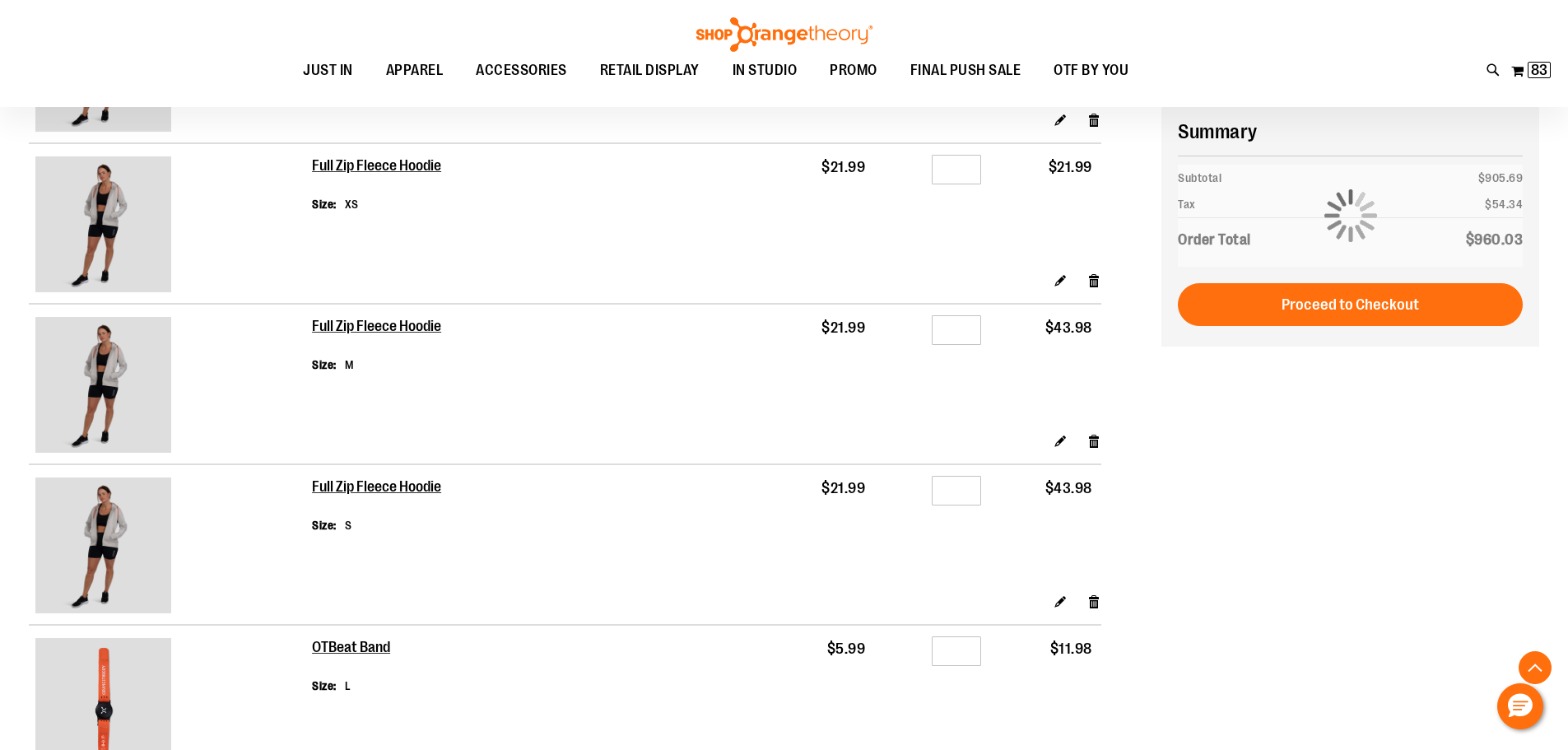
type input "*"
click at [966, 338] on input "*" at bounding box center [956, 330] width 50 height 30
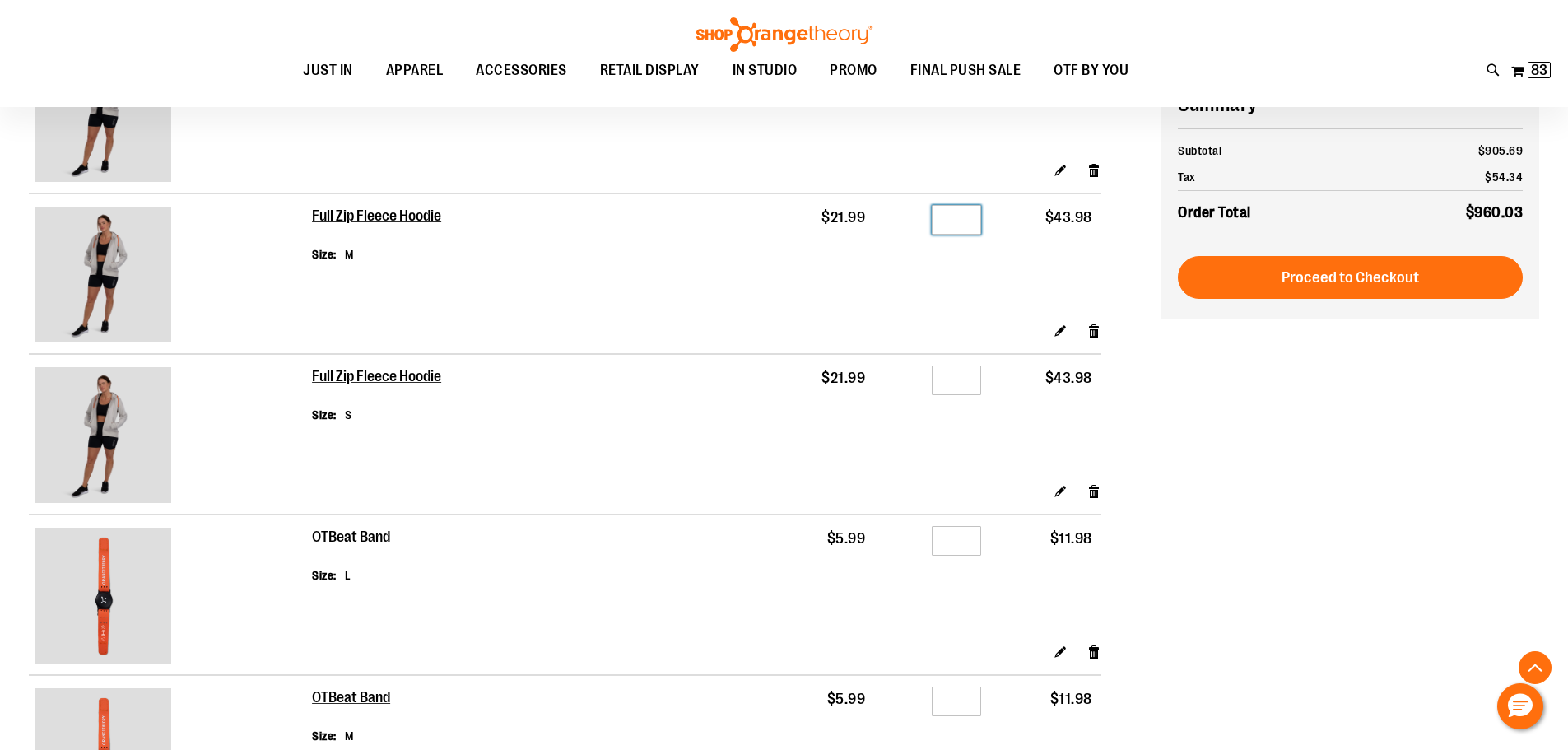
scroll to position [904, 0]
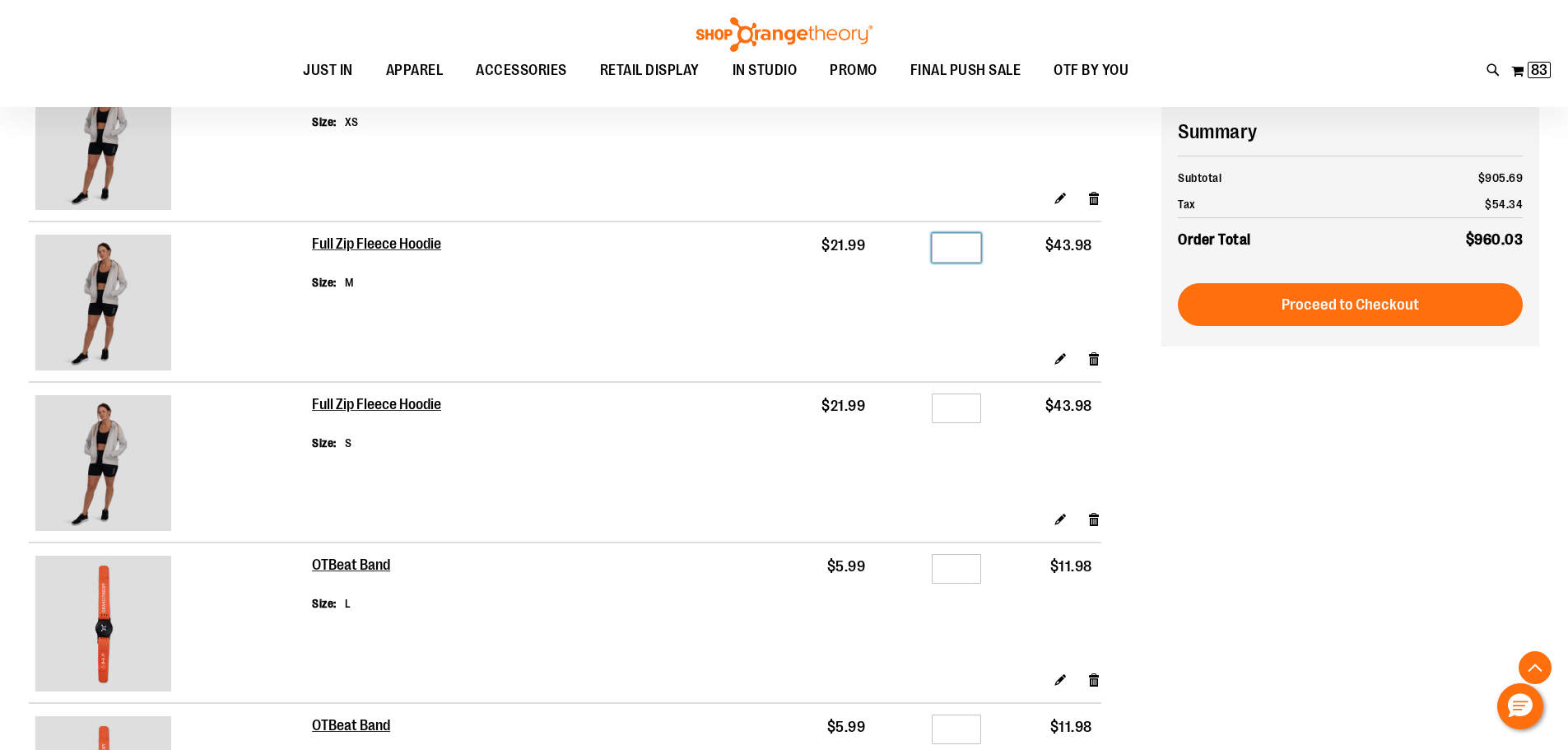
type input "*"
click at [960, 406] on input "*" at bounding box center [956, 408] width 50 height 30
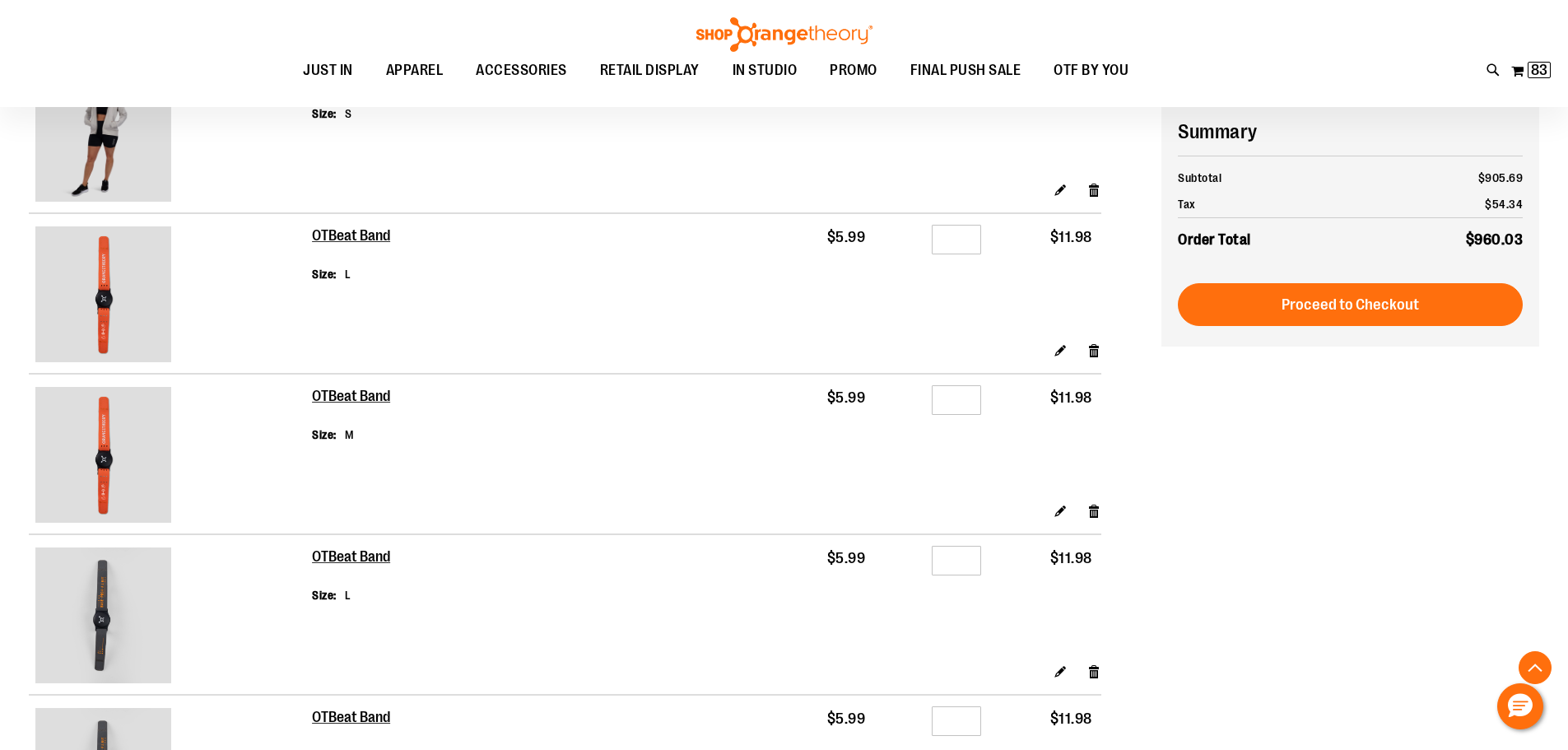
scroll to position [1316, 0]
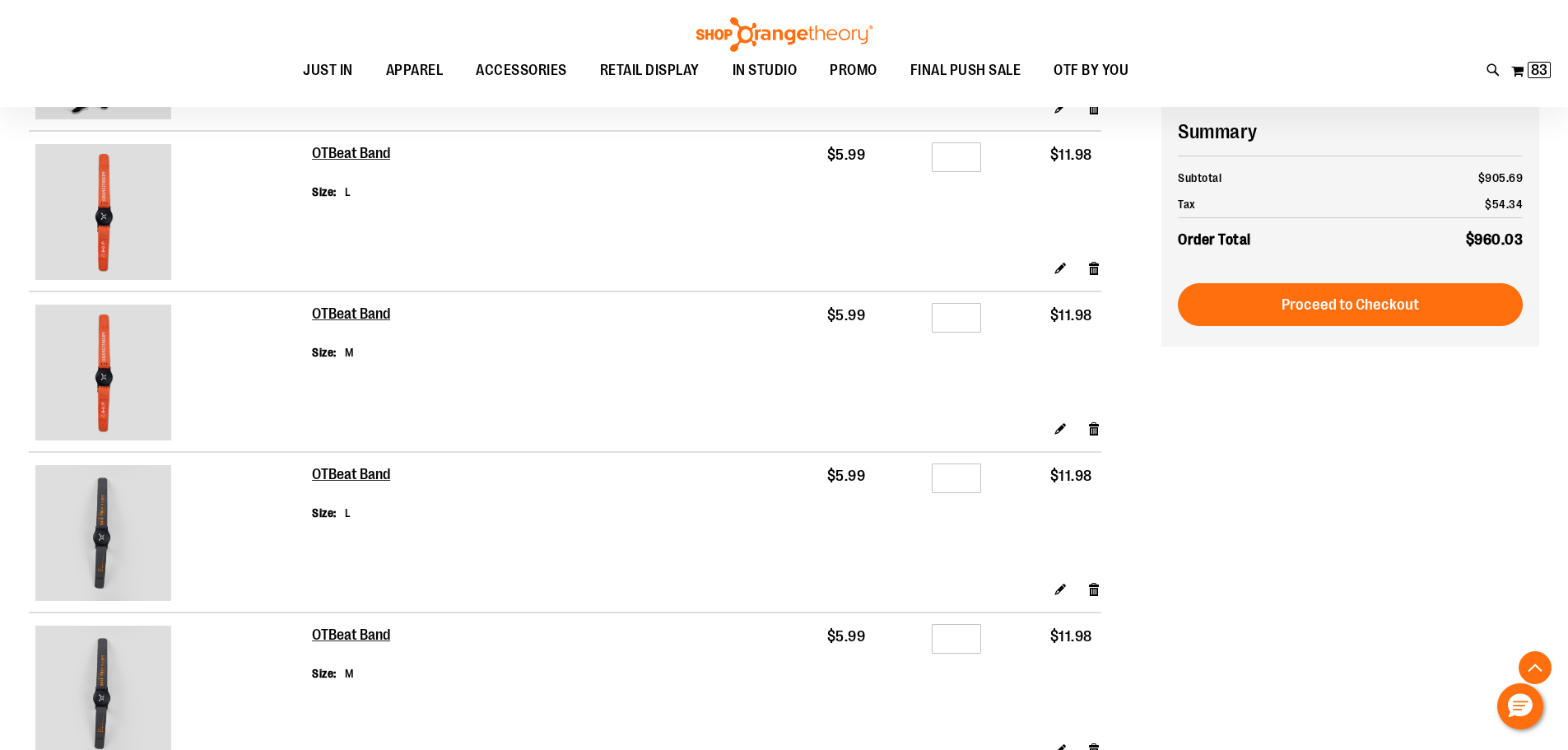
type input "*"
click at [963, 153] on input "*" at bounding box center [956, 158] width 50 height 30
type input "*"
click at [961, 312] on input "*" at bounding box center [956, 318] width 50 height 30
type input "*"
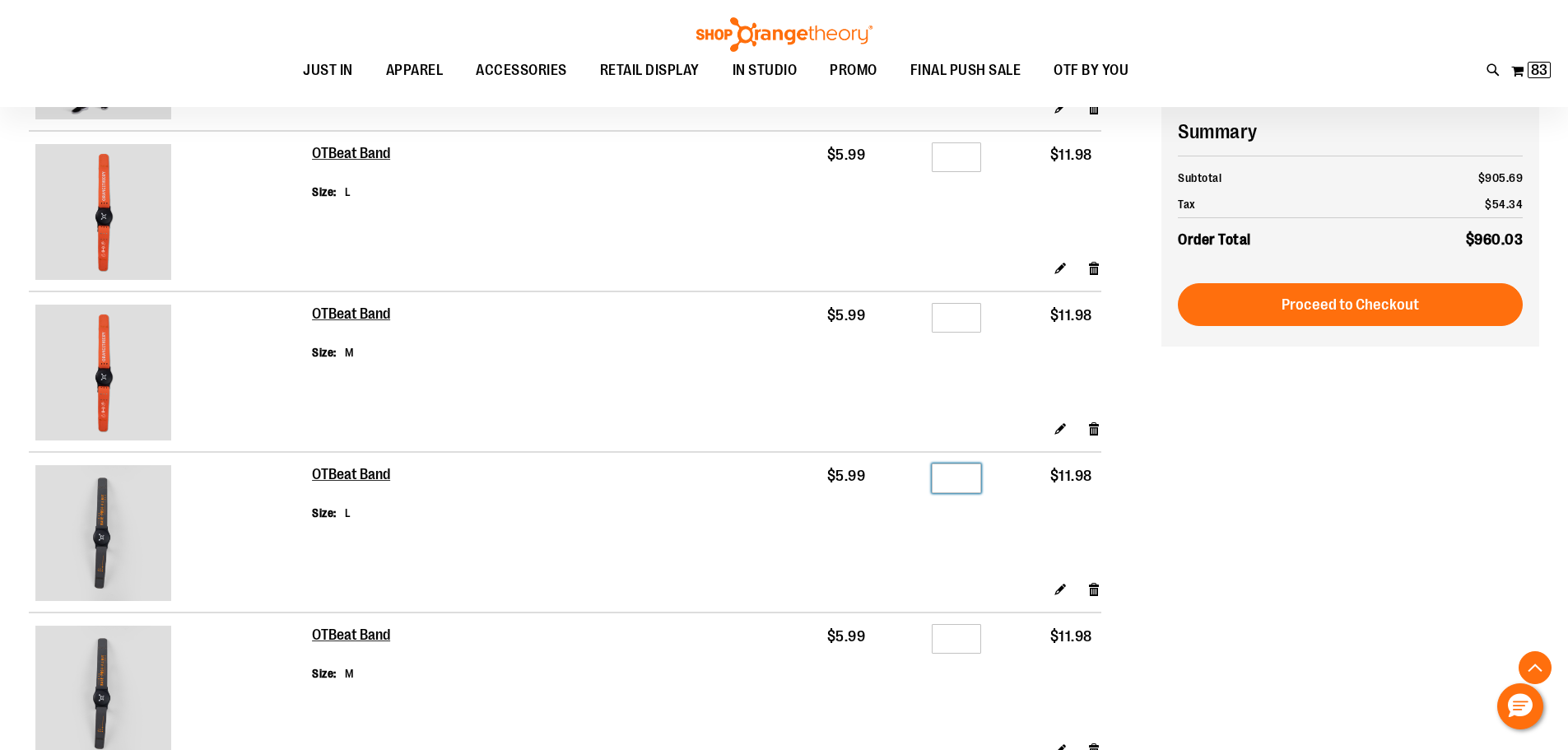
click at [963, 475] on input "*" at bounding box center [956, 478] width 50 height 30
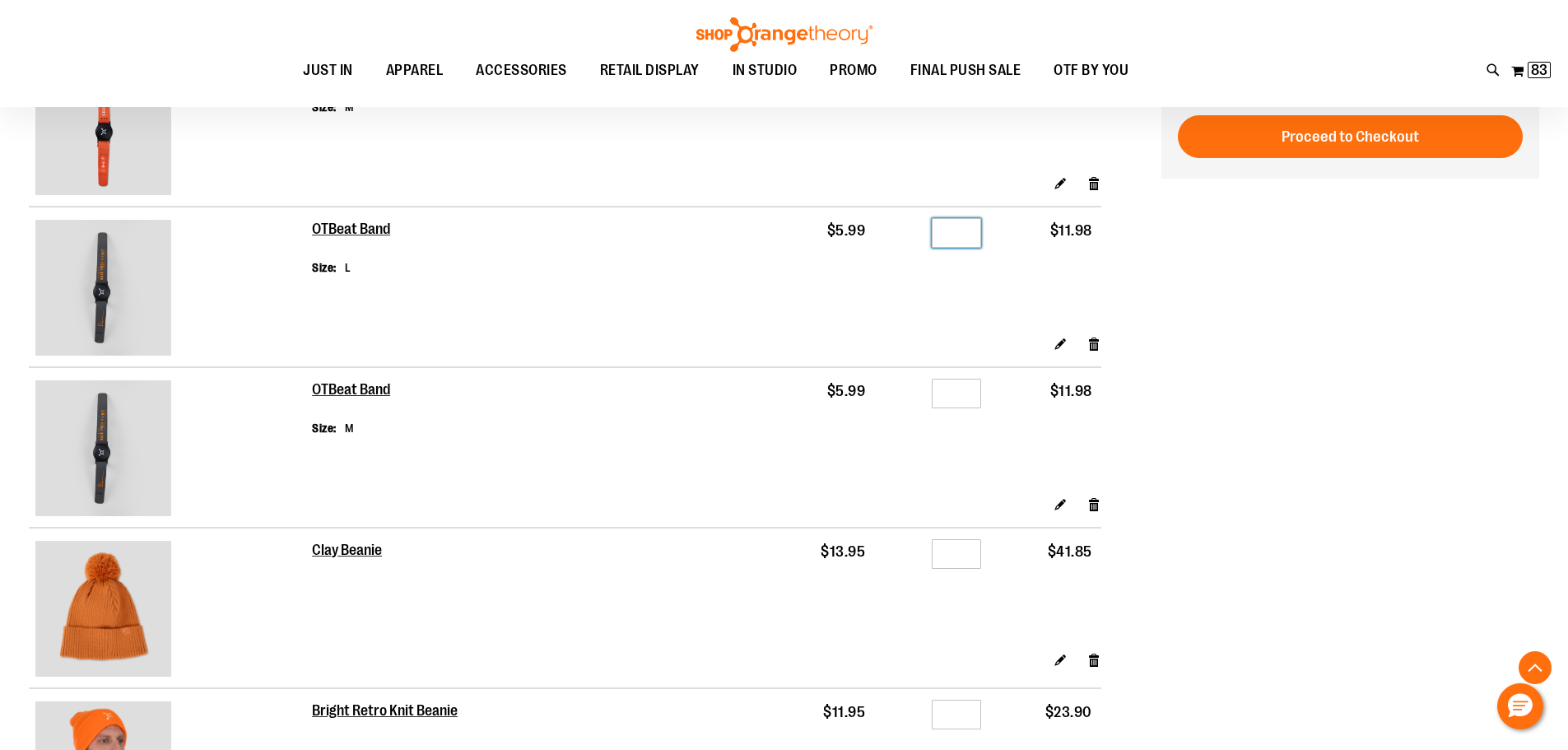
scroll to position [1563, 0]
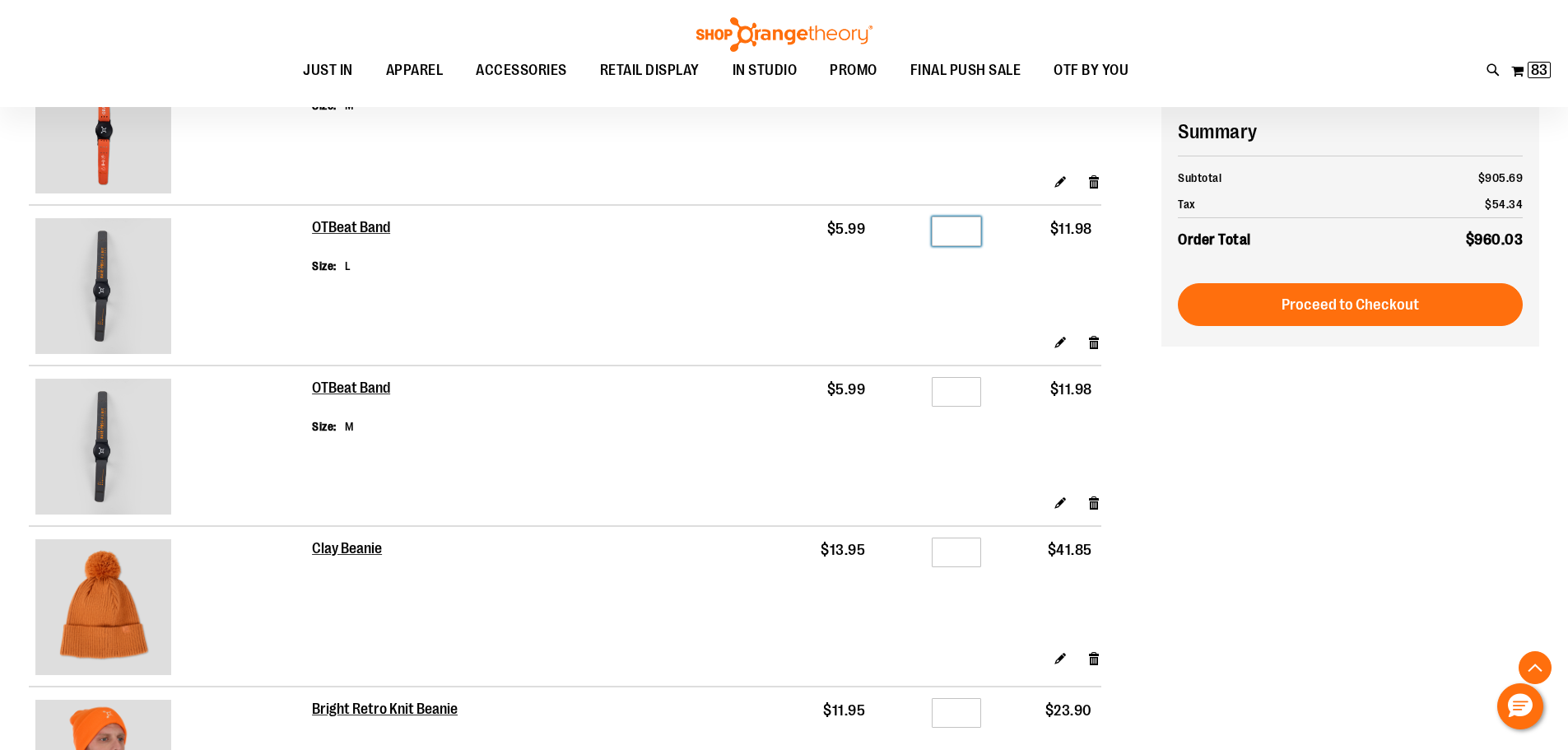
type input "*"
click at [964, 389] on input "*" at bounding box center [956, 392] width 50 height 30
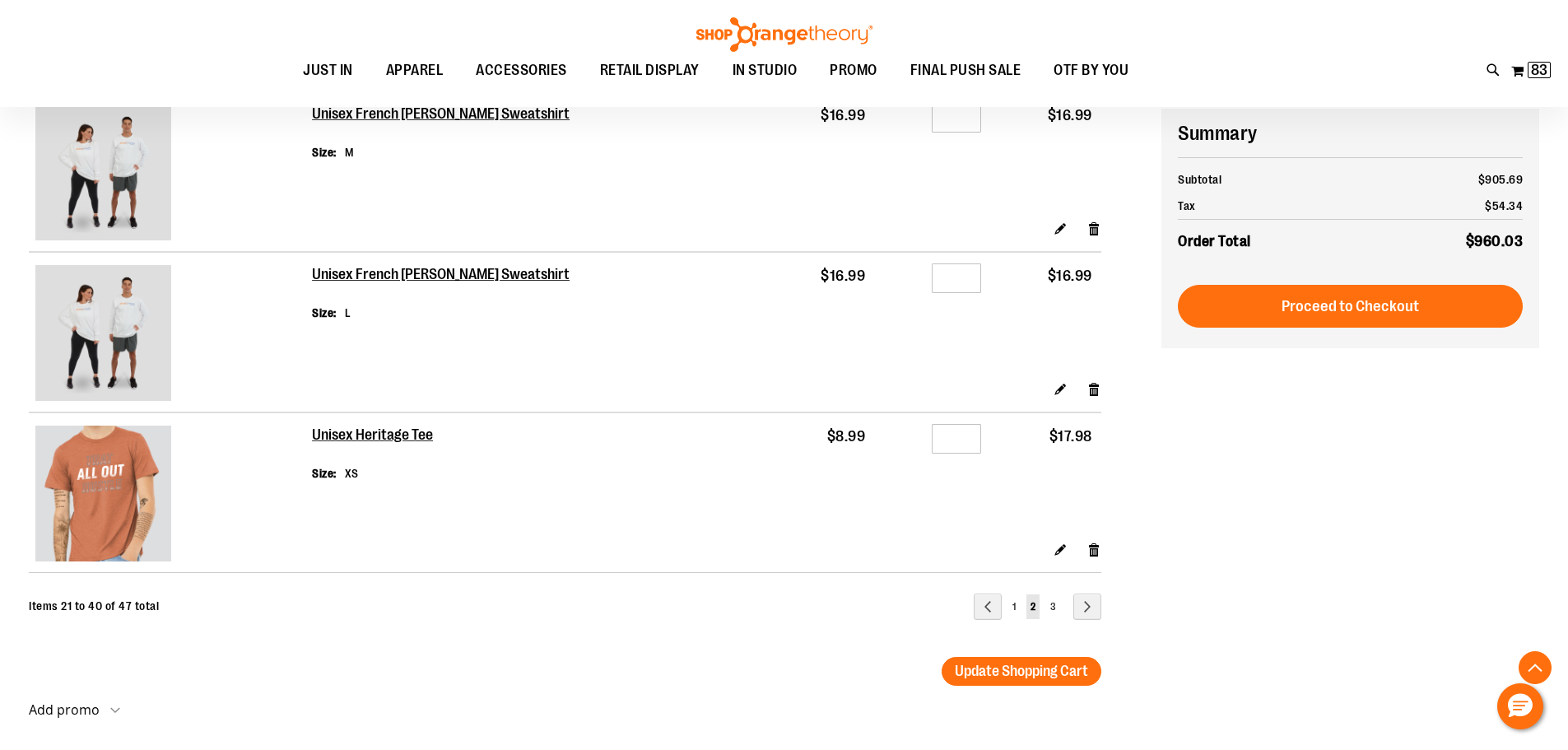
scroll to position [2961, 0]
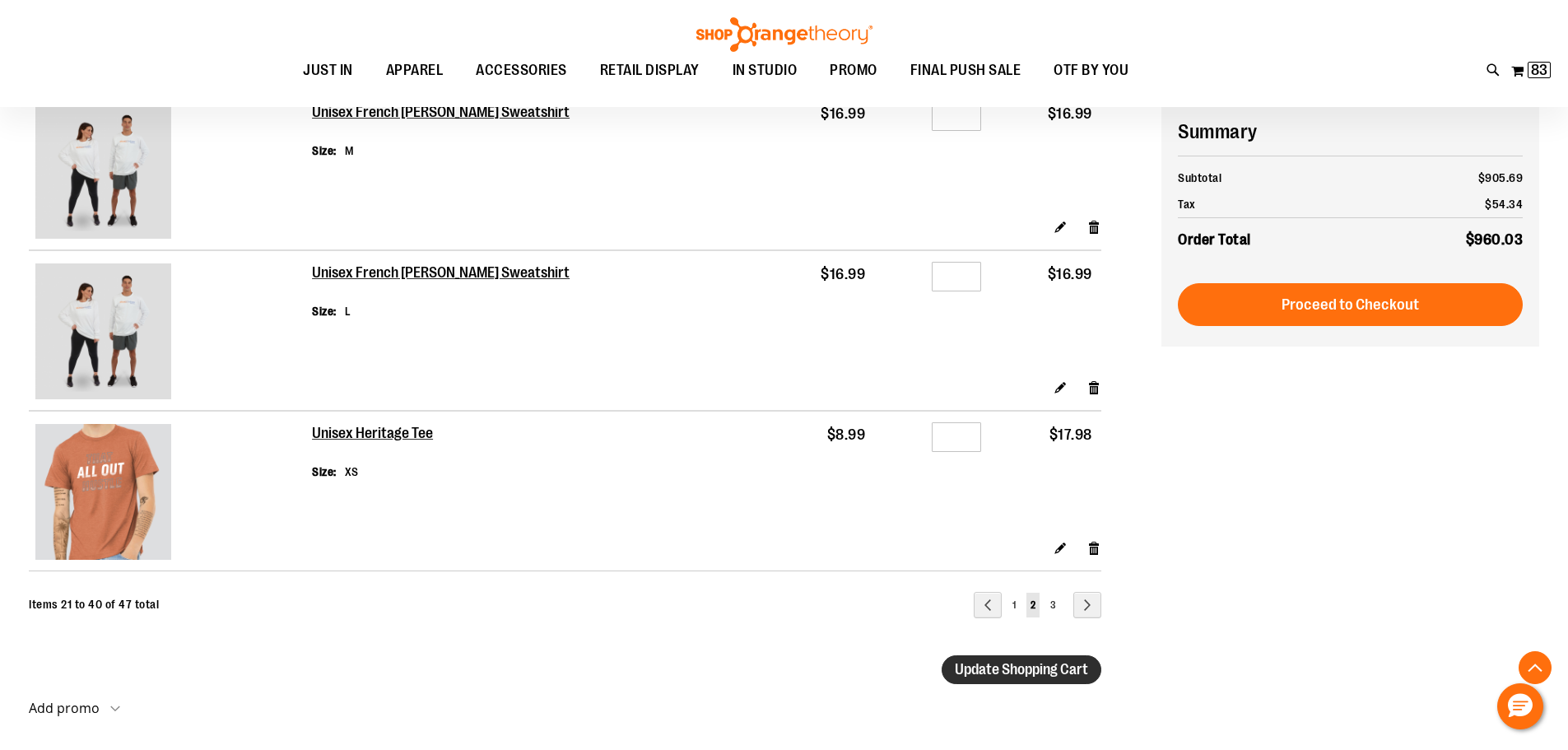
type input "*"
click at [1029, 668] on span "Update Shopping Cart" at bounding box center [1022, 669] width 134 height 17
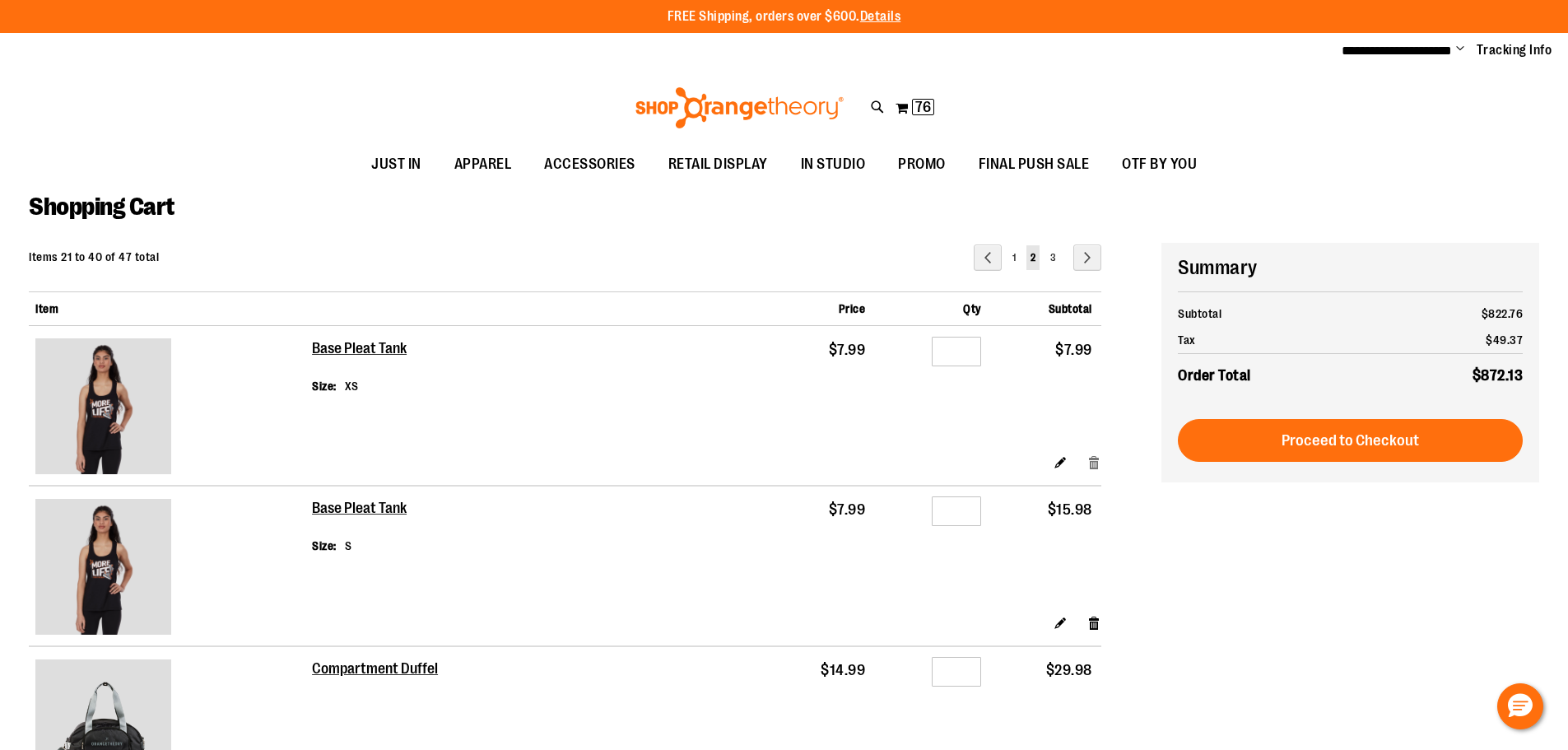
type input "**********"
click at [1092, 455] on link "Remove item" at bounding box center [1093, 462] width 14 height 17
click at [888, 419] on td "Qty *" at bounding box center [932, 389] width 116 height 128
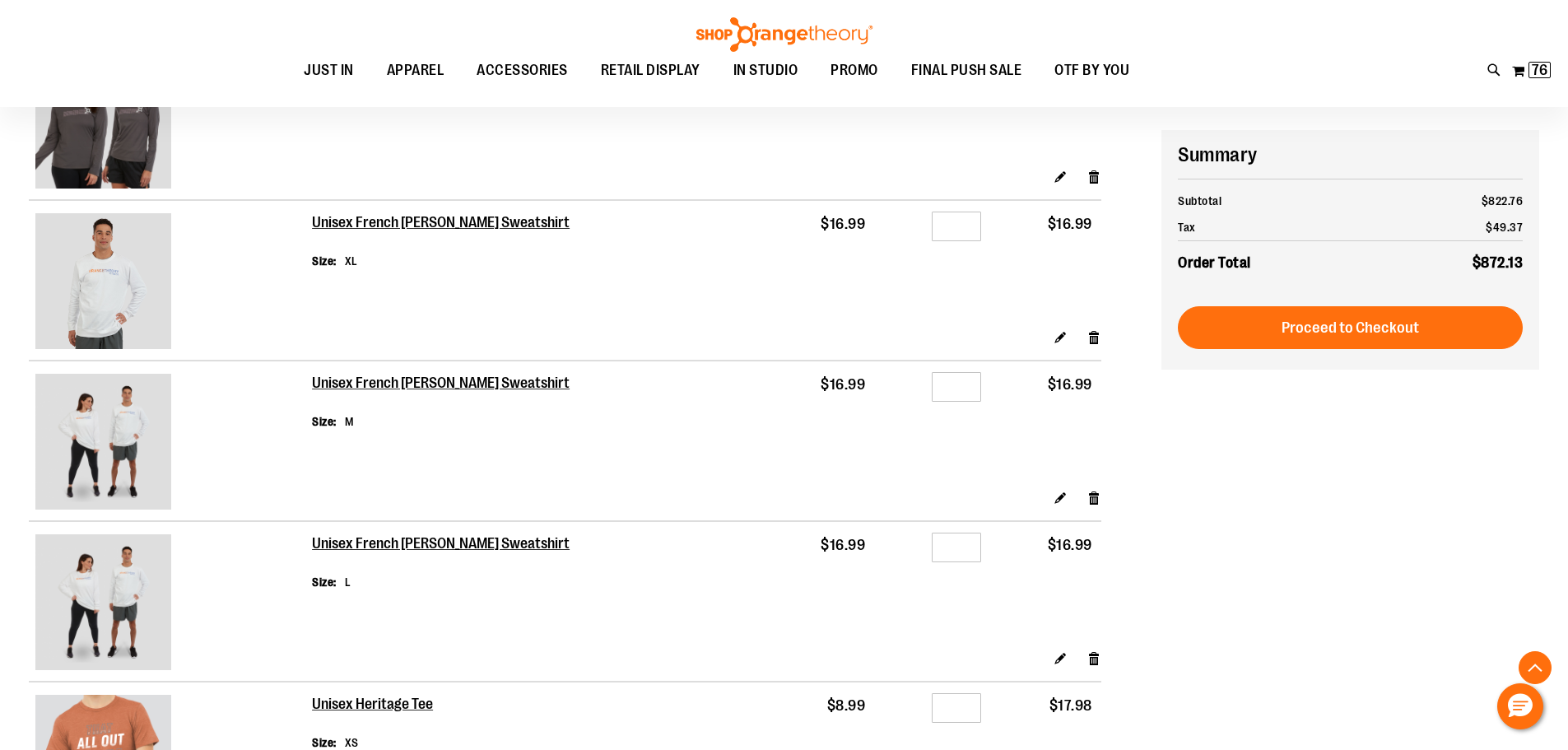
scroll to position [2715, 0]
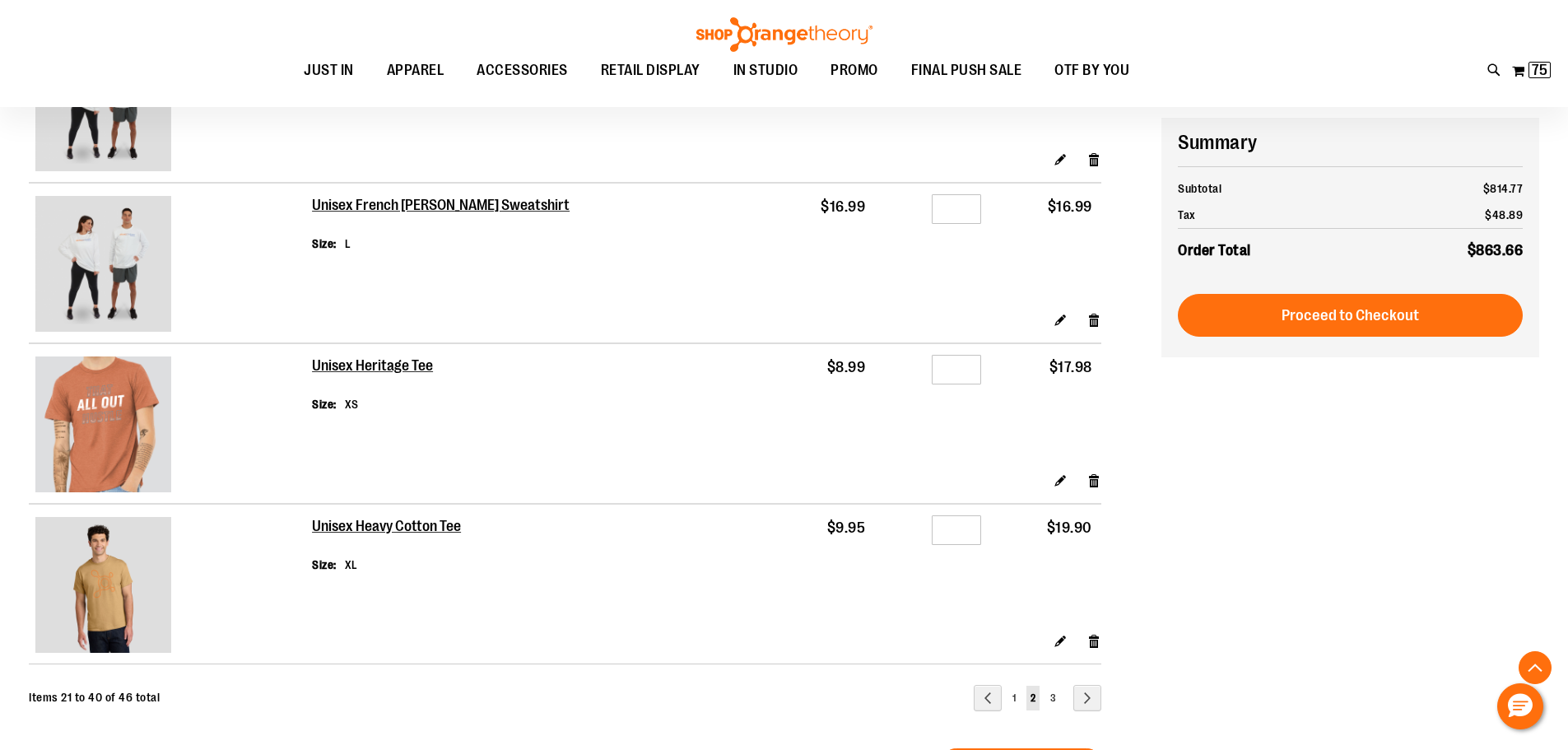
scroll to position [2880, 0]
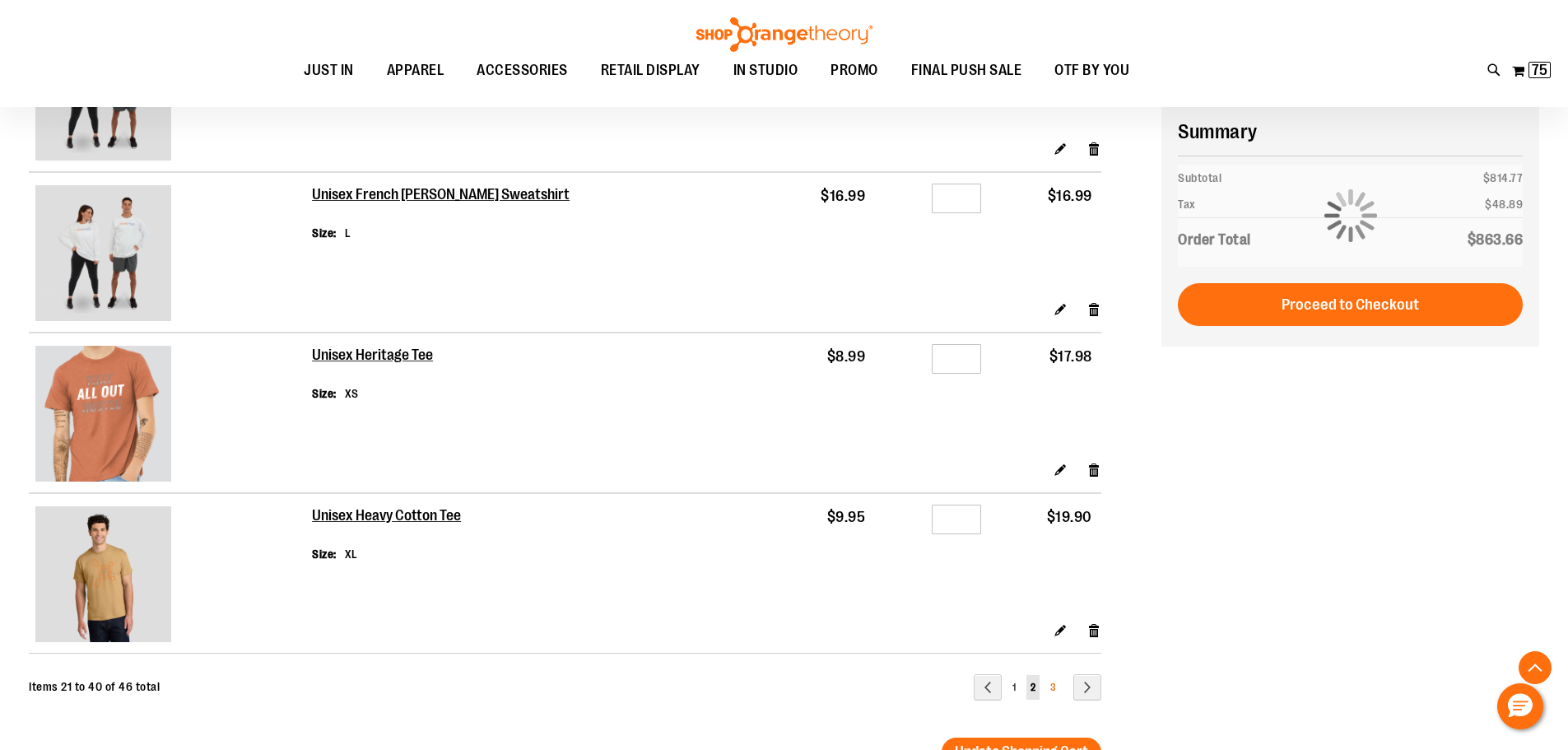
type input "**********"
click at [1048, 684] on link "Page 3" at bounding box center [1053, 687] width 14 height 25
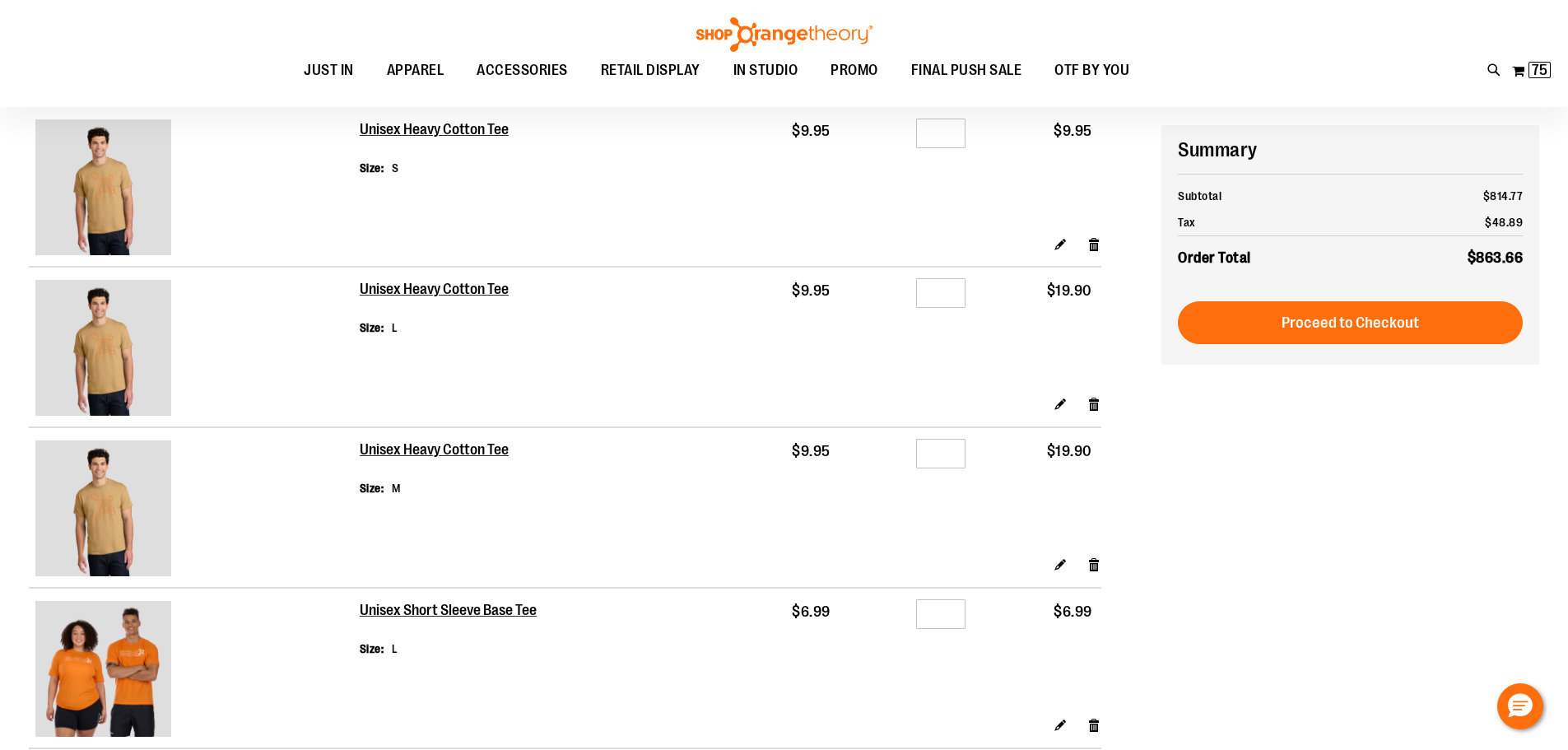
scroll to position [246, 0]
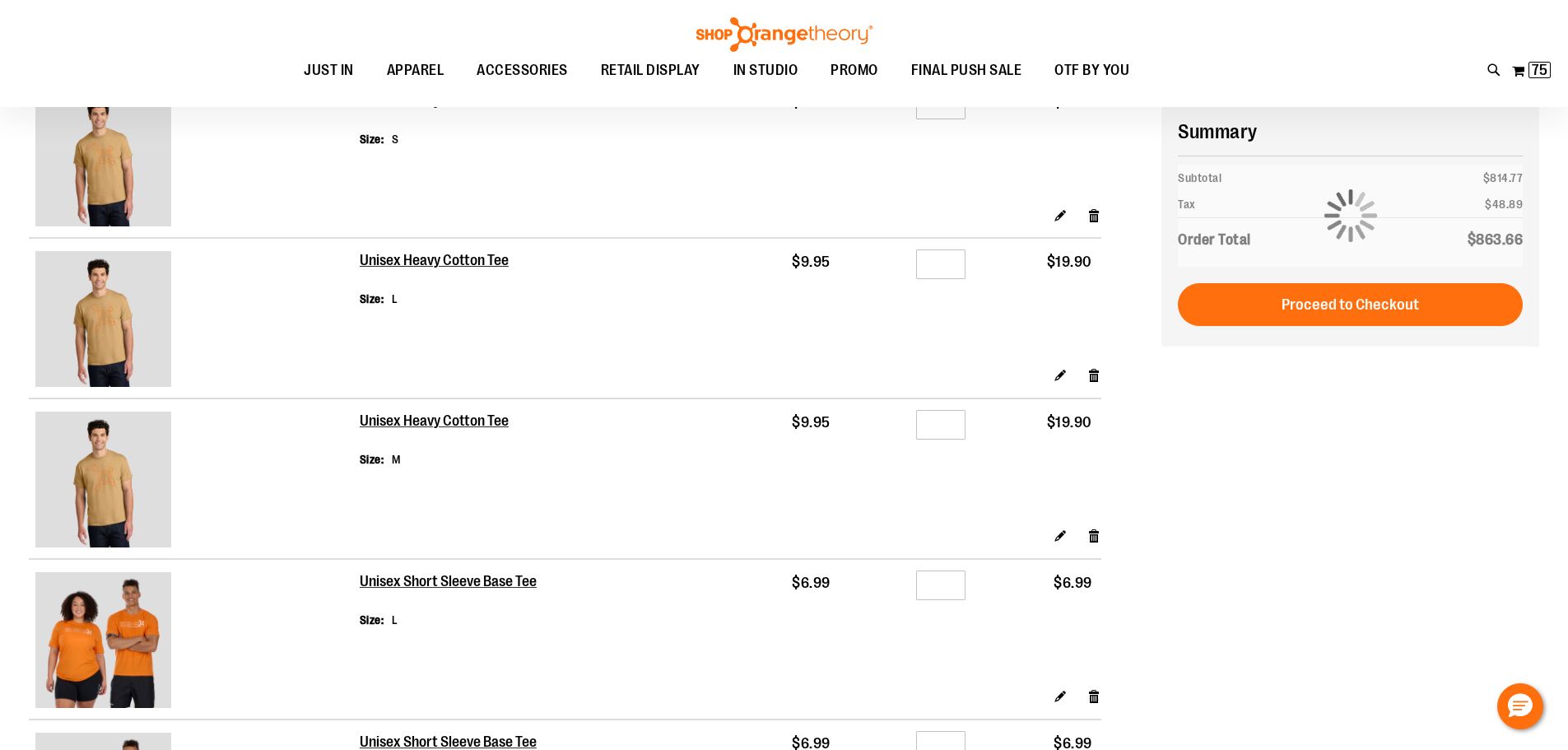
type input "**********"
click at [945, 276] on input "*" at bounding box center [941, 264] width 50 height 30
type input "*"
click at [946, 421] on input "*" at bounding box center [941, 425] width 50 height 30
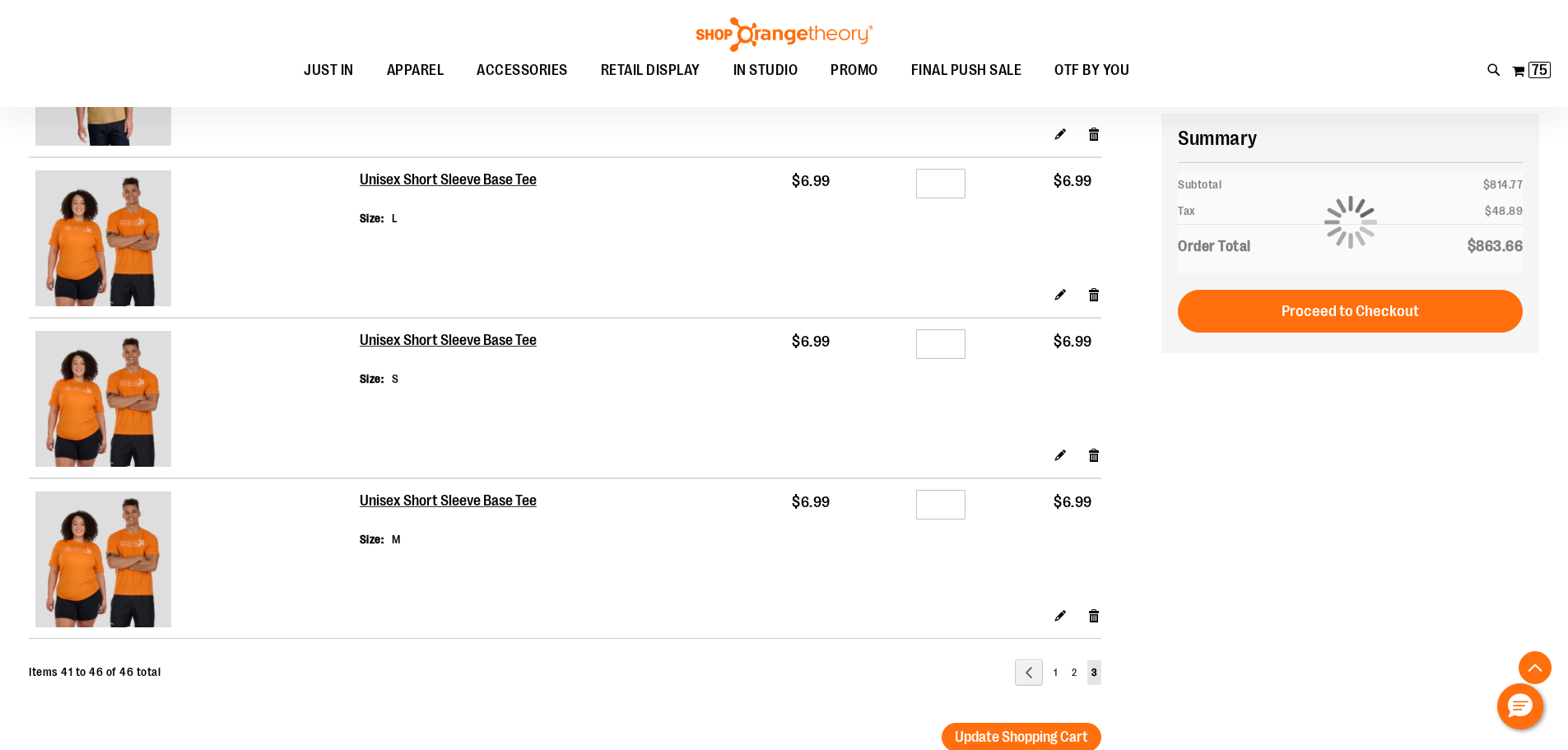
scroll to position [658, 0]
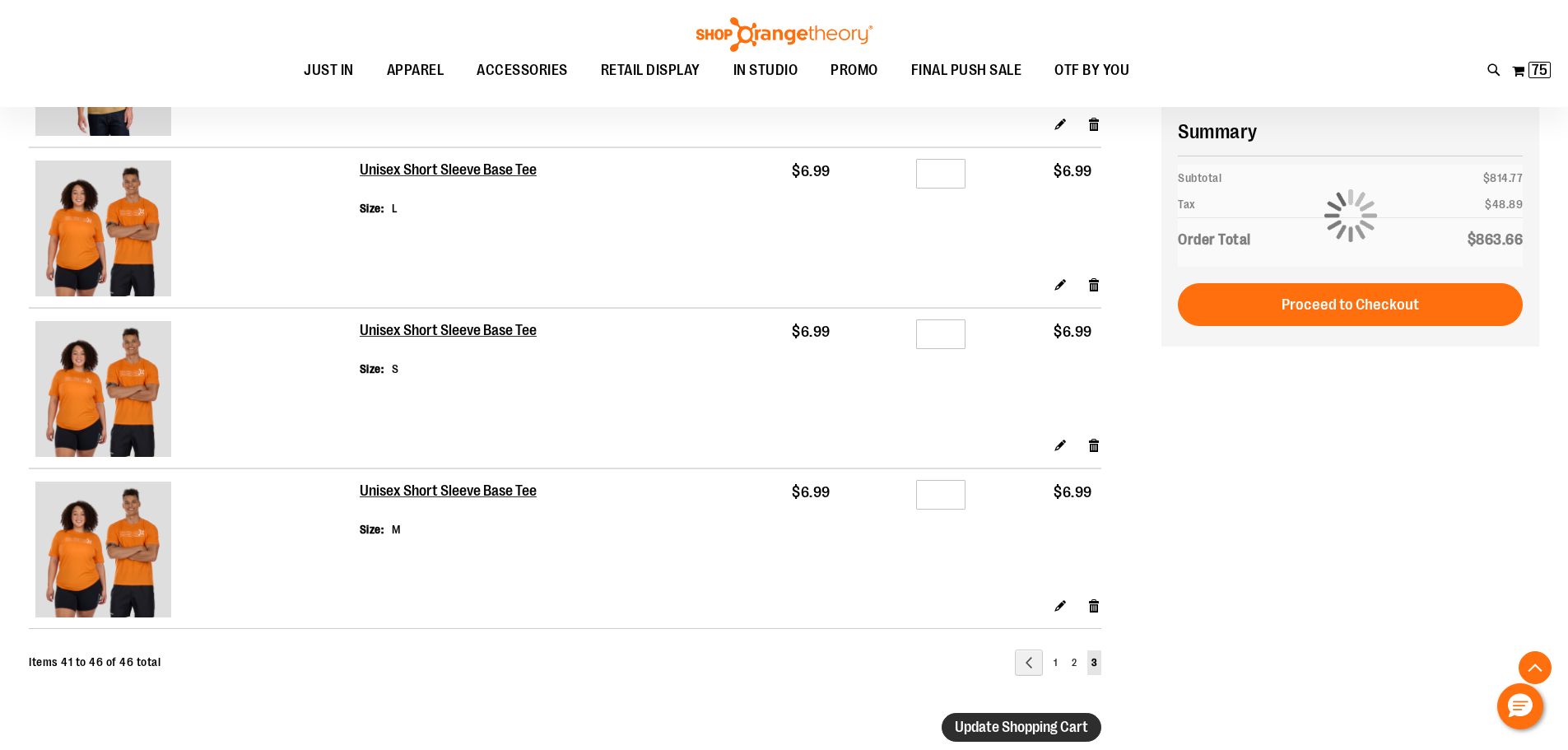
type input "*"
click at [1046, 728] on span "Update Shopping Cart" at bounding box center [1022, 727] width 134 height 17
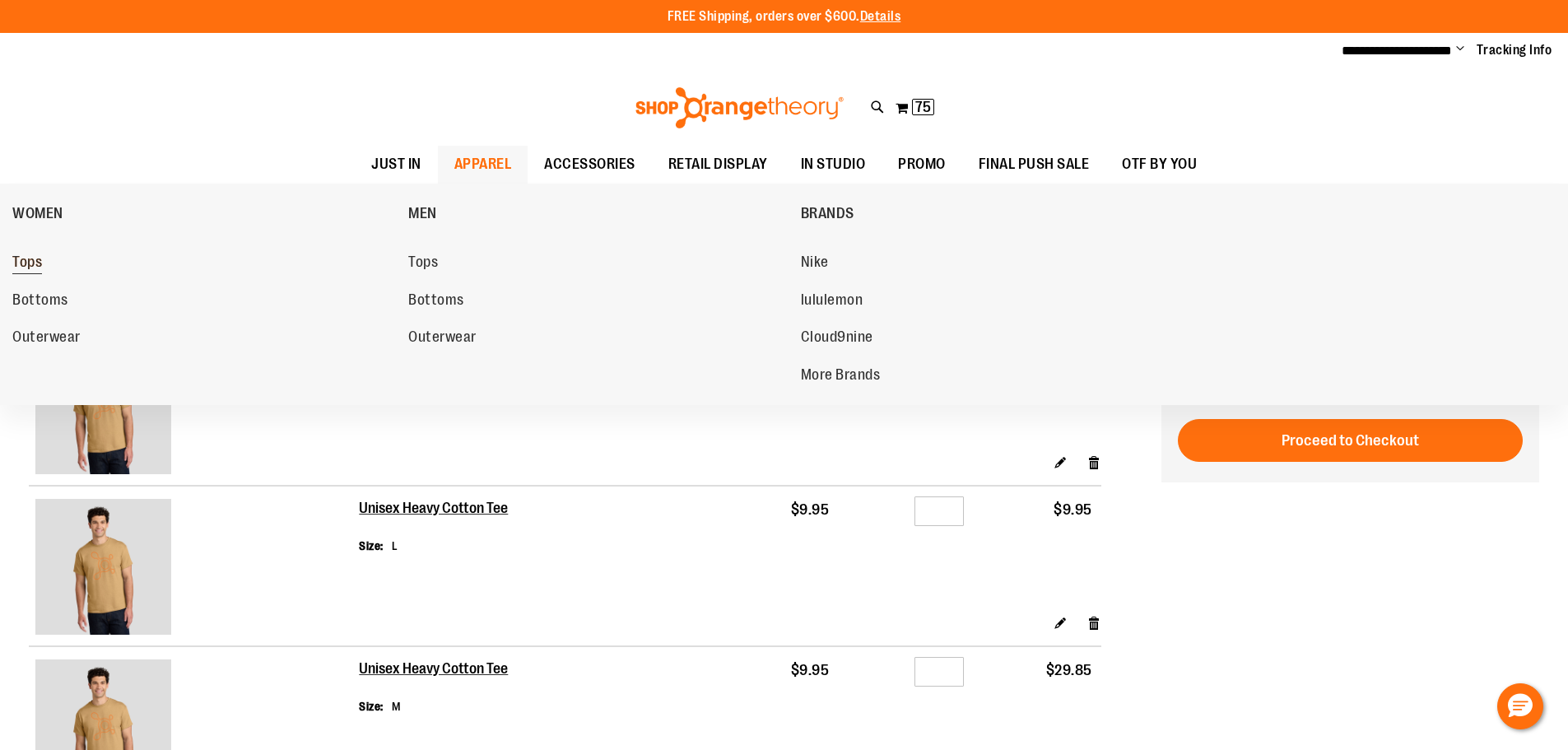
type input "**********"
click at [15, 265] on span "Tops" at bounding box center [27, 263] width 30 height 21
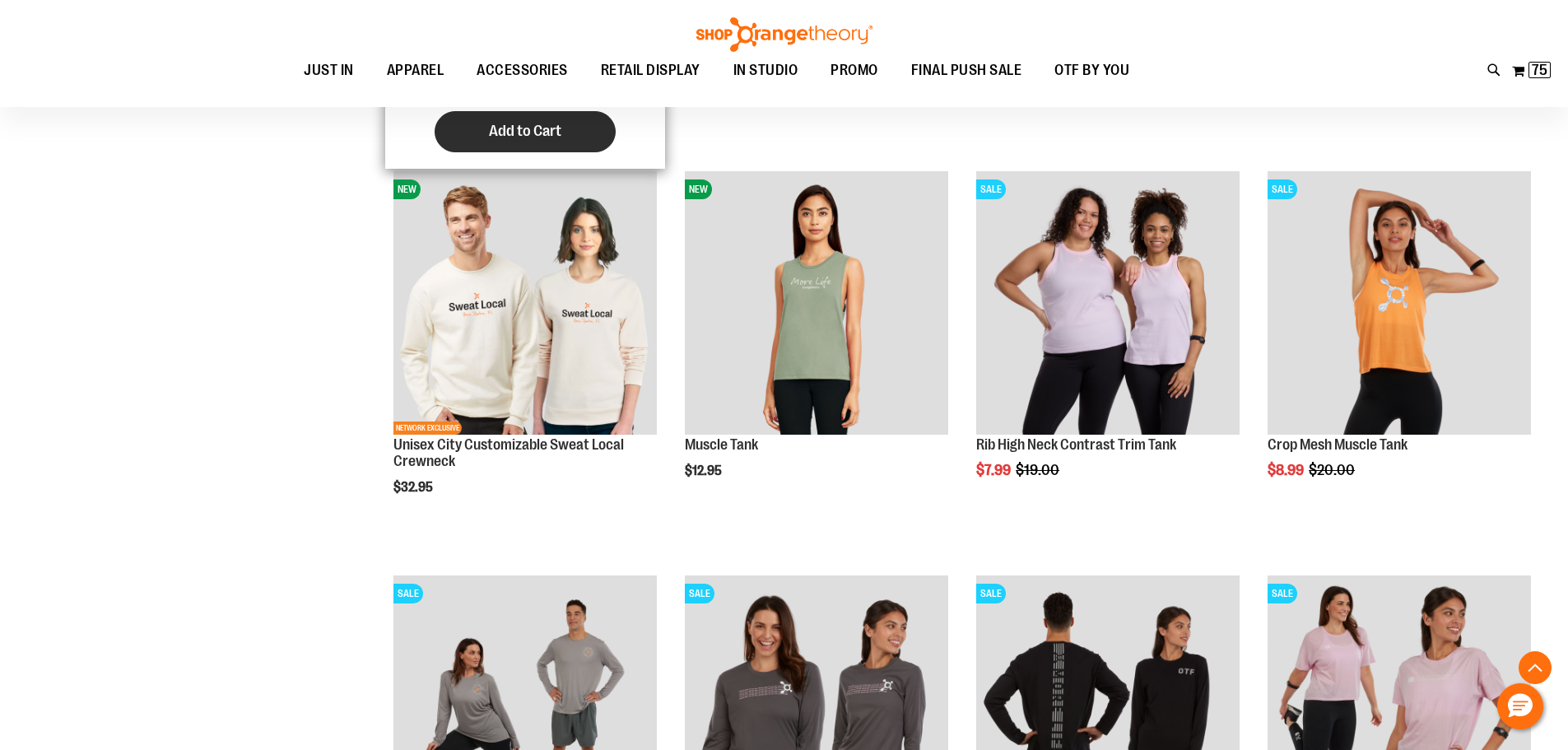
scroll to position [658, 0]
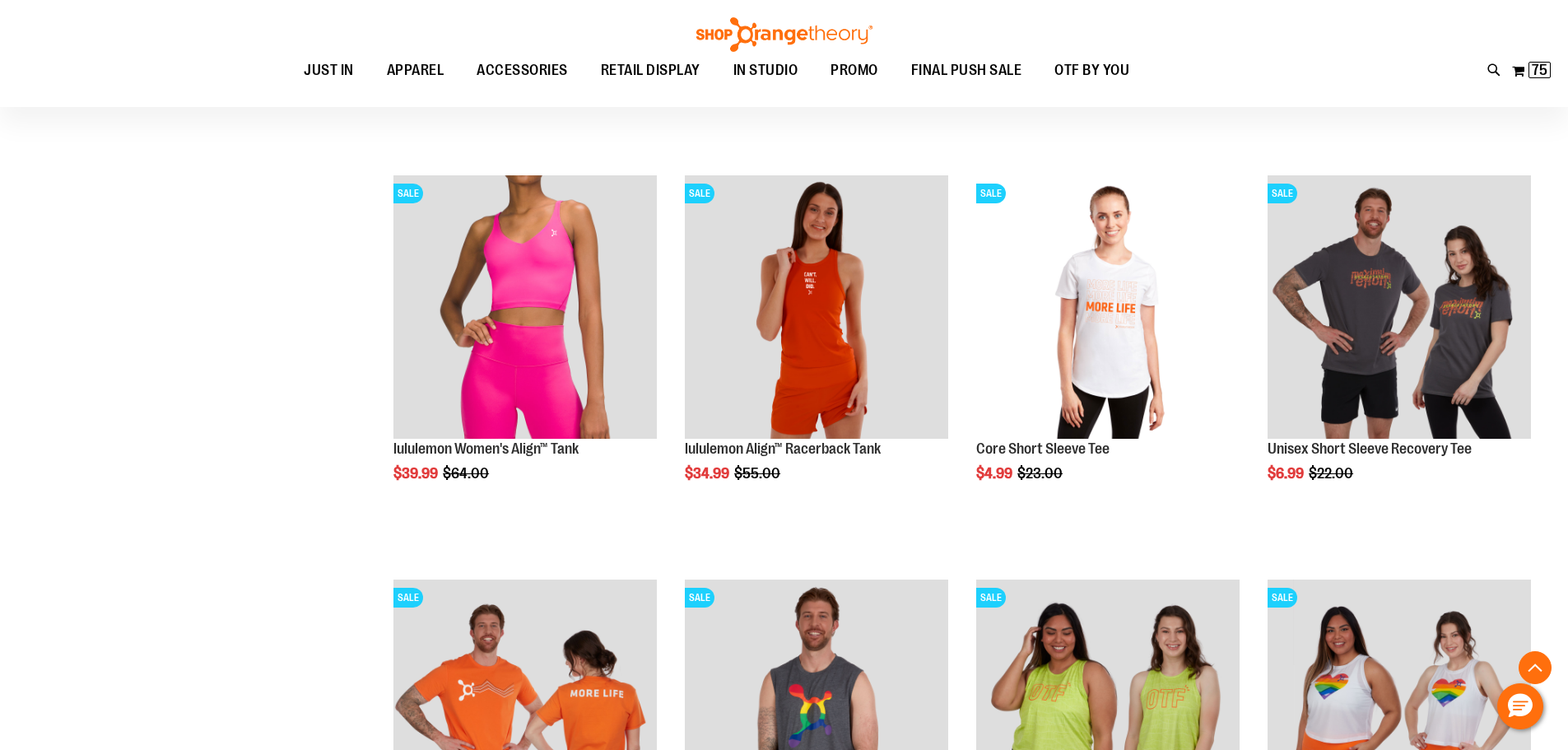
scroll to position [1809, 0]
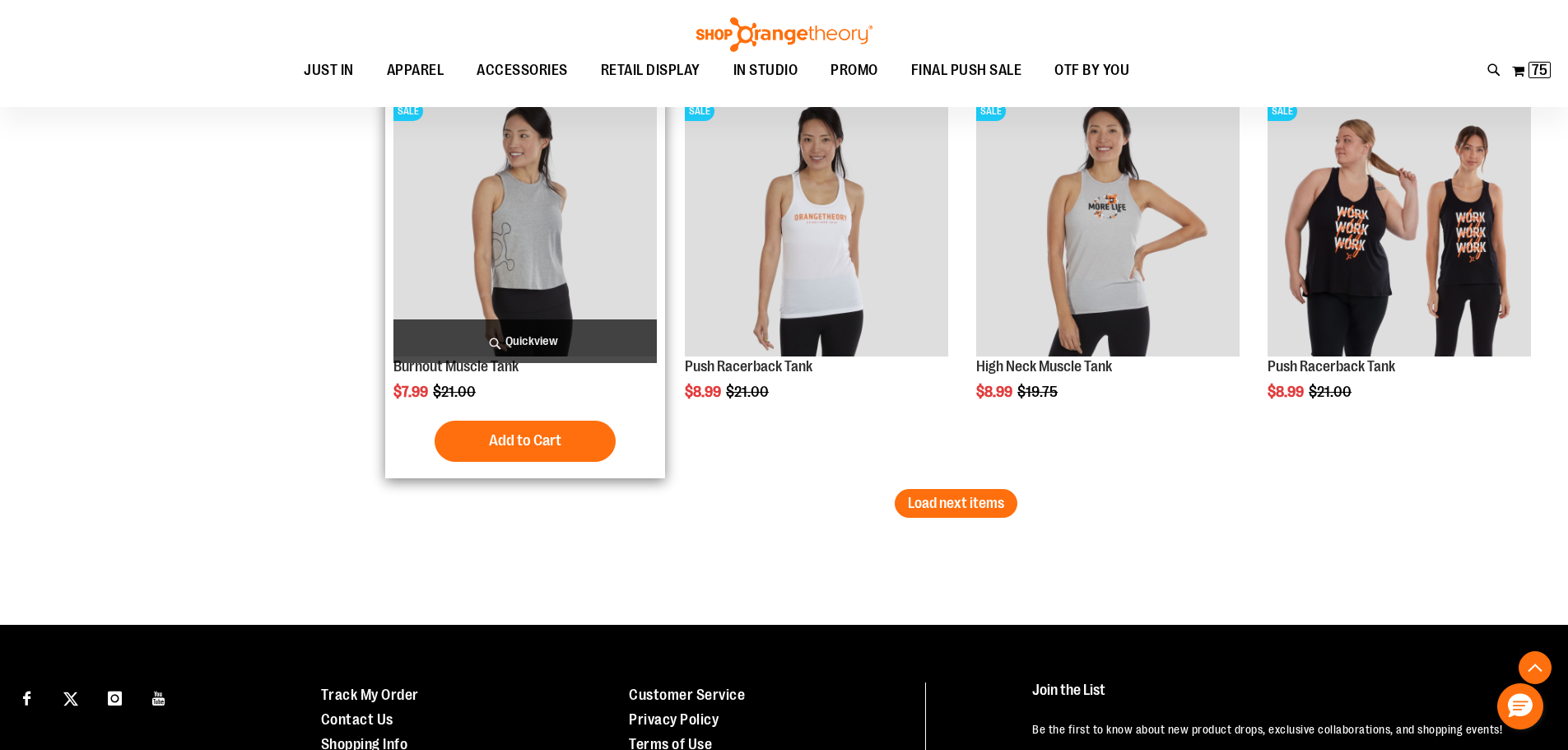
scroll to position [3502, 0]
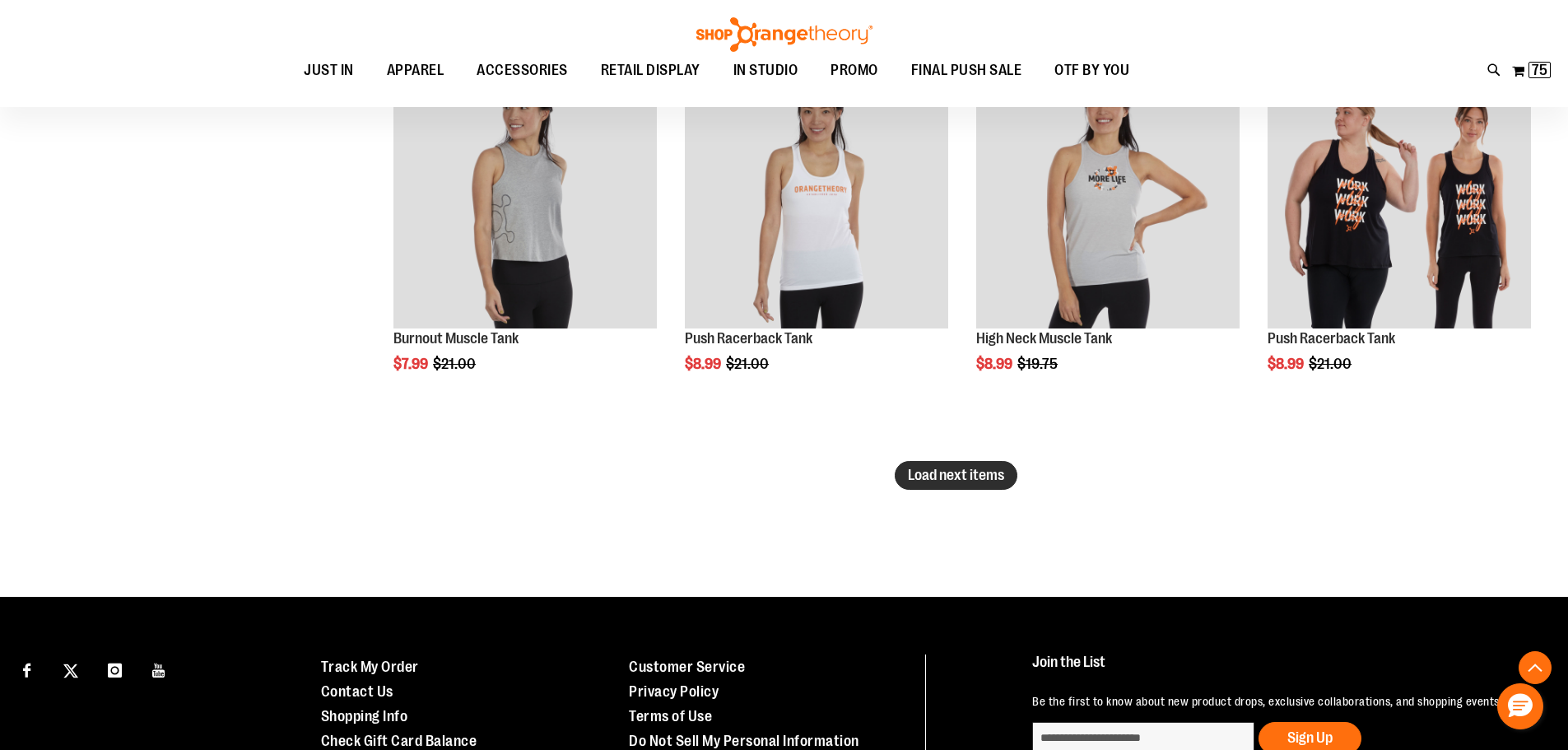
type input "**********"
click at [937, 471] on span "Load next items" at bounding box center [956, 474] width 97 height 17
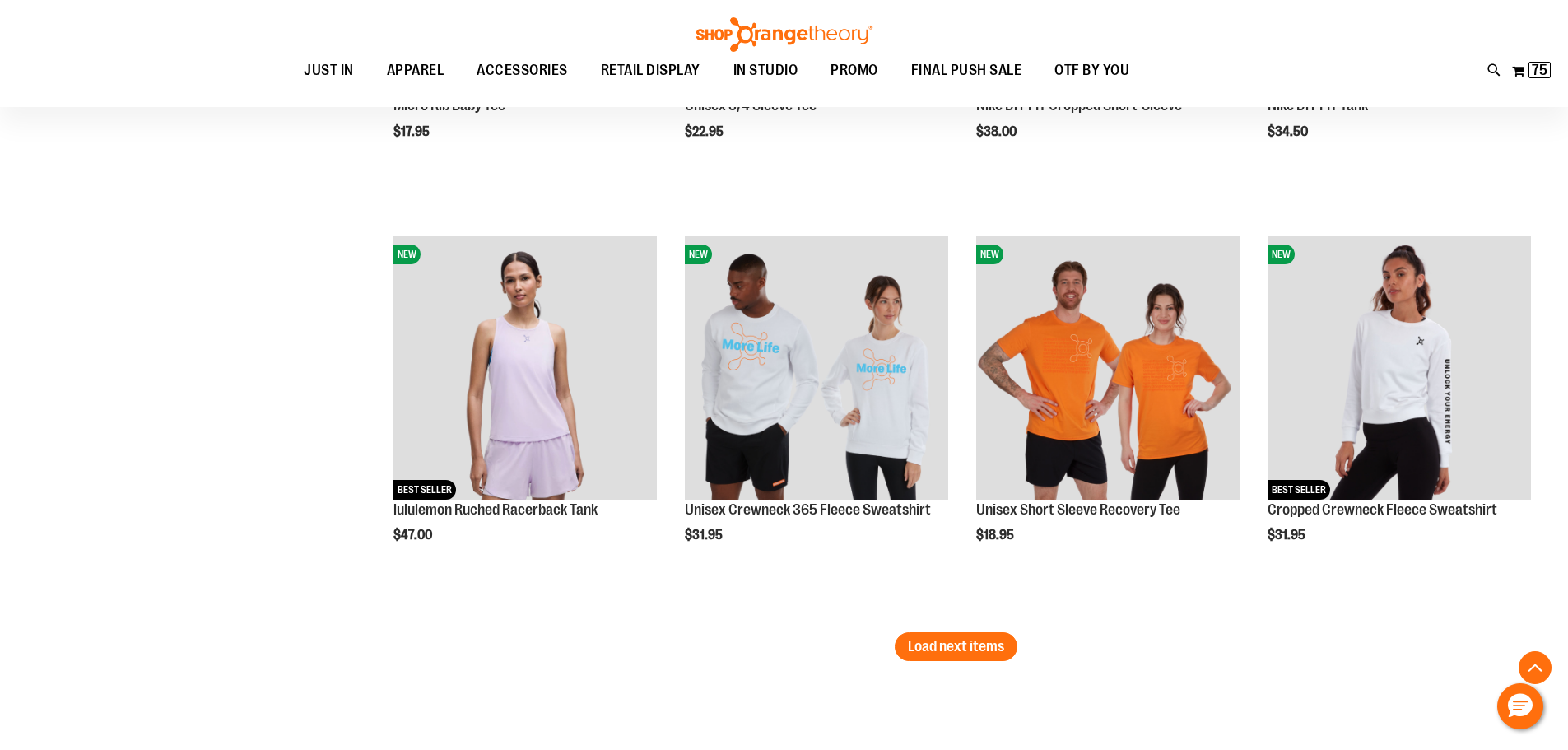
scroll to position [4571, 0]
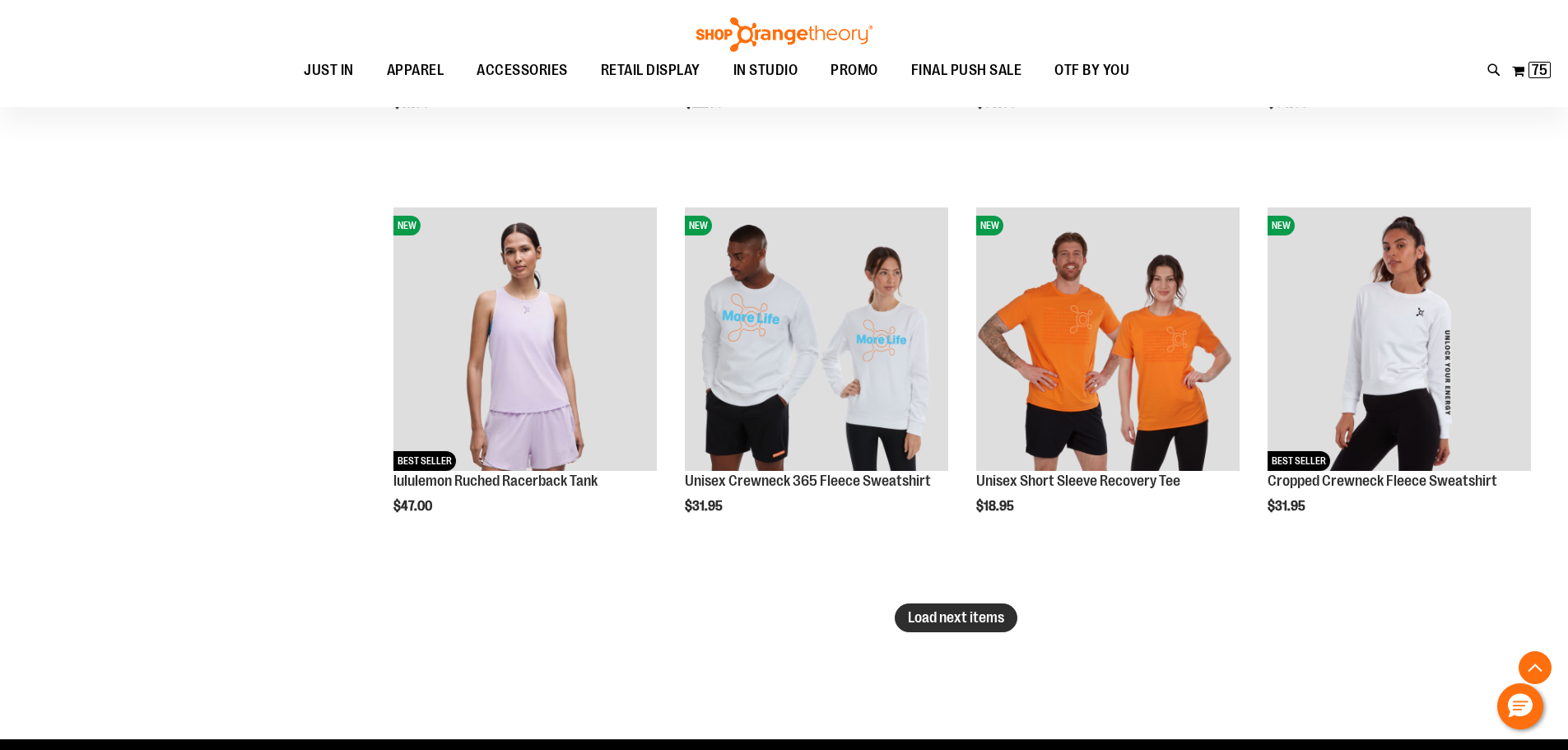
click at [963, 603] on button "Load next items" at bounding box center [956, 617] width 123 height 29
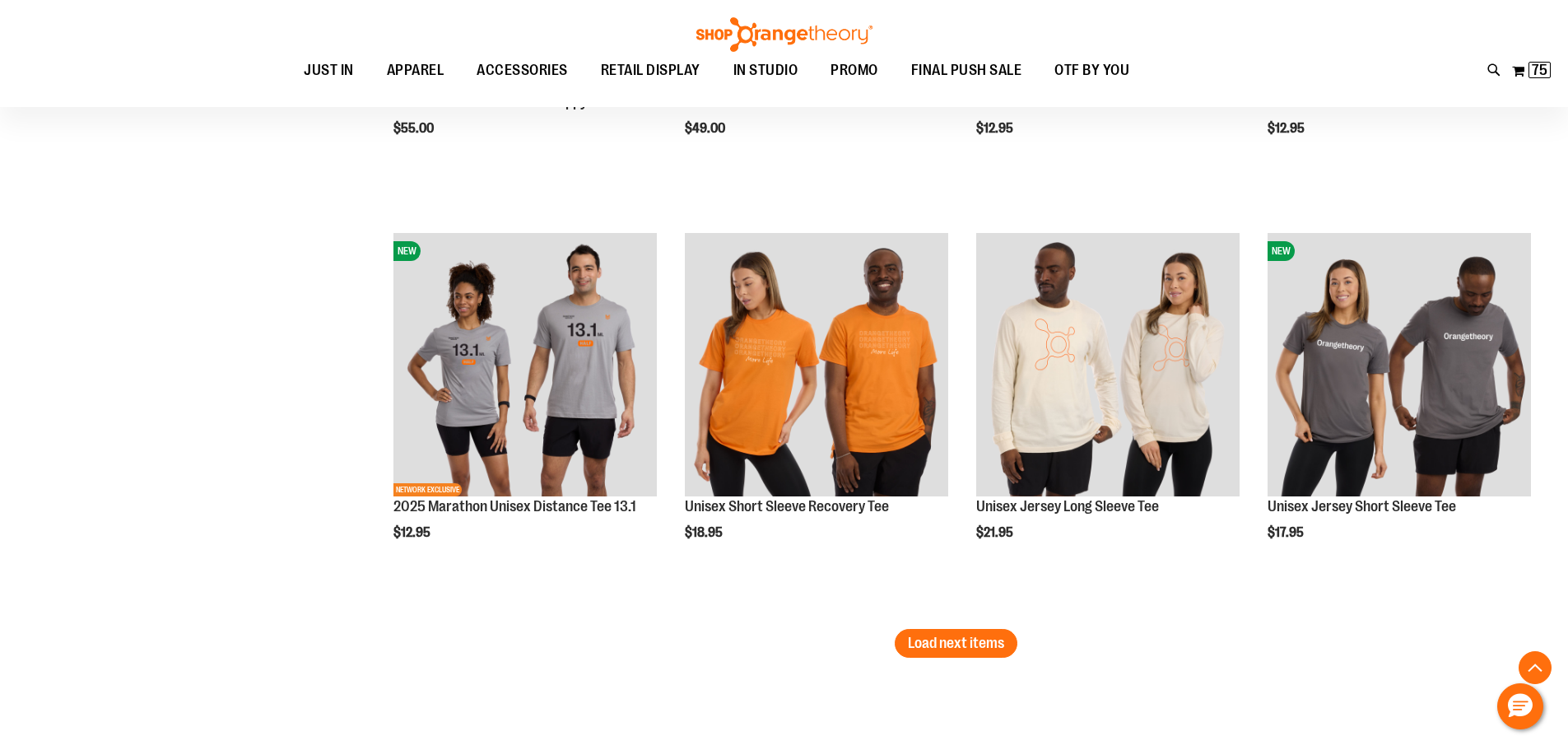
scroll to position [5805, 0]
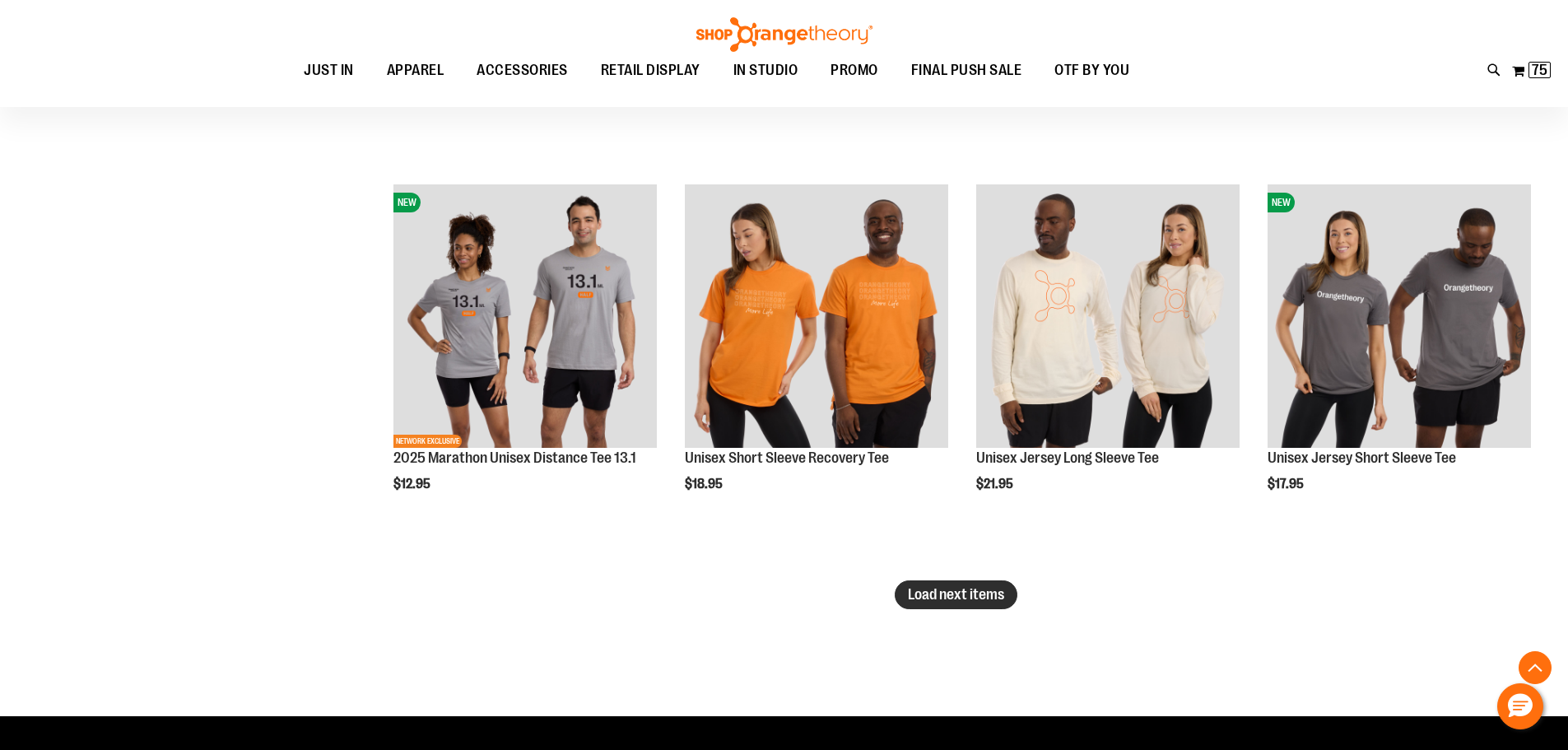
click at [917, 604] on button "Load next items" at bounding box center [956, 594] width 123 height 29
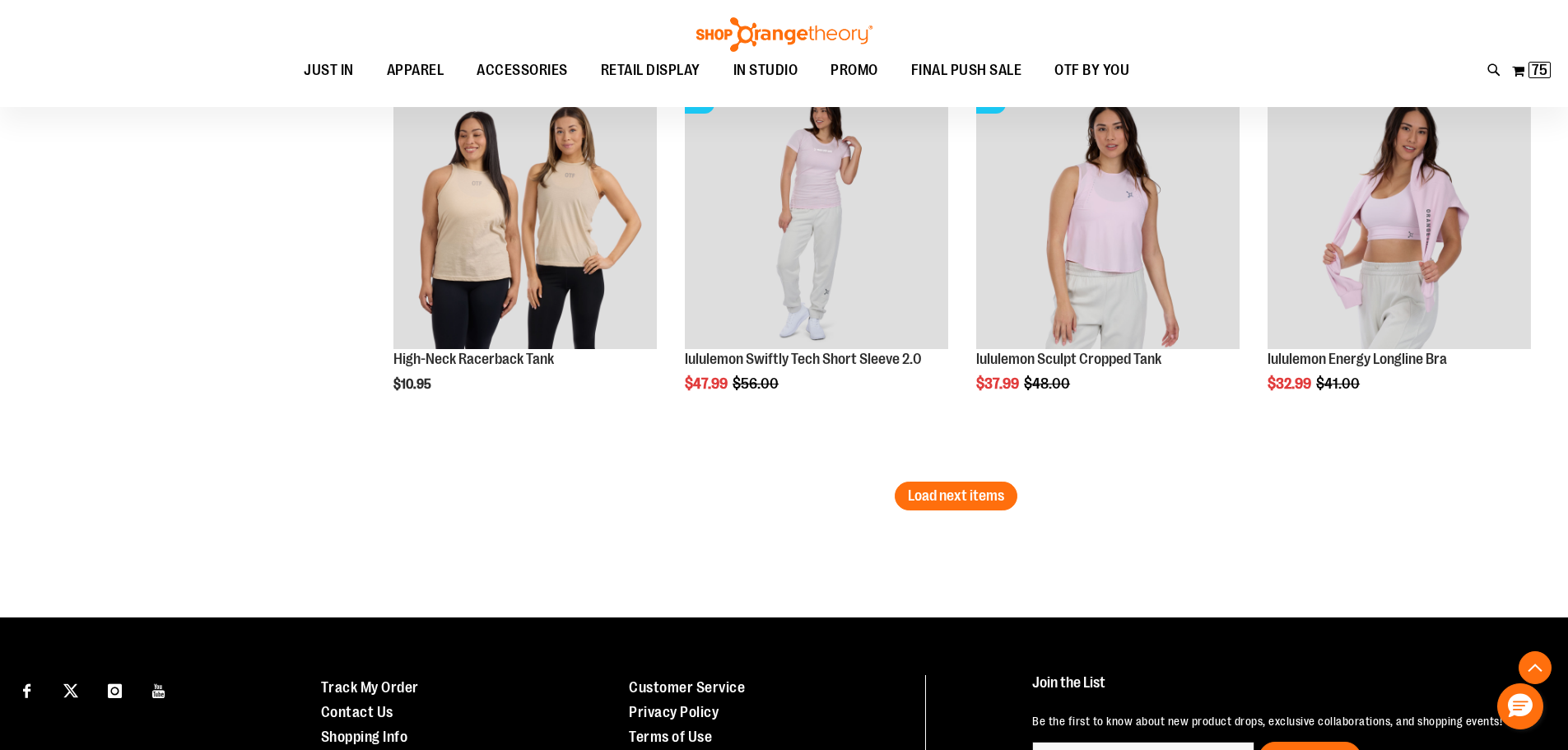
scroll to position [7205, 0]
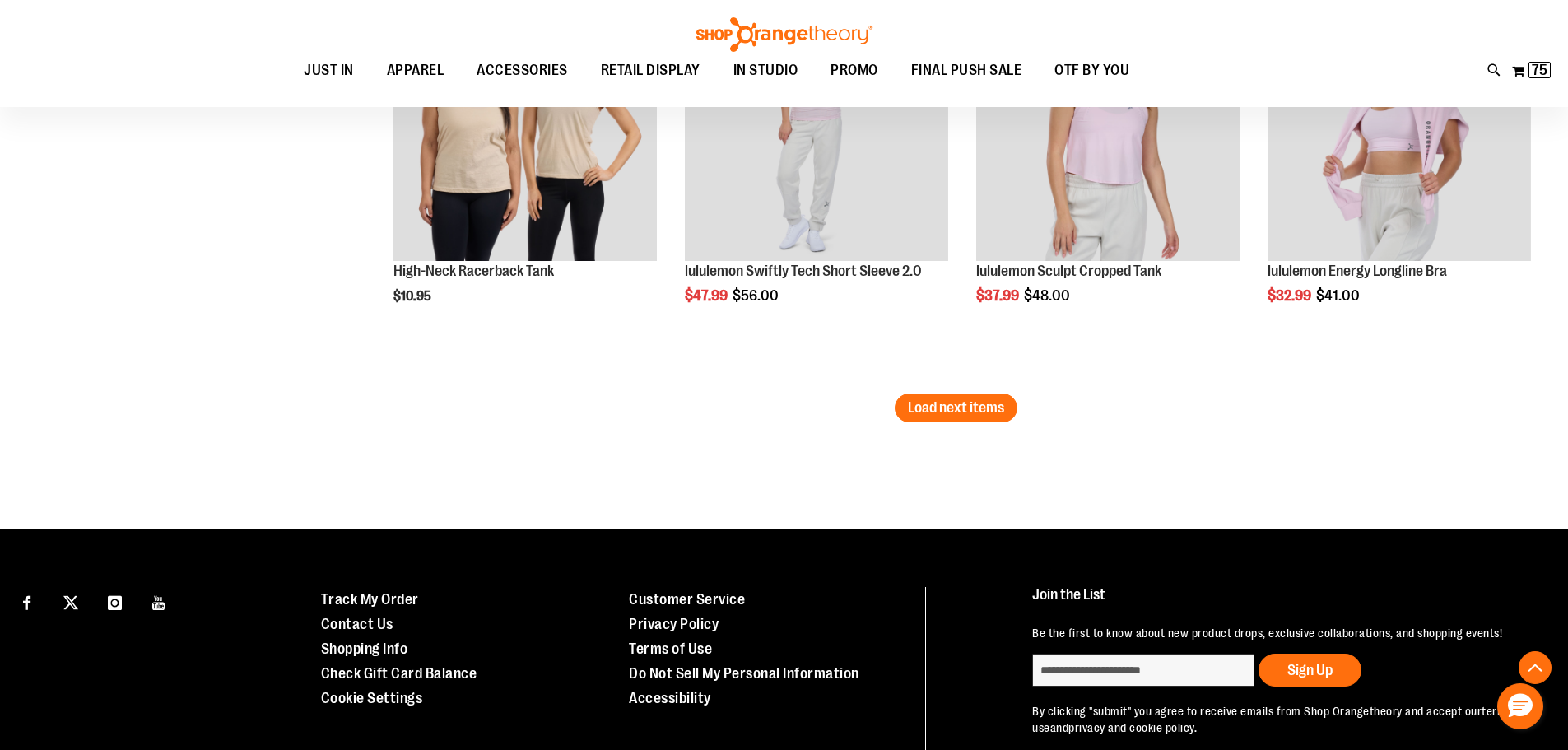
click at [967, 413] on span "Load next items" at bounding box center [956, 408] width 97 height 17
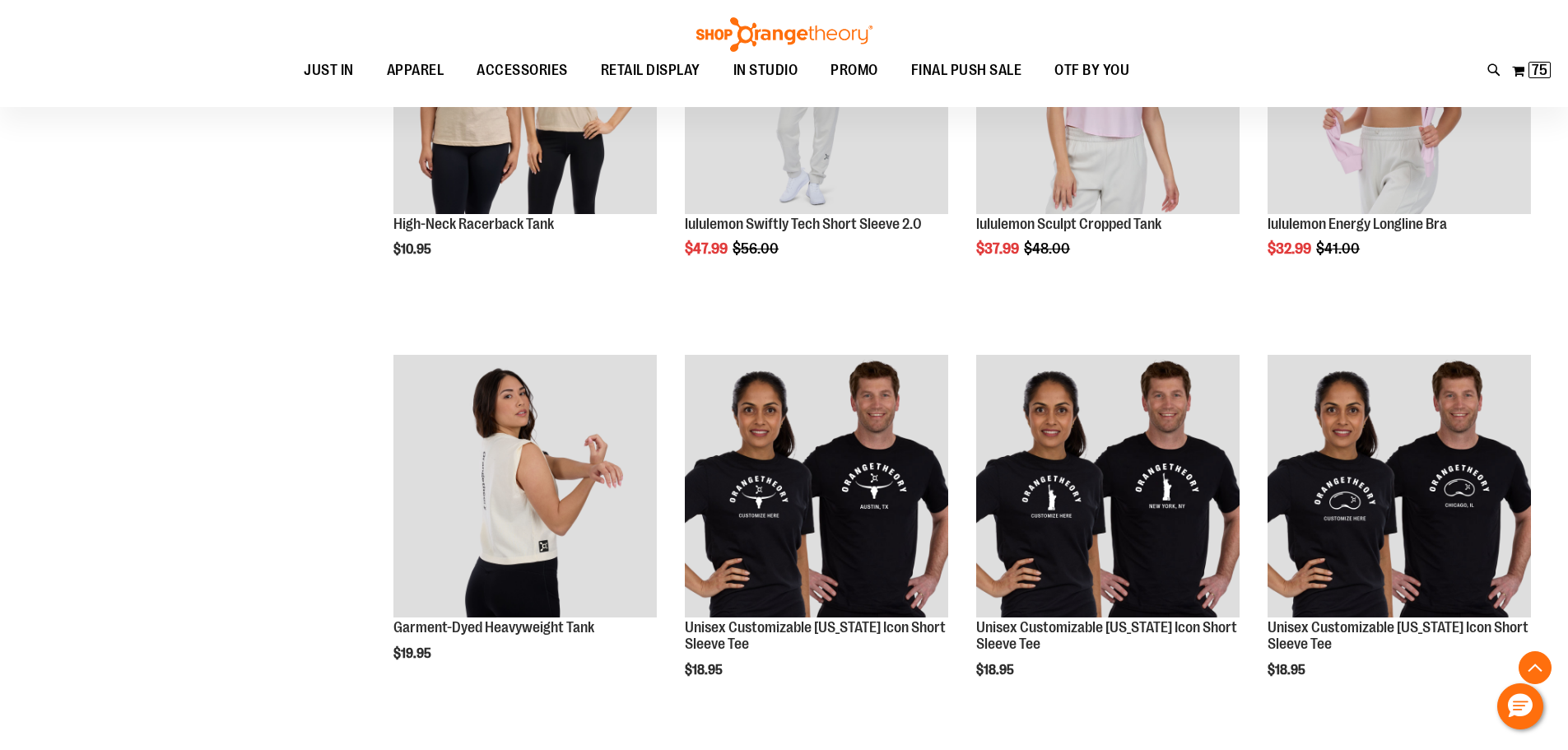
scroll to position [7122, 0]
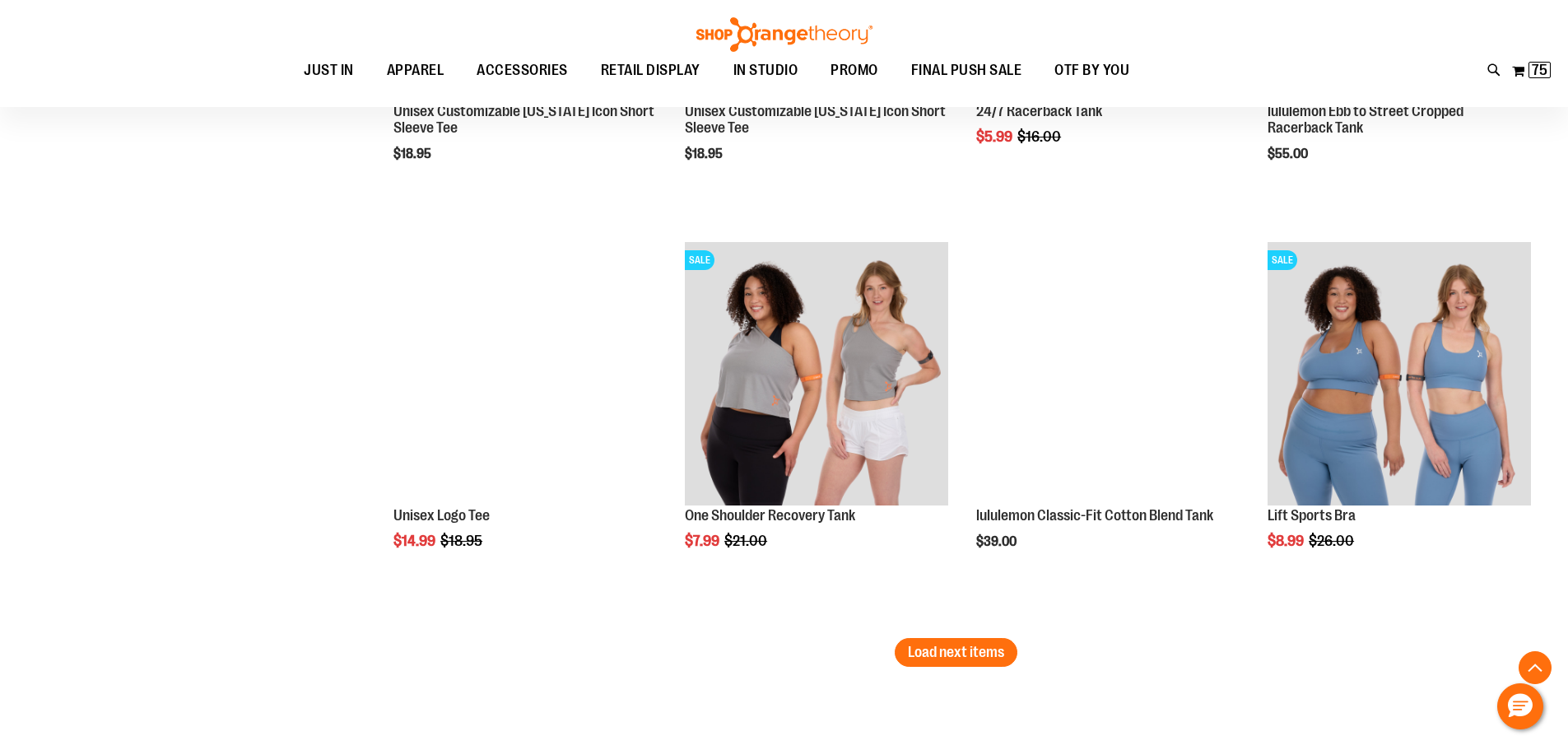
scroll to position [8191, 0]
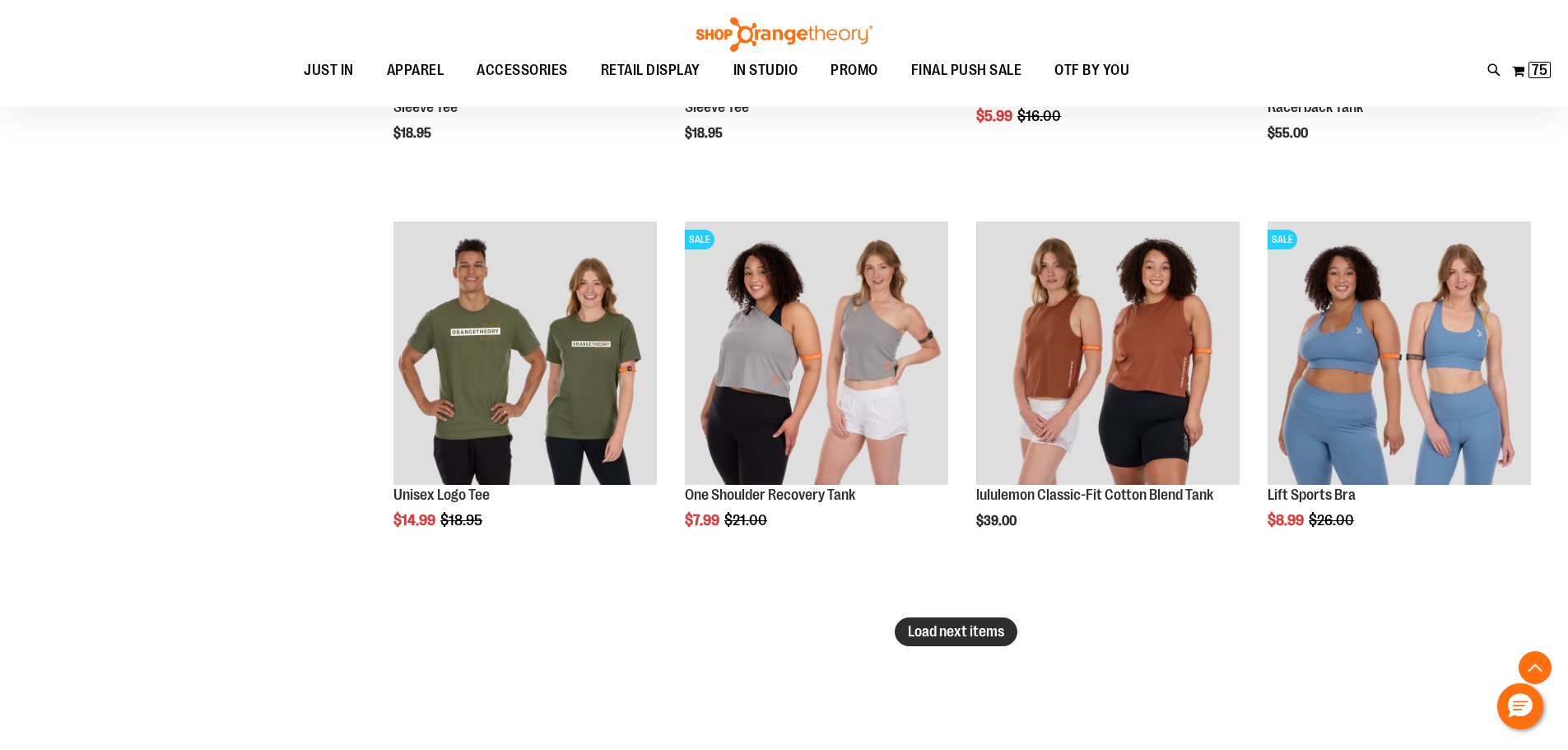
click at [939, 634] on span "Load next items" at bounding box center [956, 631] width 97 height 17
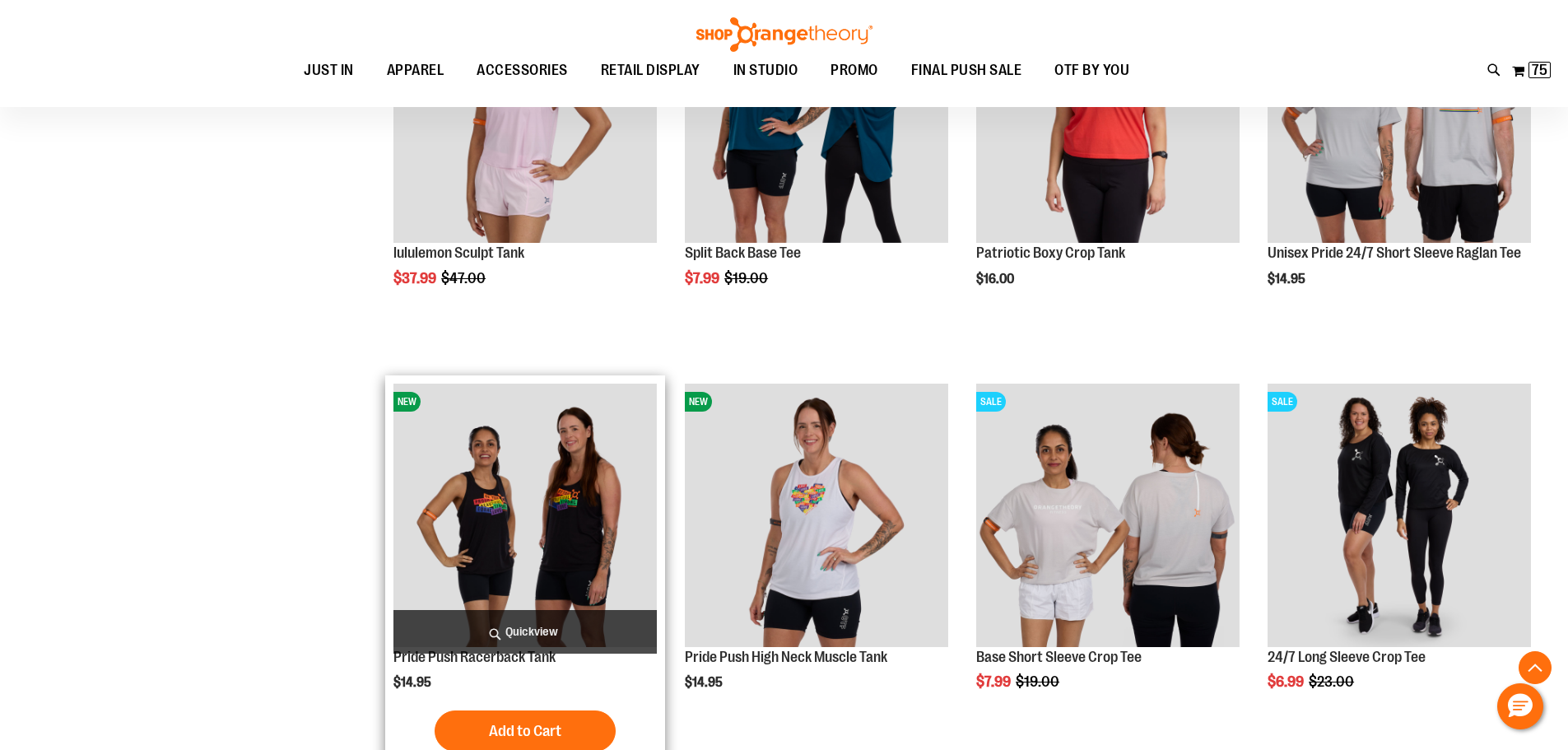
scroll to position [9426, 0]
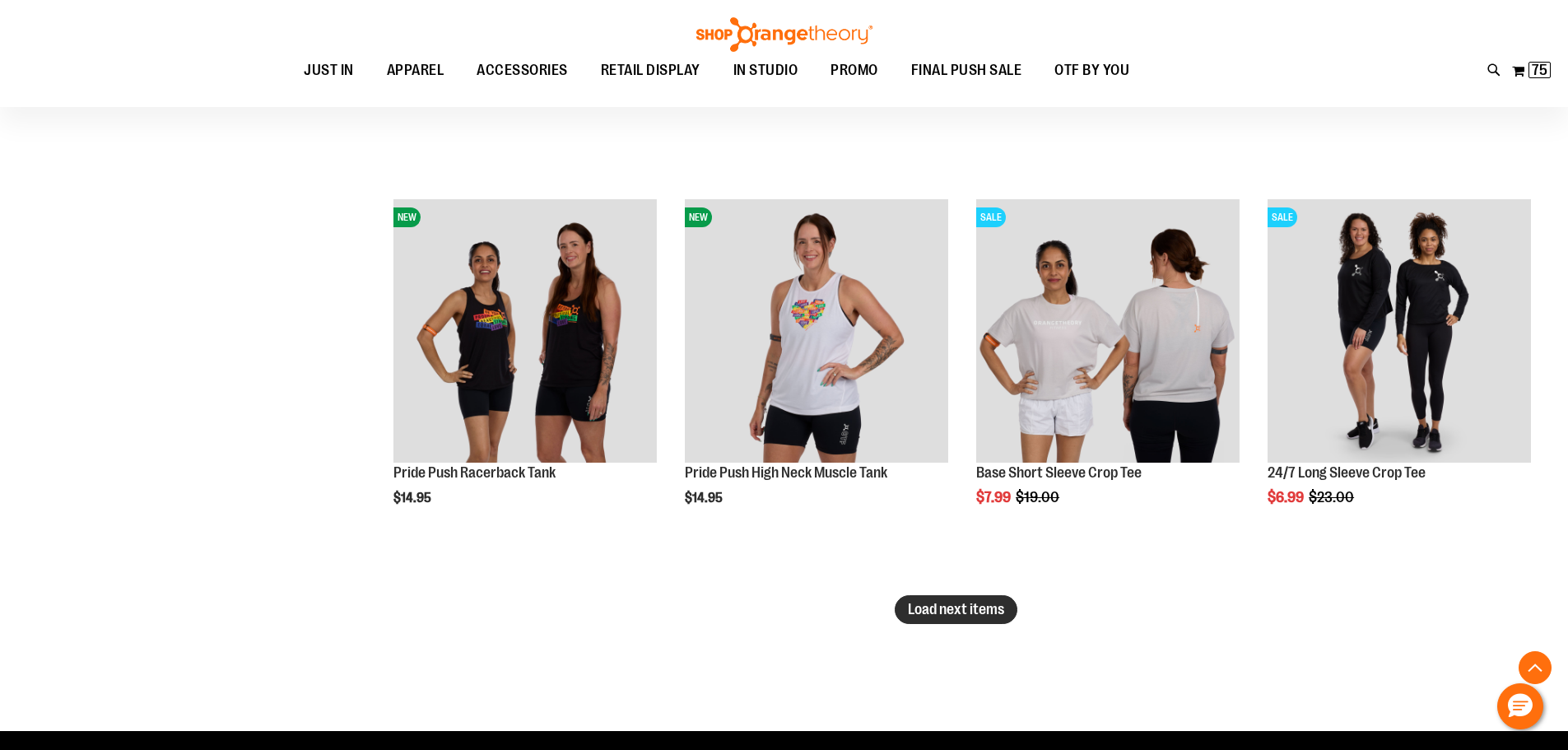
click at [952, 612] on span "Load next items" at bounding box center [956, 609] width 97 height 17
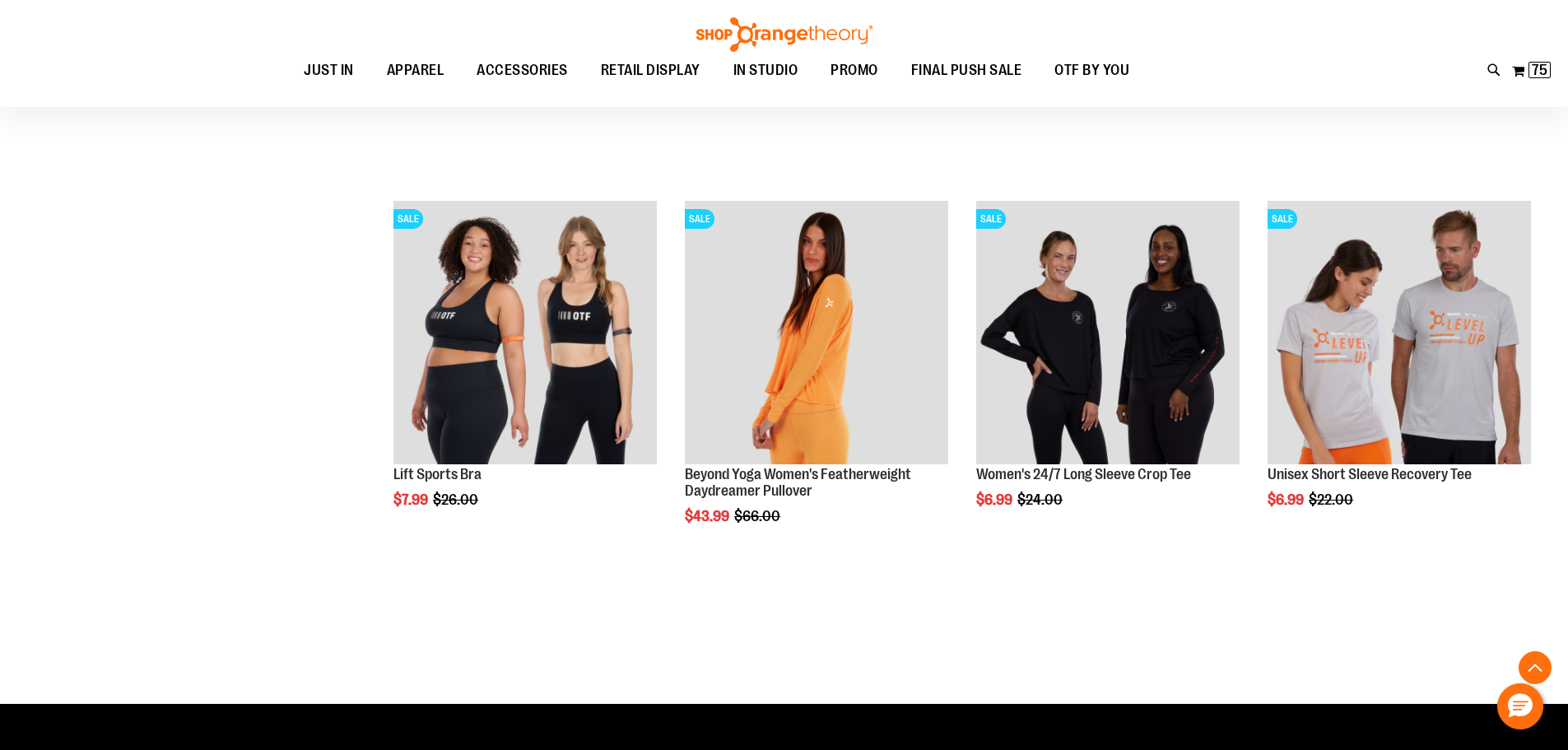
scroll to position [10660, 0]
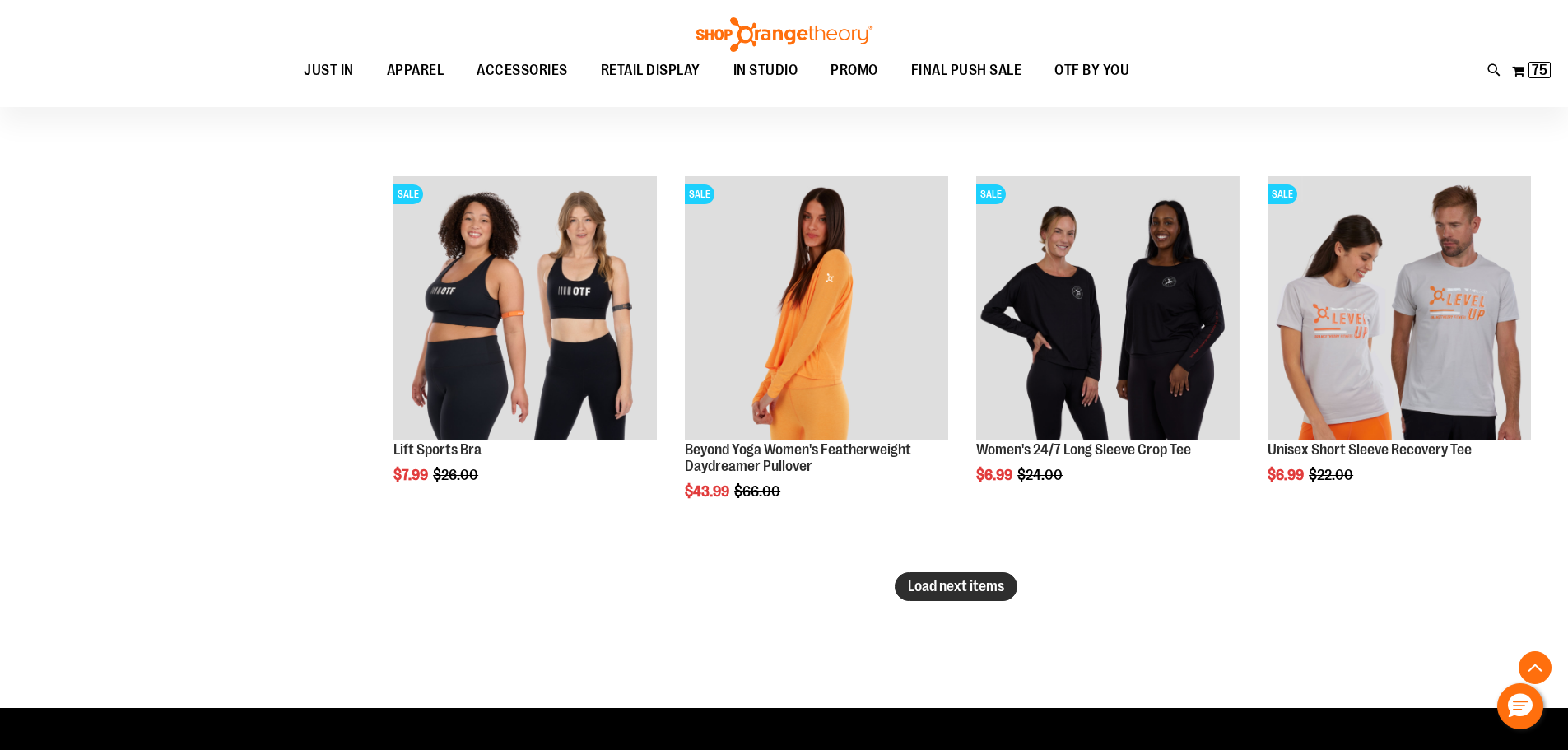
click at [952, 591] on span "Load next items" at bounding box center [956, 586] width 97 height 17
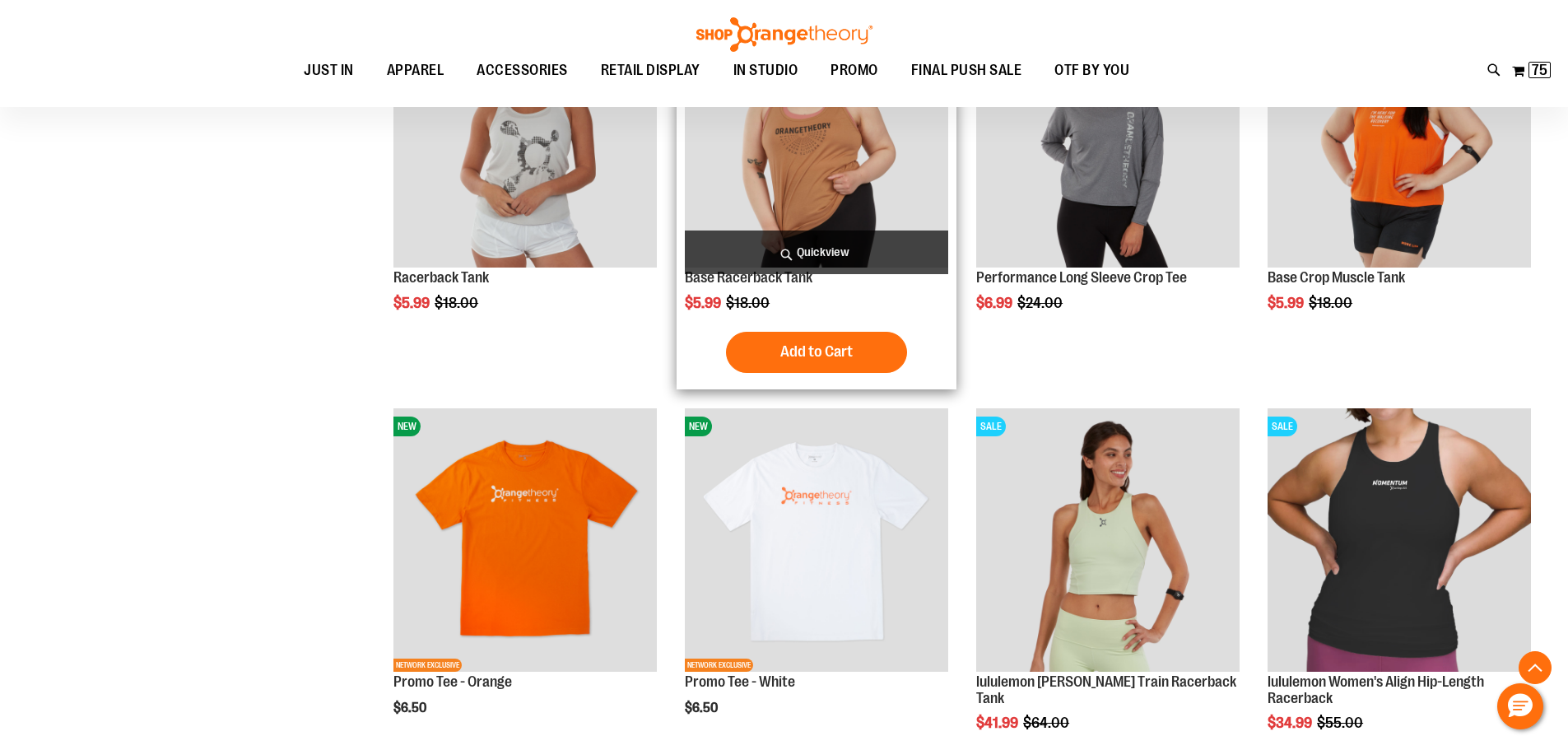
scroll to position [11154, 0]
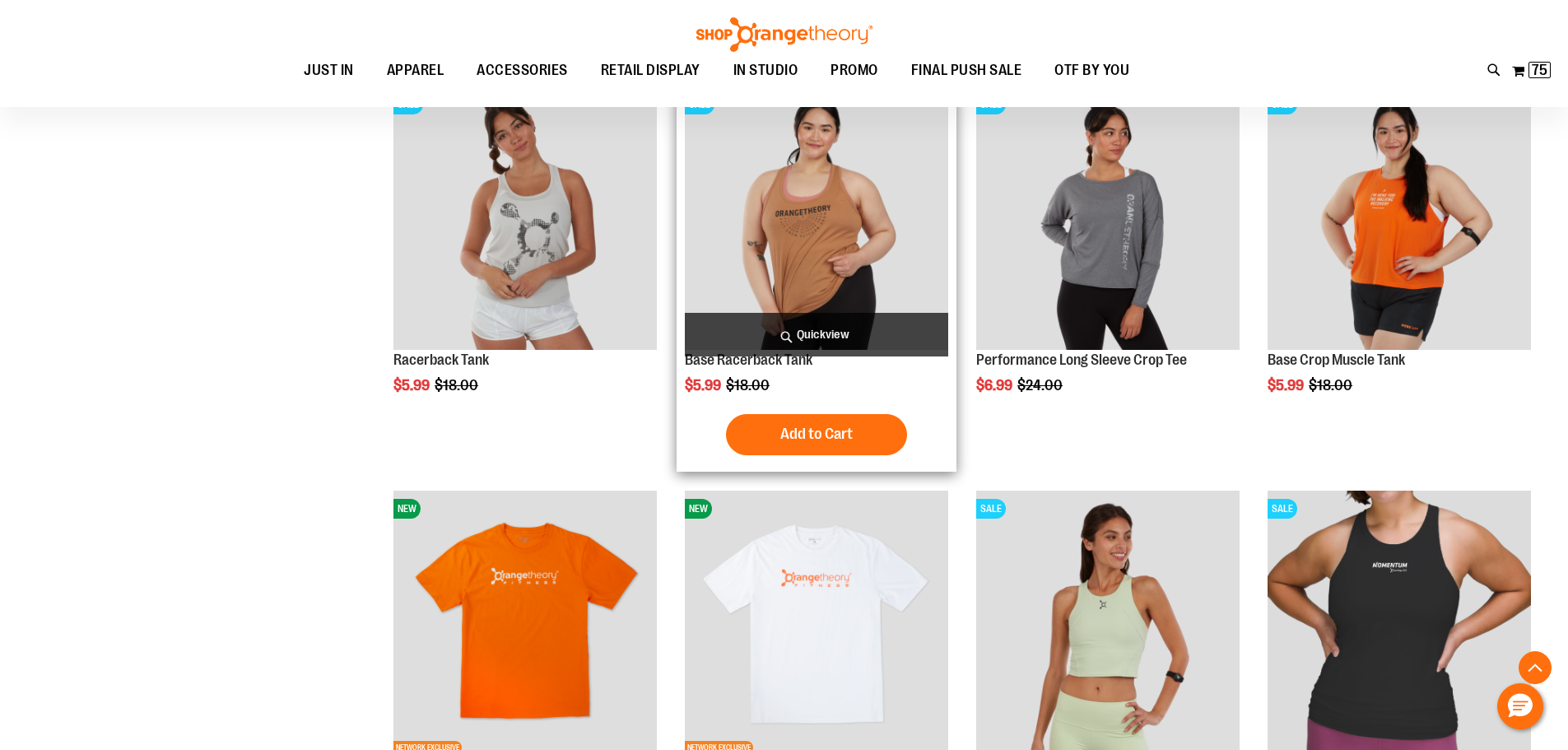
click at [838, 230] on img "product" at bounding box center [816, 218] width 263 height 263
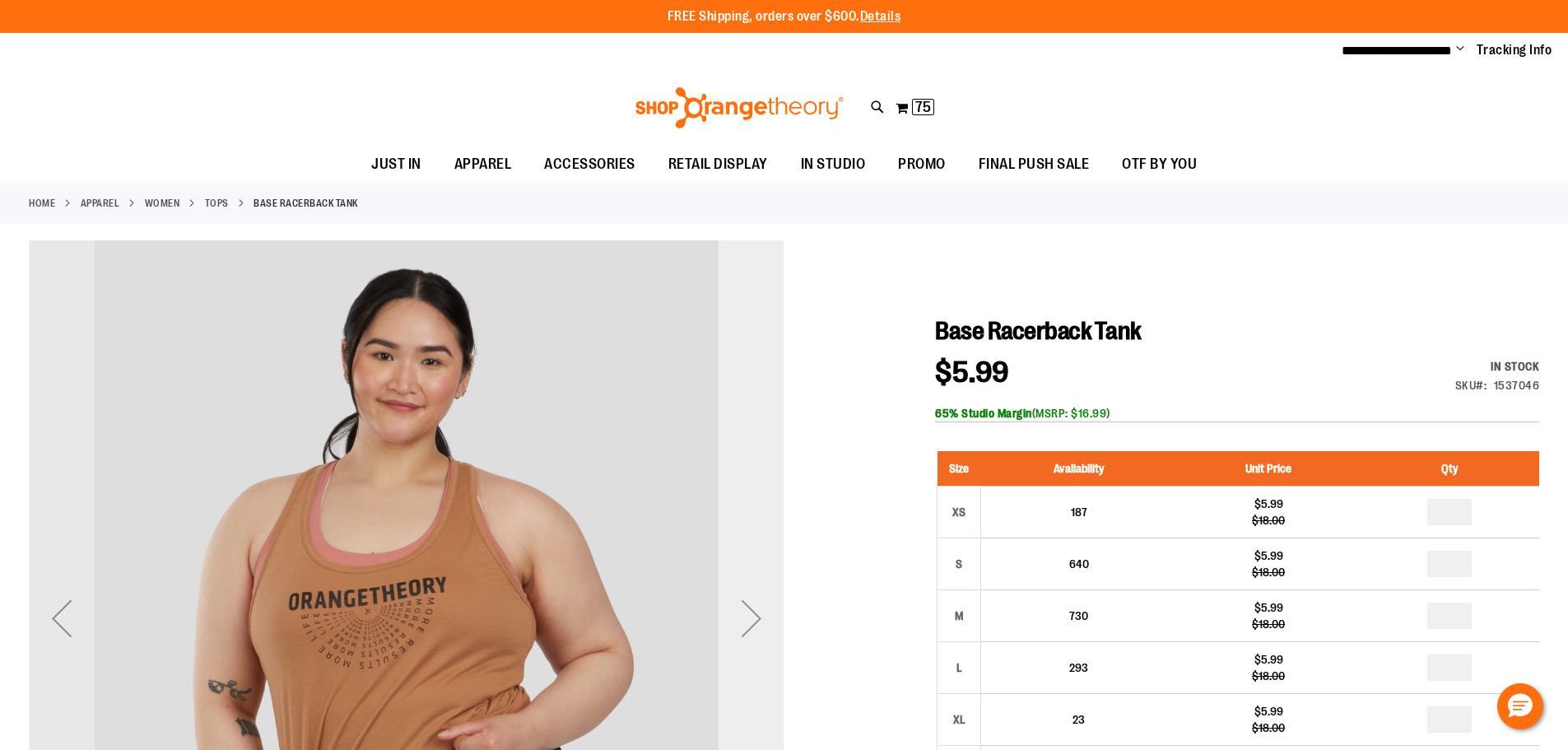
type input "**********"
click at [753, 606] on div "Next" at bounding box center [752, 618] width 66 height 66
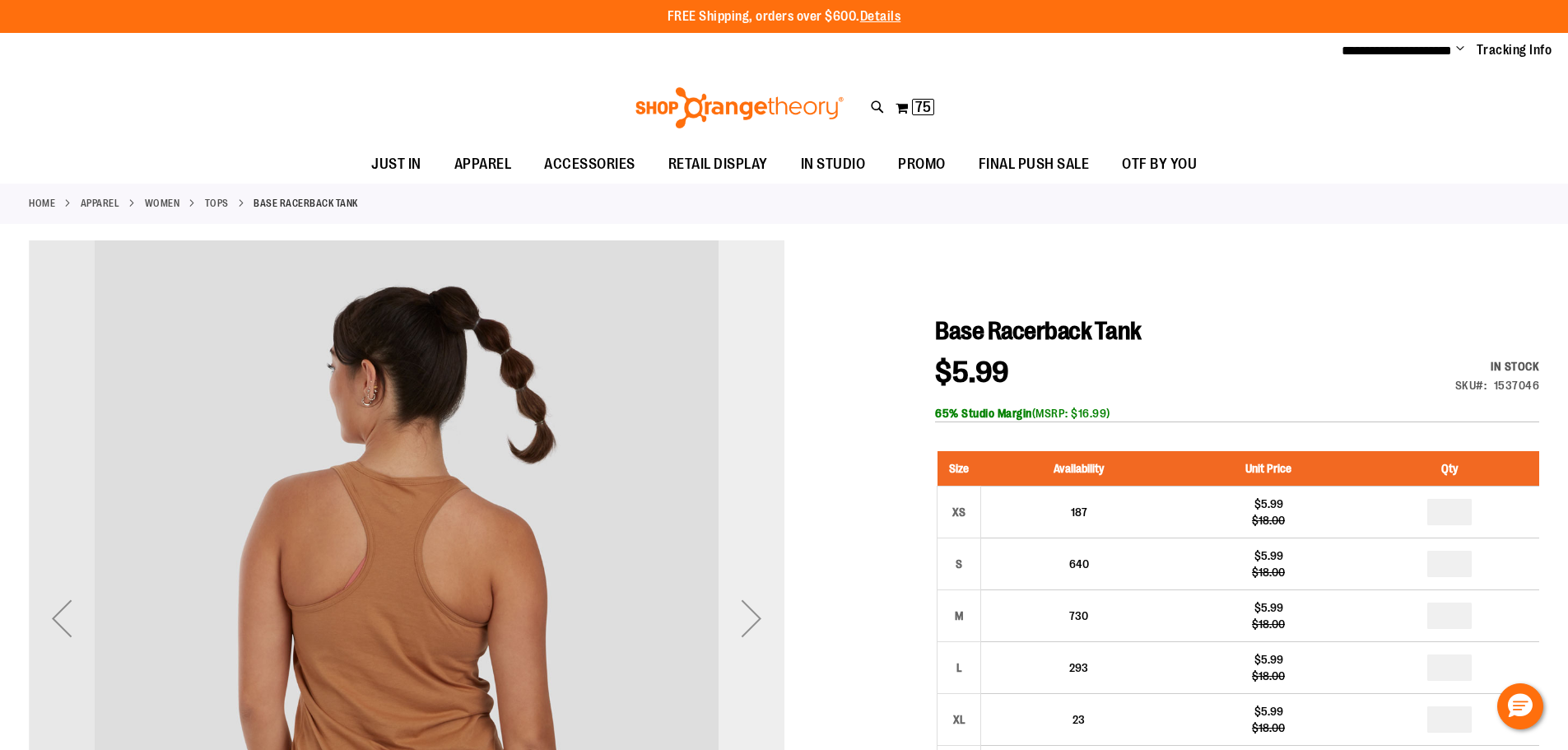
click at [753, 606] on div "Next" at bounding box center [752, 618] width 66 height 66
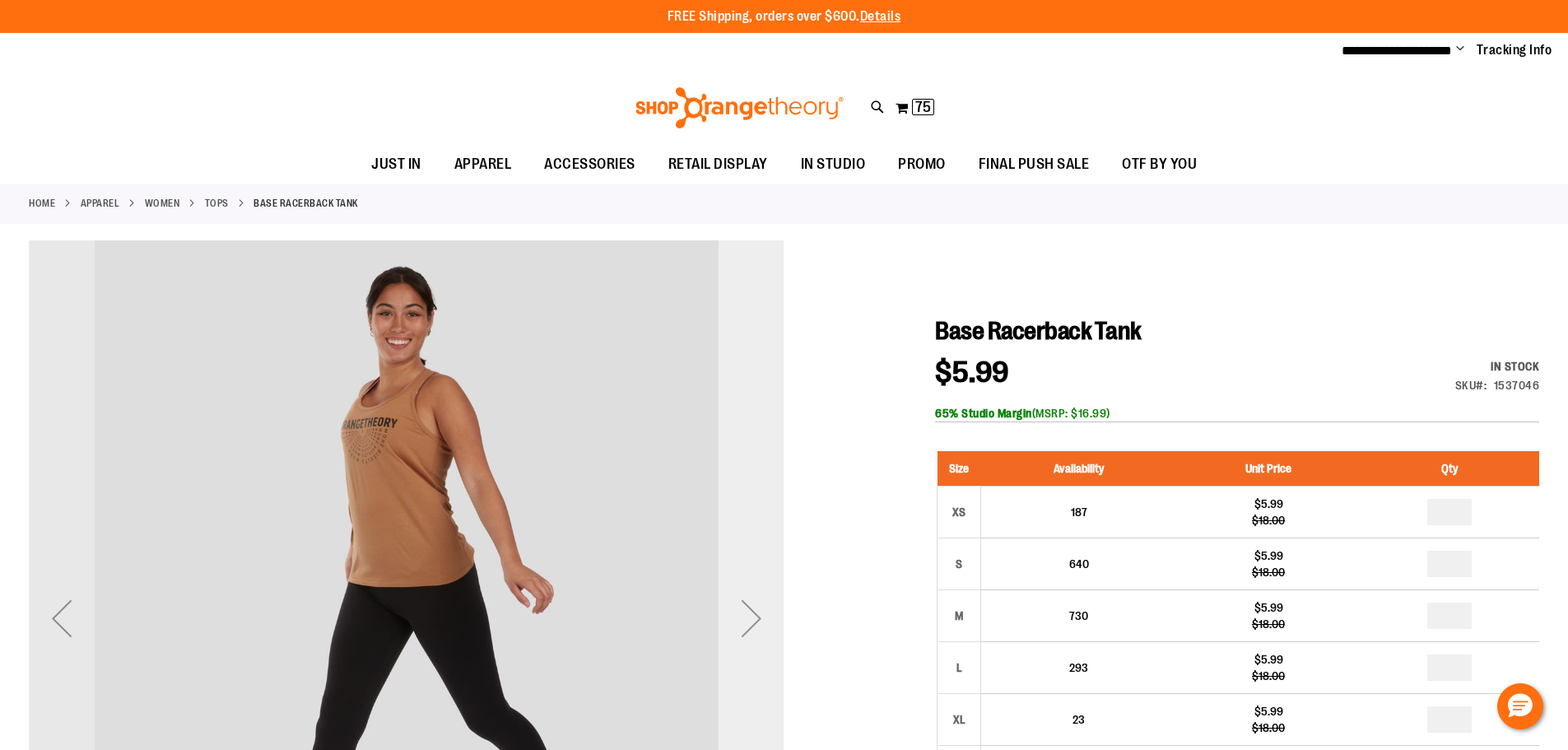
click at [753, 606] on div "Next" at bounding box center [752, 618] width 66 height 66
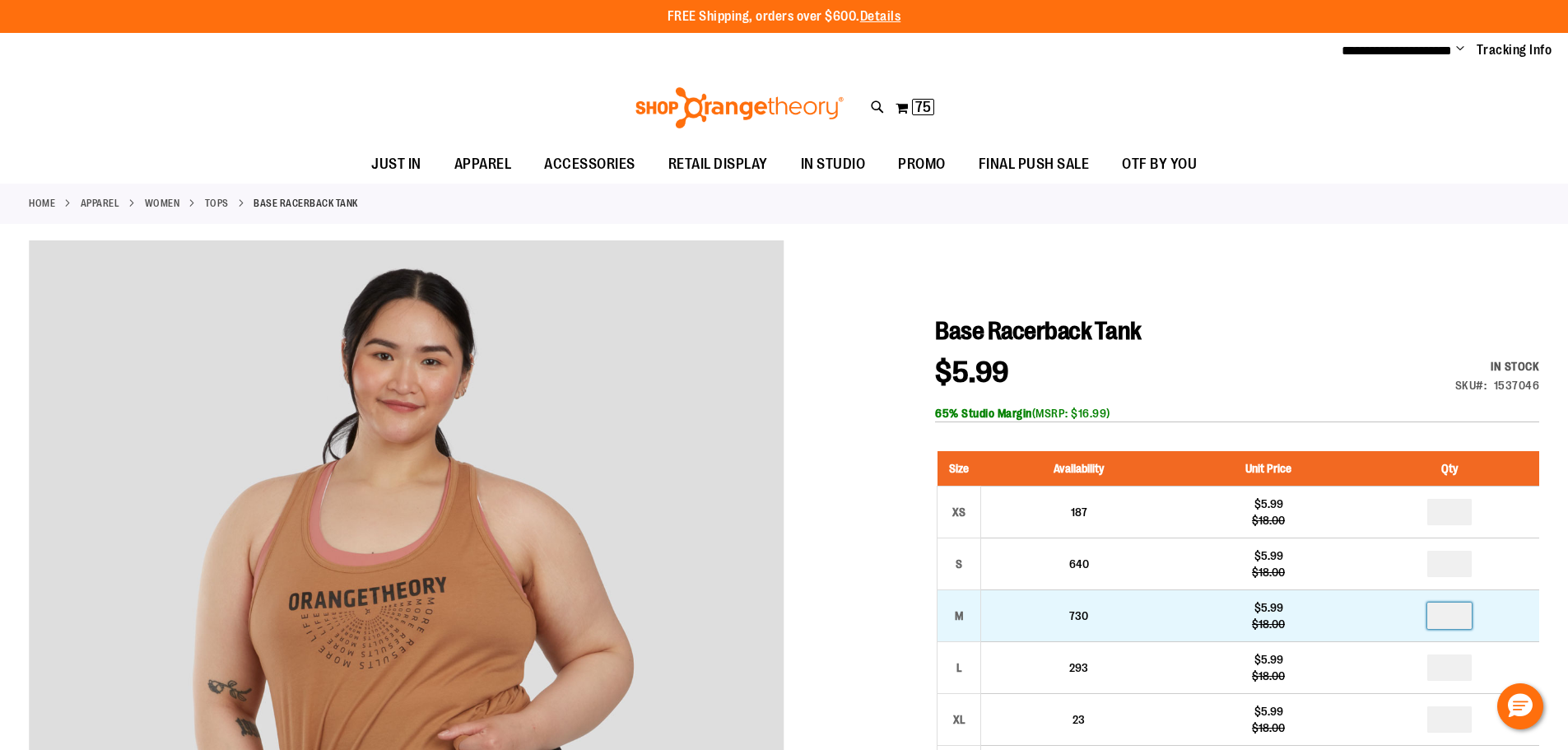
click at [1456, 617] on input "number" at bounding box center [1449, 616] width 45 height 26
type input "*"
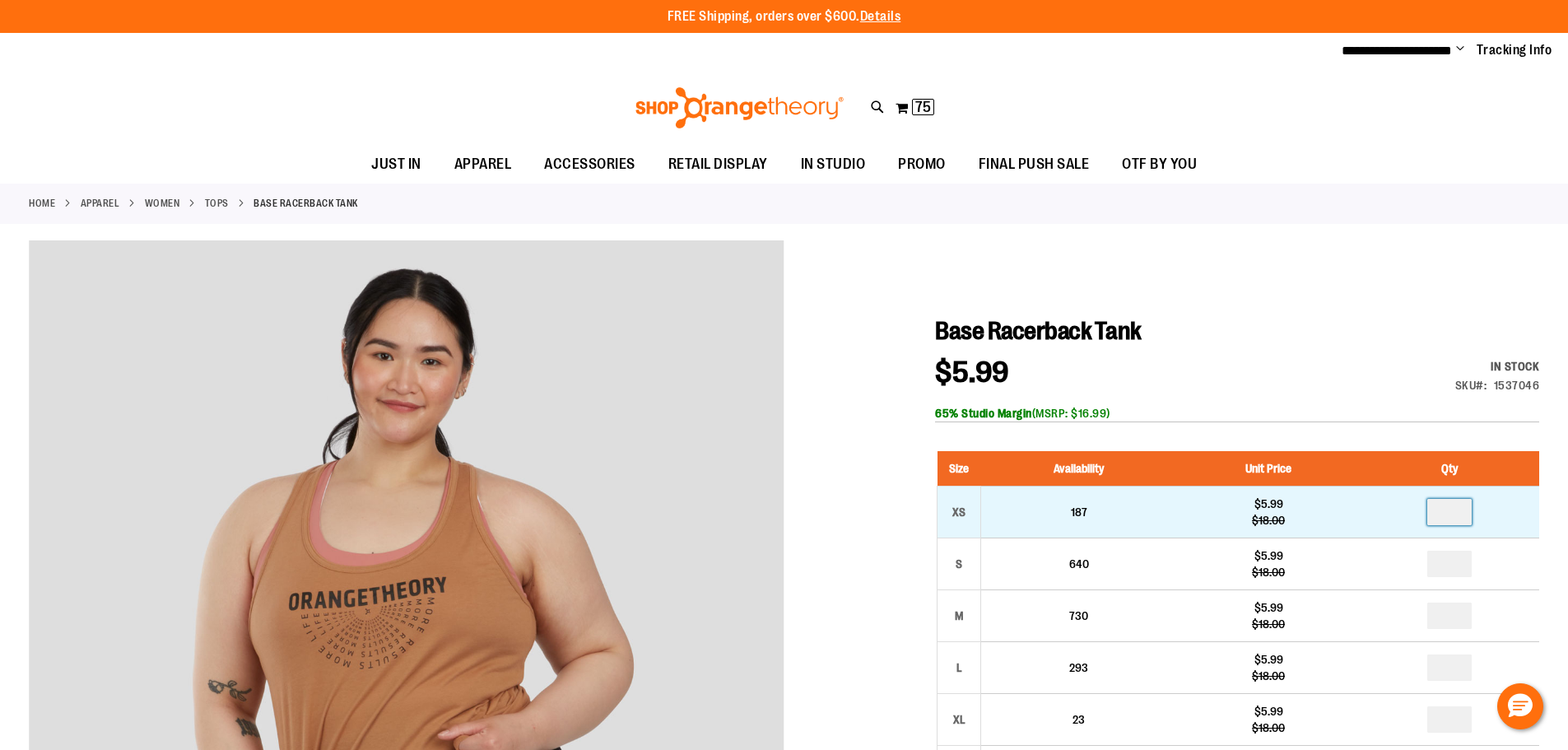
click at [1462, 503] on input "number" at bounding box center [1449, 512] width 45 height 26
type input "*"
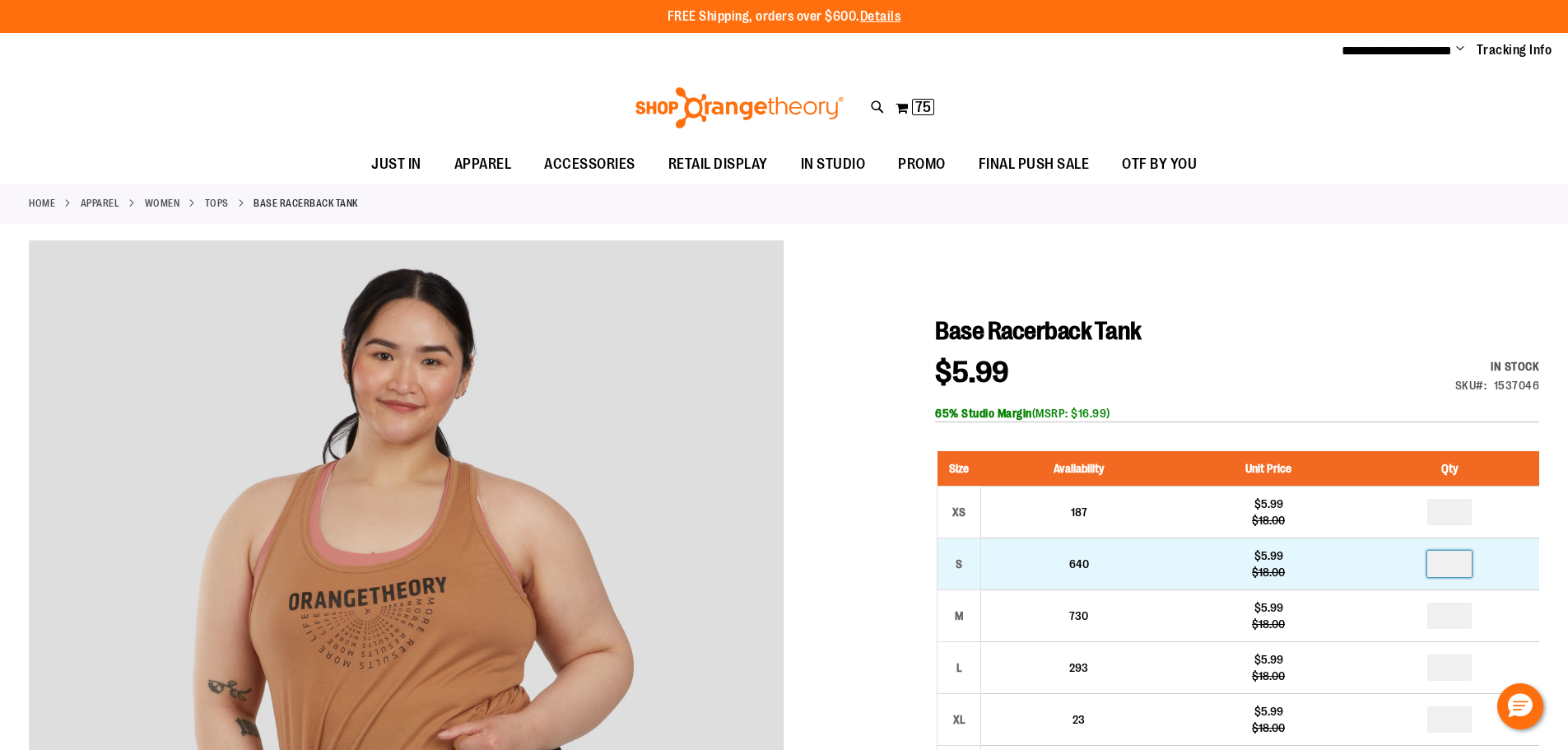
click at [1457, 558] on input "number" at bounding box center [1449, 564] width 45 height 26
type input "*"
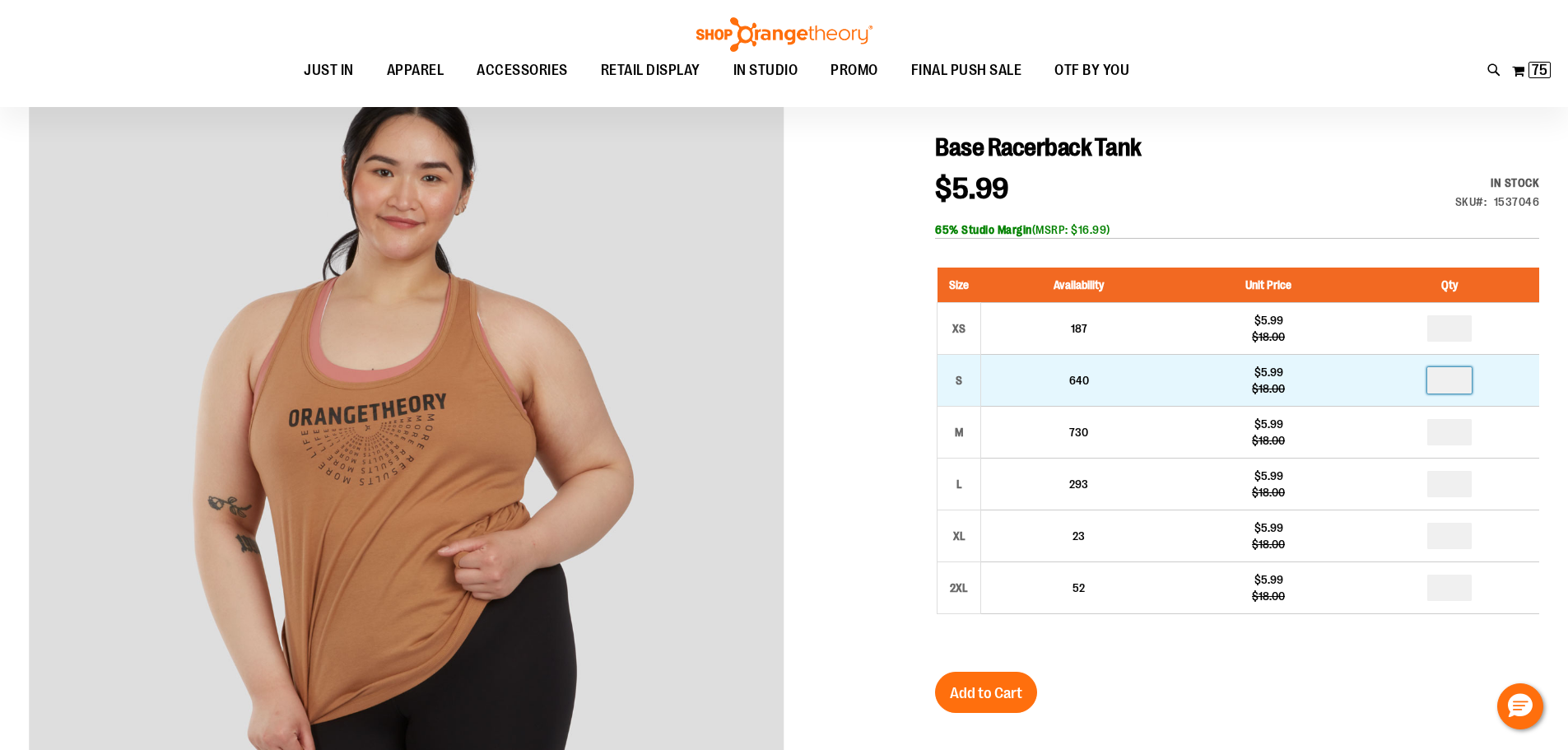
scroll to position [246, 0]
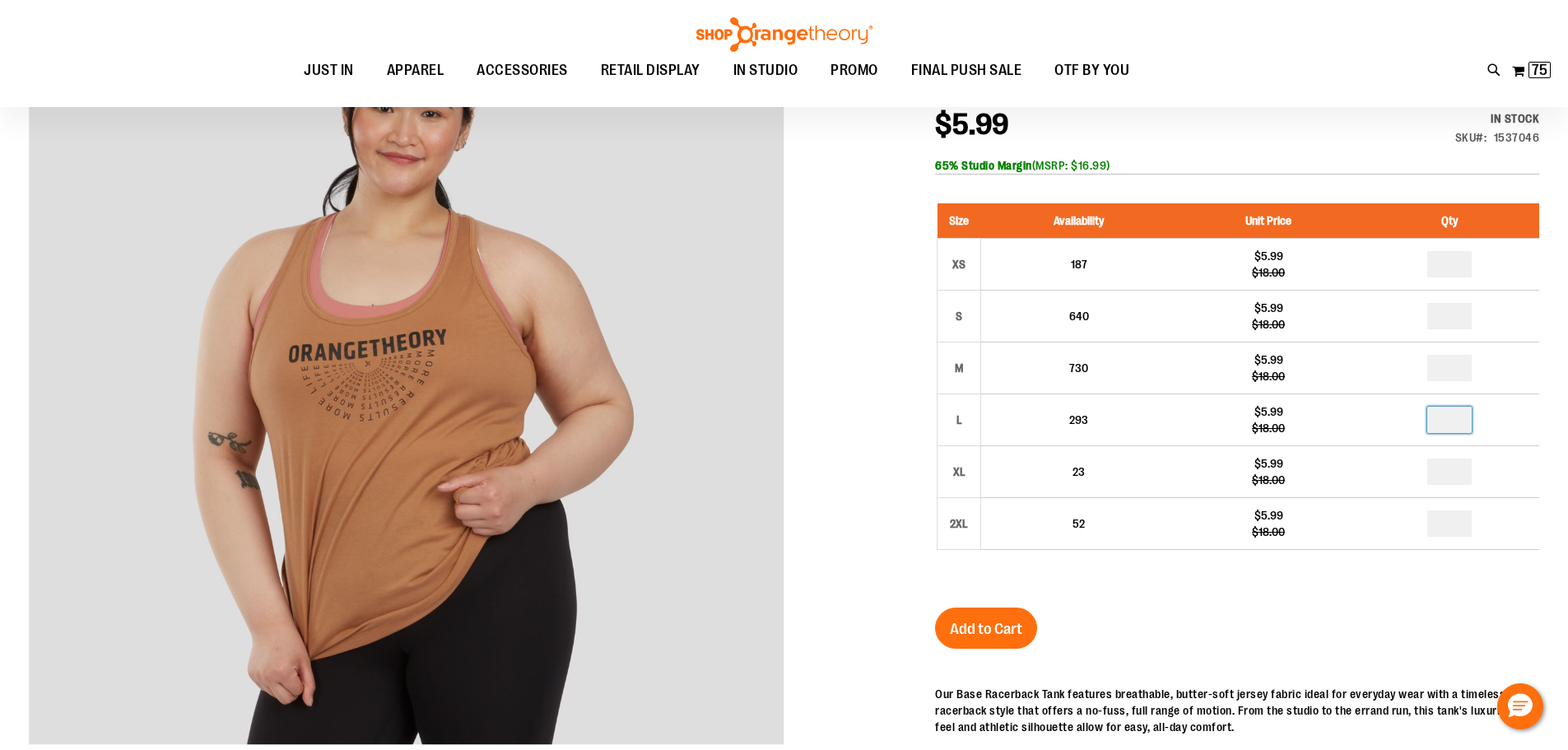
click at [1454, 420] on input "number" at bounding box center [1449, 420] width 45 height 26
type input "*"
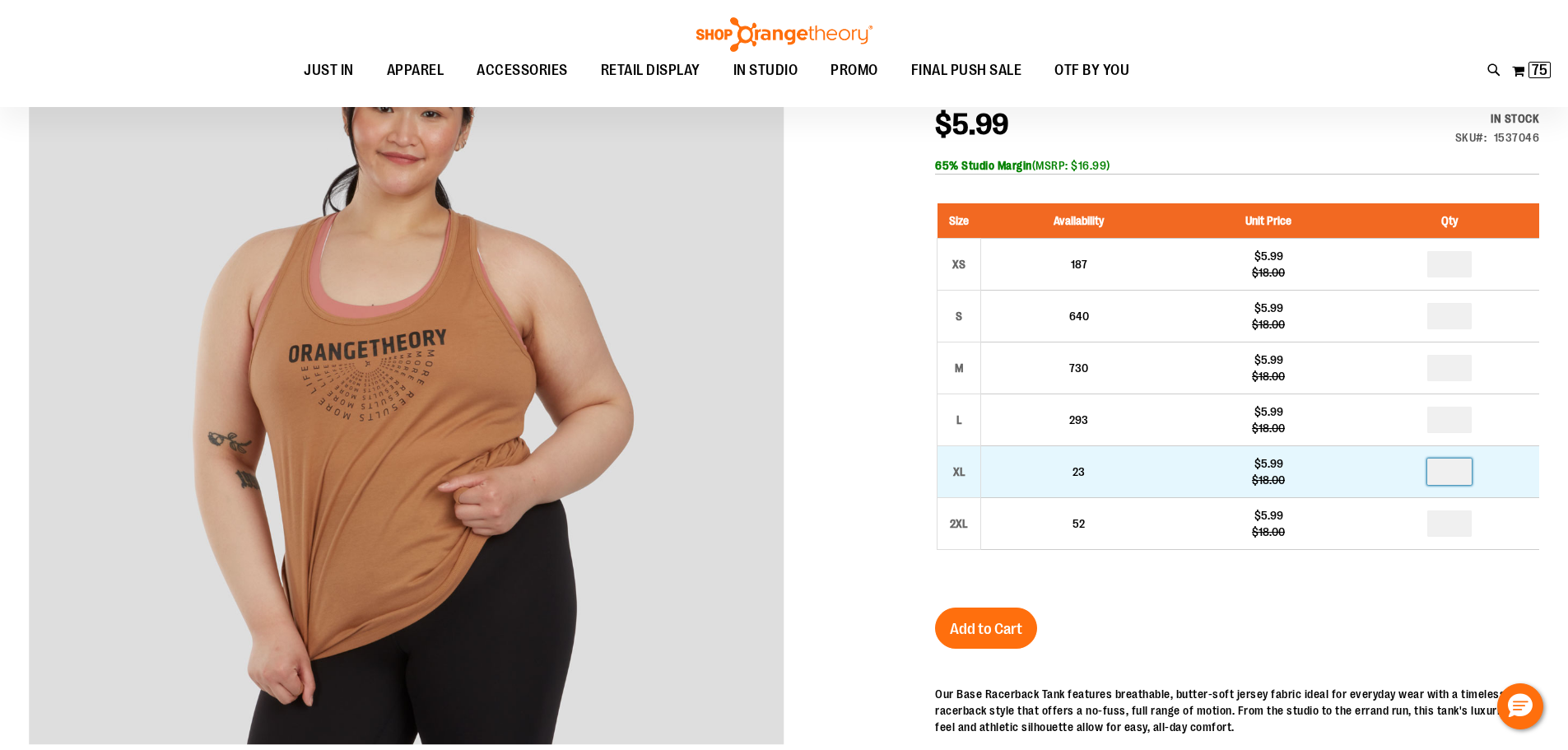
click at [1460, 472] on input "number" at bounding box center [1449, 472] width 45 height 26
type input "*"
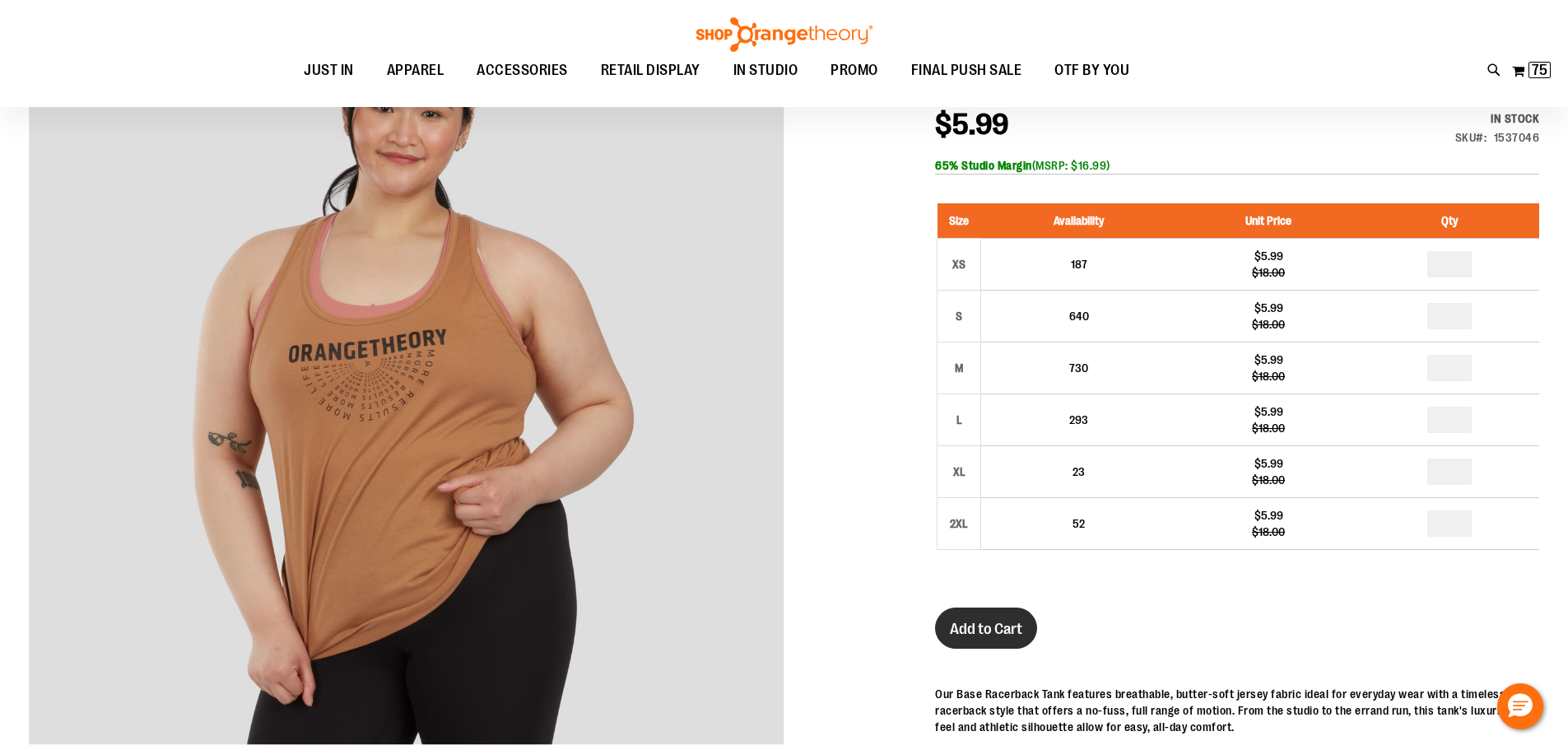
click at [986, 620] on span "Add to Cart" at bounding box center [986, 629] width 73 height 18
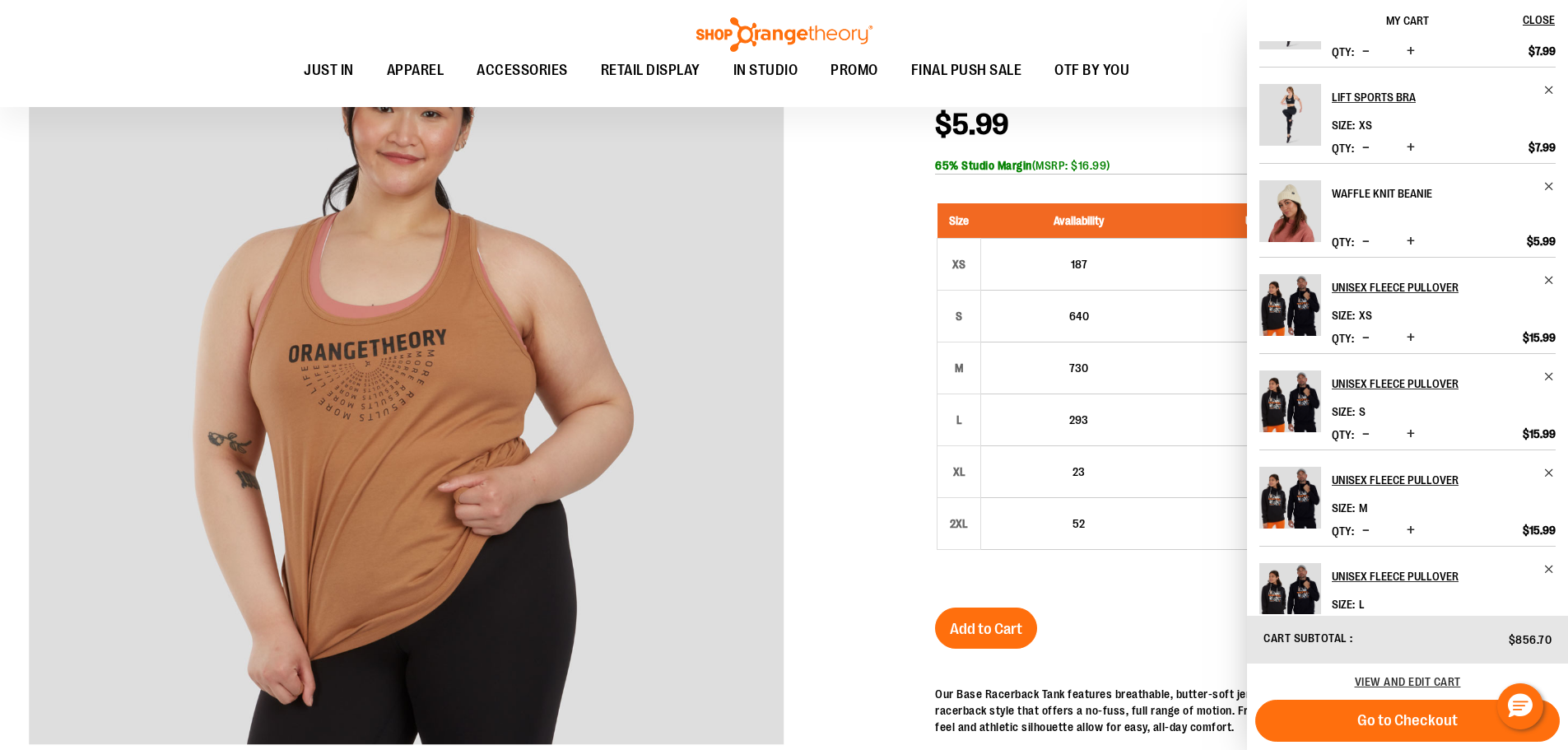
scroll to position [0, 0]
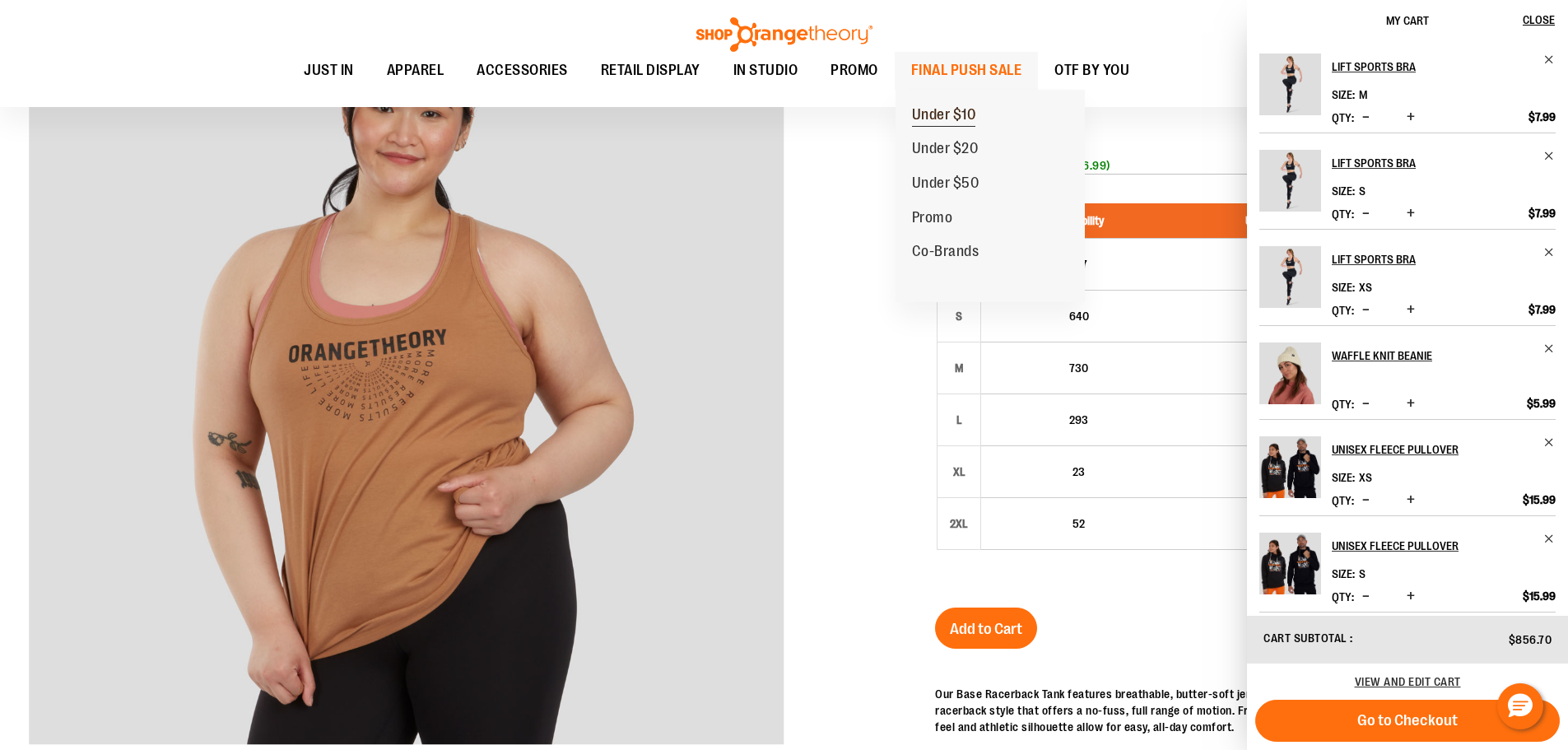
click at [951, 123] on span "Under $10" at bounding box center [944, 116] width 64 height 21
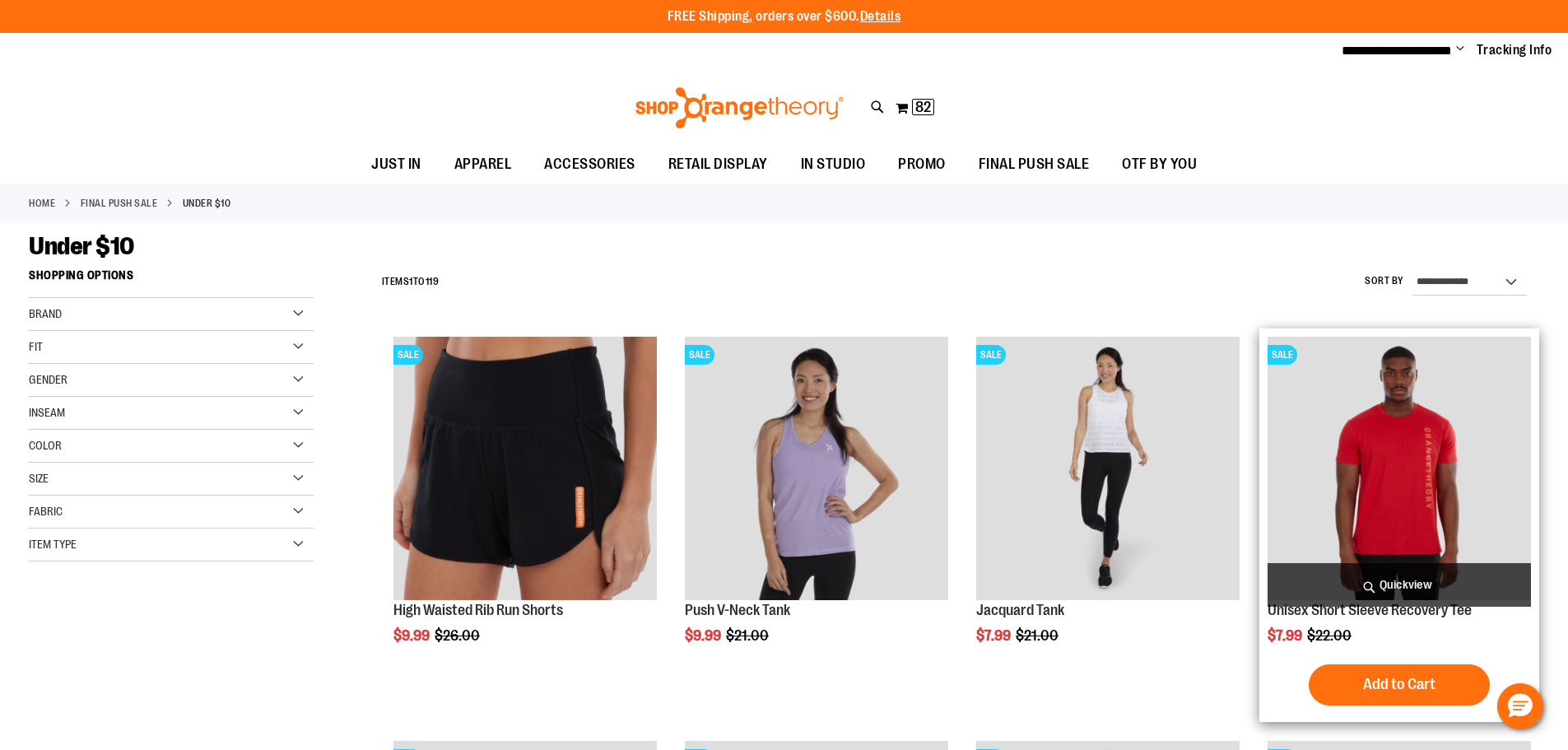
type input "**********"
click at [1373, 474] on img "product" at bounding box center [1399, 468] width 263 height 263
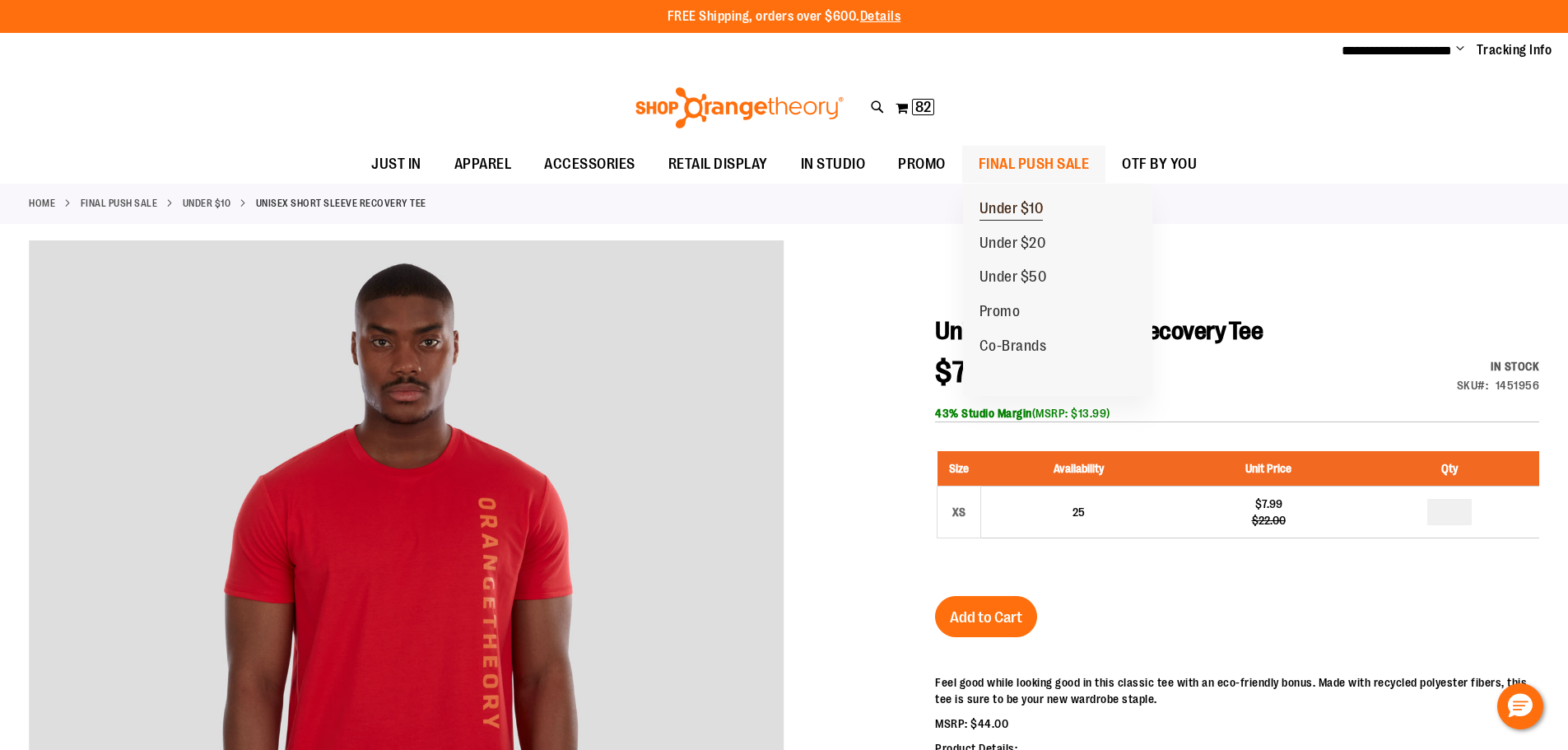
type input "**********"
click at [1010, 208] on span "Under $10" at bounding box center [1012, 210] width 64 height 21
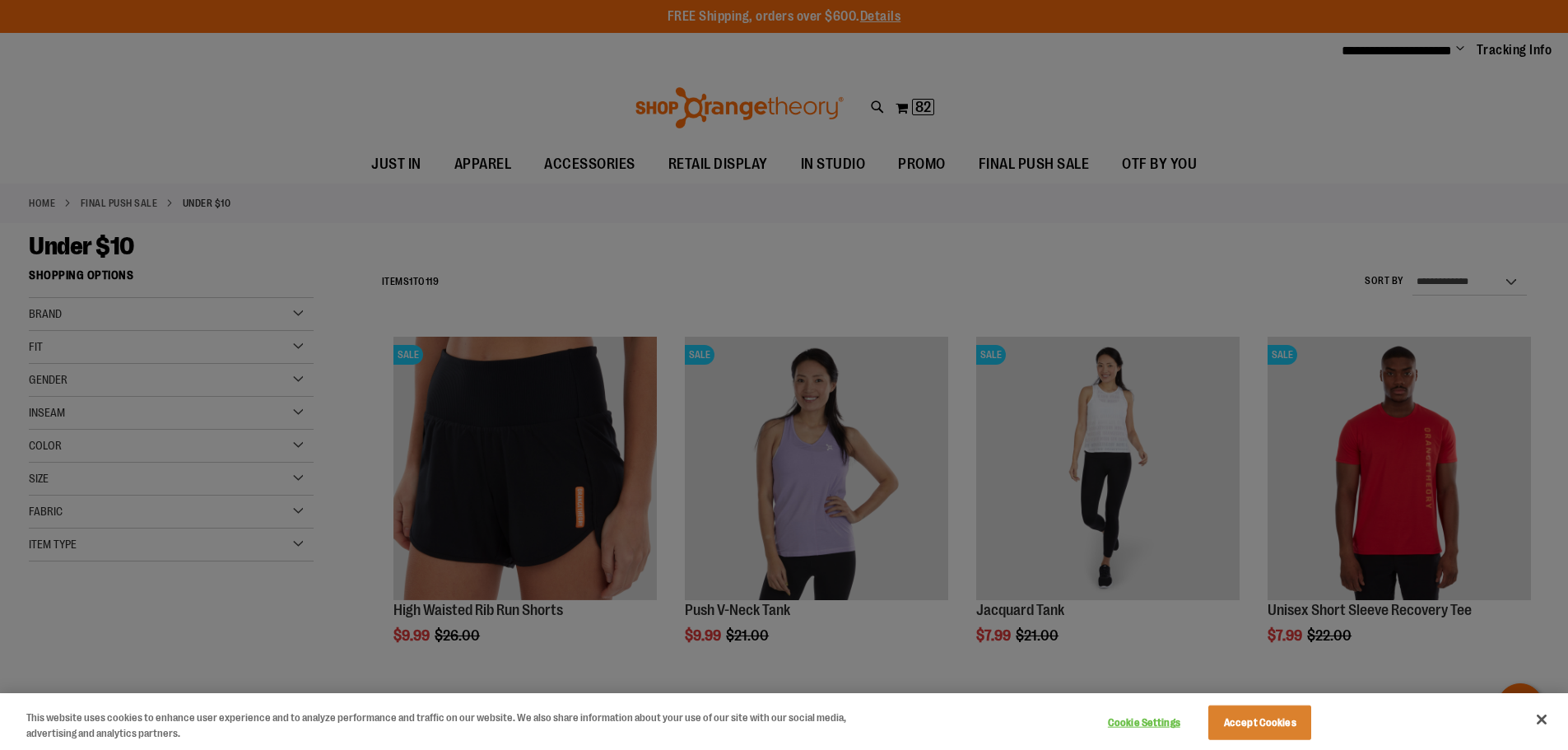
type input "**********"
click at [1277, 724] on button "Accept Cookies" at bounding box center [1259, 723] width 103 height 35
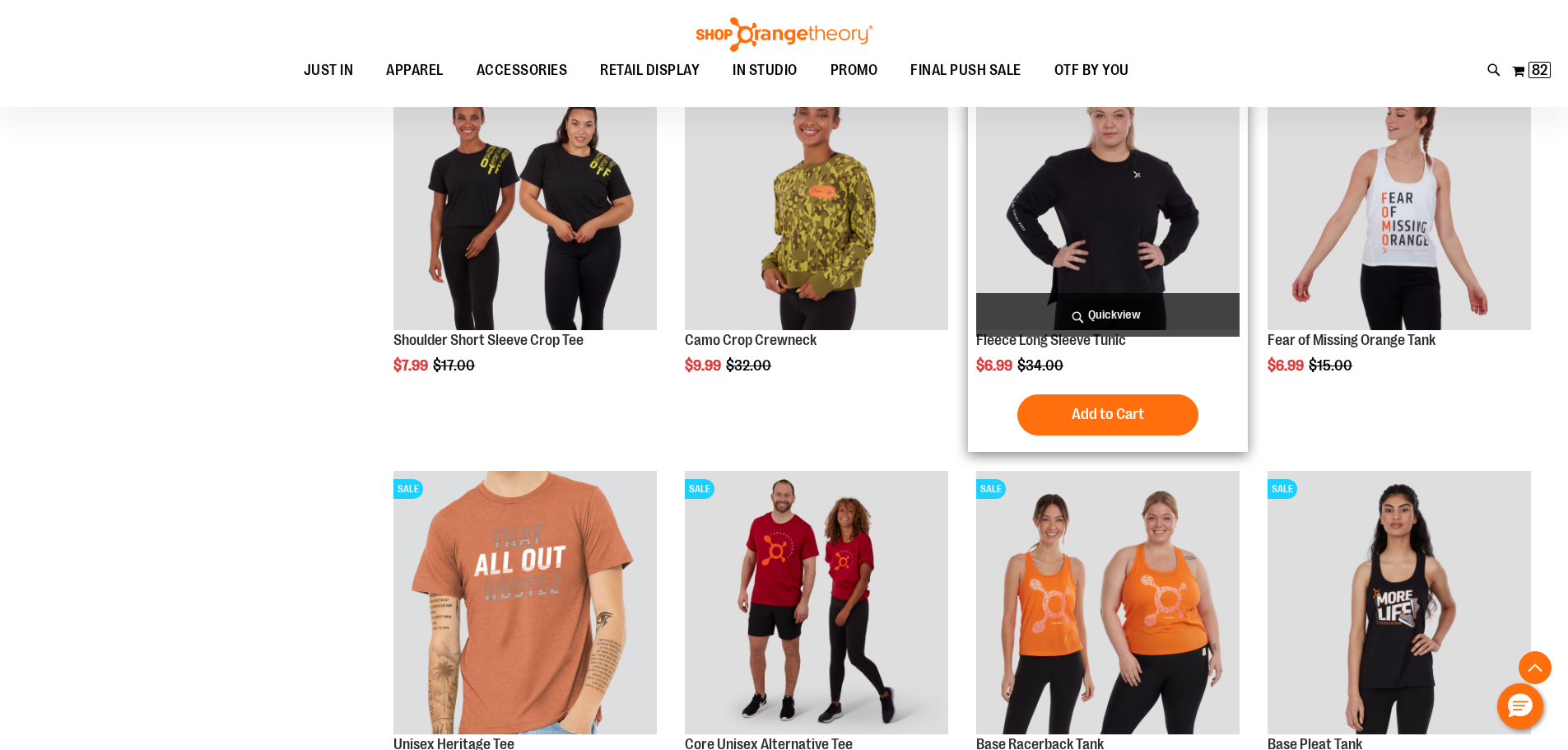
scroll to position [1398, 0]
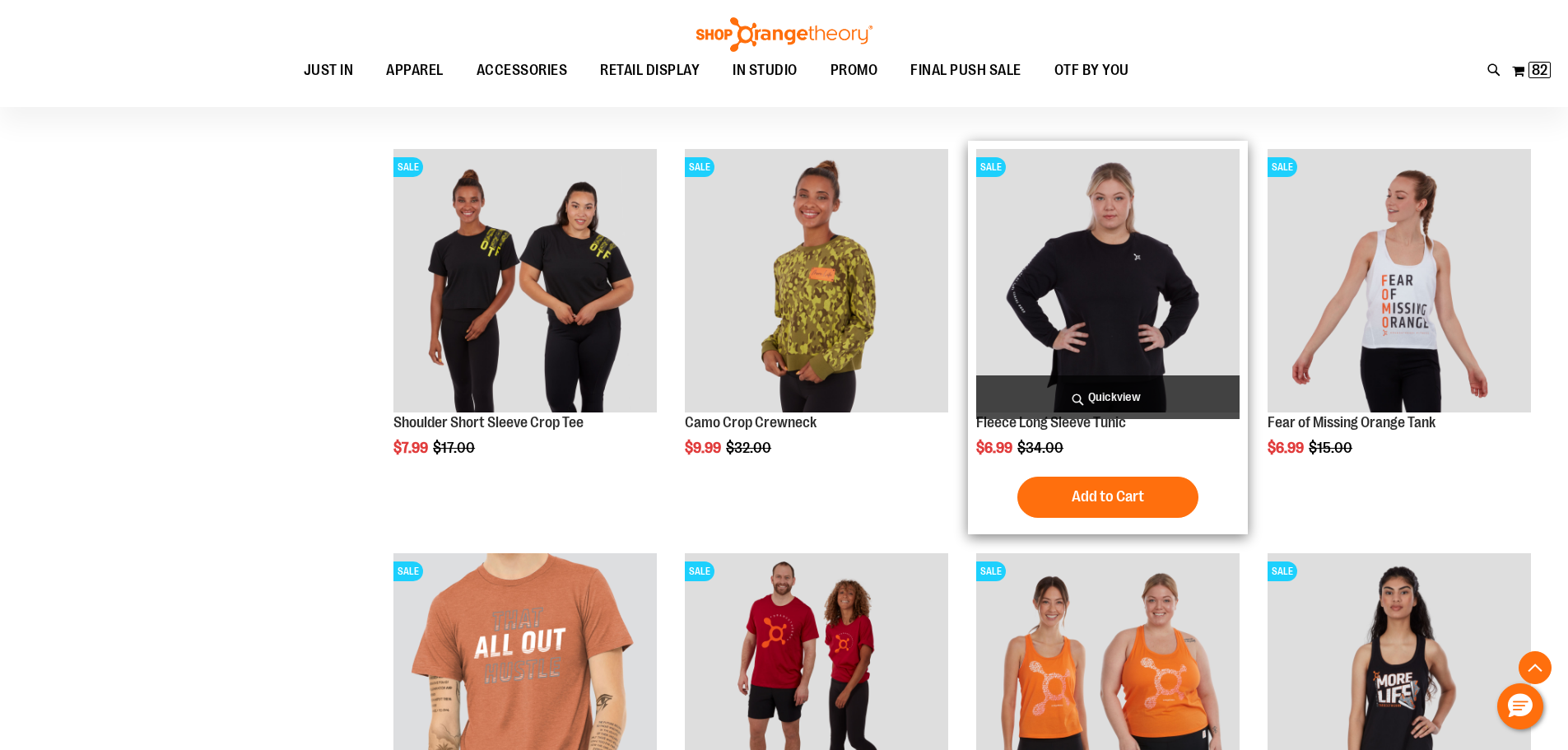
click at [1116, 310] on img "product" at bounding box center [1108, 281] width 263 height 263
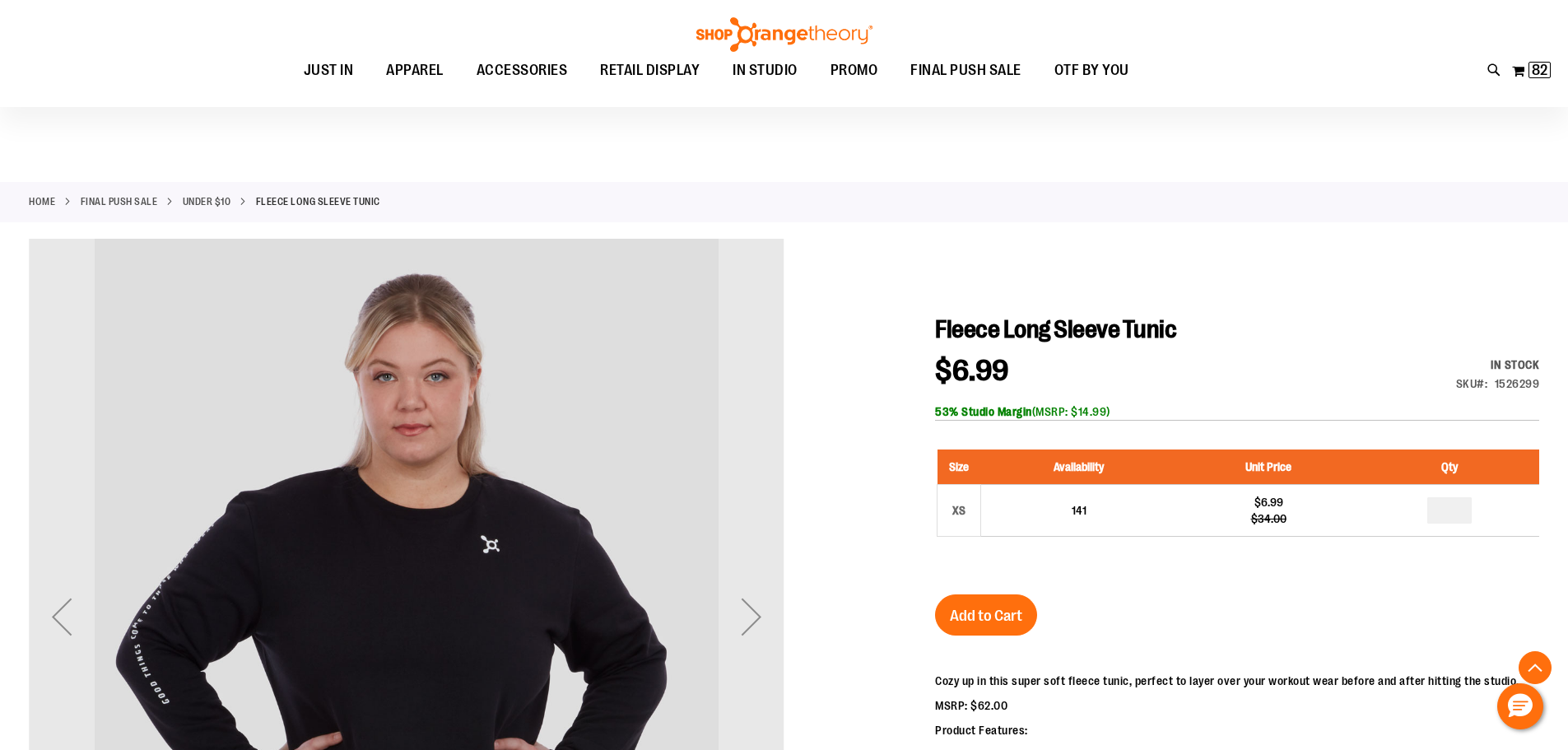
scroll to position [411, 0]
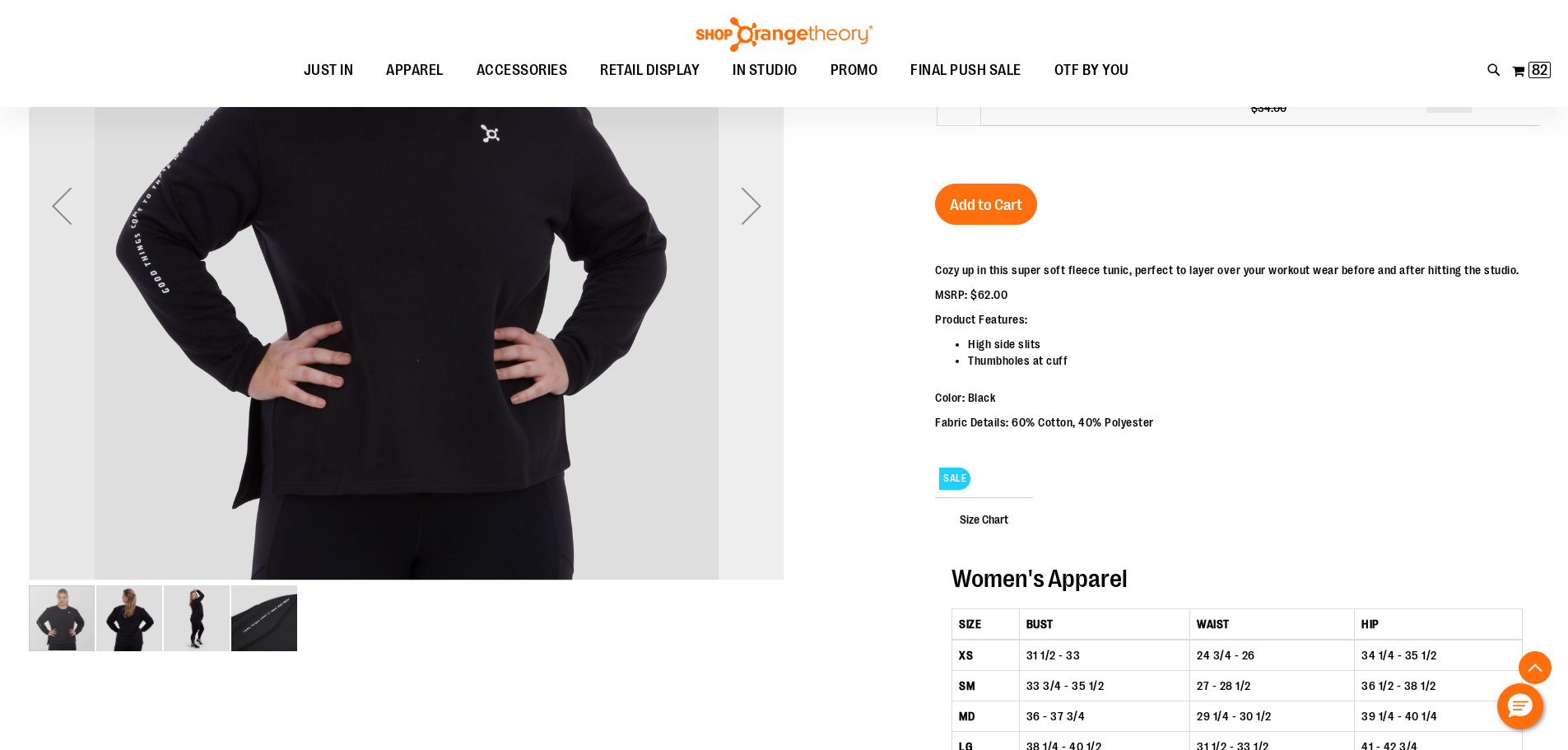
type input "**********"
click at [755, 223] on div "Next" at bounding box center [752, 205] width 66 height 66
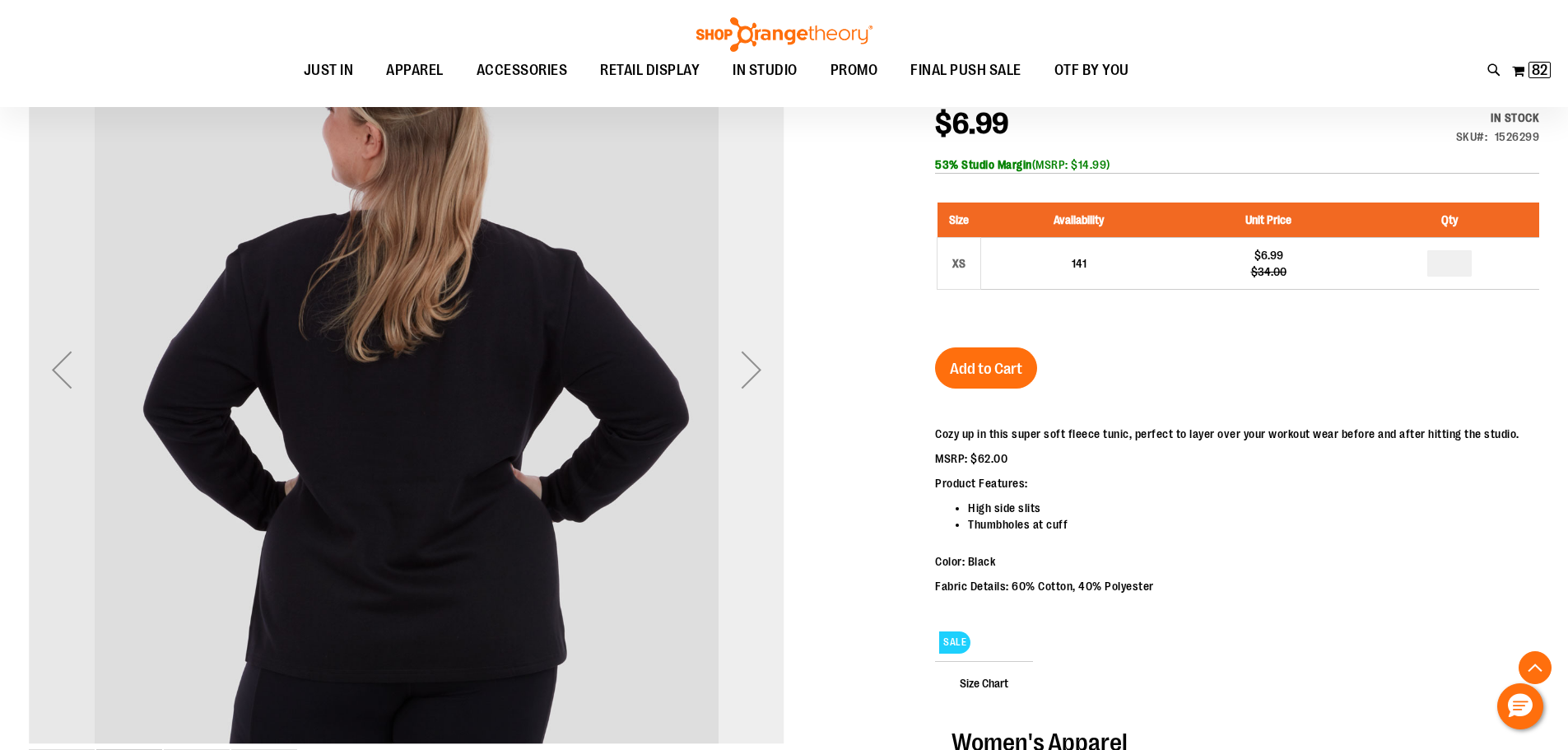
scroll to position [246, 0]
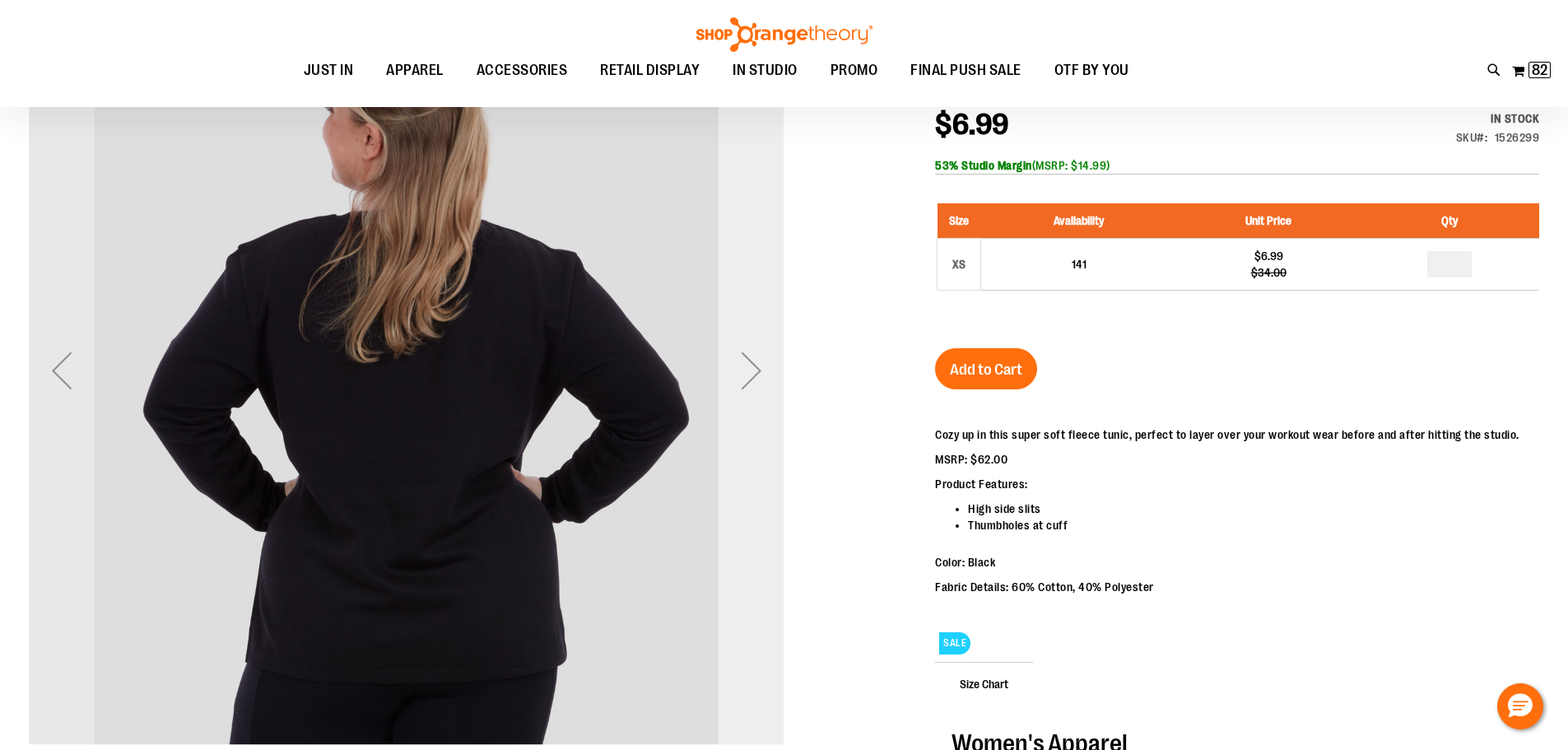
click at [752, 371] on div "Next" at bounding box center [752, 370] width 66 height 66
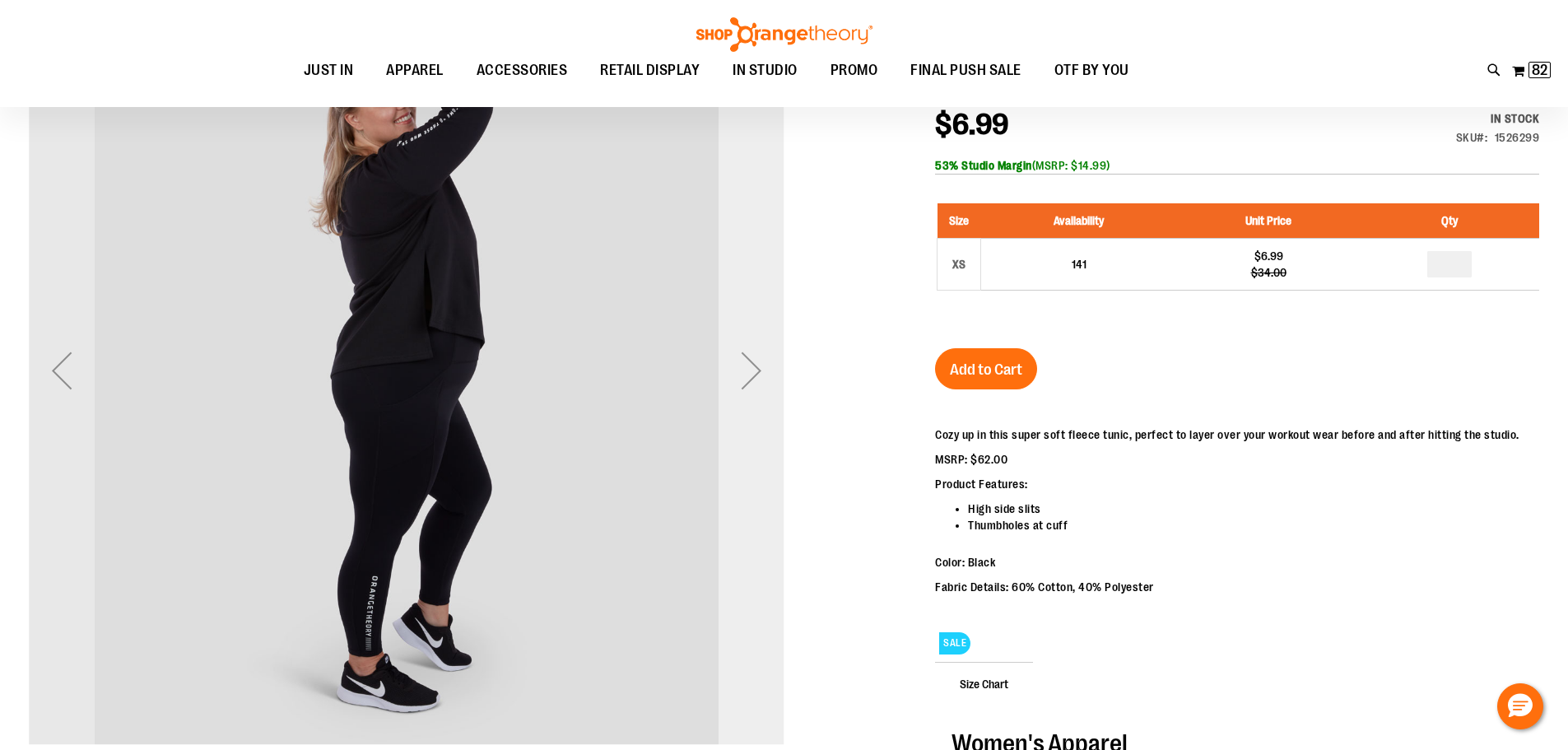
click at [756, 382] on div "Next" at bounding box center [752, 370] width 66 height 66
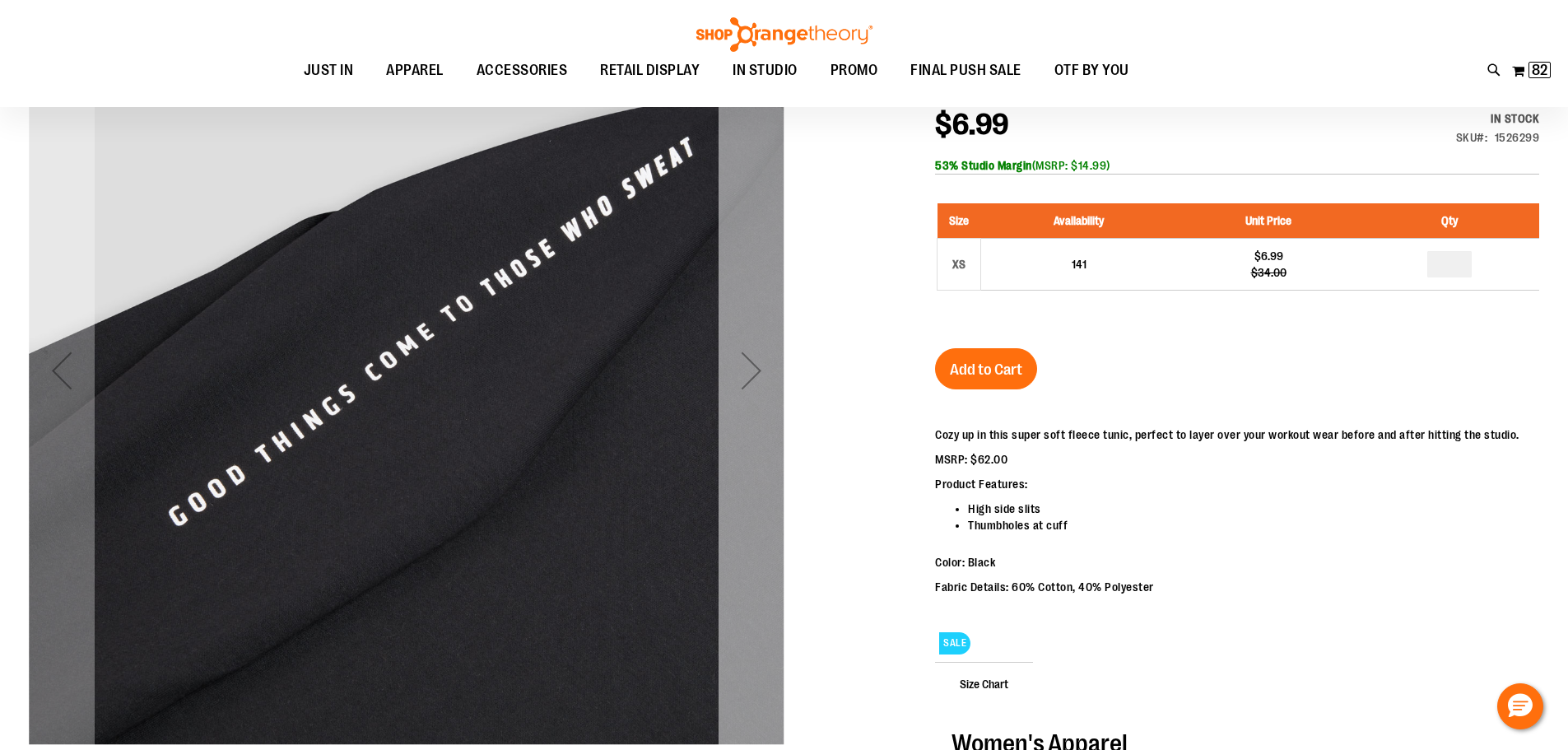
click at [756, 382] on div "Next" at bounding box center [752, 370] width 66 height 66
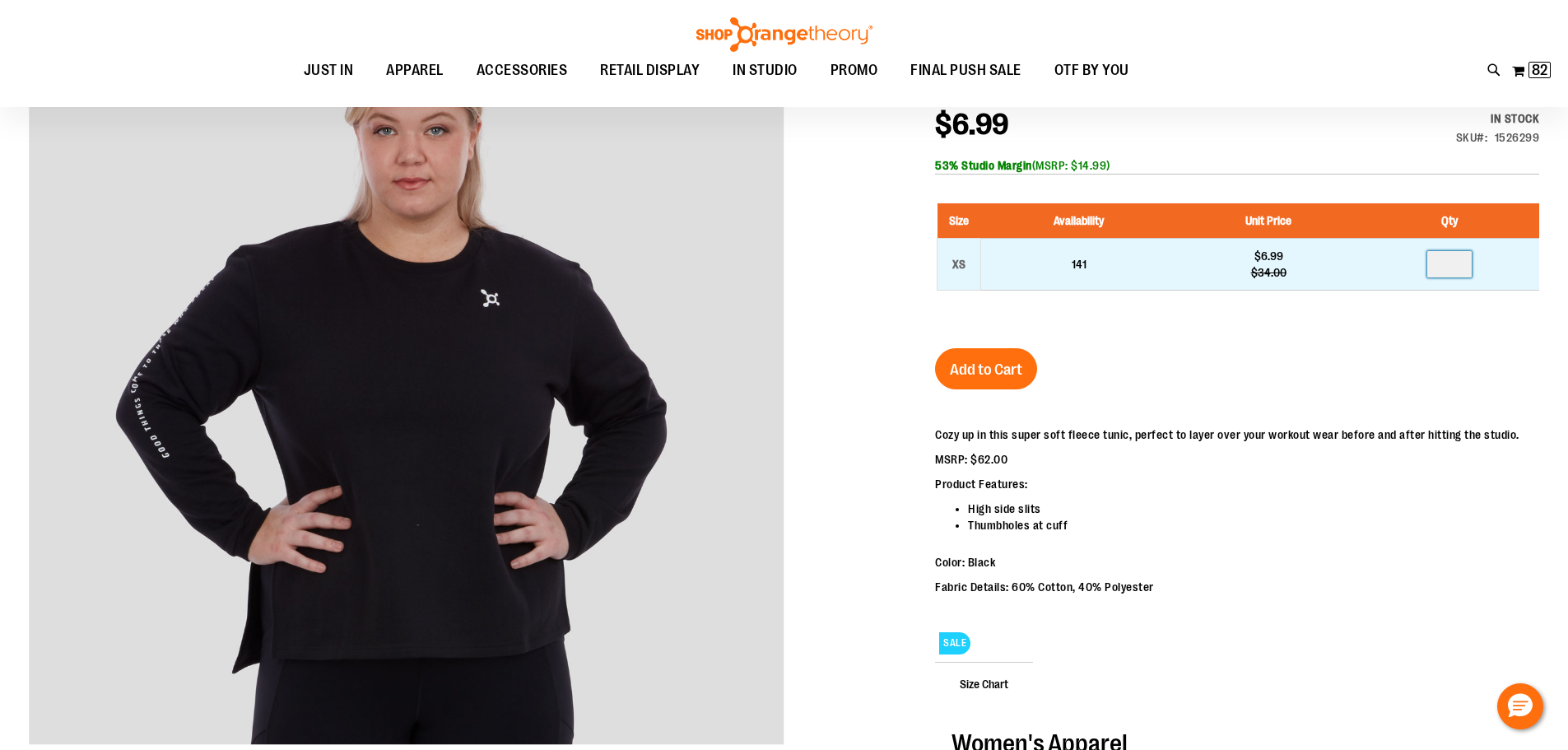
click at [1470, 262] on input "number" at bounding box center [1449, 264] width 45 height 26
type input "*"
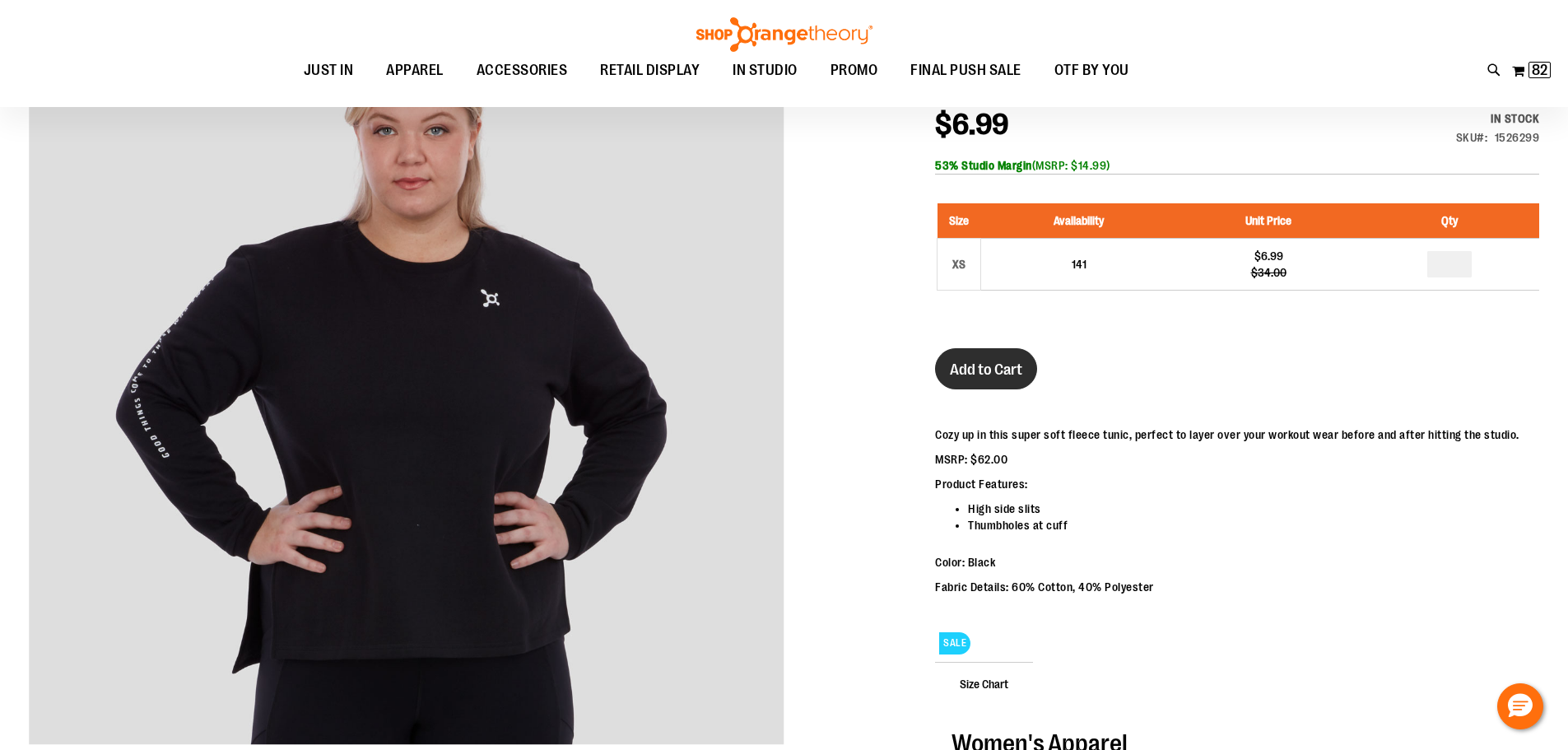
click at [956, 362] on span "Add to Cart" at bounding box center [986, 370] width 73 height 18
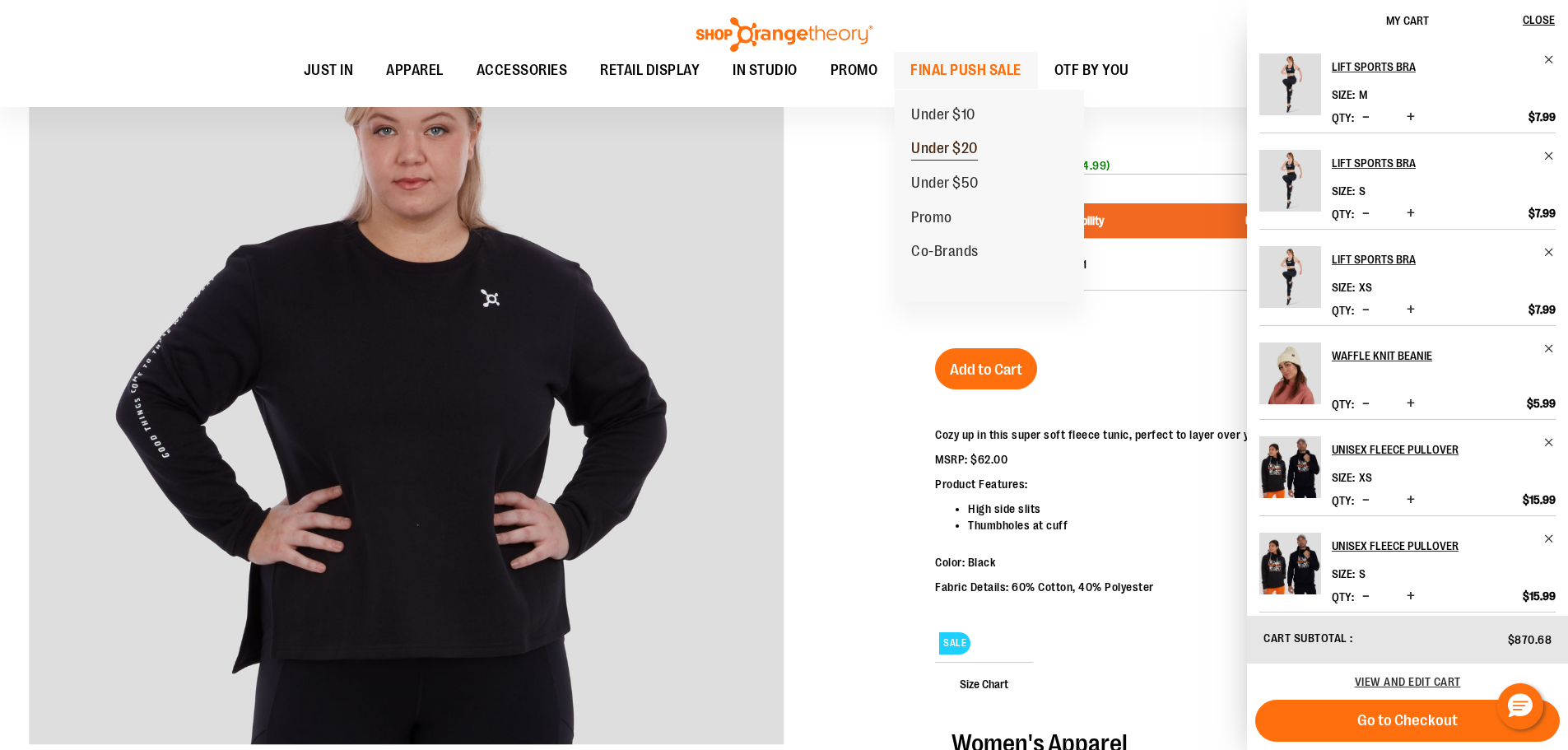
click at [941, 151] on span "Under $20" at bounding box center [944, 150] width 67 height 21
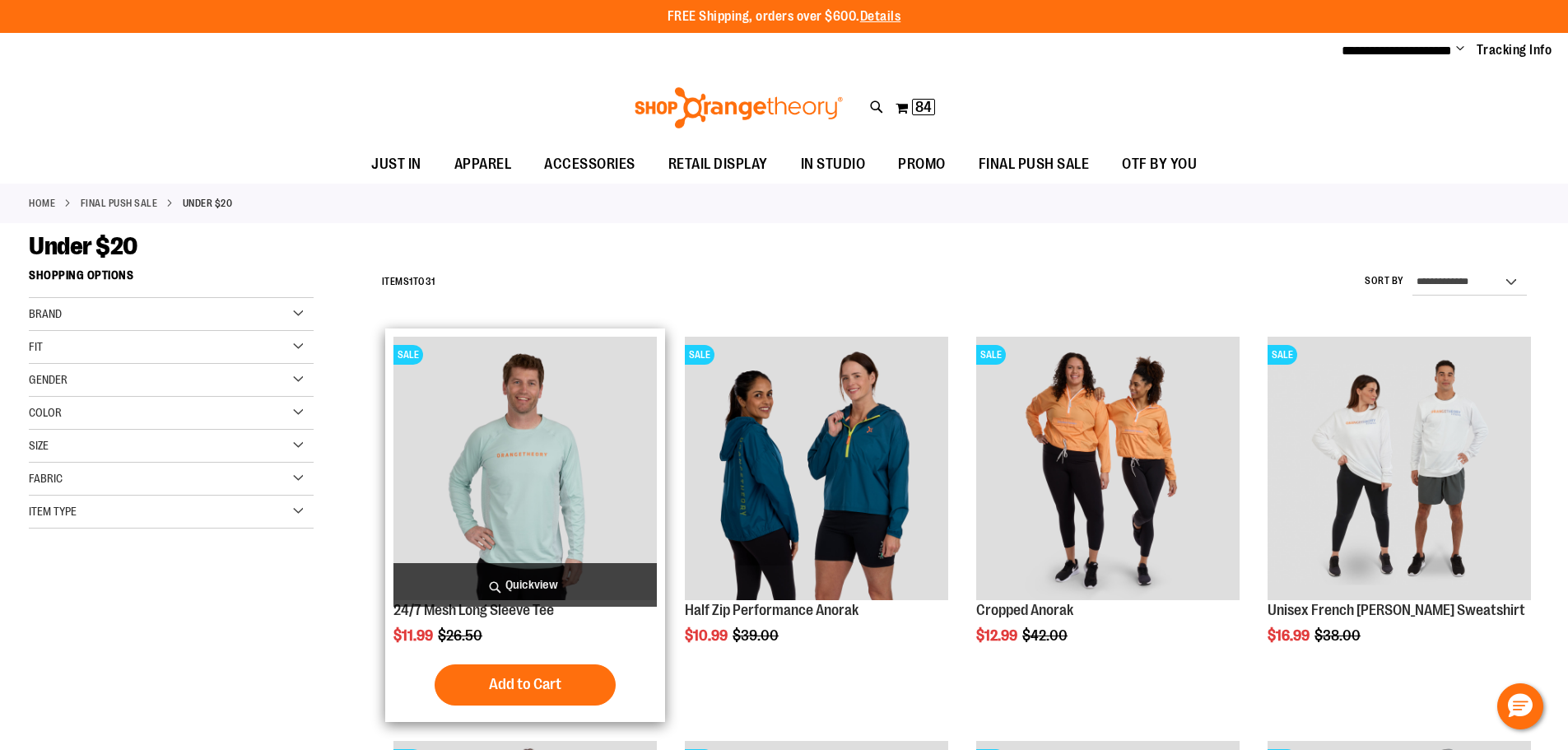
type input "**********"
click at [529, 474] on img "product" at bounding box center [525, 468] width 263 height 263
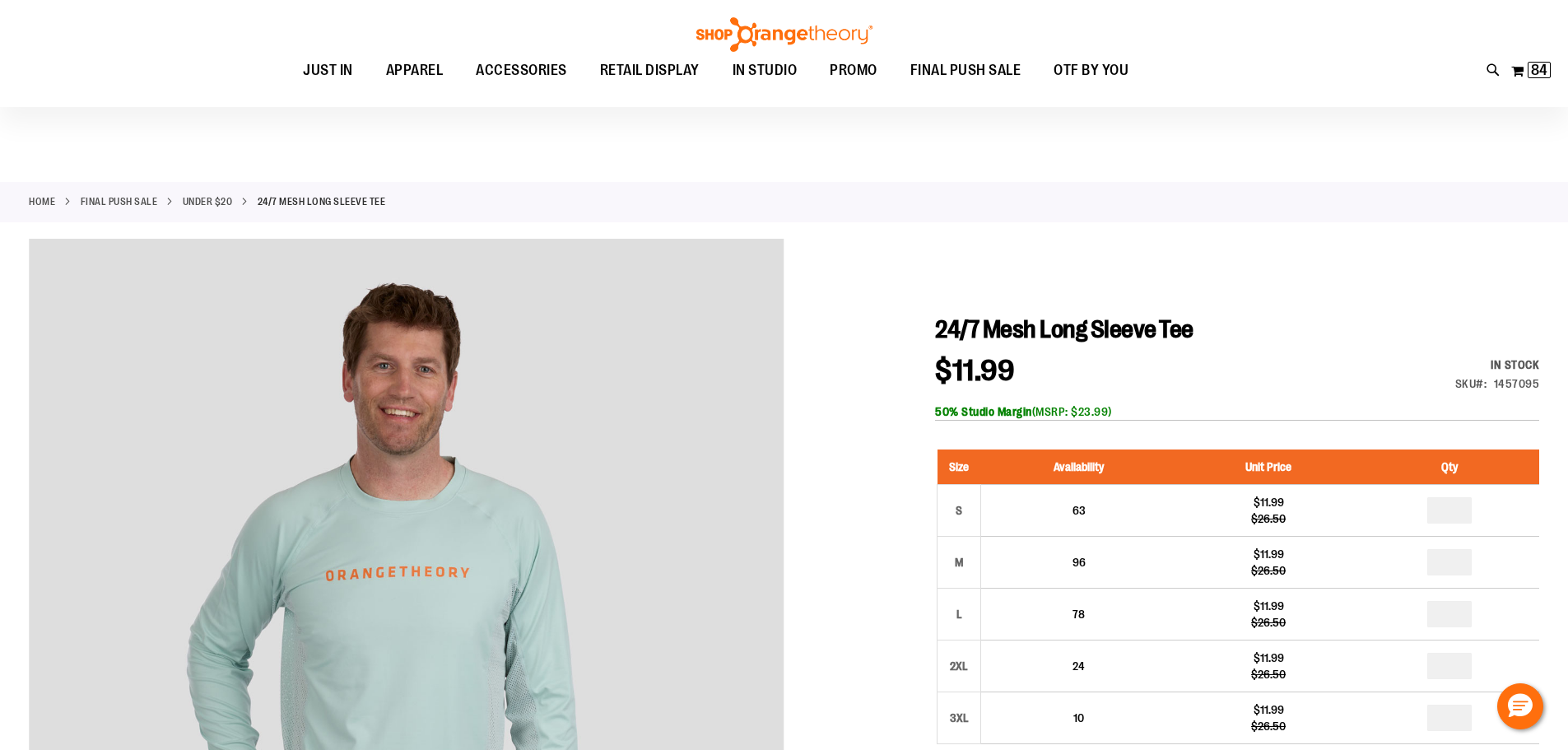
scroll to position [246, 0]
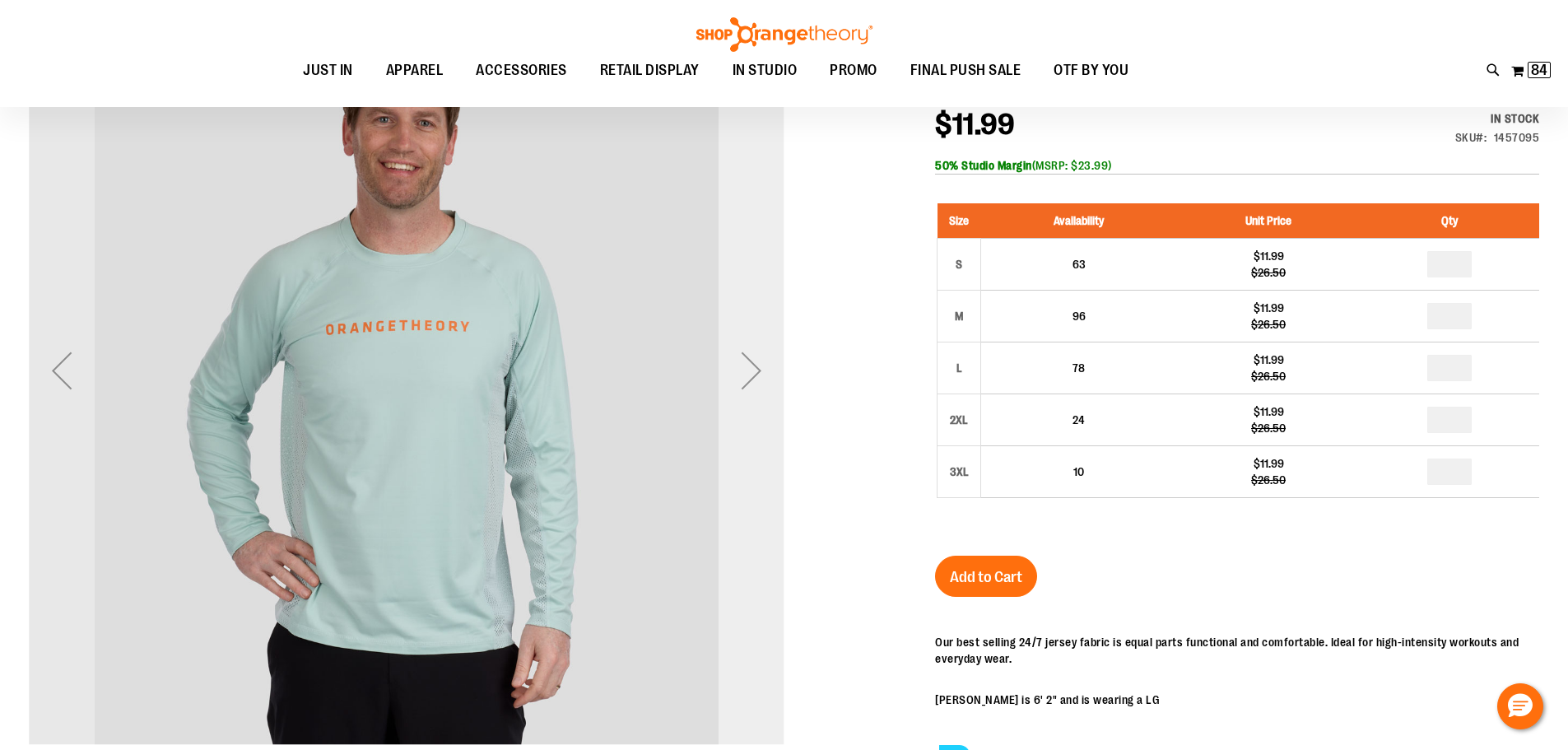
type input "**********"
click at [747, 383] on div "Next" at bounding box center [752, 370] width 66 height 66
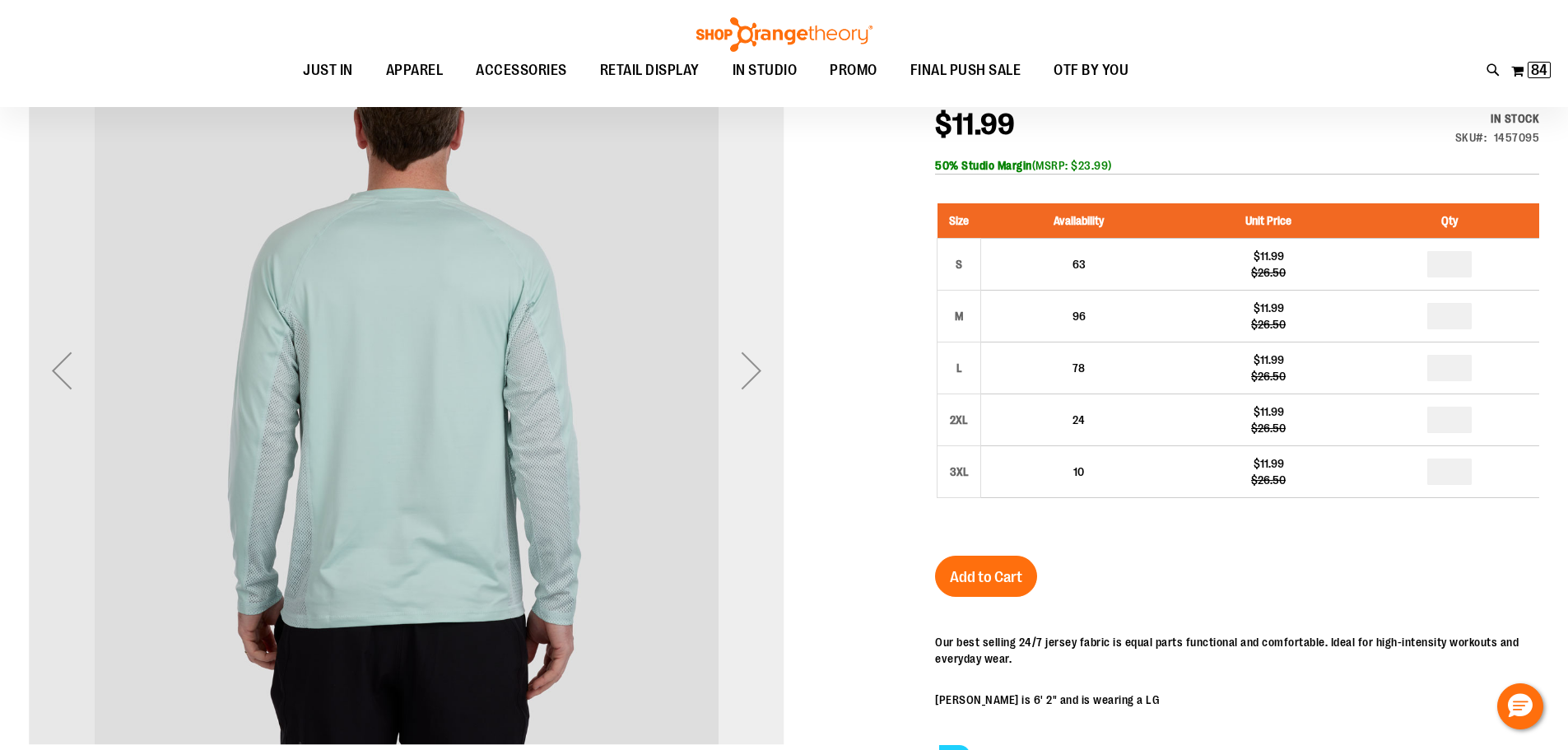
click at [747, 383] on div "Next" at bounding box center [752, 370] width 66 height 66
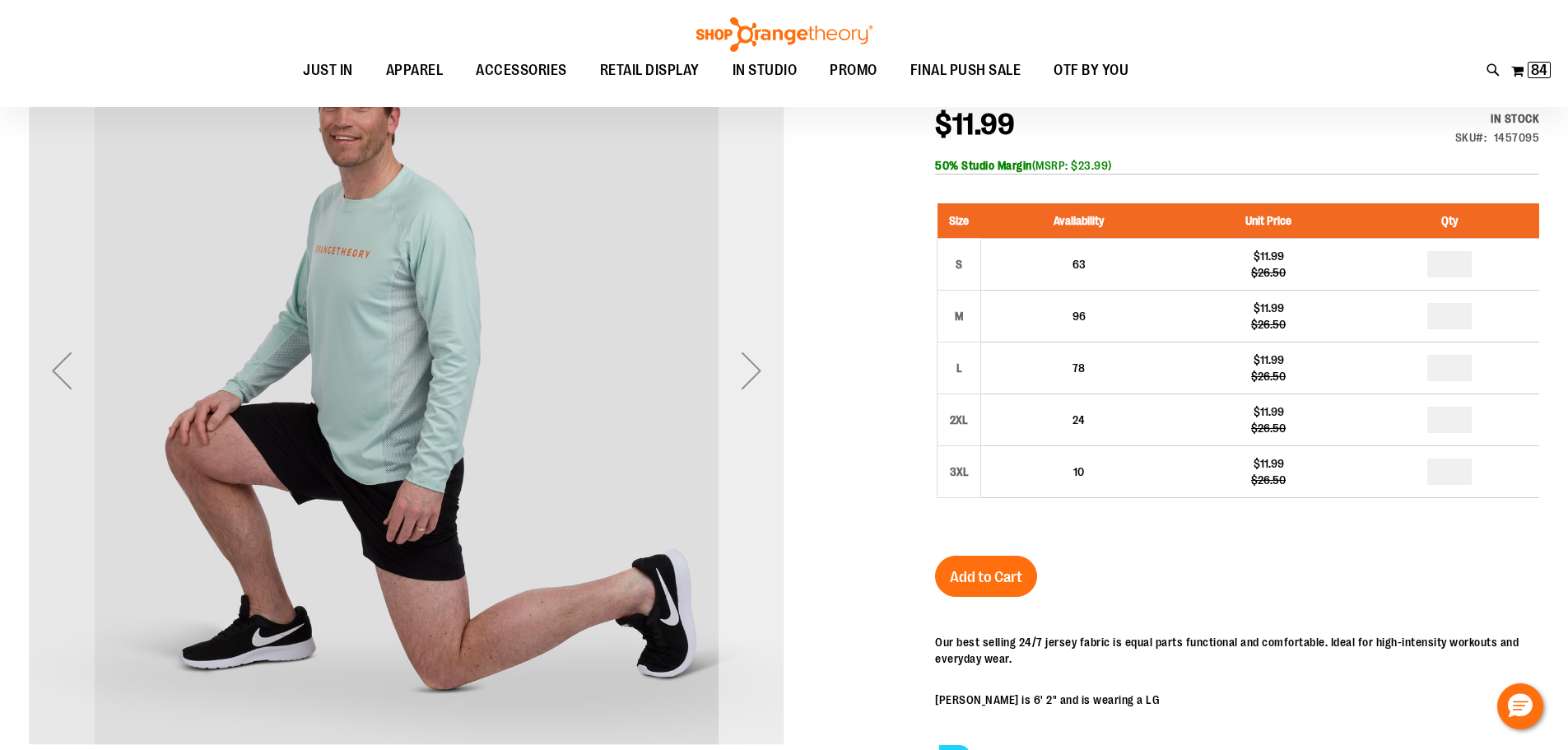
click at [747, 383] on div "Next" at bounding box center [752, 370] width 66 height 66
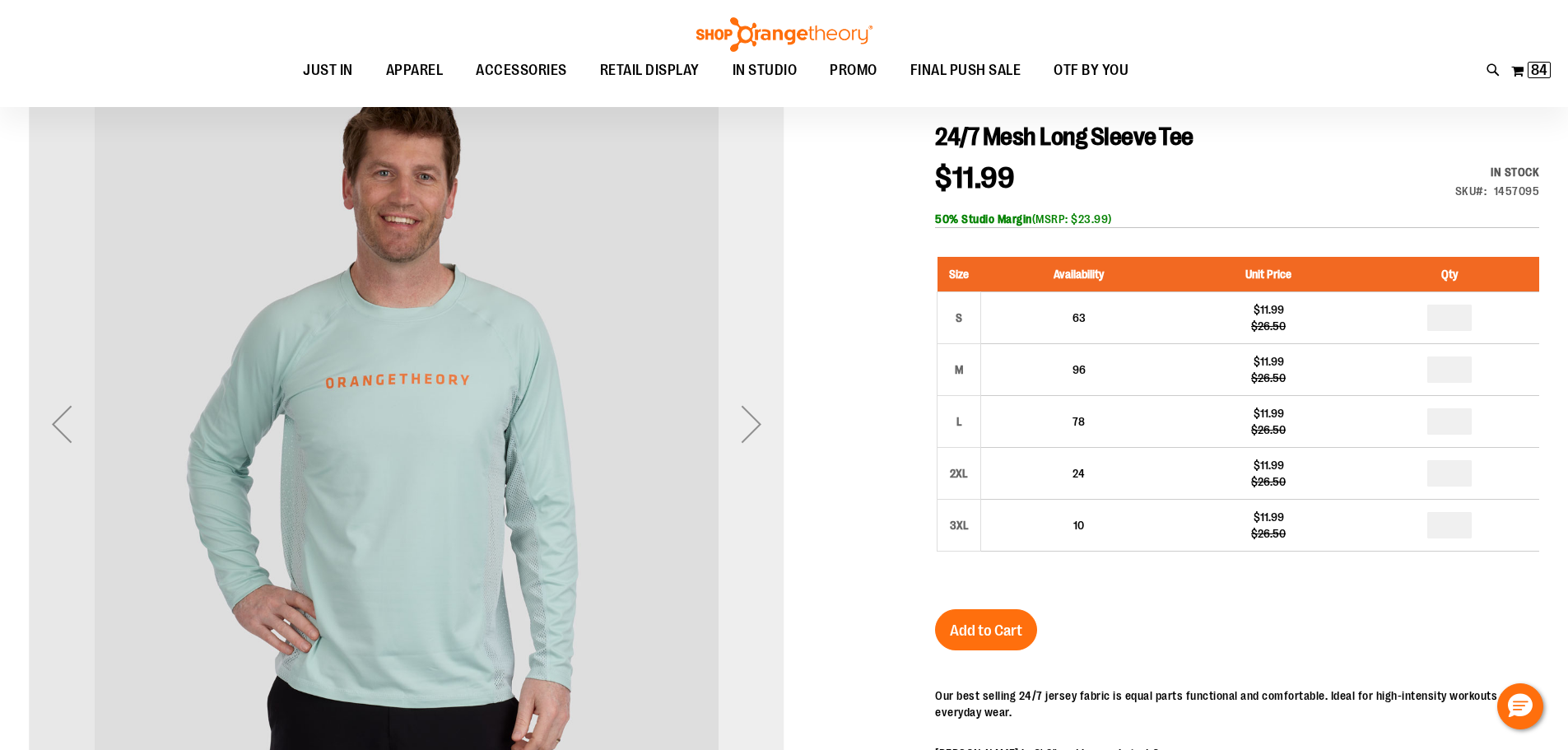
scroll to position [163, 0]
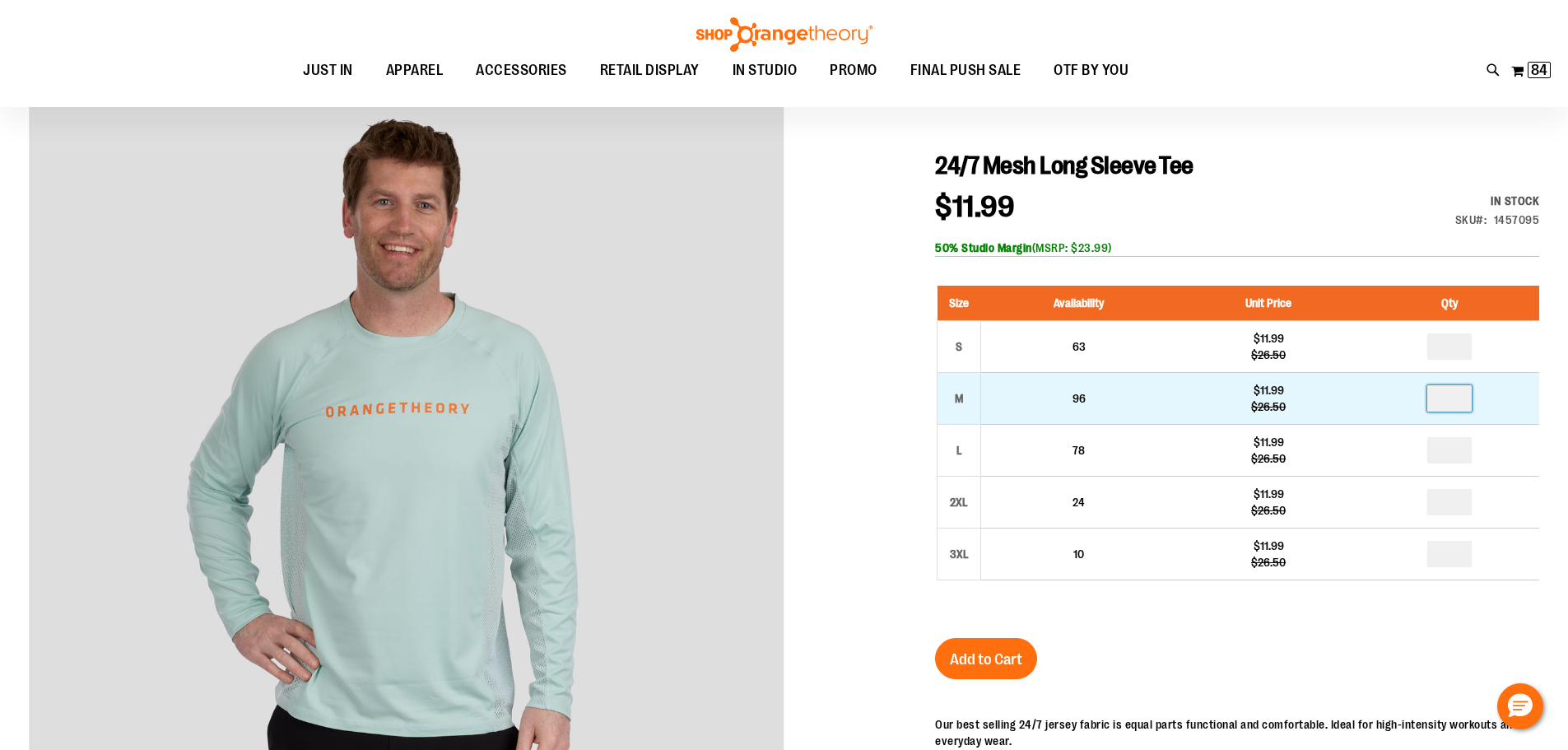
click at [1461, 400] on input "number" at bounding box center [1449, 399] width 45 height 26
type input "*"
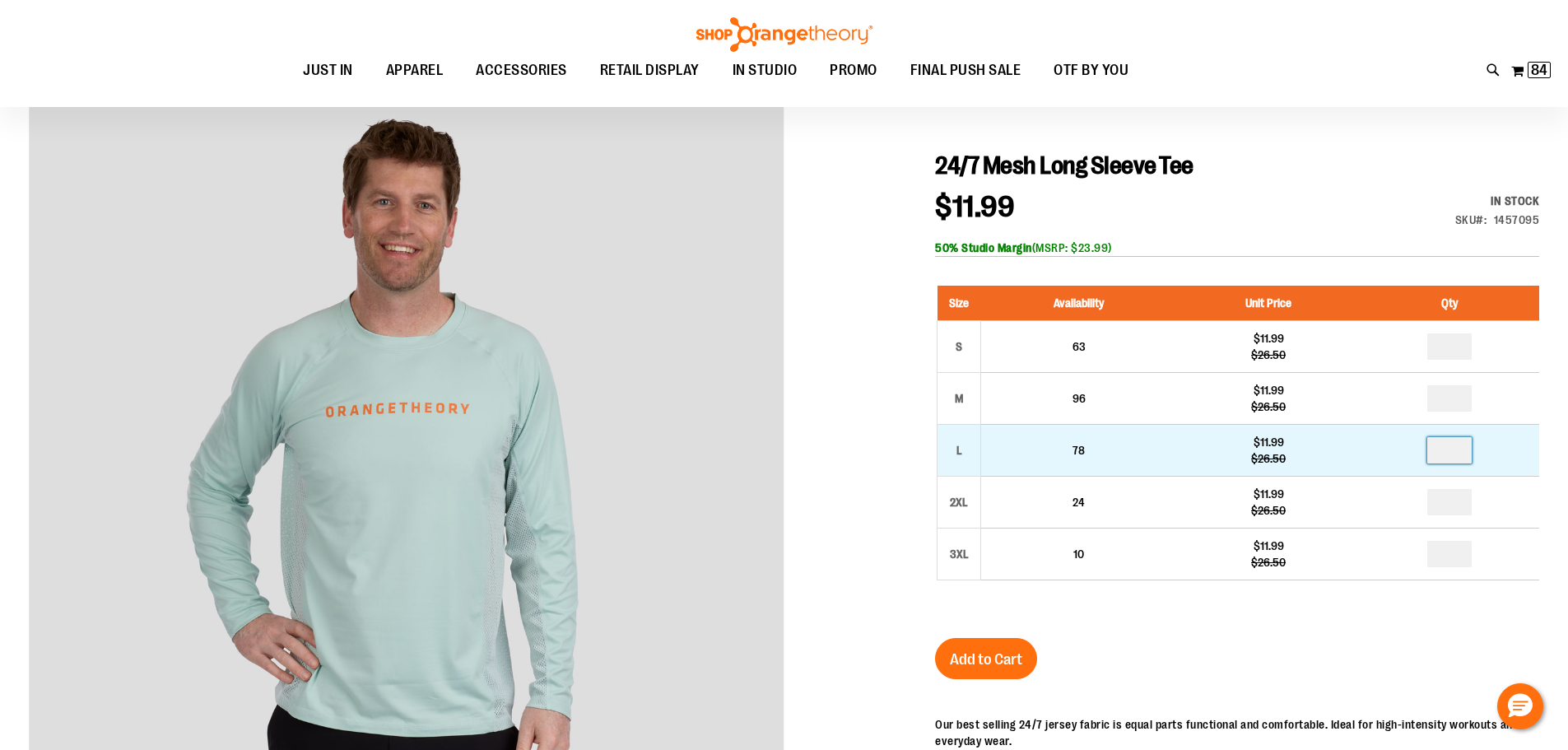
click at [1457, 455] on input "number" at bounding box center [1449, 450] width 45 height 26
type input "*"
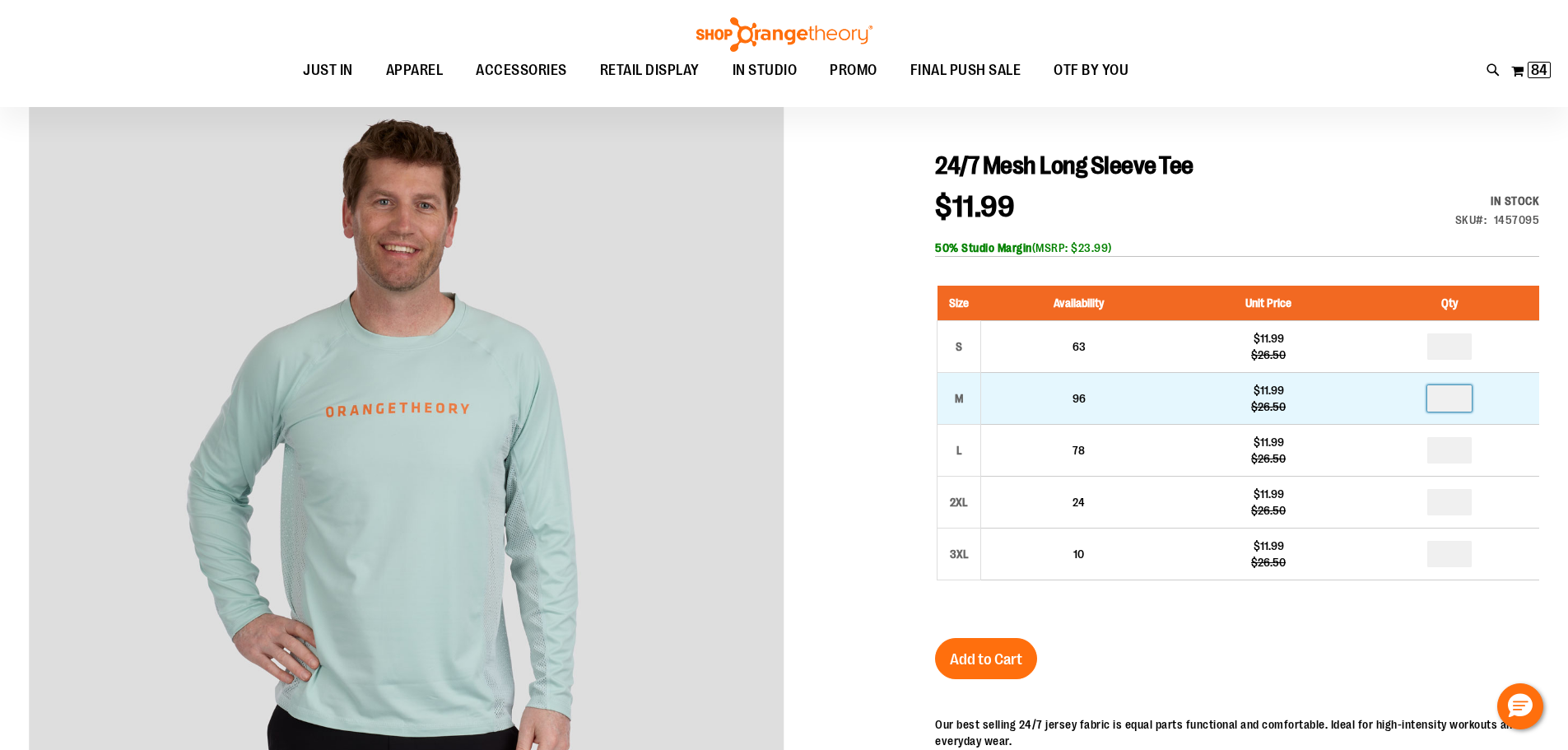
click at [1450, 401] on input "*" at bounding box center [1449, 399] width 45 height 26
click at [1466, 398] on input "*" at bounding box center [1449, 399] width 45 height 26
type input "*"
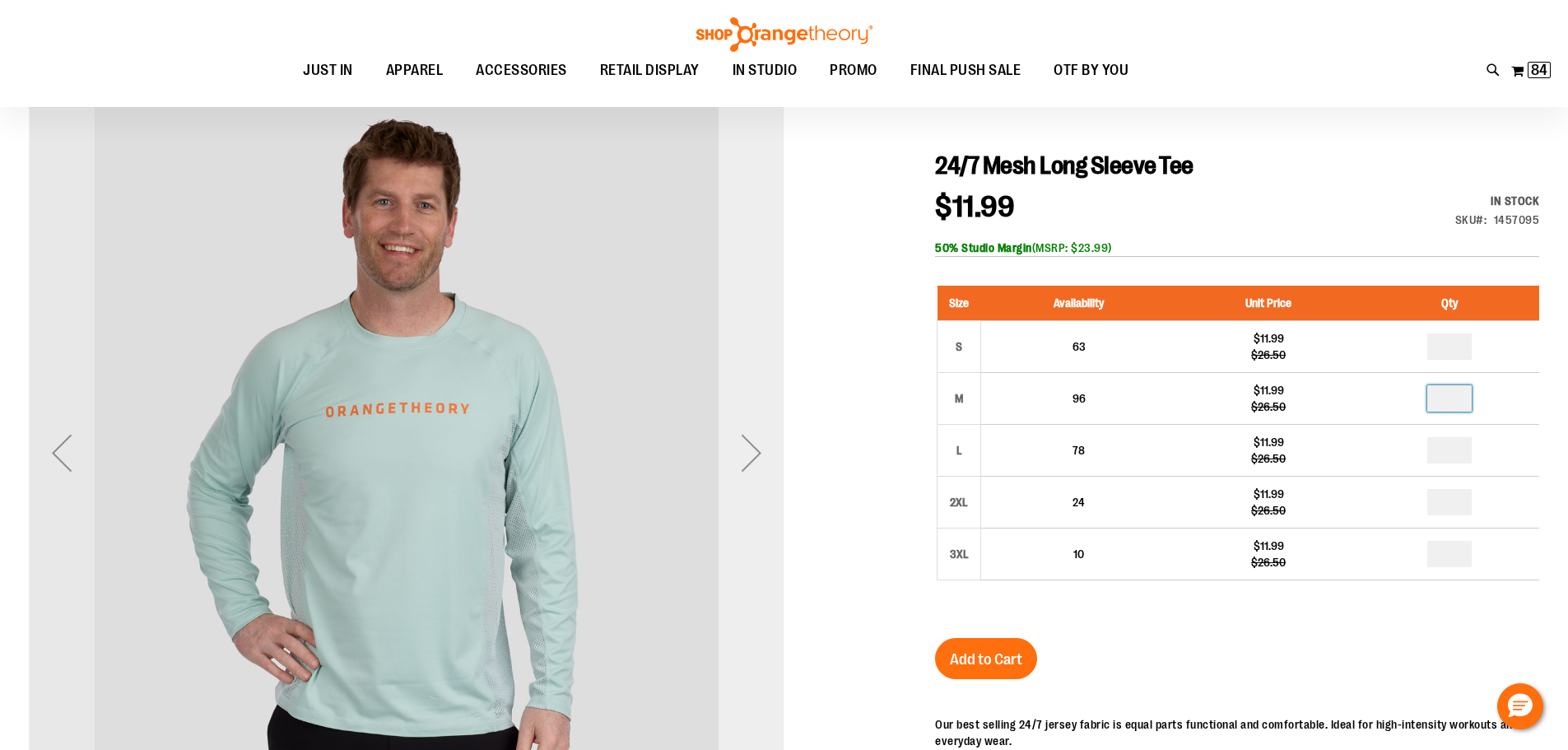
click at [763, 453] on div "Next" at bounding box center [752, 453] width 66 height 66
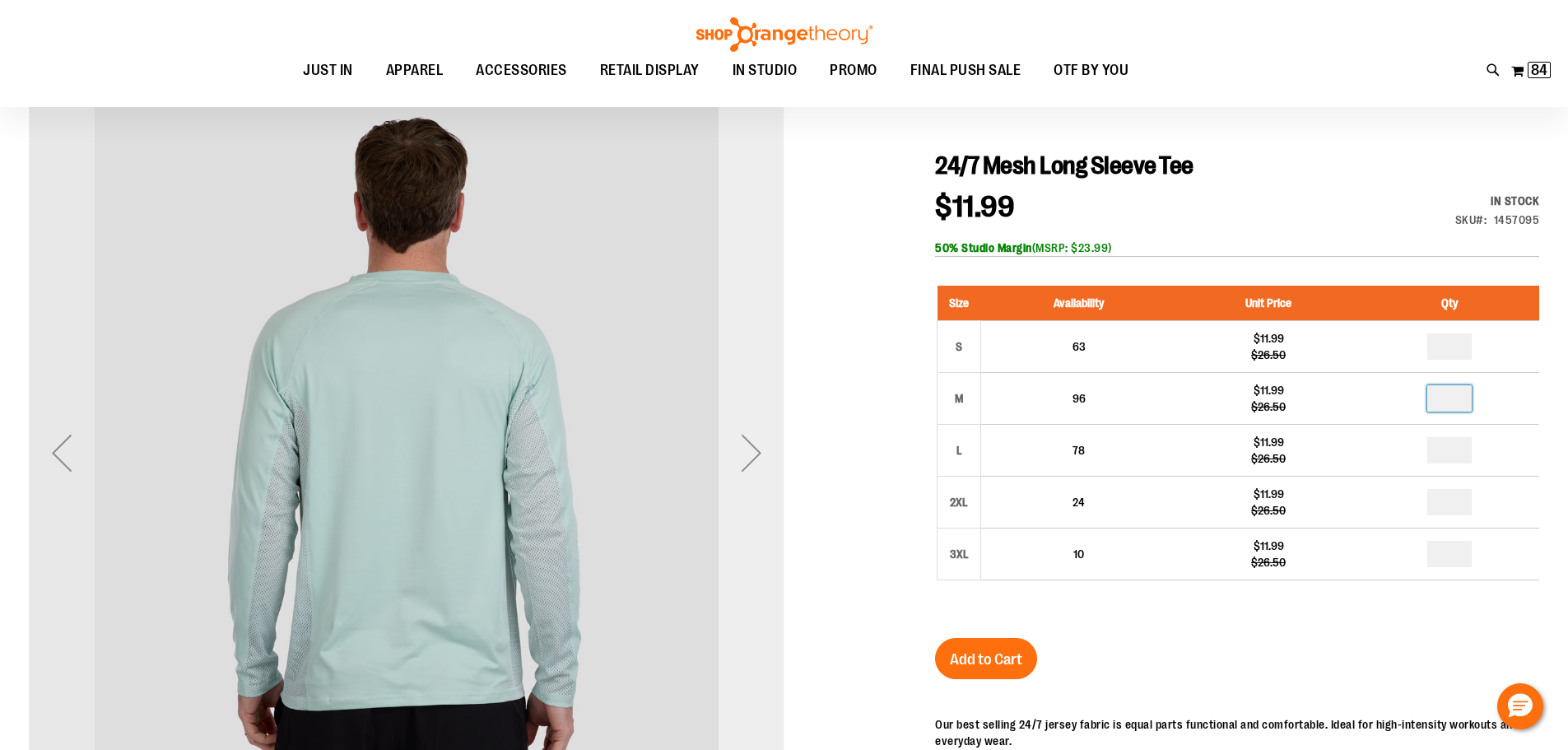
click at [765, 452] on div "Next" at bounding box center [752, 453] width 66 height 66
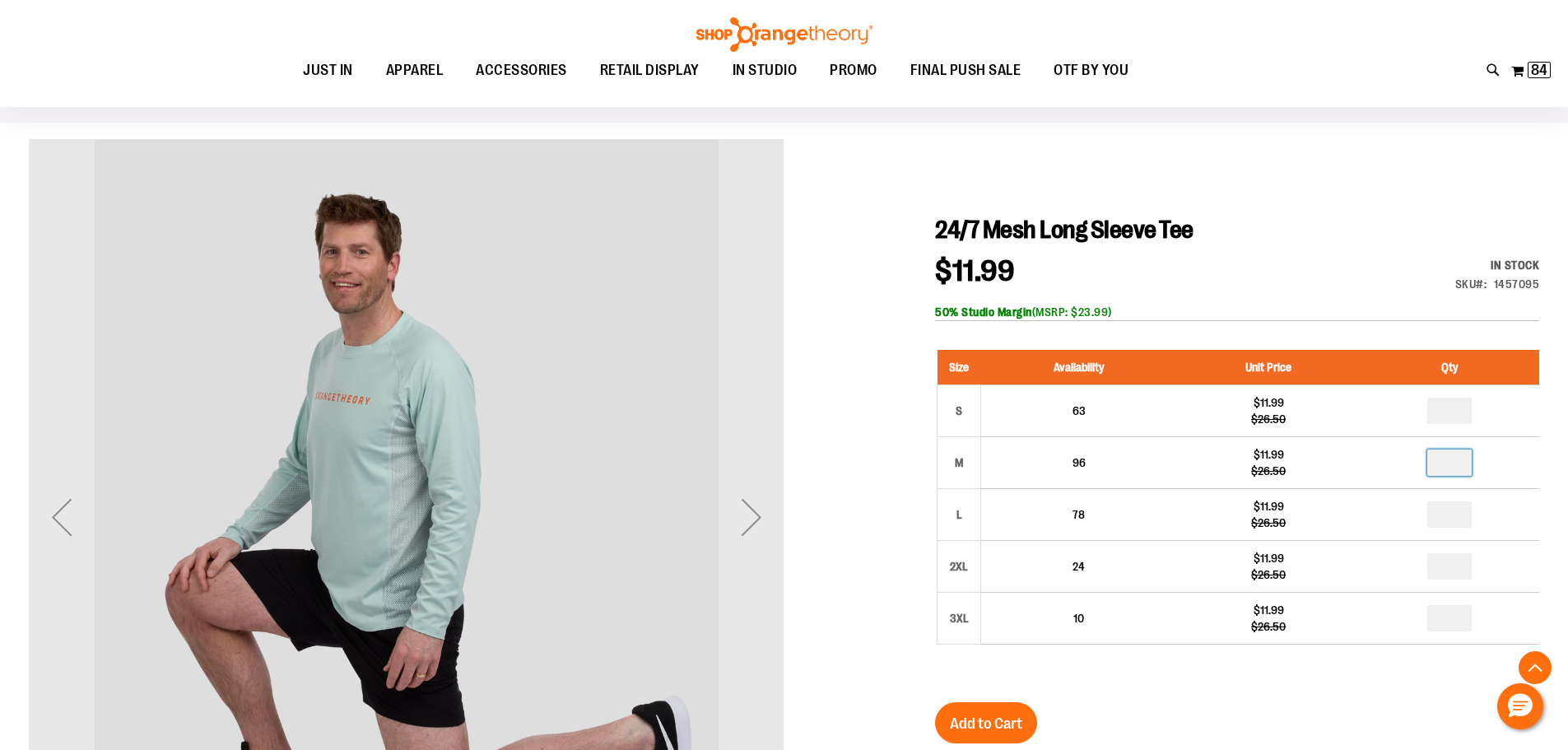
scroll to position [82, 0]
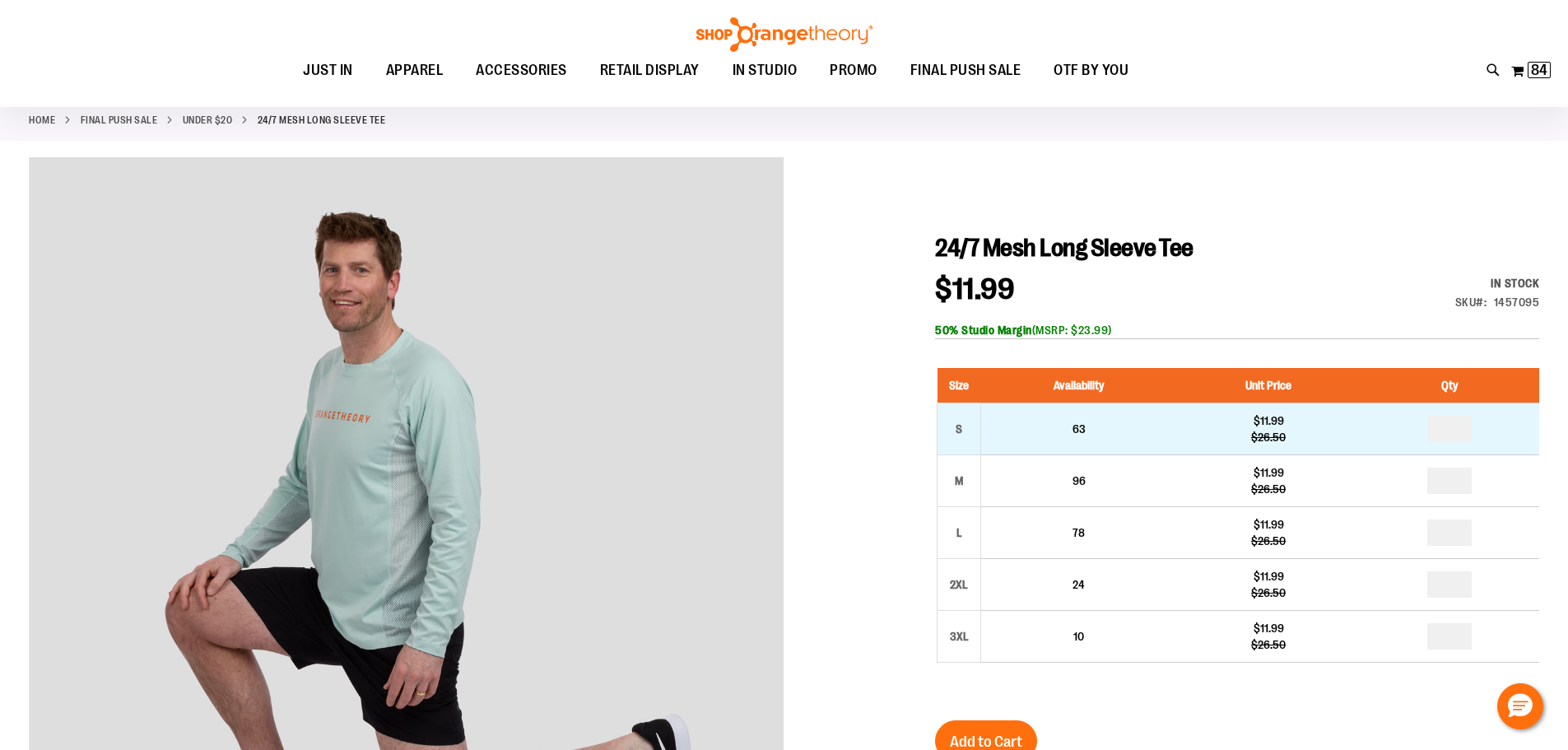
type input "*"
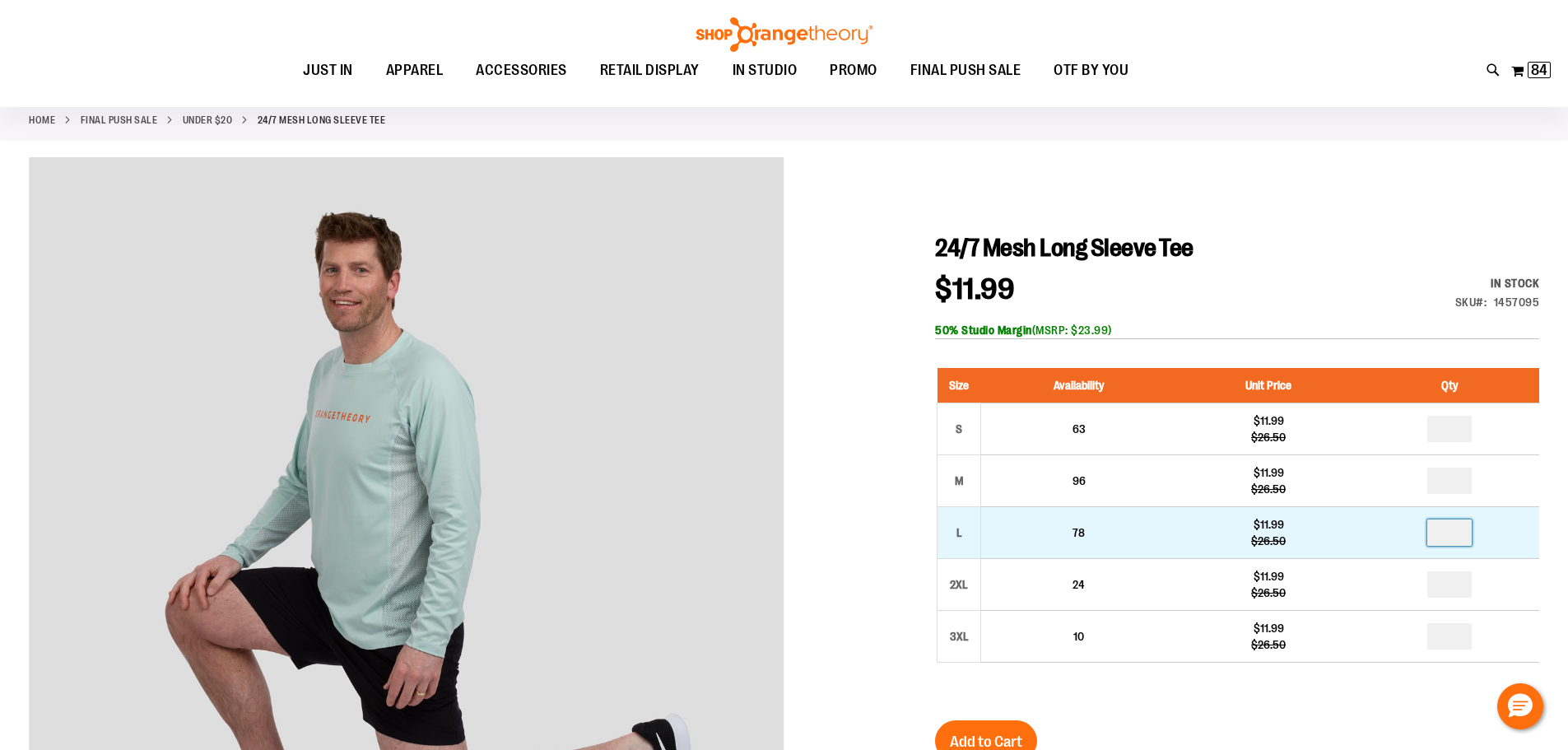
click at [1461, 538] on input "*" at bounding box center [1449, 532] width 45 height 26
type input "*"
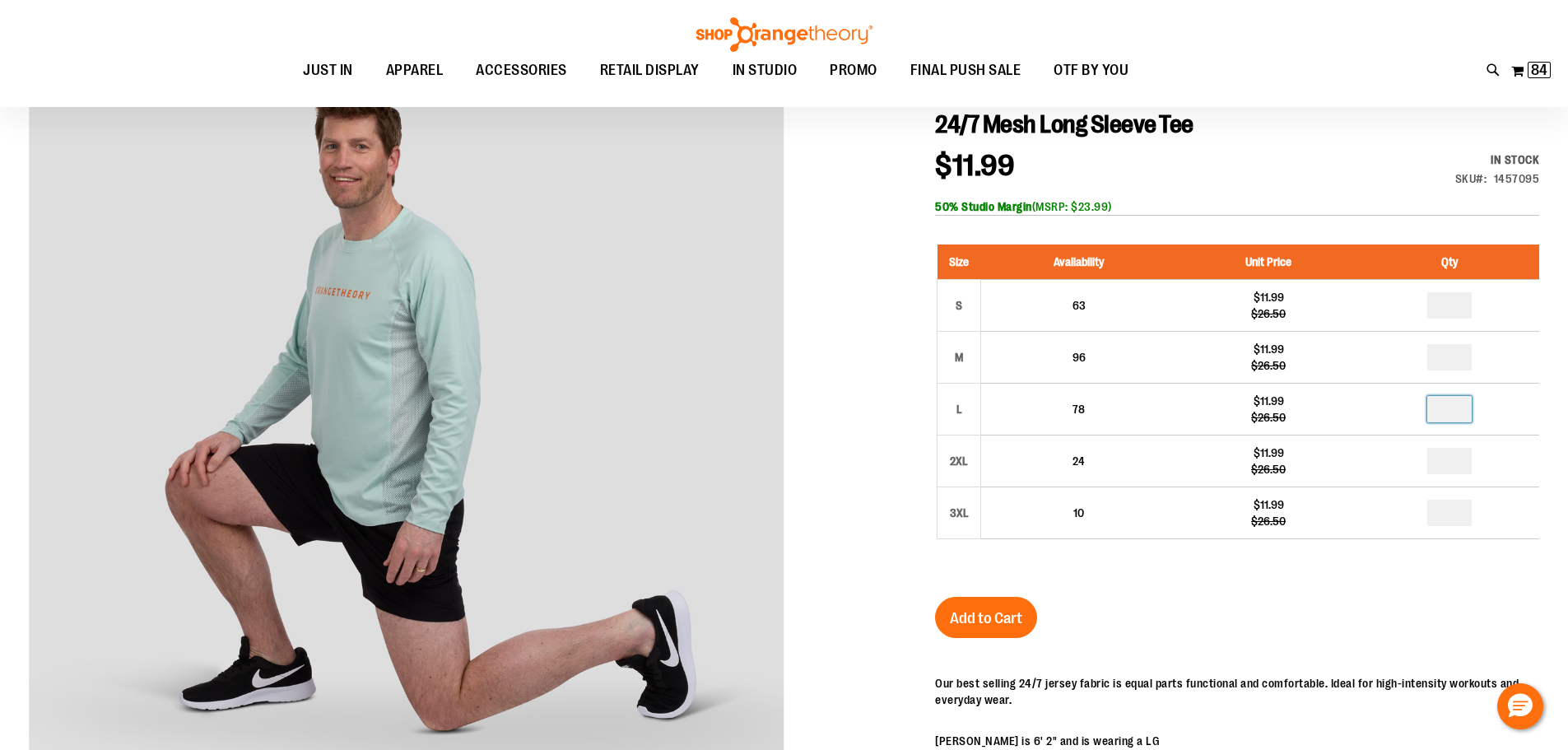
scroll to position [246, 0]
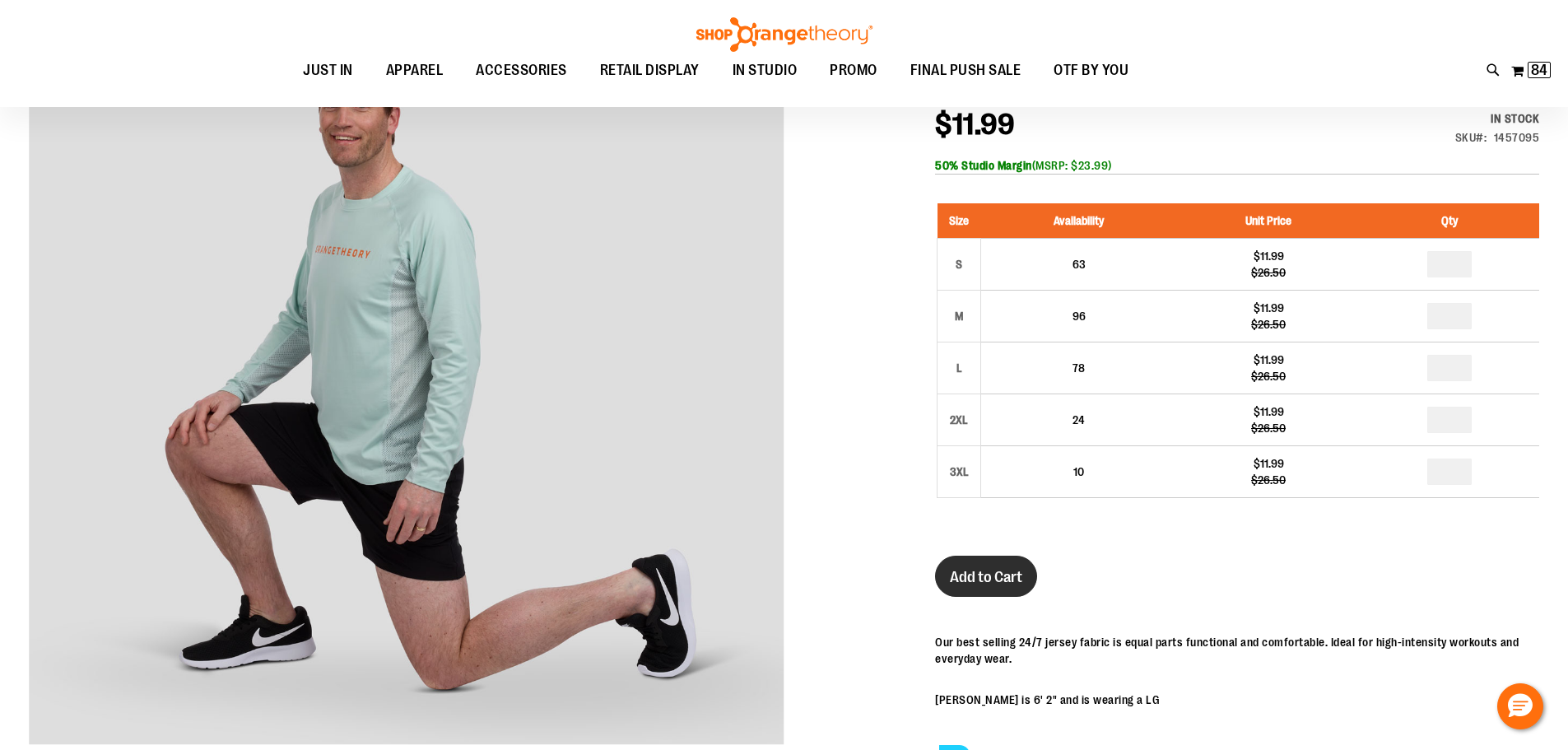
click at [984, 576] on span "Add to Cart" at bounding box center [986, 577] width 73 height 18
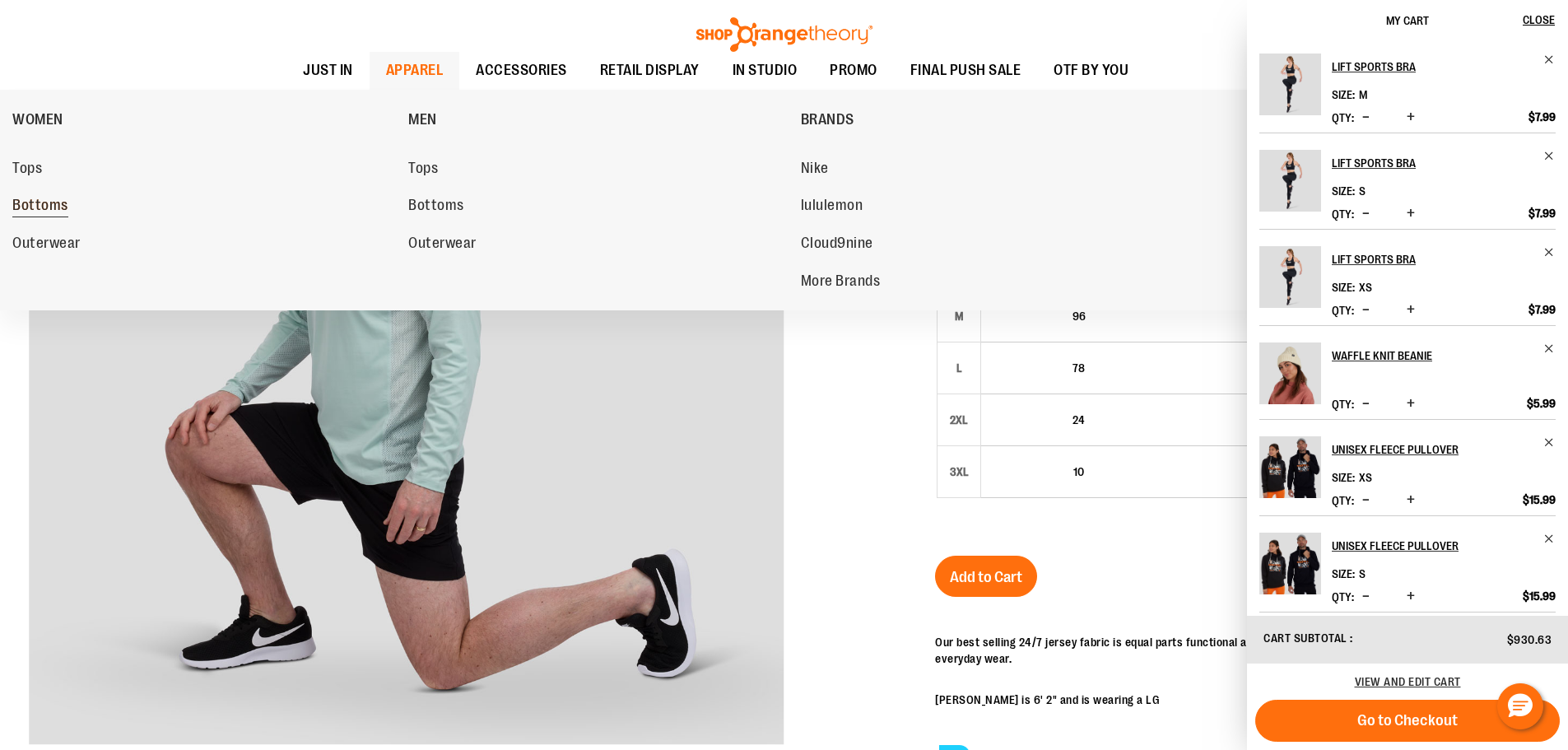
click at [38, 209] on span "Bottoms" at bounding box center [40, 206] width 56 height 21
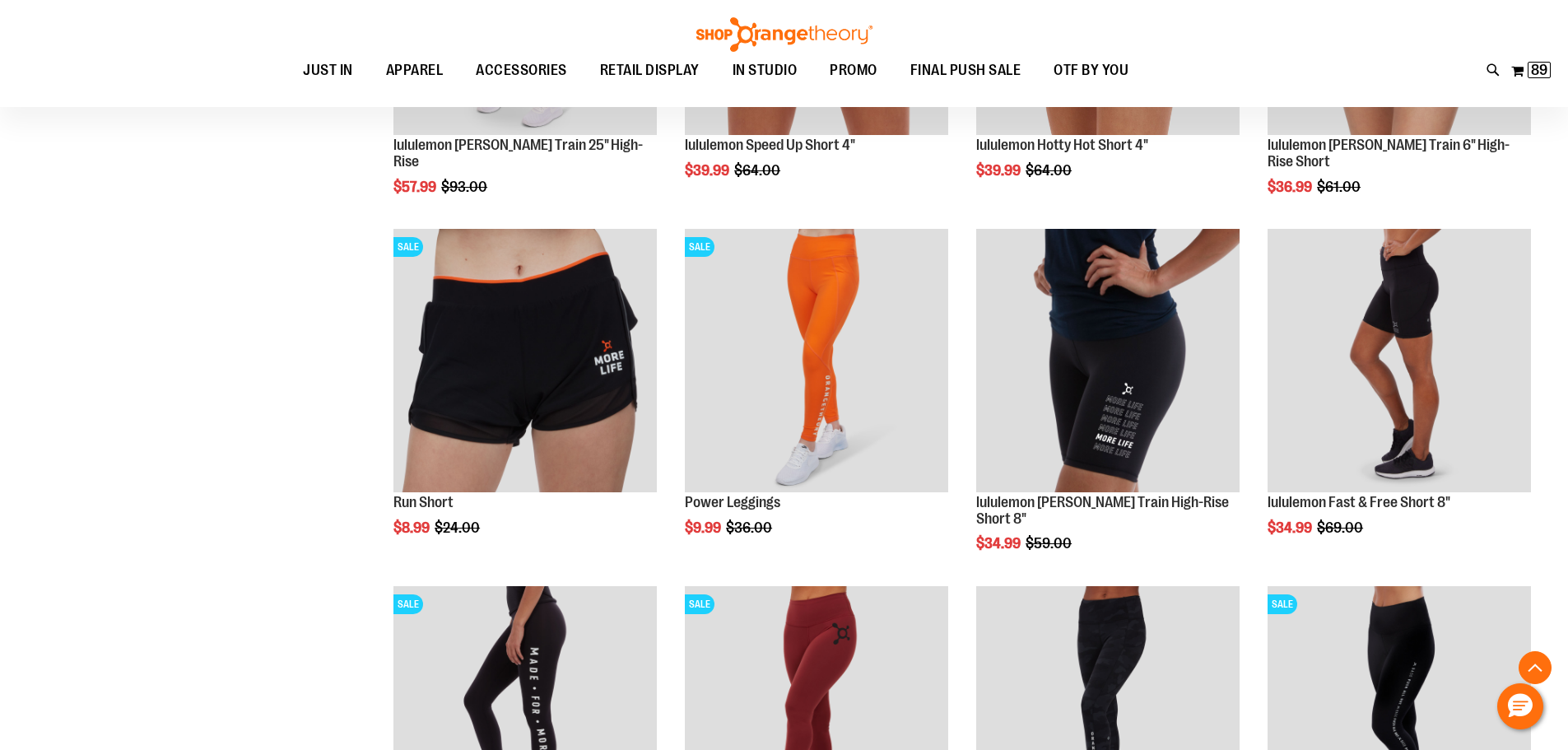
scroll to position [1563, 0]
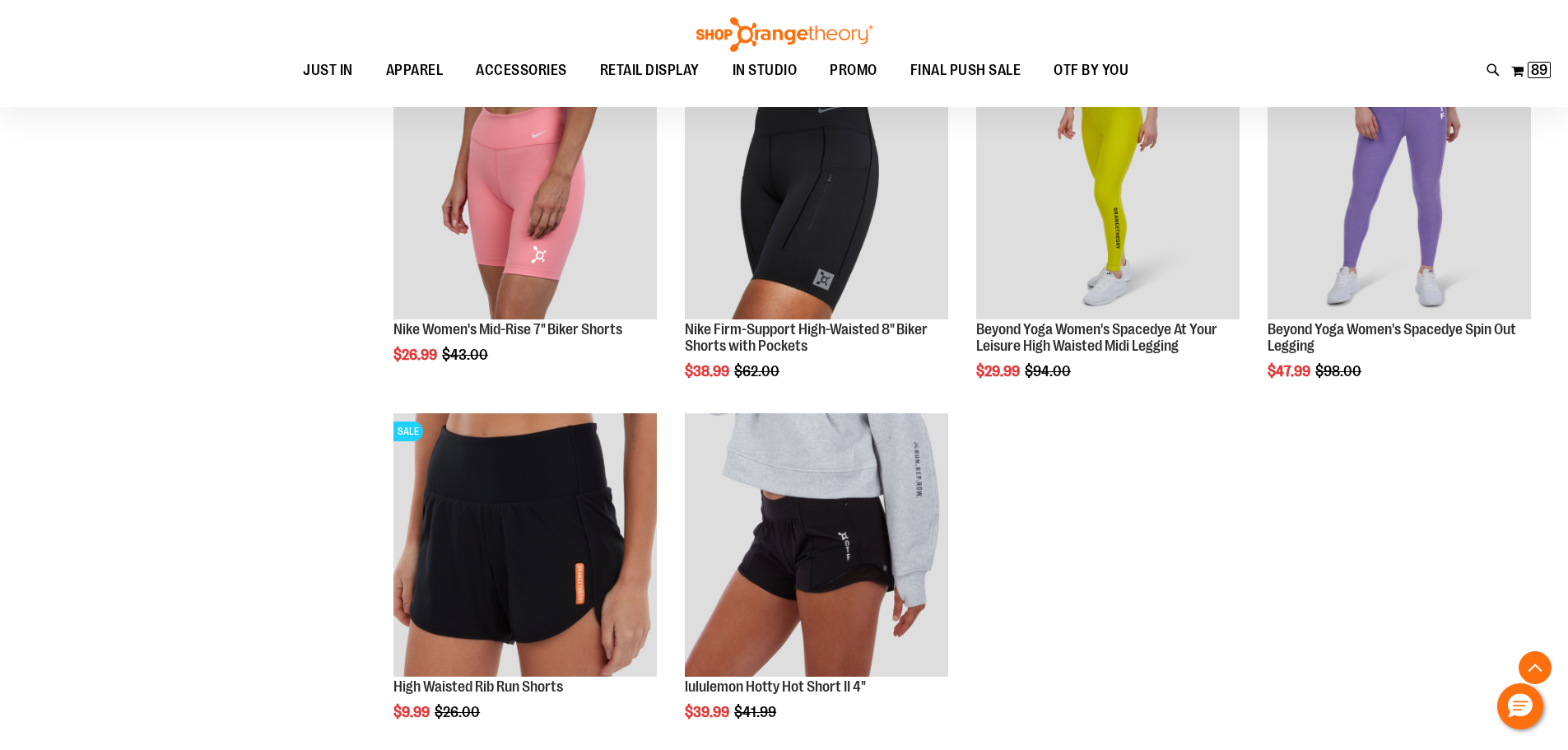
scroll to position [2221, 0]
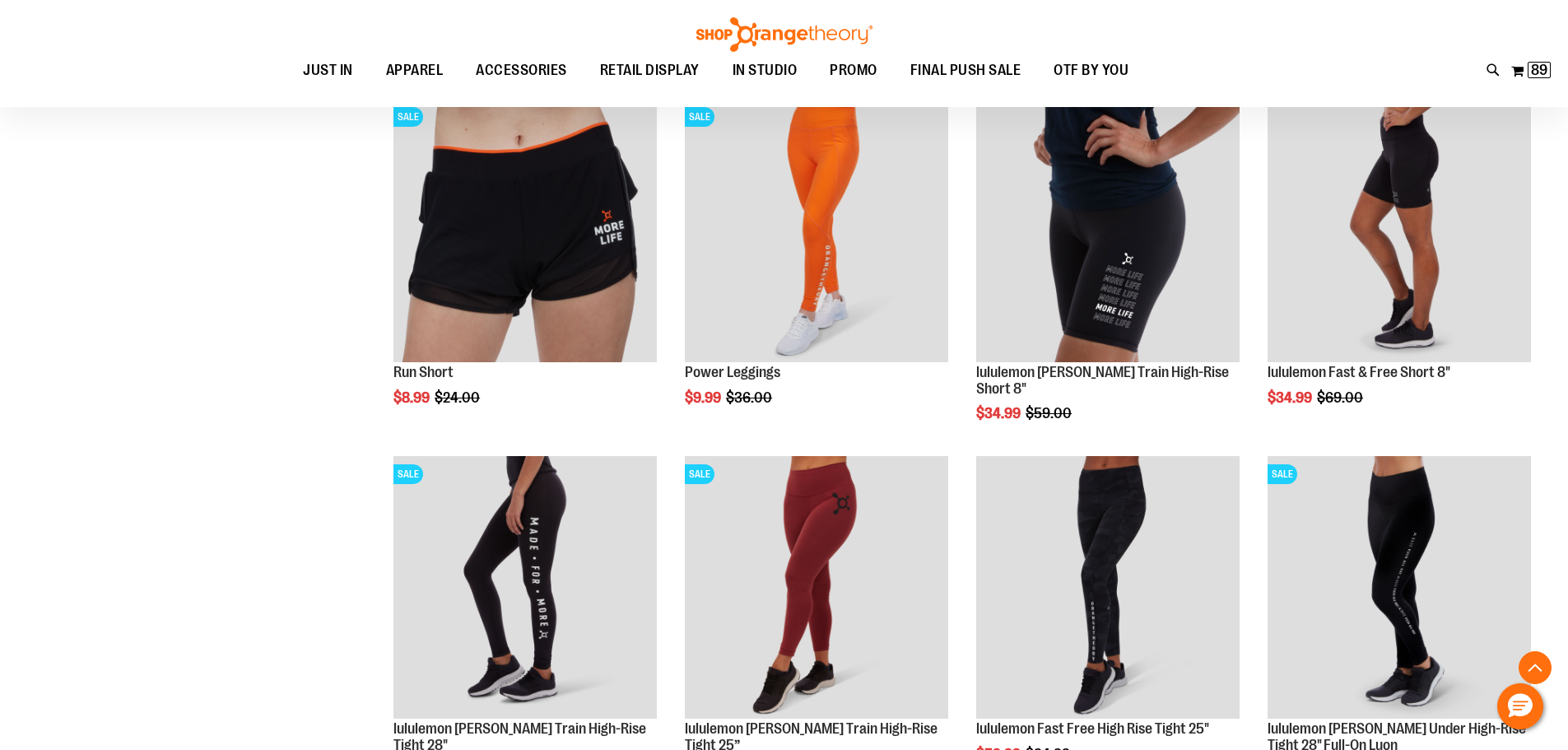
scroll to position [1727, 0]
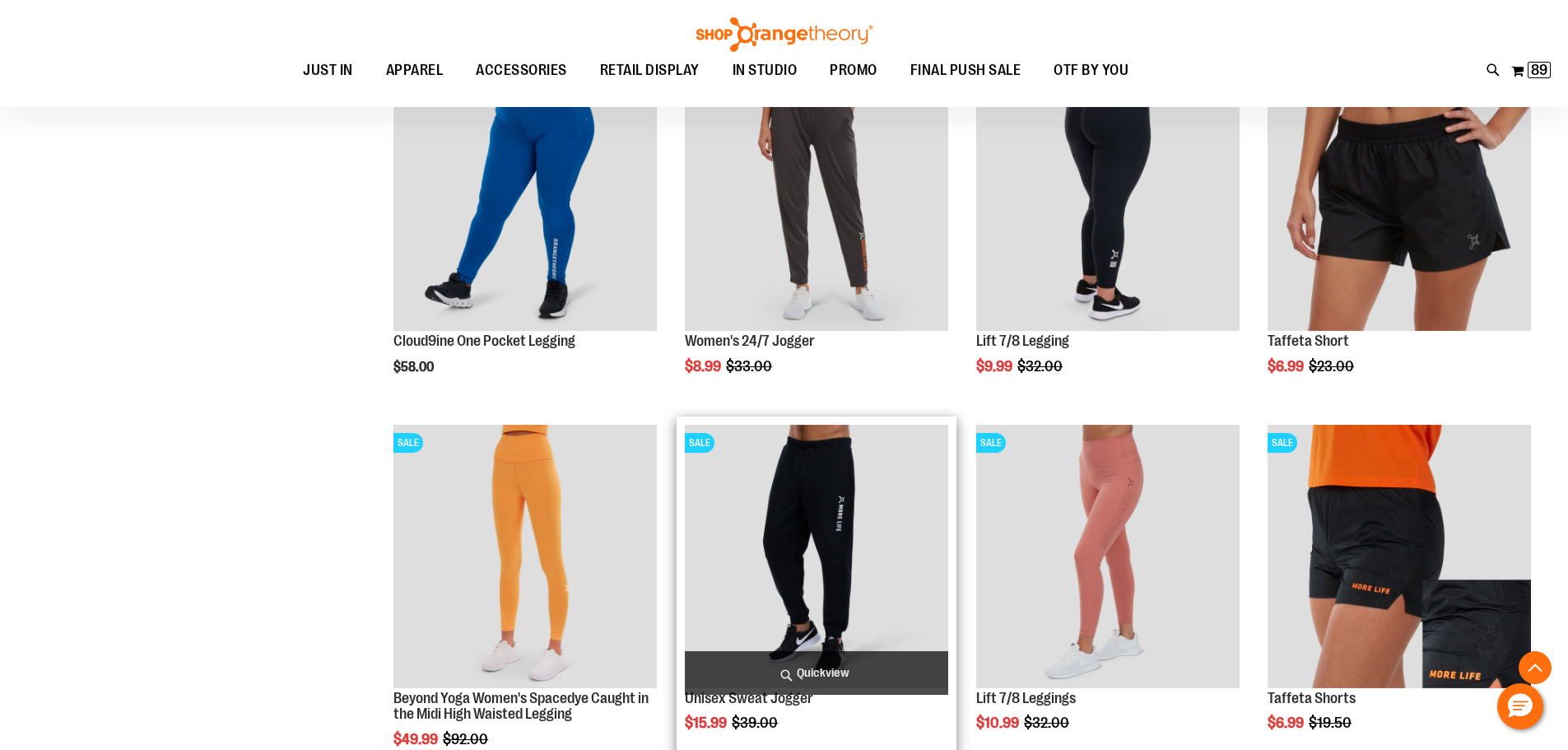
scroll to position [575, 0]
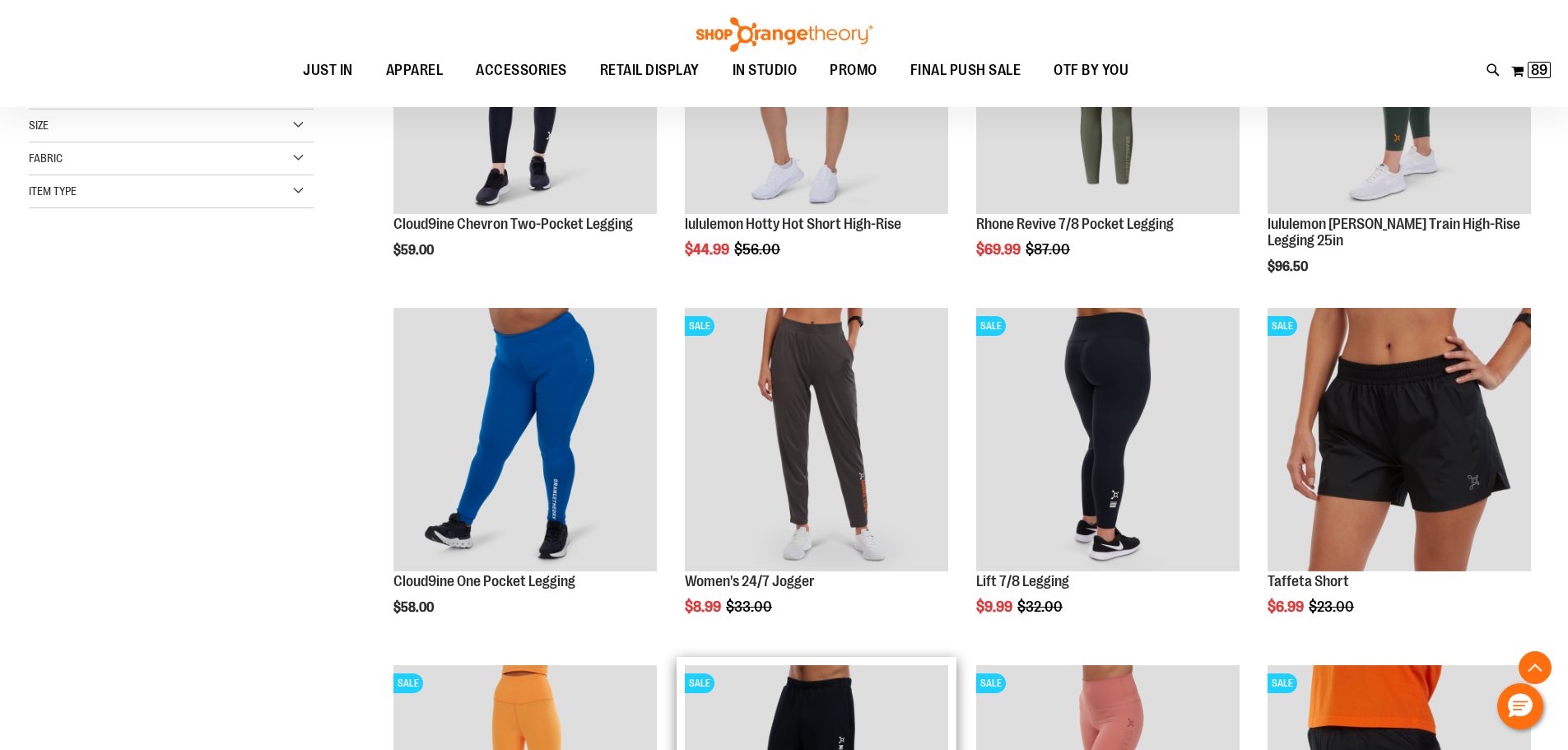
scroll to position [328, 0]
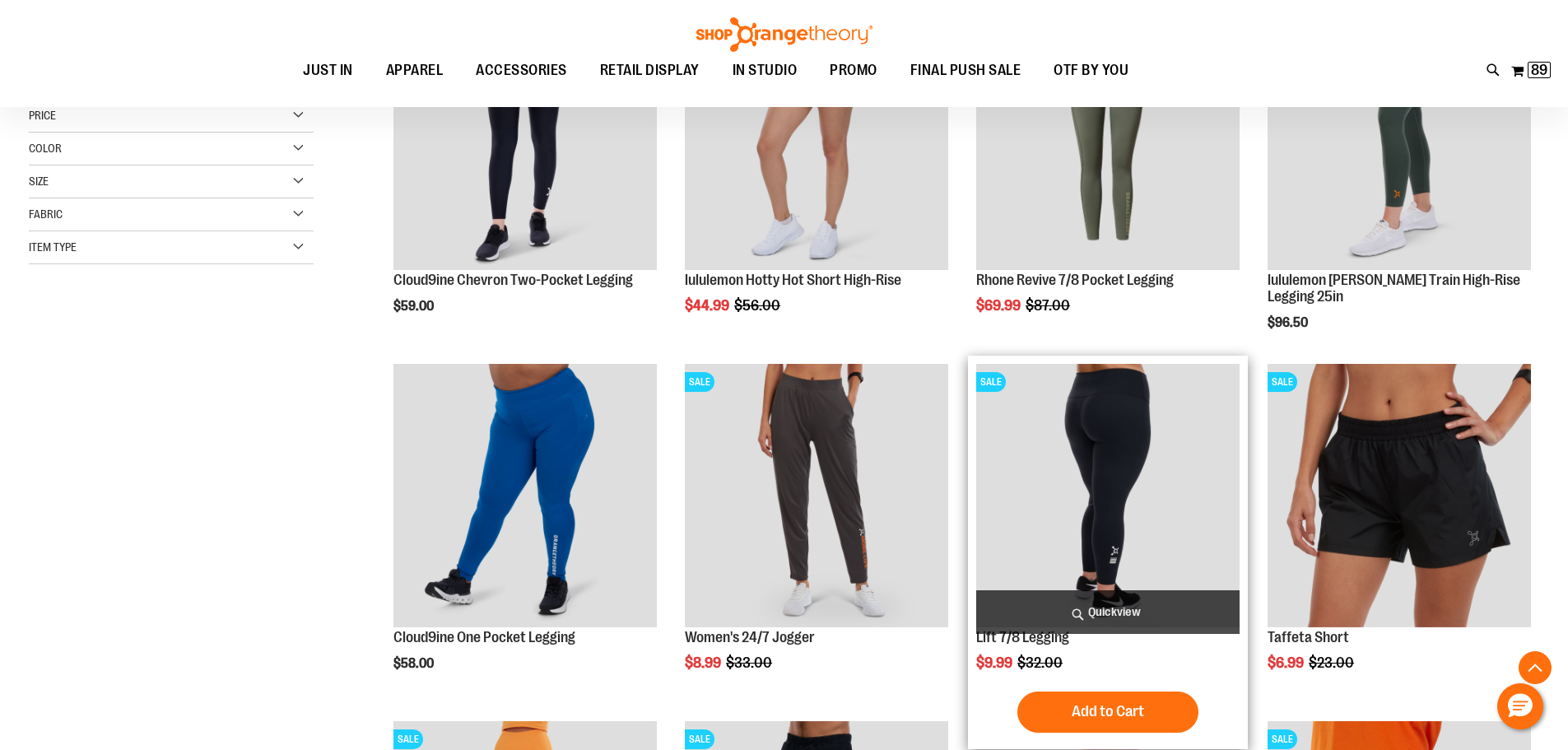
type input "**********"
click at [1114, 483] on img "product" at bounding box center [1108, 495] width 263 height 263
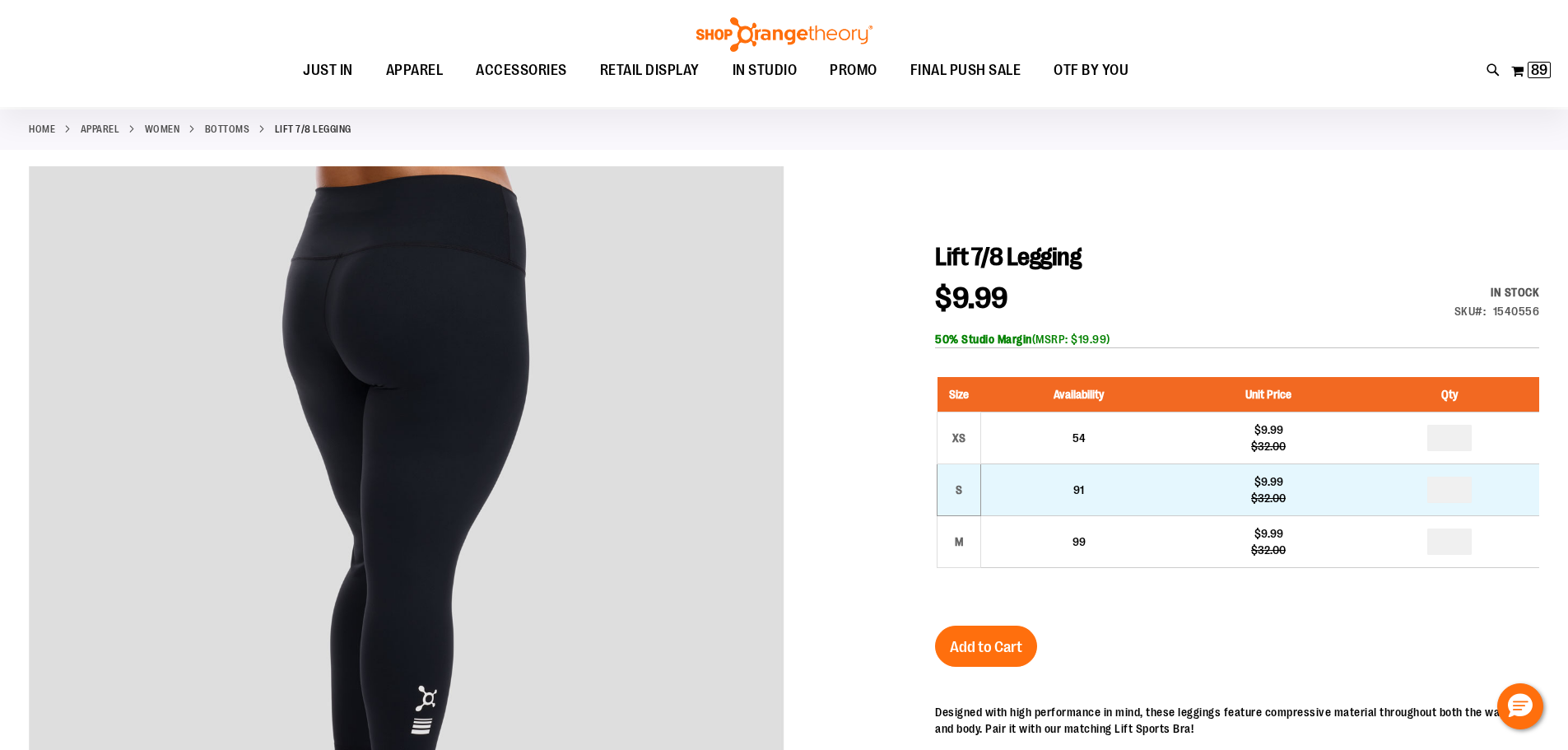
scroll to position [163, 0]
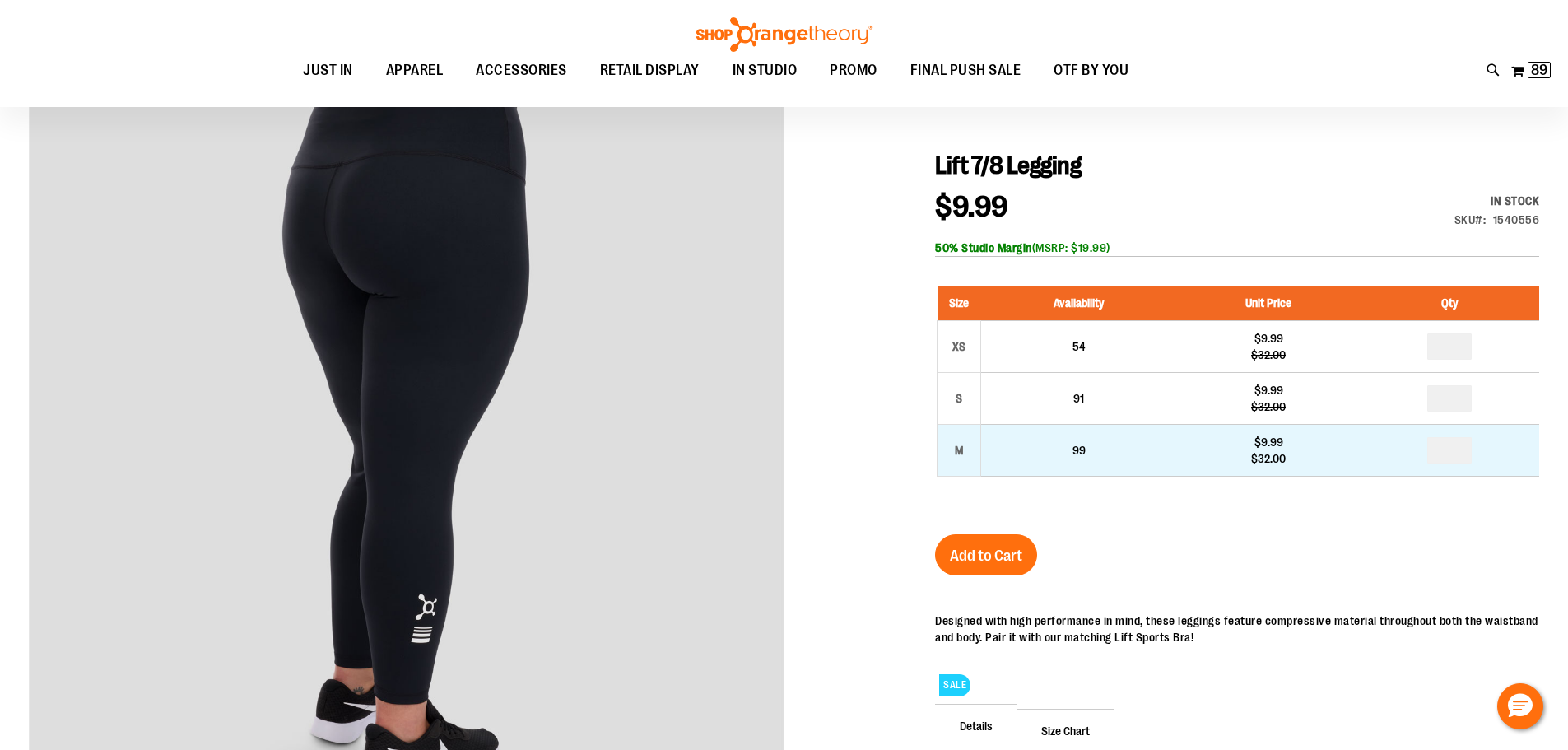
type input "**********"
click at [1471, 455] on input "number" at bounding box center [1449, 450] width 45 height 26
type input "*"
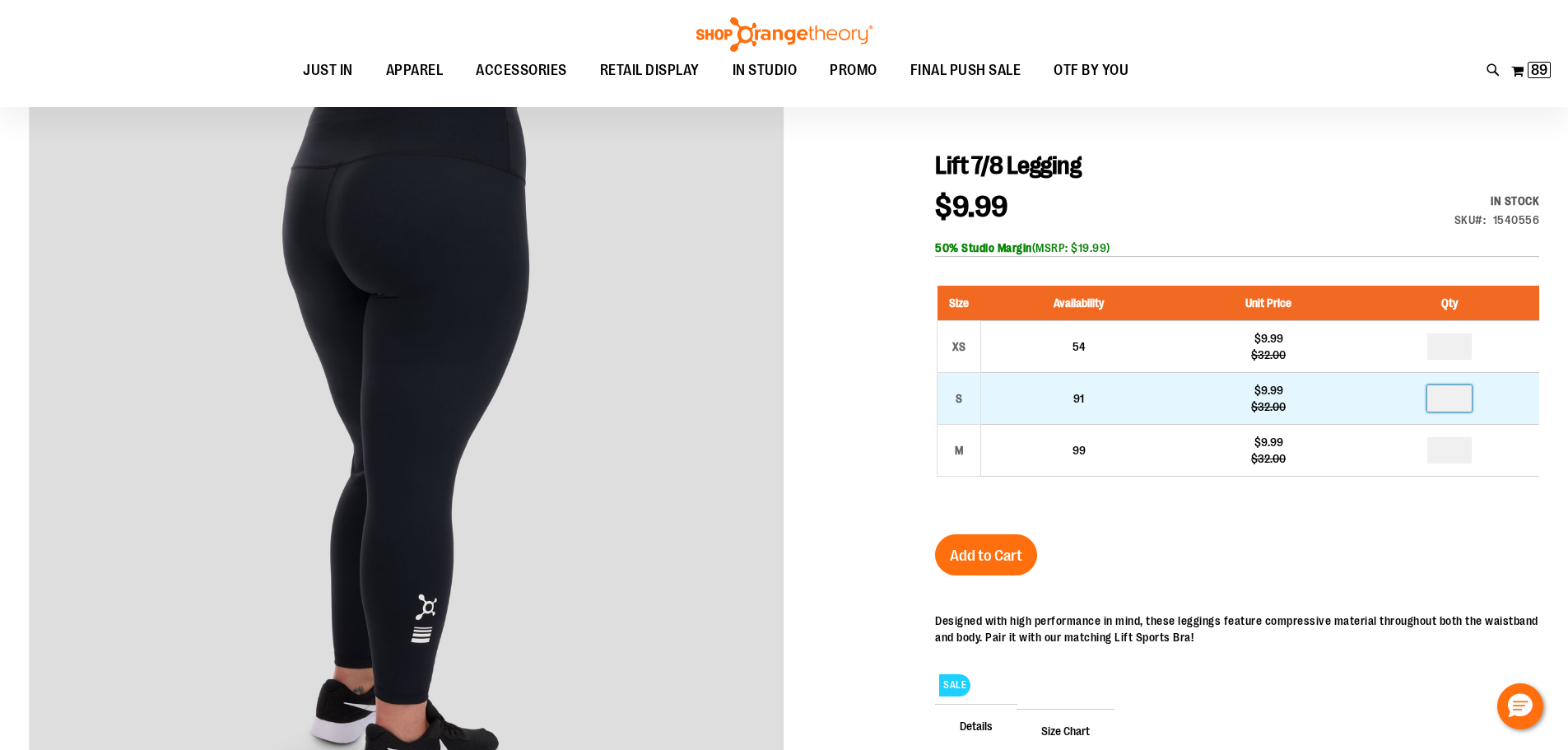
click at [1455, 398] on input "number" at bounding box center [1449, 399] width 45 height 26
type input "*"
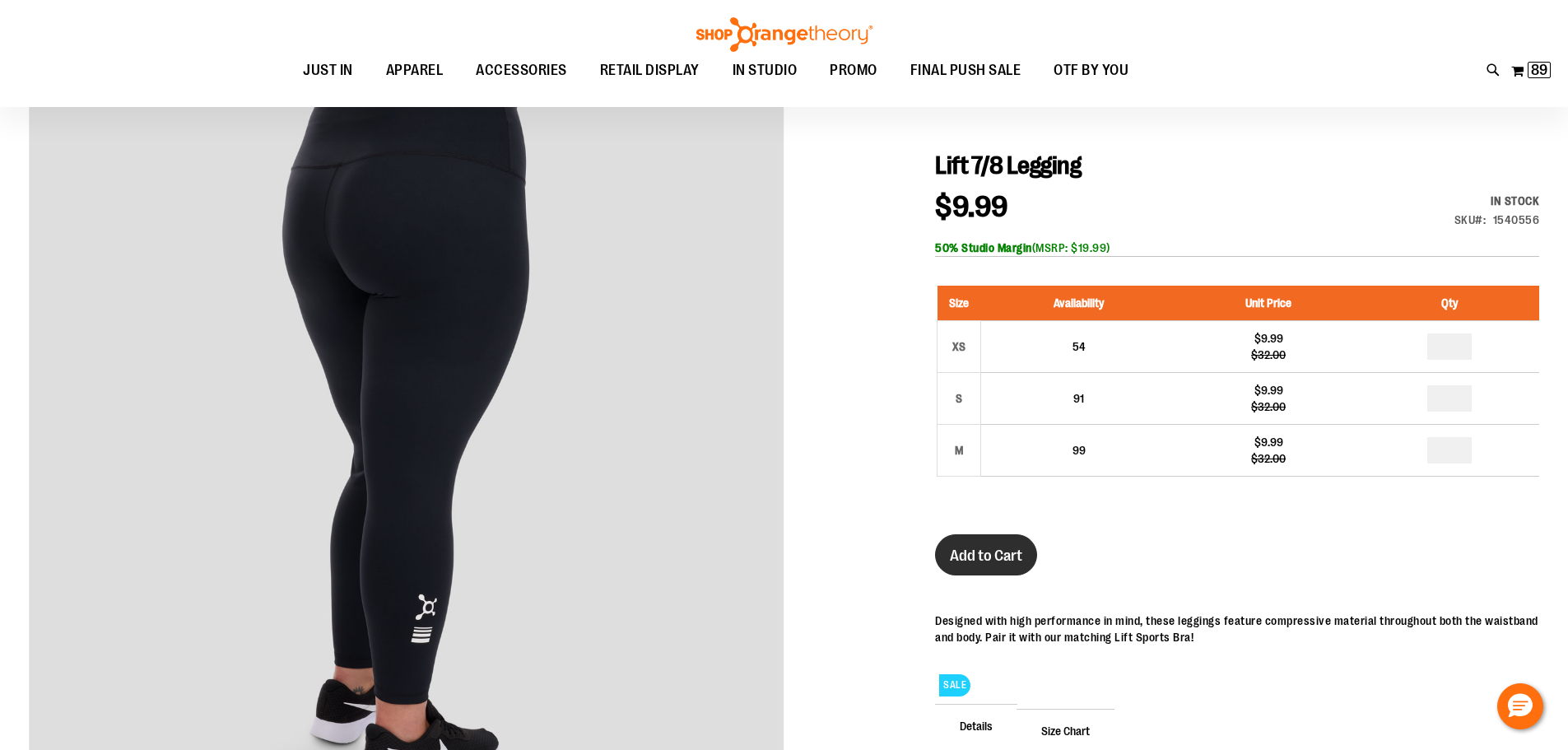
click at [989, 561] on span "Add to Cart" at bounding box center [986, 555] width 73 height 18
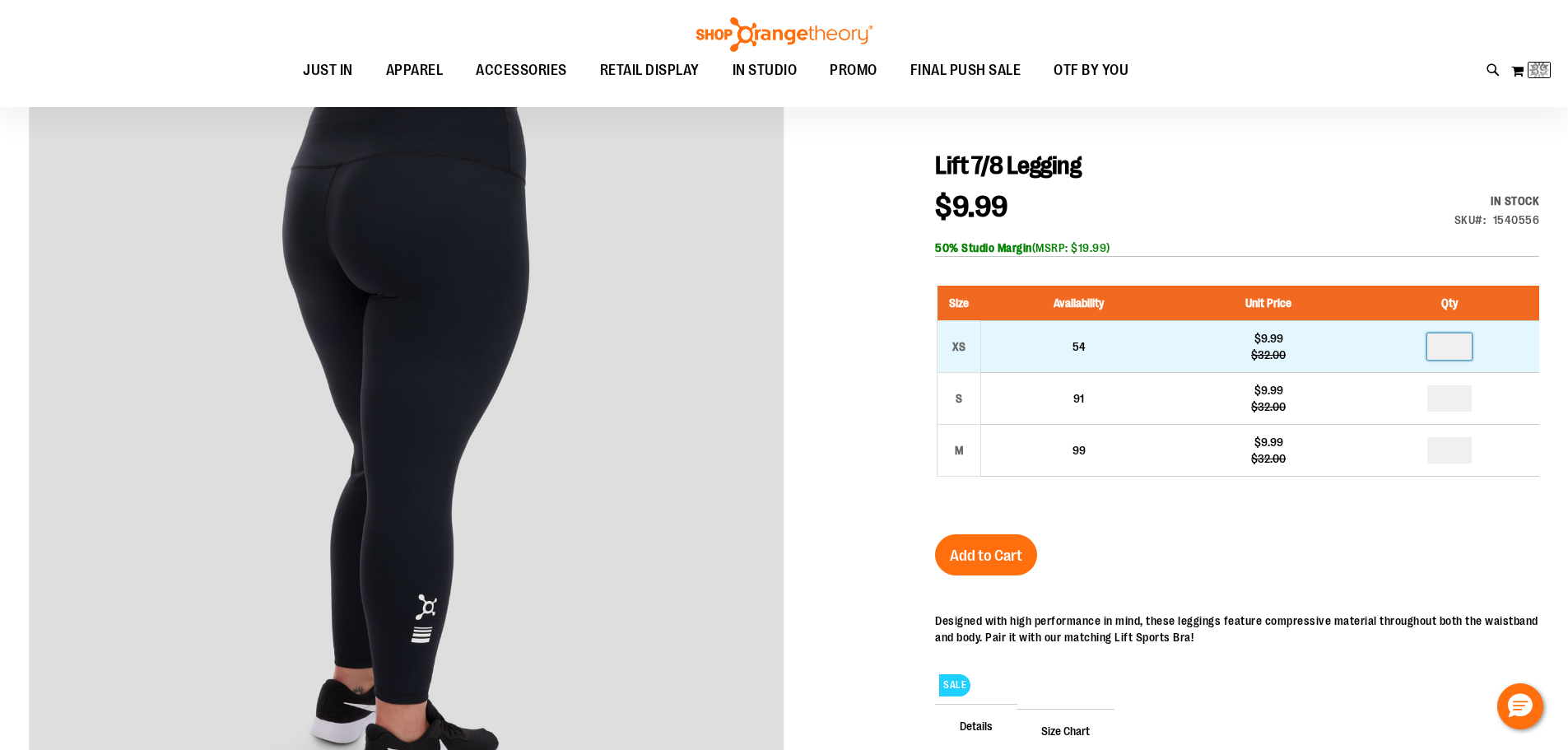
click at [1459, 349] on input "number" at bounding box center [1449, 347] width 45 height 26
type input "*"
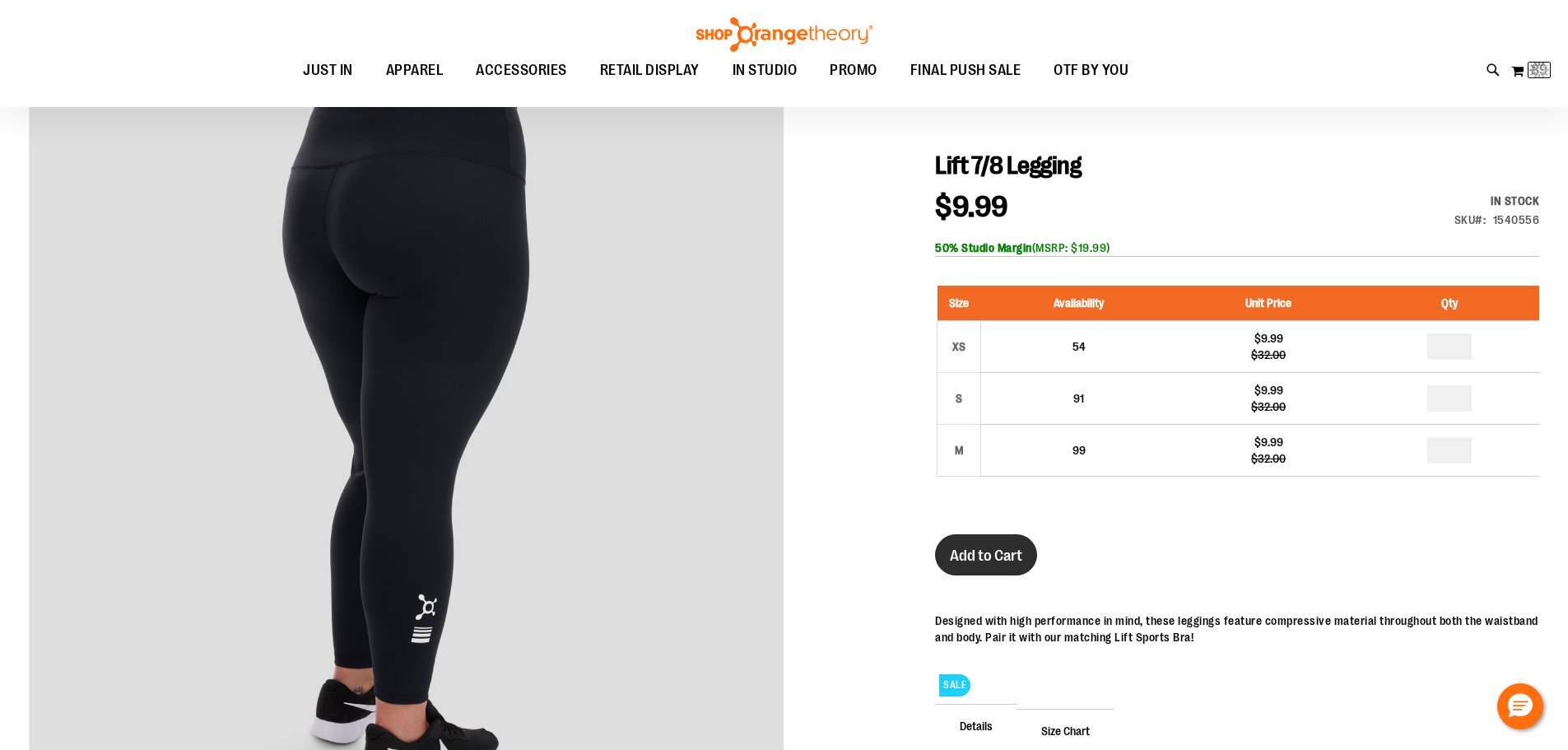
click at [995, 559] on span "Add to Cart" at bounding box center [986, 555] width 73 height 18
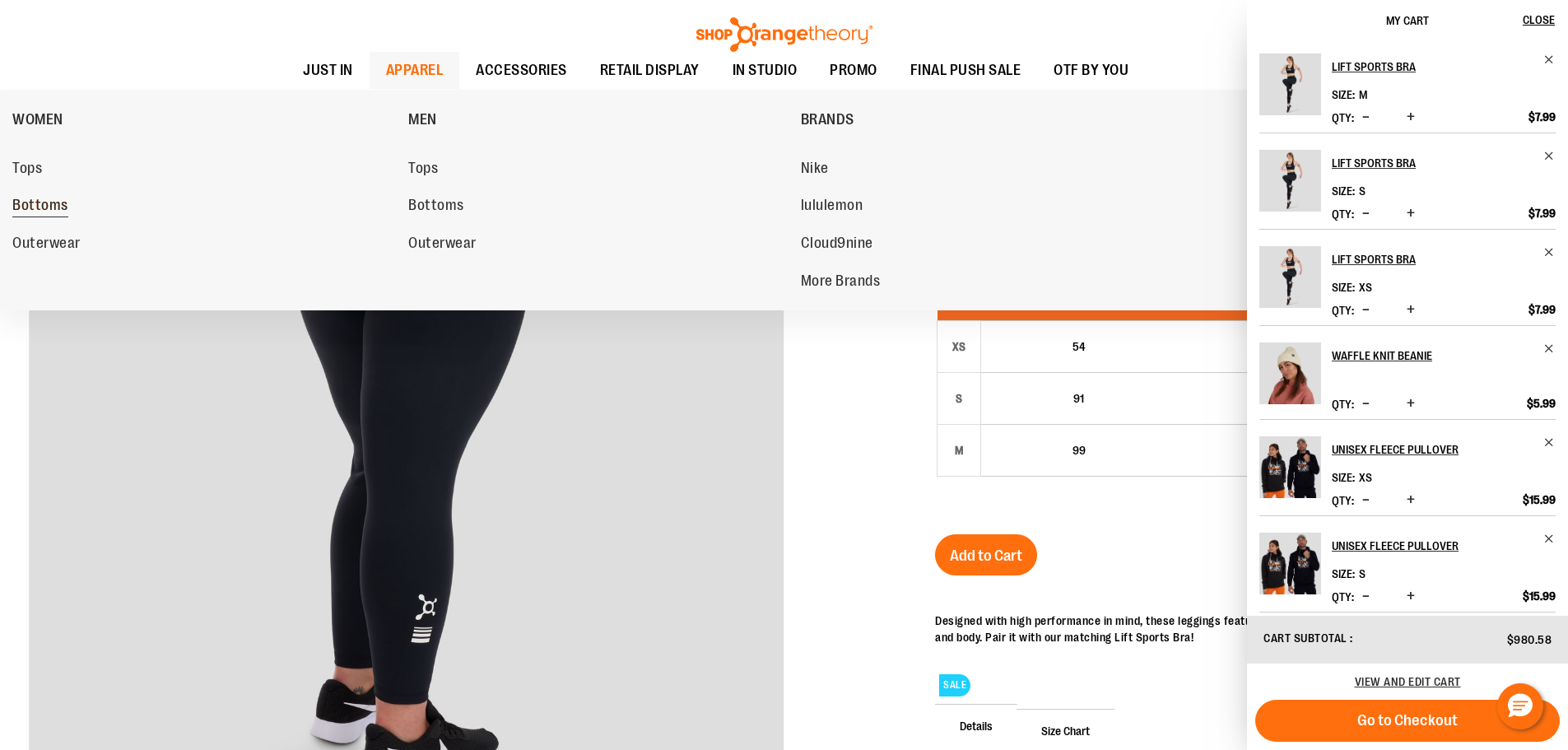
click at [31, 209] on span "Bottoms" at bounding box center [40, 206] width 56 height 21
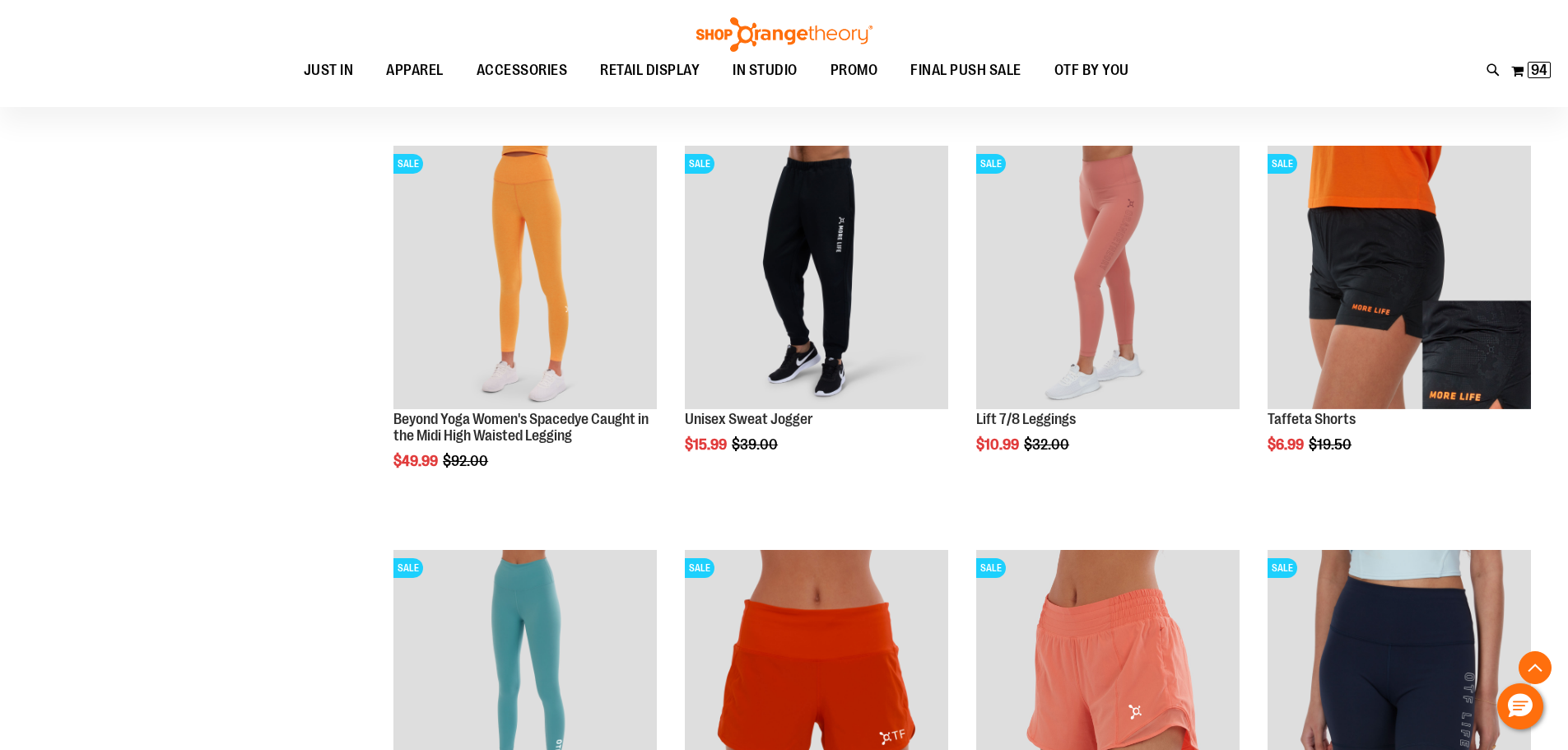
scroll to position [987, 0]
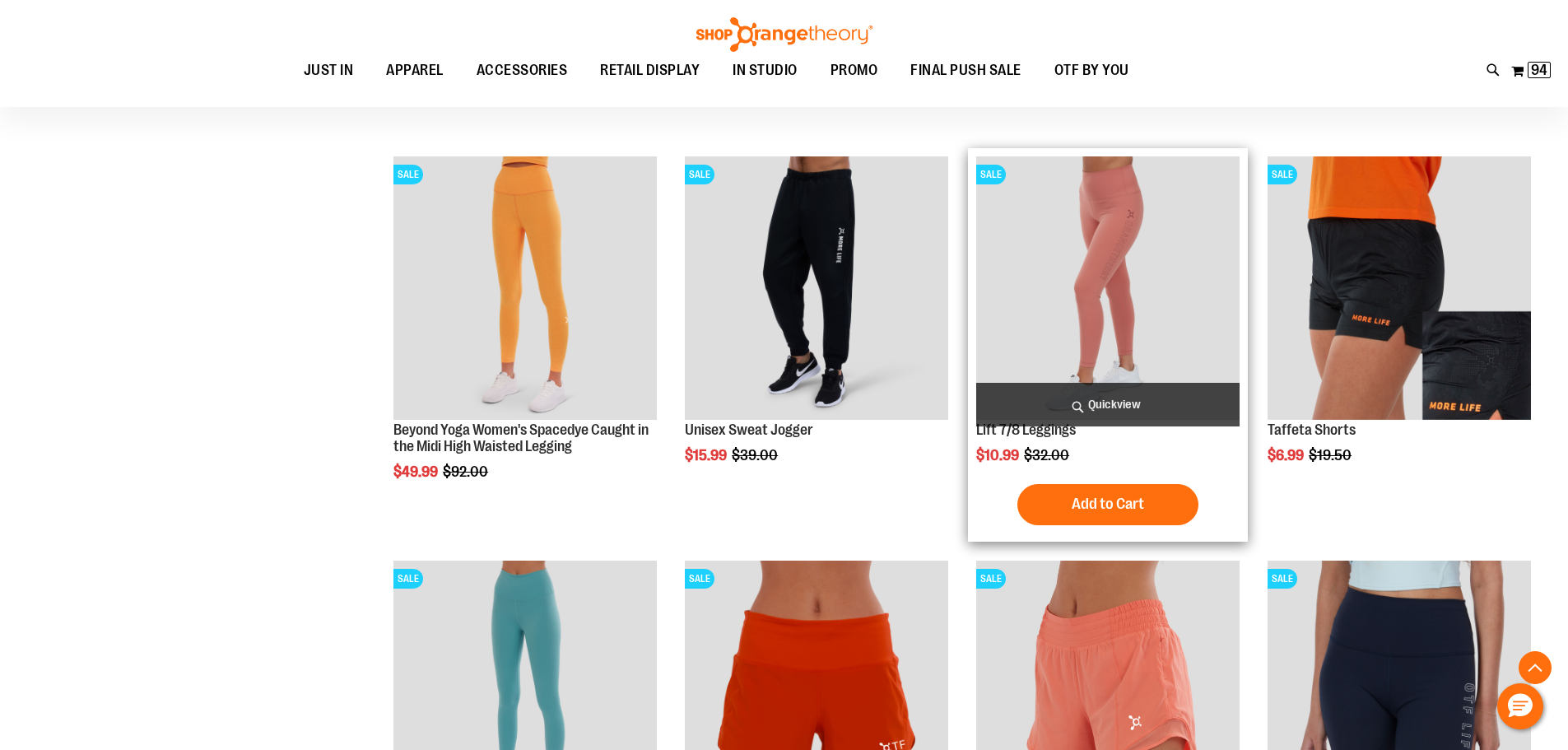
type input "**********"
click at [1081, 279] on img "product" at bounding box center [1108, 287] width 263 height 263
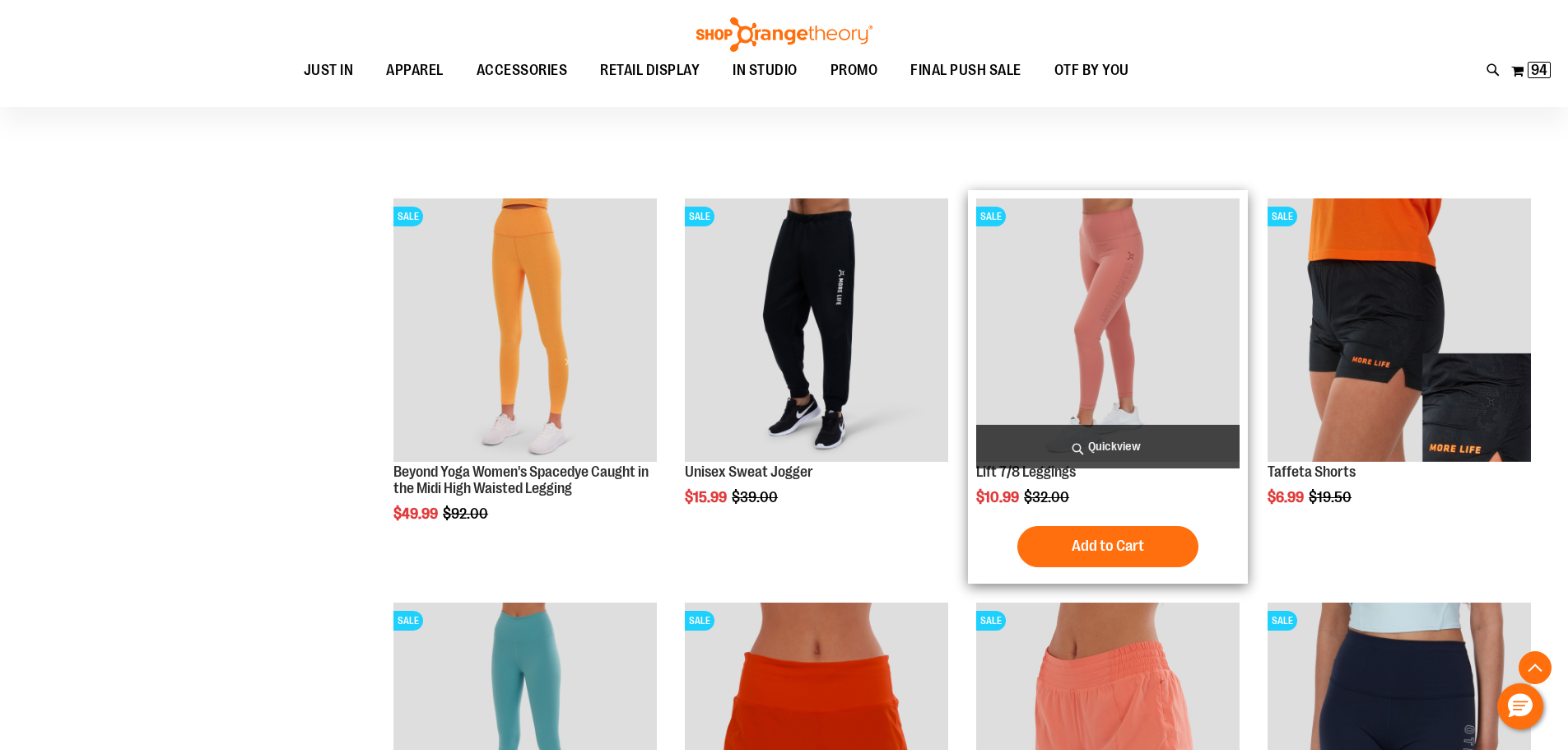
scroll to position [904, 0]
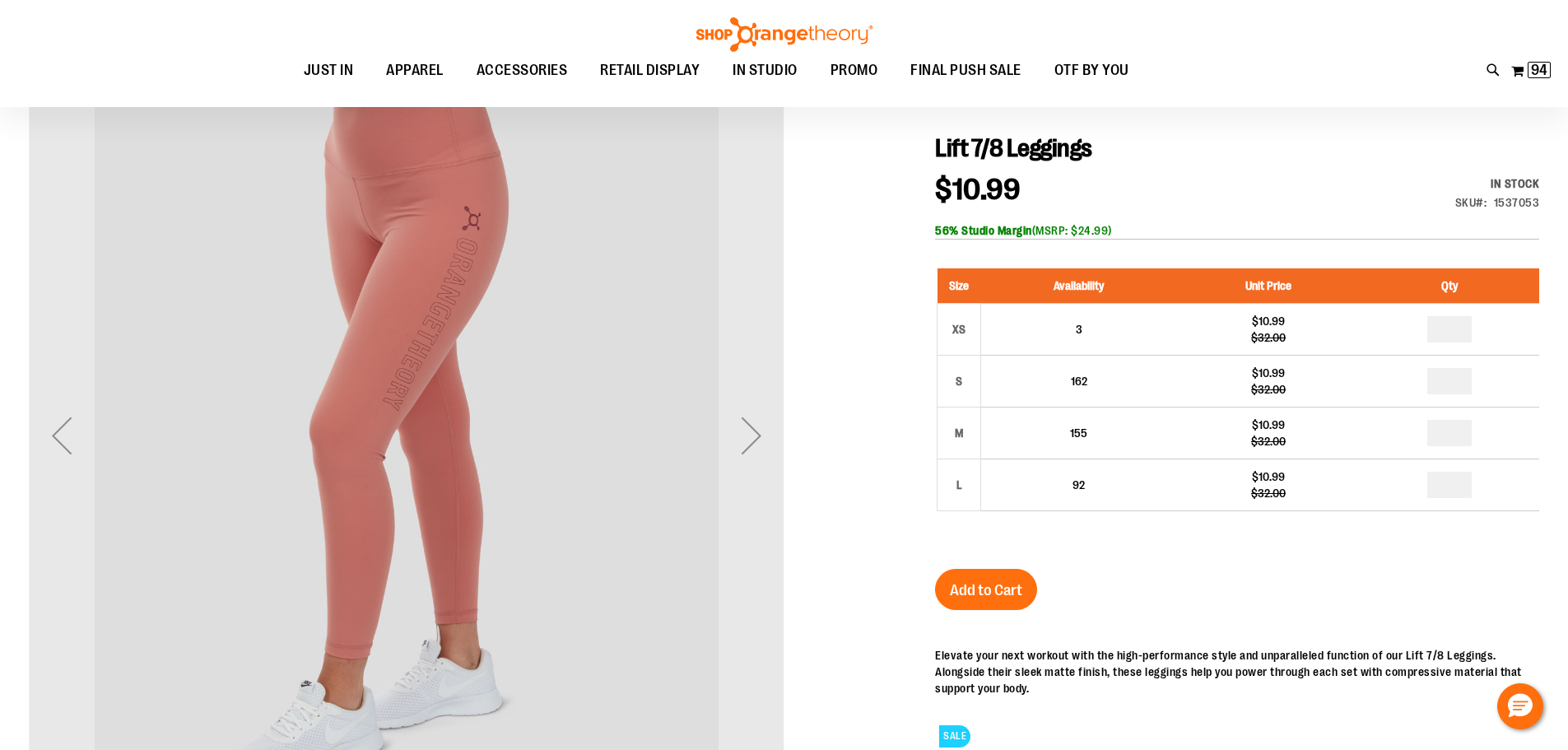
scroll to position [163, 0]
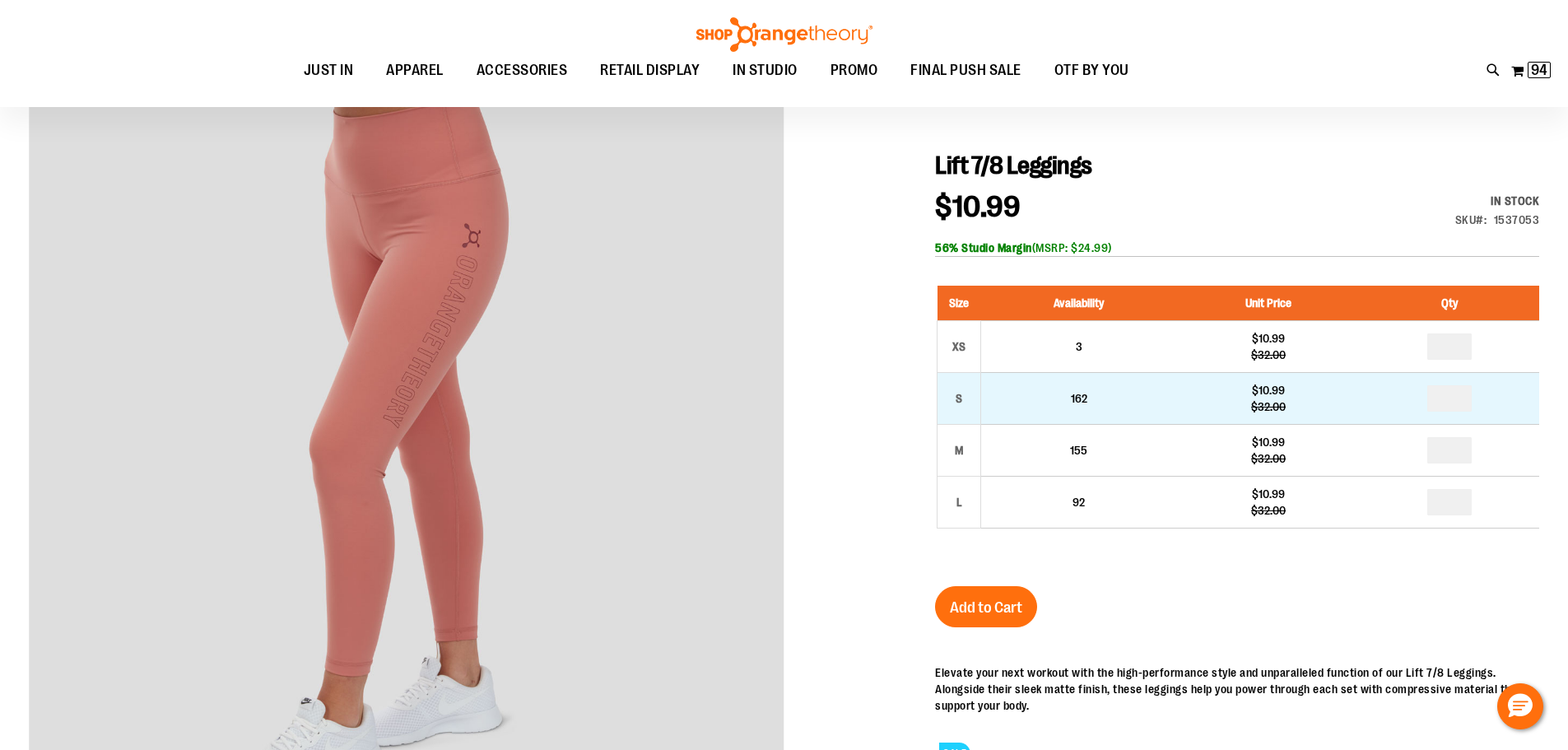
type input "**********"
click at [1461, 395] on input "number" at bounding box center [1449, 399] width 45 height 26
type input "*"
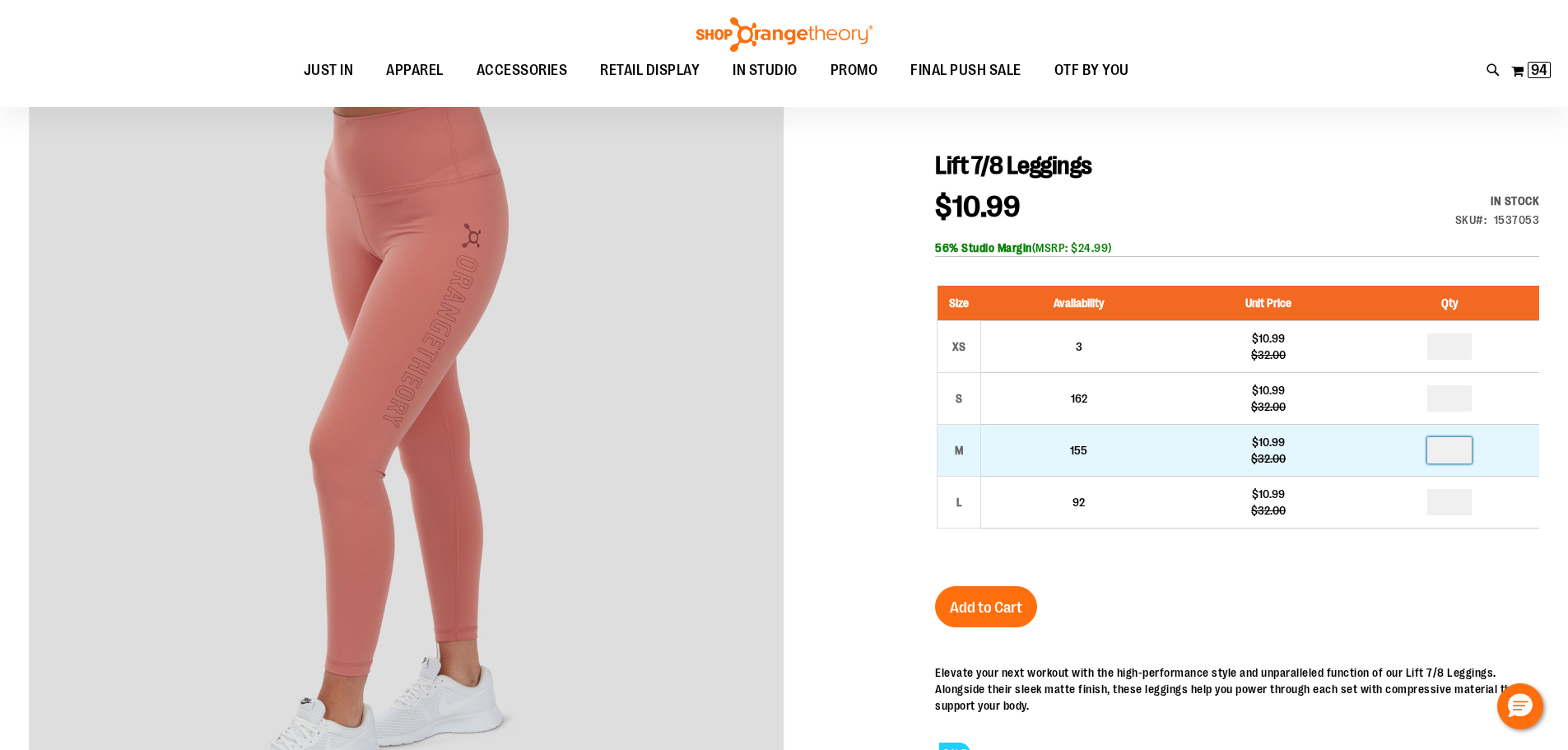
click at [1453, 451] on input "number" at bounding box center [1449, 450] width 45 height 26
type input "*"
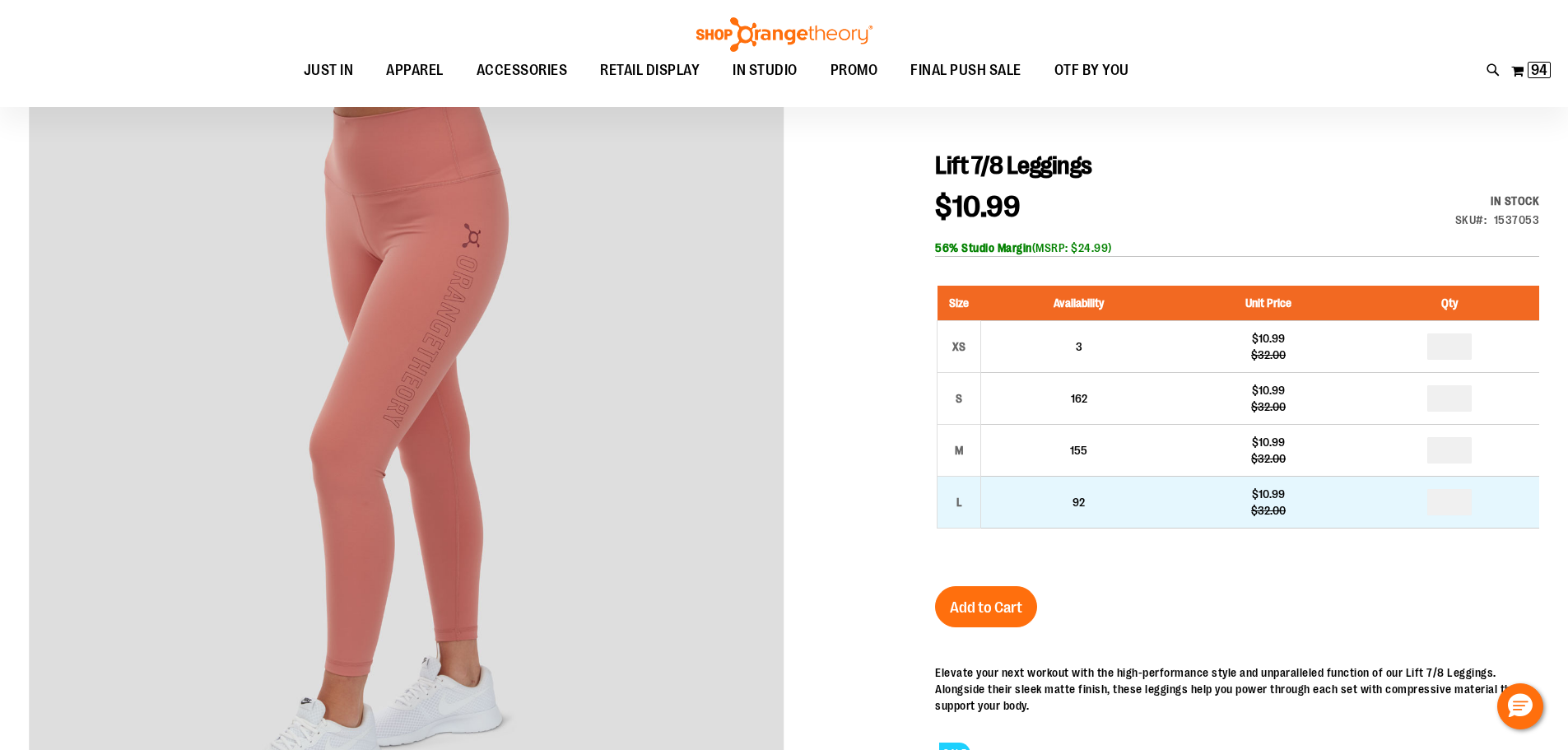
type input "*"
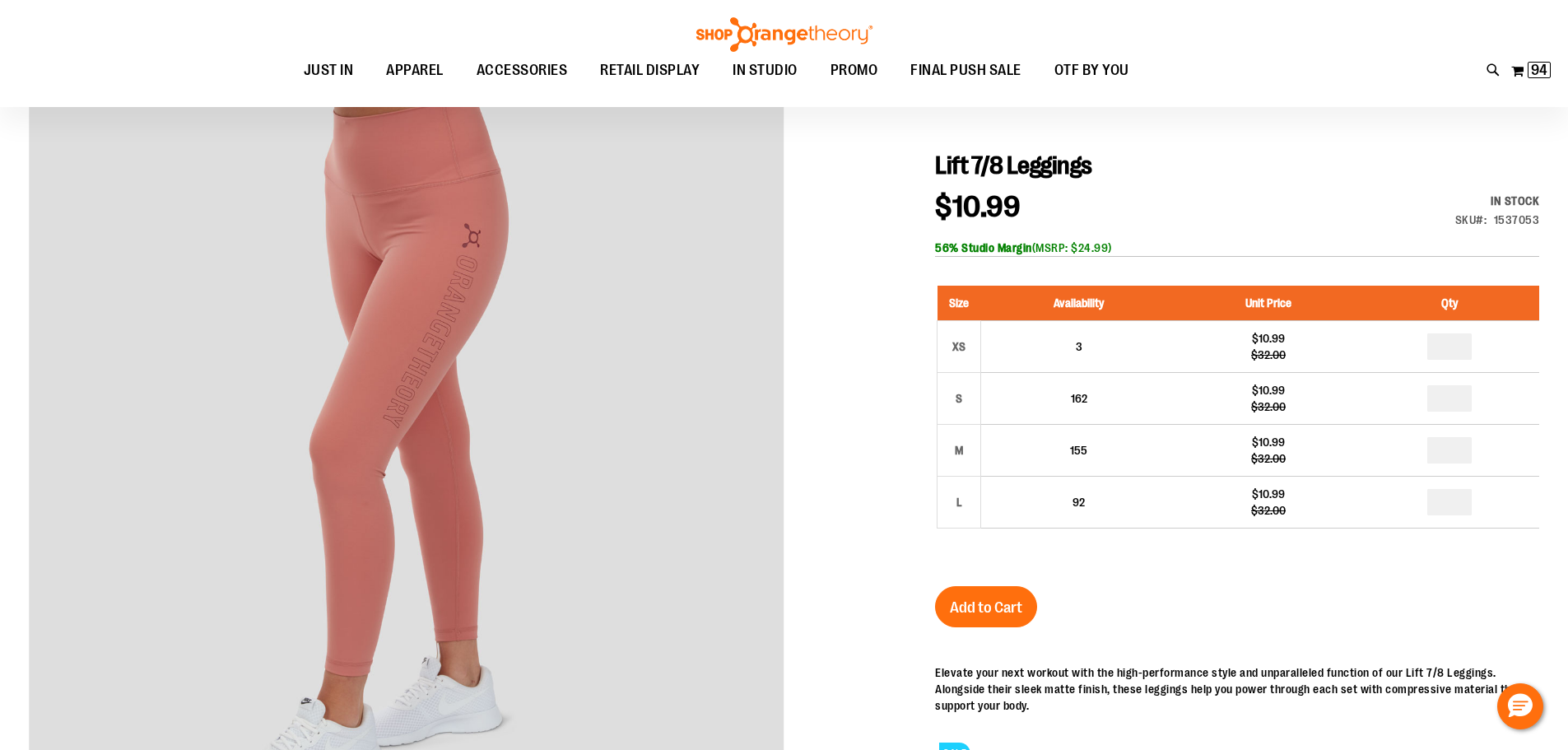
click at [983, 610] on span "Add to Cart" at bounding box center [986, 607] width 73 height 18
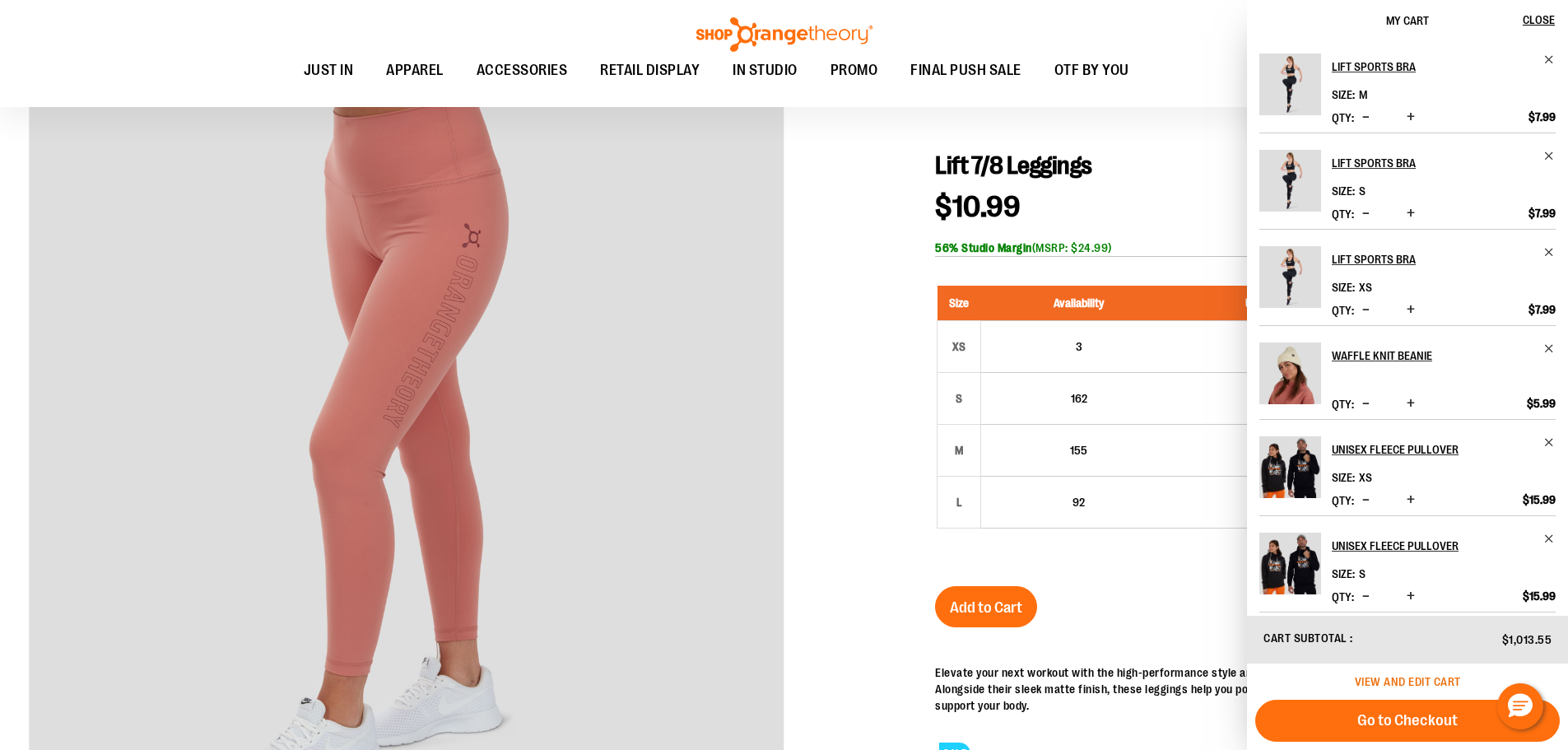
click at [1395, 680] on span "View and edit cart" at bounding box center [1408, 682] width 106 height 13
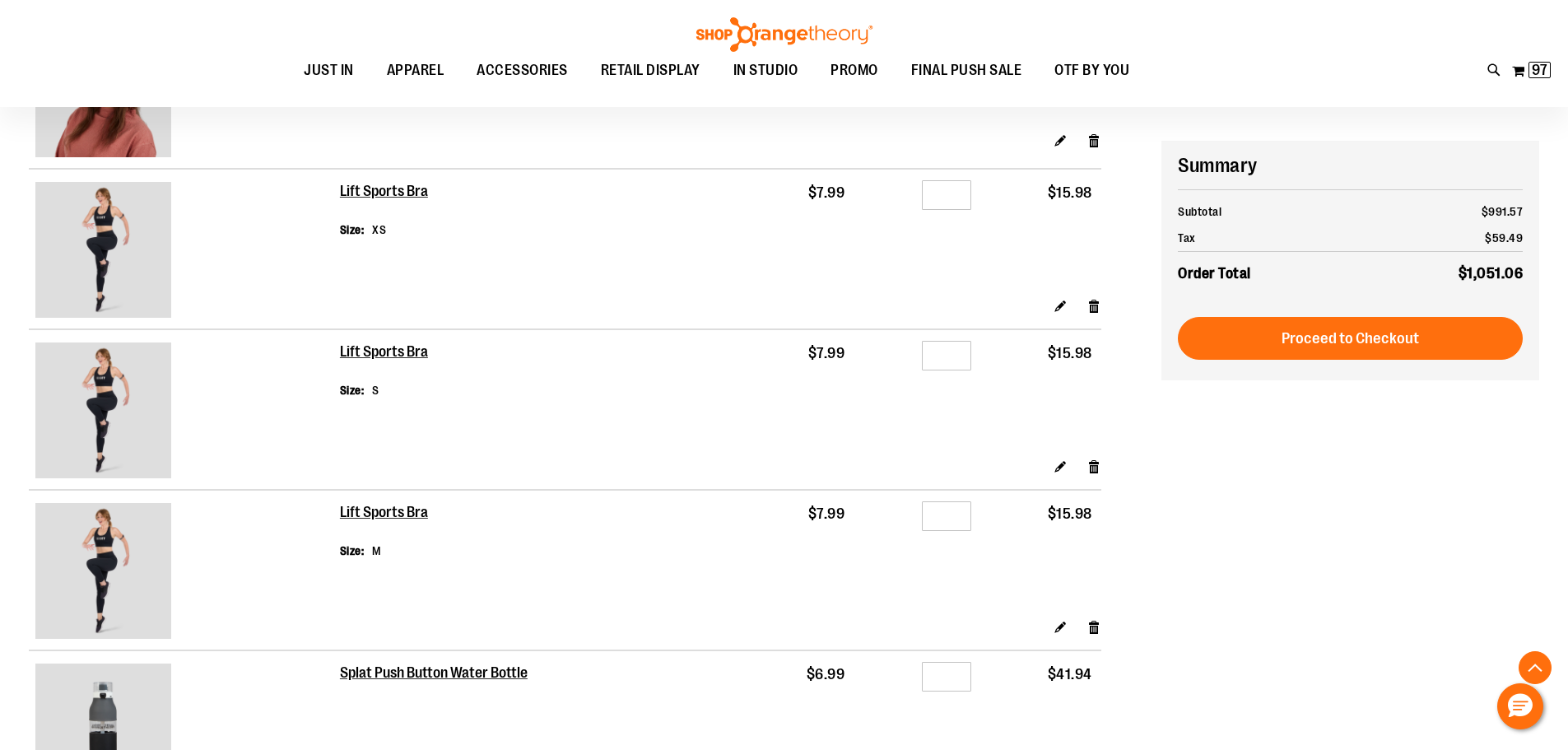
scroll to position [1316, 0]
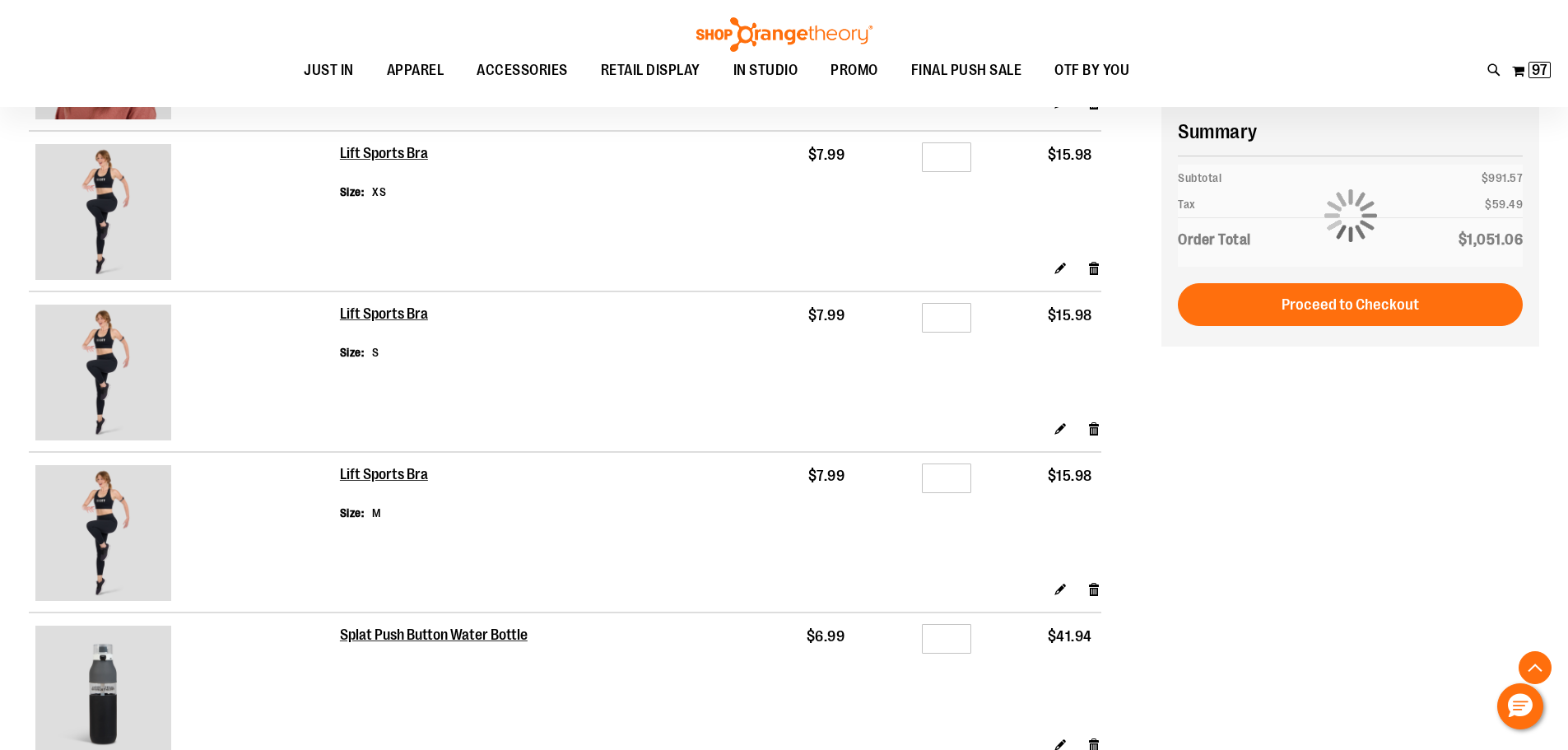
type input "**********"
click at [953, 319] on input "*" at bounding box center [947, 318] width 50 height 30
type input "*"
click at [950, 475] on input "*" at bounding box center [947, 478] width 50 height 30
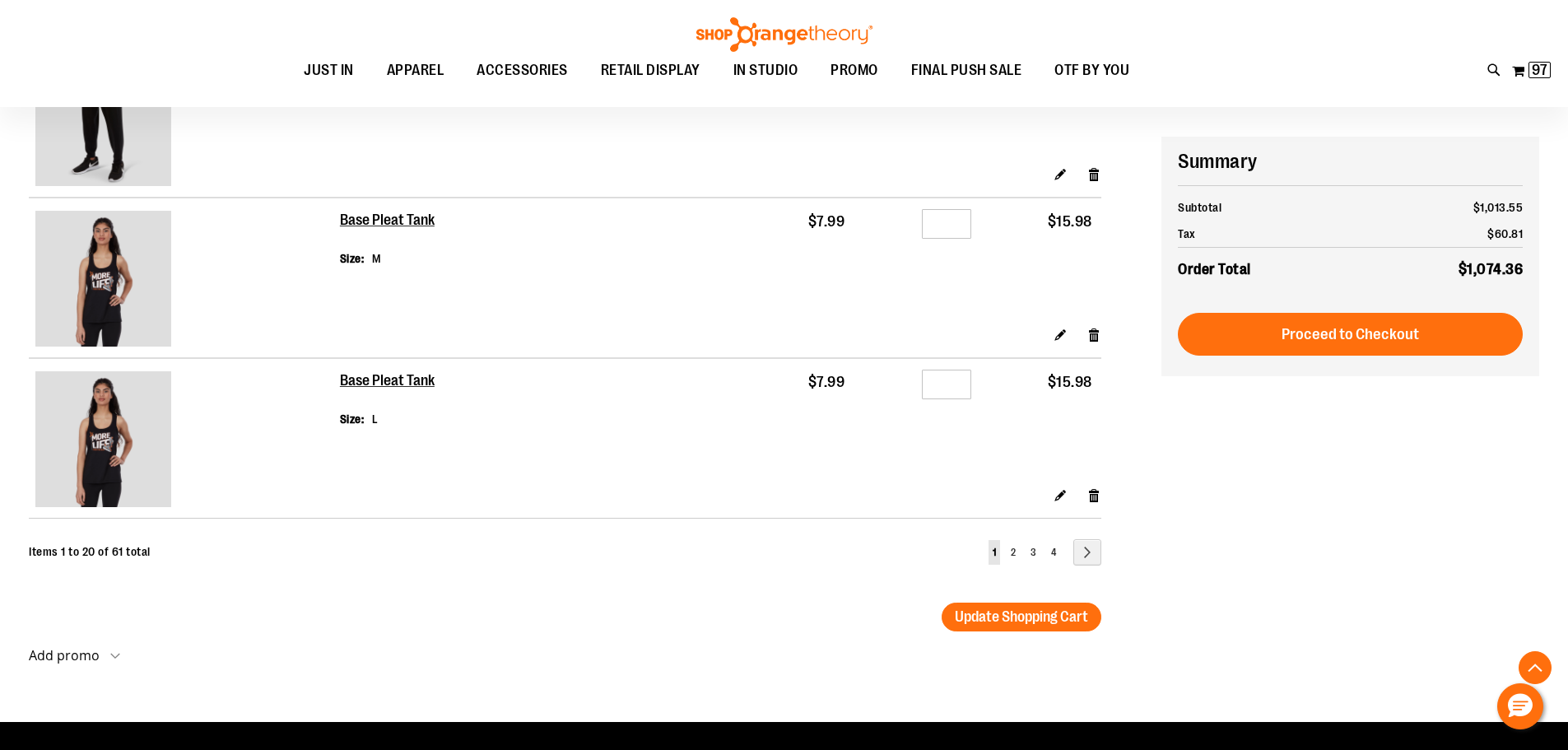
scroll to position [3044, 0]
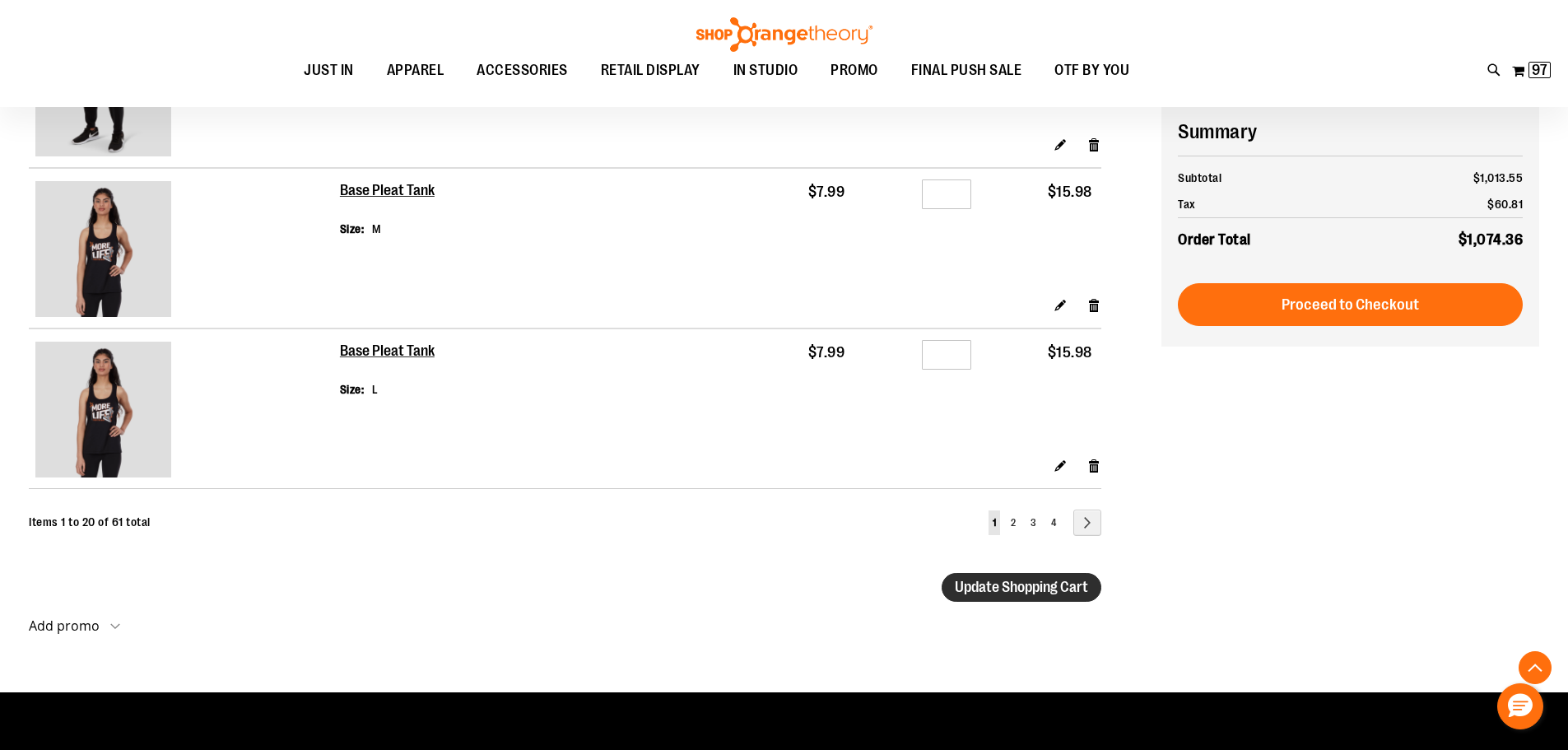
type input "*"
click at [1032, 587] on span "Update Shopping Cart" at bounding box center [1022, 587] width 134 height 17
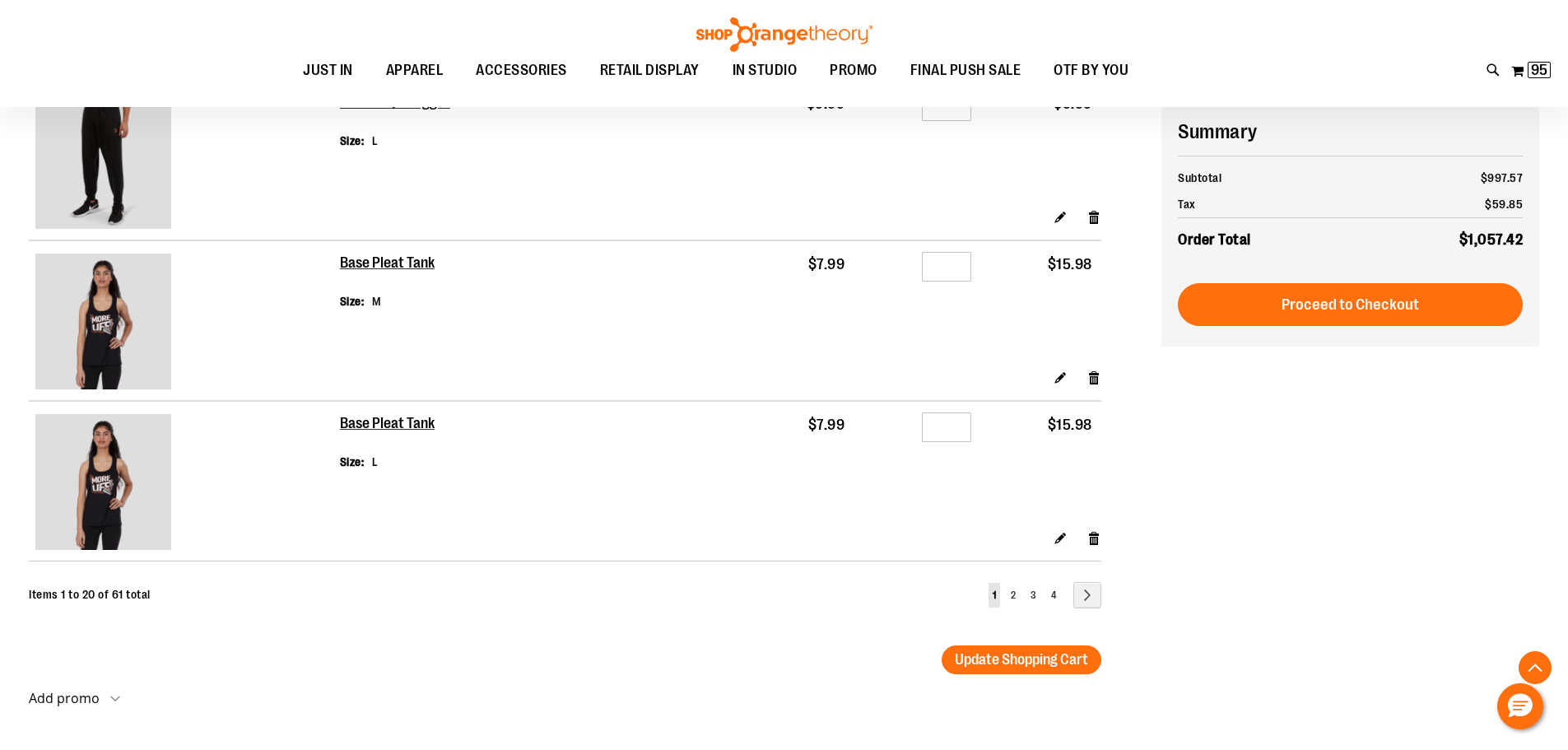
scroll to position [2965, 0]
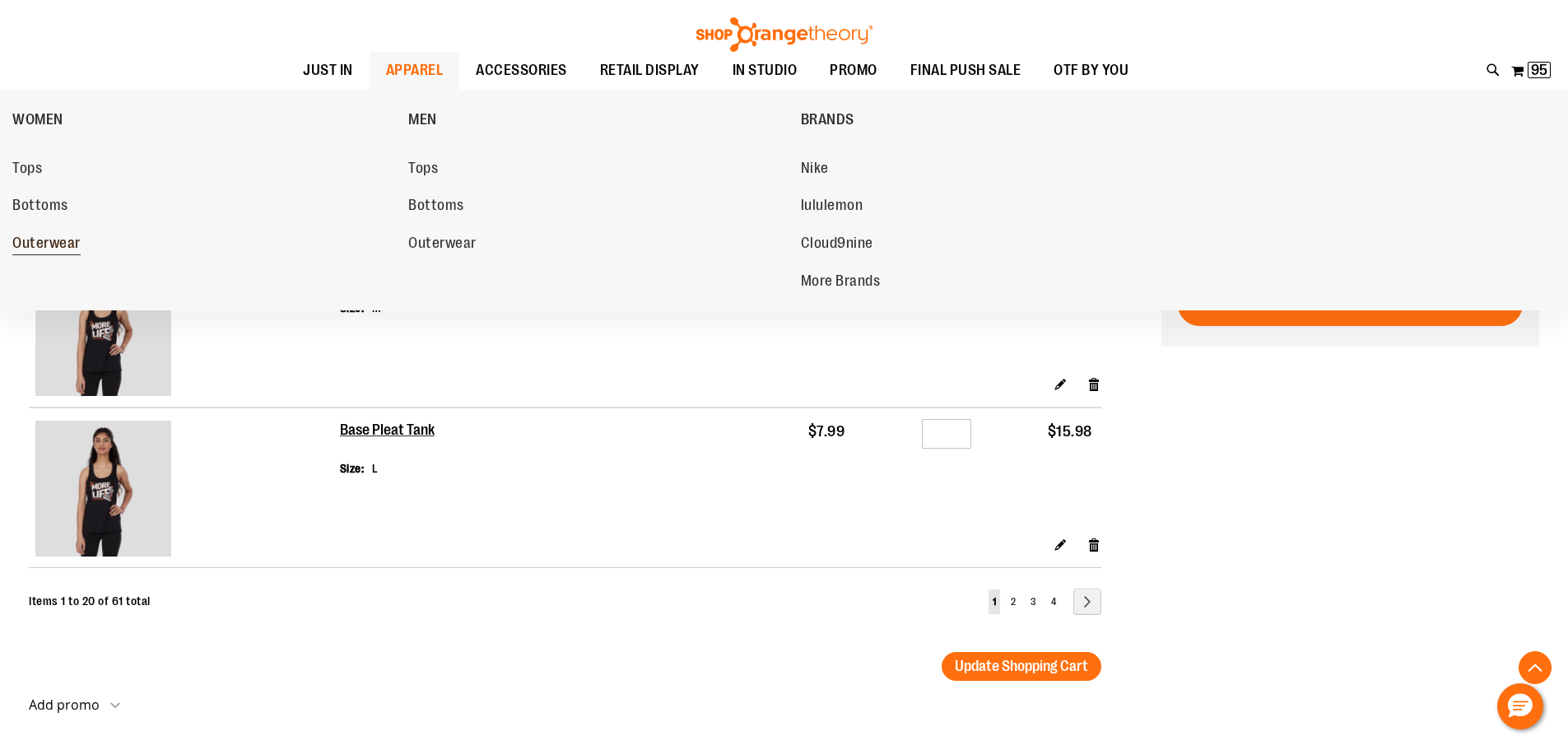
type input "**********"
click at [58, 248] on span "Outerwear" at bounding box center [46, 244] width 68 height 21
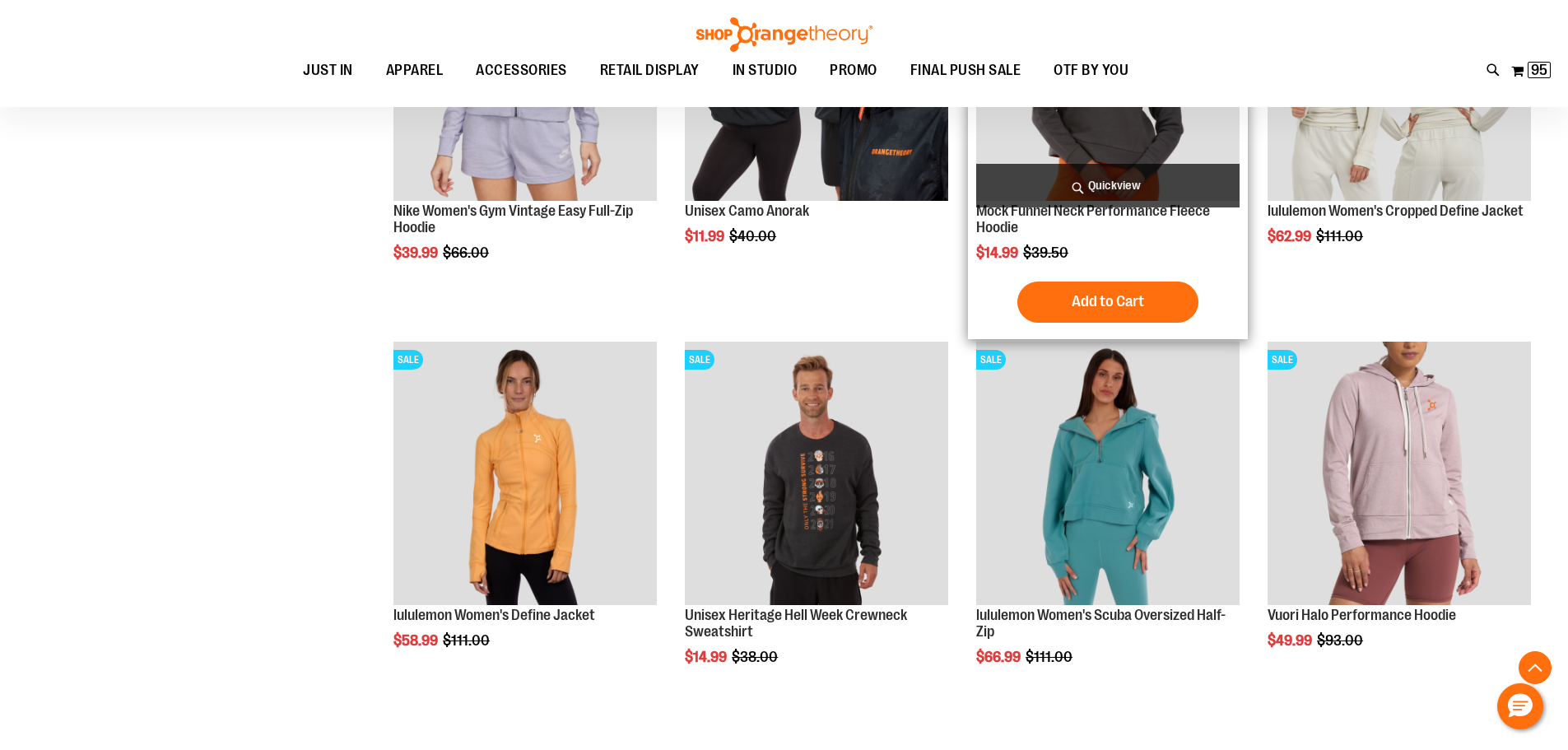
scroll to position [822, 0]
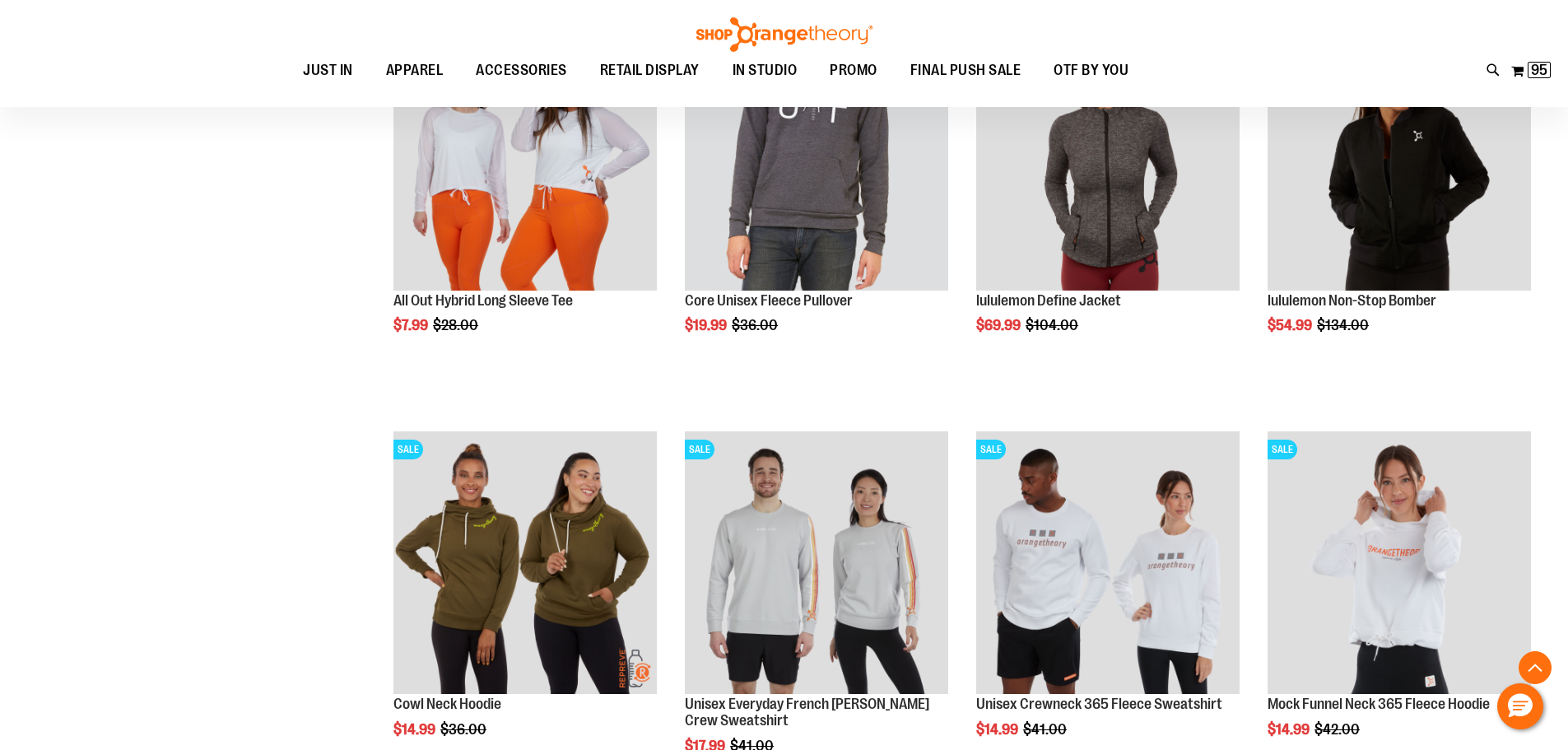
scroll to position [1974, 0]
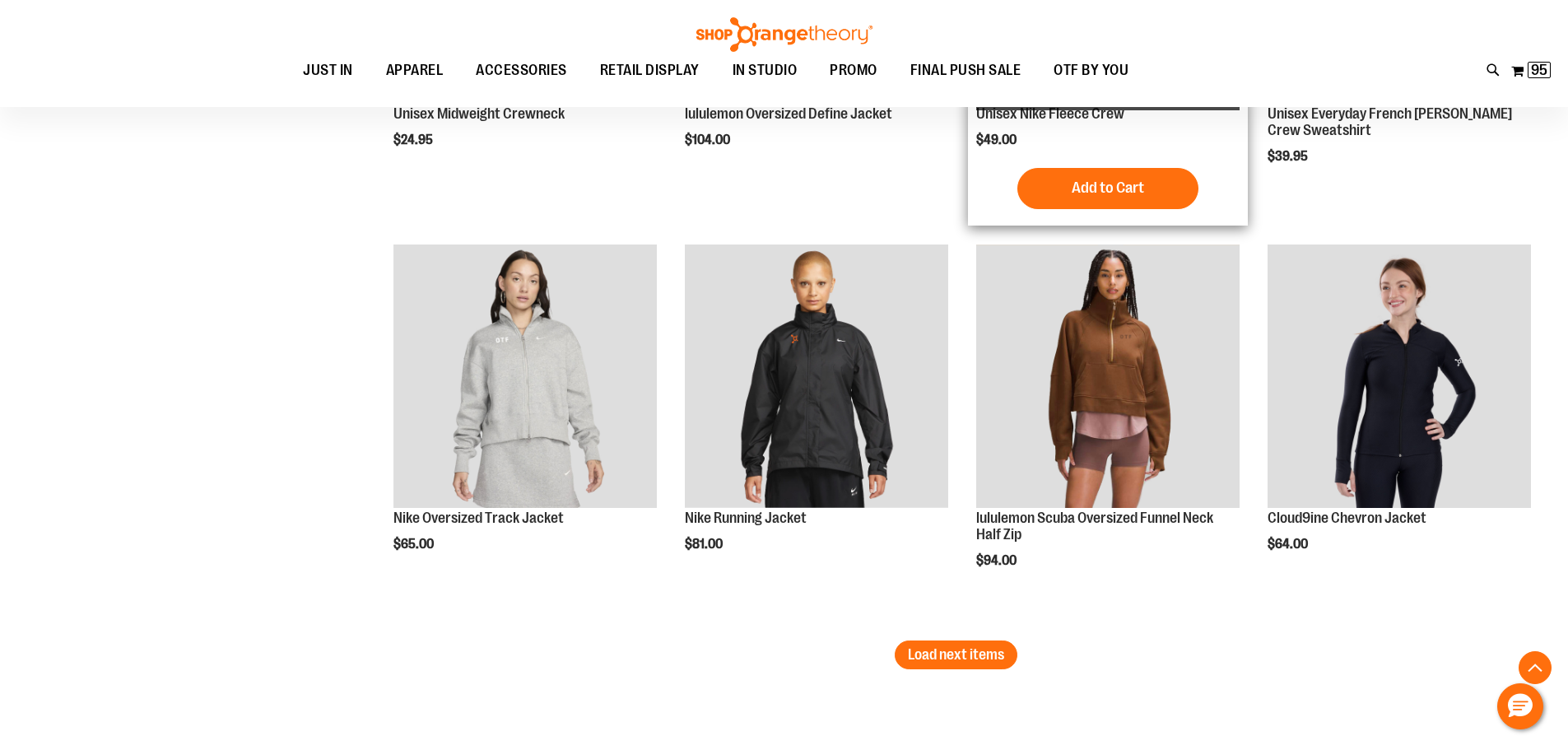
scroll to position [3290, 0]
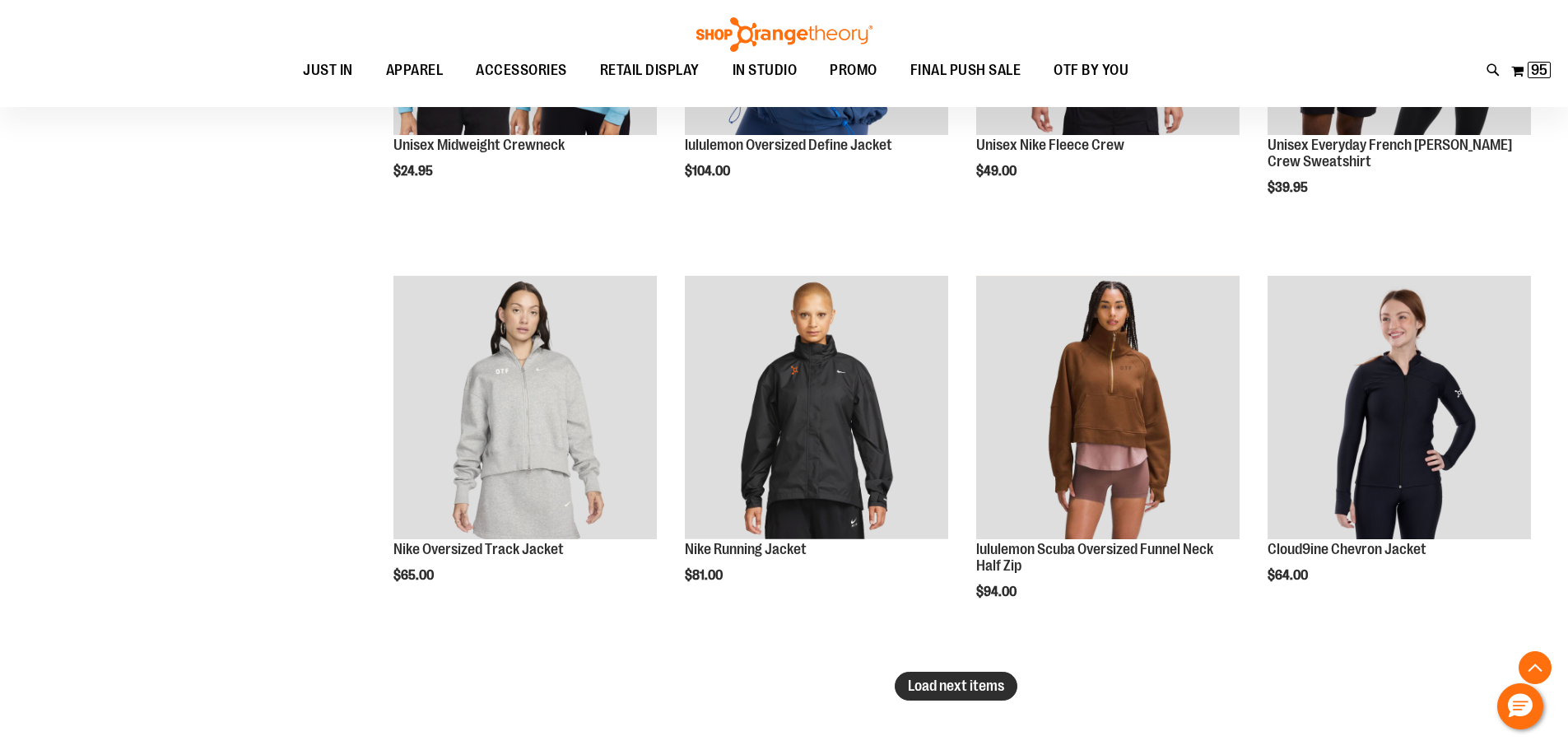
type input "**********"
click at [927, 680] on span "Load next items" at bounding box center [956, 686] width 97 height 17
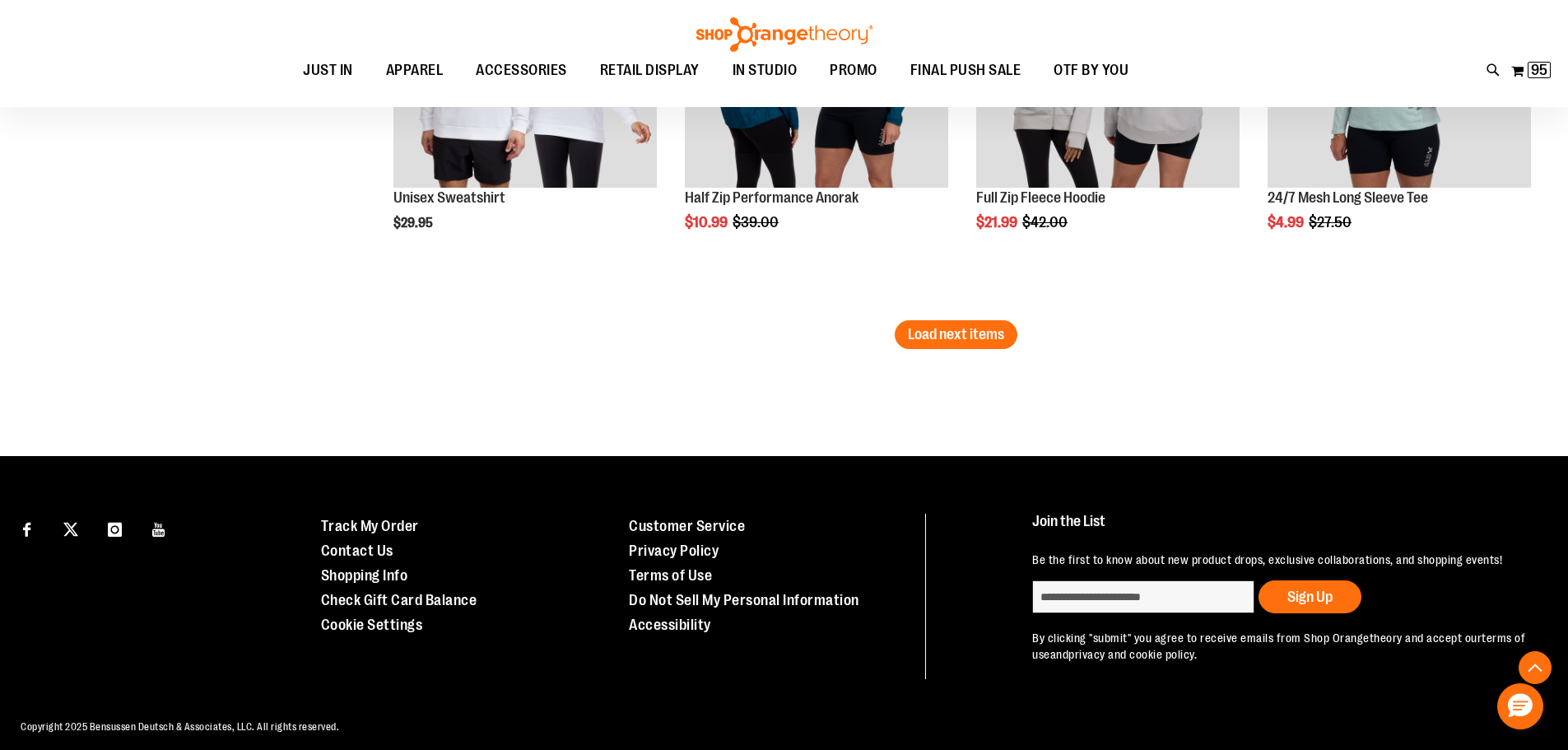
scroll to position [4607, 0]
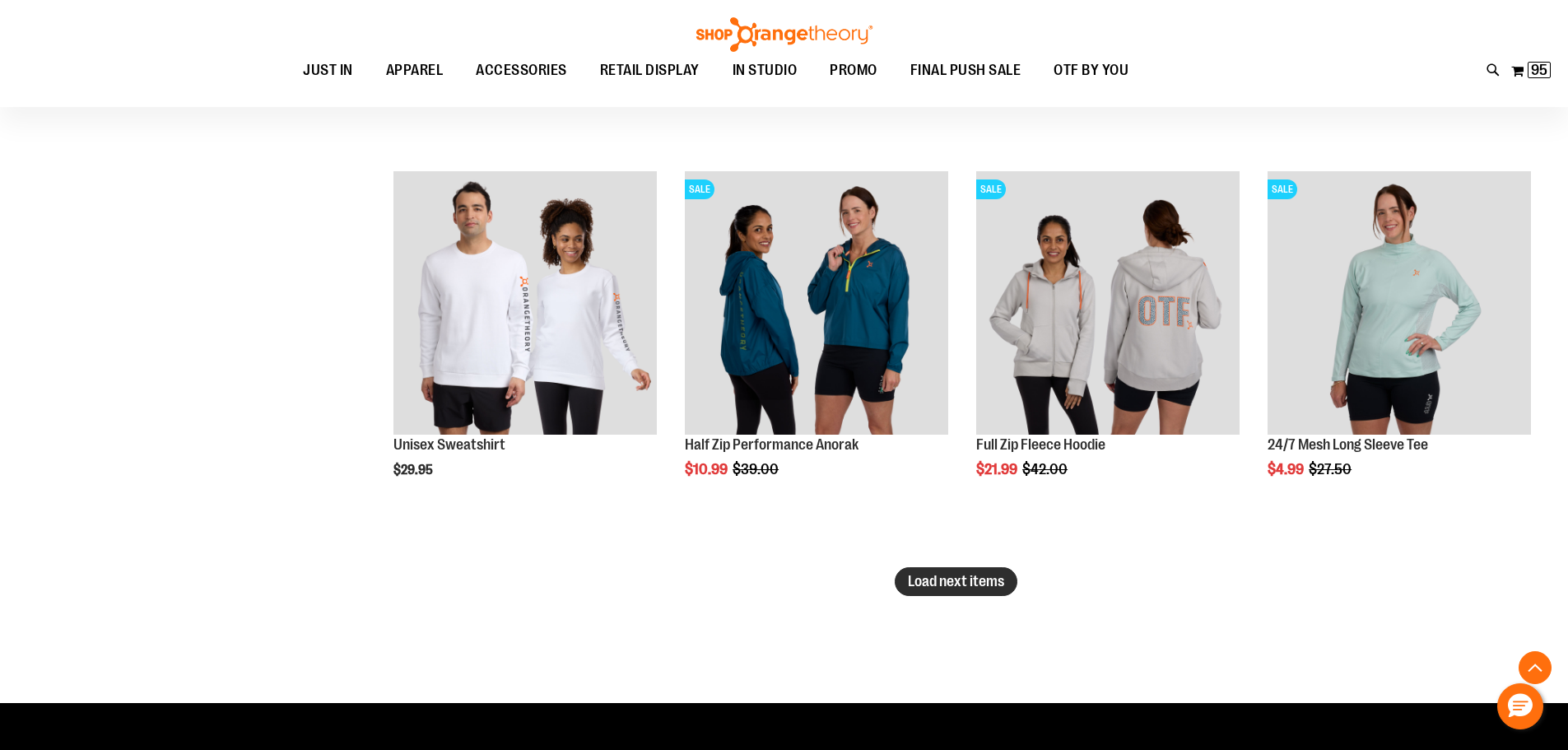
click at [947, 578] on span "Load next items" at bounding box center [956, 581] width 97 height 17
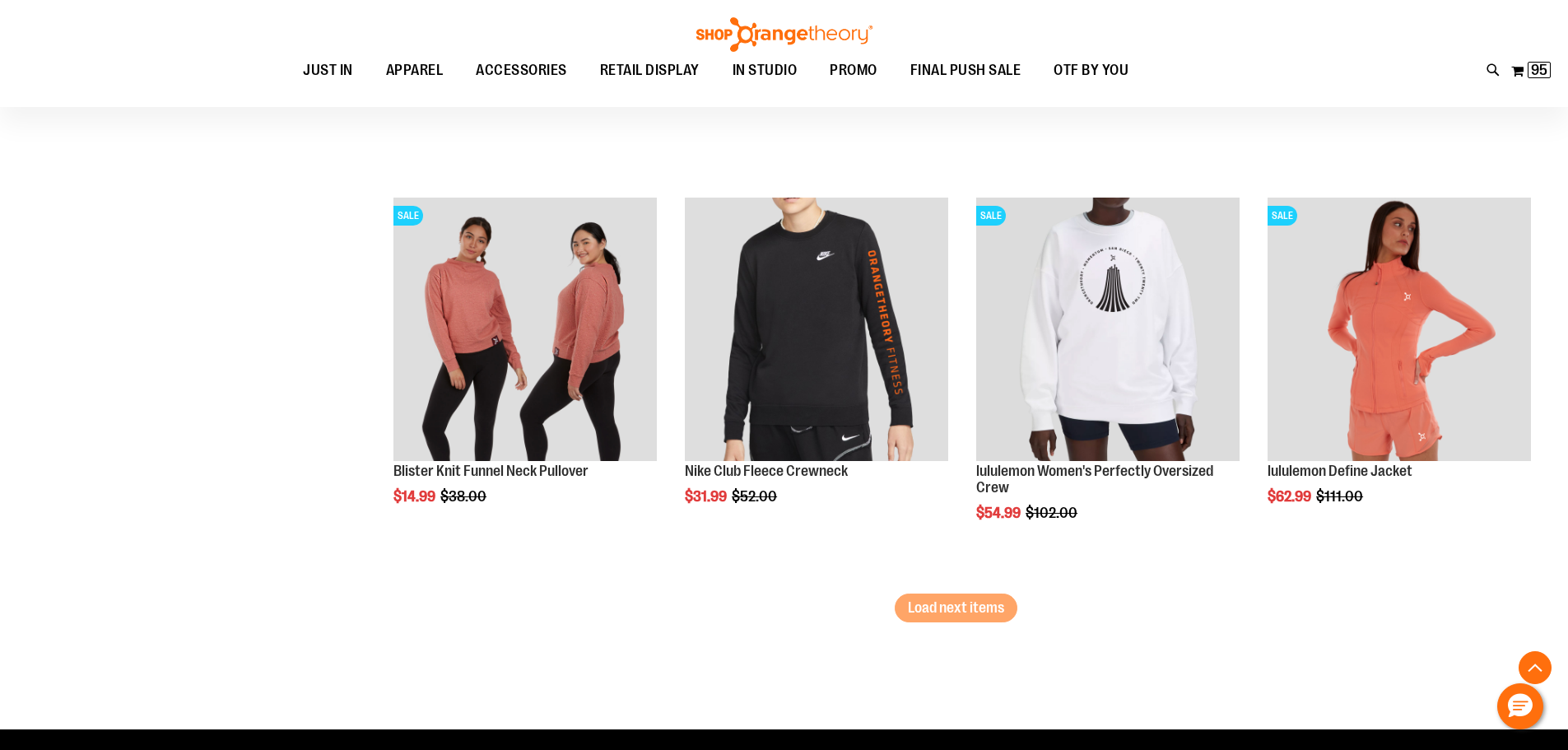
scroll to position [5842, 0]
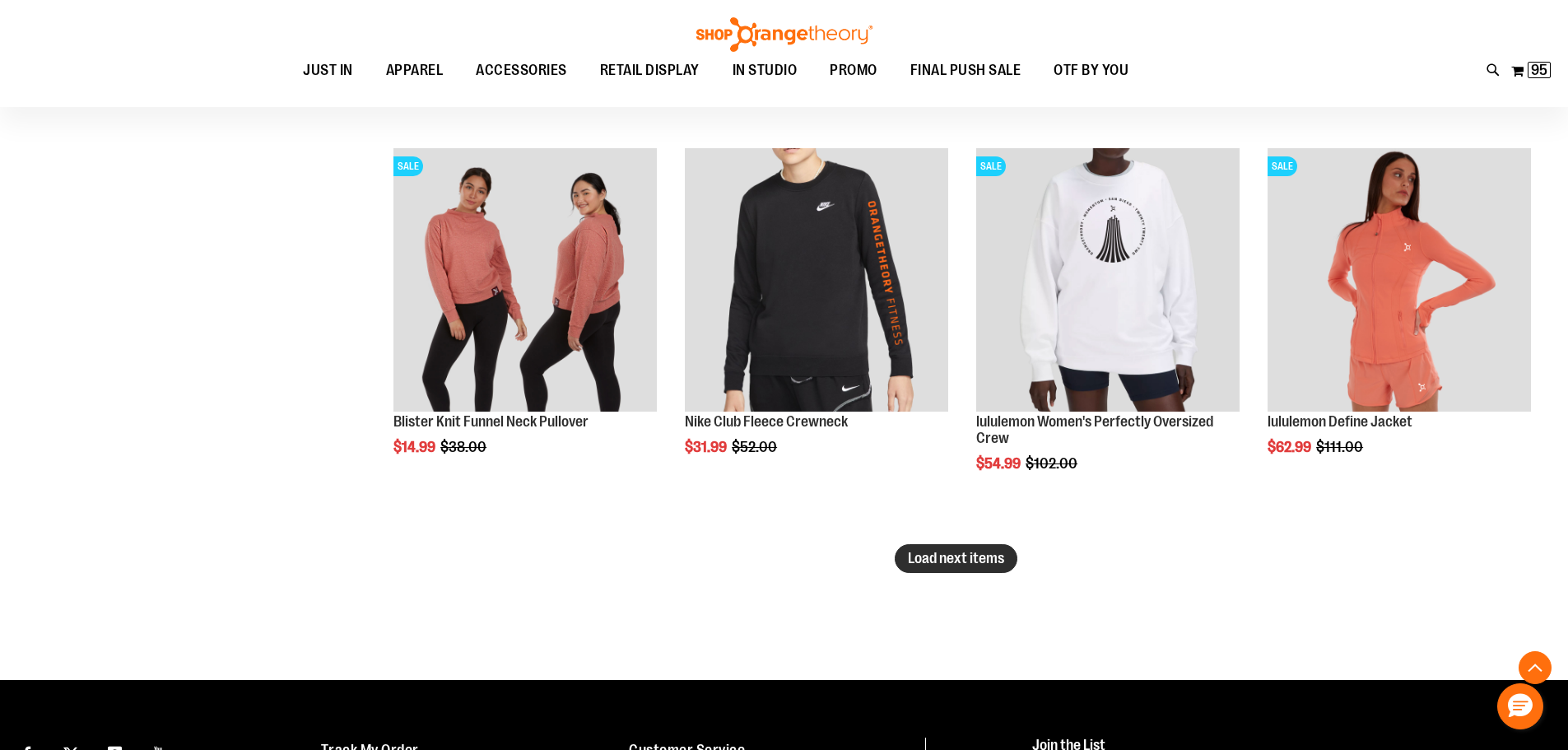
click at [961, 557] on span "Load next items" at bounding box center [956, 558] width 97 height 17
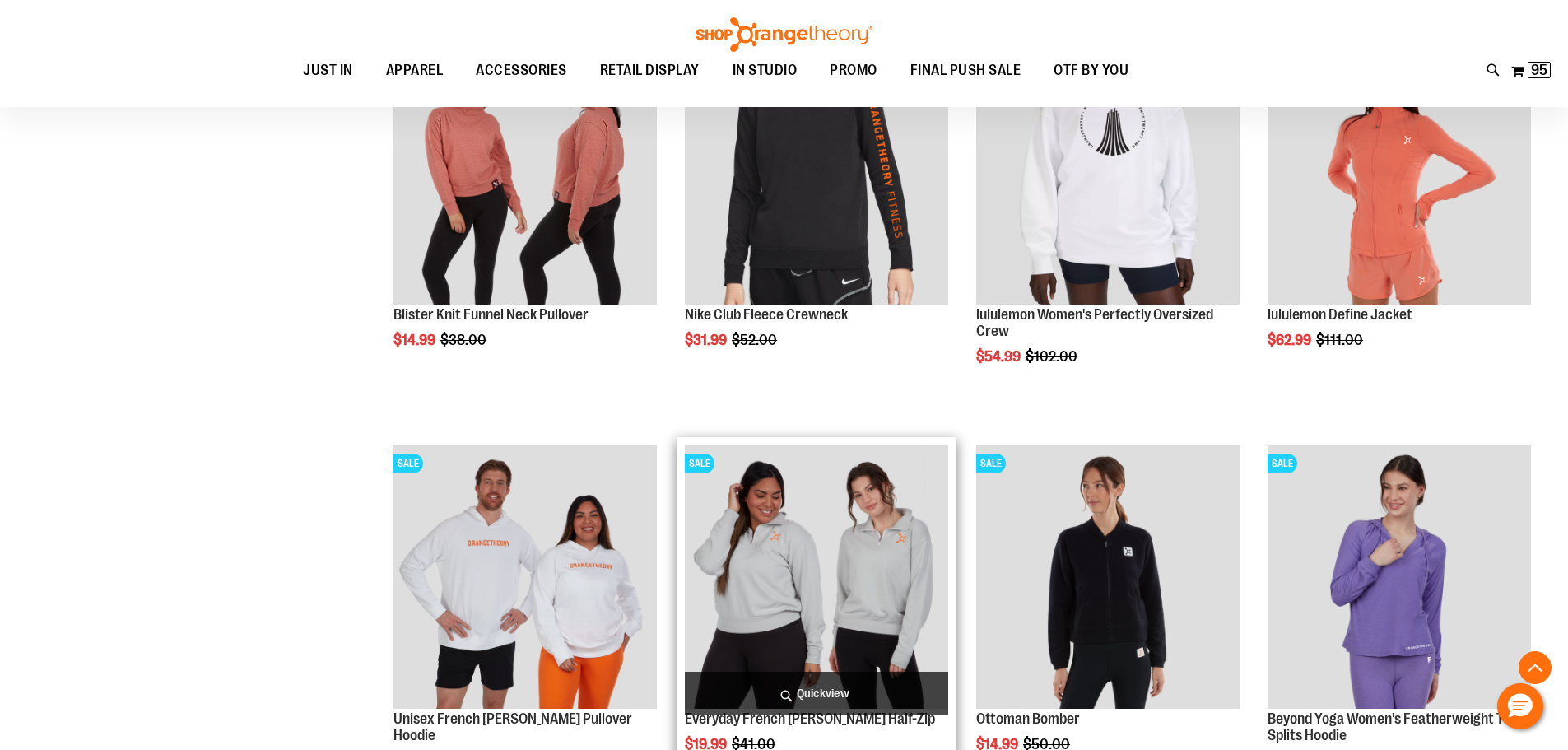
scroll to position [6253, 0]
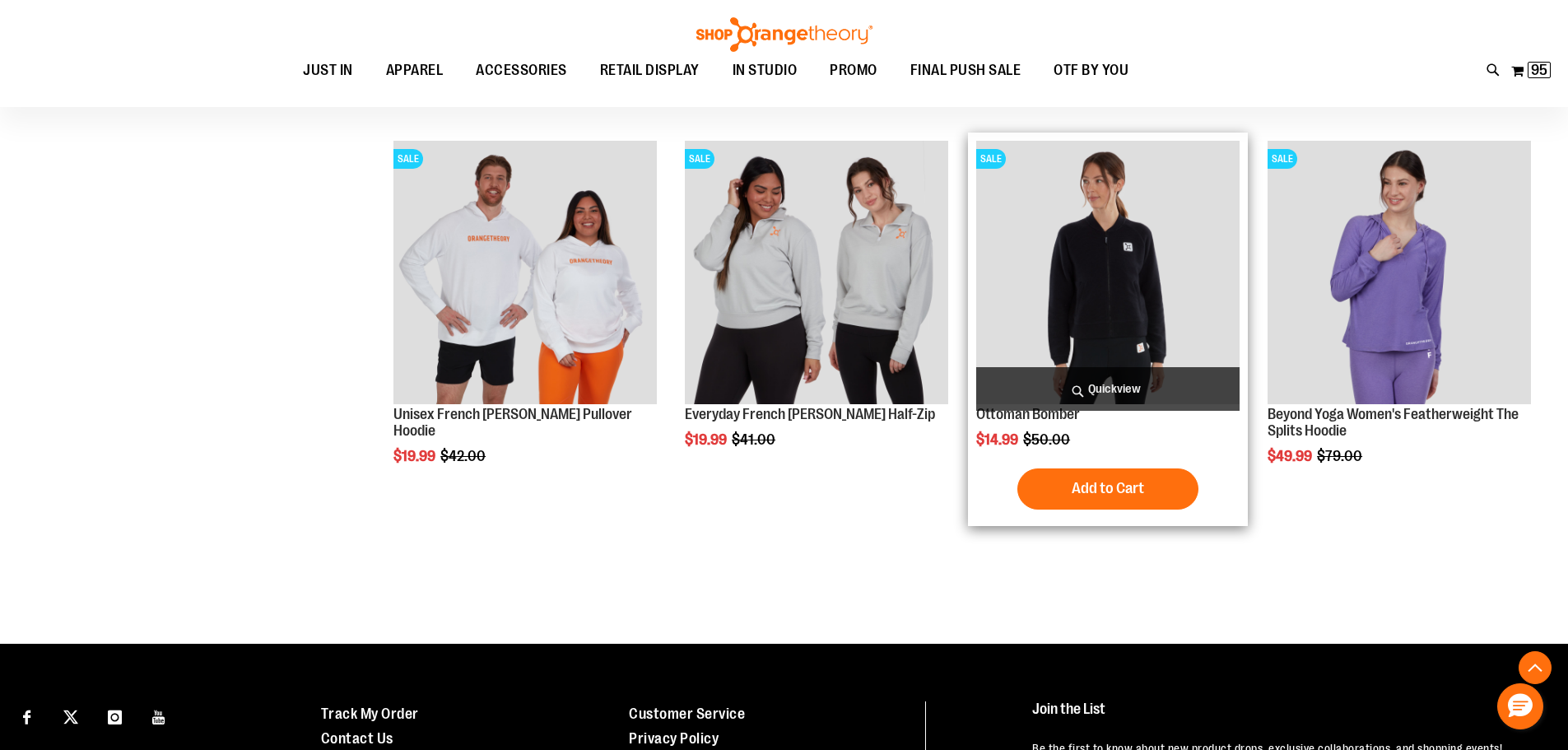
click at [1119, 300] on img "product" at bounding box center [1108, 272] width 263 height 263
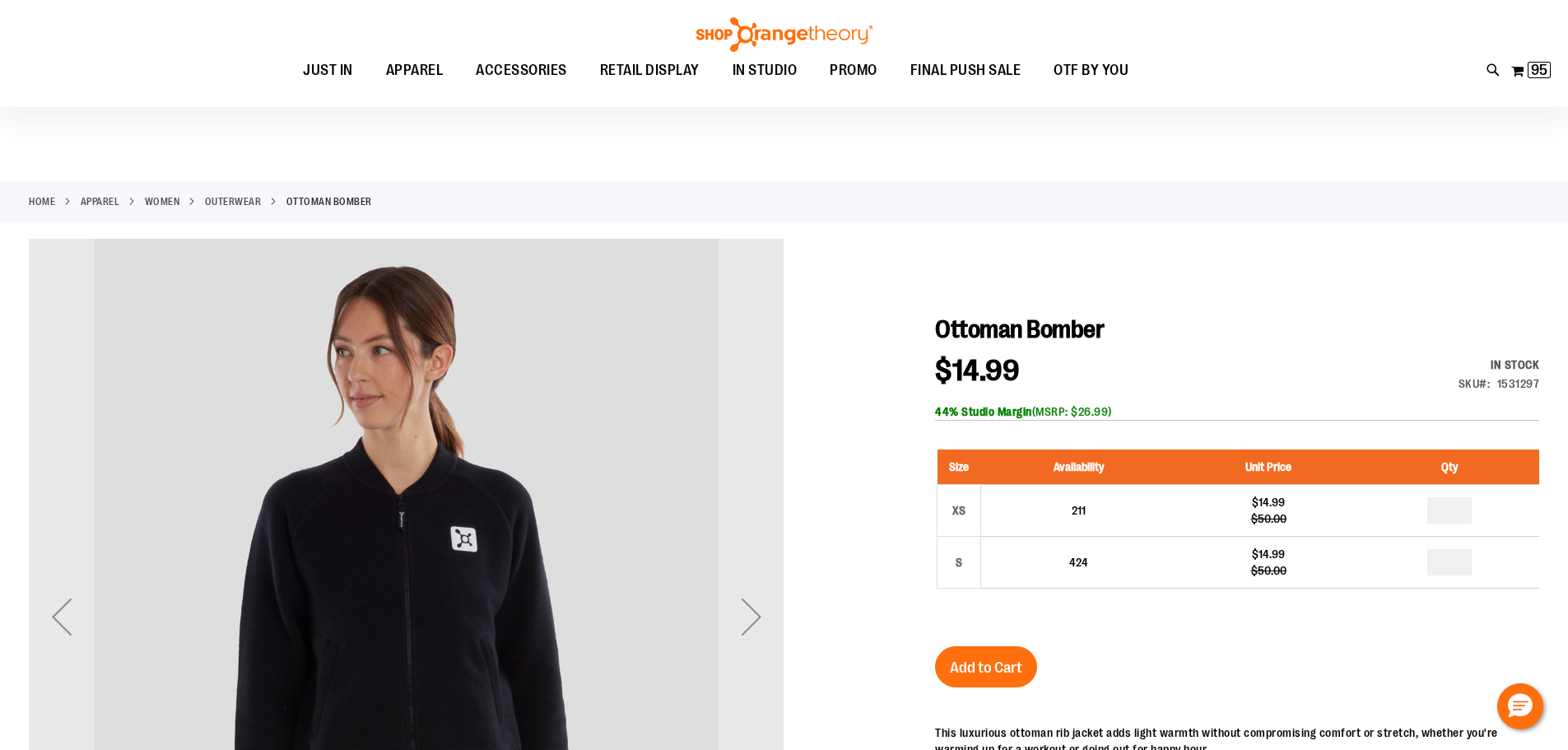
scroll to position [328, 0]
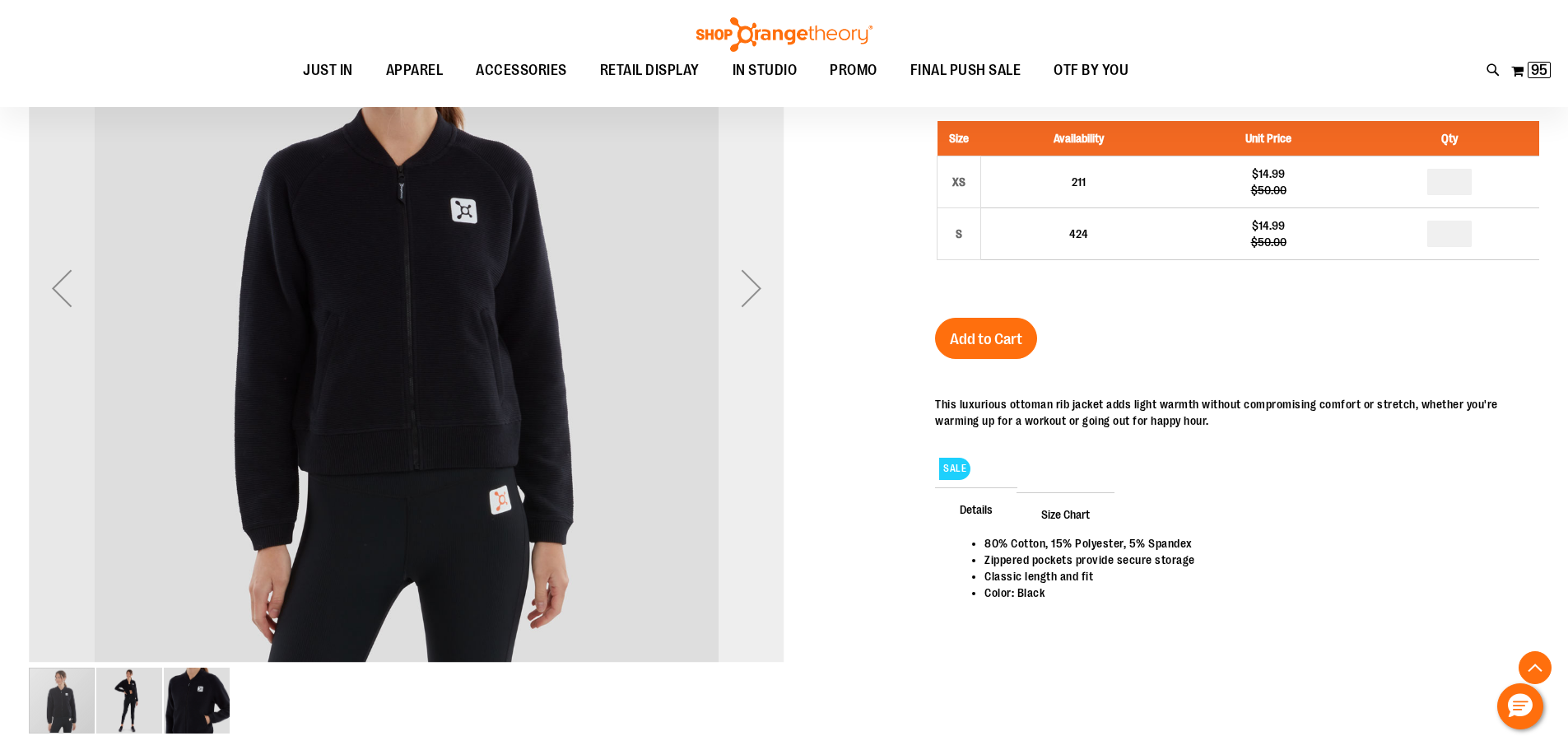
type input "**********"
click at [765, 304] on div "Next" at bounding box center [752, 288] width 66 height 66
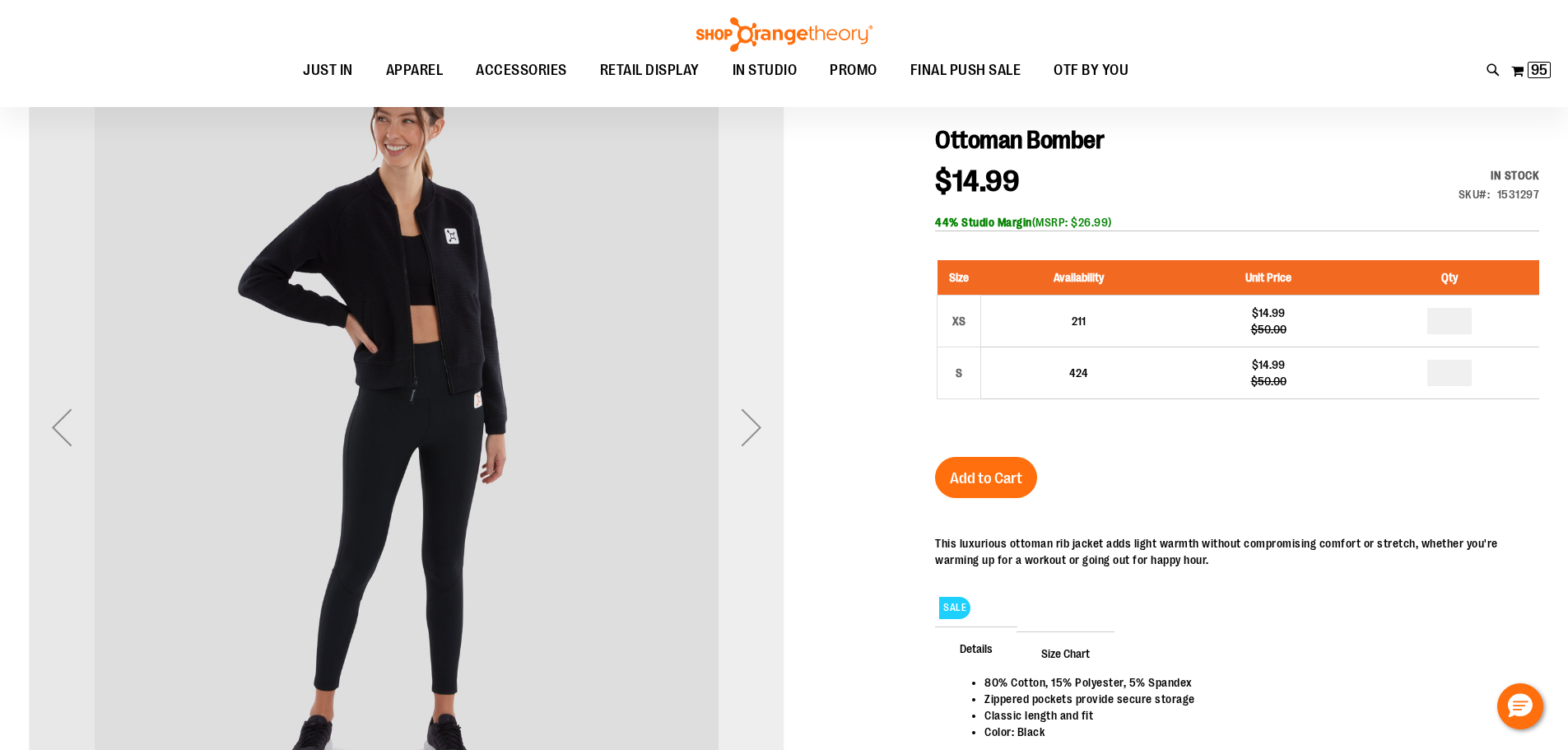
scroll to position [163, 0]
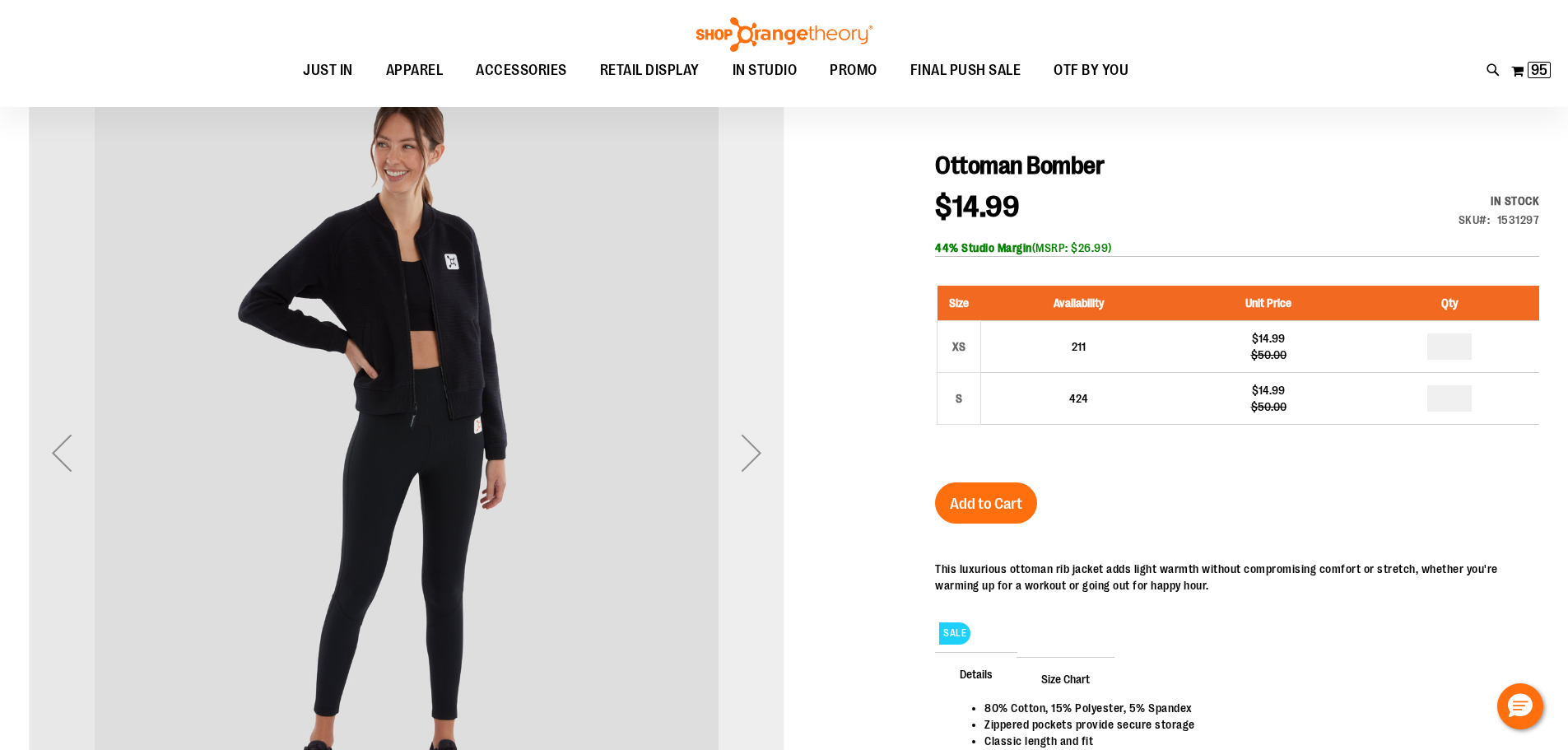
click at [753, 456] on div "Next" at bounding box center [752, 453] width 66 height 66
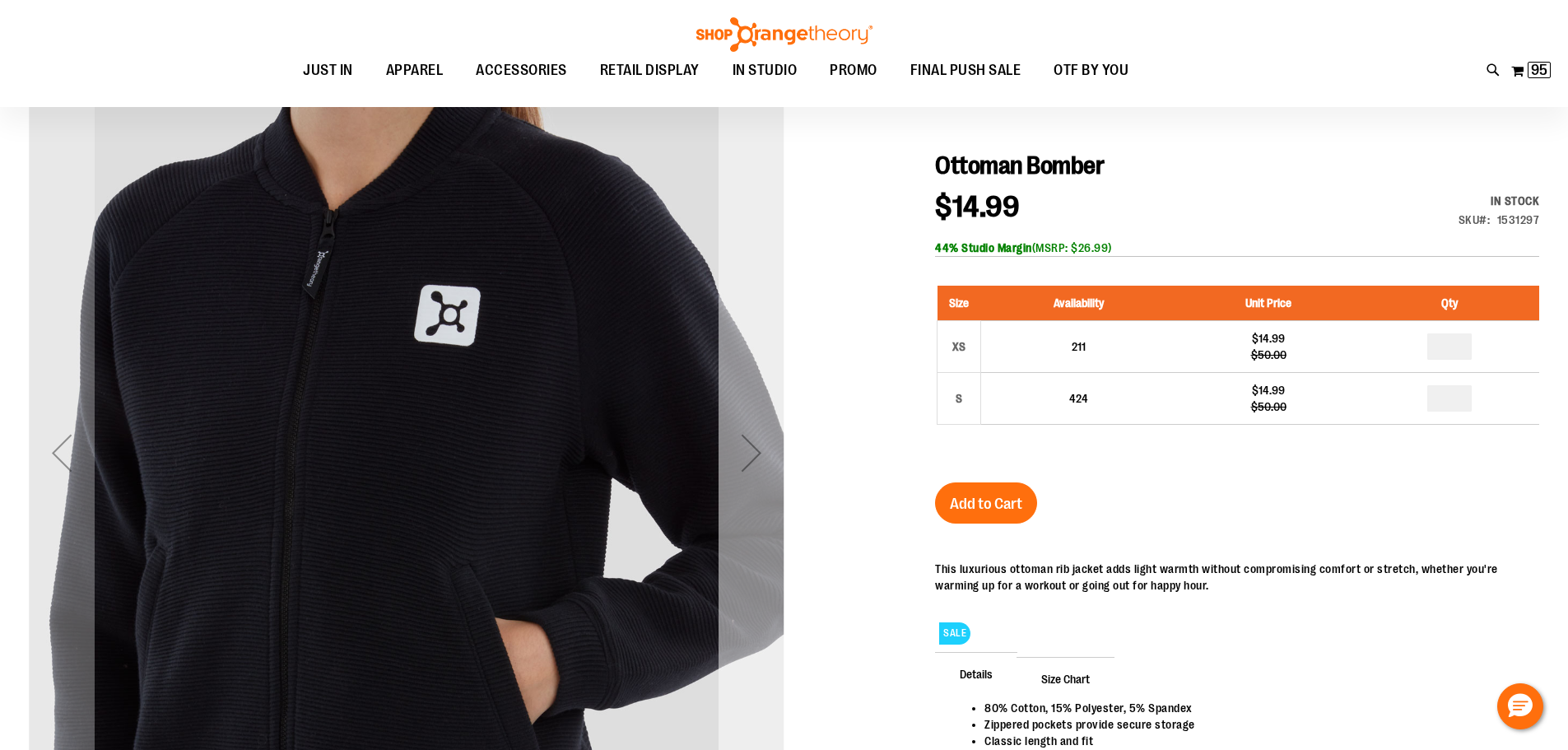
click at [753, 456] on div "Next" at bounding box center [752, 453] width 66 height 66
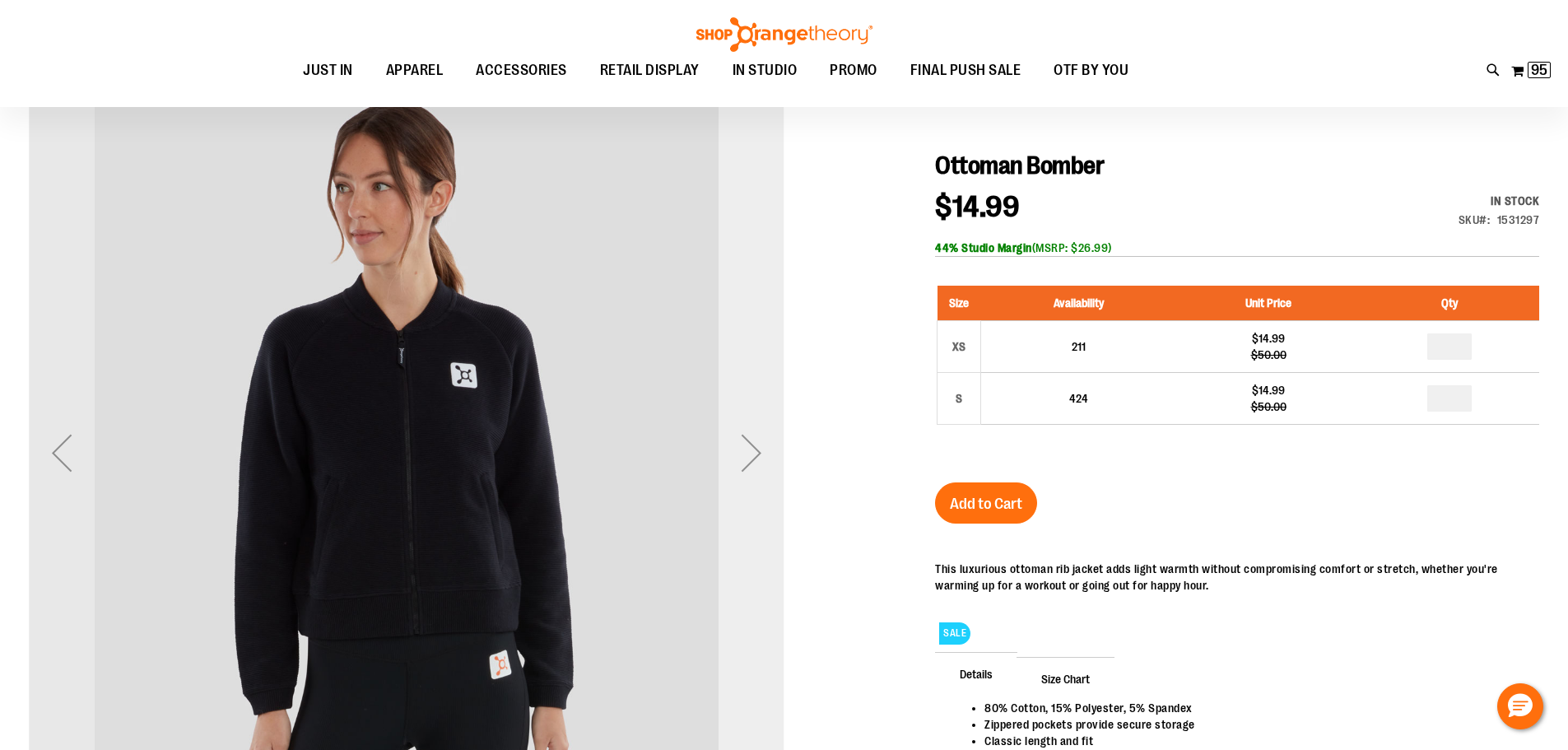
click at [756, 469] on div "Next" at bounding box center [752, 453] width 66 height 66
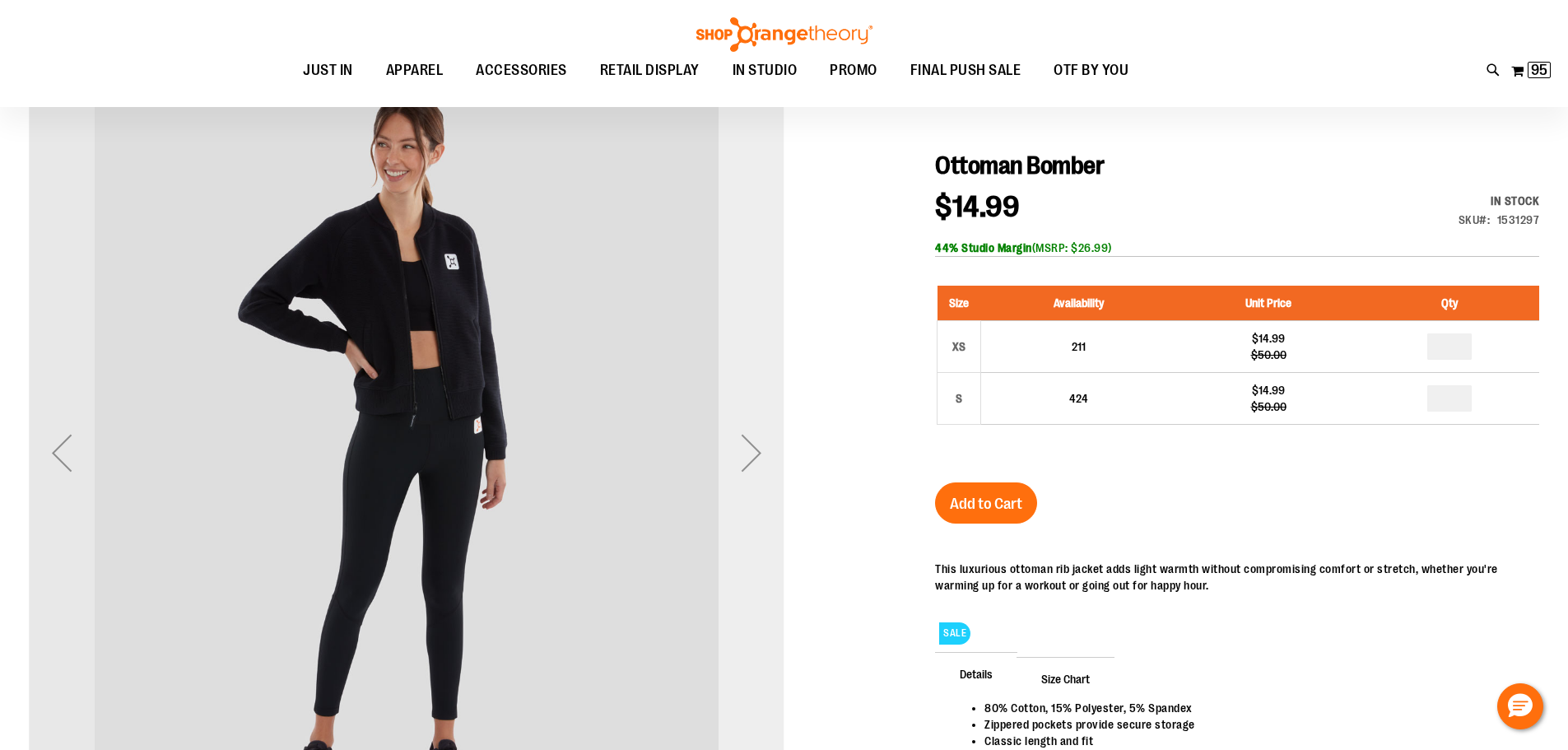
click at [756, 469] on div "Next" at bounding box center [752, 453] width 66 height 66
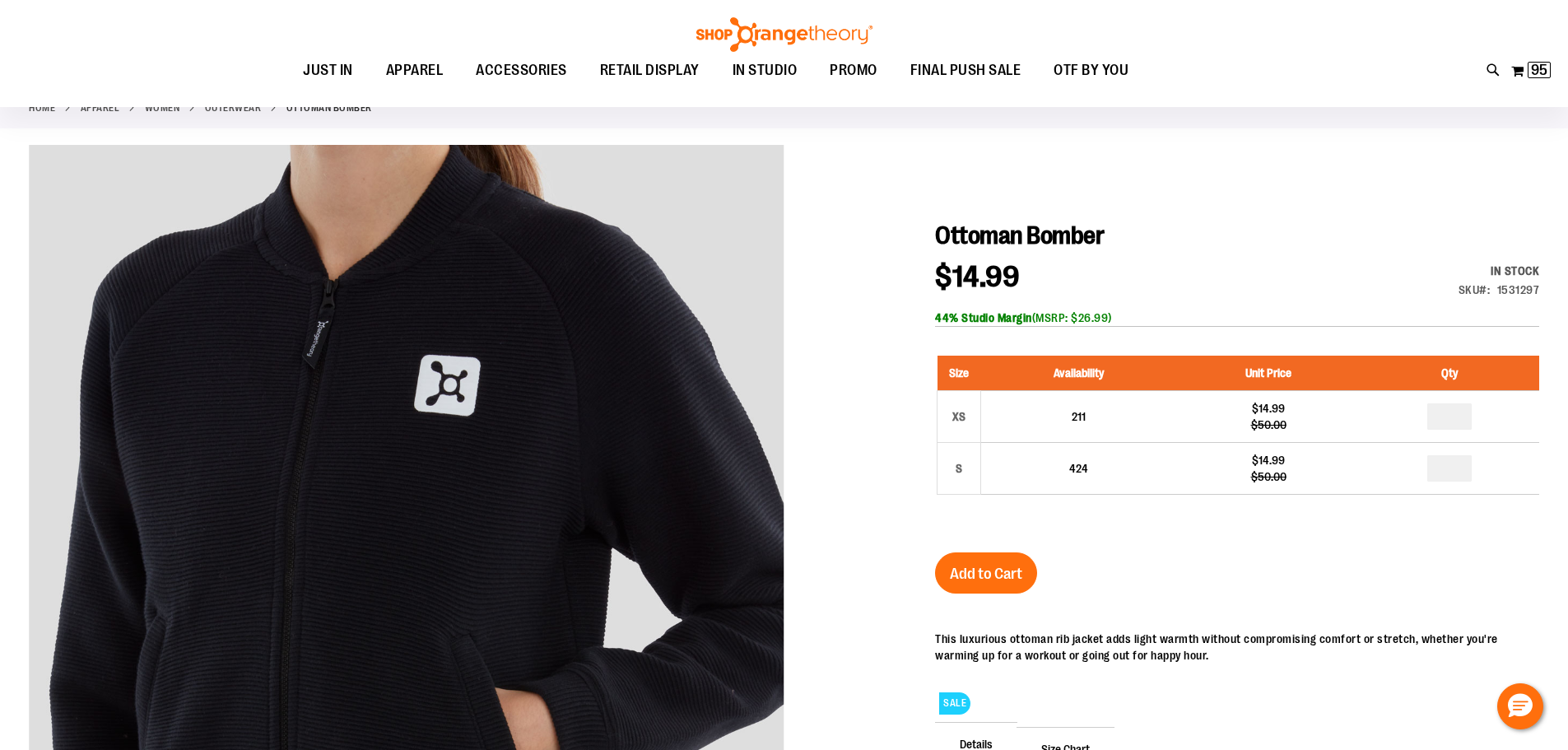
scroll to position [83, 0]
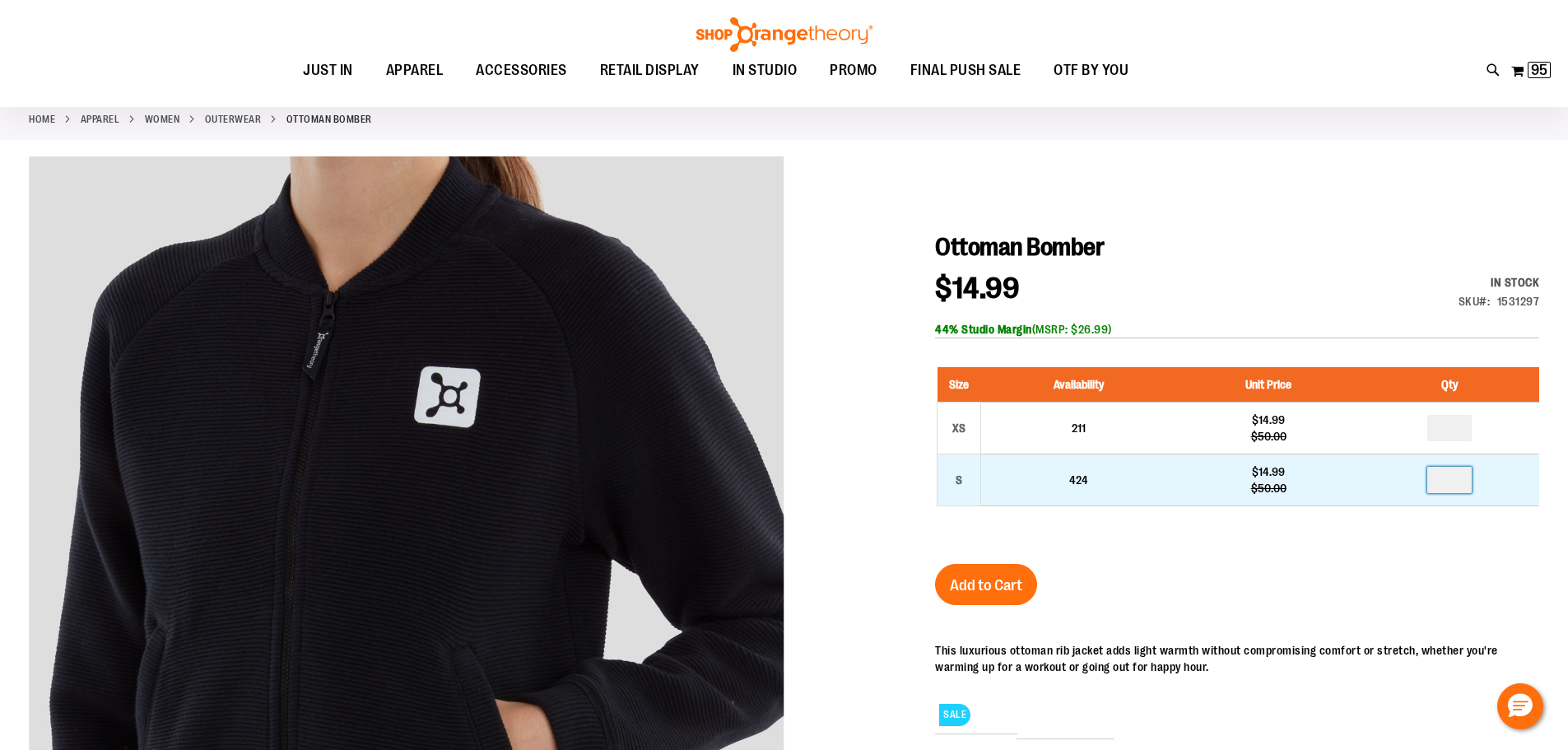
click at [1468, 478] on input "number" at bounding box center [1449, 479] width 45 height 26
type input "*"
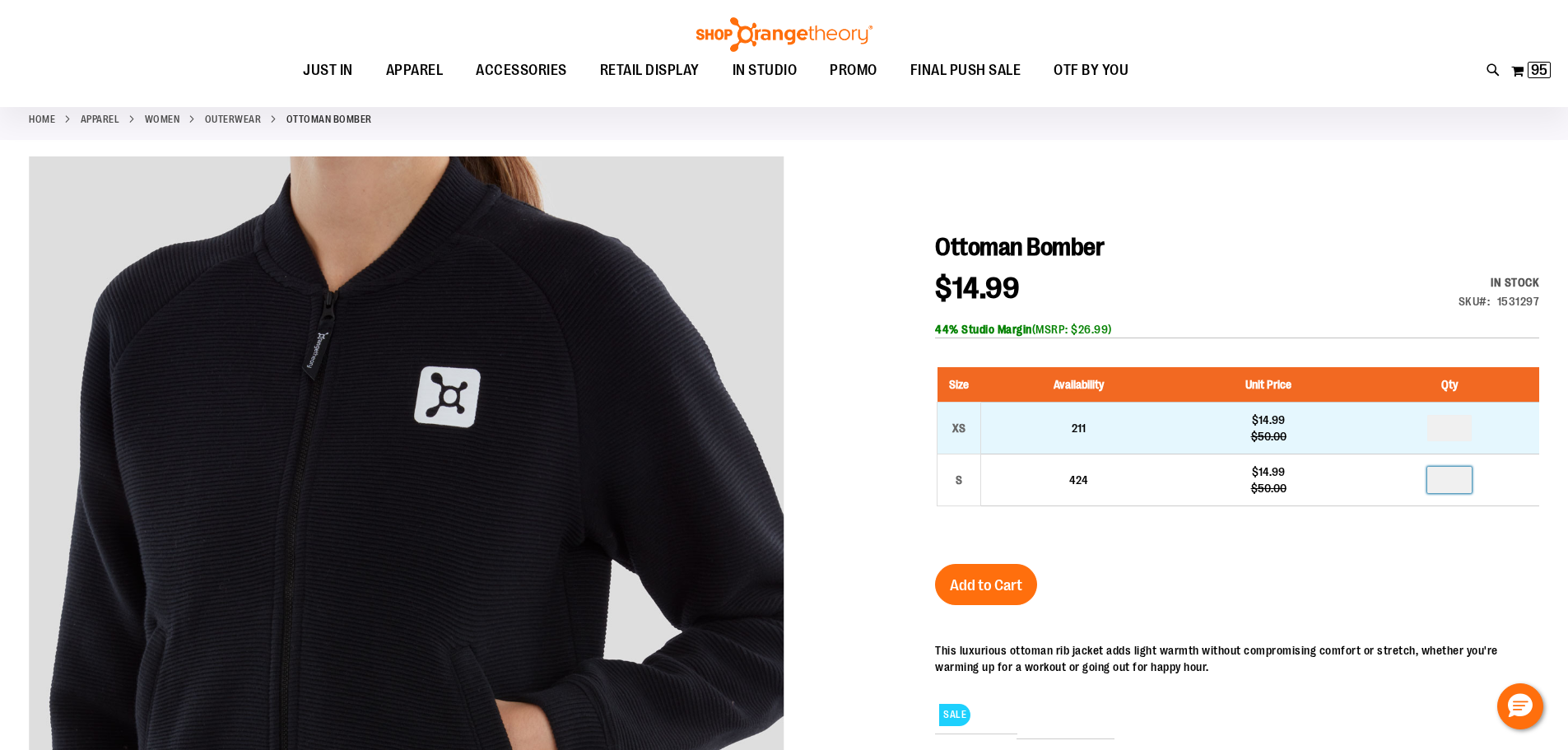
type input "*"
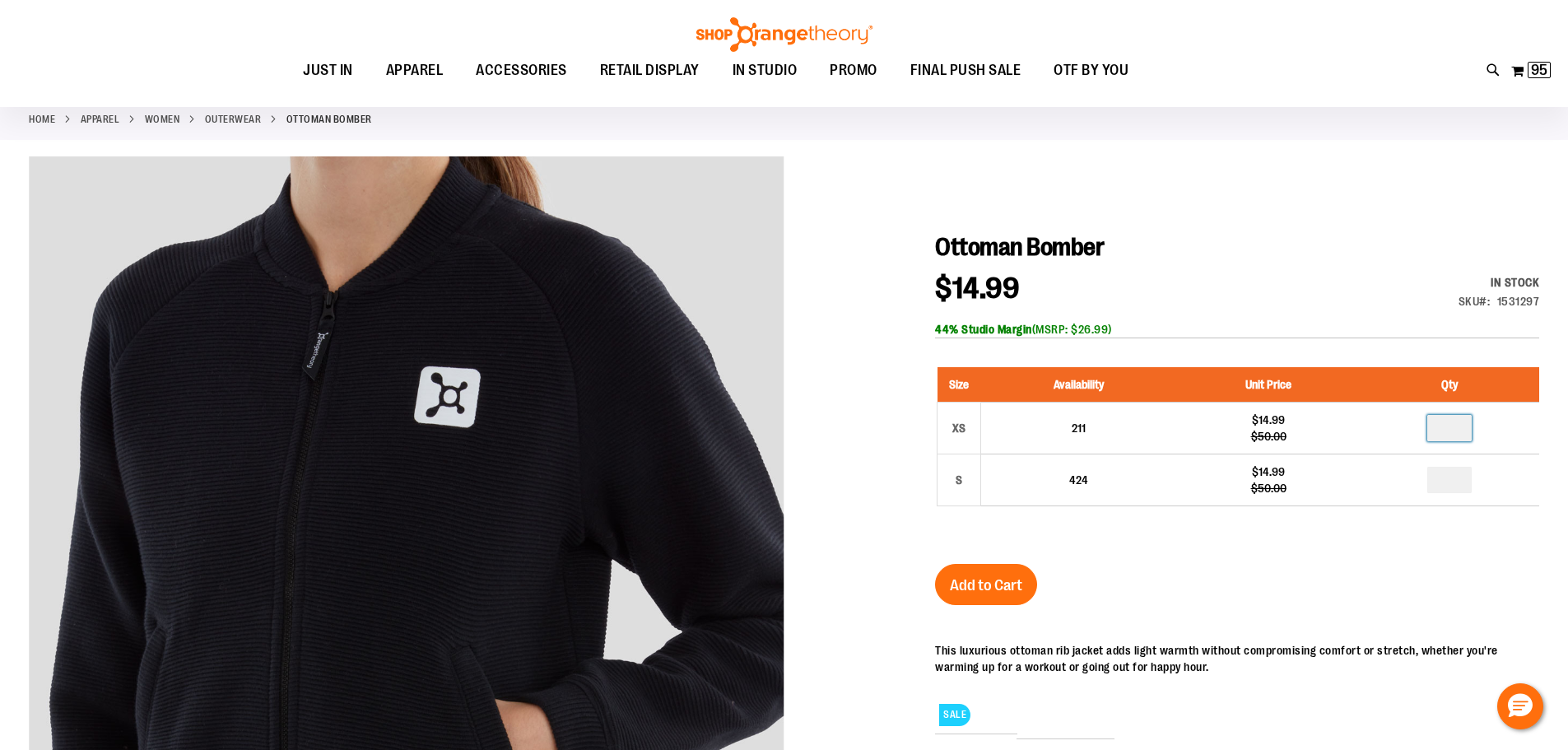
click at [1457, 432] on input "number" at bounding box center [1449, 428] width 45 height 26
type input "*"
click at [980, 586] on span "Add to Cart" at bounding box center [986, 585] width 73 height 18
click at [239, 116] on link "Outerwear" at bounding box center [233, 120] width 57 height 15
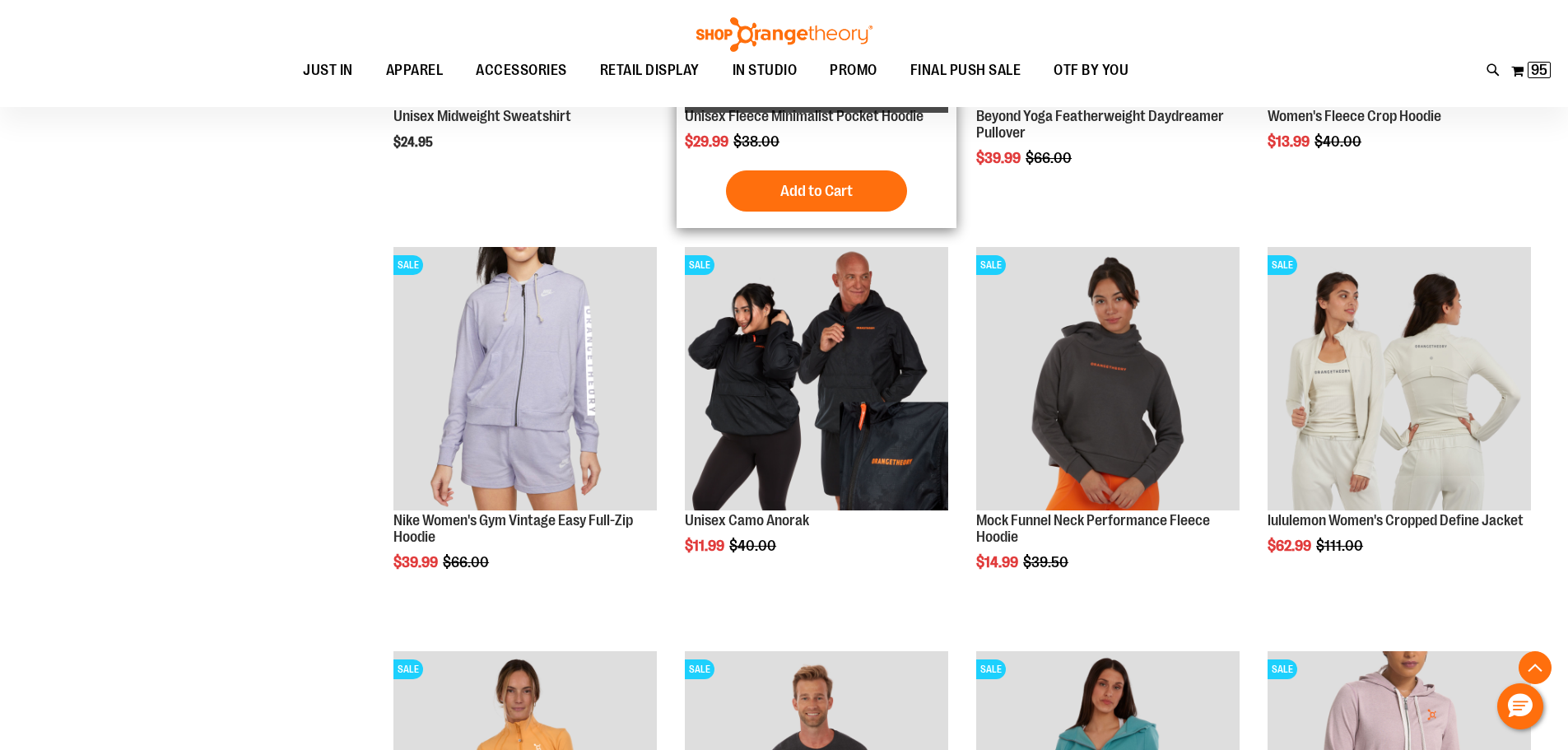
scroll to position [493, 0]
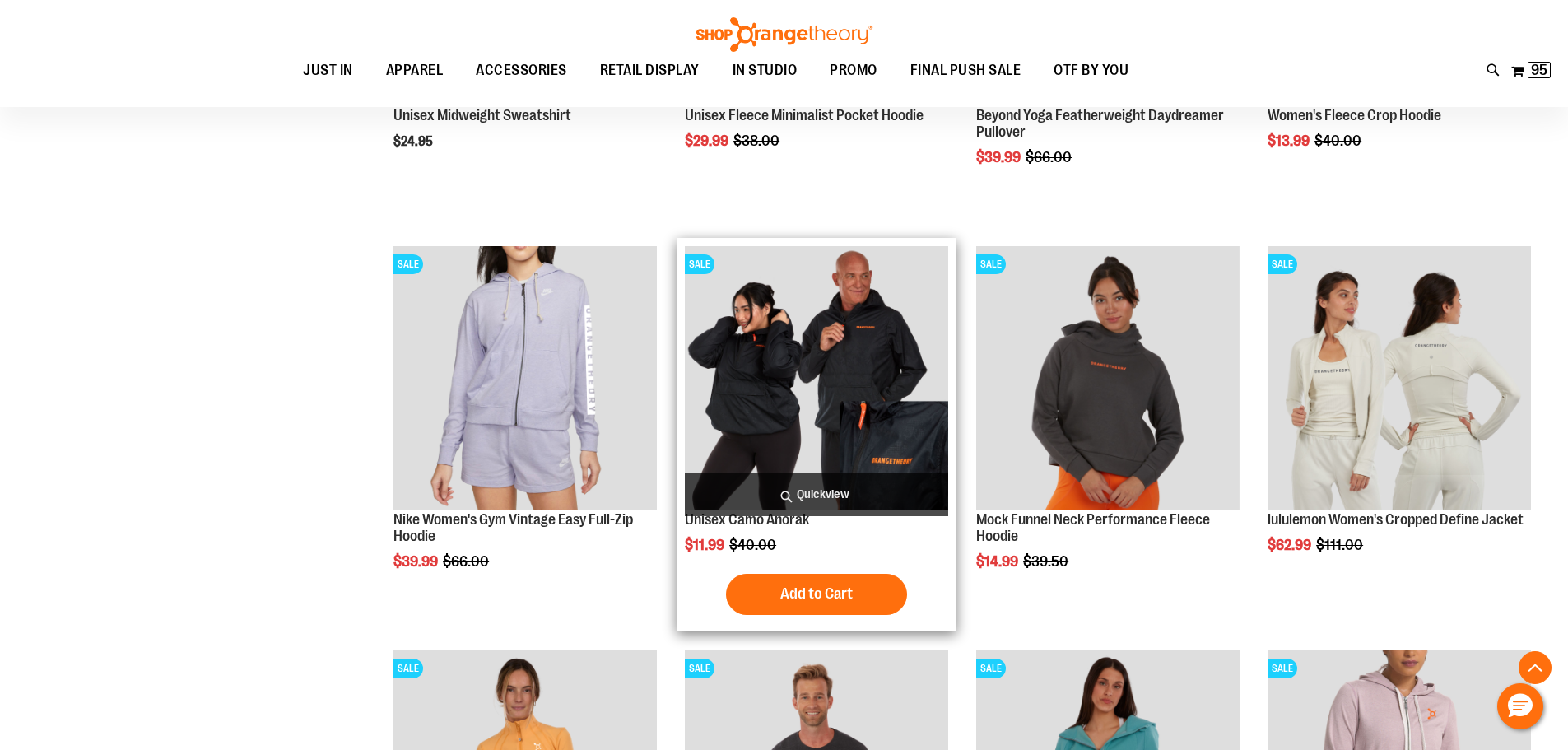
type input "**********"
click at [810, 369] on img "product" at bounding box center [816, 377] width 263 height 263
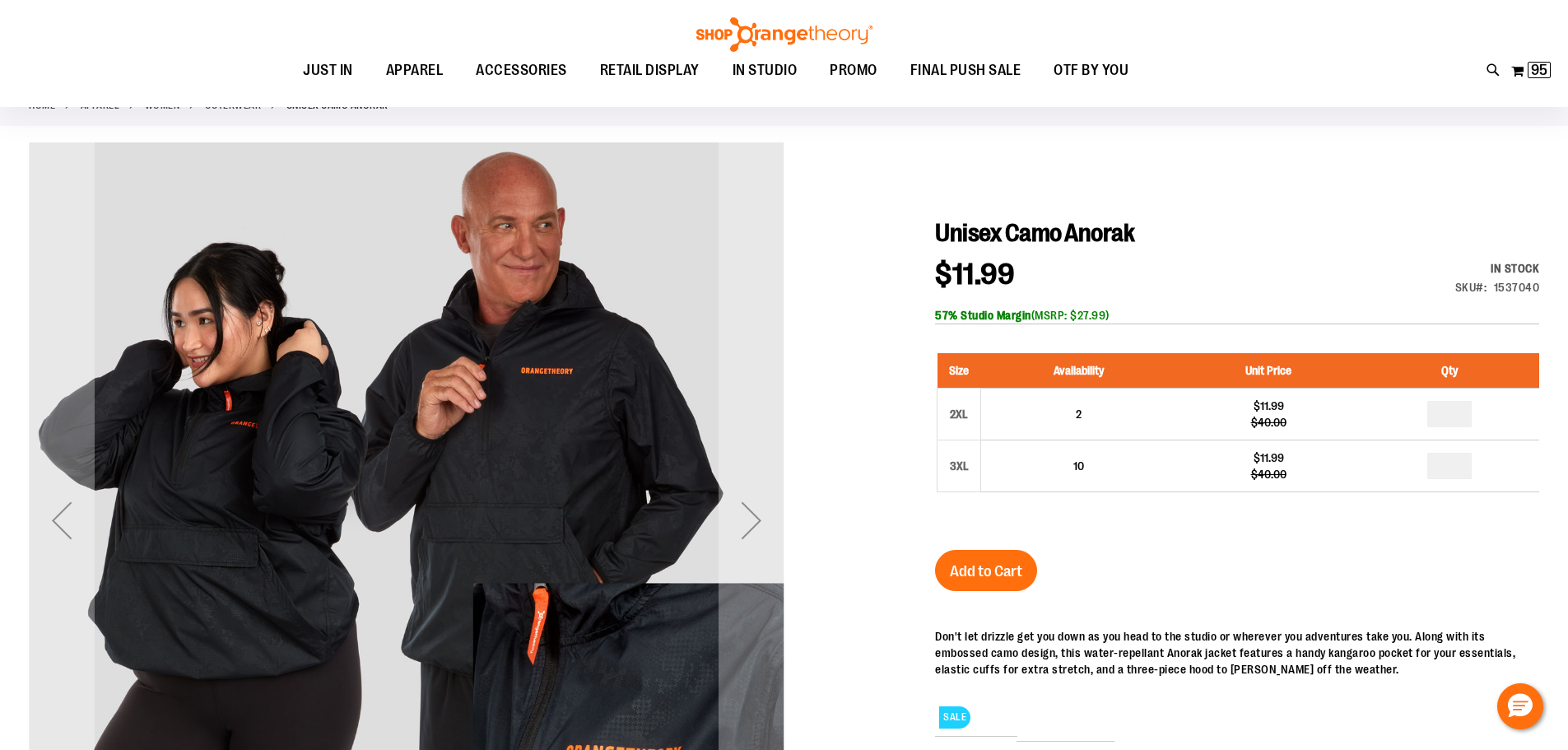
scroll to position [82, 0]
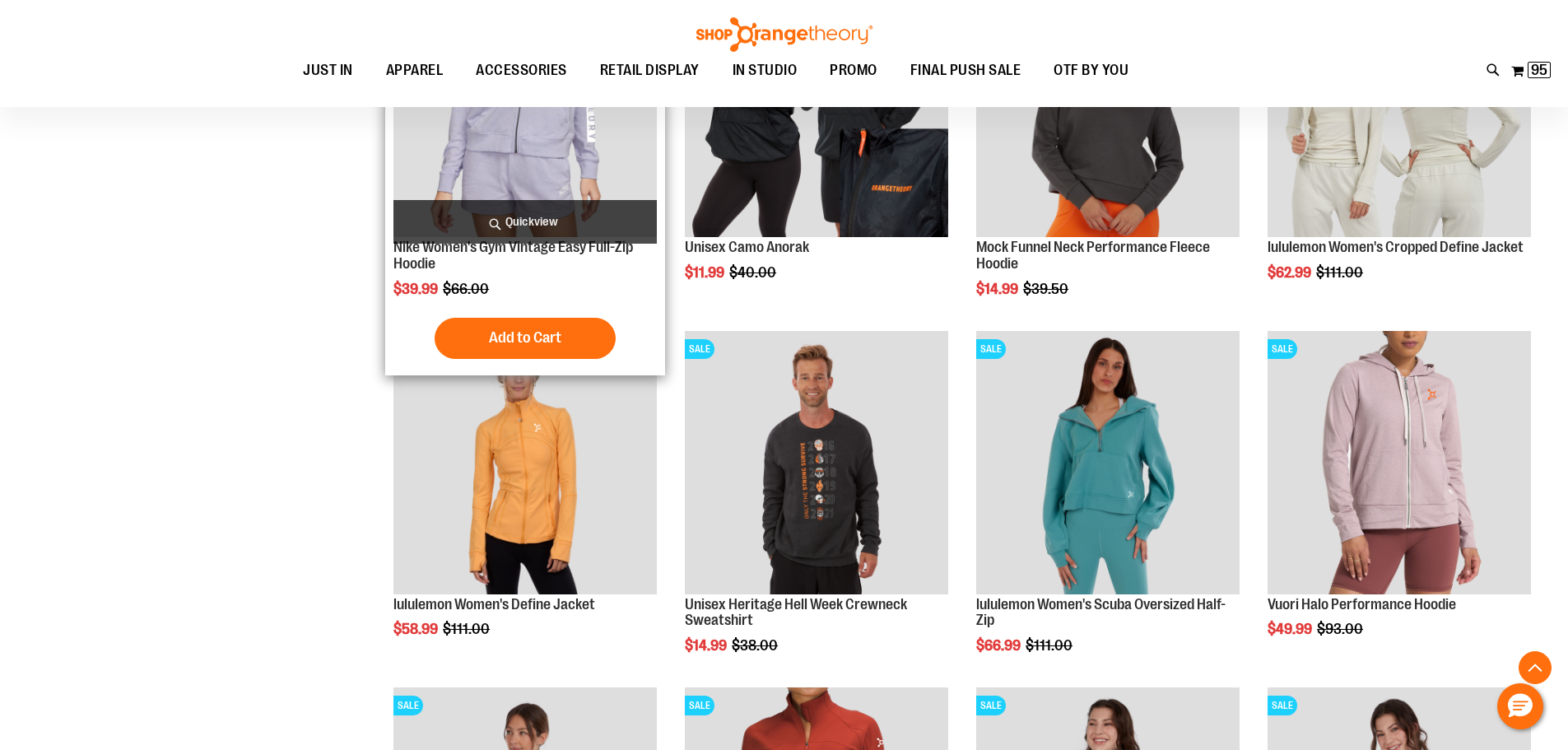
scroll to position [821, 0]
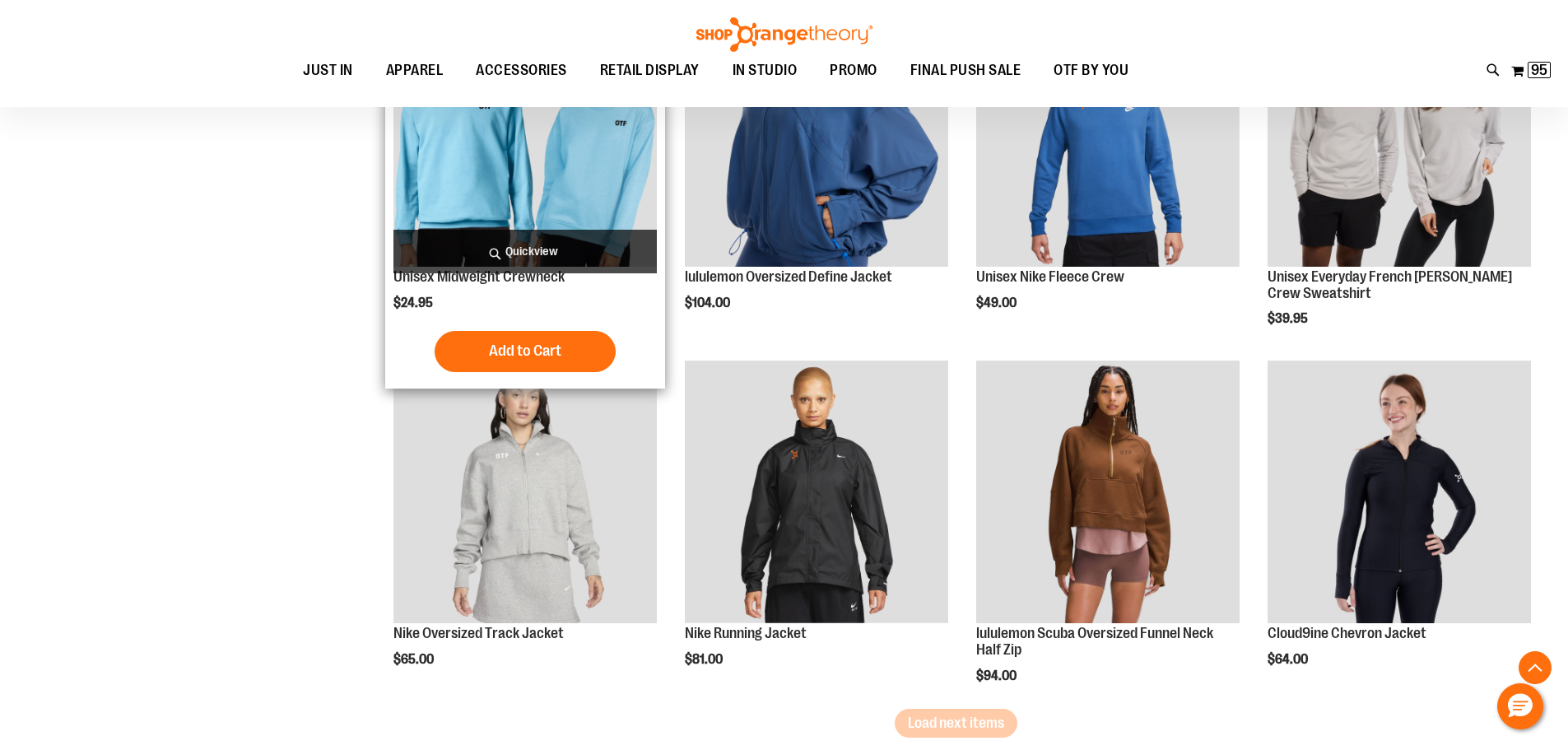
scroll to position [2960, 0]
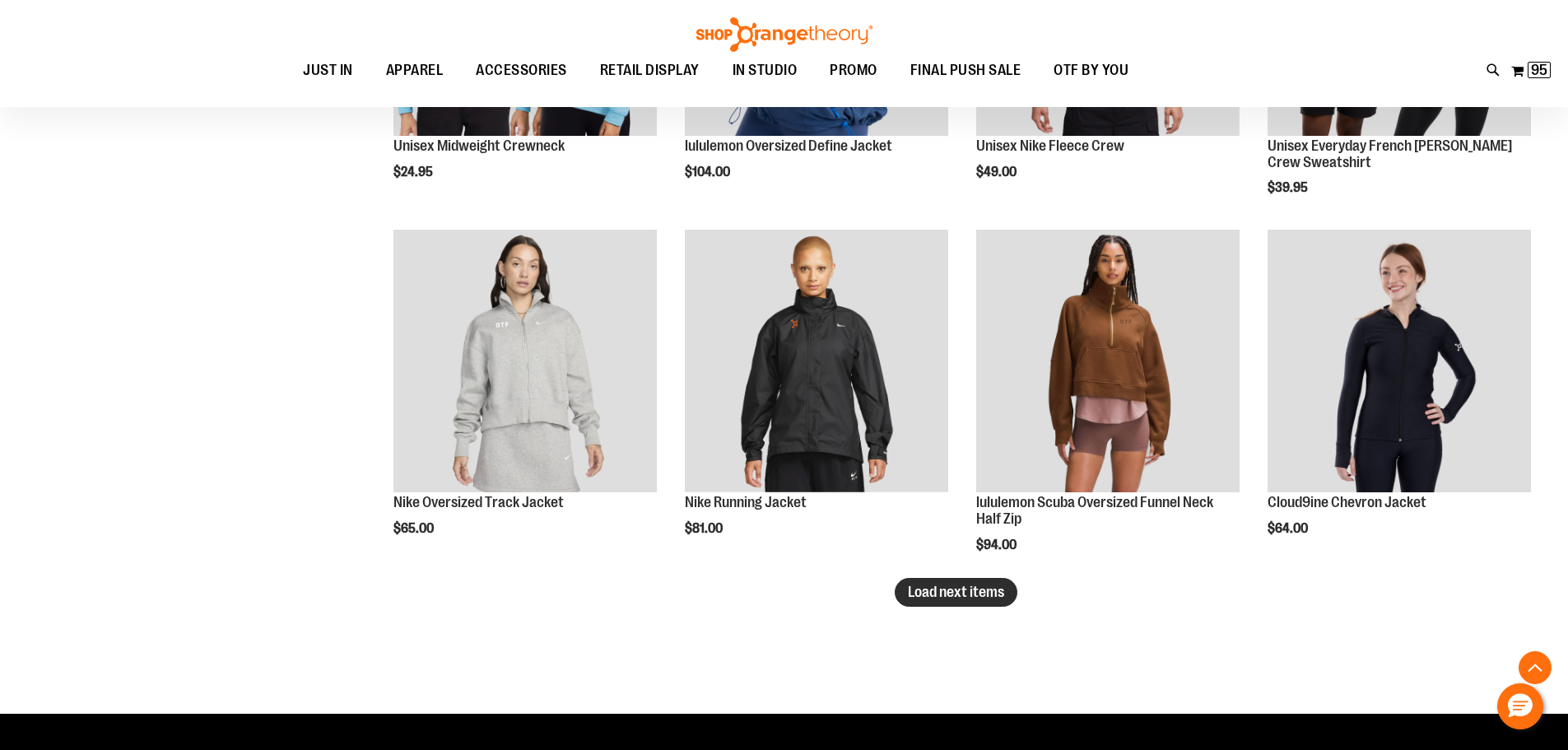
type input "**********"
click at [944, 593] on span "Load next items" at bounding box center [956, 592] width 97 height 17
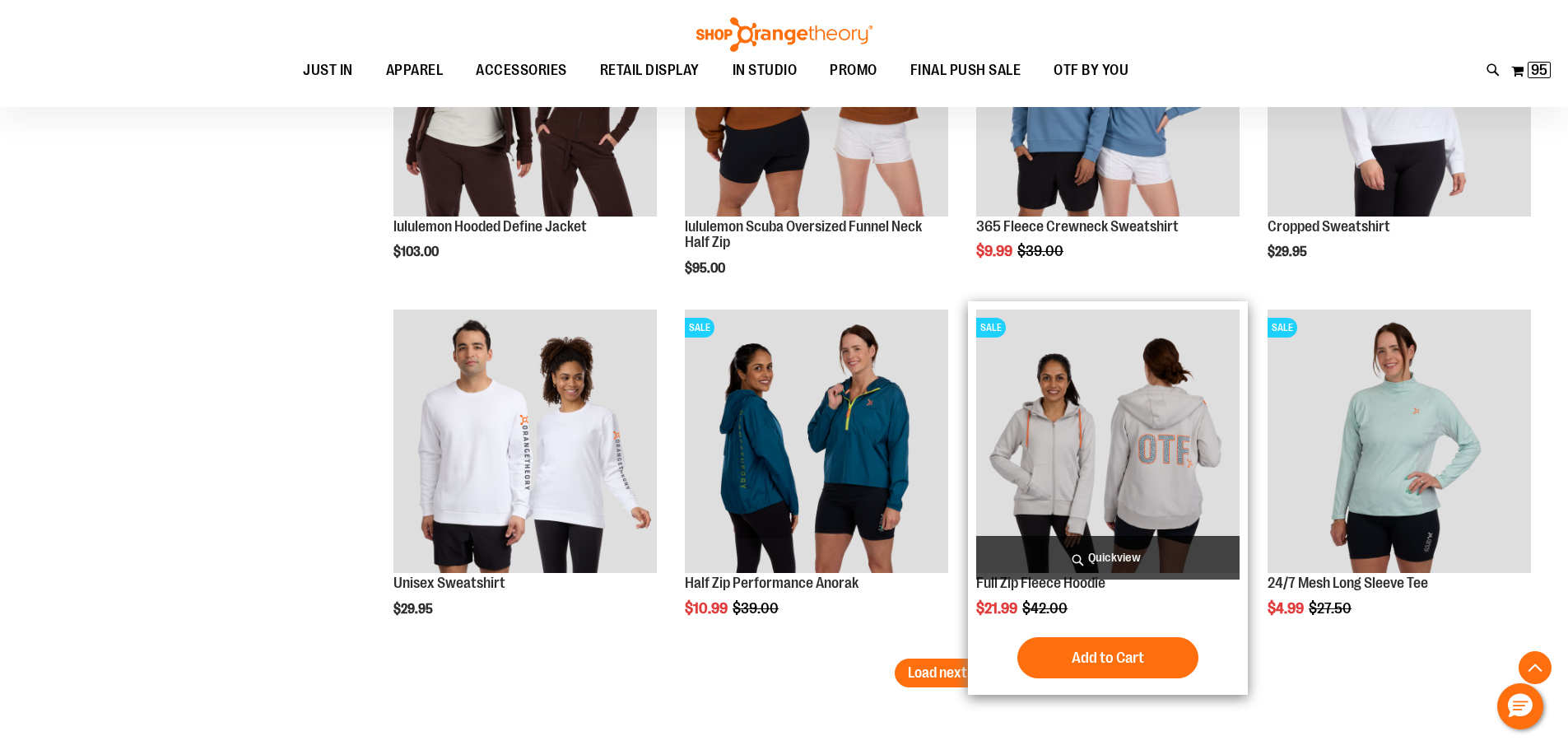
scroll to position [4113, 0]
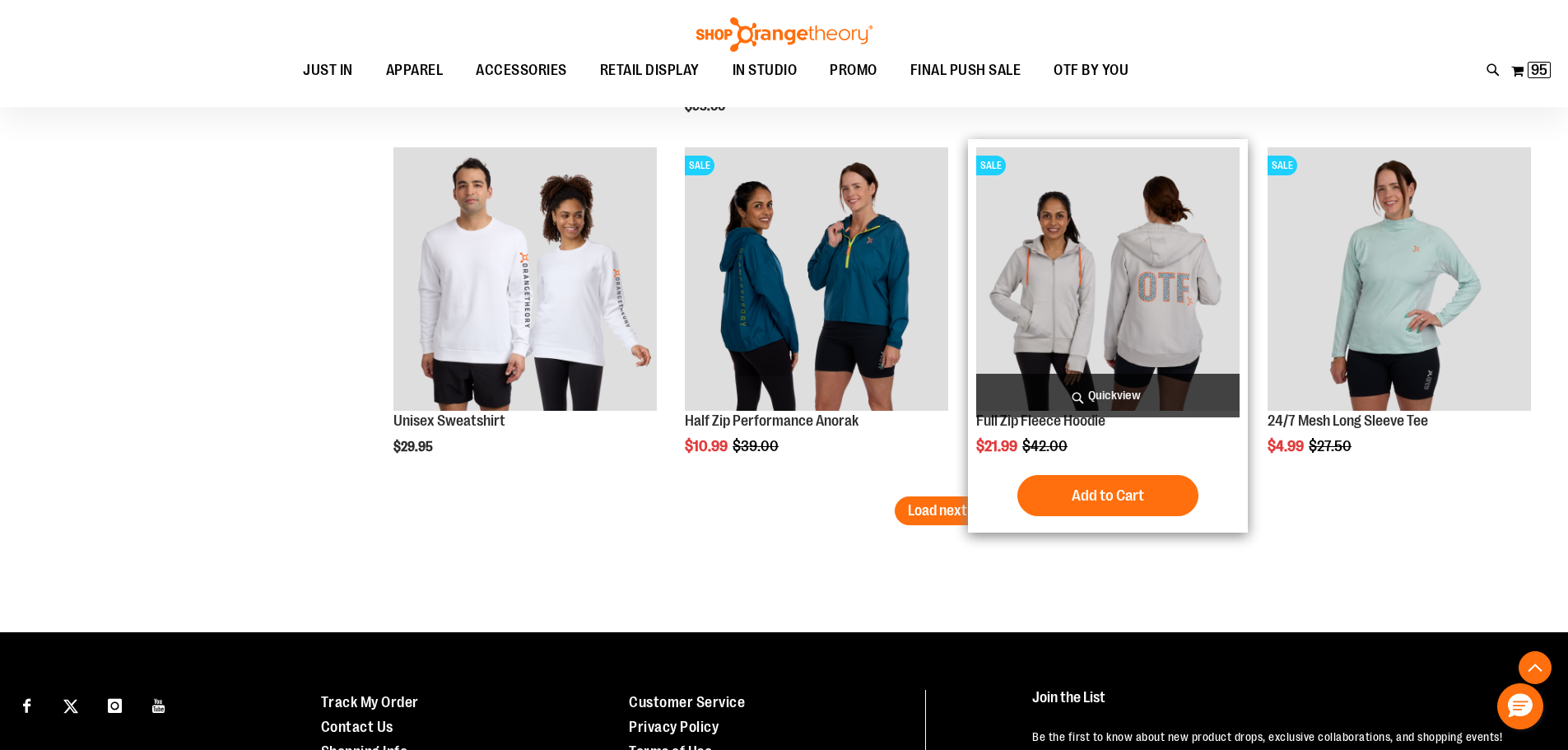
click at [1131, 302] on img "product" at bounding box center [1108, 279] width 263 height 263
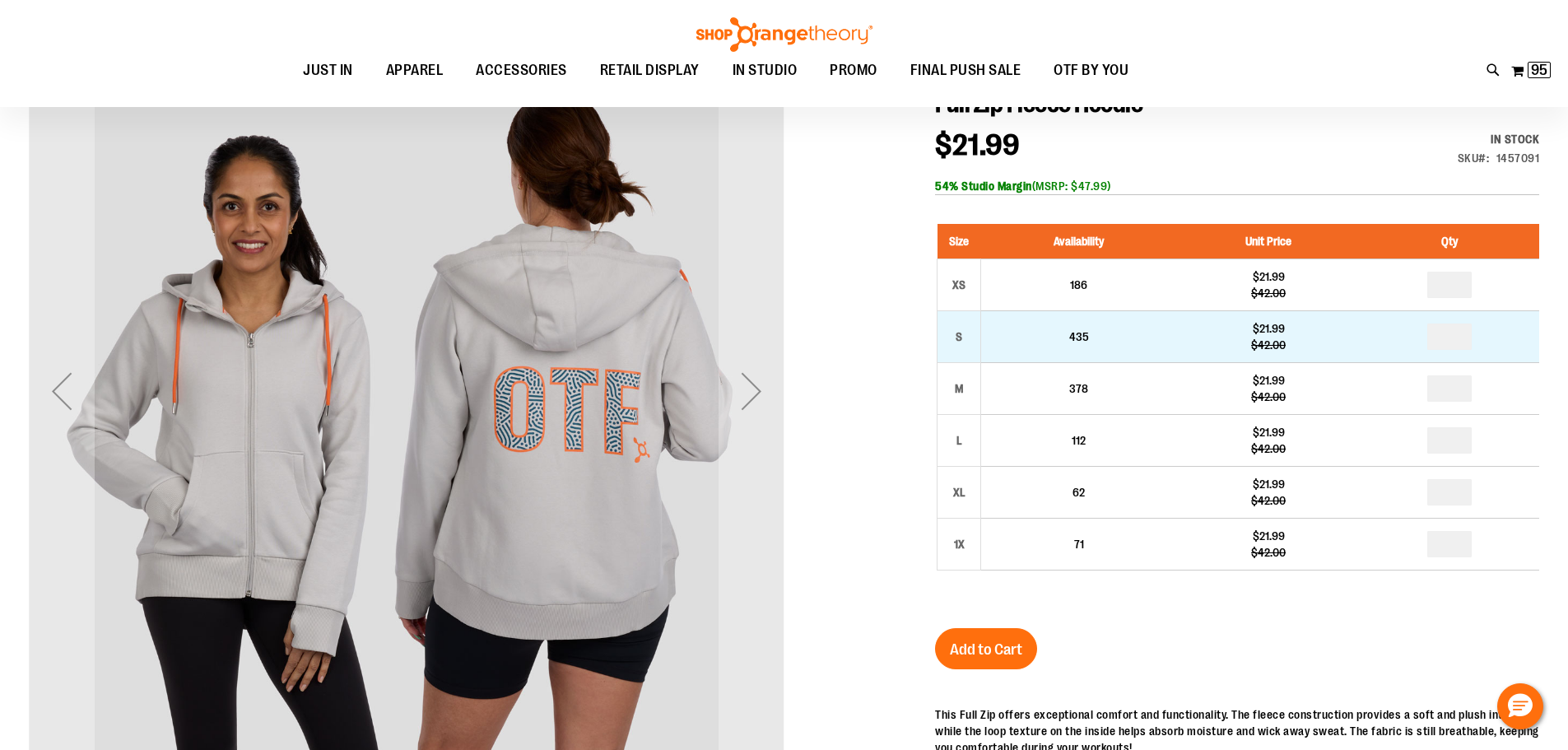
scroll to position [246, 0]
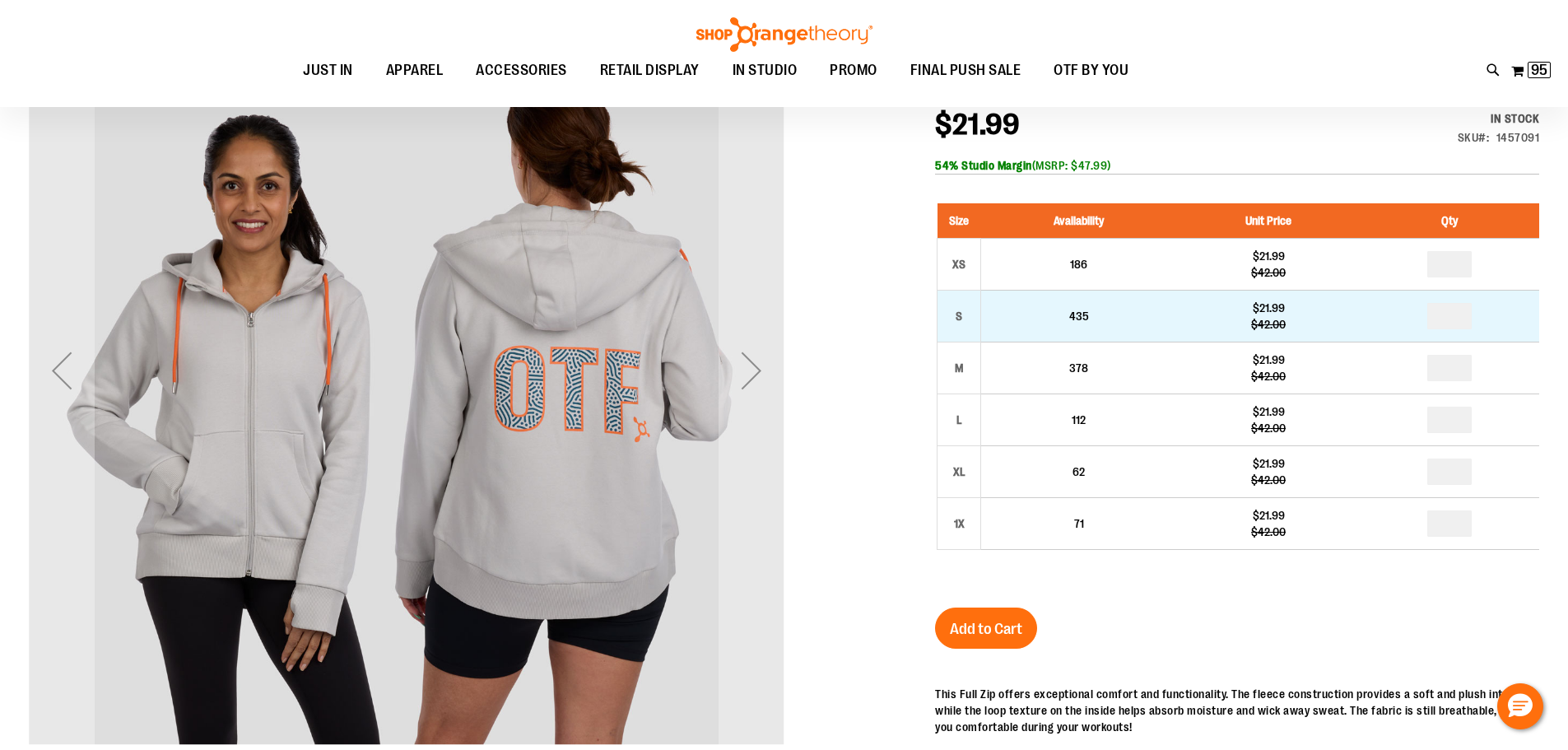
type input "**********"
click at [1466, 318] on input "number" at bounding box center [1449, 316] width 45 height 26
type input "*"
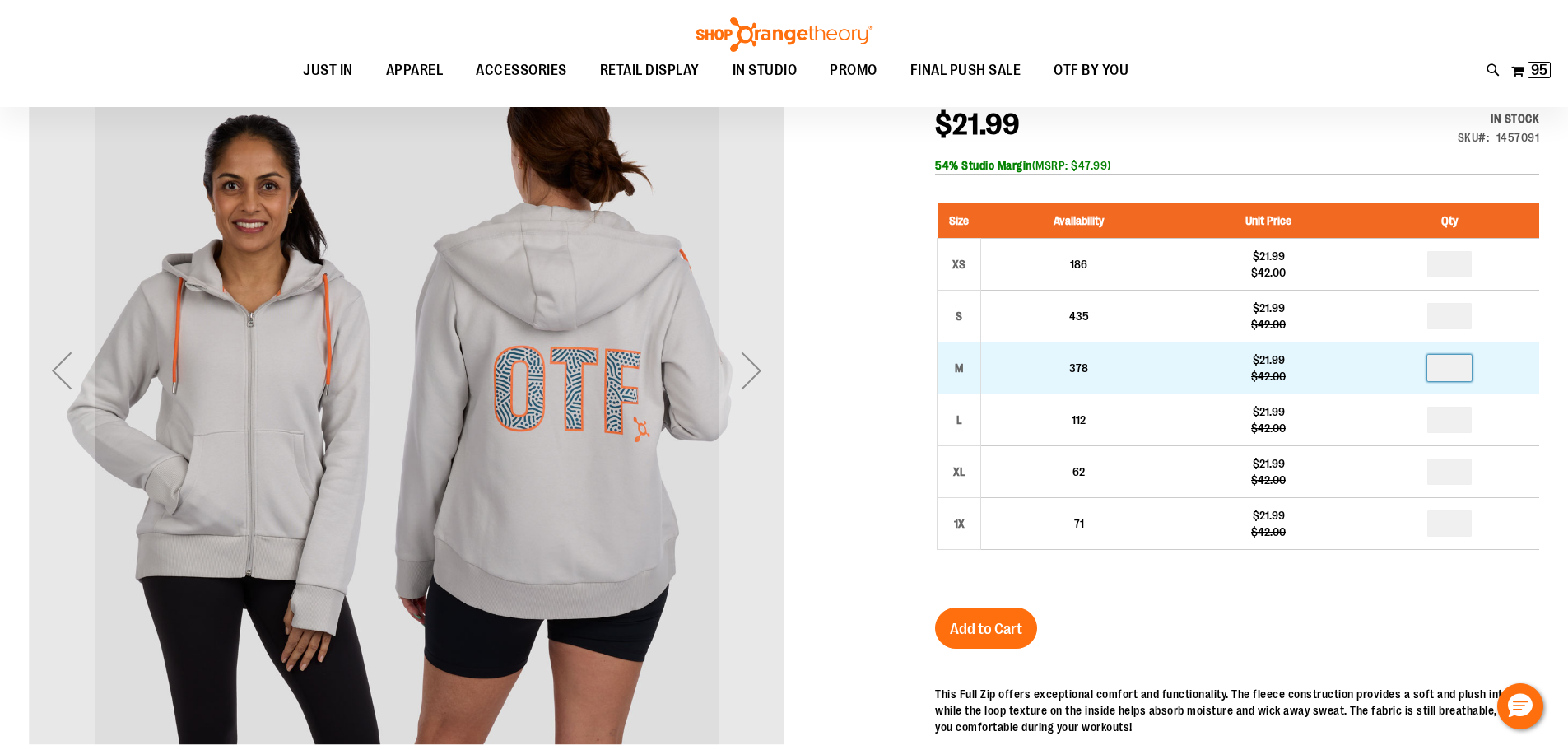
click at [1457, 375] on input "number" at bounding box center [1449, 368] width 45 height 26
type input "*"
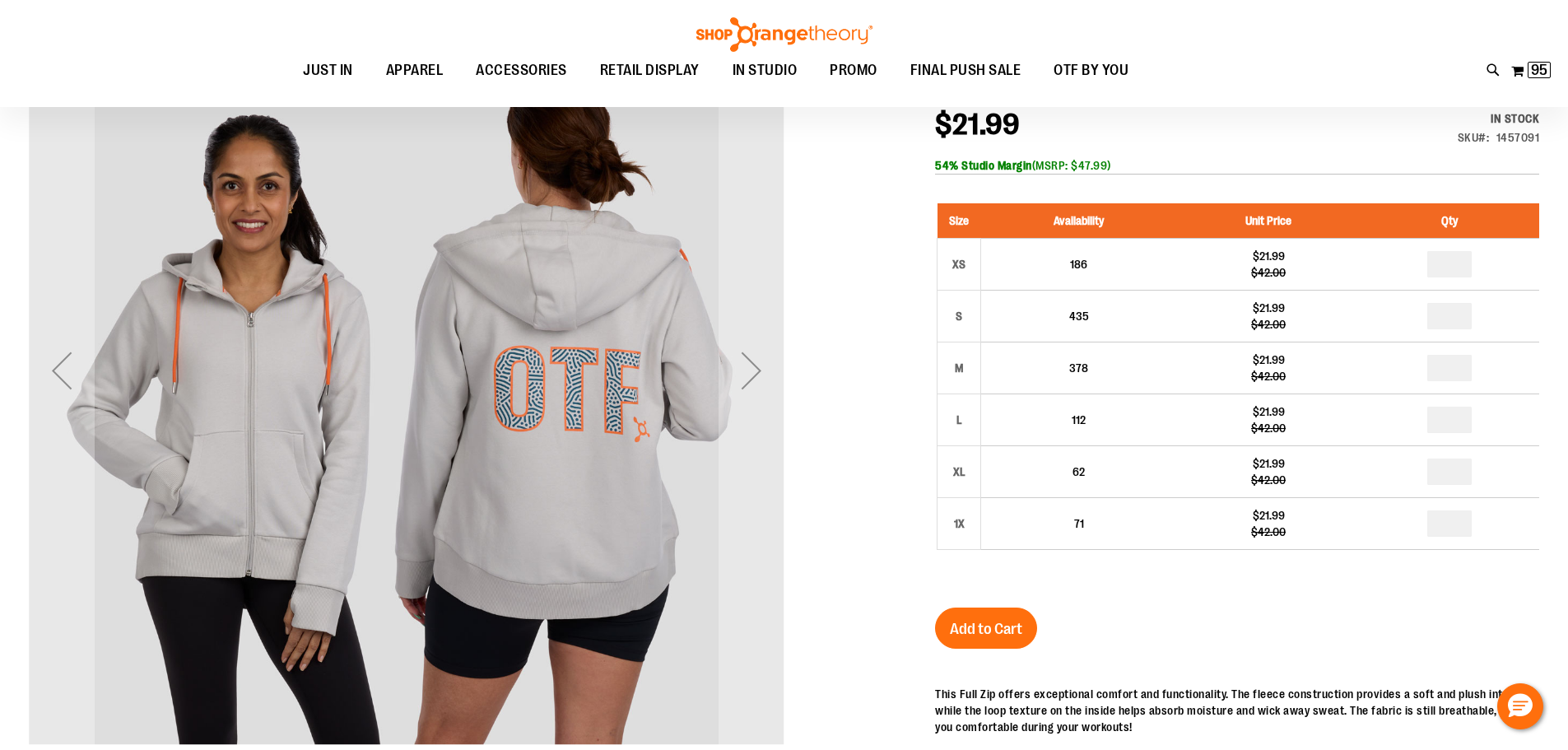
type input "*"
click at [762, 372] on div "Next" at bounding box center [752, 370] width 66 height 66
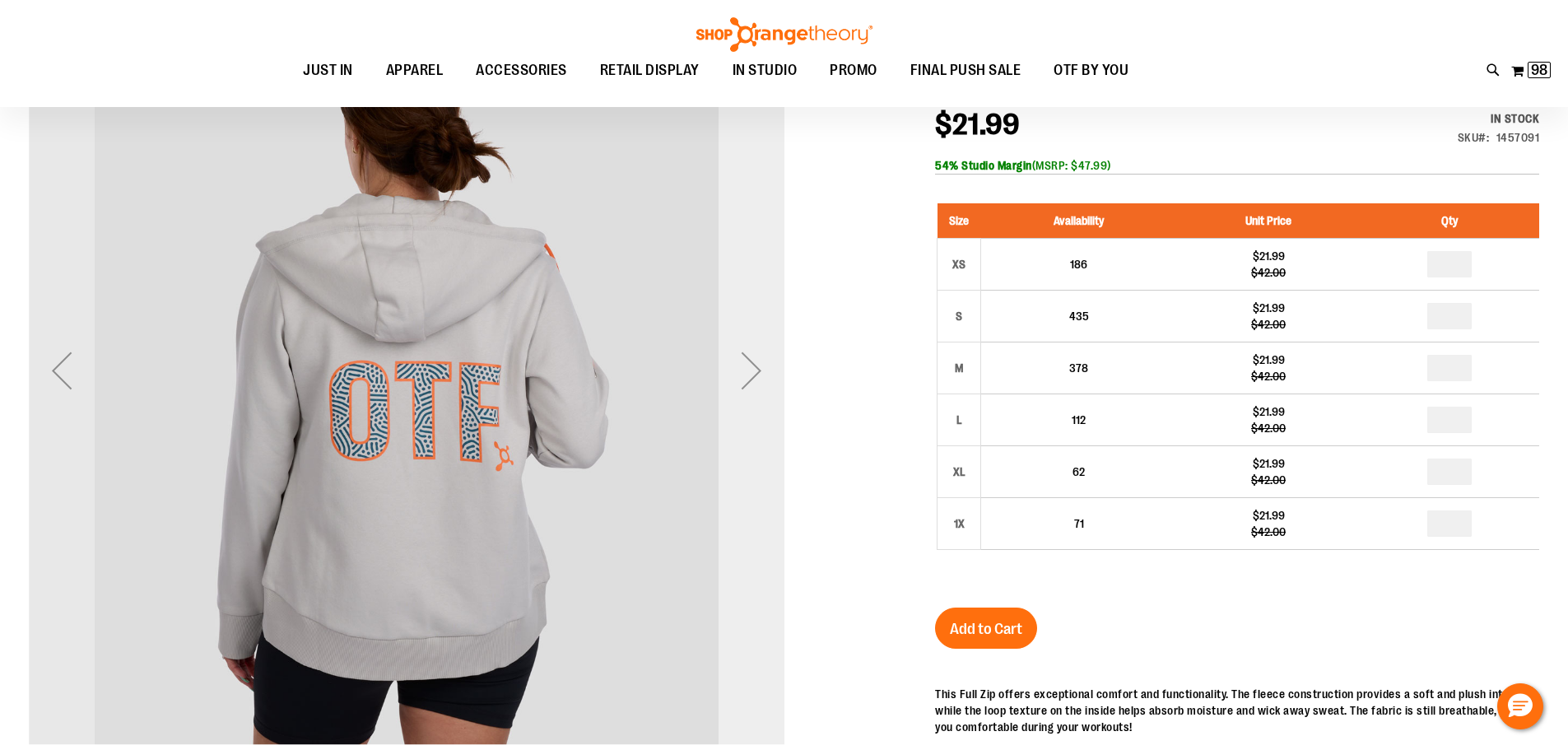
click at [762, 372] on div "Next" at bounding box center [752, 370] width 66 height 66
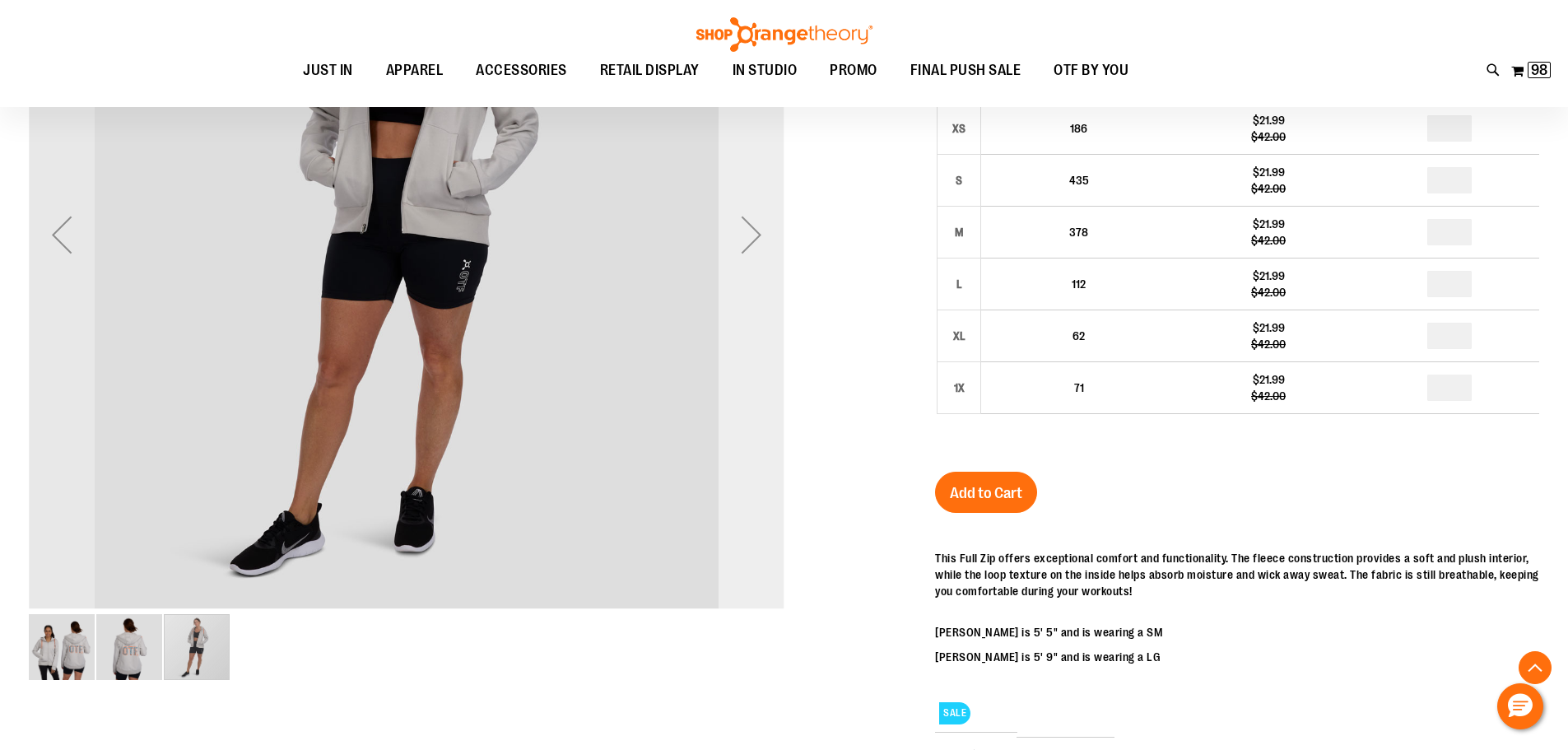
scroll to position [411, 0]
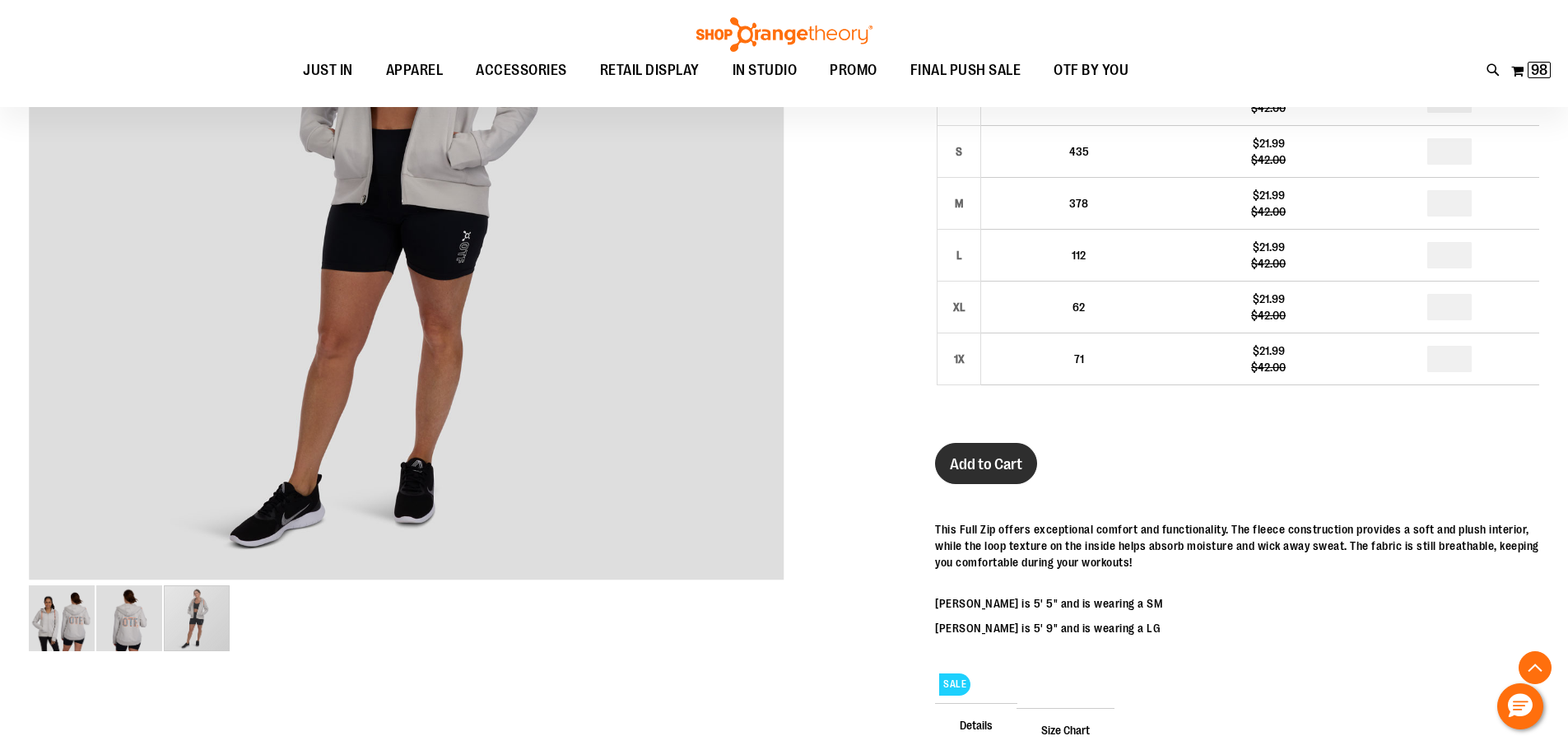
click at [980, 463] on span "Add to Cart" at bounding box center [986, 465] width 73 height 18
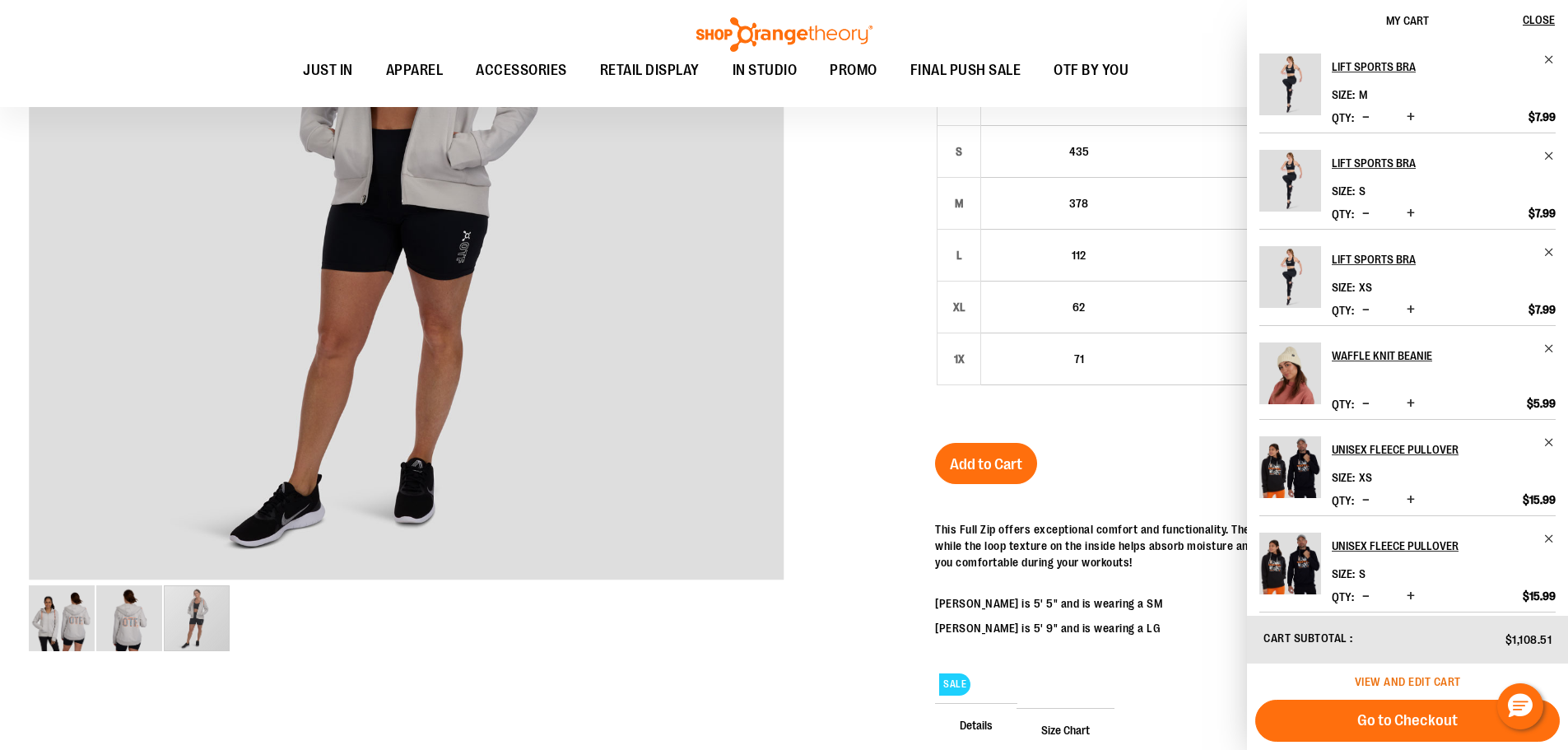
click at [1363, 684] on span "View and edit cart" at bounding box center [1408, 682] width 106 height 13
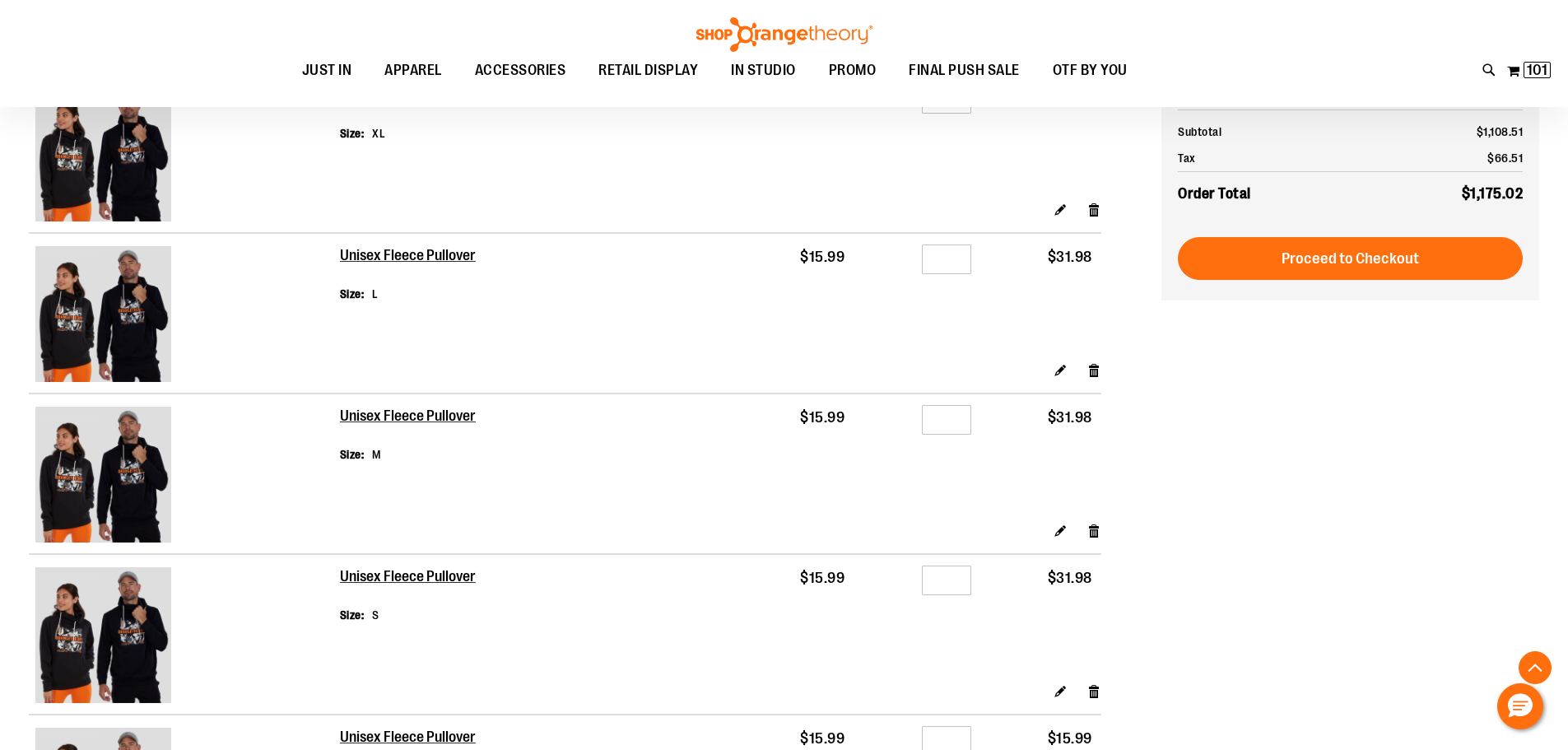
scroll to position [328, 0]
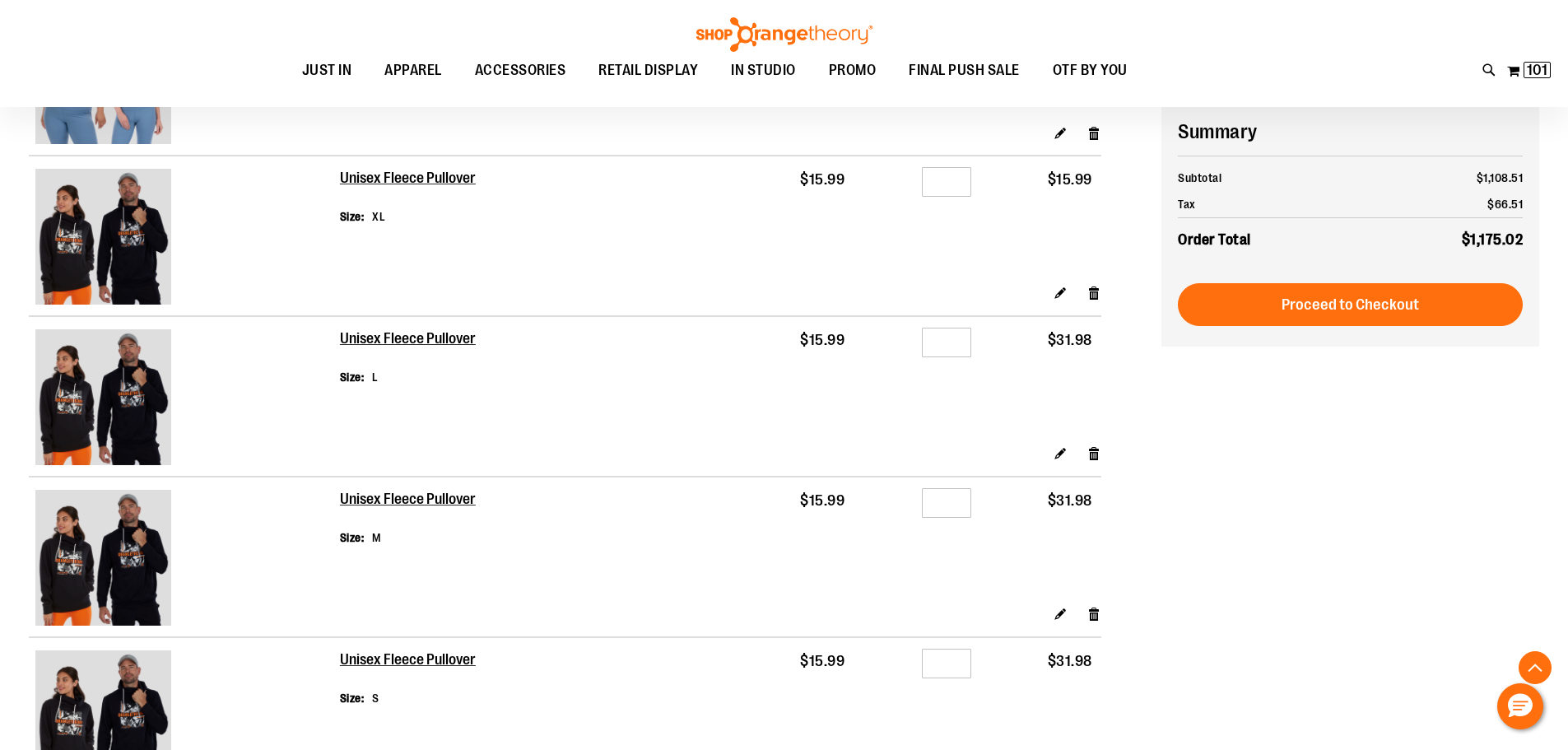
type input "**********"
click at [957, 337] on input "*" at bounding box center [947, 342] width 50 height 30
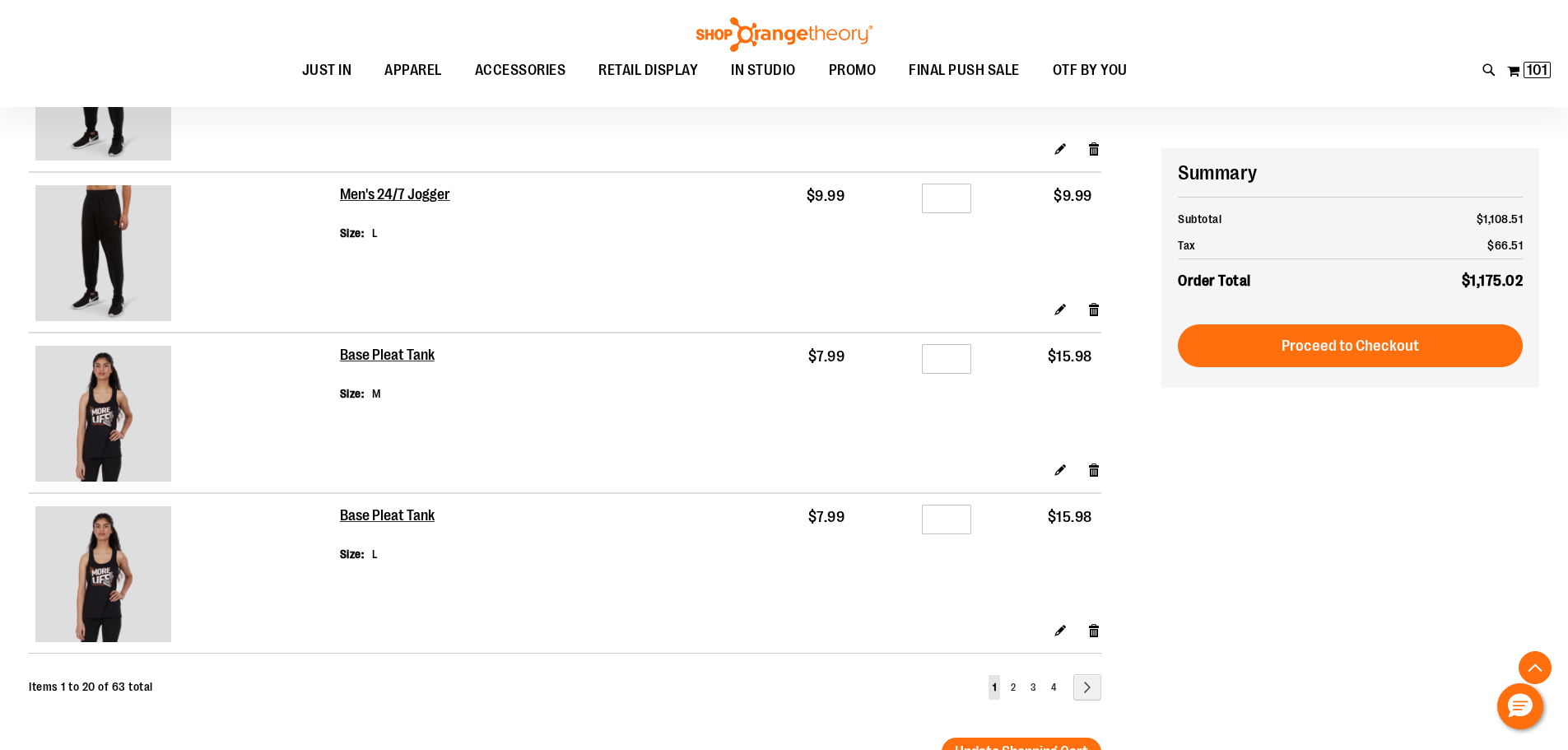
scroll to position [2961, 0]
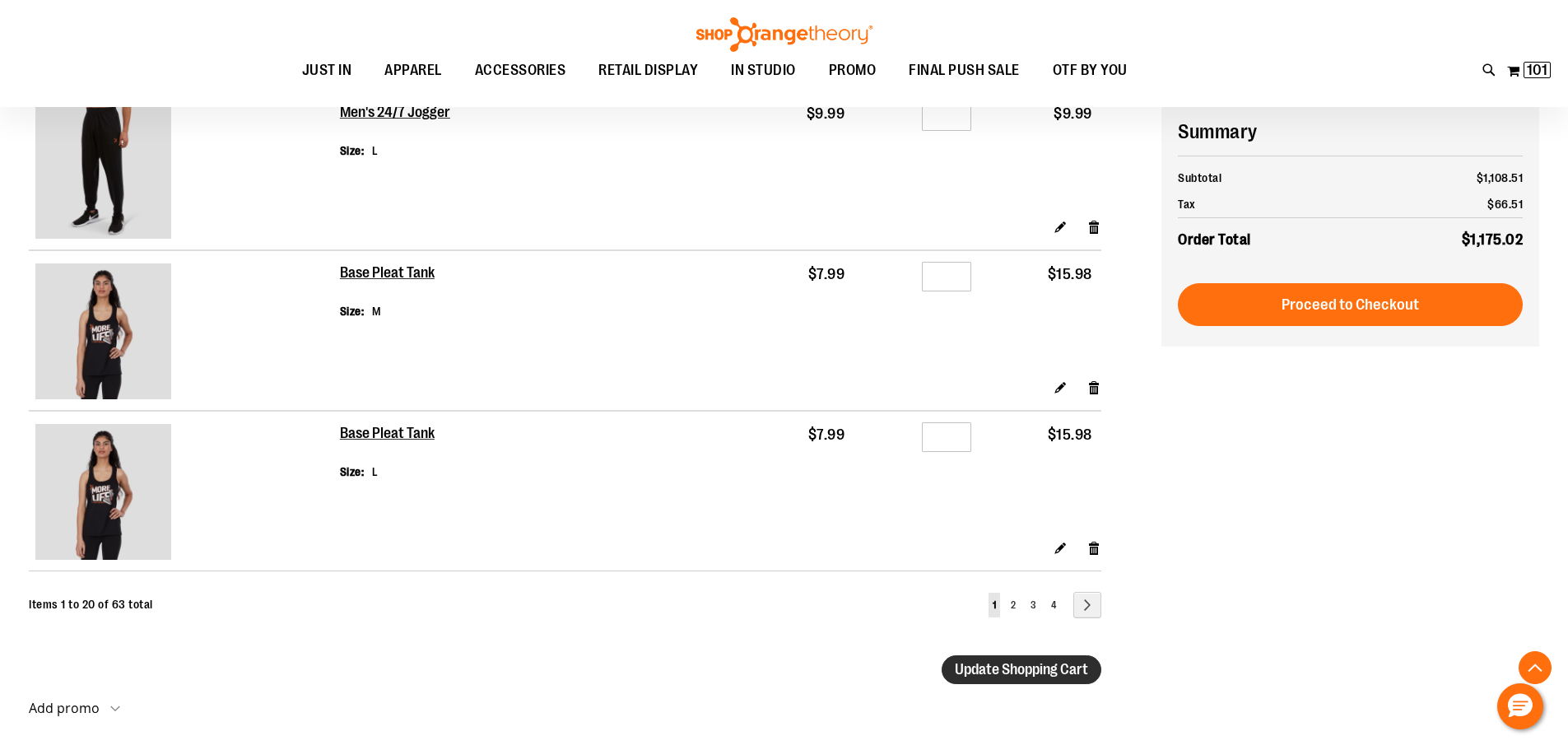
type input "*"
click at [1019, 669] on span "Update Shopping Cart" at bounding box center [1022, 669] width 134 height 17
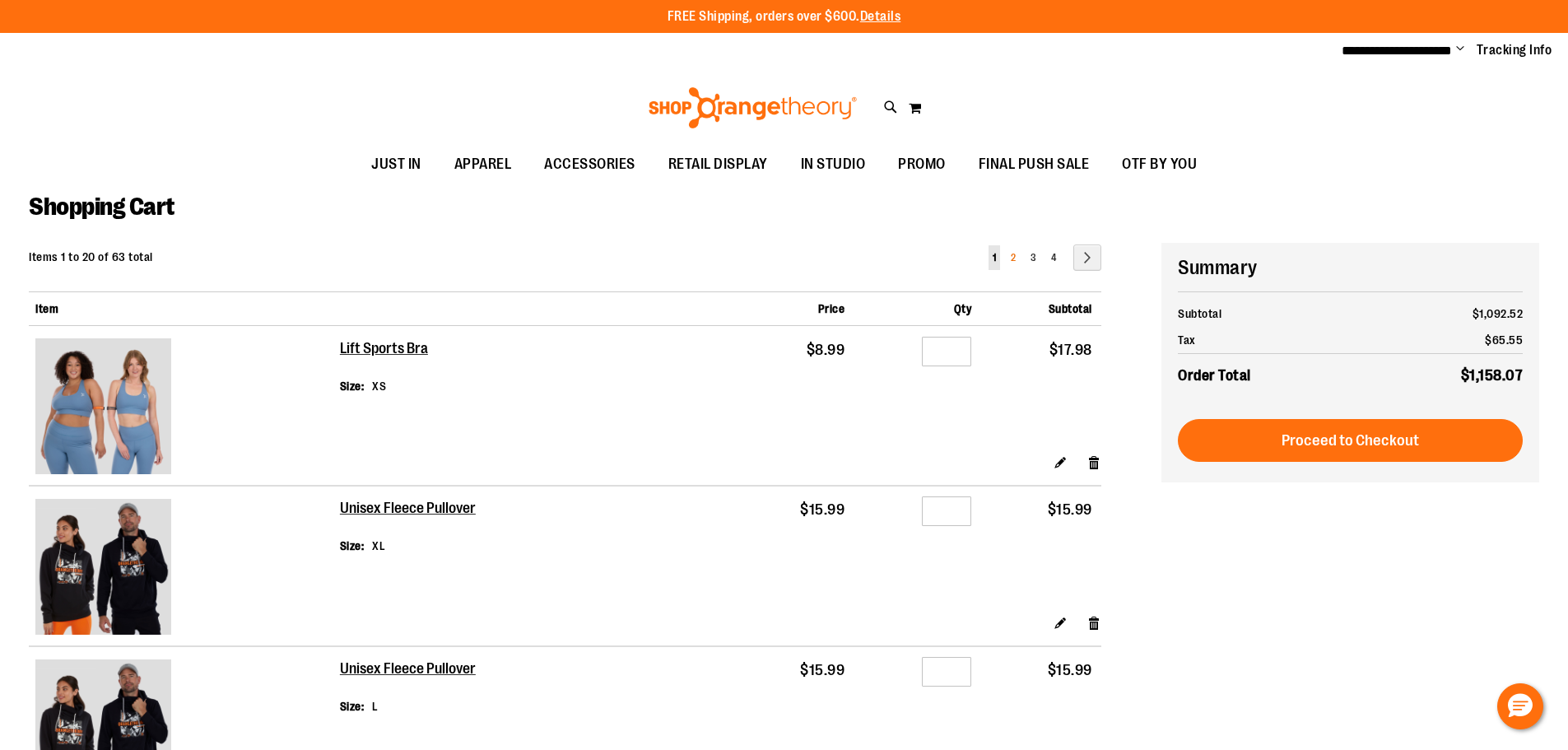
type input "**********"
click at [1014, 261] on span "2" at bounding box center [1013, 257] width 5 height 12
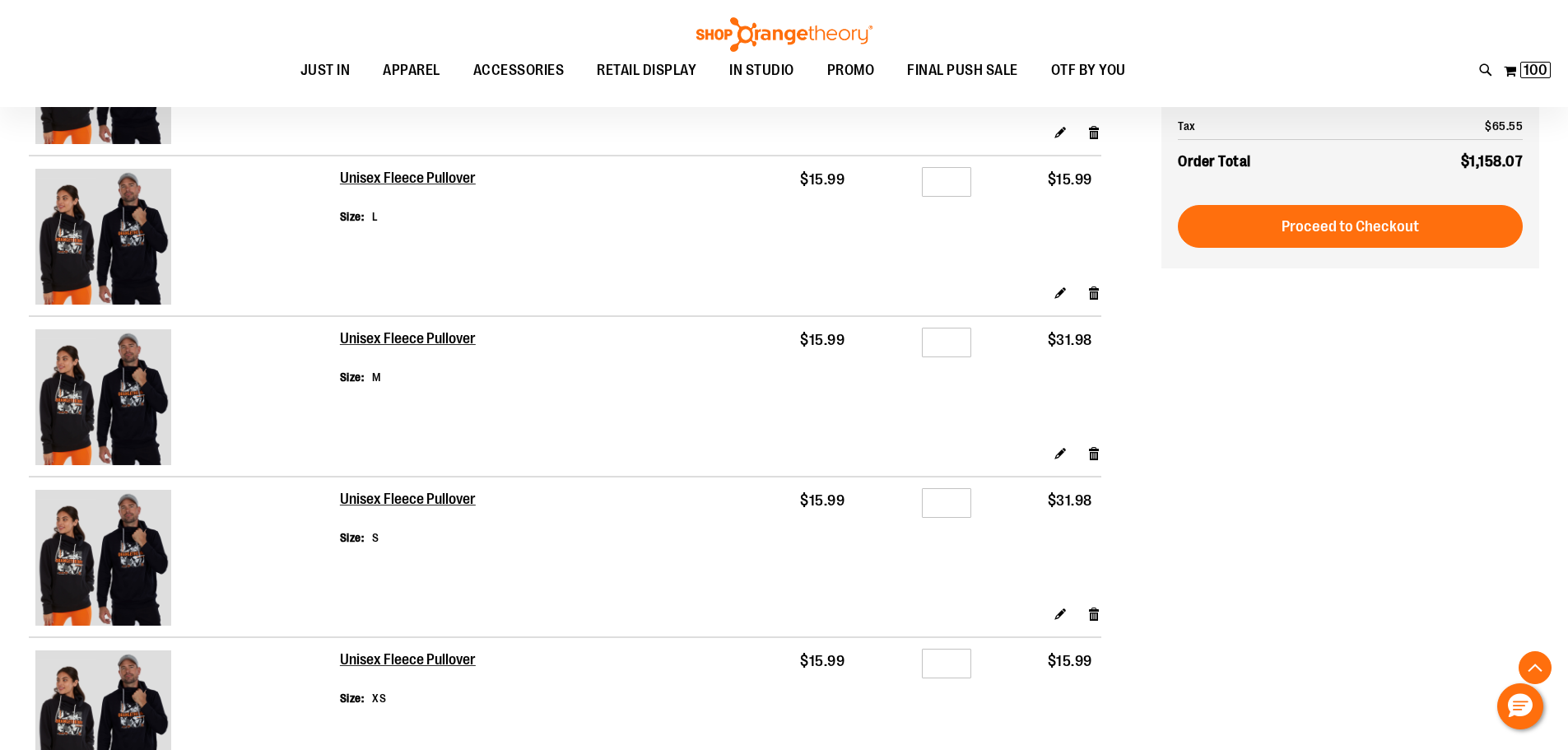
scroll to position [411, 0]
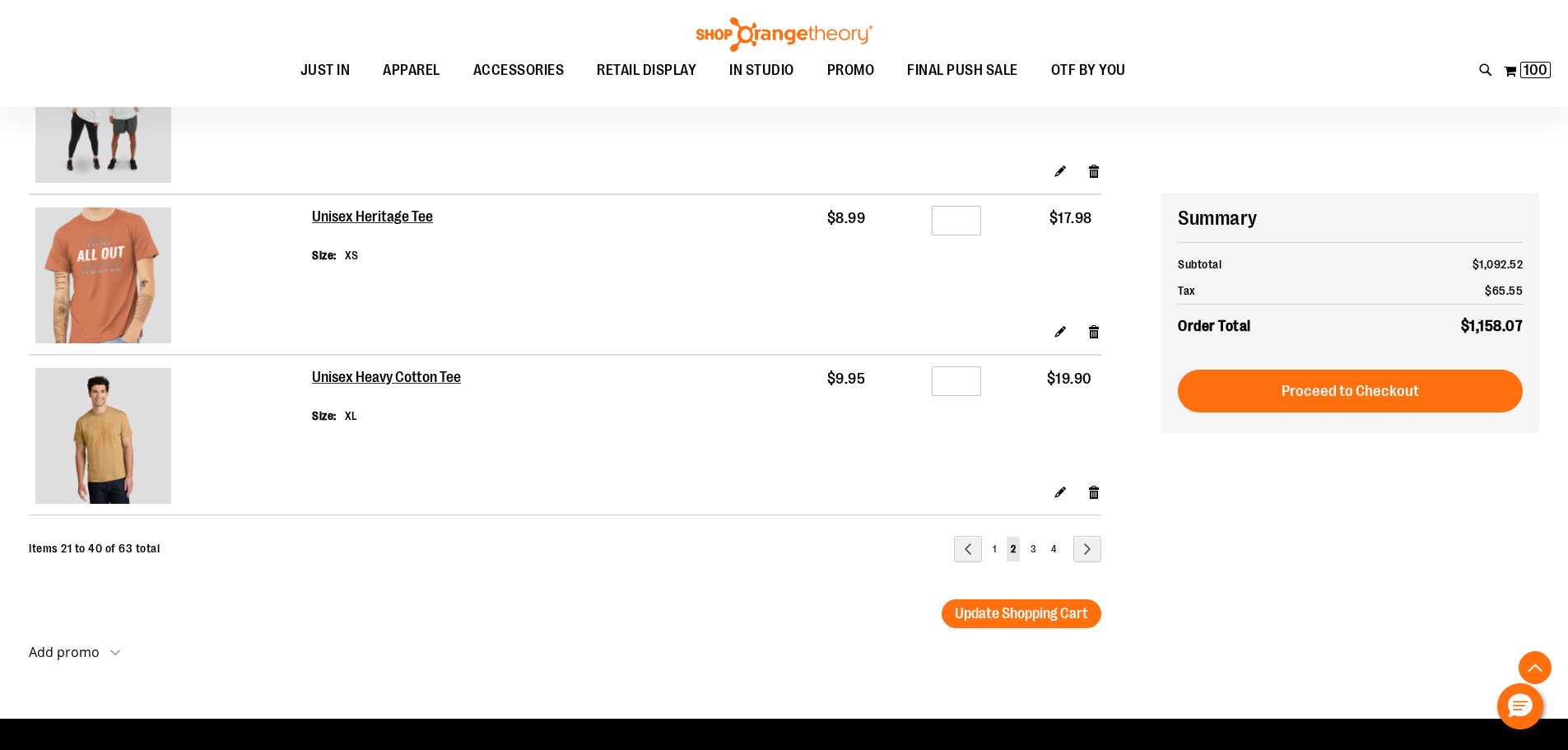
scroll to position [3126, 0]
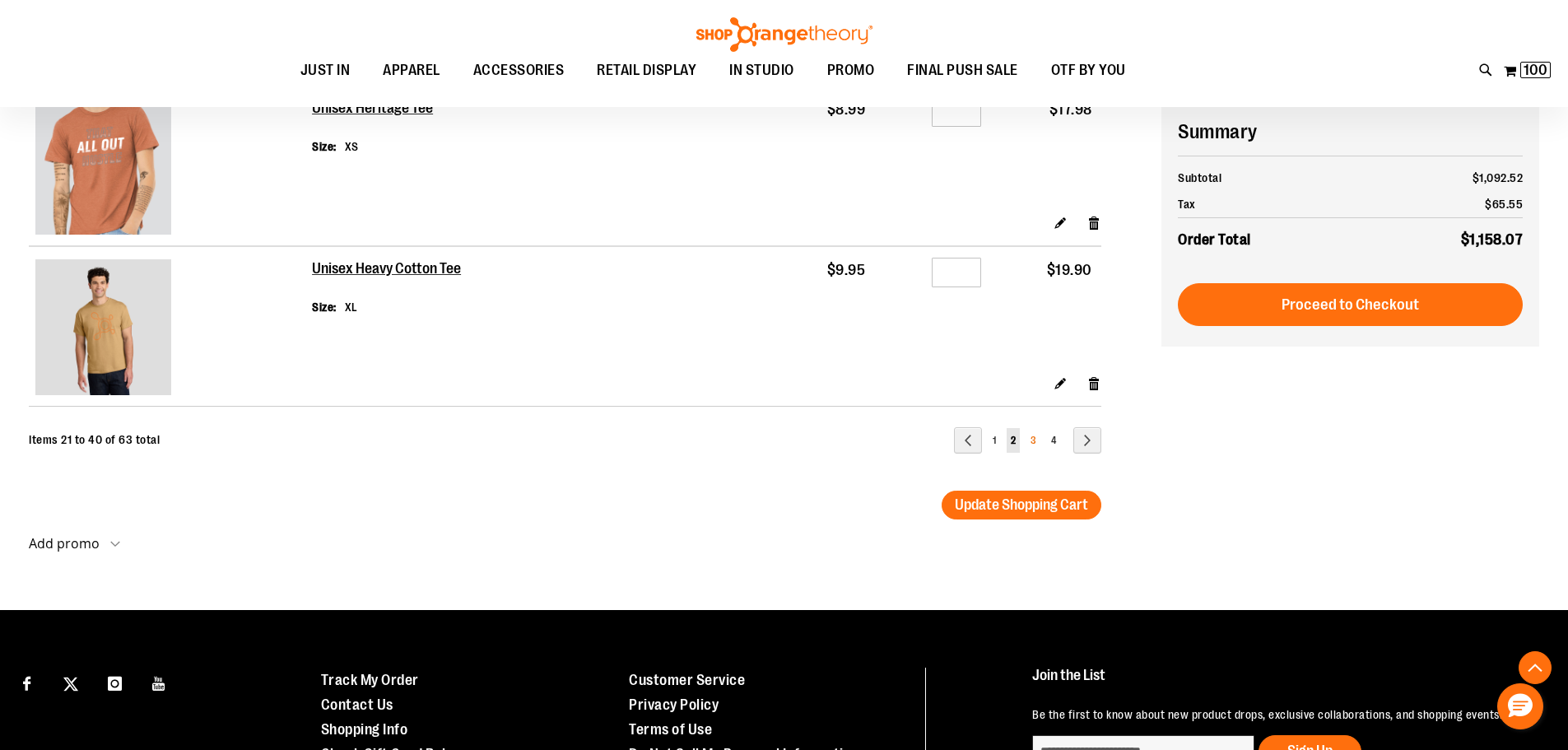
type input "**********"
click at [1037, 441] on link "Page 3" at bounding box center [1033, 441] width 14 height 25
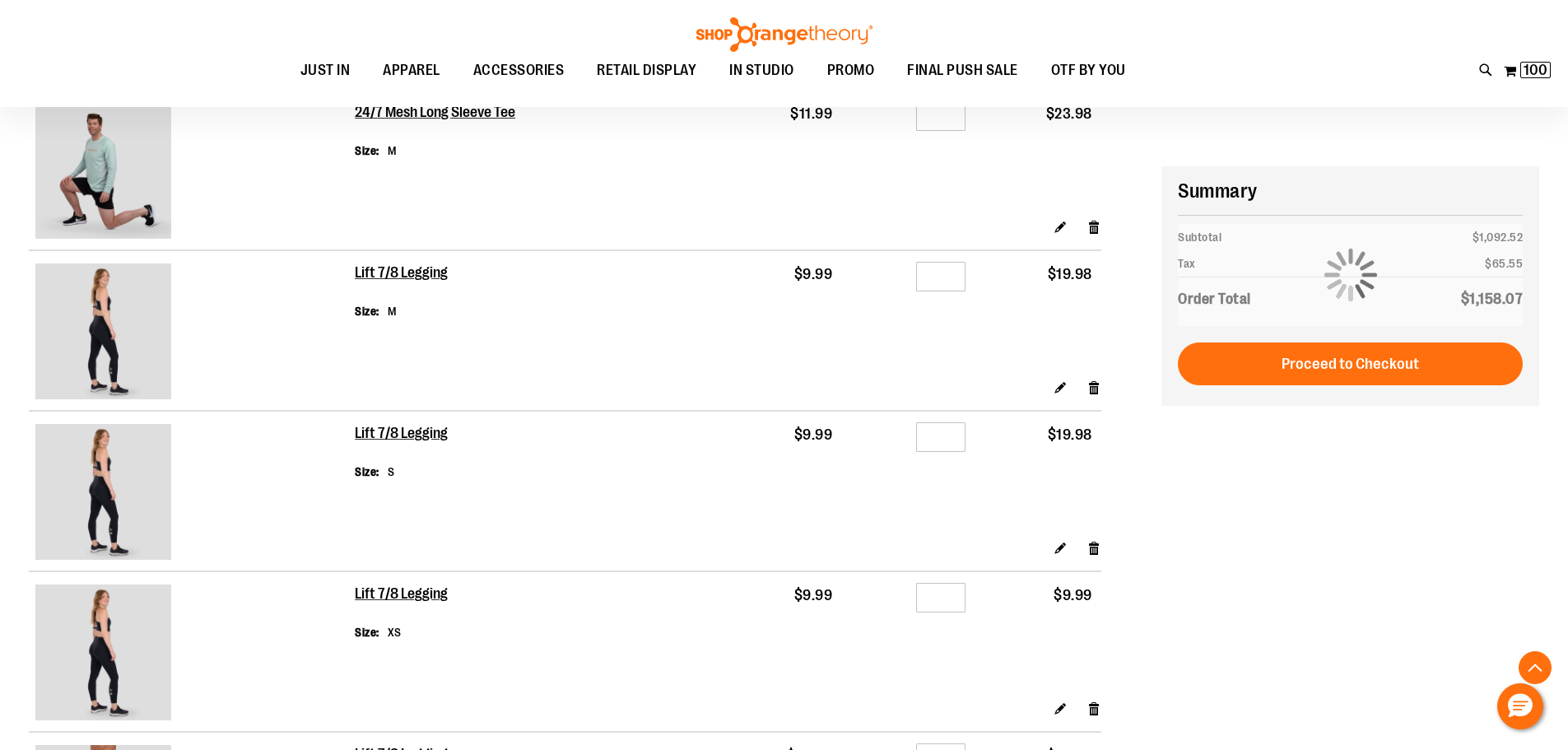
scroll to position [2550, 0]
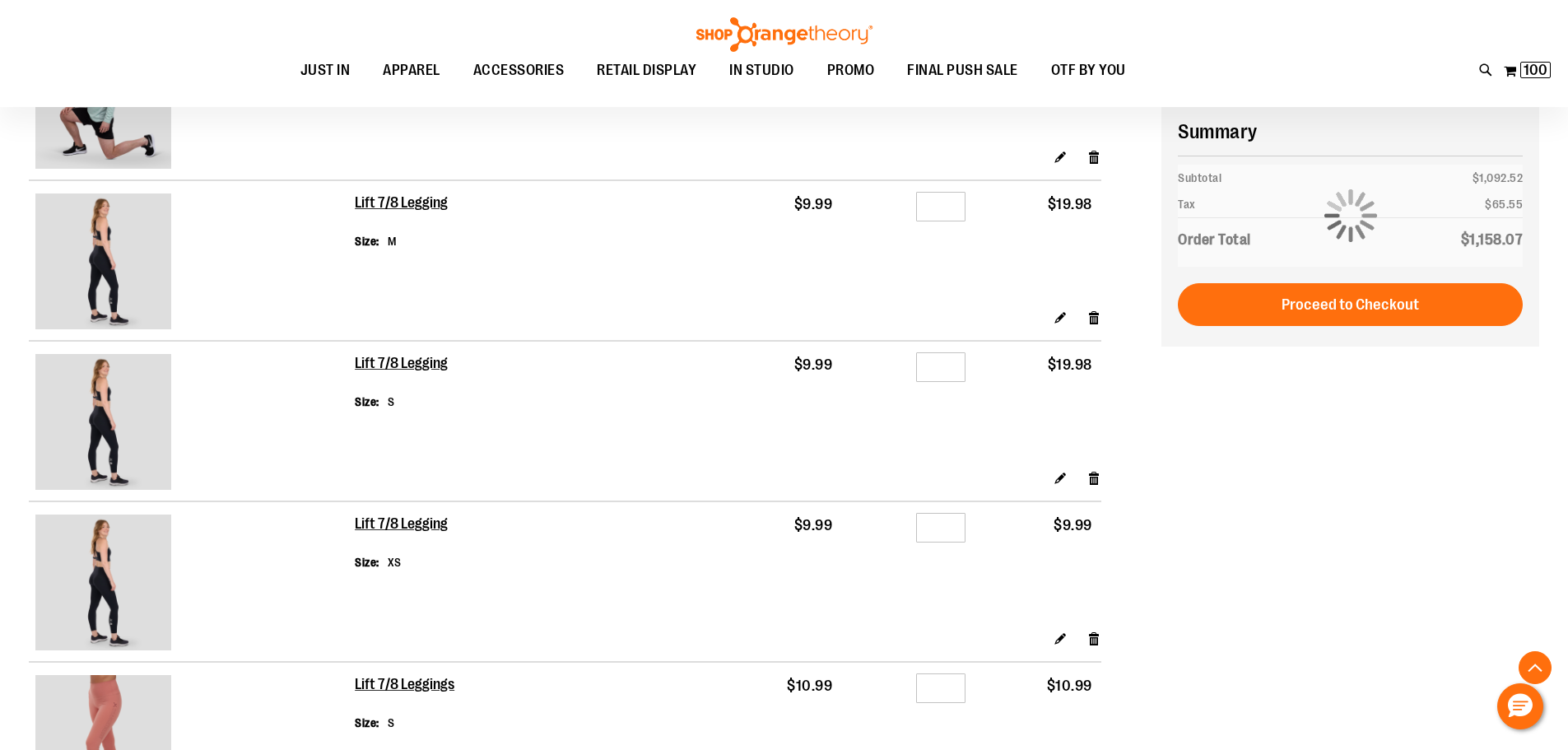
type input "**********"
click at [945, 370] on input "*" at bounding box center [941, 367] width 50 height 30
click at [955, 203] on input "*" at bounding box center [941, 206] width 50 height 30
type input "*"
click at [942, 363] on input "*" at bounding box center [941, 367] width 50 height 30
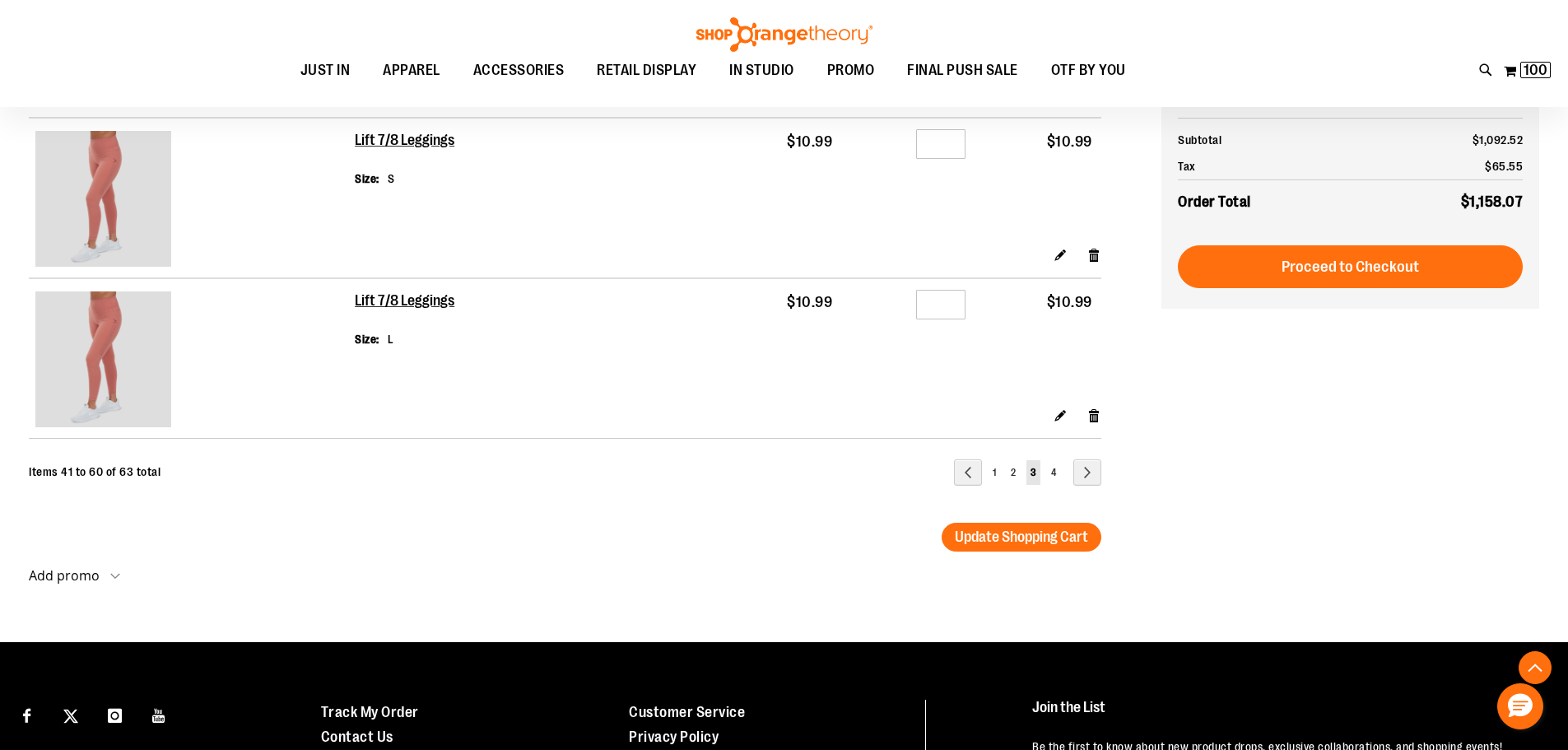
scroll to position [3126, 0]
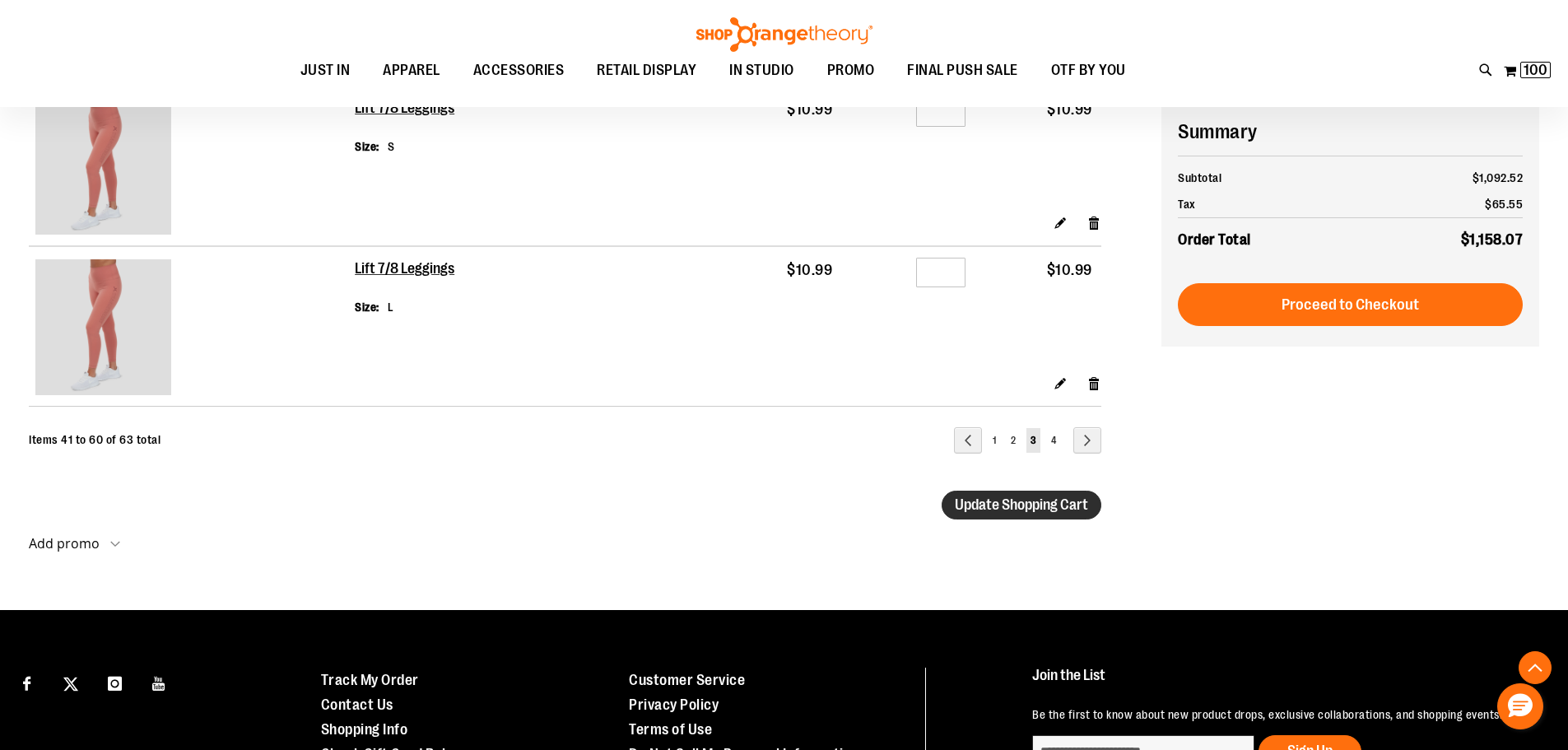
type input "*"
click at [1026, 502] on span "Update Shopping Cart" at bounding box center [1022, 504] width 134 height 17
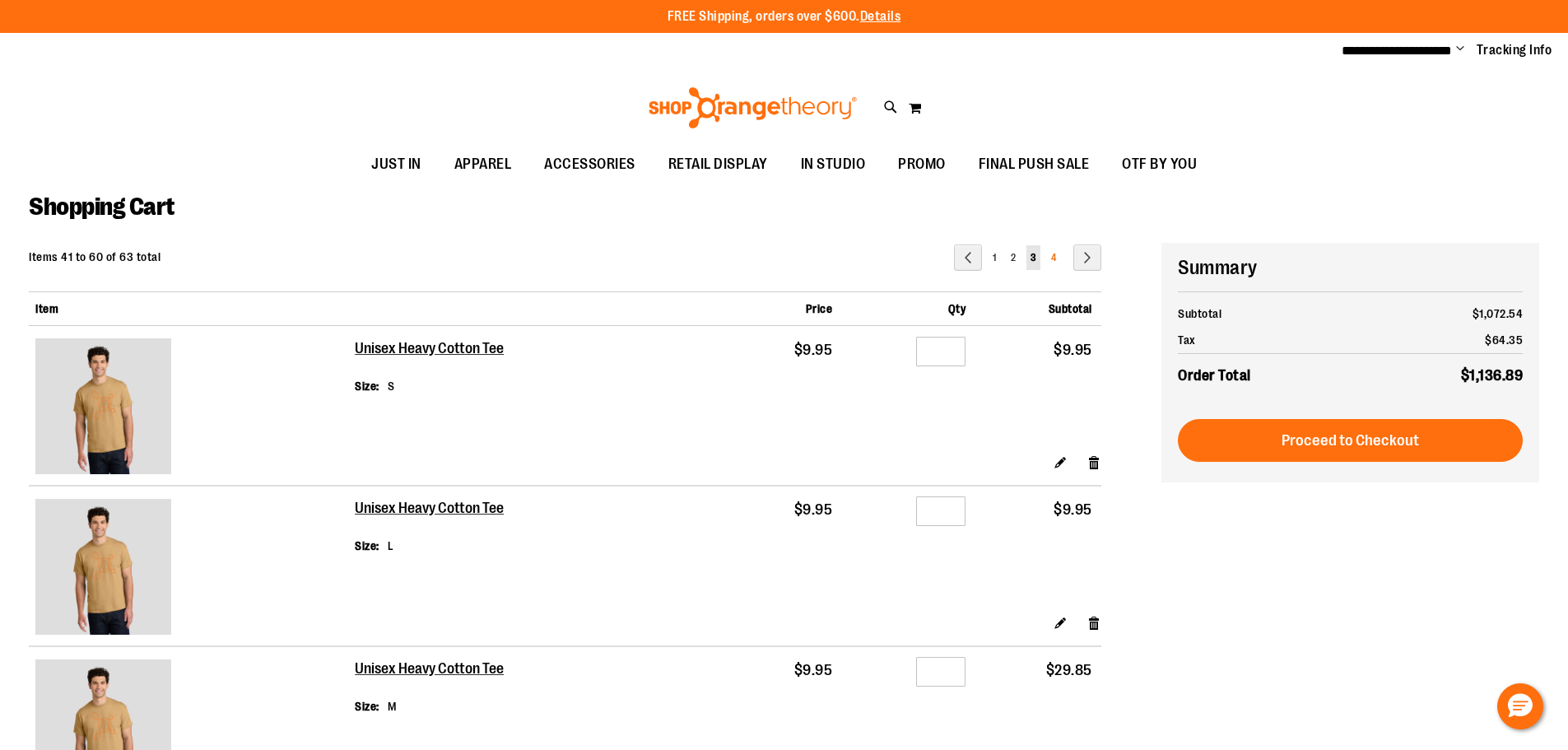
type input "**********"
click at [1056, 257] on span "4" at bounding box center [1054, 257] width 5 height 12
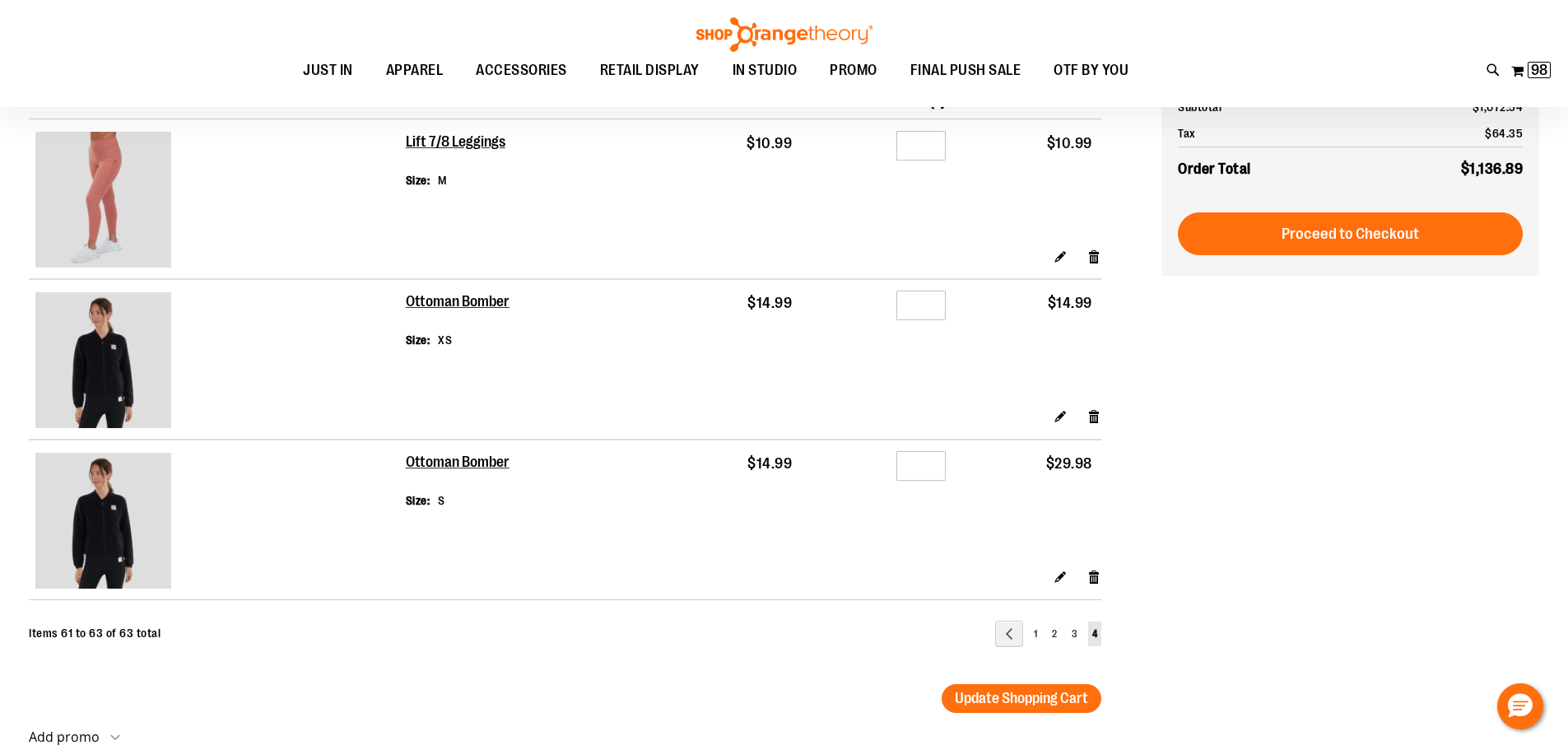
scroll to position [82, 0]
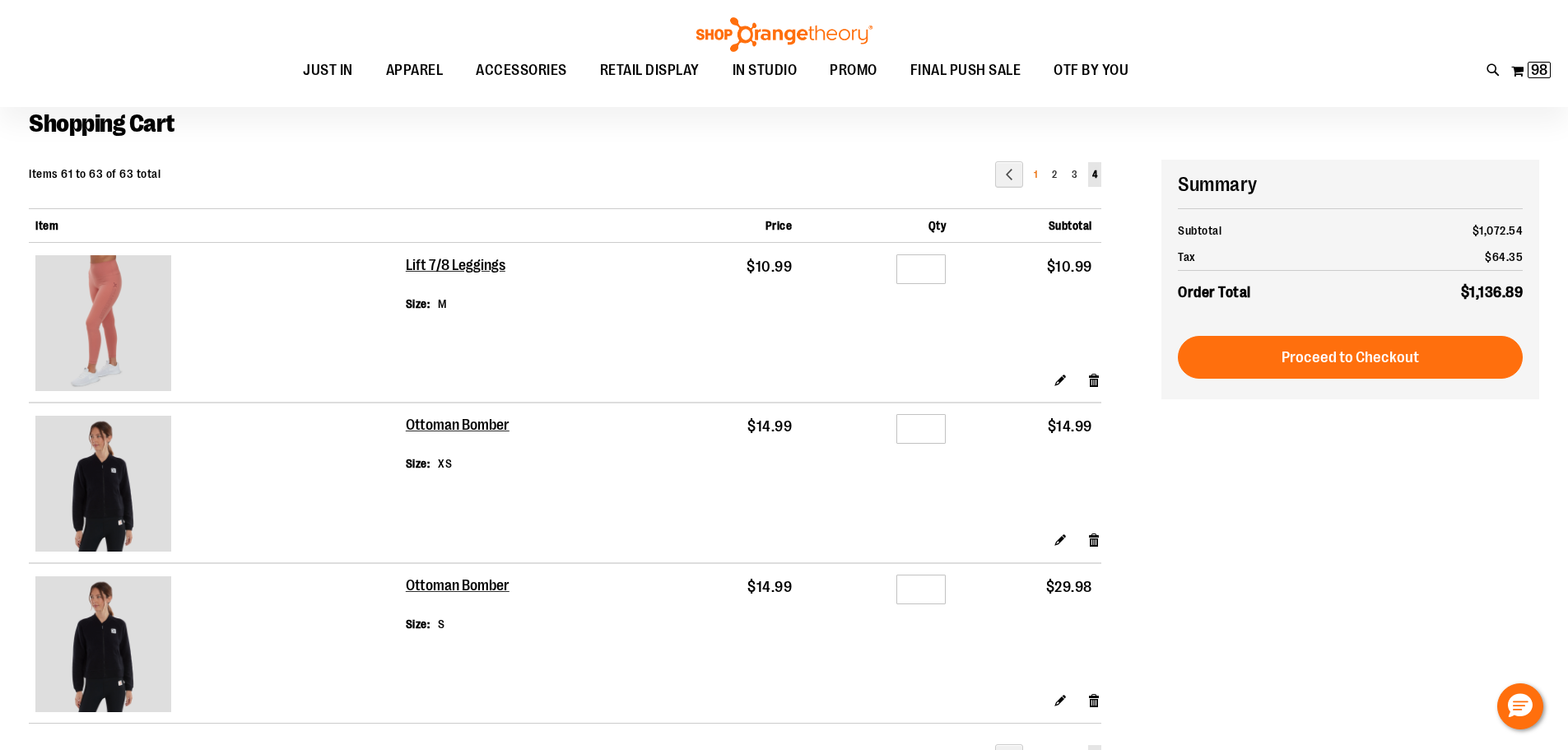
type input "**********"
click at [1040, 176] on link "Page 1" at bounding box center [1036, 174] width 12 height 25
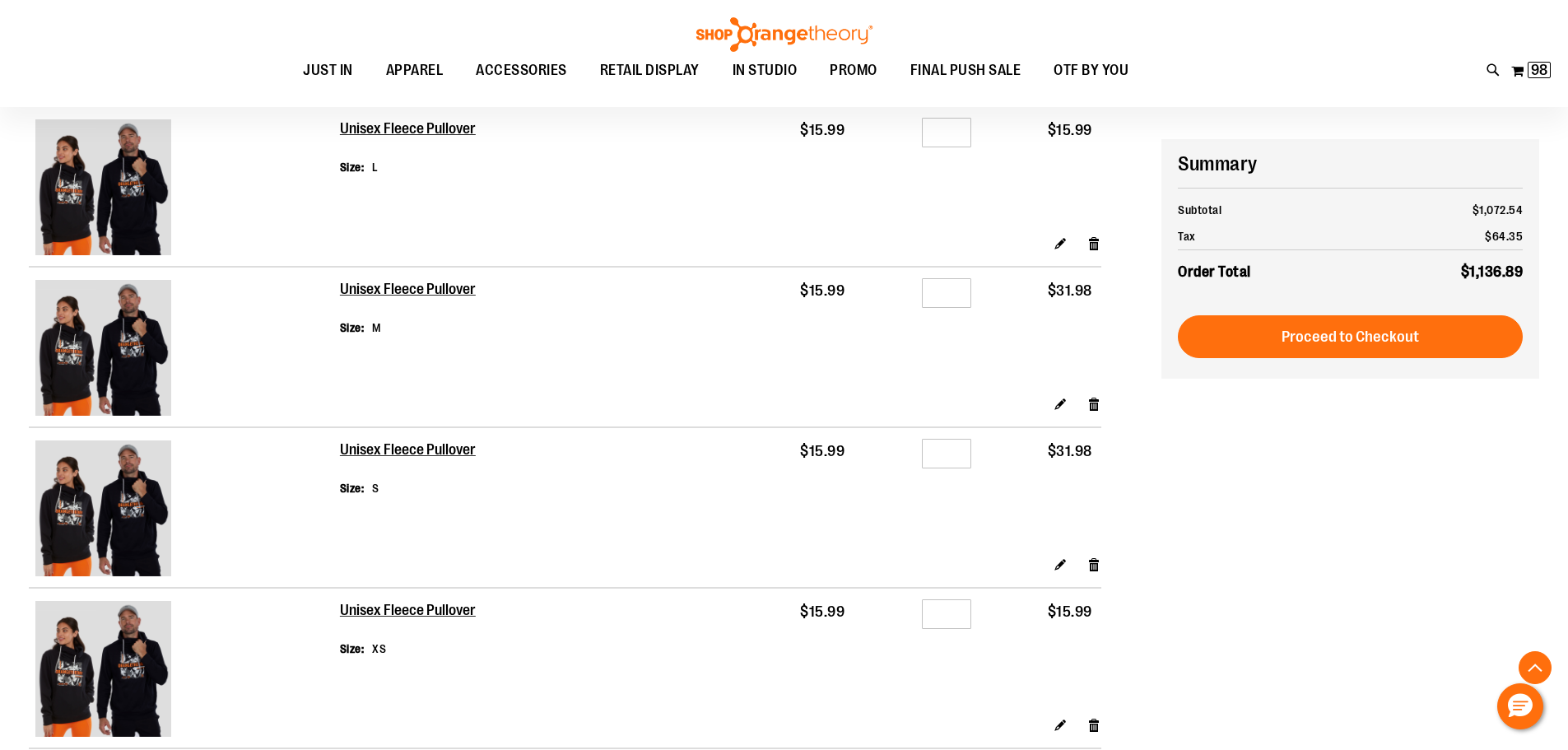
scroll to position [575, 0]
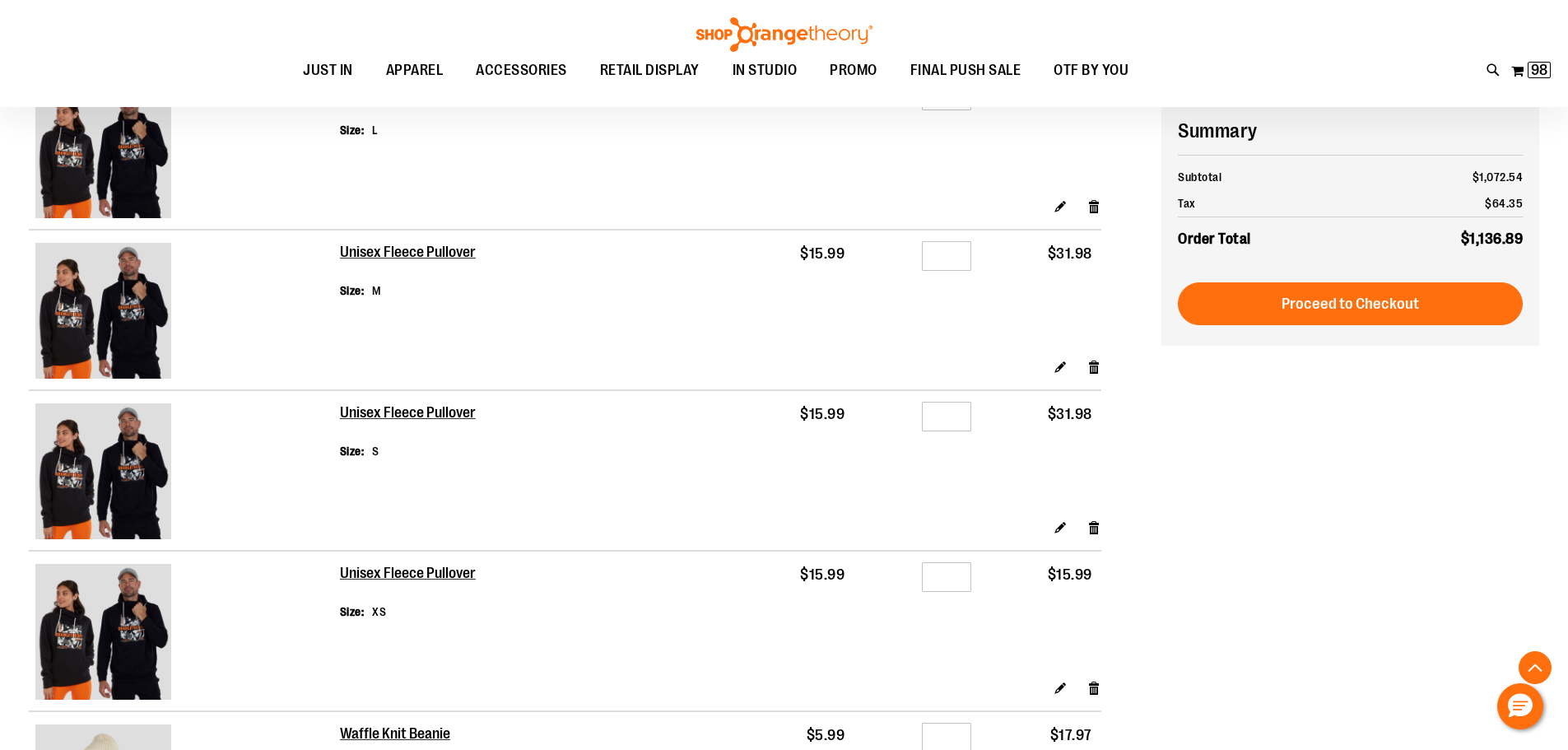
type input "**********"
click at [954, 256] on input "*" at bounding box center [947, 256] width 50 height 30
type input "*"
click at [954, 418] on input "*" at bounding box center [947, 417] width 50 height 30
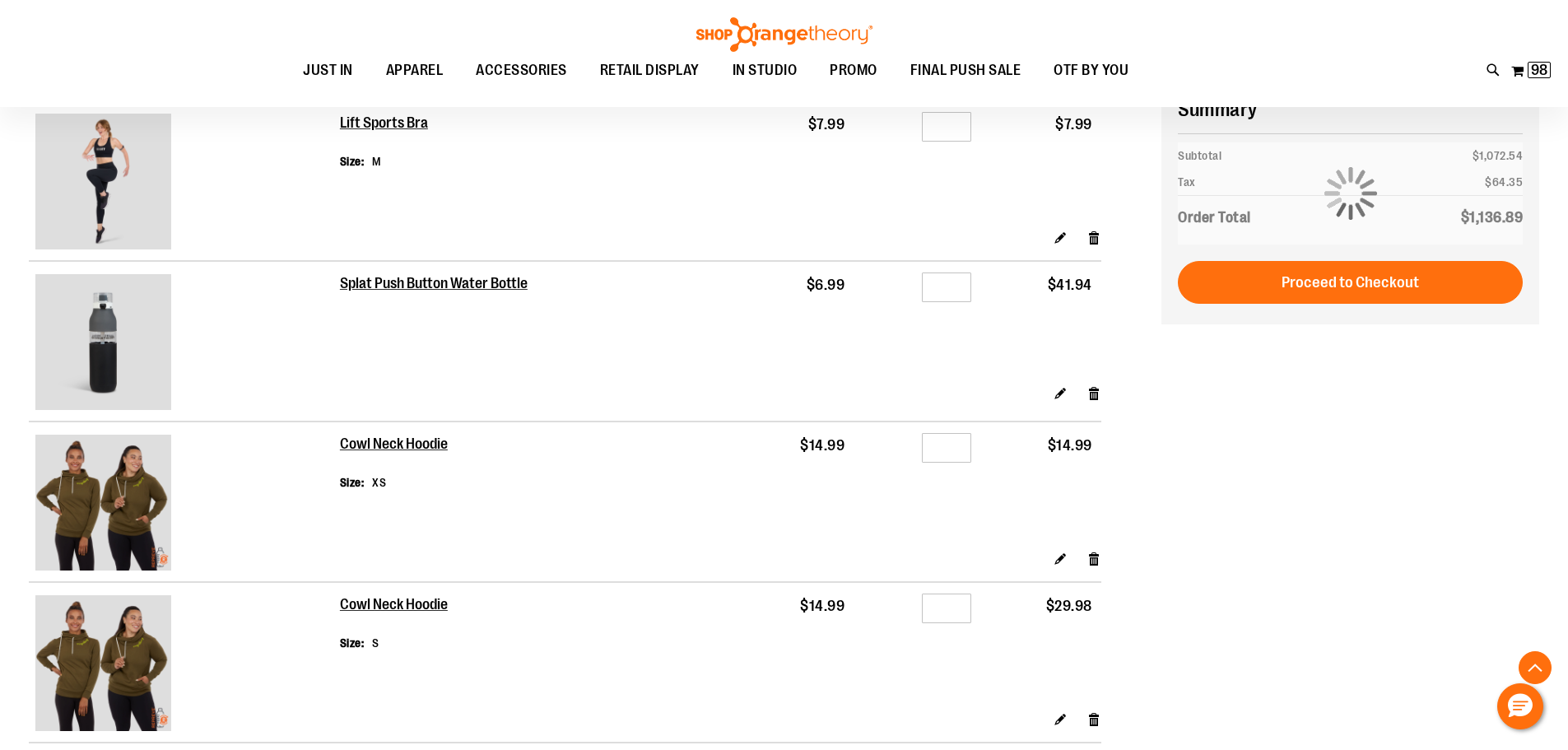
scroll to position [1645, 0]
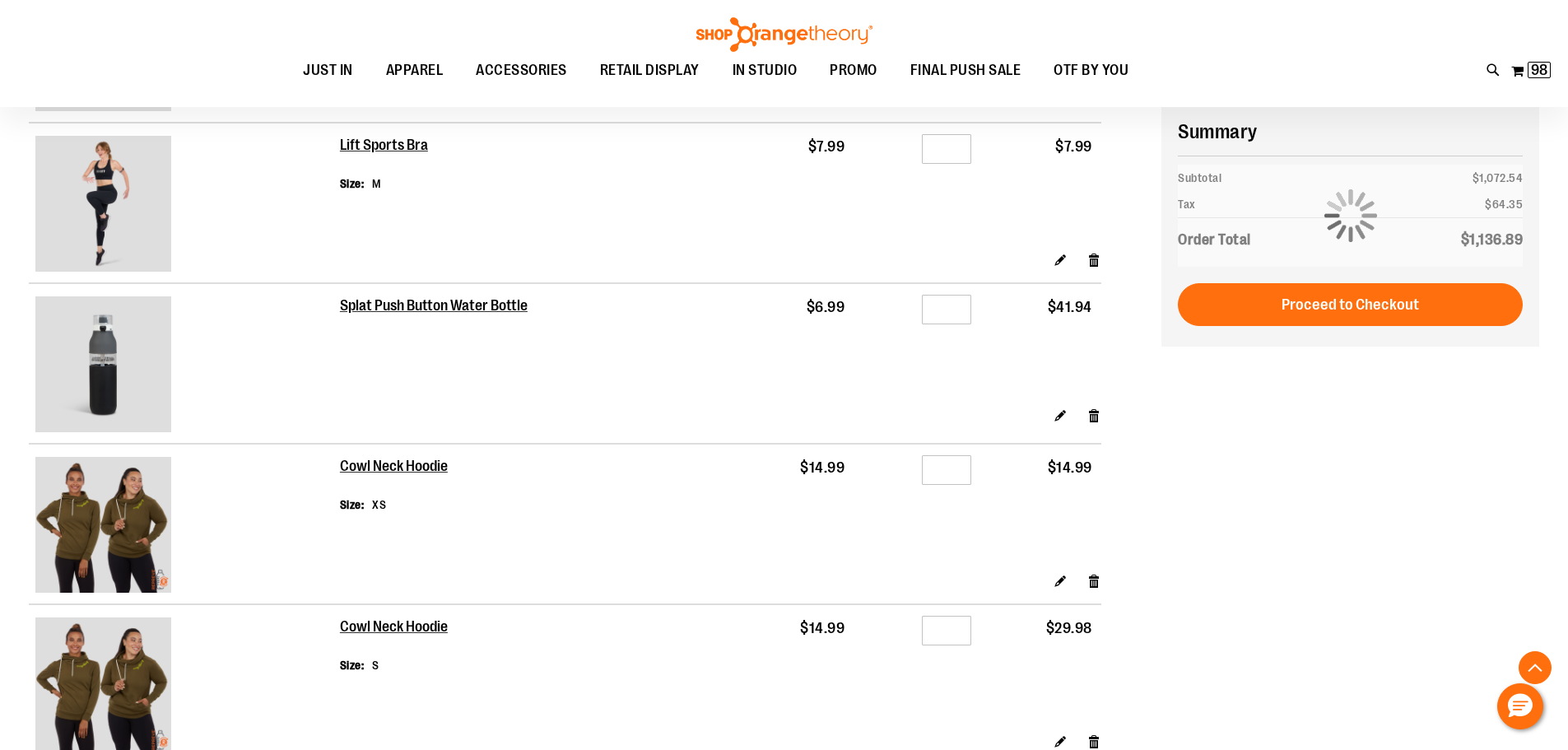
type input "*"
click at [948, 309] on input "*" at bounding box center [947, 309] width 50 height 30
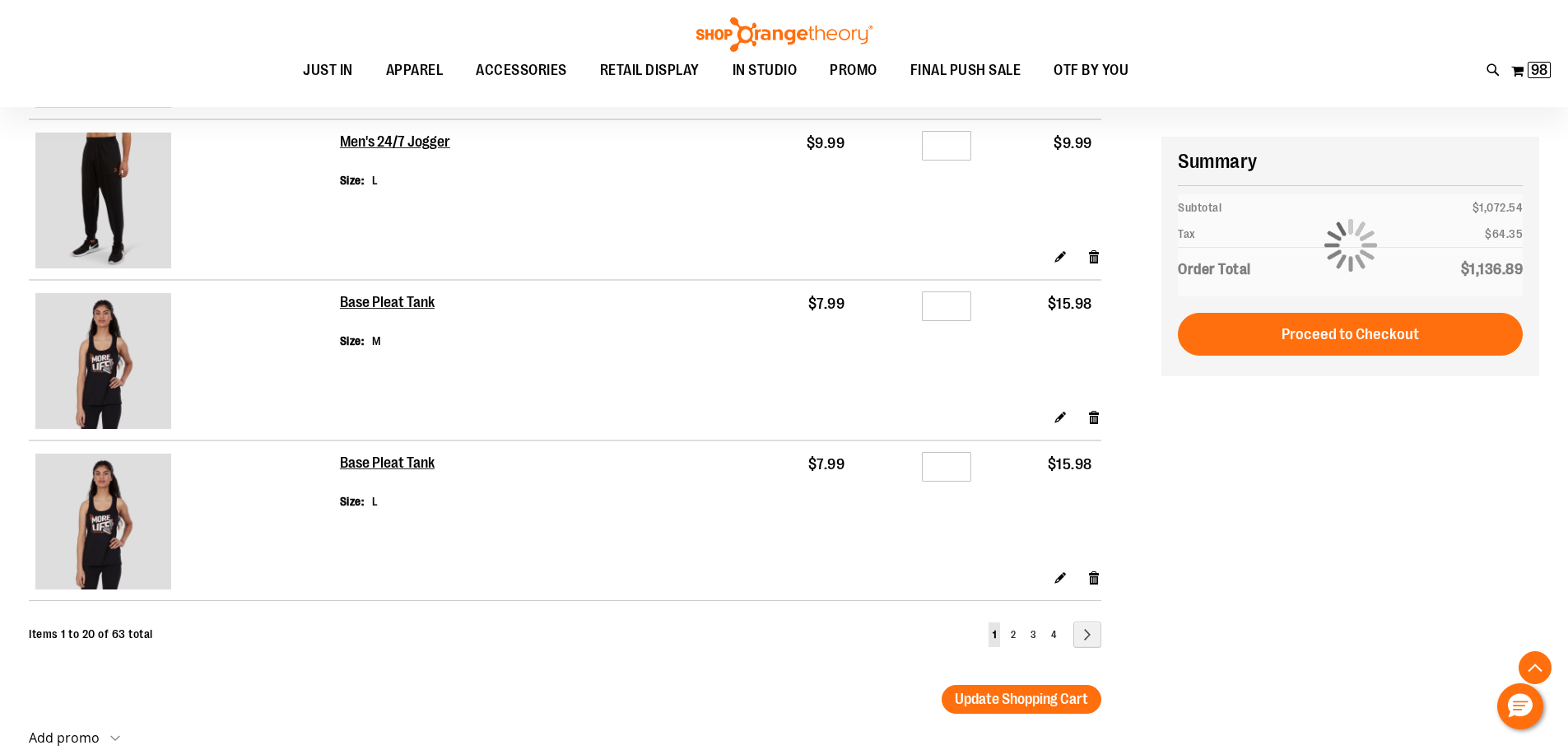
scroll to position [2961, 0]
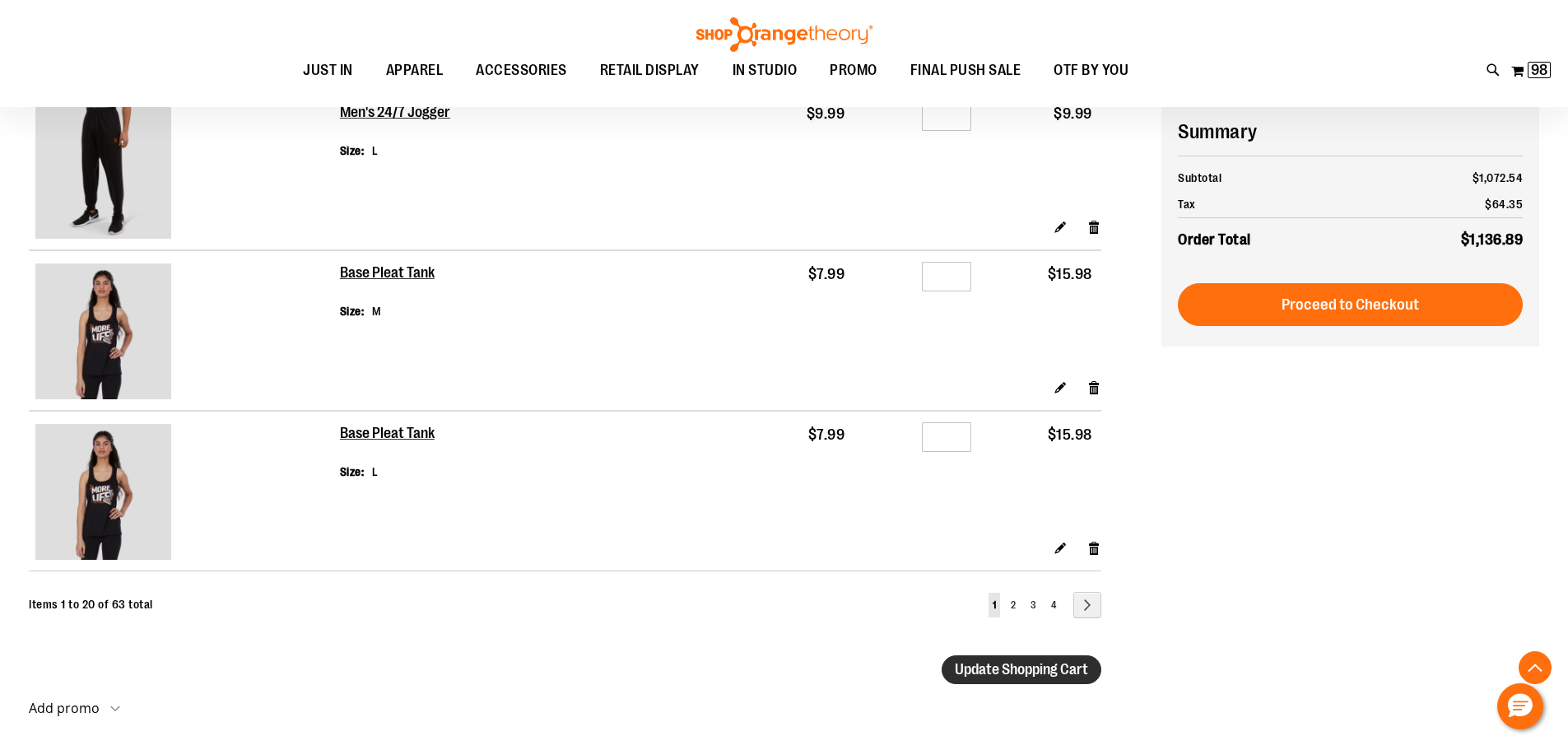
type input "*"
click at [989, 675] on span "Update Shopping Cart" at bounding box center [1022, 669] width 134 height 17
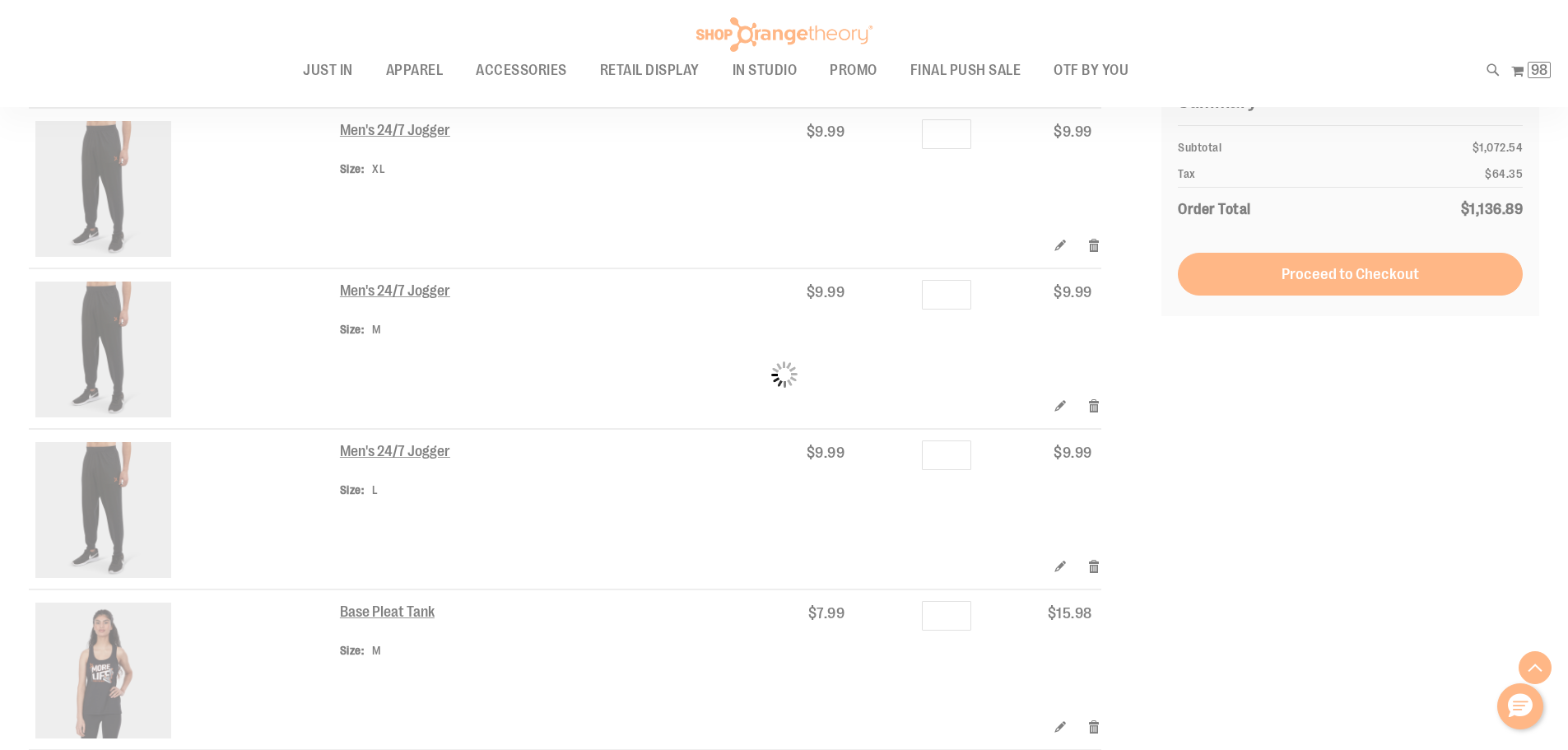
scroll to position [2632, 0]
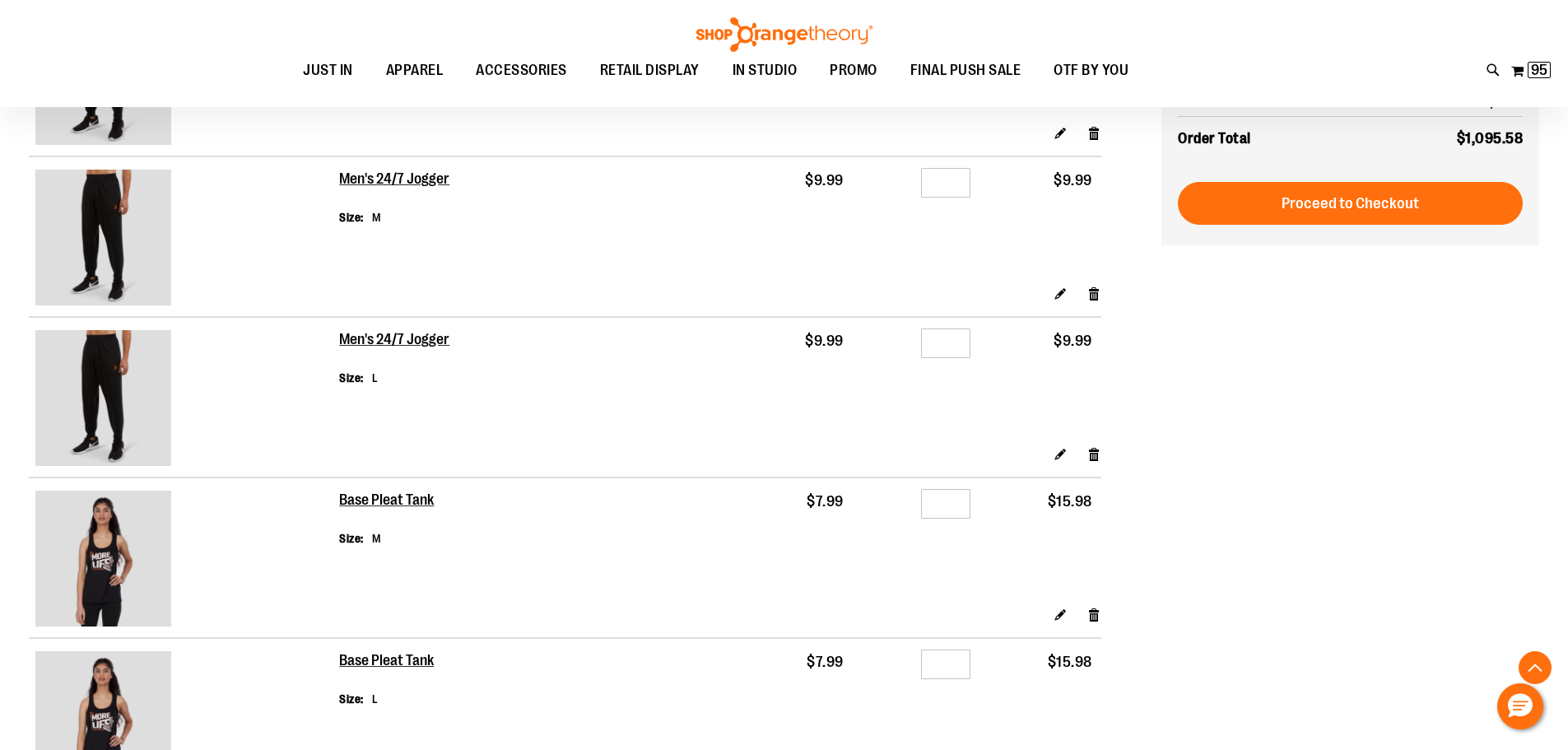
scroll to position [3044, 0]
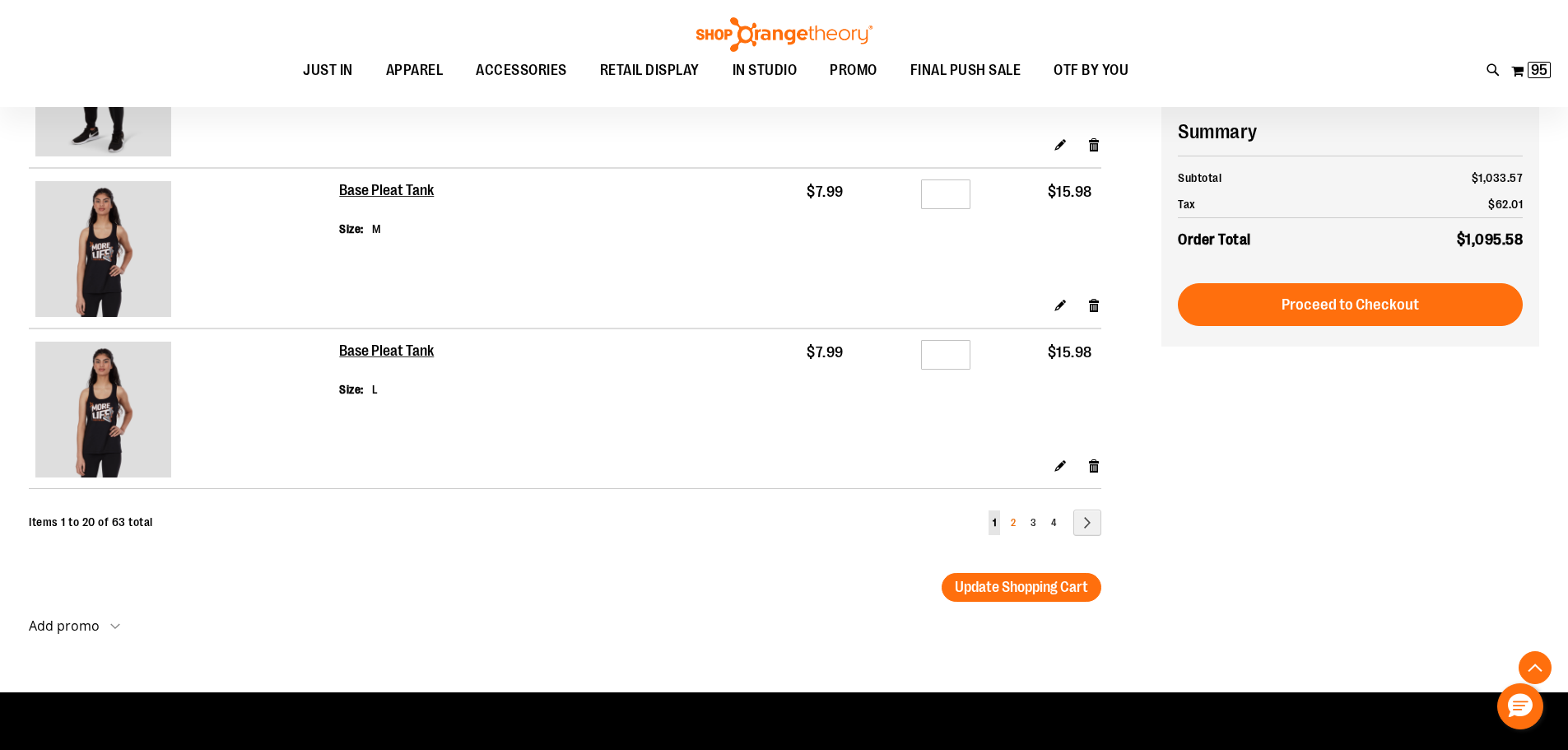
type input "**********"
click at [1011, 524] on span "2" at bounding box center [1013, 522] width 5 height 12
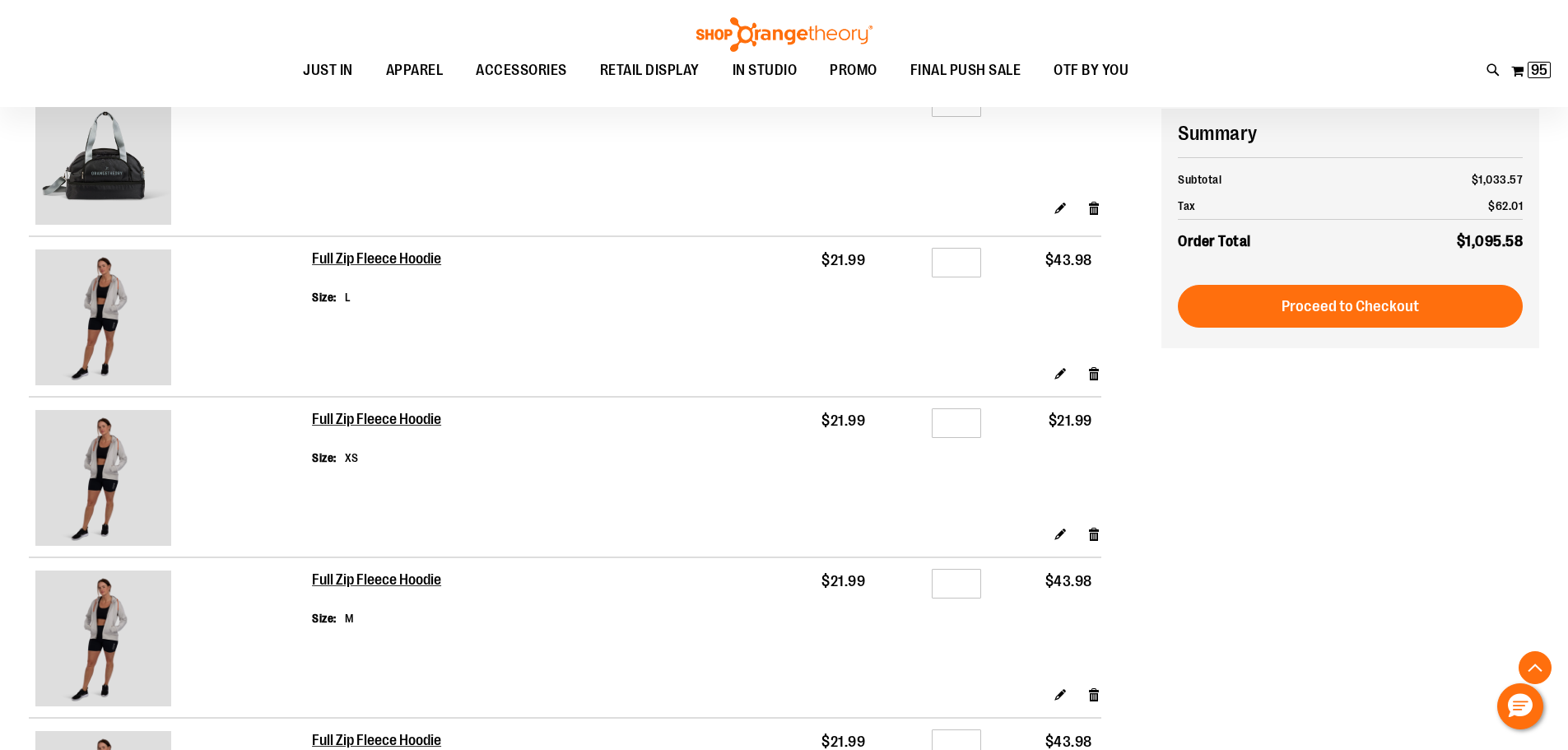
scroll to position [411, 0]
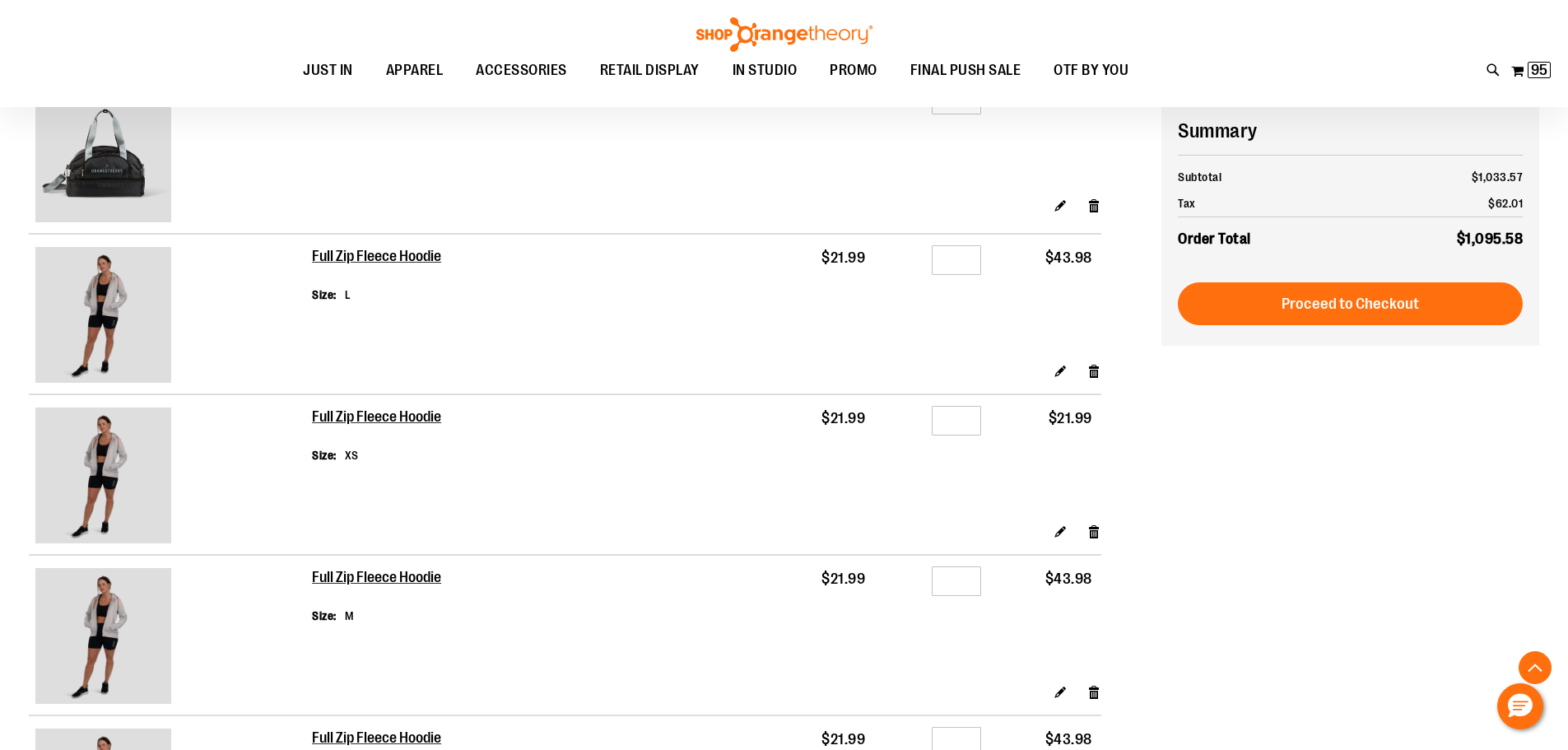
type input "**********"
click at [961, 256] on input "*" at bounding box center [956, 260] width 50 height 30
type input "*"
click at [966, 584] on input "*" at bounding box center [956, 581] width 50 height 30
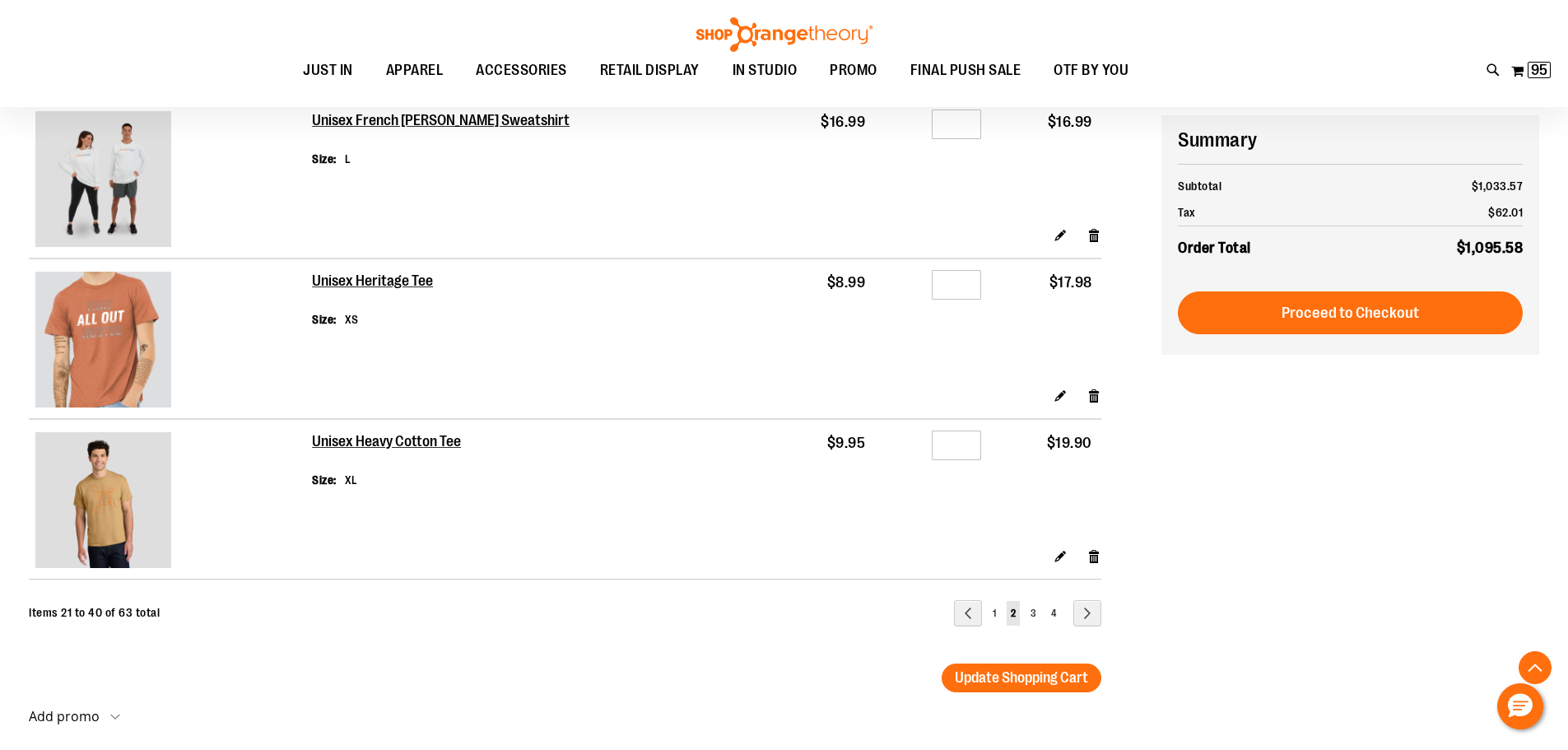
scroll to position [2961, 0]
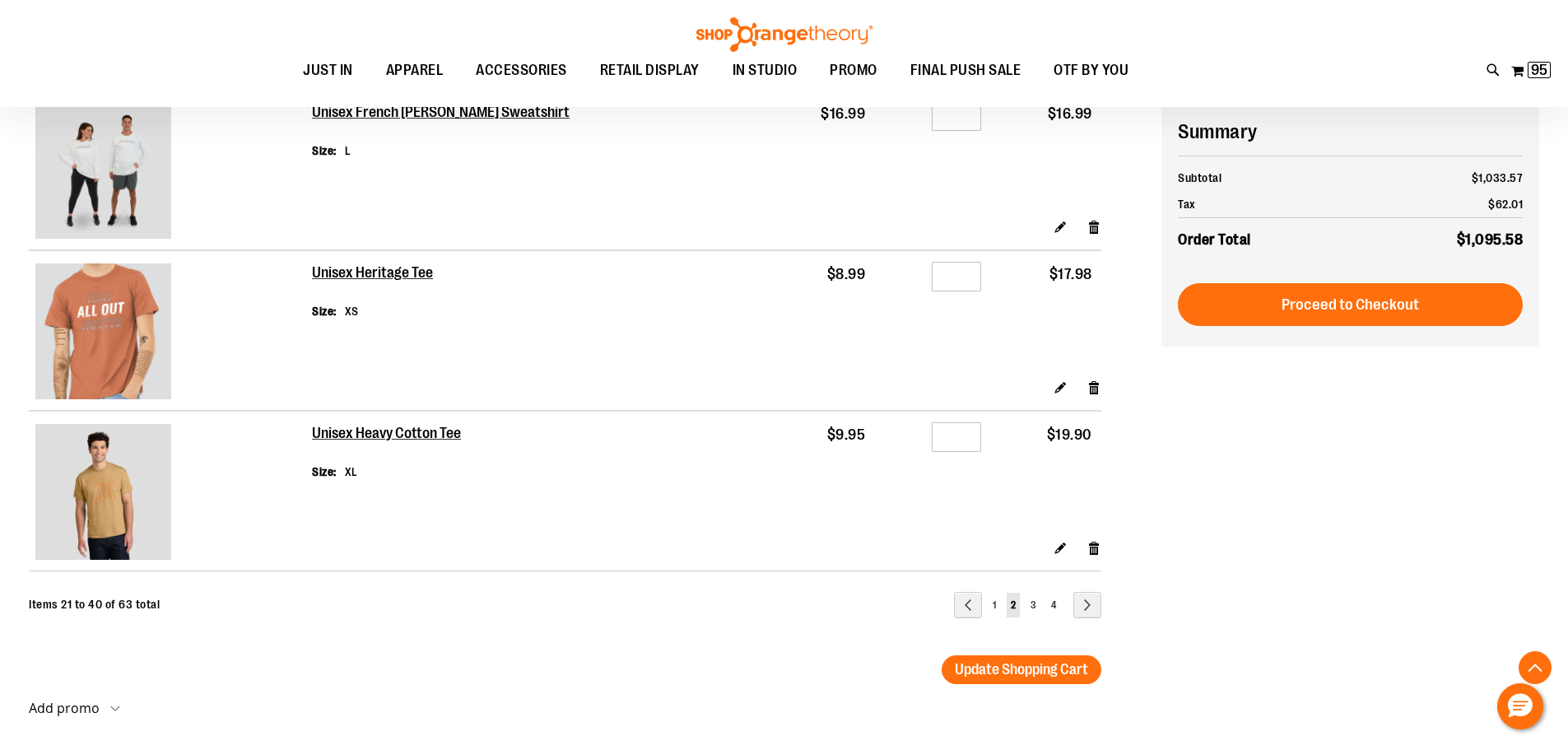
type input "*"
click at [964, 439] on input "*" at bounding box center [956, 437] width 50 height 30
type input "*"
click at [1032, 601] on span "3" at bounding box center [1033, 605] width 6 height 12
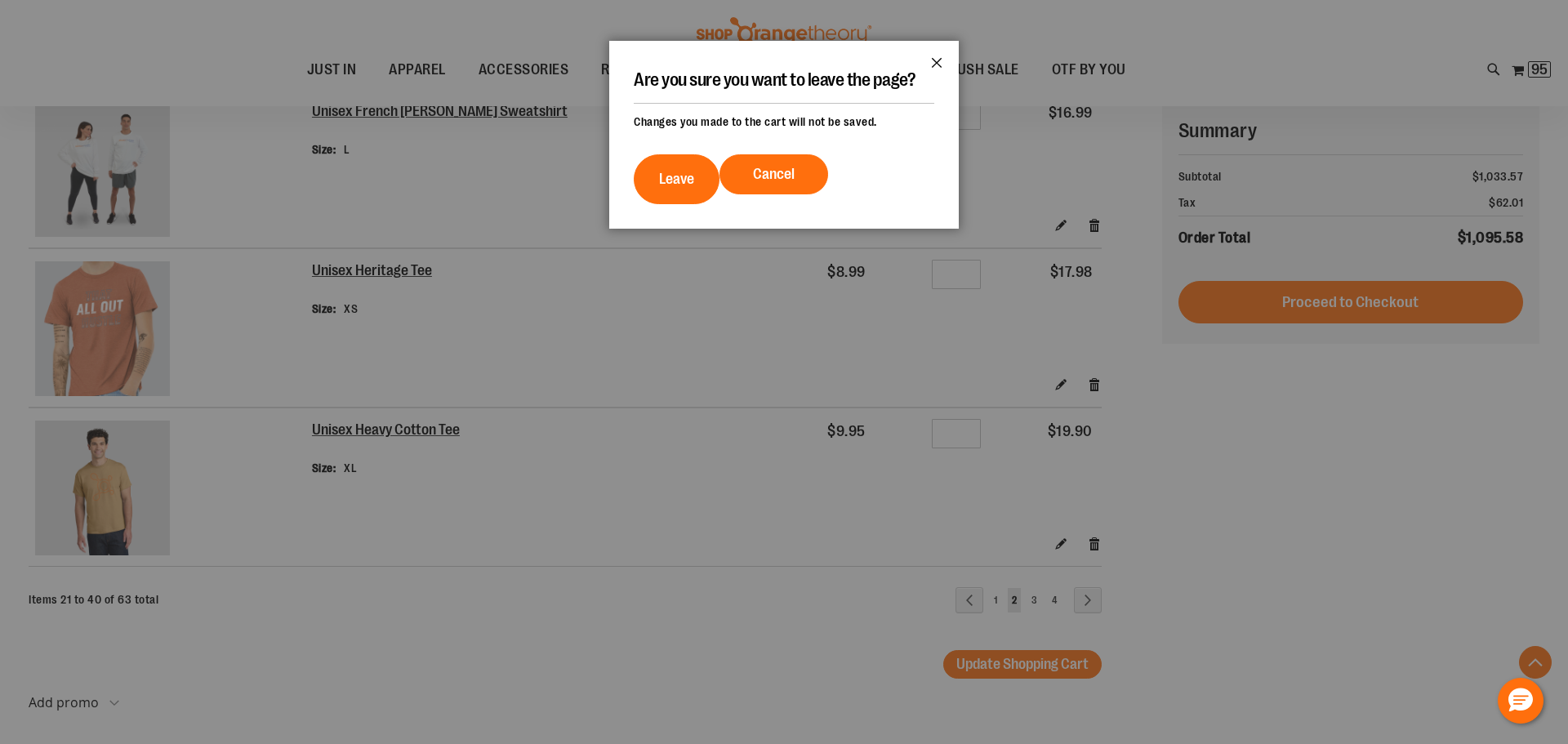
click at [931, 60] on button "Close" at bounding box center [937, 68] width 44 height 54
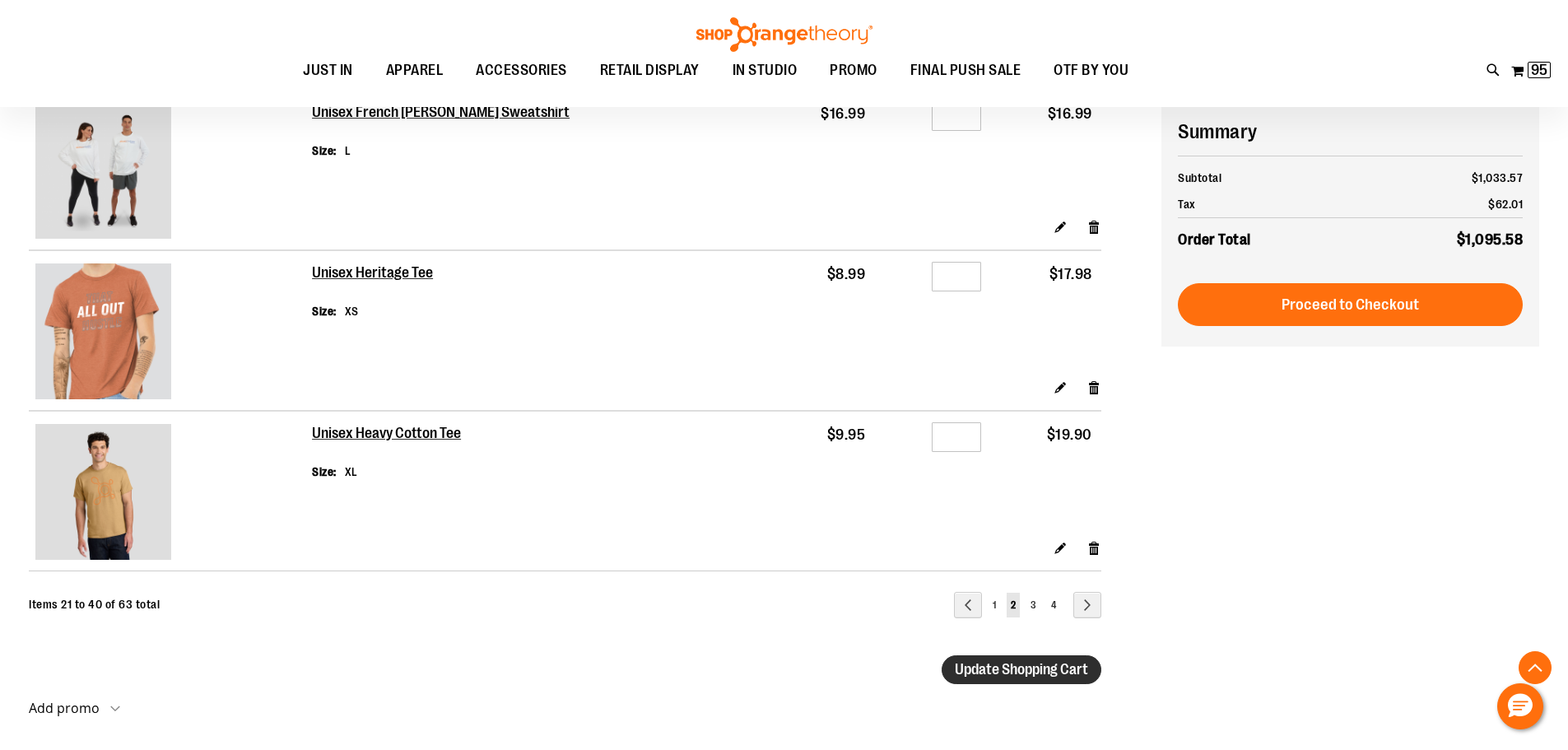
click at [1002, 667] on span "Update Shopping Cart" at bounding box center [1022, 669] width 134 height 17
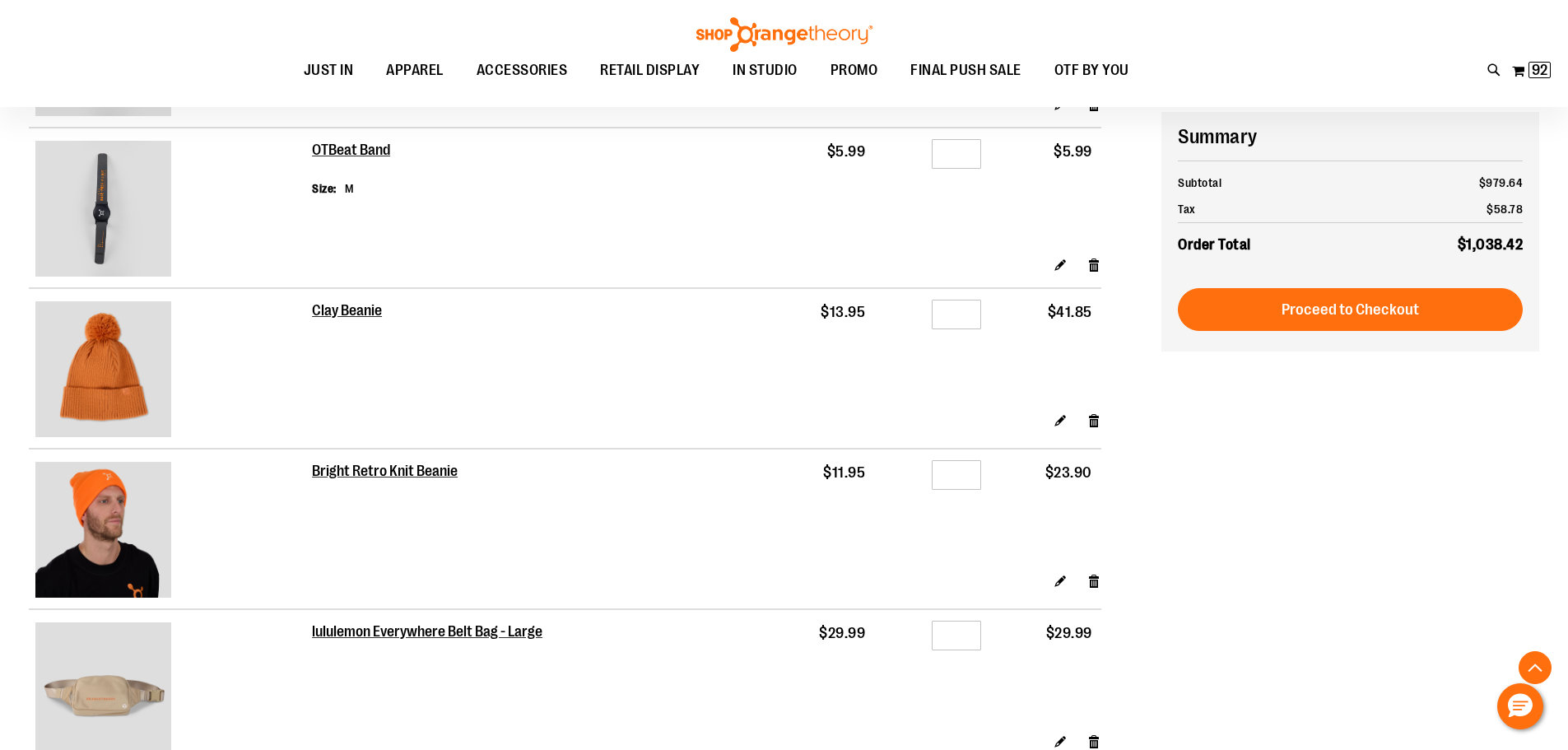
scroll to position [1645, 0]
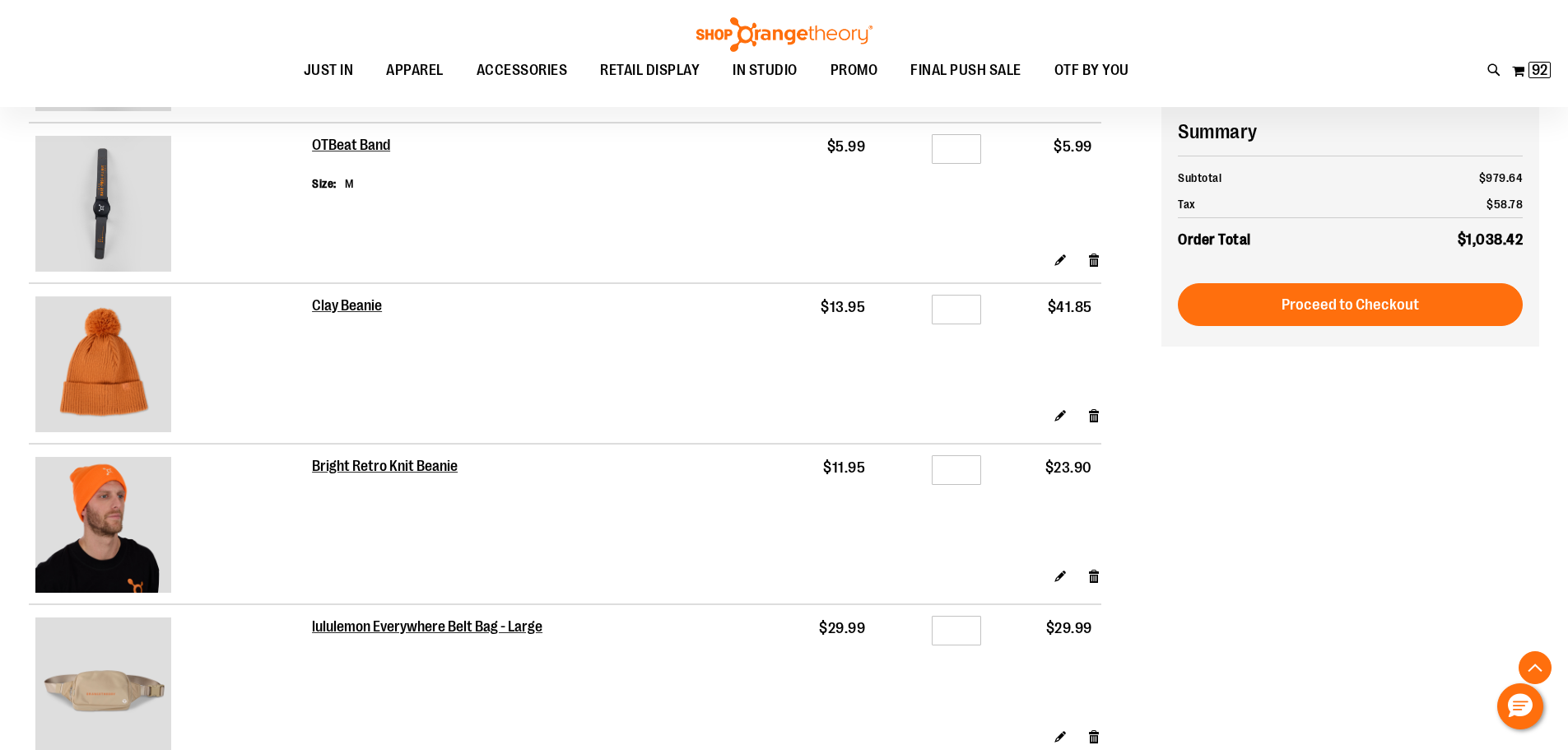
type input "**********"
click at [959, 310] on input "*" at bounding box center [956, 309] width 50 height 30
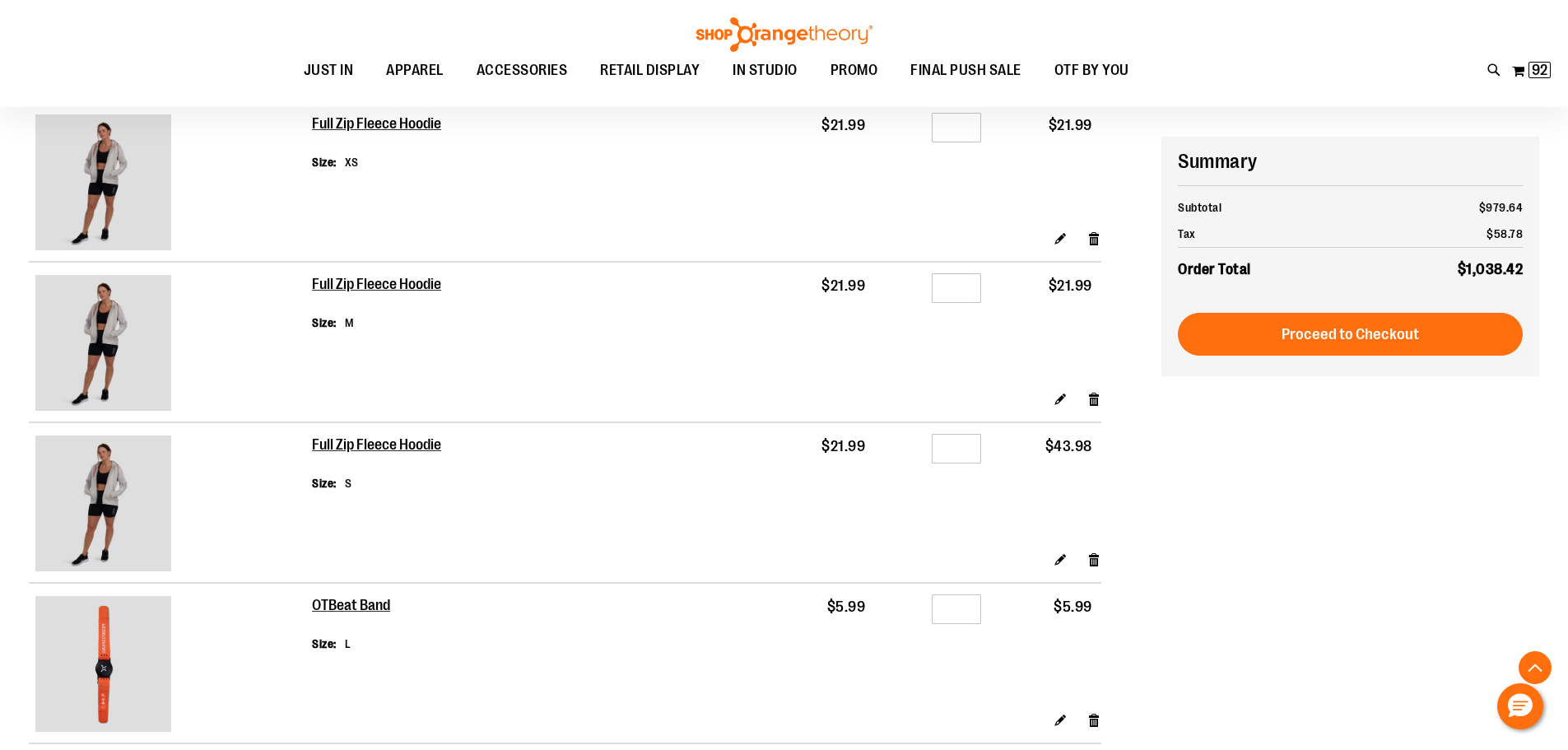
scroll to position [740, 0]
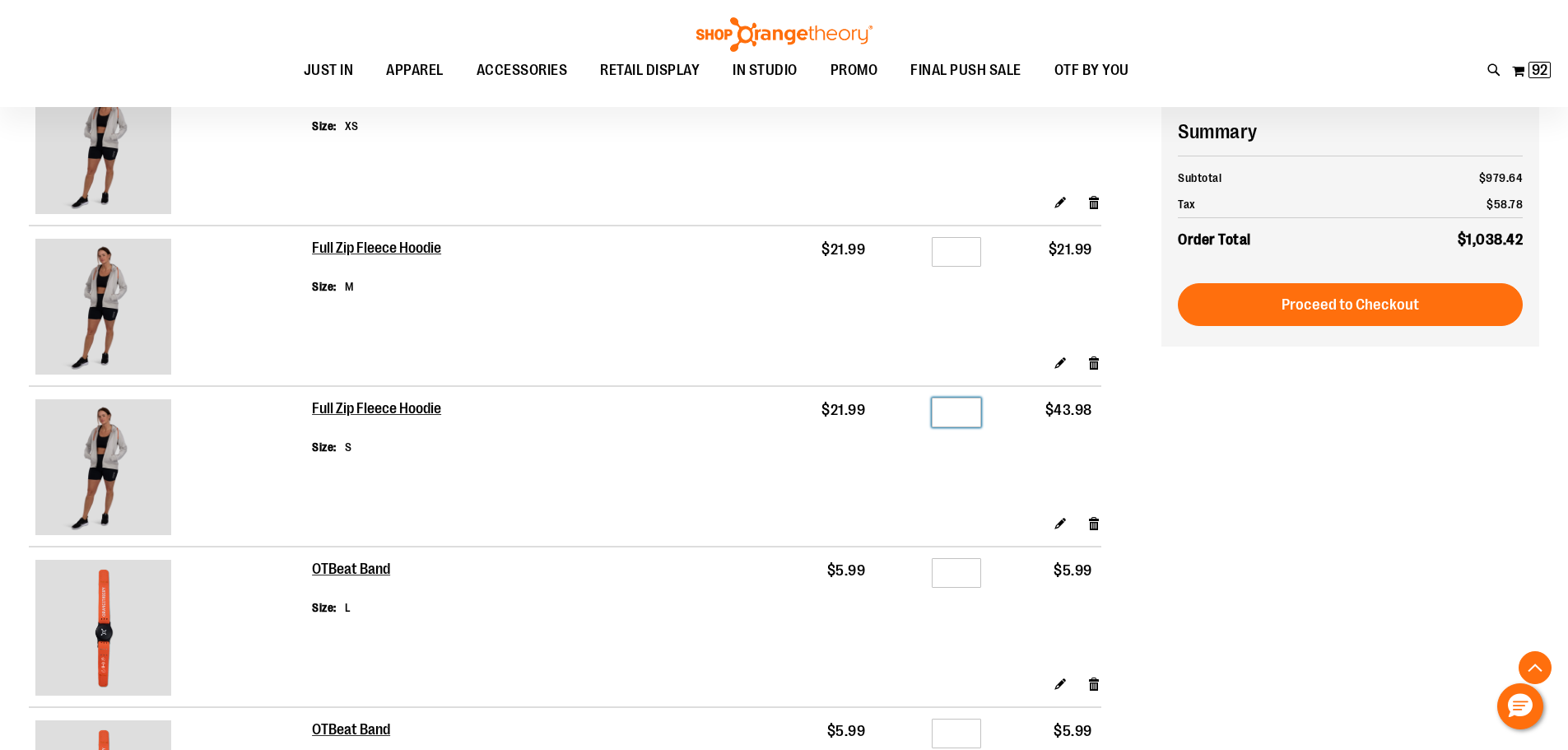
click at [964, 409] on input "*" at bounding box center [956, 413] width 50 height 30
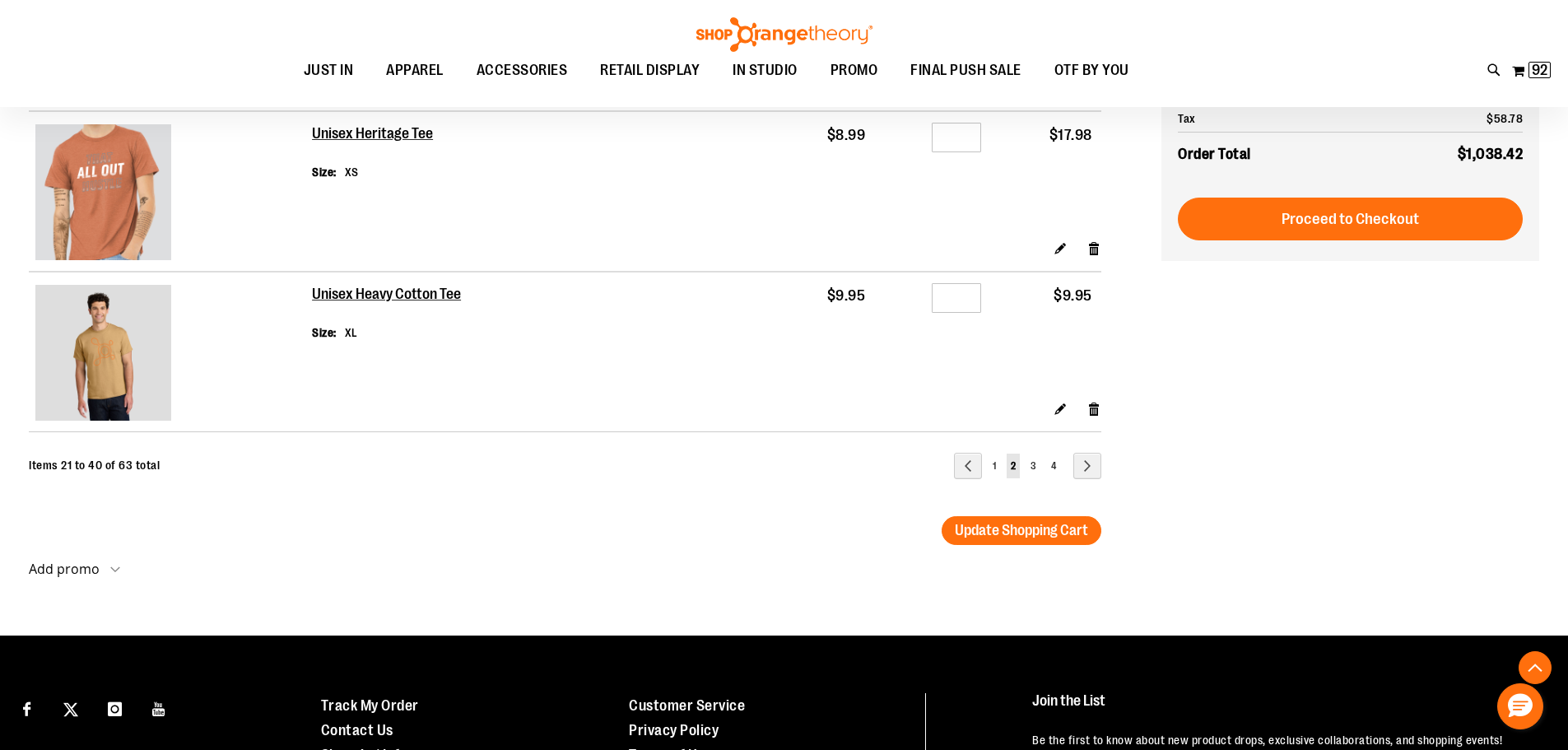
scroll to position [3126, 0]
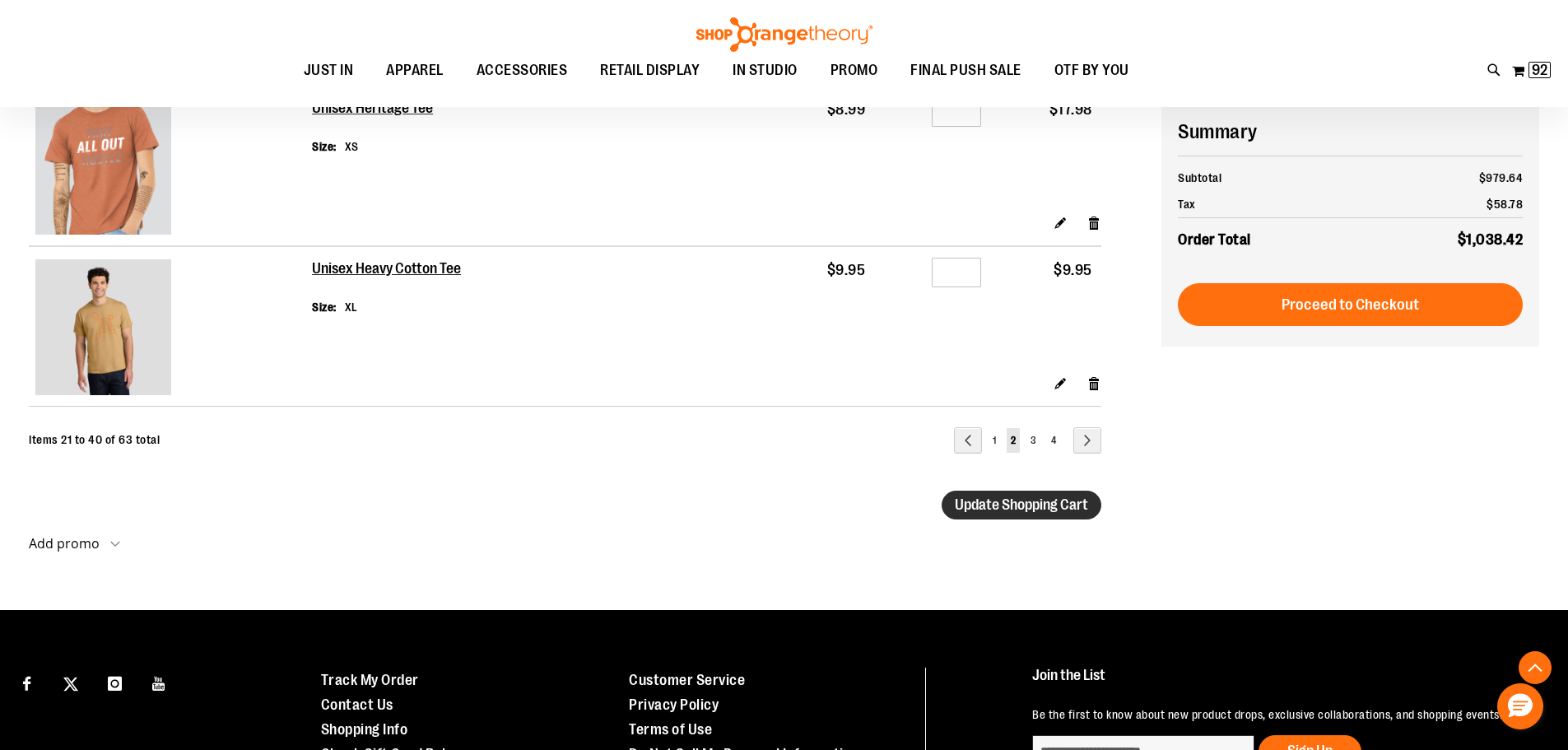
type input "*"
click at [989, 507] on span "Update Shopping Cart" at bounding box center [1022, 504] width 134 height 17
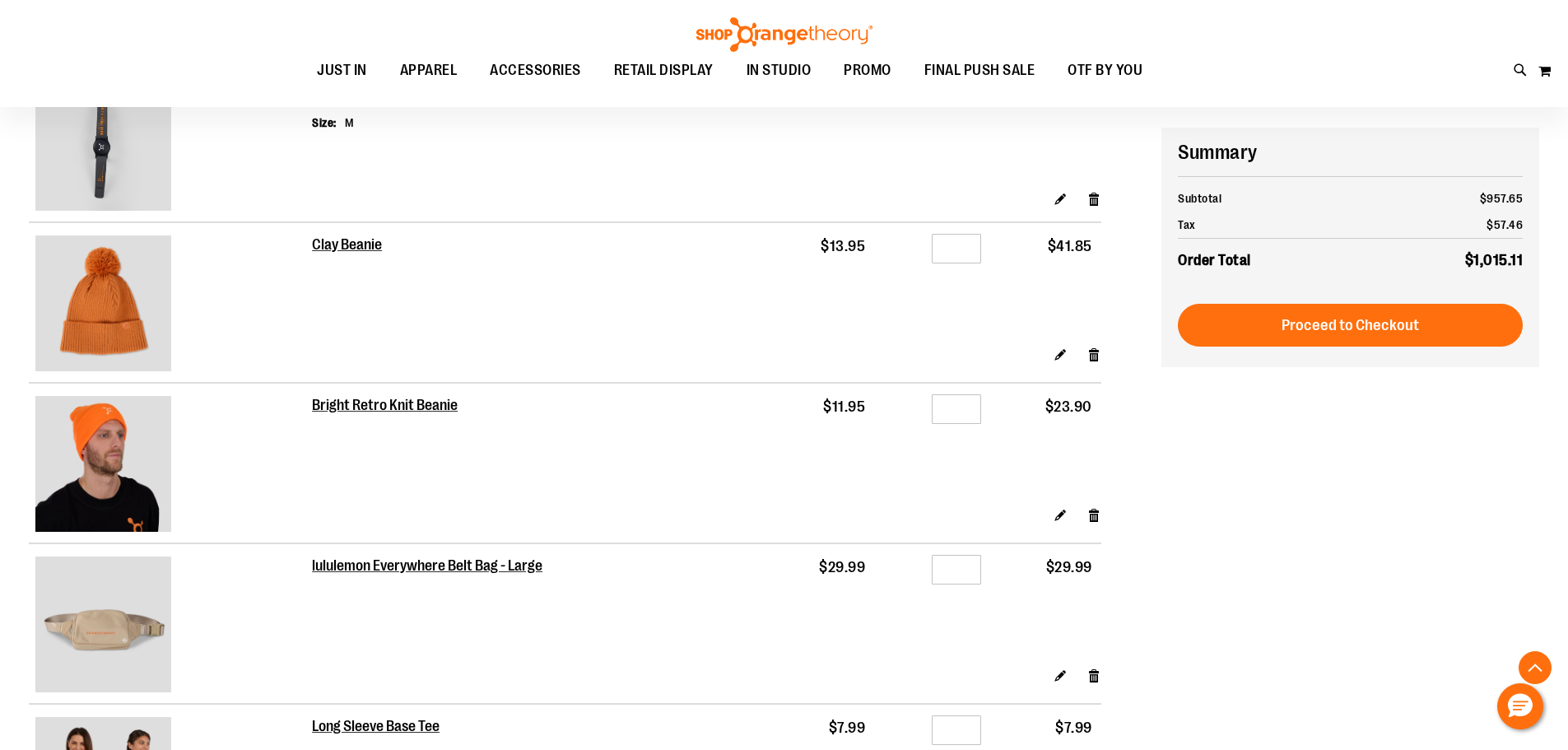
scroll to position [1727, 0]
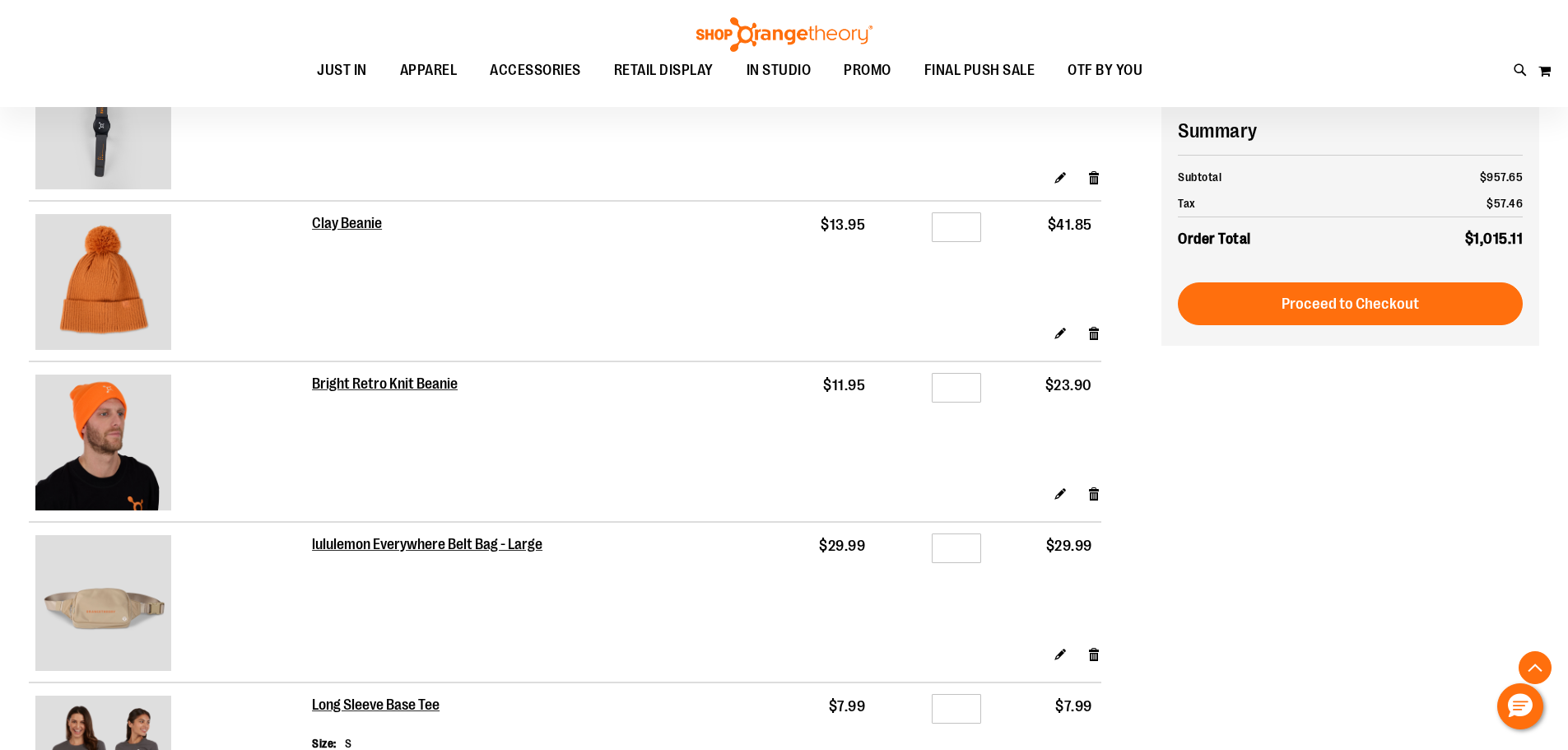
type input "**********"
click at [958, 224] on input "*" at bounding box center [956, 227] width 50 height 30
type input "*"
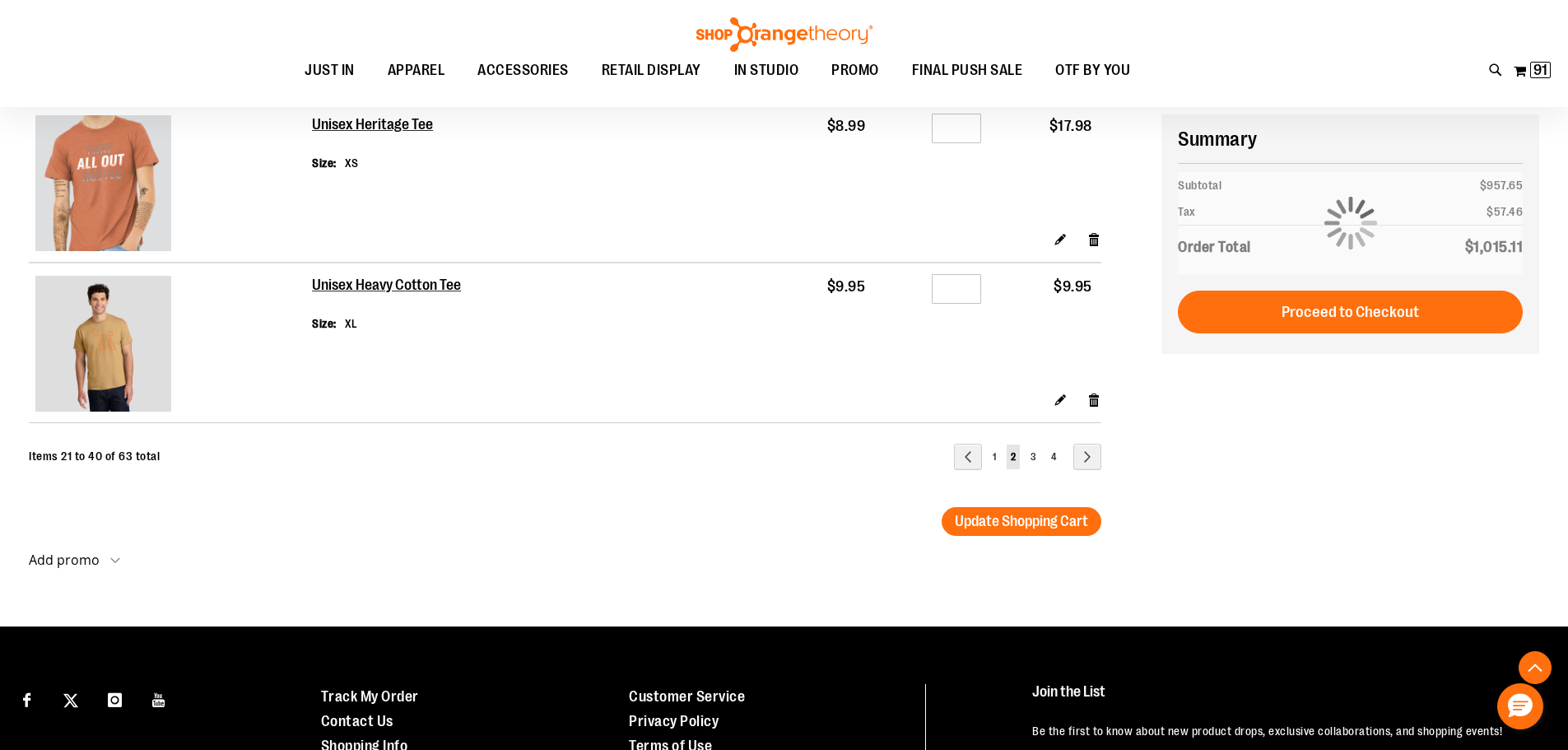
scroll to position [3126, 0]
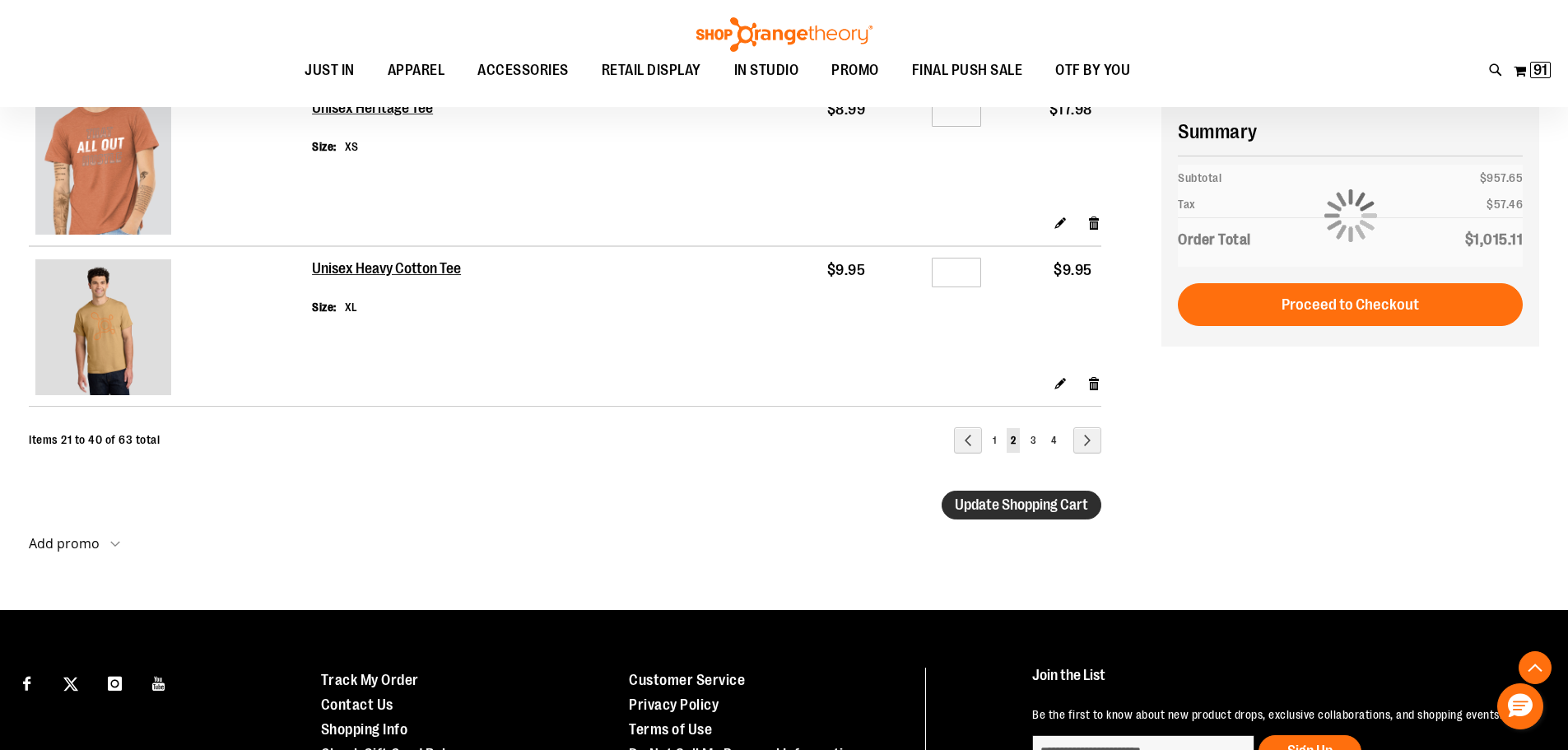
type input "*"
click at [989, 502] on span "Update Shopping Cart" at bounding box center [1022, 504] width 134 height 17
